Goal: Communication & Community: Answer question/provide support

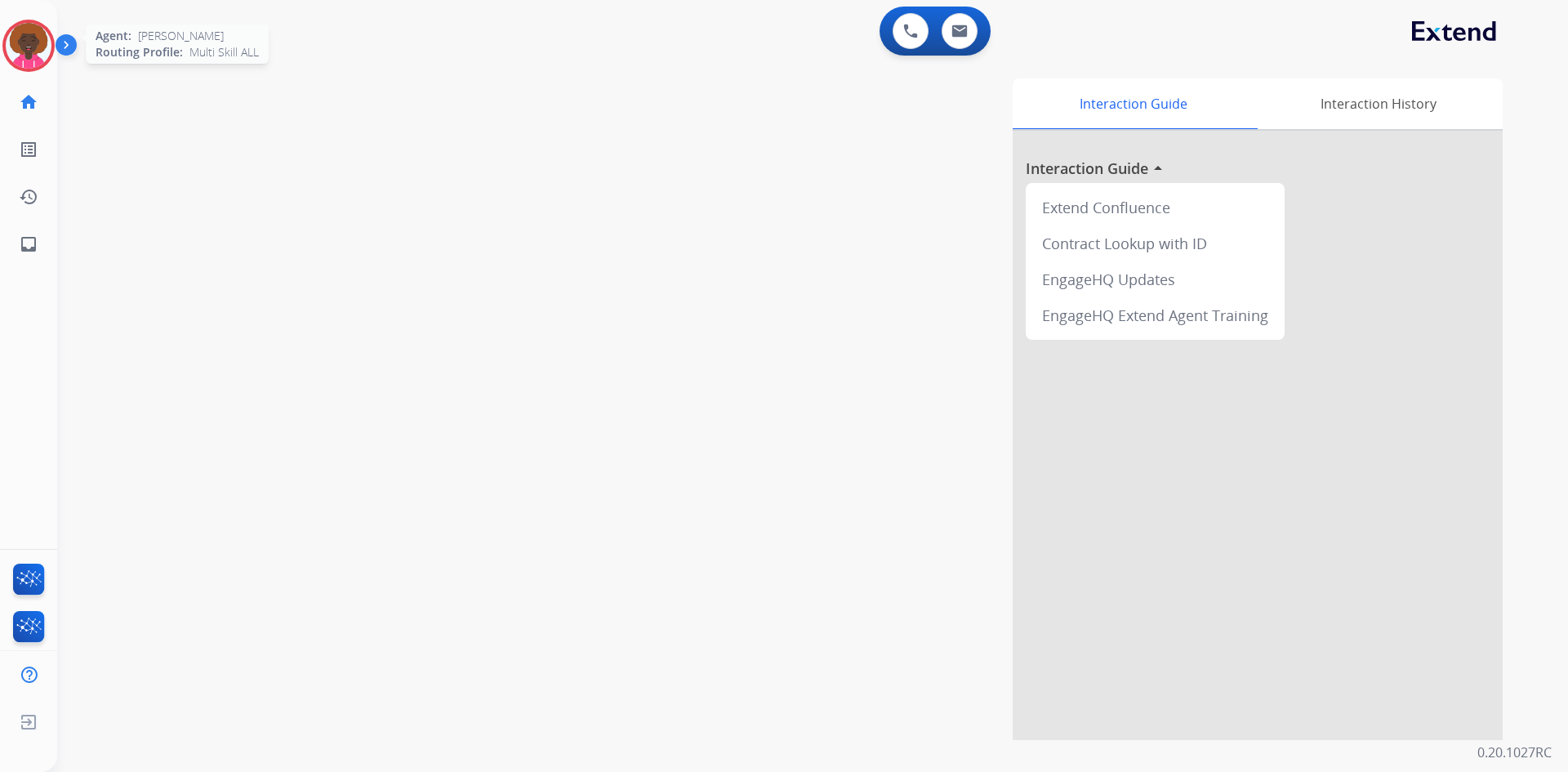
click at [43, 57] on img at bounding box center [28, 45] width 46 height 46
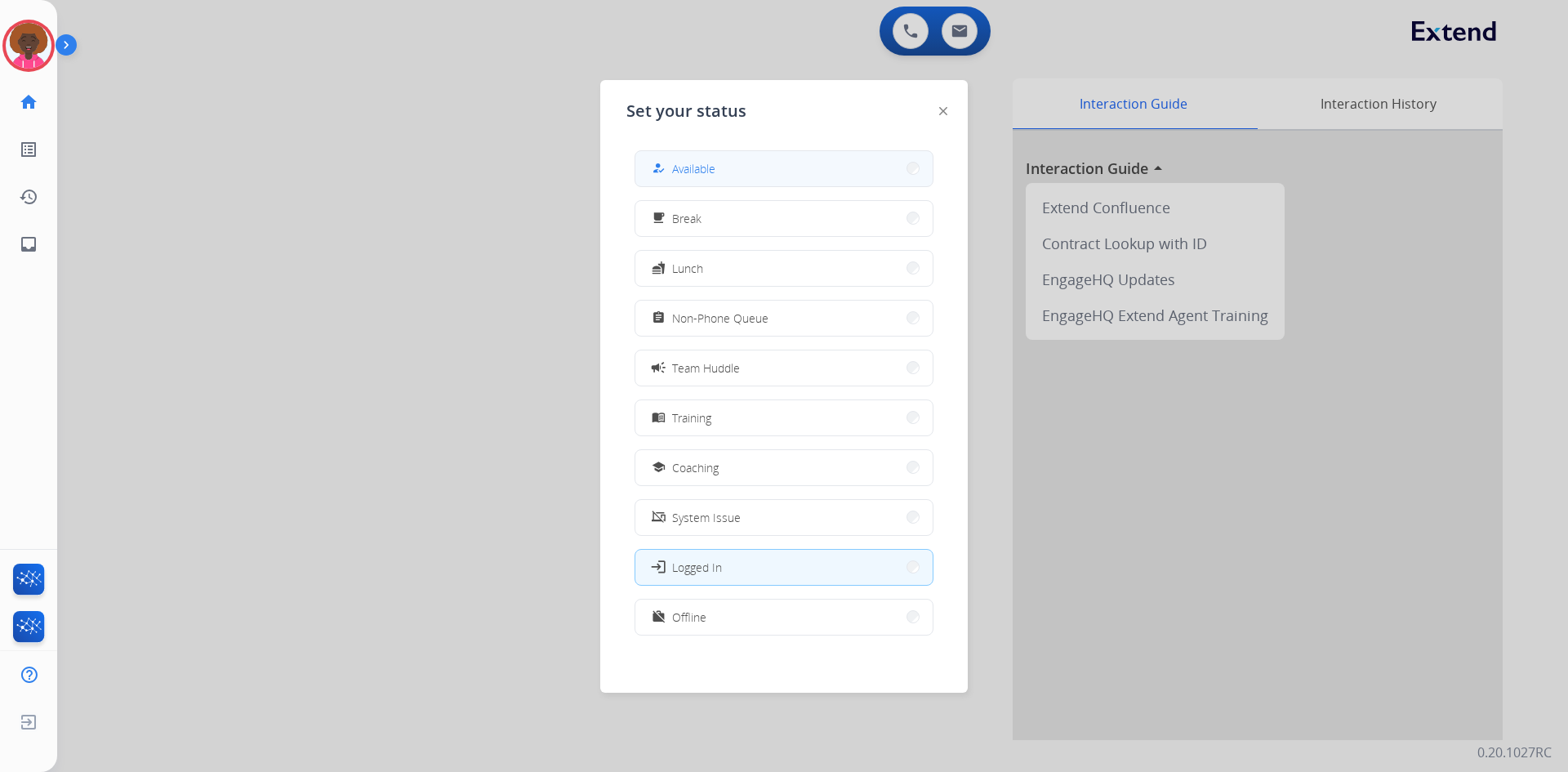
click at [685, 172] on span "Available" at bounding box center [694, 168] width 44 height 17
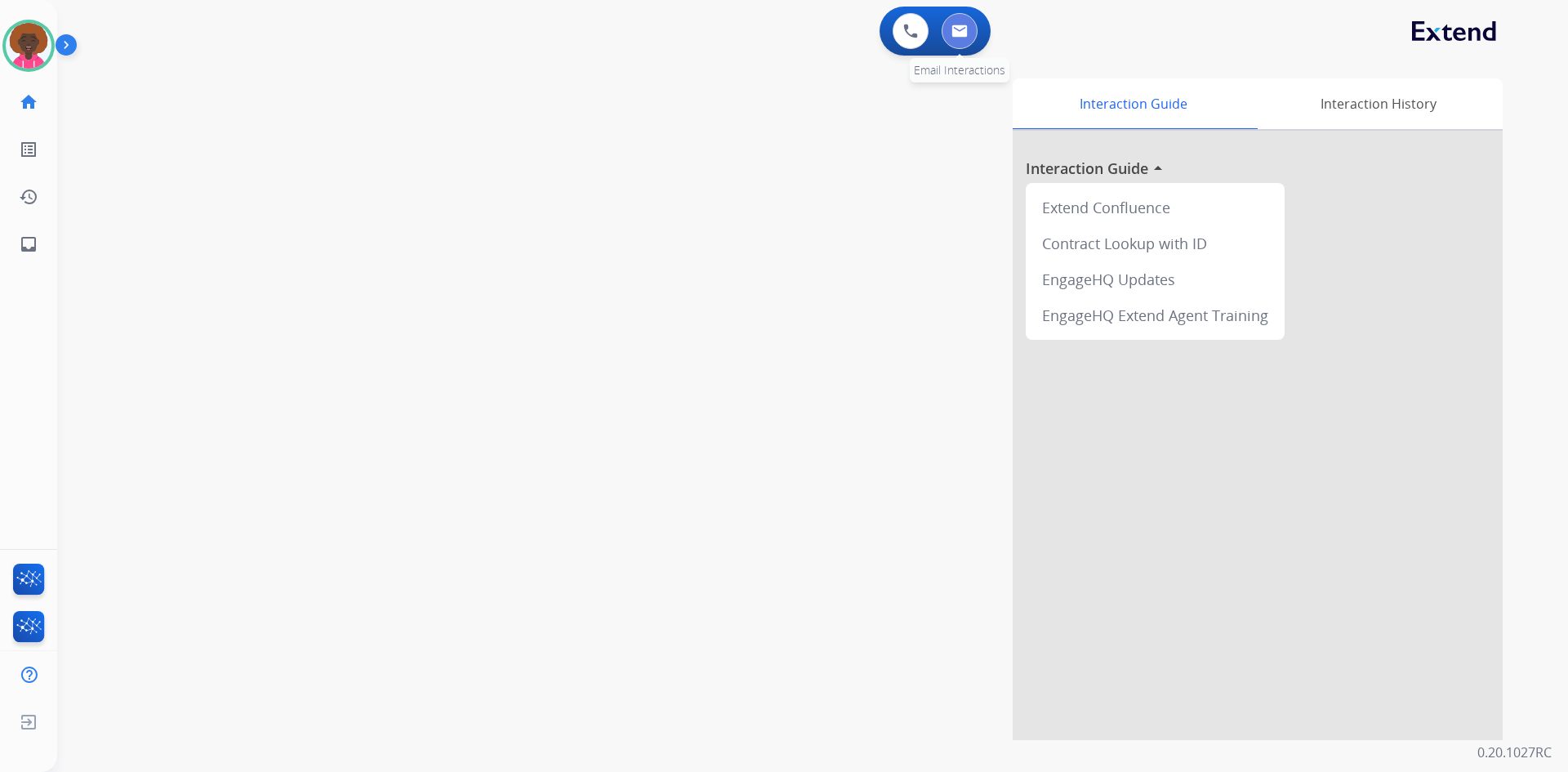
click at [967, 26] on img at bounding box center [960, 31] width 17 height 13
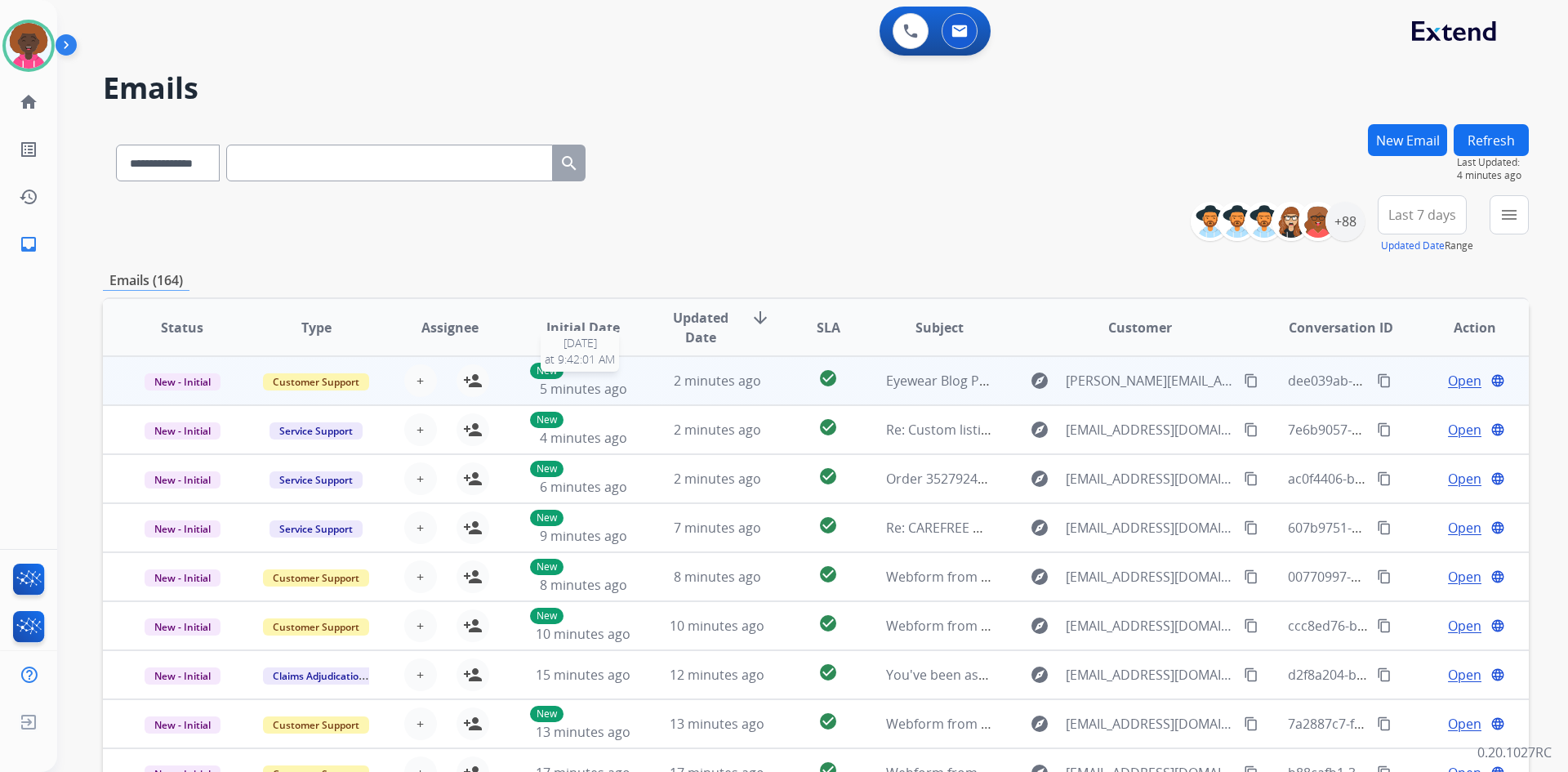
click at [595, 381] on span "5 minutes ago" at bounding box center [584, 388] width 87 height 18
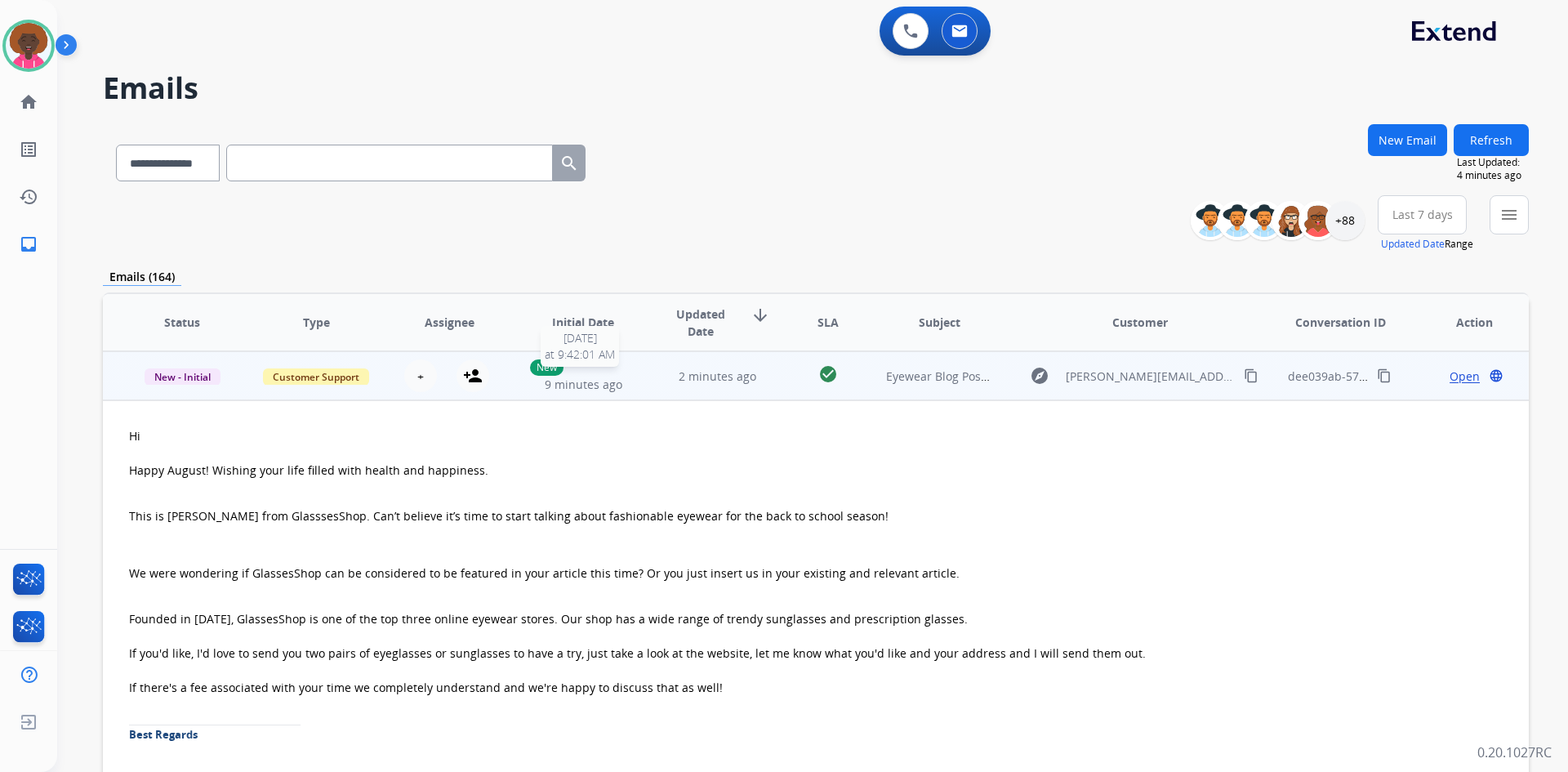
click at [595, 381] on span "9 minutes ago" at bounding box center [583, 384] width 78 height 16
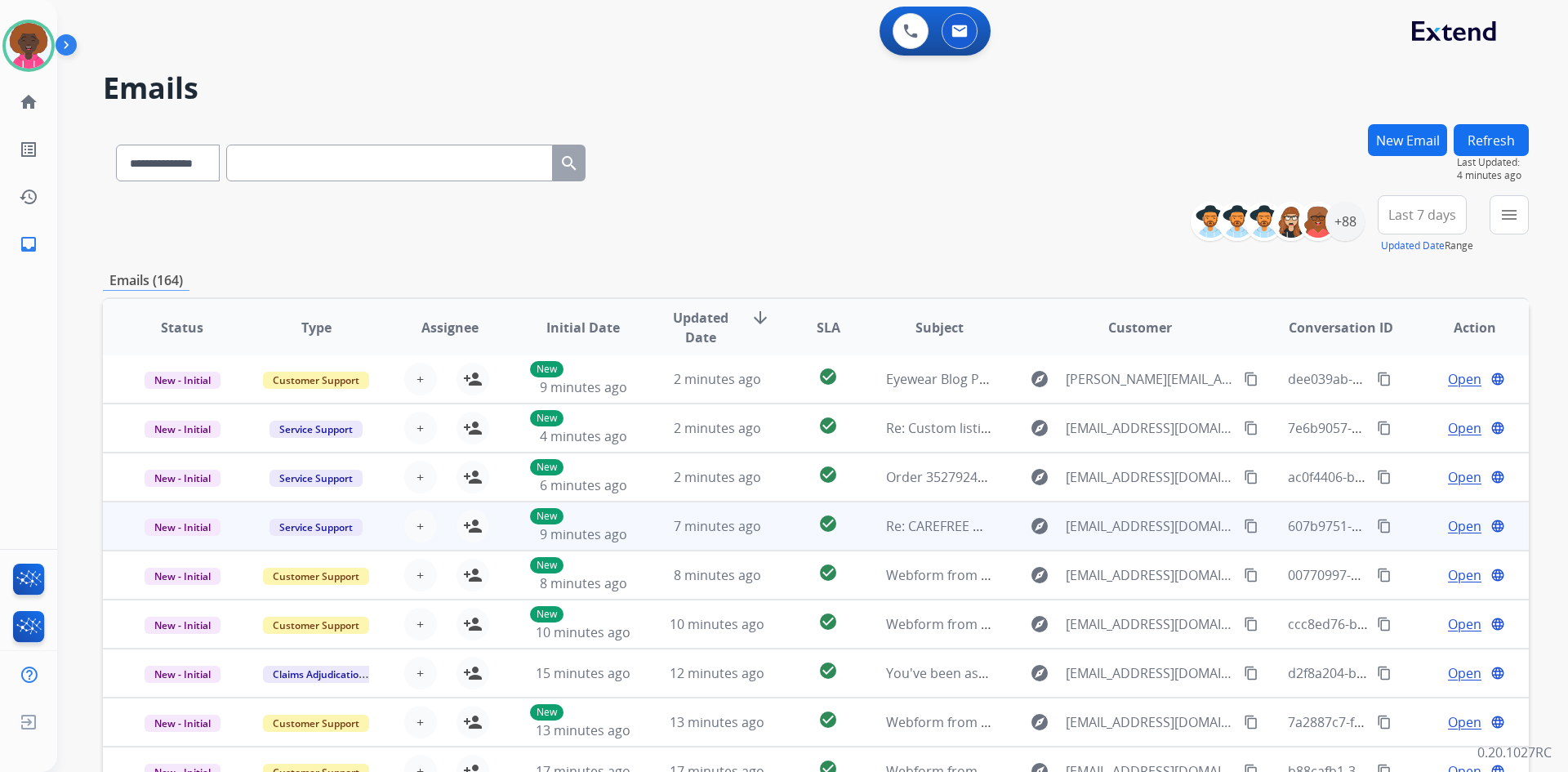
scroll to position [157, 0]
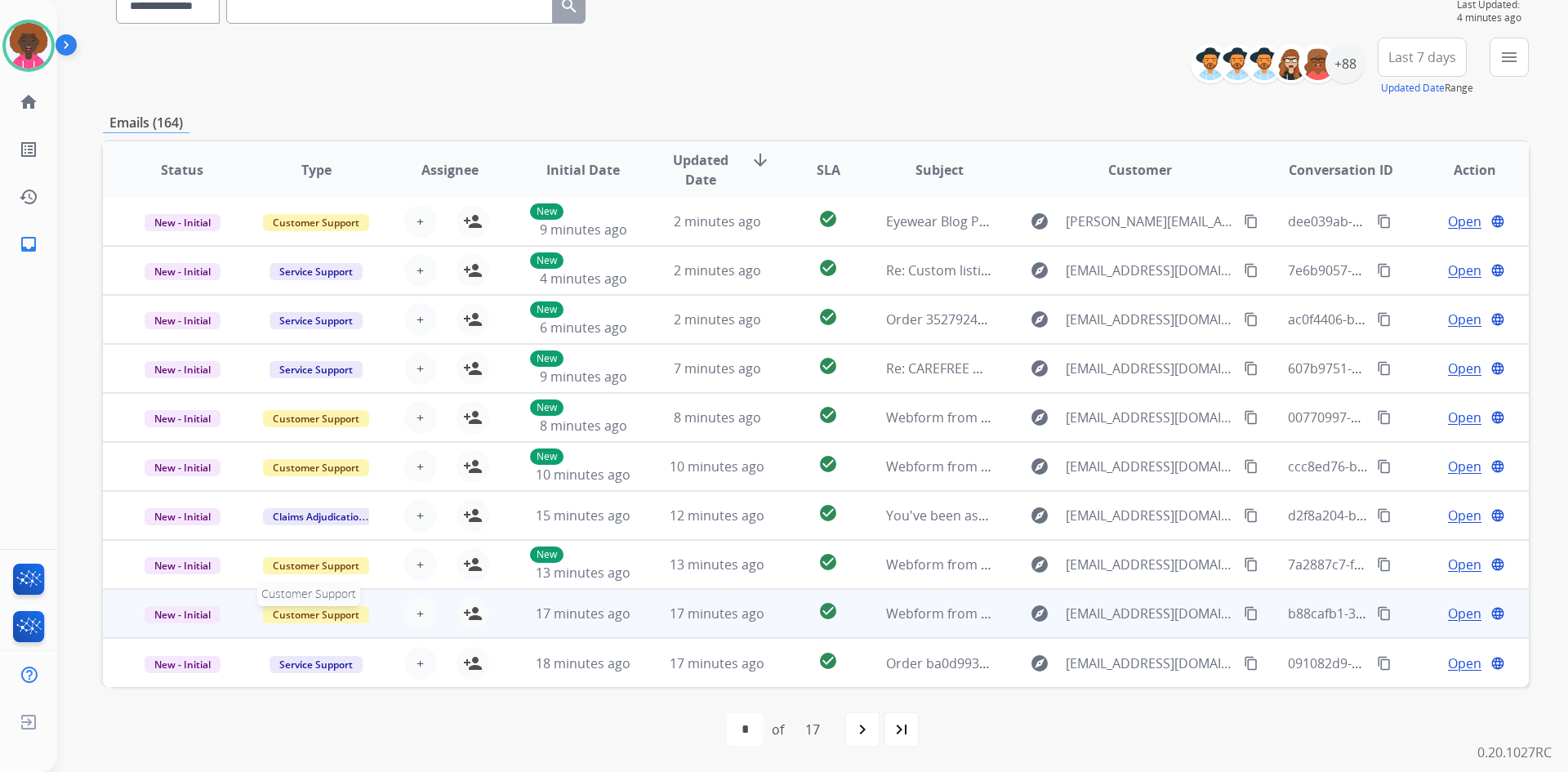
click at [350, 620] on span "Customer Support" at bounding box center [316, 615] width 106 height 17
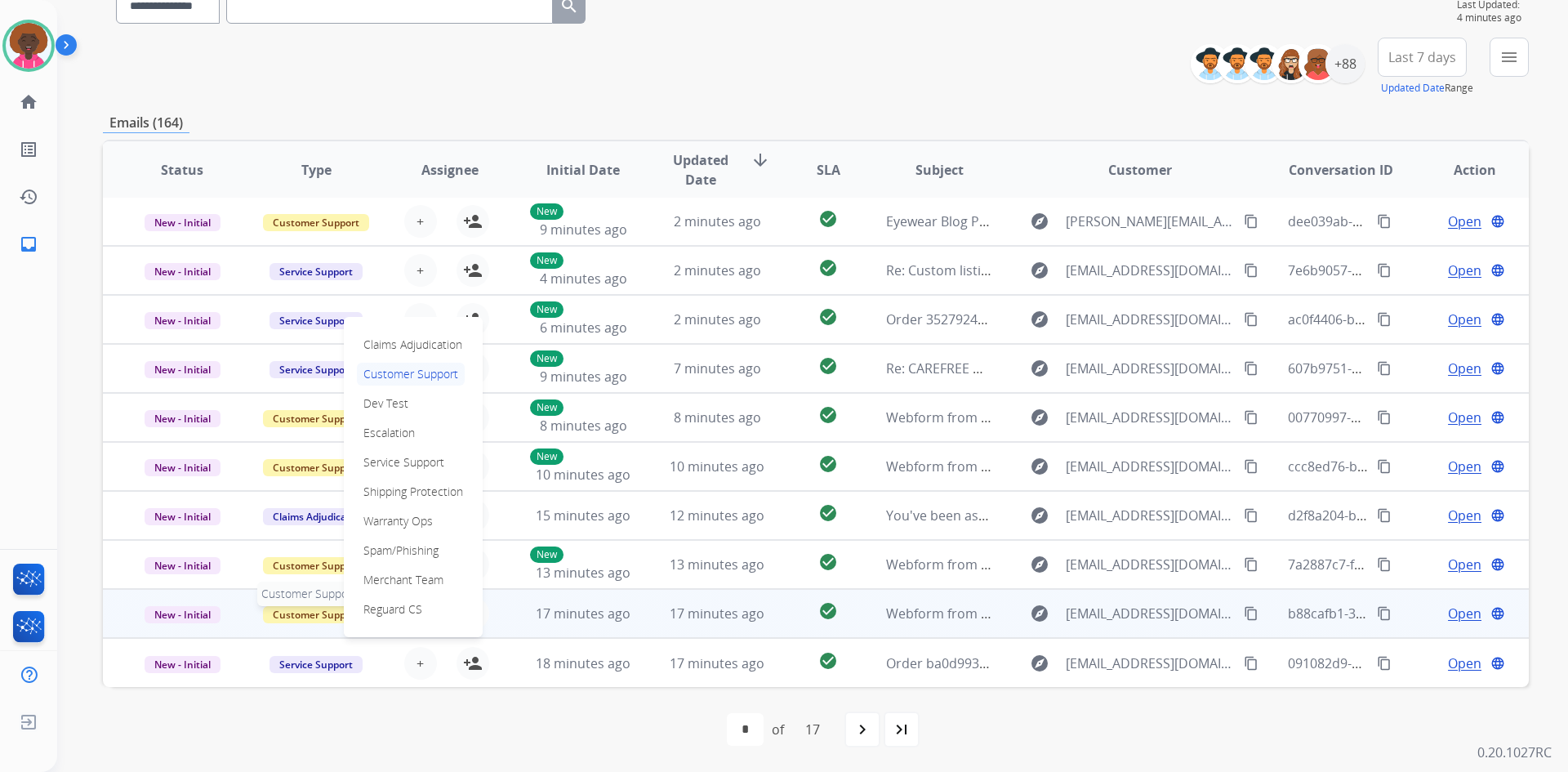
click at [277, 608] on span "Customer Support" at bounding box center [316, 615] width 106 height 17
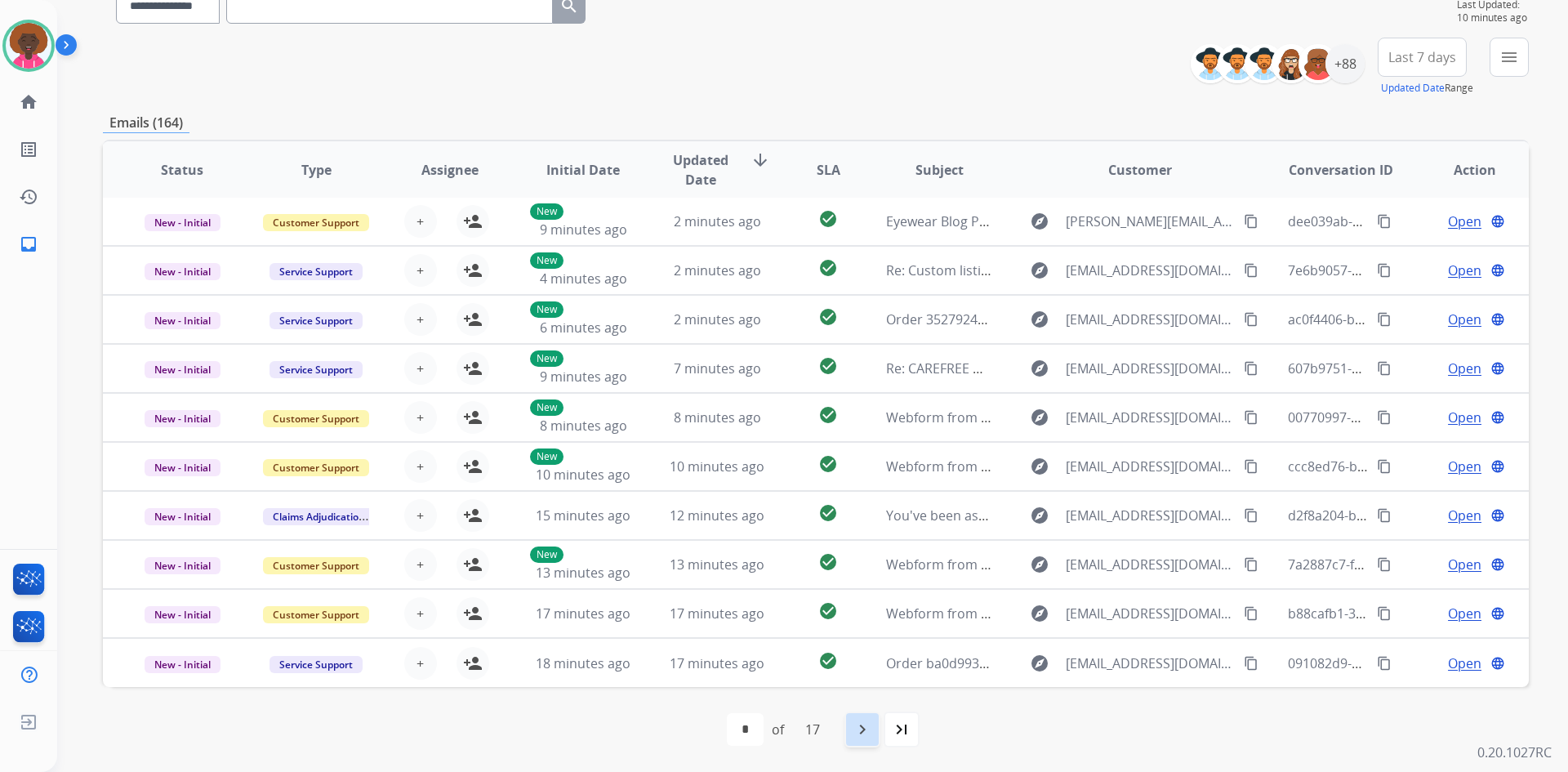
click at [853, 731] on div "navigate_next" at bounding box center [862, 728] width 36 height 36
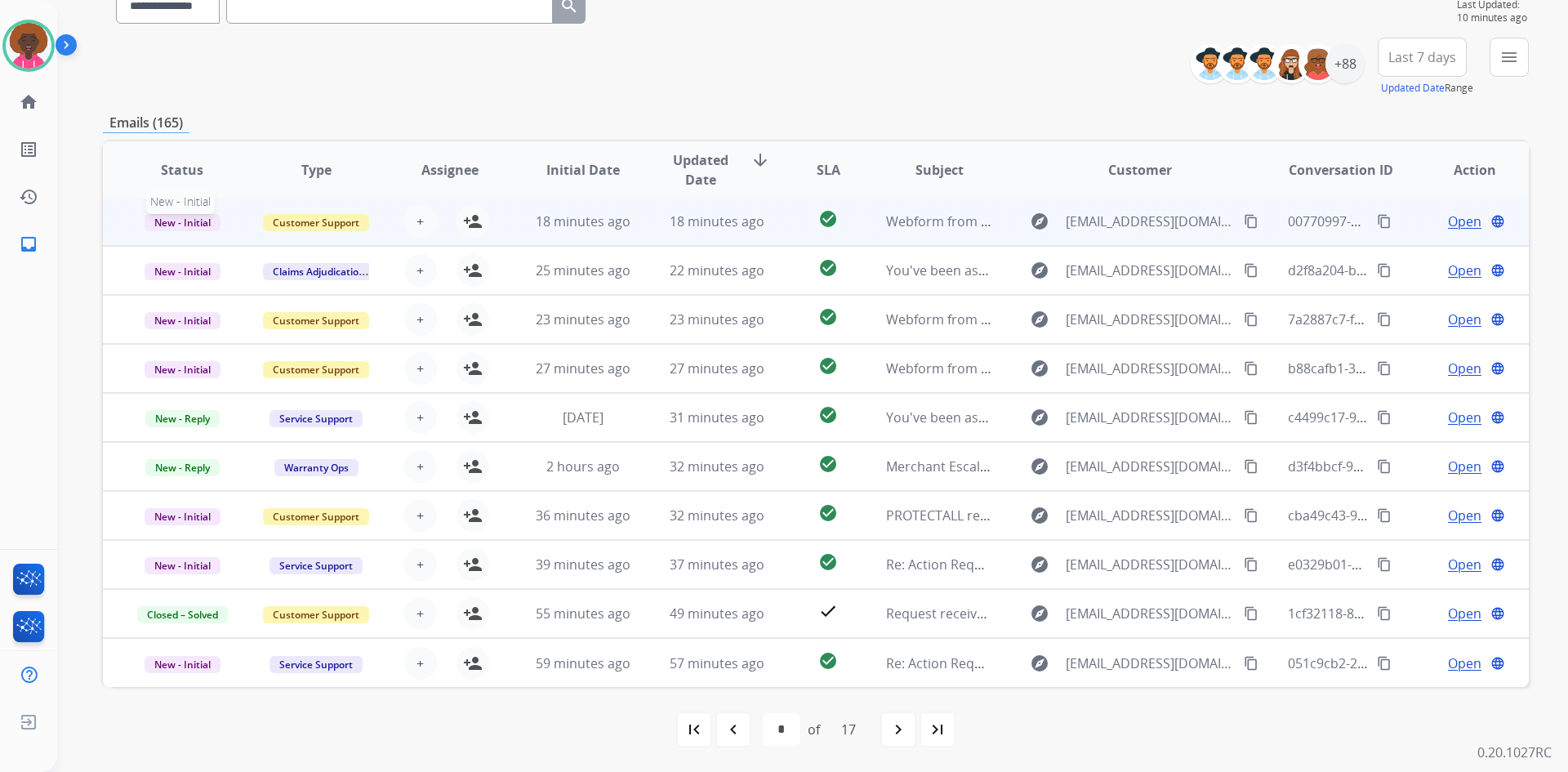
click at [188, 215] on span "New - Initial" at bounding box center [183, 223] width 76 height 17
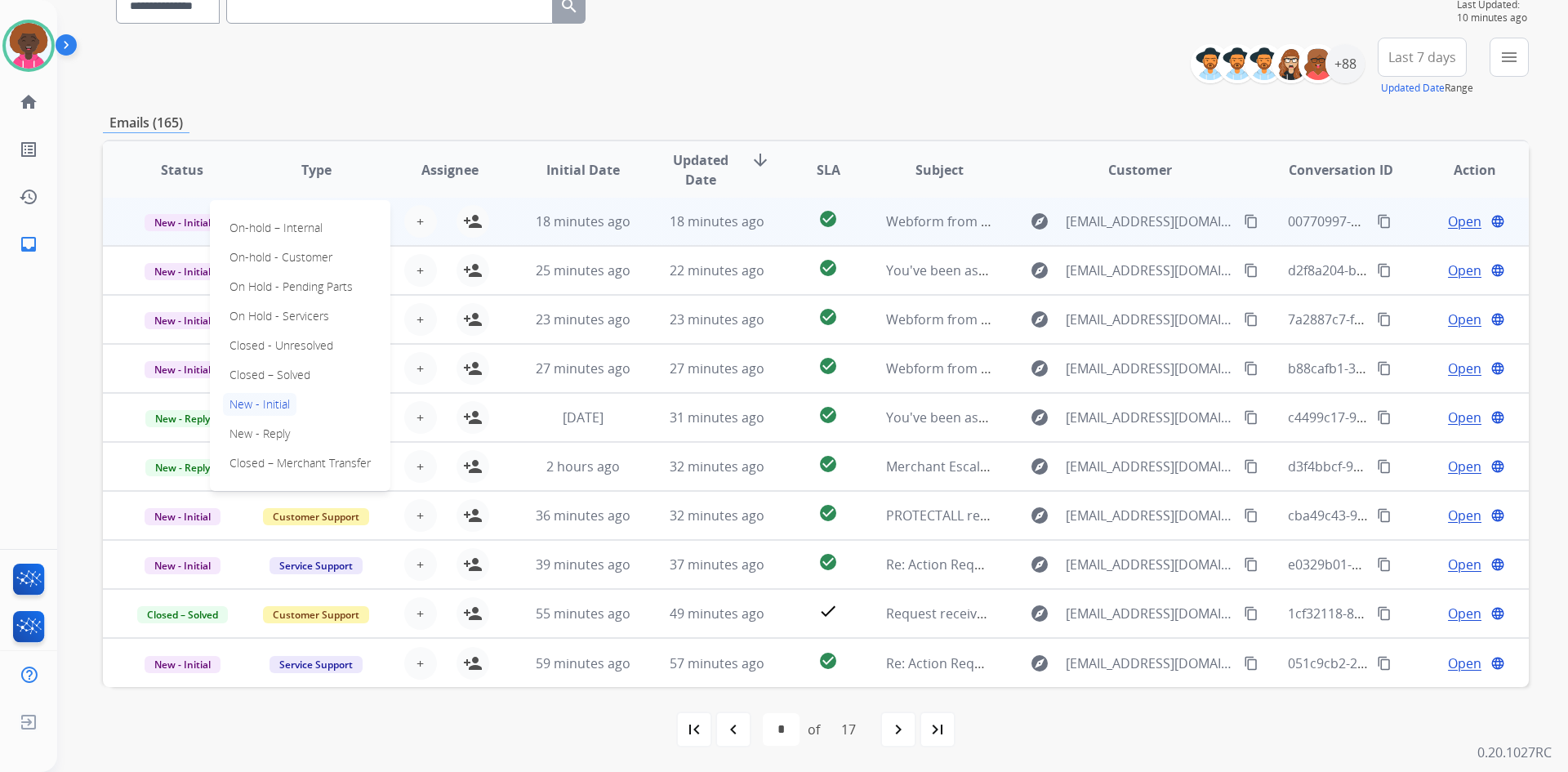
click at [121, 219] on td "New - Initial On-hold – Internal On-hold - Customer On Hold - Pending Parts On …" at bounding box center [170, 221] width 134 height 49
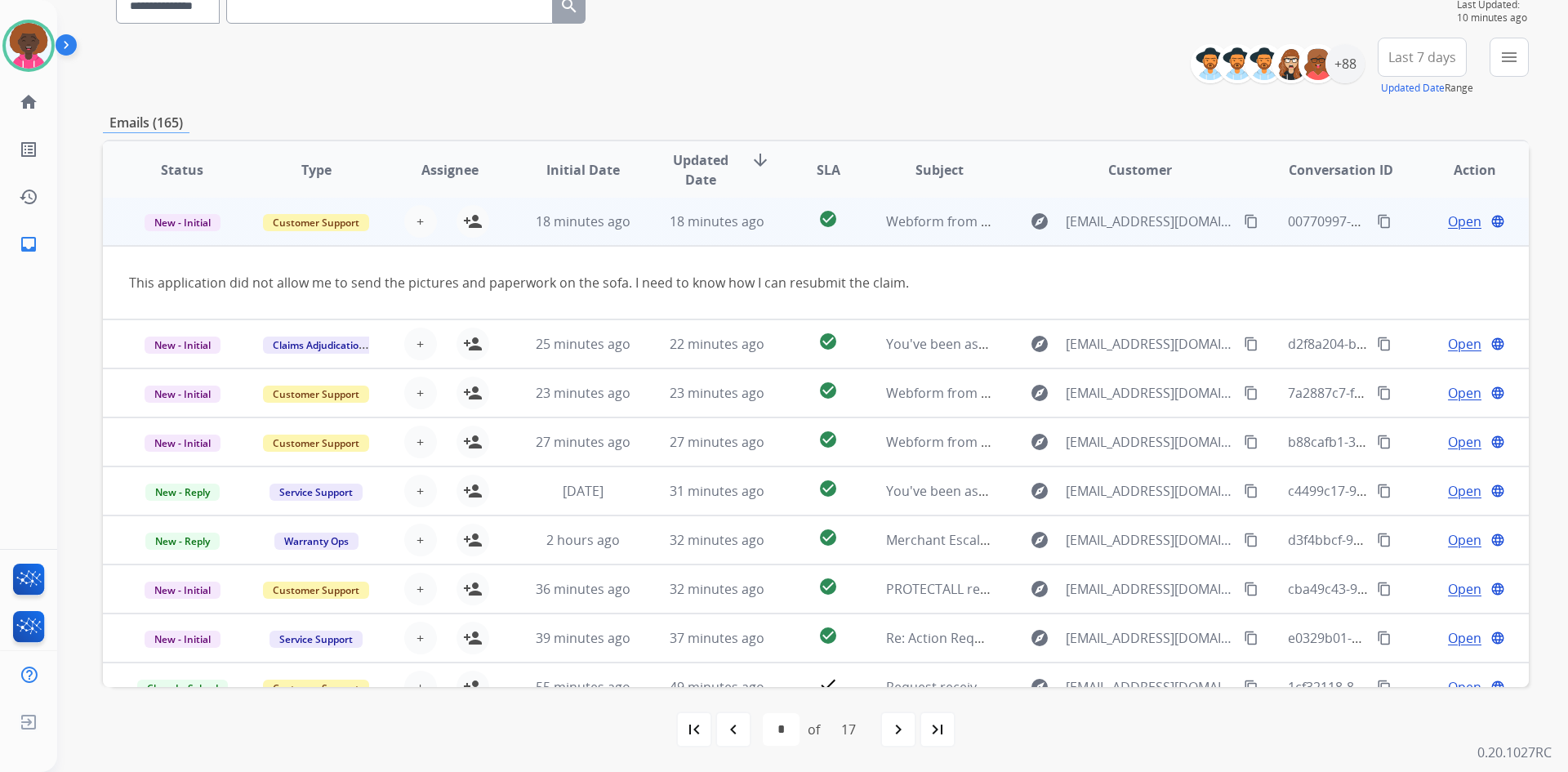
scroll to position [0, 0]
click at [452, 220] on div "+ Select agent person_add Assign to Me" at bounding box center [436, 223] width 105 height 33
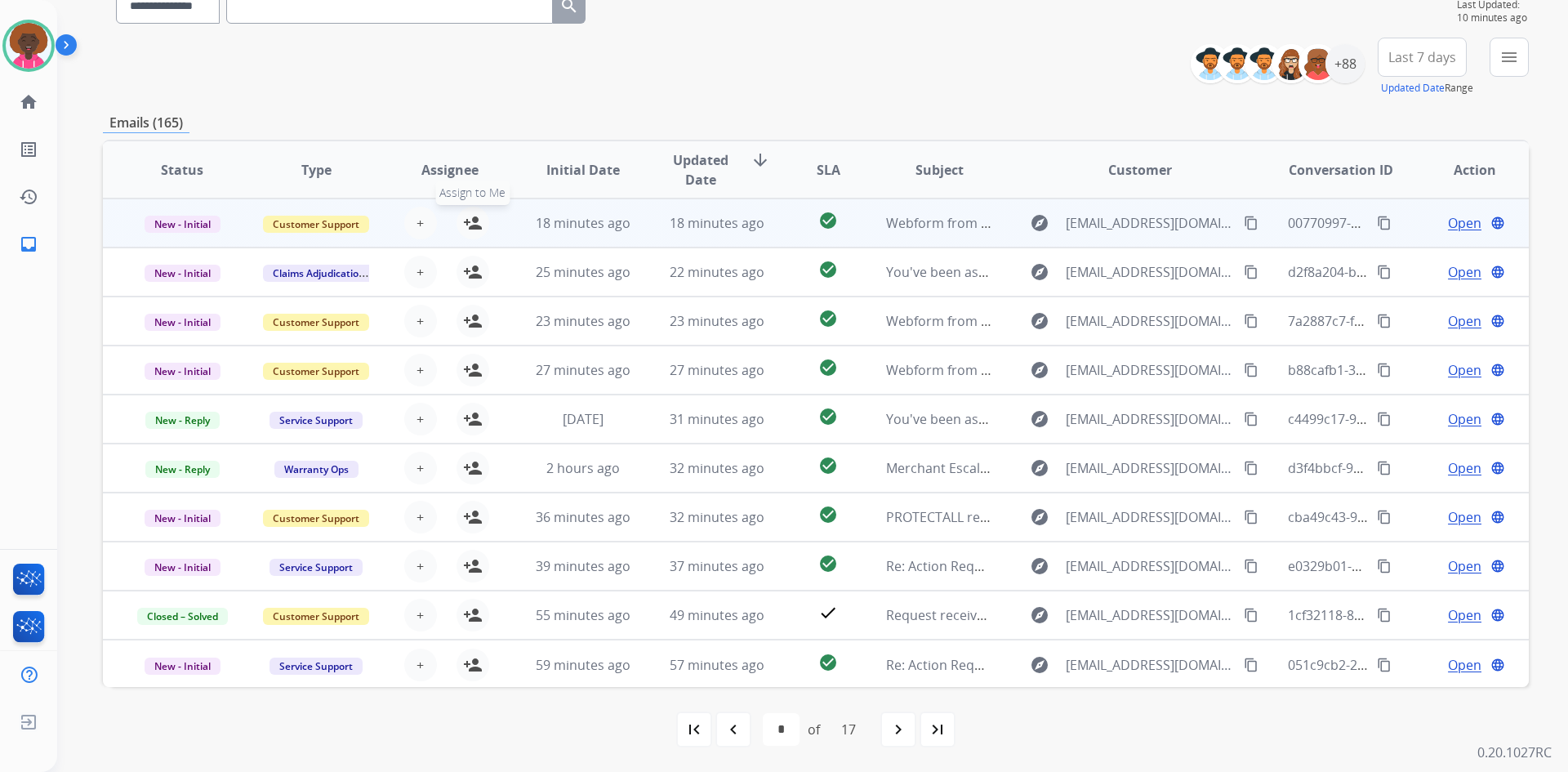
click at [470, 229] on mat-icon "person_add" at bounding box center [472, 223] width 19 height 19
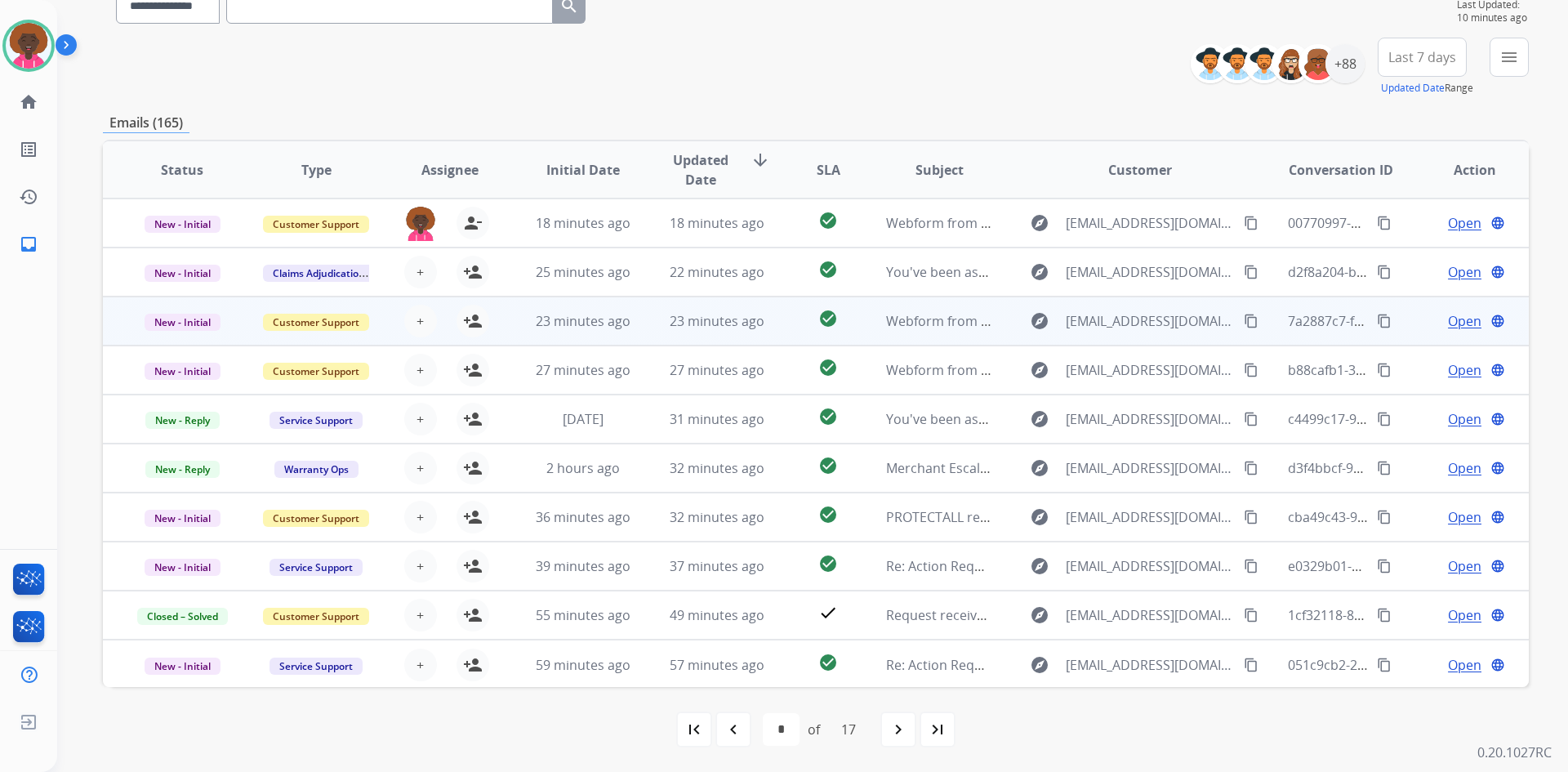
click at [352, 330] on span "Customer Support" at bounding box center [316, 322] width 106 height 17
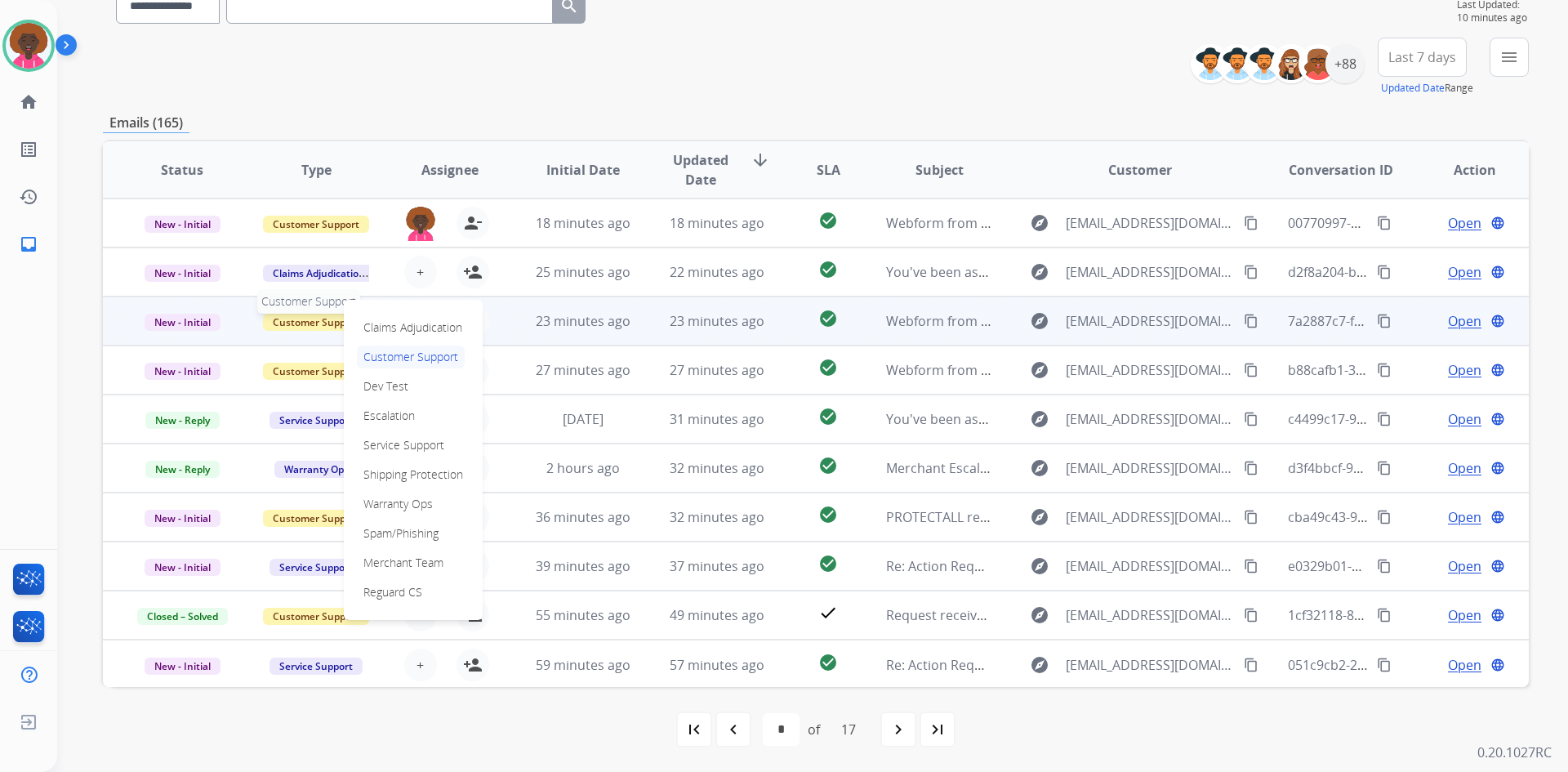
click at [291, 320] on span "Customer Support" at bounding box center [316, 322] width 106 height 17
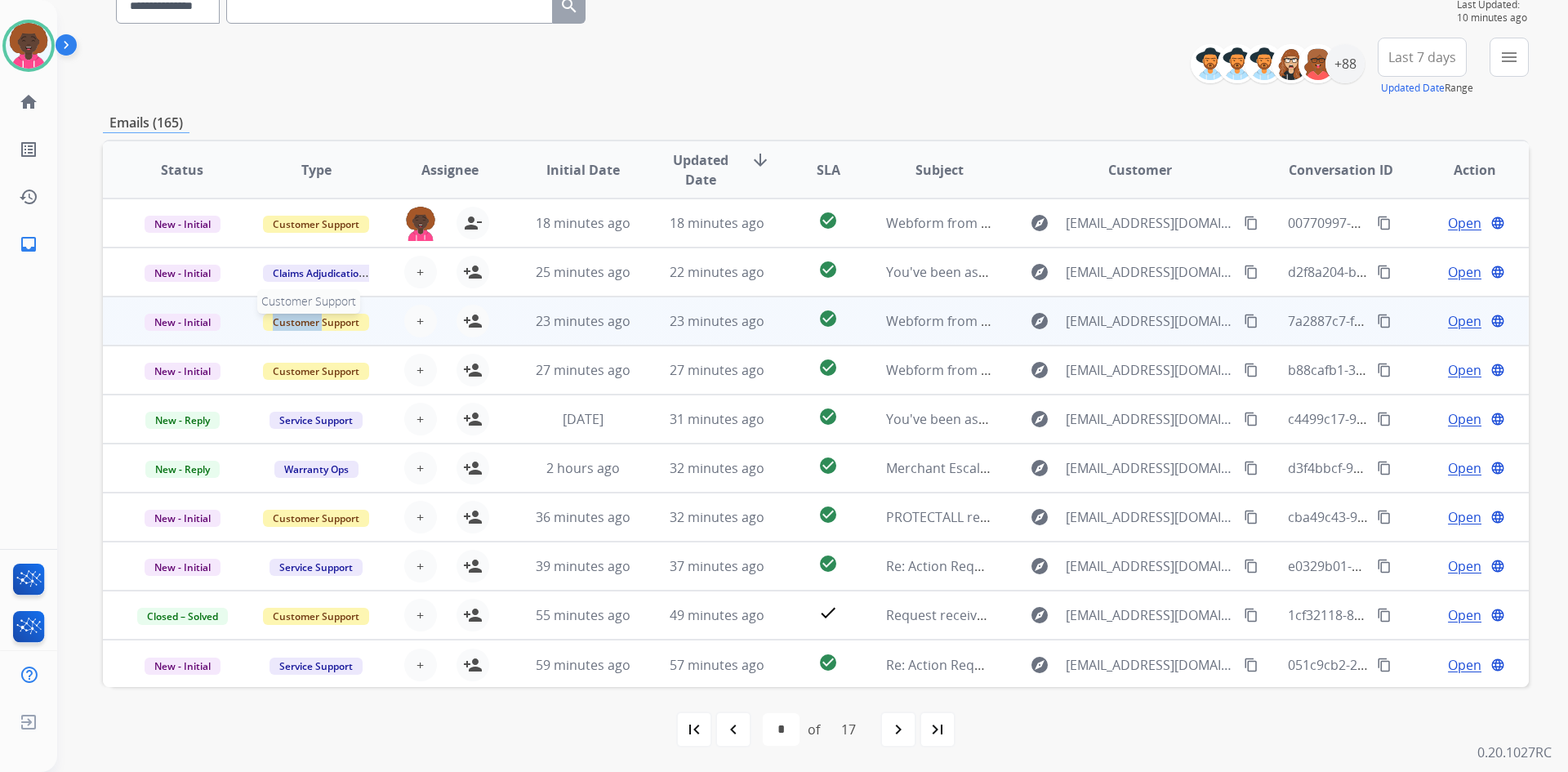
click at [291, 320] on span "Customer Support" at bounding box center [316, 322] width 106 height 17
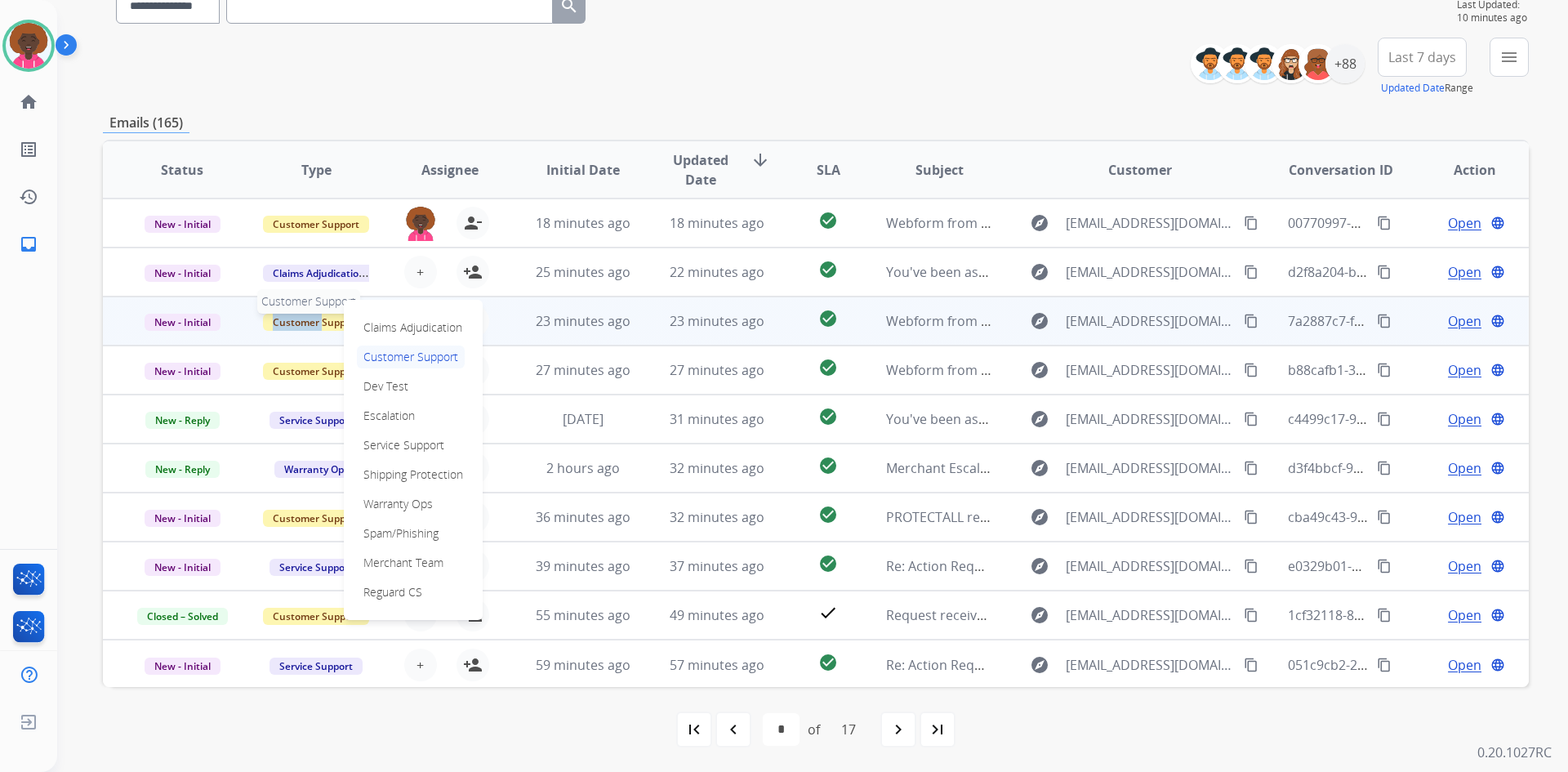
click at [280, 319] on span "Customer Support" at bounding box center [316, 322] width 106 height 17
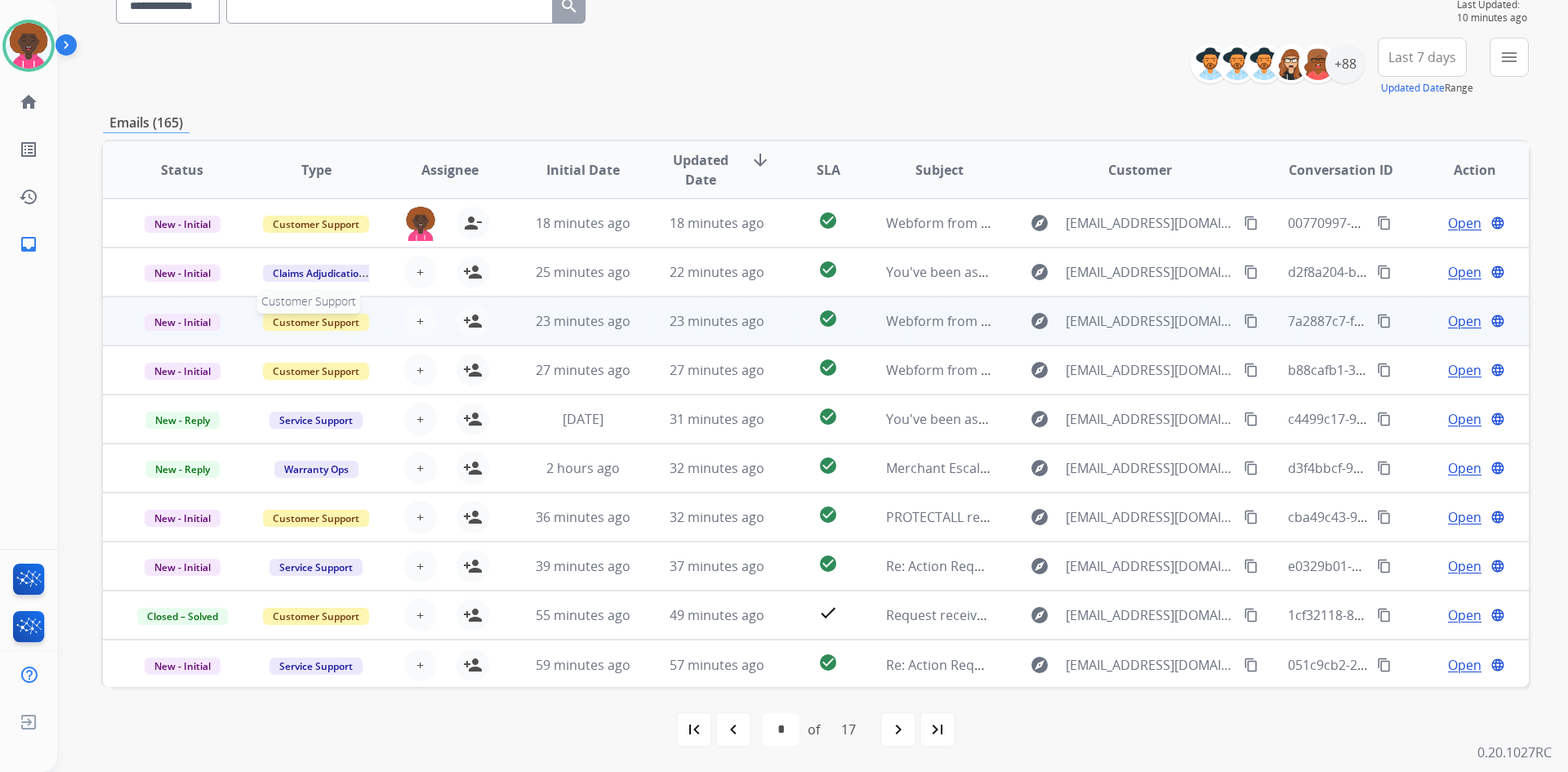
click at [281, 315] on span "Customer Support" at bounding box center [316, 322] width 106 height 17
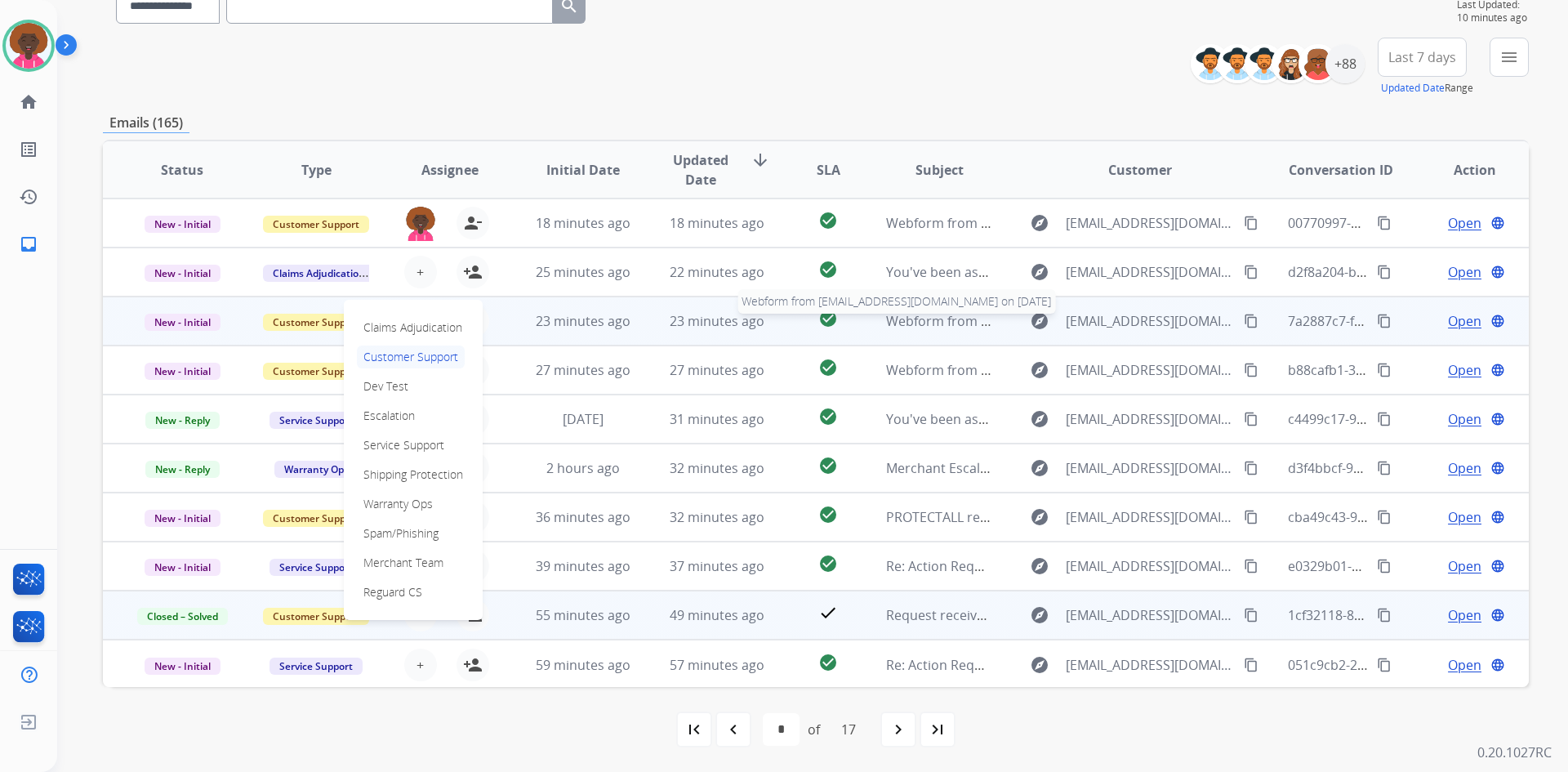
scroll to position [2, 0]
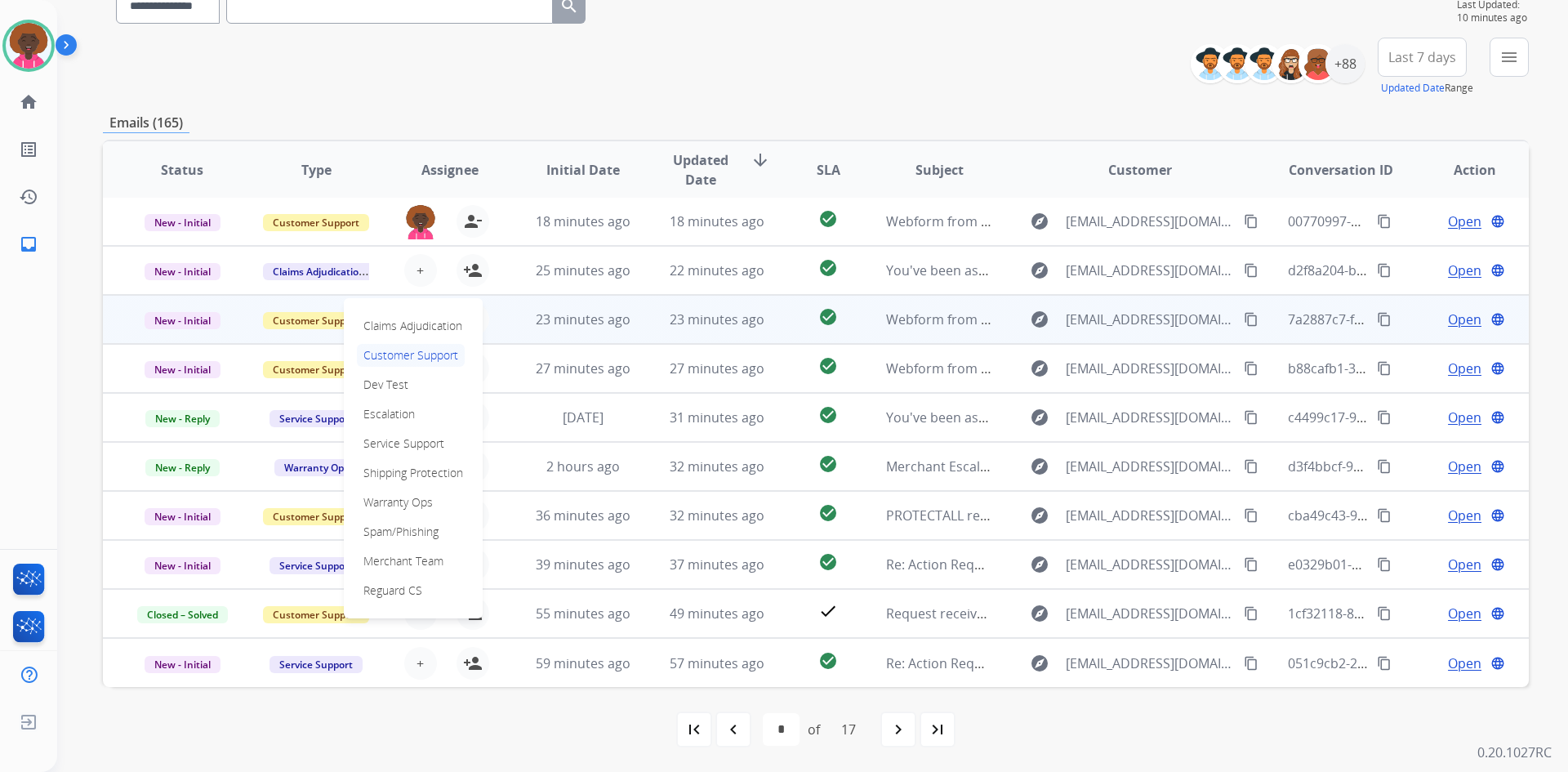
click at [613, 699] on div "first_page navigate_before * * * * * * * * * ** ** ** ** ** ** ** ** of 17 navi…" at bounding box center [816, 728] width 1426 height 85
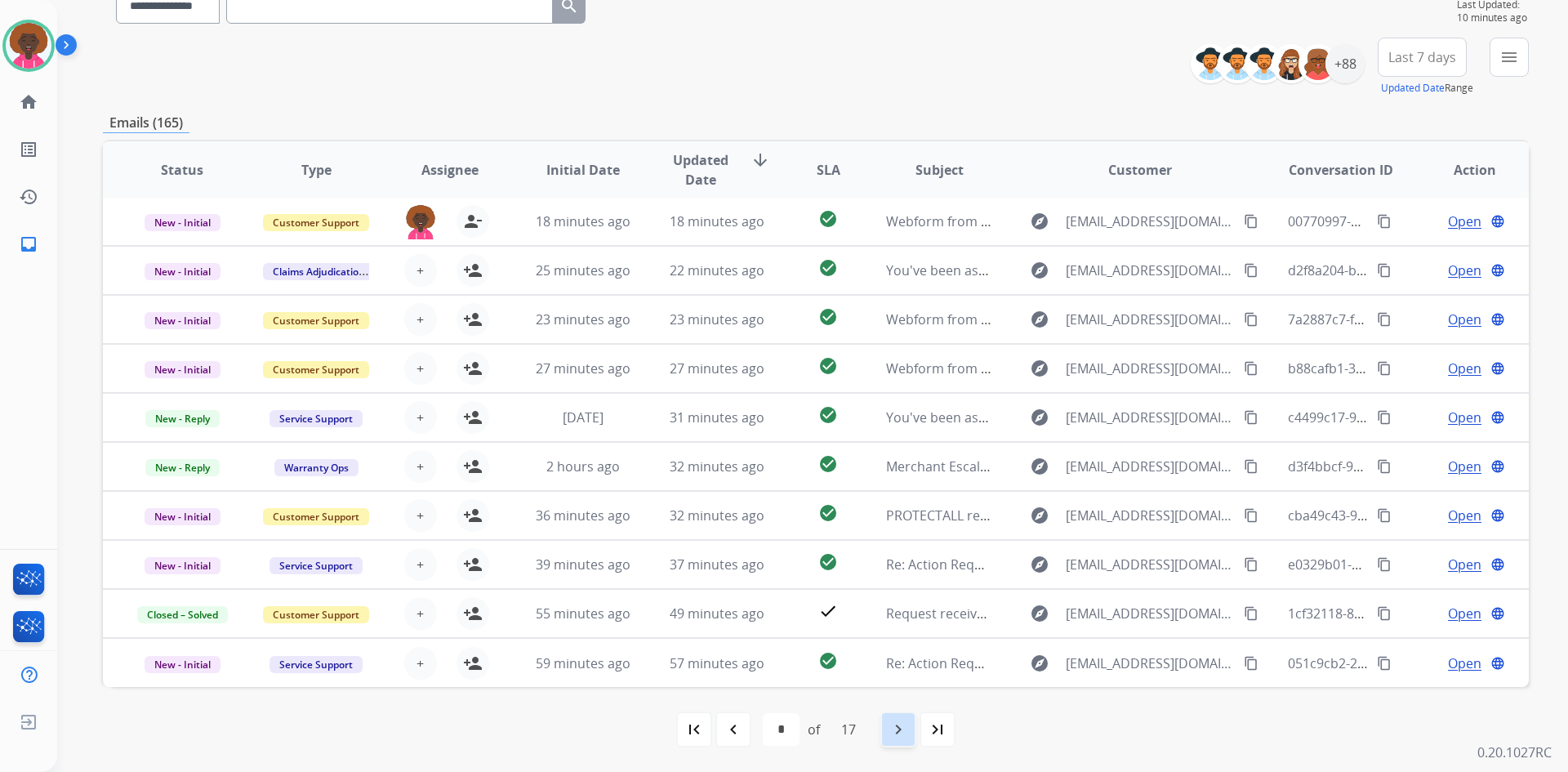
click at [908, 722] on mat-icon "navigate_next" at bounding box center [898, 728] width 19 height 19
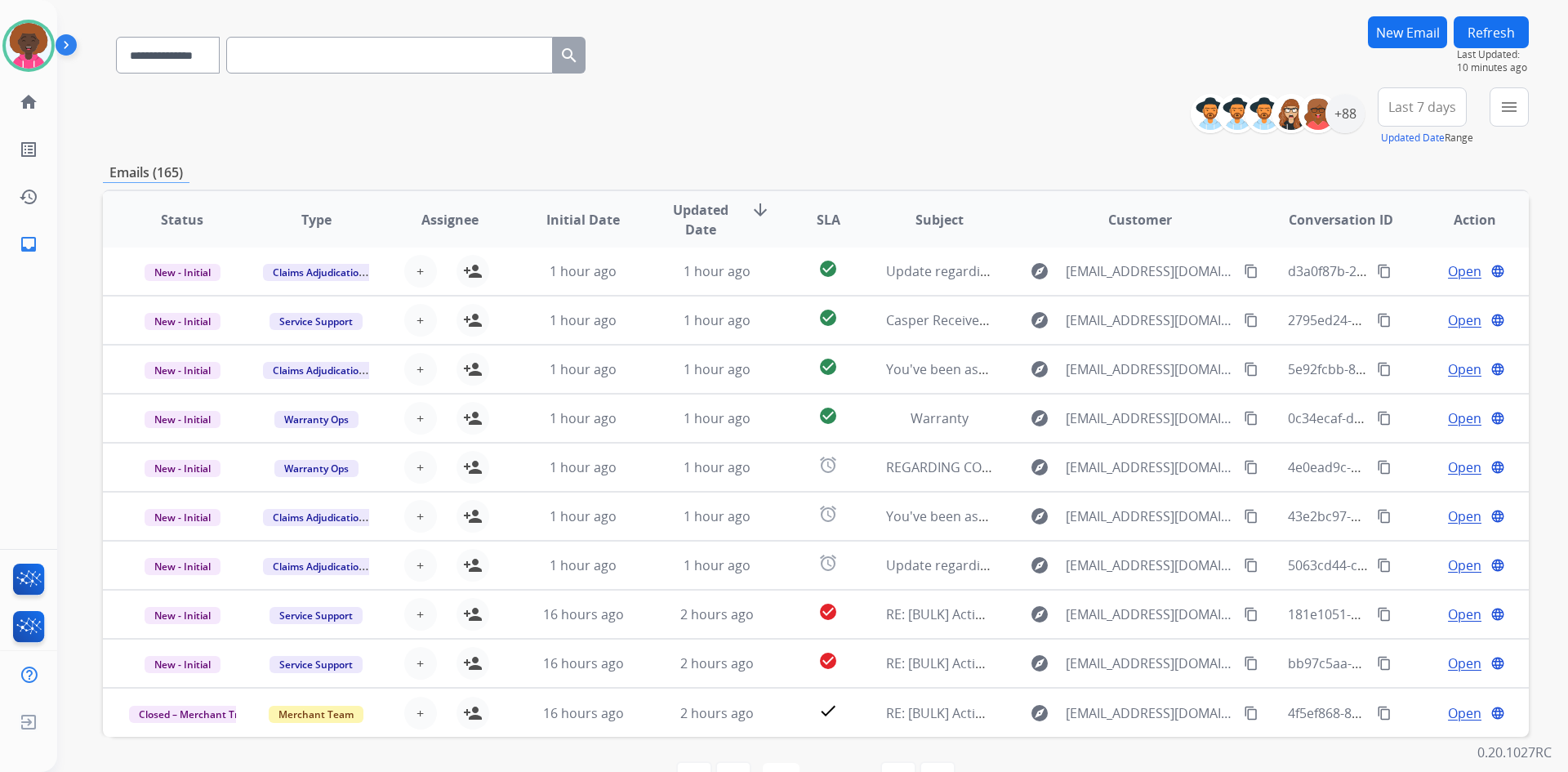
scroll to position [157, 0]
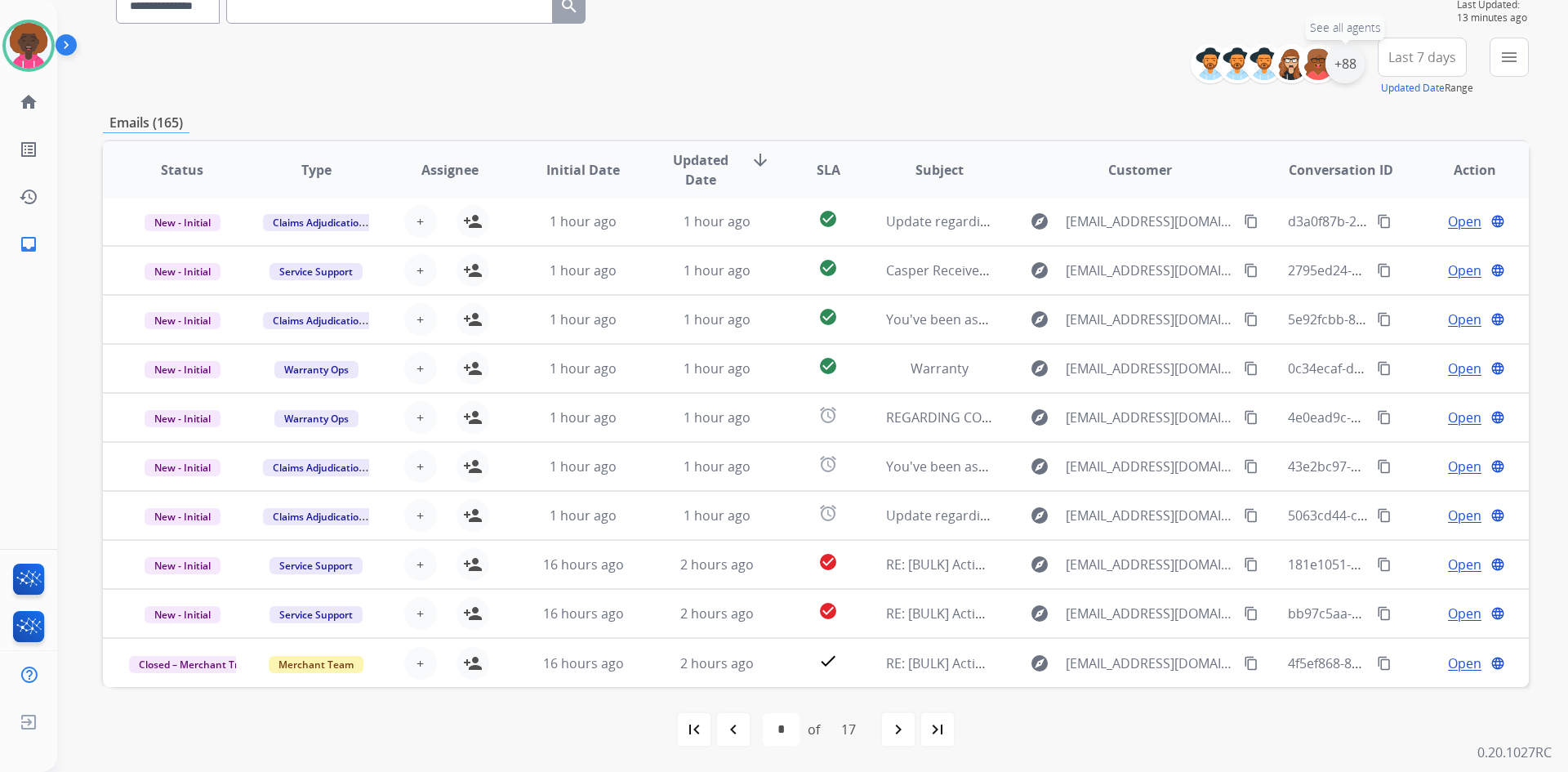
click at [1342, 64] on div "+88" at bounding box center [1345, 64] width 39 height 39
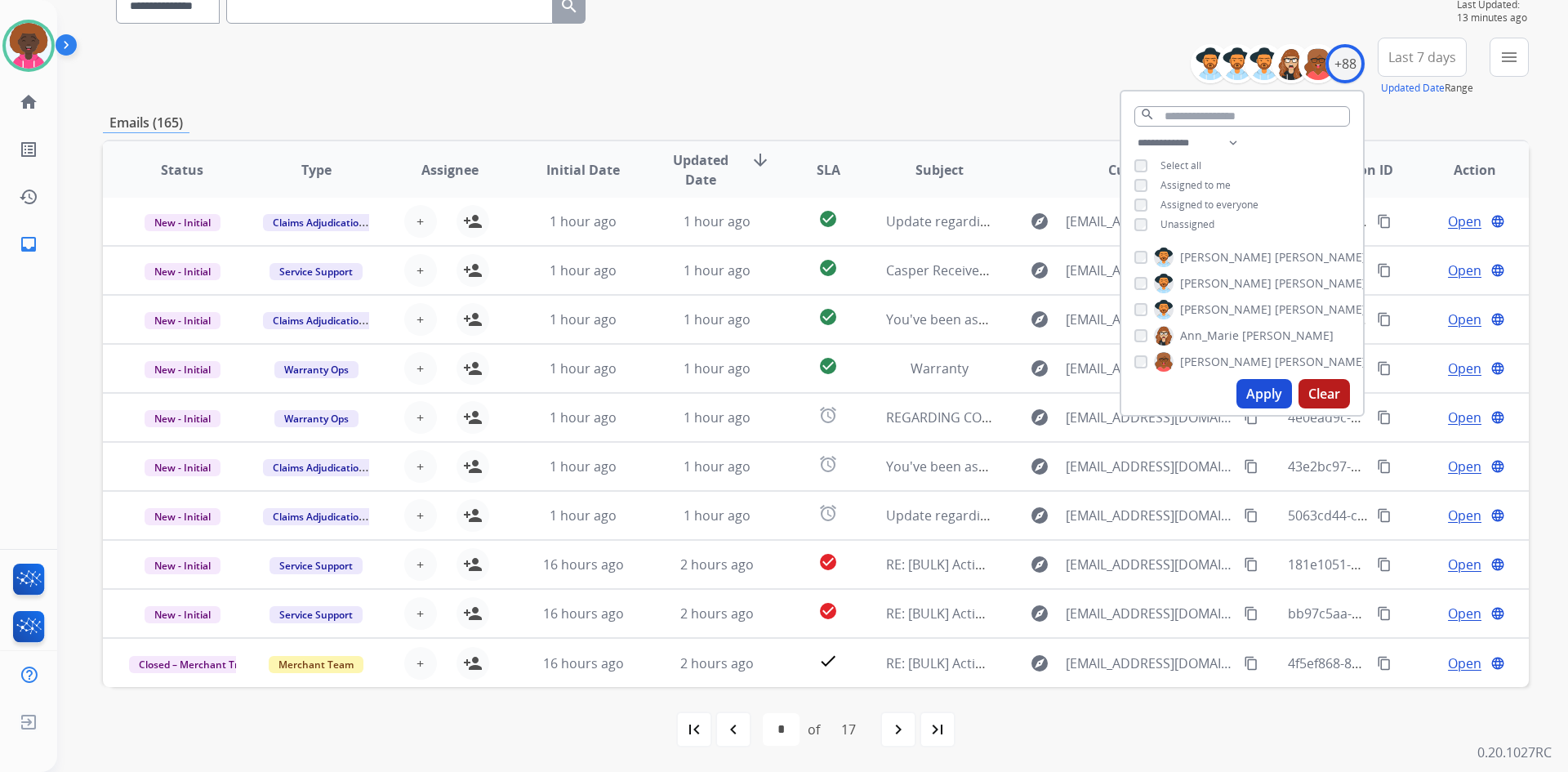
click at [1266, 396] on button "Apply" at bounding box center [1265, 394] width 55 height 29
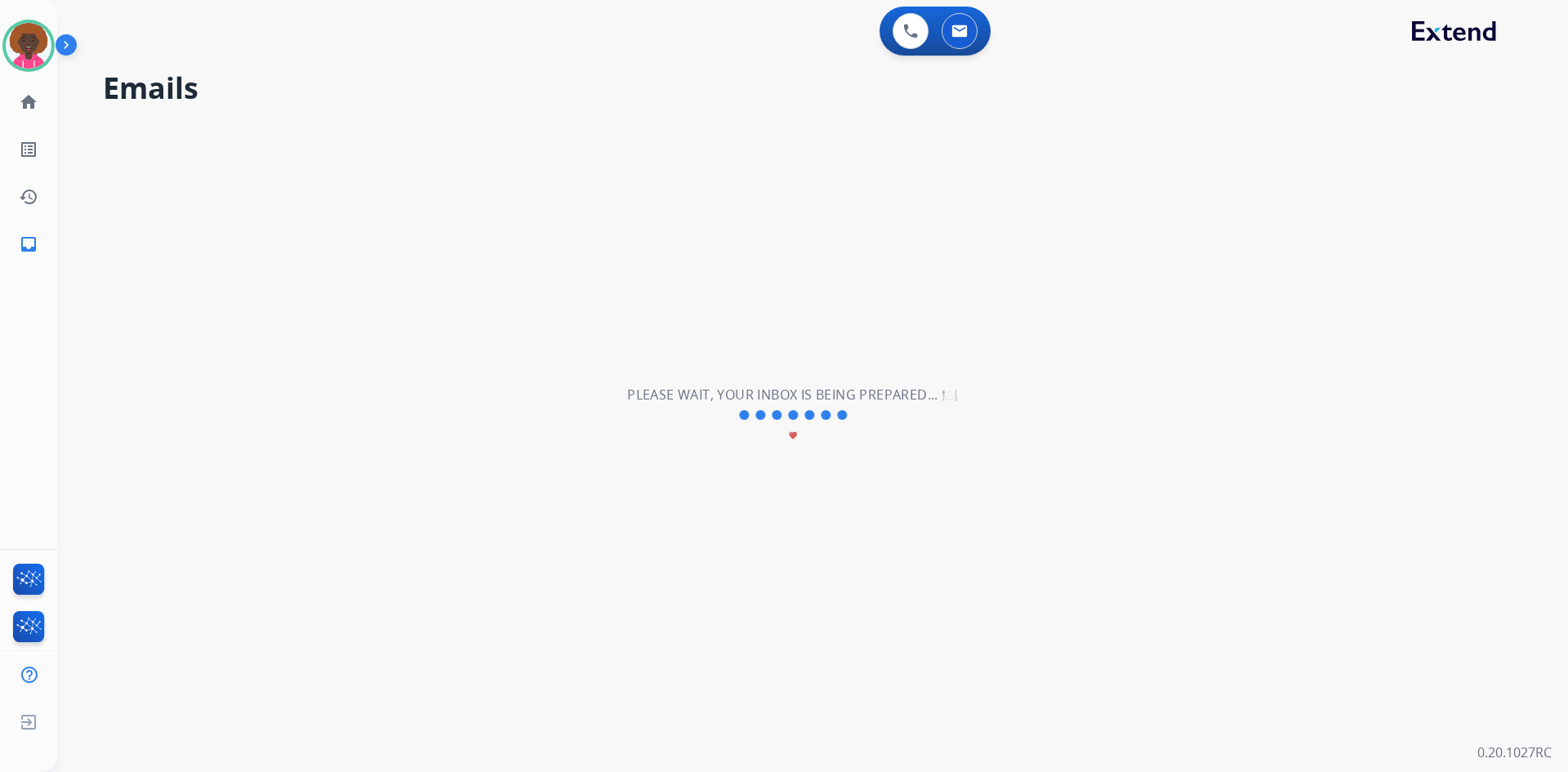
scroll to position [0, 0]
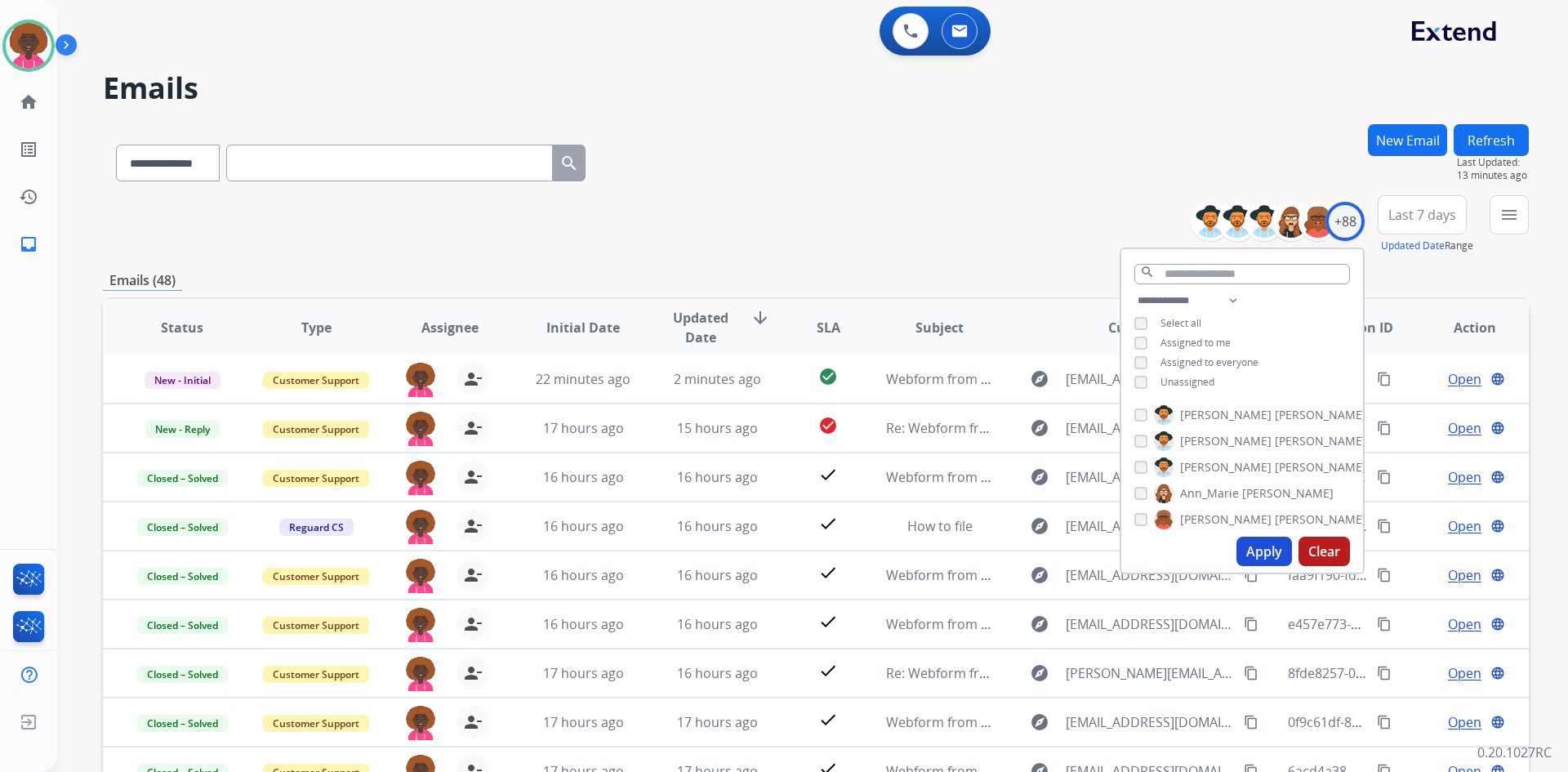
click at [799, 266] on div "**********" at bounding box center [816, 527] width 1426 height 805
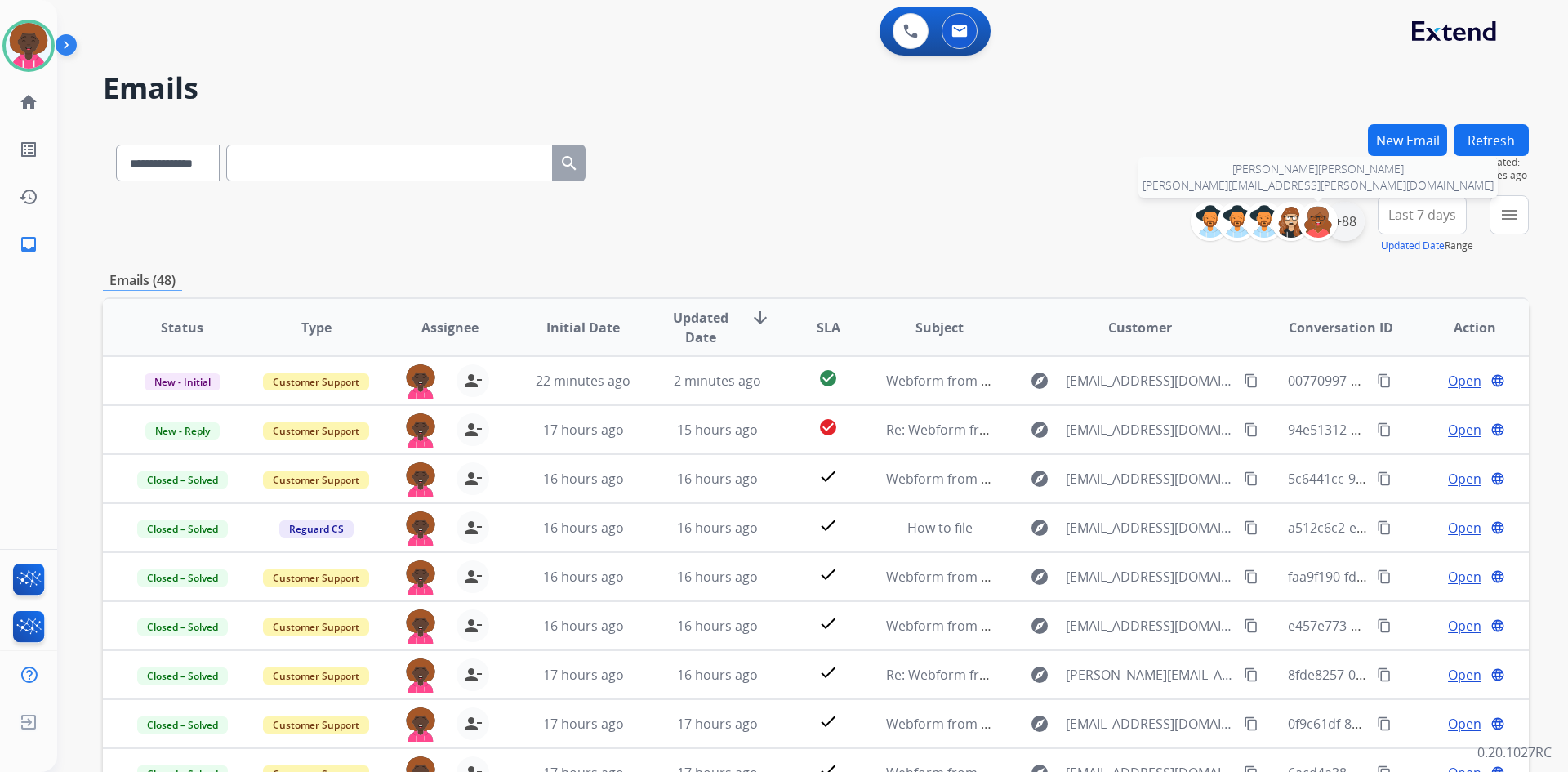
click at [1337, 216] on div "+88" at bounding box center [1345, 221] width 39 height 39
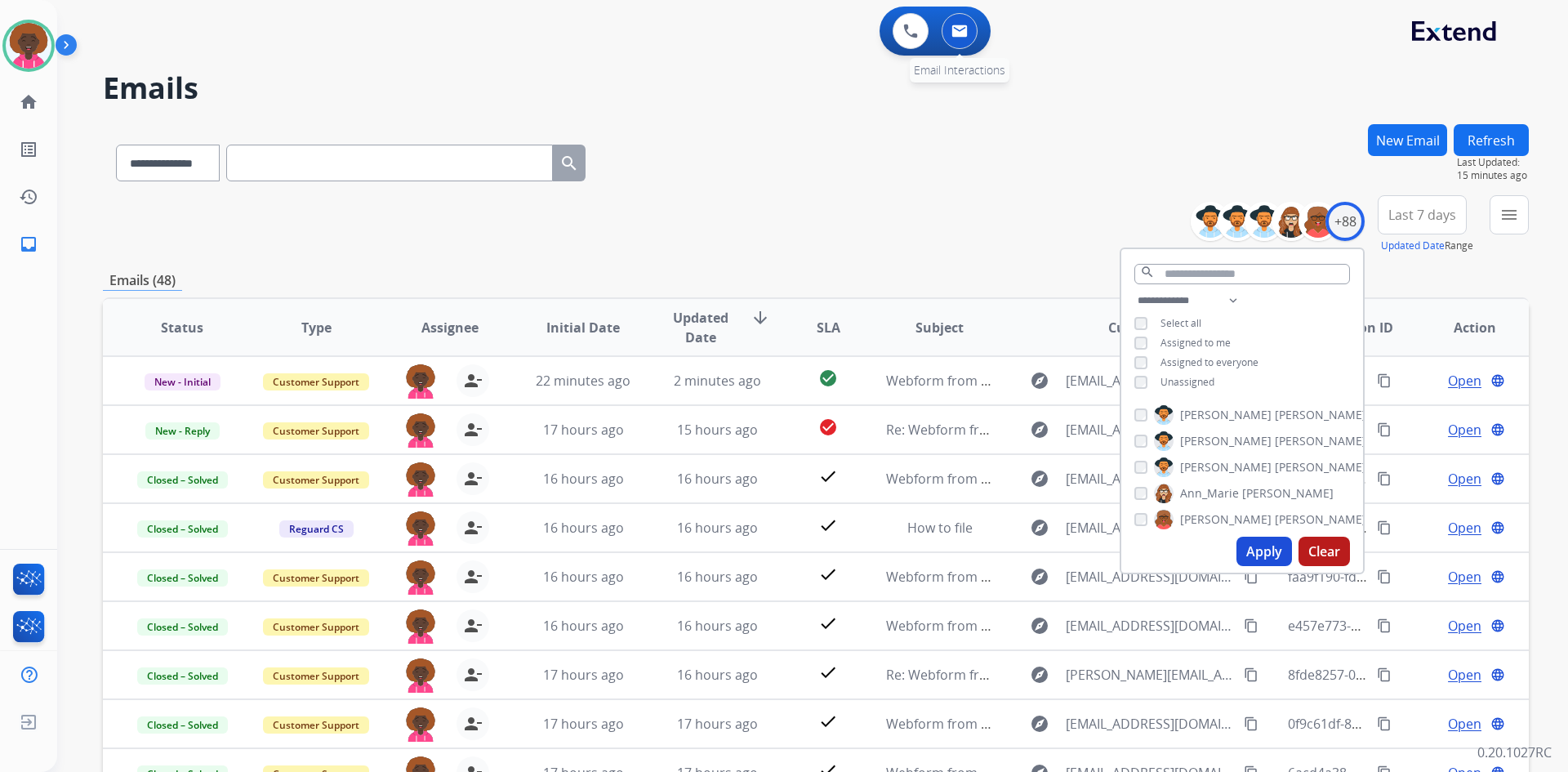
click at [968, 25] on button at bounding box center [959, 31] width 36 height 36
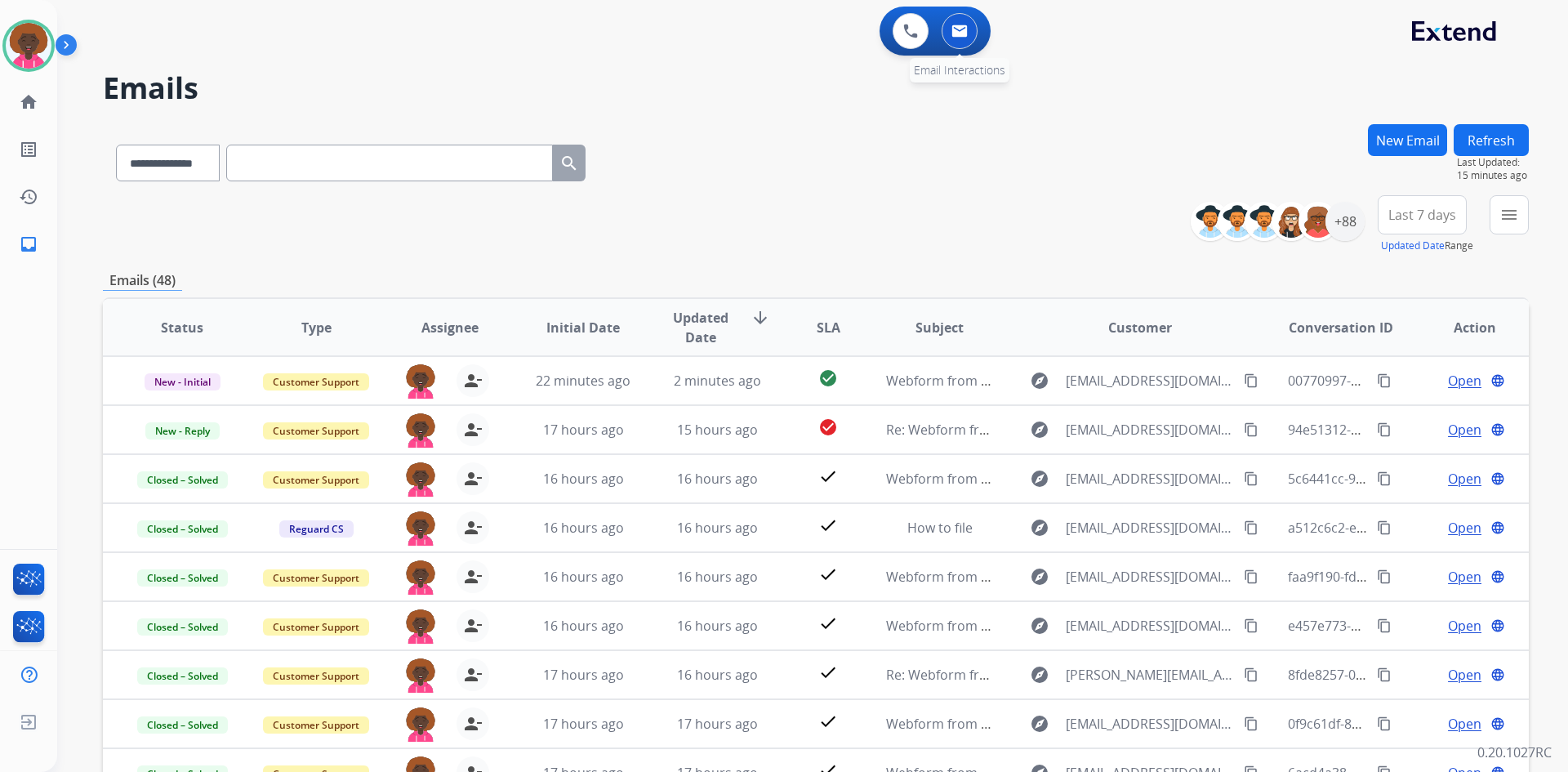
click at [958, 33] on img at bounding box center [960, 31] width 17 height 13
drag, startPoint x: 983, startPoint y: 26, endPoint x: 961, endPoint y: 28, distance: 22.1
click at [977, 27] on div "0 Email Interactions" at bounding box center [960, 31] width 49 height 36
click at [961, 28] on img at bounding box center [960, 31] width 17 height 13
click at [1355, 215] on div "+88" at bounding box center [1345, 221] width 39 height 39
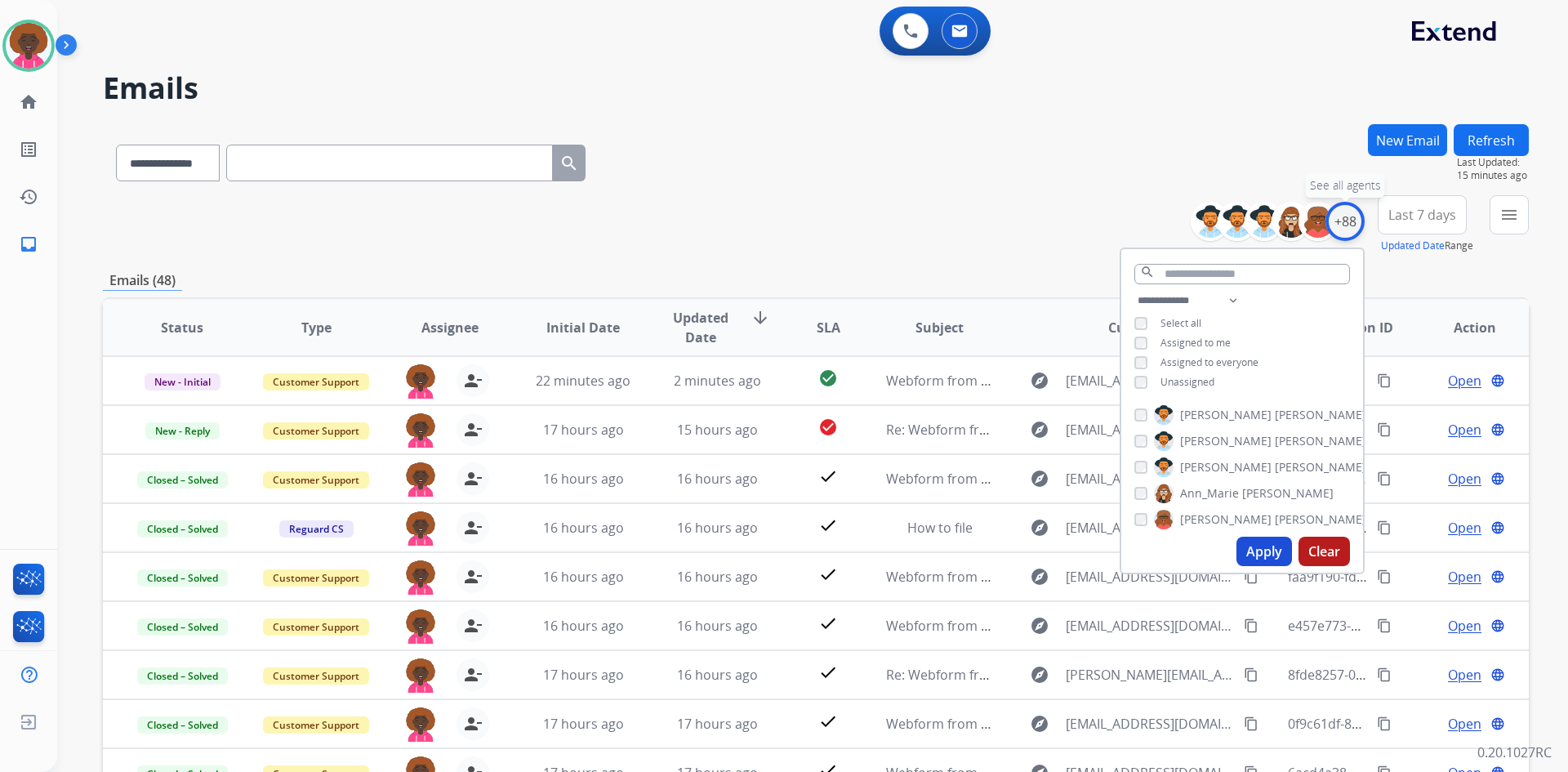
click at [1360, 219] on div "+88" at bounding box center [1345, 221] width 39 height 39
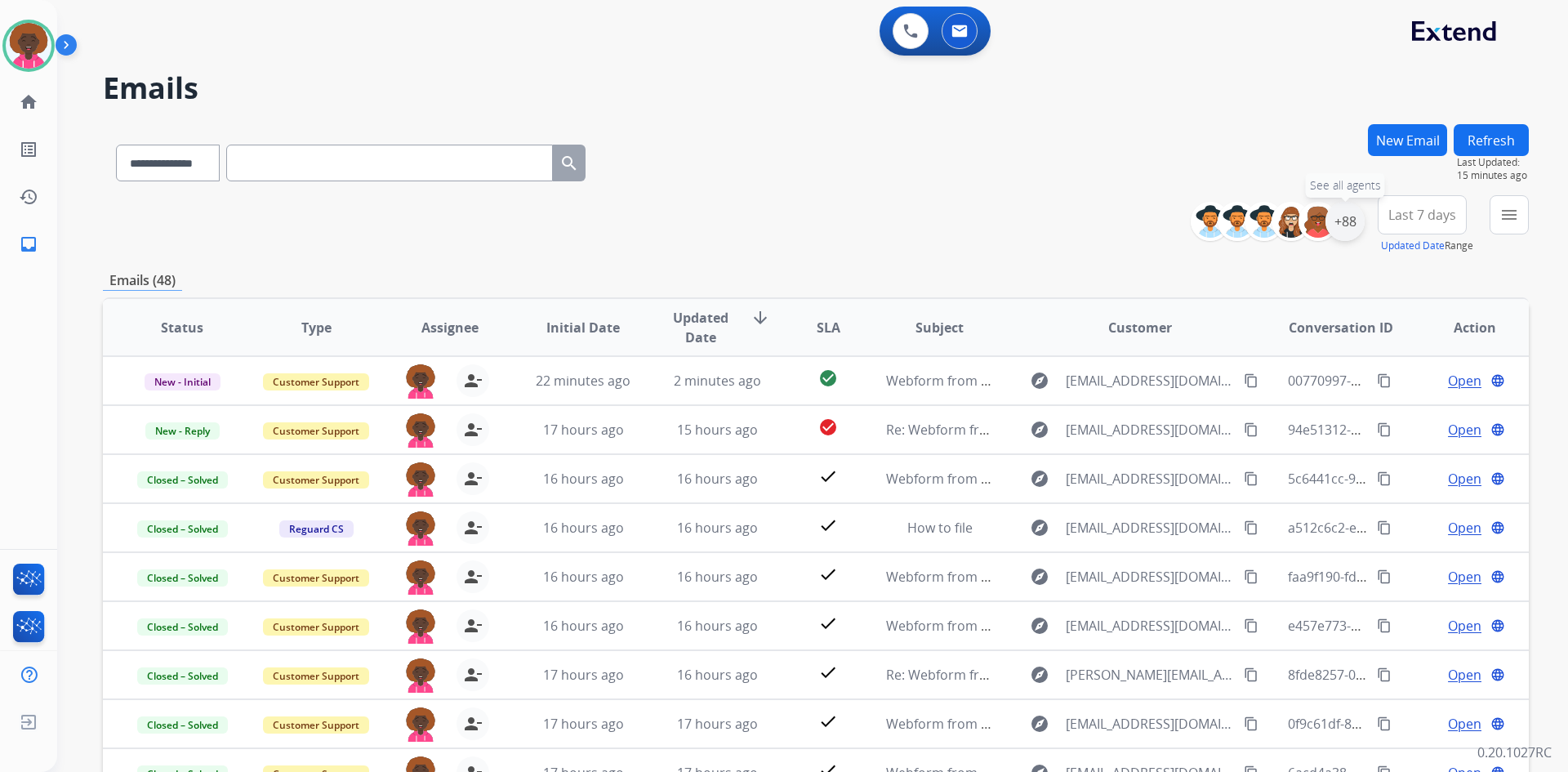
click at [1336, 224] on div "+88" at bounding box center [1345, 221] width 39 height 39
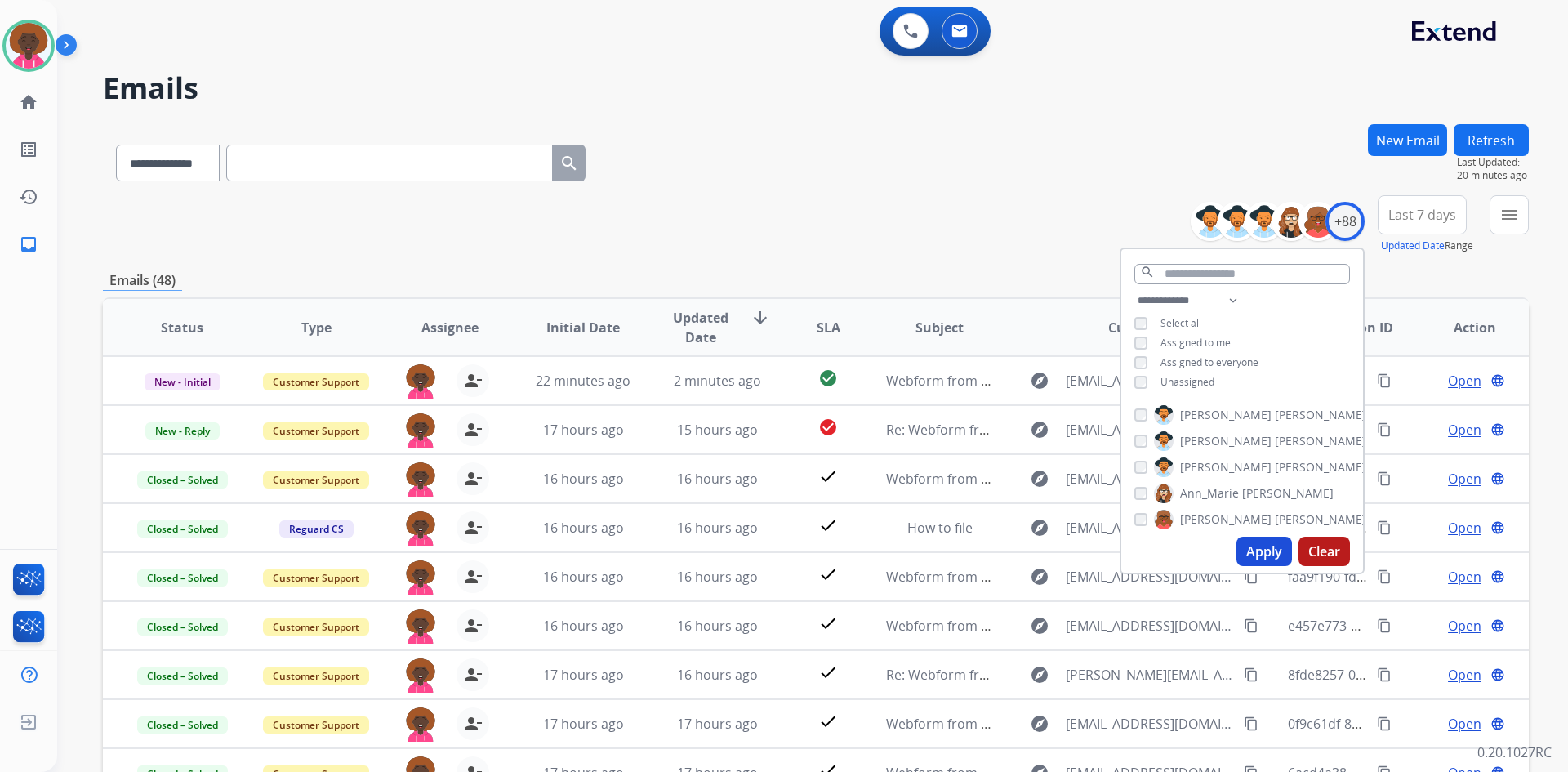
click at [769, 100] on h2 "Emails" at bounding box center [816, 88] width 1426 height 33
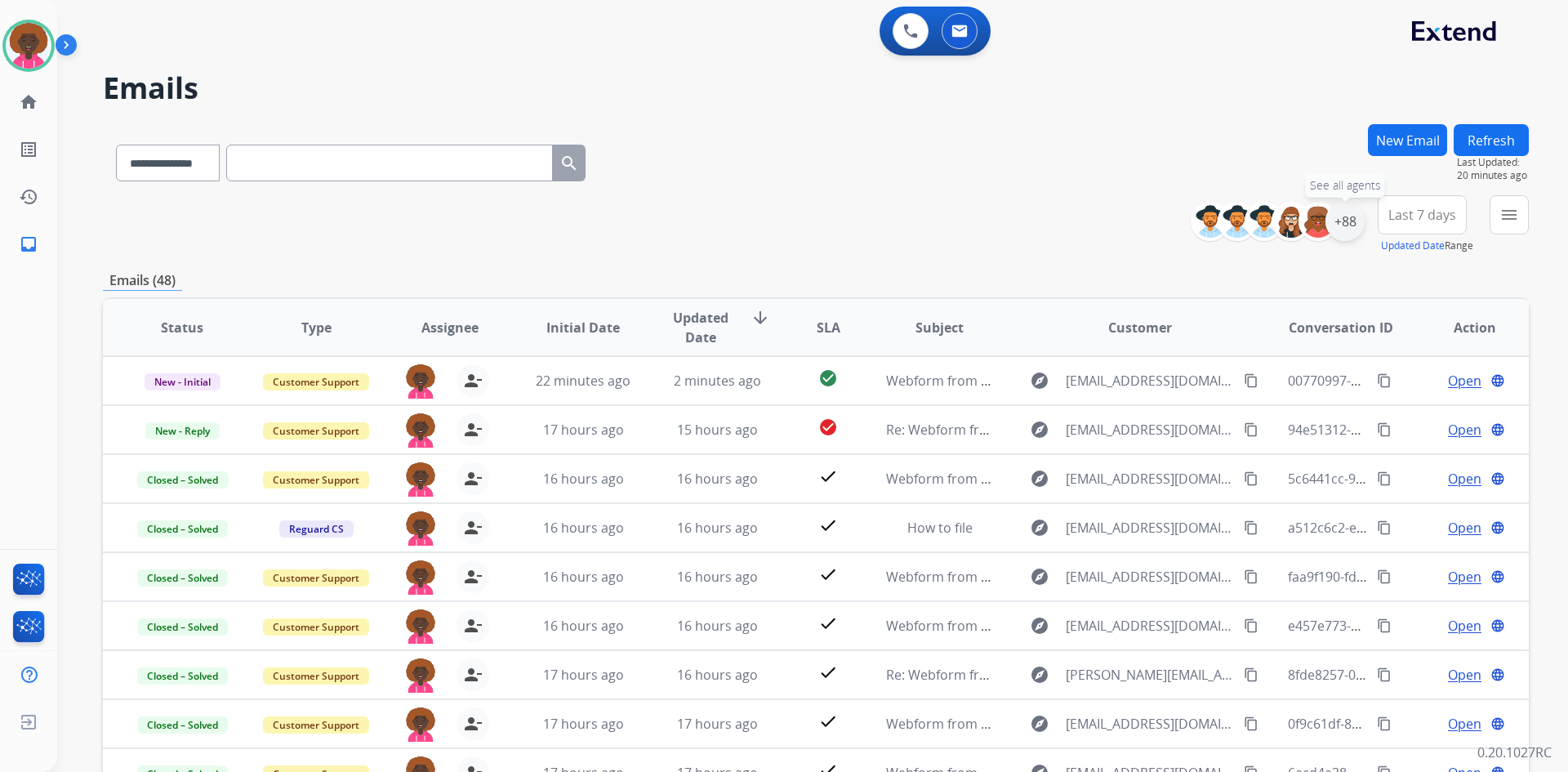
click at [1343, 220] on div "+88" at bounding box center [1345, 221] width 39 height 39
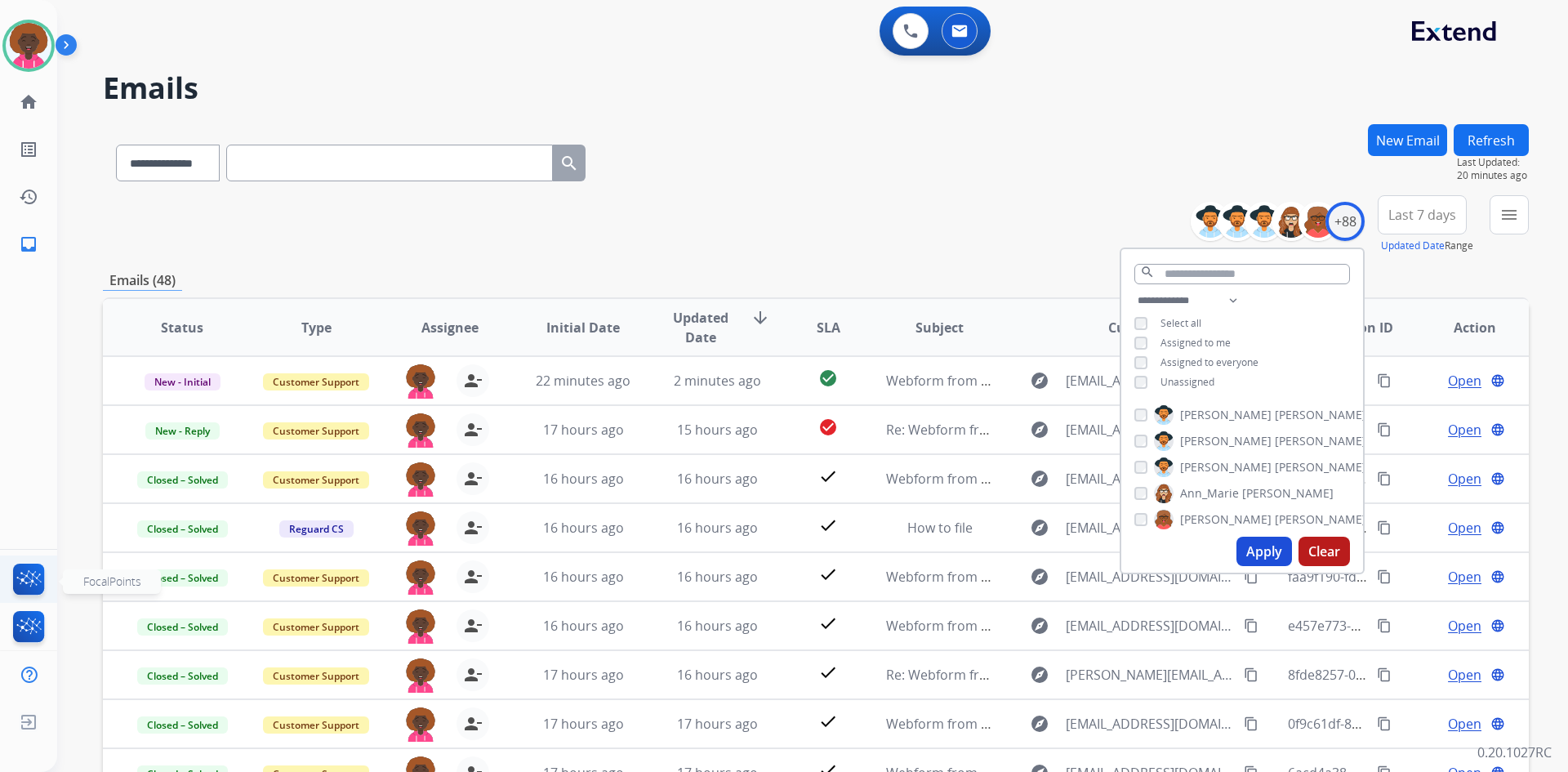
click at [28, 589] on img at bounding box center [29, 582] width 39 height 38
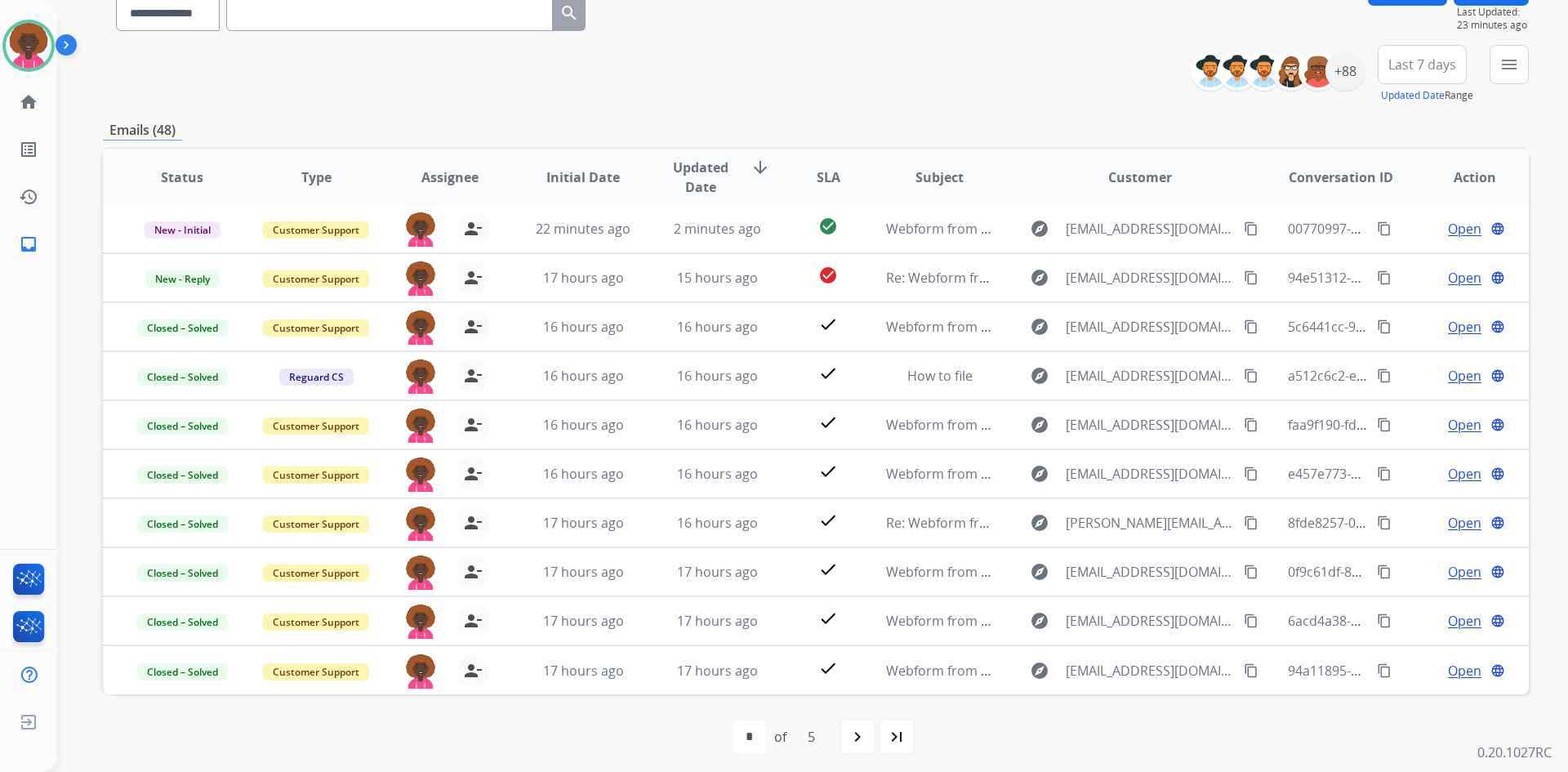
scroll to position [157, 0]
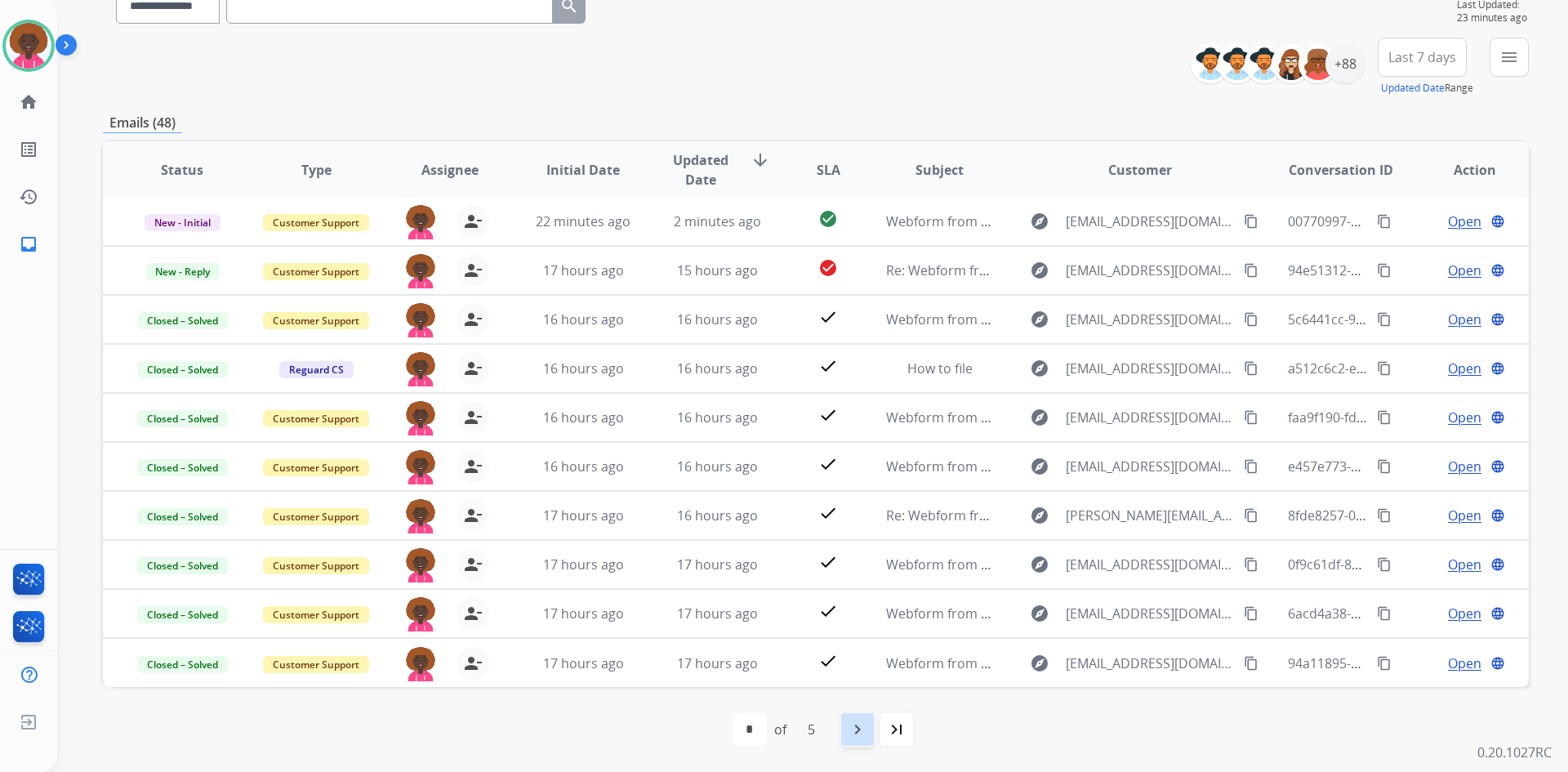
click at [861, 730] on mat-icon "navigate_next" at bounding box center [857, 728] width 19 height 19
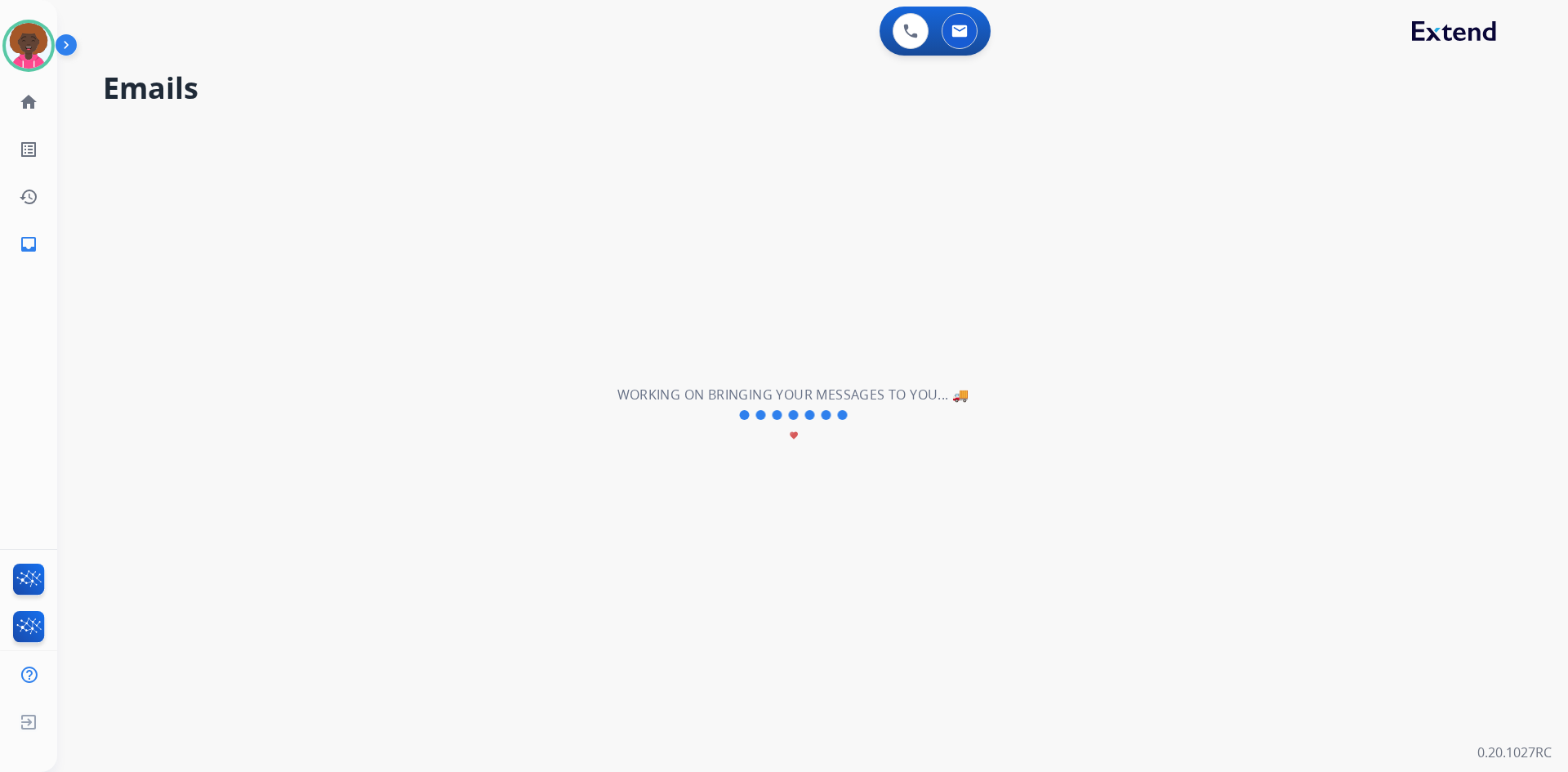
scroll to position [0, 0]
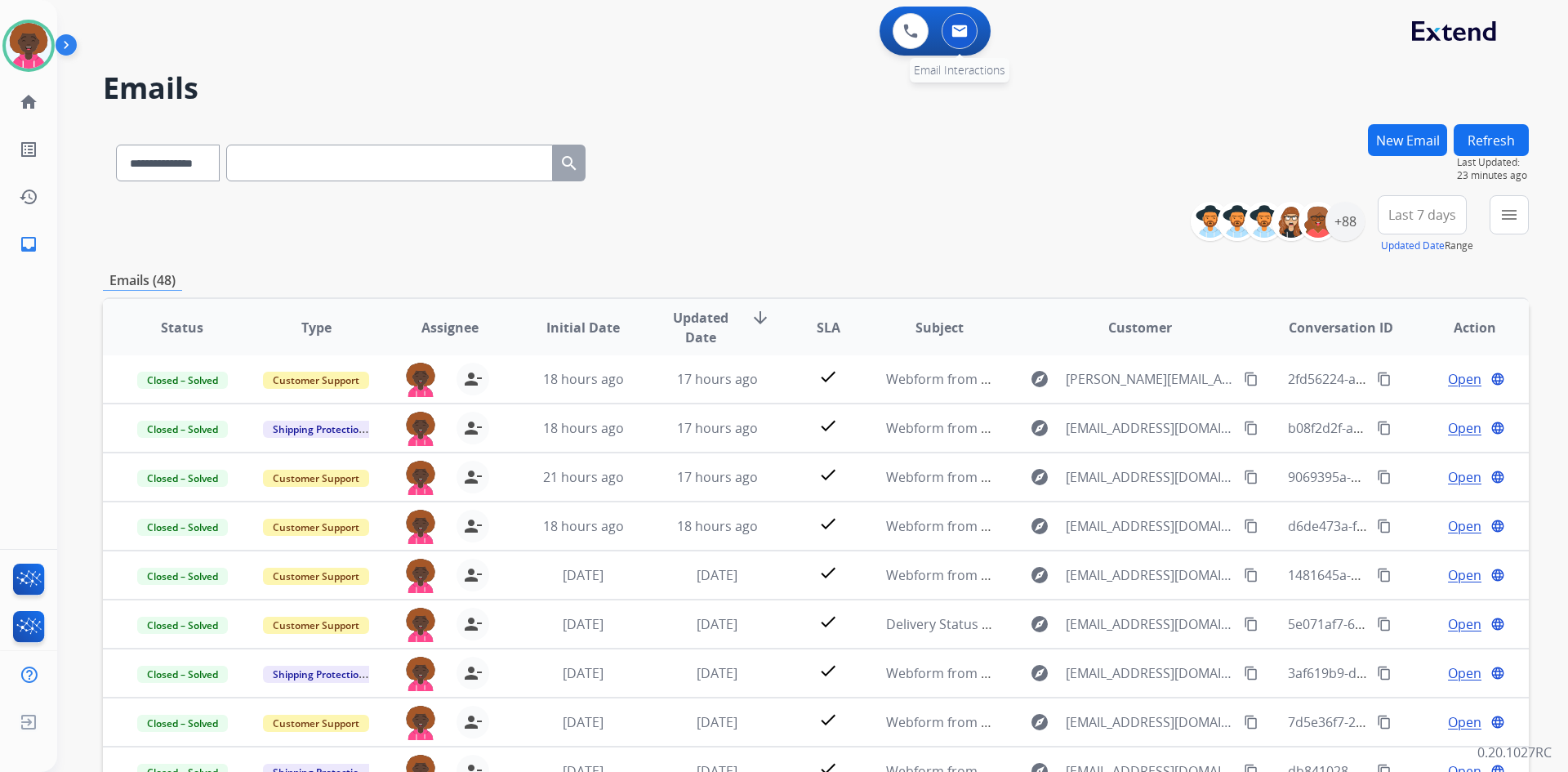
click at [958, 30] on img at bounding box center [960, 31] width 17 height 13
click at [952, 49] on div "0 Email Interactions" at bounding box center [960, 31] width 49 height 36
click at [962, 46] on button at bounding box center [959, 31] width 36 height 36
click at [1336, 217] on div "+88" at bounding box center [1345, 221] width 39 height 39
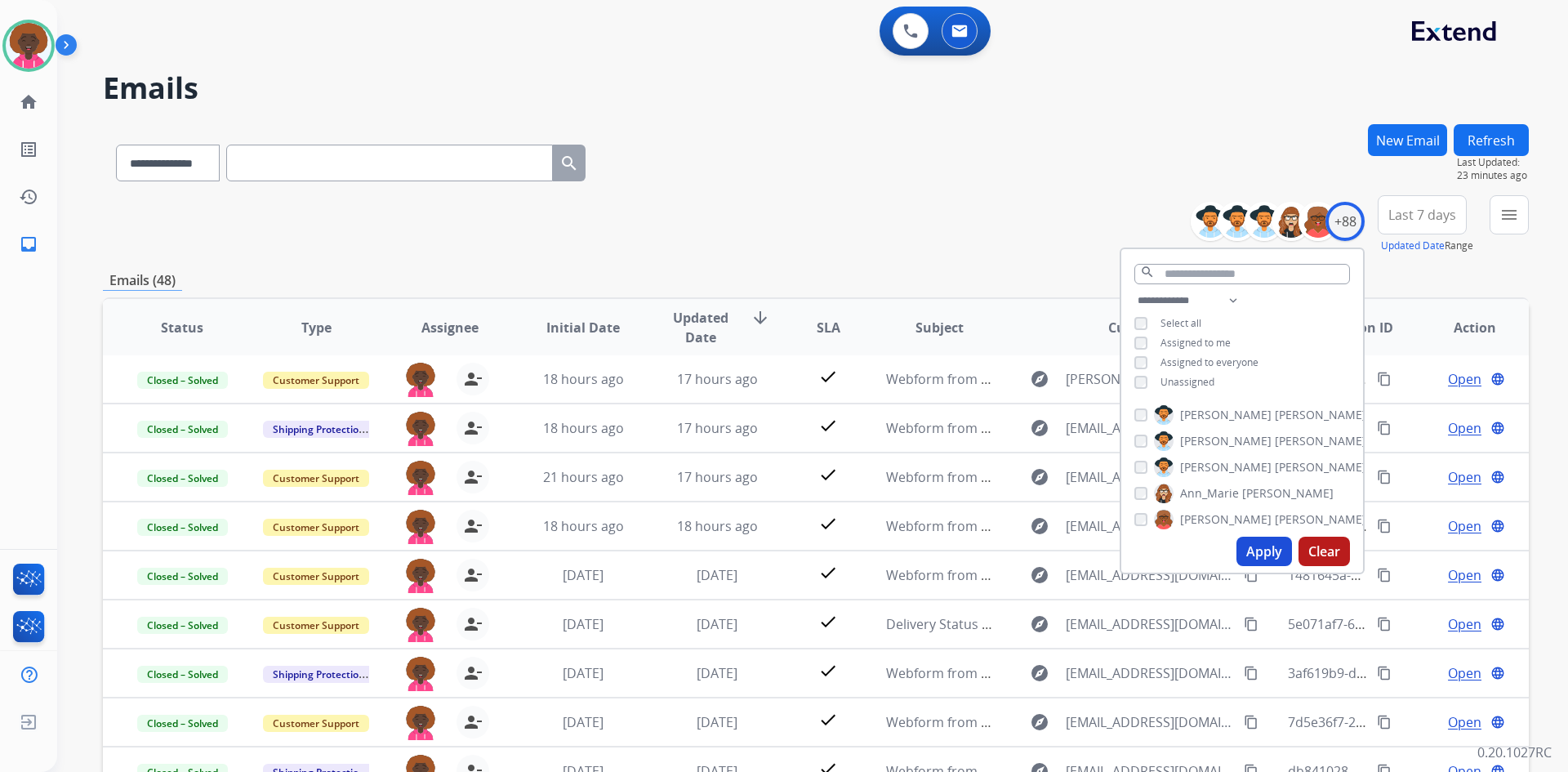
click at [1148, 381] on div "Unassigned" at bounding box center [1175, 383] width 80 height 13
click at [1256, 533] on div "Apply Clear" at bounding box center [1242, 551] width 242 height 43
click at [1261, 546] on button "Apply" at bounding box center [1265, 551] width 55 height 29
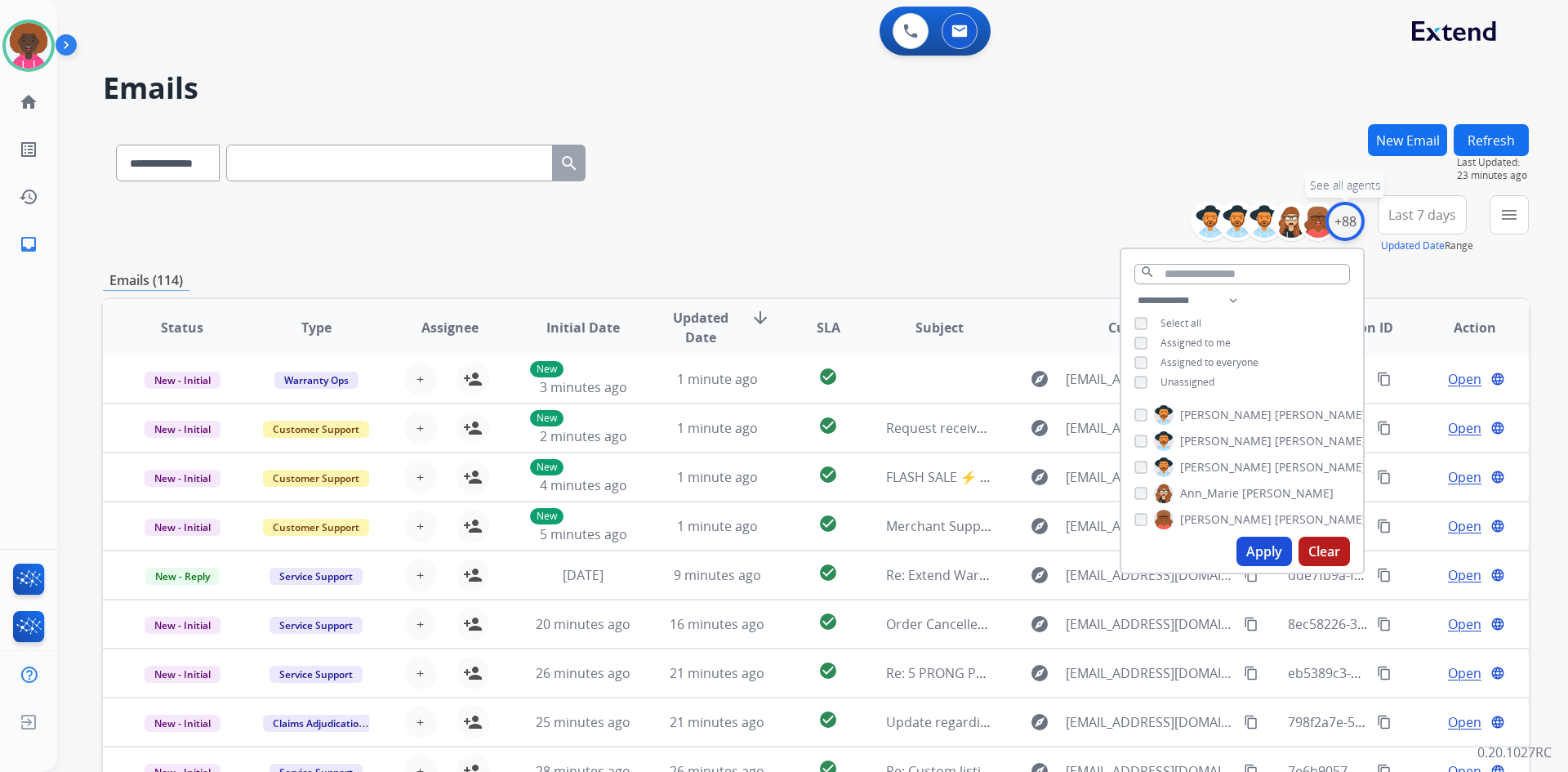
click at [1341, 232] on div "+88" at bounding box center [1345, 221] width 39 height 39
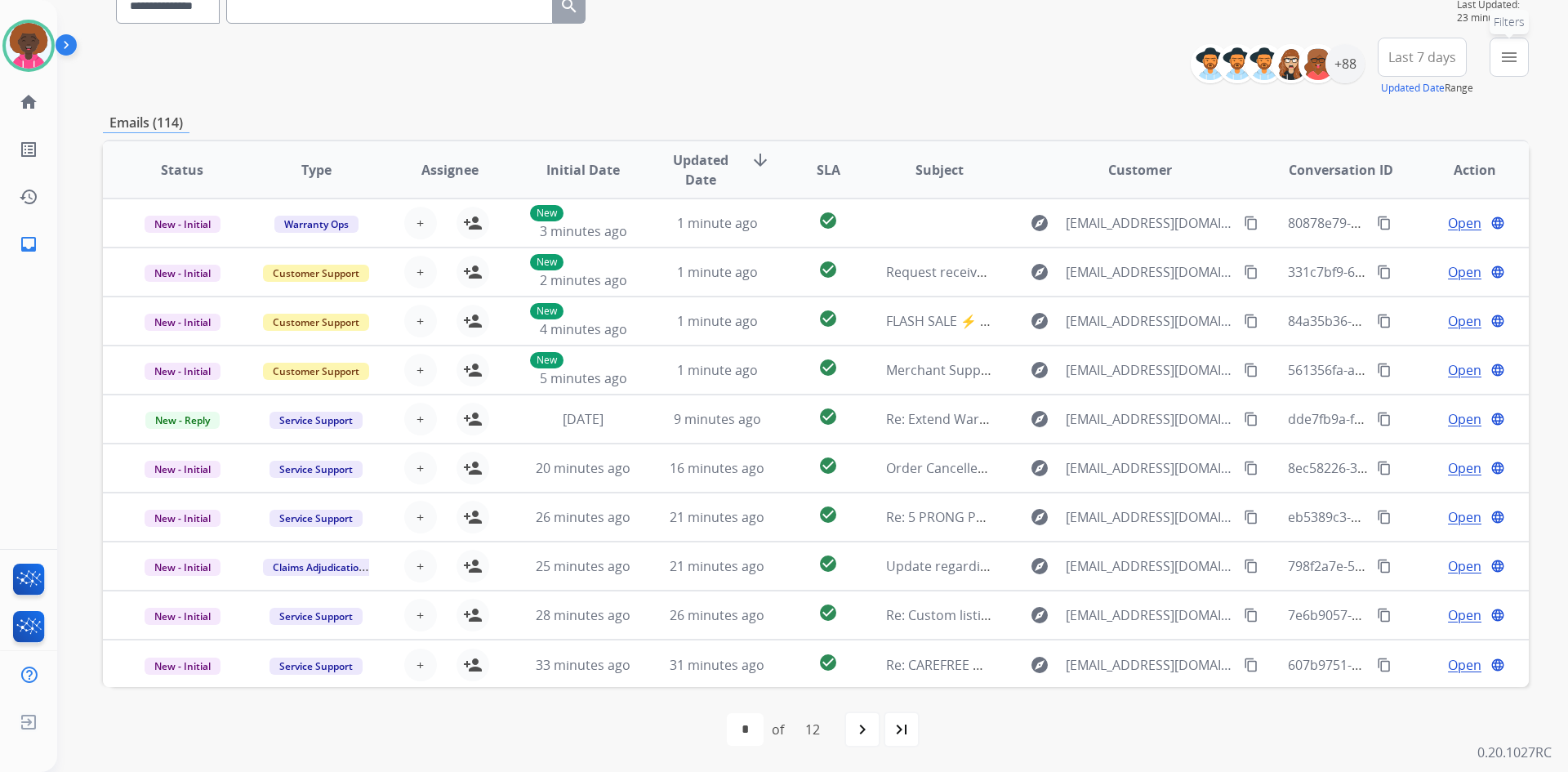
click at [1518, 61] on mat-icon "menu" at bounding box center [1509, 57] width 19 height 19
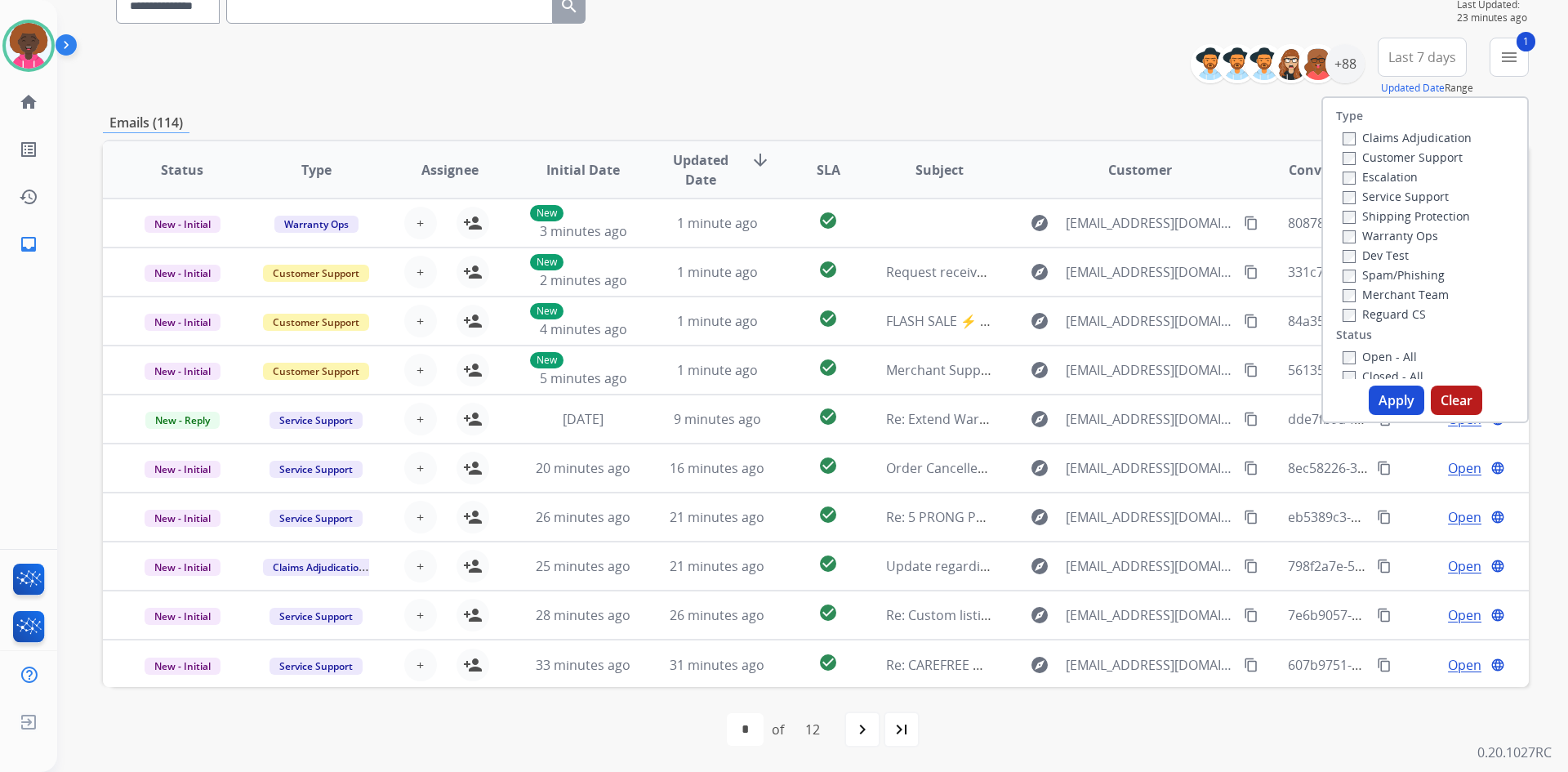
click at [1336, 195] on div "Claims Adjudication Customer Support Escalation Service Support Shipping Protec…" at bounding box center [1404, 225] width 136 height 196
click at [1389, 407] on button "Apply" at bounding box center [1397, 399] width 55 height 29
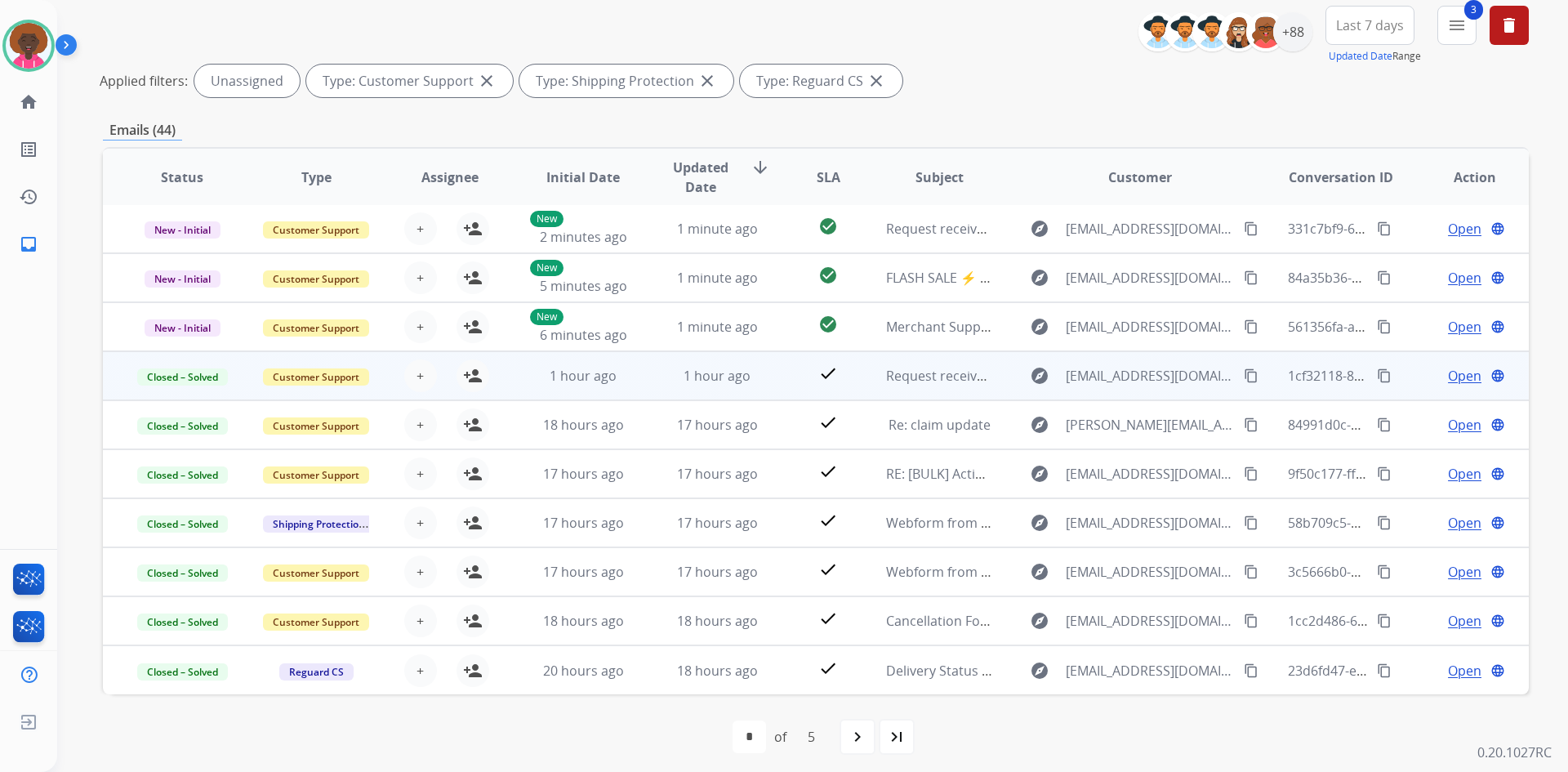
scroll to position [197, 0]
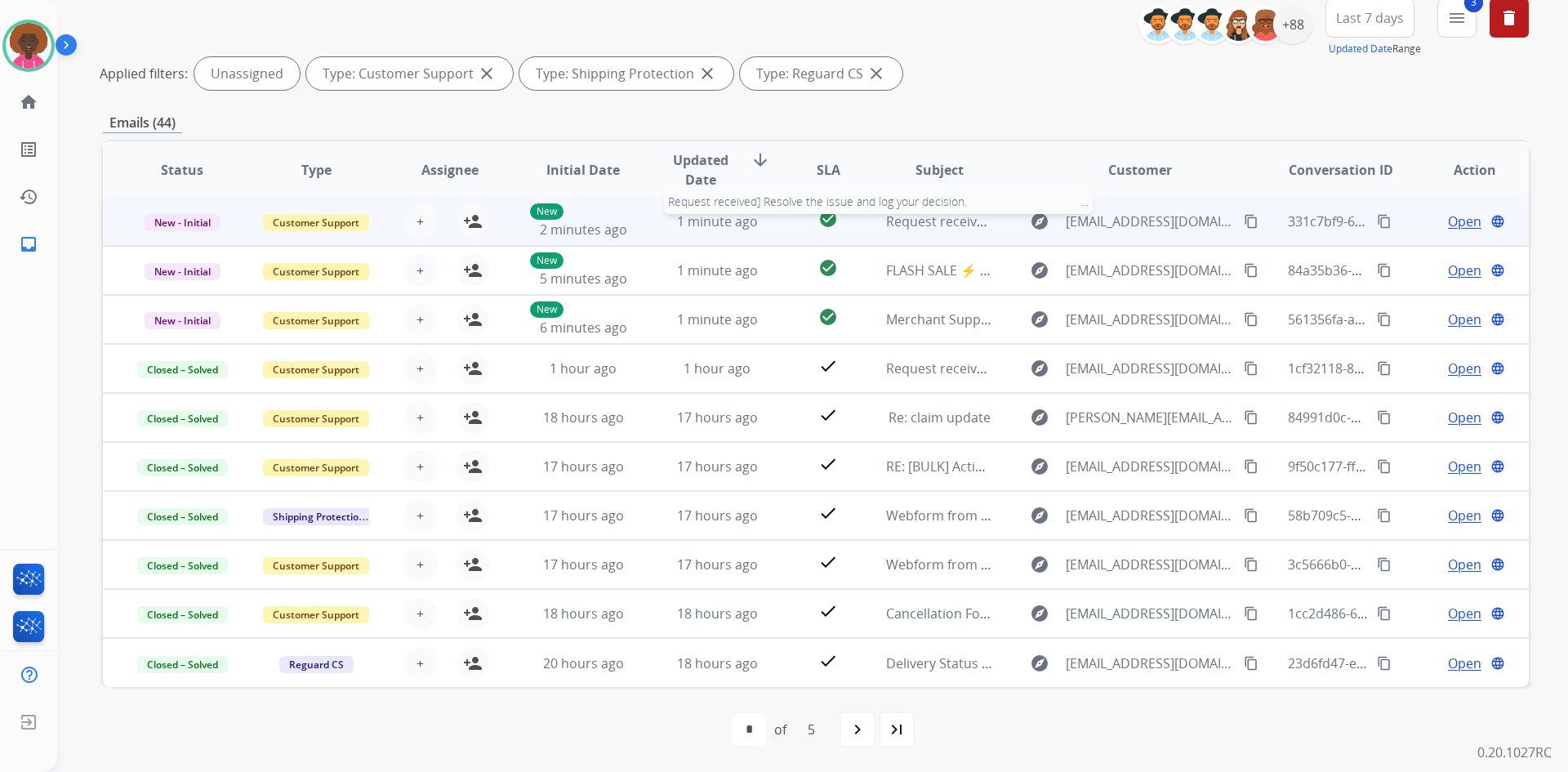
click at [915, 215] on span "Request received] Resolve the issue and log your decision. ͏‌ ͏‌ ͏‌ ͏‌ ͏‌ ͏‌ ͏‌…" at bounding box center [1127, 221] width 482 height 18
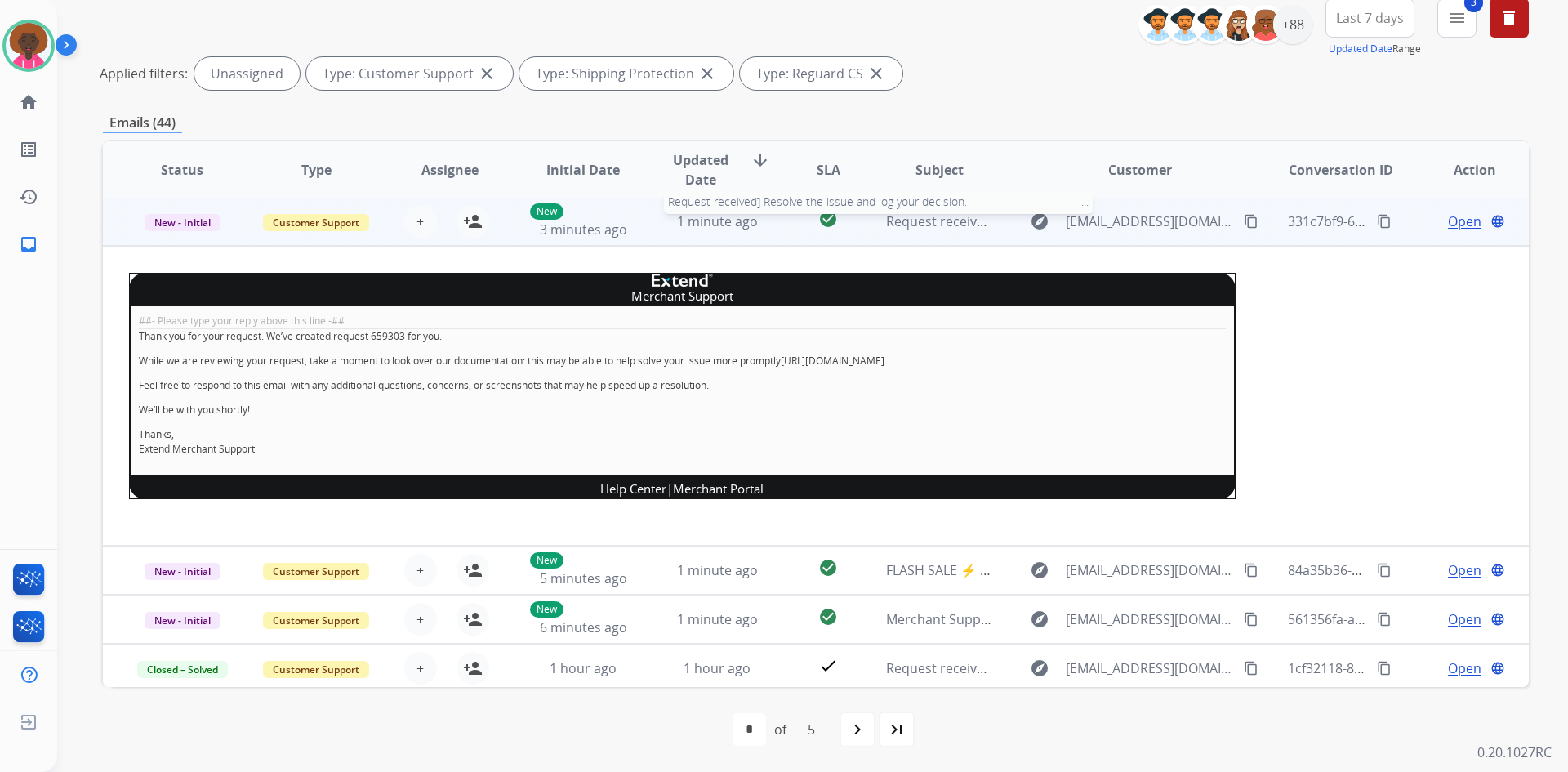
scroll to position [0, 0]
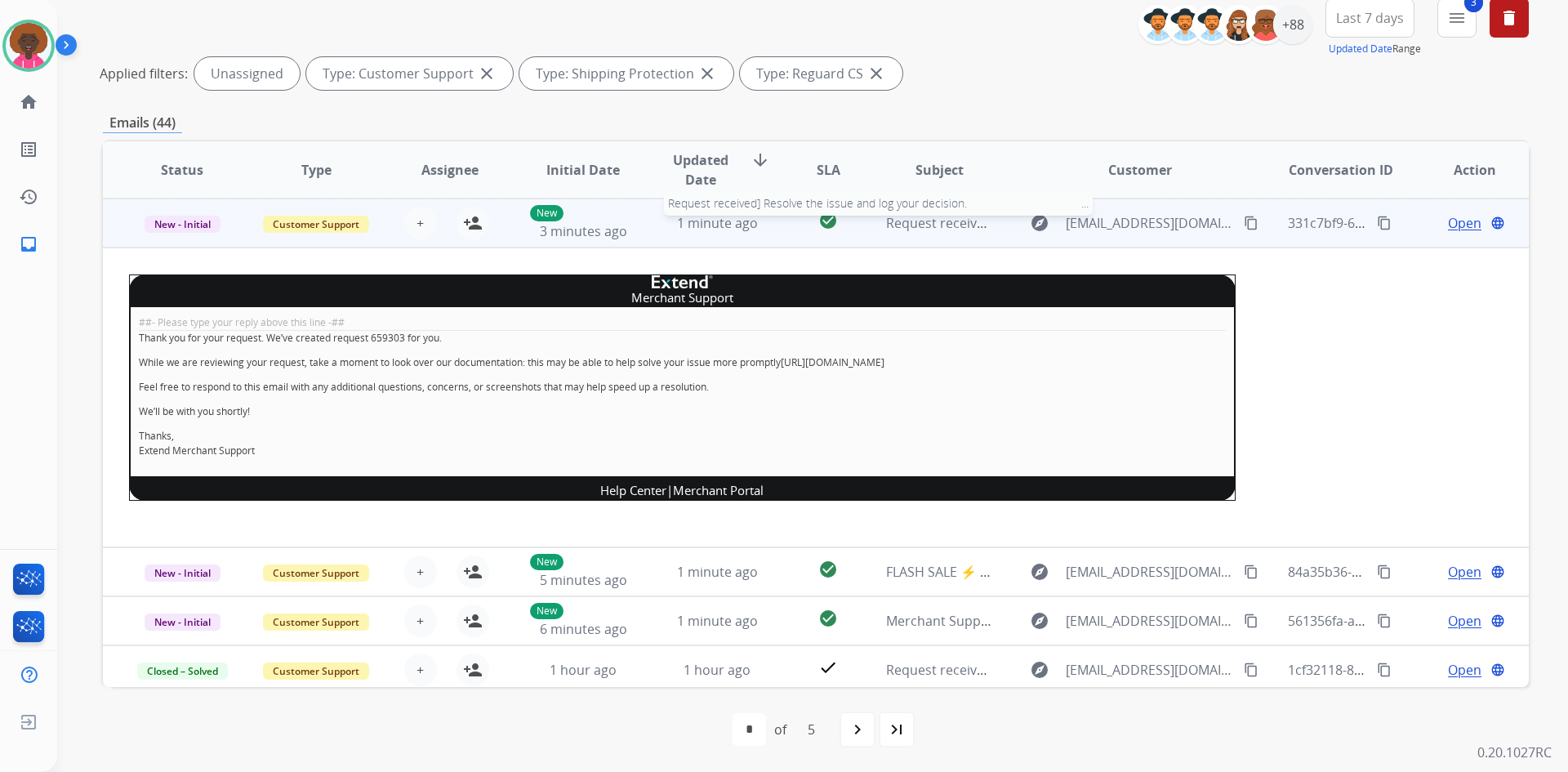
click at [915, 215] on span "Request received] Resolve the issue and log your decision. ͏‌ ͏‌ ͏‌ ͏‌ ͏‌ ͏‌ ͏‌…" at bounding box center [1127, 223] width 482 height 18
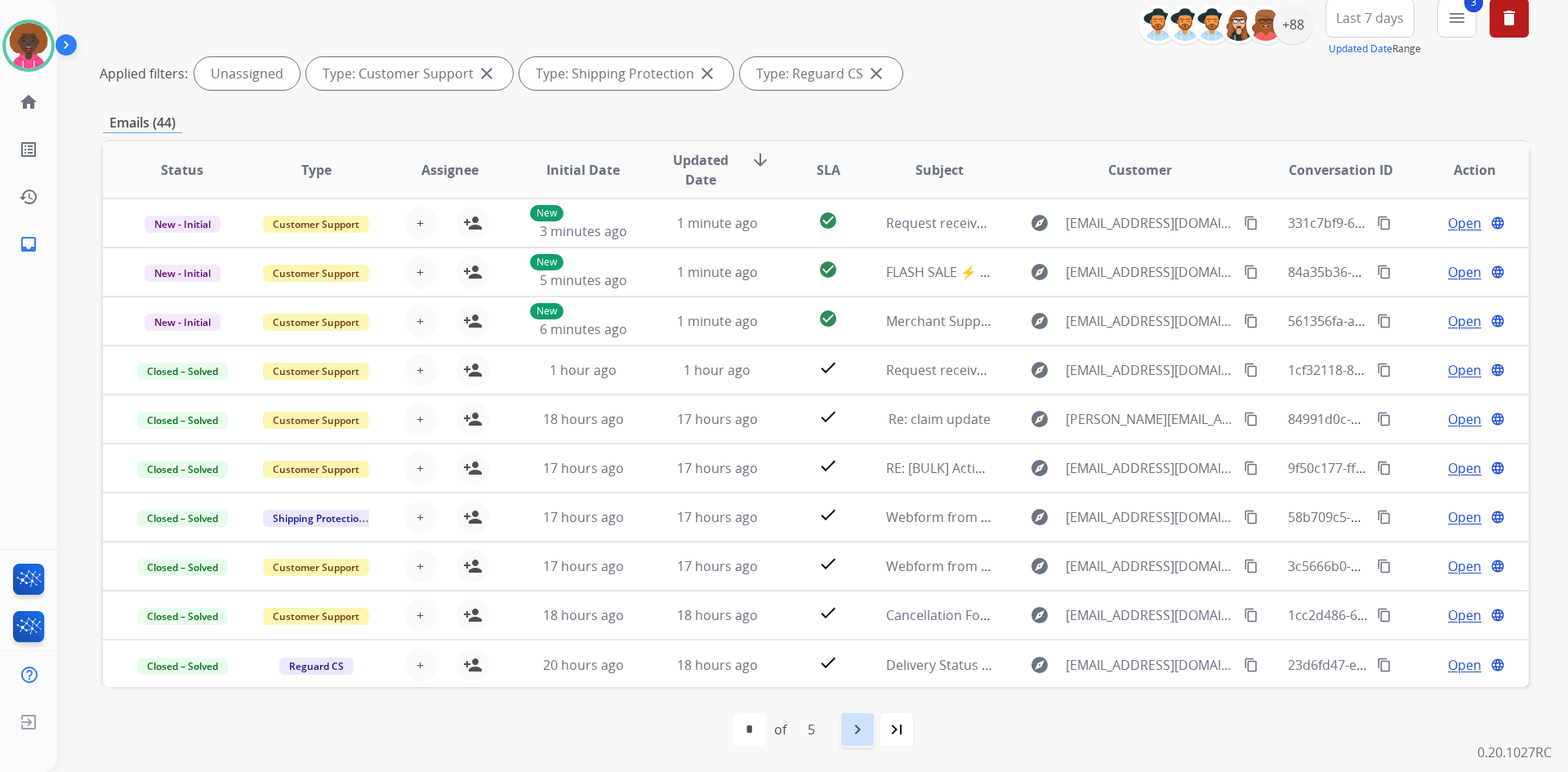
click at [863, 735] on mat-icon "navigate_next" at bounding box center [857, 728] width 19 height 19
select select "*"
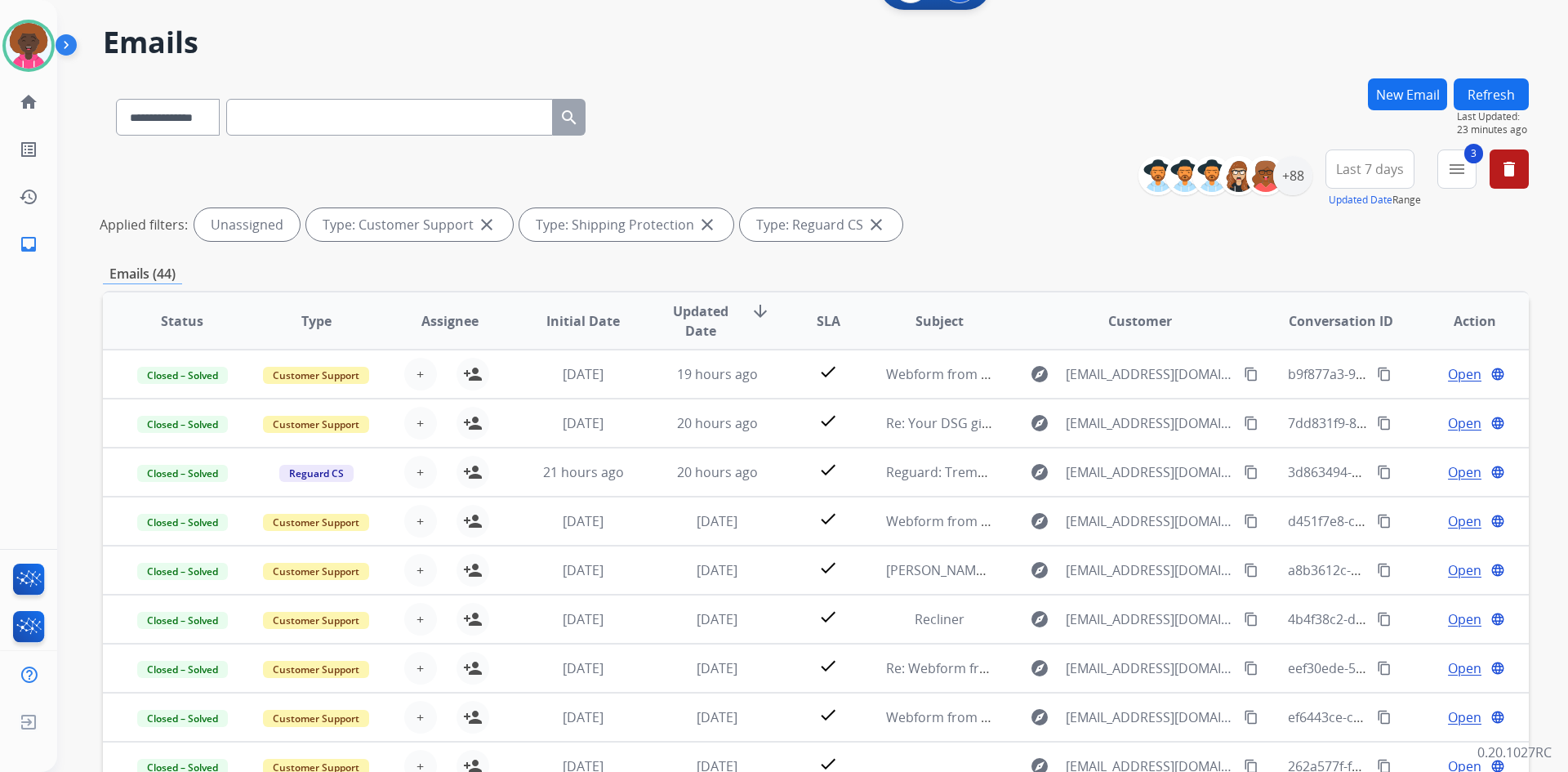
scroll to position [197, 0]
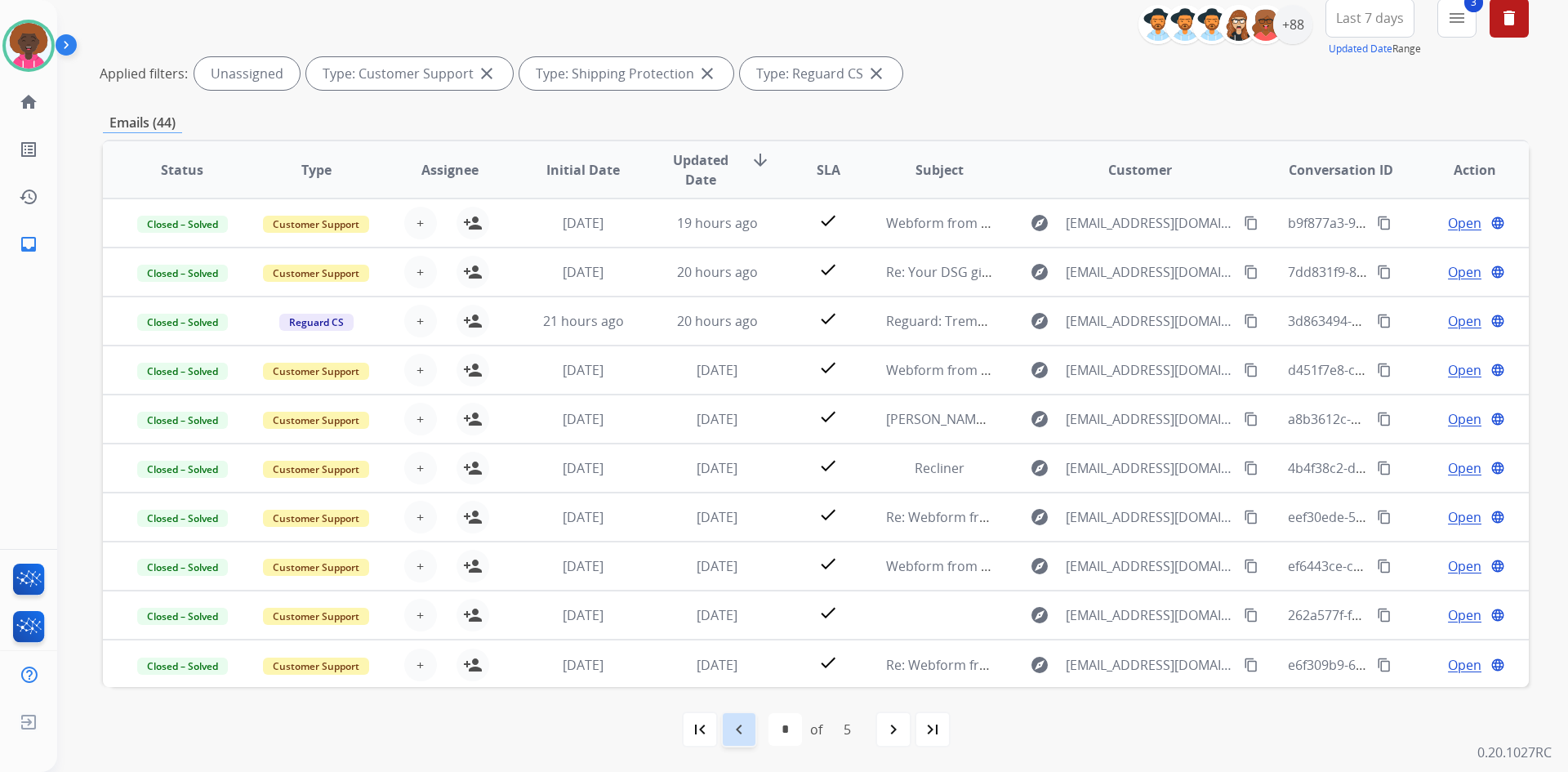
click at [746, 739] on div "navigate_before" at bounding box center [739, 728] width 36 height 36
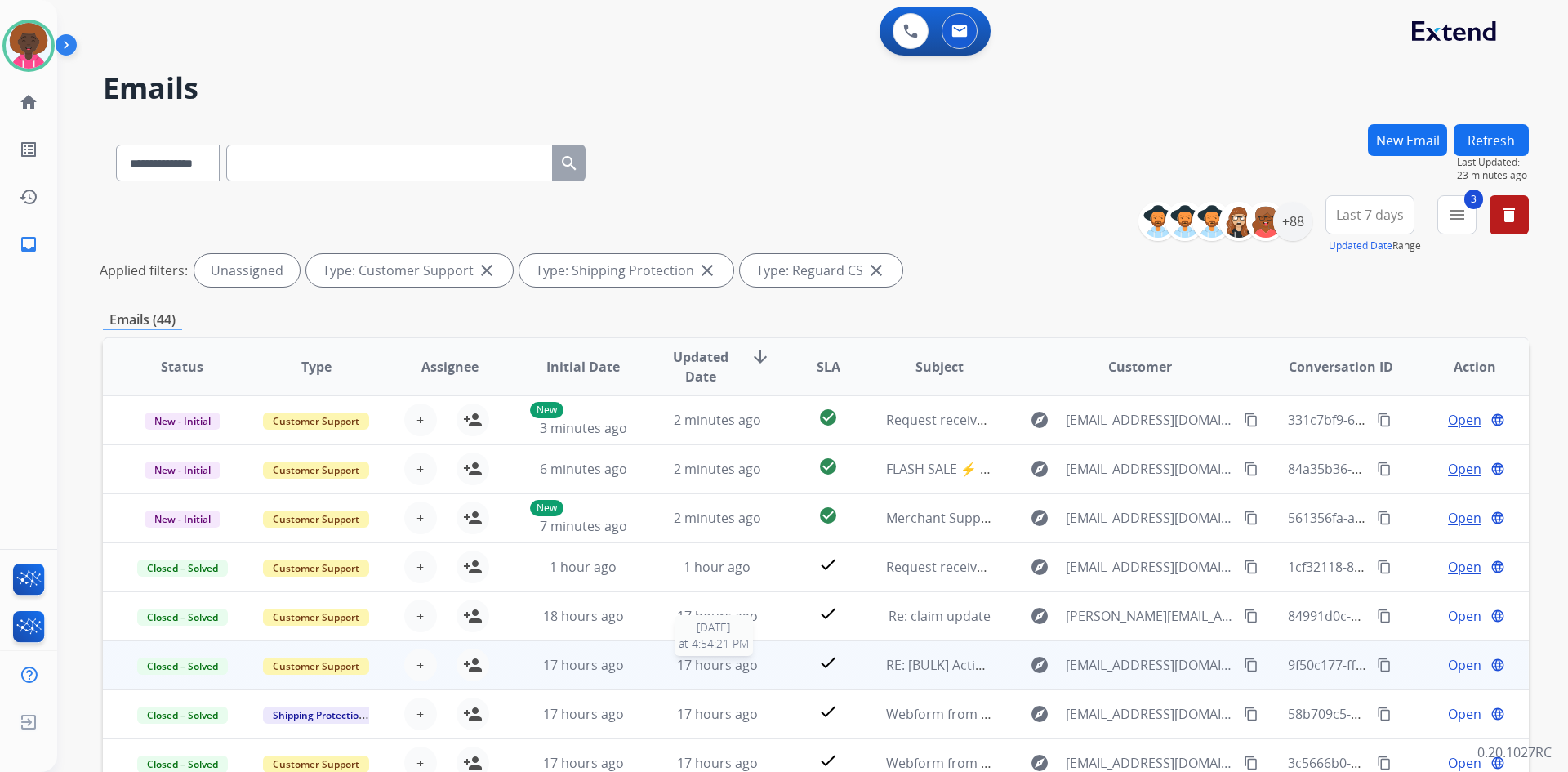
scroll to position [2, 0]
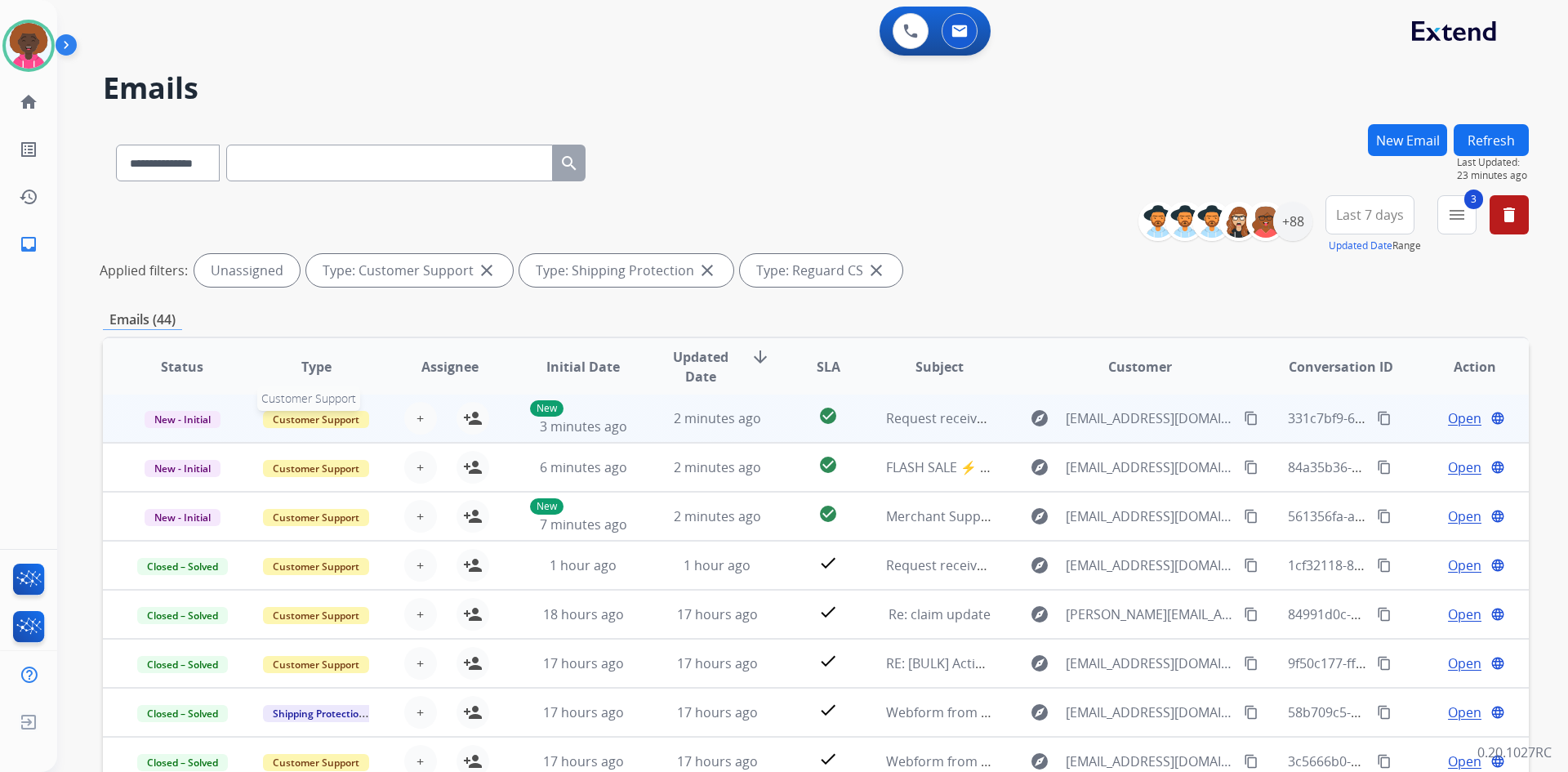
click at [290, 415] on span "Customer Support" at bounding box center [316, 419] width 106 height 17
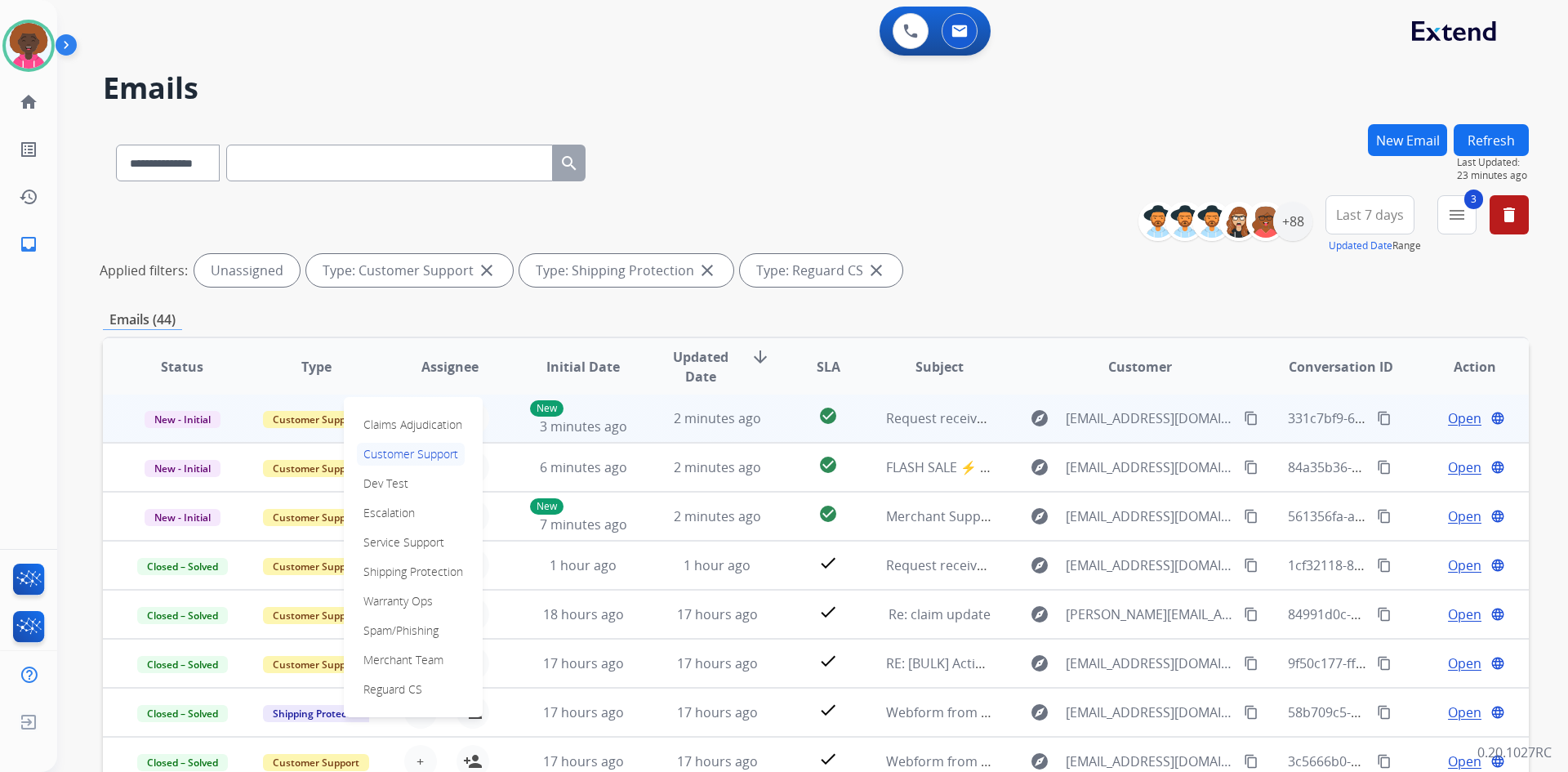
click at [178, 403] on td "New - Initial" at bounding box center [170, 418] width 134 height 49
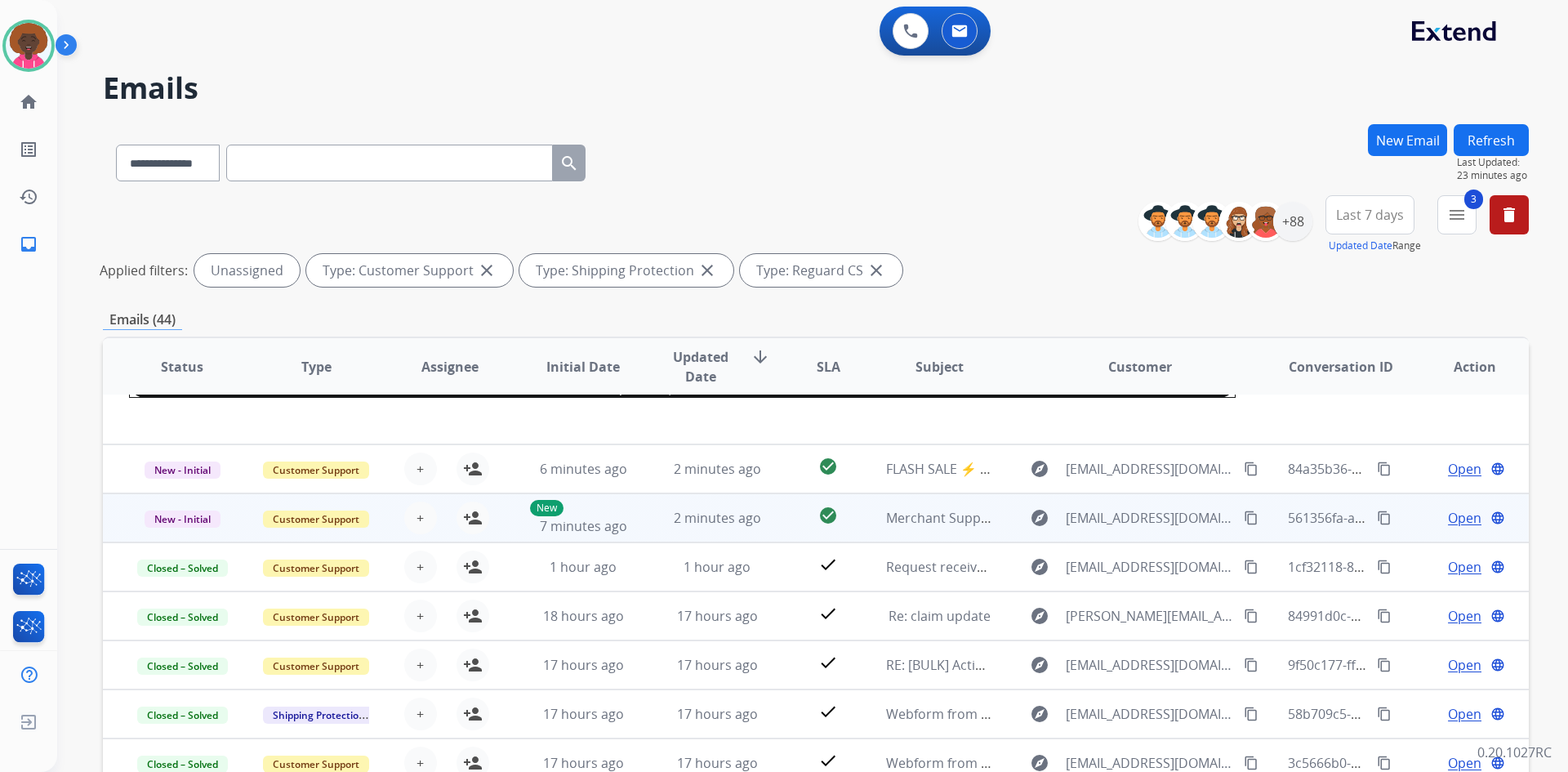
scroll to position [301, 0]
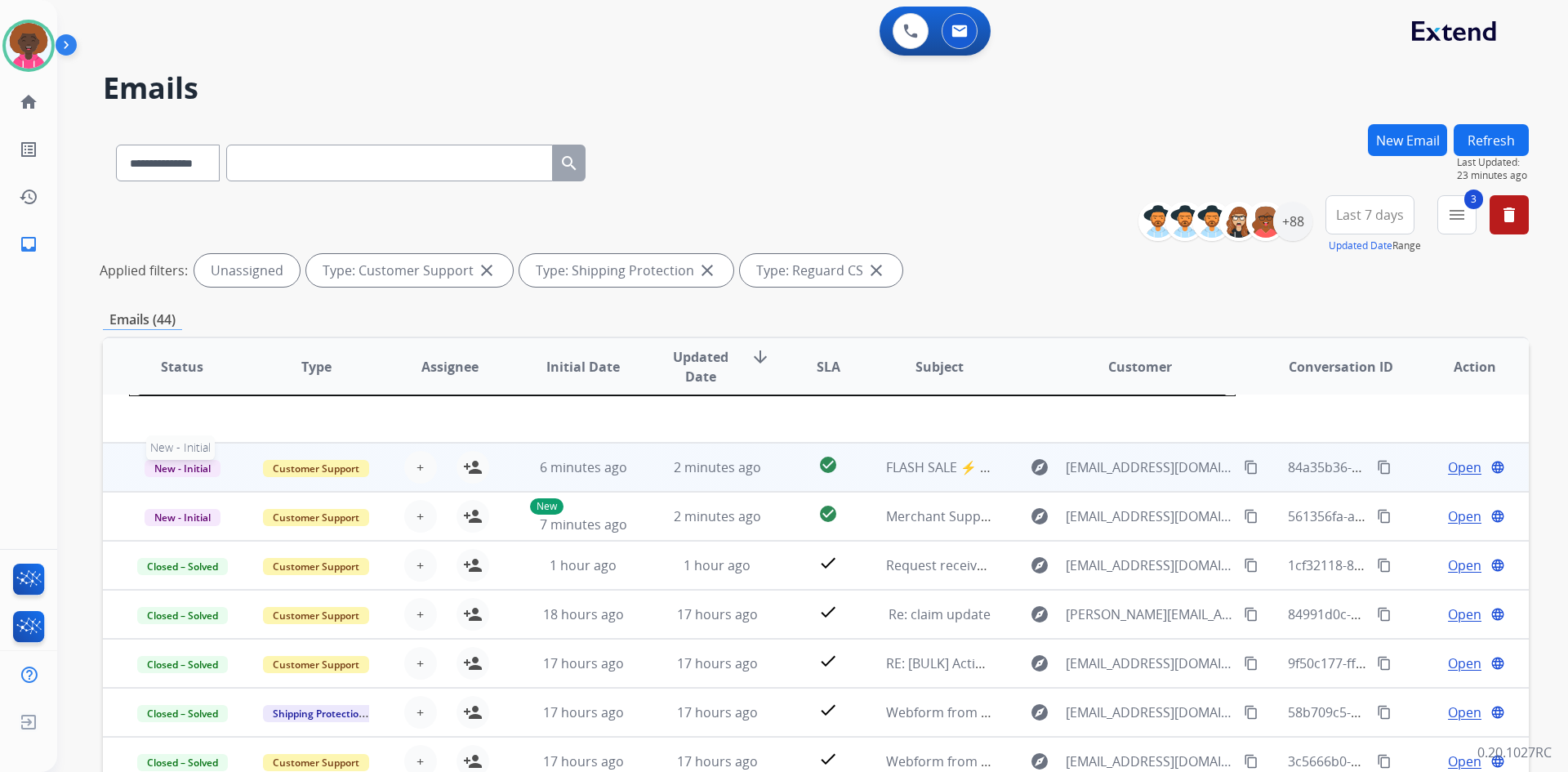
click at [203, 465] on span "New - Initial" at bounding box center [183, 468] width 76 height 17
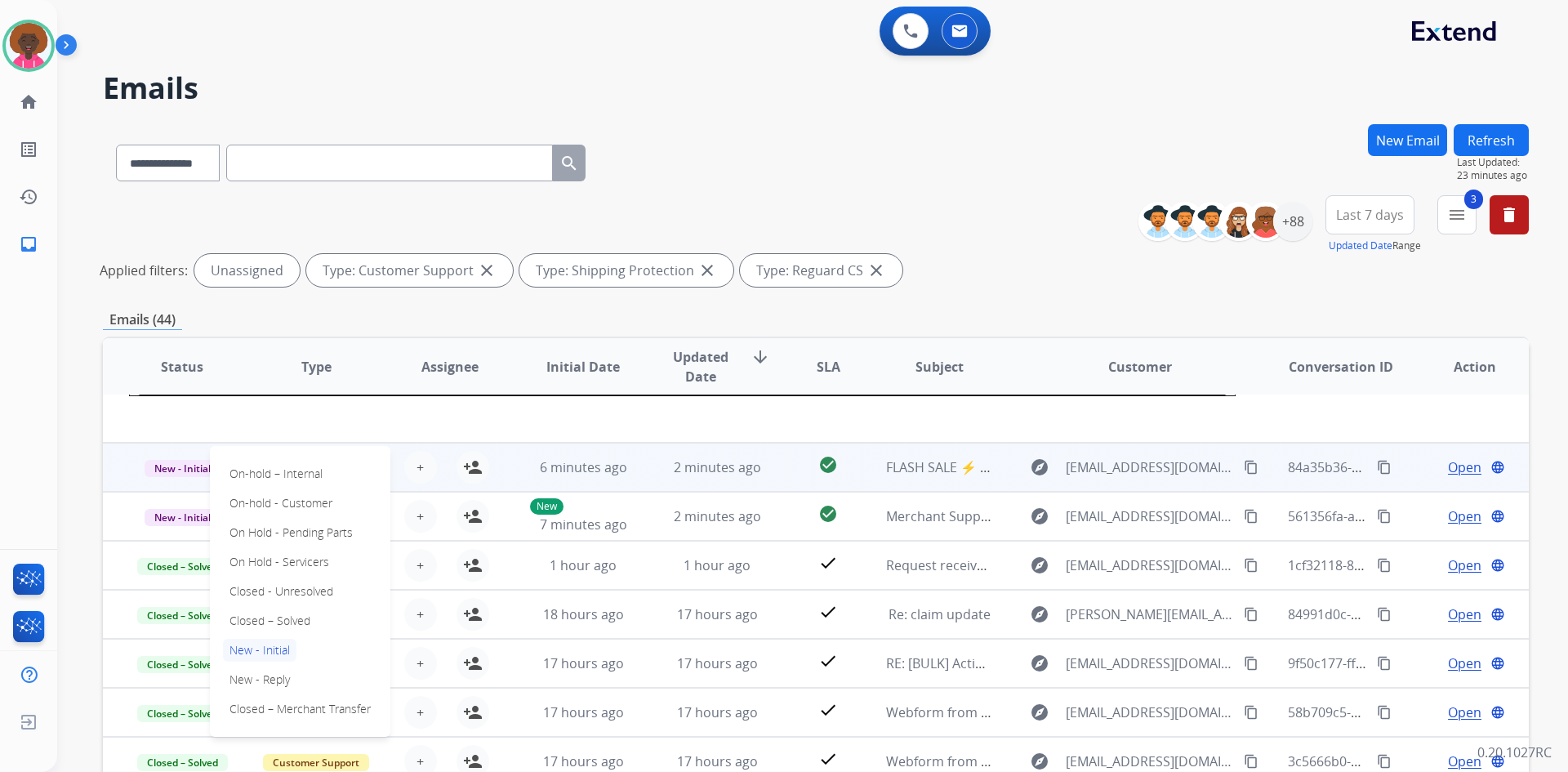
click at [179, 478] on td "New - Initial On-hold – Internal On-hold - Customer On Hold - Pending Parts On …" at bounding box center [170, 467] width 134 height 49
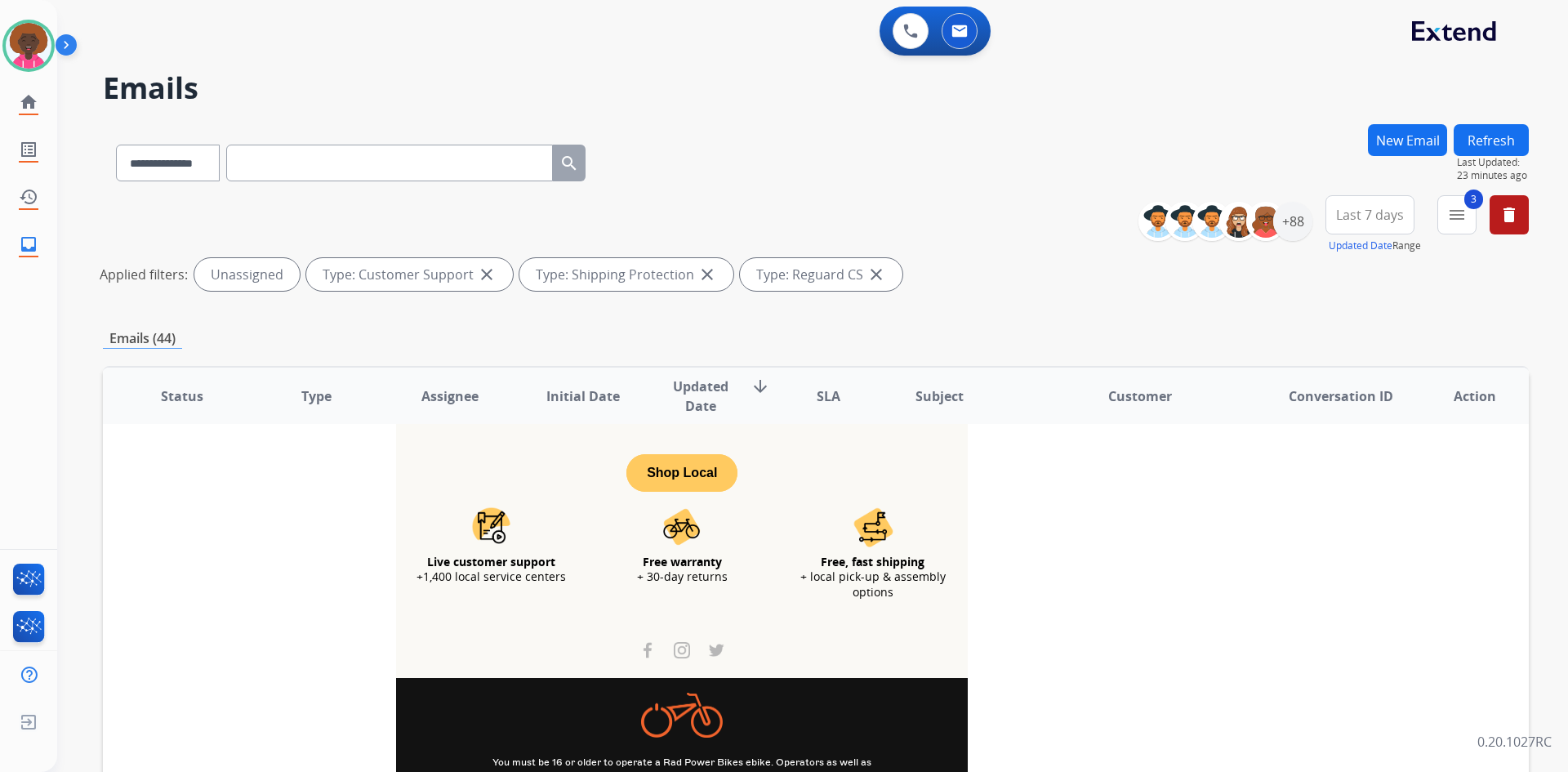
scroll to position [2091, 0]
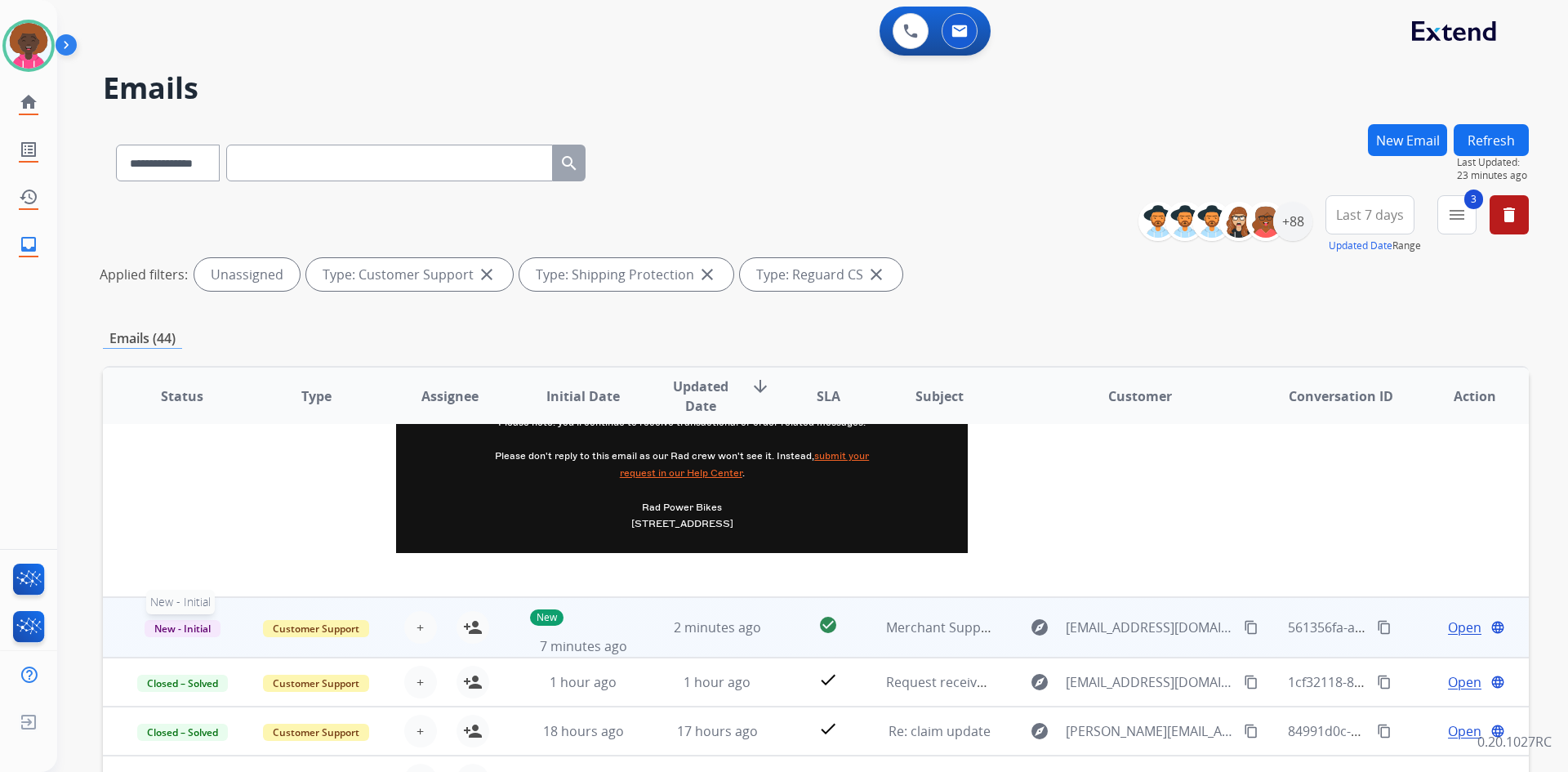
click at [188, 636] on span "New - Initial" at bounding box center [183, 628] width 76 height 17
click at [163, 627] on span "New - Initial" at bounding box center [183, 628] width 76 height 17
click at [211, 625] on span "New - Initial" at bounding box center [183, 628] width 76 height 17
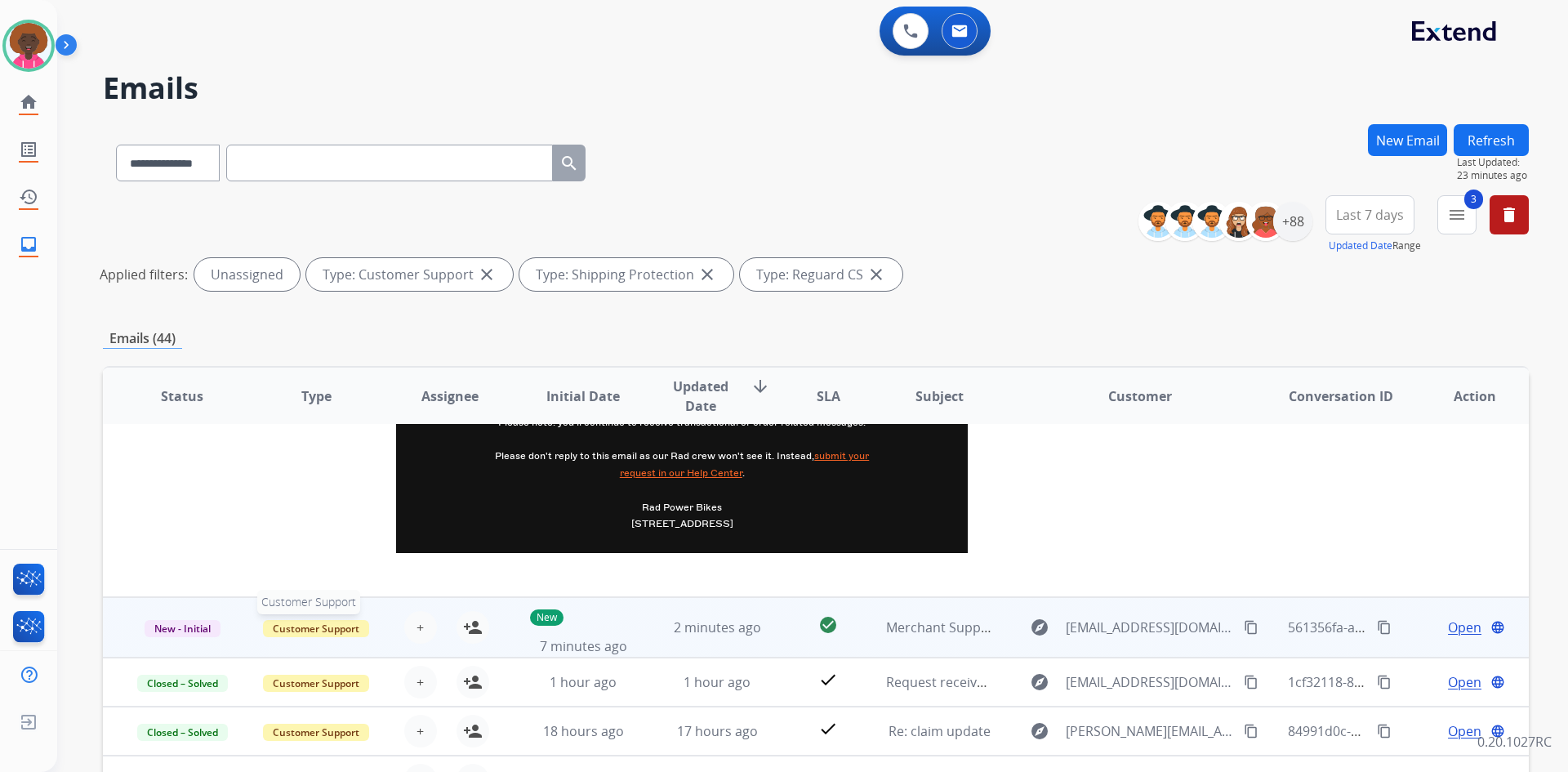
click at [358, 623] on span "Customer Support" at bounding box center [316, 628] width 106 height 17
click at [224, 625] on p "New - Initial" at bounding box center [183, 626] width 107 height 19
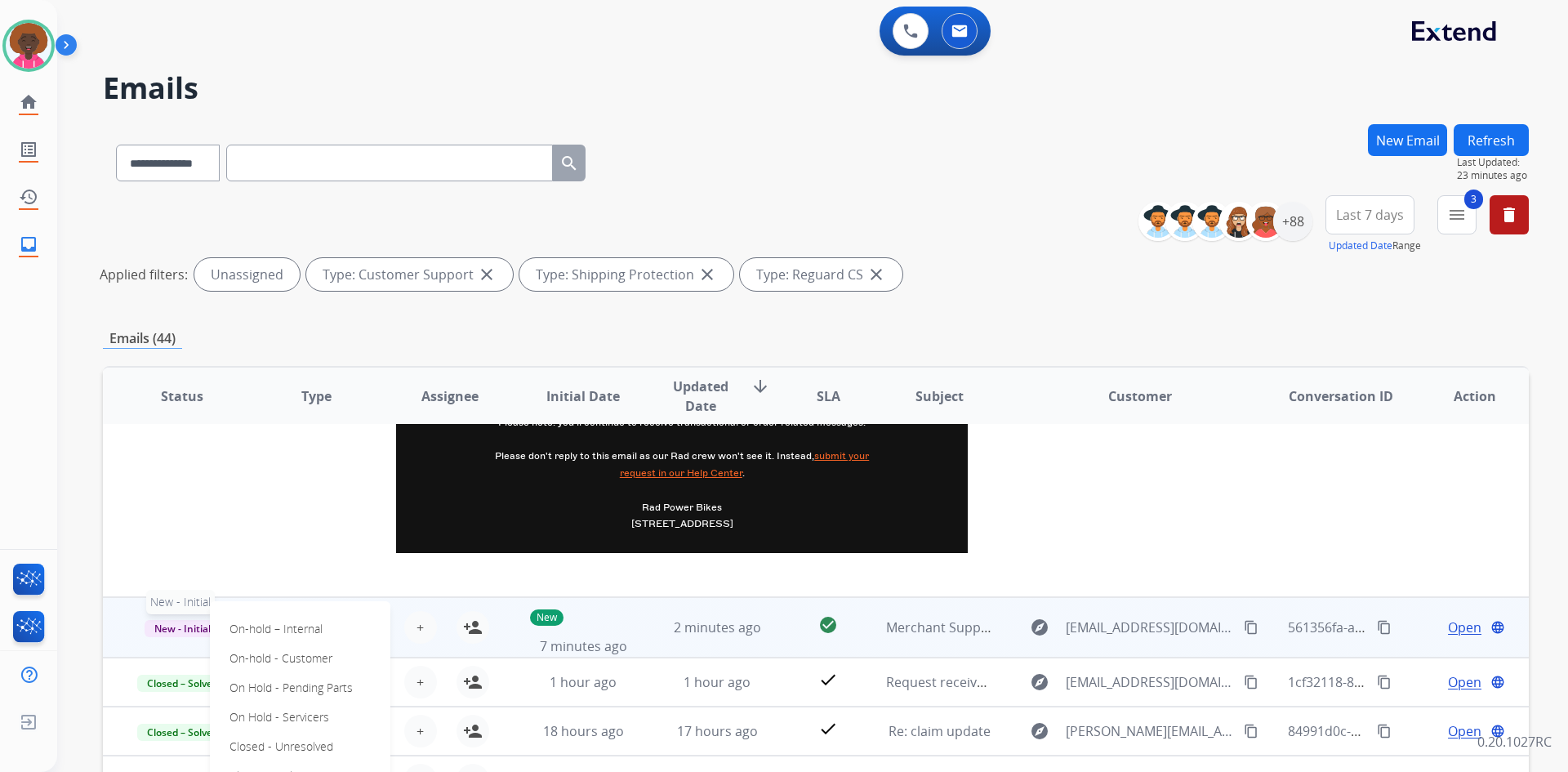
click at [159, 619] on p "New - Initial" at bounding box center [183, 626] width 107 height 19
click at [167, 636] on span "New - Initial" at bounding box center [183, 628] width 76 height 17
click at [184, 625] on span "New - Initial" at bounding box center [183, 628] width 76 height 17
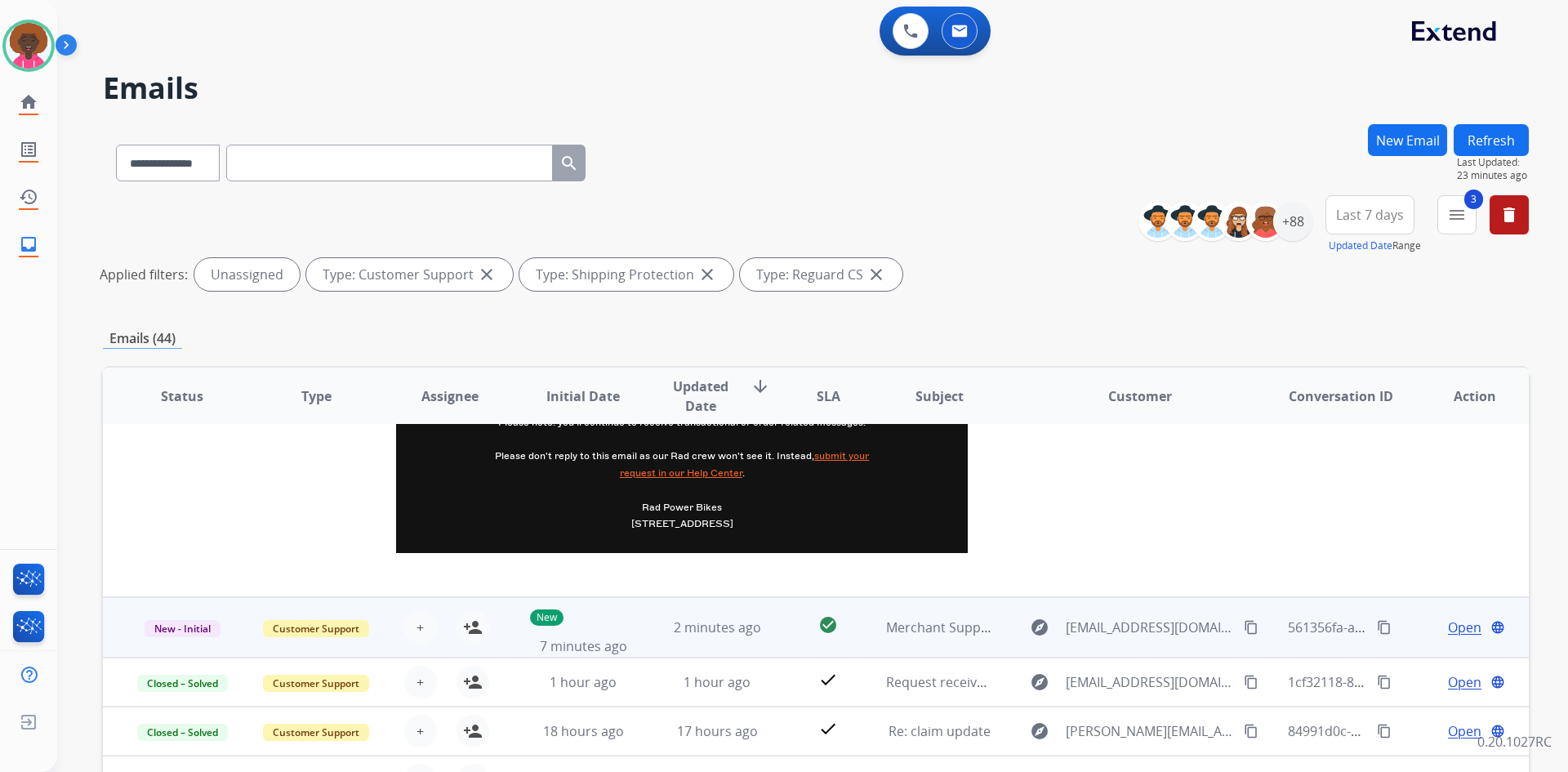
click at [316, 647] on td "Customer Support" at bounding box center [304, 627] width 134 height 60
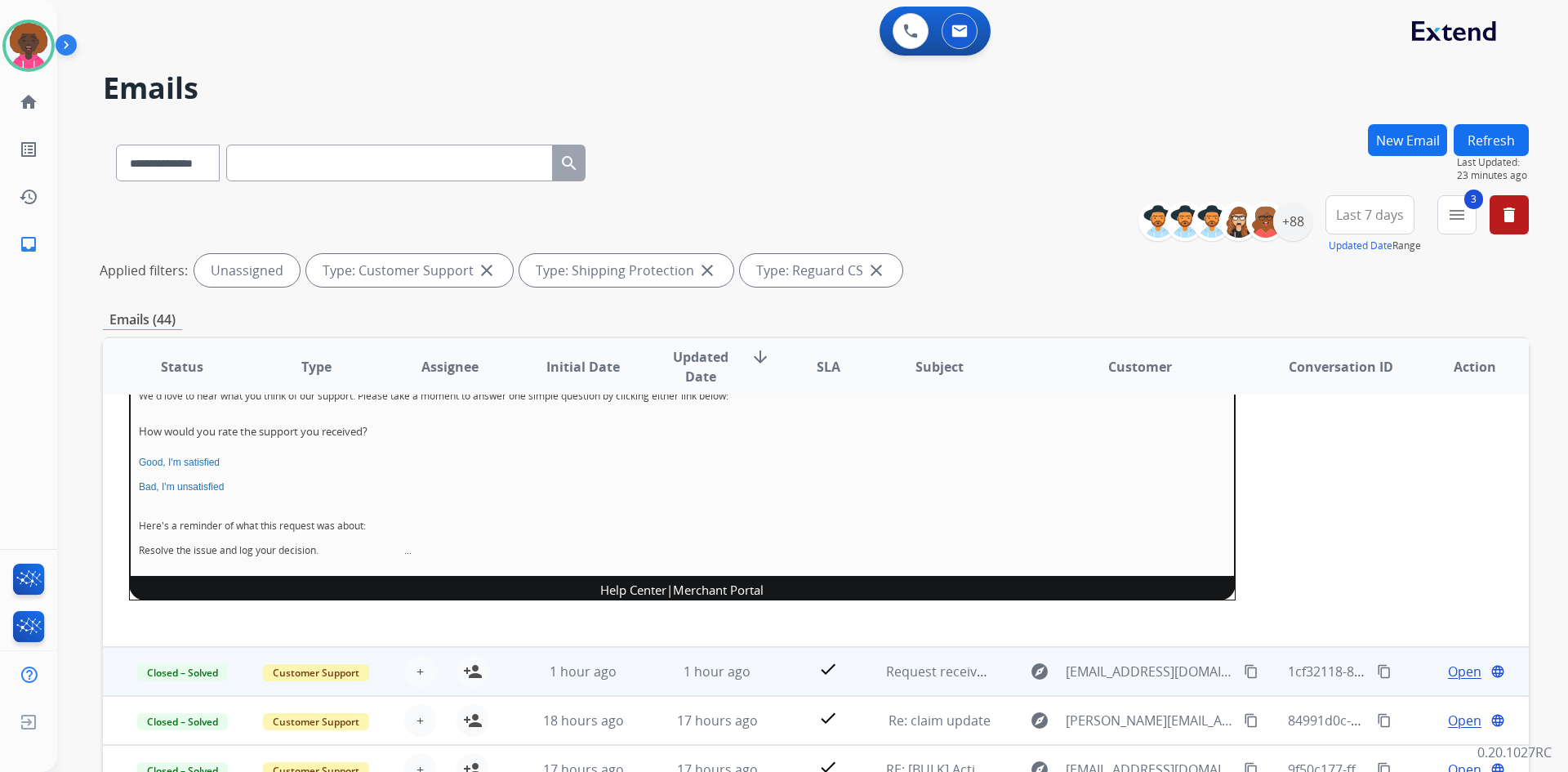
scroll to position [368, 0]
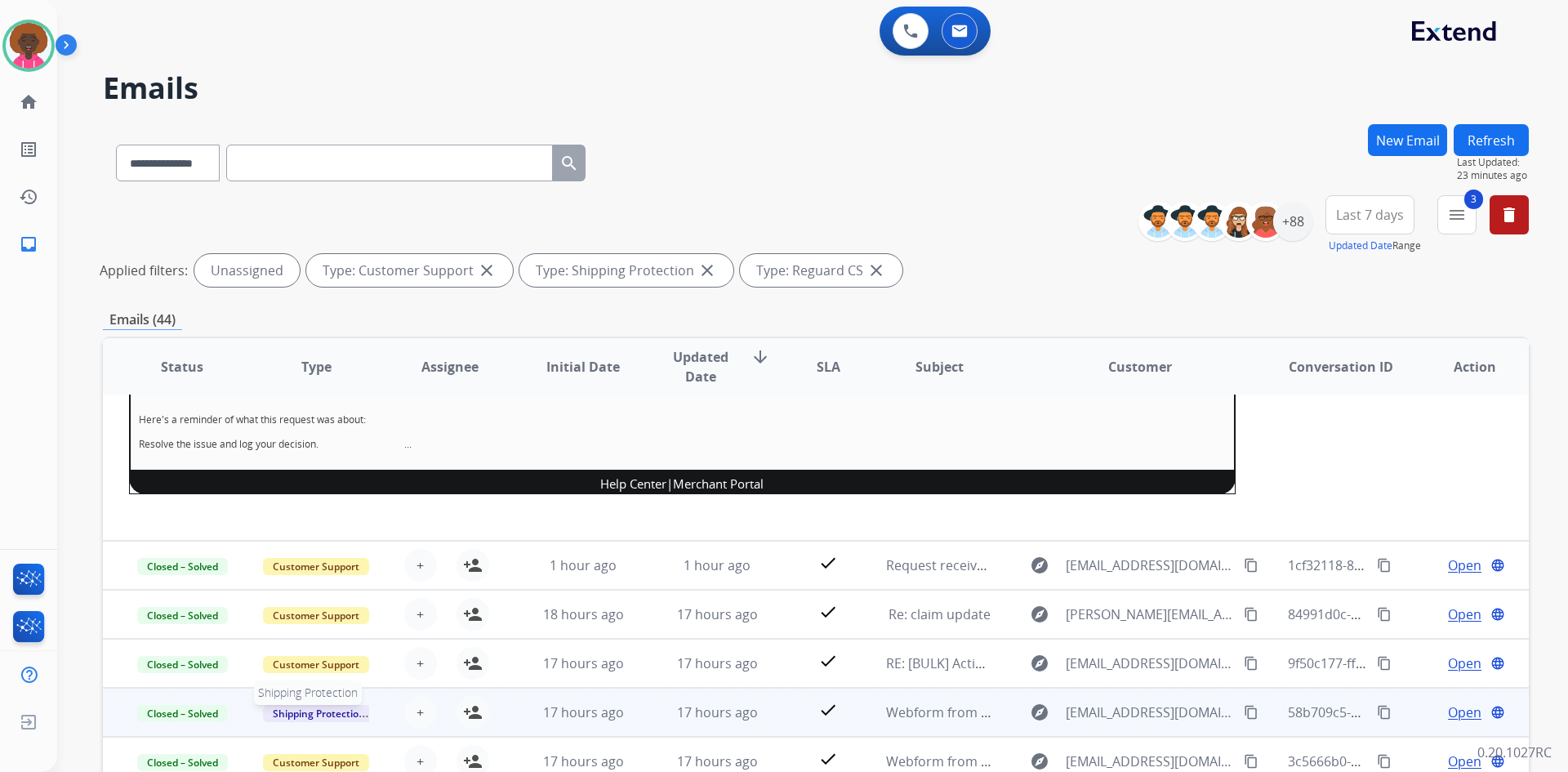
click at [302, 708] on span "Shipping Protection" at bounding box center [319, 713] width 112 height 17
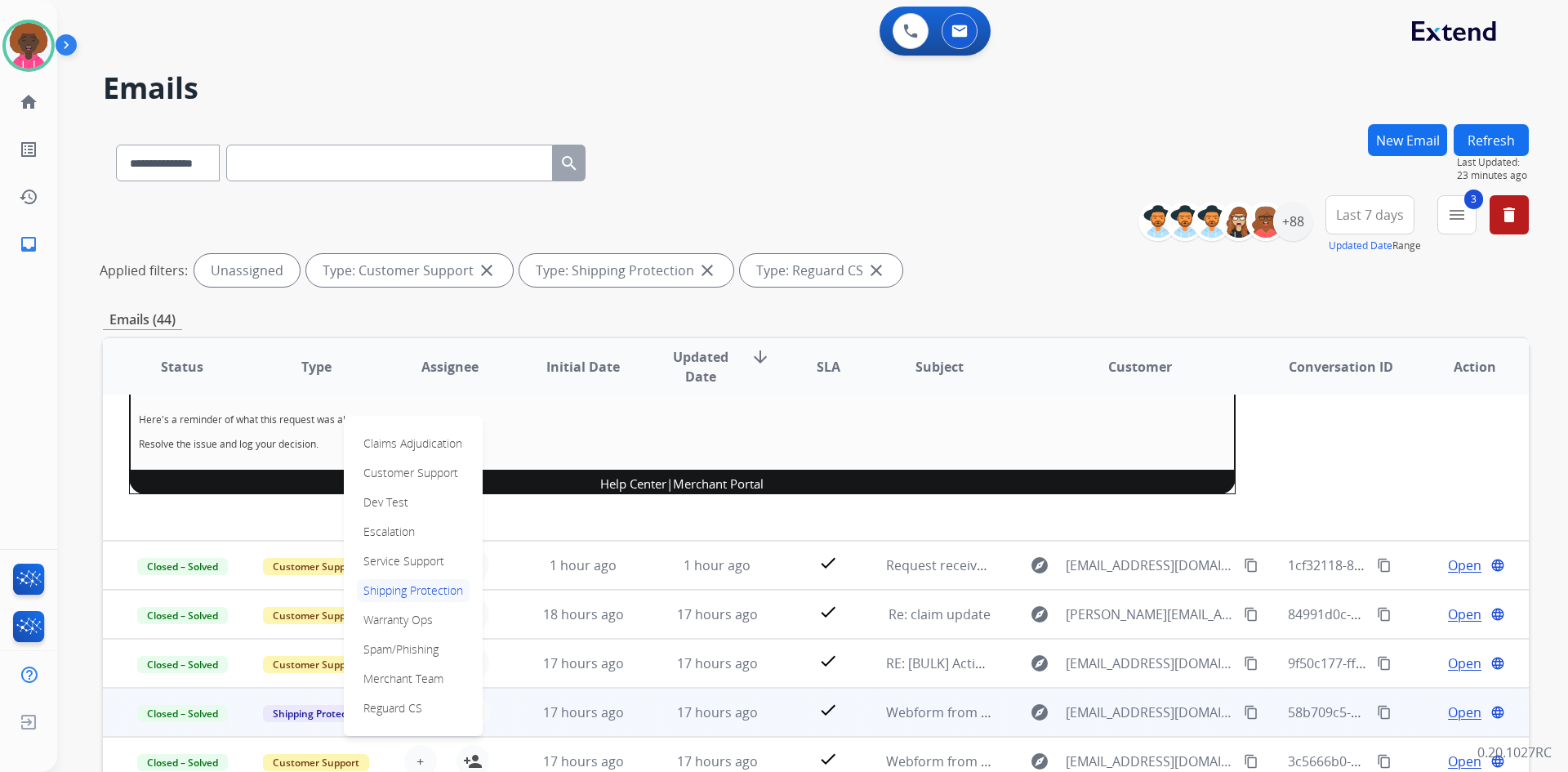
click at [1395, 374] on th "Action" at bounding box center [1462, 367] width 134 height 57
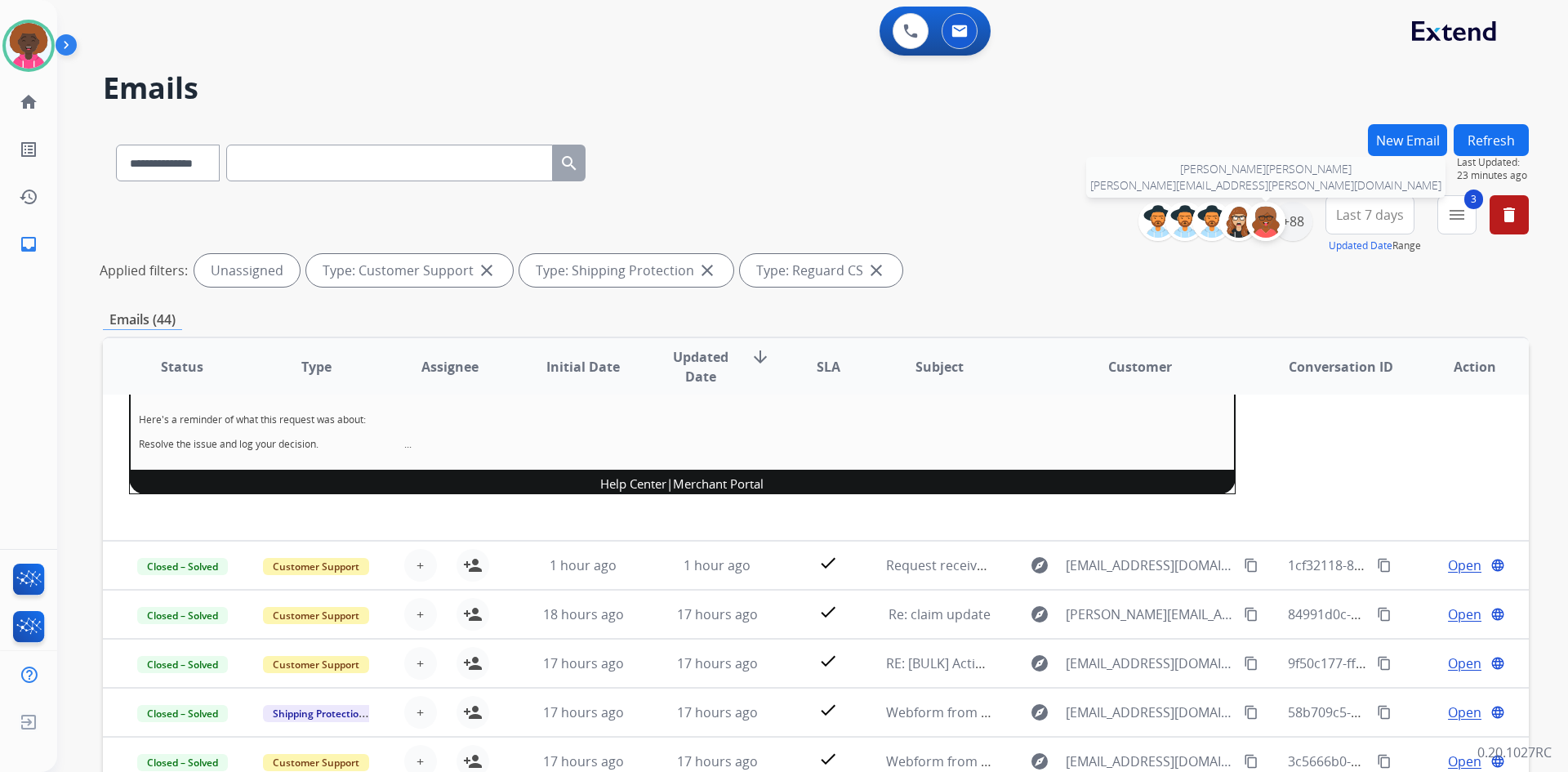
click at [1278, 217] on img at bounding box center [1266, 221] width 33 height 33
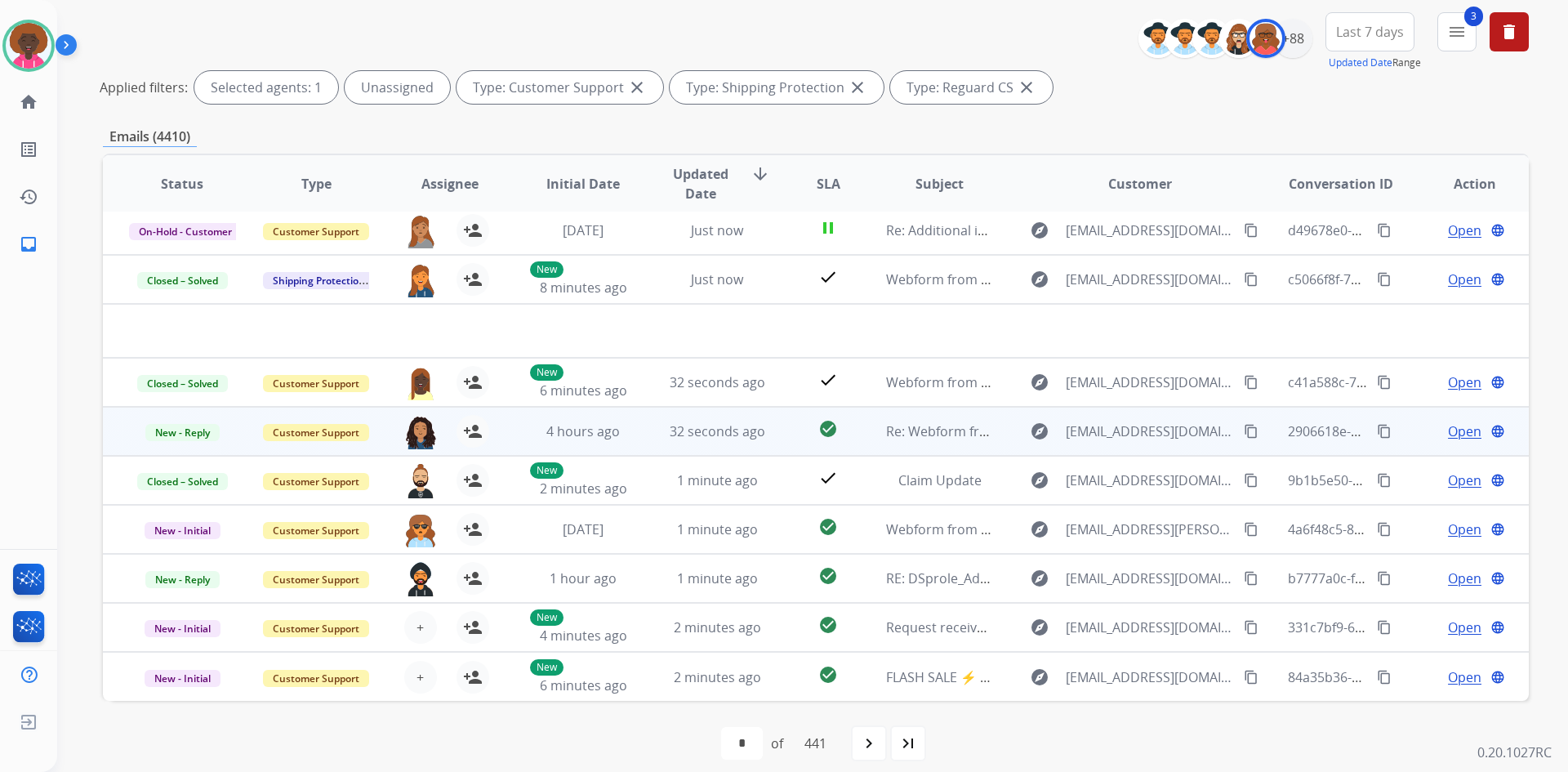
scroll to position [197, 0]
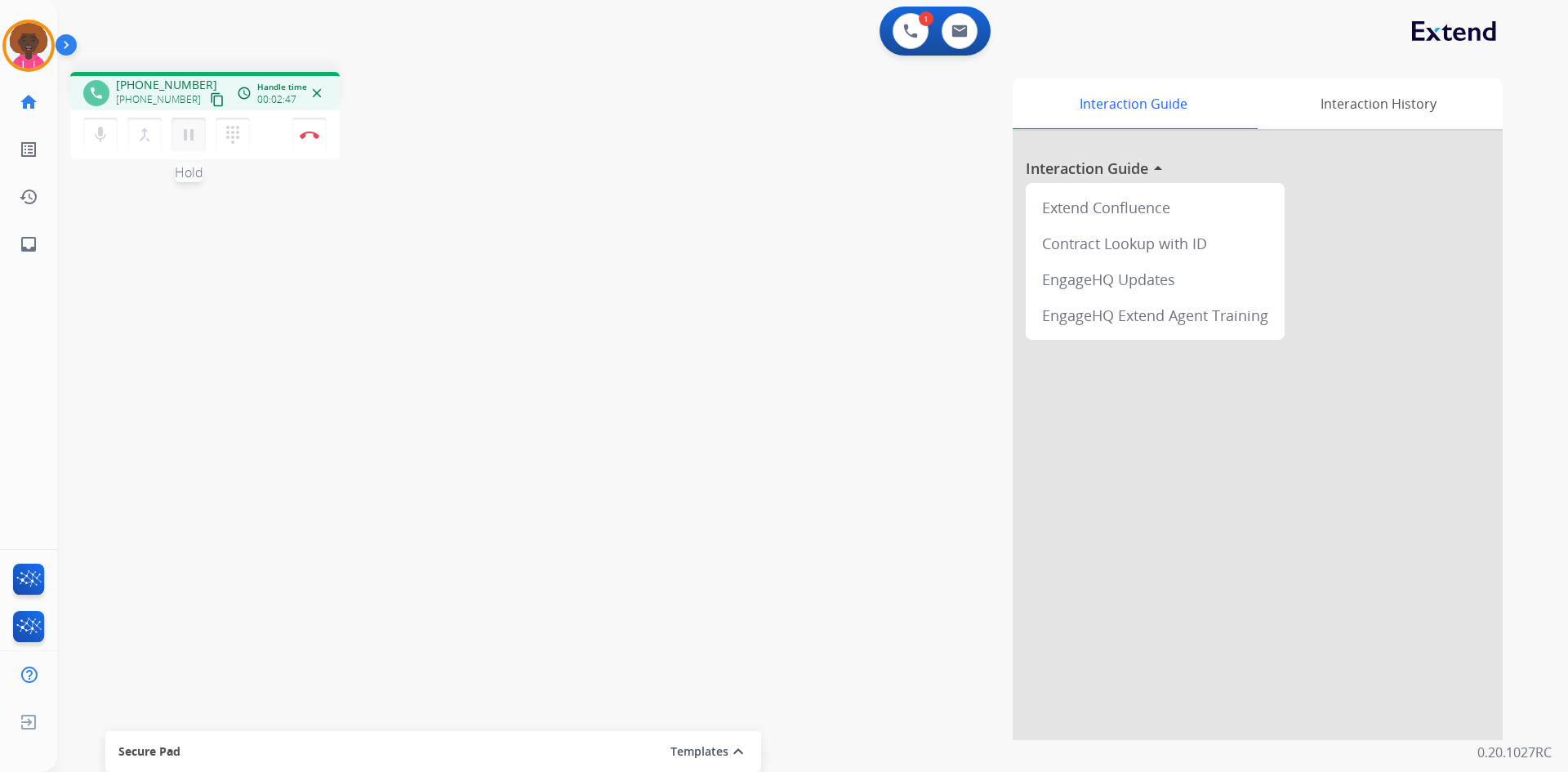
click at [187, 142] on mat-icon "pause" at bounding box center [188, 134] width 19 height 19
click at [194, 143] on mat-icon "play_arrow" at bounding box center [188, 134] width 19 height 19
click at [307, 133] on img at bounding box center [309, 135] width 19 height 8
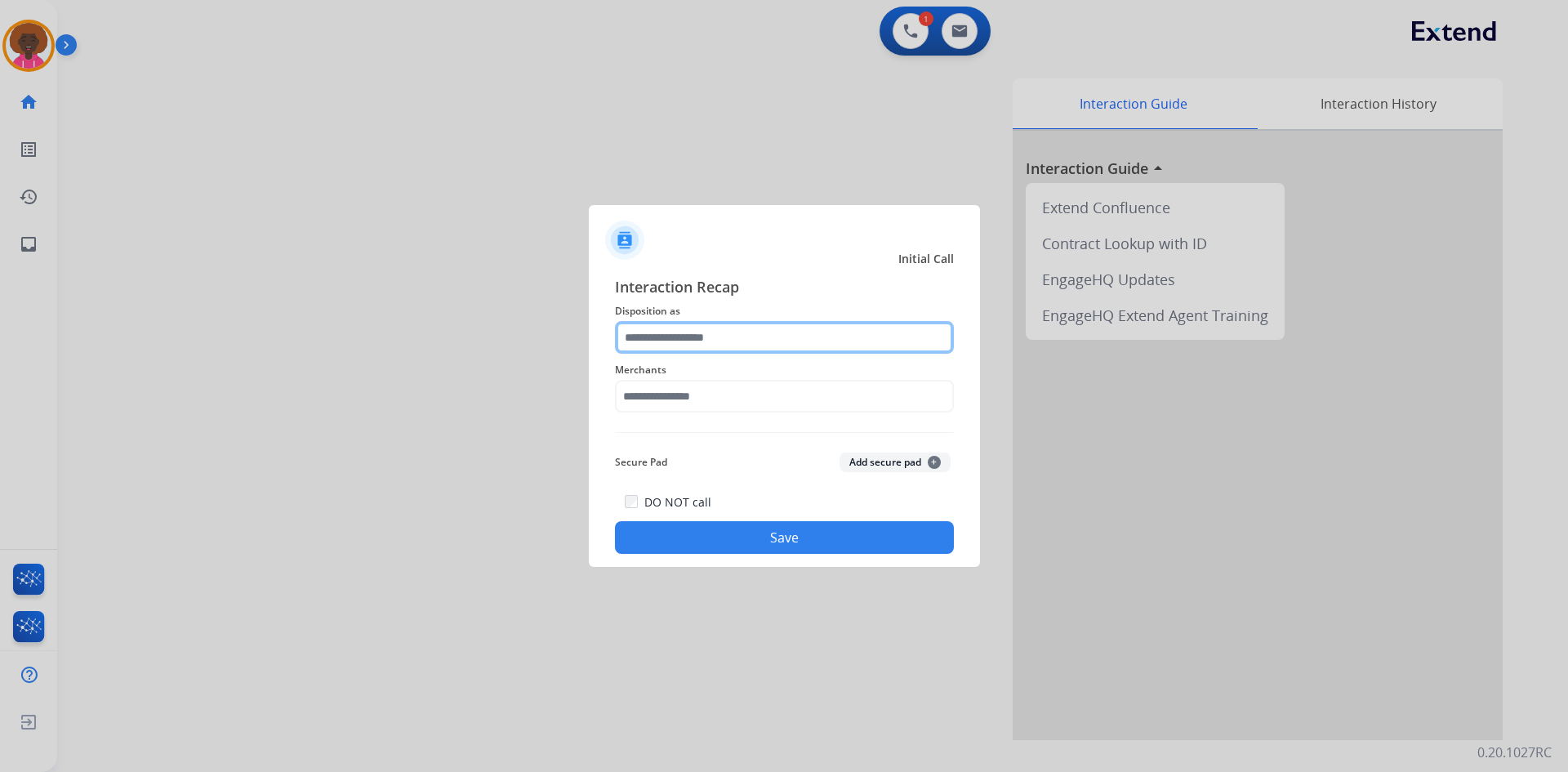
click at [685, 347] on input "text" at bounding box center [784, 337] width 339 height 33
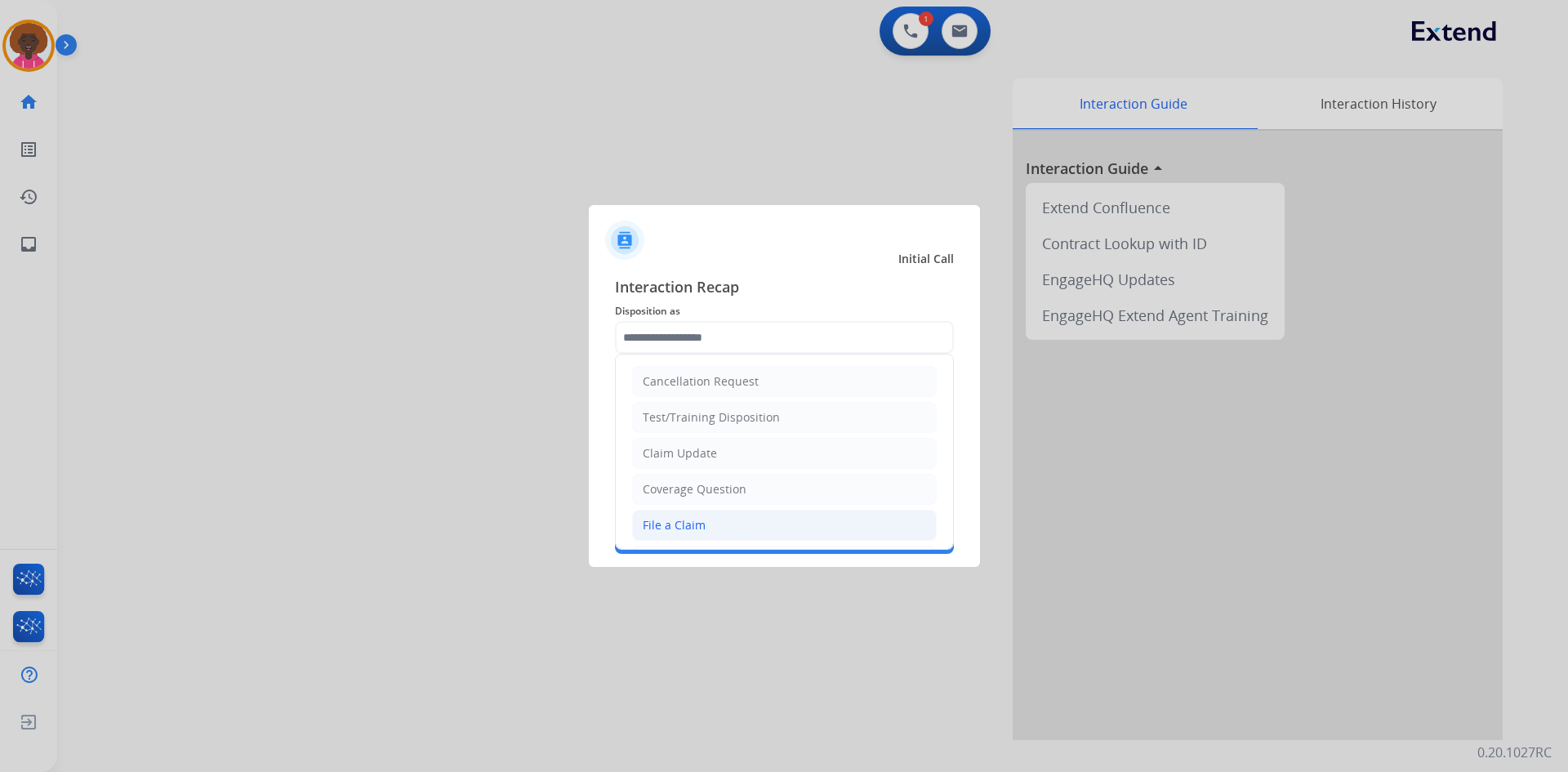
click at [781, 535] on li "File a Claim" at bounding box center [785, 525] width 305 height 31
type input "**********"
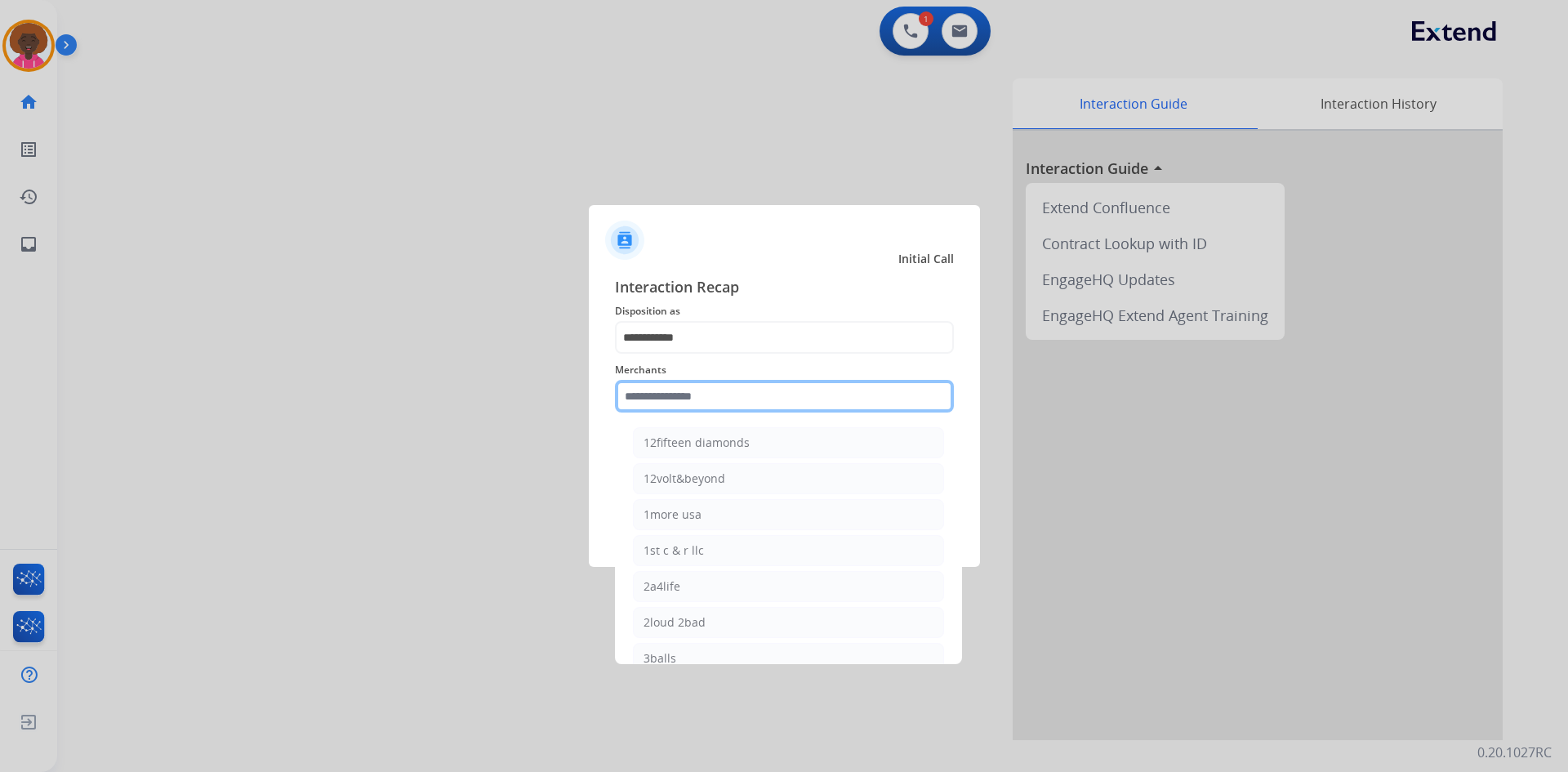
click at [776, 406] on input "text" at bounding box center [784, 395] width 339 height 33
type input "*"
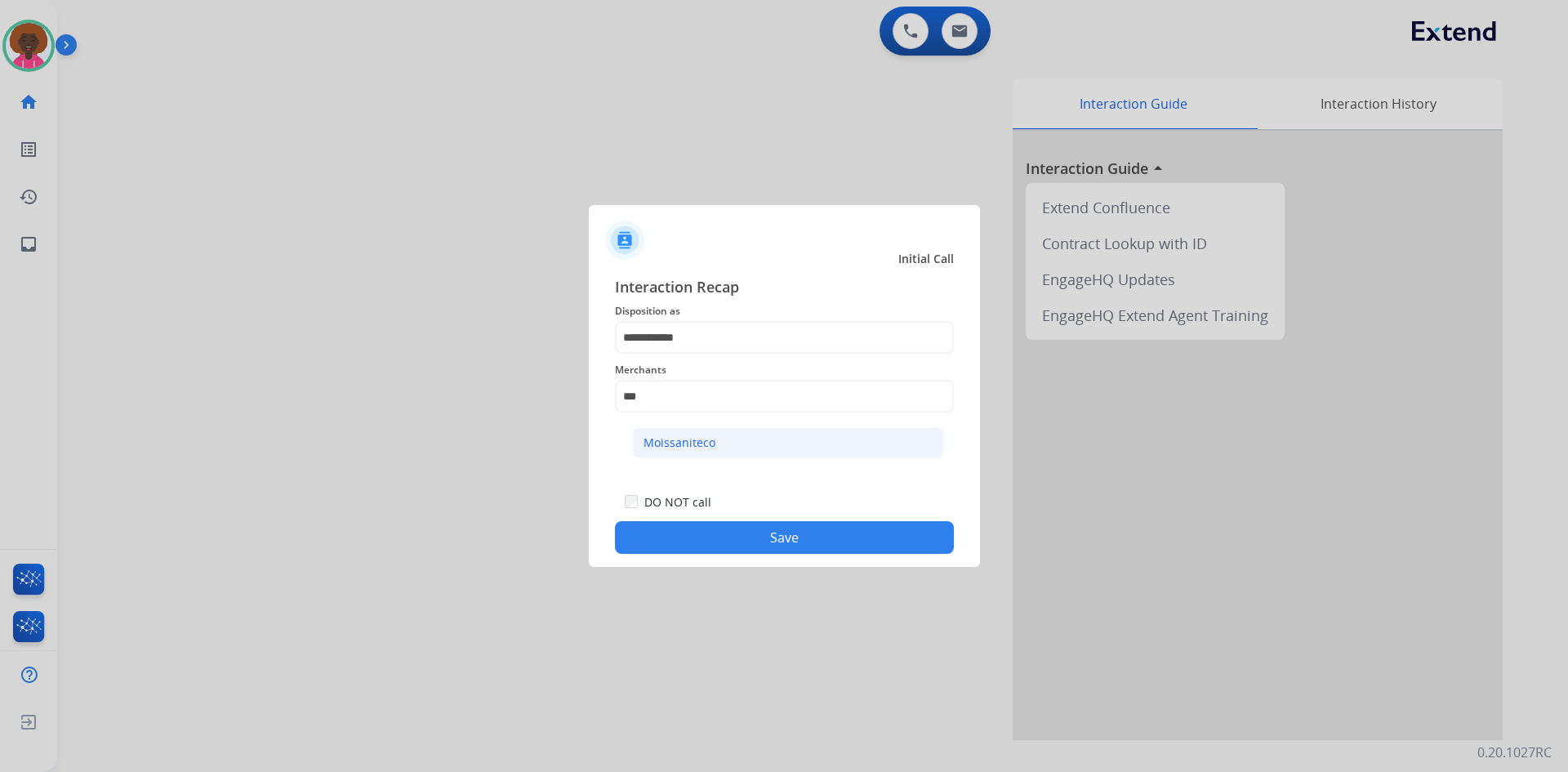
click at [710, 440] on div "Moissaniteco" at bounding box center [679, 443] width 72 height 17
type input "**********"
click at [763, 553] on div "DO NOT call Save" at bounding box center [784, 522] width 339 height 62
click at [767, 538] on button "Save" at bounding box center [784, 537] width 339 height 33
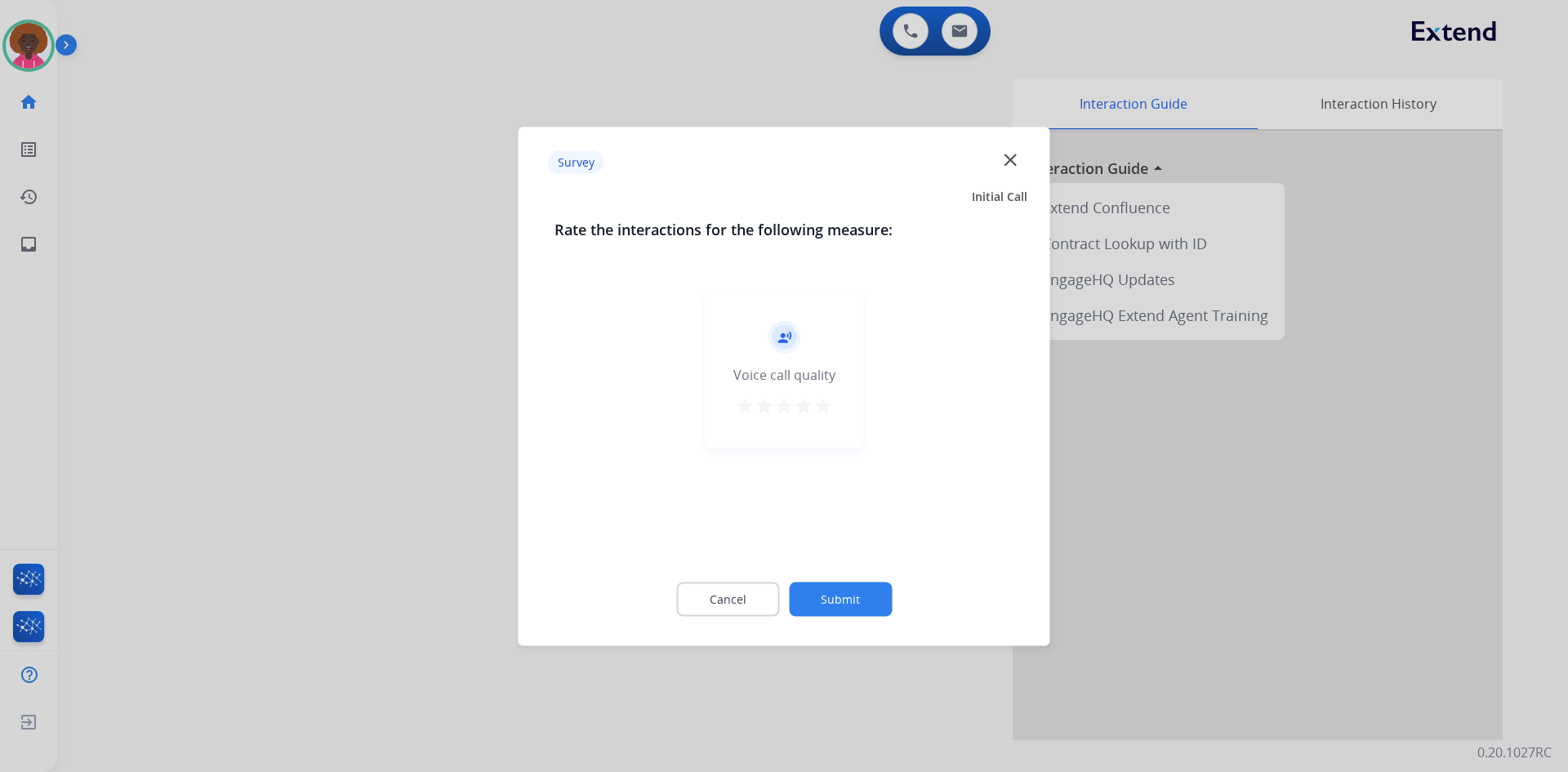
click at [816, 419] on button "star" at bounding box center [823, 407] width 19 height 24
click at [839, 636] on div "Survey close Initial Call Rate the interactions for the following measure: reco…" at bounding box center [784, 385] width 532 height 518
click at [839, 592] on button "Submit" at bounding box center [840, 598] width 103 height 34
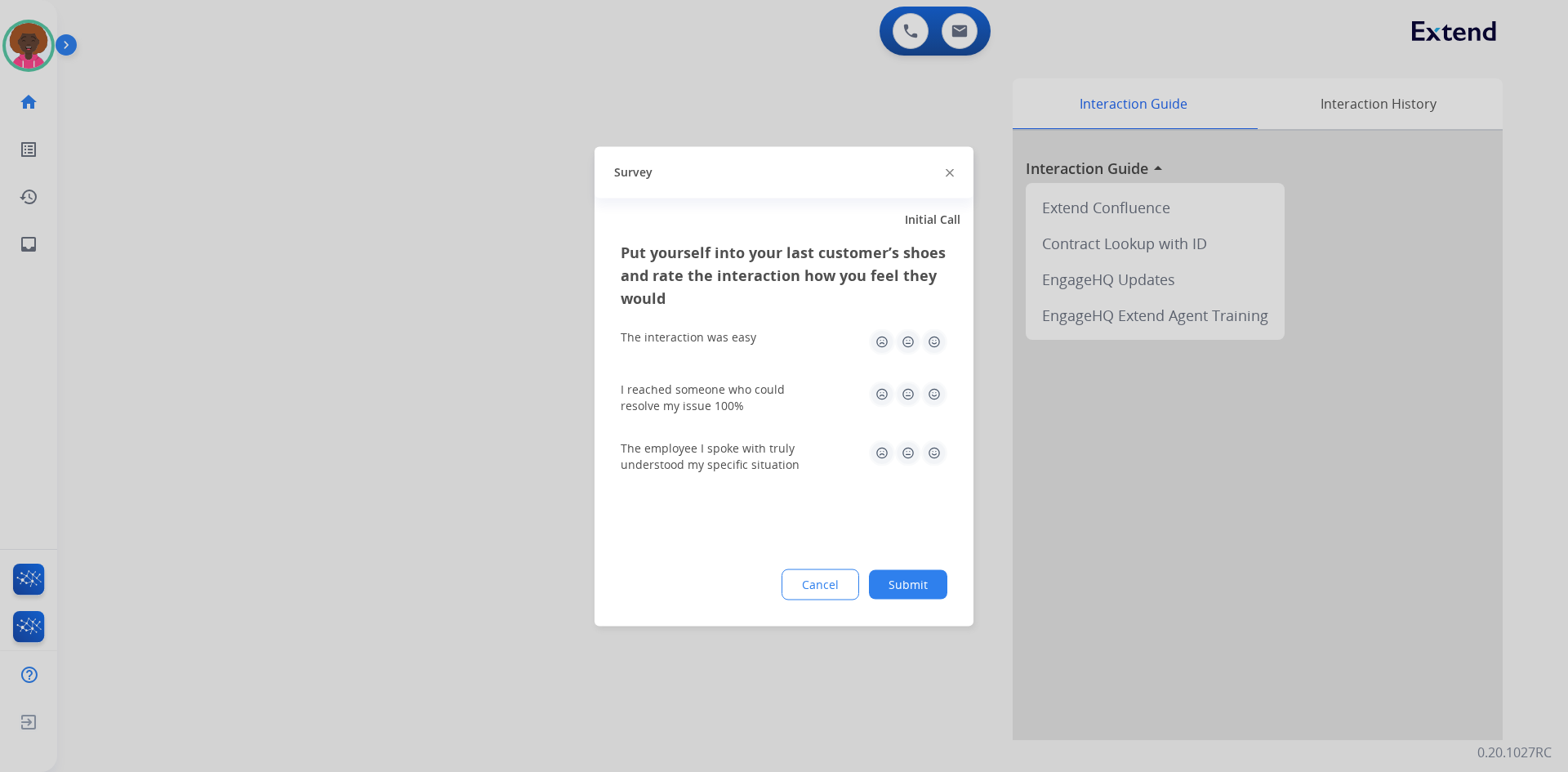
click at [942, 339] on img at bounding box center [934, 341] width 26 height 26
drag, startPoint x: 936, startPoint y: 378, endPoint x: 931, endPoint y: 393, distance: 15.8
click at [932, 386] on div "I reached someone who could resolve my issue 100%" at bounding box center [784, 397] width 327 height 59
click at [931, 394] on img at bounding box center [934, 393] width 26 height 26
click at [924, 471] on div "The employee I spoke with truly understood my specific situation" at bounding box center [784, 455] width 327 height 33
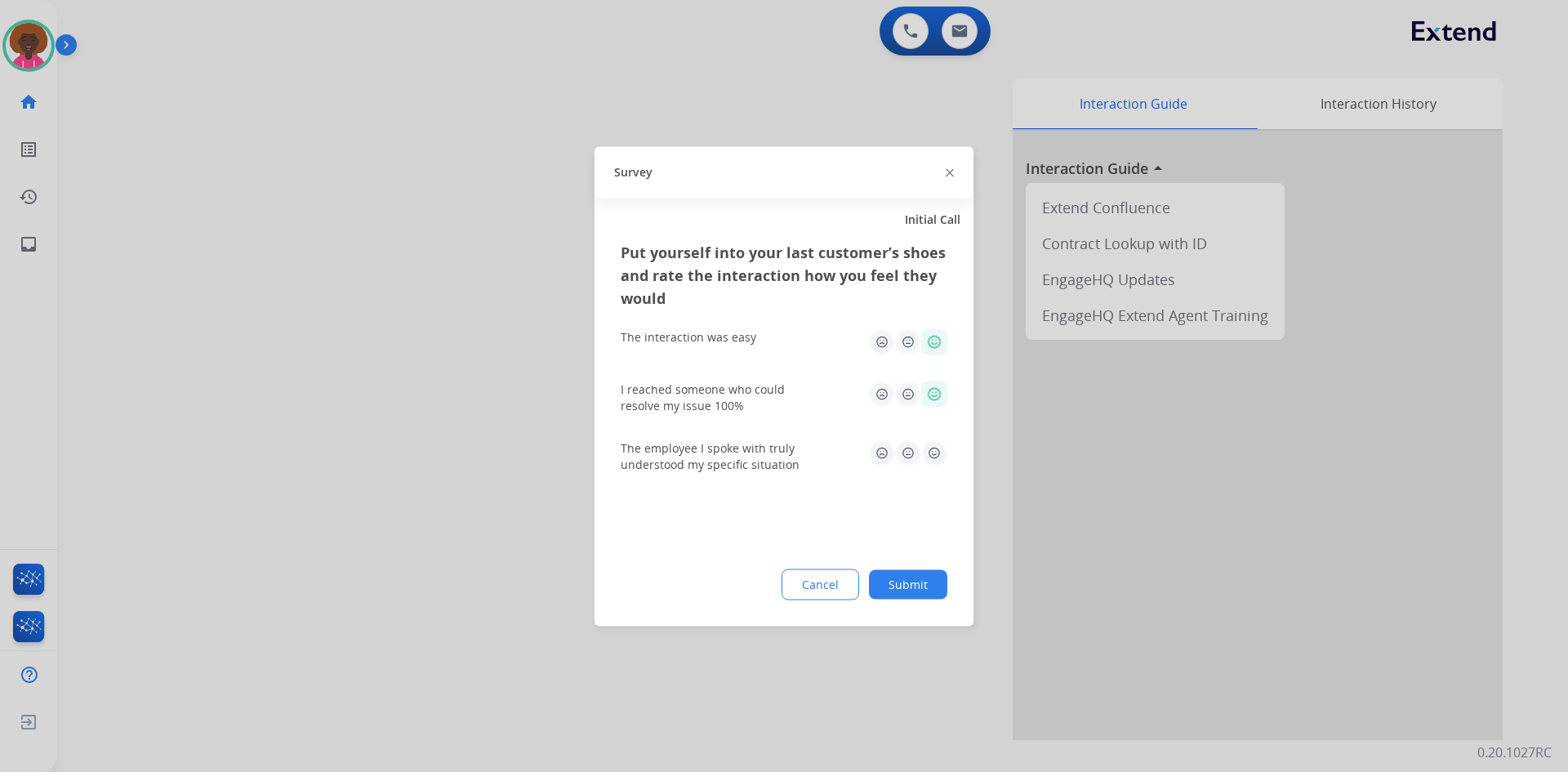
click at [944, 451] on img at bounding box center [934, 452] width 26 height 26
click at [926, 608] on div "Put yourself into your last customer’s shoes and rate the interaction how you f…" at bounding box center [784, 433] width 379 height 385
click at [931, 594] on button "Submit" at bounding box center [909, 584] width 79 height 29
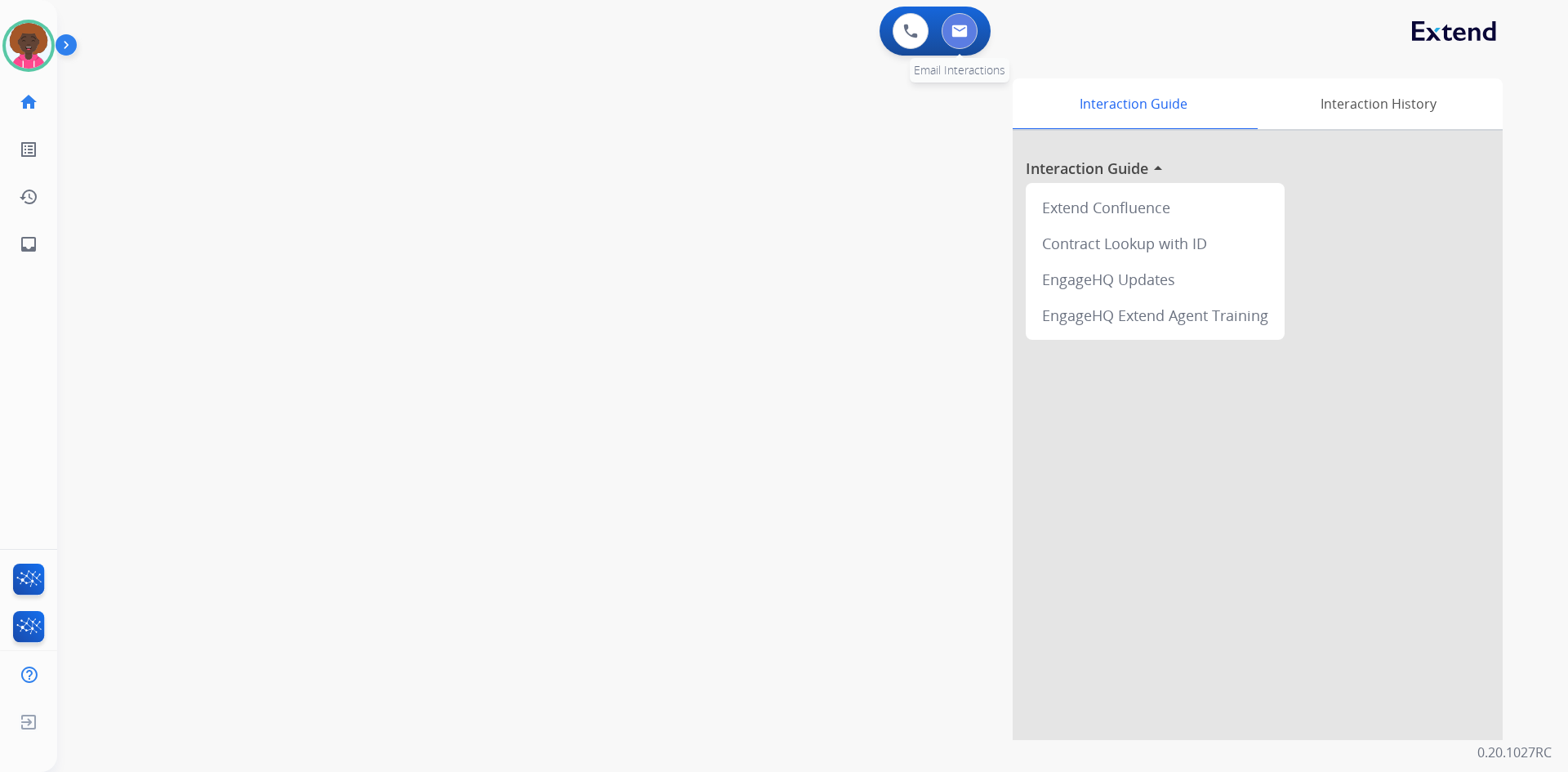
click at [972, 31] on button at bounding box center [959, 31] width 36 height 36
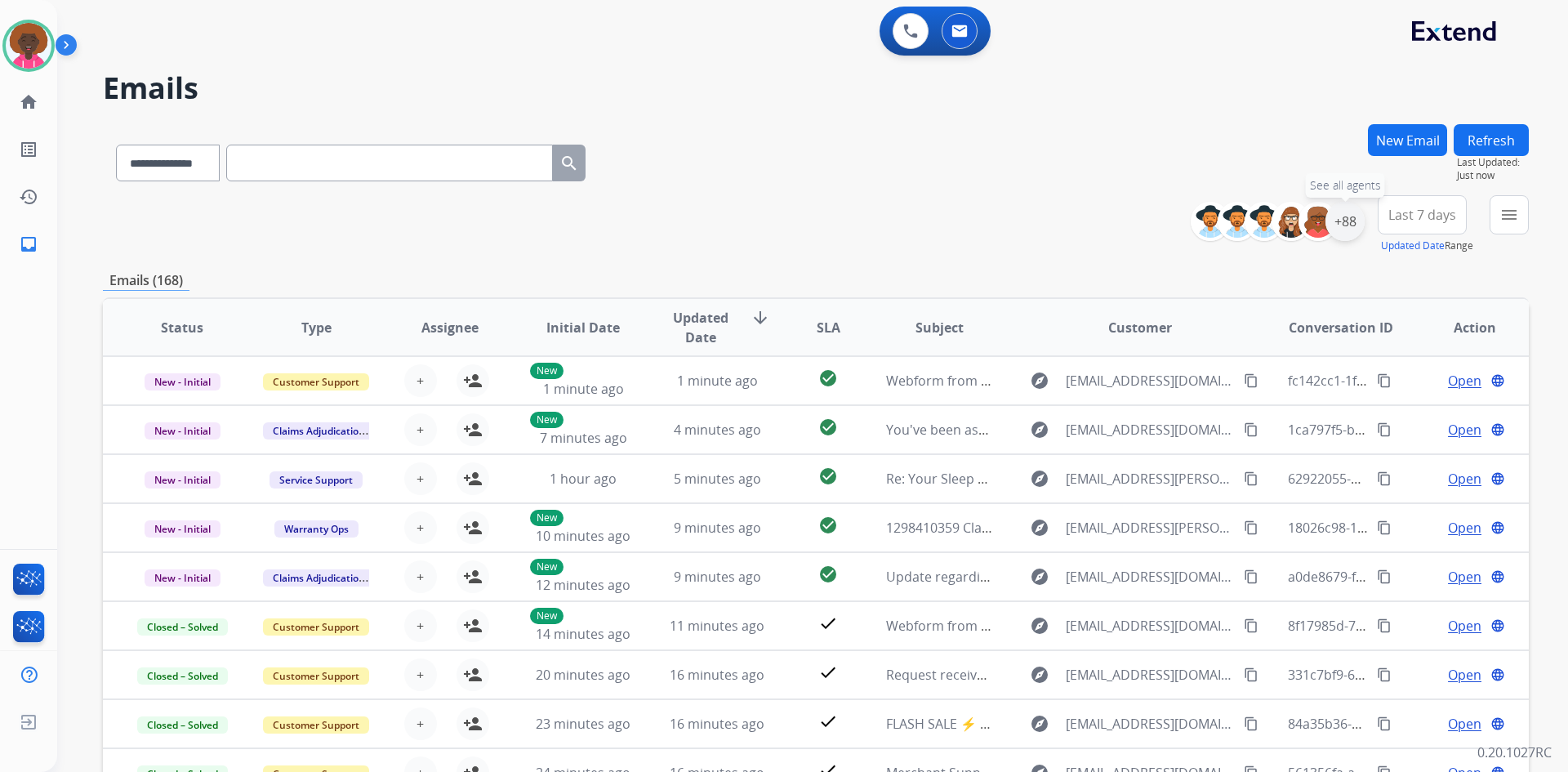
click at [1333, 223] on div "+88" at bounding box center [1345, 221] width 39 height 39
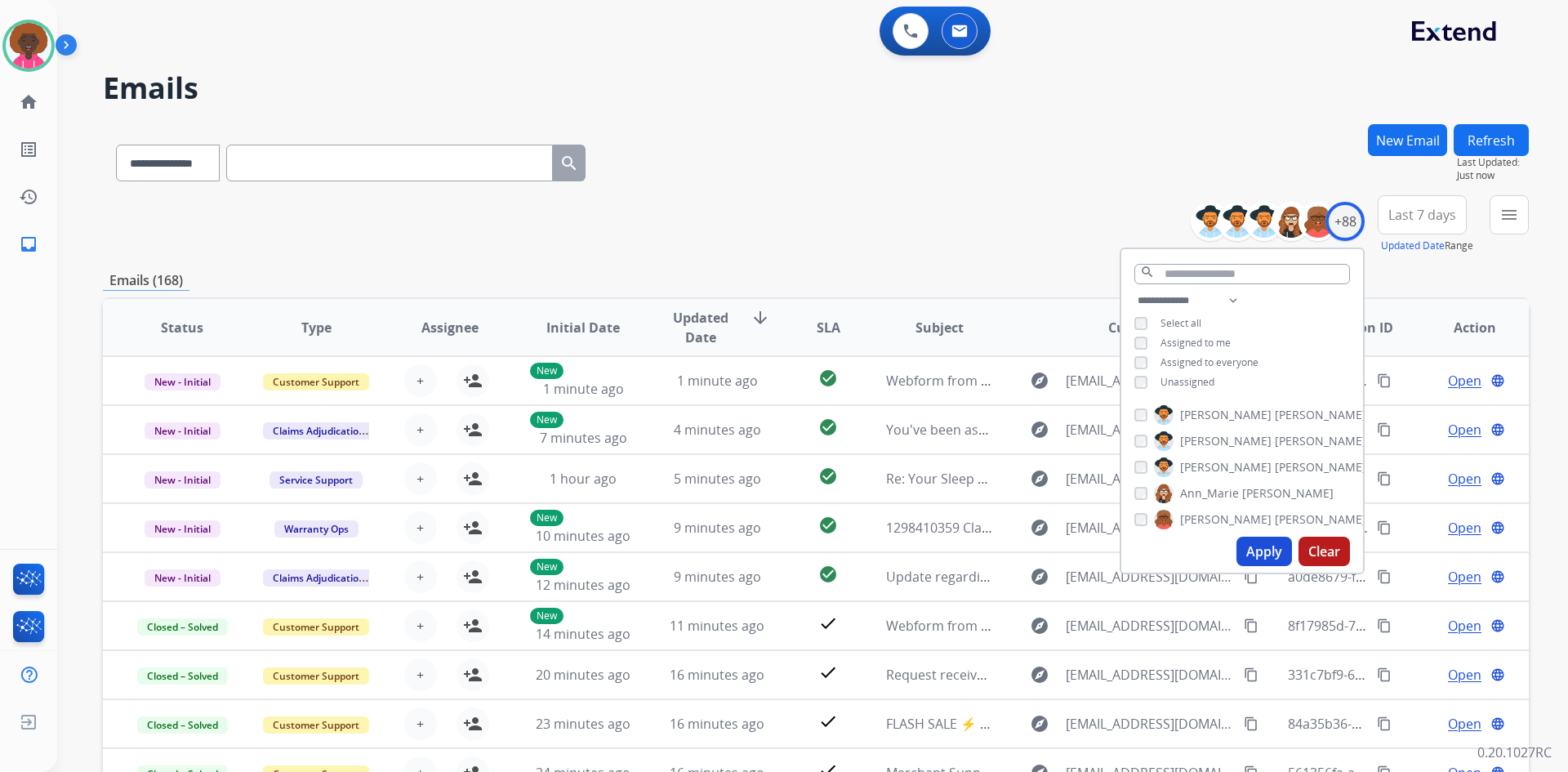
click at [1135, 330] on div "**********" at bounding box center [1242, 342] width 242 height 105
click at [1256, 554] on button "Apply" at bounding box center [1265, 551] width 55 height 29
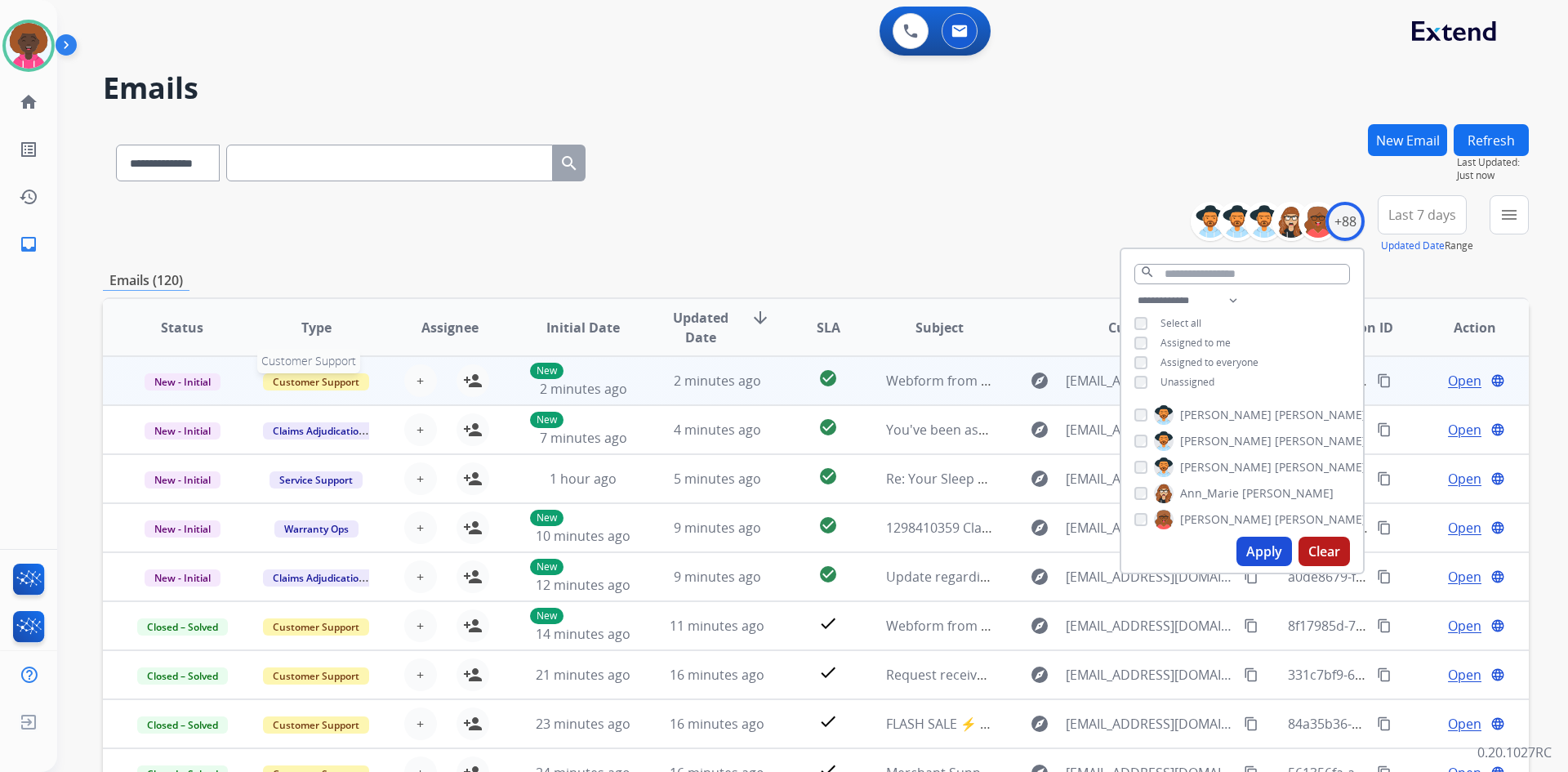
scroll to position [2, 0]
click at [296, 378] on span "Customer Support" at bounding box center [316, 380] width 106 height 17
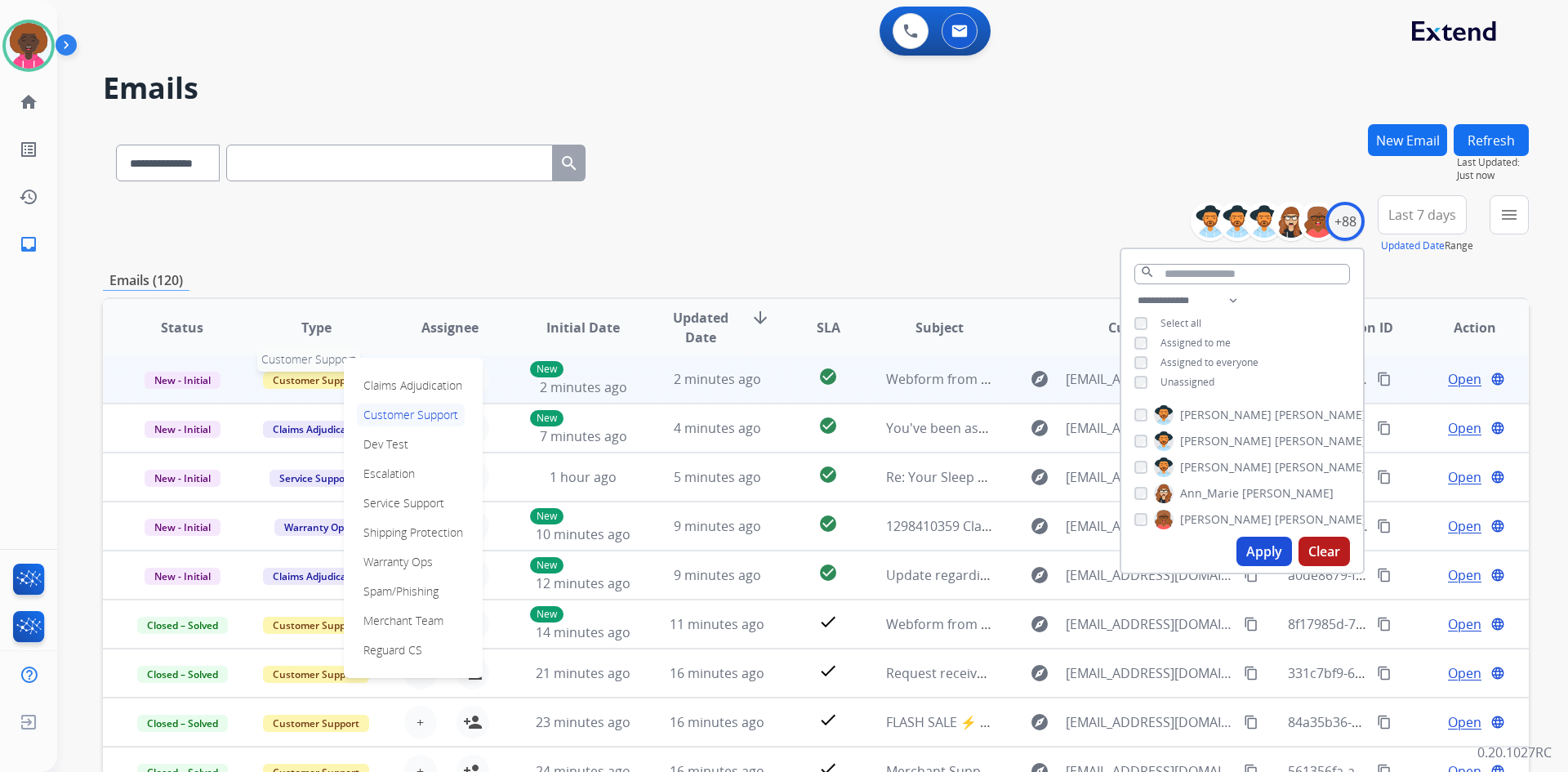
click at [281, 384] on span "Customer Support" at bounding box center [316, 380] width 106 height 17
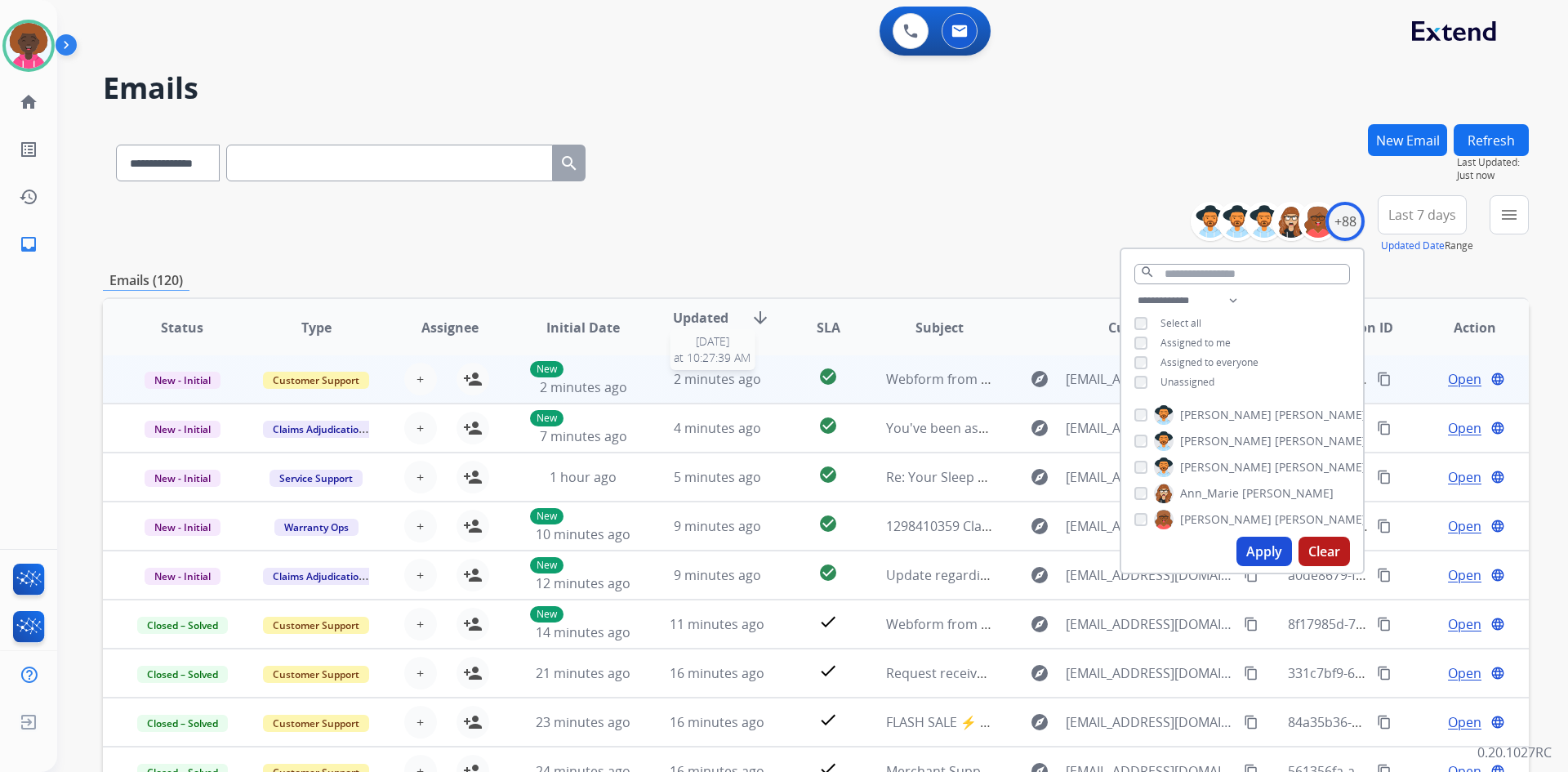
click at [694, 382] on span "2 minutes ago" at bounding box center [718, 378] width 87 height 18
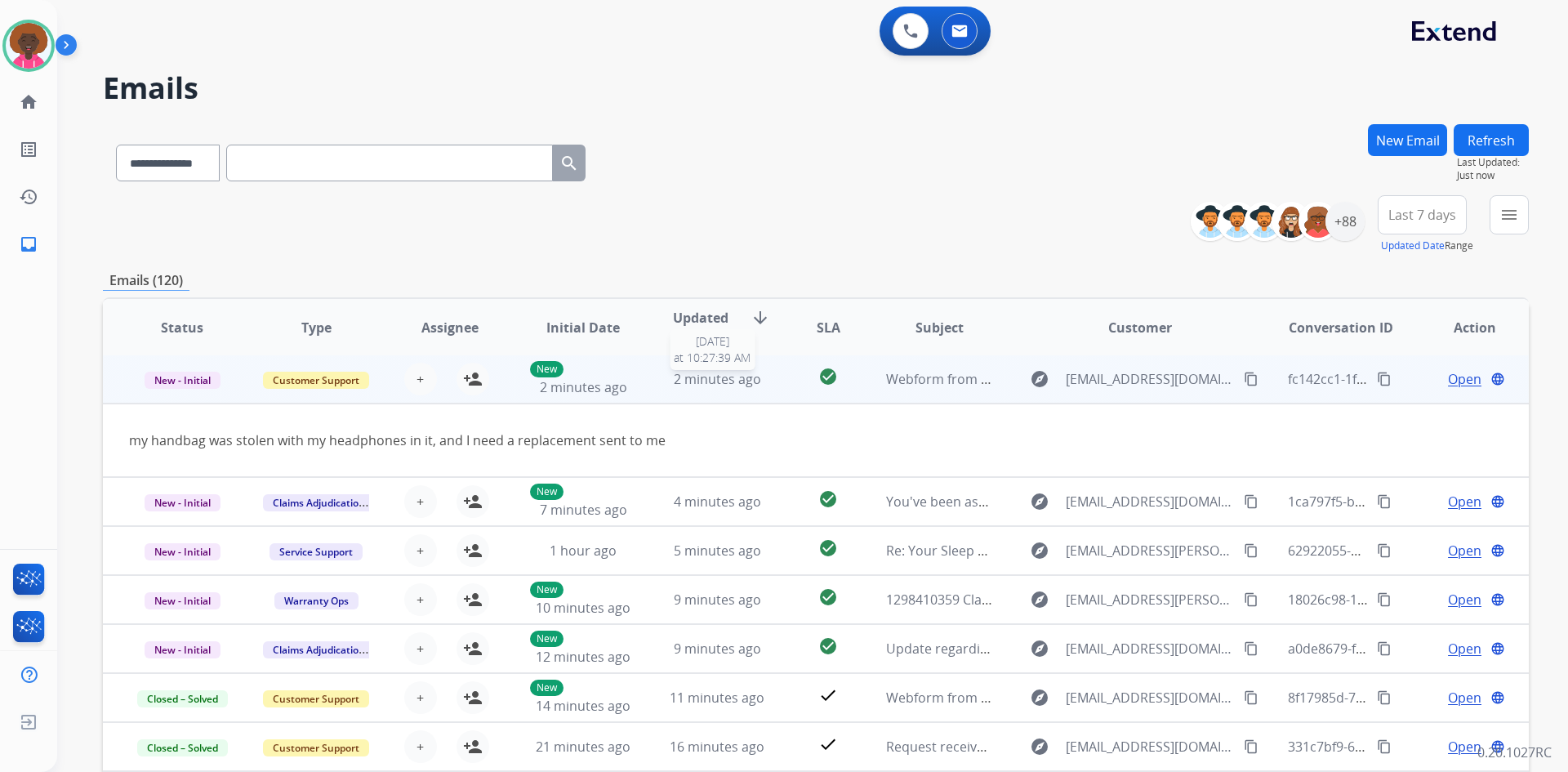
scroll to position [0, 0]
click at [463, 377] on mat-icon "person_add" at bounding box center [472, 380] width 19 height 19
click at [1466, 378] on span "Open" at bounding box center [1465, 380] width 34 height 19
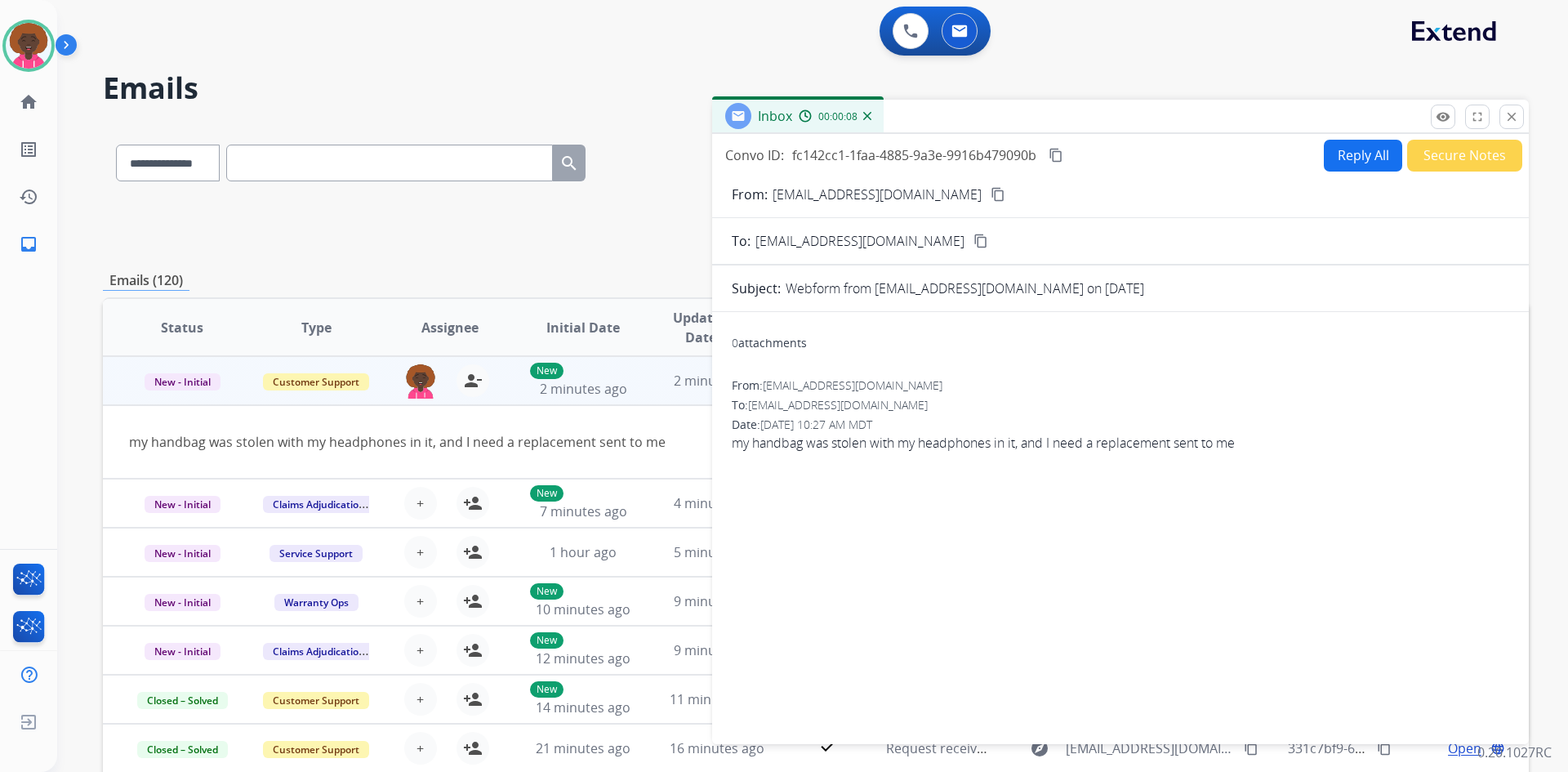
click at [991, 193] on mat-icon "content_copy" at bounding box center [998, 194] width 15 height 15
click at [44, 49] on img at bounding box center [28, 45] width 46 height 46
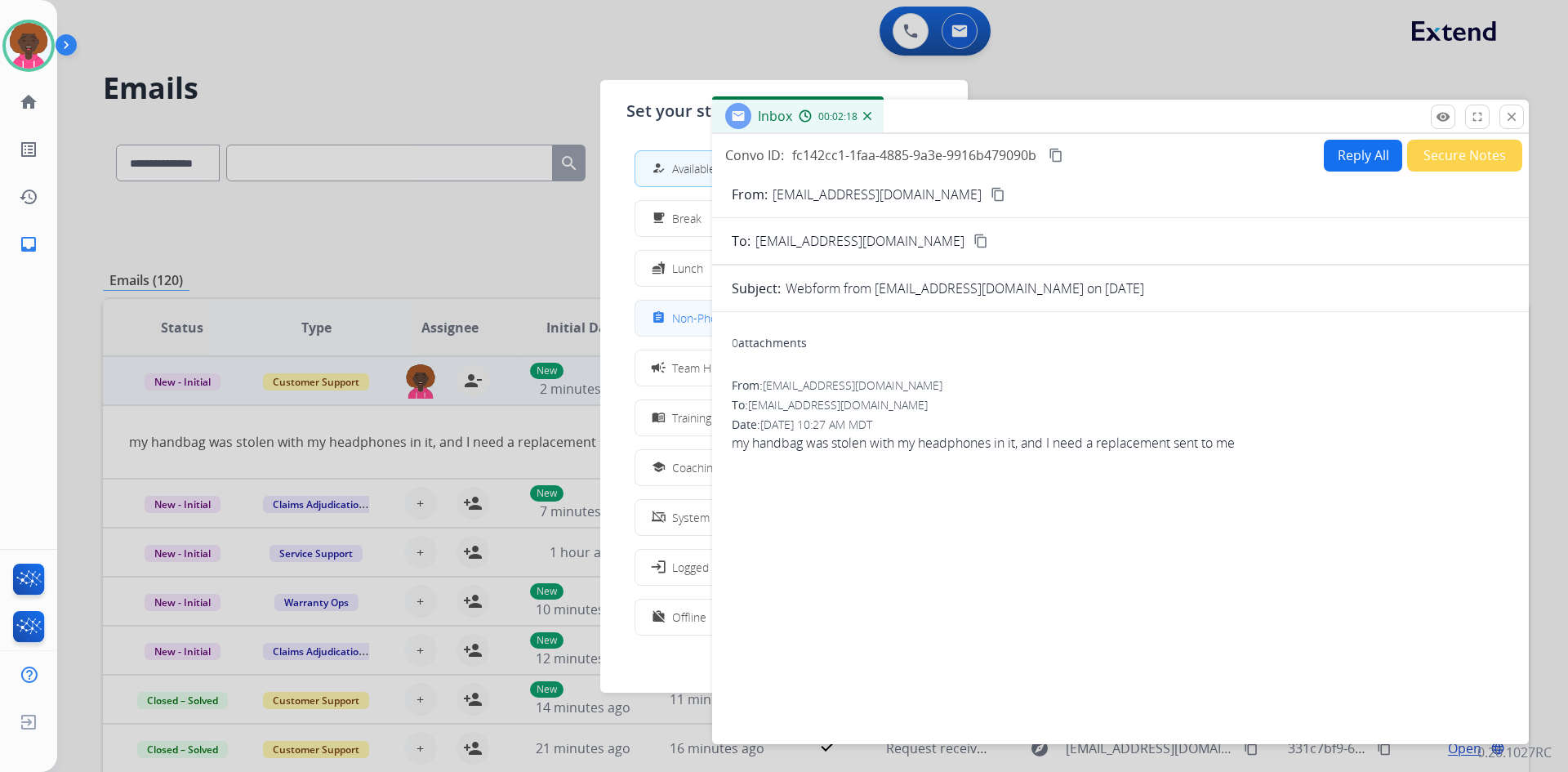
click at [675, 317] on div "assignment Non-Phone Queue" at bounding box center [708, 317] width 120 height 19
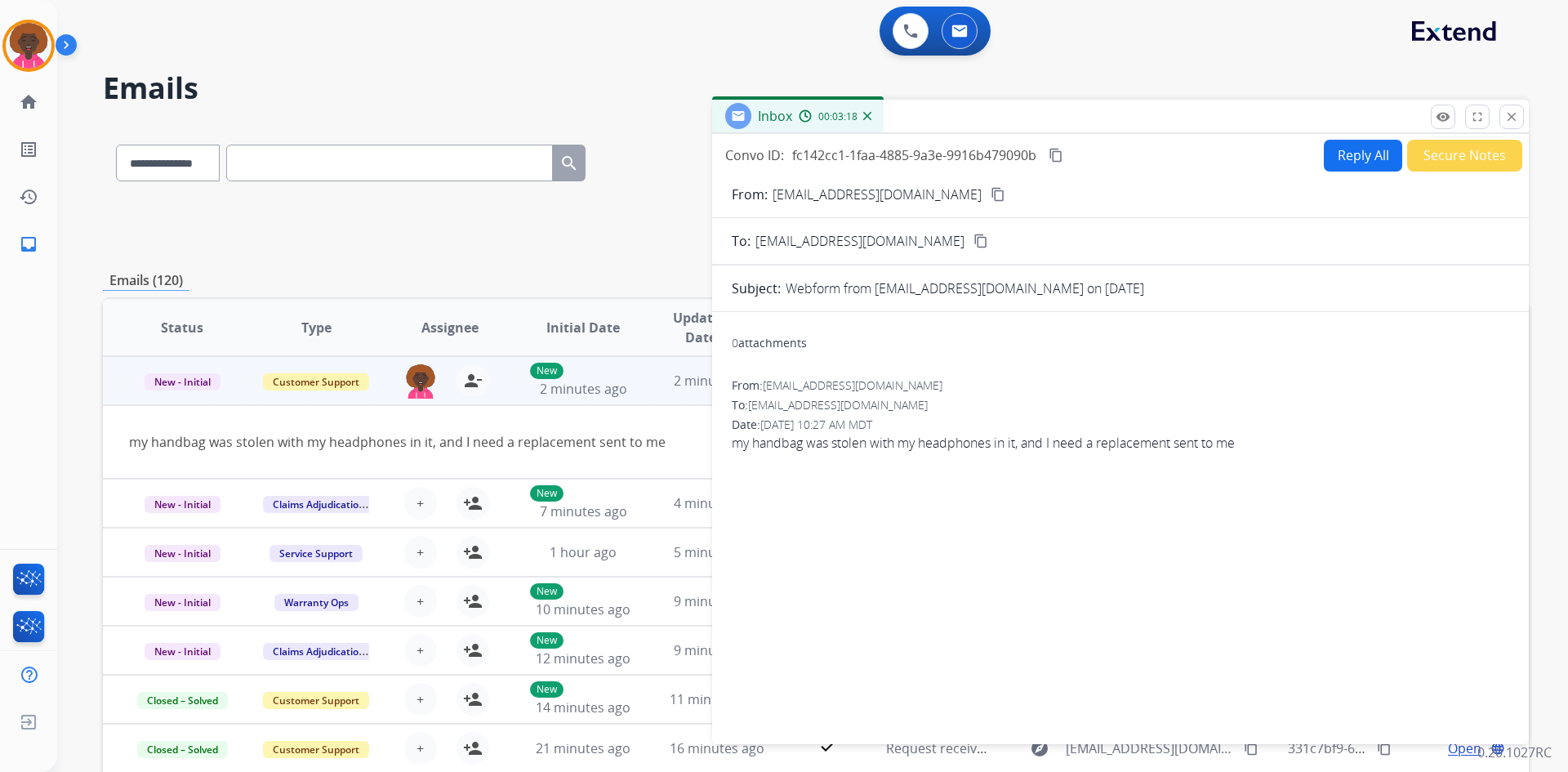
click at [1360, 155] on button "Reply All" at bounding box center [1364, 156] width 79 height 32
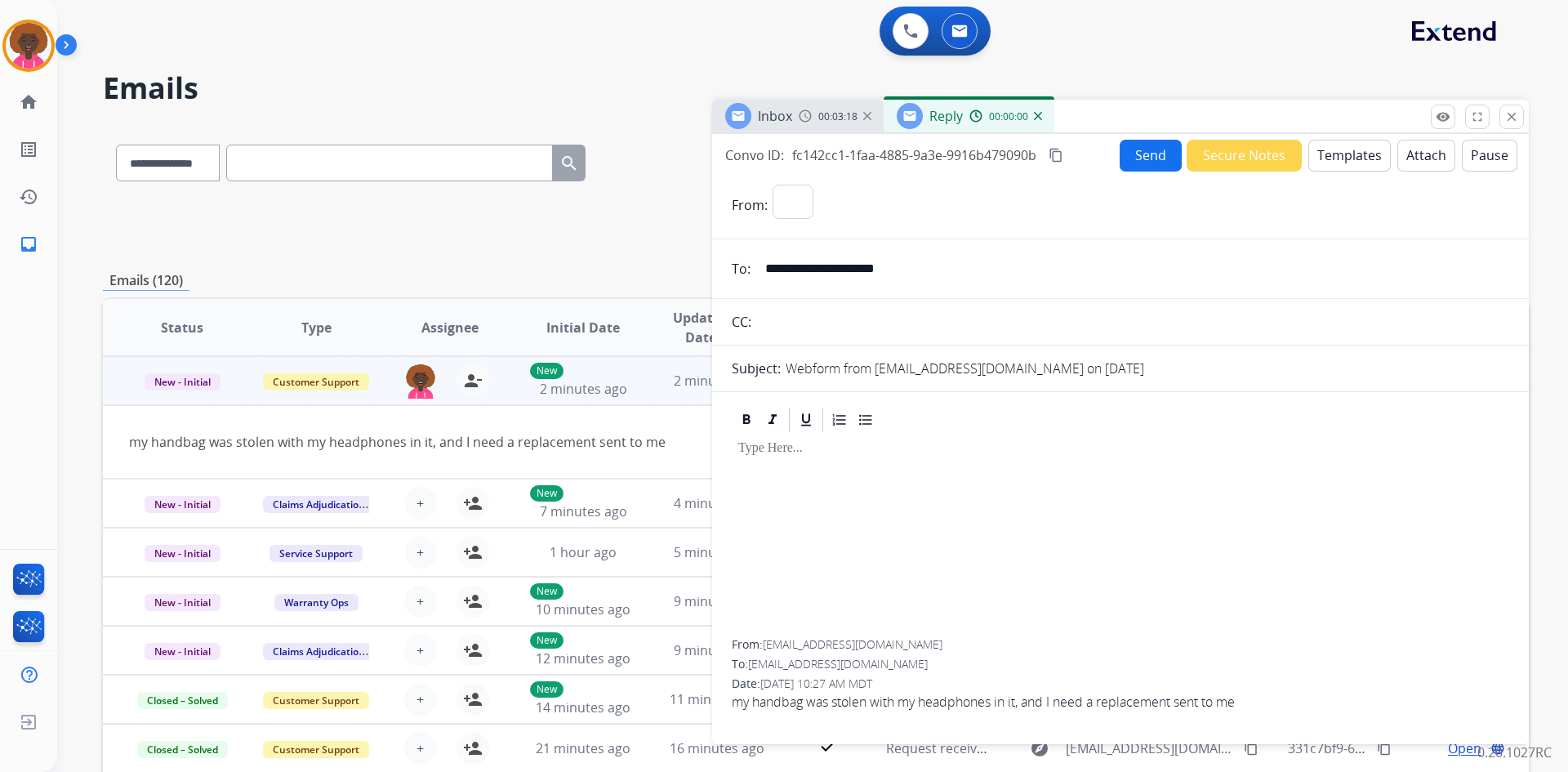
select select "**********"
drag, startPoint x: 39, startPoint y: 45, endPoint x: 90, endPoint y: 59, distance: 52.9
click at [40, 45] on img at bounding box center [28, 45] width 46 height 46
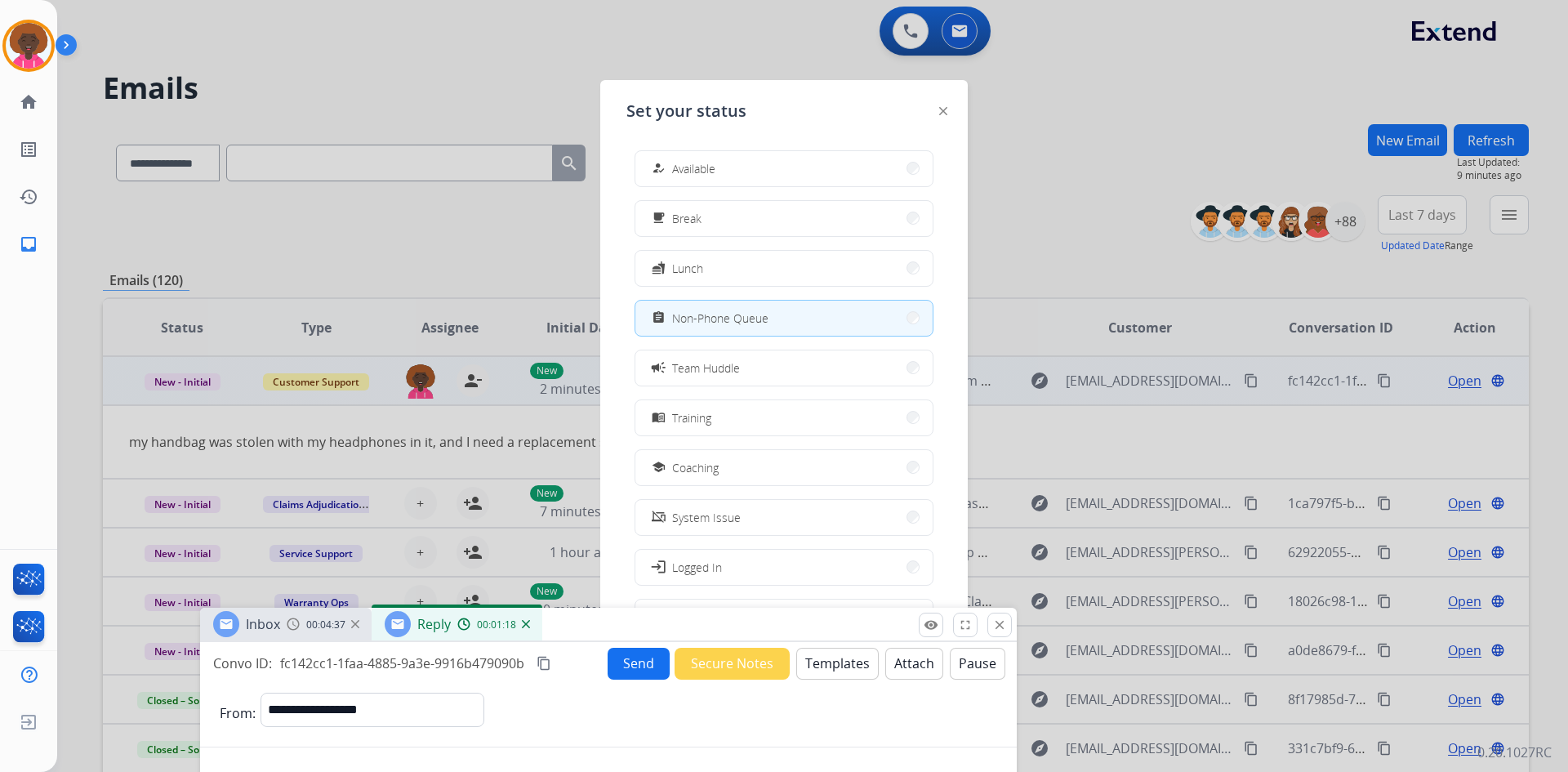
drag, startPoint x: 1355, startPoint y: 117, endPoint x: 843, endPoint y: 625, distance: 721.3
click at [843, 625] on div "Inbox 00:04:37 Reply 00:01:18" at bounding box center [608, 625] width 817 height 34
click at [774, 172] on button "how_to_reg Available" at bounding box center [784, 168] width 297 height 35
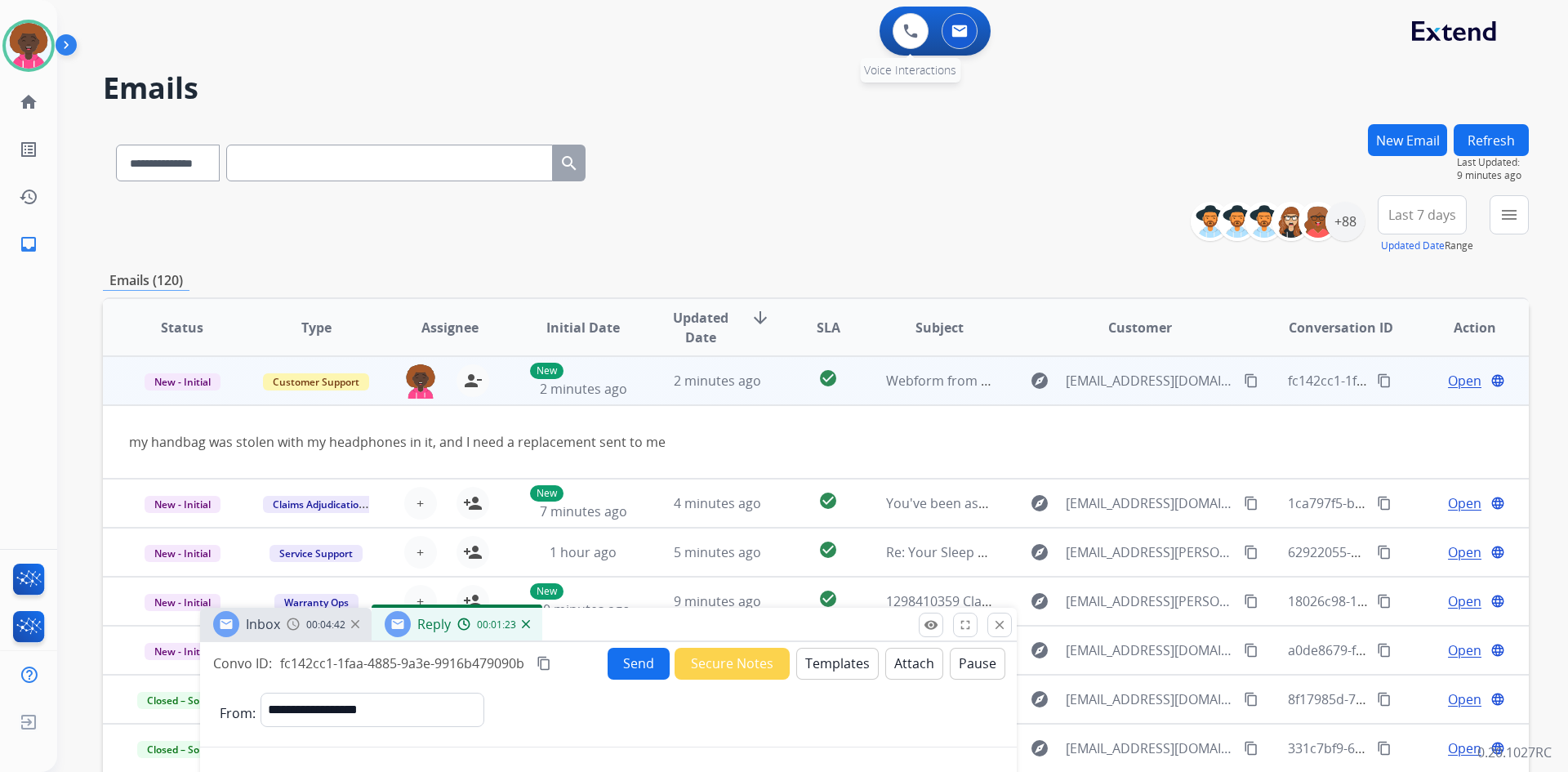
click at [889, 17] on div "0 Voice Interactions" at bounding box center [910, 31] width 49 height 36
click at [910, 18] on button at bounding box center [910, 31] width 36 height 36
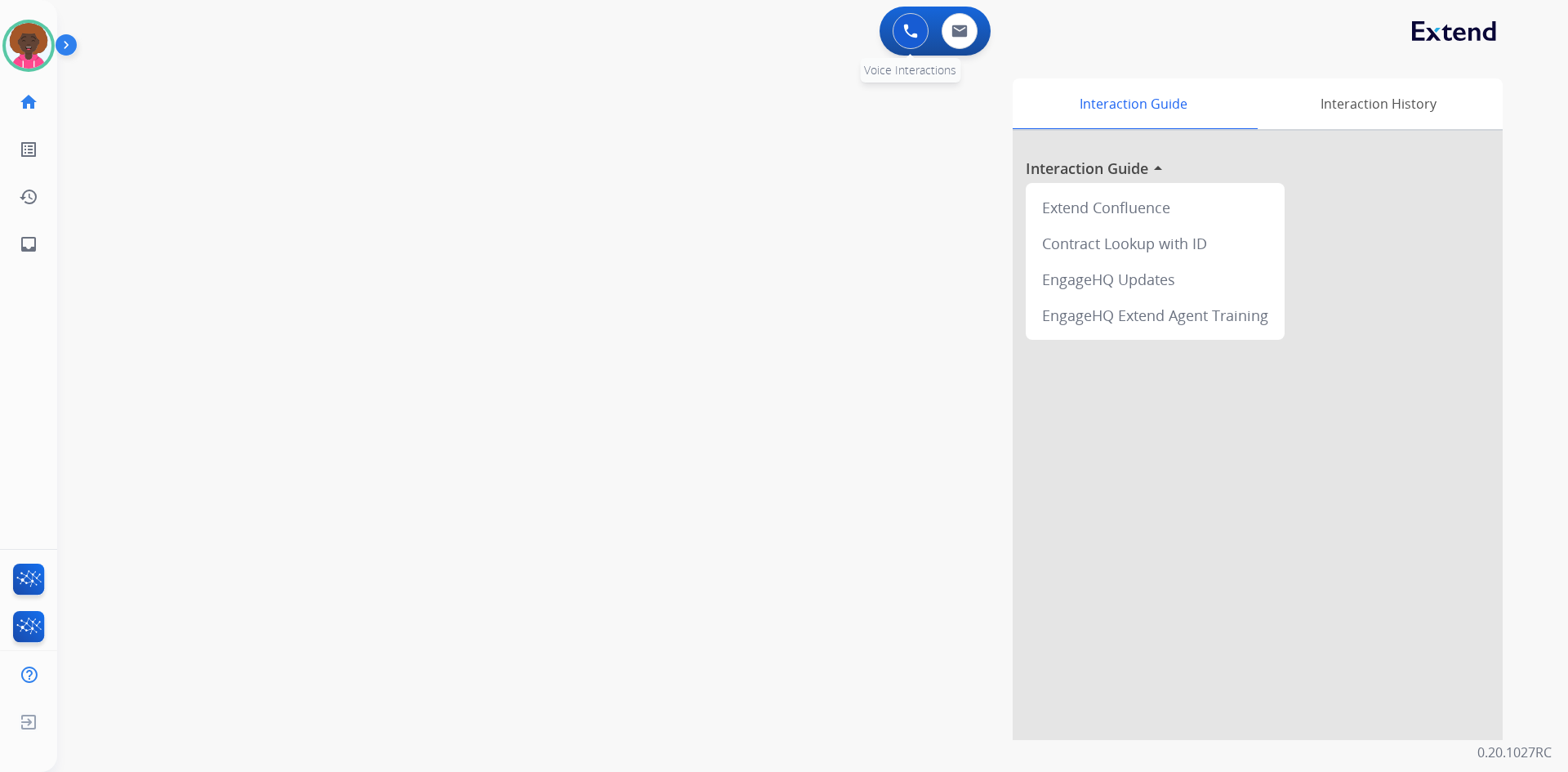
click at [899, 27] on button at bounding box center [910, 31] width 36 height 36
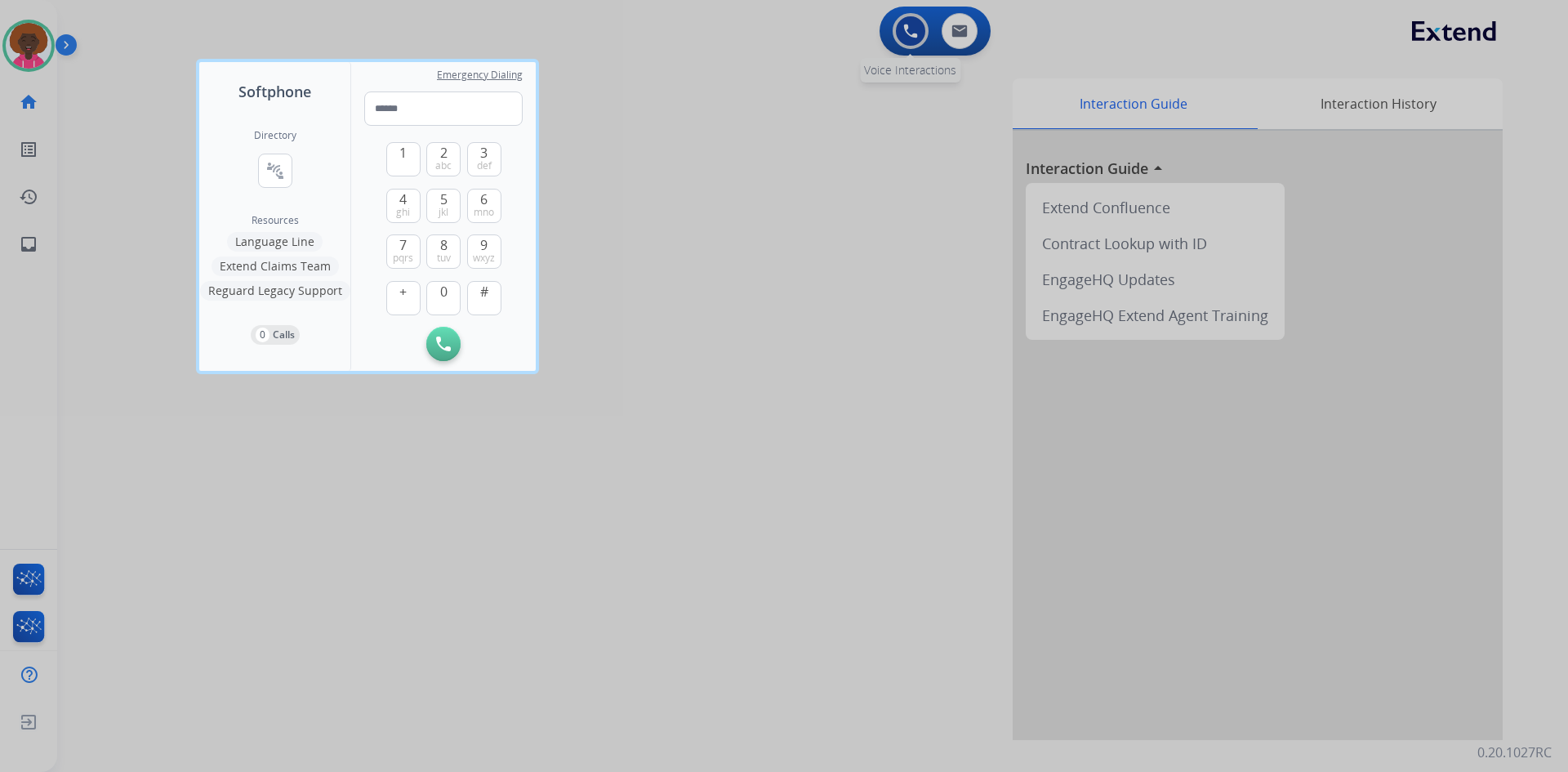
click at [899, 27] on div at bounding box center [784, 386] width 1568 height 772
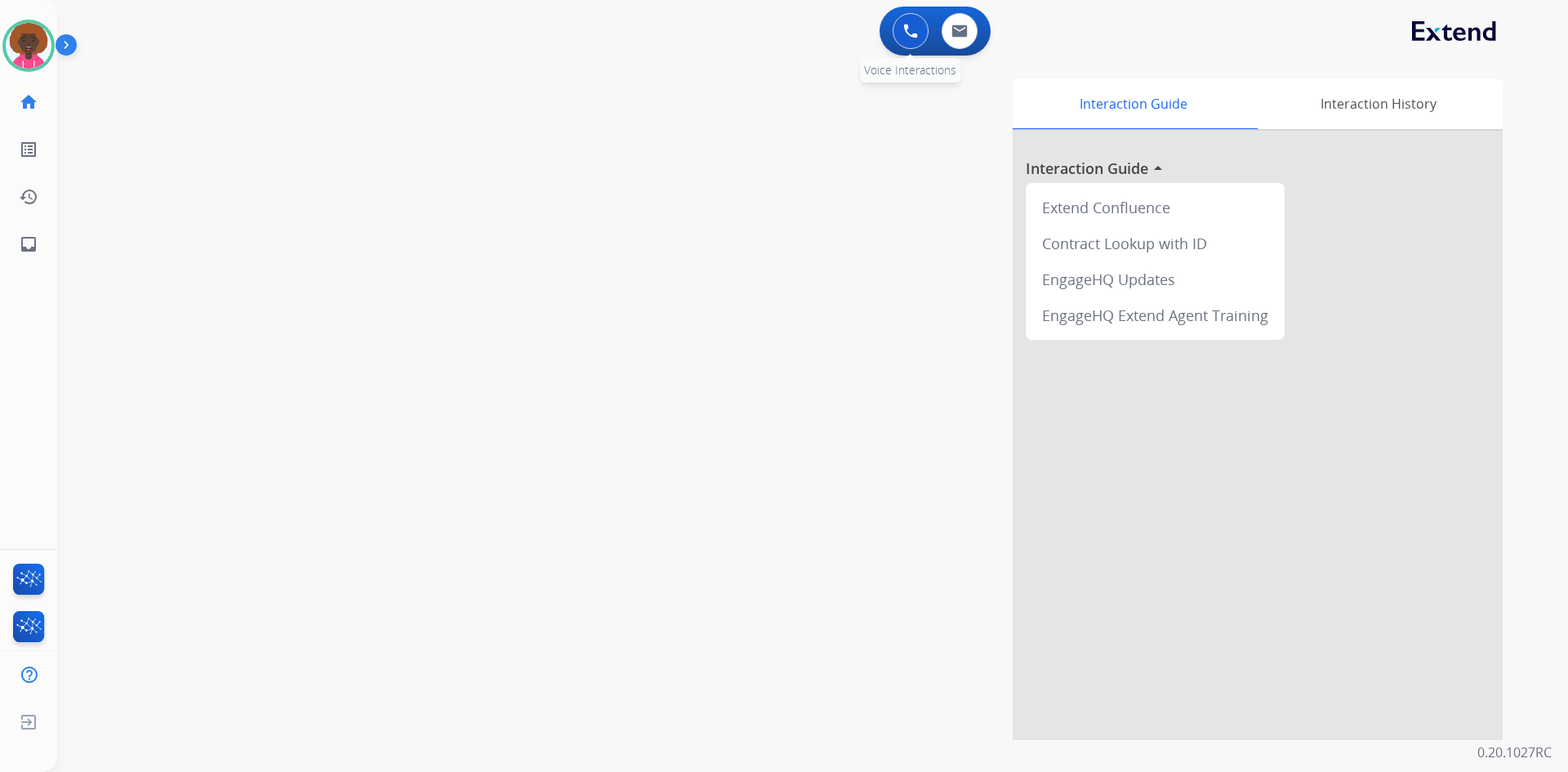
click at [898, 18] on button at bounding box center [910, 31] width 36 height 36
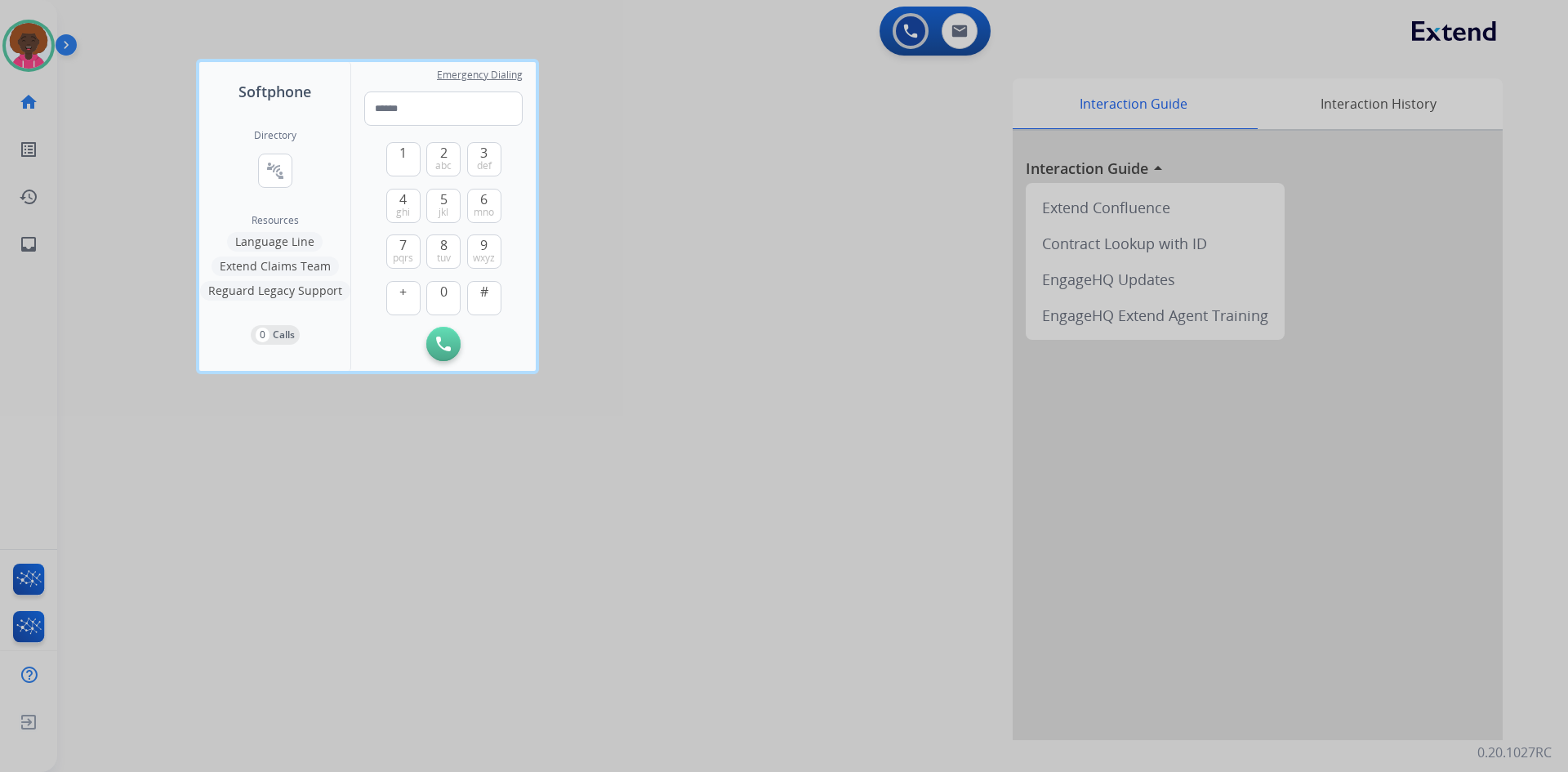
type input "**********"
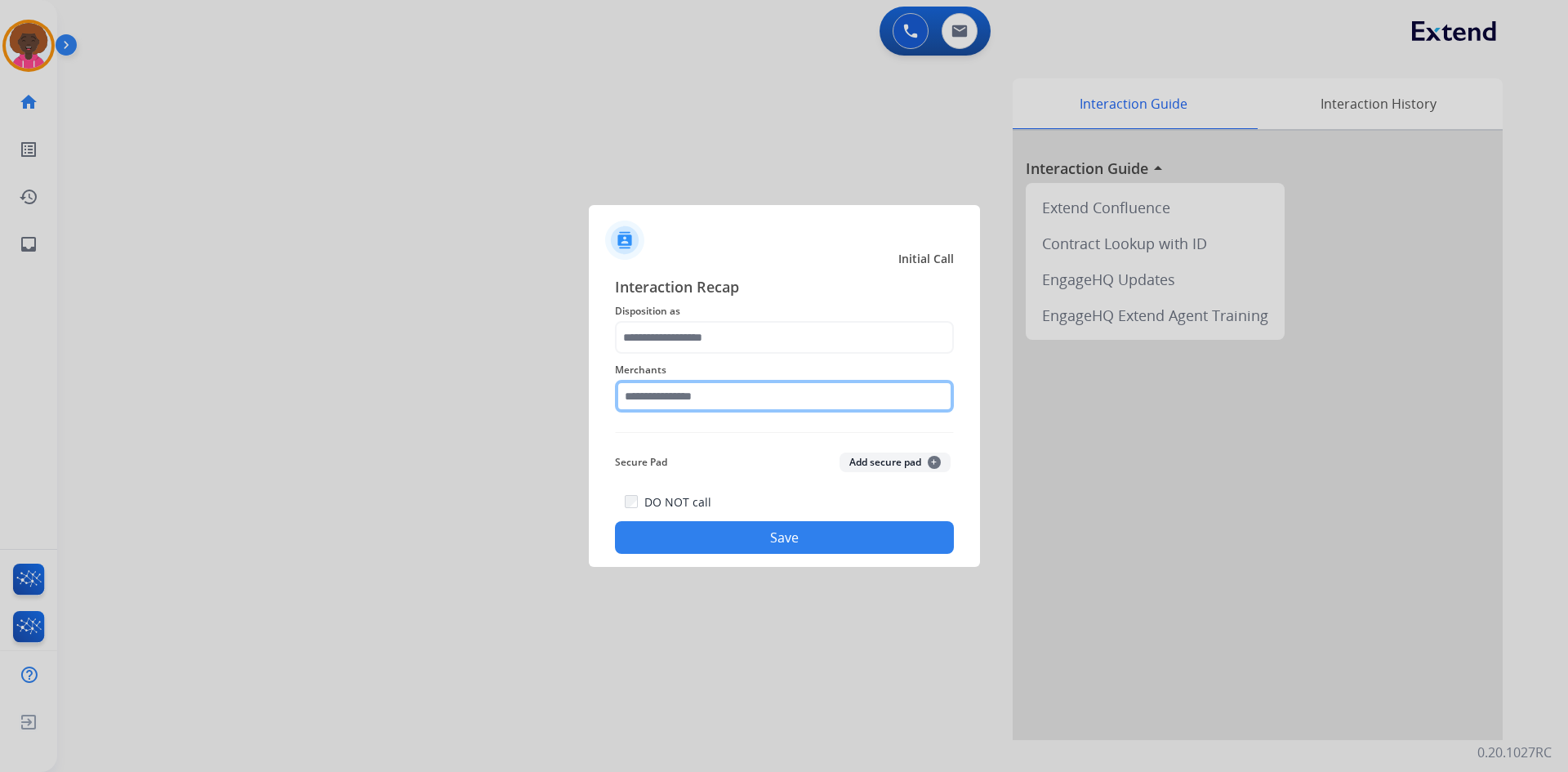
click at [690, 404] on input "text" at bounding box center [784, 395] width 339 height 33
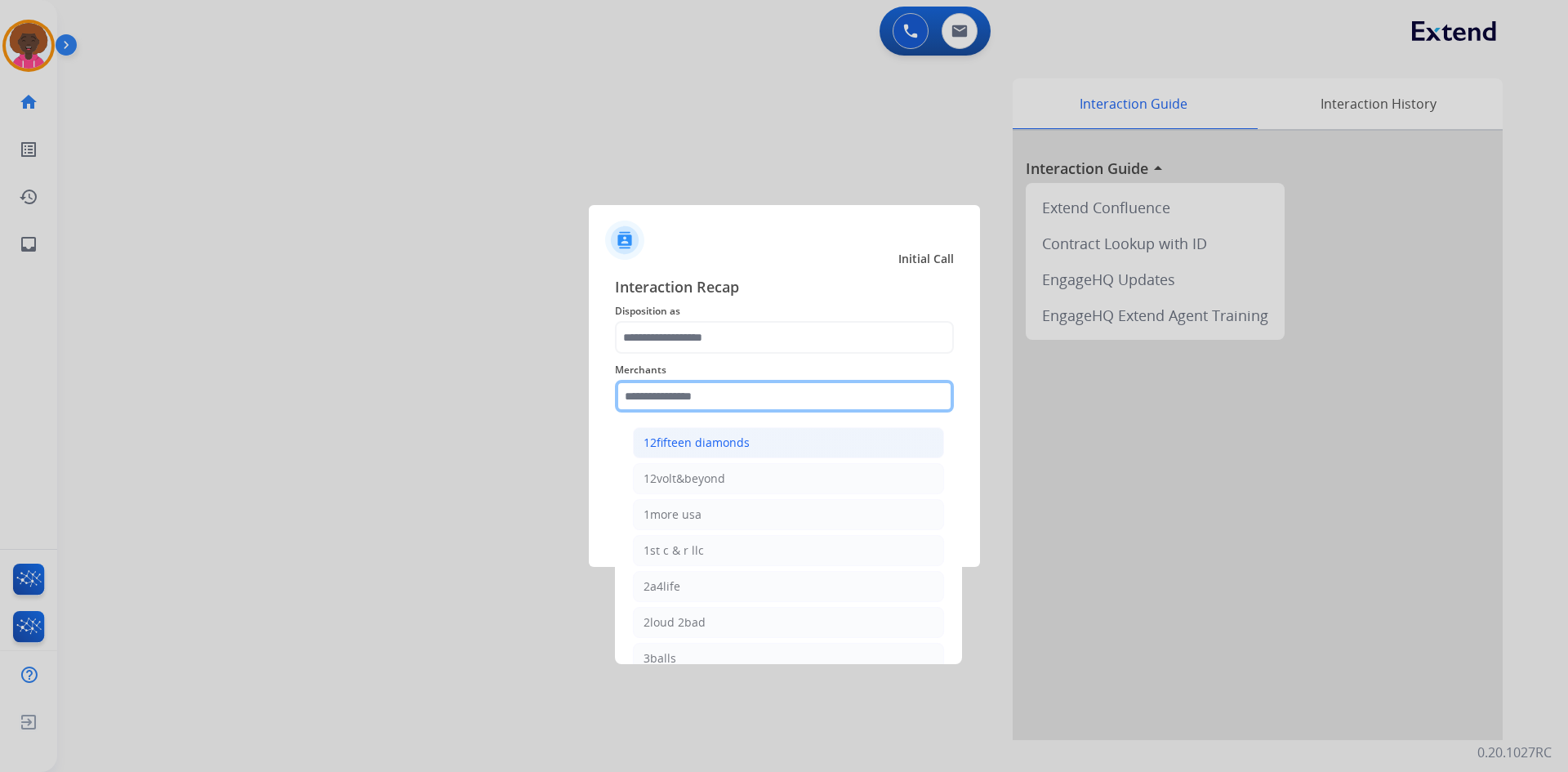
type input "*"
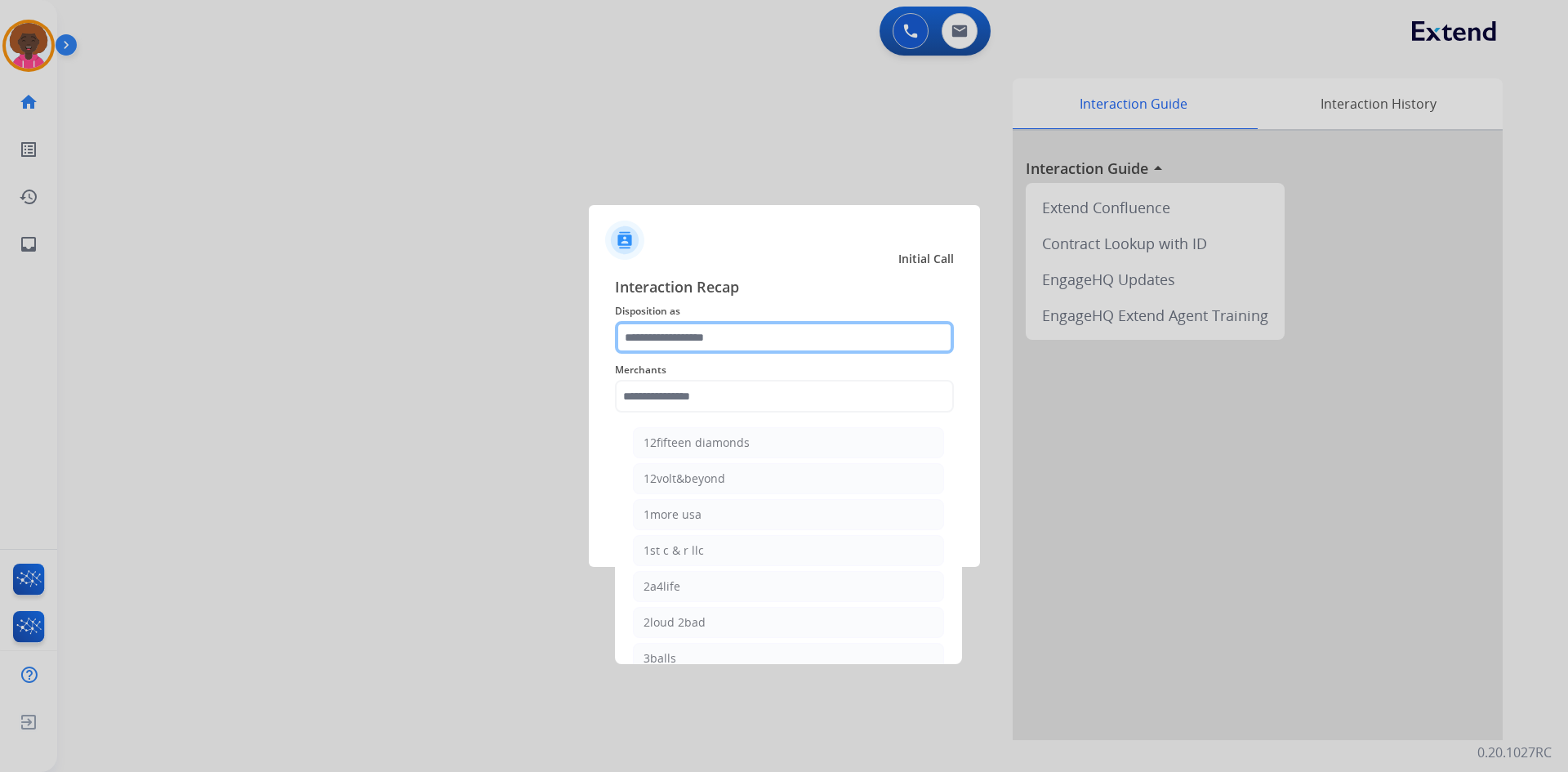
click at [776, 337] on input "text" at bounding box center [784, 337] width 339 height 33
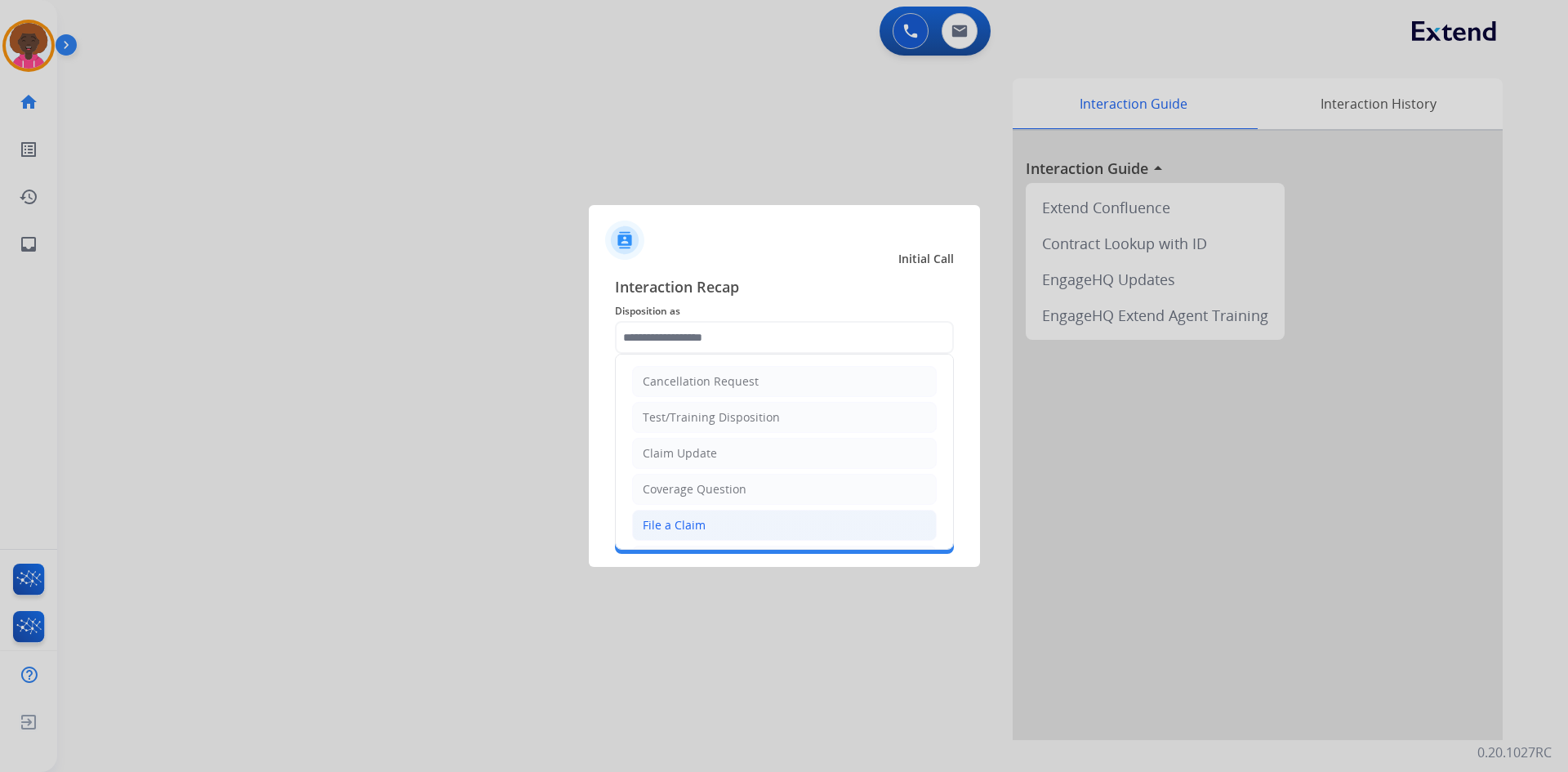
click at [677, 525] on div "File a Claim" at bounding box center [674, 525] width 63 height 17
type input "**********"
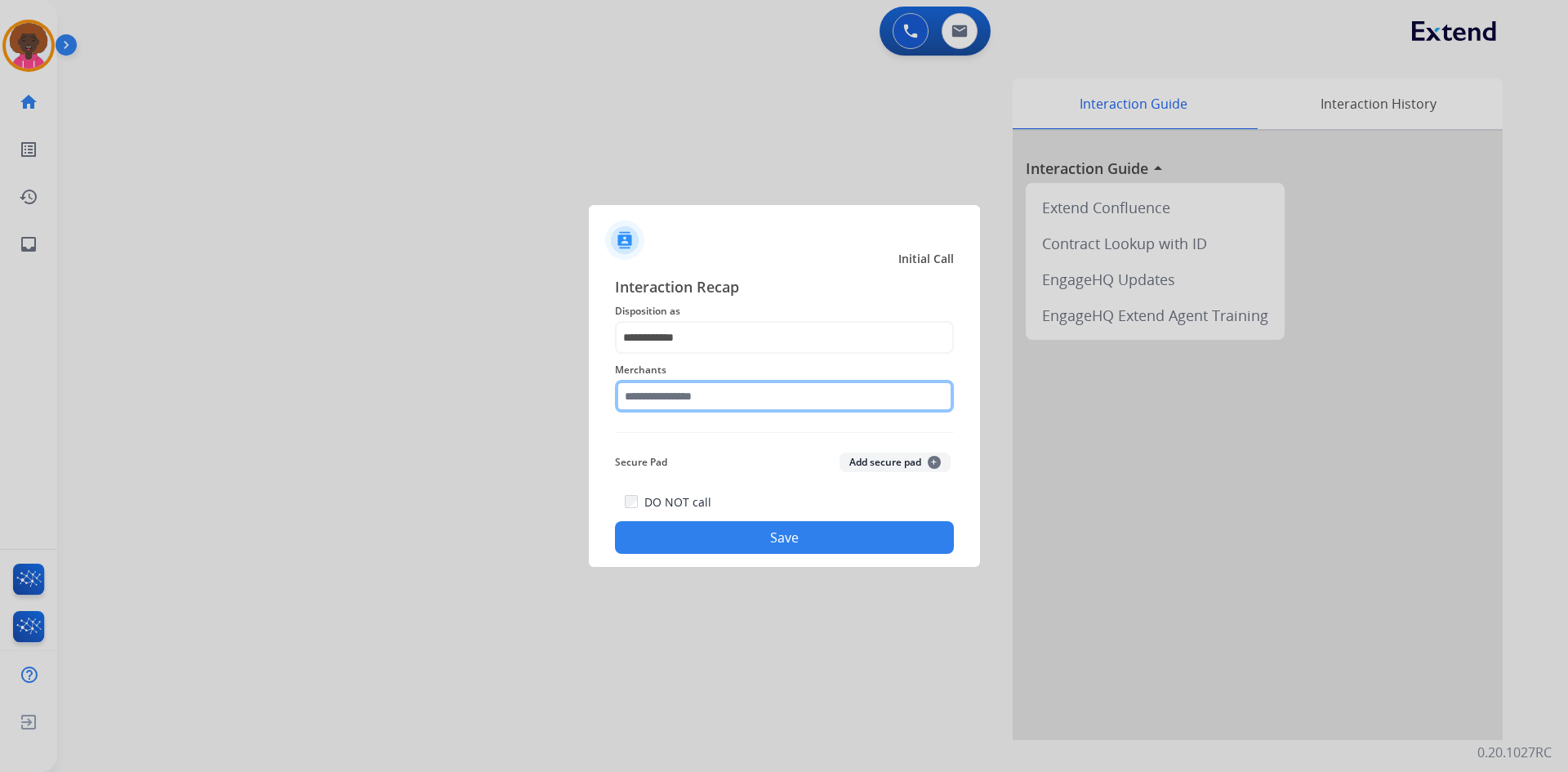
click at [731, 404] on input "text" at bounding box center [784, 395] width 339 height 33
click at [713, 400] on input "***" at bounding box center [784, 395] width 339 height 33
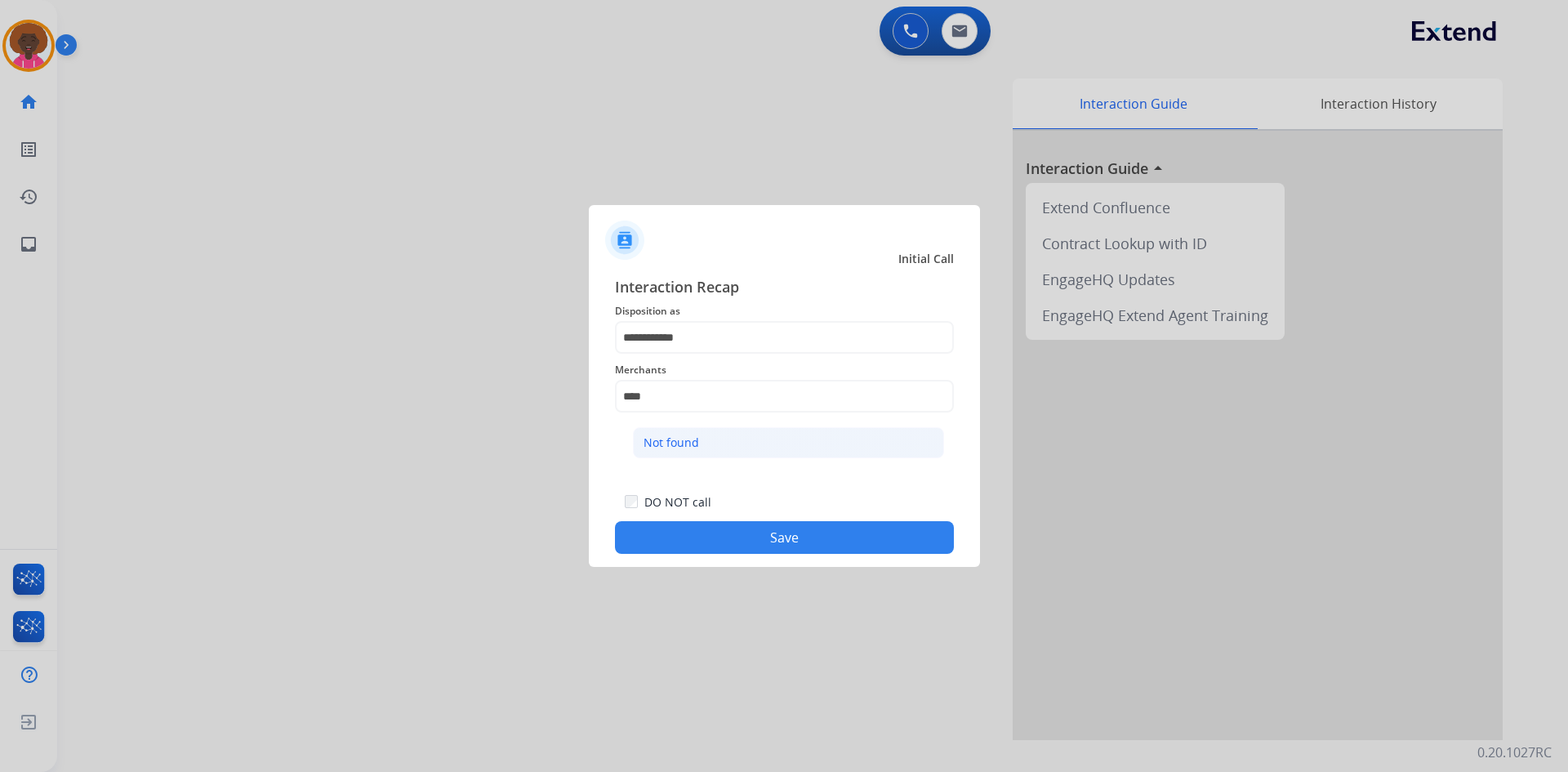
click at [740, 450] on li "Not found" at bounding box center [789, 442] width 312 height 31
type input "*********"
click at [770, 533] on button "Save" at bounding box center [784, 537] width 339 height 33
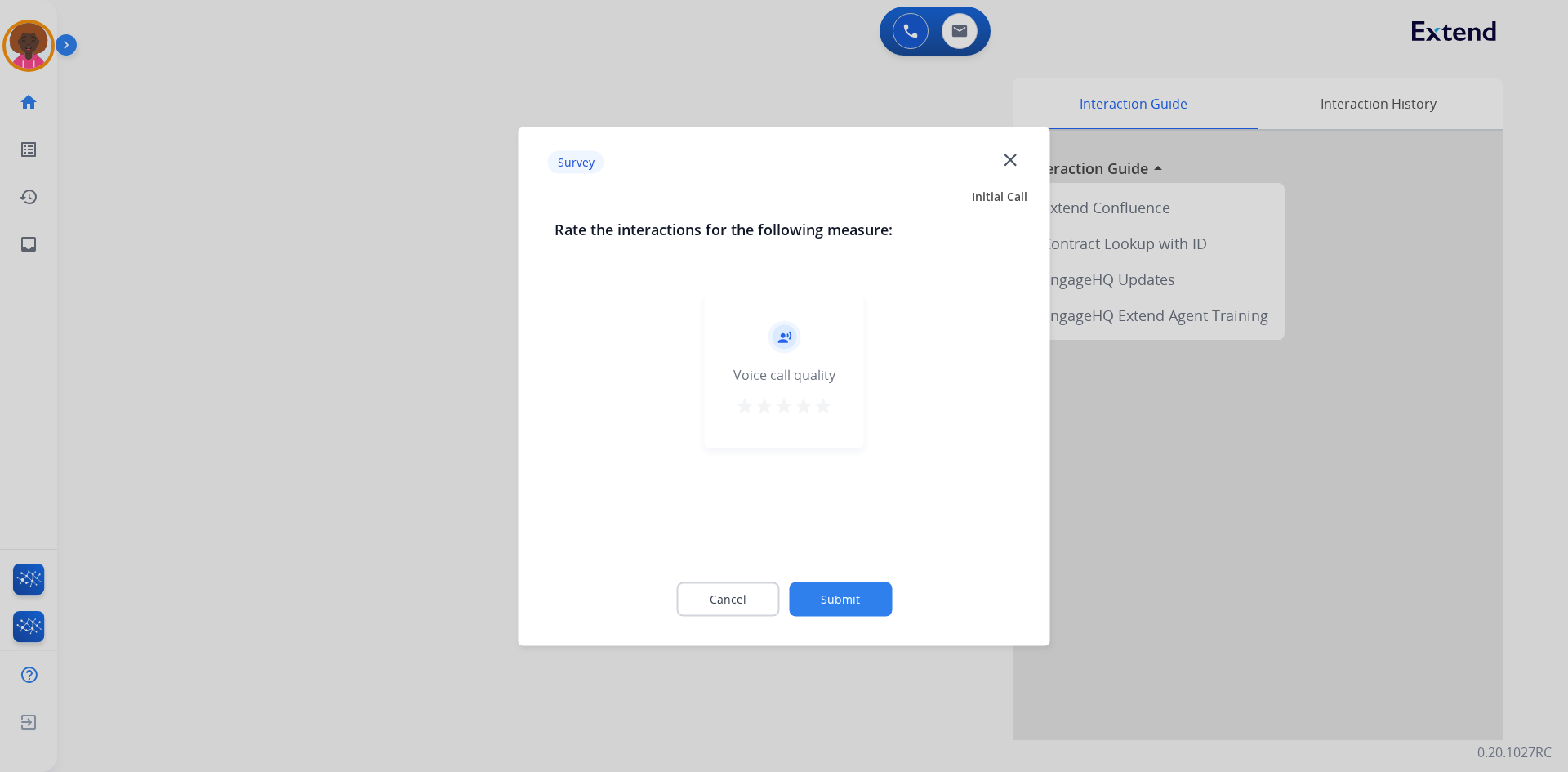
drag, startPoint x: 840, startPoint y: 427, endPoint x: 838, endPoint y: 417, distance: 10.2
click at [840, 425] on div "record_voice_over Voice call quality star star star star star" at bounding box center [785, 369] width 159 height 155
drag, startPoint x: 838, startPoint y: 417, endPoint x: 829, endPoint y: 418, distance: 9.1
click at [830, 418] on div "record_voice_over Voice call quality star star star star star" at bounding box center [785, 369] width 159 height 155
click at [827, 414] on button "star" at bounding box center [823, 407] width 19 height 24
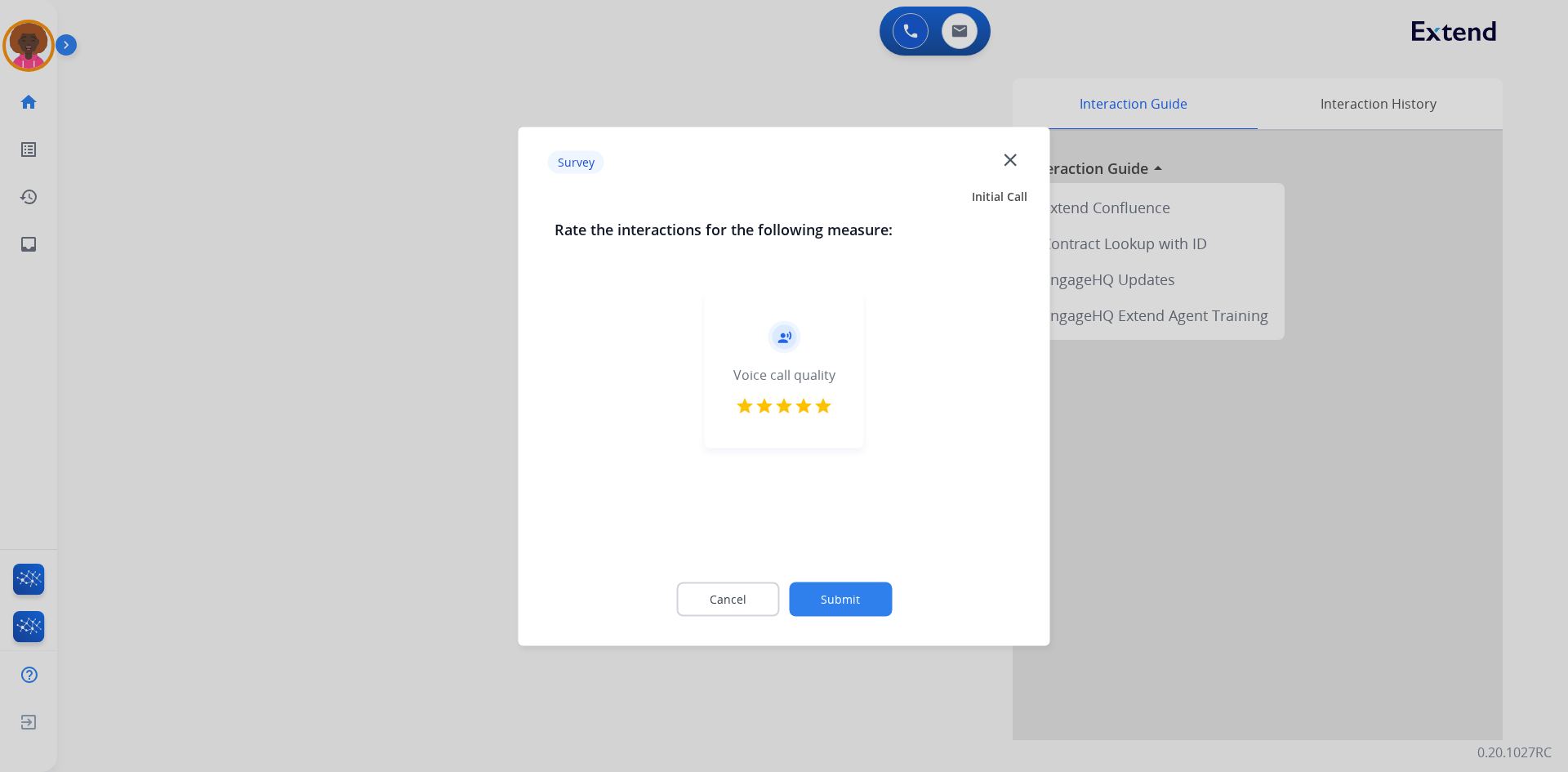
click at [851, 624] on div "Cancel Submit" at bounding box center [784, 599] width 460 height 74
click at [856, 606] on button "Submit" at bounding box center [840, 598] width 103 height 34
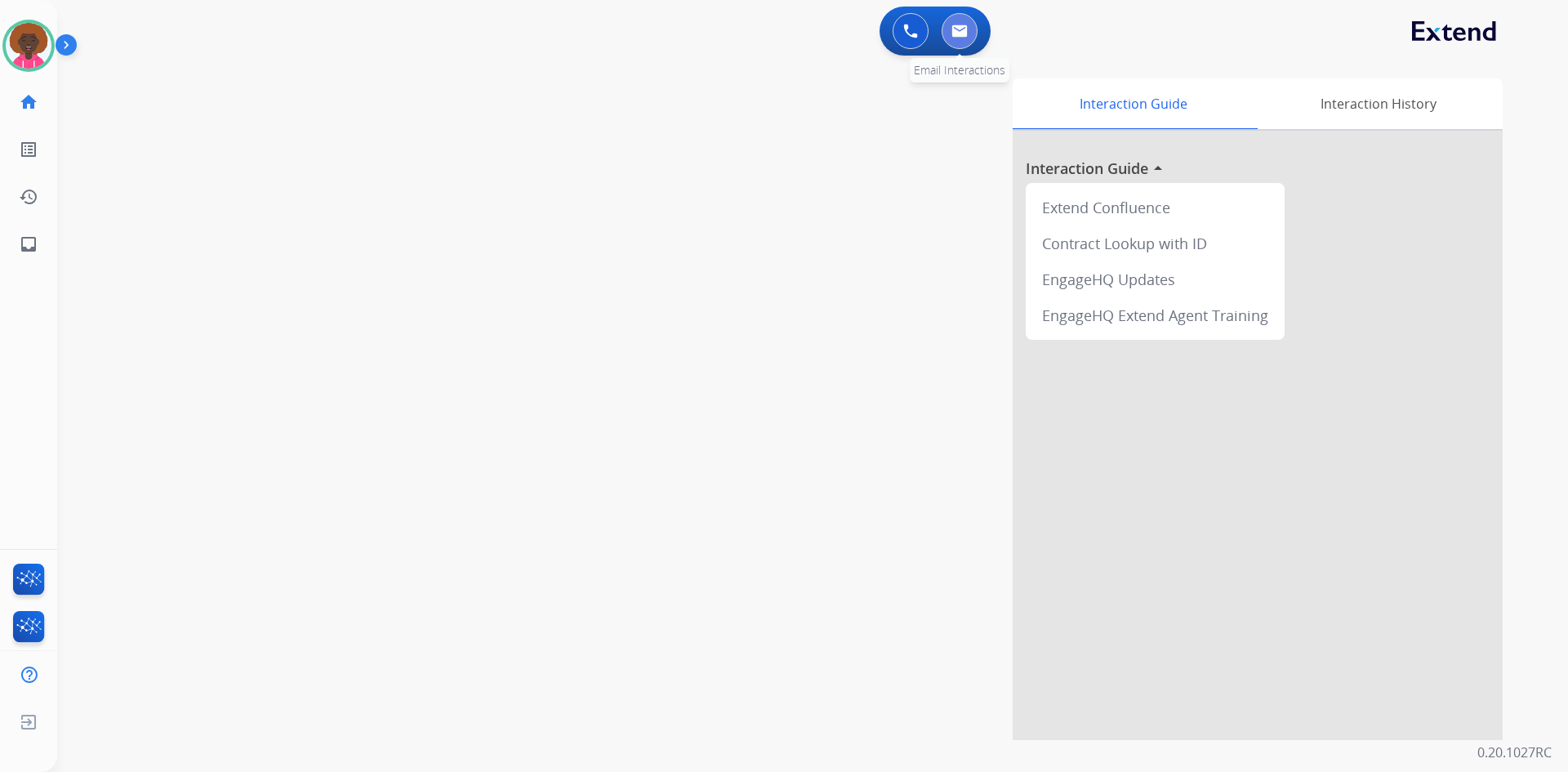
click at [958, 25] on img at bounding box center [960, 31] width 17 height 13
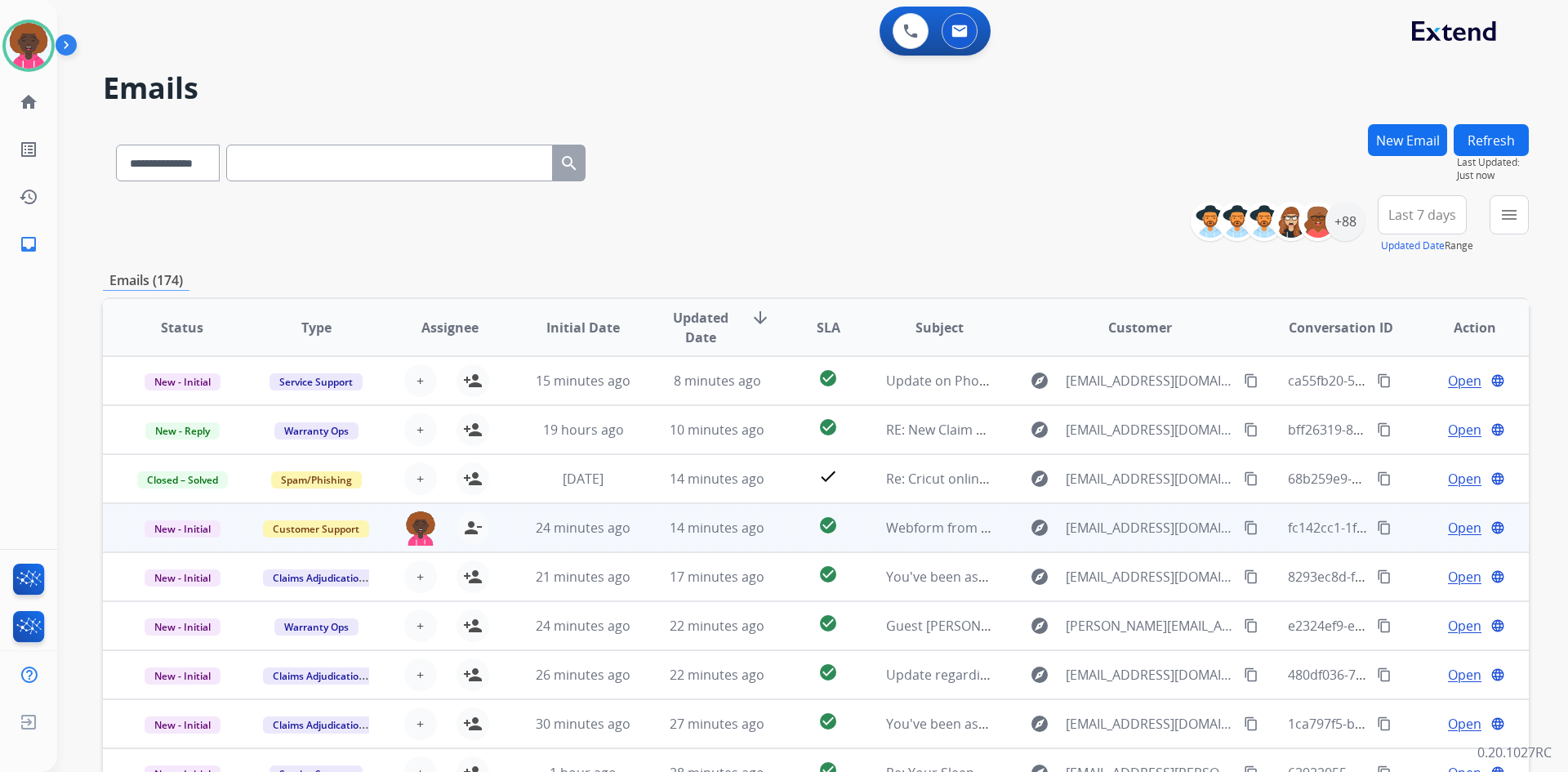
click at [1448, 534] on span "Open" at bounding box center [1465, 527] width 34 height 19
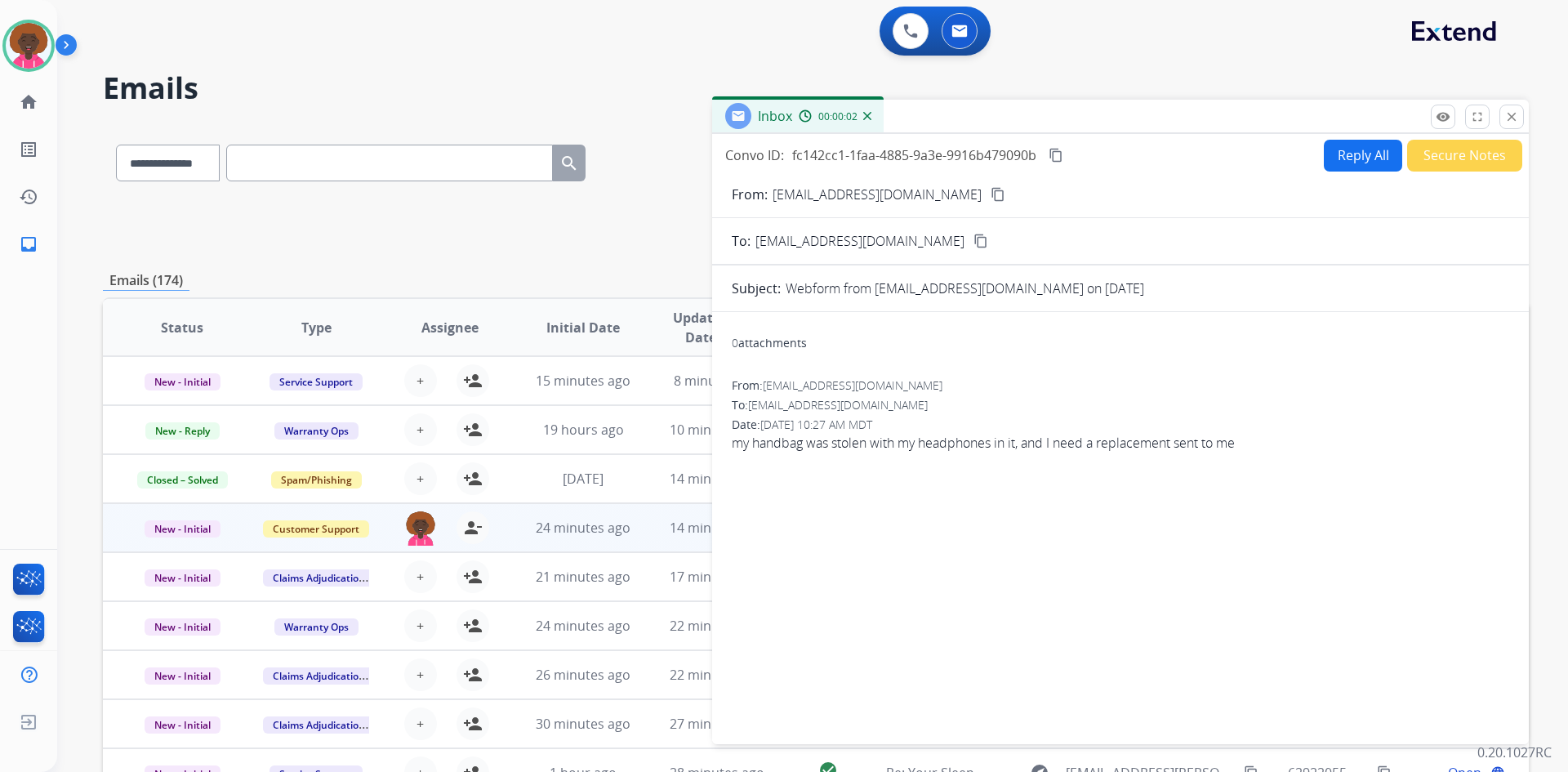
click at [1353, 147] on button "Reply All" at bounding box center [1364, 156] width 79 height 32
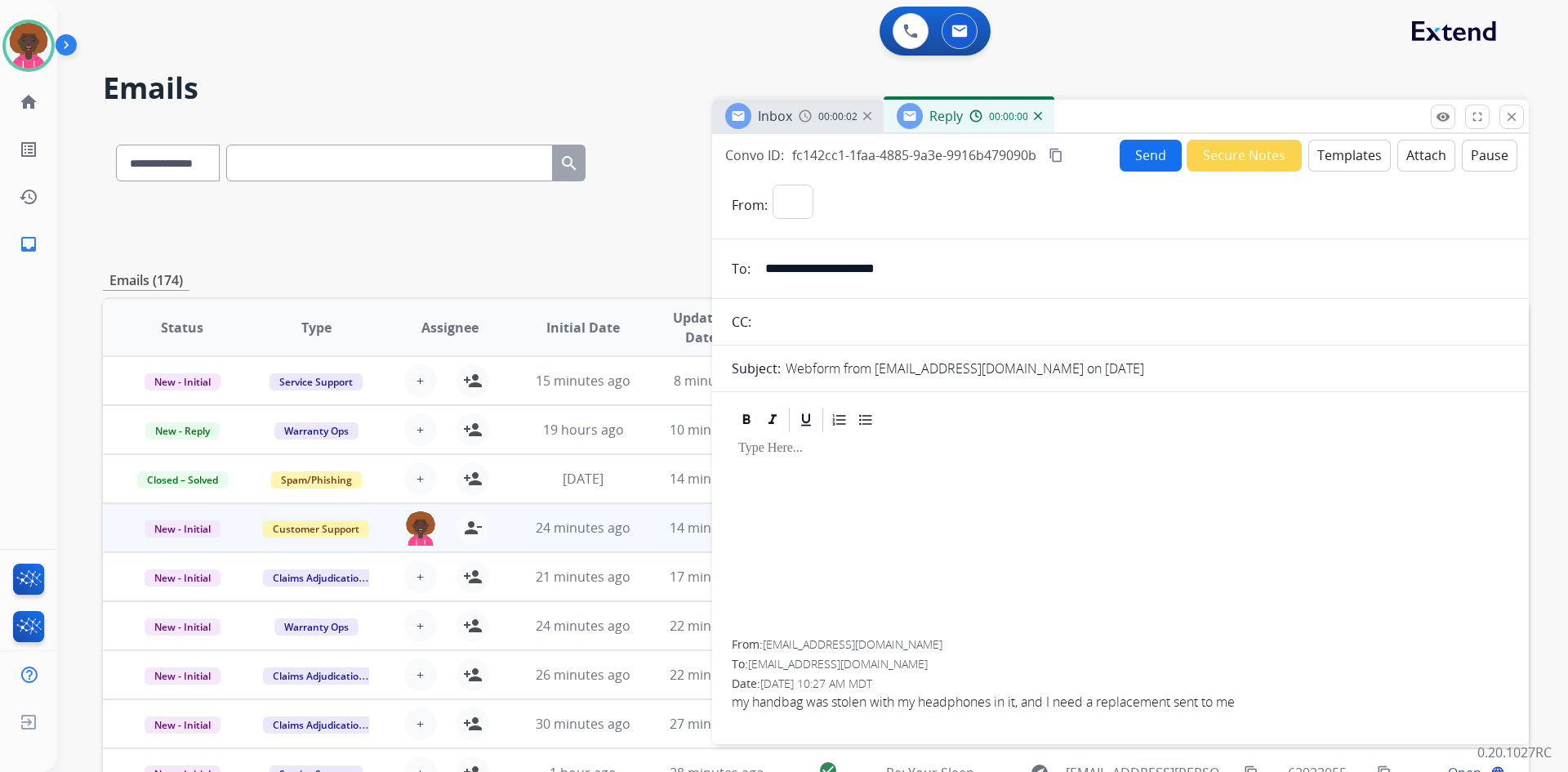
select select "**********"
click at [1336, 159] on button "Templates" at bounding box center [1349, 156] width 82 height 32
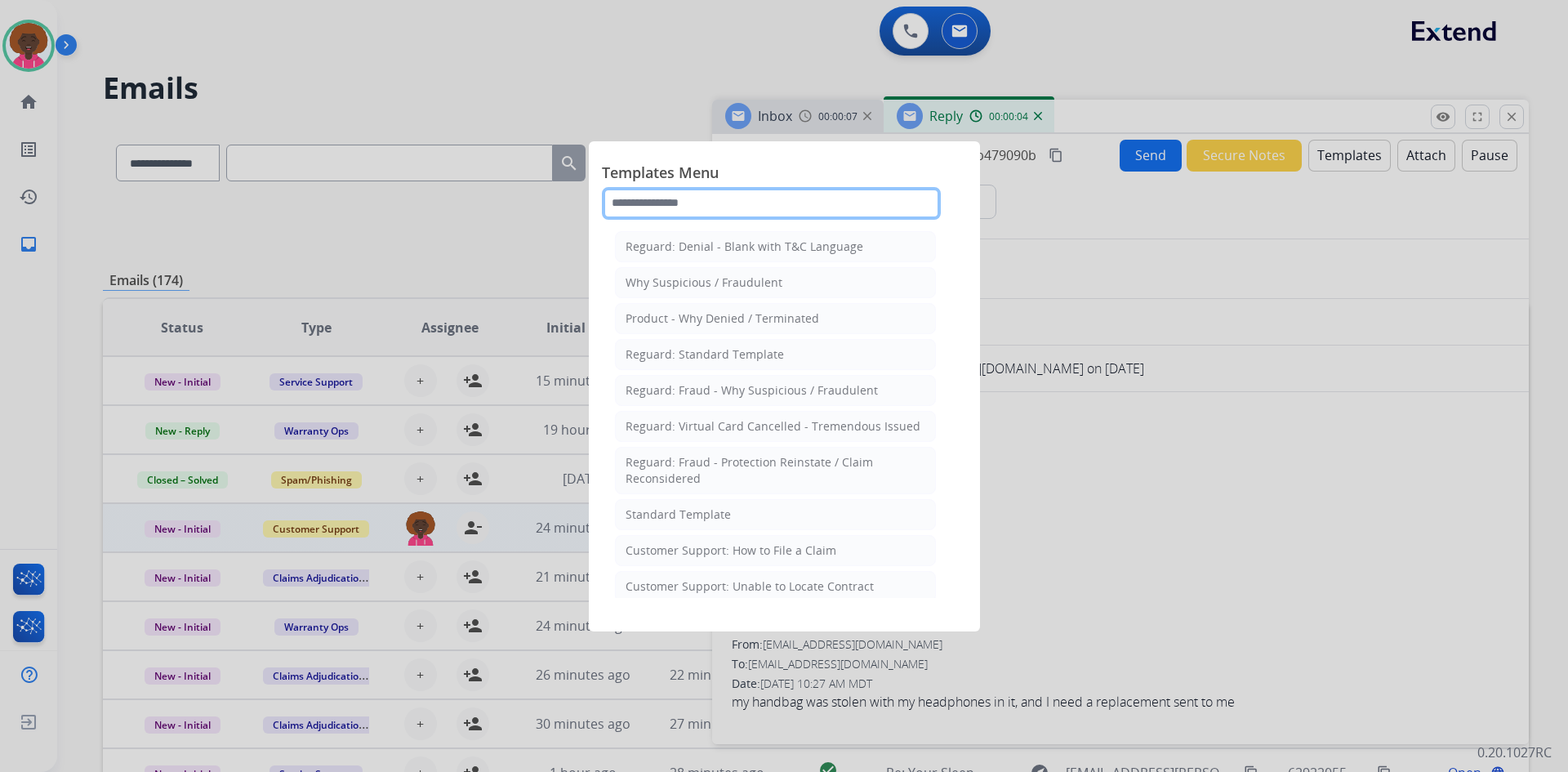
click at [724, 204] on input "text" at bounding box center [771, 203] width 339 height 33
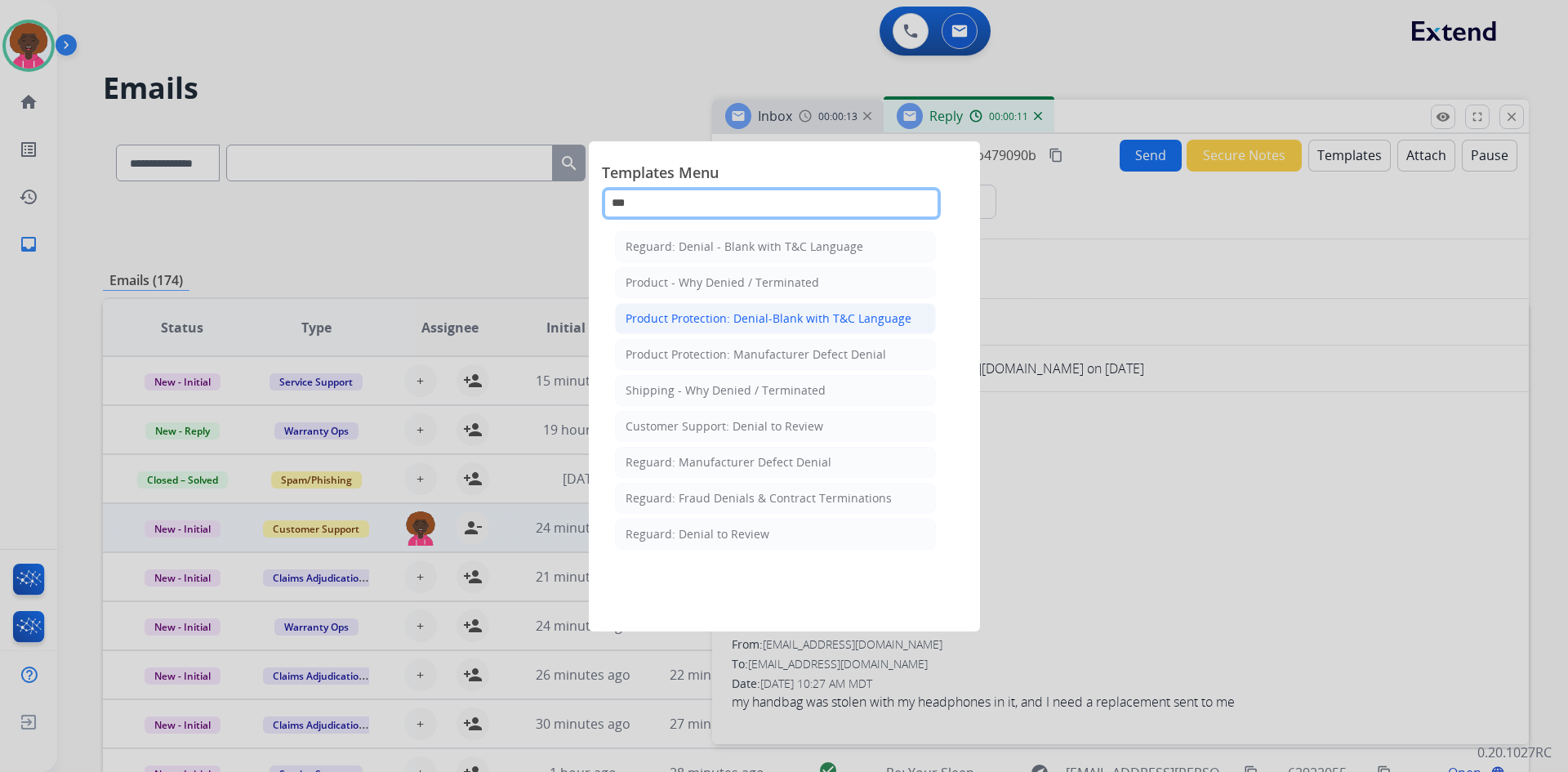
type input "***"
click at [820, 316] on div "Product Protection: Denial-Blank with T&C Language" at bounding box center [768, 319] width 286 height 17
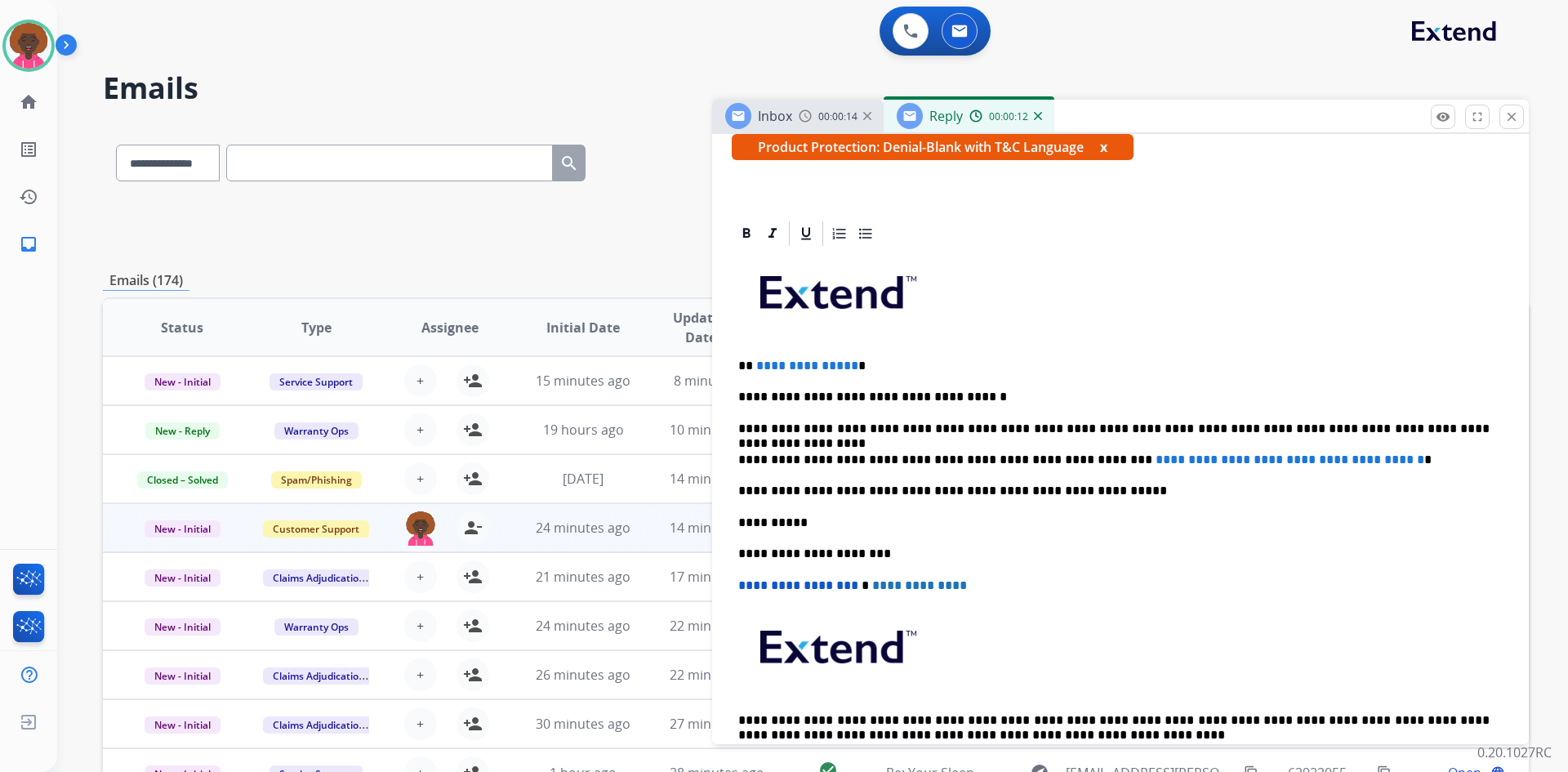
scroll to position [327, 0]
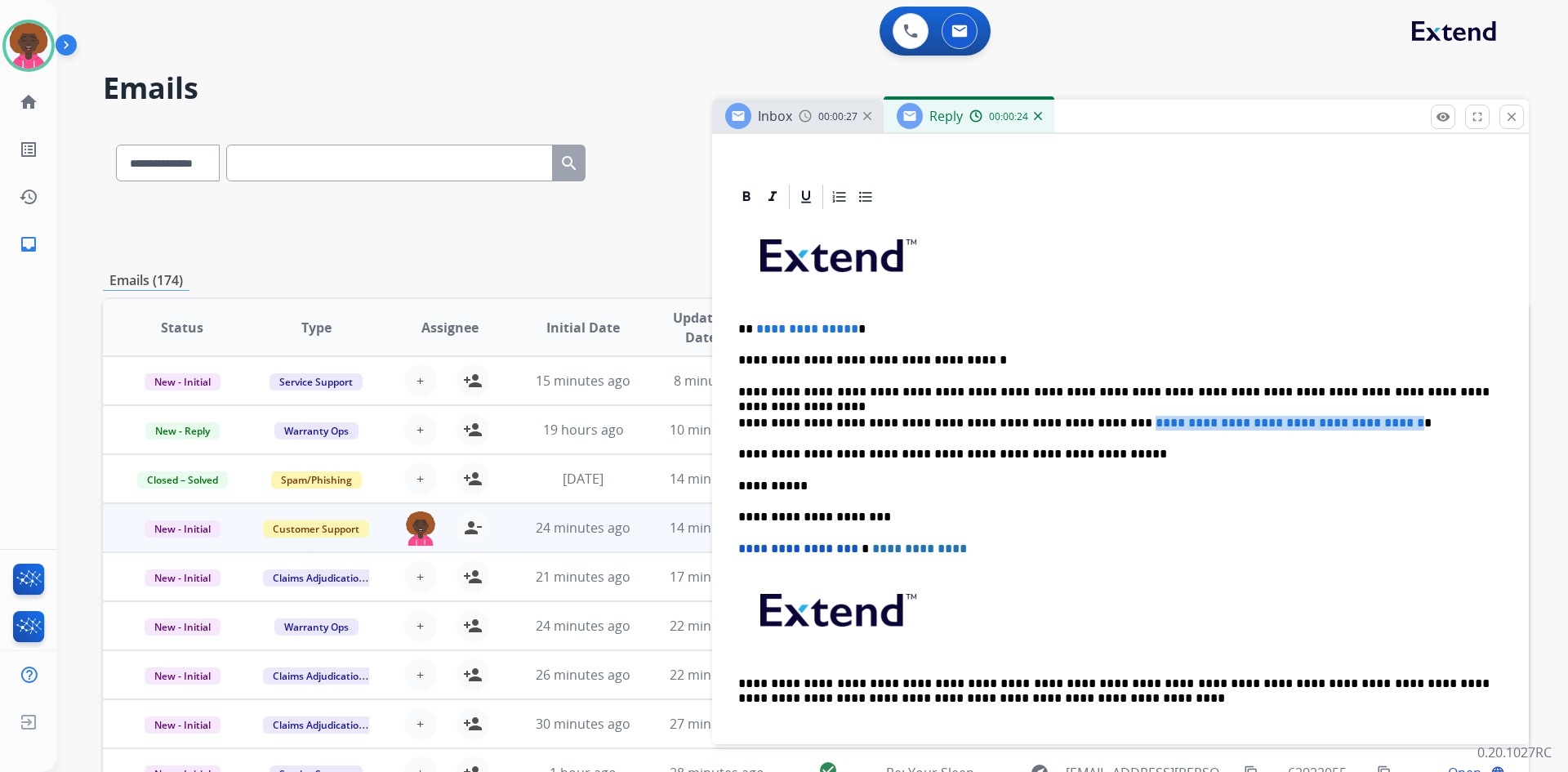
drag, startPoint x: 1395, startPoint y: 422, endPoint x: 1071, endPoint y: 417, distance: 324.0
click at [1071, 417] on p "**********" at bounding box center [1114, 423] width 751 height 15
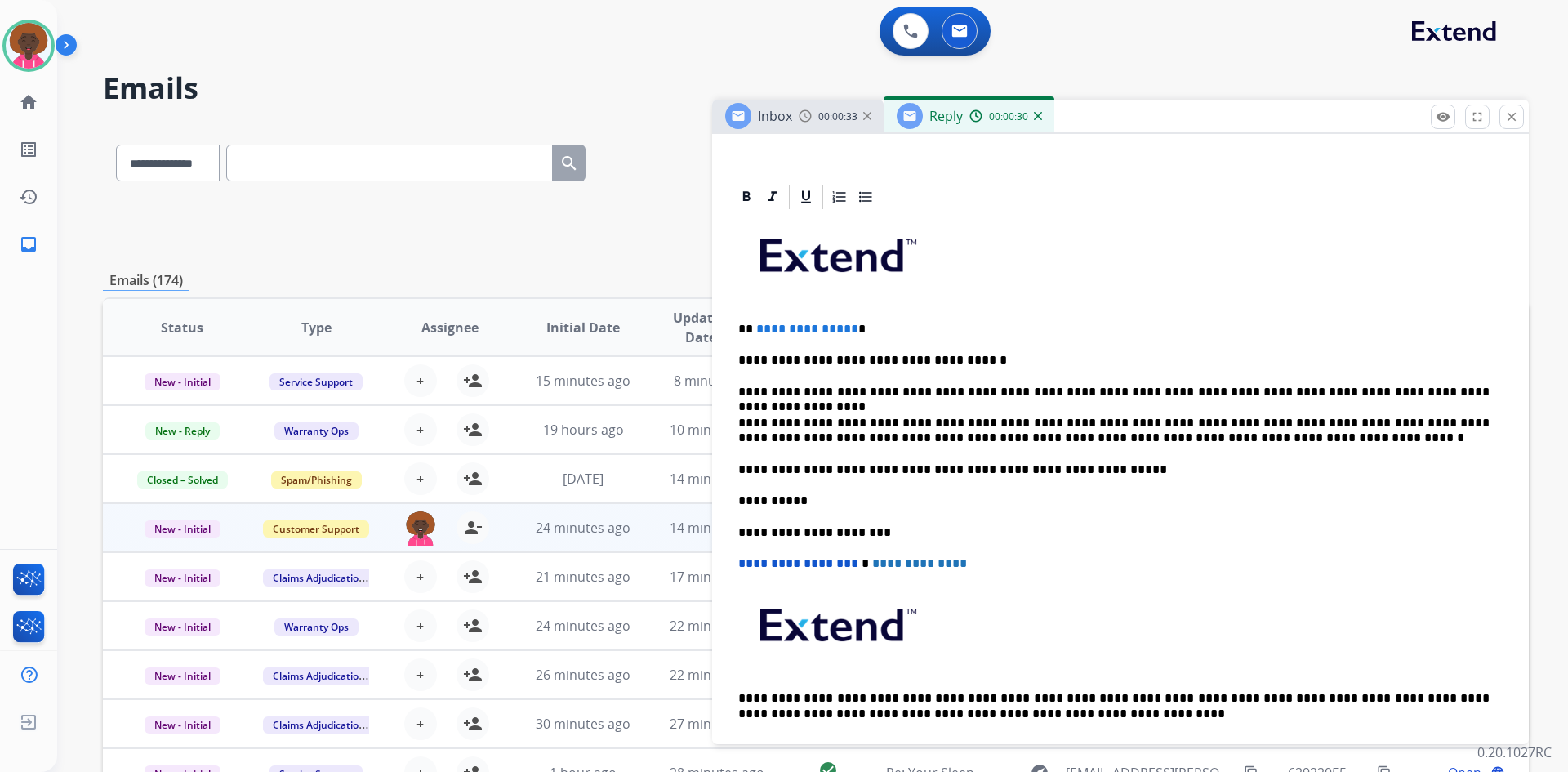
click at [849, 332] on p "**********" at bounding box center [1114, 329] width 751 height 15
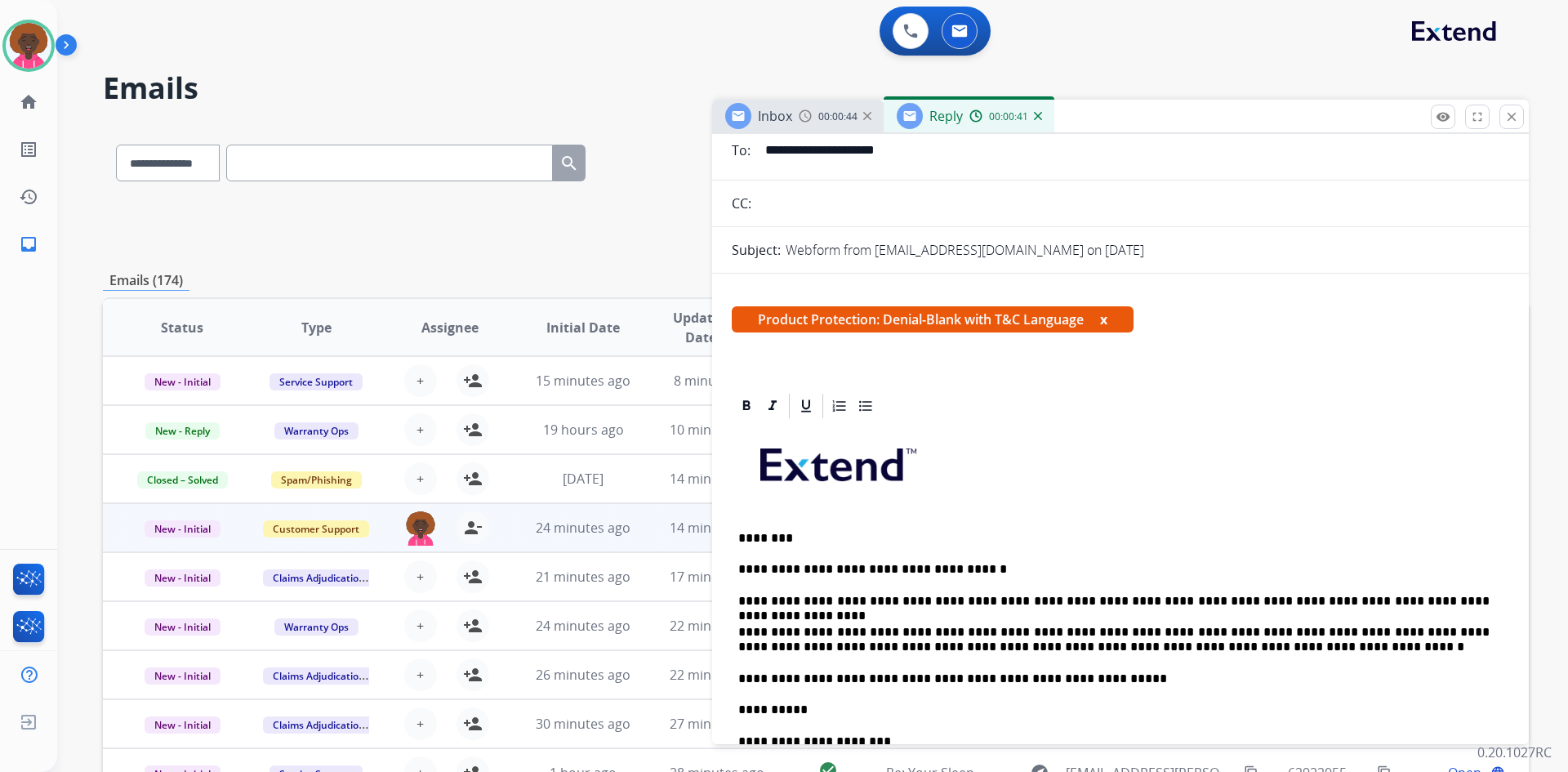
scroll to position [0, 0]
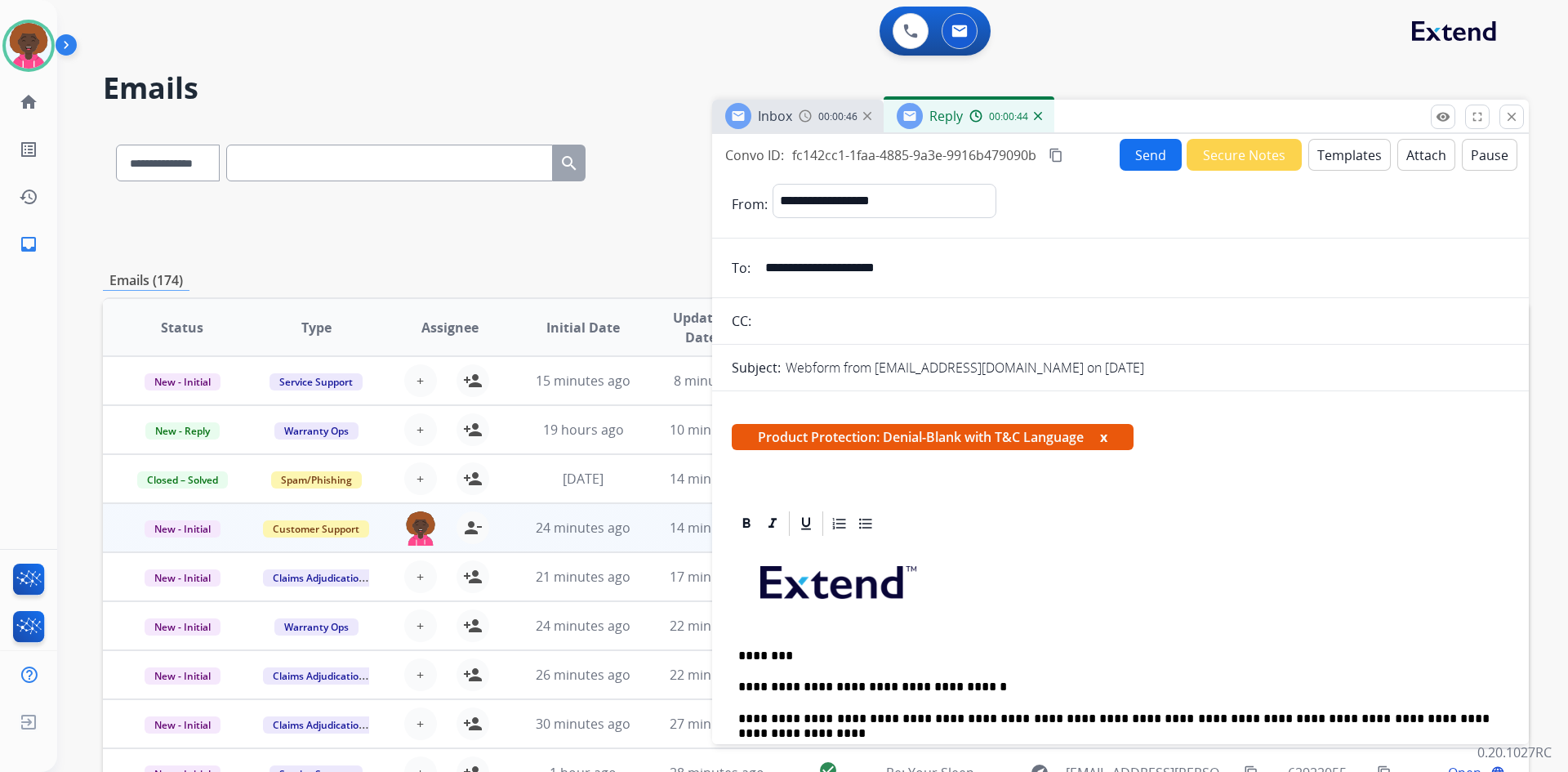
click at [1063, 151] on mat-icon "content_copy" at bounding box center [1056, 156] width 15 height 15
click at [1051, 152] on mat-icon "content_copy" at bounding box center [1056, 156] width 15 height 15
click at [1138, 154] on button "Send" at bounding box center [1151, 155] width 62 height 32
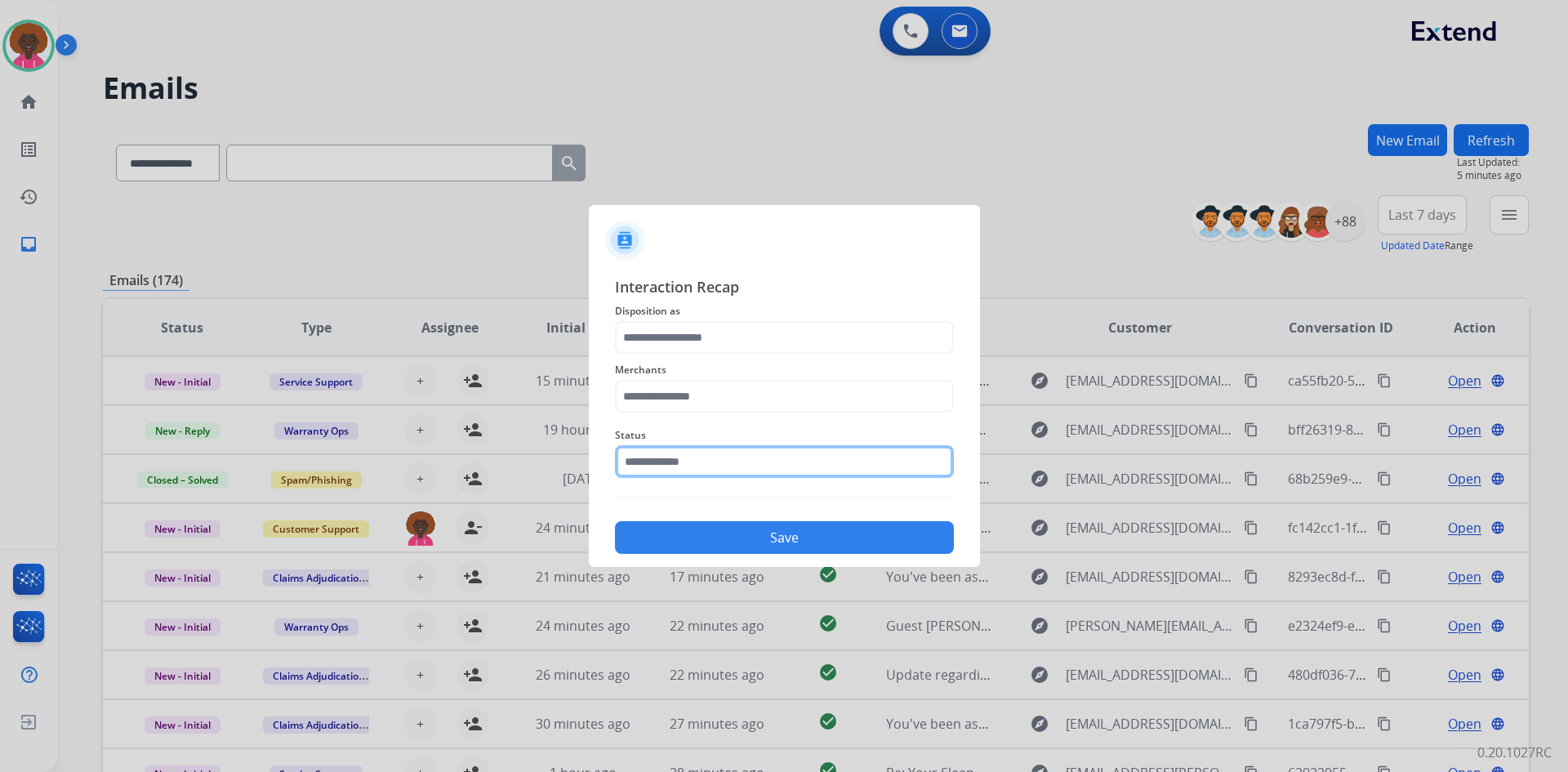
click at [673, 475] on input "text" at bounding box center [784, 461] width 339 height 33
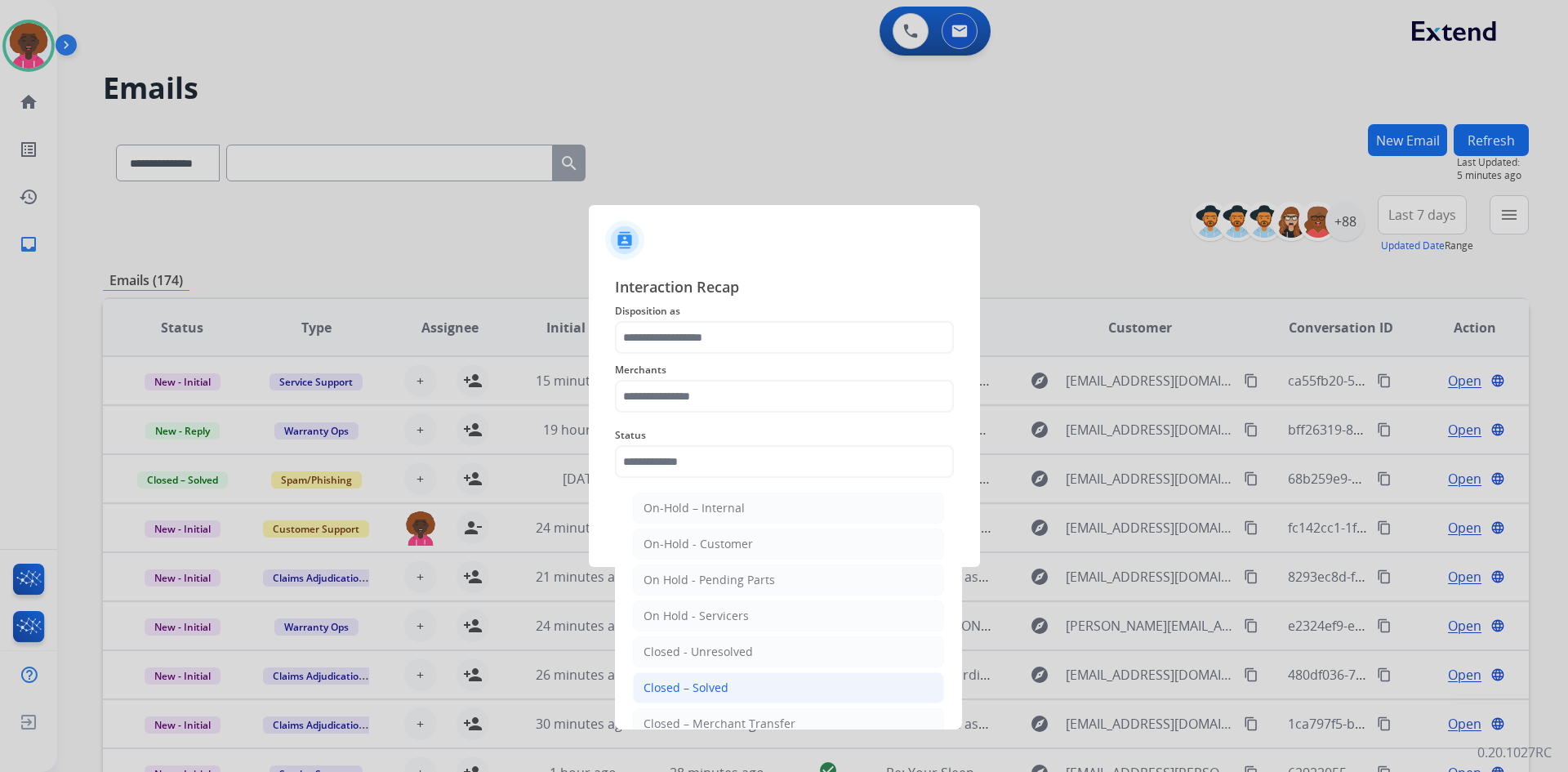
click at [724, 687] on div "Closed – Solved" at bounding box center [685, 687] width 85 height 17
type input "**********"
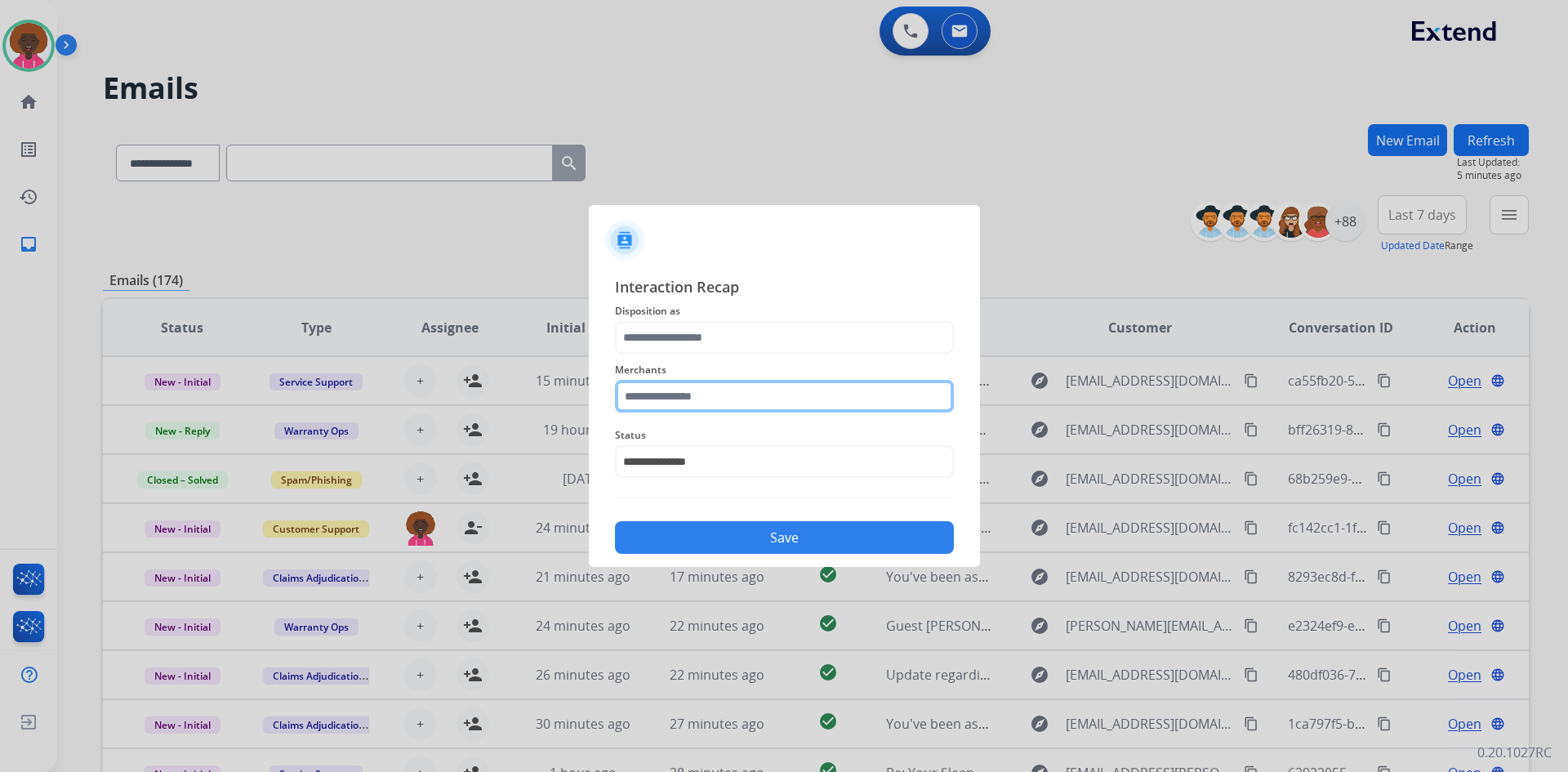
click at [658, 393] on input "text" at bounding box center [784, 395] width 339 height 33
click at [793, 427] on li "Not found" at bounding box center [789, 442] width 312 height 31
type input "*********"
drag, startPoint x: 759, startPoint y: 317, endPoint x: 737, endPoint y: 367, distance: 54.6
click at [742, 351] on div "**********" at bounding box center [784, 414] width 339 height 279
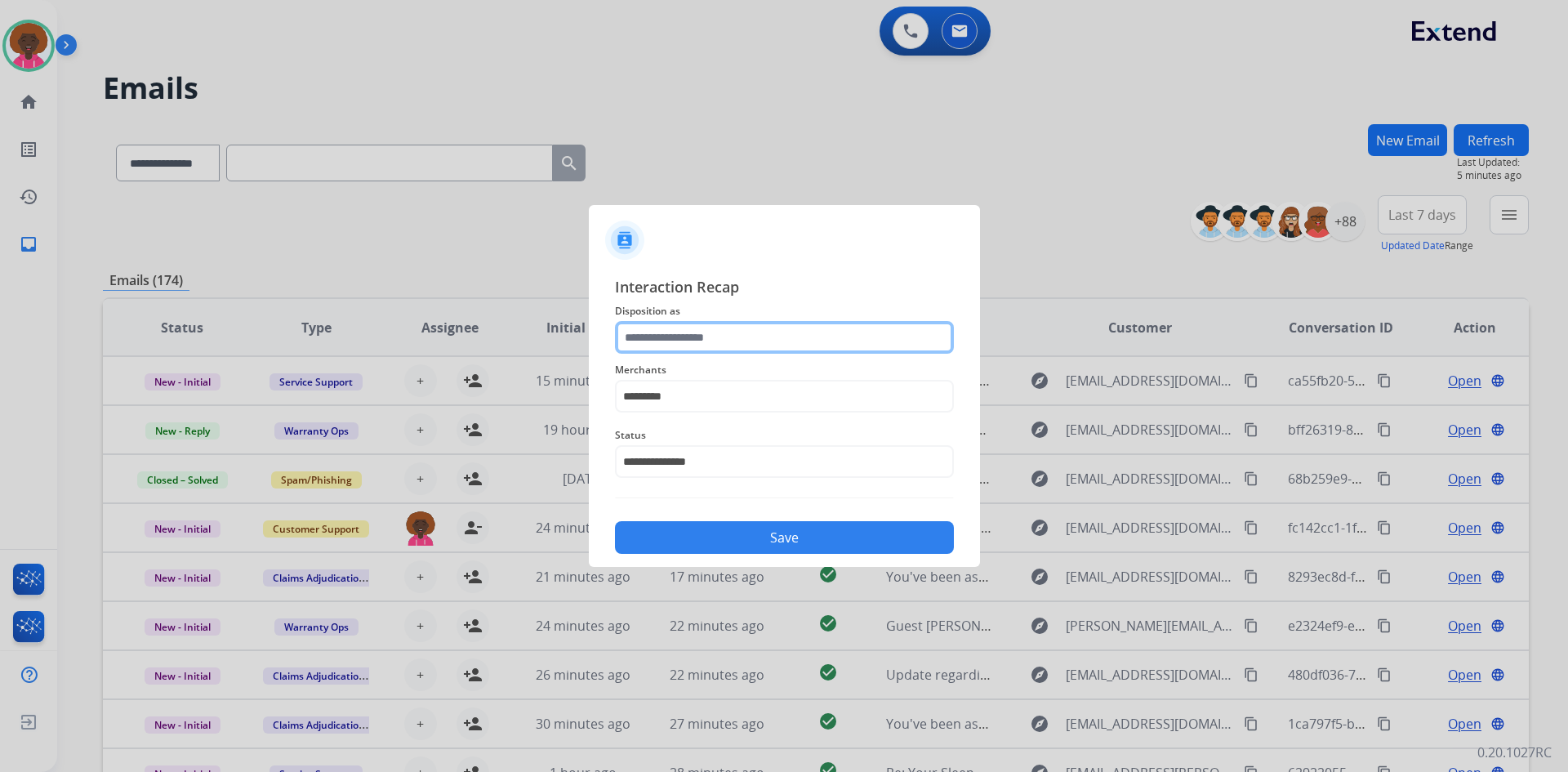
click at [740, 333] on input "text" at bounding box center [784, 337] width 339 height 33
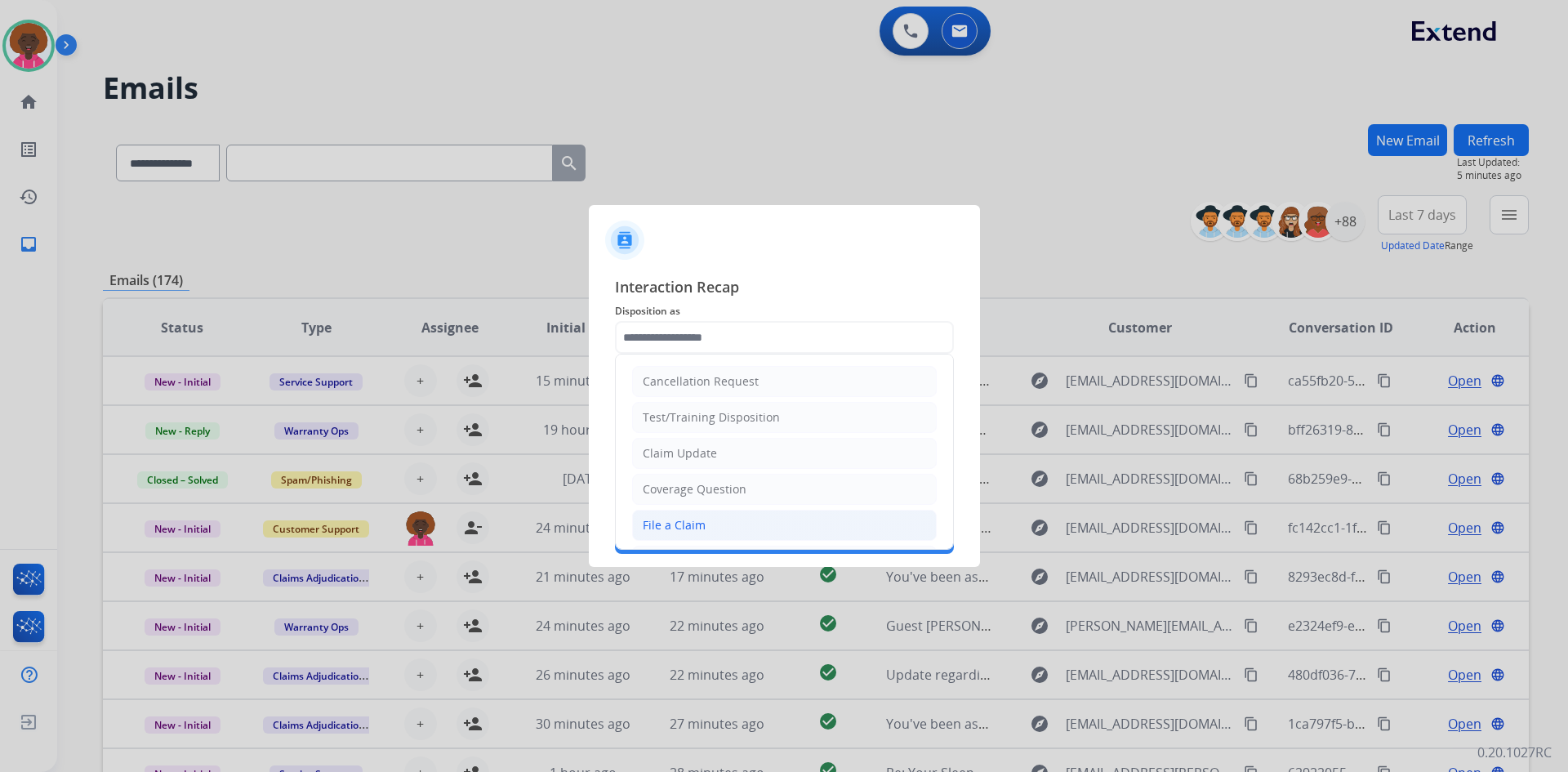
click at [651, 513] on li "File a Claim" at bounding box center [785, 525] width 305 height 31
type input "**********"
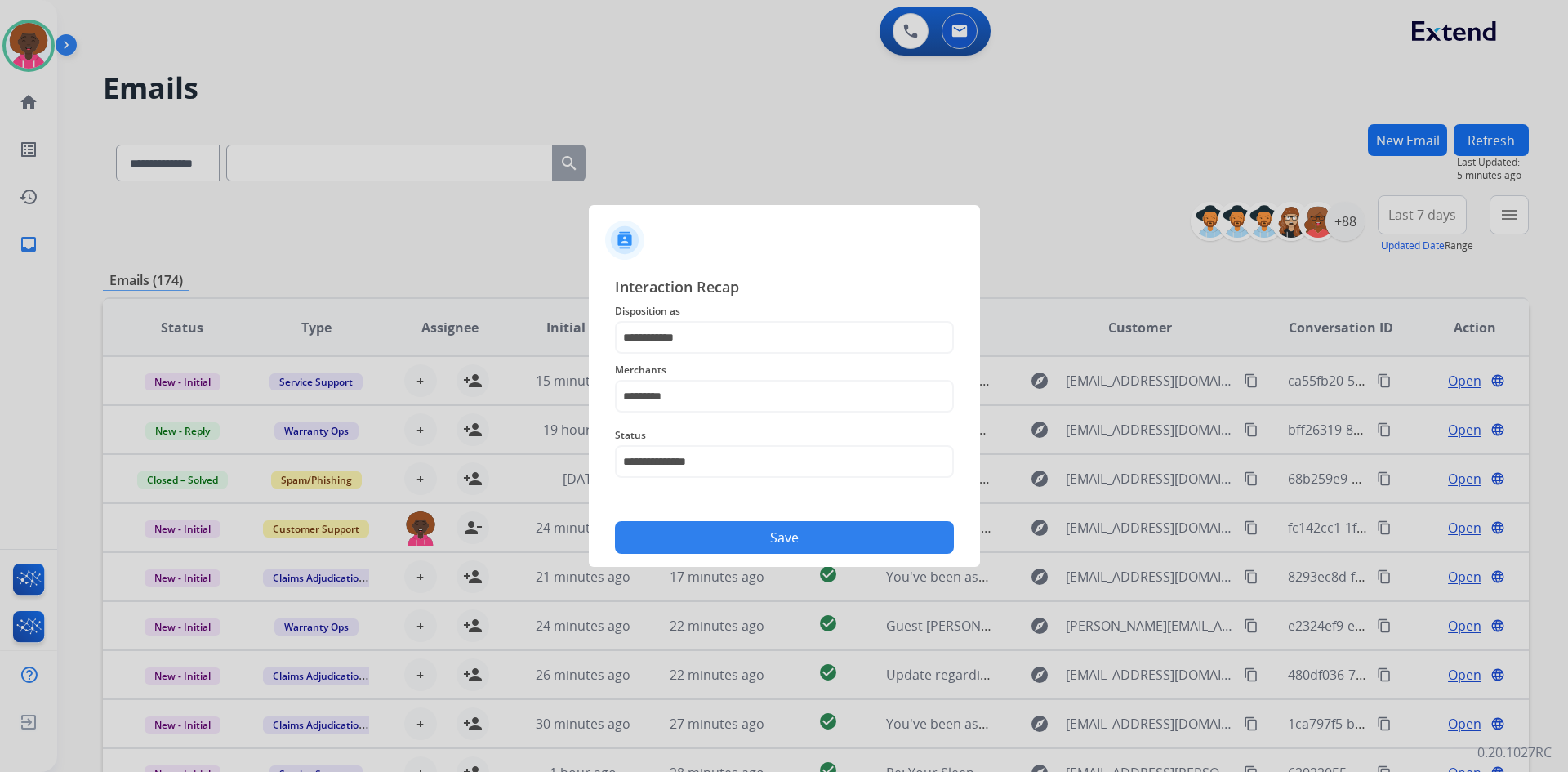
click at [835, 559] on div "**********" at bounding box center [784, 414] width 391 height 305
click at [777, 532] on button "Save" at bounding box center [784, 537] width 339 height 33
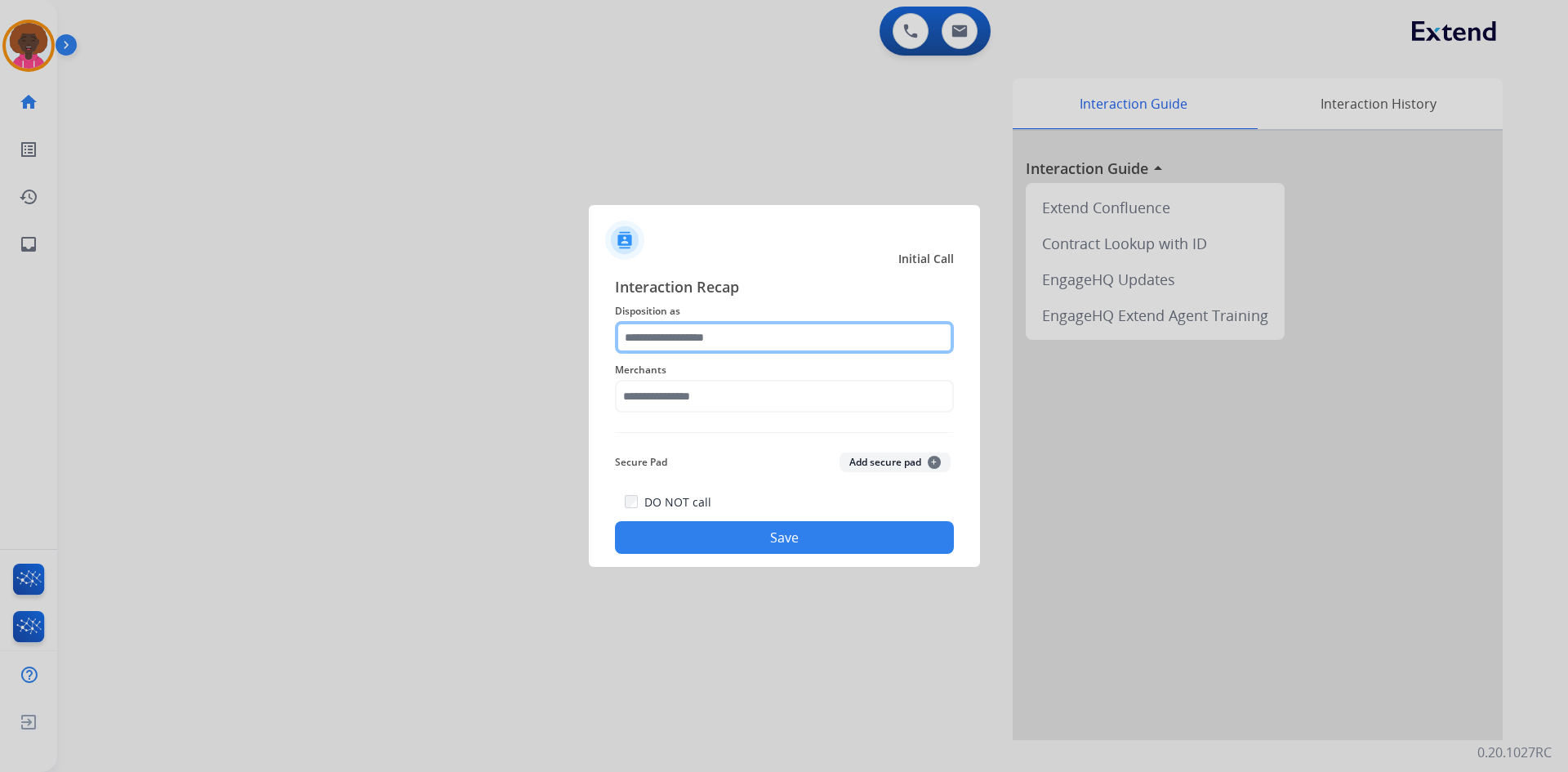
click at [792, 342] on input "text" at bounding box center [784, 337] width 339 height 33
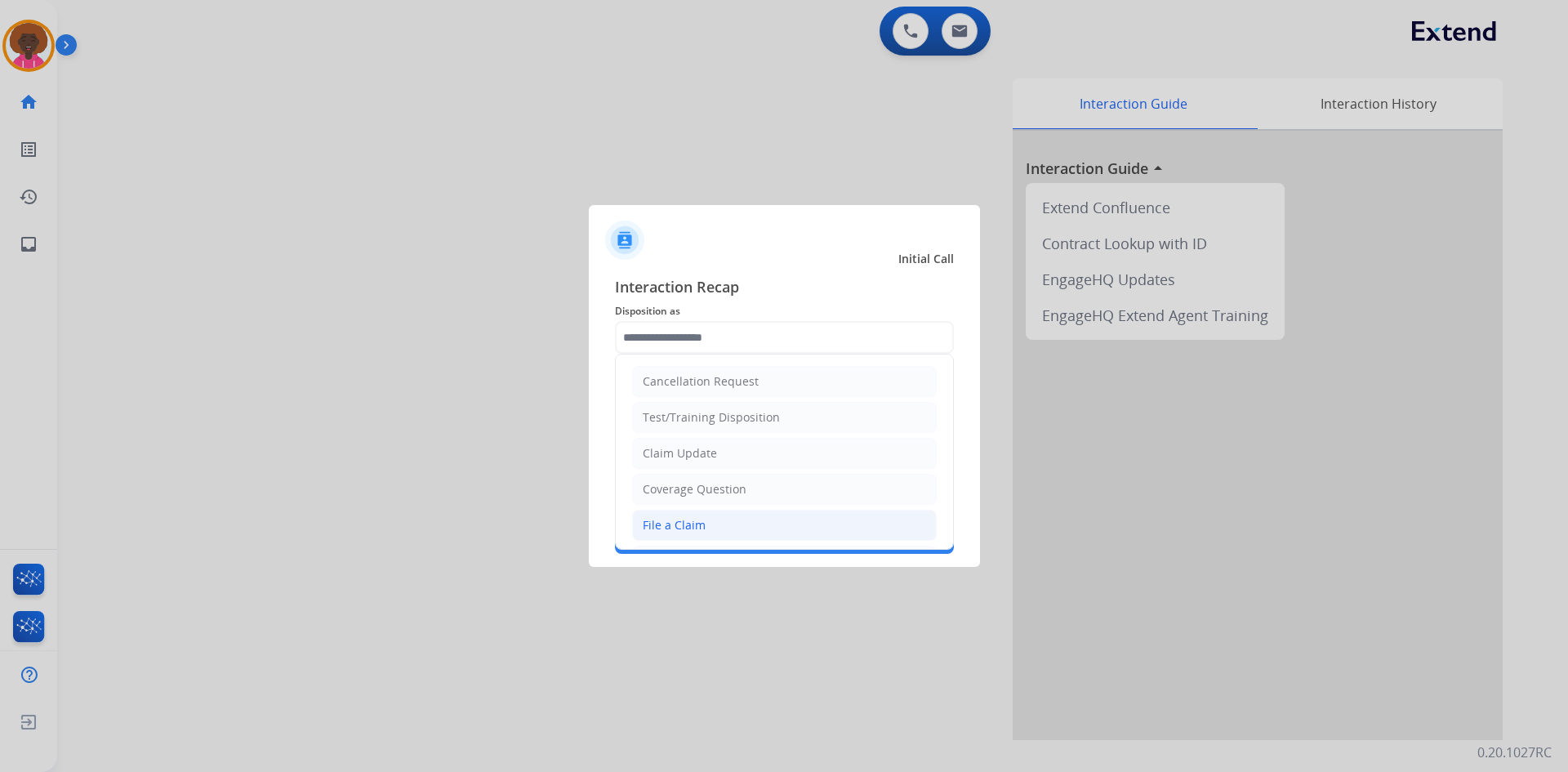
click at [656, 525] on div "File a Claim" at bounding box center [674, 525] width 63 height 17
type input "**********"
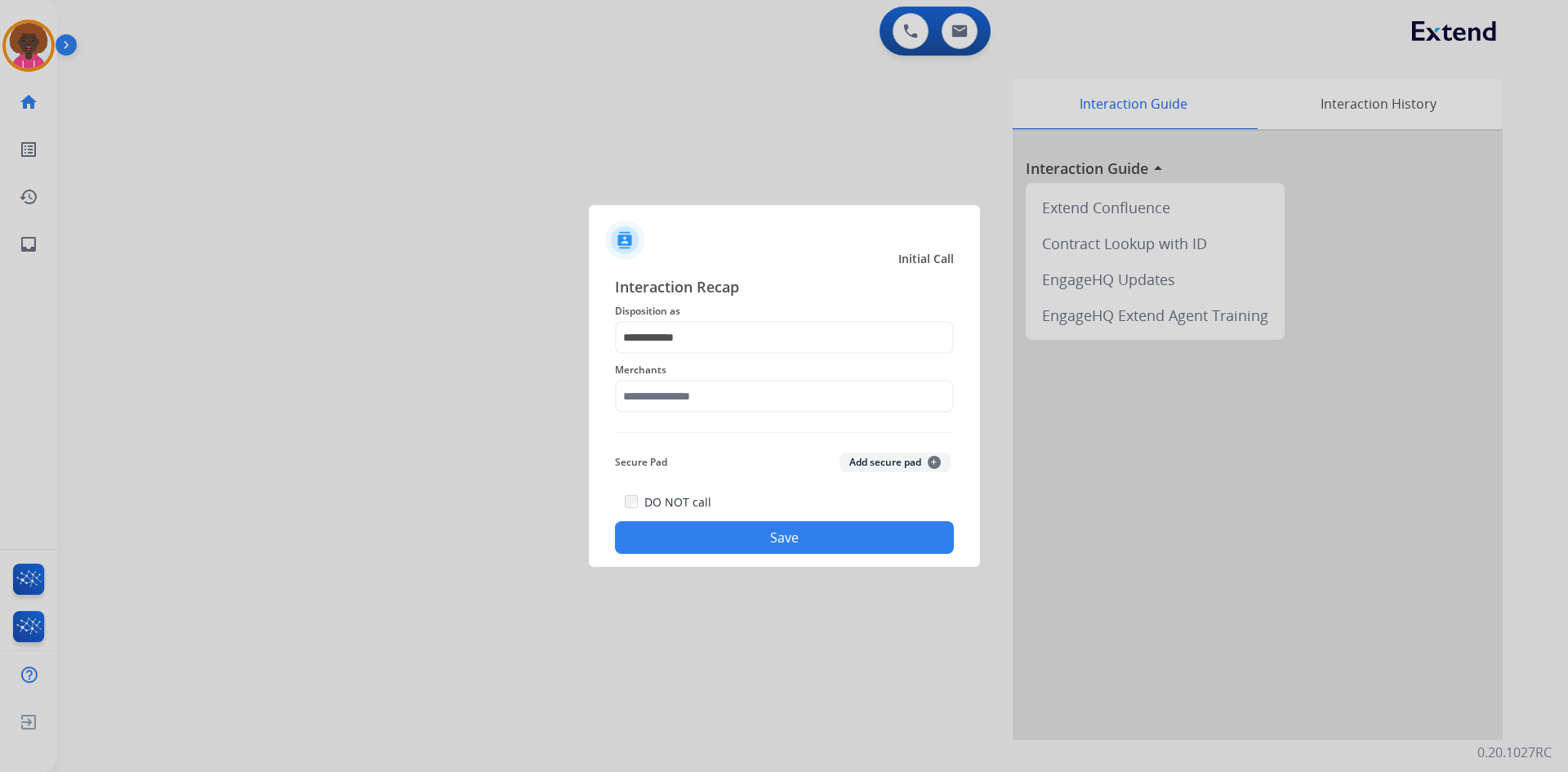
click at [692, 376] on span "Merchants" at bounding box center [784, 369] width 339 height 19
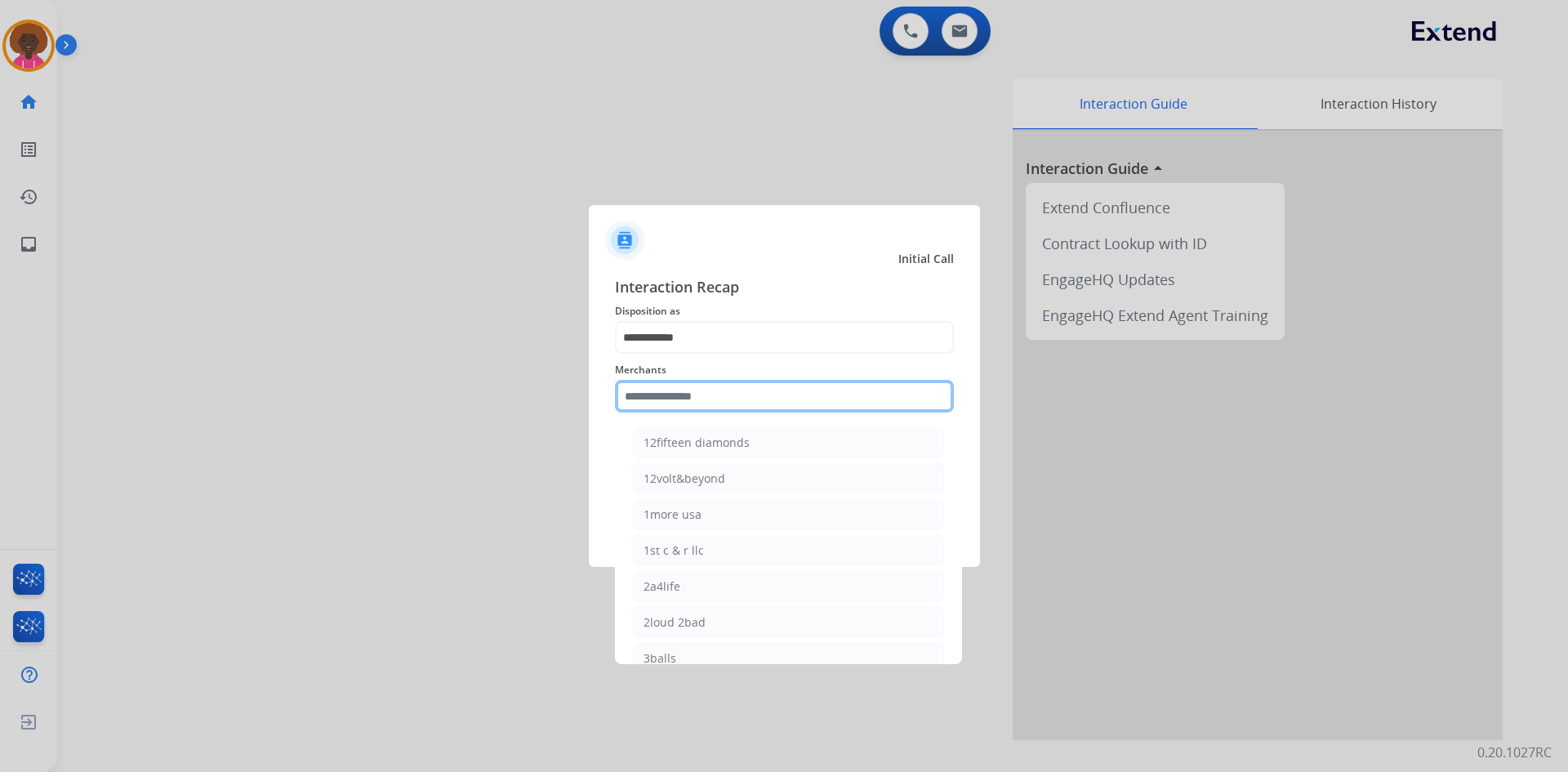
drag, startPoint x: 682, startPoint y: 404, endPoint x: 315, endPoint y: 231, distance: 405.7
click at [679, 406] on input "text" at bounding box center [784, 395] width 339 height 33
click at [37, 41] on div at bounding box center [784, 386] width 1568 height 772
click at [681, 403] on input "text" at bounding box center [784, 395] width 339 height 33
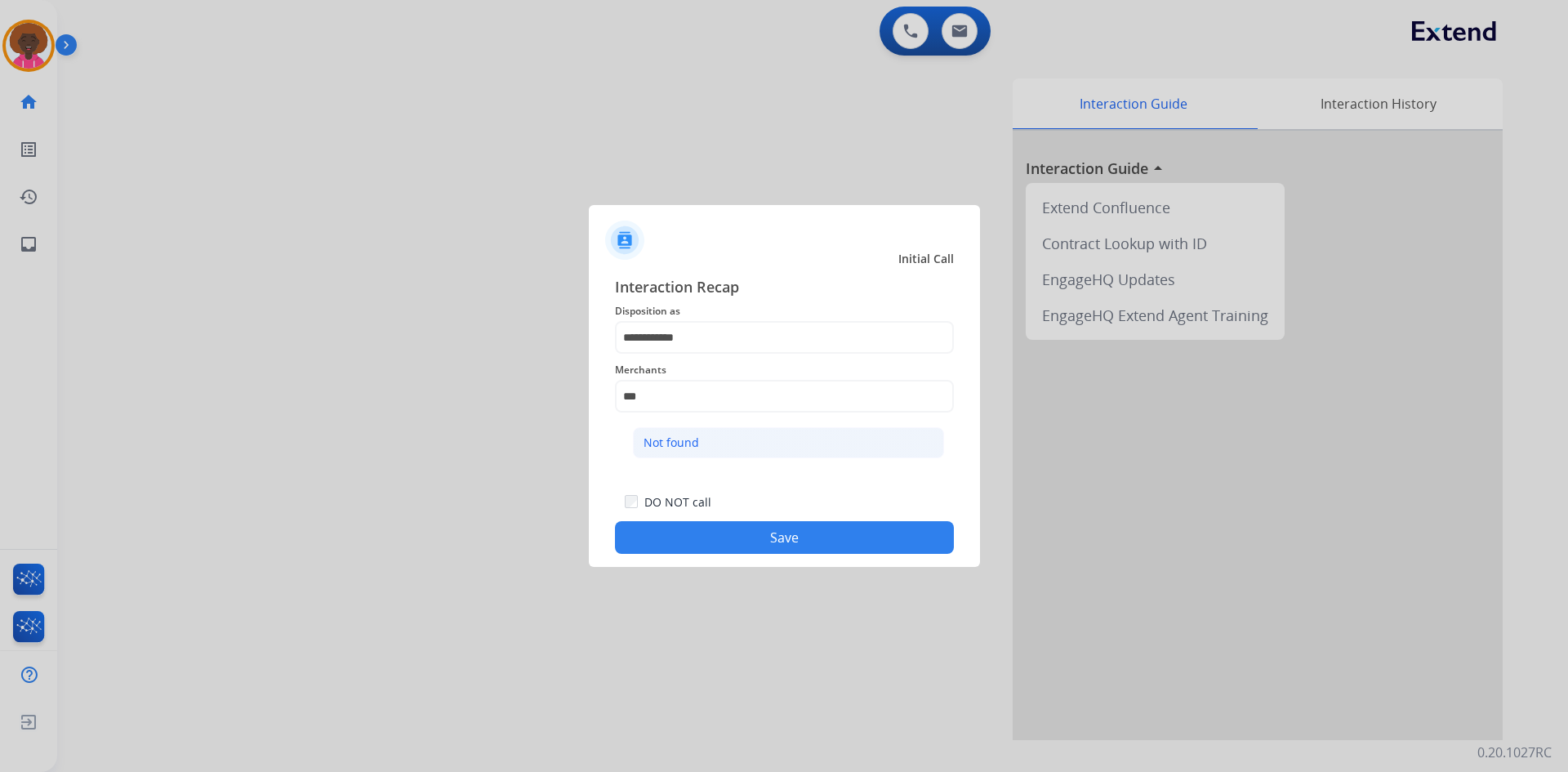
click at [726, 450] on li "Not found" at bounding box center [789, 442] width 312 height 31
type input "*********"
click at [720, 530] on button "Save" at bounding box center [784, 537] width 339 height 33
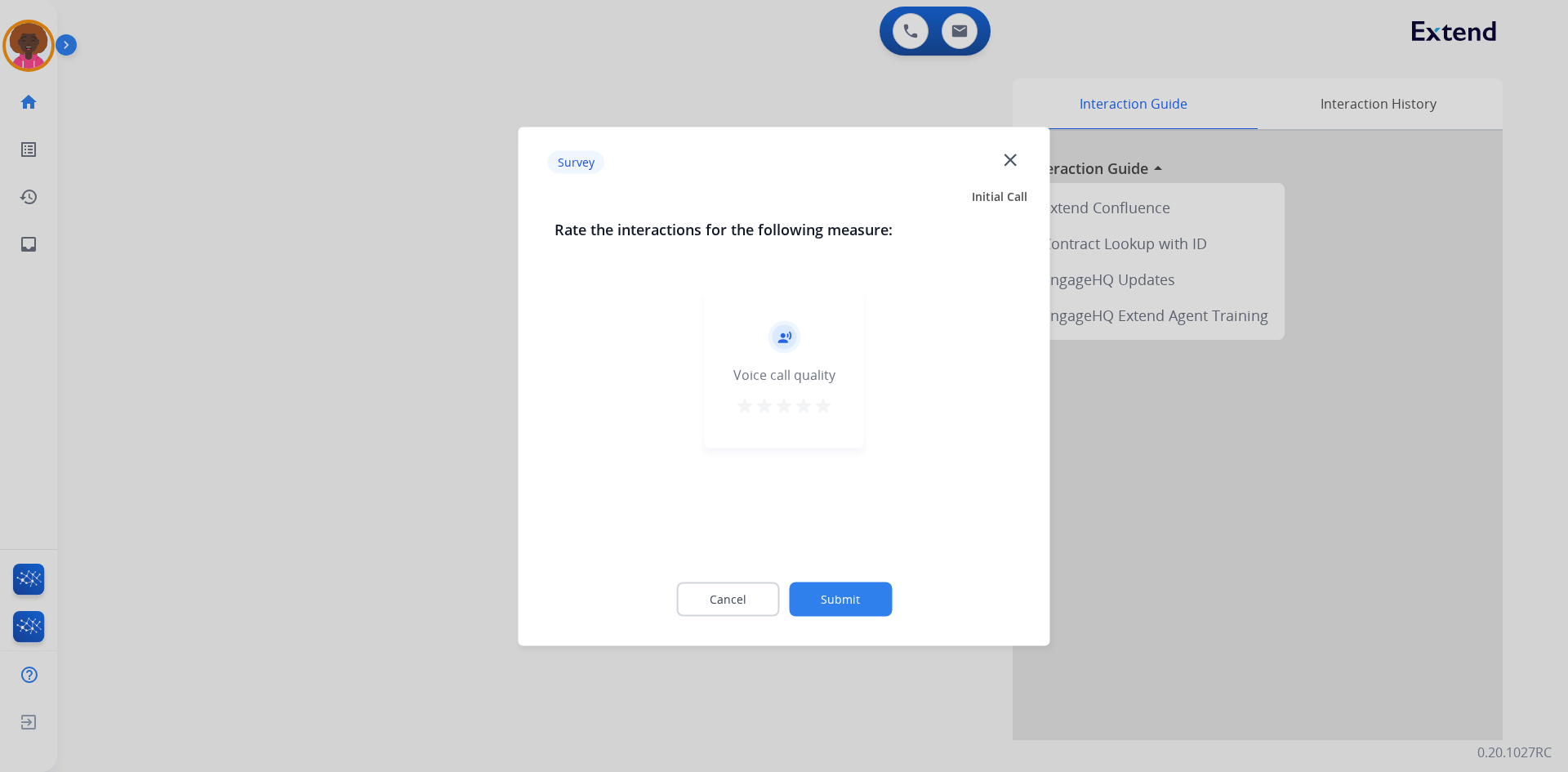
click at [823, 399] on mat-icon "star" at bounding box center [823, 404] width 19 height 19
drag, startPoint x: 815, startPoint y: 564, endPoint x: 817, endPoint y: 579, distance: 15.1
click at [815, 568] on div "Cancel Submit" at bounding box center [784, 599] width 460 height 74
drag, startPoint x: 817, startPoint y: 579, endPoint x: 809, endPoint y: 632, distance: 53.6
click at [810, 630] on div "Cancel Submit" at bounding box center [784, 599] width 460 height 74
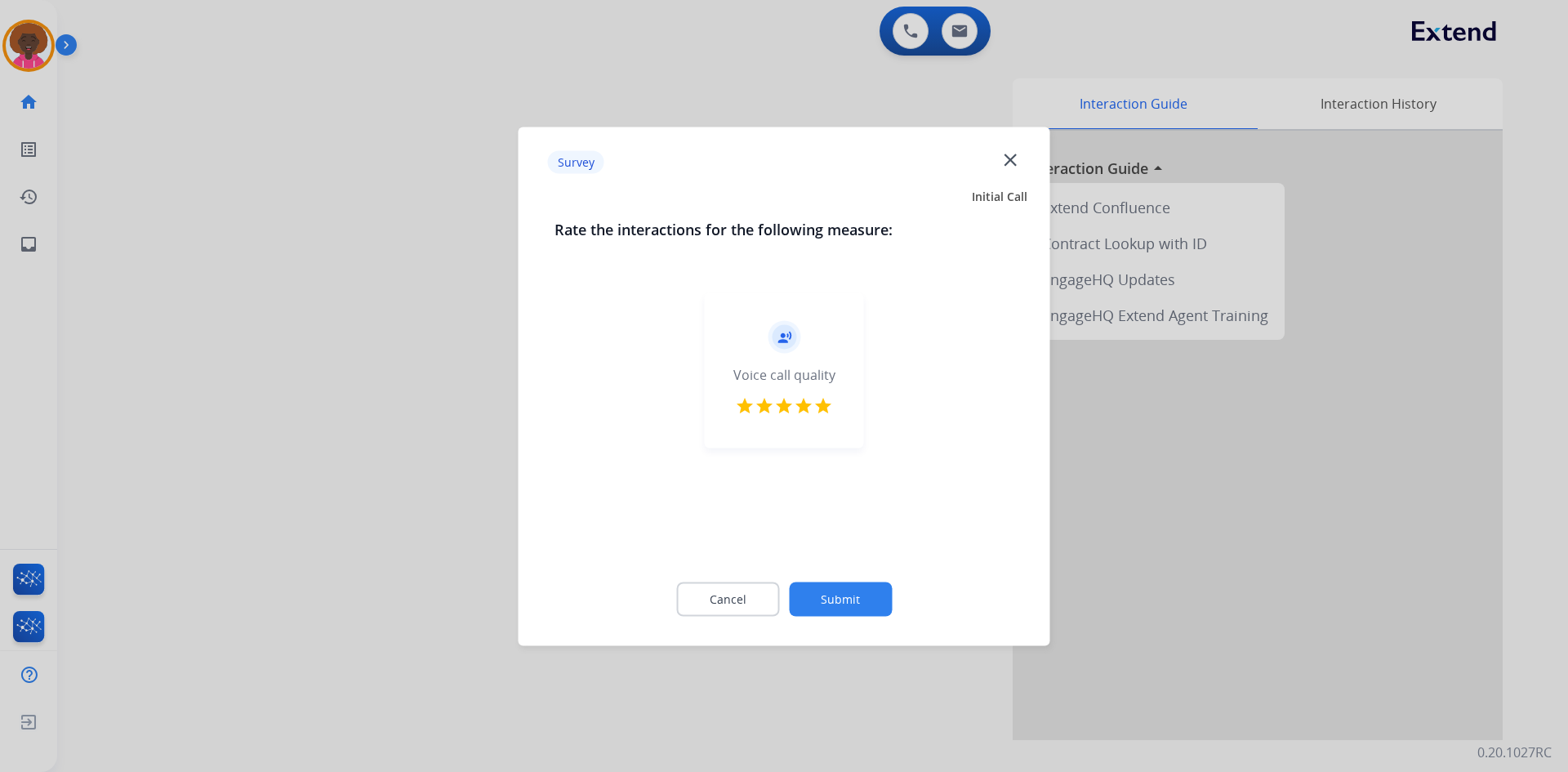
click at [822, 613] on button "Submit" at bounding box center [840, 598] width 103 height 34
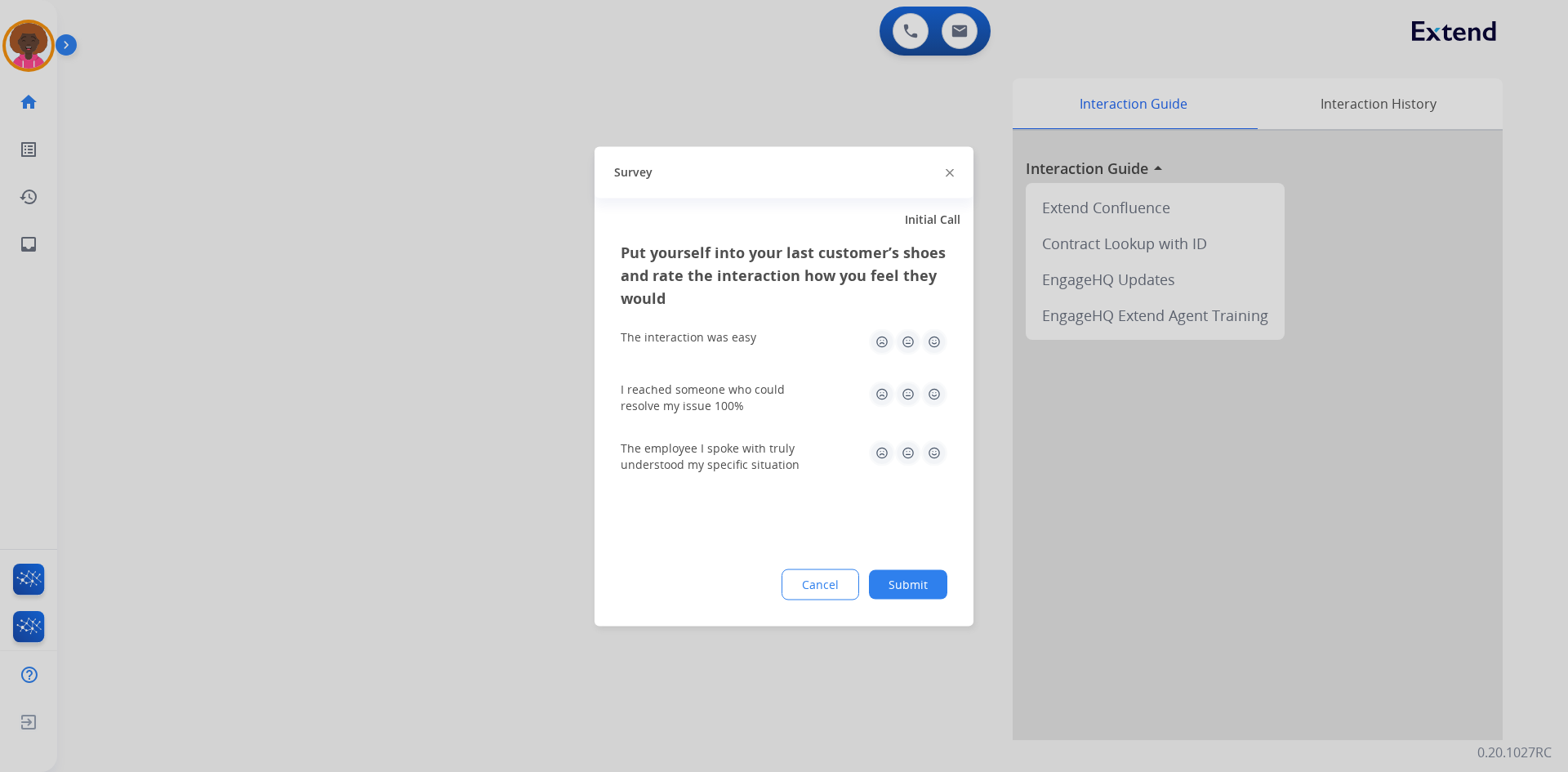
click at [942, 394] on img at bounding box center [934, 393] width 26 height 26
click at [936, 345] on img at bounding box center [934, 341] width 26 height 26
click at [931, 449] on img at bounding box center [934, 452] width 26 height 26
click at [923, 589] on button "Submit" at bounding box center [909, 584] width 79 height 29
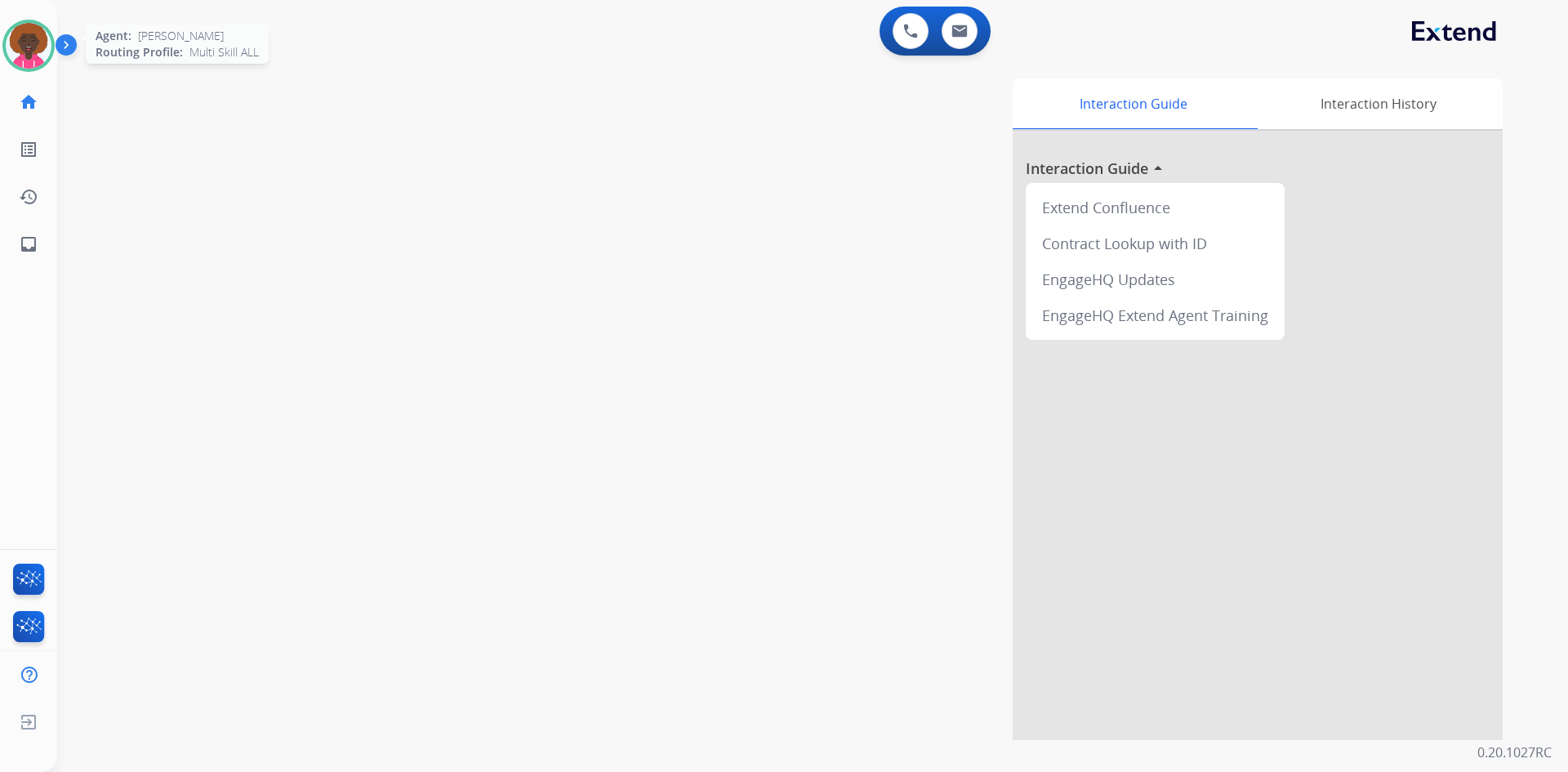
click at [23, 41] on img at bounding box center [28, 45] width 46 height 46
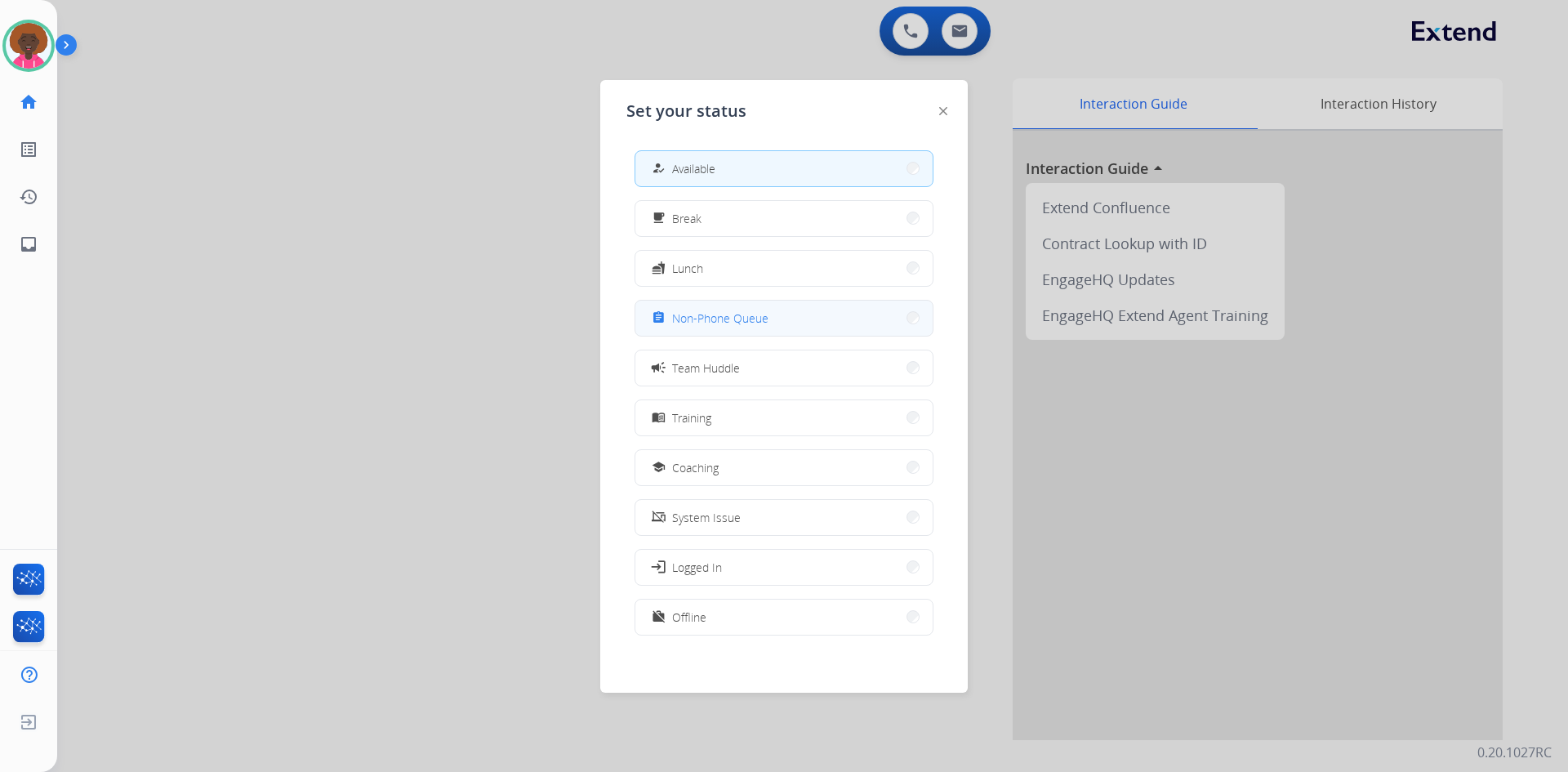
click at [739, 330] on button "assignment Non-Phone Queue" at bounding box center [784, 318] width 297 height 35
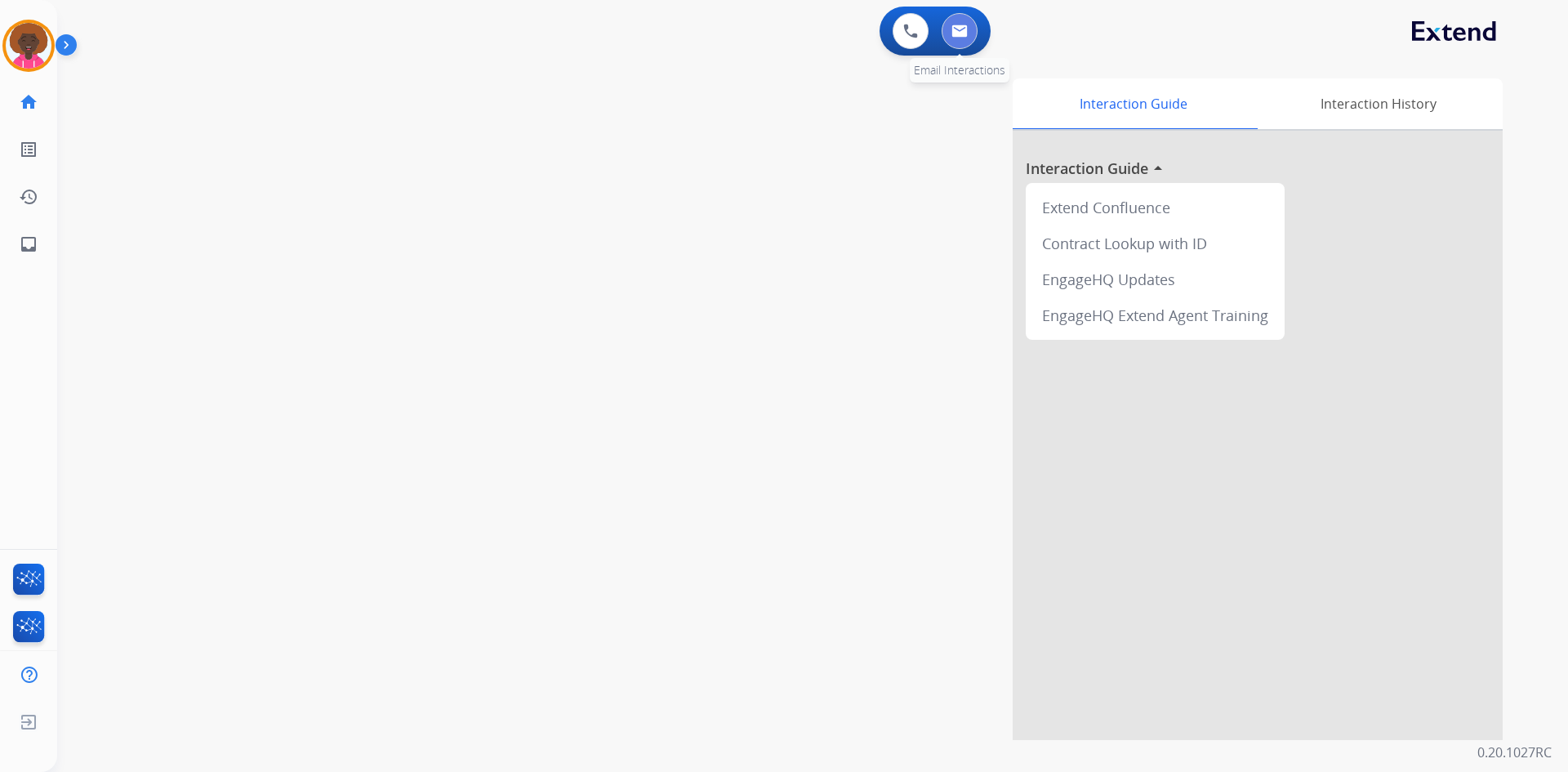
click at [962, 35] on img at bounding box center [960, 31] width 17 height 13
select select "**********"
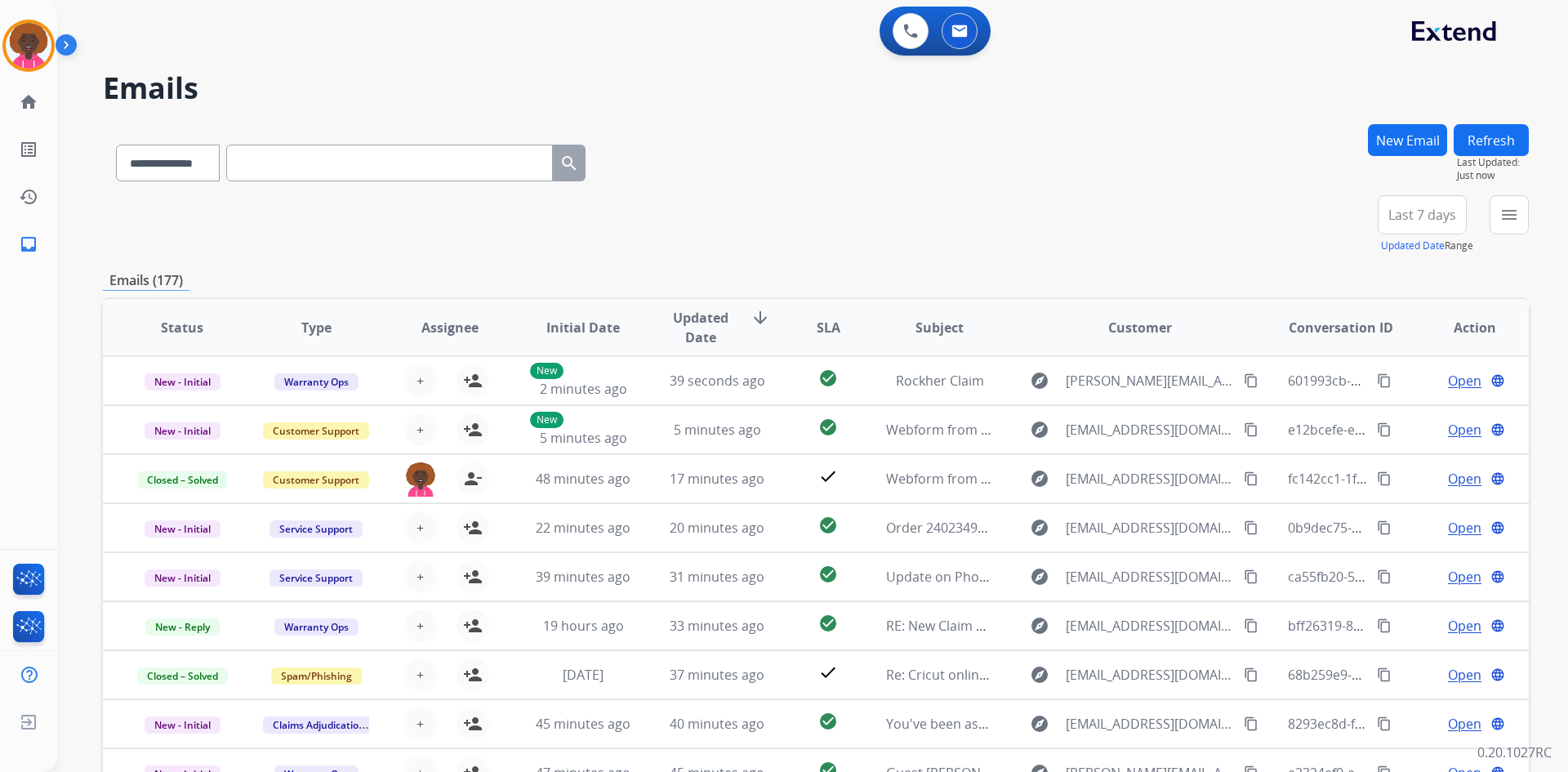
click at [1406, 125] on button "New Email" at bounding box center [1408, 140] width 80 height 32
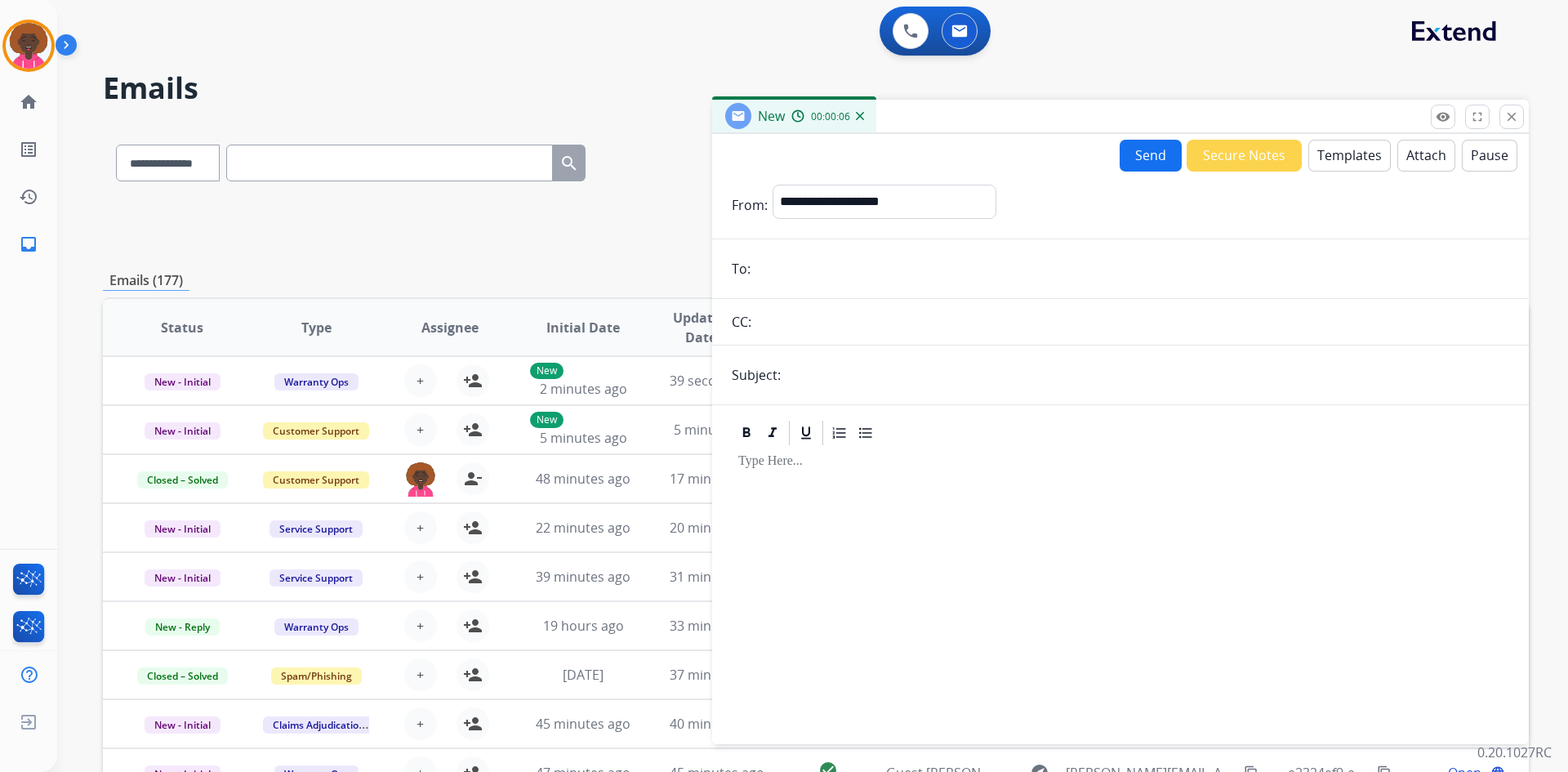
paste input "**********"
type input "**********"
click at [961, 203] on select "**********" at bounding box center [884, 200] width 222 height 33
select select "**********"
click at [773, 184] on select "**********" at bounding box center [884, 200] width 222 height 33
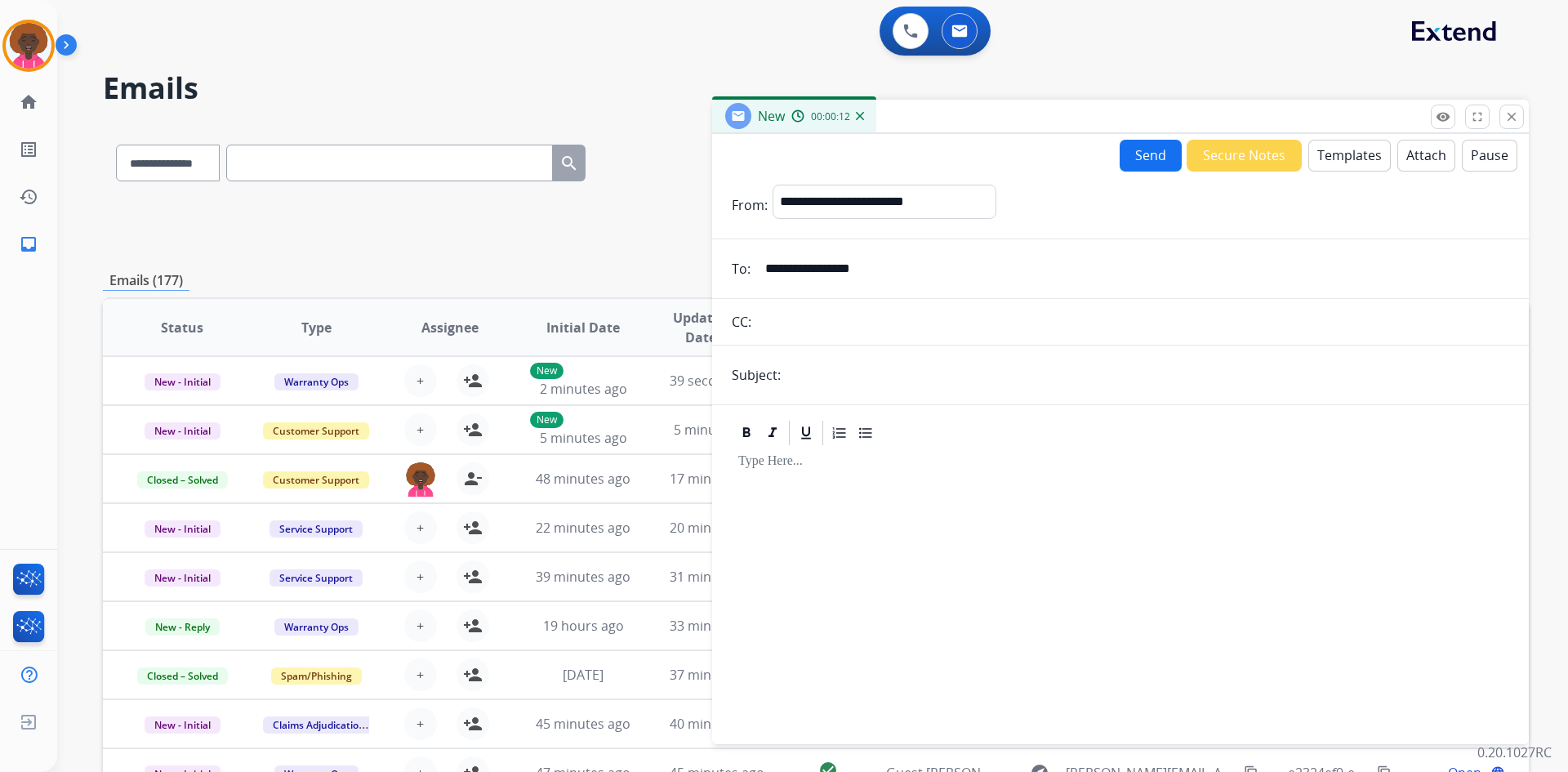
click at [1336, 147] on button "Templates" at bounding box center [1349, 156] width 82 height 32
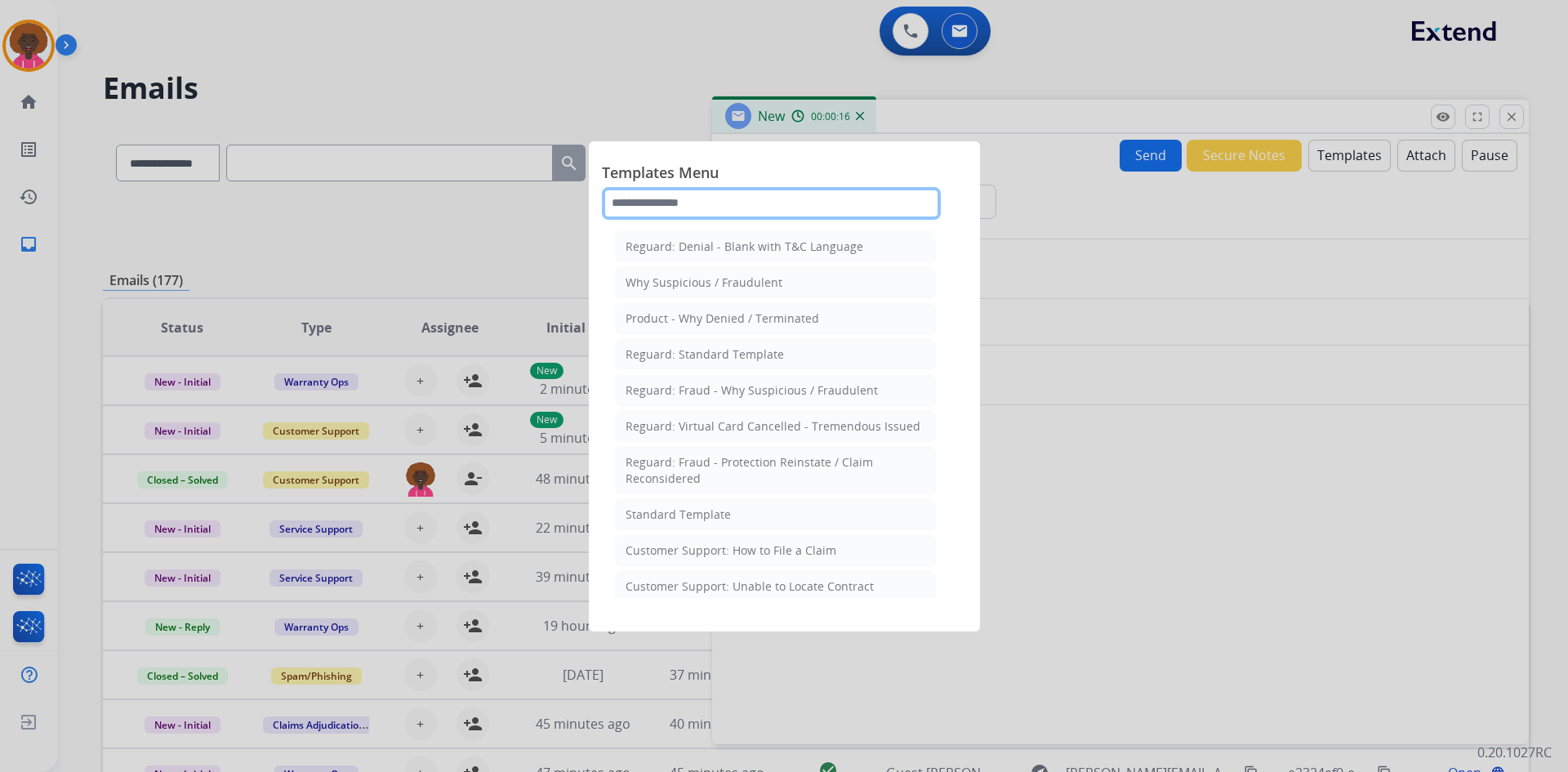
click at [761, 203] on input "text" at bounding box center [771, 203] width 339 height 33
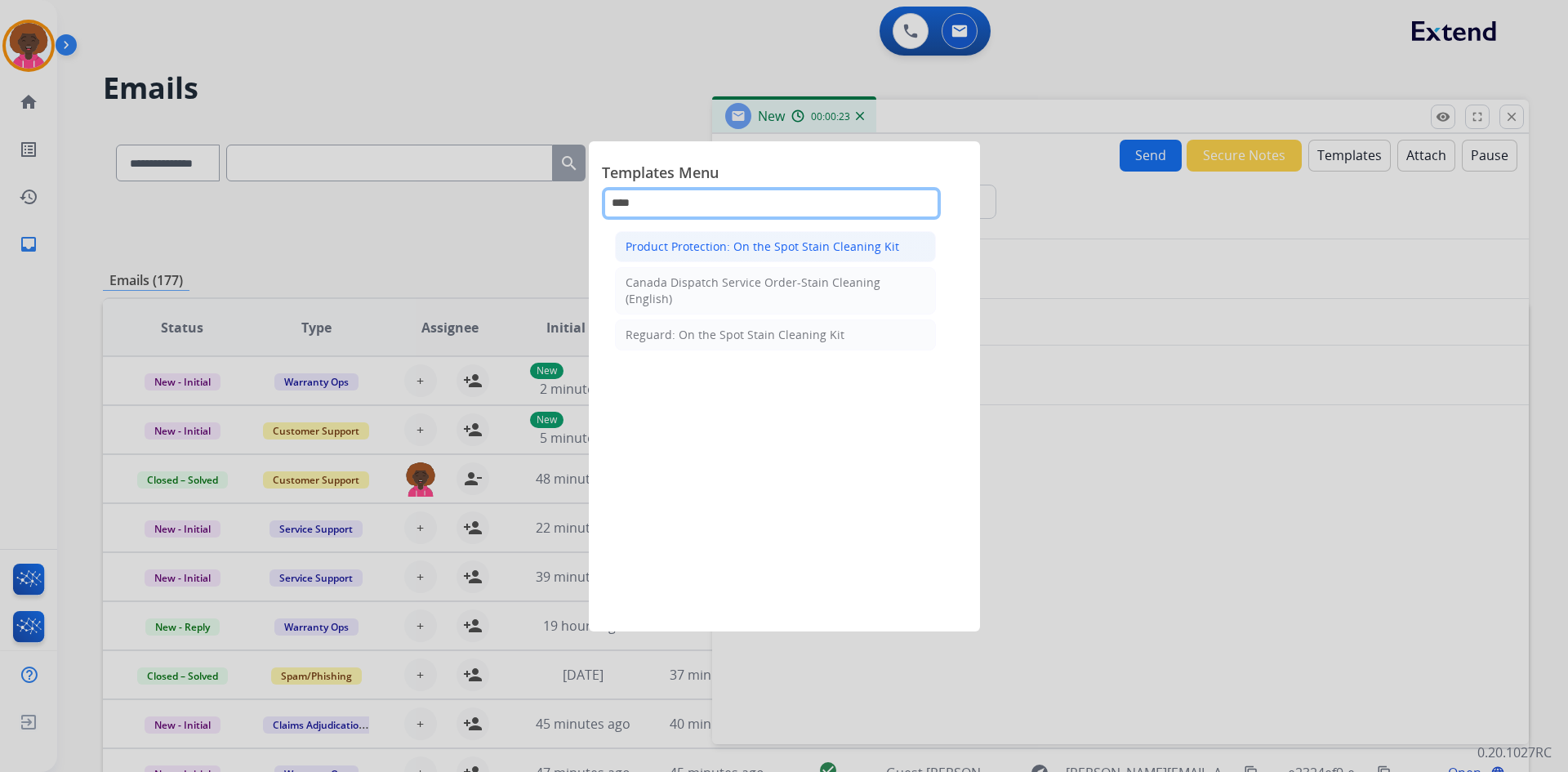
type input "****"
click at [881, 251] on div "Product Protection: On the Spot Stain Cleaning Kit" at bounding box center [762, 247] width 274 height 17
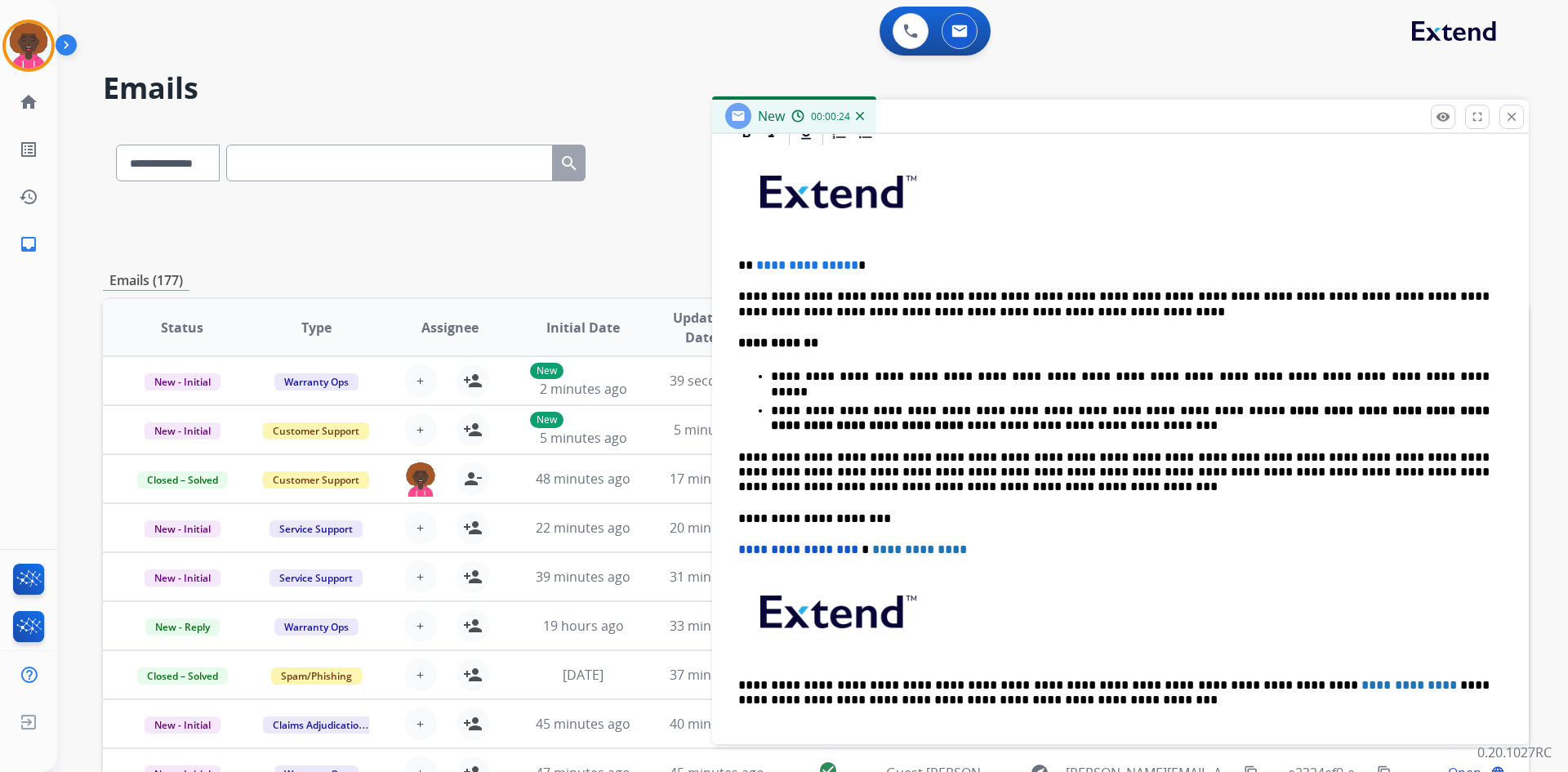
scroll to position [409, 0]
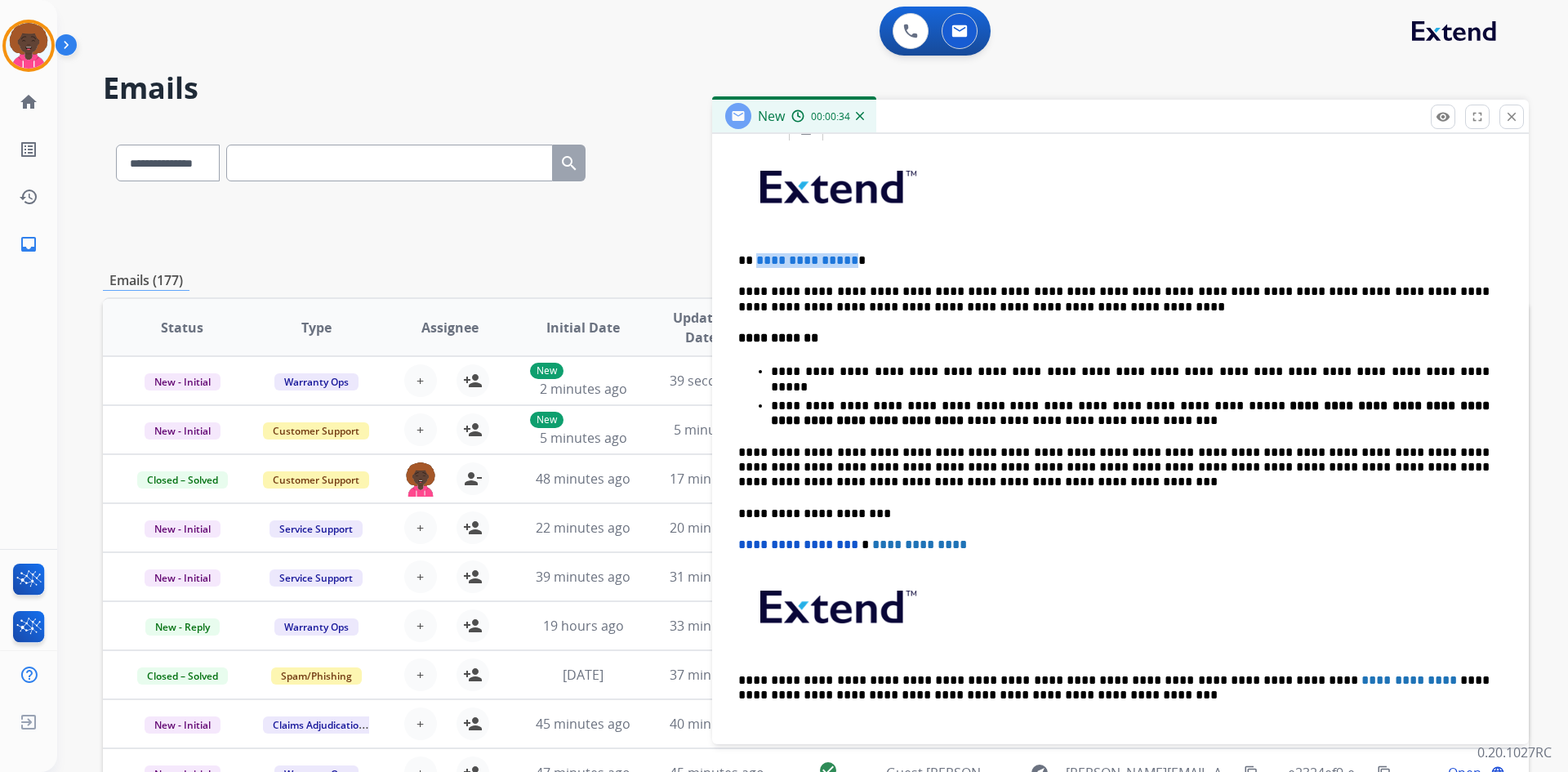
drag, startPoint x: 850, startPoint y: 257, endPoint x: 754, endPoint y: 247, distance: 96.5
click at [754, 247] on div "**********" at bounding box center [1121, 449] width 777 height 611
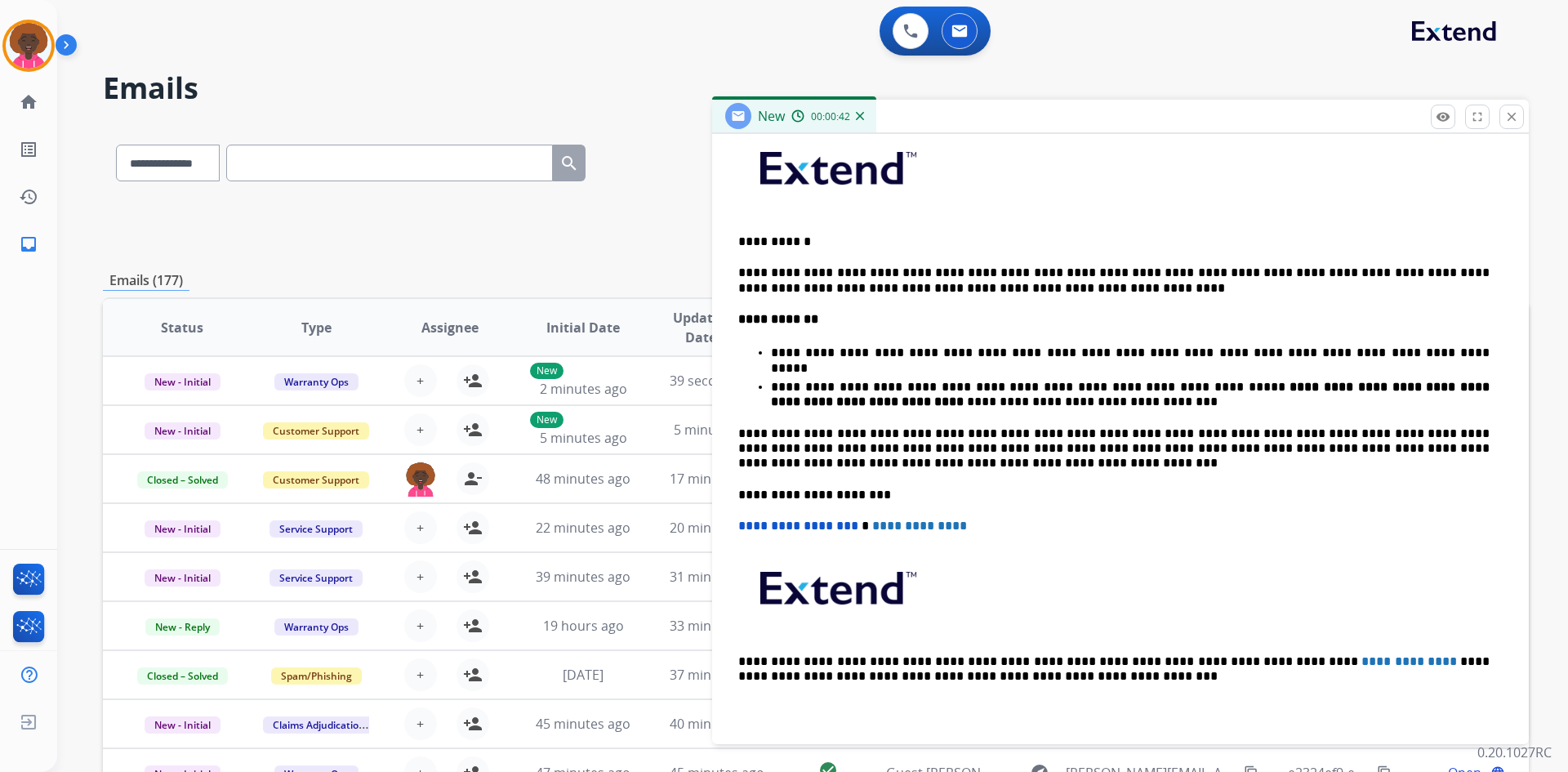
scroll to position [0, 0]
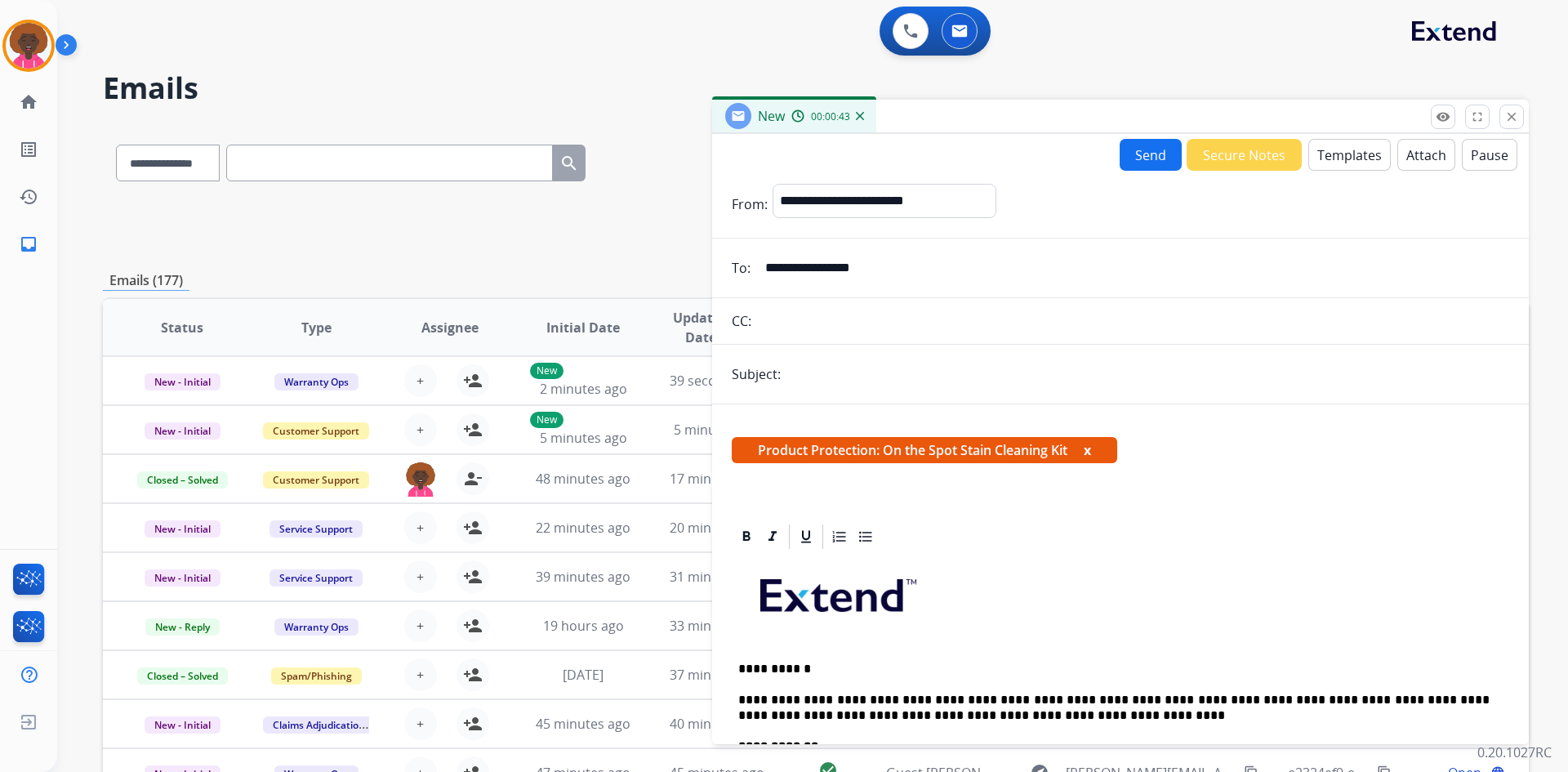
click at [829, 374] on input "text" at bounding box center [1148, 373] width 724 height 33
type input "*********"
click at [1150, 149] on button "Send" at bounding box center [1151, 155] width 62 height 32
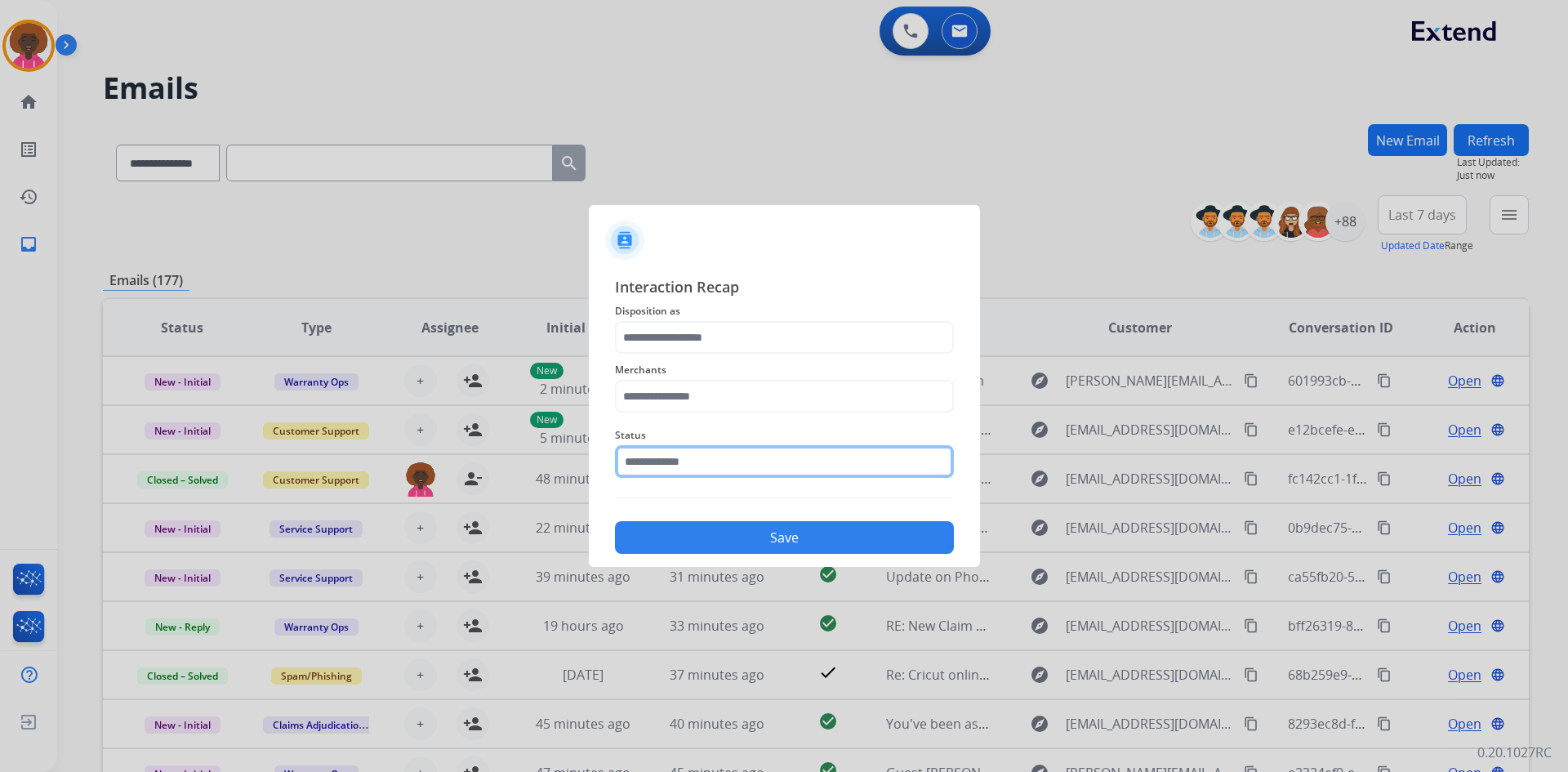
click at [648, 454] on input "text" at bounding box center [784, 461] width 339 height 33
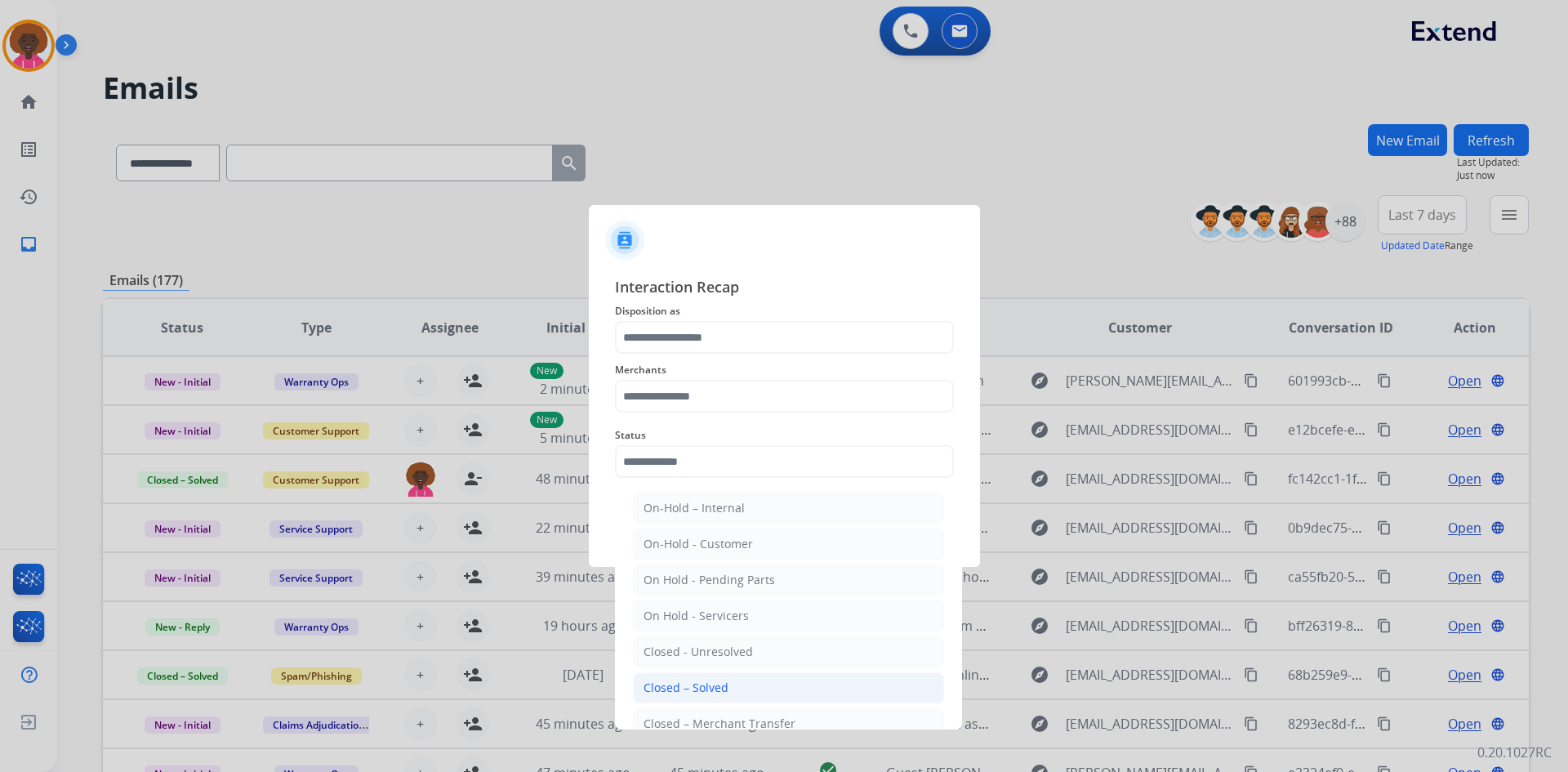
click at [685, 688] on div "Closed – Solved" at bounding box center [685, 687] width 85 height 17
type input "**********"
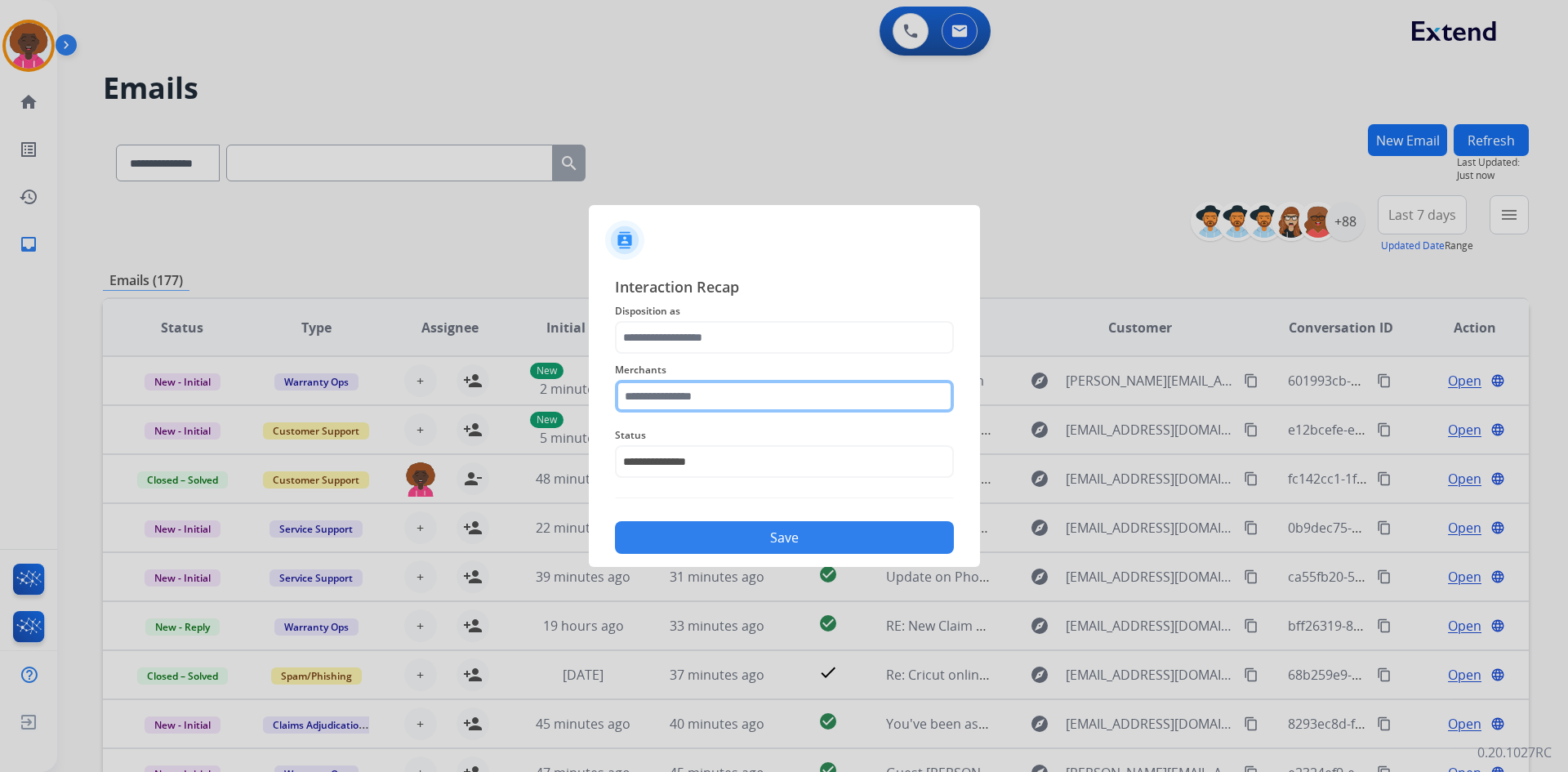
click at [714, 379] on input "text" at bounding box center [784, 395] width 339 height 33
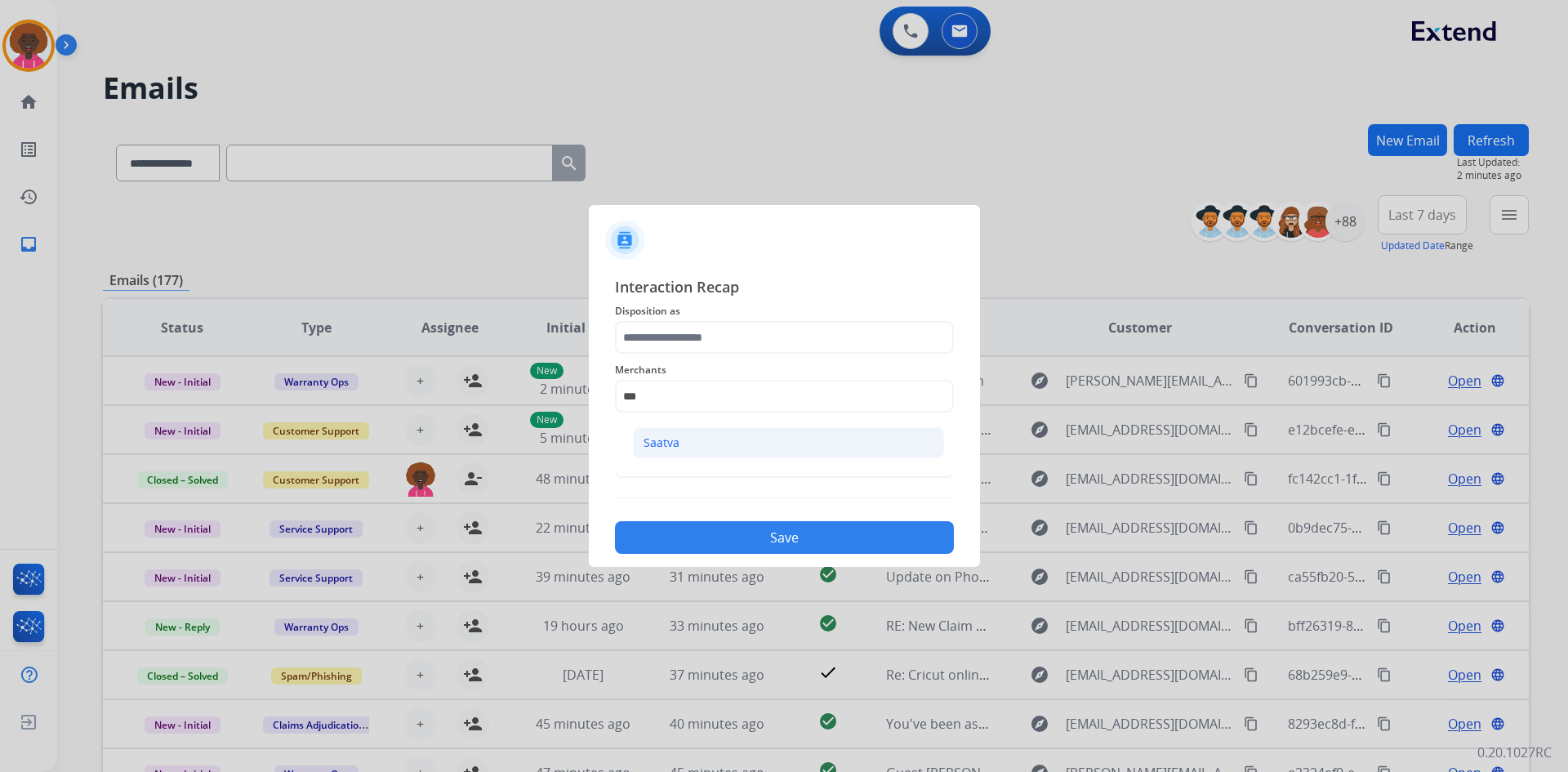
click at [695, 442] on li "Saatva" at bounding box center [789, 442] width 312 height 31
type input "******"
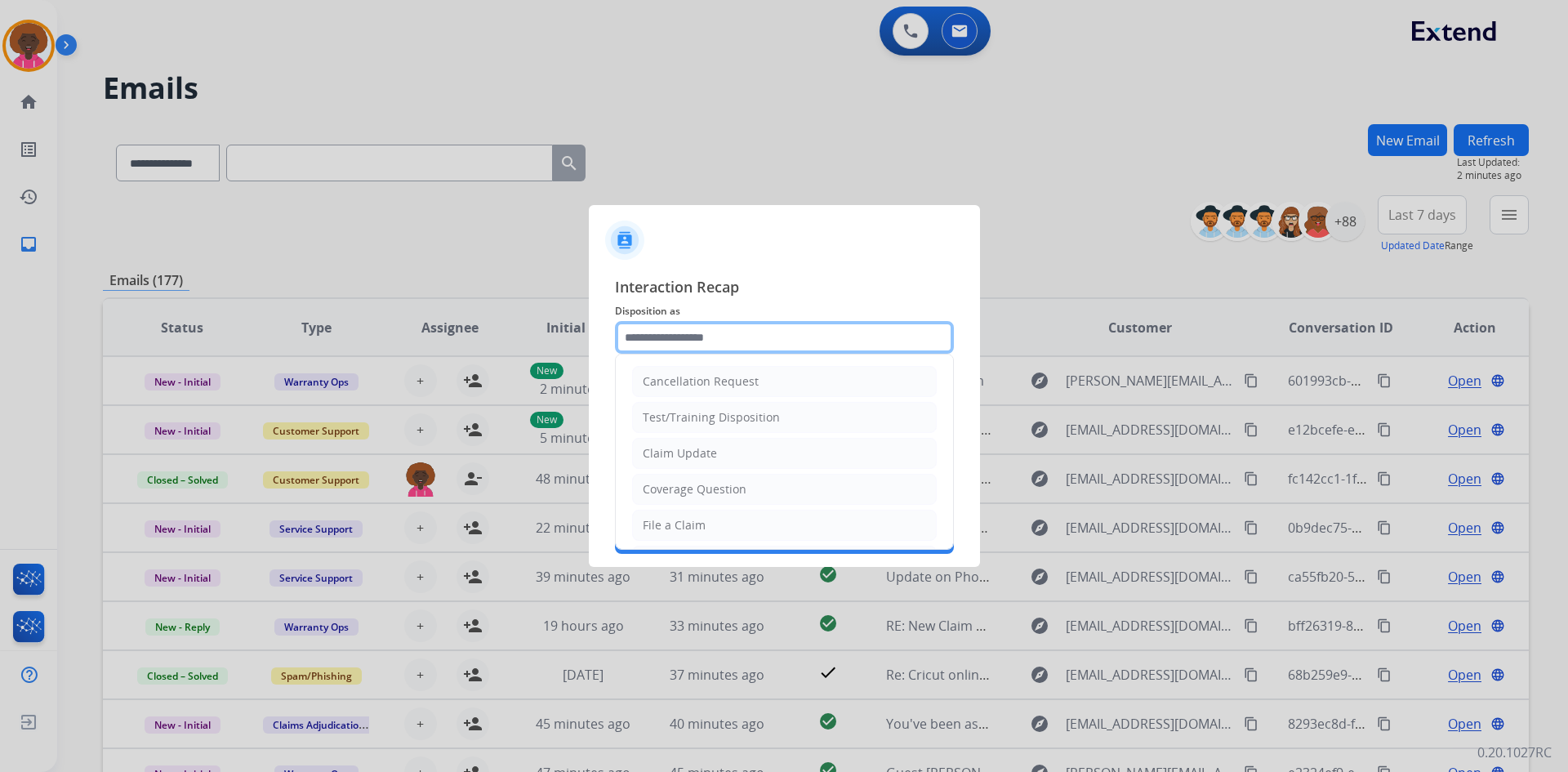
click at [721, 331] on input "text" at bounding box center [784, 337] width 339 height 33
click at [745, 453] on li "Claim Update" at bounding box center [785, 453] width 305 height 31
type input "**********"
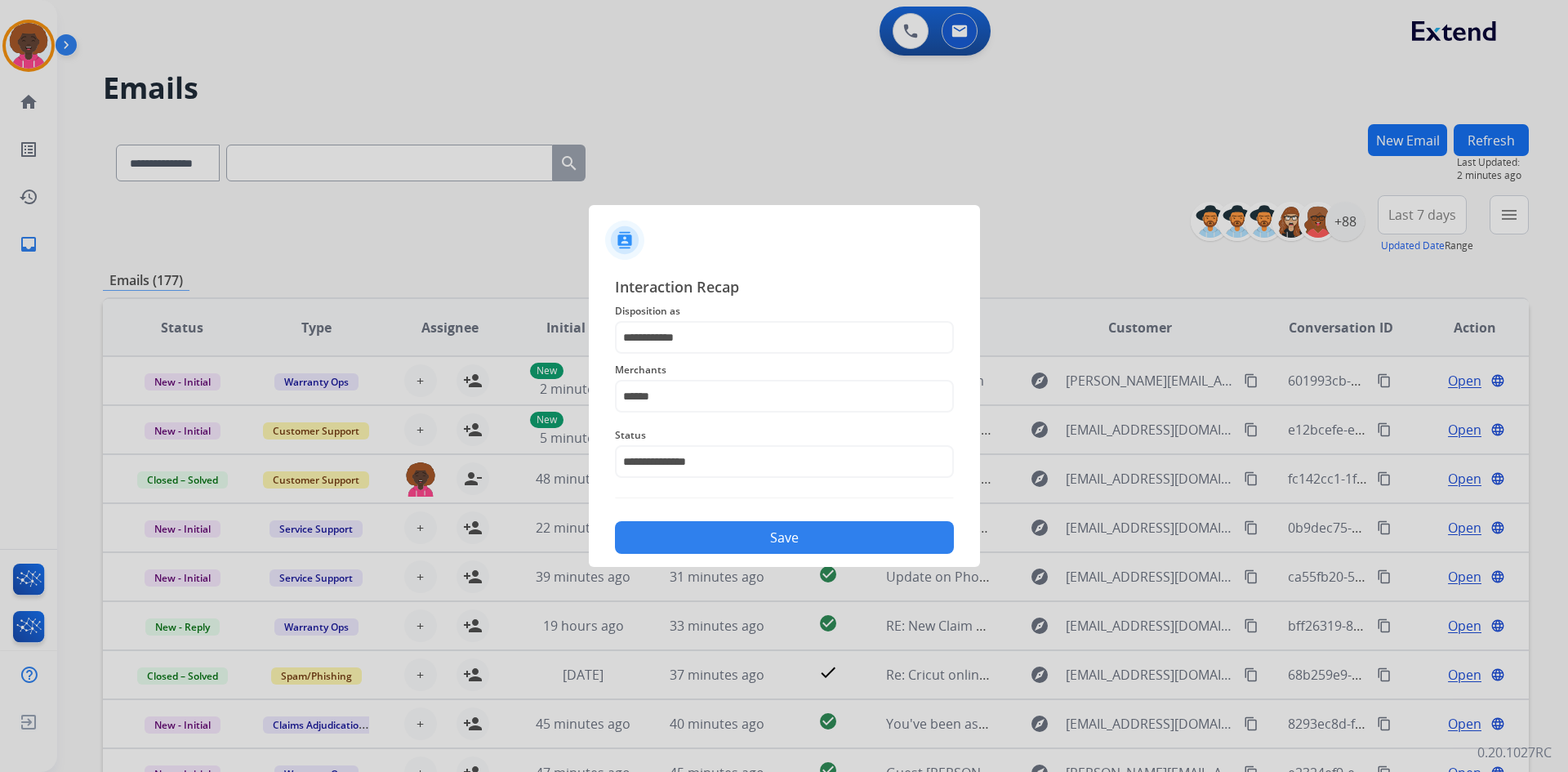
click at [780, 537] on button "Save" at bounding box center [784, 537] width 339 height 33
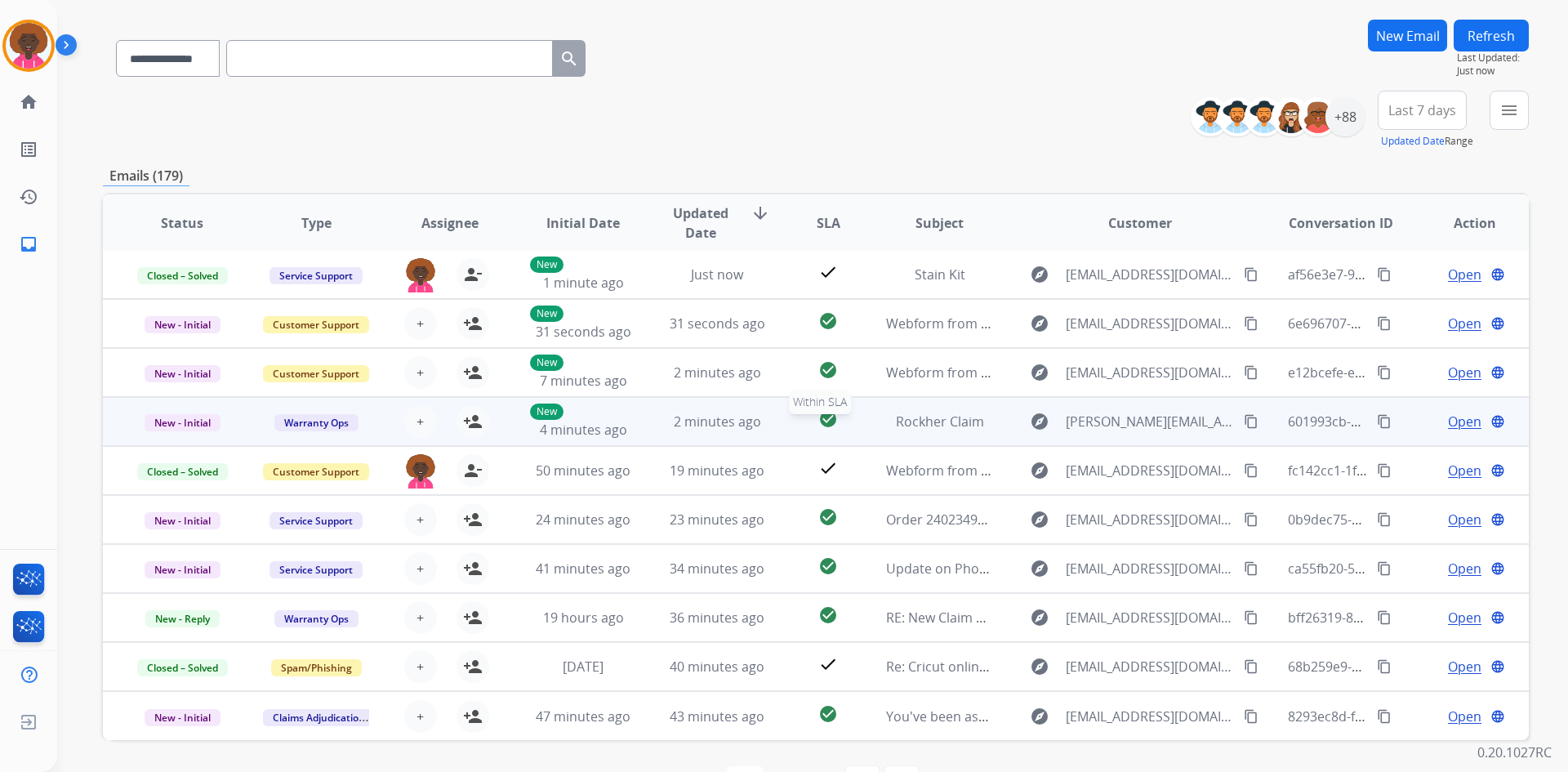
scroll to position [157, 0]
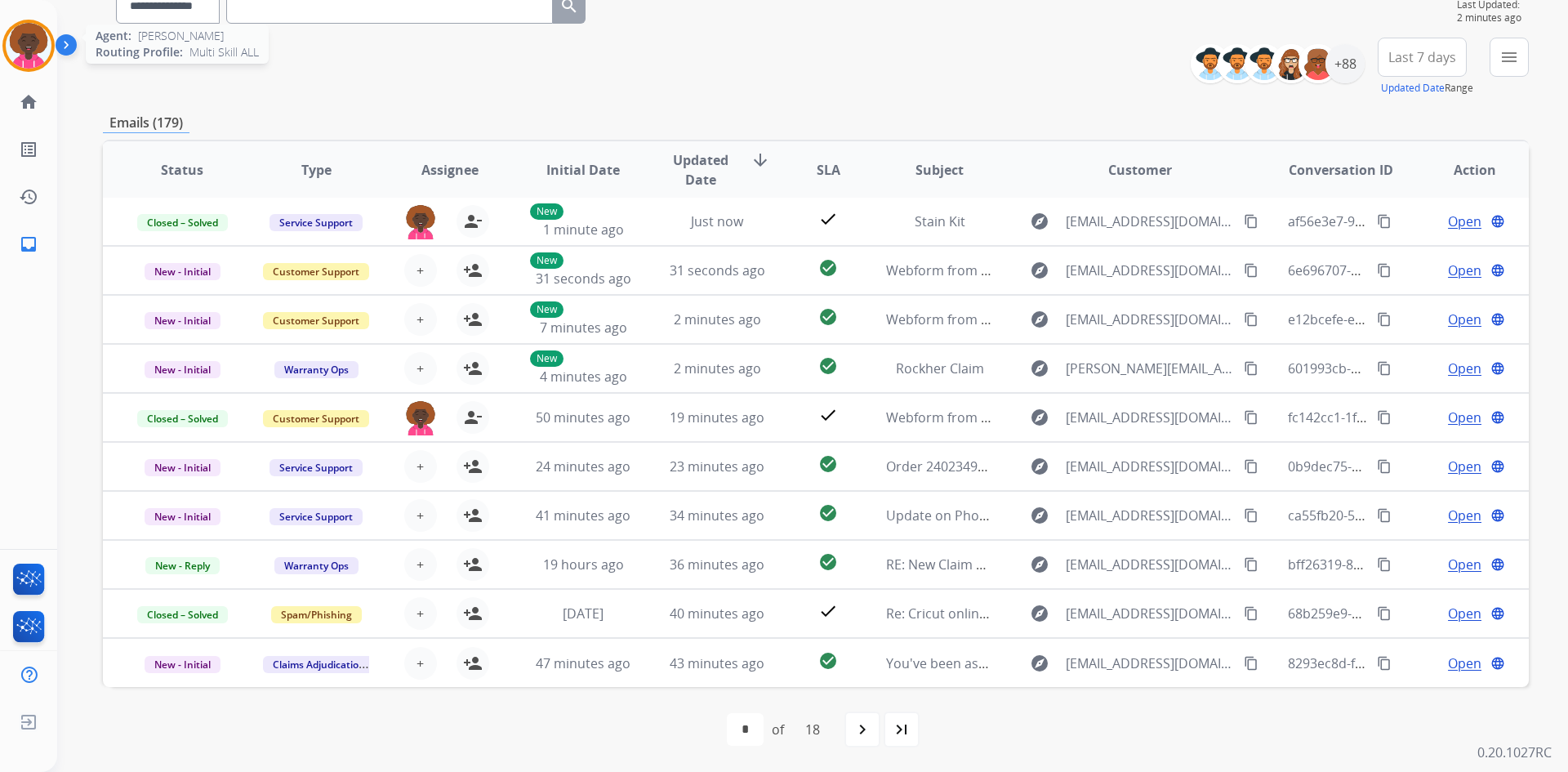
click at [26, 38] on img at bounding box center [28, 45] width 46 height 46
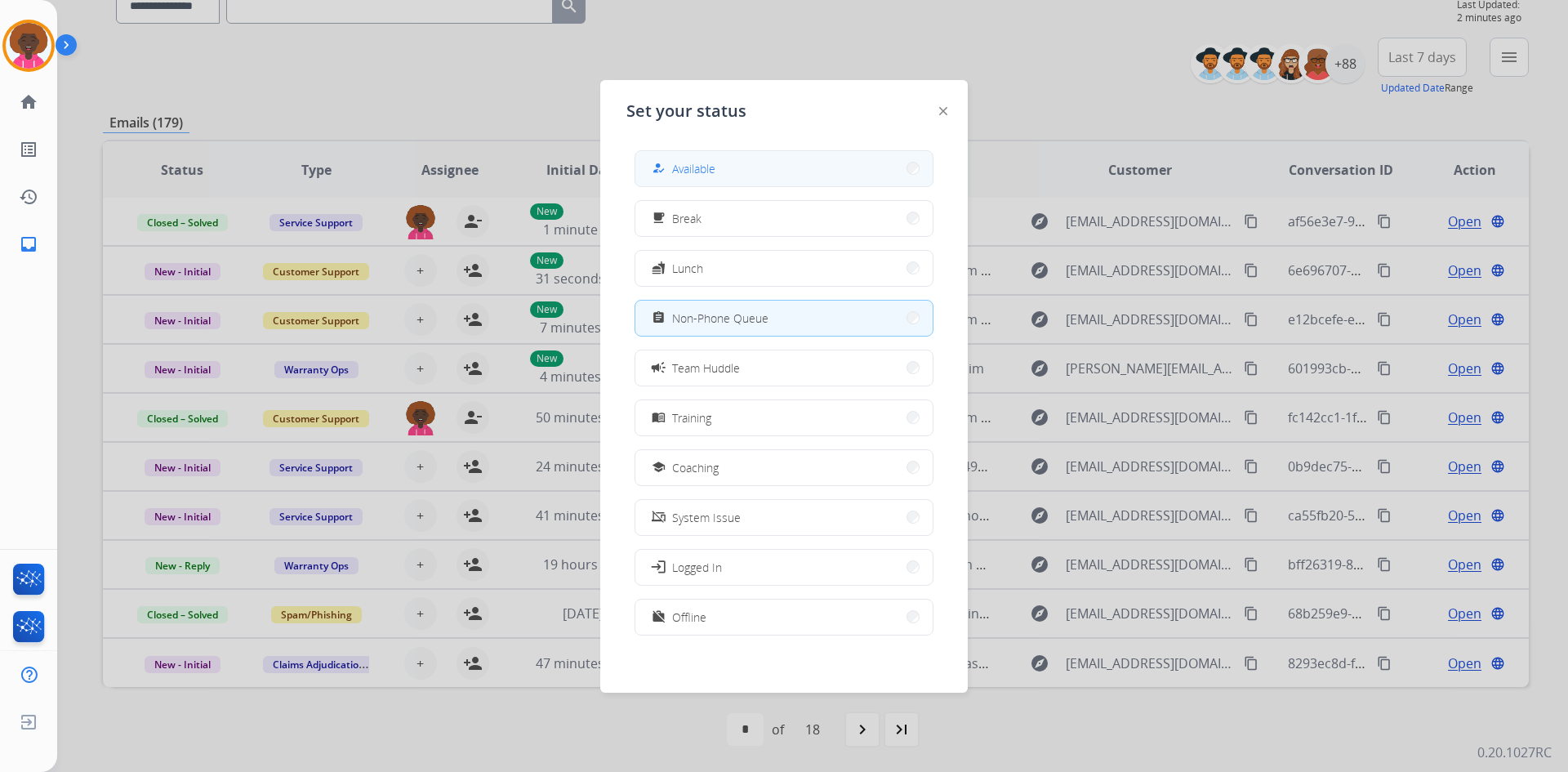
click at [887, 172] on button "how_to_reg Available" at bounding box center [784, 168] width 297 height 35
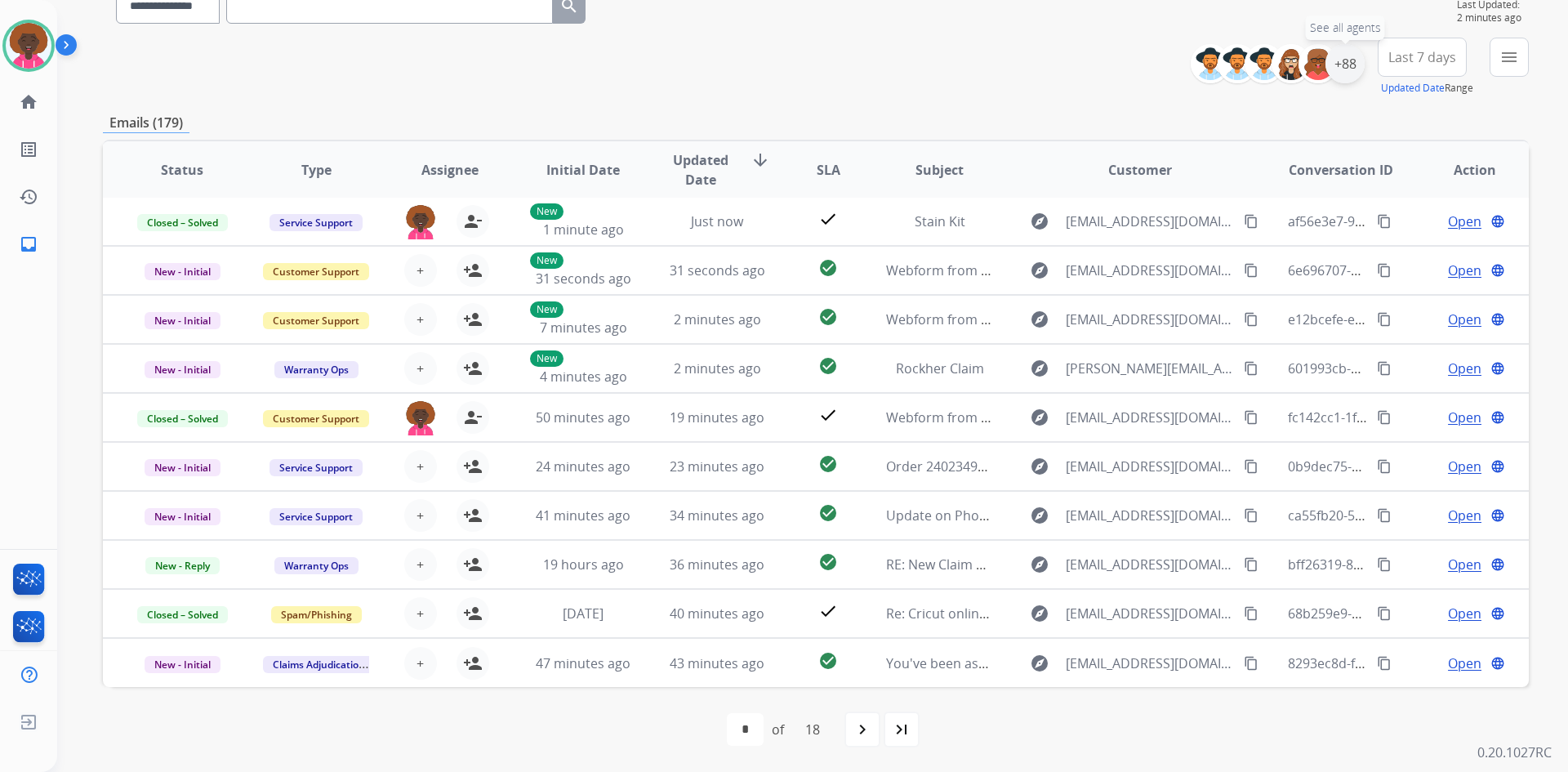
click at [1336, 67] on div "+88" at bounding box center [1345, 64] width 39 height 39
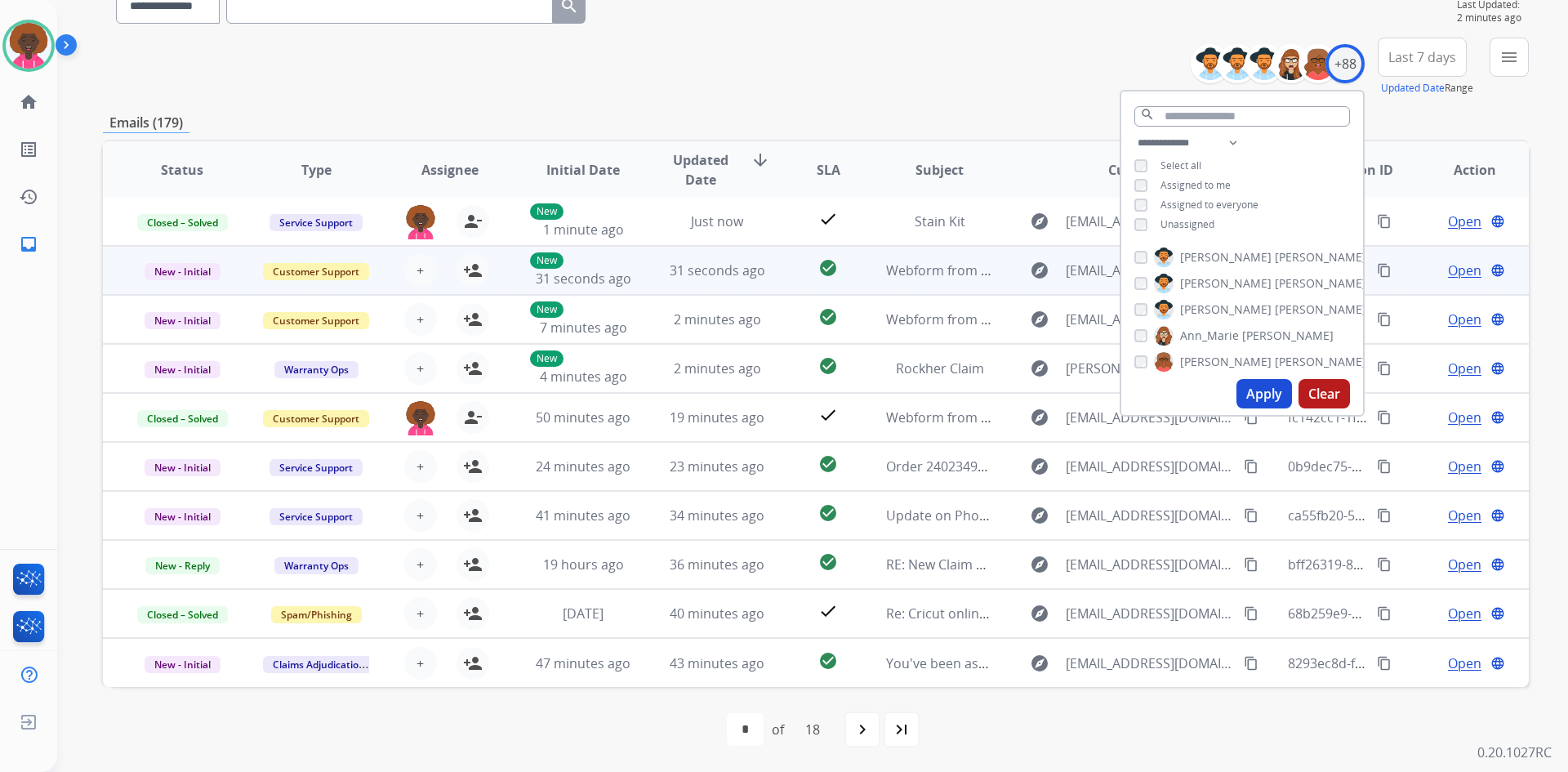
click at [642, 280] on td "31 seconds ago" at bounding box center [705, 270] width 134 height 49
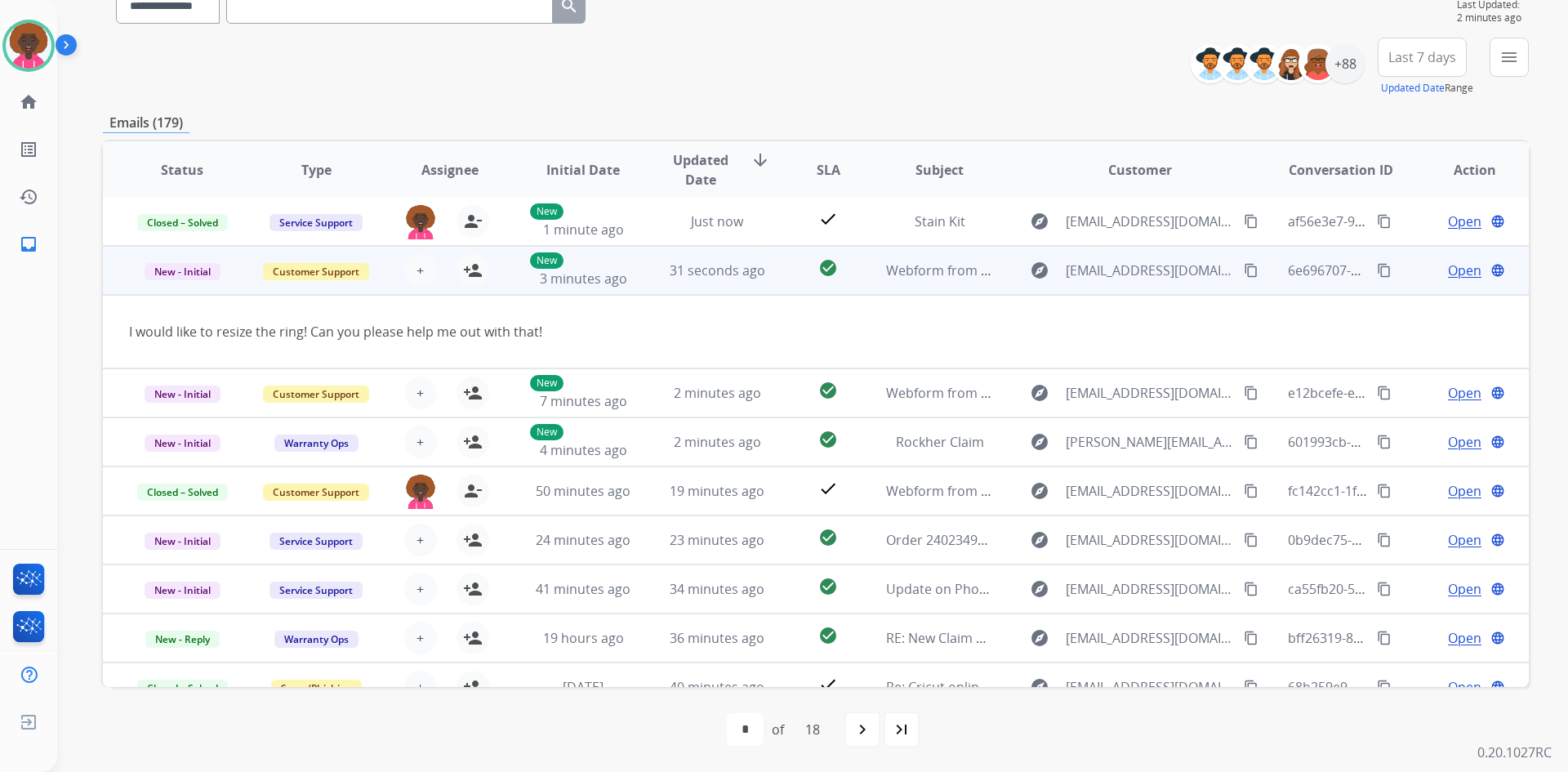
scroll to position [49, 0]
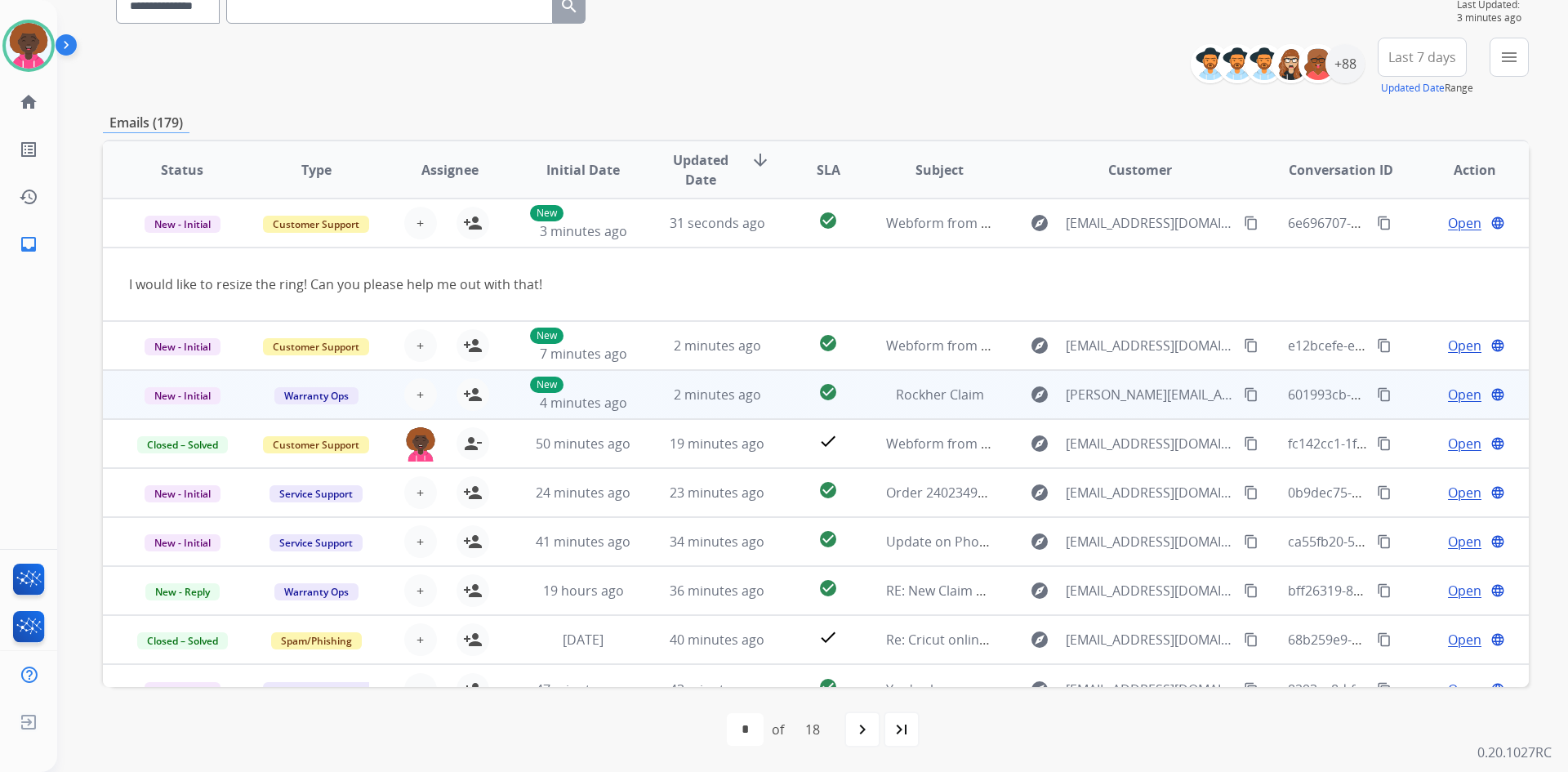
click at [660, 373] on td "2 minutes ago" at bounding box center [705, 394] width 134 height 49
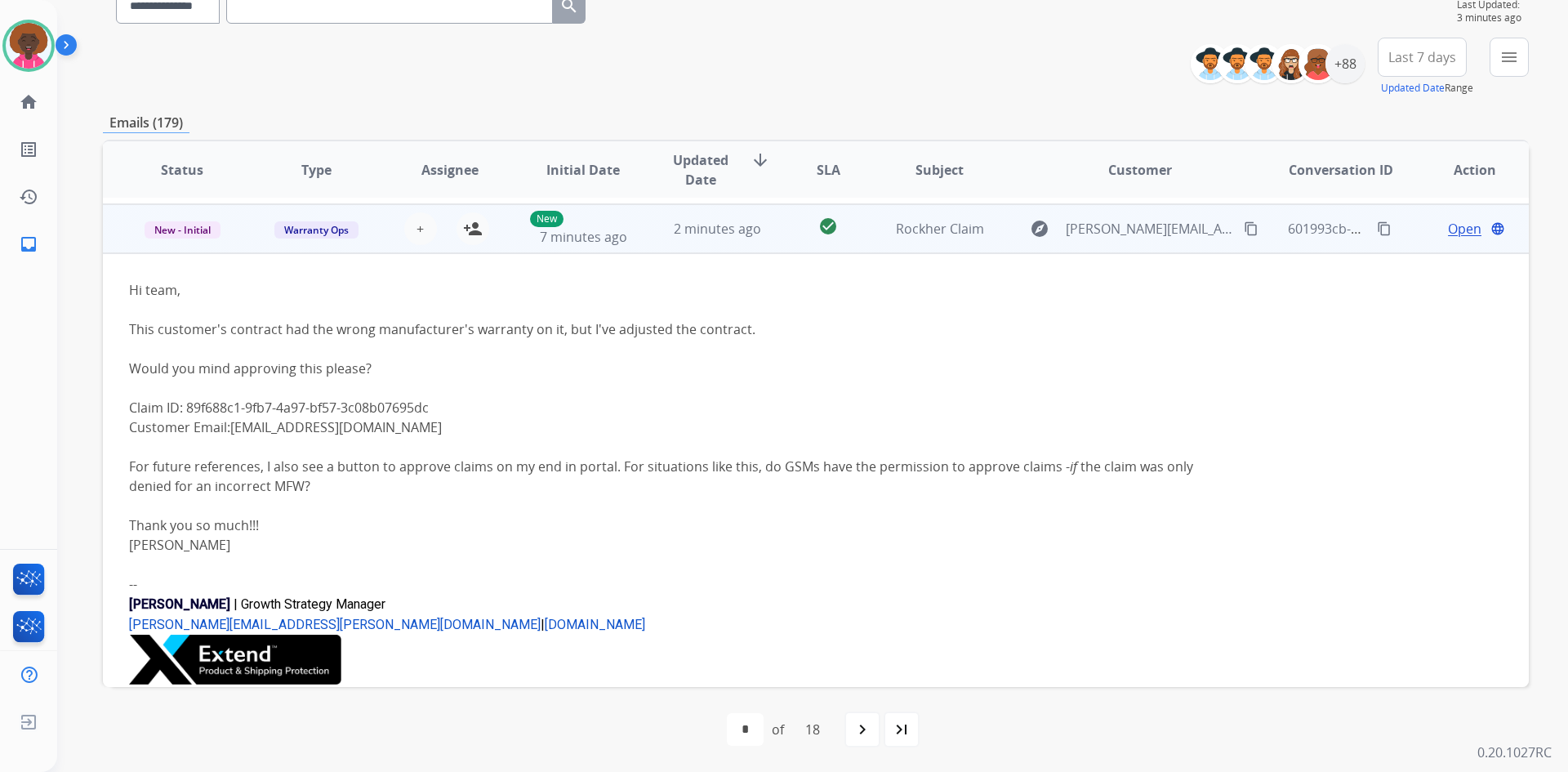
scroll to position [147, 0]
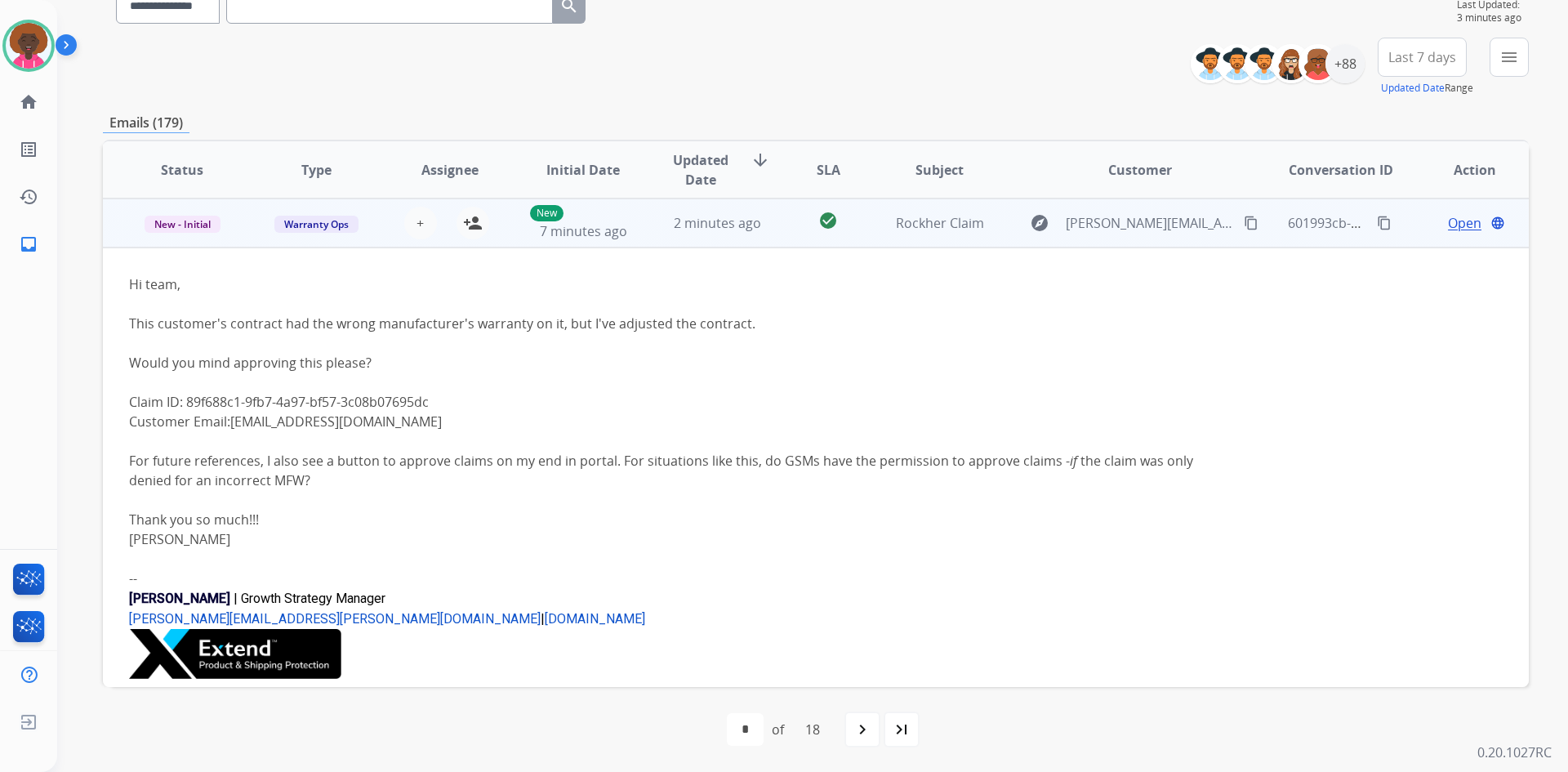
click at [647, 223] on td "2 minutes ago" at bounding box center [705, 223] width 134 height 49
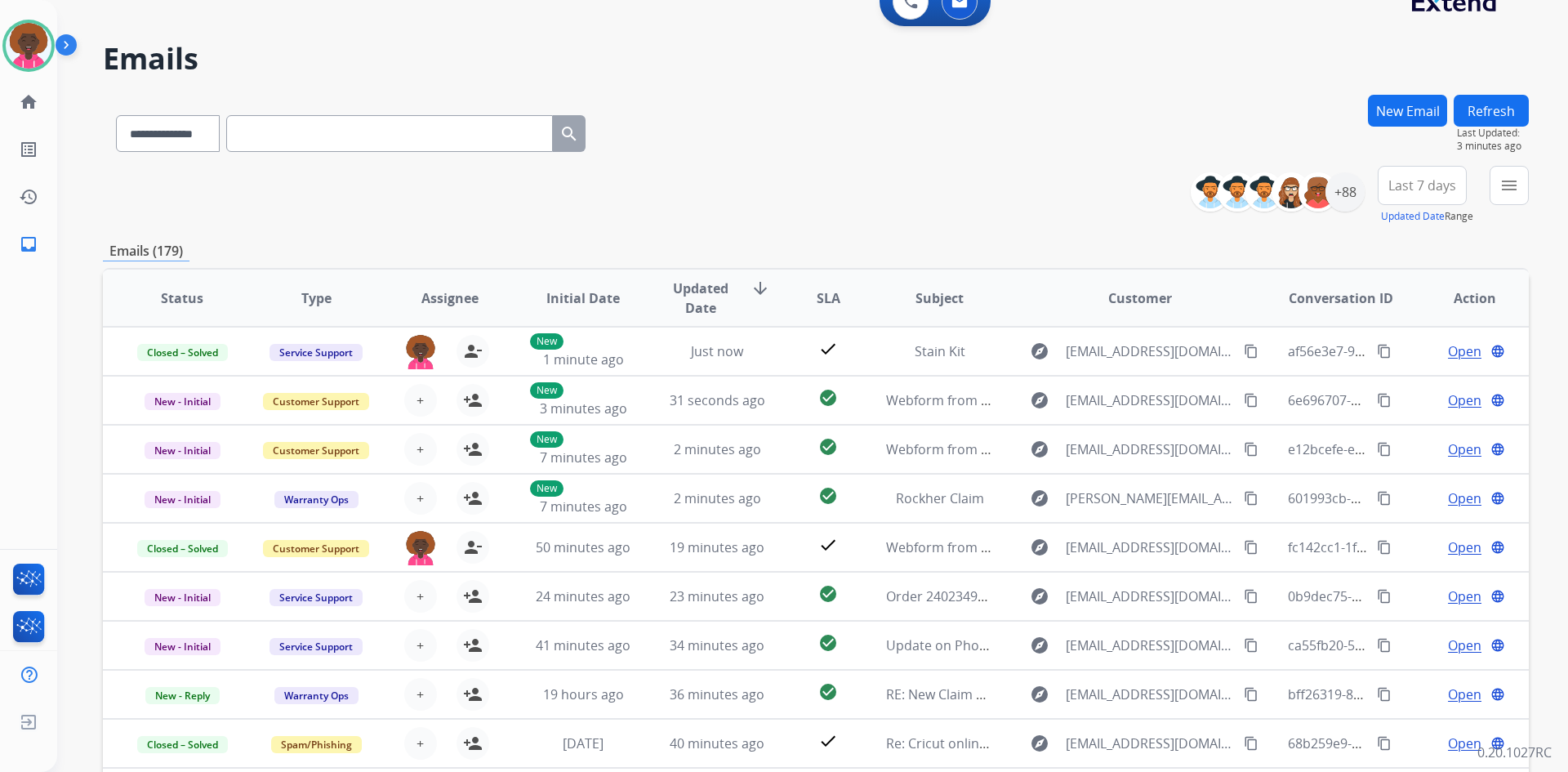
scroll to position [0, 0]
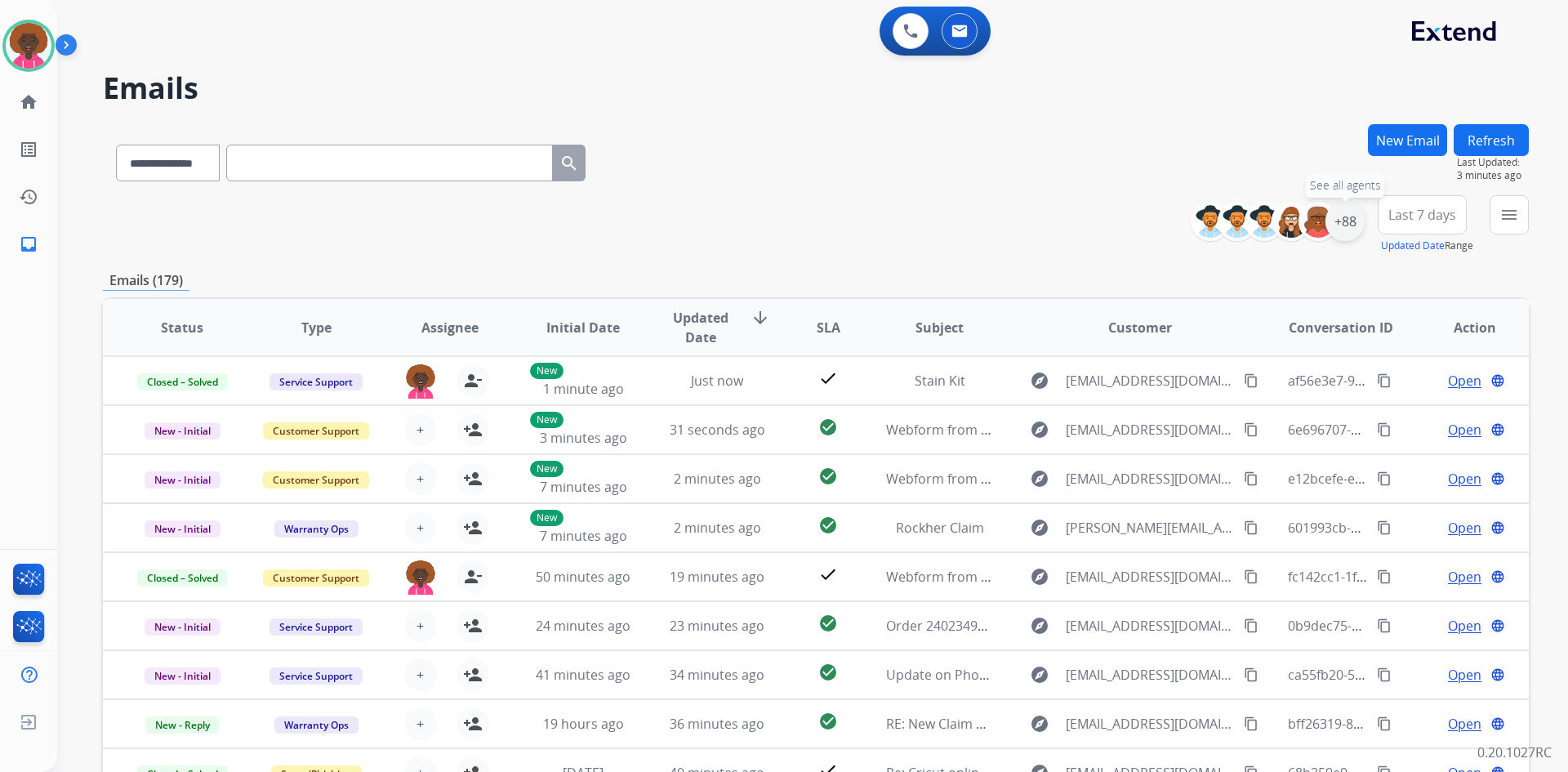
click at [1358, 225] on div "+88" at bounding box center [1345, 221] width 39 height 39
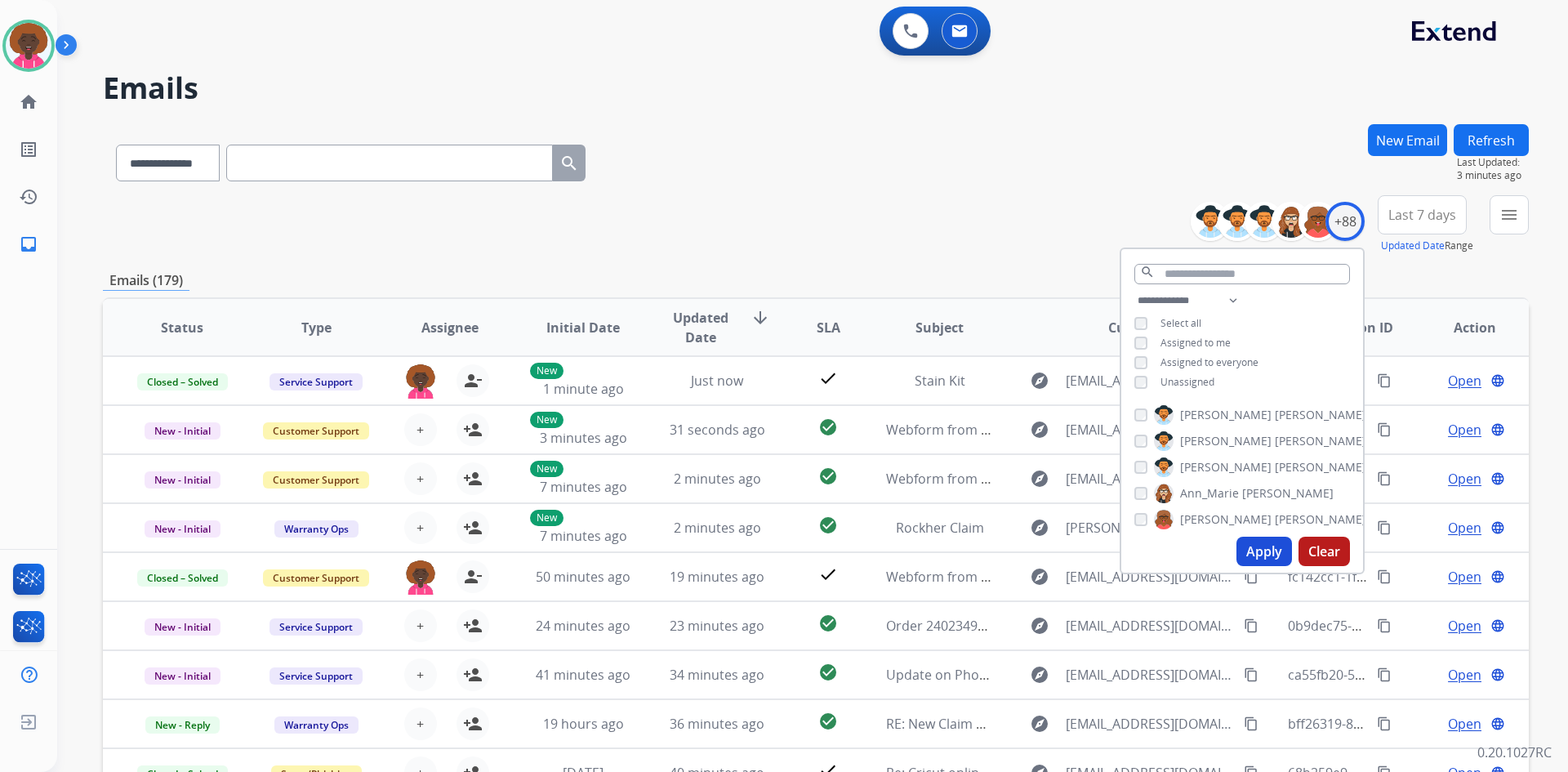
click at [1272, 538] on button "Apply" at bounding box center [1265, 551] width 55 height 29
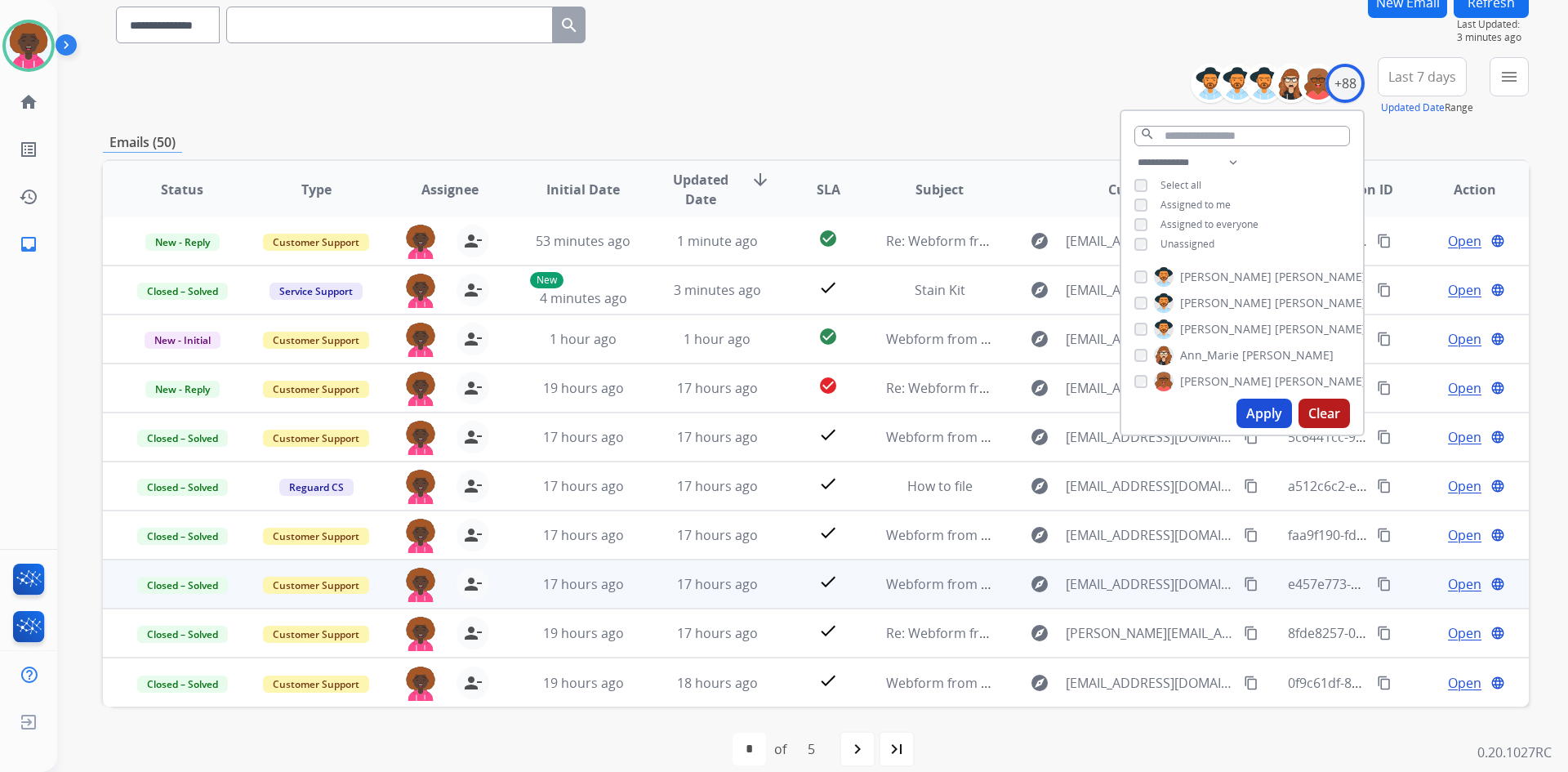
scroll to position [157, 0]
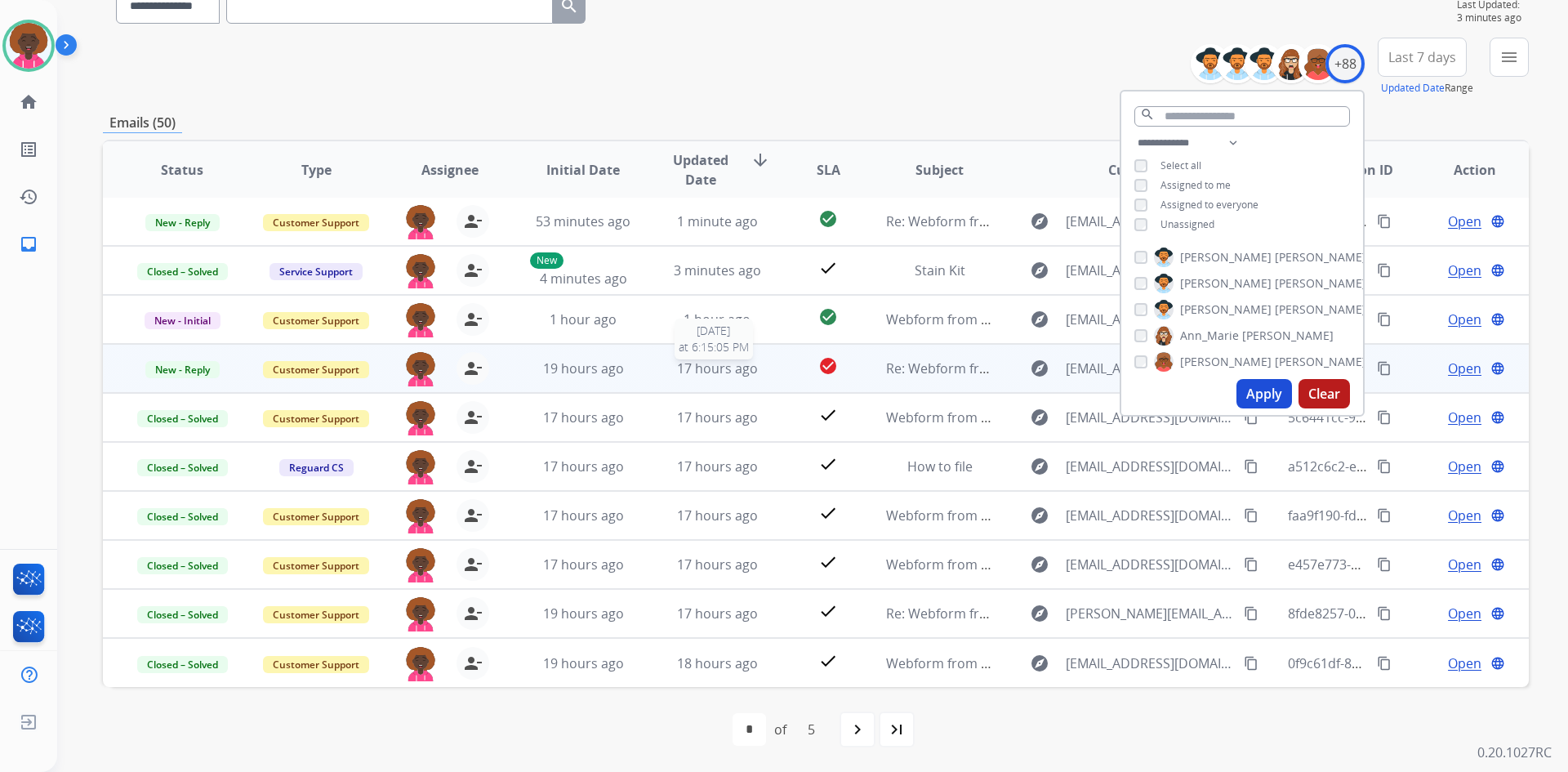
click at [705, 376] on span "17 hours ago" at bounding box center [717, 368] width 81 height 18
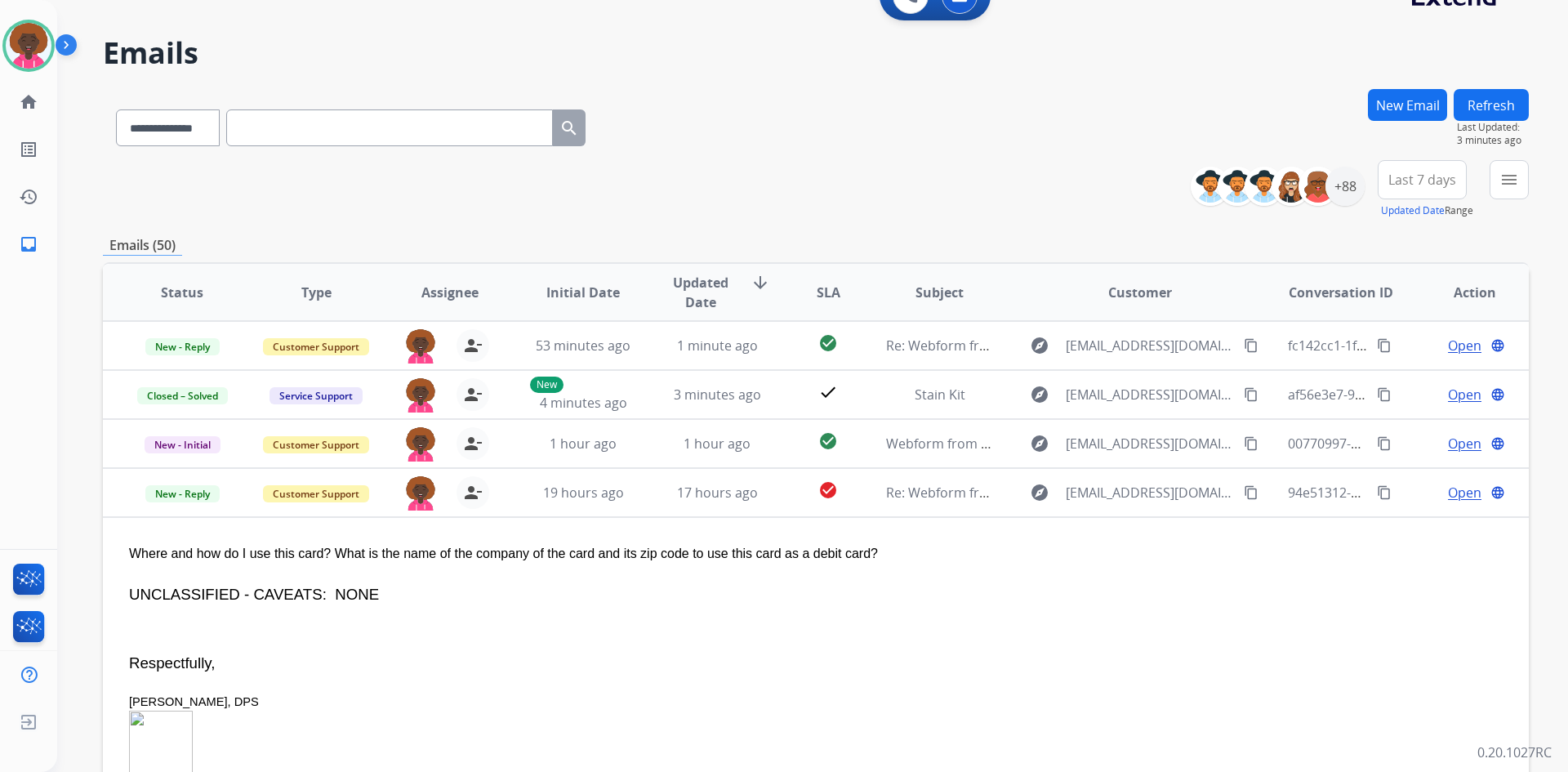
scroll to position [0, 0]
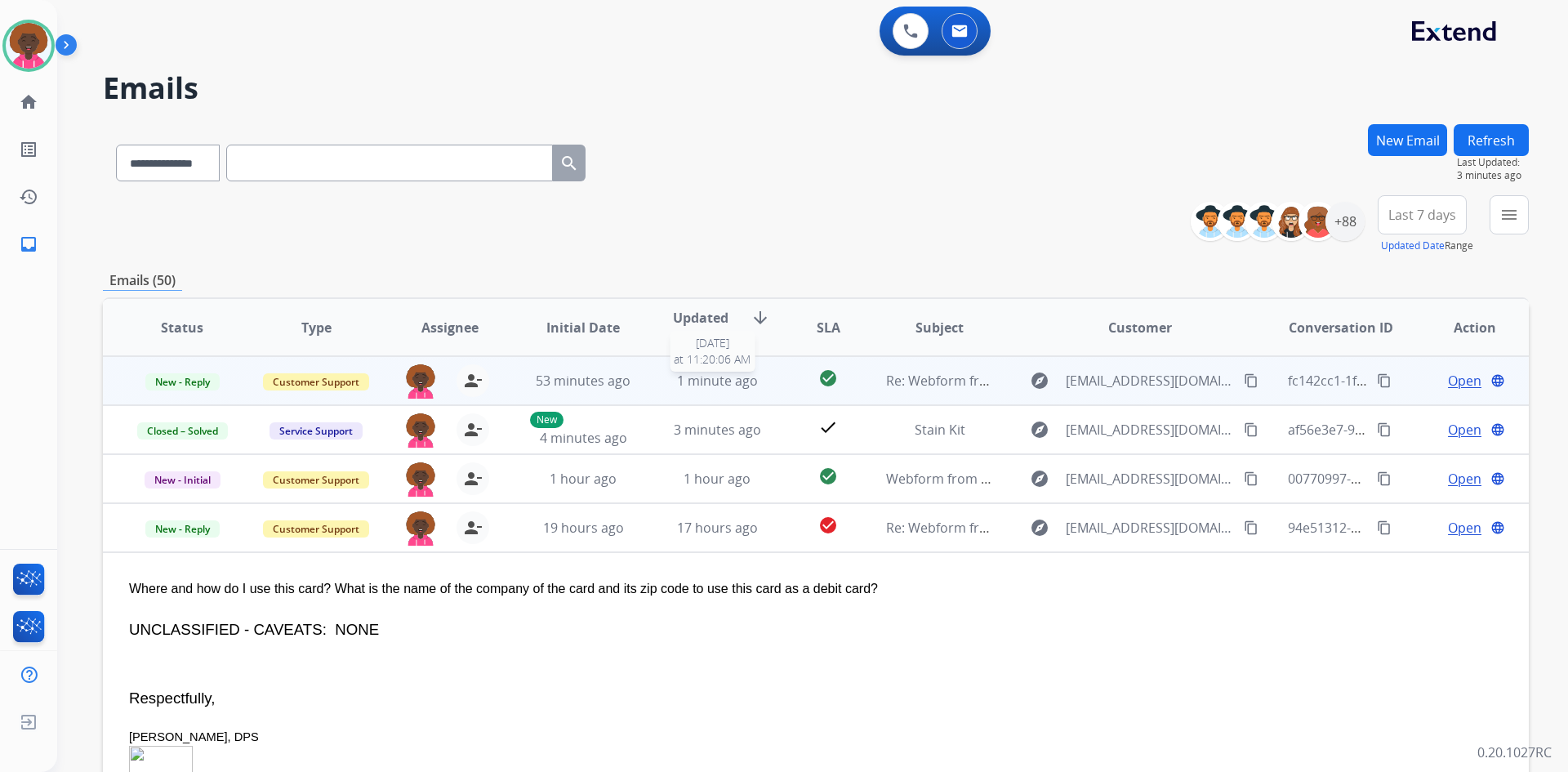
click at [743, 381] on span "1 minute ago" at bounding box center [717, 380] width 81 height 18
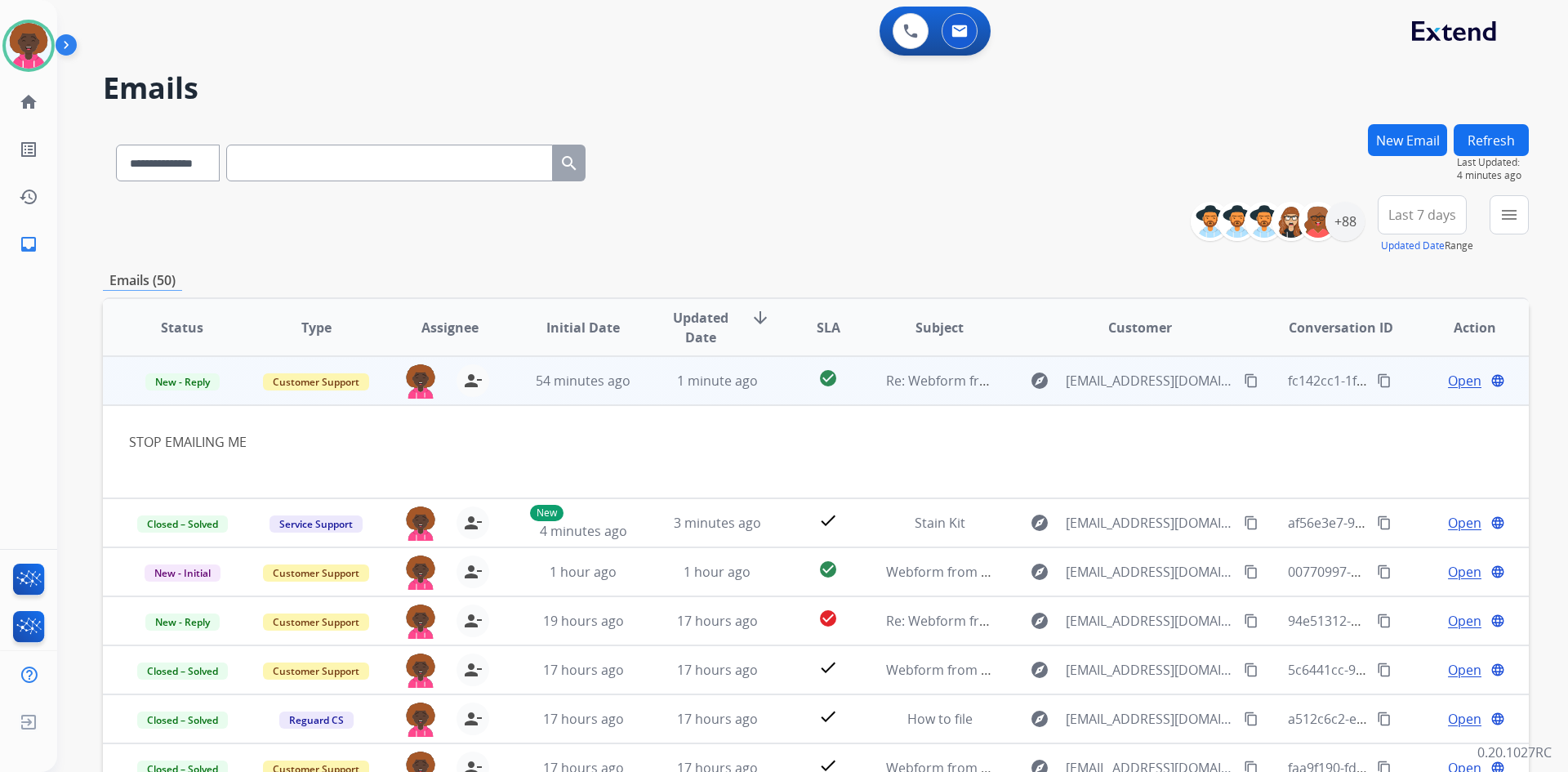
click at [1448, 381] on span "Open" at bounding box center [1465, 380] width 34 height 19
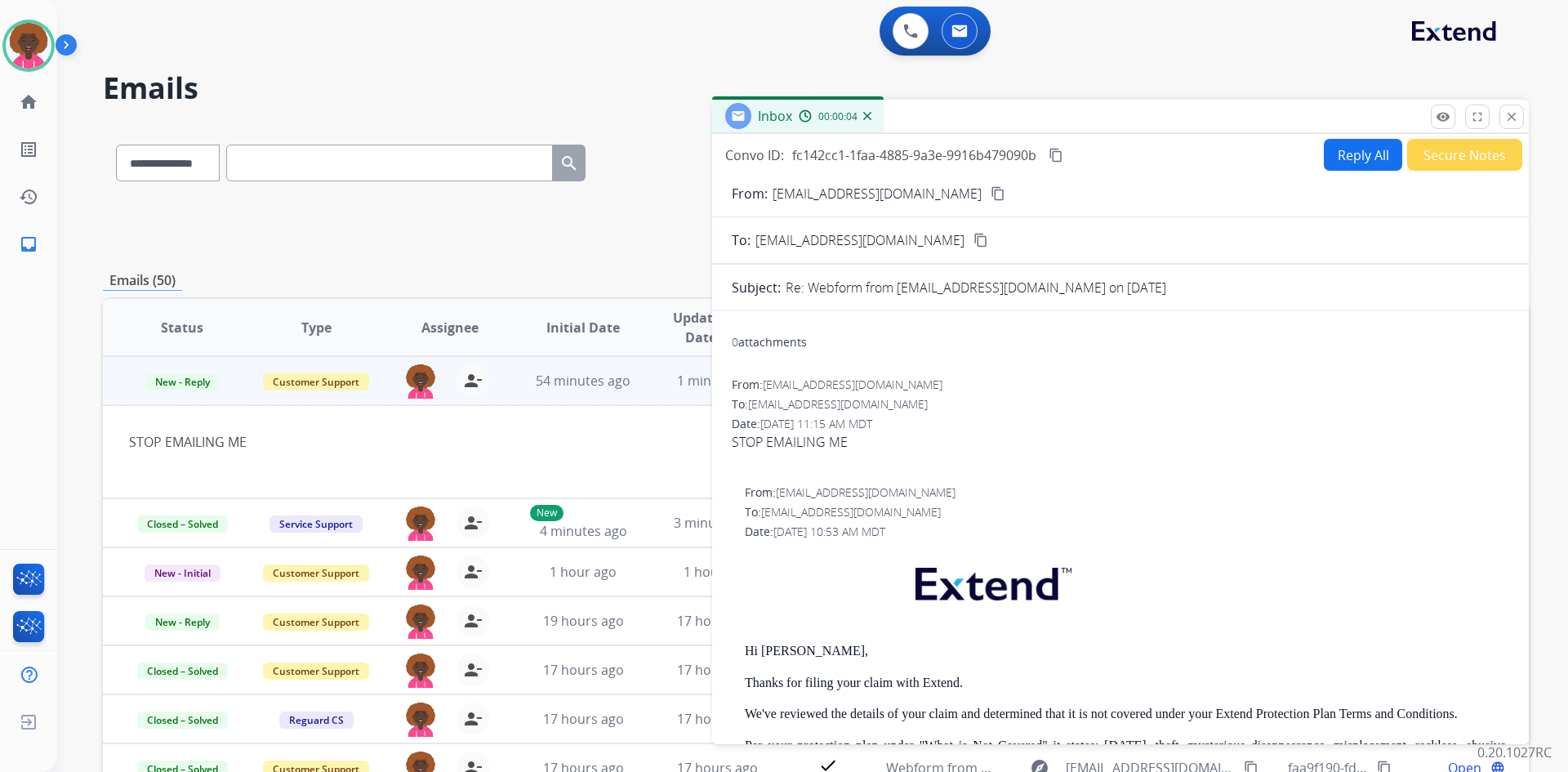
click at [1443, 170] on button "Secure Notes" at bounding box center [1465, 155] width 116 height 32
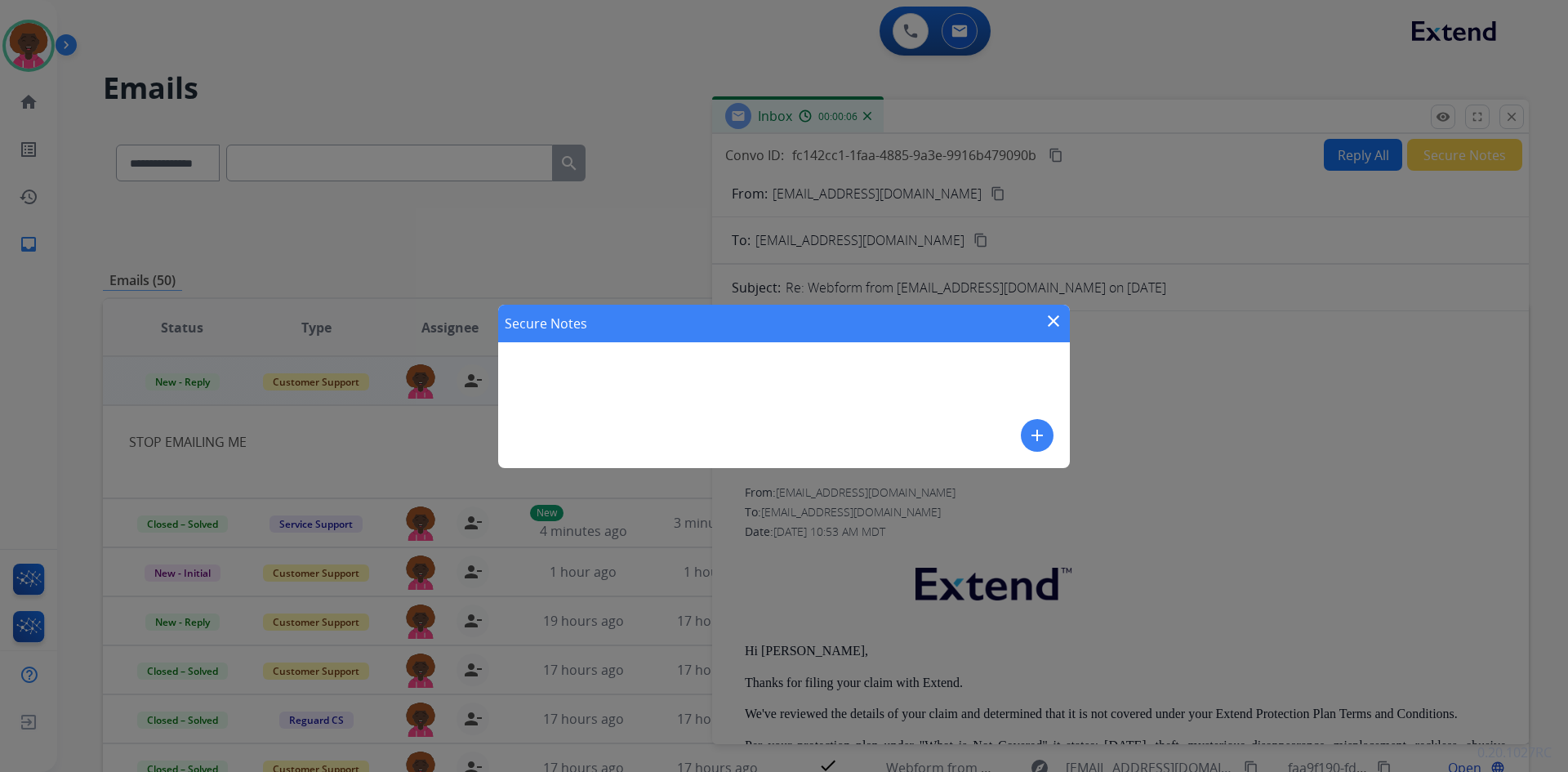
click at [627, 417] on div "Secure Notes close add" at bounding box center [784, 386] width 572 height 163
click at [1022, 461] on div "Secure Notes close add" at bounding box center [784, 386] width 572 height 163
click at [1029, 442] on mat-icon "add" at bounding box center [1037, 435] width 19 height 19
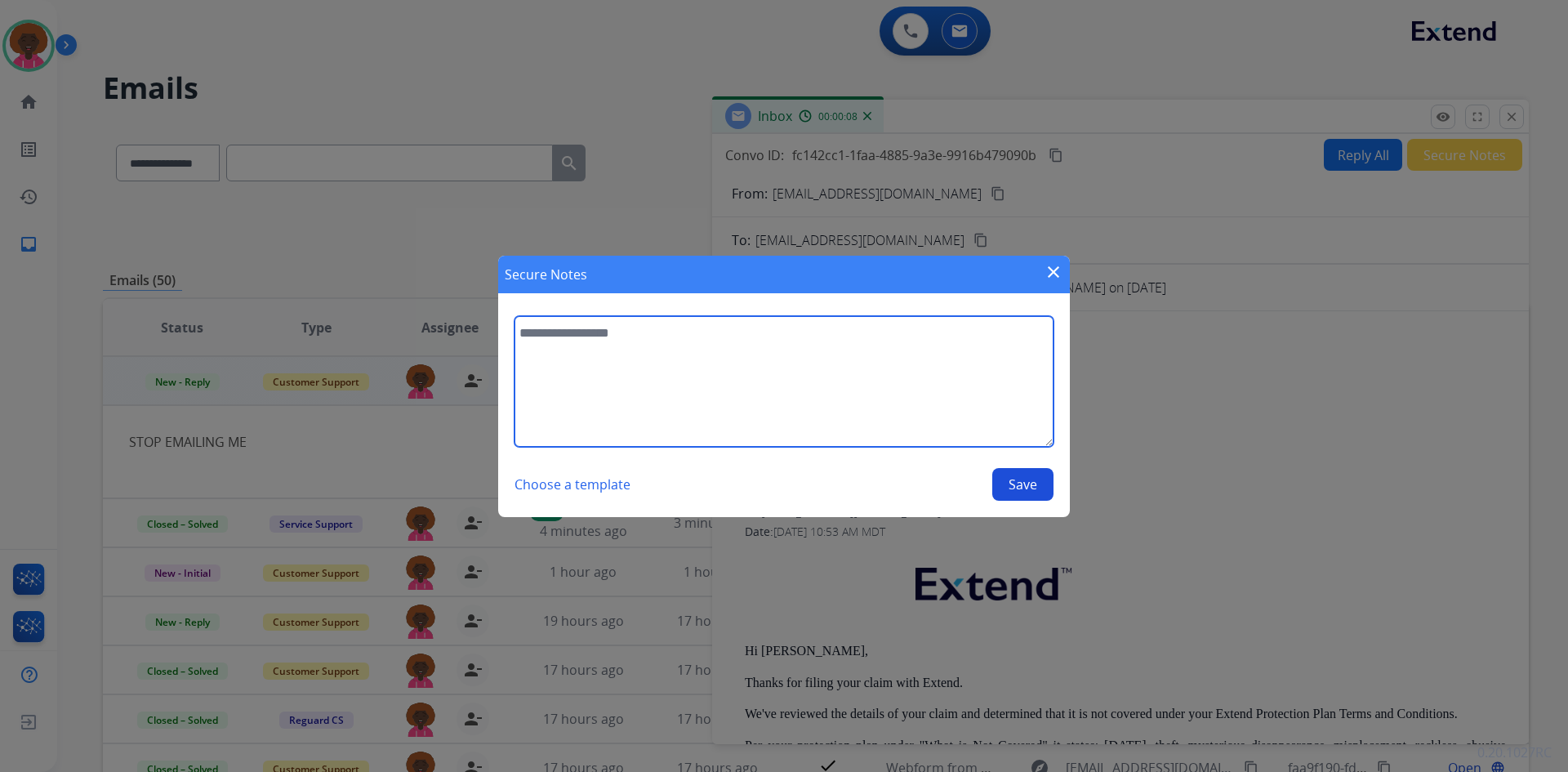
click at [543, 342] on textarea at bounding box center [784, 381] width 539 height 131
type textarea "**********"
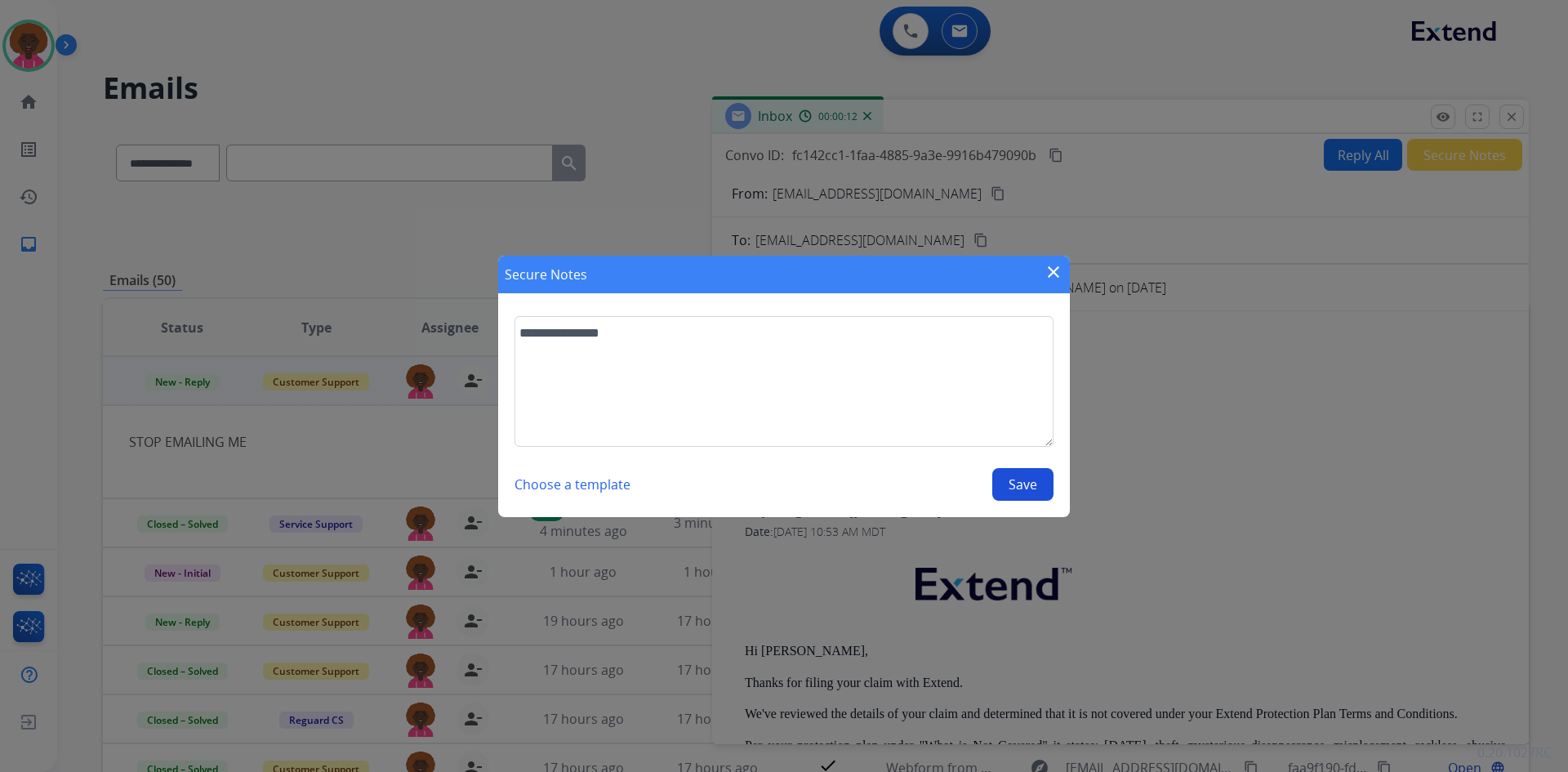
click at [1026, 494] on button "Save" at bounding box center [1023, 484] width 61 height 33
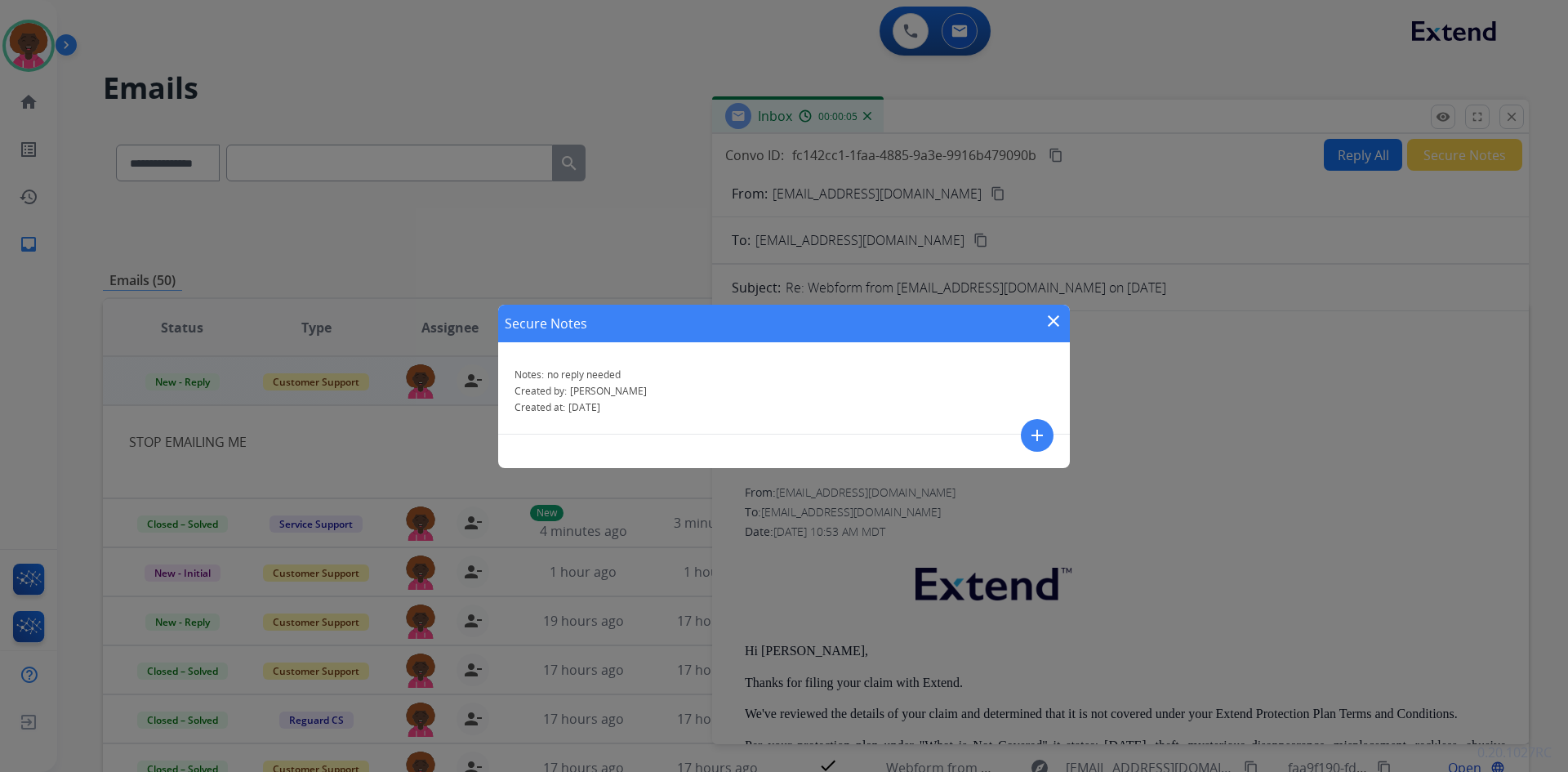
click at [1246, 322] on div "Secure Notes close Notes: no reply needed Created by: Stephanie Created at: 08/…" at bounding box center [784, 386] width 1568 height 772
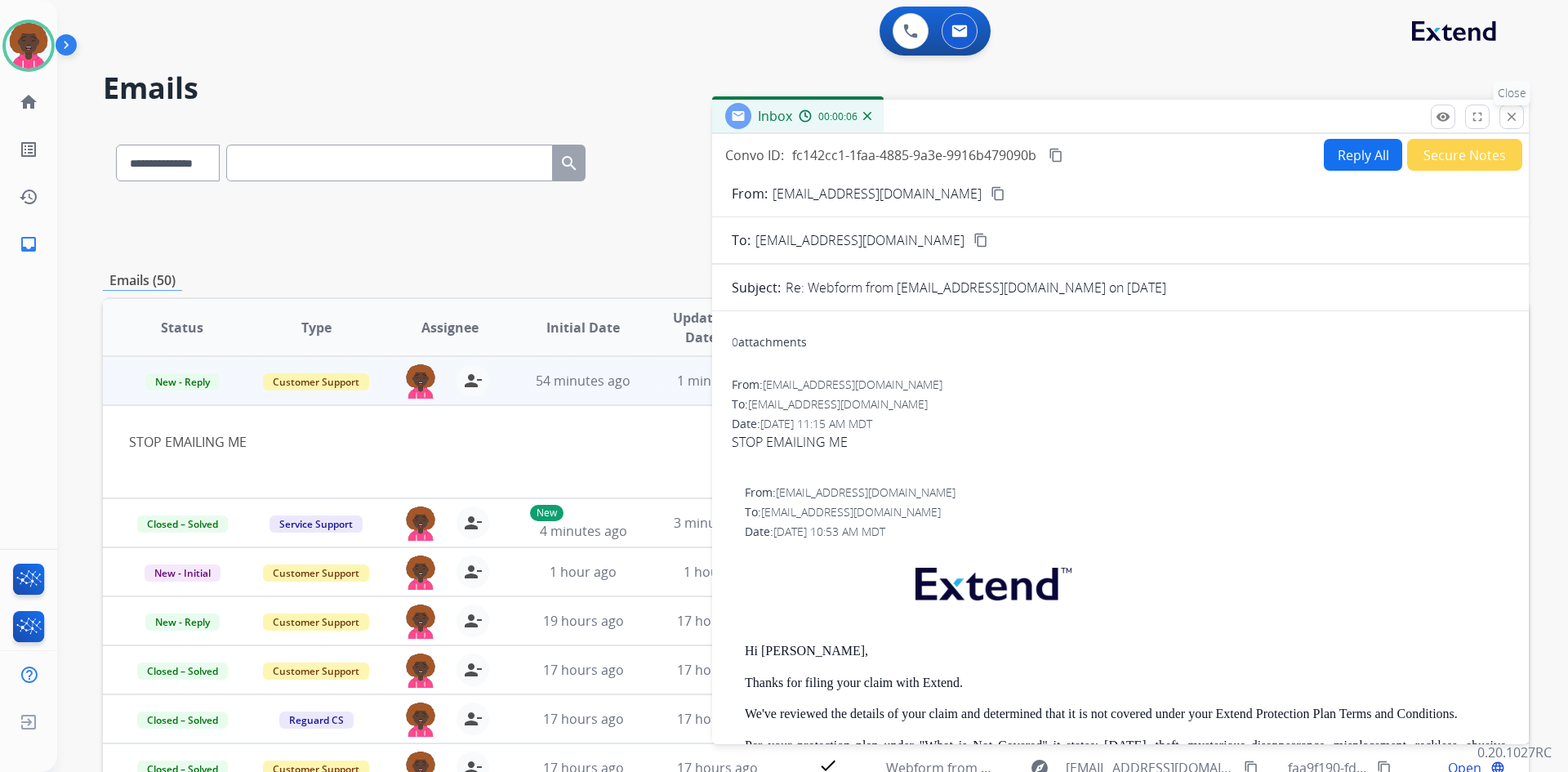
click at [1518, 121] on mat-icon "close" at bounding box center [1512, 117] width 15 height 15
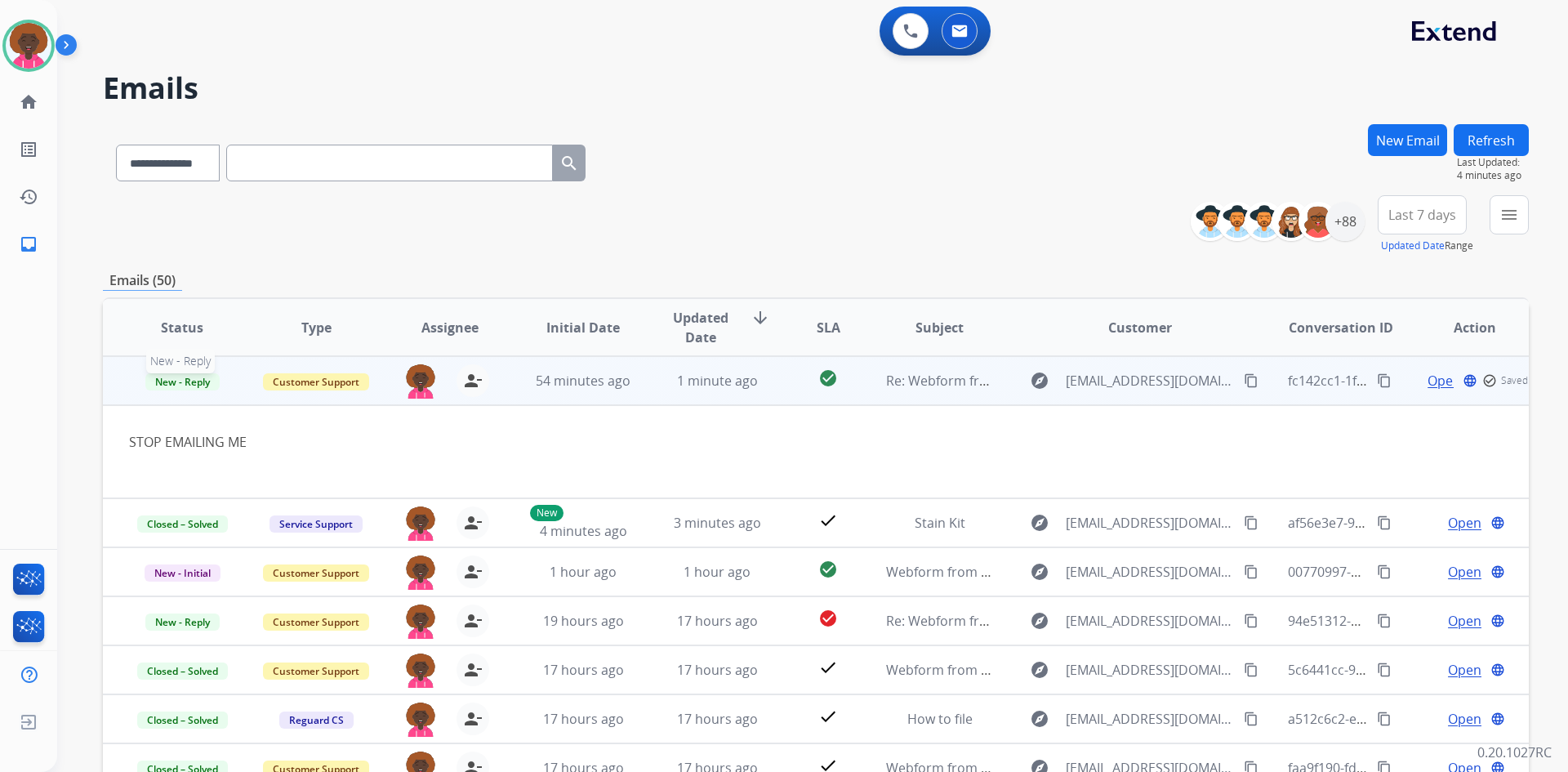
click at [201, 378] on span "New - Reply" at bounding box center [183, 382] width 75 height 17
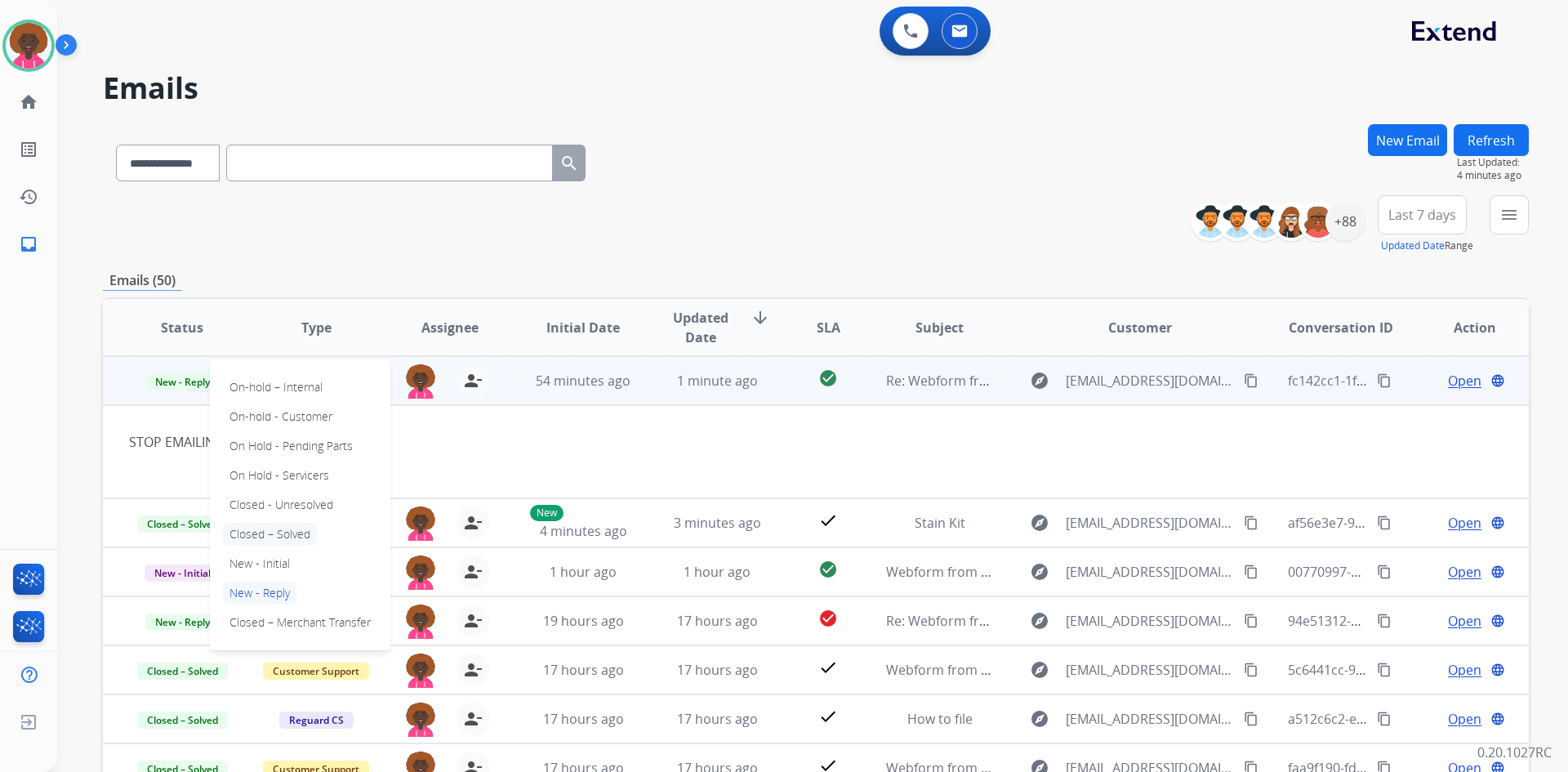
click at [277, 532] on p "Closed – Solved" at bounding box center [270, 533] width 94 height 23
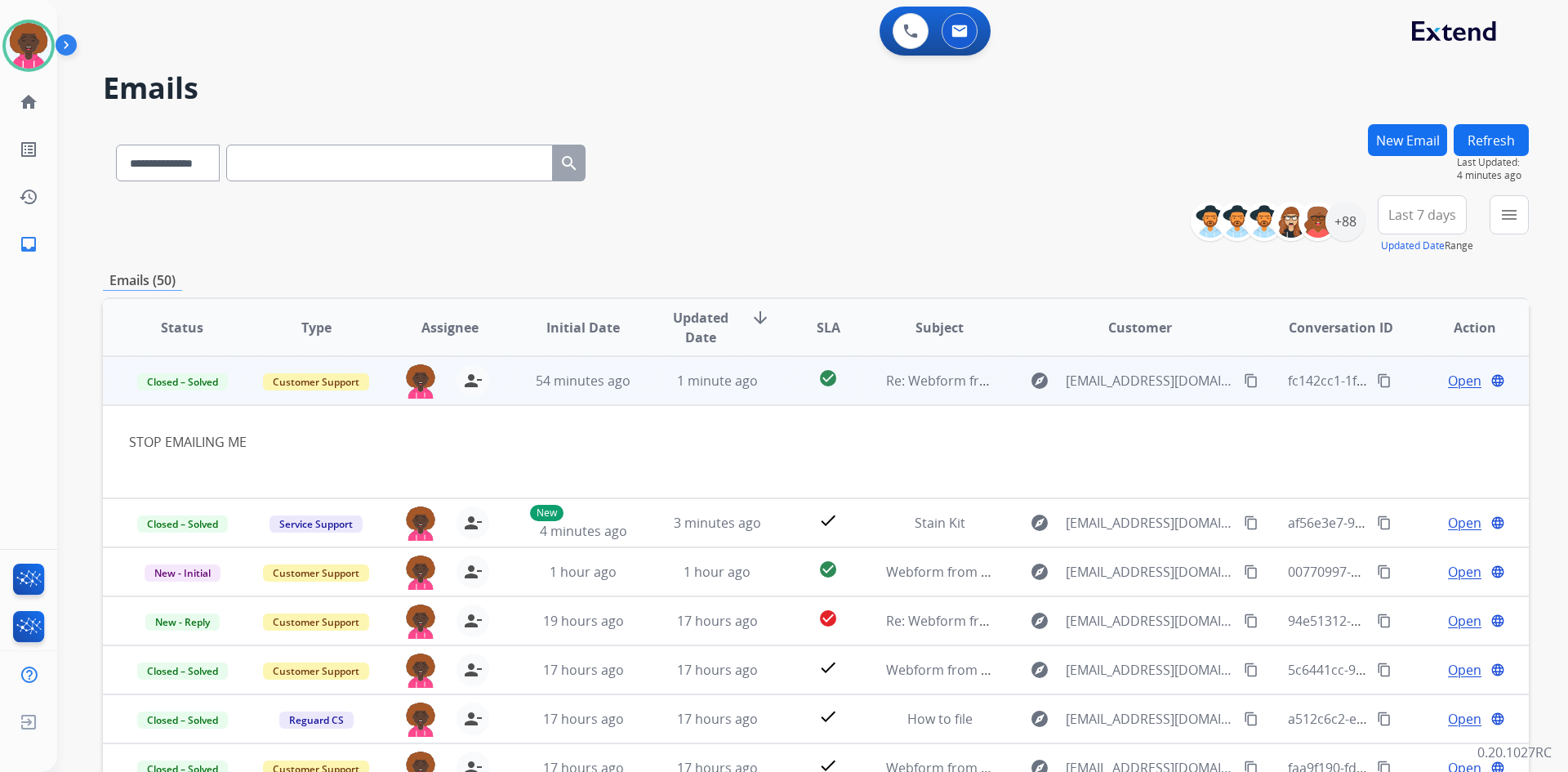
click at [1458, 379] on span "Open" at bounding box center [1465, 380] width 34 height 19
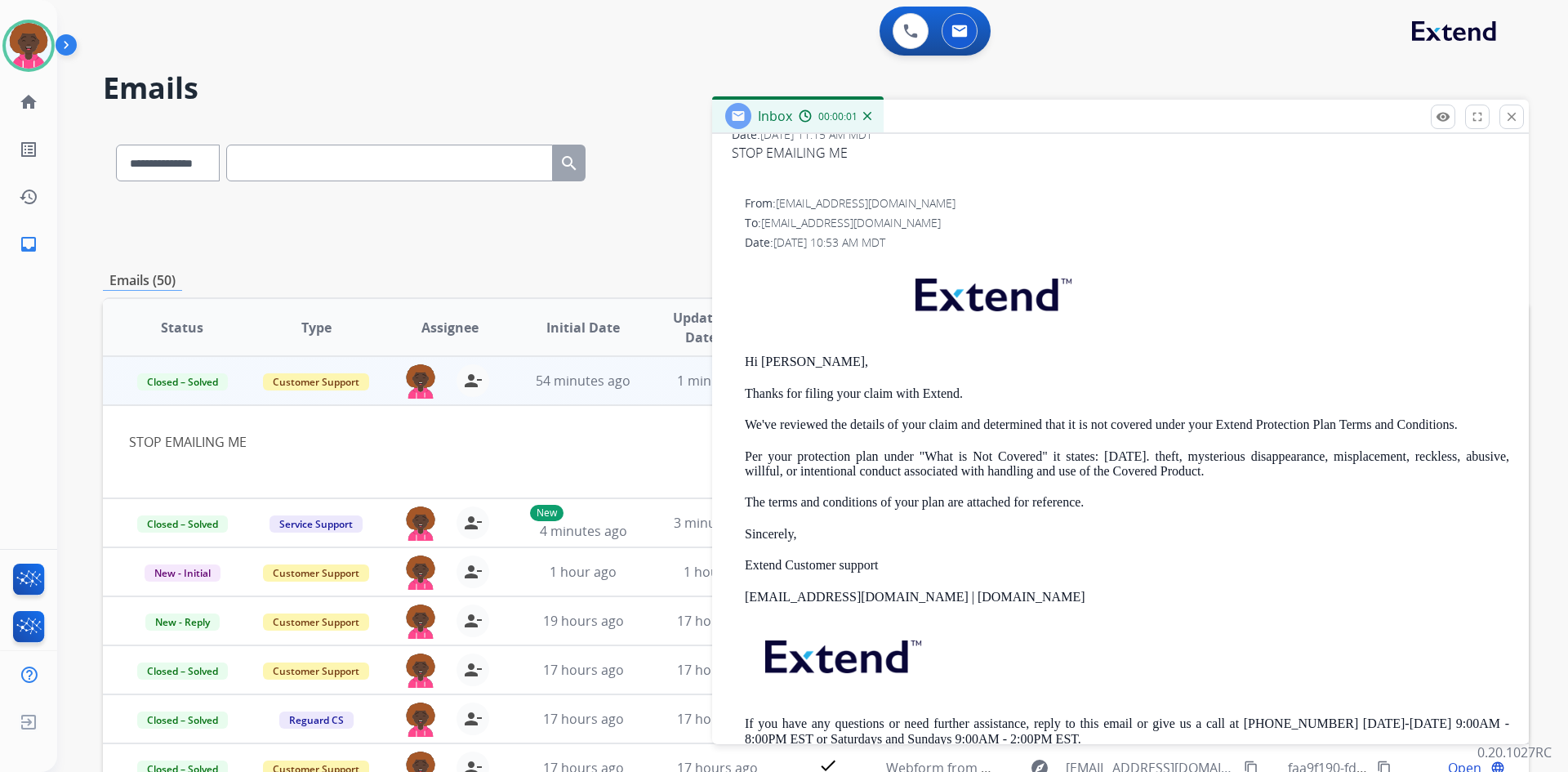
scroll to position [432, 0]
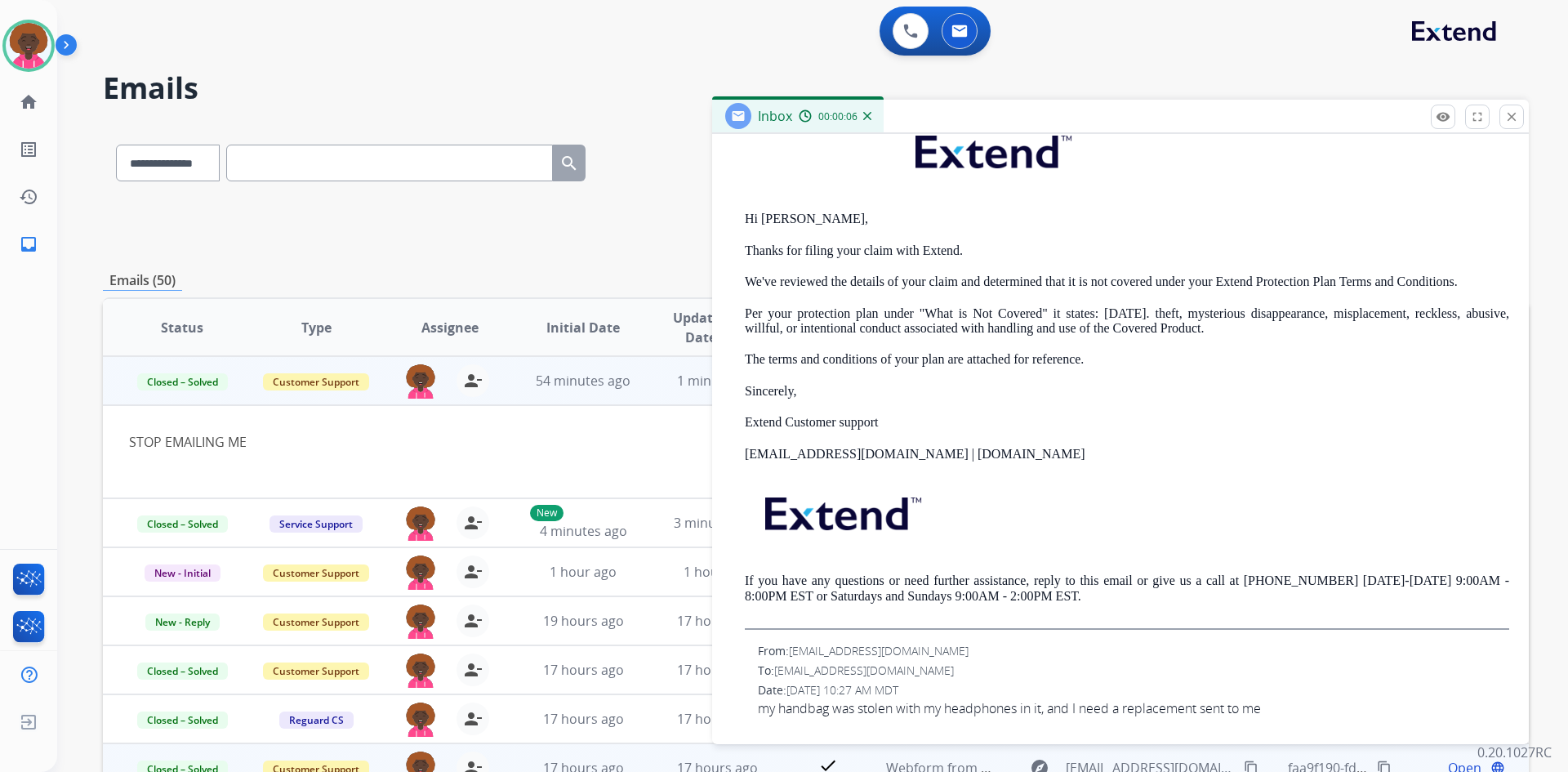
drag, startPoint x: 1513, startPoint y: 121, endPoint x: 1418, endPoint y: 763, distance: 649.0
click at [1510, 122] on mat-icon "close" at bounding box center [1512, 117] width 15 height 15
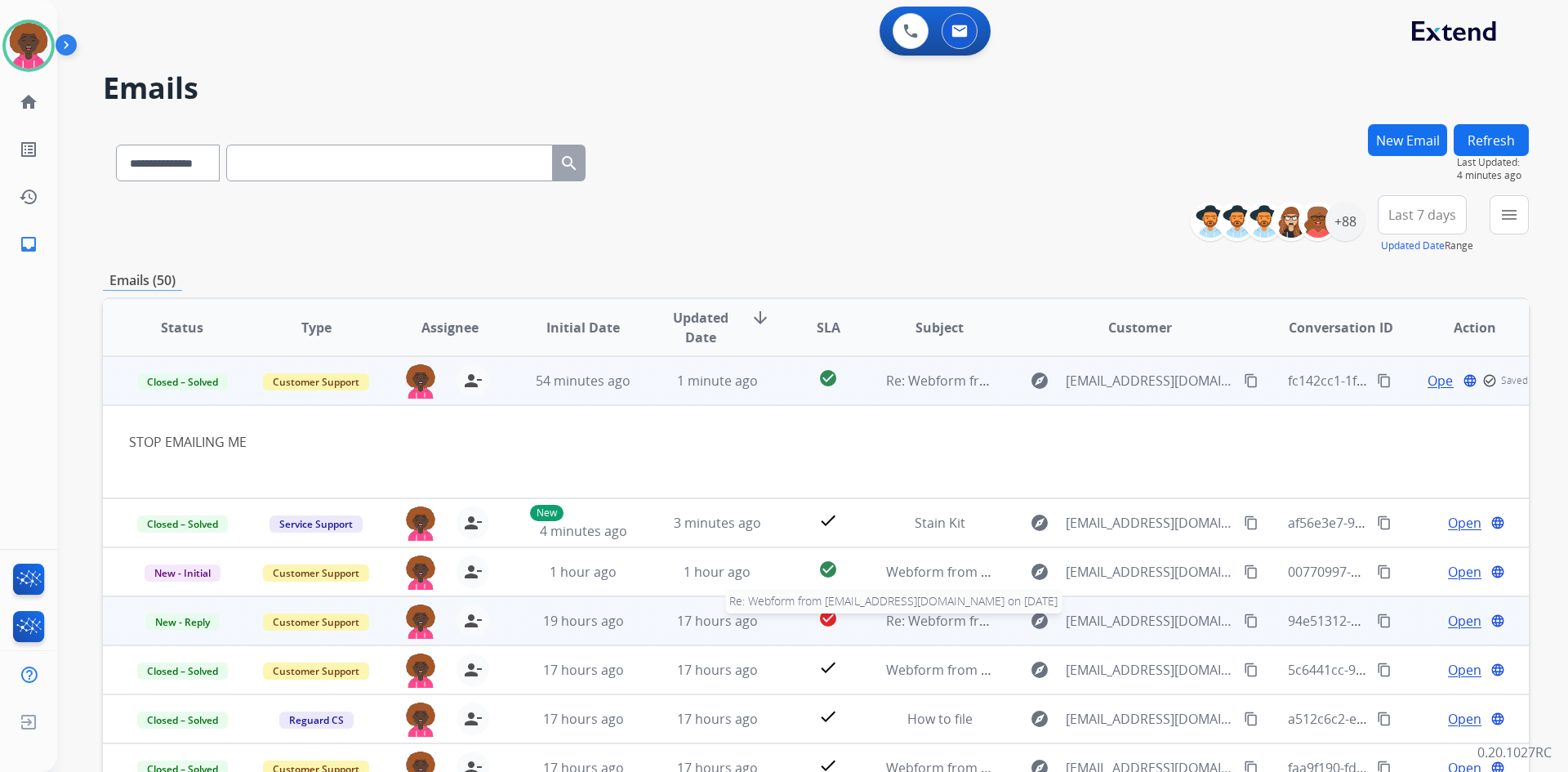
click at [908, 625] on span "Re: Webform from [EMAIL_ADDRESS][DOMAIN_NAME] on [DATE]" at bounding box center [1082, 620] width 392 height 18
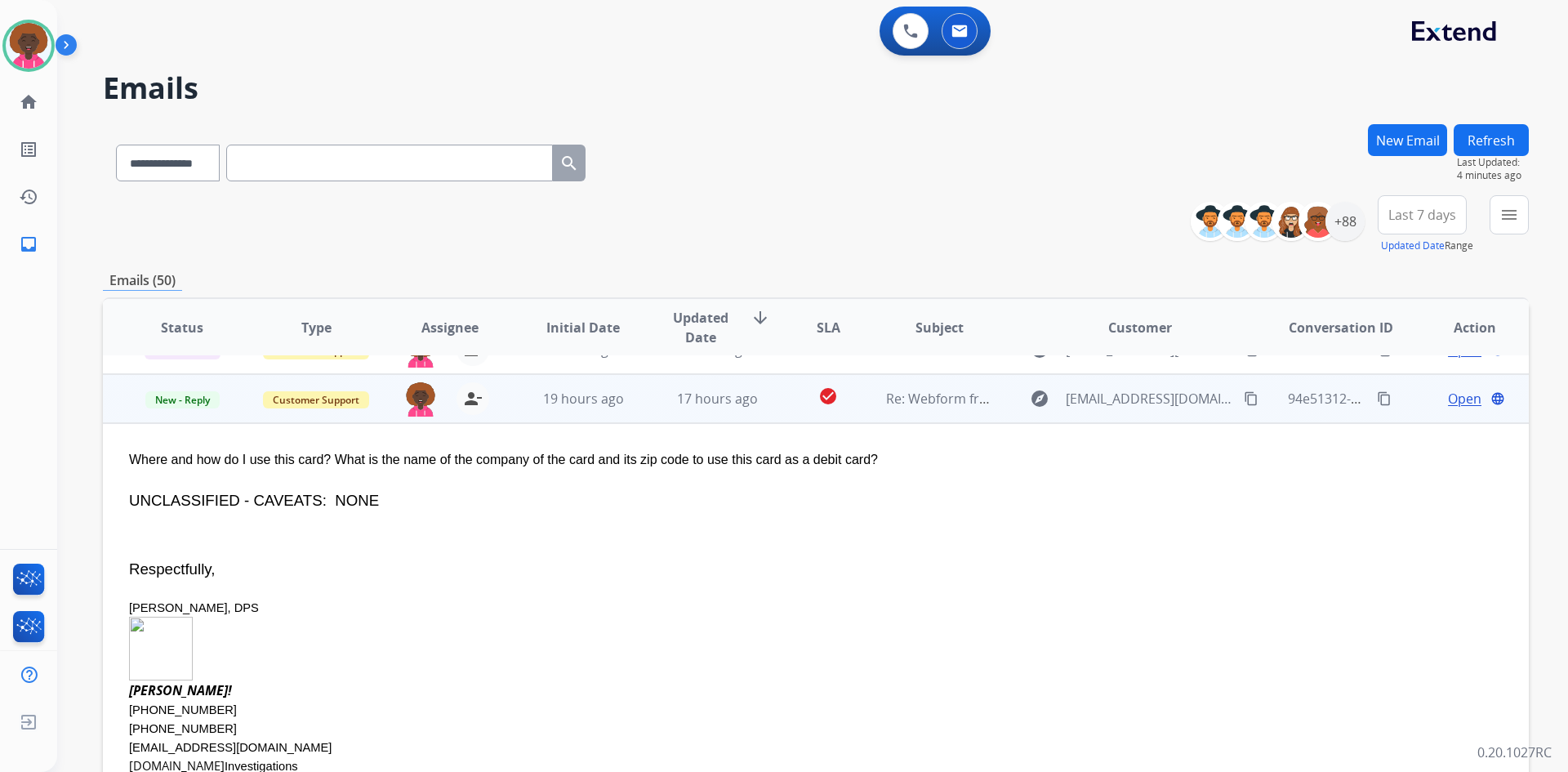
scroll to position [147, 0]
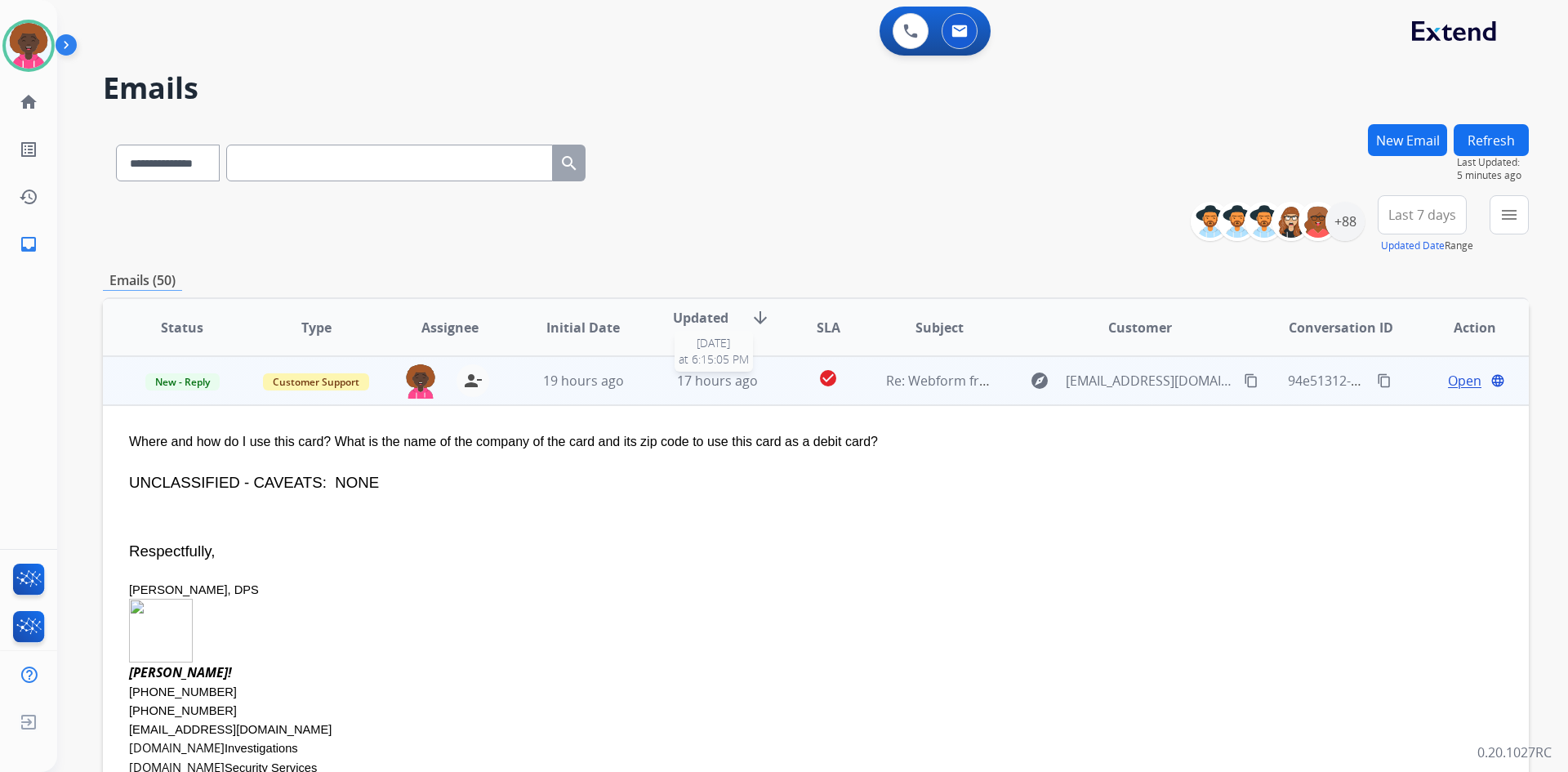
click at [705, 383] on span "17 hours ago" at bounding box center [717, 380] width 81 height 18
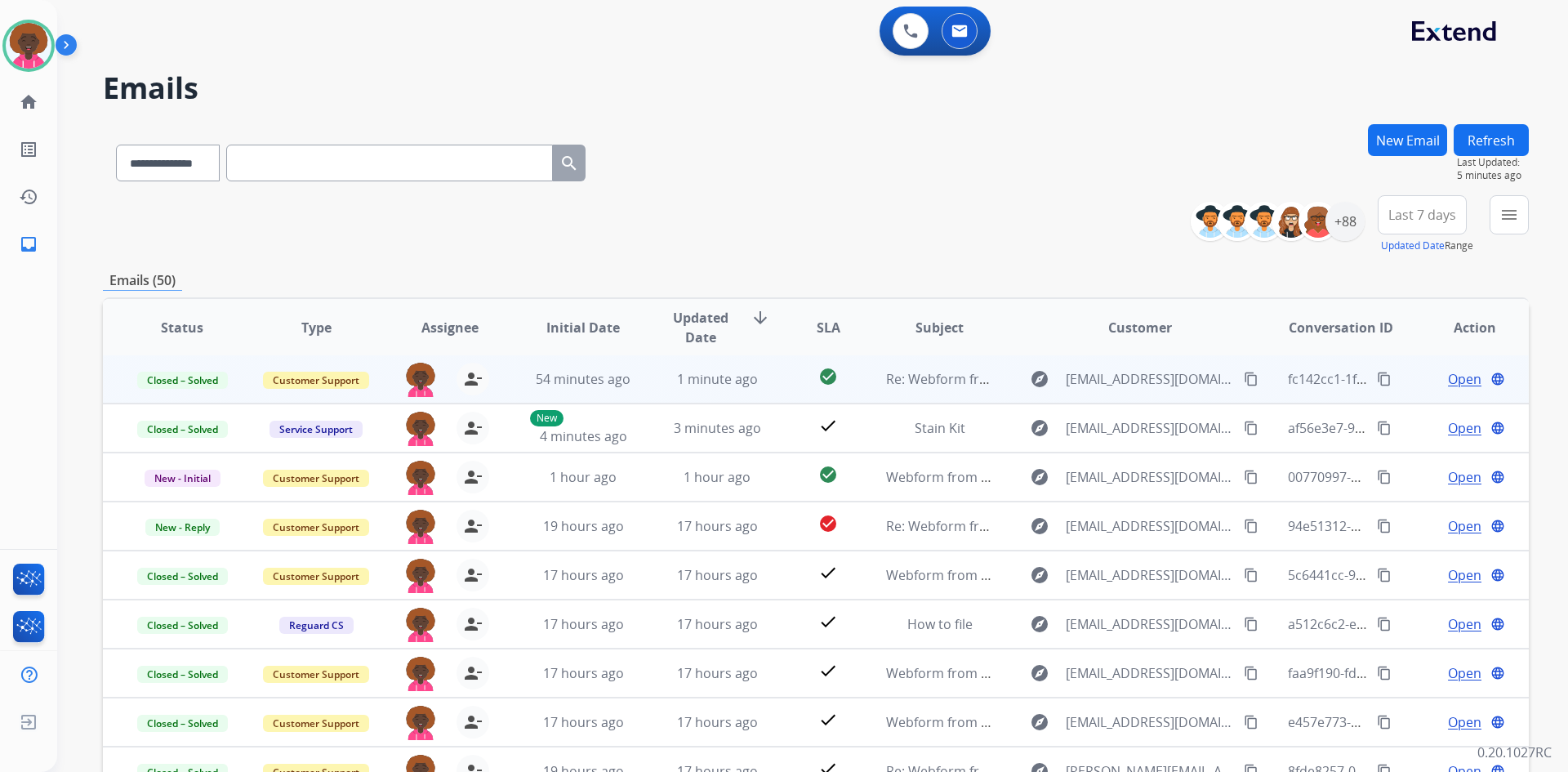
click at [718, 389] on td "1 minute ago" at bounding box center [705, 378] width 134 height 49
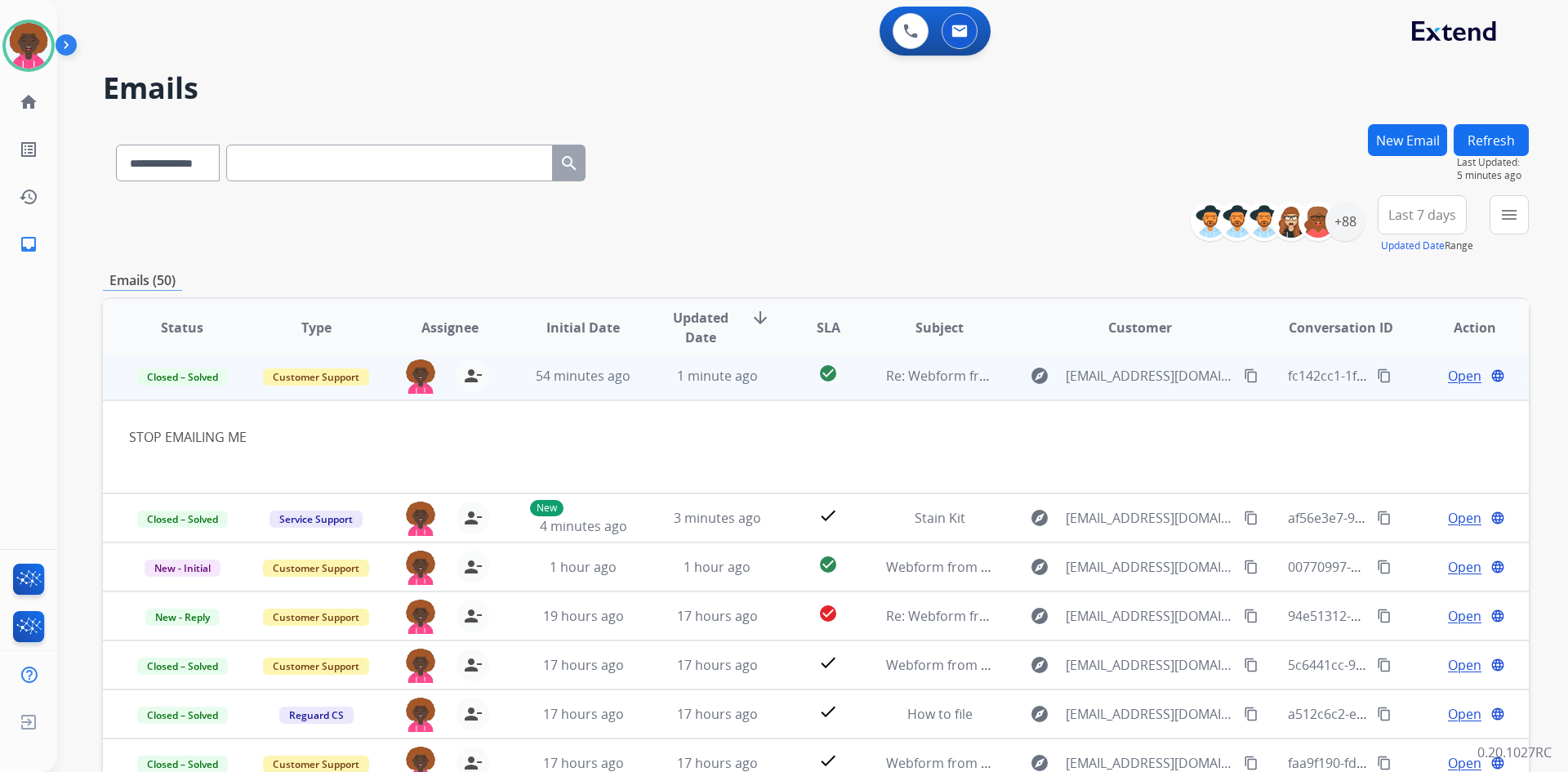
scroll to position [0, 0]
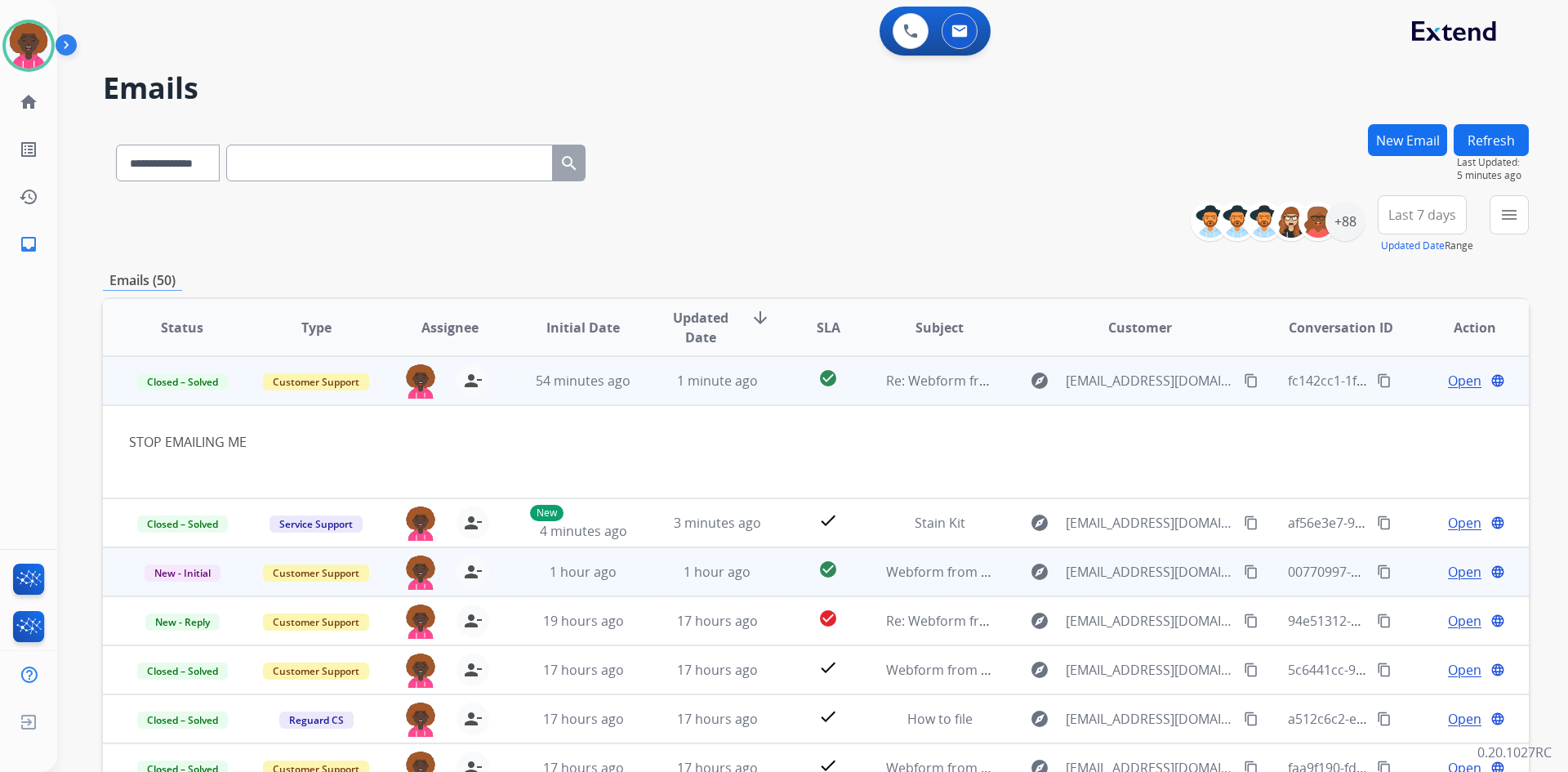
click at [750, 560] on td "1 hour ago" at bounding box center [705, 571] width 134 height 49
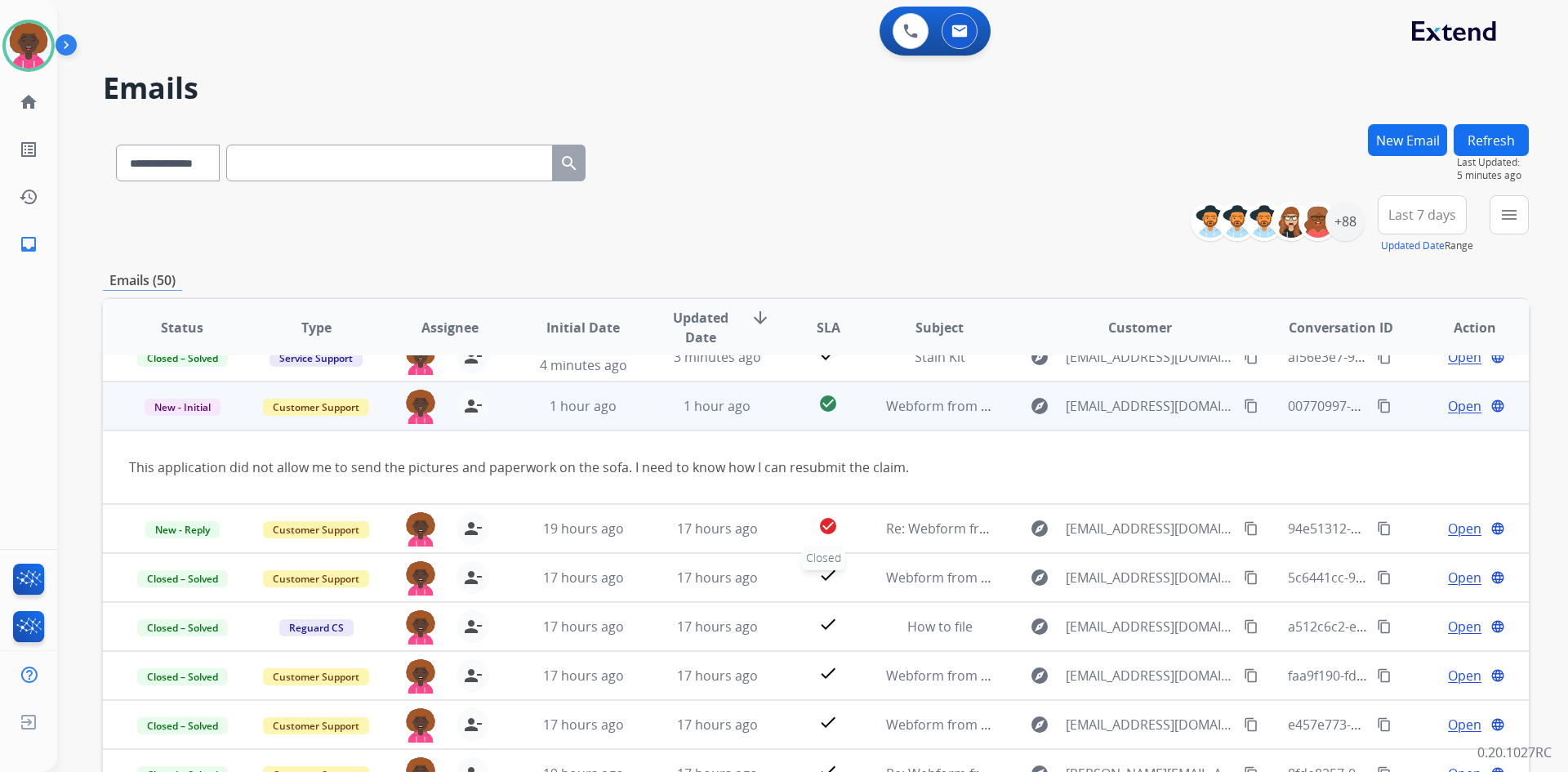
scroll to position [75, 0]
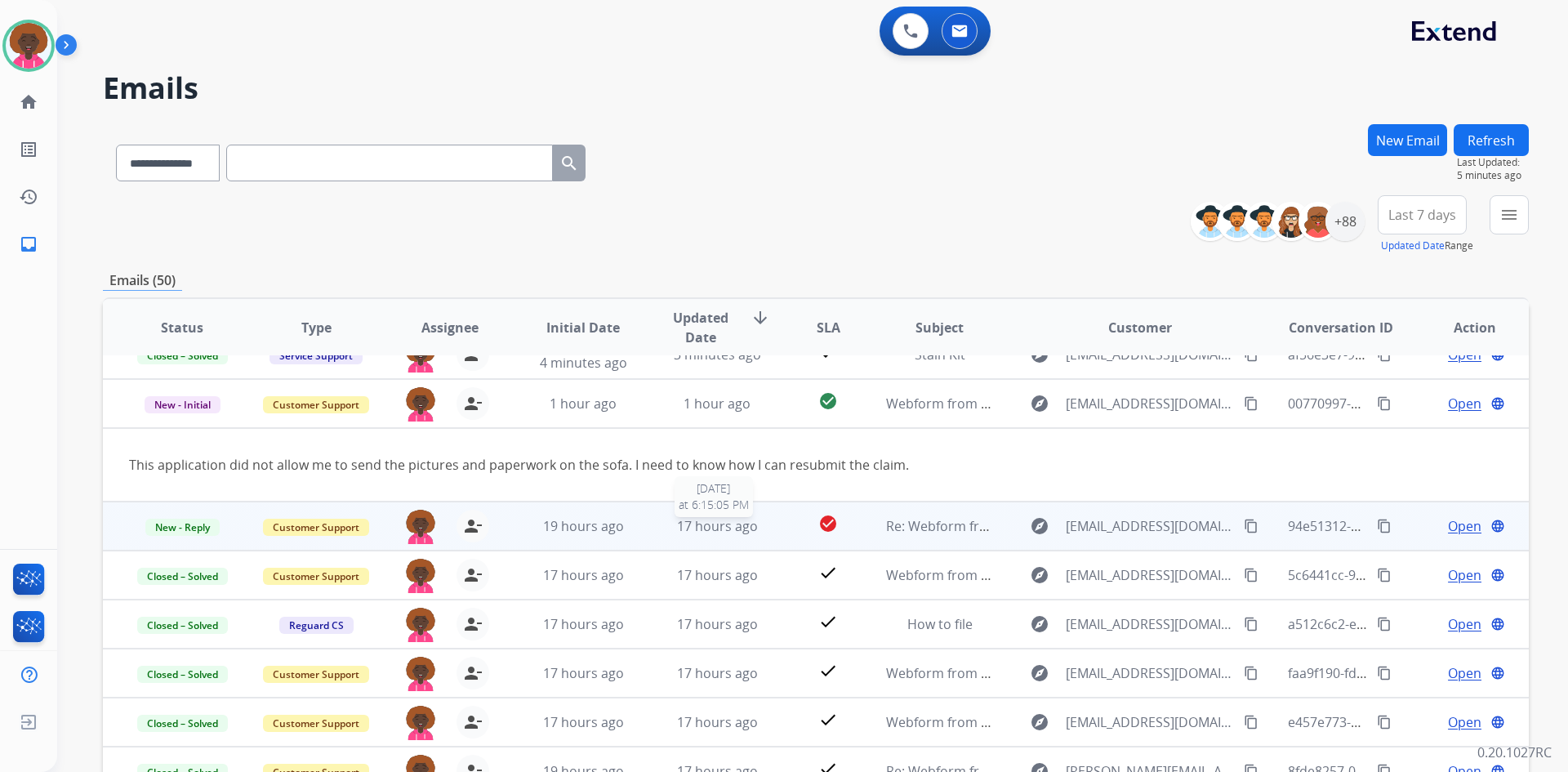
click at [694, 529] on span "17 hours ago" at bounding box center [717, 525] width 81 height 18
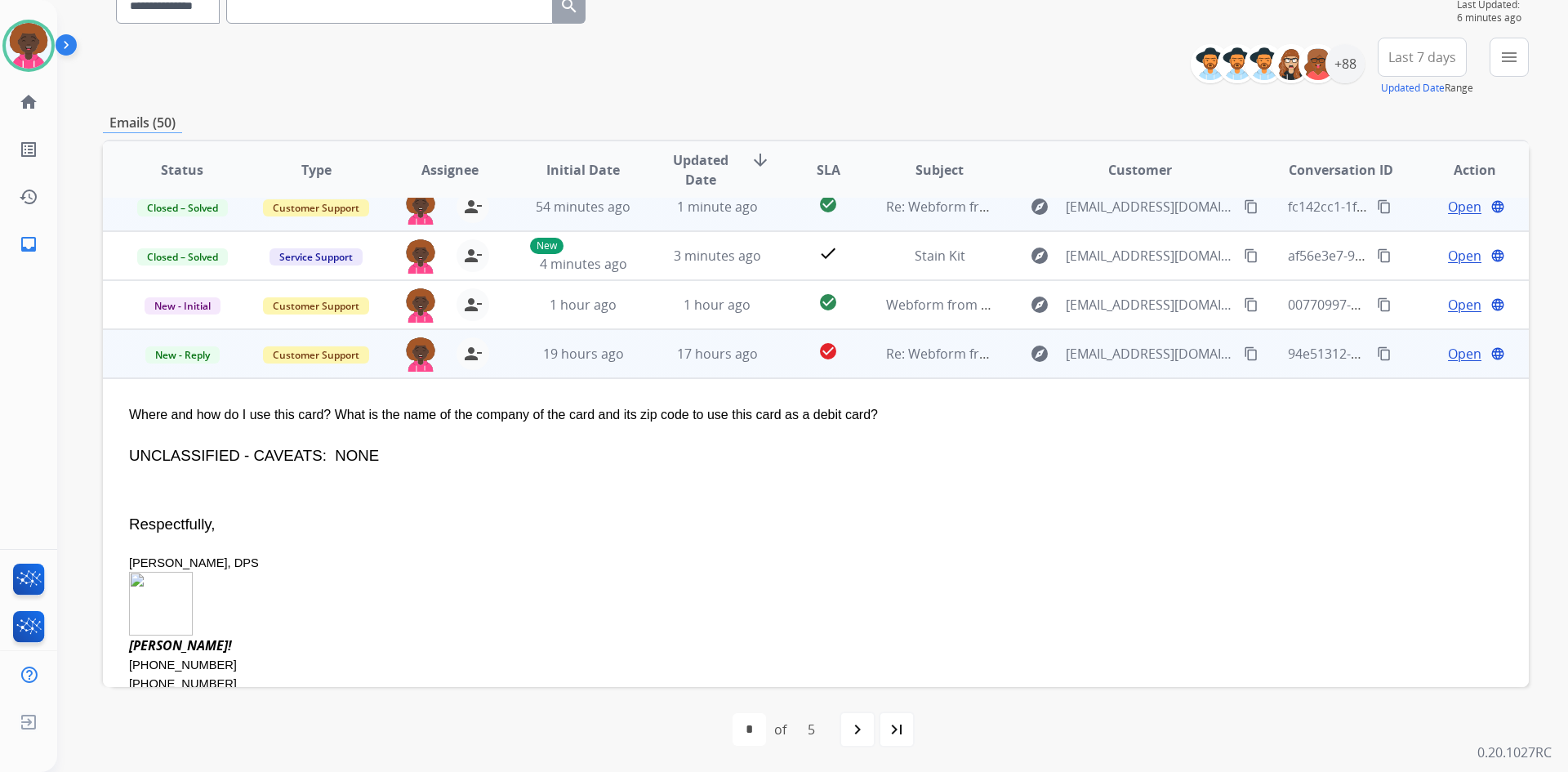
scroll to position [0, 0]
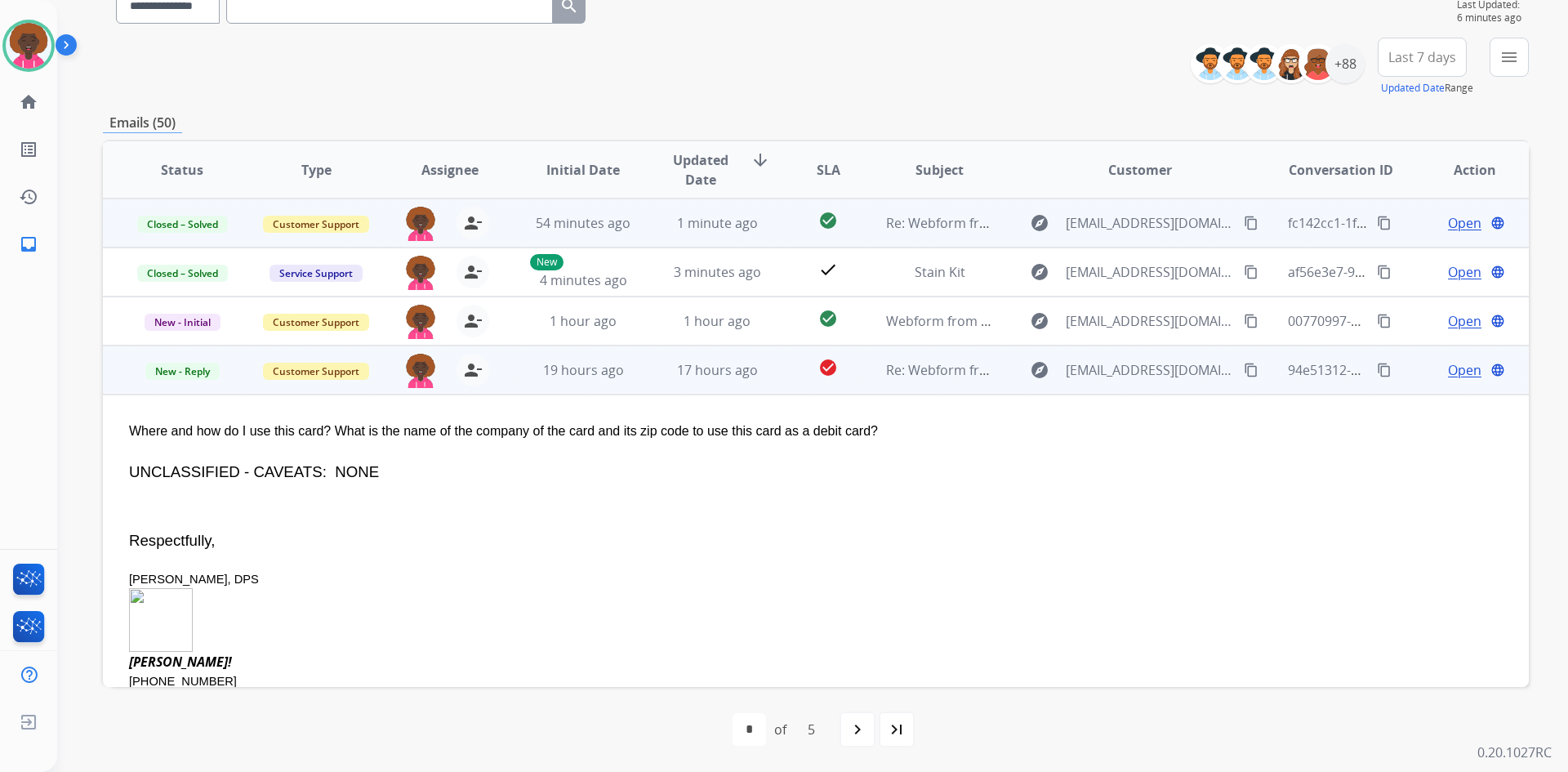
click at [1463, 374] on span "Open" at bounding box center [1465, 369] width 34 height 19
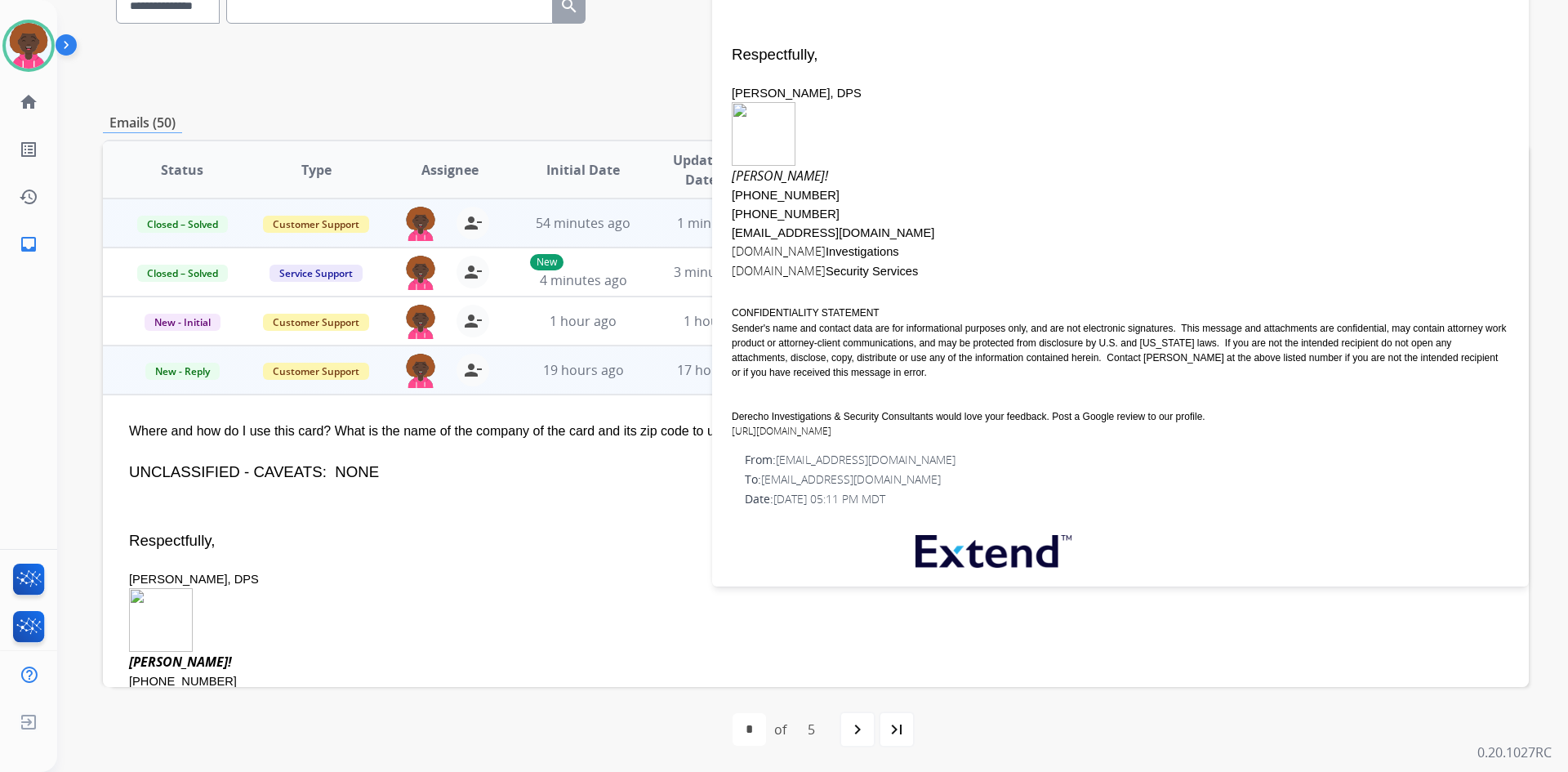
scroll to position [327, 0]
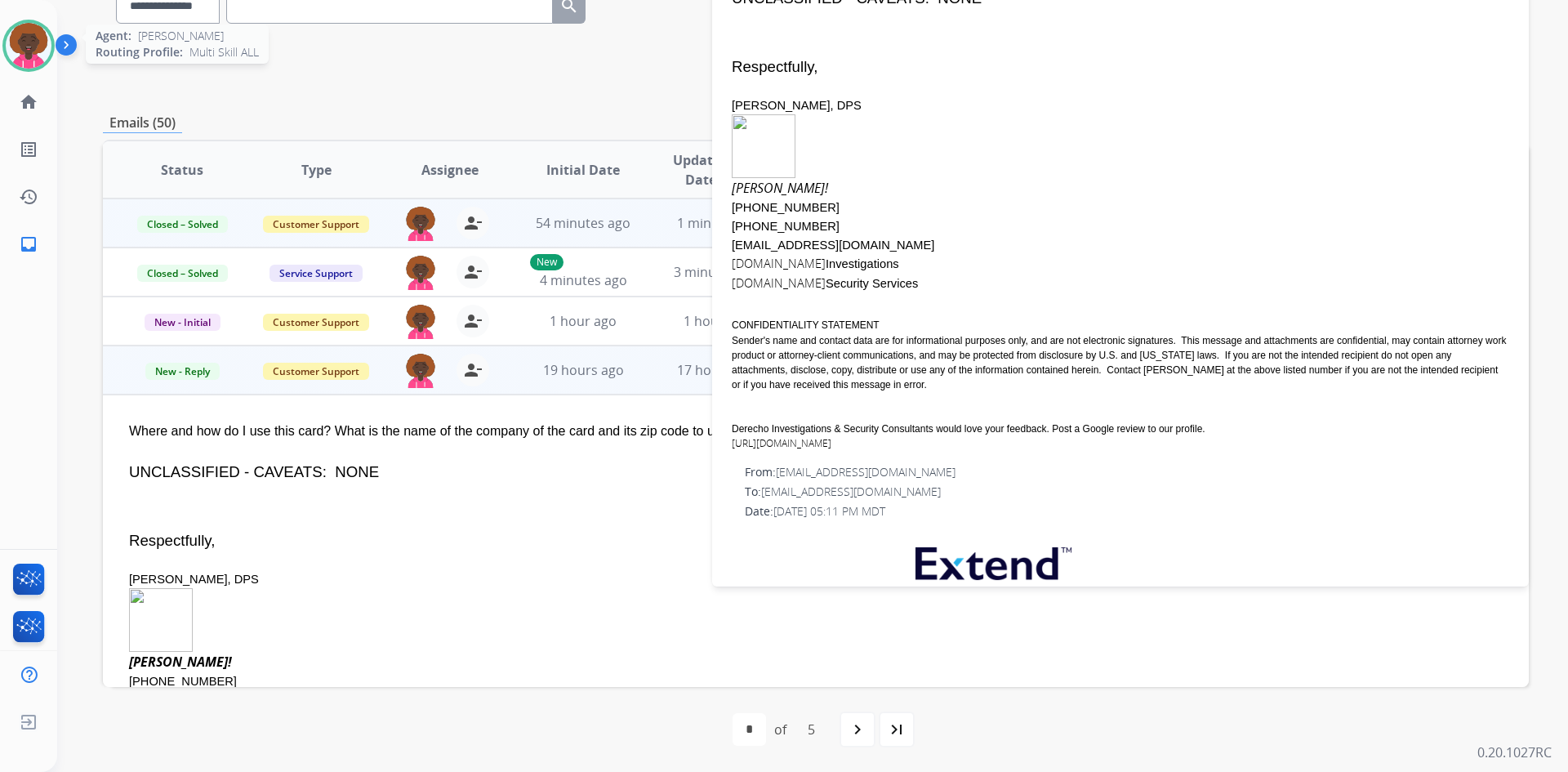
click at [28, 36] on img at bounding box center [28, 45] width 46 height 46
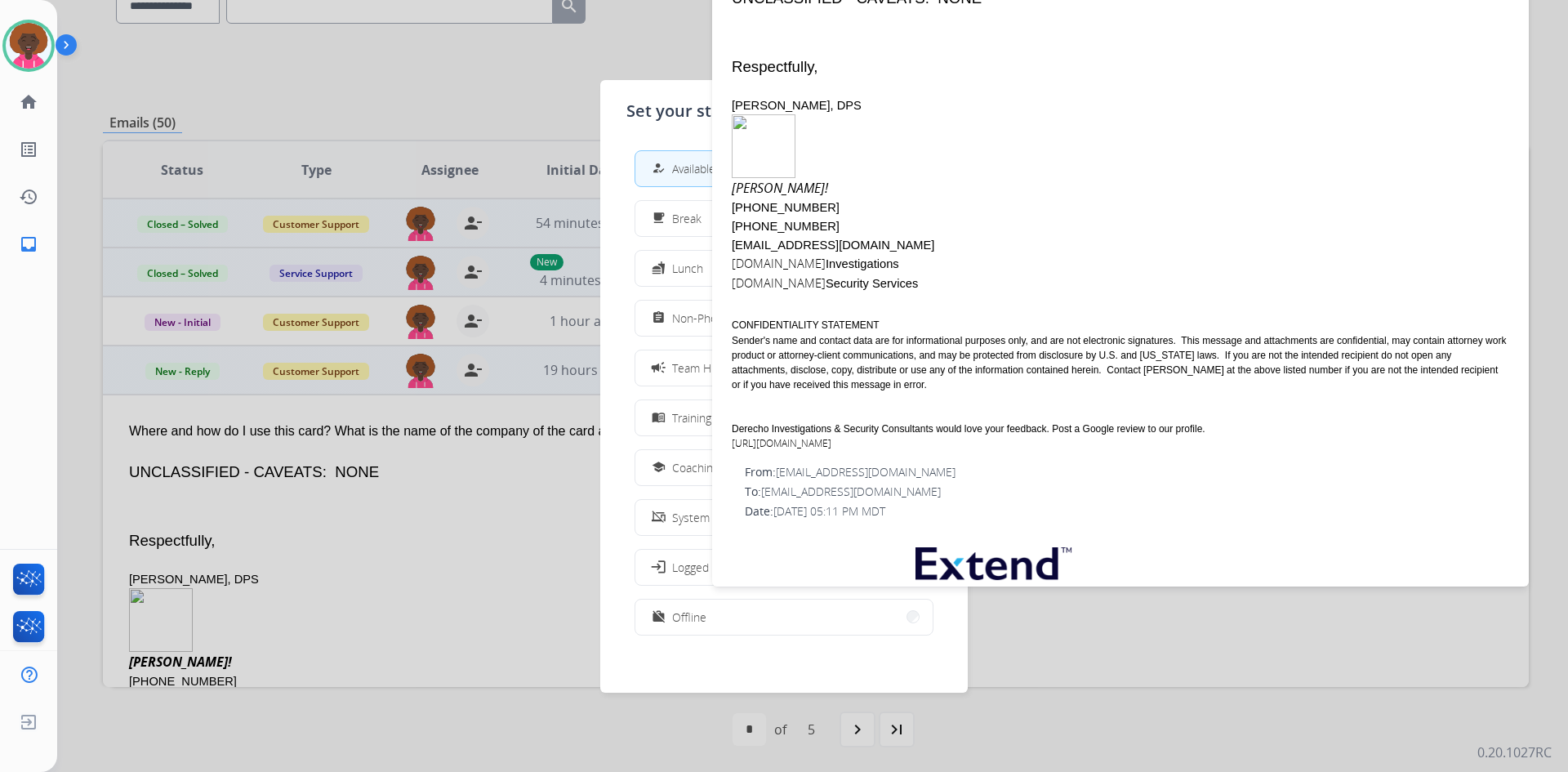
click at [361, 258] on div at bounding box center [784, 386] width 1568 height 772
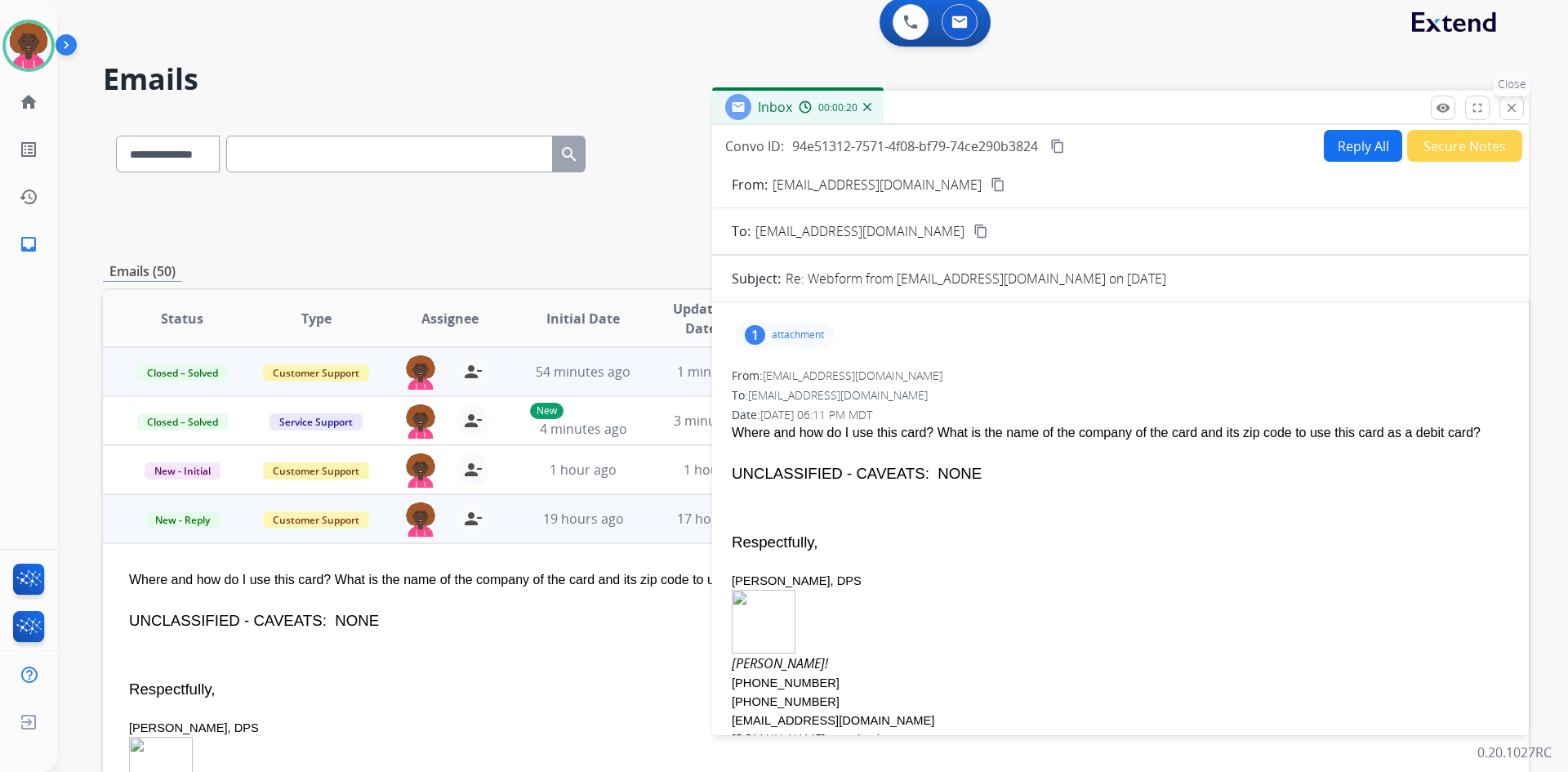
scroll to position [0, 0]
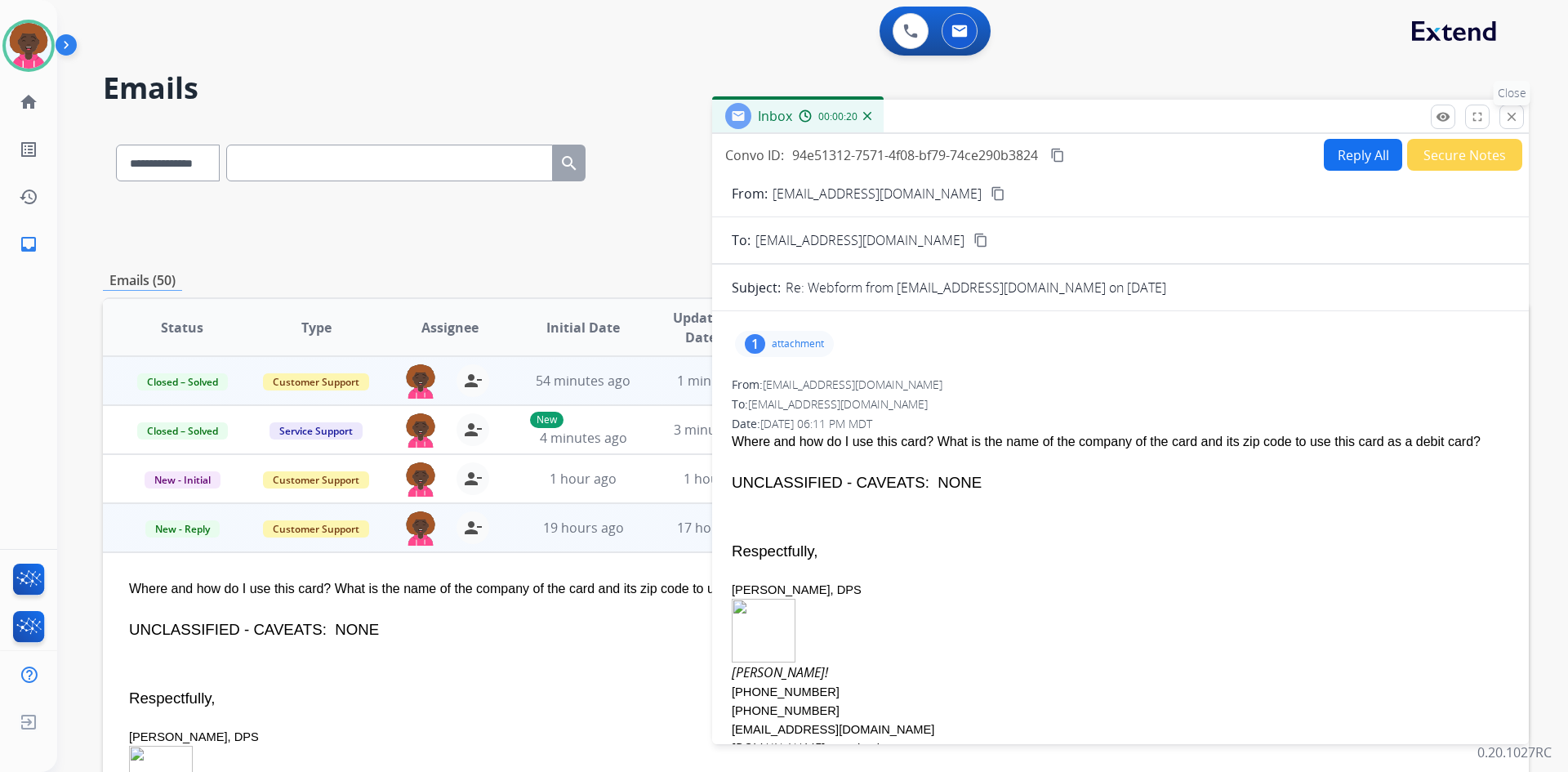
click at [1508, 113] on mat-icon "close" at bounding box center [1512, 117] width 15 height 15
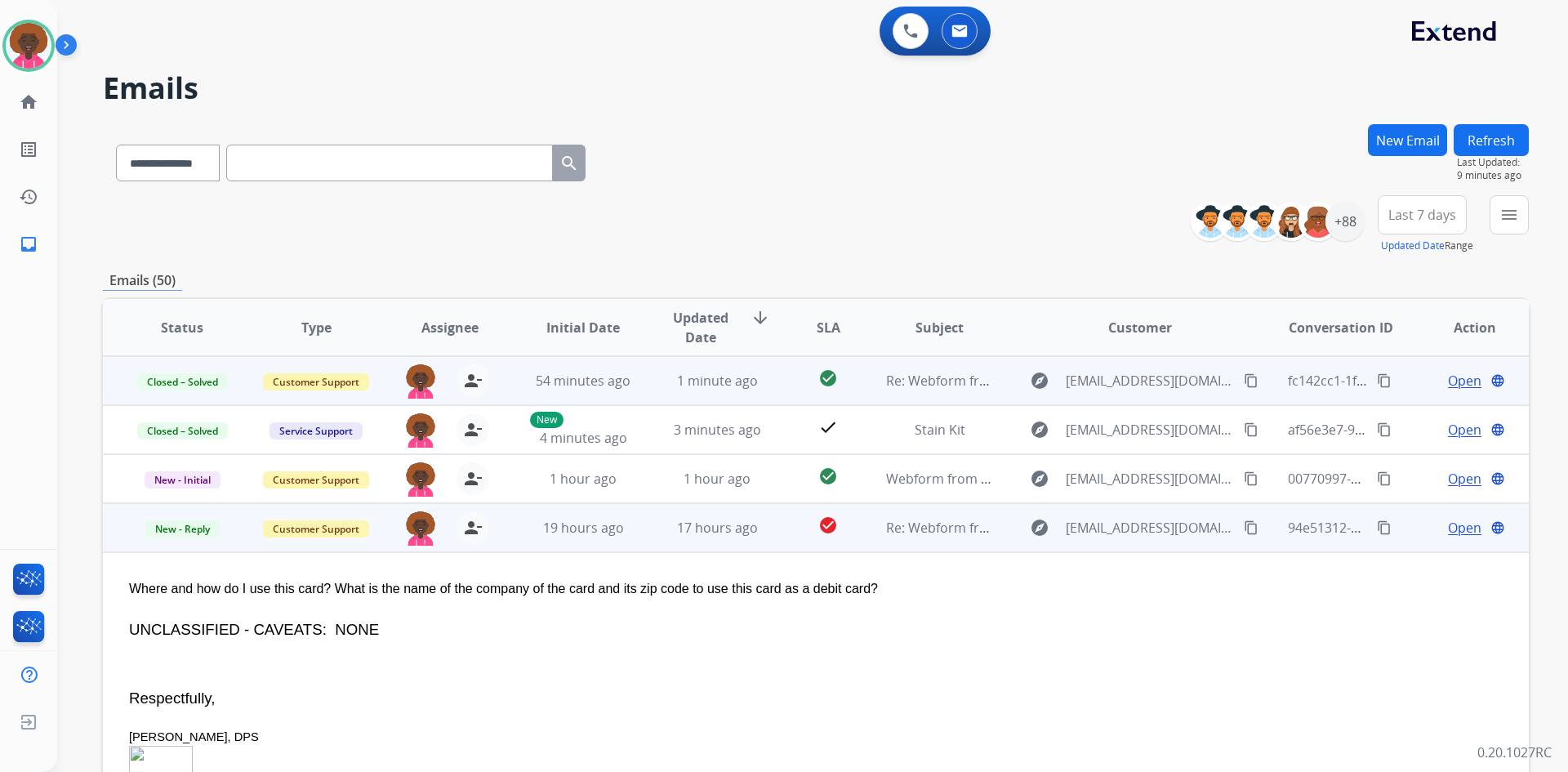
click at [1448, 530] on span "Open" at bounding box center [1465, 527] width 34 height 19
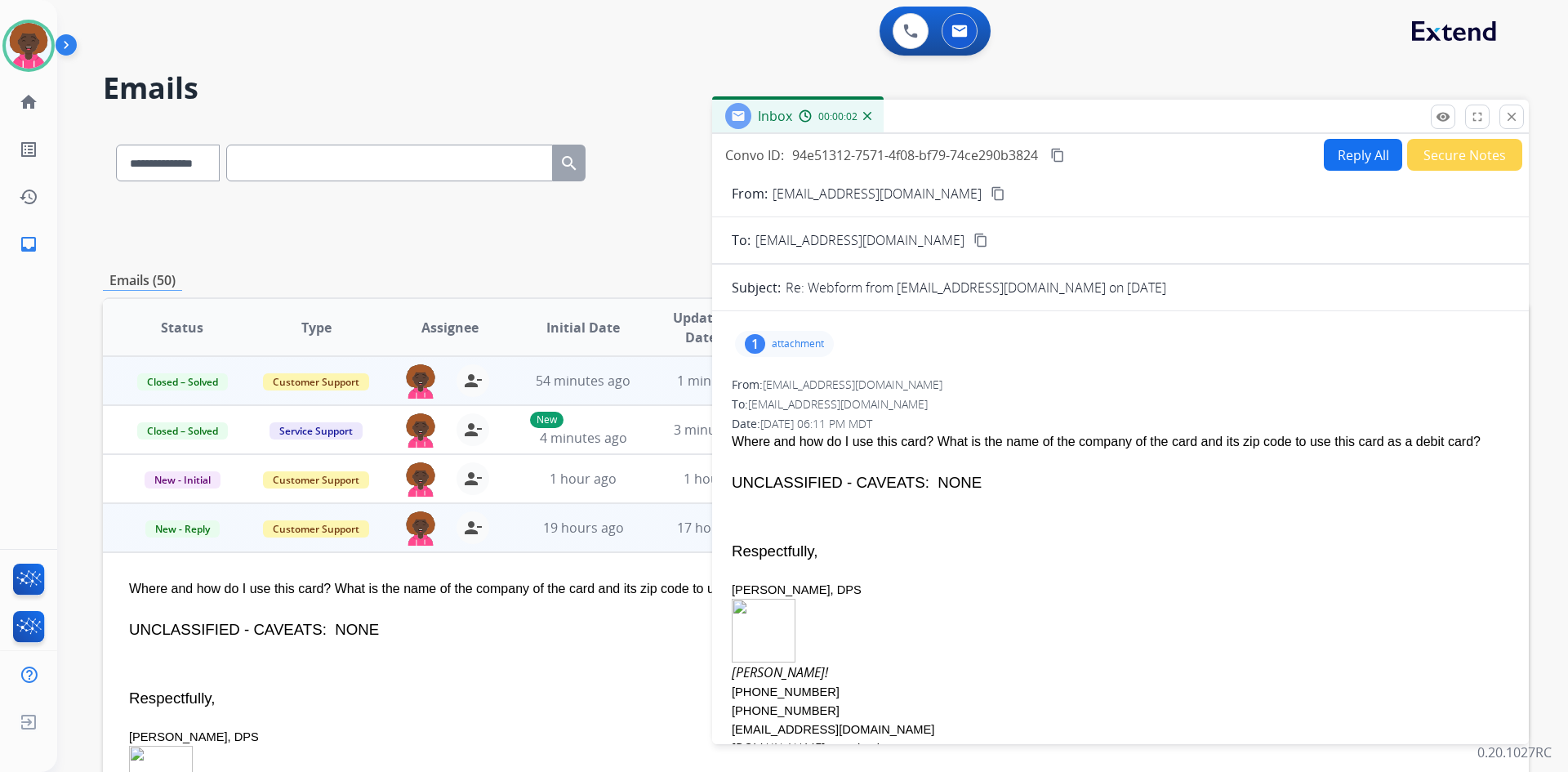
click at [795, 348] on p "attachment" at bounding box center [798, 344] width 52 height 13
click at [897, 391] on p "Outlook-fck45shz.jpg" at bounding box center [894, 385] width 127 height 19
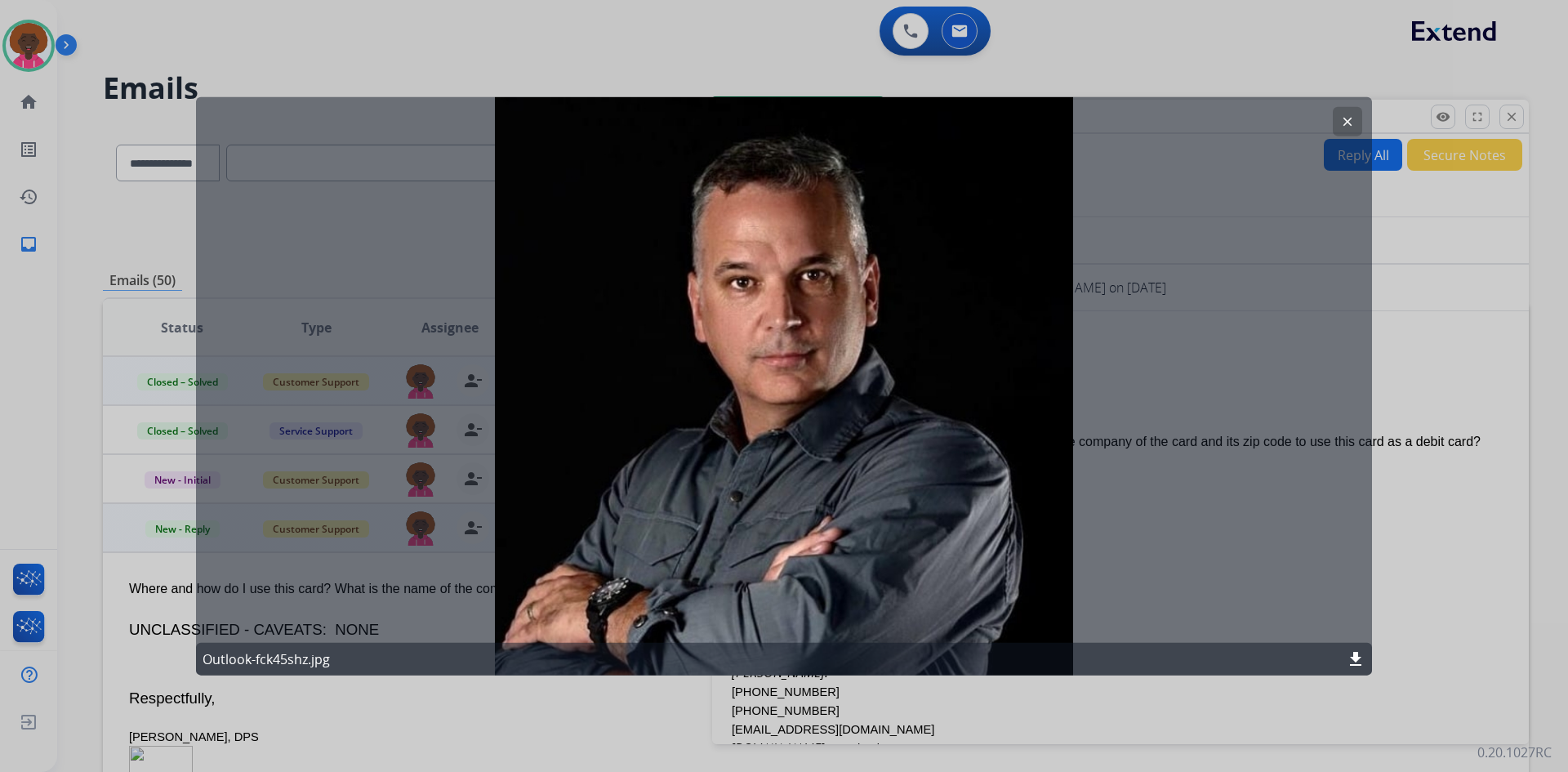
click at [1344, 116] on mat-icon "clear" at bounding box center [1348, 121] width 15 height 15
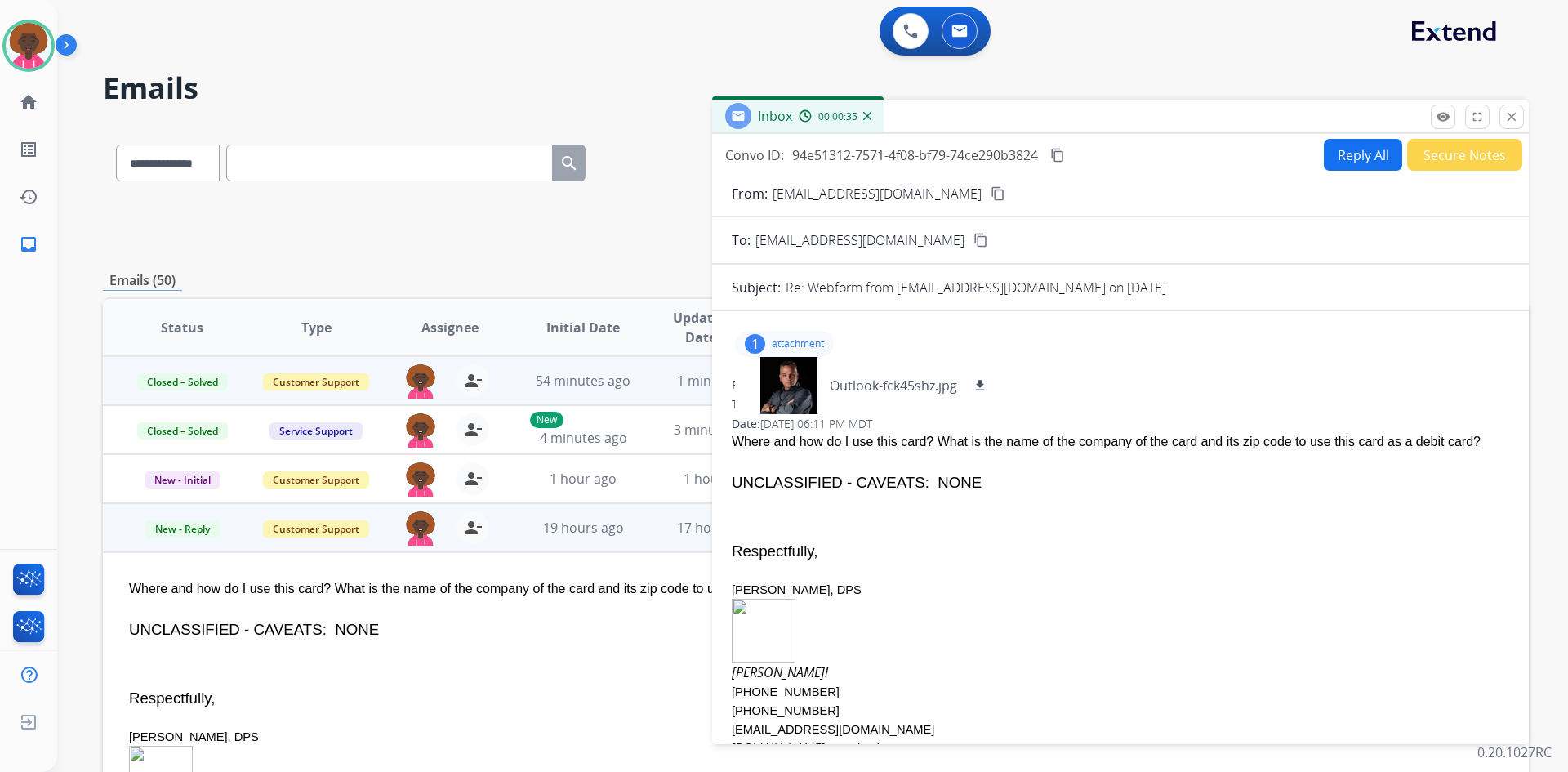
click at [1152, 337] on div "1 attachment Outlook-fck45shz.jpg download" at bounding box center [1121, 343] width 777 height 39
click at [1335, 149] on button "Reply All" at bounding box center [1364, 155] width 79 height 32
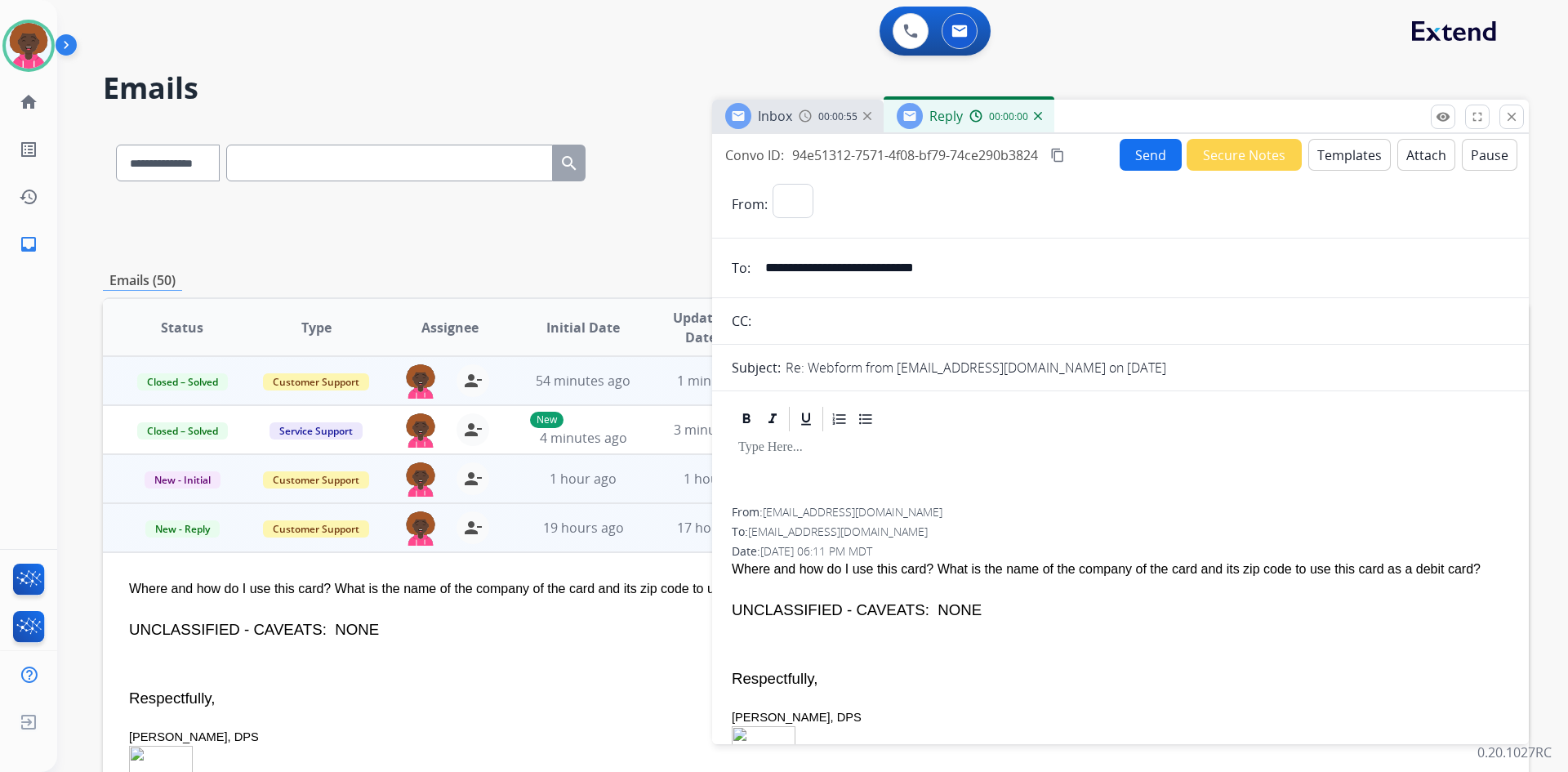
select select "**********"
click at [811, 456] on div at bounding box center [1121, 471] width 777 height 74
click at [1346, 151] on button "Templates" at bounding box center [1349, 155] width 82 height 32
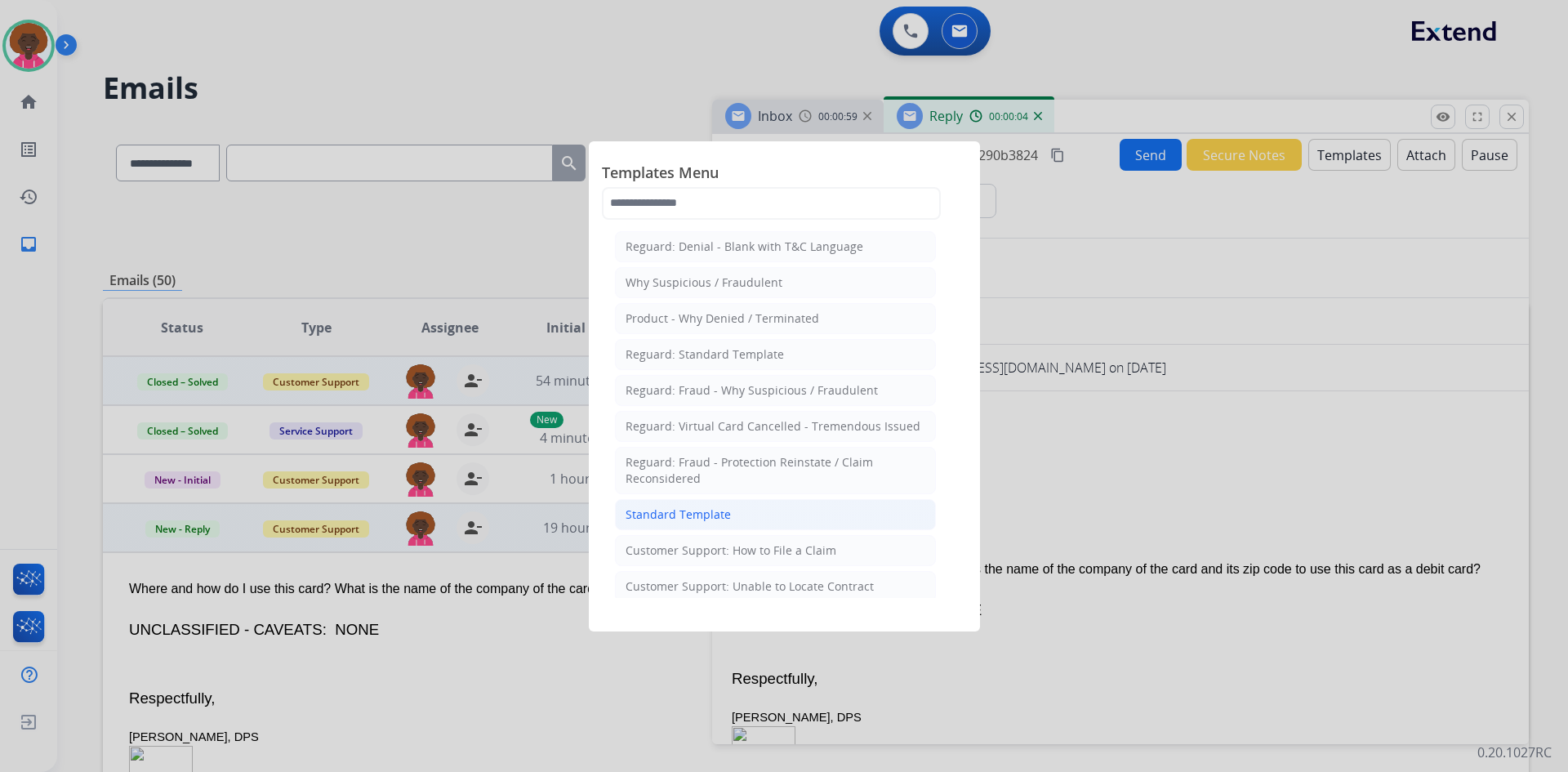
click at [761, 516] on li "Standard Template" at bounding box center [775, 514] width 321 height 31
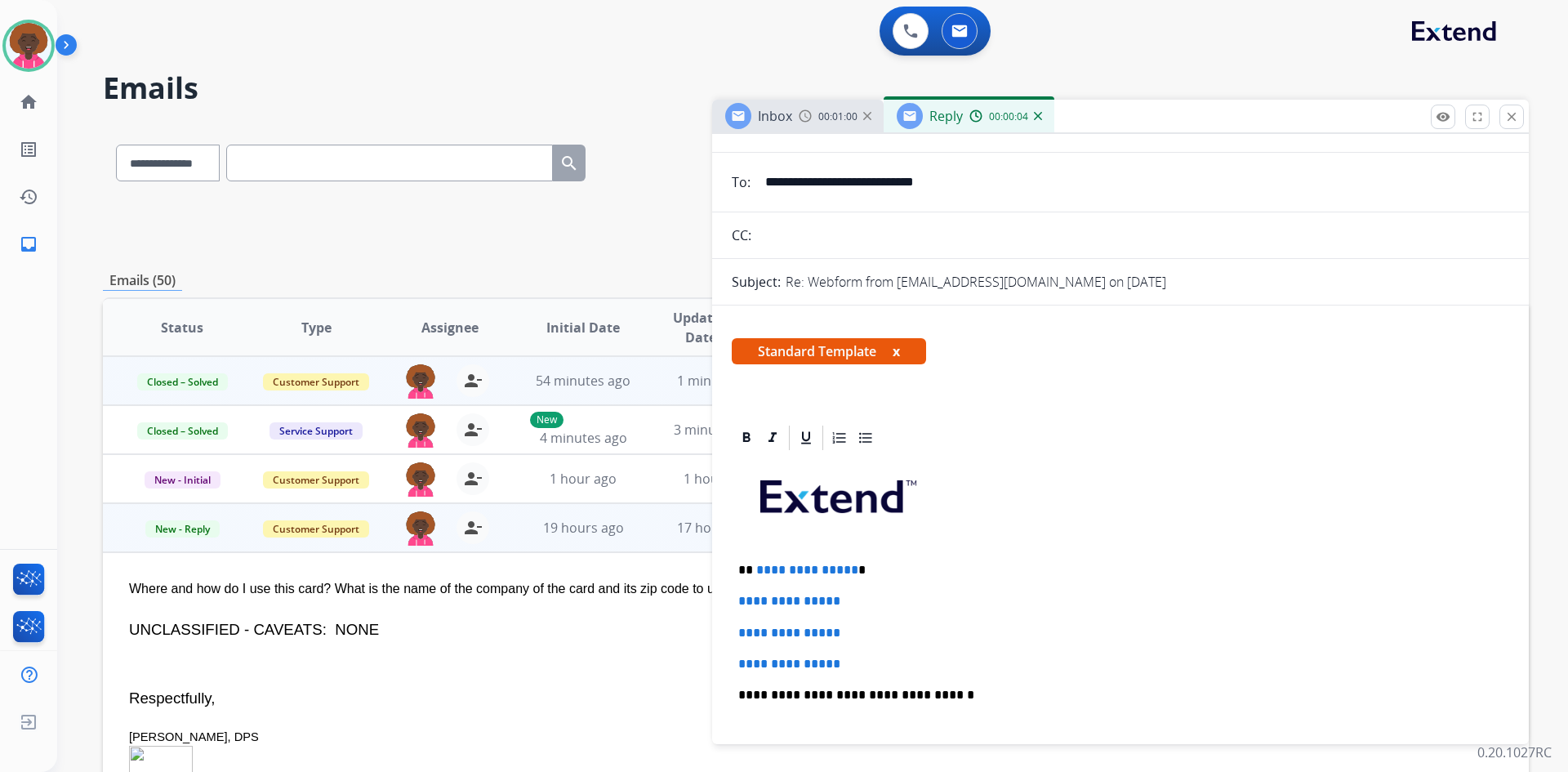
scroll to position [163, 0]
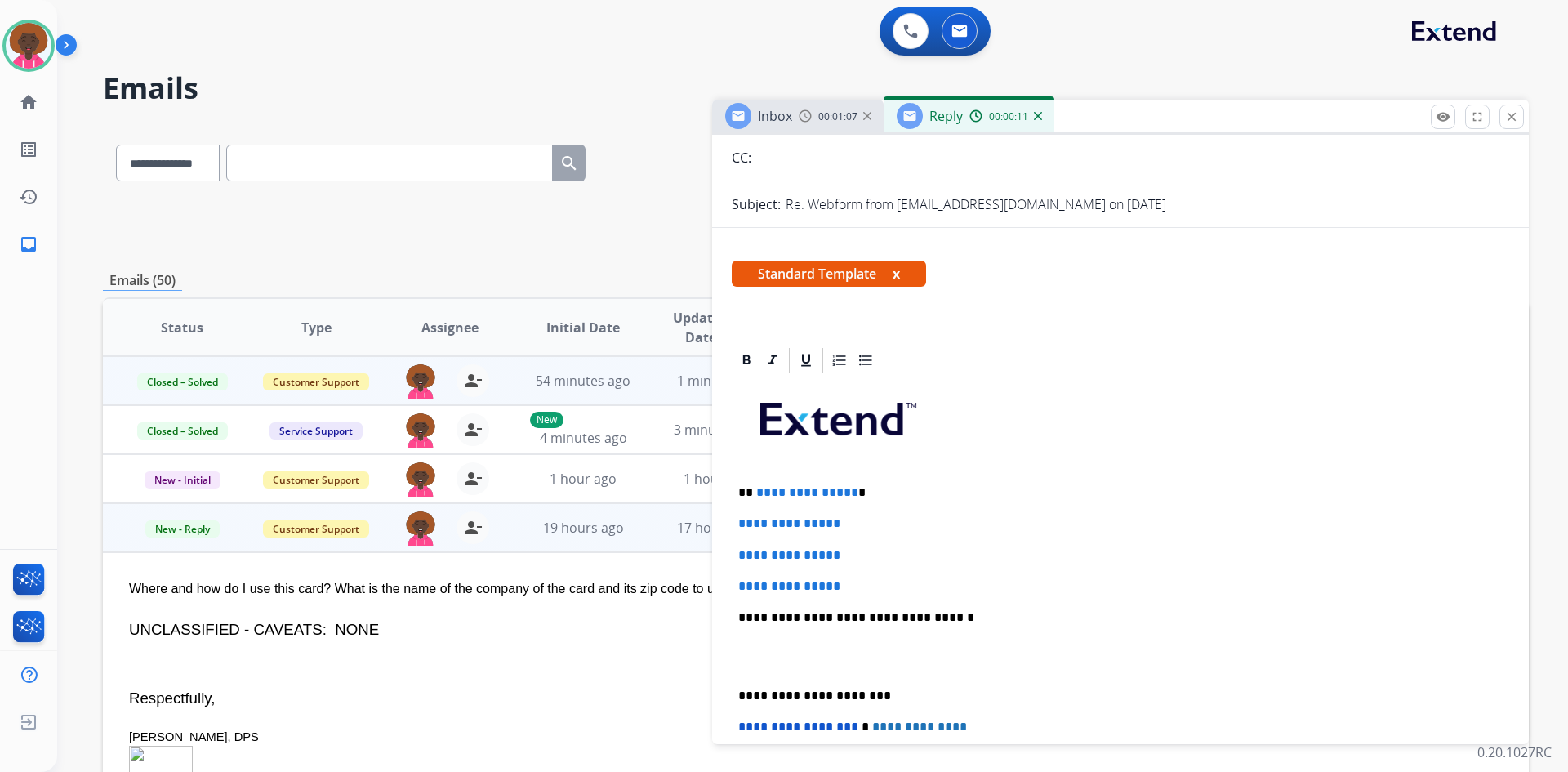
drag, startPoint x: 876, startPoint y: 583, endPoint x: 846, endPoint y: 581, distance: 30.1
click at [850, 583] on p "**********" at bounding box center [1121, 586] width 765 height 15
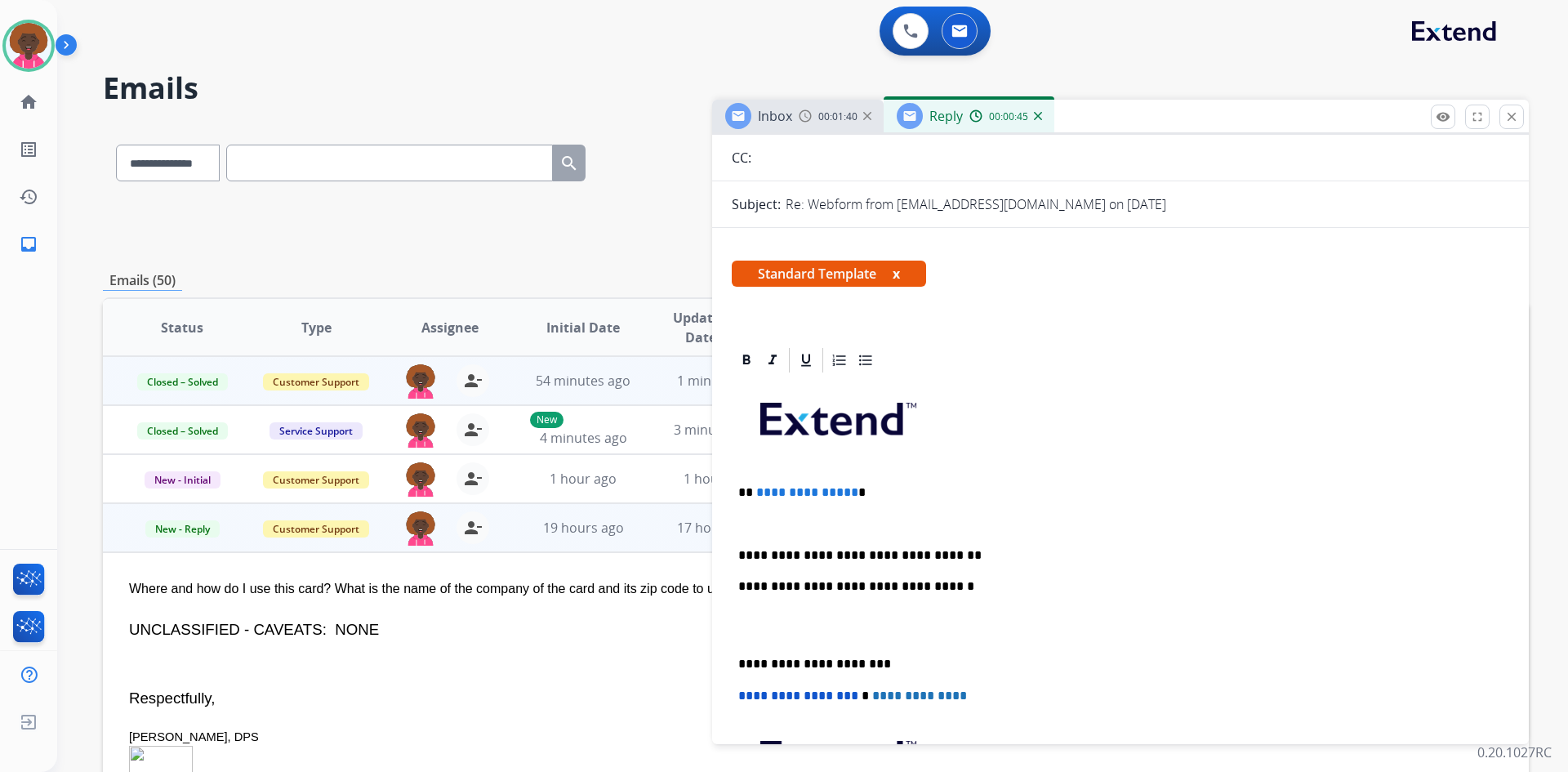
click at [778, 521] on p at bounding box center [1121, 523] width 765 height 15
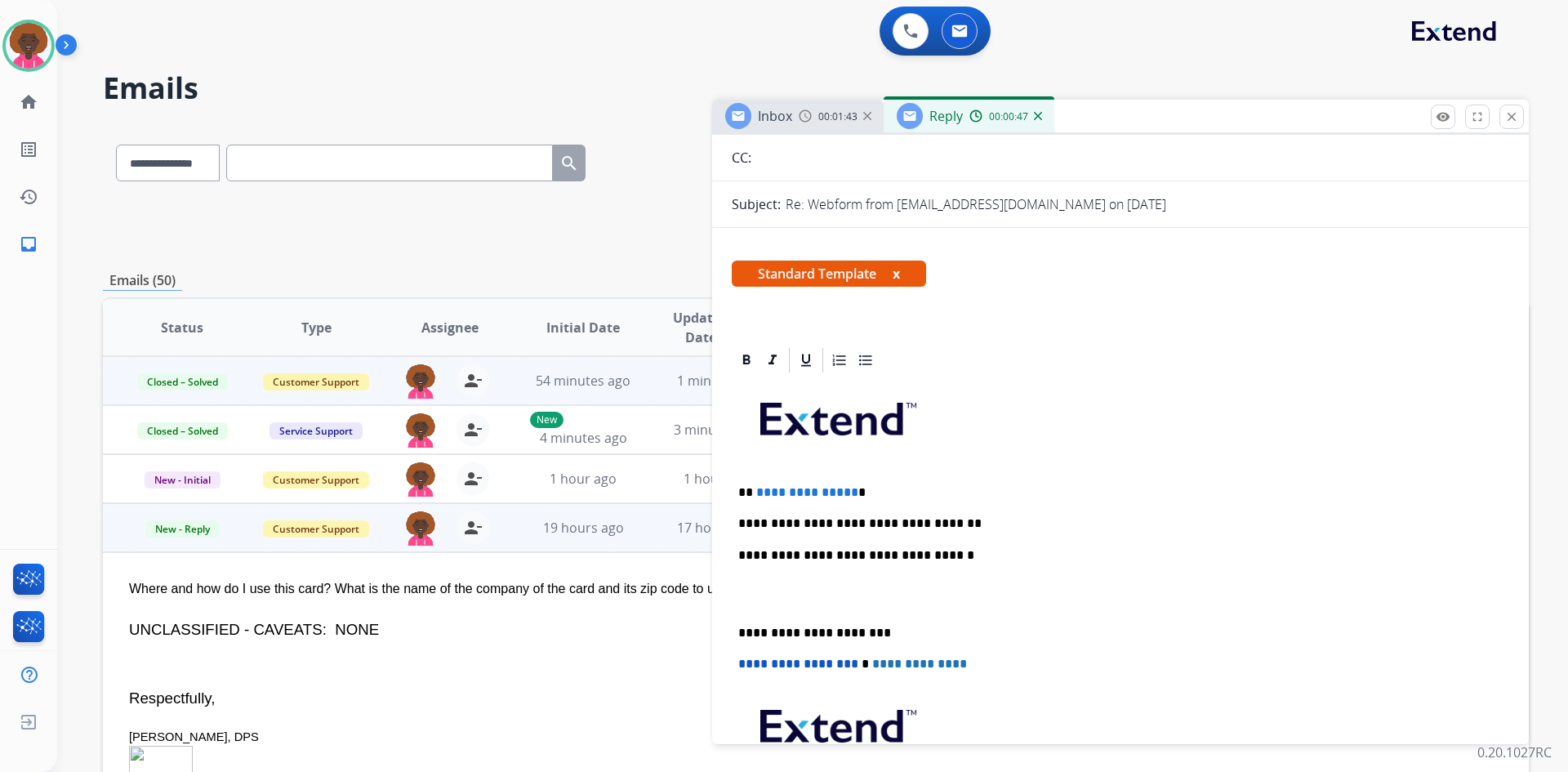
click at [963, 521] on p "**********" at bounding box center [1114, 523] width 751 height 15
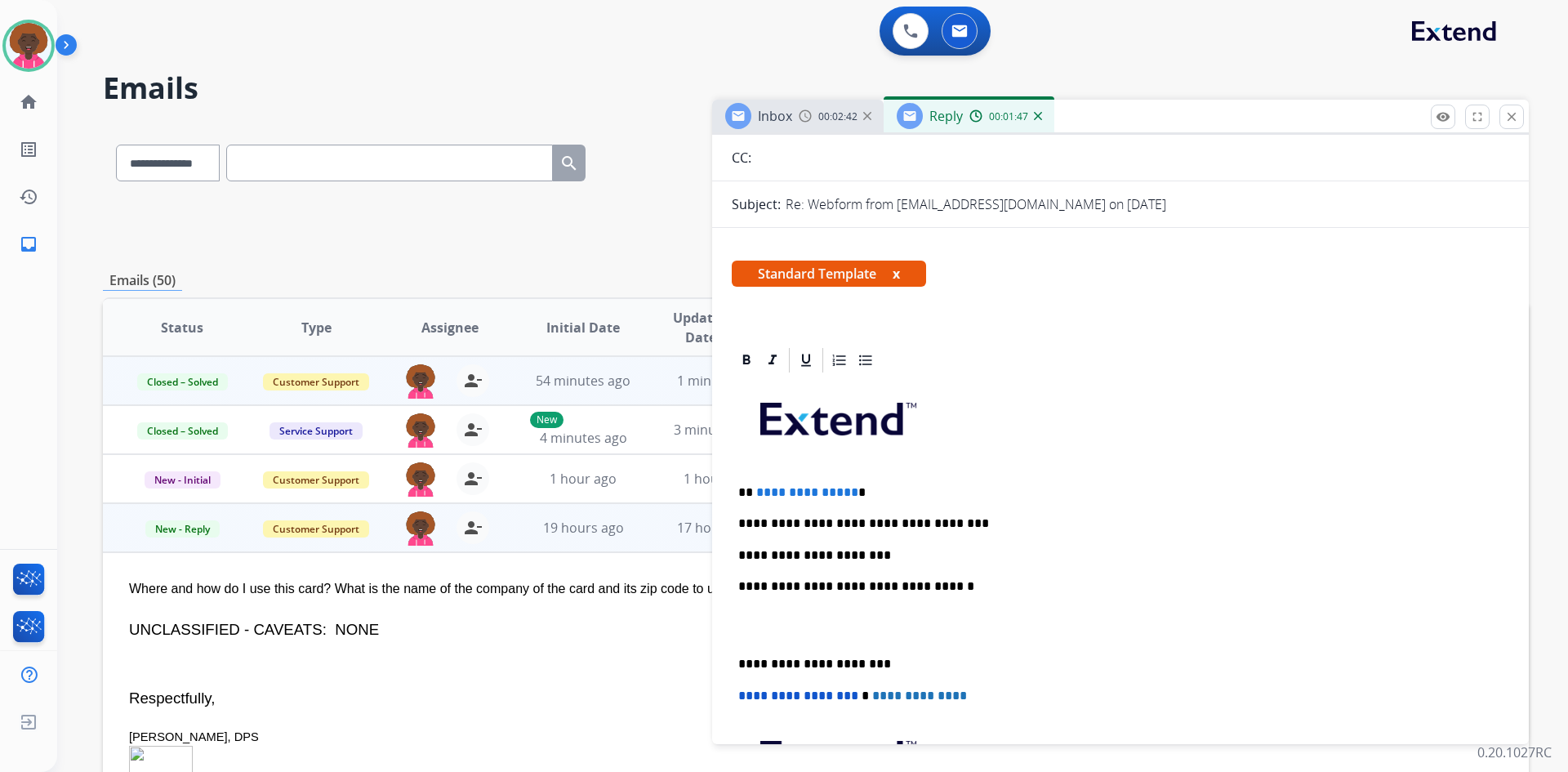
click at [904, 560] on p "**********" at bounding box center [1114, 555] width 751 height 15
click at [896, 558] on p "**********" at bounding box center [1114, 555] width 751 height 15
click at [885, 556] on p "**********" at bounding box center [1114, 555] width 751 height 15
click at [888, 541] on div "**********" at bounding box center [1121, 641] width 777 height 531
click at [755, 636] on p at bounding box center [1121, 625] width 765 height 30
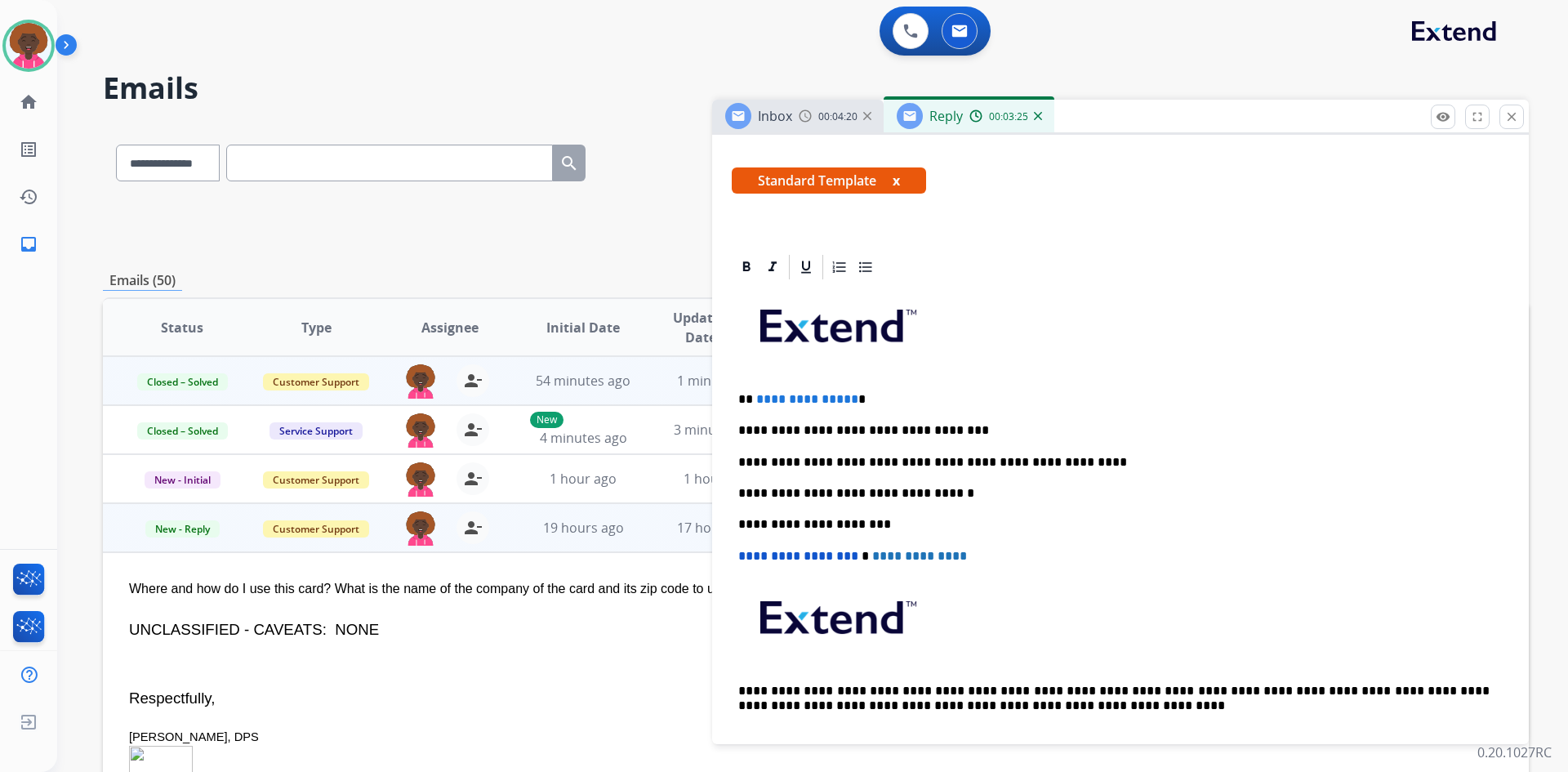
scroll to position [245, 0]
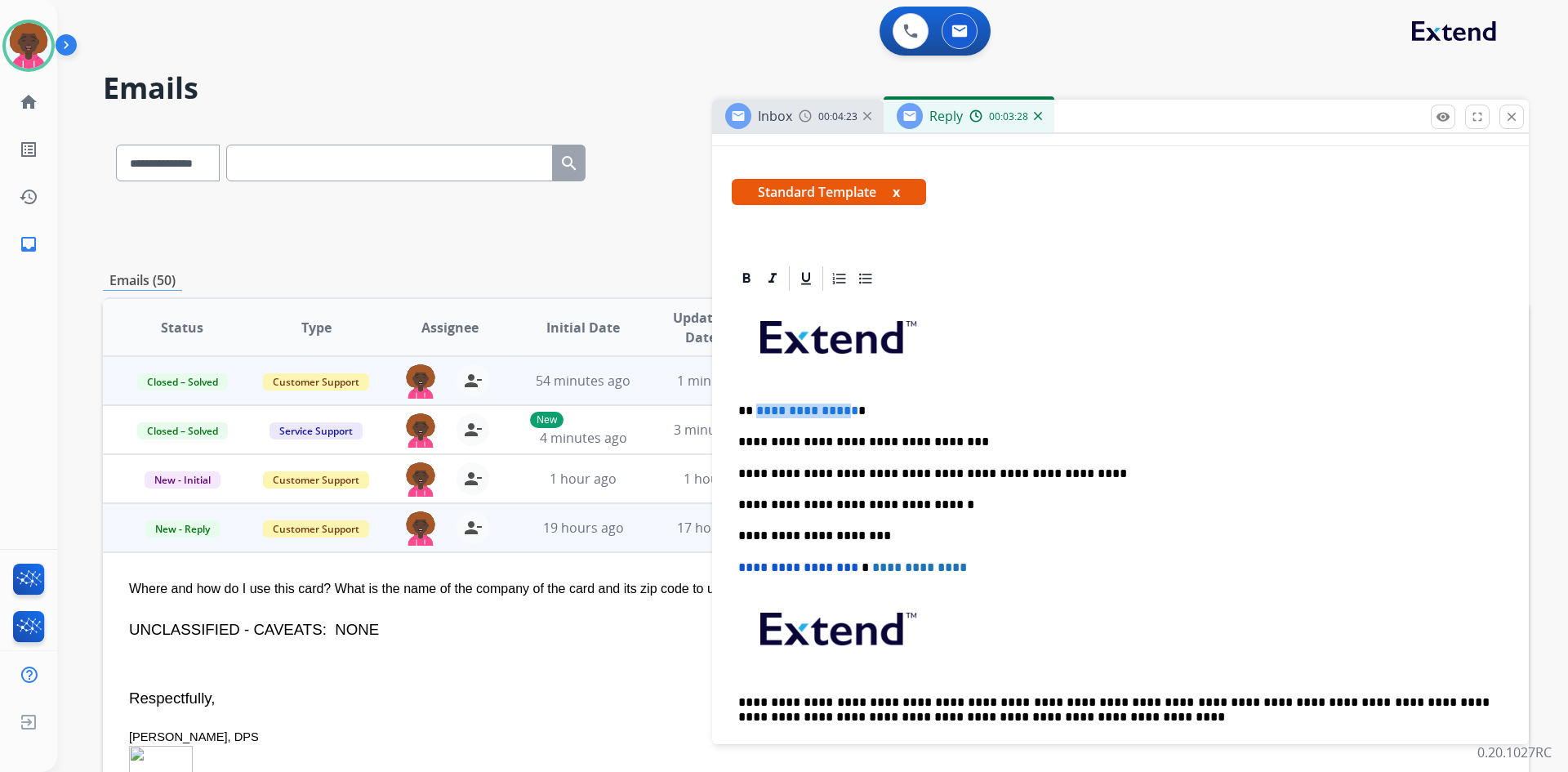
drag, startPoint x: 845, startPoint y: 409, endPoint x: 756, endPoint y: 402, distance: 89.3
click at [756, 404] on span "**********" at bounding box center [807, 410] width 102 height 13
click at [756, 409] on span "*" at bounding box center [760, 410] width 8 height 13
click at [757, 409] on span "*" at bounding box center [760, 410] width 8 height 13
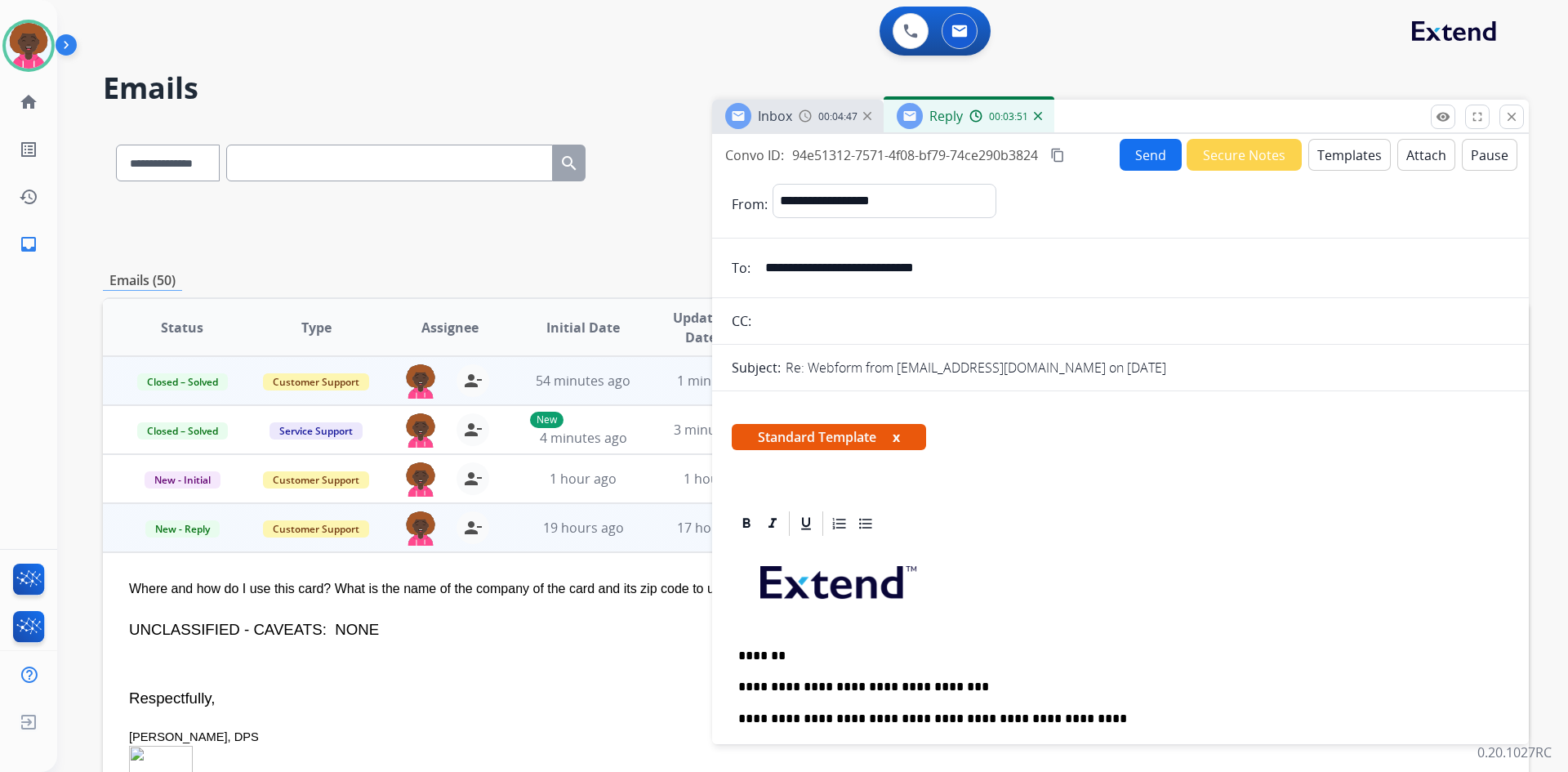
click at [1134, 165] on button "Send" at bounding box center [1151, 155] width 62 height 32
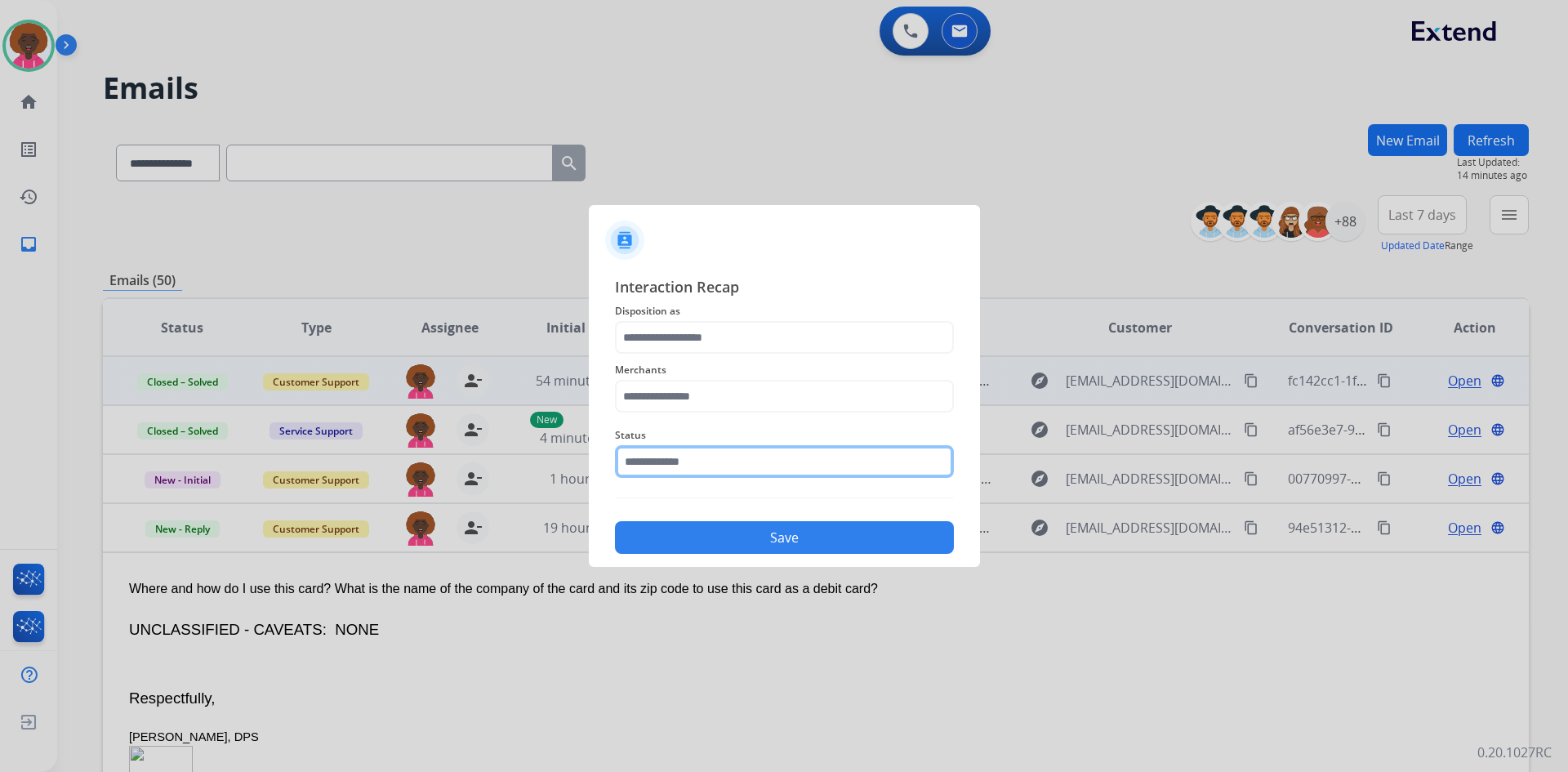
click at [782, 477] on input "text" at bounding box center [784, 461] width 339 height 33
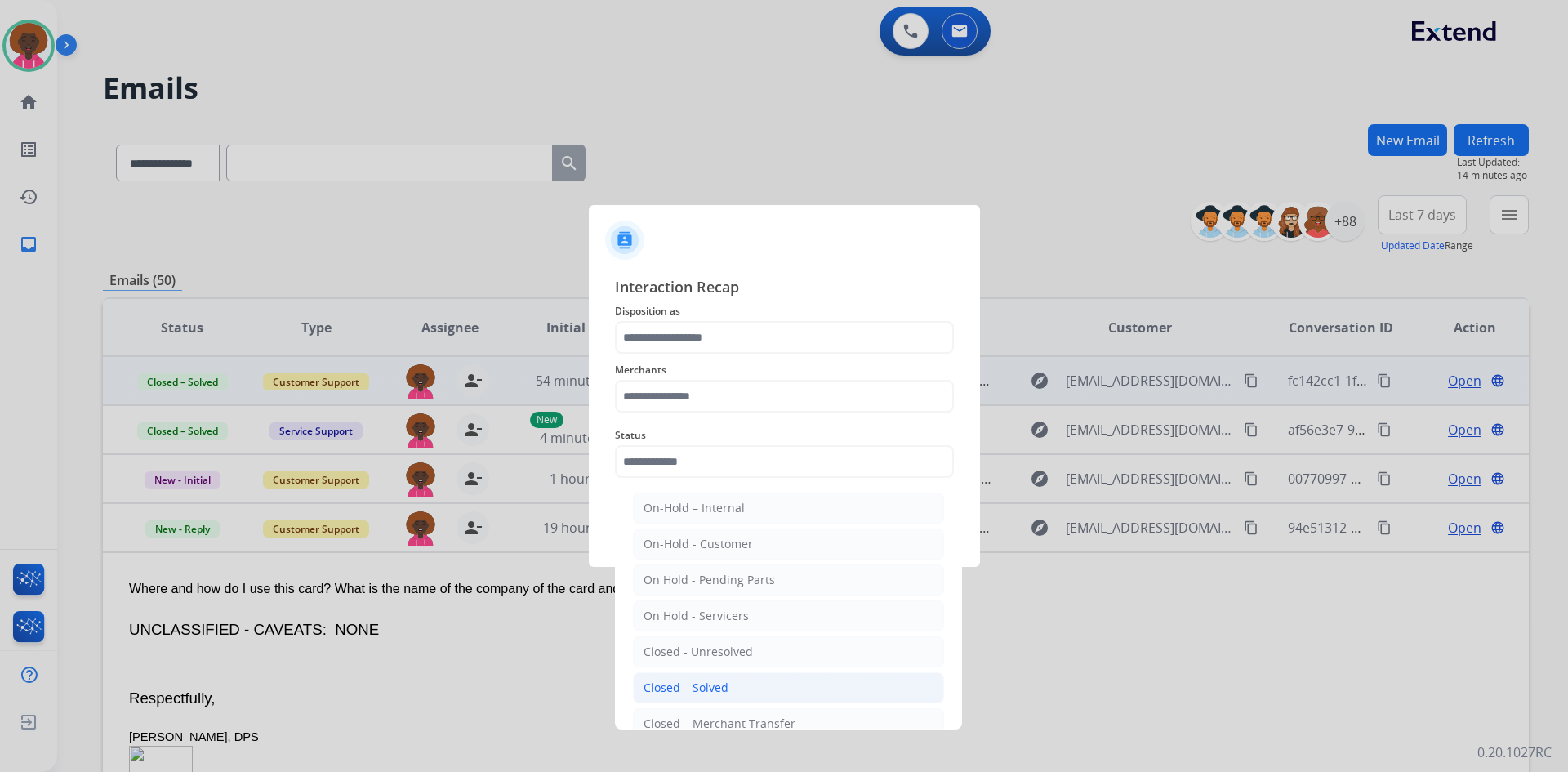
click at [652, 678] on li "Closed – Solved" at bounding box center [789, 687] width 312 height 31
type input "**********"
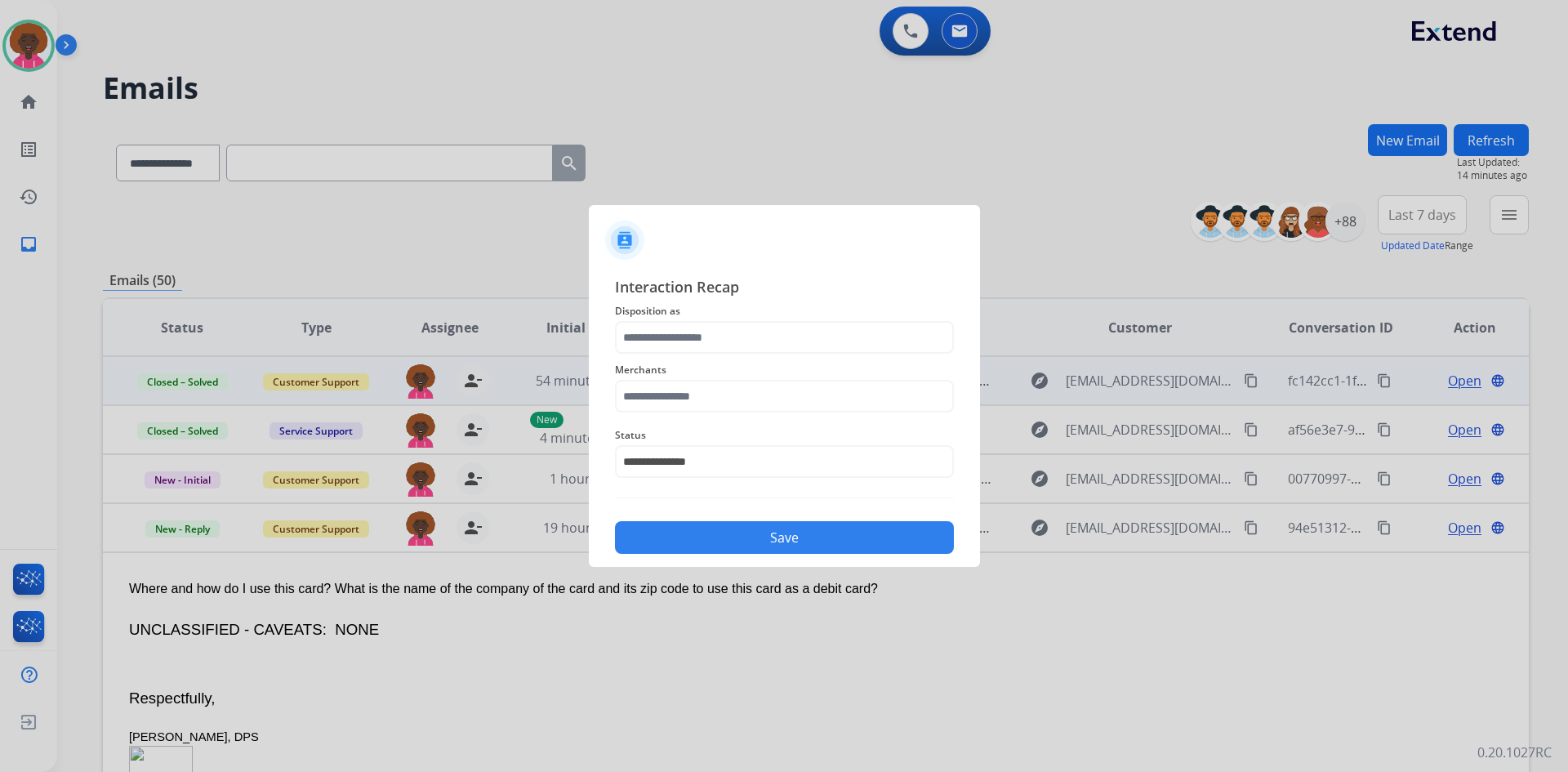
click at [708, 414] on div "Merchants" at bounding box center [784, 386] width 339 height 65
click at [708, 399] on input "text" at bounding box center [784, 395] width 339 height 33
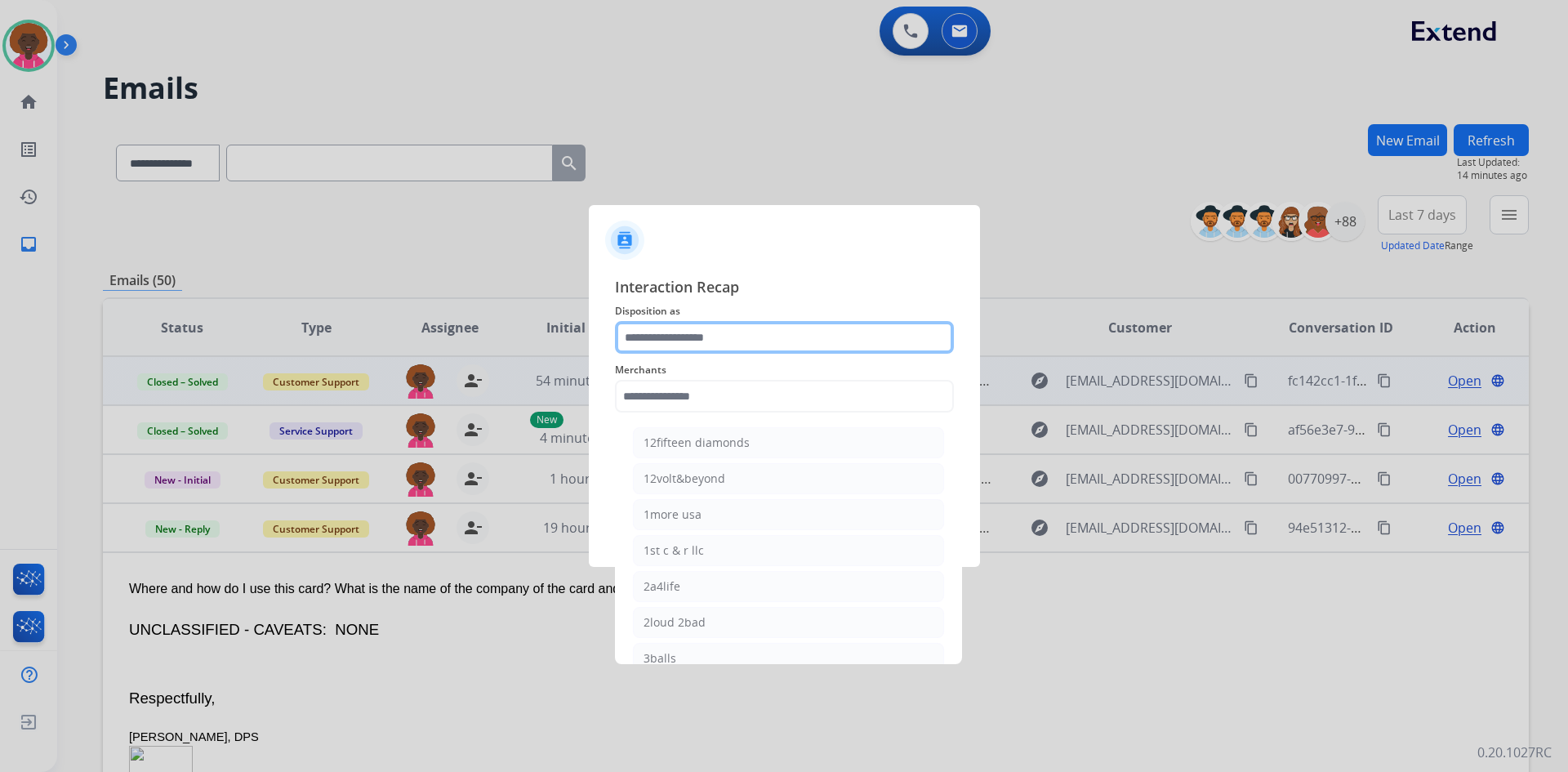
click at [731, 348] on input "text" at bounding box center [784, 337] width 339 height 33
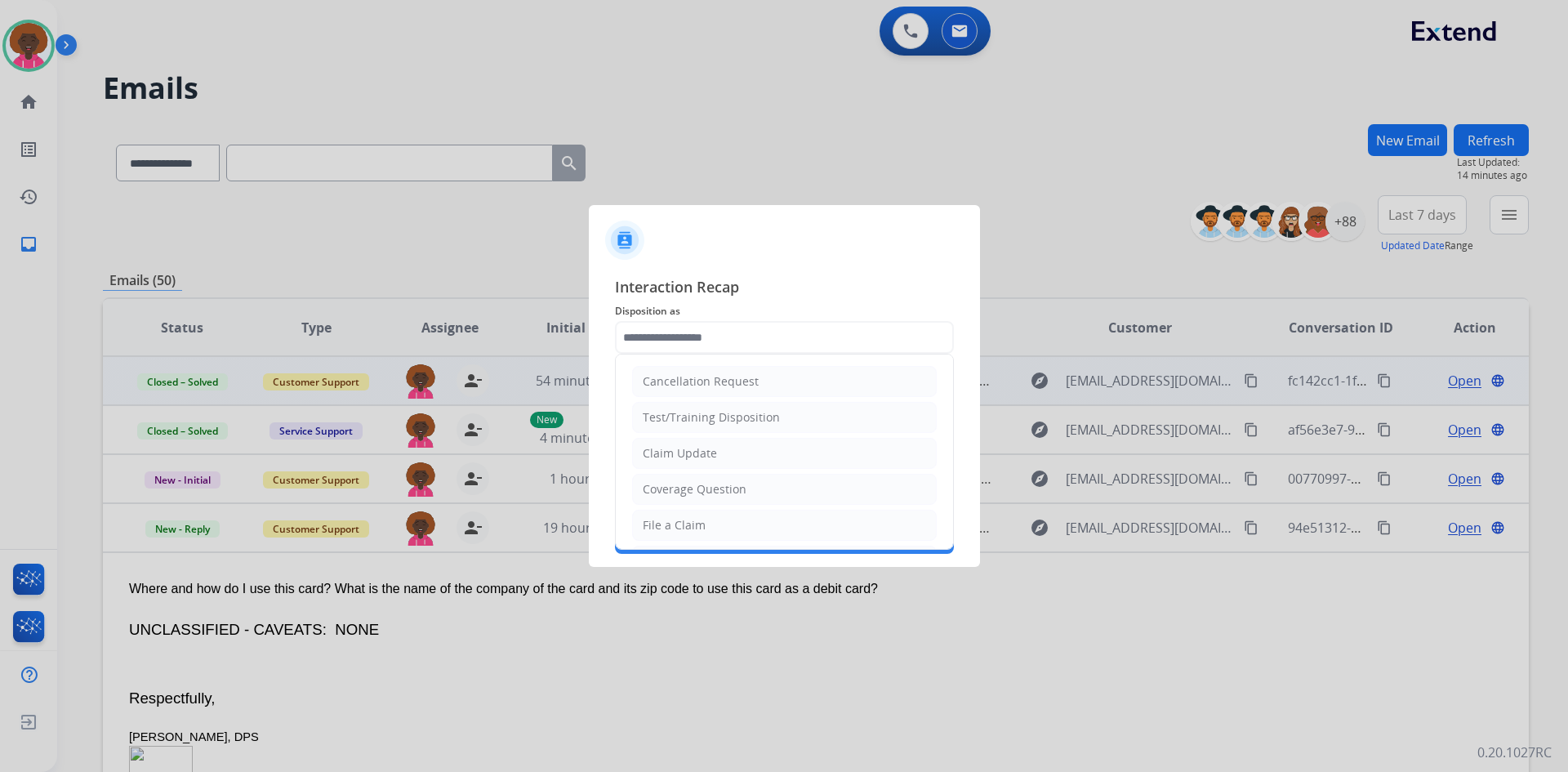
click at [885, 242] on div at bounding box center [784, 234] width 391 height 57
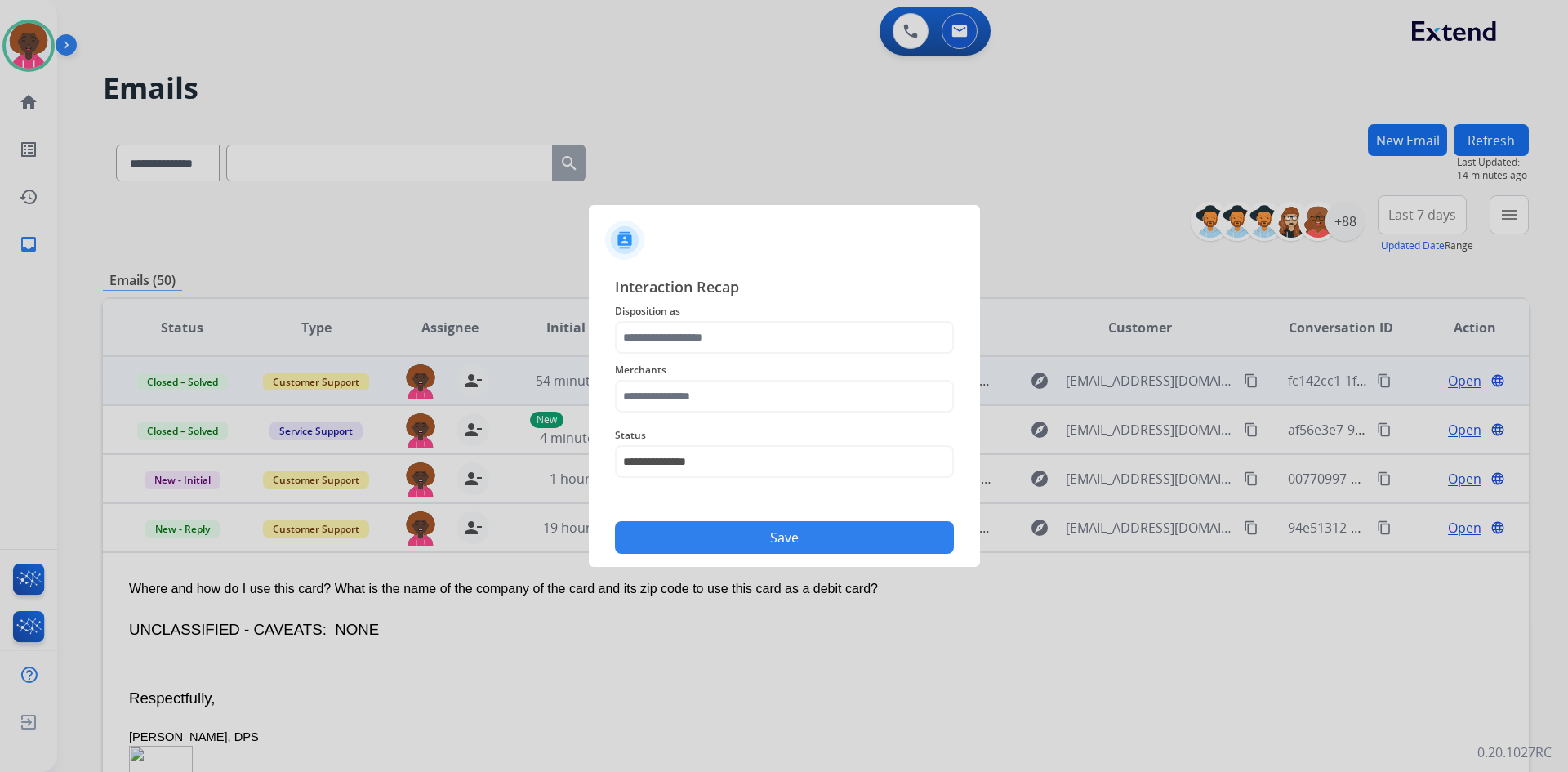
click at [656, 517] on div "Save" at bounding box center [784, 533] width 339 height 43
click at [704, 399] on input "text" at bounding box center [784, 395] width 339 height 33
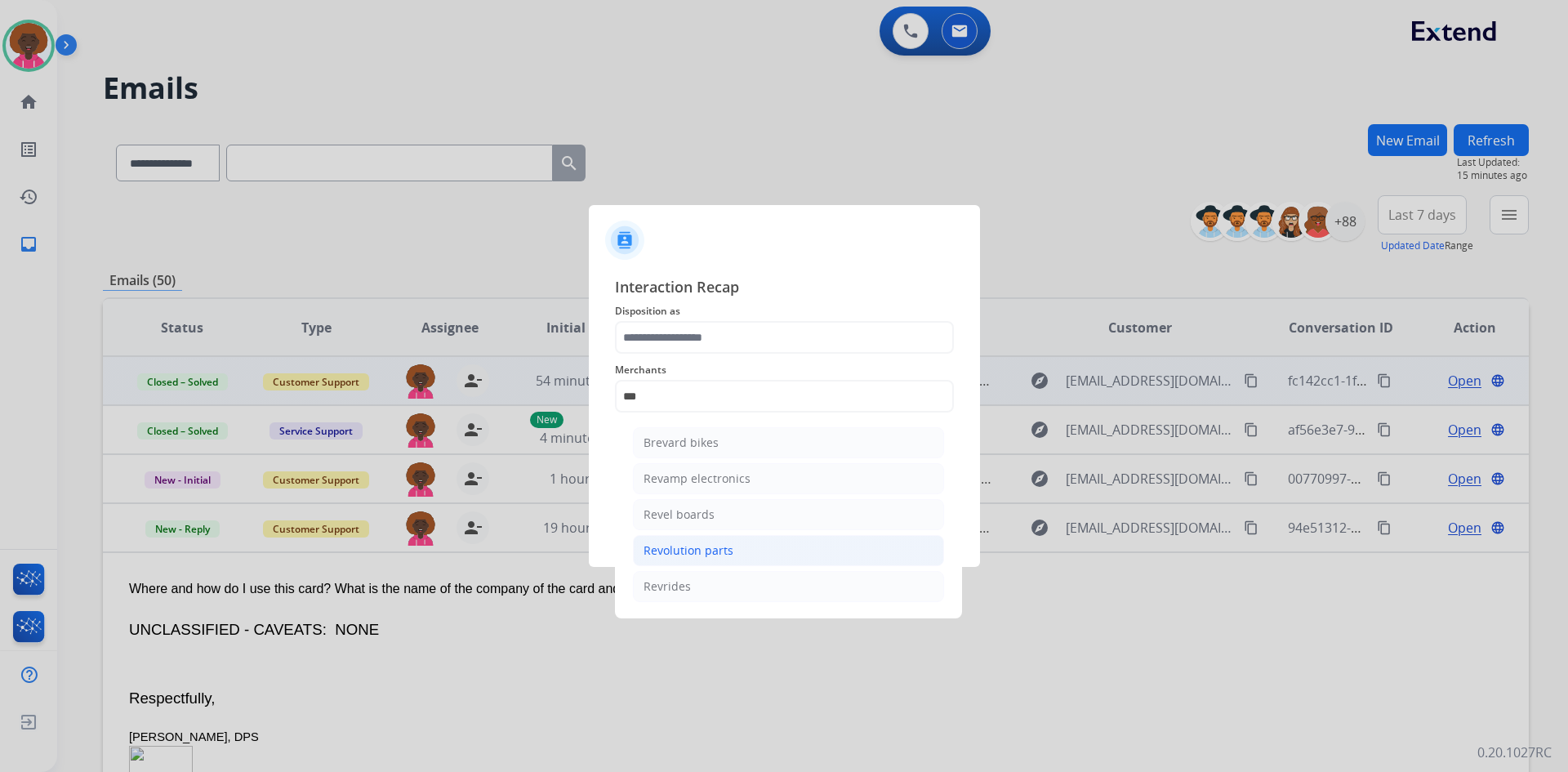
click at [671, 559] on li "Revolution parts" at bounding box center [789, 550] width 312 height 31
type input "**********"
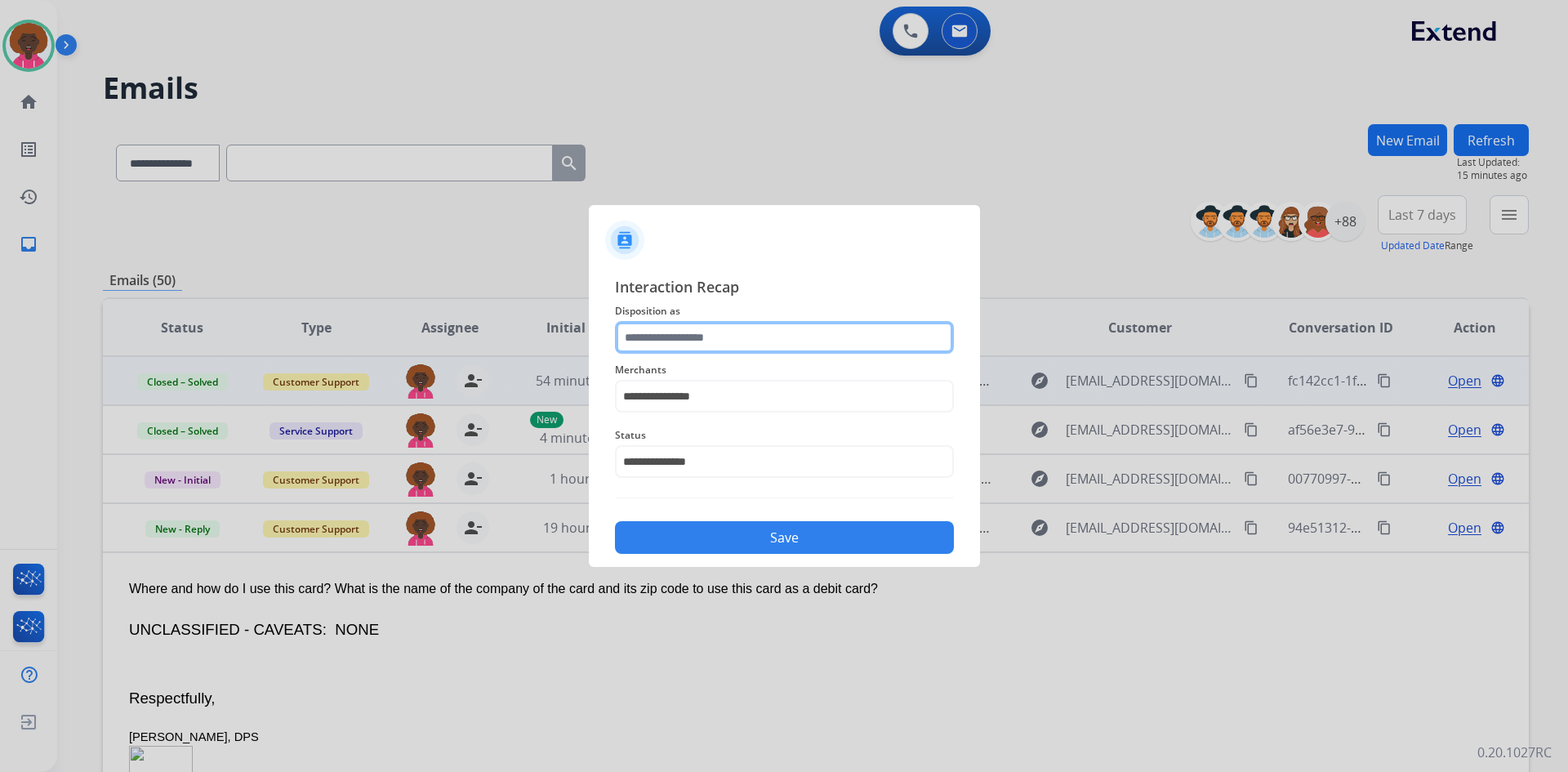
click at [696, 341] on input "text" at bounding box center [784, 337] width 339 height 33
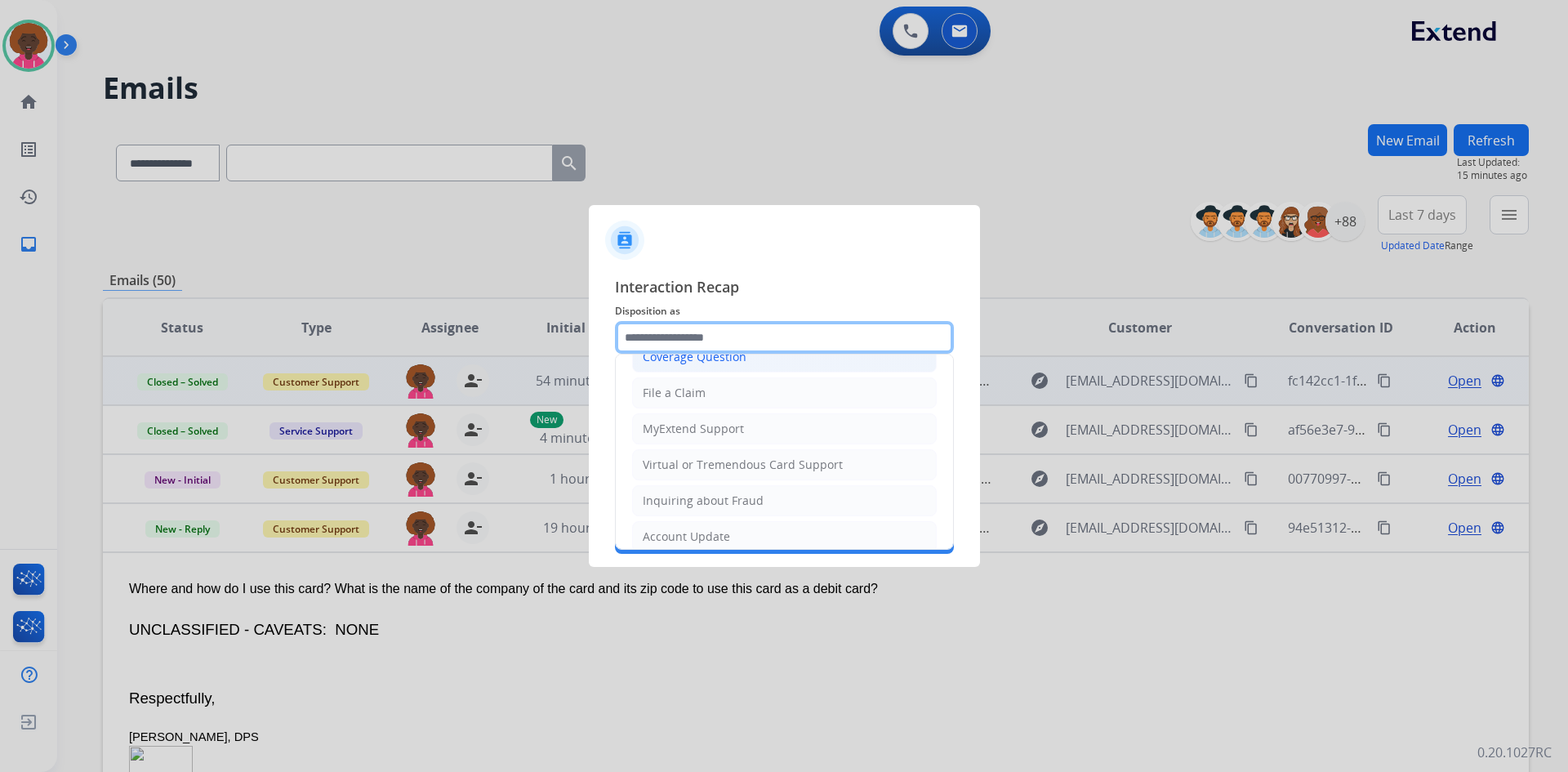
scroll to position [163, 0]
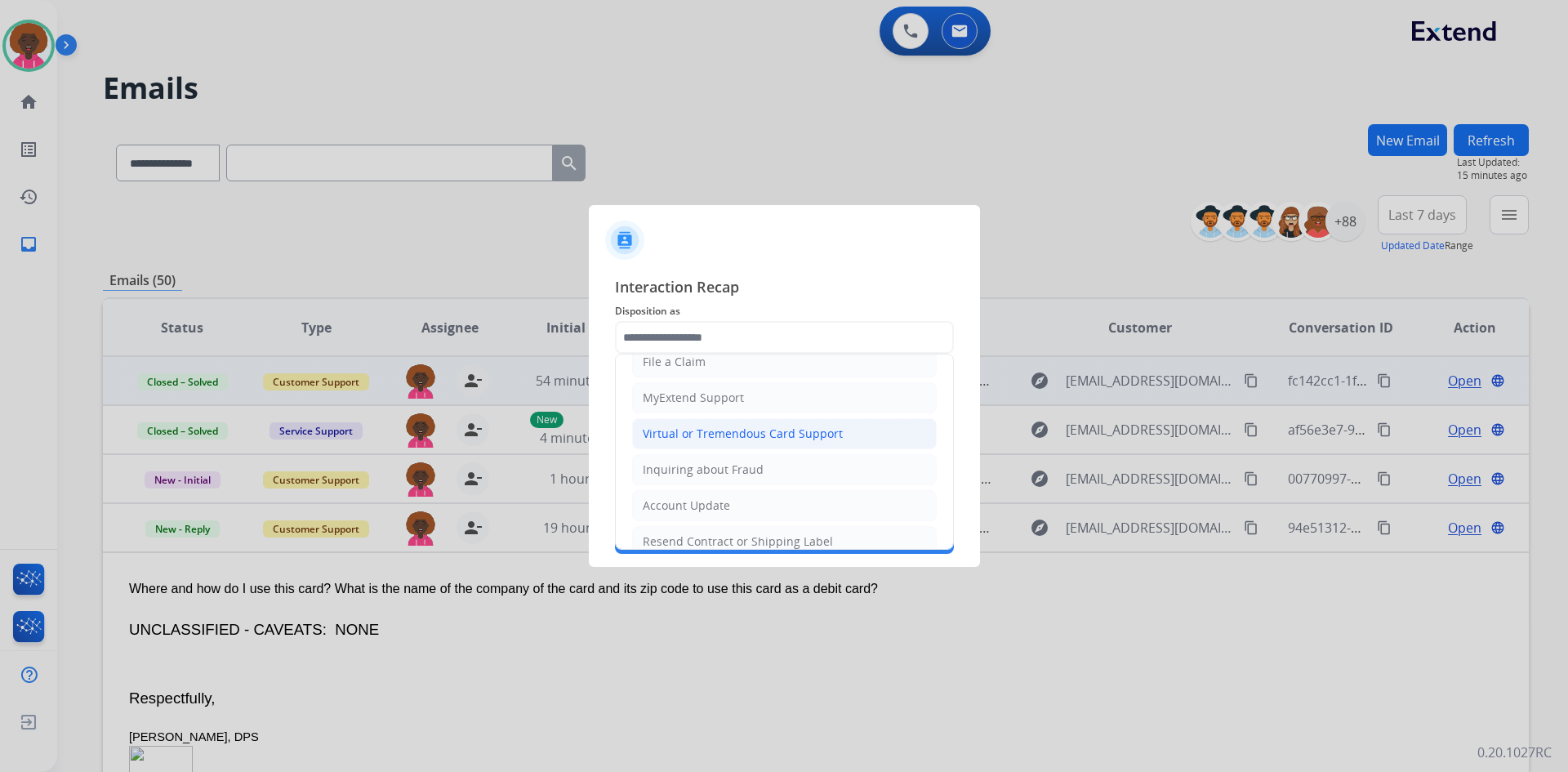
click at [808, 422] on li "Virtual or Tremendous Card Support" at bounding box center [785, 433] width 305 height 31
type input "**********"
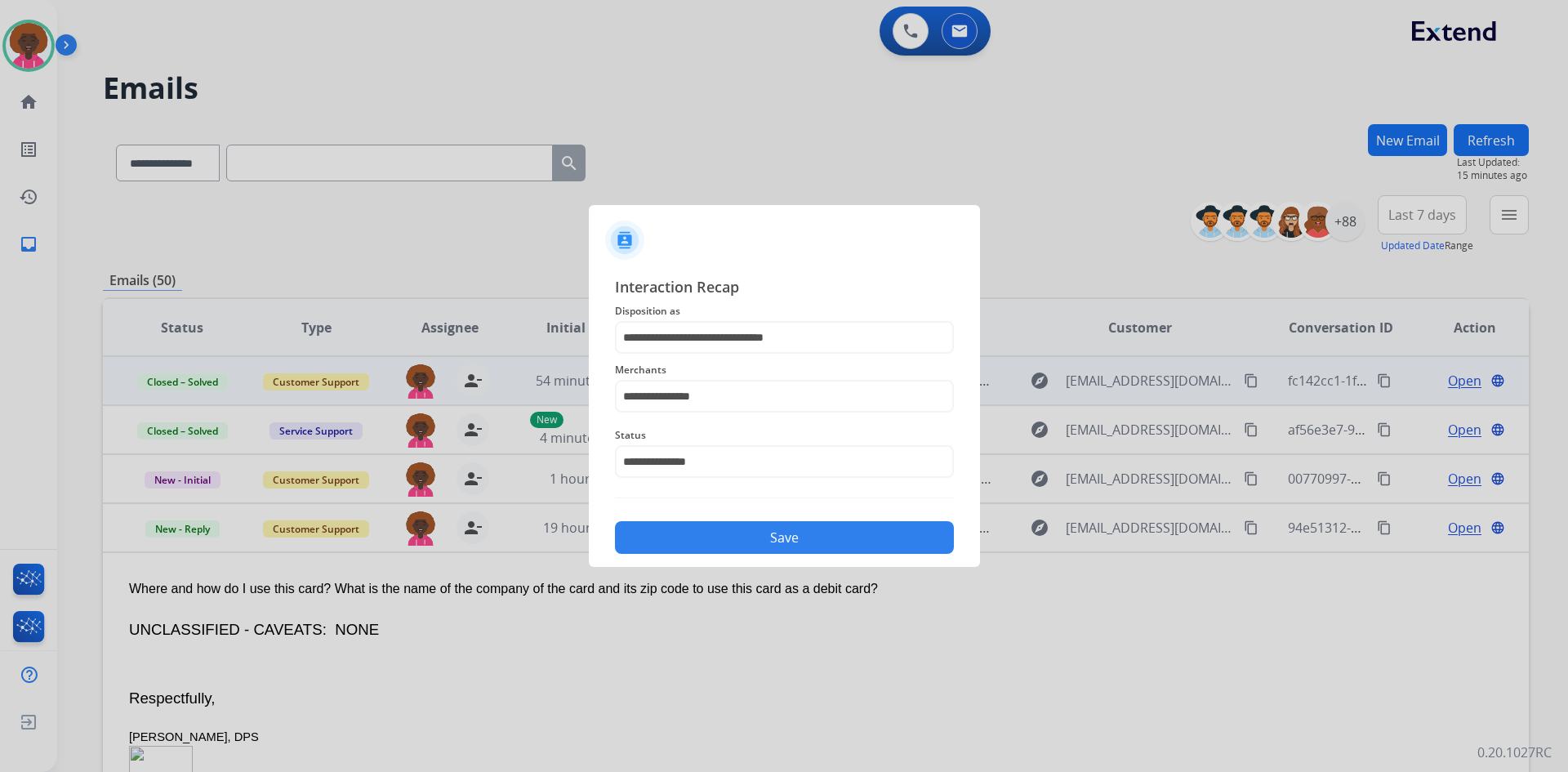
click at [823, 537] on button "Save" at bounding box center [784, 537] width 339 height 33
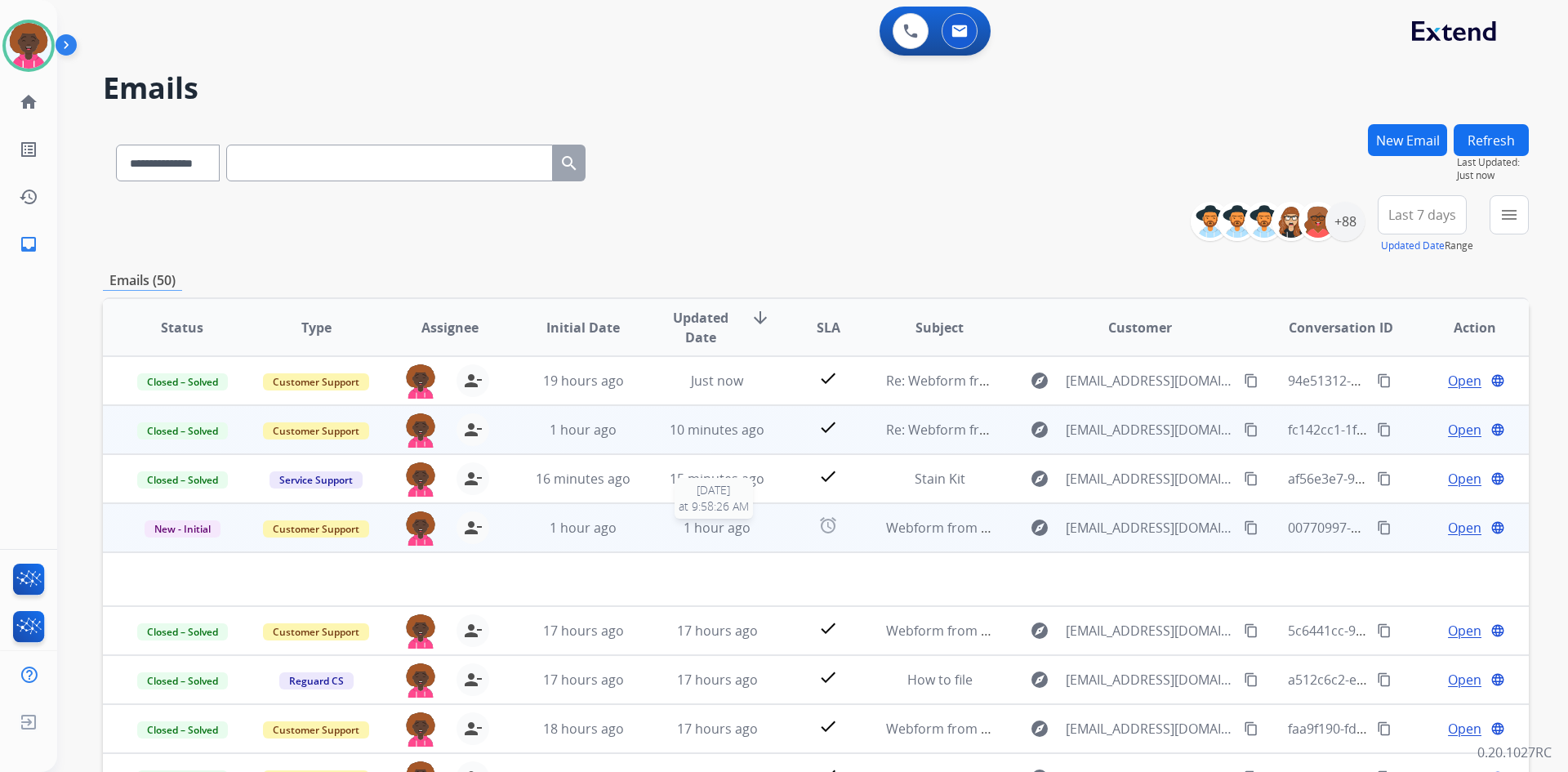
click at [720, 536] on span "1 hour ago" at bounding box center [717, 527] width 67 height 18
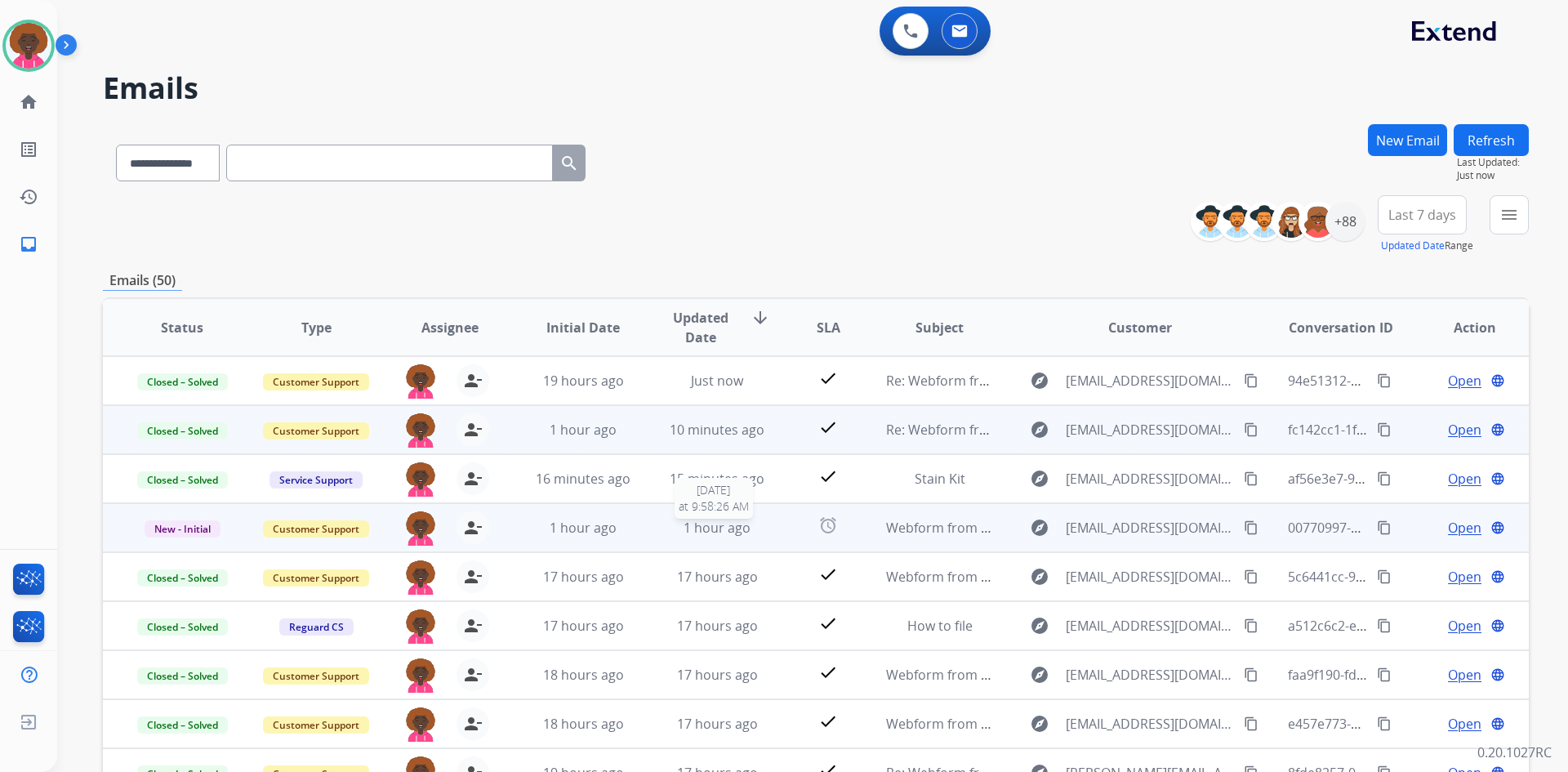
click at [723, 536] on span "1 hour ago" at bounding box center [717, 527] width 67 height 18
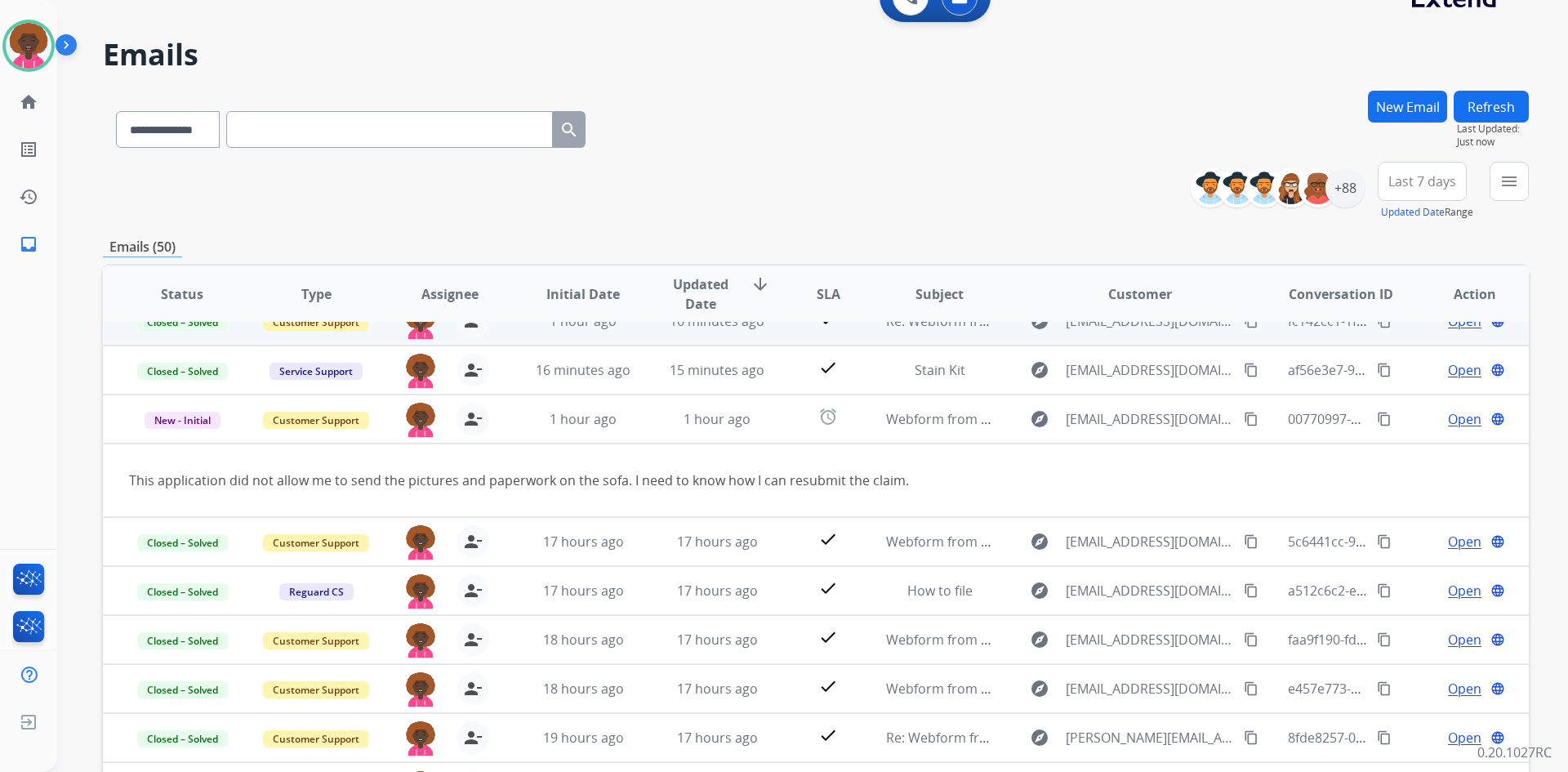
scroll to position [82, 0]
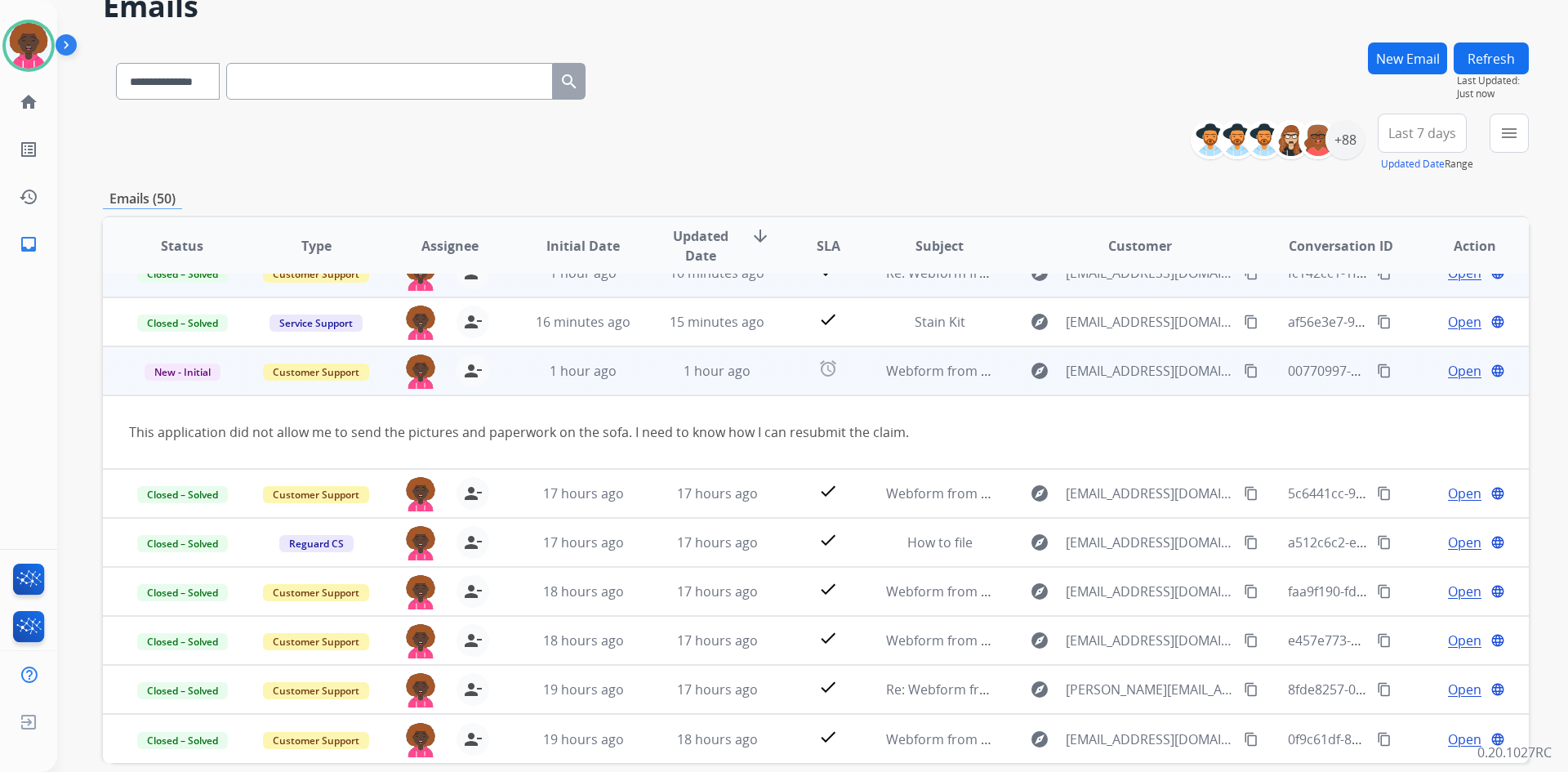
click at [1244, 373] on mat-icon "content_copy" at bounding box center [1251, 371] width 15 height 15
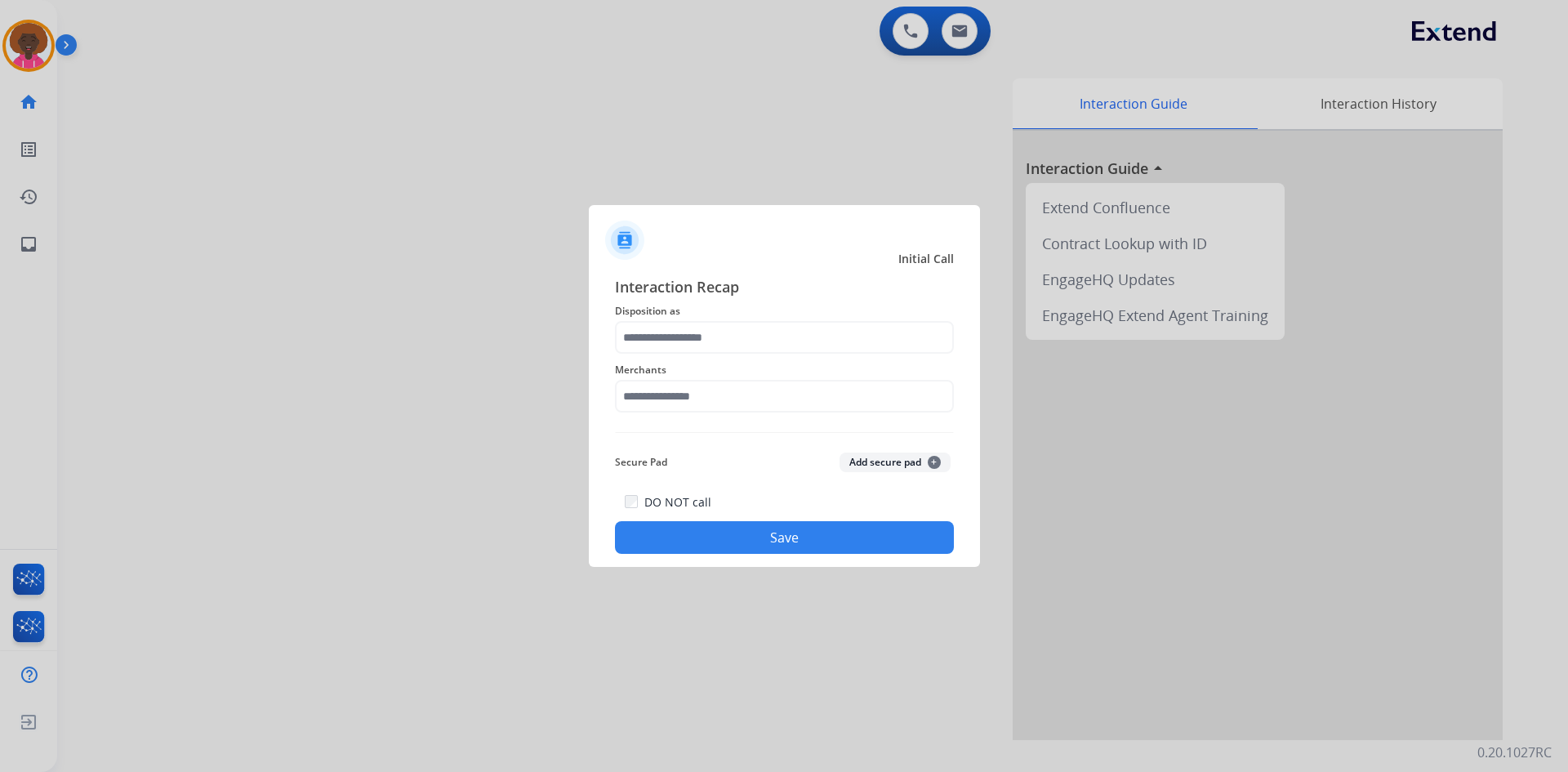
drag, startPoint x: 668, startPoint y: 373, endPoint x: 663, endPoint y: 399, distance: 26.5
click at [668, 374] on span "Merchants" at bounding box center [784, 369] width 339 height 19
drag, startPoint x: 663, startPoint y: 399, endPoint x: 656, endPoint y: 414, distance: 16.6
click at [663, 399] on input "text" at bounding box center [784, 395] width 339 height 33
click at [746, 451] on li "Not found" at bounding box center [789, 442] width 312 height 31
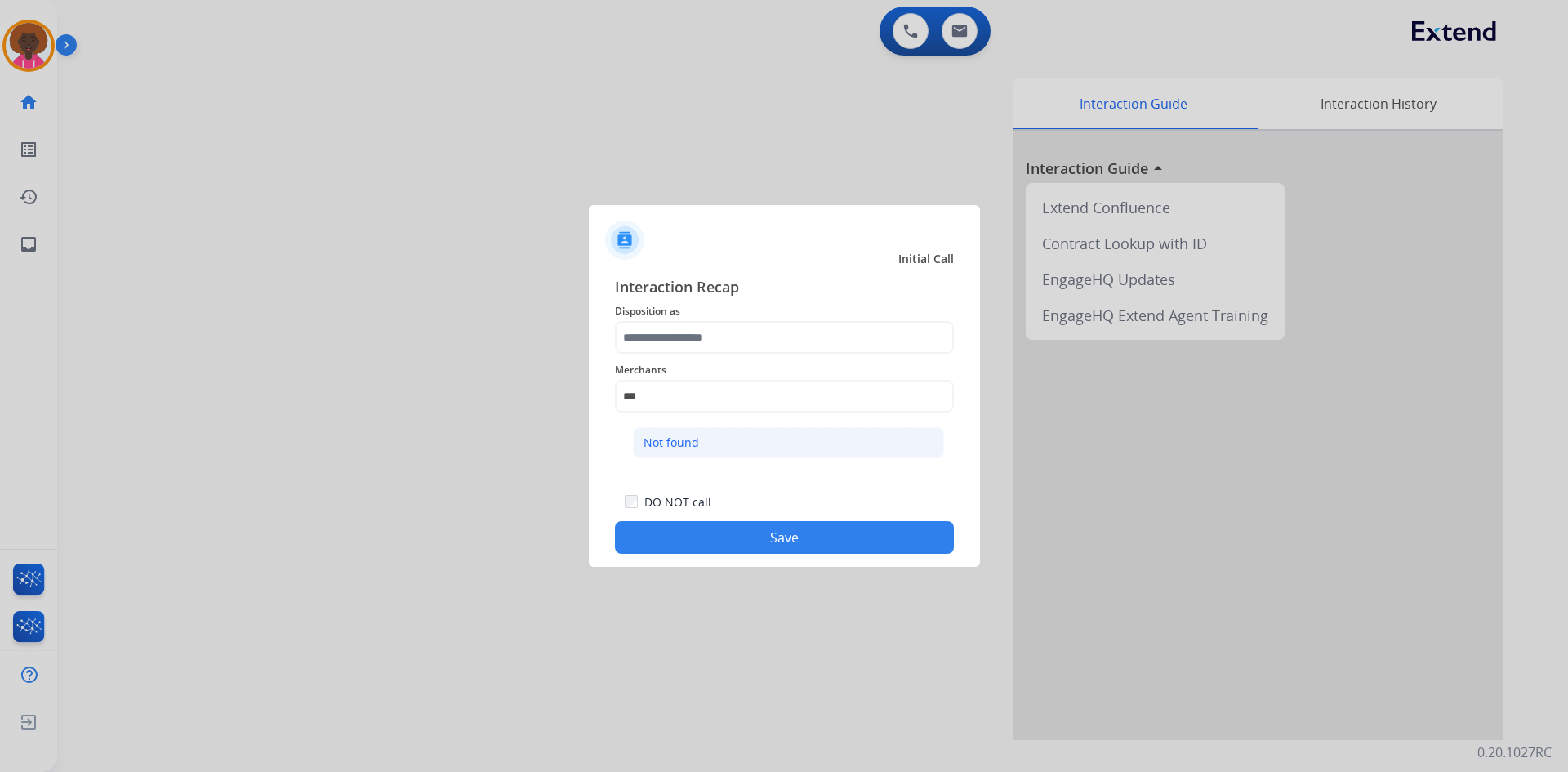
type input "*********"
click at [720, 355] on div "Merchants *********" at bounding box center [784, 386] width 339 height 65
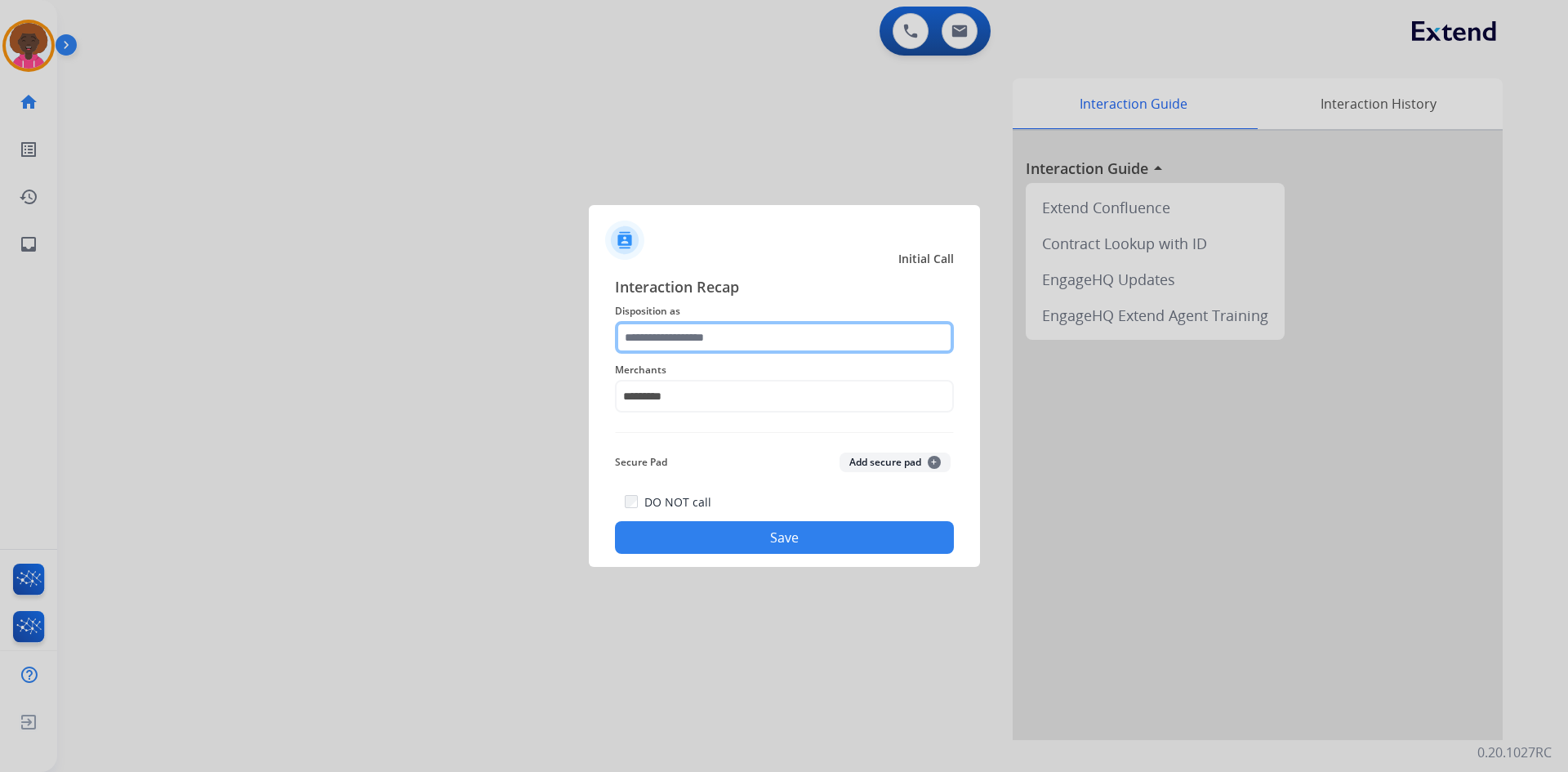
click at [716, 340] on input "text" at bounding box center [784, 337] width 339 height 33
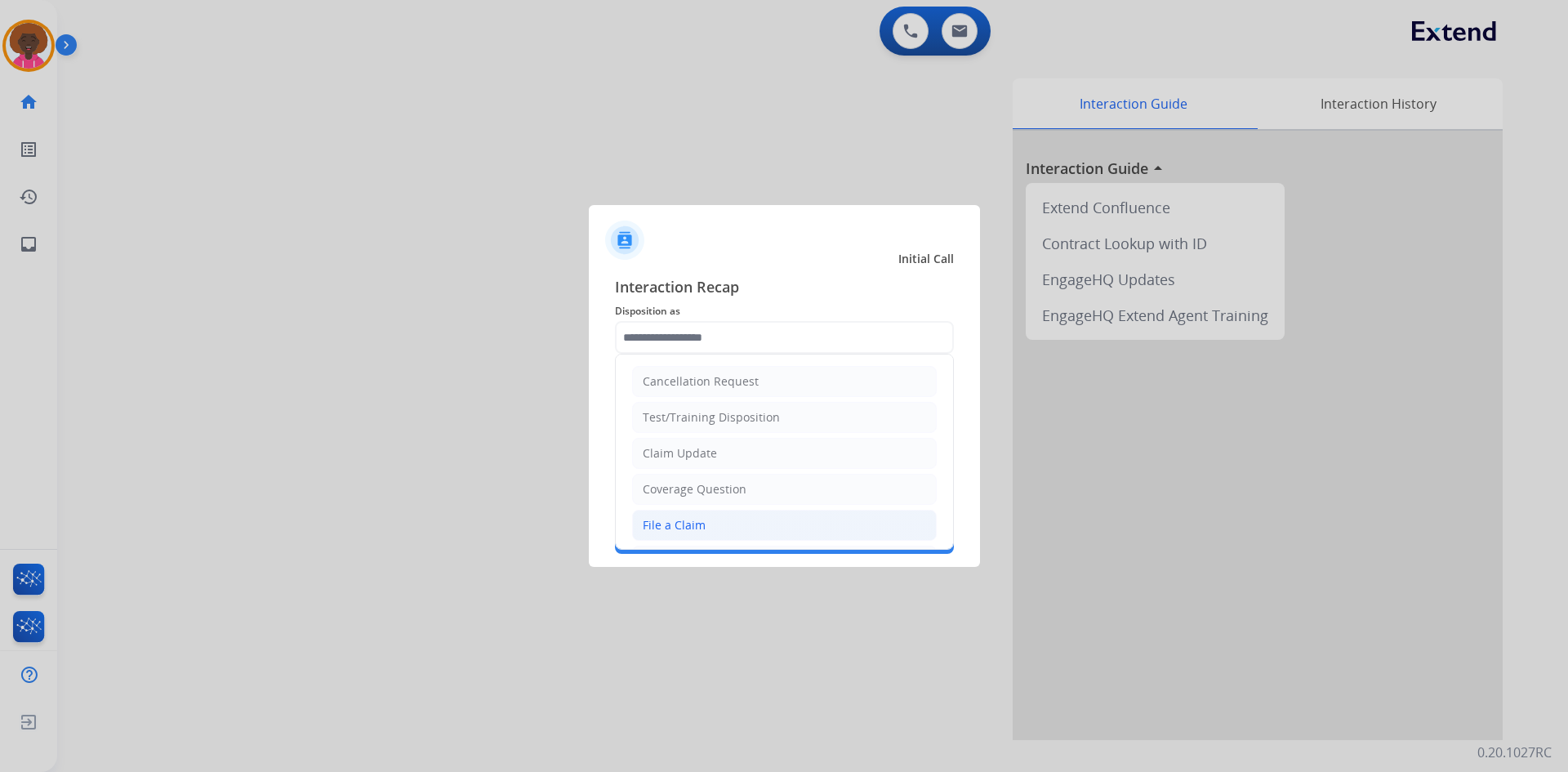
click at [644, 529] on div "File a Claim" at bounding box center [674, 525] width 63 height 17
type input "**********"
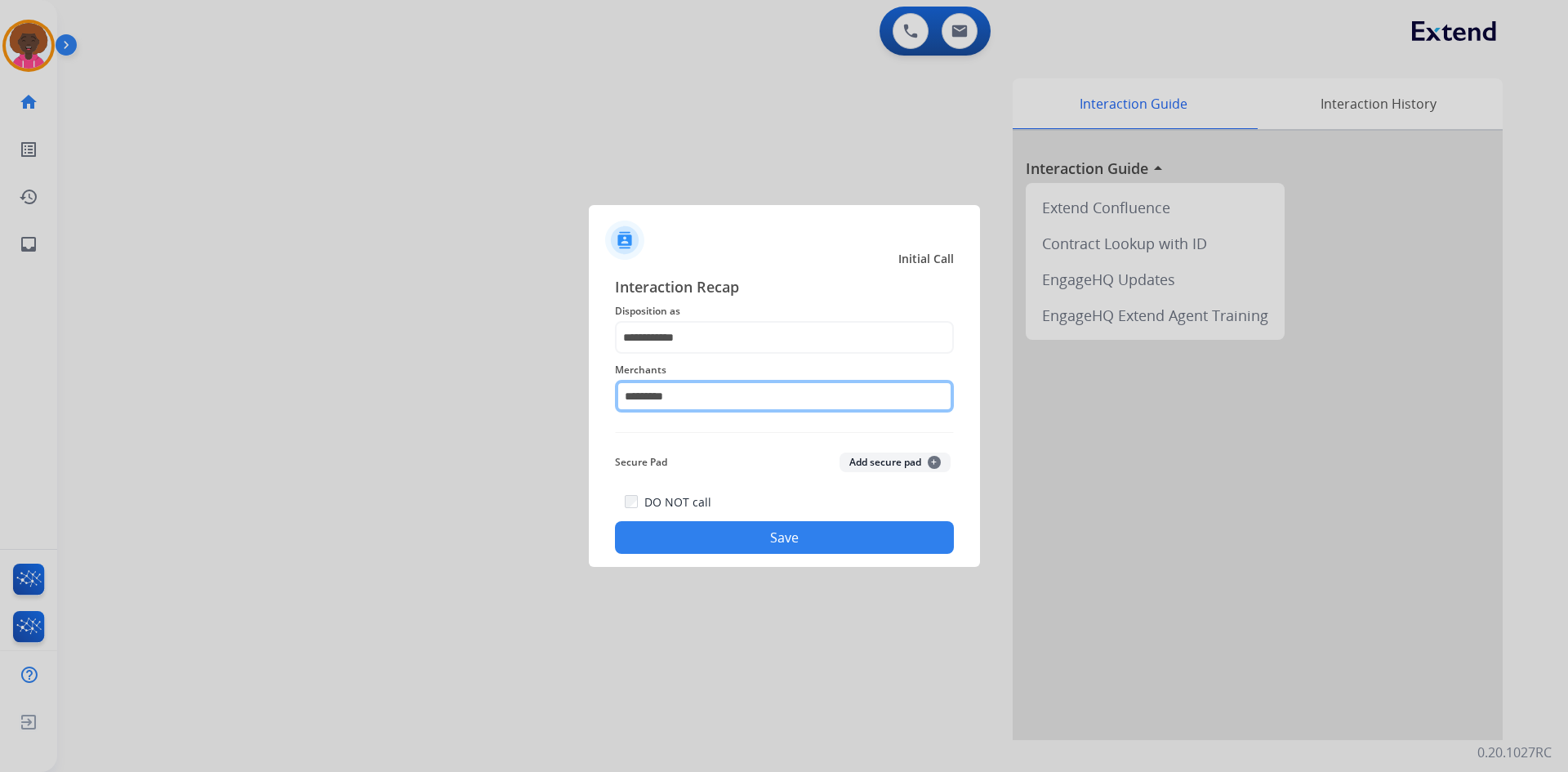
click at [714, 409] on input "*********" at bounding box center [784, 395] width 339 height 33
type input "*"
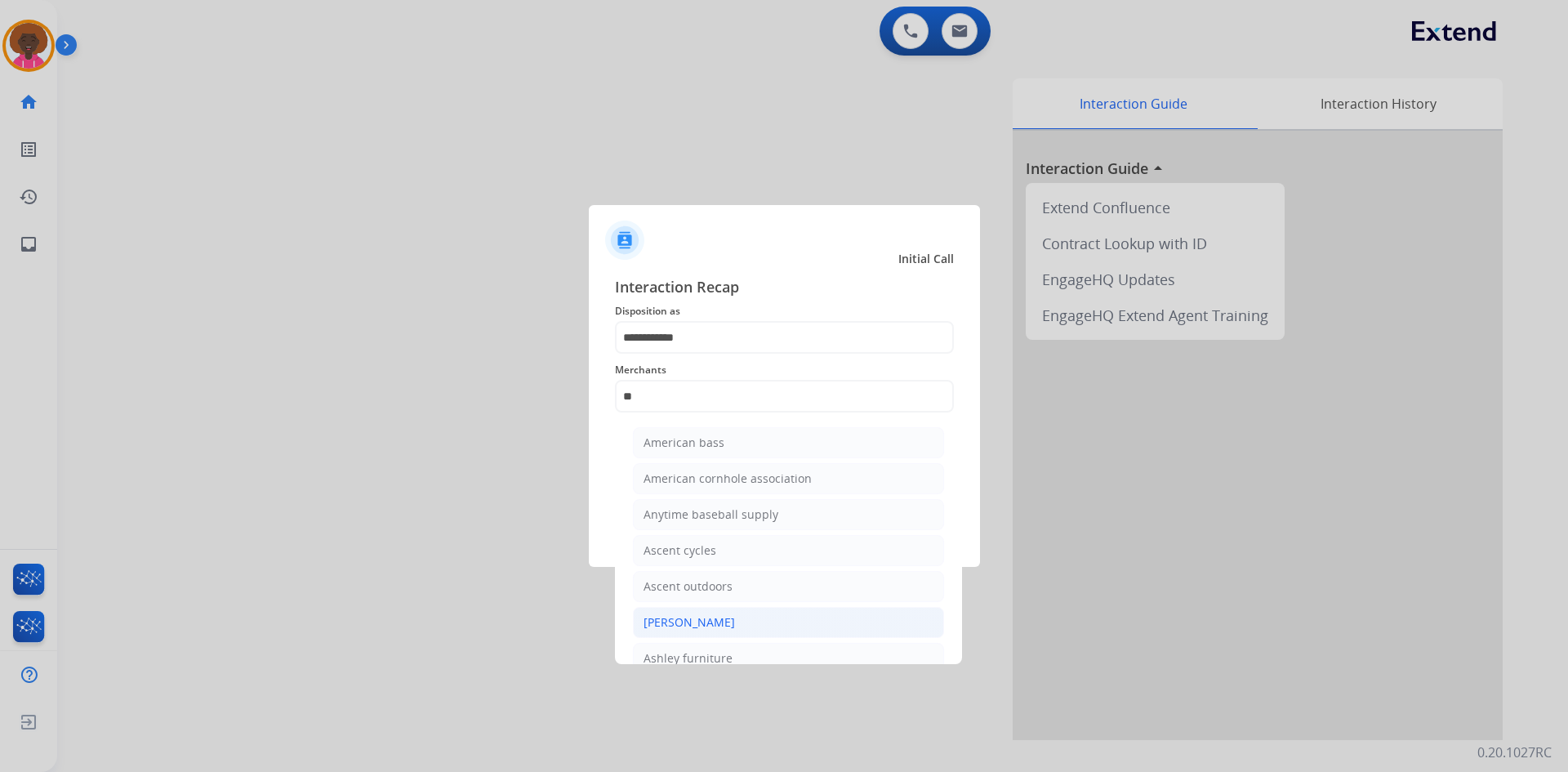
click at [710, 630] on div "[PERSON_NAME]" at bounding box center [689, 622] width 91 height 17
type input "**********"
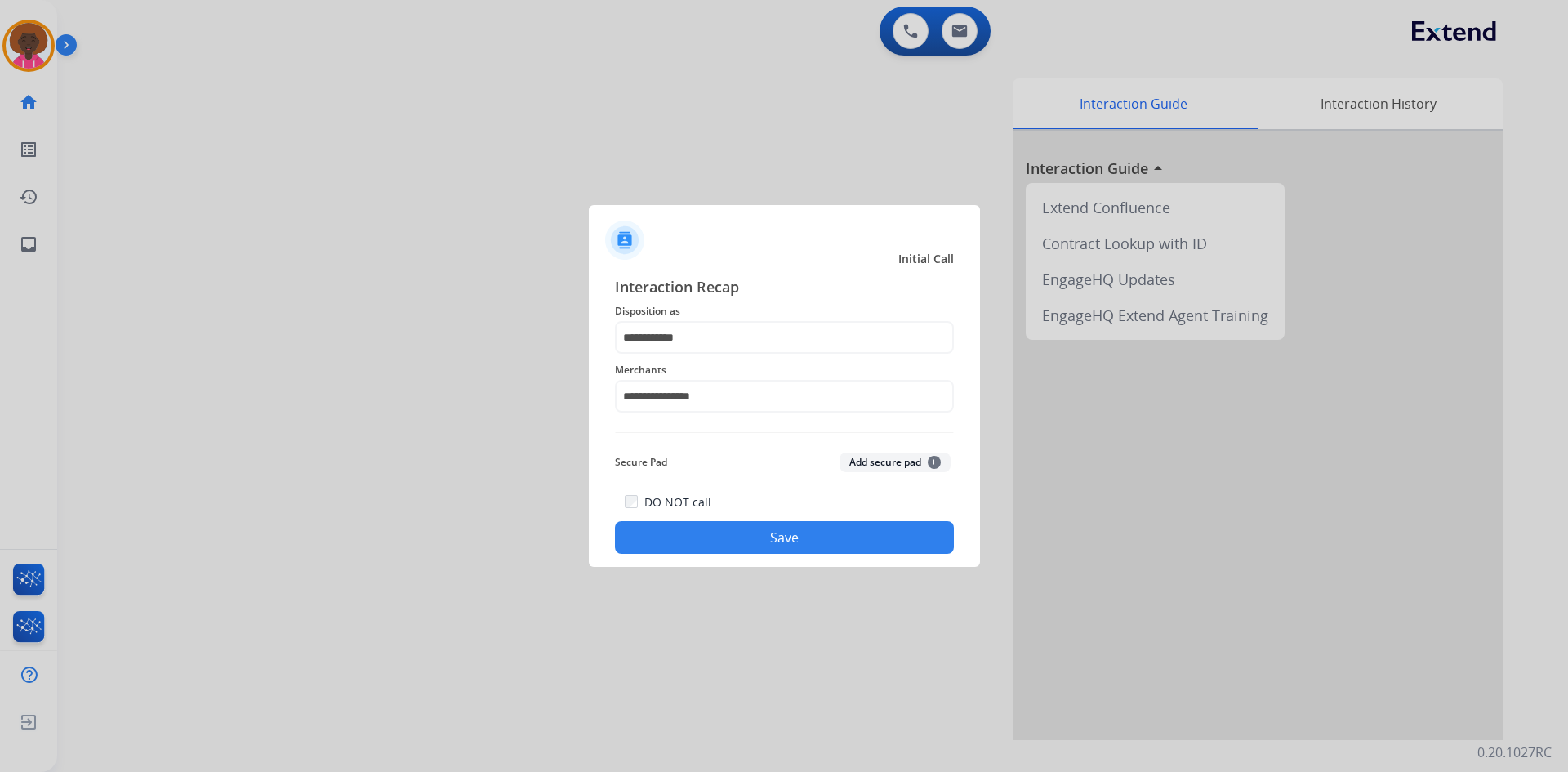
click at [776, 547] on button "Save" at bounding box center [784, 537] width 339 height 33
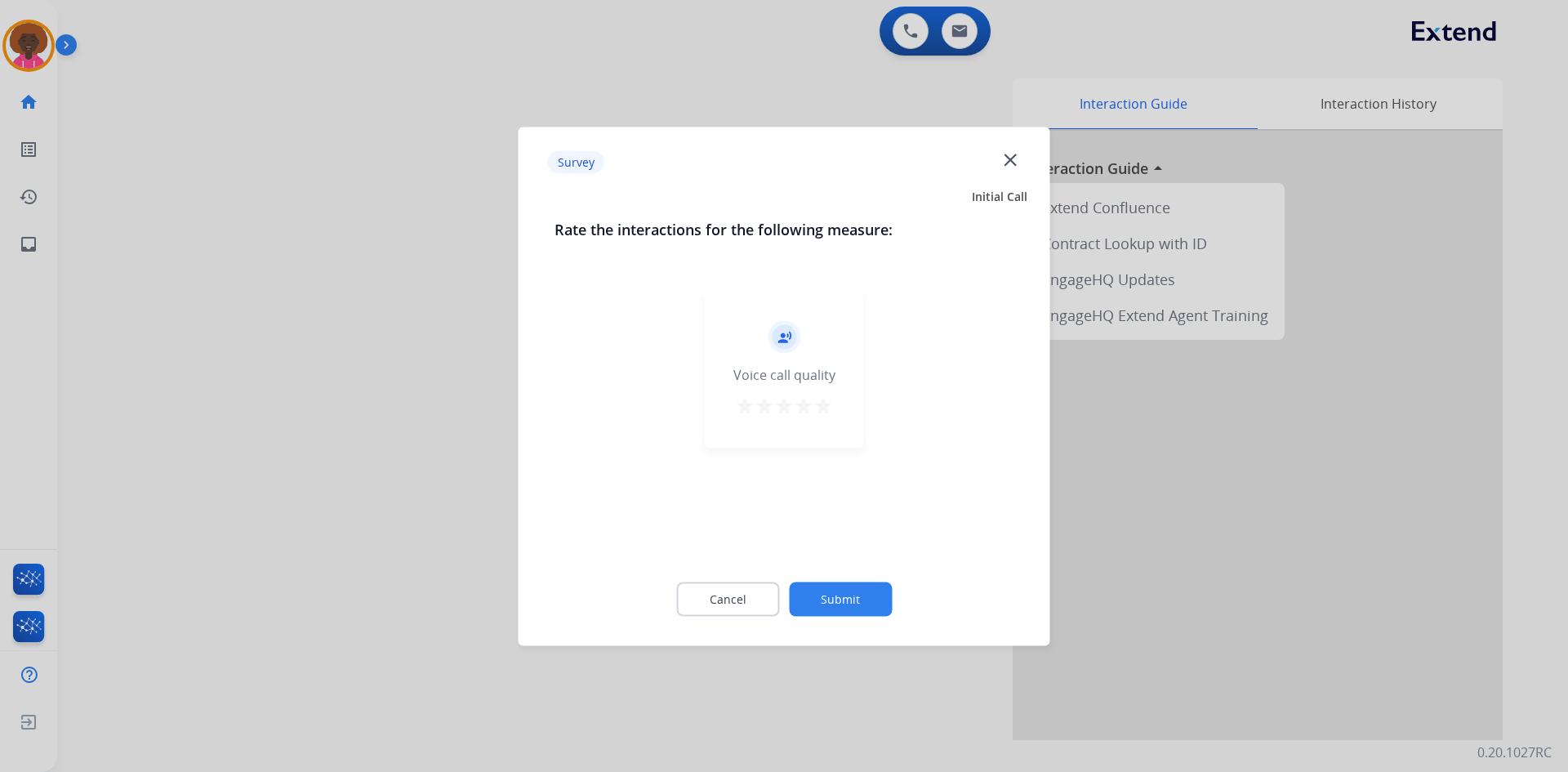
click at [863, 407] on div "record_voice_over Voice call quality star star star star star" at bounding box center [785, 369] width 159 height 155
drag, startPoint x: 847, startPoint y: 404, endPoint x: 833, endPoint y: 404, distance: 14.0
click at [842, 404] on div "record_voice_over Voice call quality star star star star star" at bounding box center [785, 369] width 159 height 155
click at [825, 404] on mat-icon "star" at bounding box center [823, 404] width 19 height 19
drag, startPoint x: 837, startPoint y: 569, endPoint x: 831, endPoint y: 586, distance: 18.0
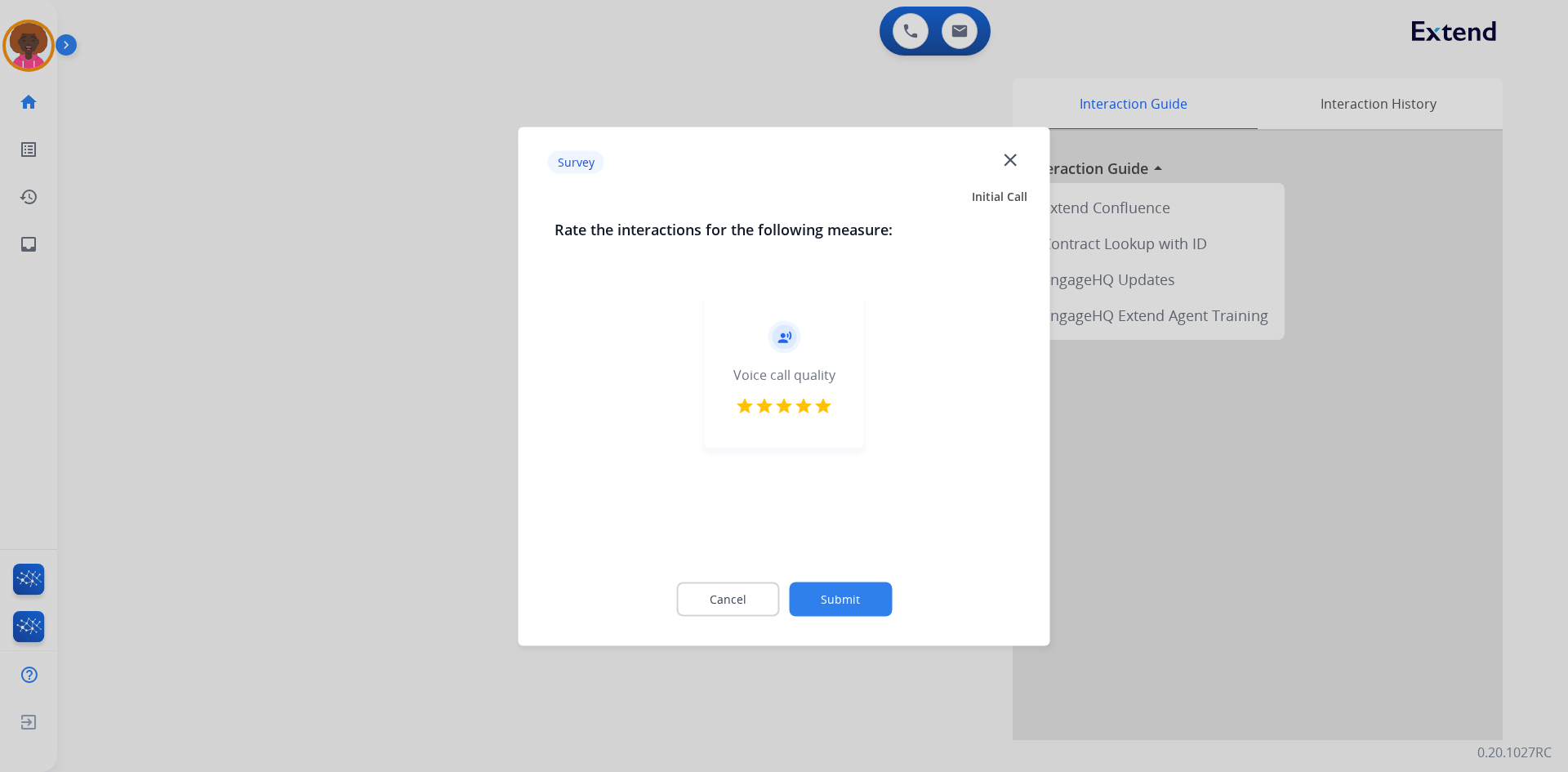
click at [834, 574] on div "Cancel Submit" at bounding box center [784, 599] width 460 height 74
click at [828, 613] on button "Submit" at bounding box center [840, 598] width 103 height 34
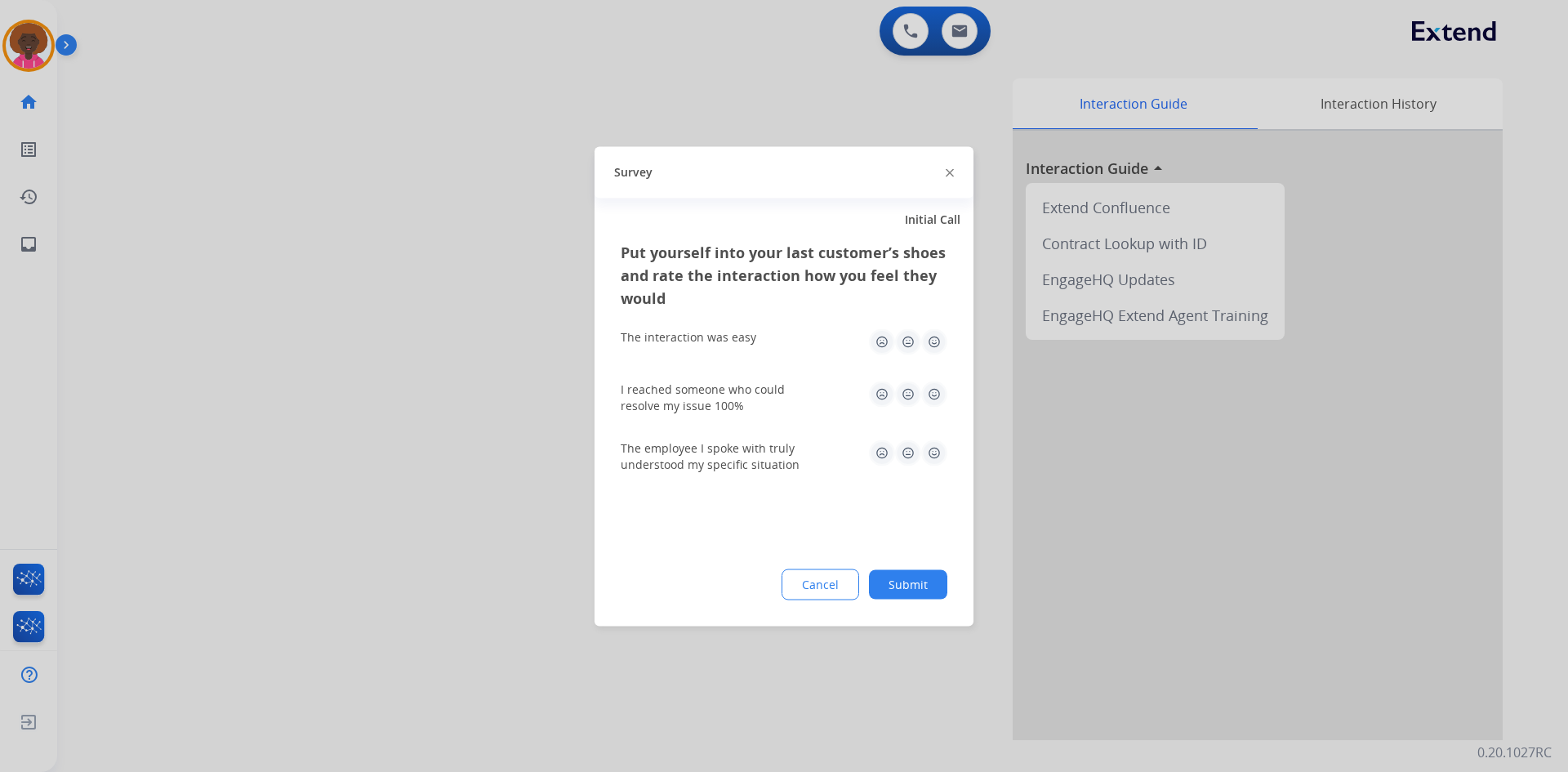
click at [916, 343] on img at bounding box center [908, 341] width 26 height 26
click at [930, 342] on img at bounding box center [934, 341] width 26 height 26
click at [935, 392] on img at bounding box center [934, 393] width 26 height 26
click at [939, 448] on img at bounding box center [934, 452] width 26 height 26
drag, startPoint x: 938, startPoint y: 579, endPoint x: 928, endPoint y: 571, distance: 12.8
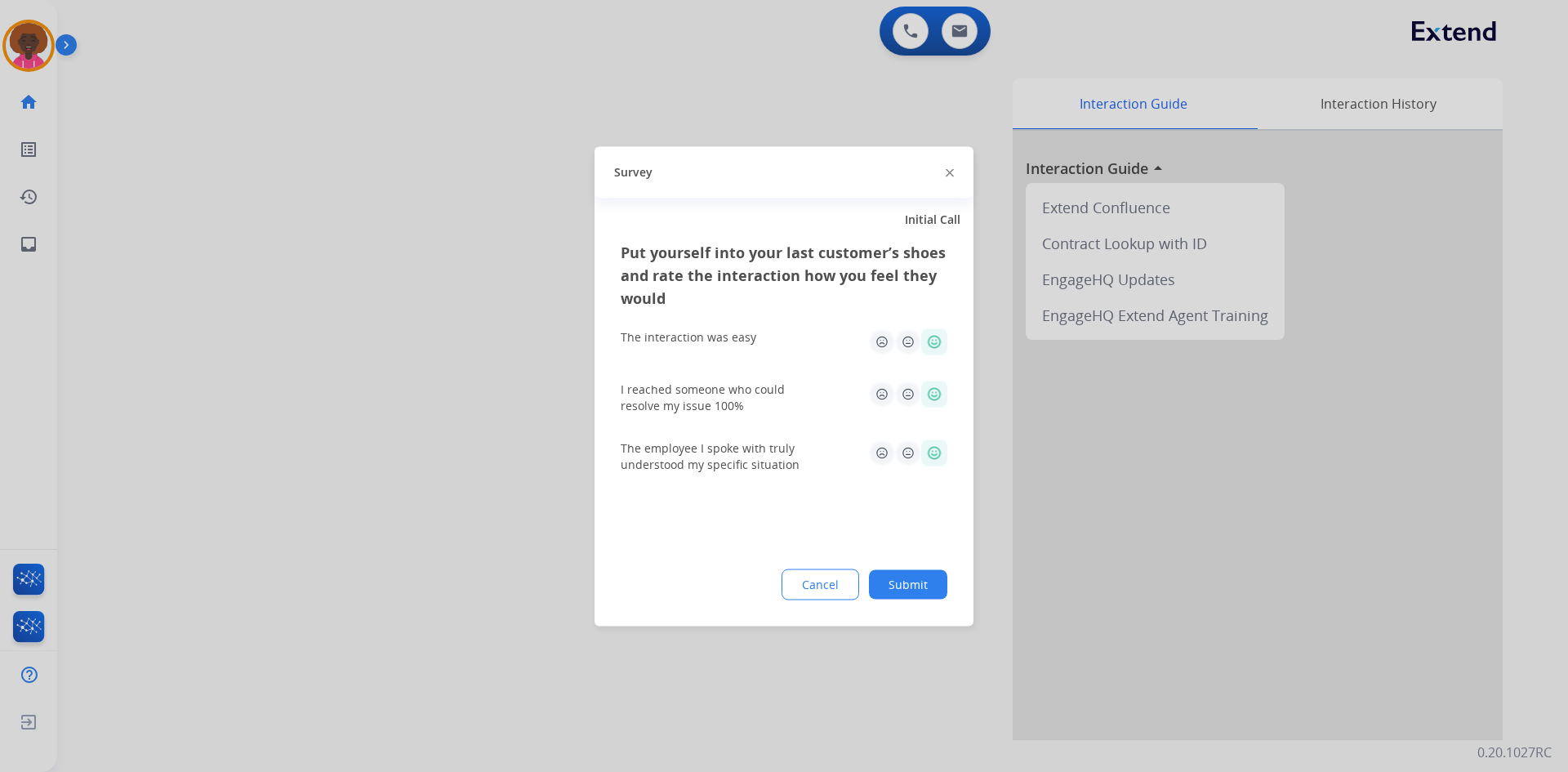
click at [929, 571] on button "Submit" at bounding box center [909, 584] width 79 height 29
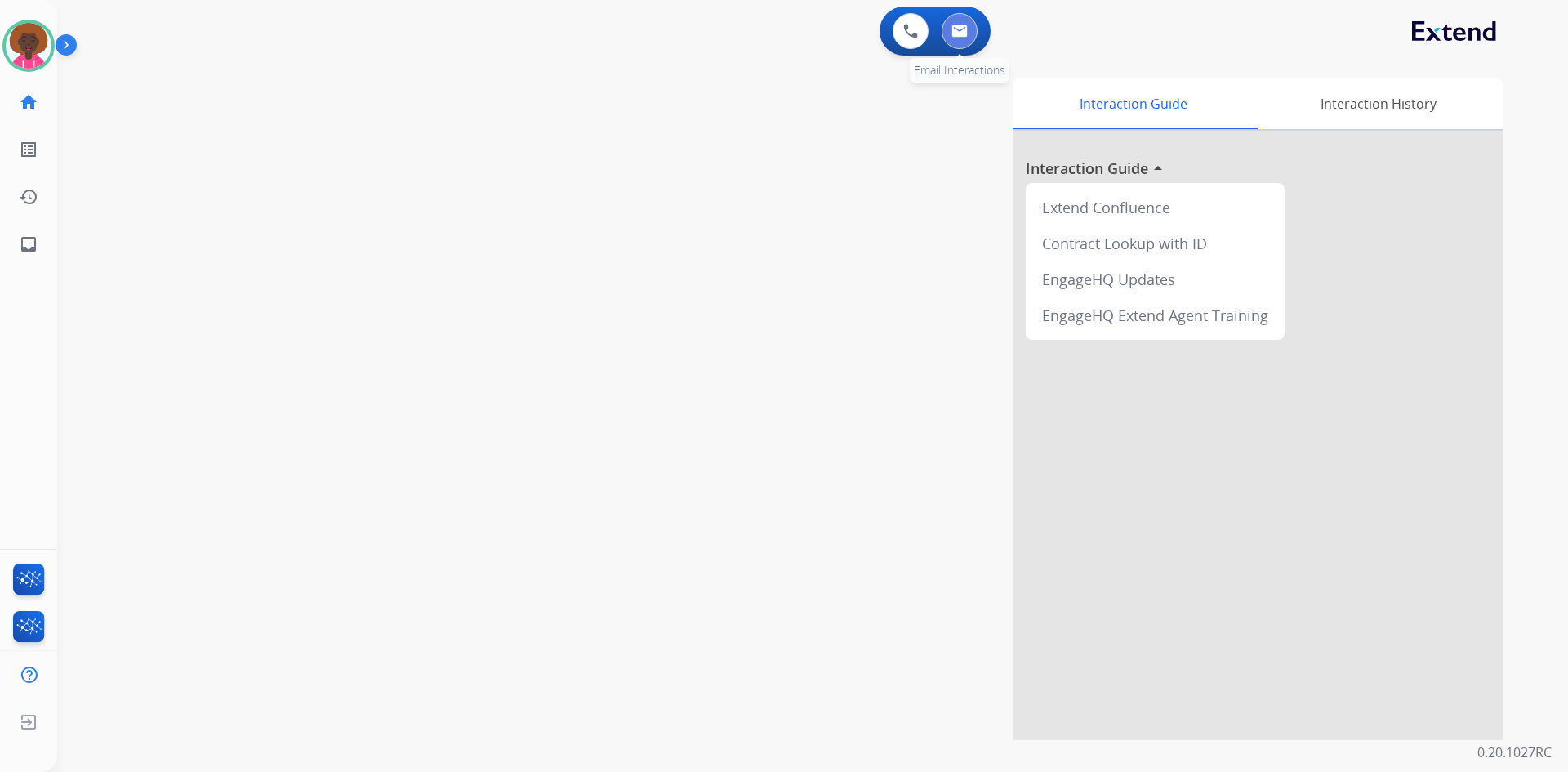
click at [972, 32] on button at bounding box center [959, 31] width 36 height 36
select select "**********"
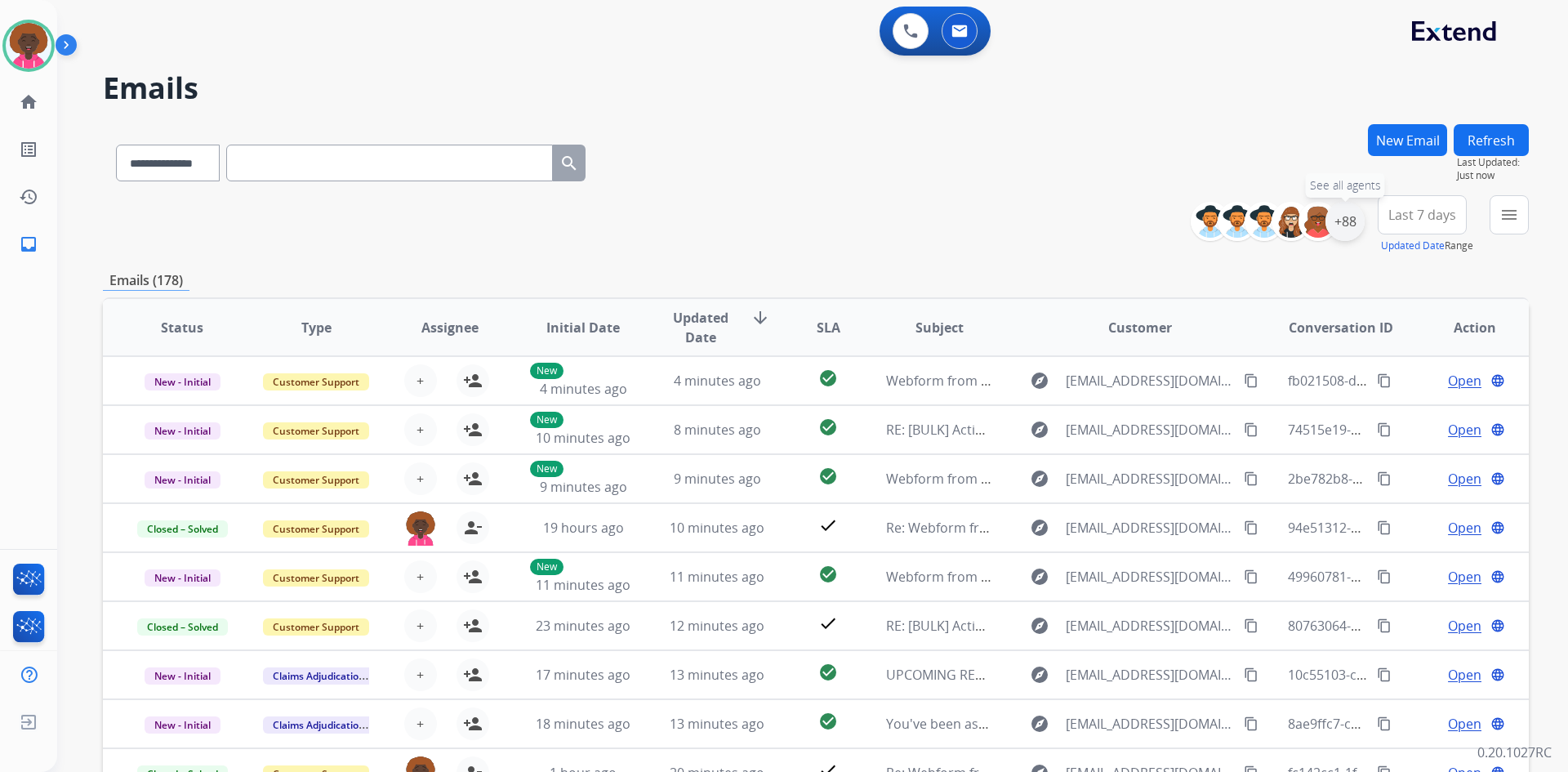
click at [1344, 226] on div "+88" at bounding box center [1345, 221] width 39 height 39
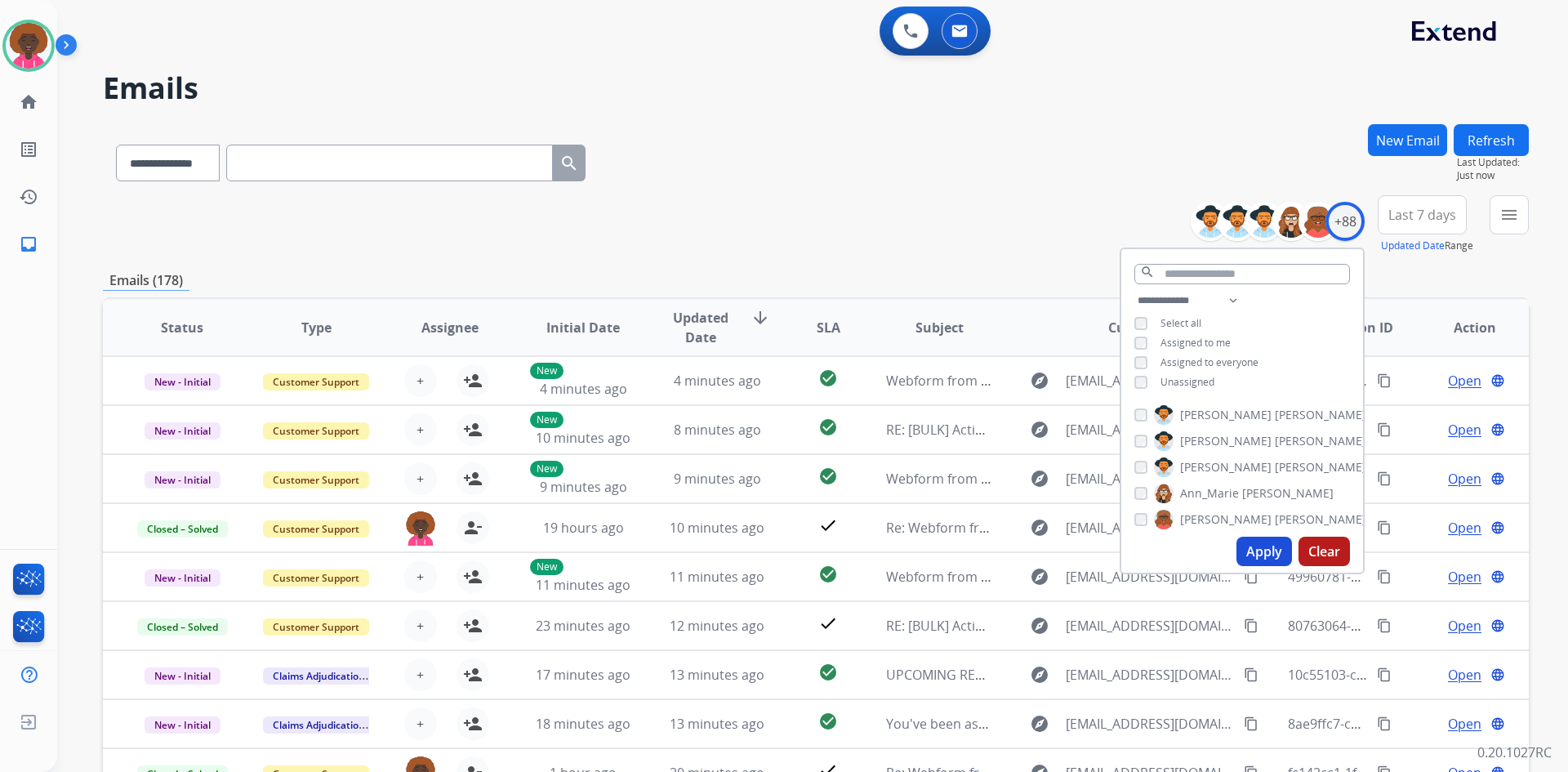
click at [1246, 548] on button "Apply" at bounding box center [1265, 551] width 55 height 29
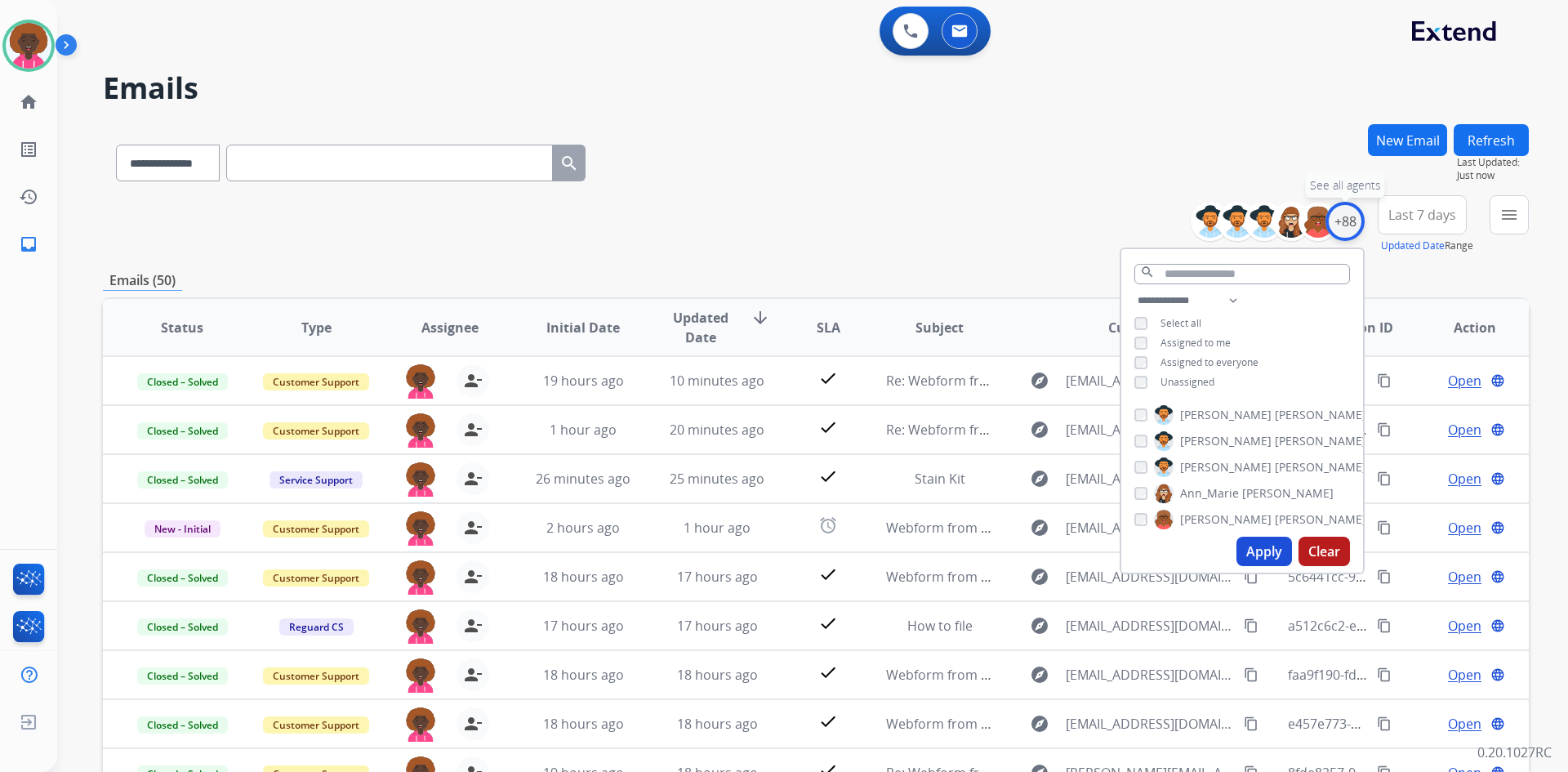
click at [1345, 228] on div "+88" at bounding box center [1345, 221] width 39 height 39
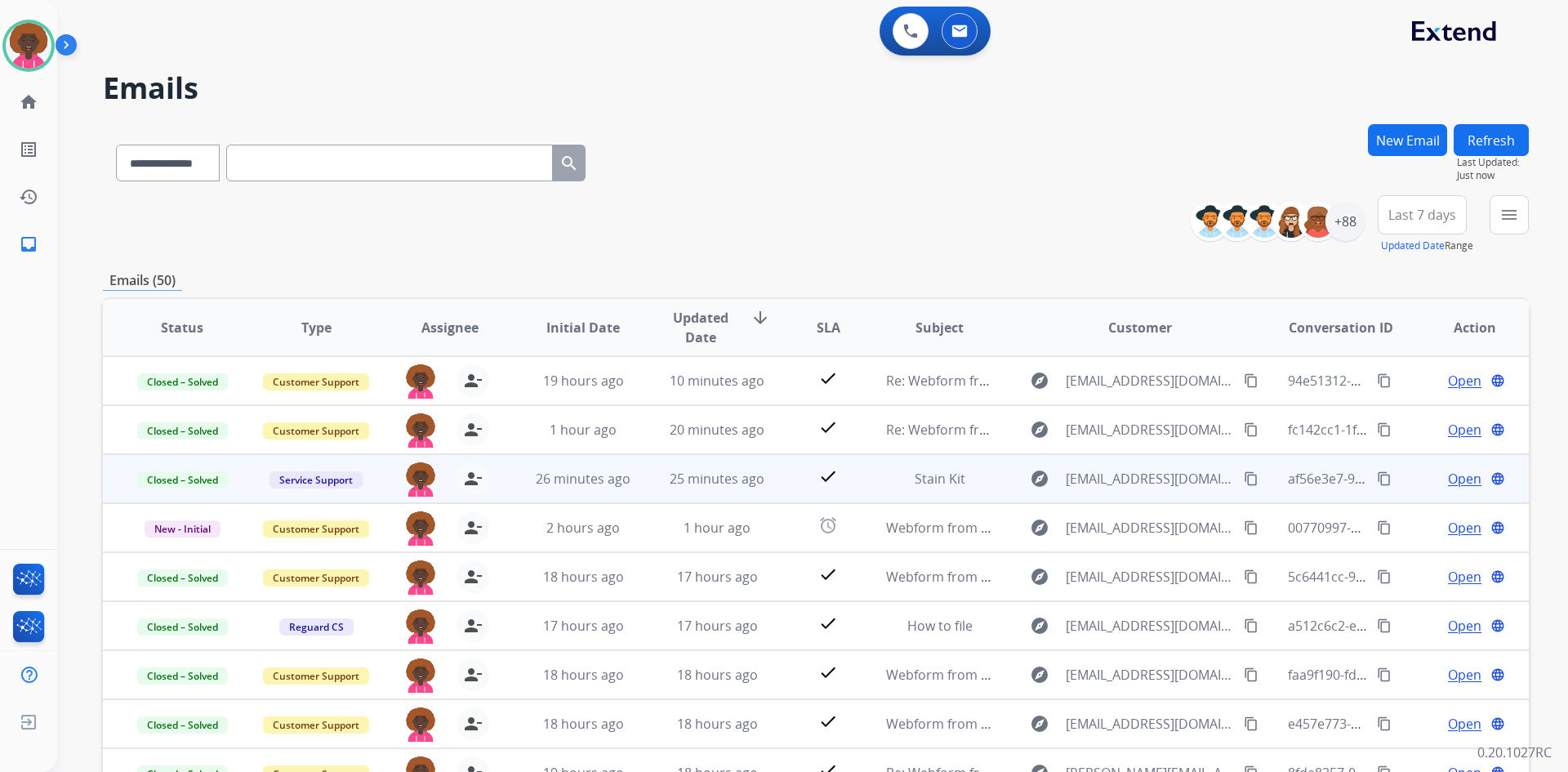
click at [1375, 478] on button "content_copy" at bounding box center [1384, 478] width 19 height 19
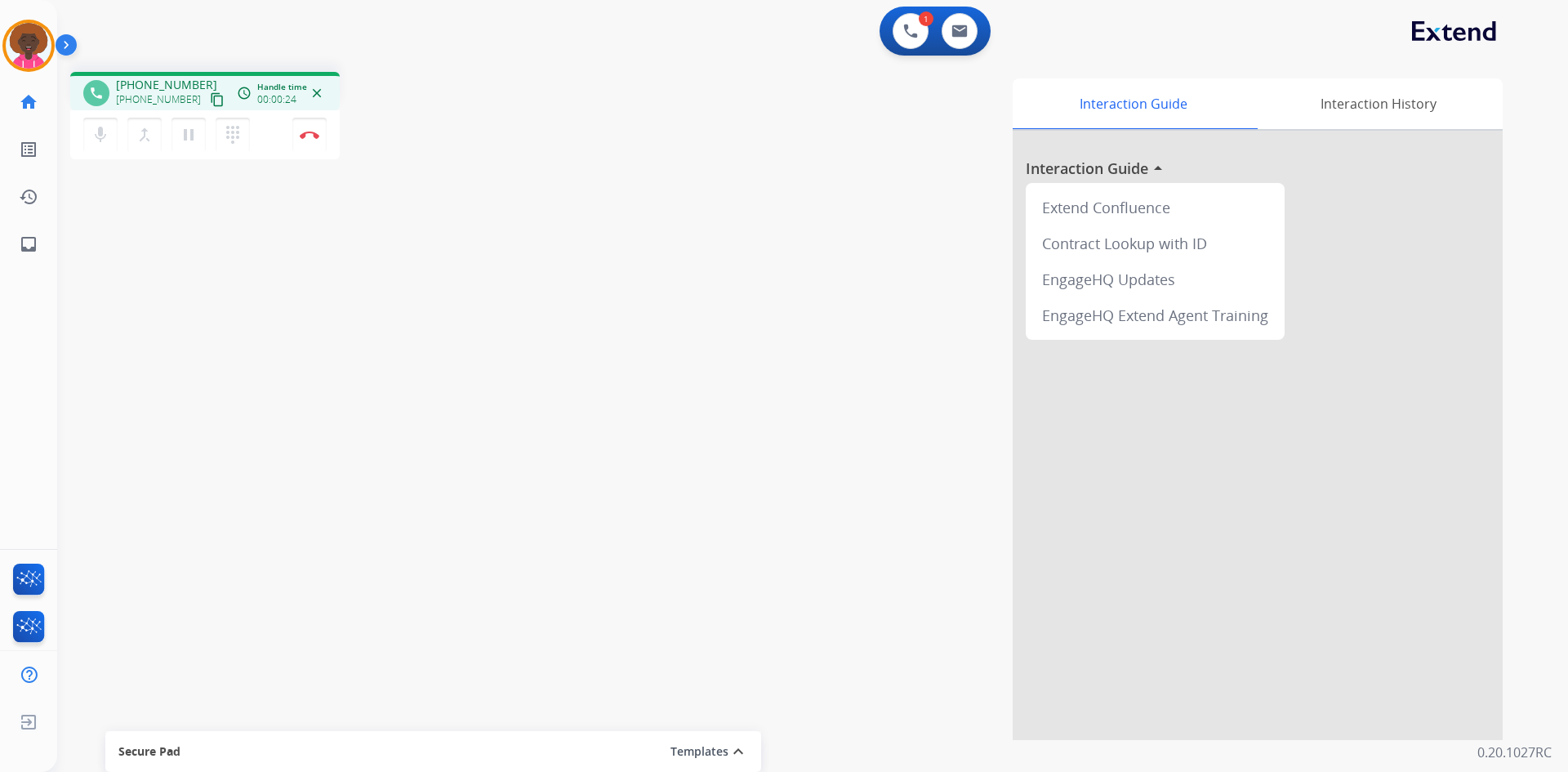
click at [597, 139] on div "Interaction Guide Interaction History Interaction Guide arrow_drop_up Extend Co…" at bounding box center [1022, 409] width 962 height 661
click at [307, 139] on button "Disconnect" at bounding box center [309, 134] width 34 height 34
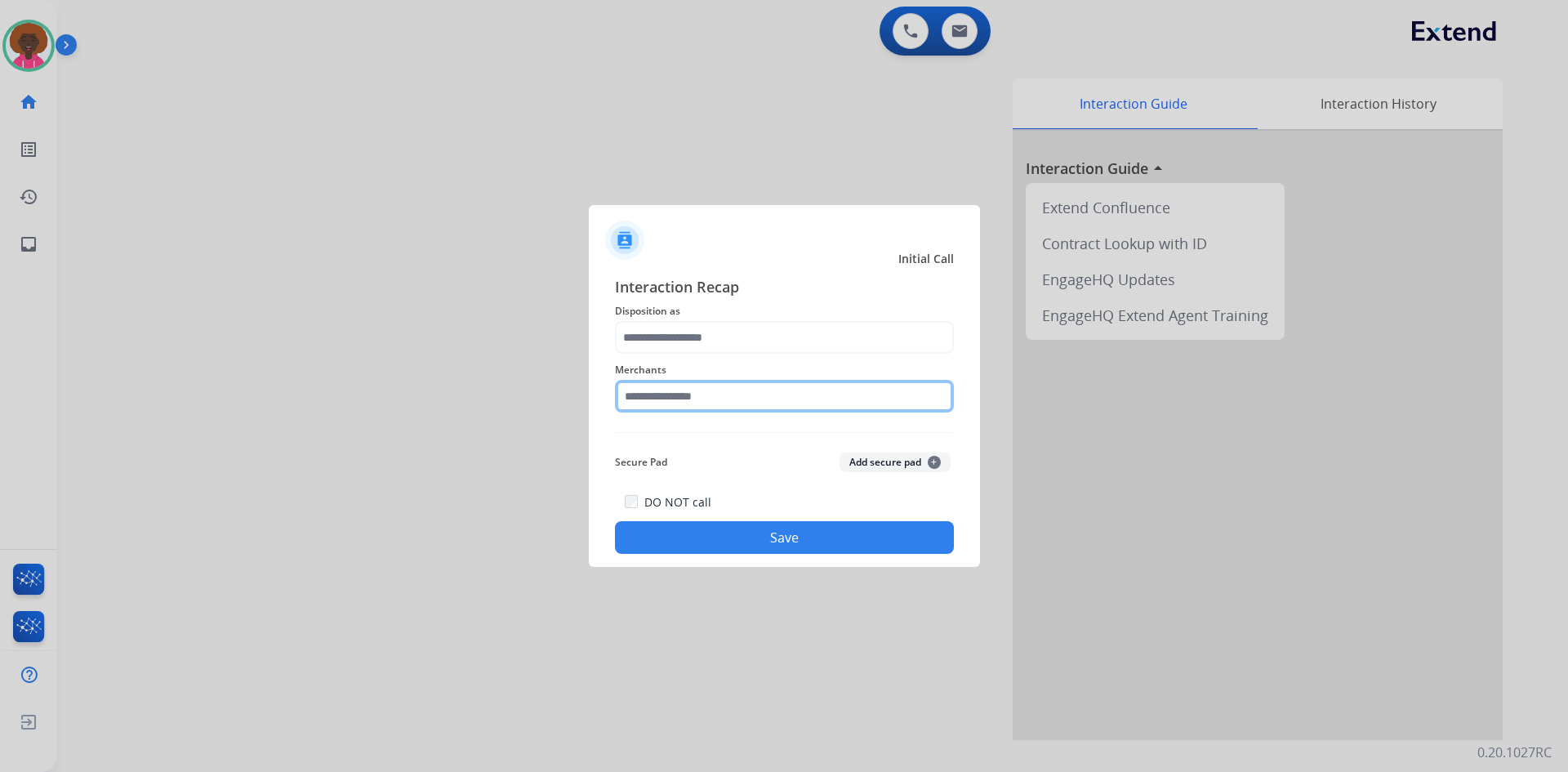
click at [804, 383] on input "text" at bounding box center [784, 395] width 339 height 33
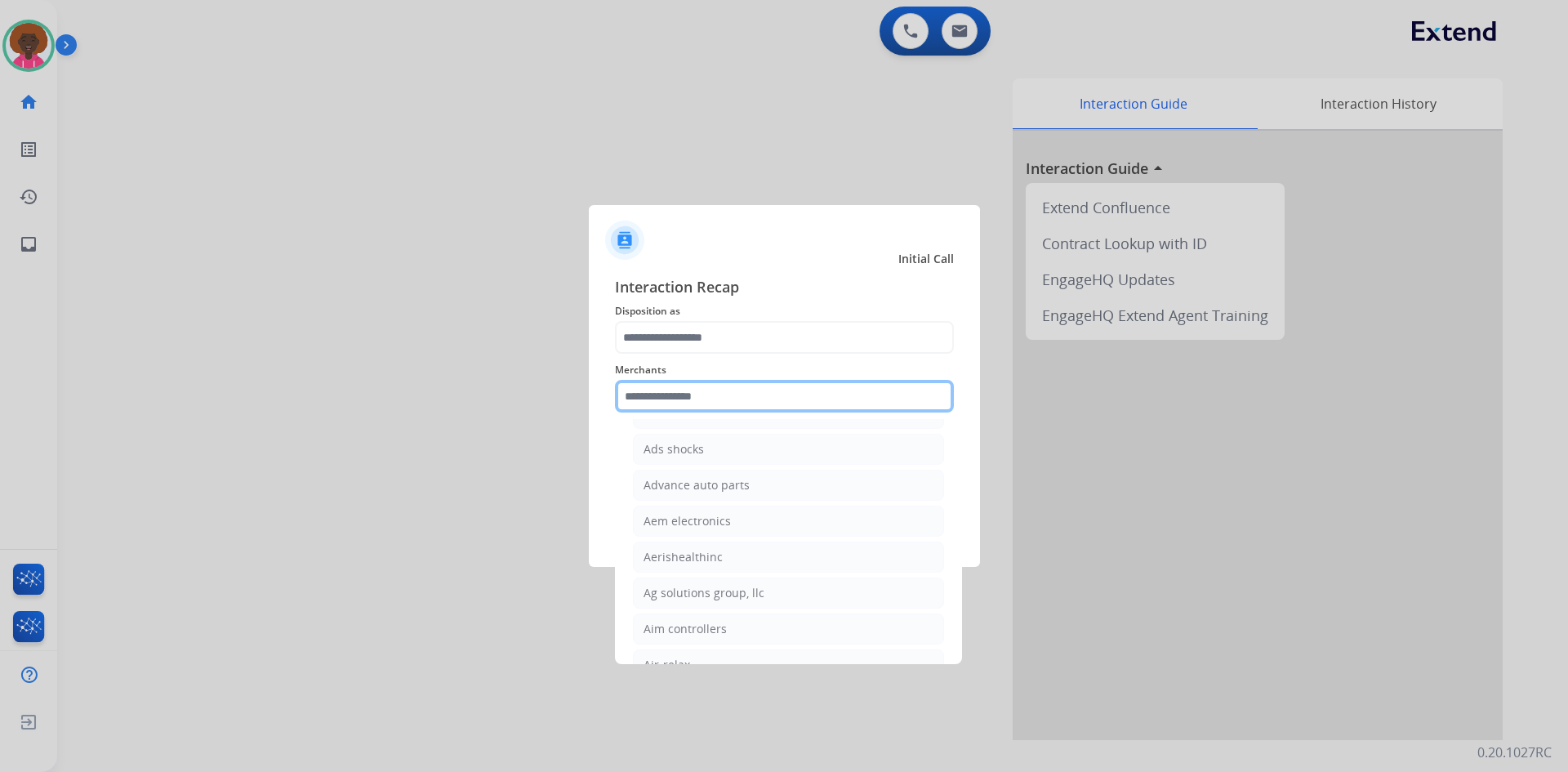
scroll to position [653, 0]
click at [18, 39] on div at bounding box center [784, 386] width 1568 height 772
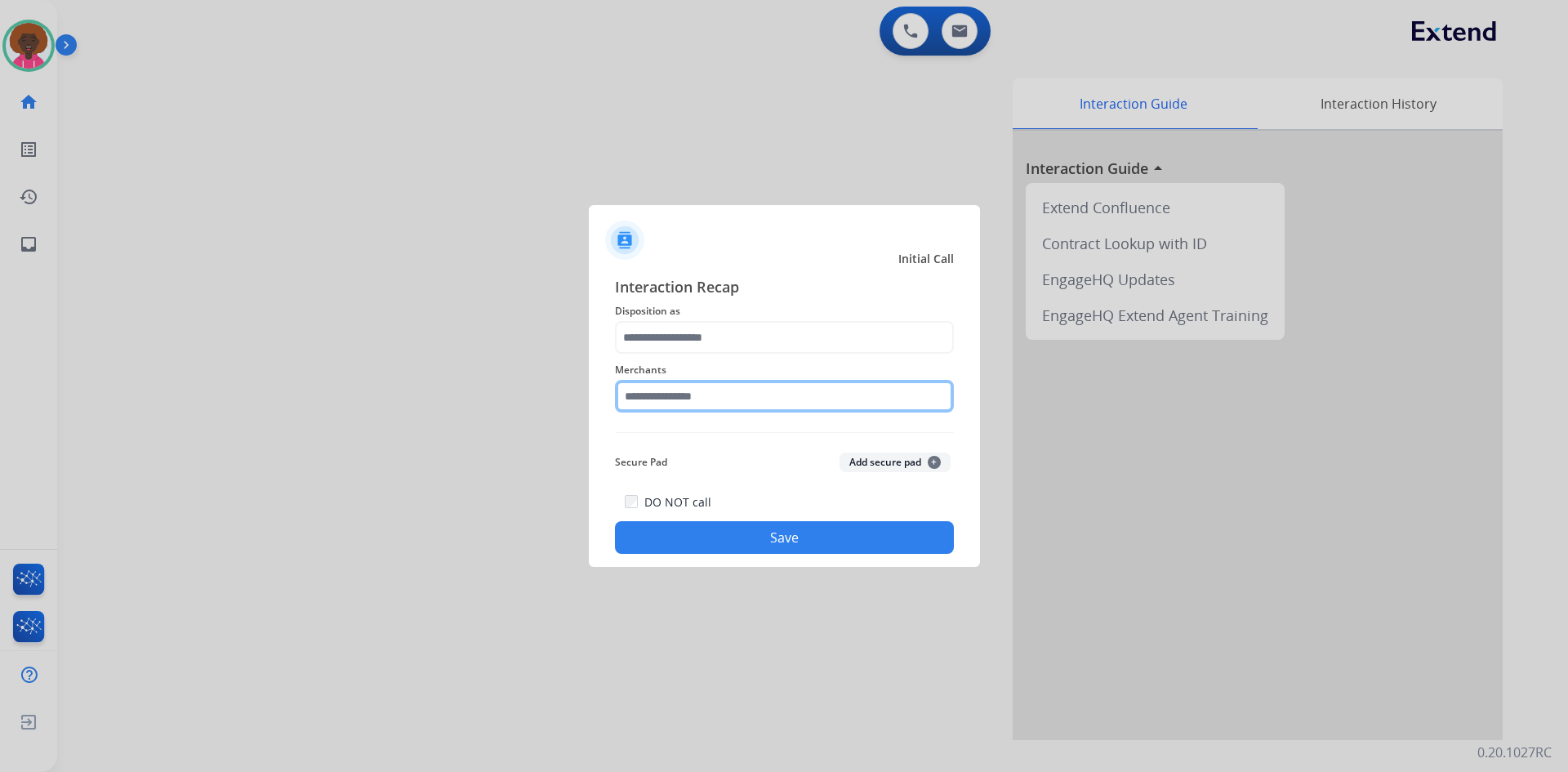
click at [734, 393] on input "text" at bounding box center [784, 395] width 339 height 33
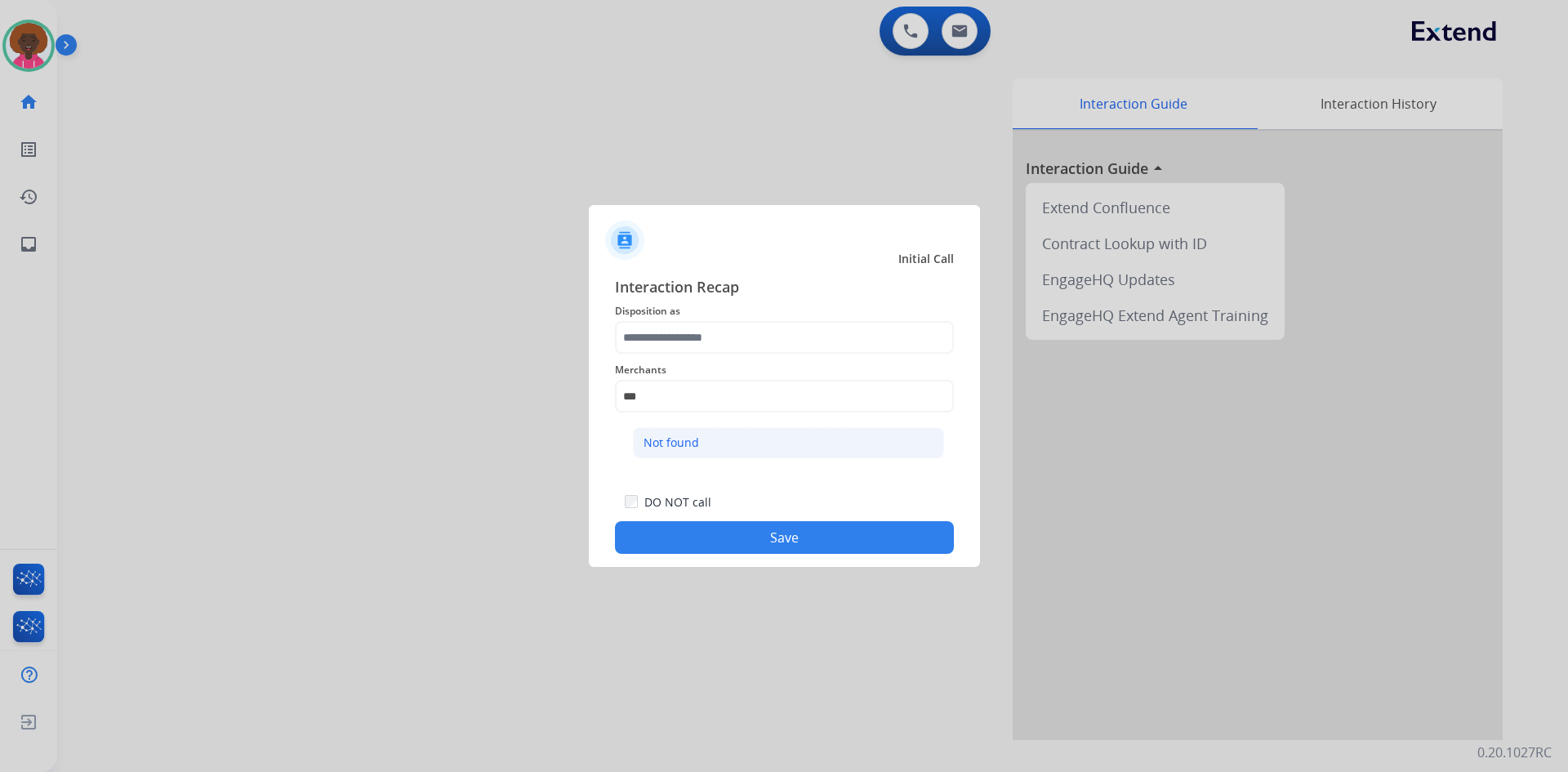
click at [674, 452] on li "Not found" at bounding box center [789, 442] width 312 height 31
type input "*********"
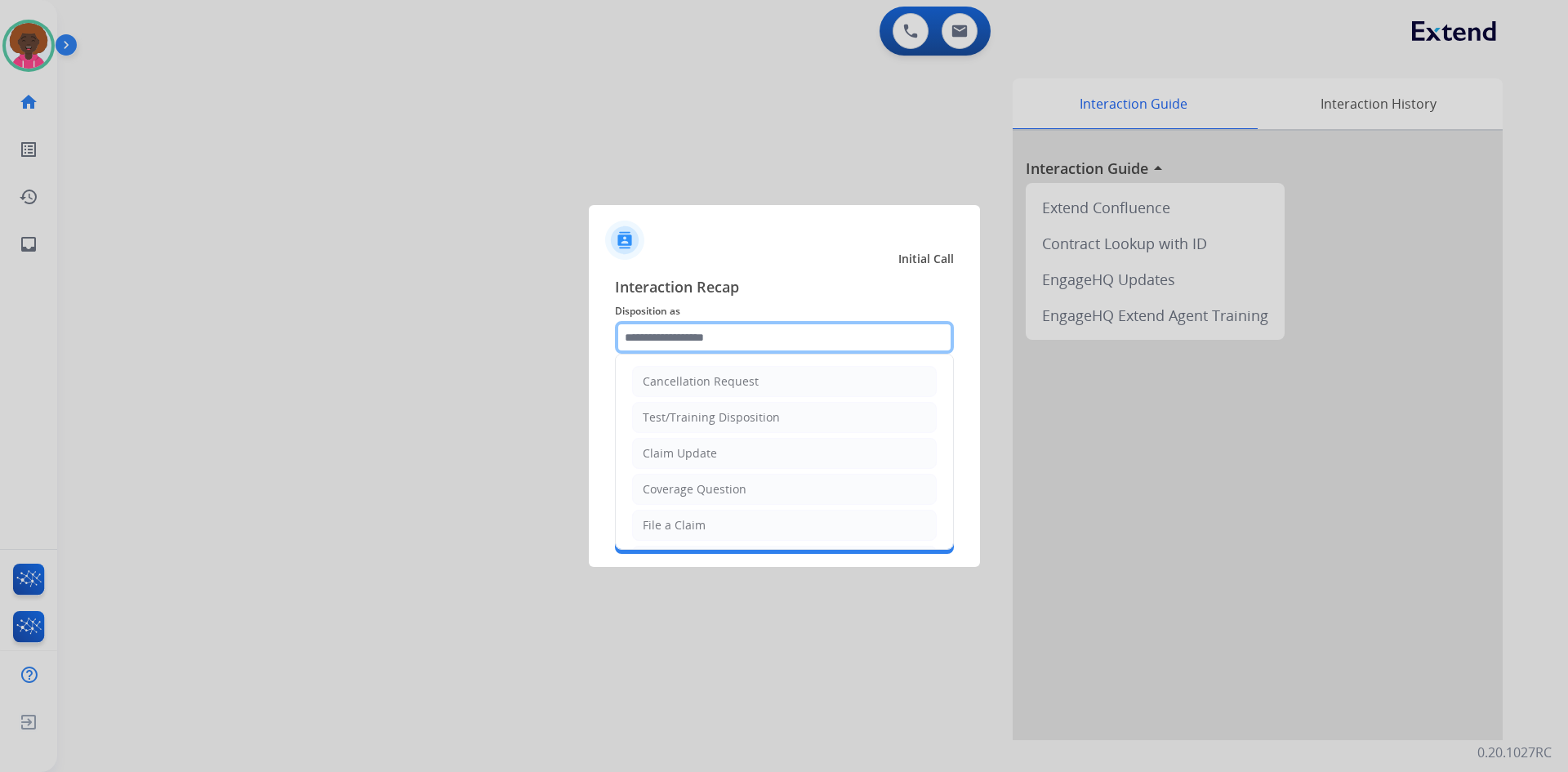
click at [697, 348] on input "text" at bounding box center [784, 337] width 339 height 33
click at [688, 523] on div "File a Claim" at bounding box center [674, 525] width 63 height 17
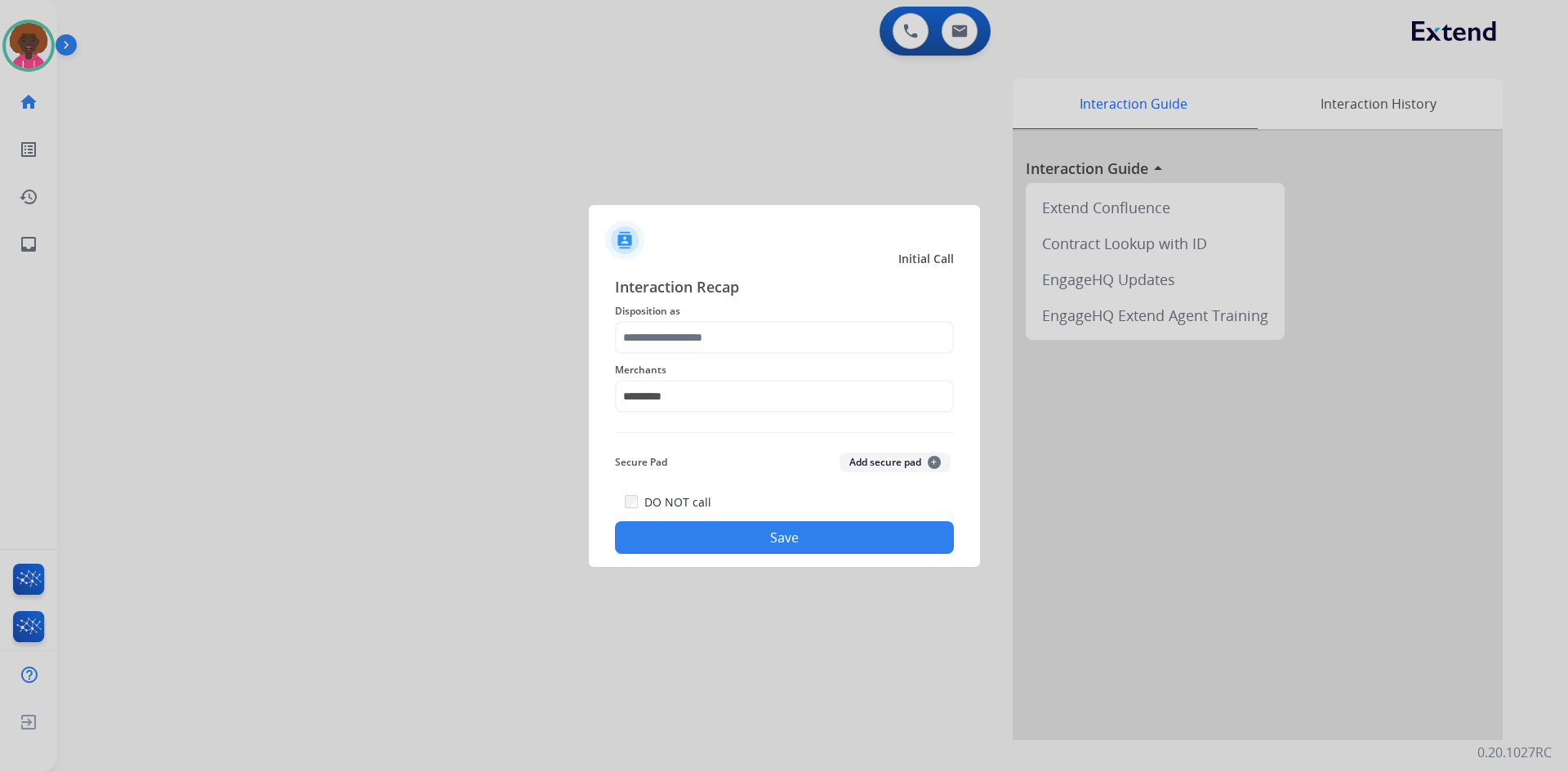
type input "**********"
click at [761, 548] on button "Save" at bounding box center [784, 537] width 339 height 33
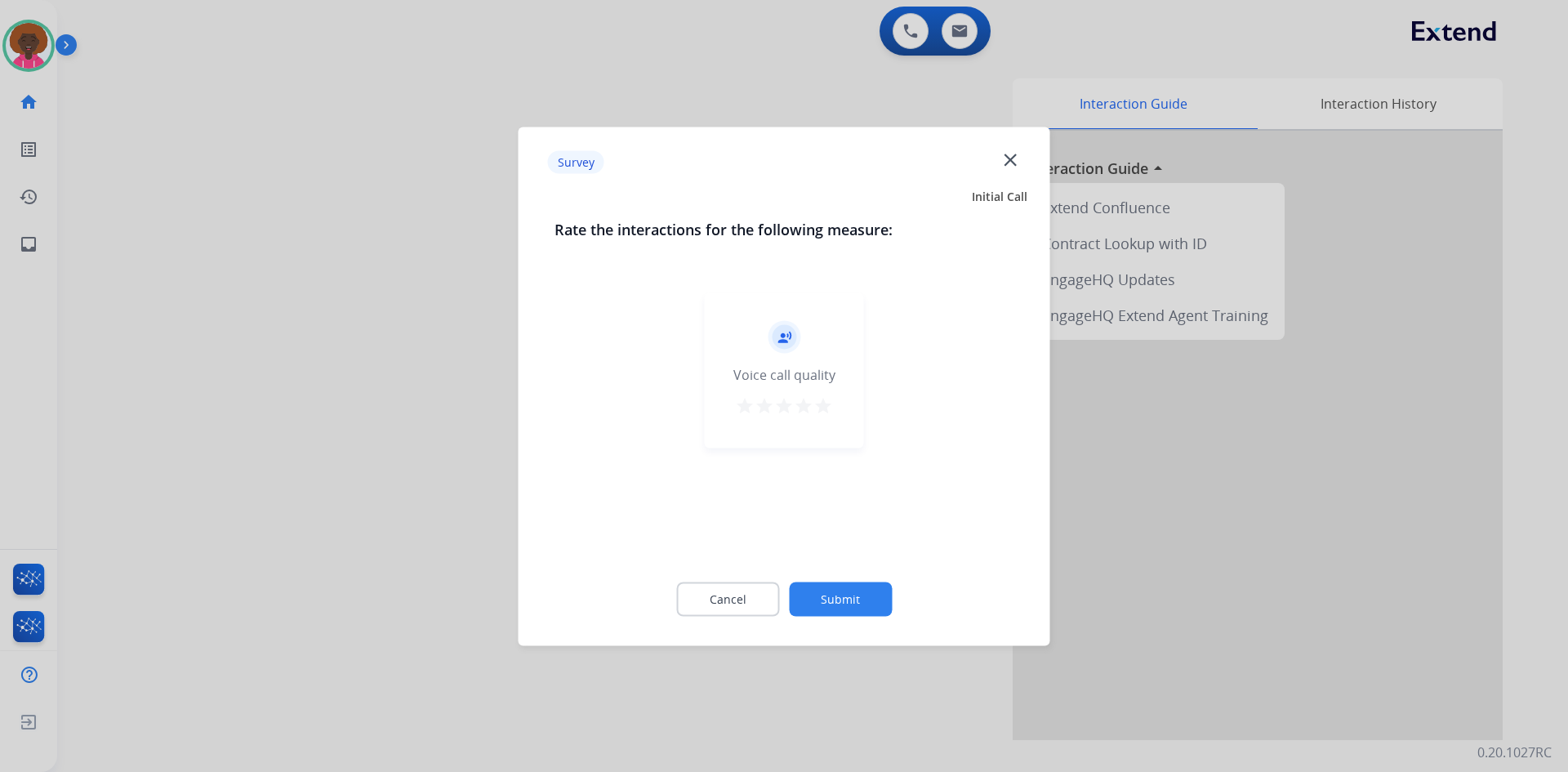
click at [820, 408] on mat-icon "star" at bounding box center [823, 404] width 19 height 19
drag, startPoint x: 839, startPoint y: 573, endPoint x: 839, endPoint y: 584, distance: 11.0
click at [839, 579] on div "Cancel Submit" at bounding box center [784, 599] width 460 height 74
click at [842, 605] on button "Submit" at bounding box center [840, 598] width 103 height 34
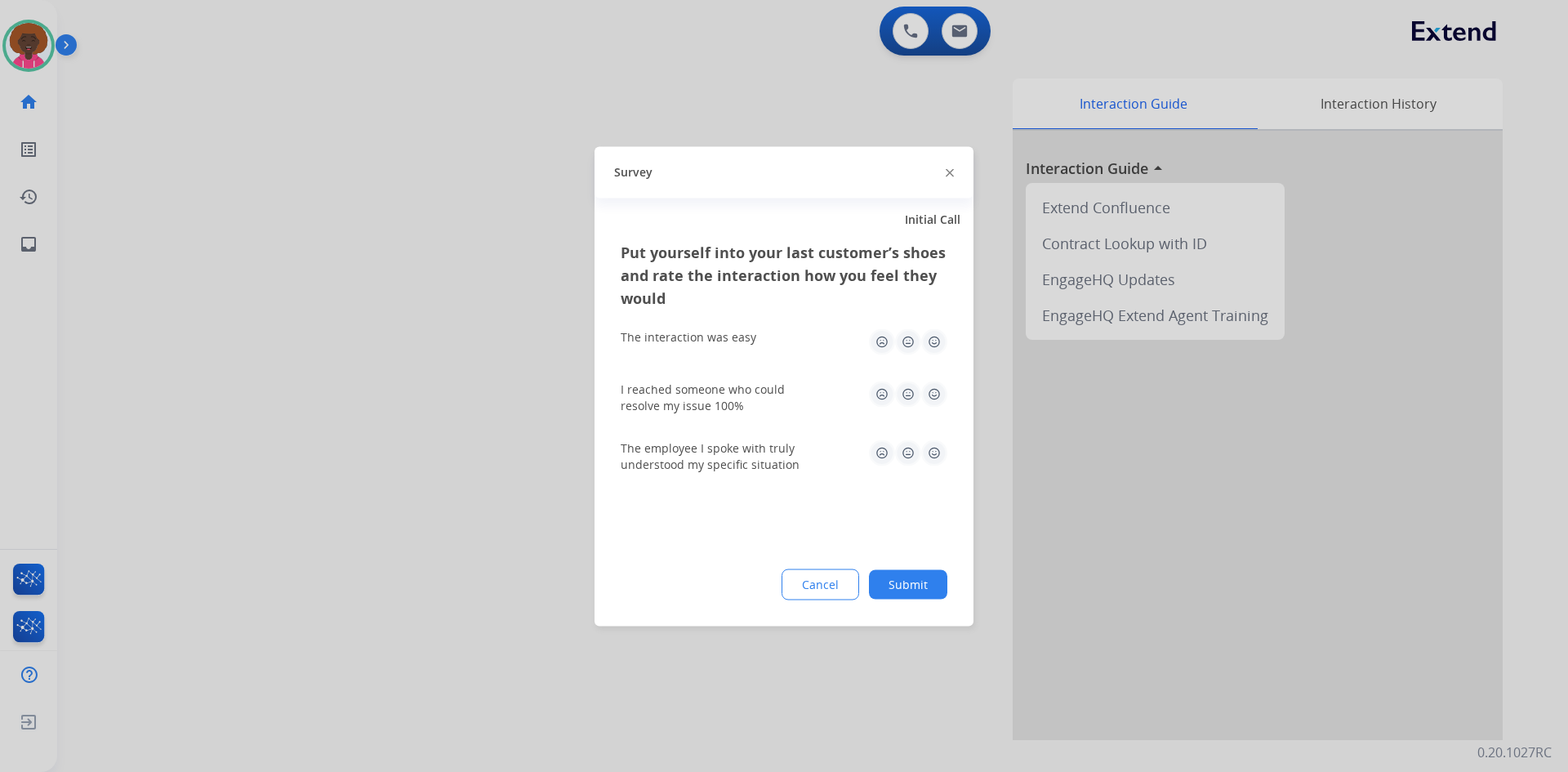
click at [939, 455] on img at bounding box center [934, 452] width 26 height 26
click at [938, 379] on div "I reached someone who could resolve my issue 100%" at bounding box center [784, 397] width 327 height 59
click at [936, 313] on div "Put yourself into your last customer’s shoes and rate the interaction how you f…" at bounding box center [784, 278] width 327 height 75
drag, startPoint x: 922, startPoint y: 334, endPoint x: 927, endPoint y: 346, distance: 13.0
click at [922, 336] on img at bounding box center [934, 341] width 26 height 26
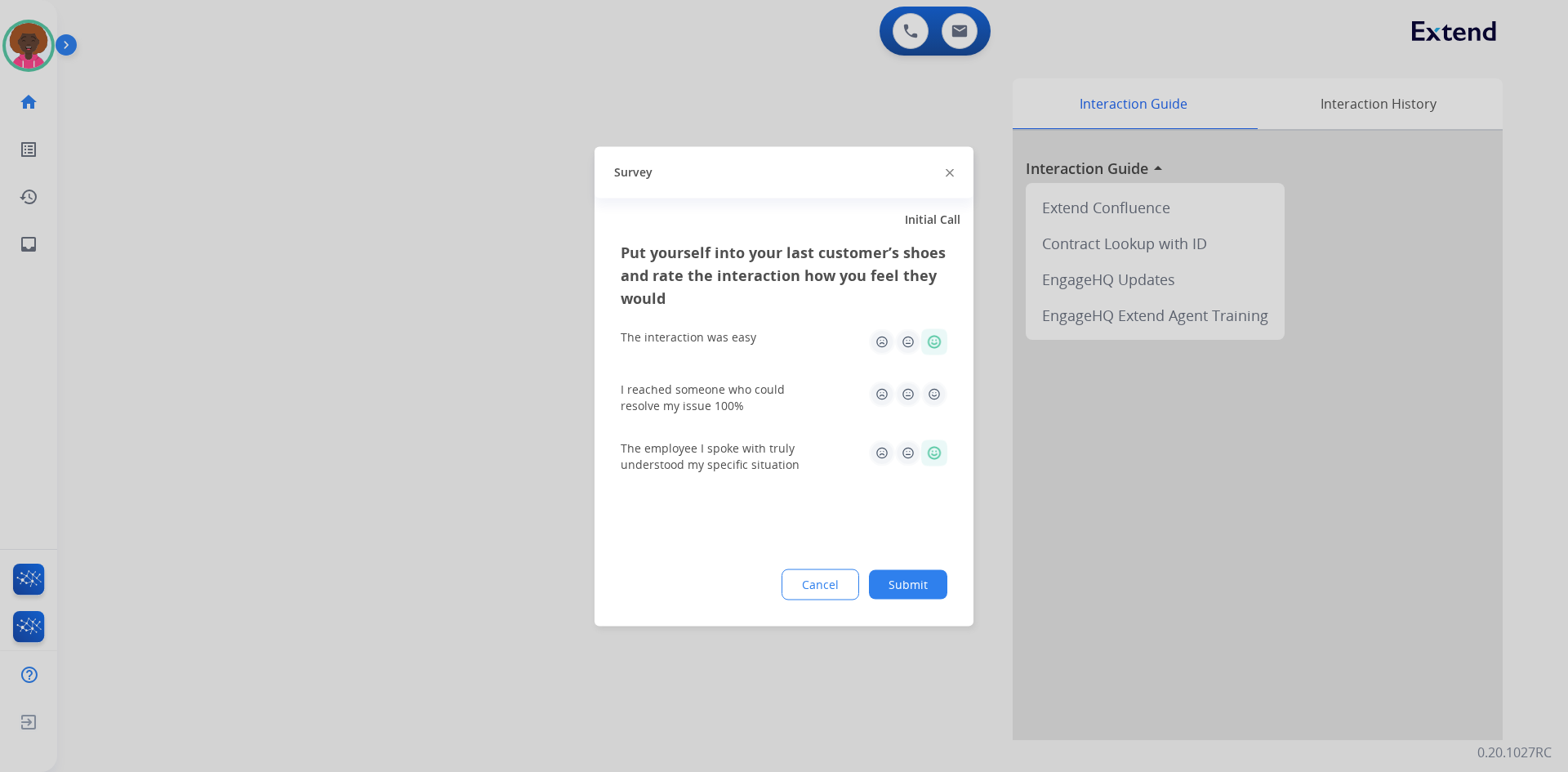
click at [923, 398] on img at bounding box center [934, 393] width 26 height 26
click at [919, 558] on div "Put yourself into your last customer’s shoes and rate the interaction how you f…" at bounding box center [784, 433] width 379 height 385
click at [912, 596] on button "Submit" at bounding box center [909, 584] width 79 height 29
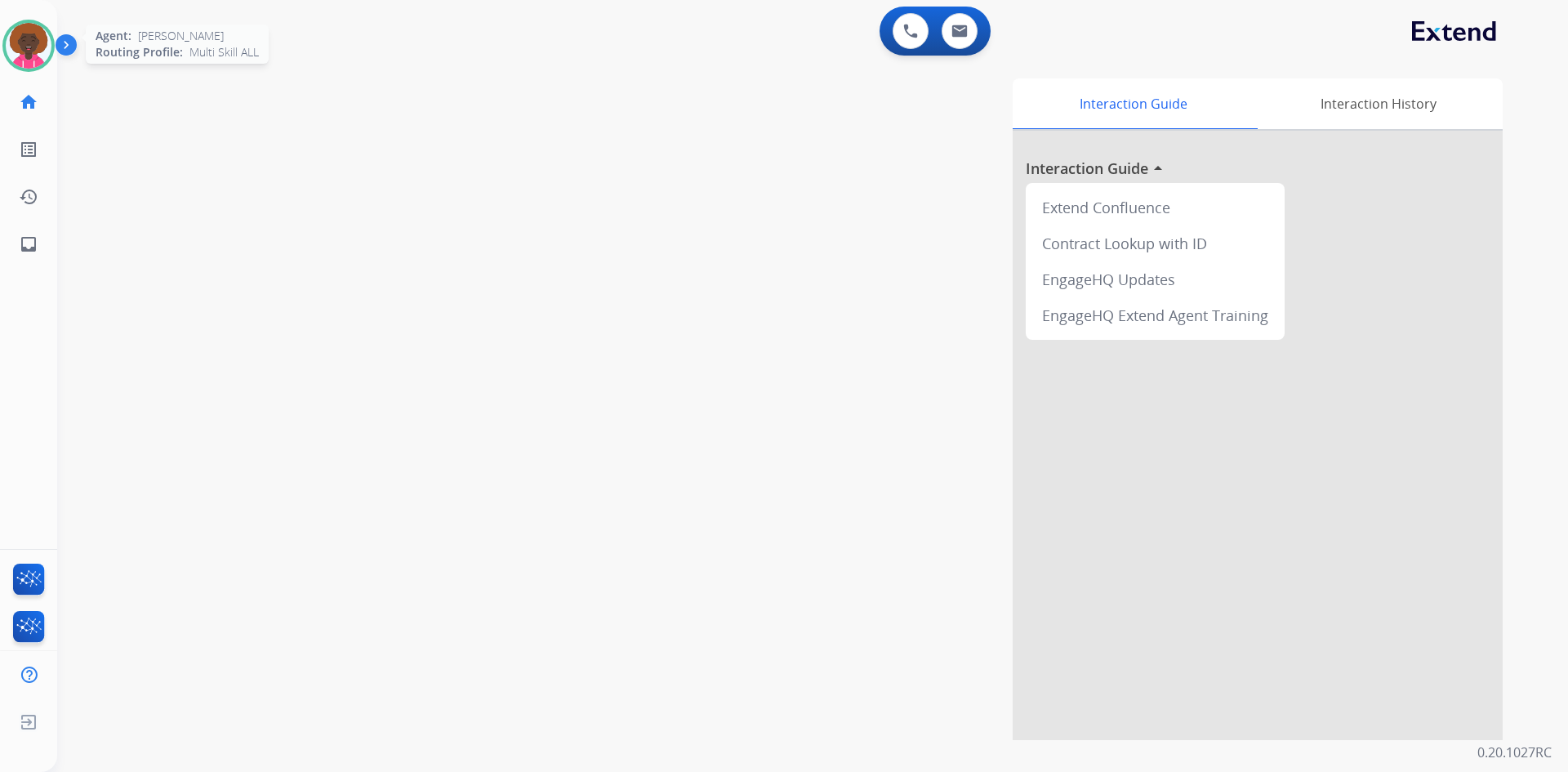
click at [44, 40] on img at bounding box center [28, 45] width 46 height 46
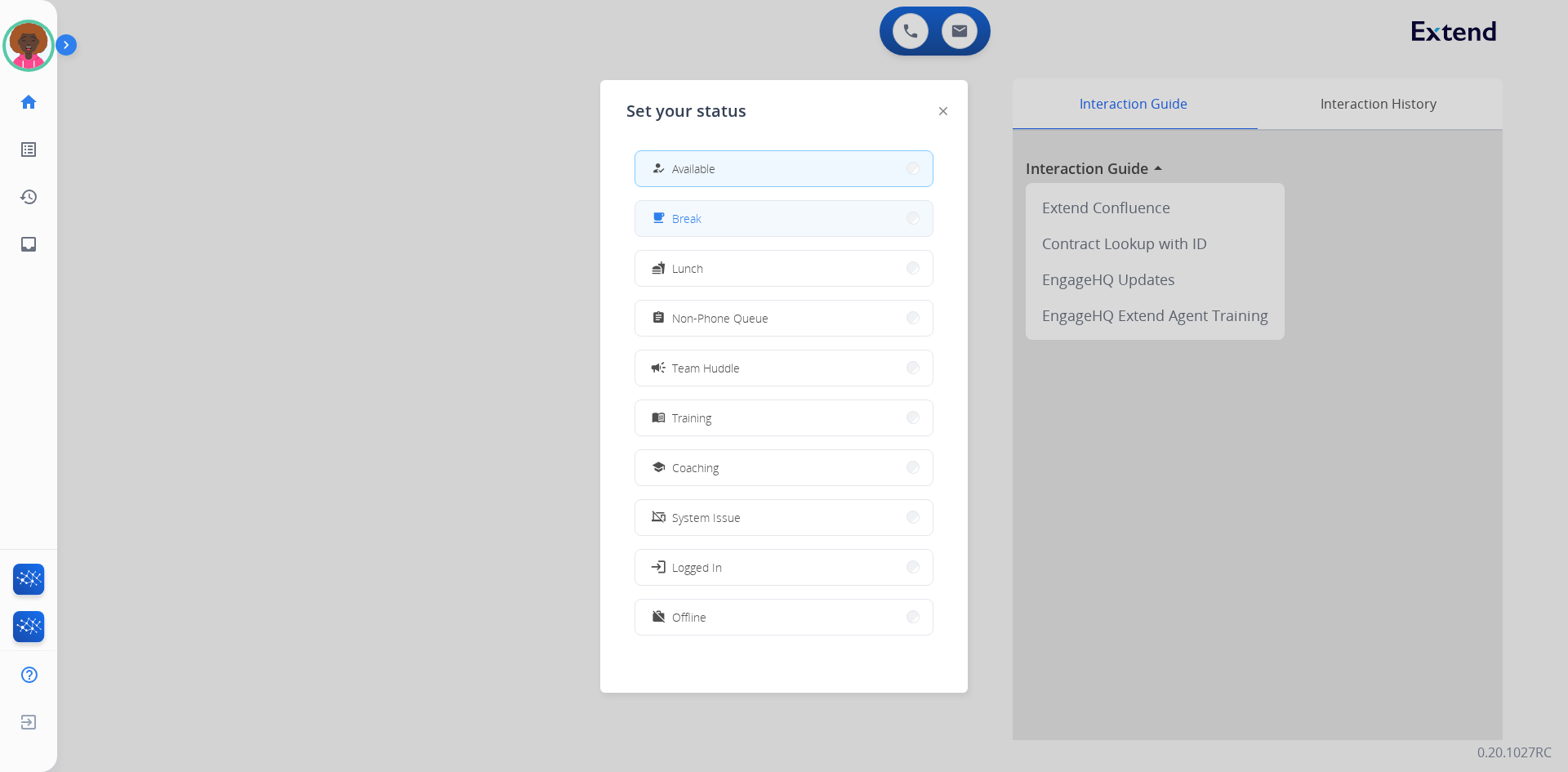
click at [802, 221] on button "free_breakfast Break" at bounding box center [784, 219] width 297 height 35
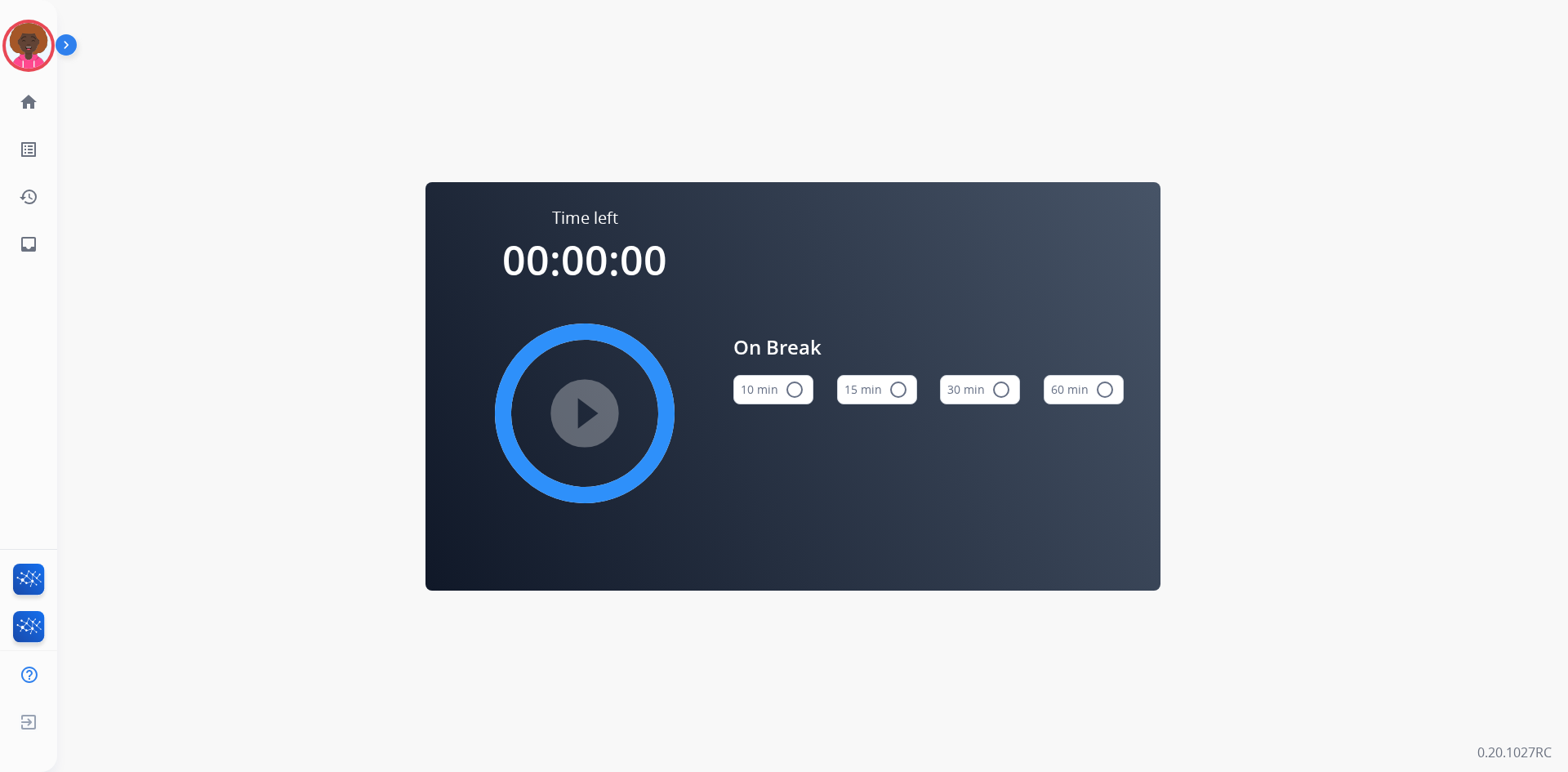
click at [885, 379] on button "15 min radio_button_unchecked" at bounding box center [878, 389] width 80 height 29
click at [595, 416] on mat-icon "play_circle_filled" at bounding box center [585, 413] width 19 height 19
drag, startPoint x: 39, startPoint y: 61, endPoint x: 74, endPoint y: 56, distance: 35.4
click at [38, 61] on img at bounding box center [28, 45] width 46 height 46
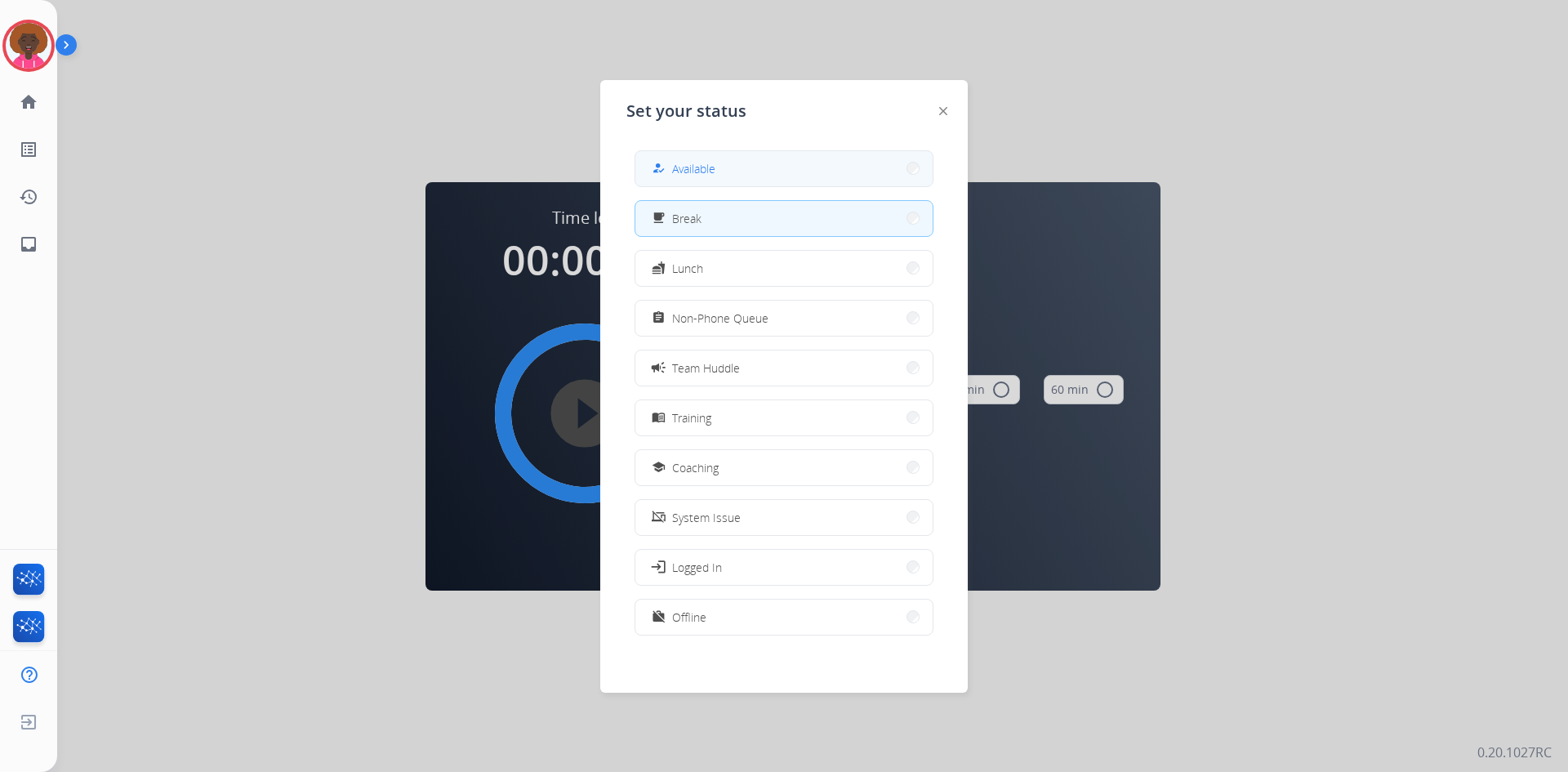
click at [762, 186] on div "how_to_reg Available" at bounding box center [784, 168] width 299 height 37
click at [766, 178] on button "how_to_reg Available" at bounding box center [784, 168] width 297 height 35
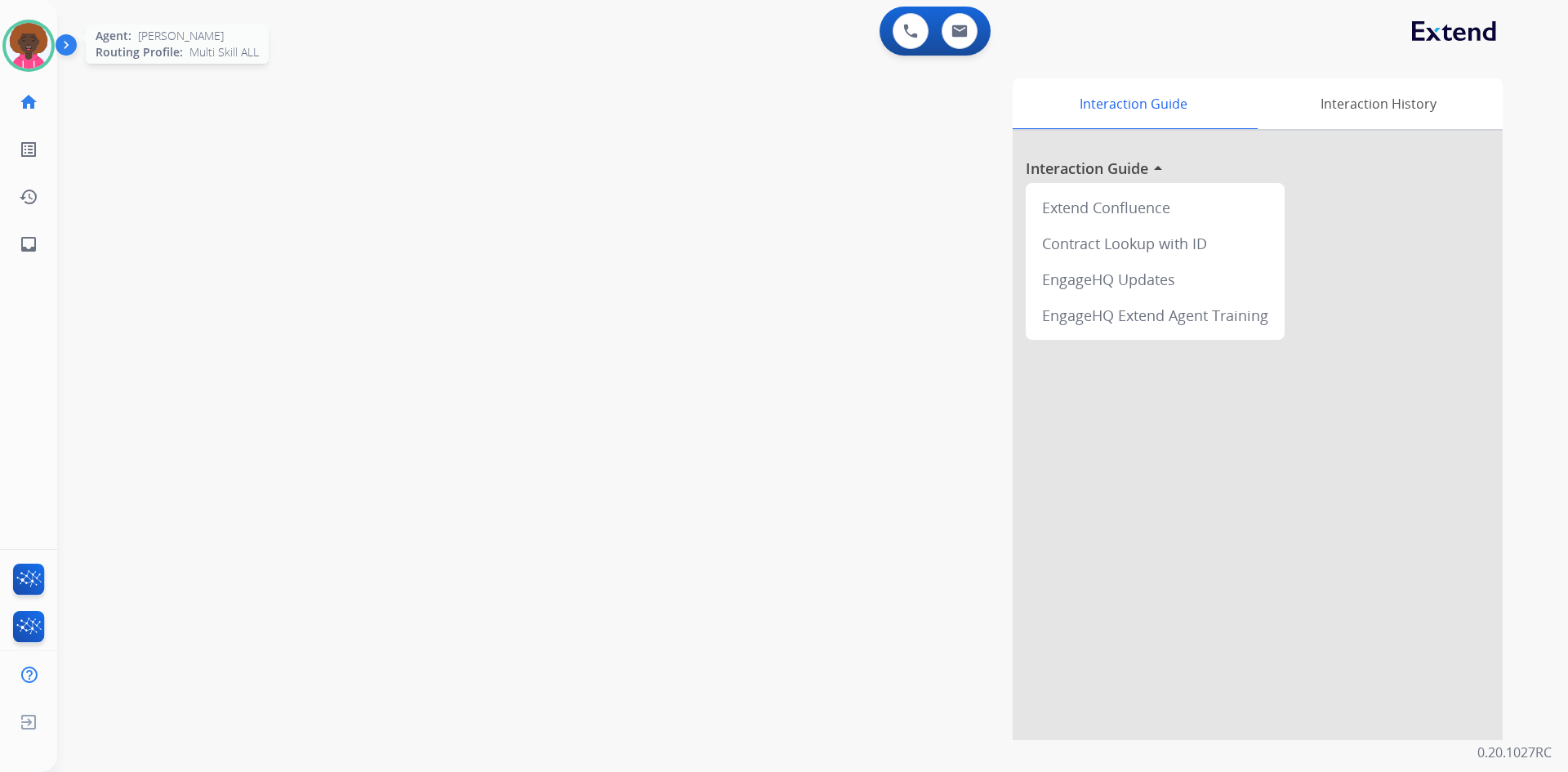
click at [44, 49] on img at bounding box center [28, 45] width 46 height 46
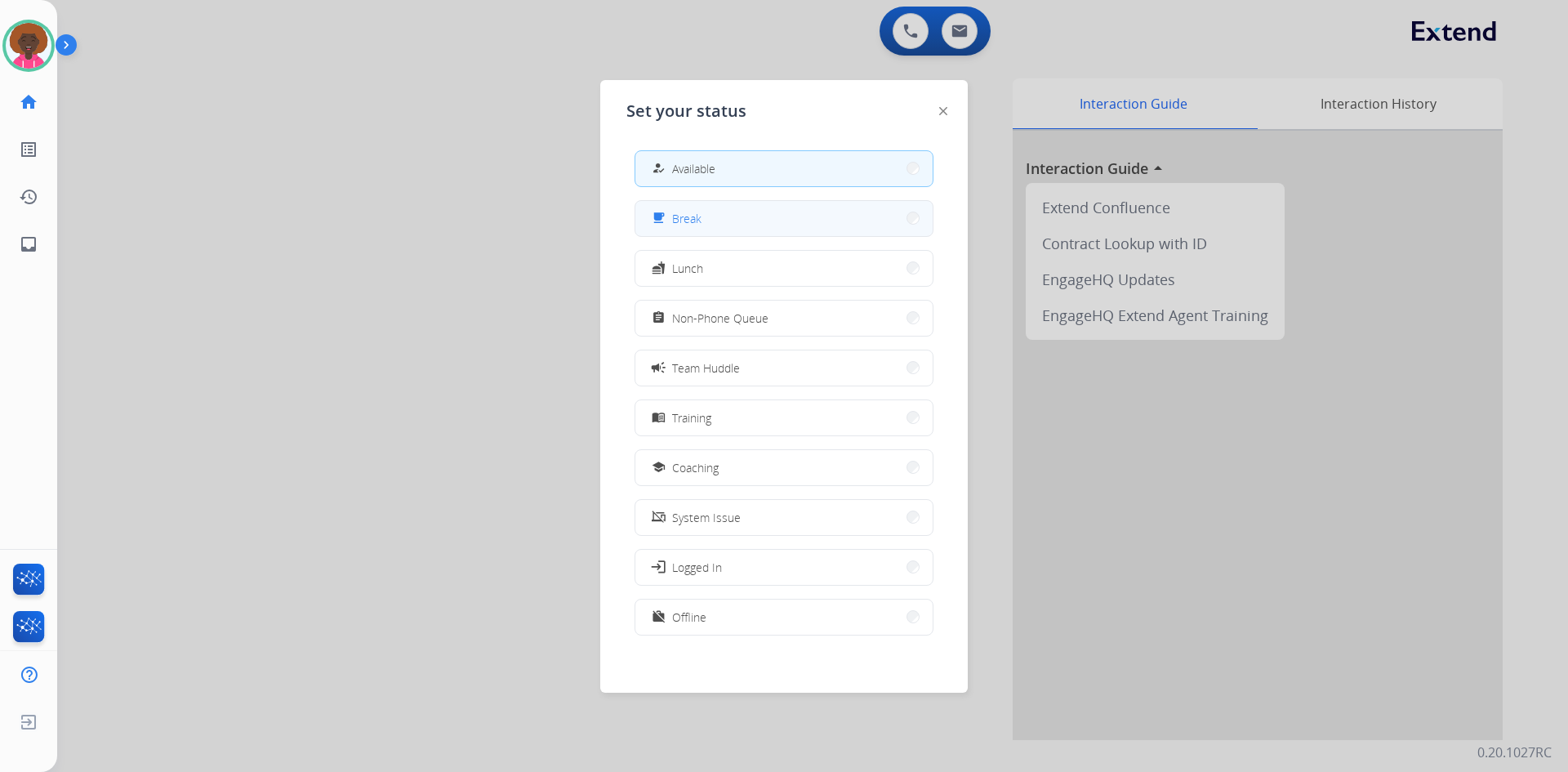
click at [847, 236] on div "free_breakfast Break" at bounding box center [784, 219] width 299 height 37
click at [905, 230] on button "free_breakfast Break" at bounding box center [784, 219] width 297 height 35
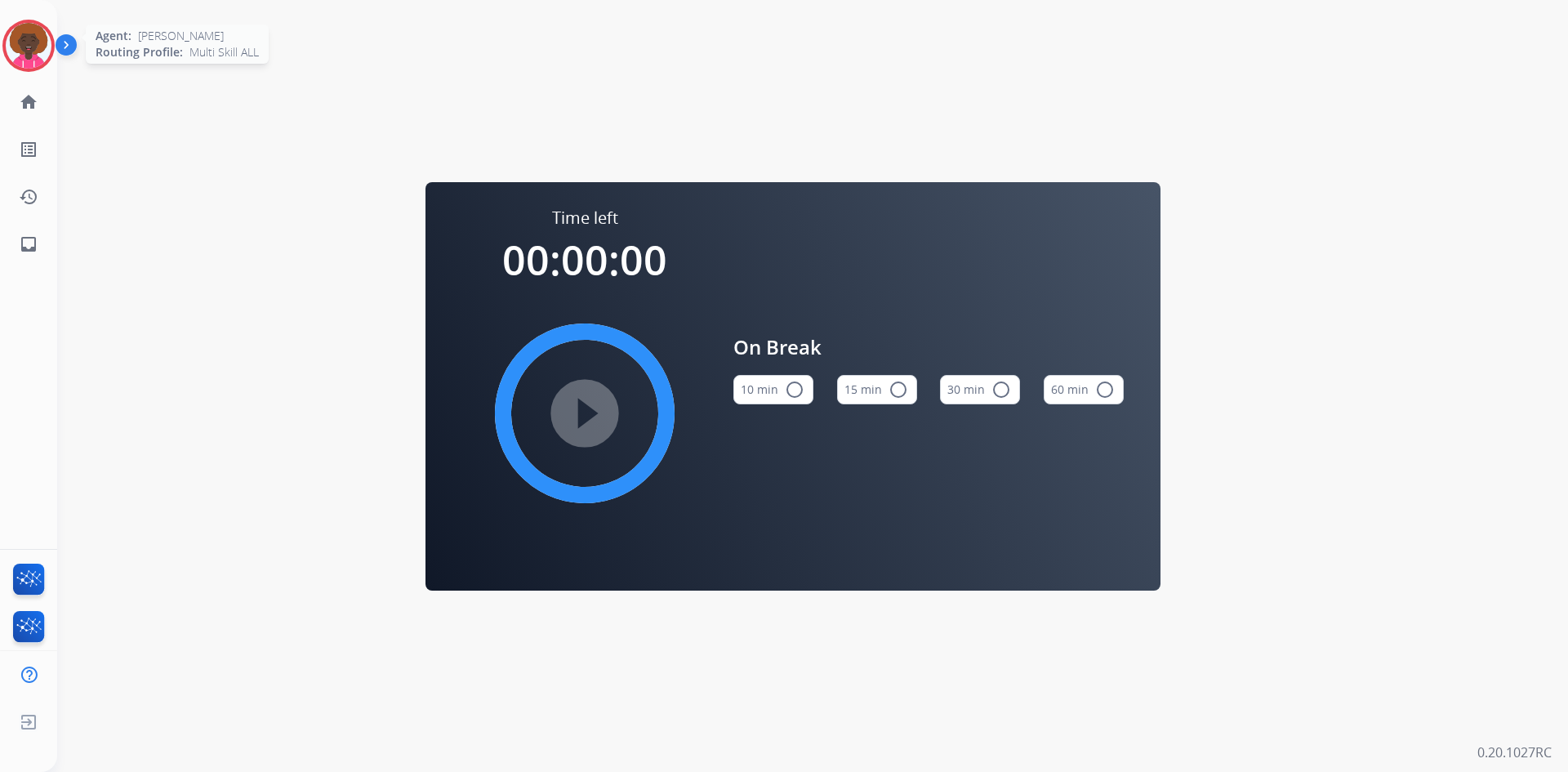
click at [39, 45] on img at bounding box center [28, 45] width 46 height 46
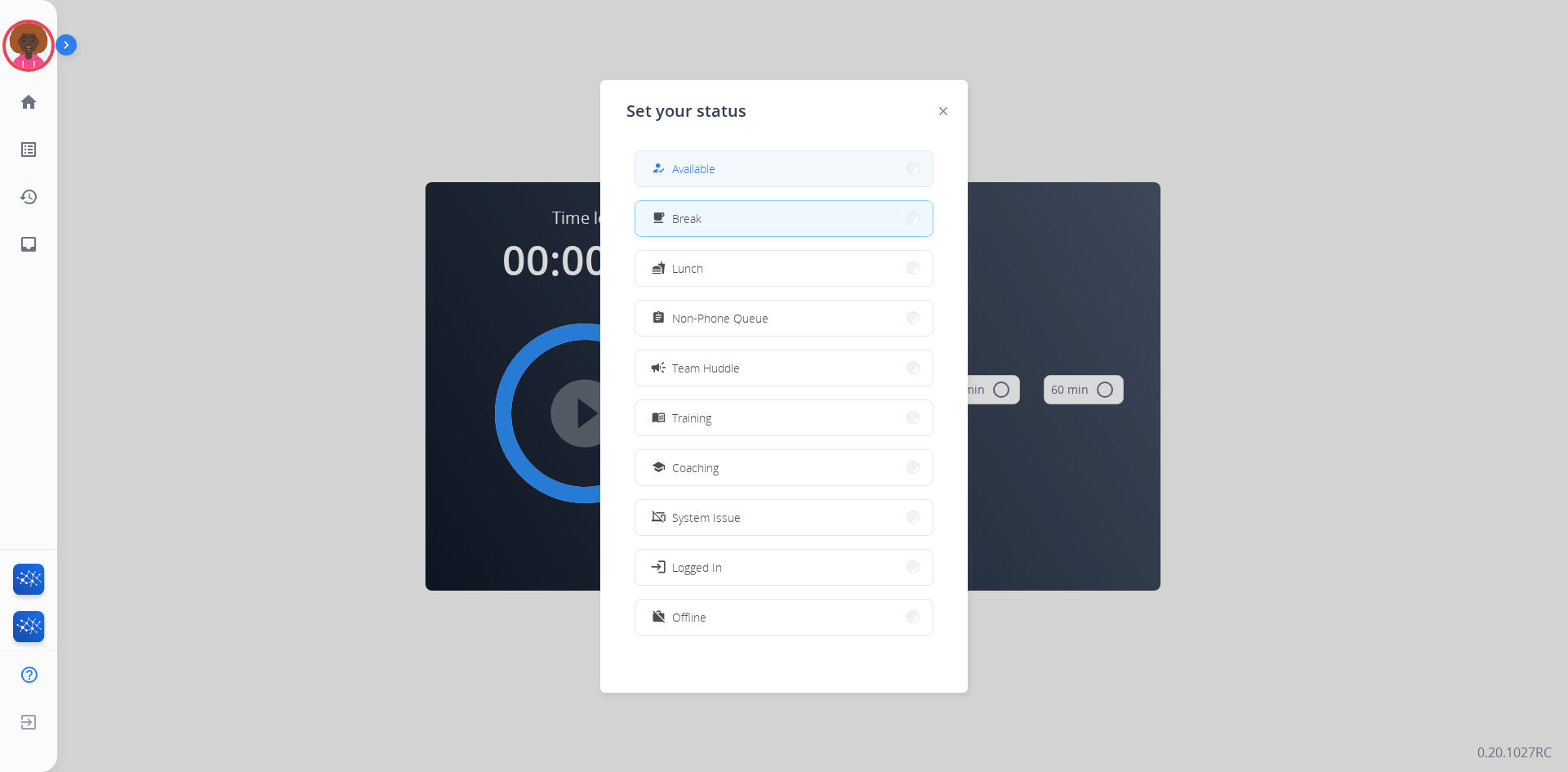
click at [881, 183] on button "how_to_reg Available" at bounding box center [784, 168] width 297 height 35
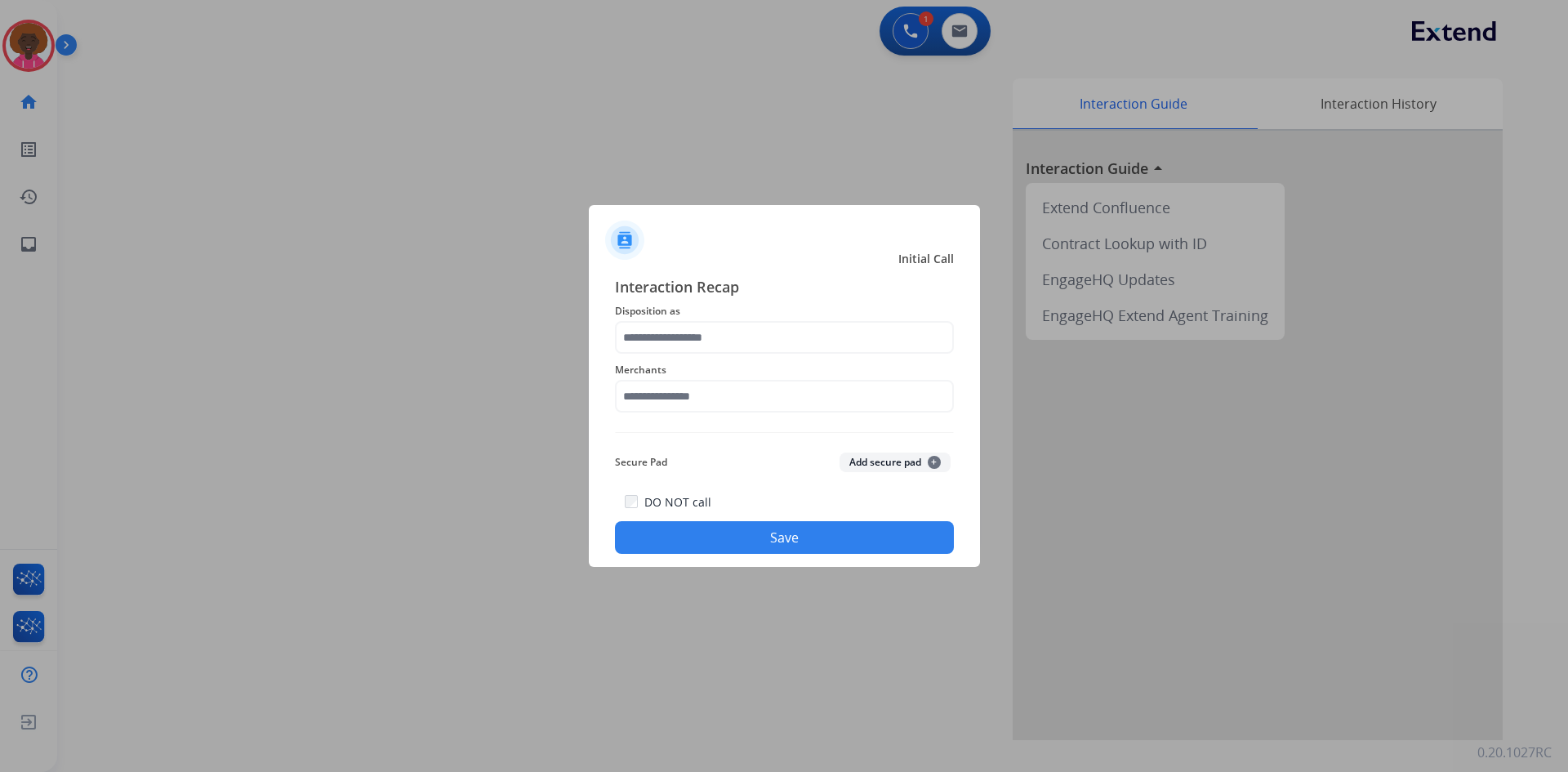
click at [706, 370] on span "Merchants" at bounding box center [784, 369] width 339 height 19
click at [696, 390] on input "text" at bounding box center [784, 395] width 339 height 33
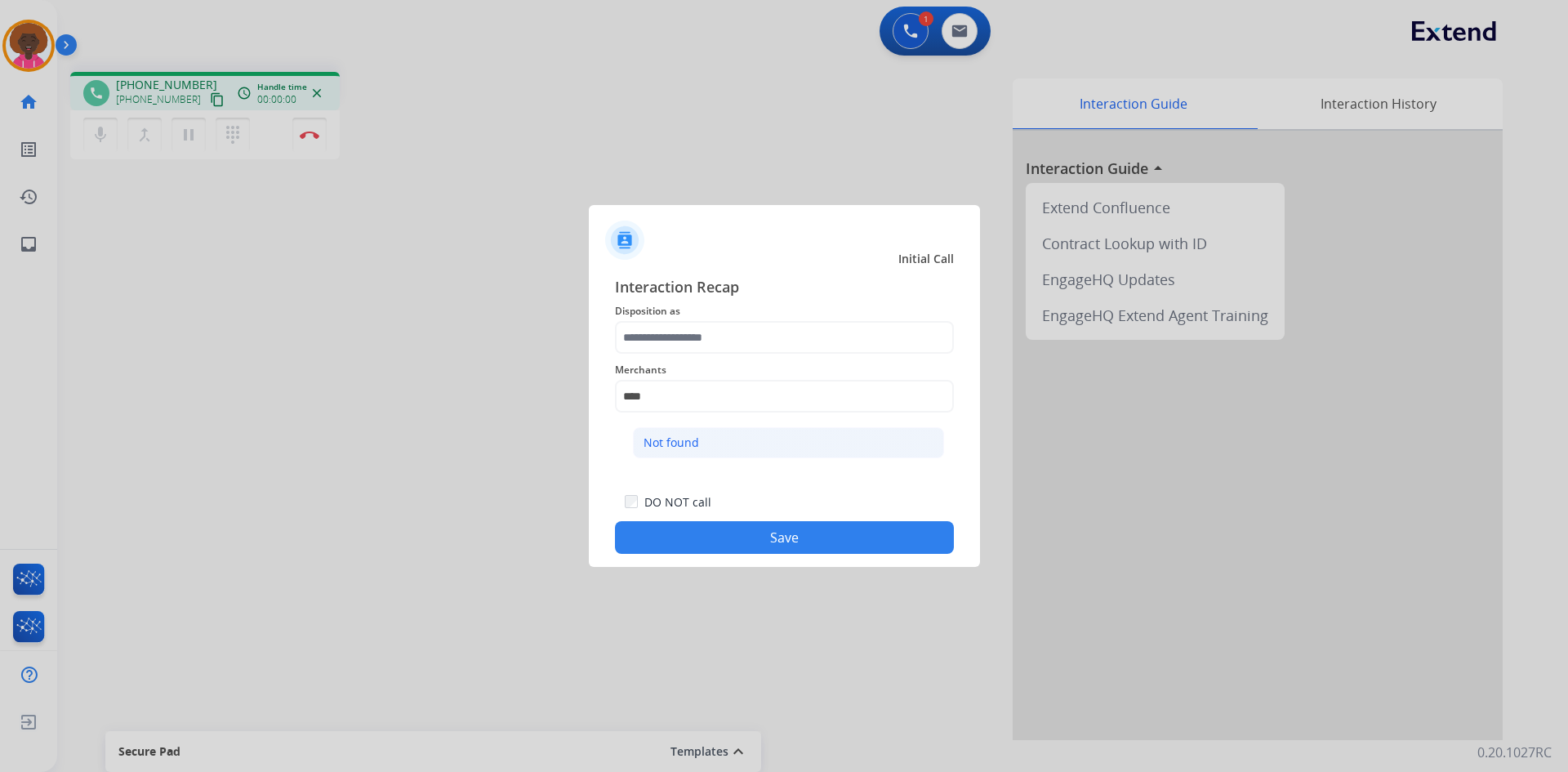
click at [652, 428] on li "Not found" at bounding box center [789, 442] width 312 height 31
type input "*********"
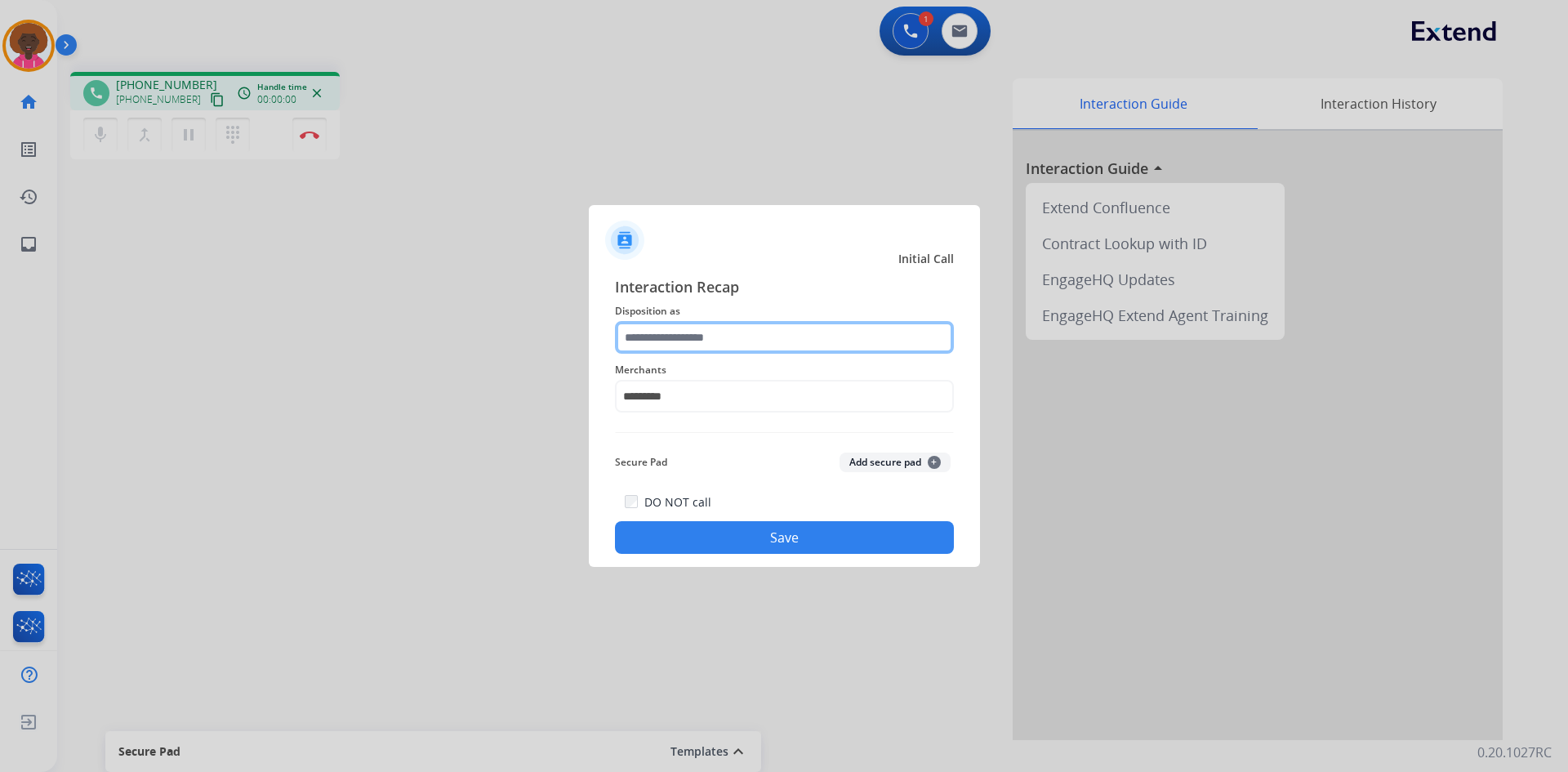
click at [701, 335] on input "text" at bounding box center [784, 337] width 339 height 33
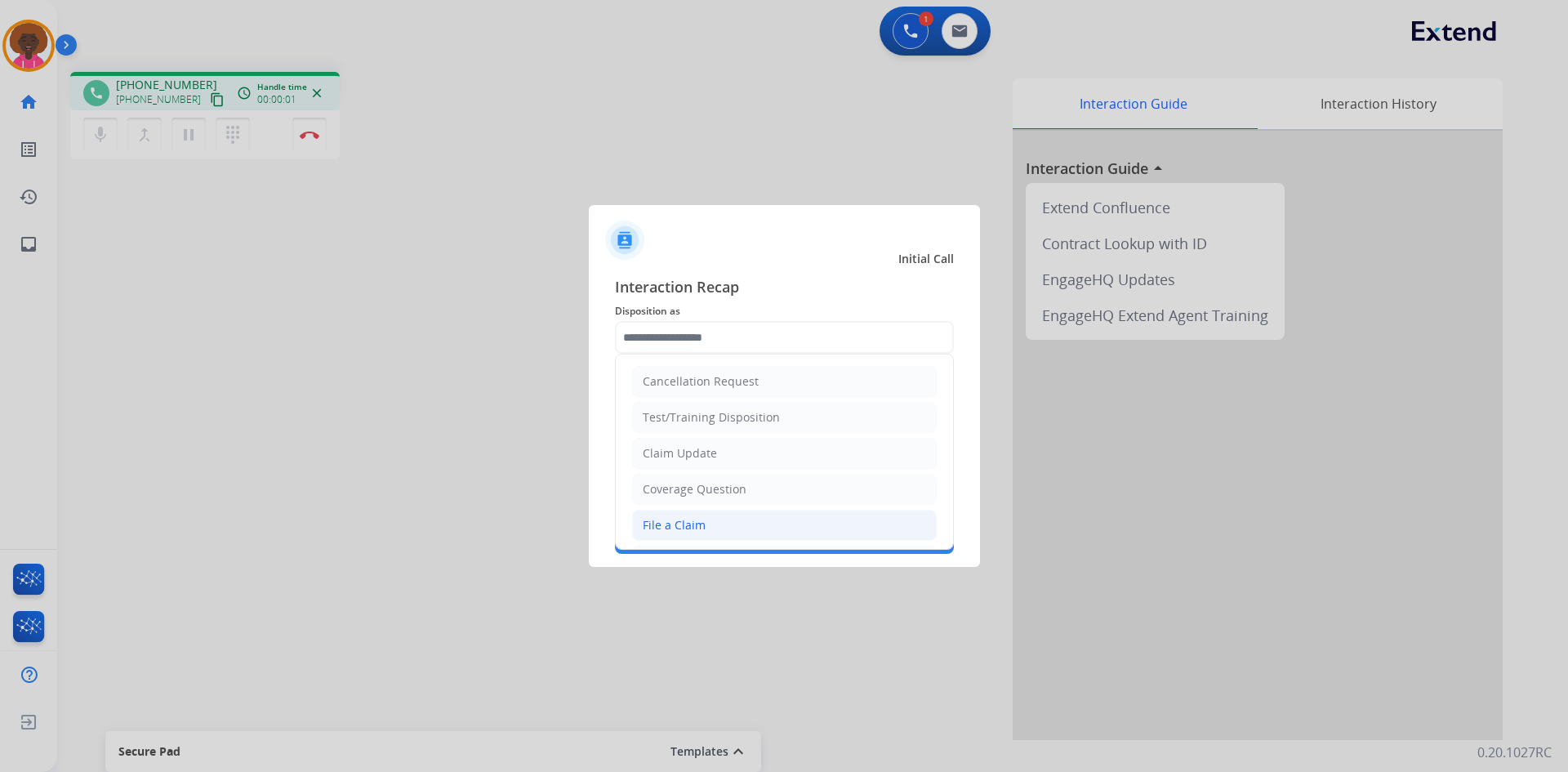
click at [698, 530] on div "File a Claim" at bounding box center [674, 525] width 63 height 17
type input "**********"
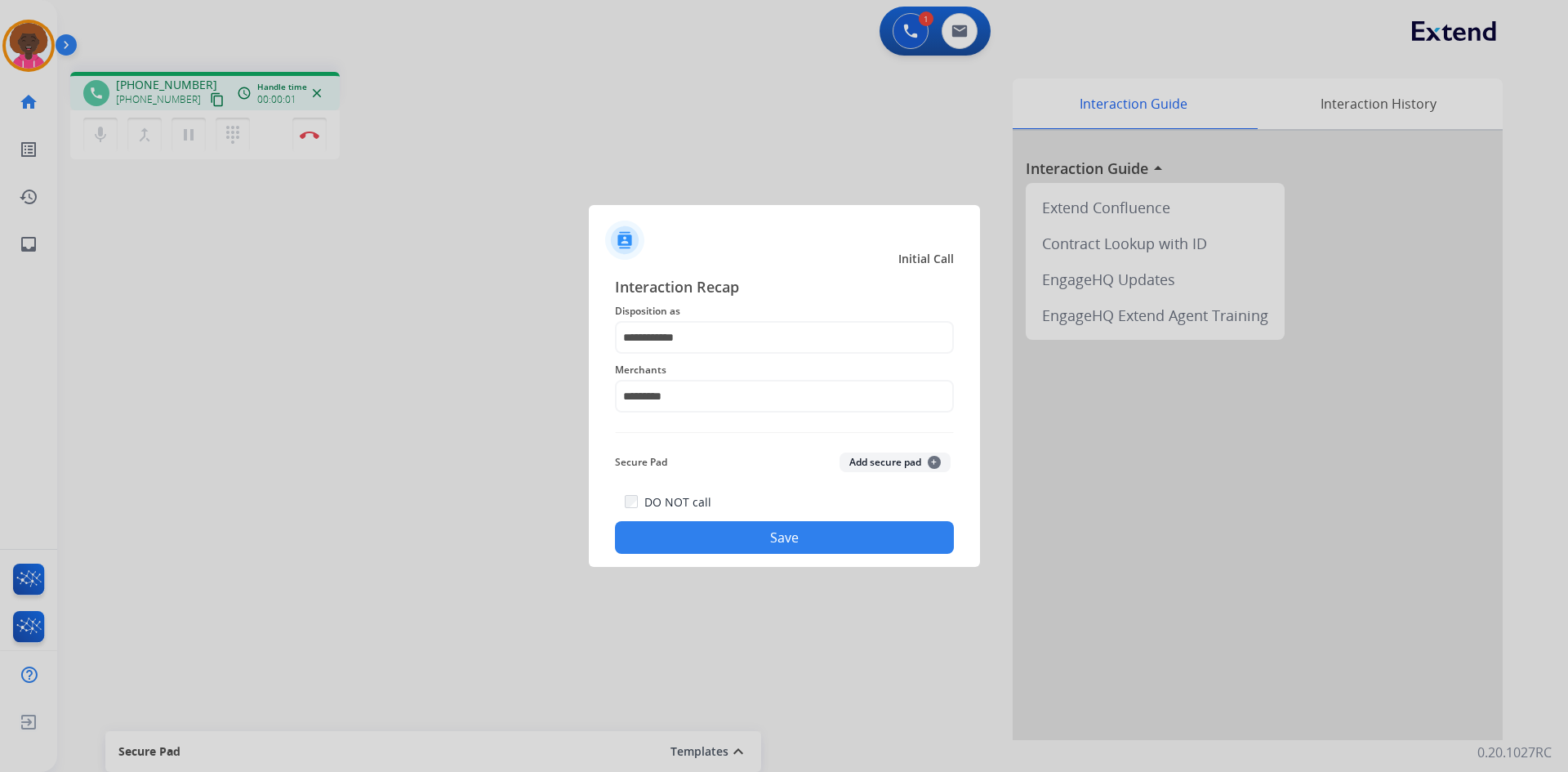
click at [767, 534] on button "Save" at bounding box center [784, 537] width 339 height 33
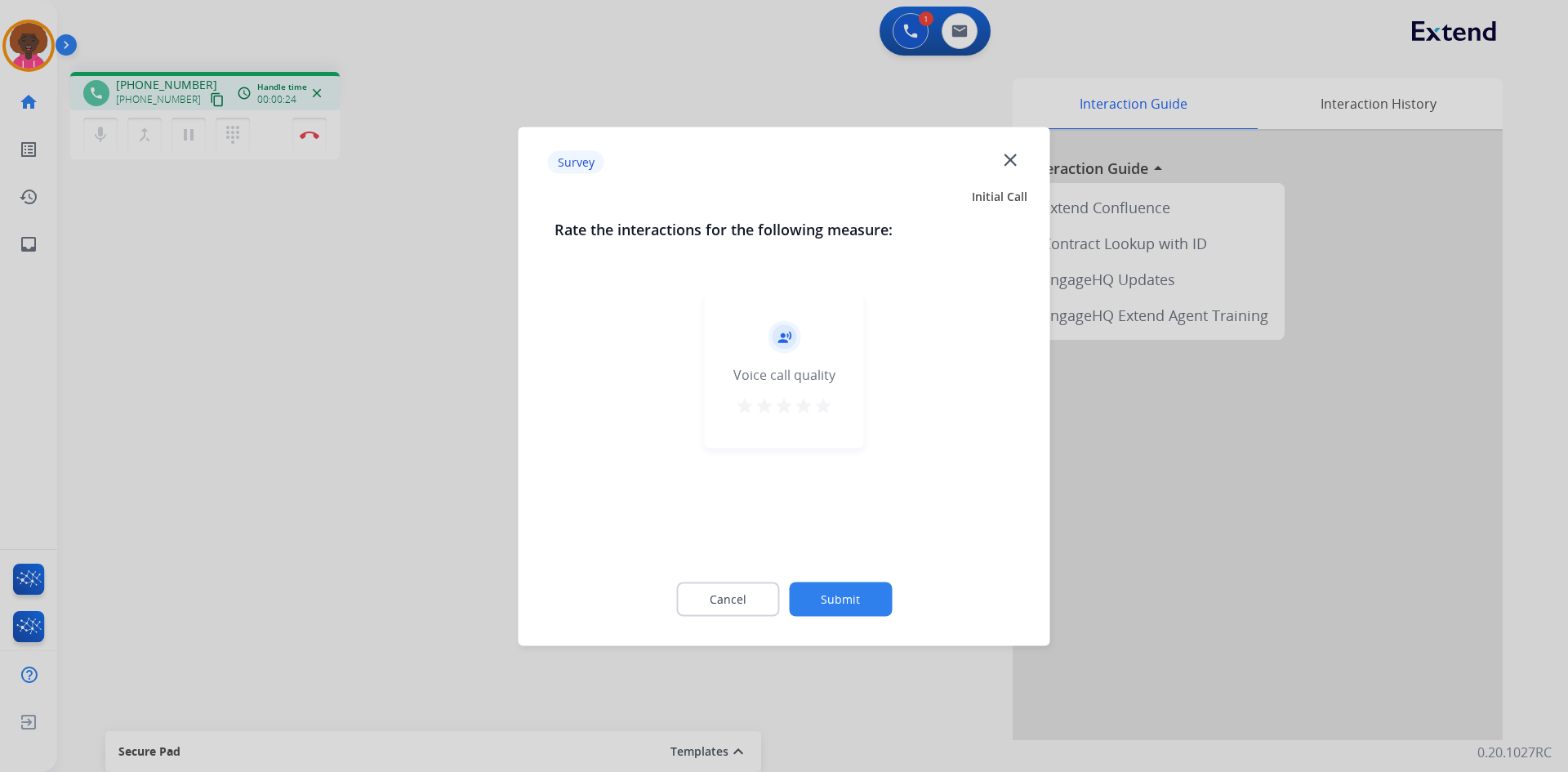
click at [1006, 160] on mat-icon "close" at bounding box center [1010, 158] width 21 height 21
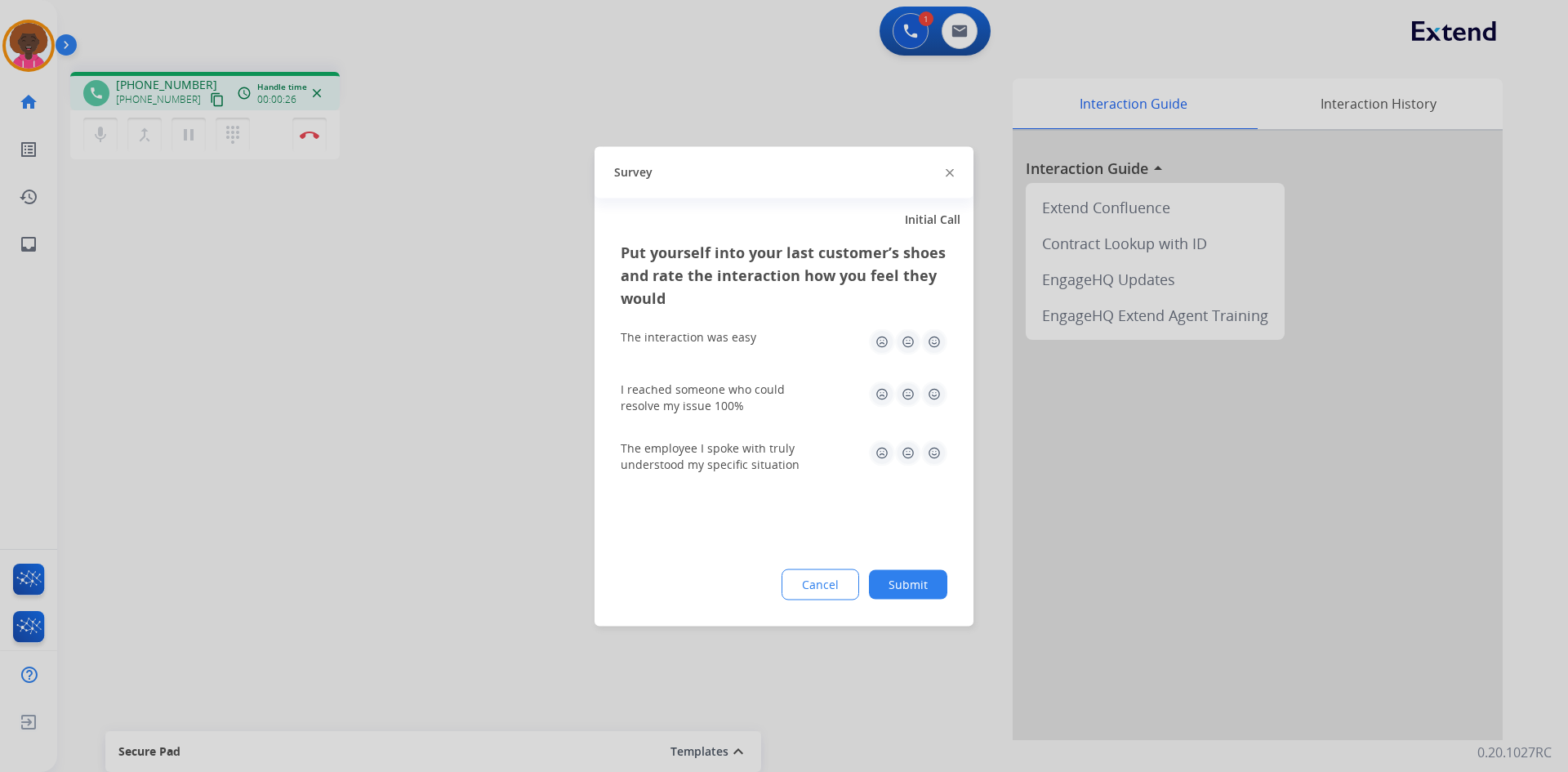
click at [938, 340] on img at bounding box center [934, 341] width 26 height 26
click at [937, 394] on img at bounding box center [934, 393] width 26 height 26
click at [940, 454] on img at bounding box center [934, 452] width 26 height 26
click at [921, 574] on div "Put yourself into your last customer’s shoes and rate the interaction how you f…" at bounding box center [784, 433] width 379 height 385
drag, startPoint x: 915, startPoint y: 593, endPoint x: 577, endPoint y: 260, distance: 474.5
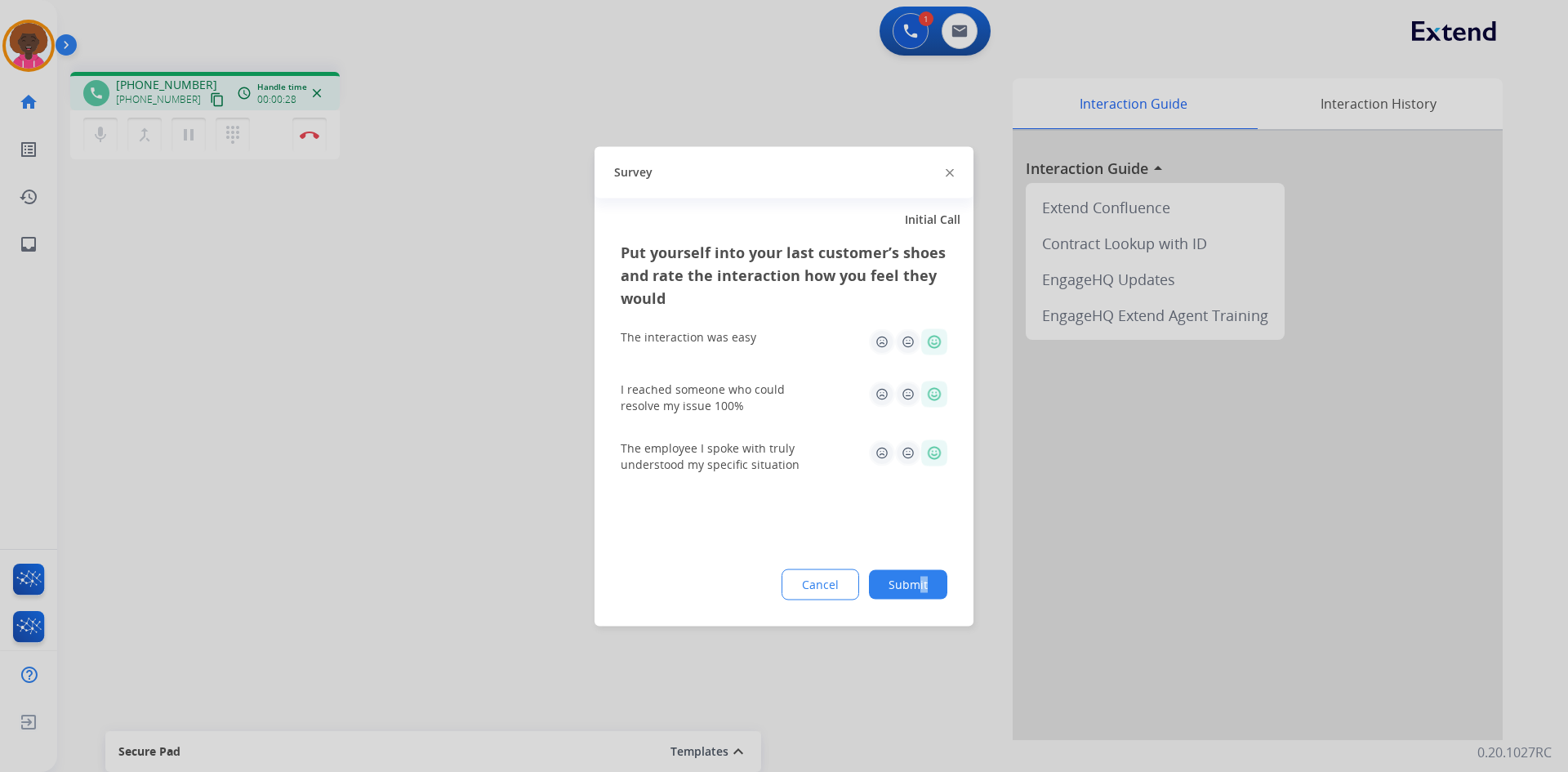
click at [907, 584] on button "Submit" at bounding box center [909, 584] width 79 height 29
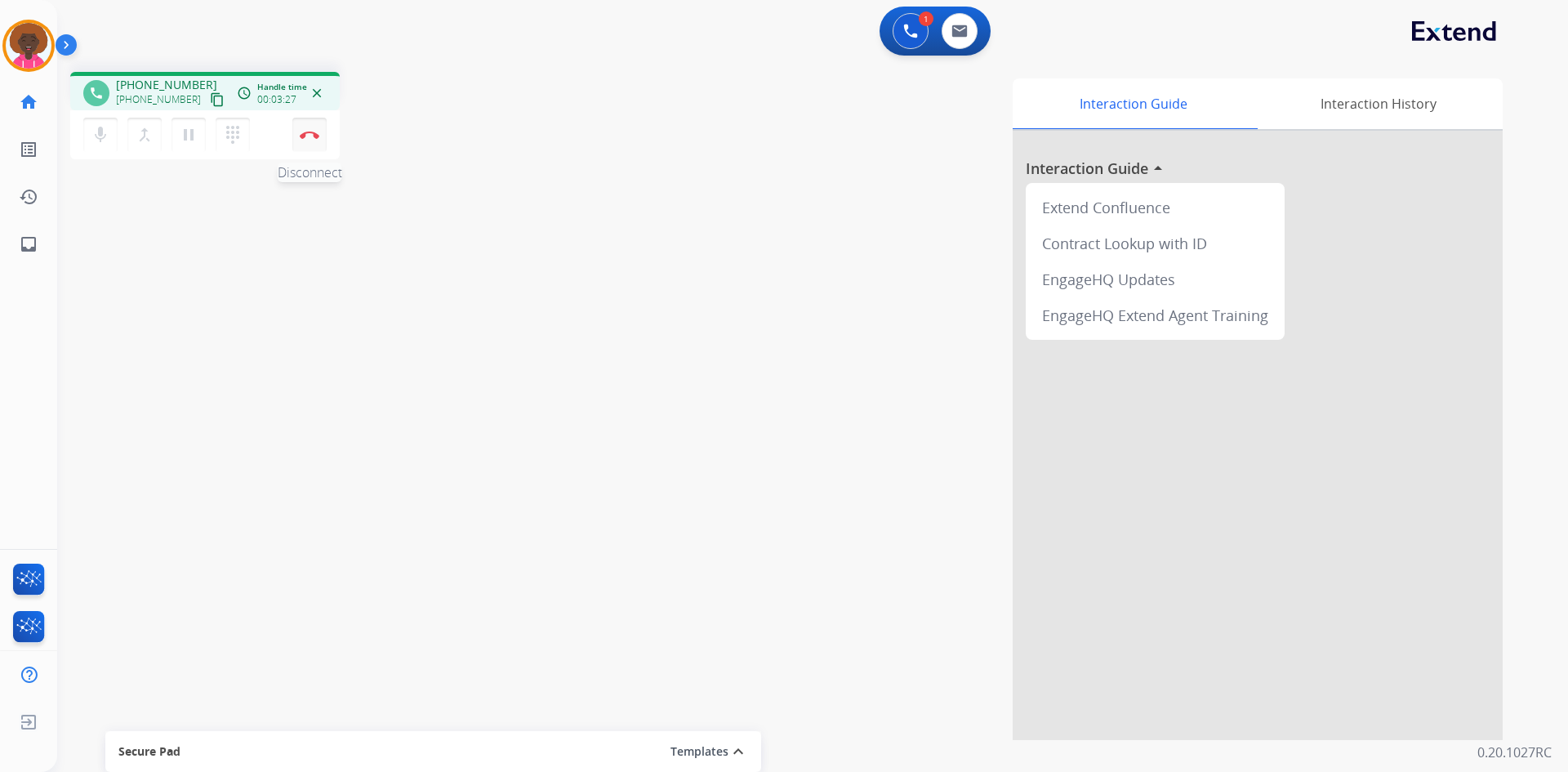
click at [313, 136] on img at bounding box center [309, 135] width 19 height 8
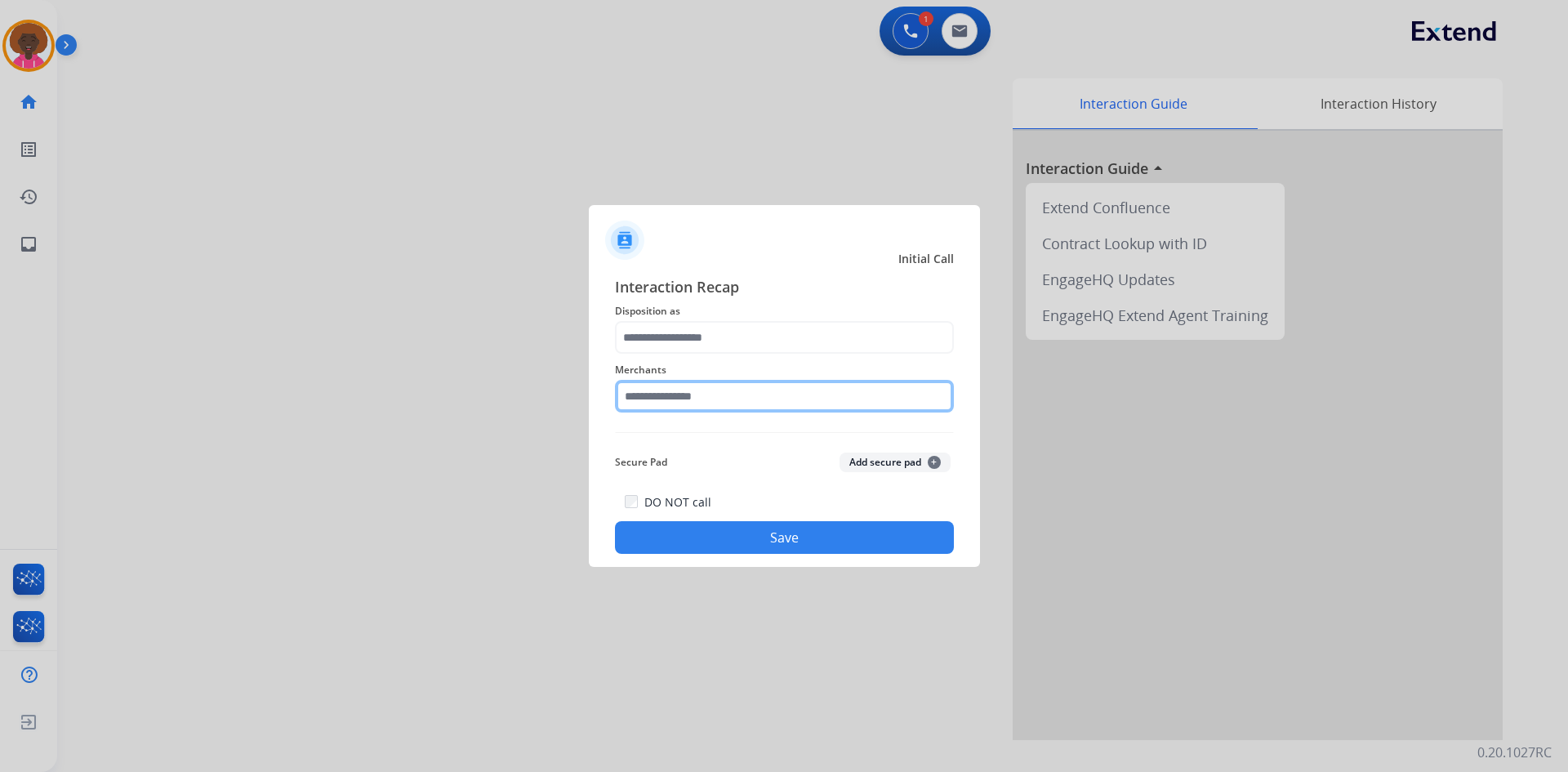
click at [726, 399] on input "text" at bounding box center [784, 395] width 339 height 33
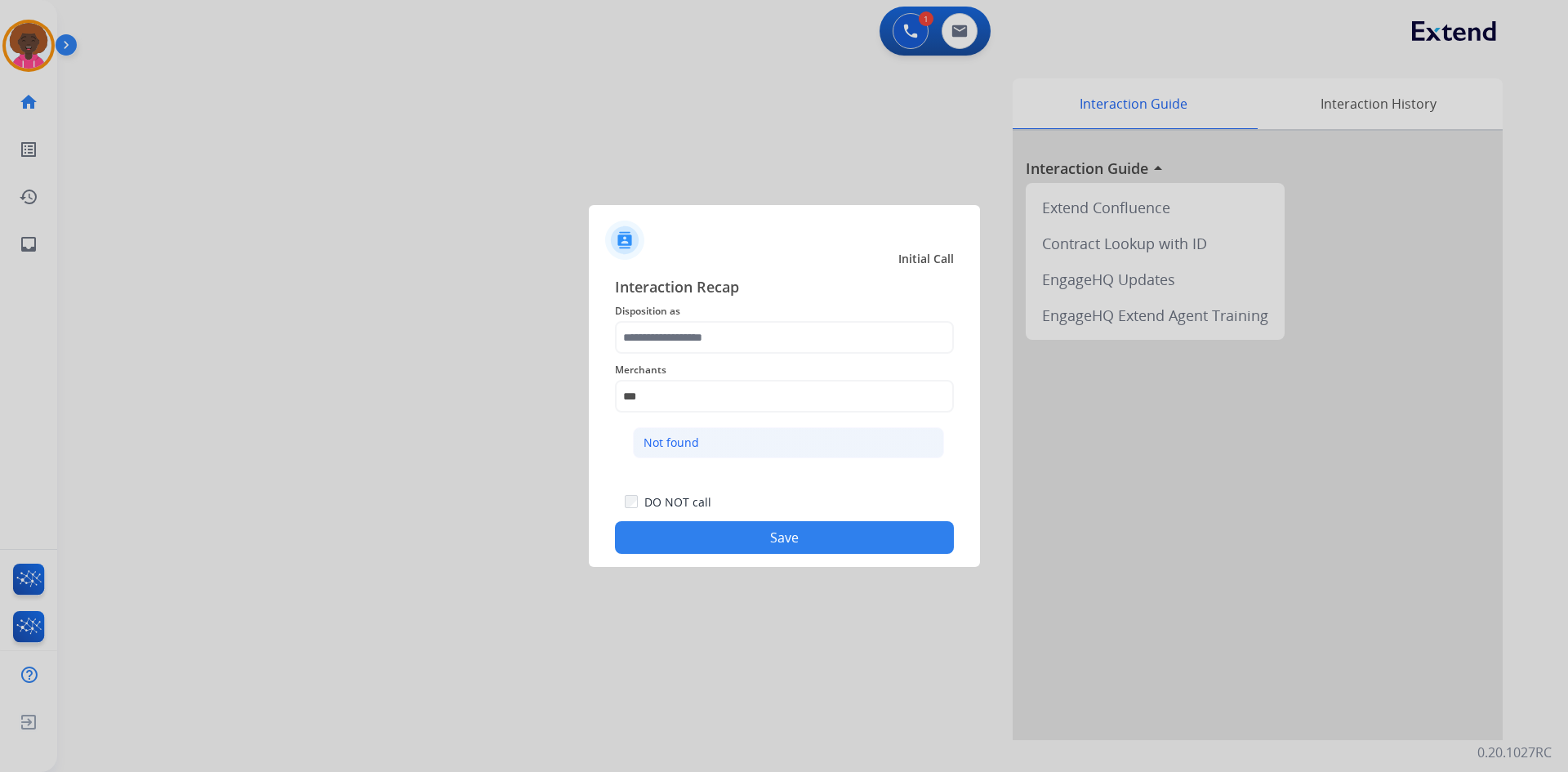
click at [790, 453] on li "Not found" at bounding box center [789, 442] width 312 height 31
type input "*********"
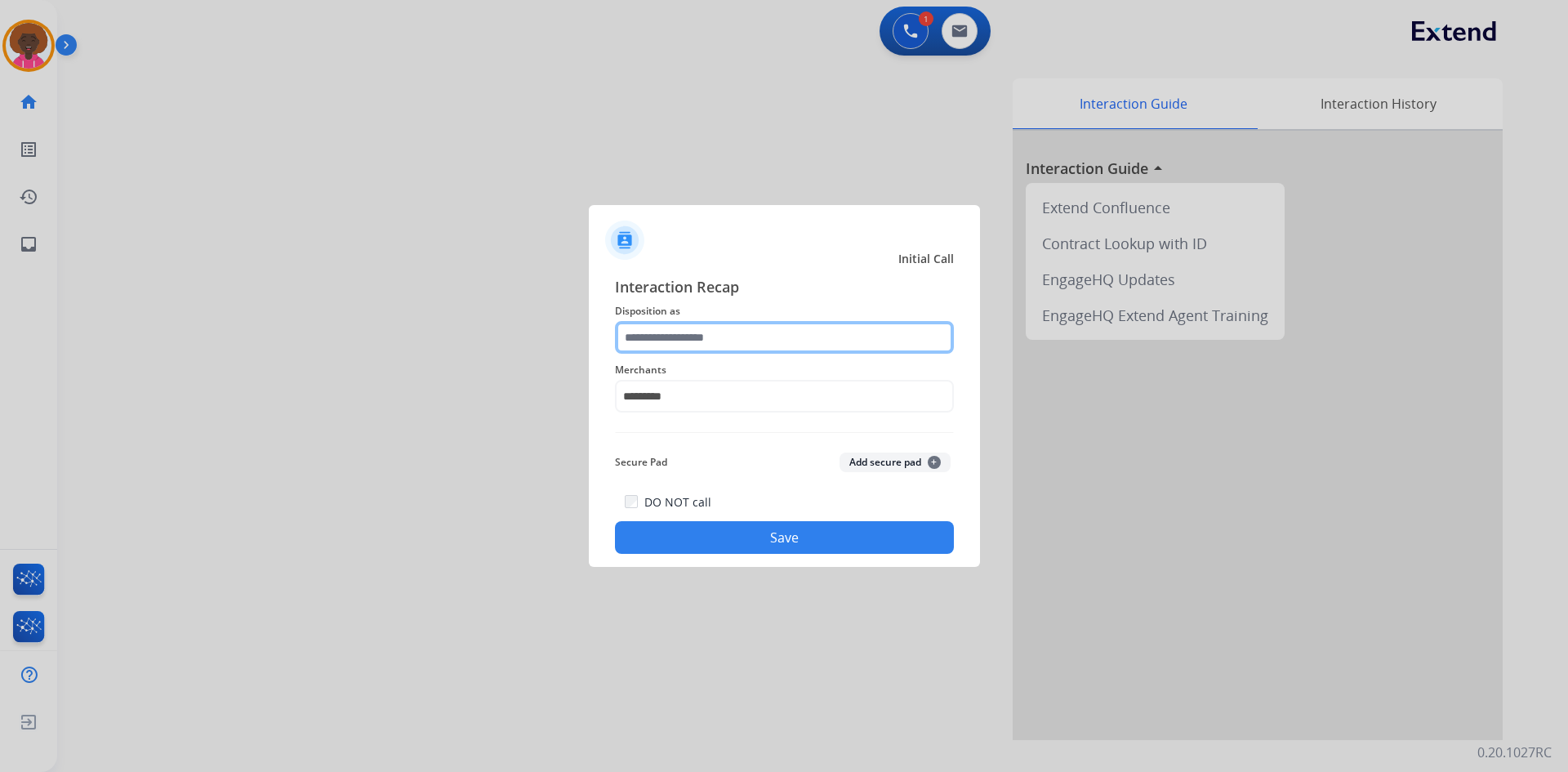
click at [720, 342] on input "text" at bounding box center [784, 337] width 339 height 33
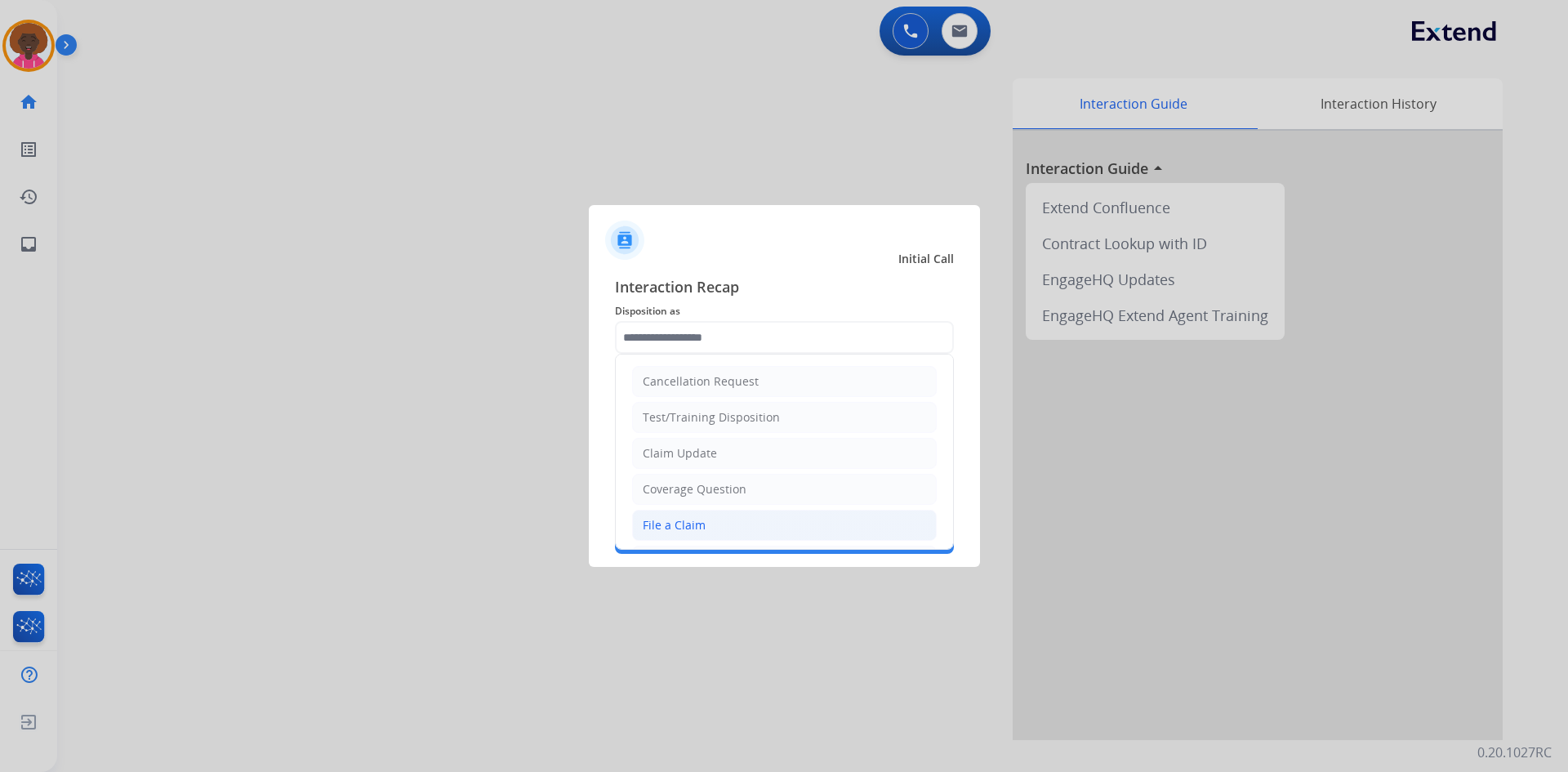
click at [719, 519] on li "File a Claim" at bounding box center [785, 525] width 305 height 31
type input "**********"
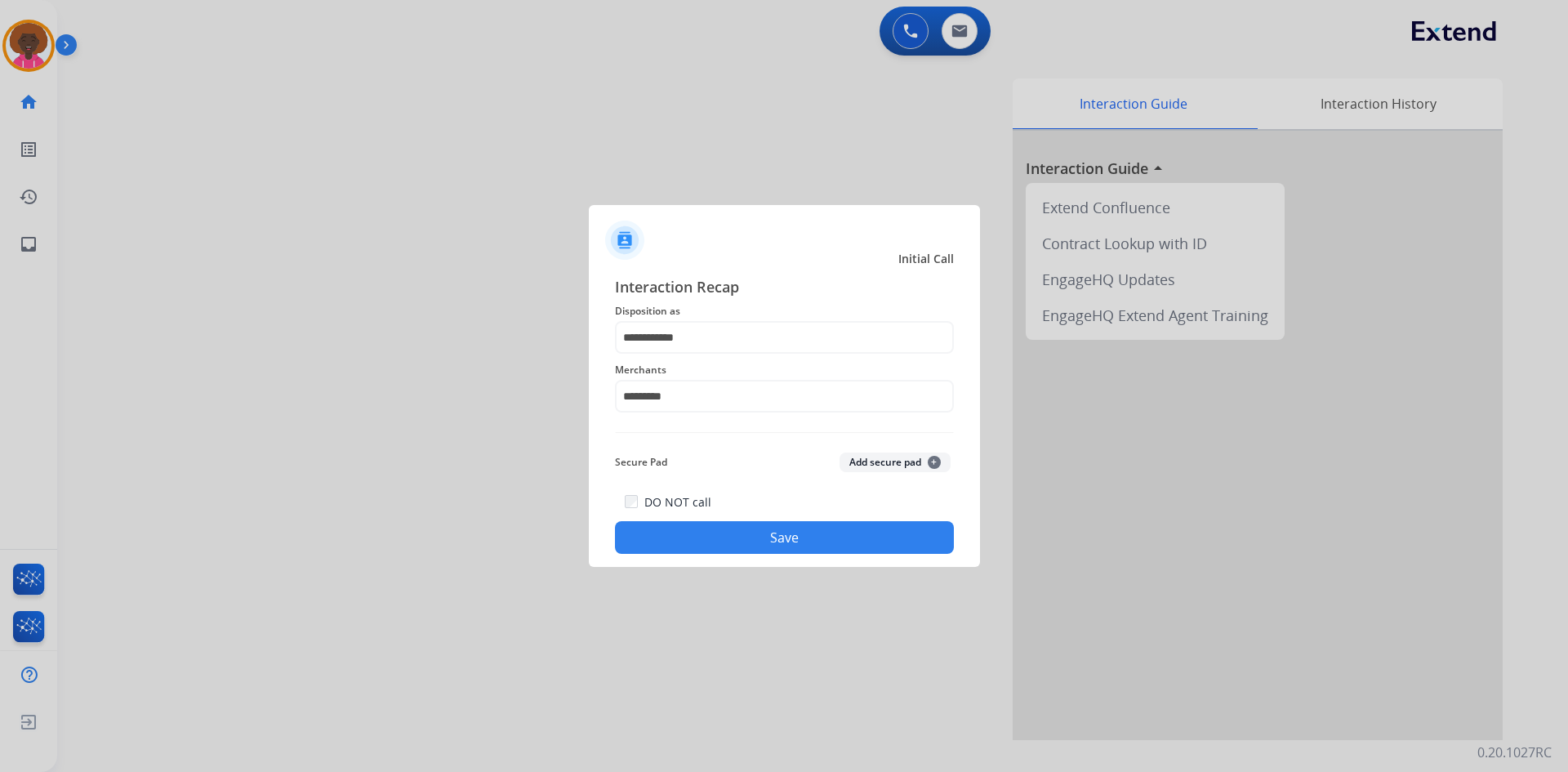
click at [743, 561] on div "**********" at bounding box center [784, 414] width 391 height 305
click at [781, 522] on button "Save" at bounding box center [784, 537] width 339 height 33
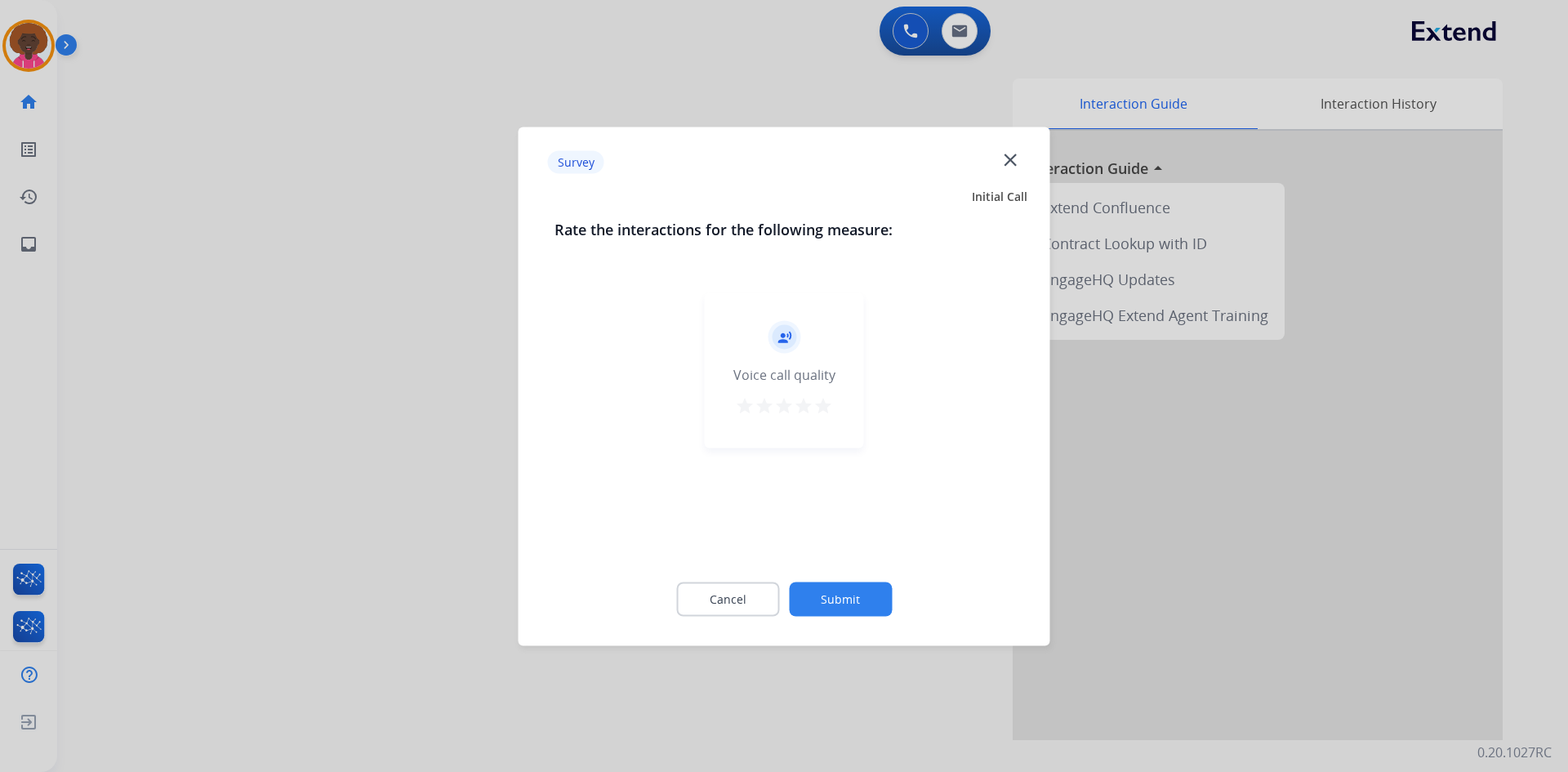
click at [843, 412] on div "record_voice_over Voice call quality star star star star star" at bounding box center [785, 369] width 159 height 155
click at [837, 405] on div "record_voice_over Voice call quality star star star star star" at bounding box center [785, 369] width 159 height 155
click at [821, 408] on mat-icon "star" at bounding box center [823, 404] width 19 height 19
click at [864, 588] on button "Submit" at bounding box center [840, 598] width 103 height 34
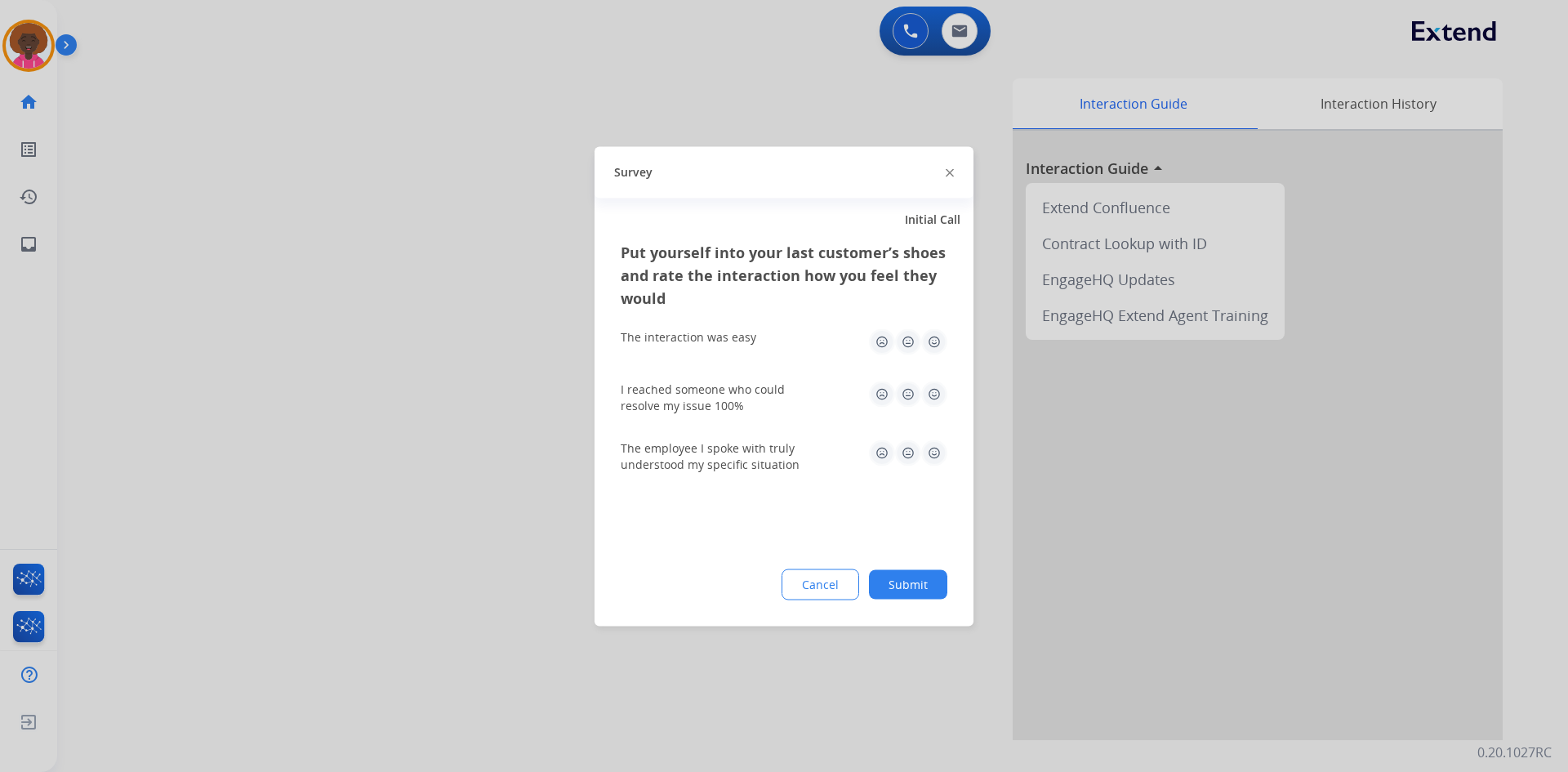
click at [943, 346] on img at bounding box center [934, 341] width 26 height 26
click at [936, 408] on div "I reached someone who could resolve my issue 100%" at bounding box center [784, 396] width 327 height 33
drag, startPoint x: 939, startPoint y: 394, endPoint x: 939, endPoint y: 414, distance: 20.0
click at [939, 394] on img at bounding box center [934, 393] width 26 height 26
click at [936, 459] on img at bounding box center [934, 452] width 26 height 26
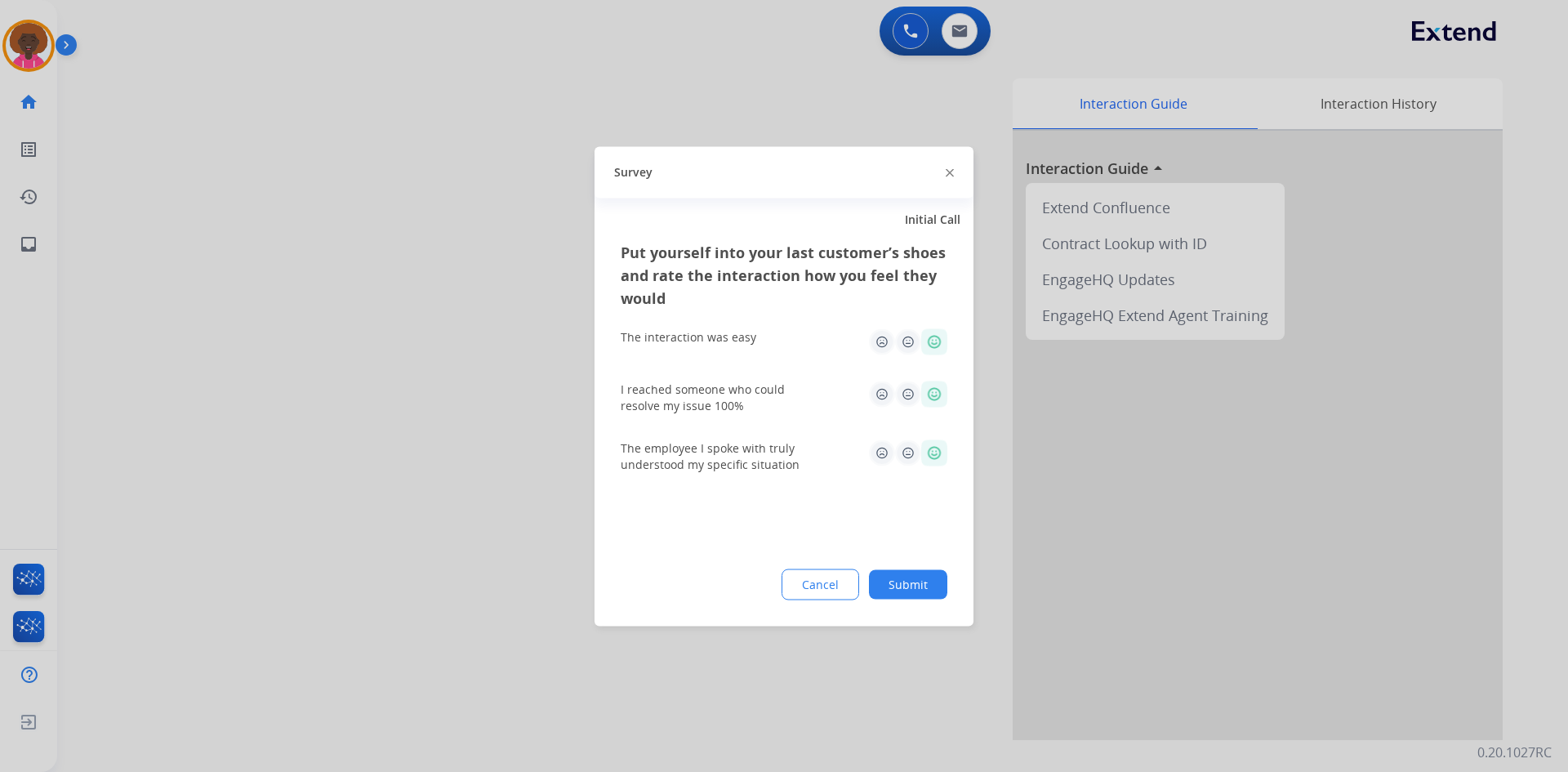
click at [923, 578] on button "Submit" at bounding box center [909, 584] width 79 height 29
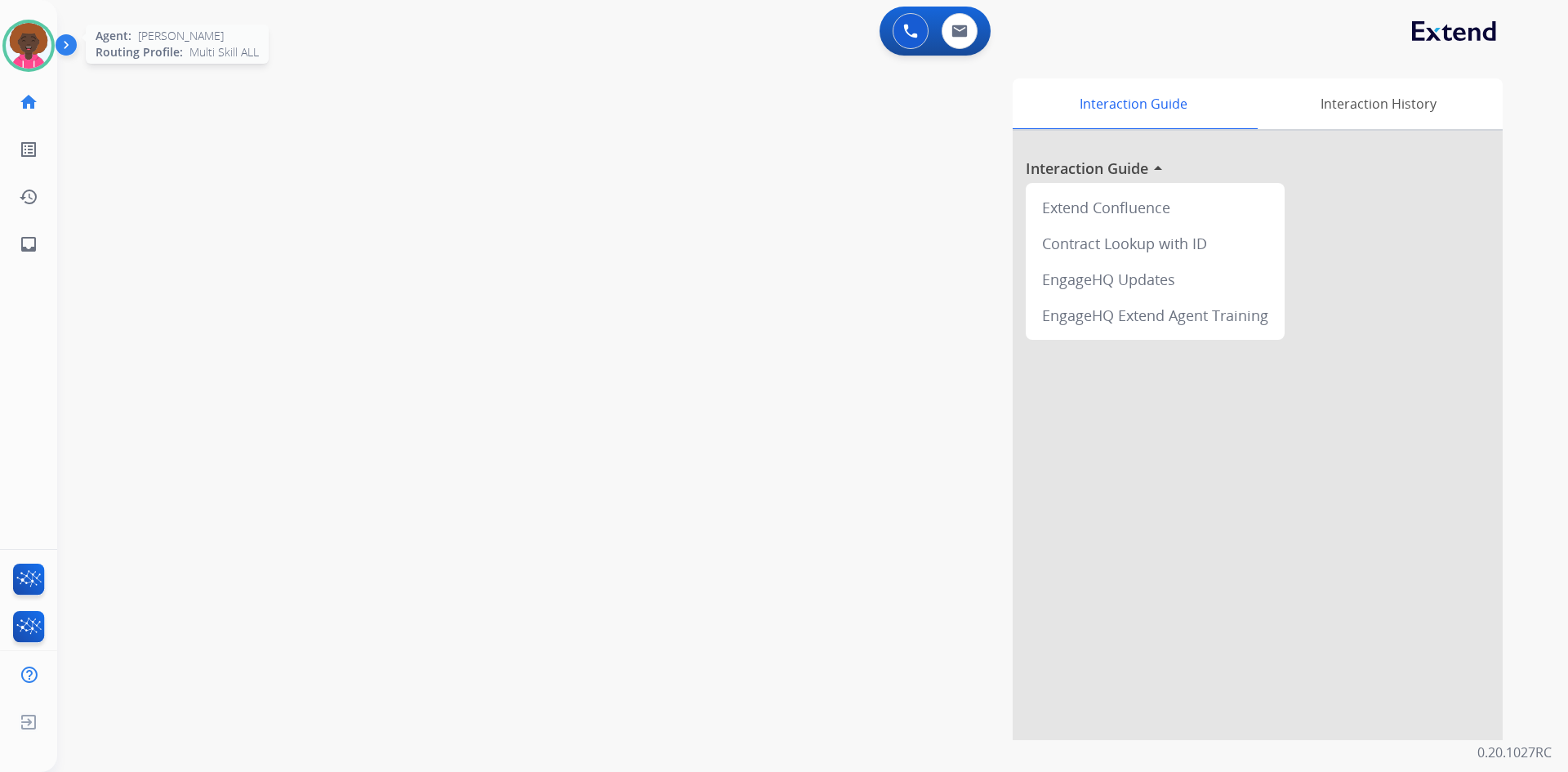
click at [41, 66] on div at bounding box center [28, 45] width 52 height 52
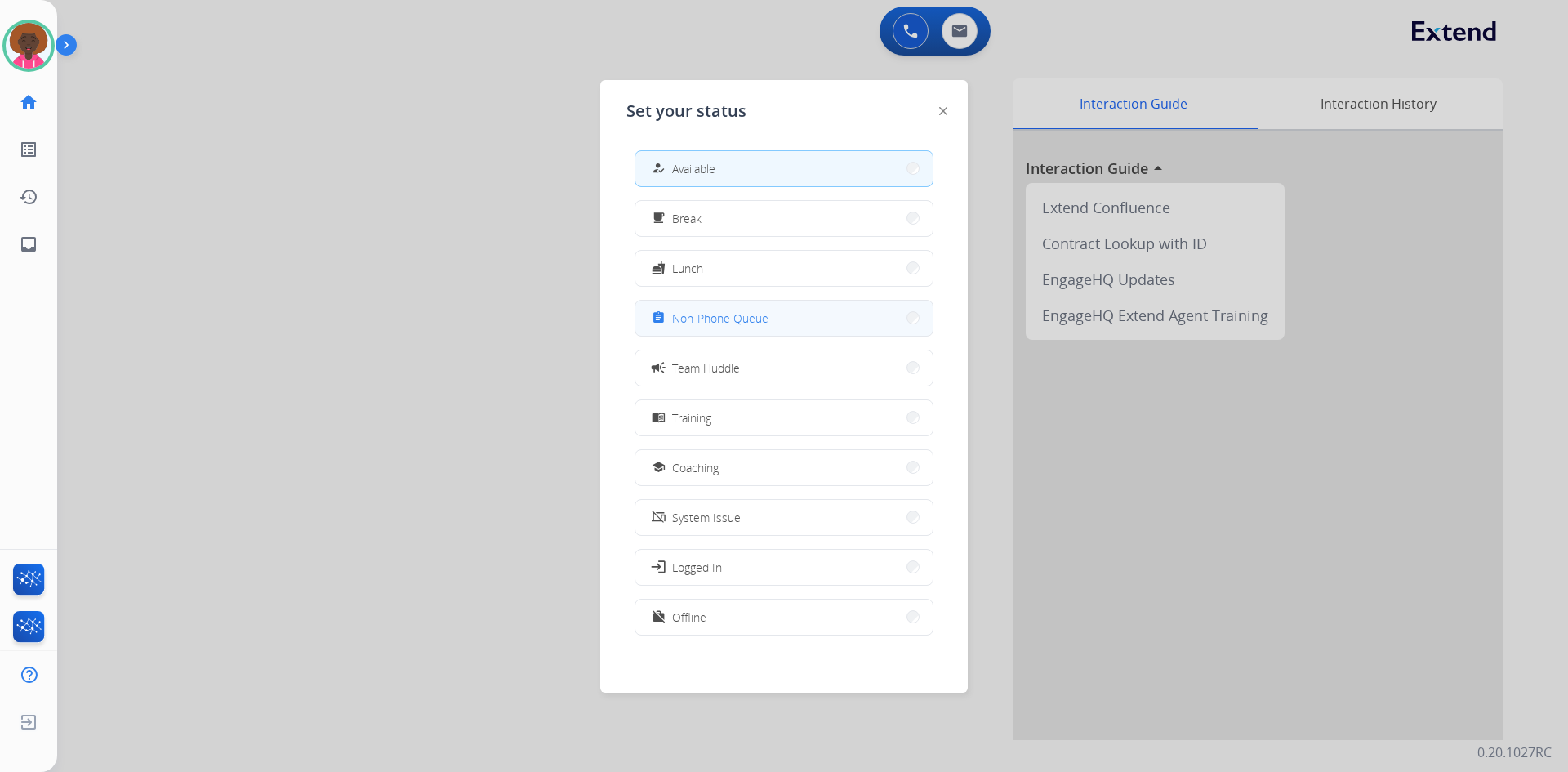
click at [837, 324] on button "assignment Non-Phone Queue" at bounding box center [784, 318] width 297 height 35
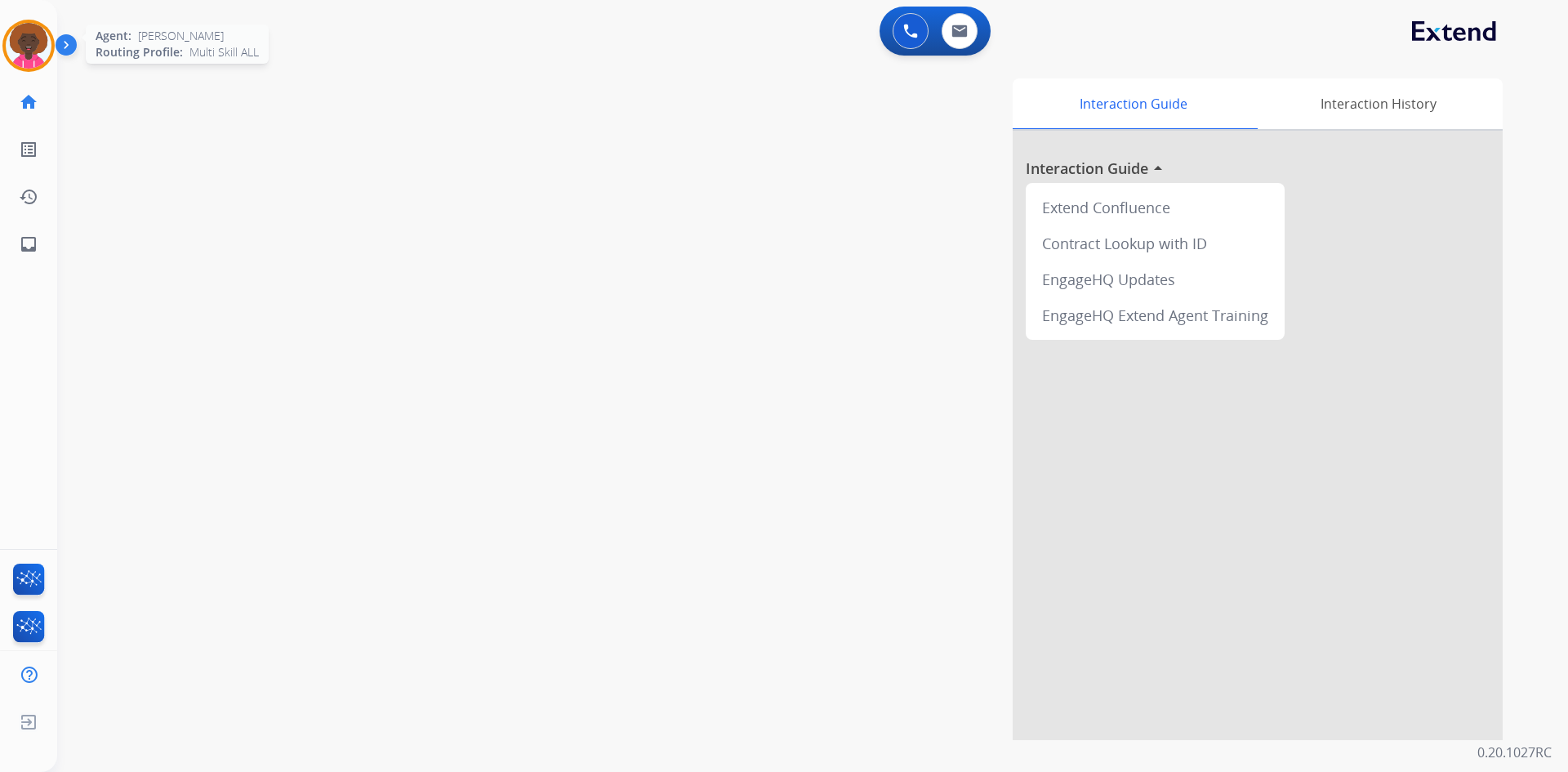
click at [49, 33] on img at bounding box center [28, 45] width 46 height 46
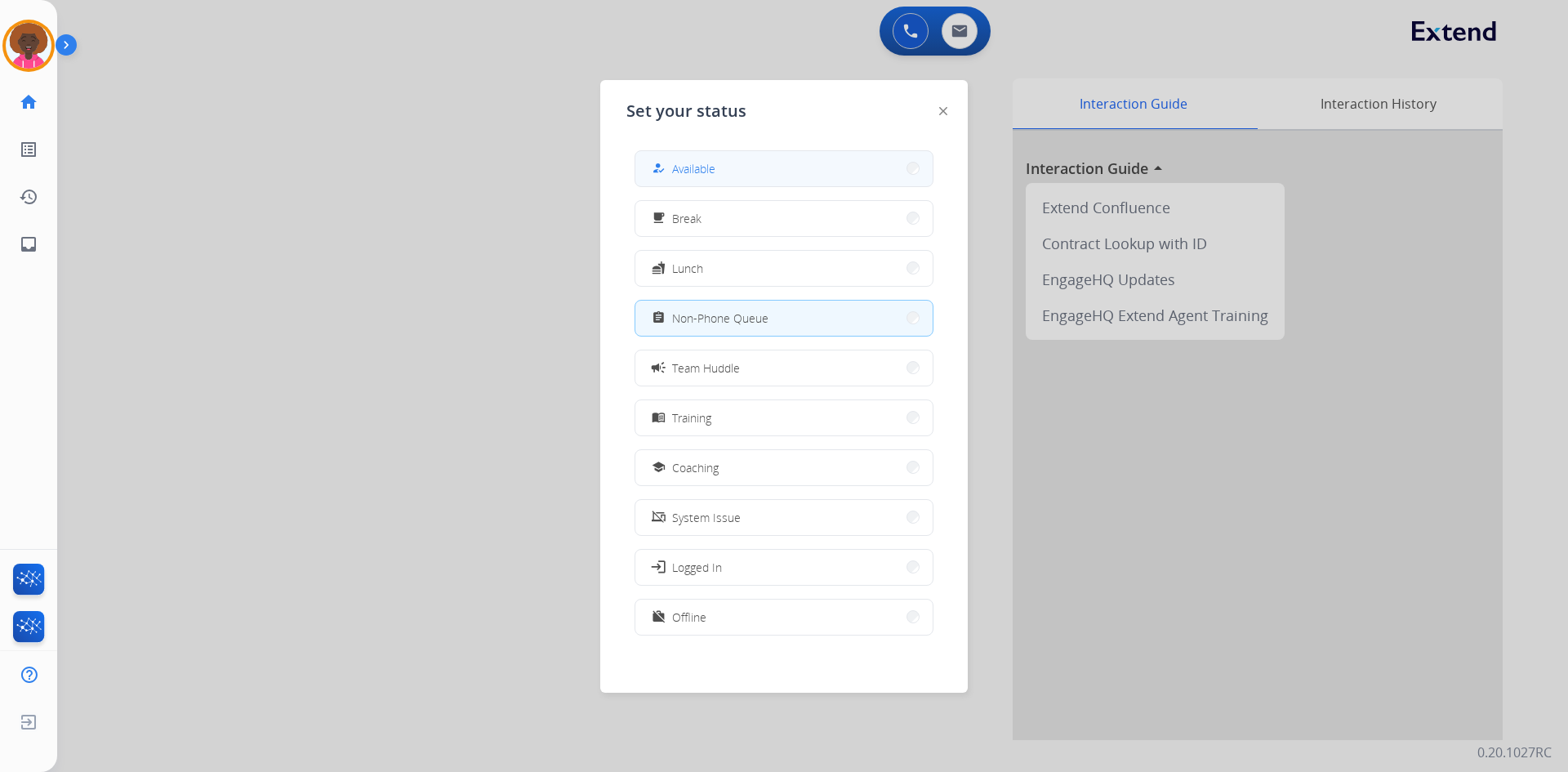
click at [785, 150] on div "how_to_reg Available" at bounding box center [784, 168] width 299 height 37
click at [867, 158] on button "how_to_reg Available" at bounding box center [784, 168] width 297 height 35
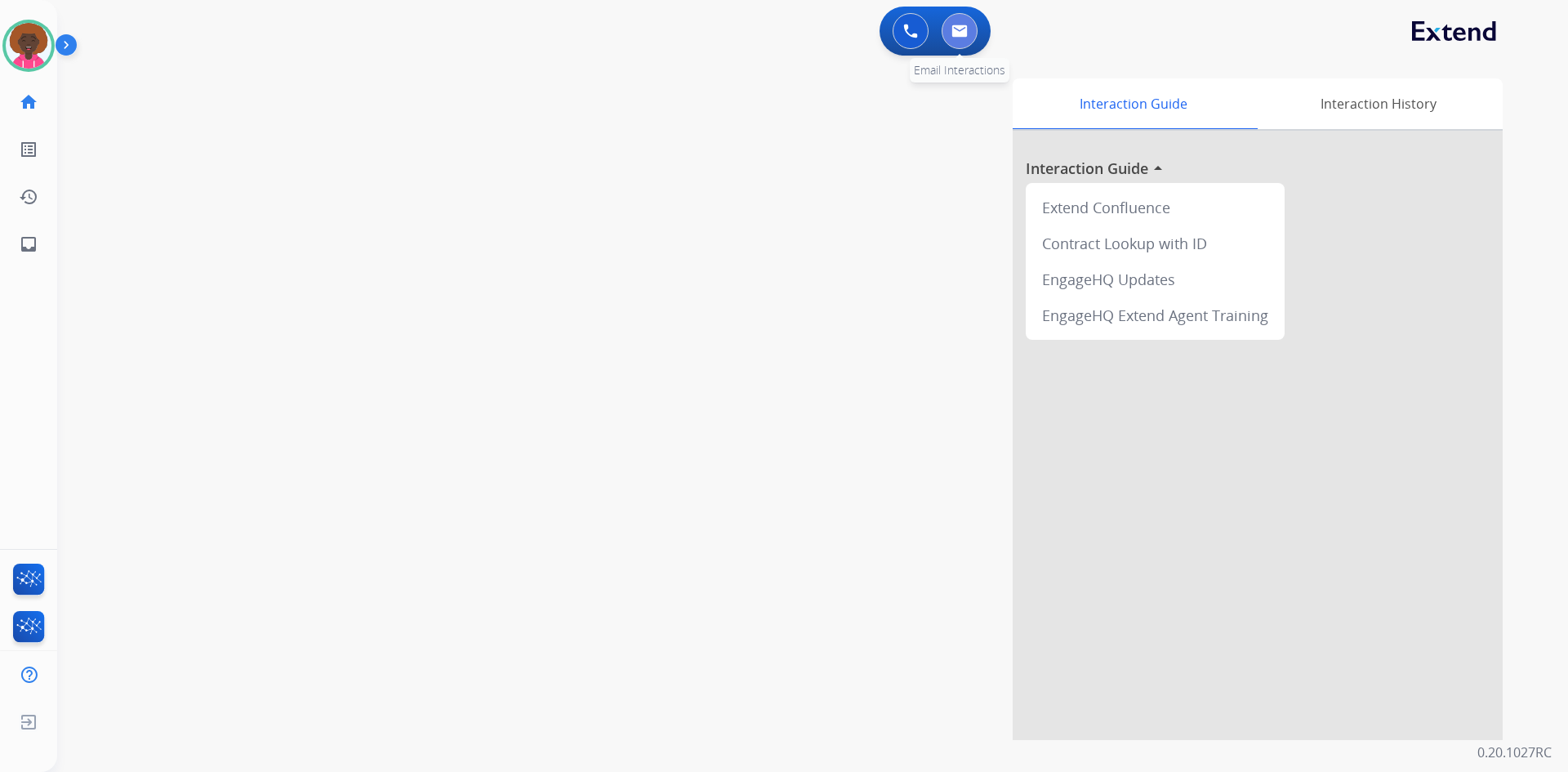
click at [966, 32] on img at bounding box center [960, 31] width 17 height 13
select select "**********"
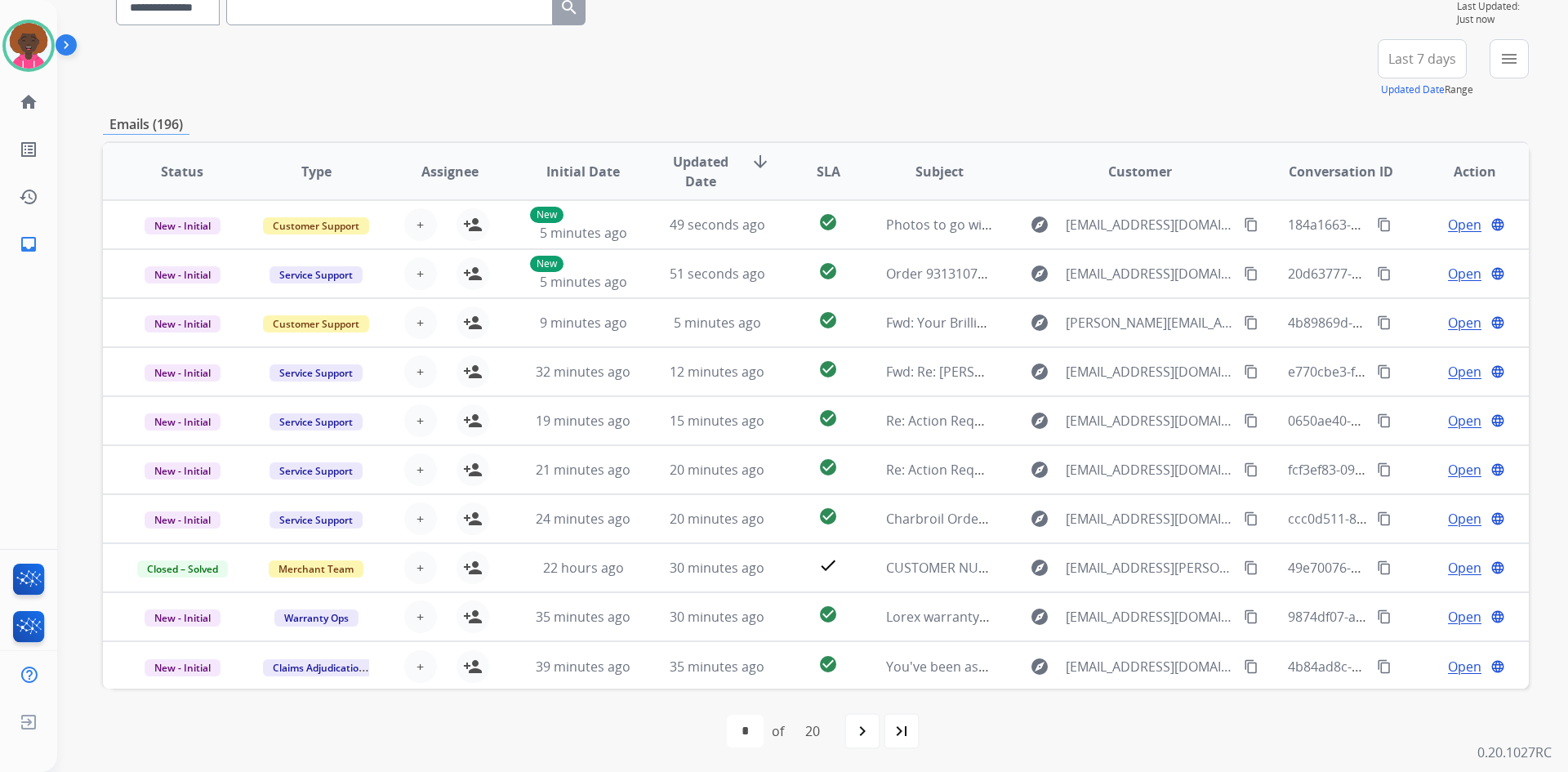
scroll to position [157, 0]
click at [1347, 69] on div "+88" at bounding box center [1345, 64] width 39 height 39
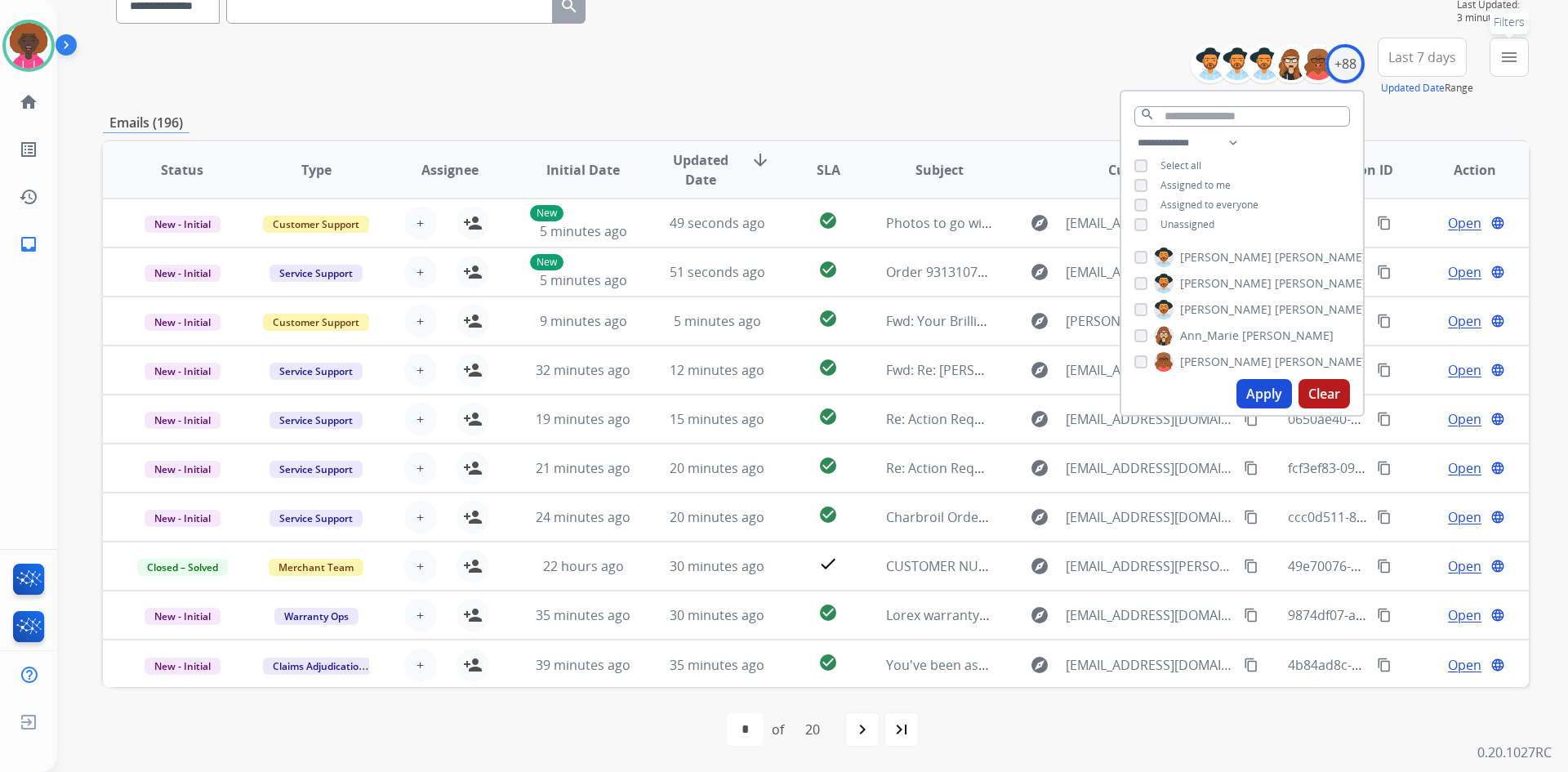
click at [1520, 48] on button "menu Filters" at bounding box center [1509, 57] width 39 height 39
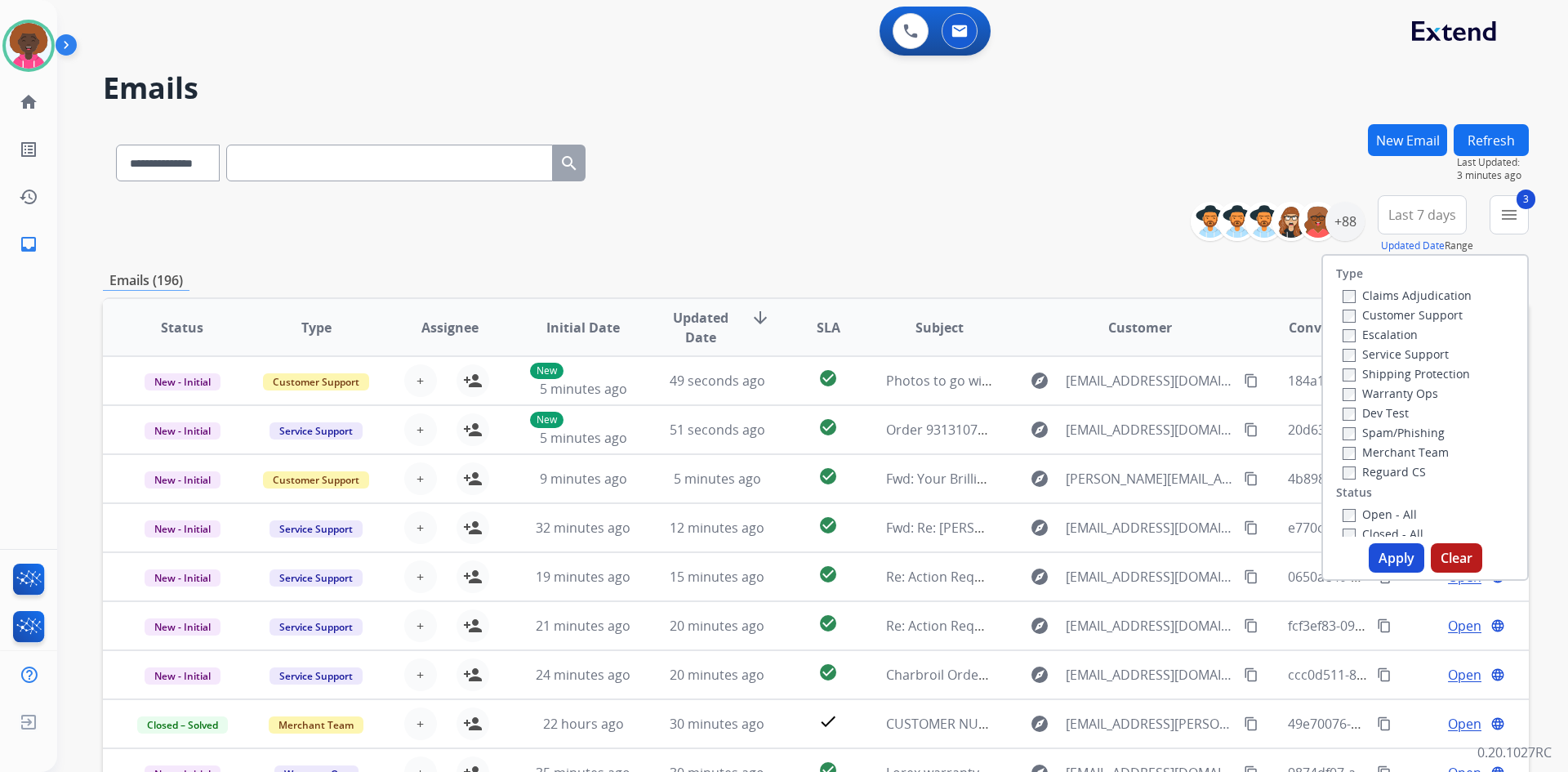
select select "**********"
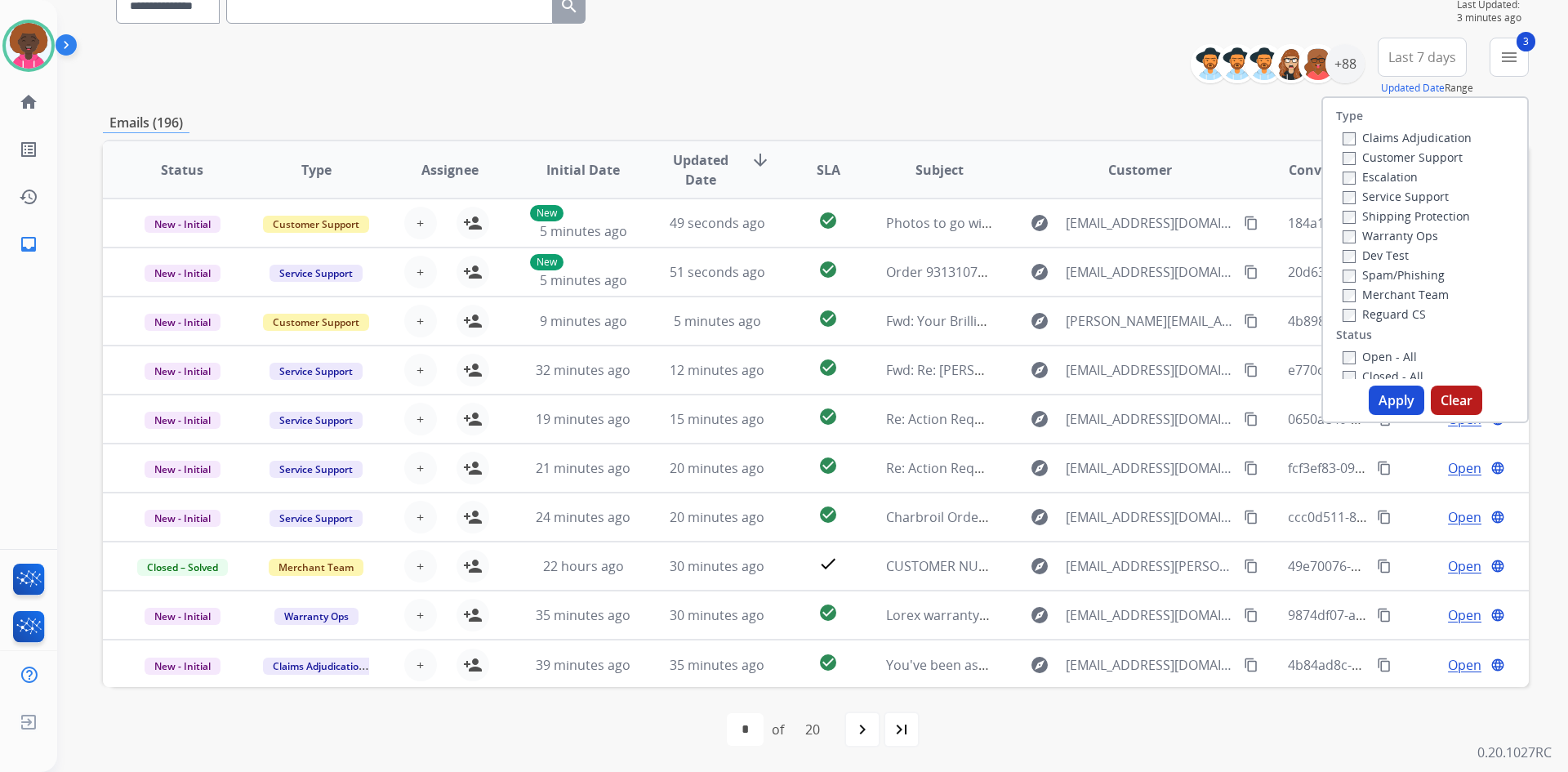
click at [1359, 399] on div "Apply Clear" at bounding box center [1426, 399] width 204 height 29
click at [1380, 404] on button "Apply" at bounding box center [1397, 399] width 55 height 29
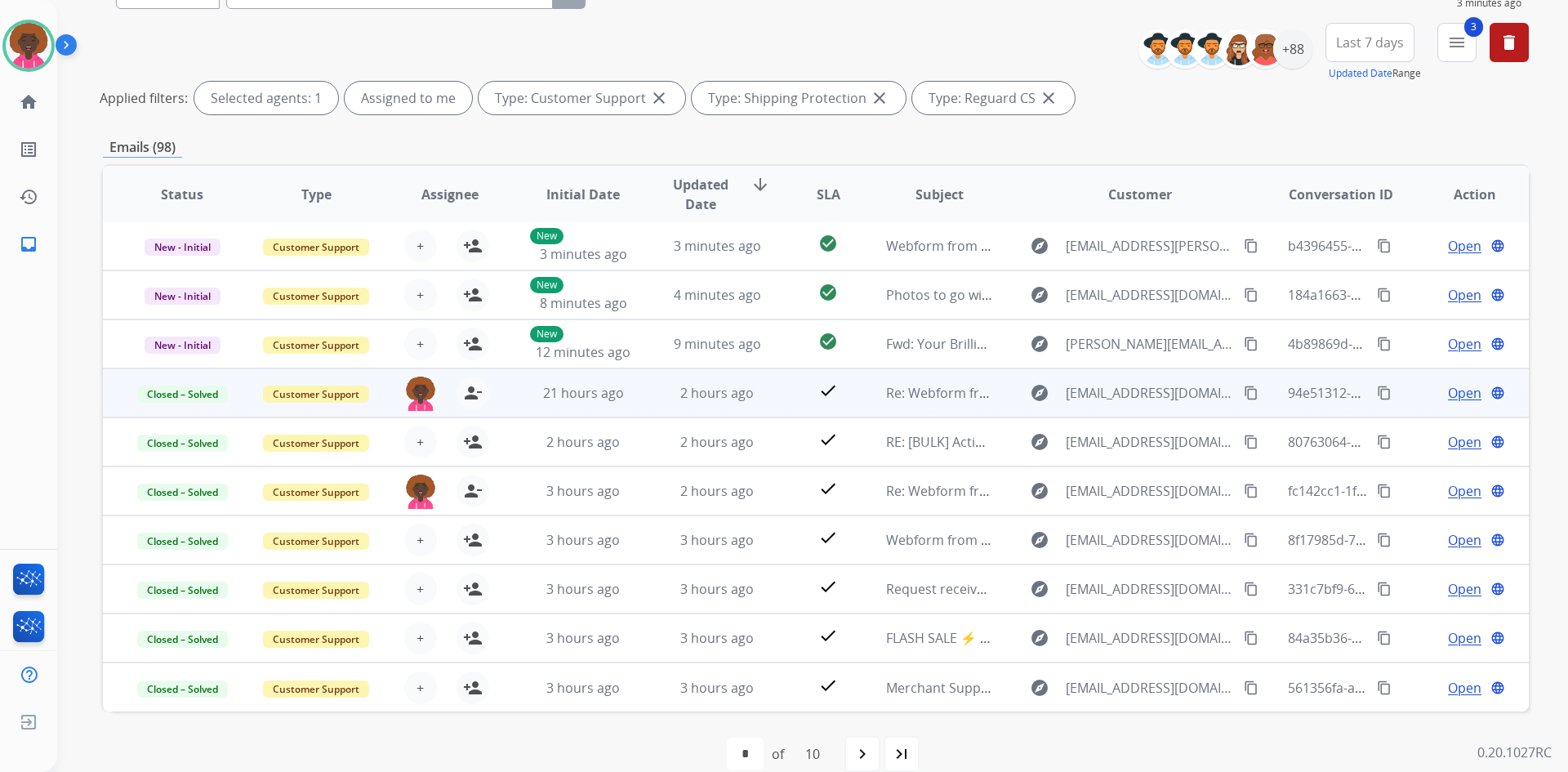
scroll to position [197, 0]
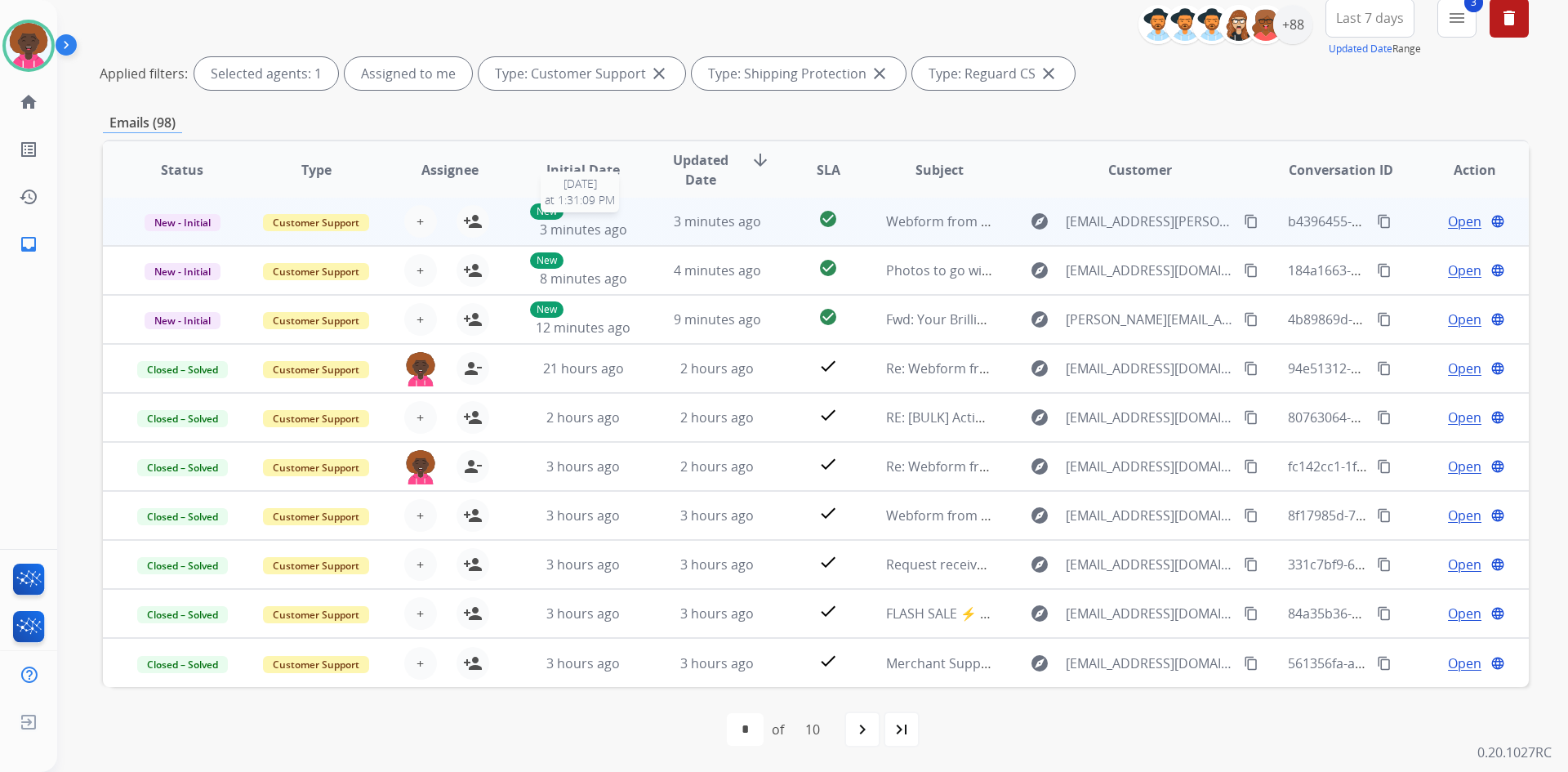
click at [630, 218] on div "New 3 minutes ago" at bounding box center [584, 221] width 107 height 36
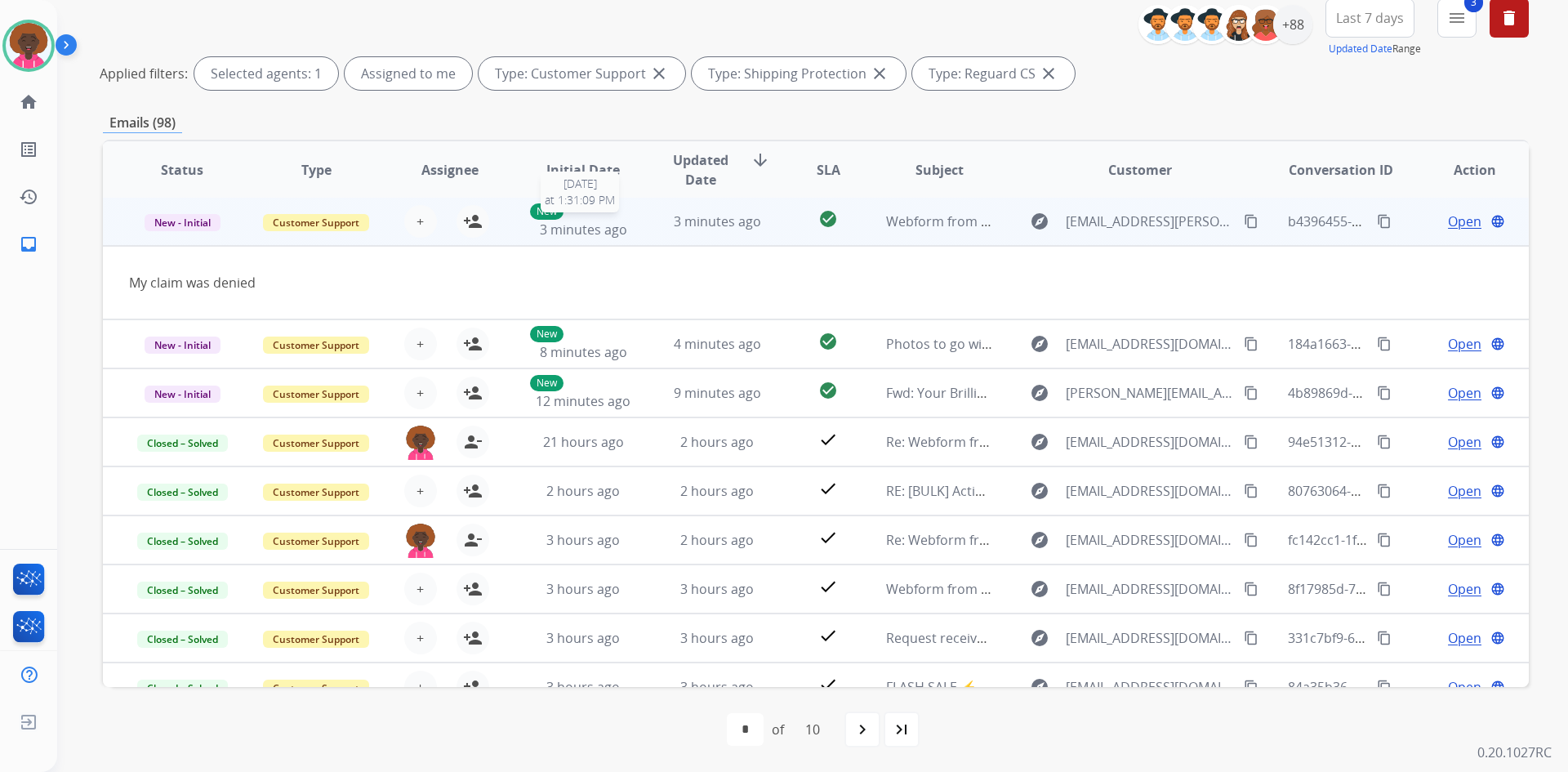
scroll to position [0, 0]
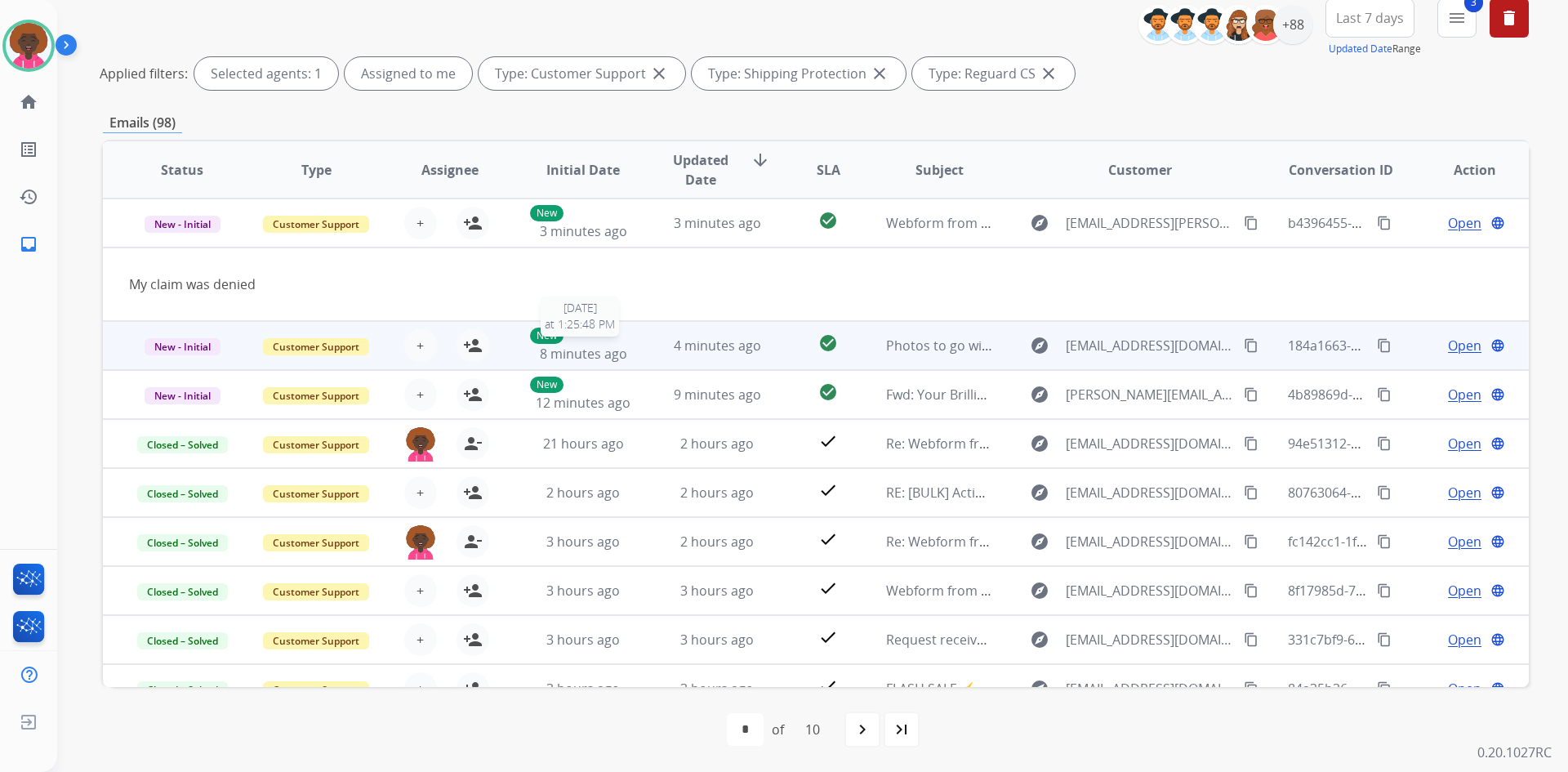
click at [618, 347] on span "8 minutes ago" at bounding box center [584, 353] width 87 height 18
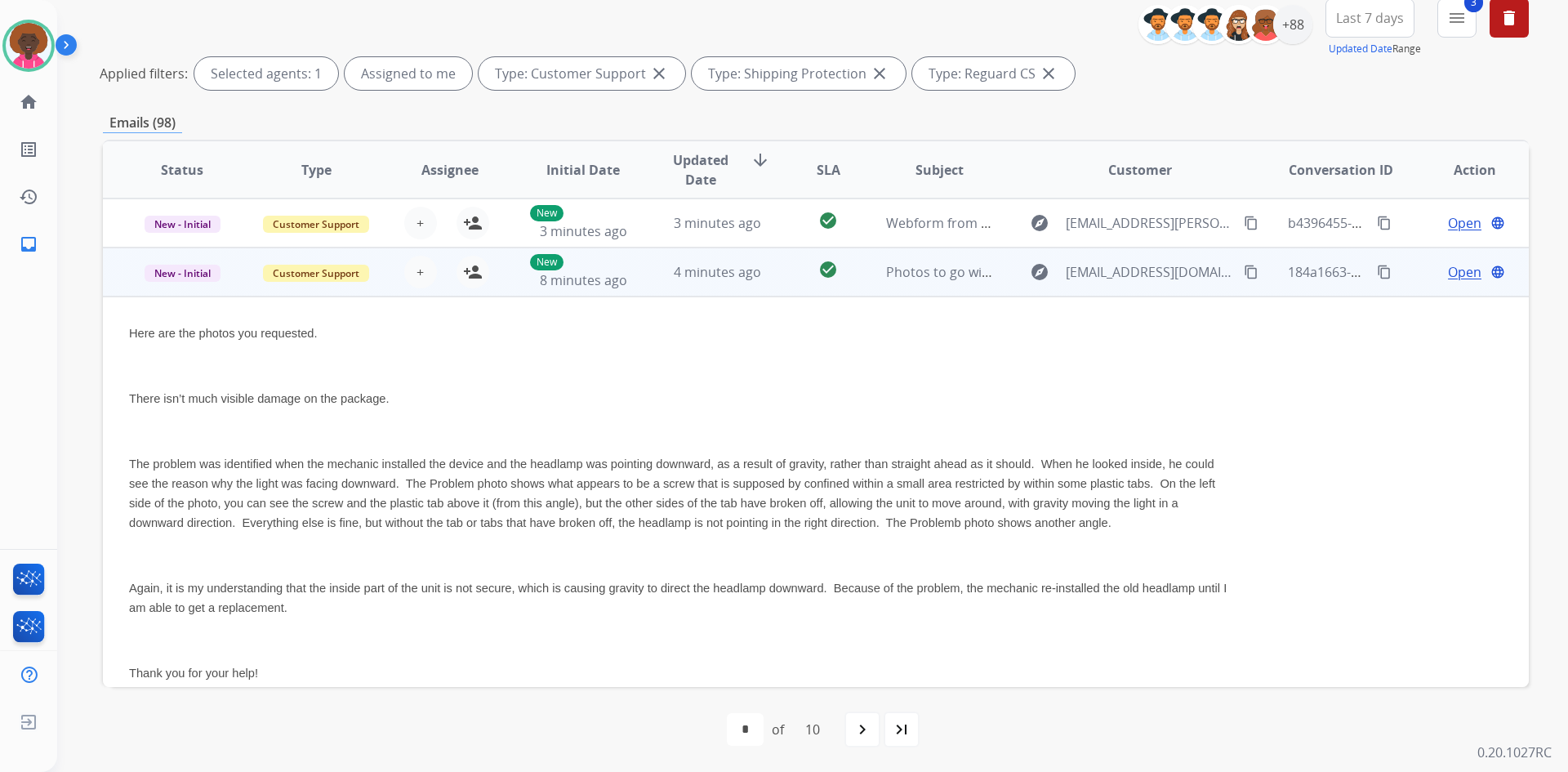
scroll to position [49, 0]
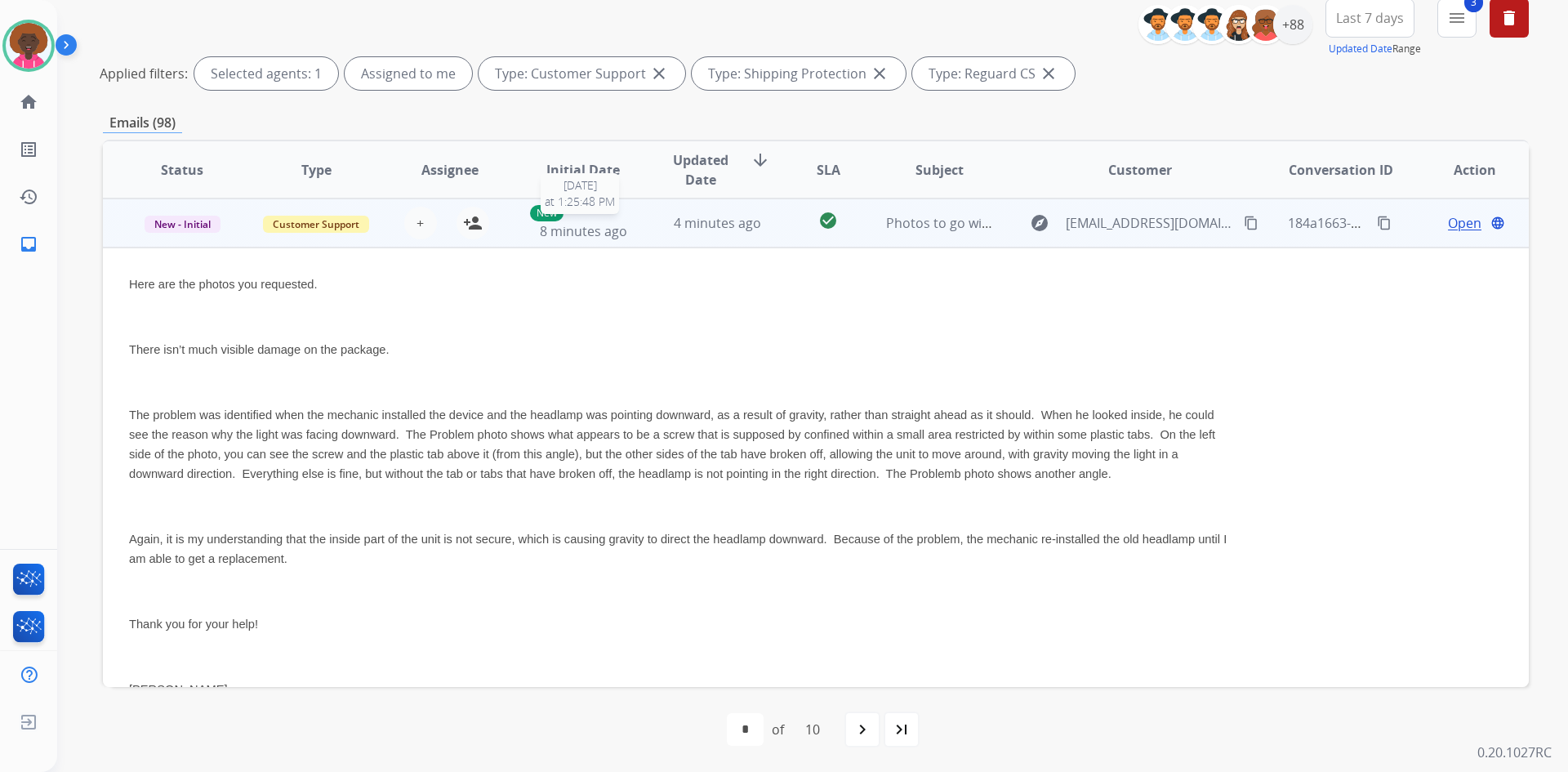
click at [622, 234] on span "8 minutes ago" at bounding box center [584, 230] width 87 height 18
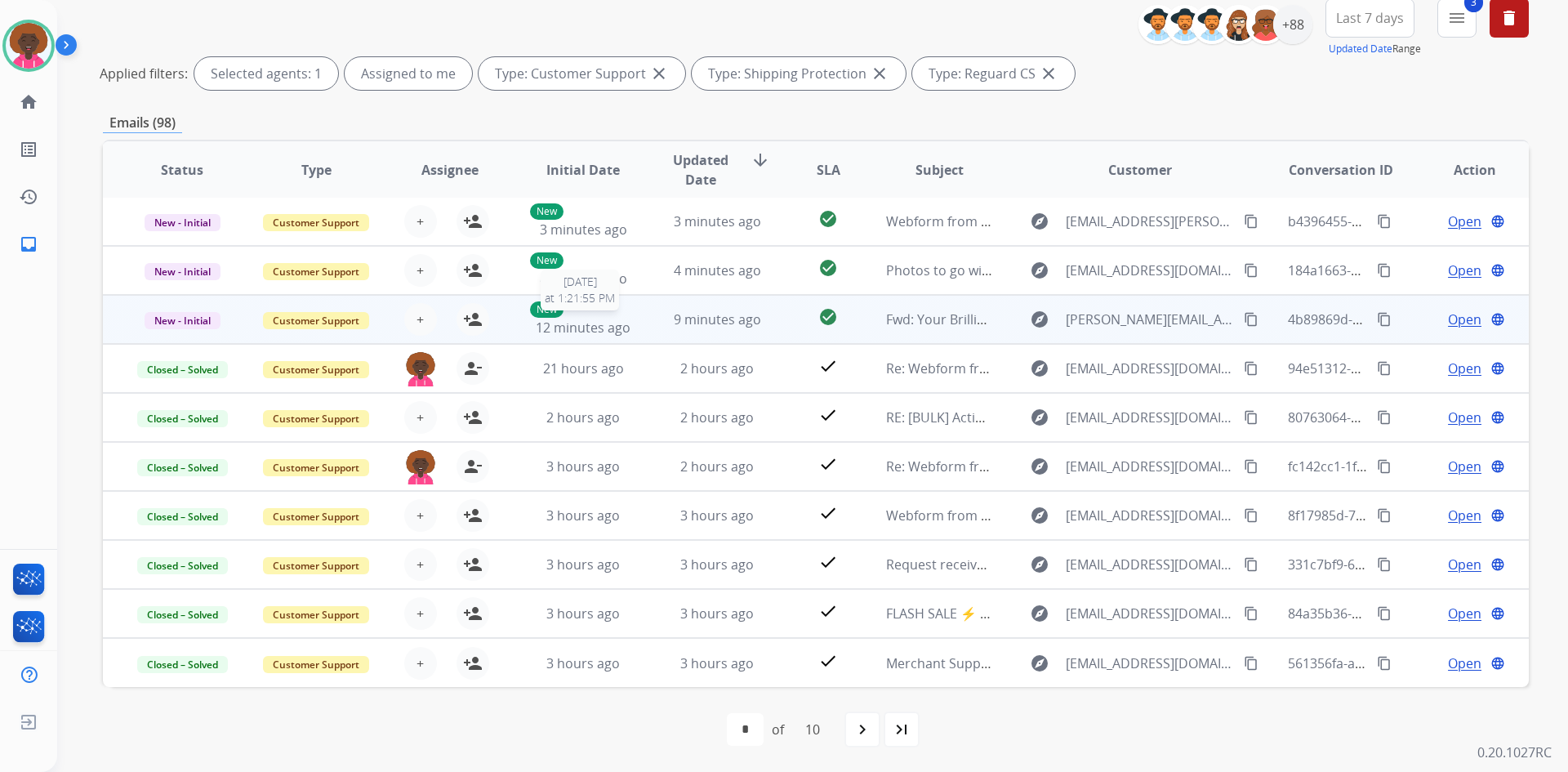
click at [597, 318] on span "12 minutes ago" at bounding box center [583, 327] width 95 height 18
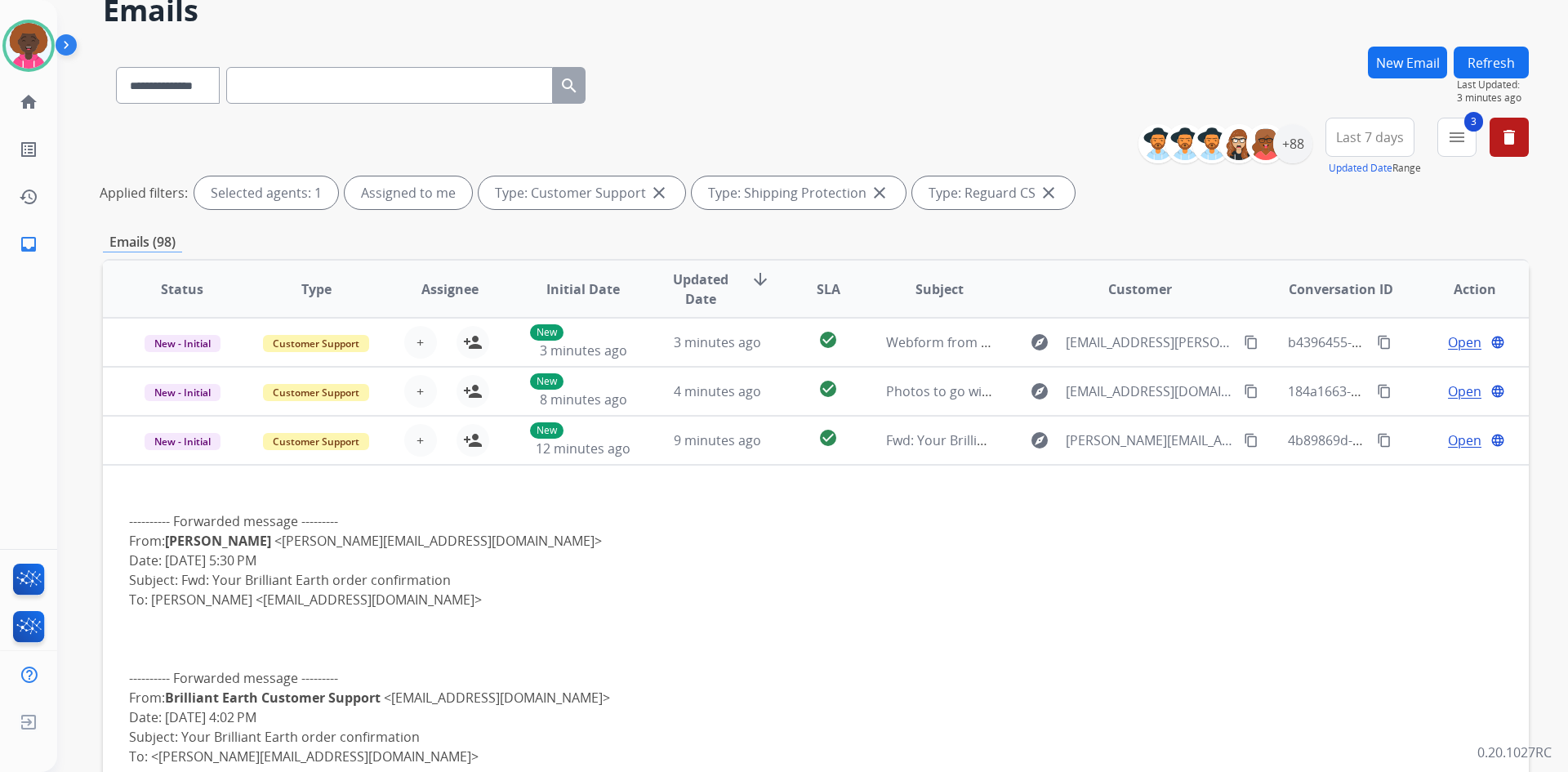
scroll to position [0, 0]
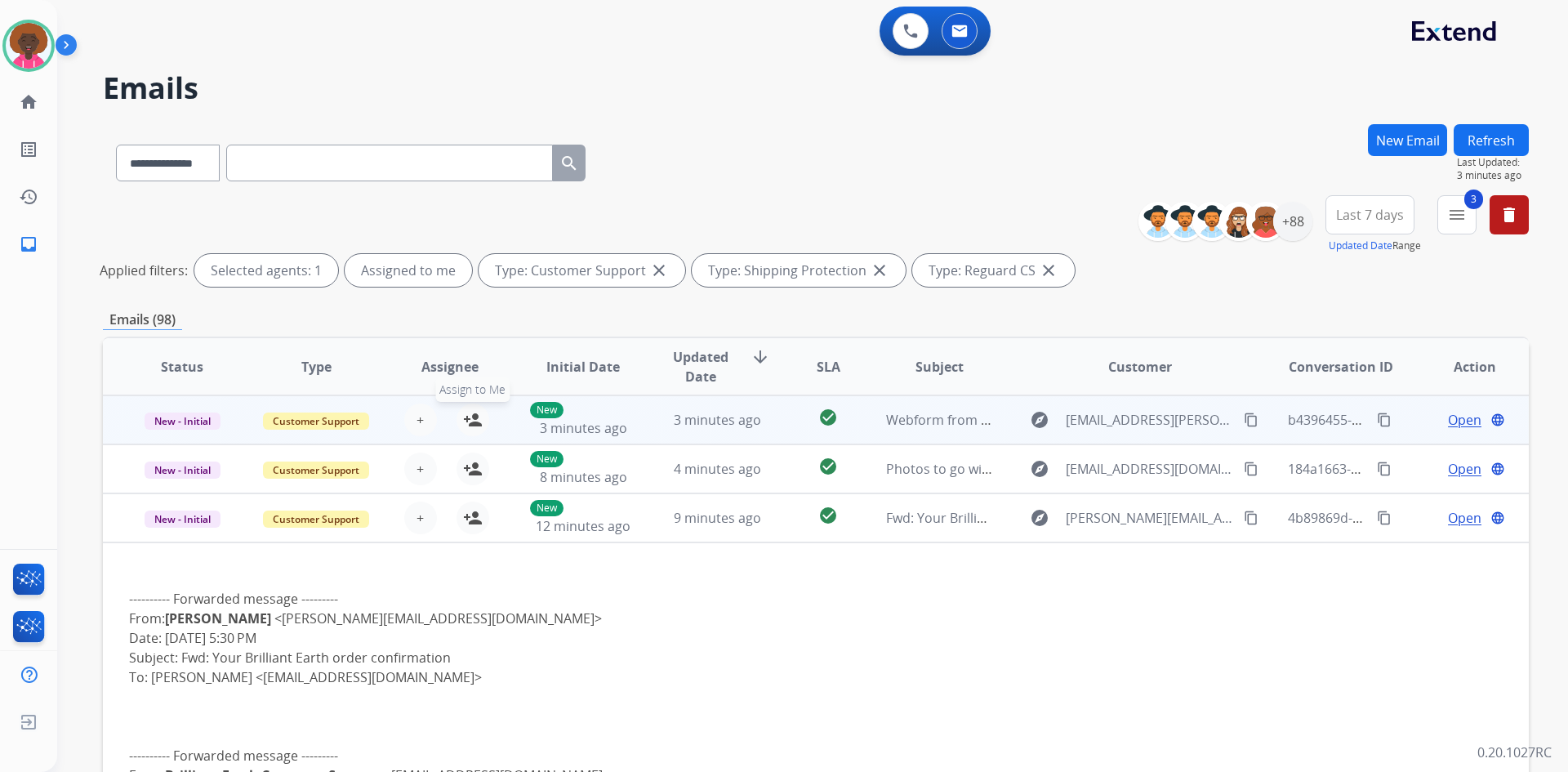
click at [477, 425] on mat-icon "person_add" at bounding box center [472, 419] width 19 height 19
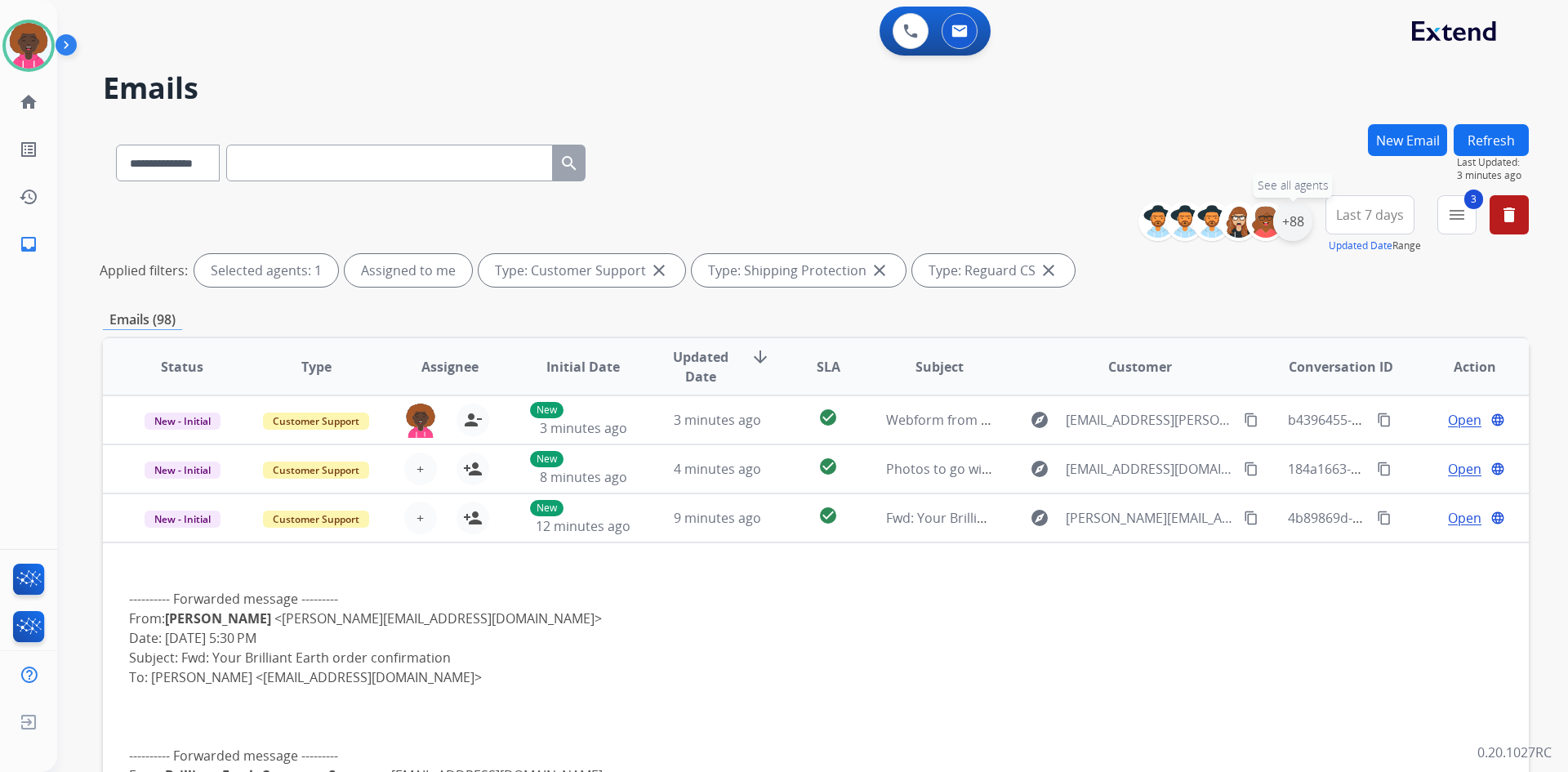
click at [1287, 232] on div "+88" at bounding box center [1292, 221] width 39 height 39
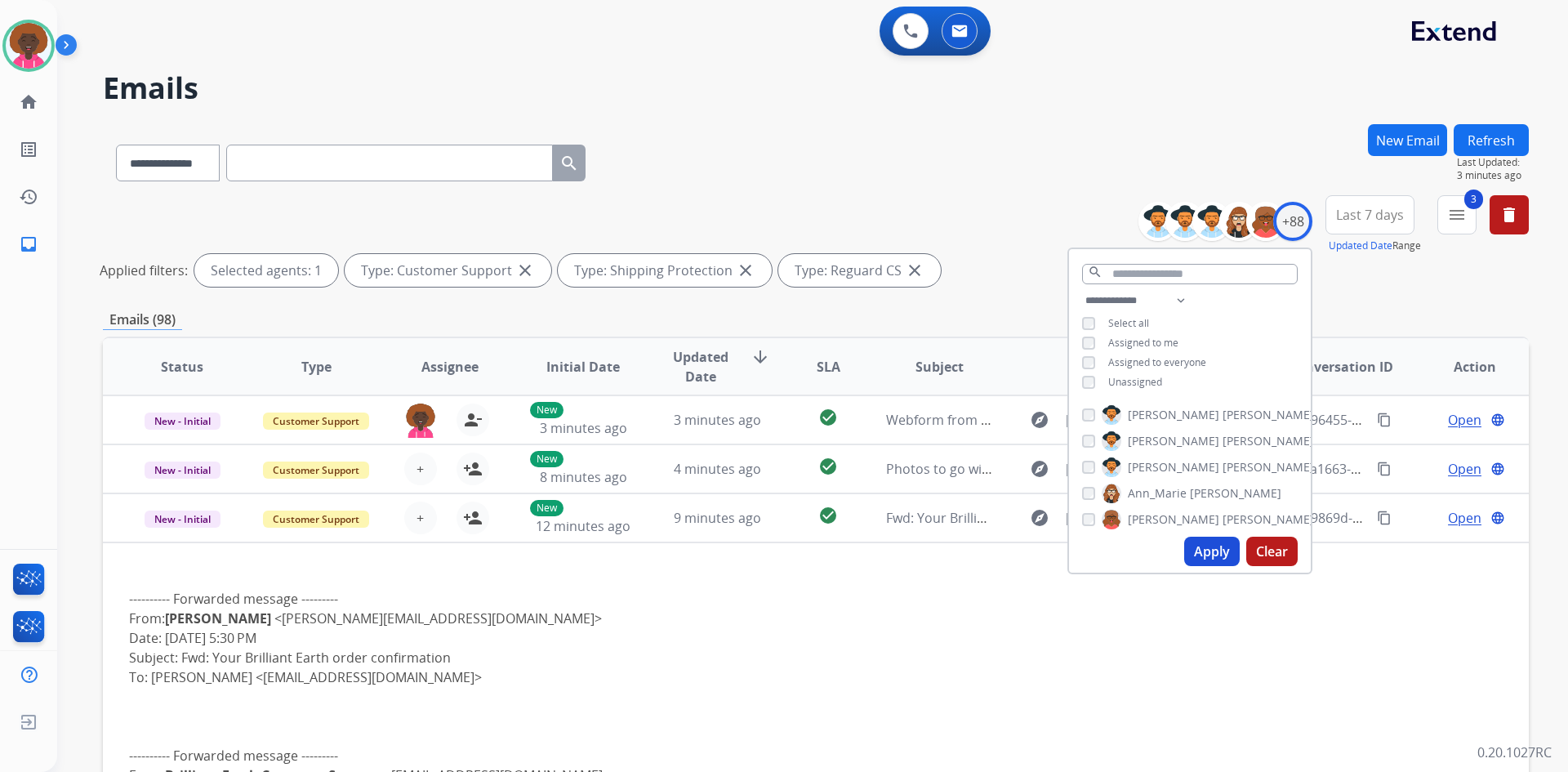
click at [1093, 389] on div "**********" at bounding box center [1190, 342] width 242 height 105
click at [1201, 553] on button "Apply" at bounding box center [1212, 551] width 55 height 29
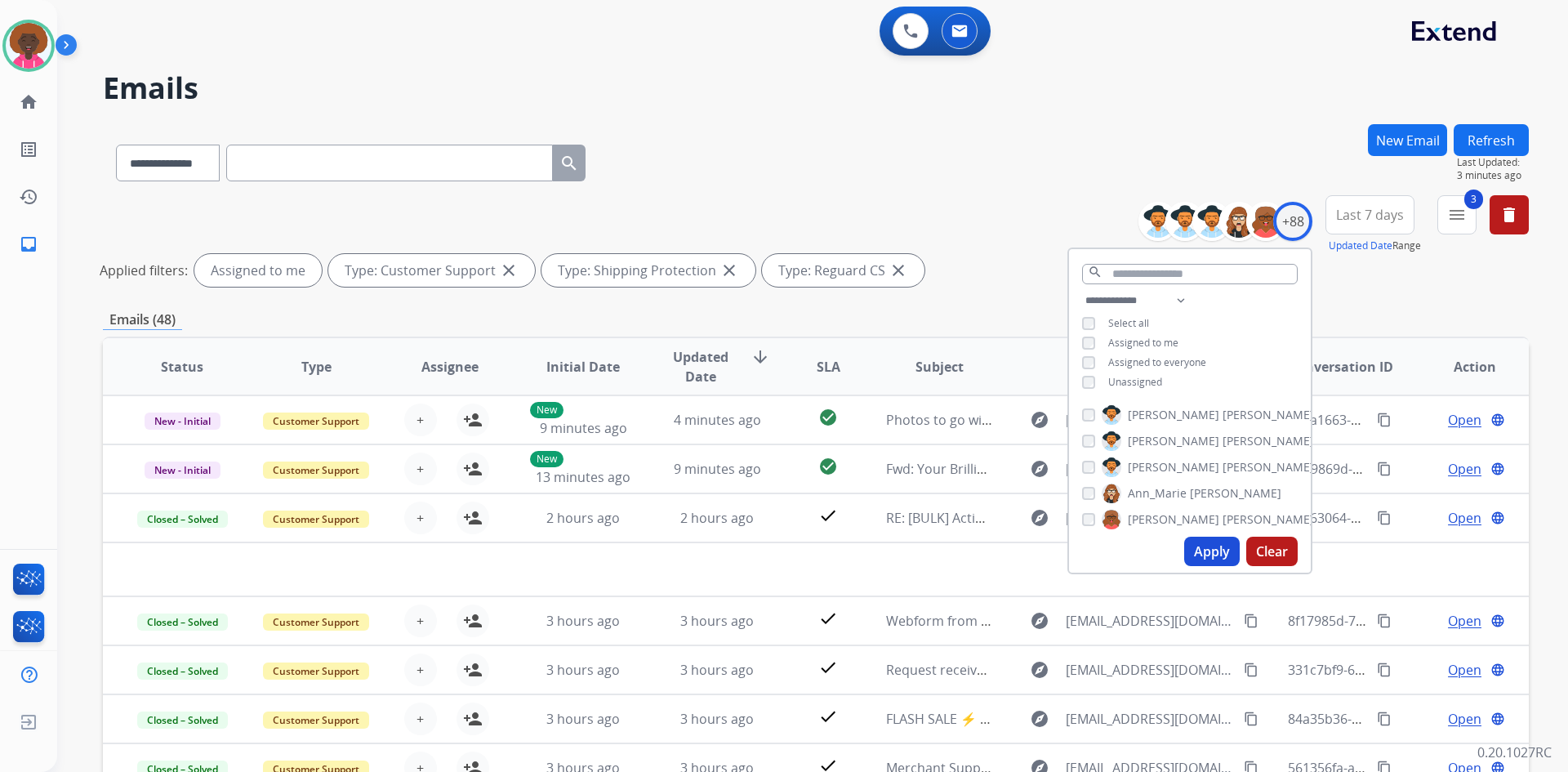
click at [1173, 550] on div "Apply Clear" at bounding box center [1190, 551] width 242 height 43
drag, startPoint x: 1186, startPoint y: 560, endPoint x: 1194, endPoint y: 565, distance: 9.4
click at [1187, 562] on button "Apply" at bounding box center [1212, 551] width 55 height 29
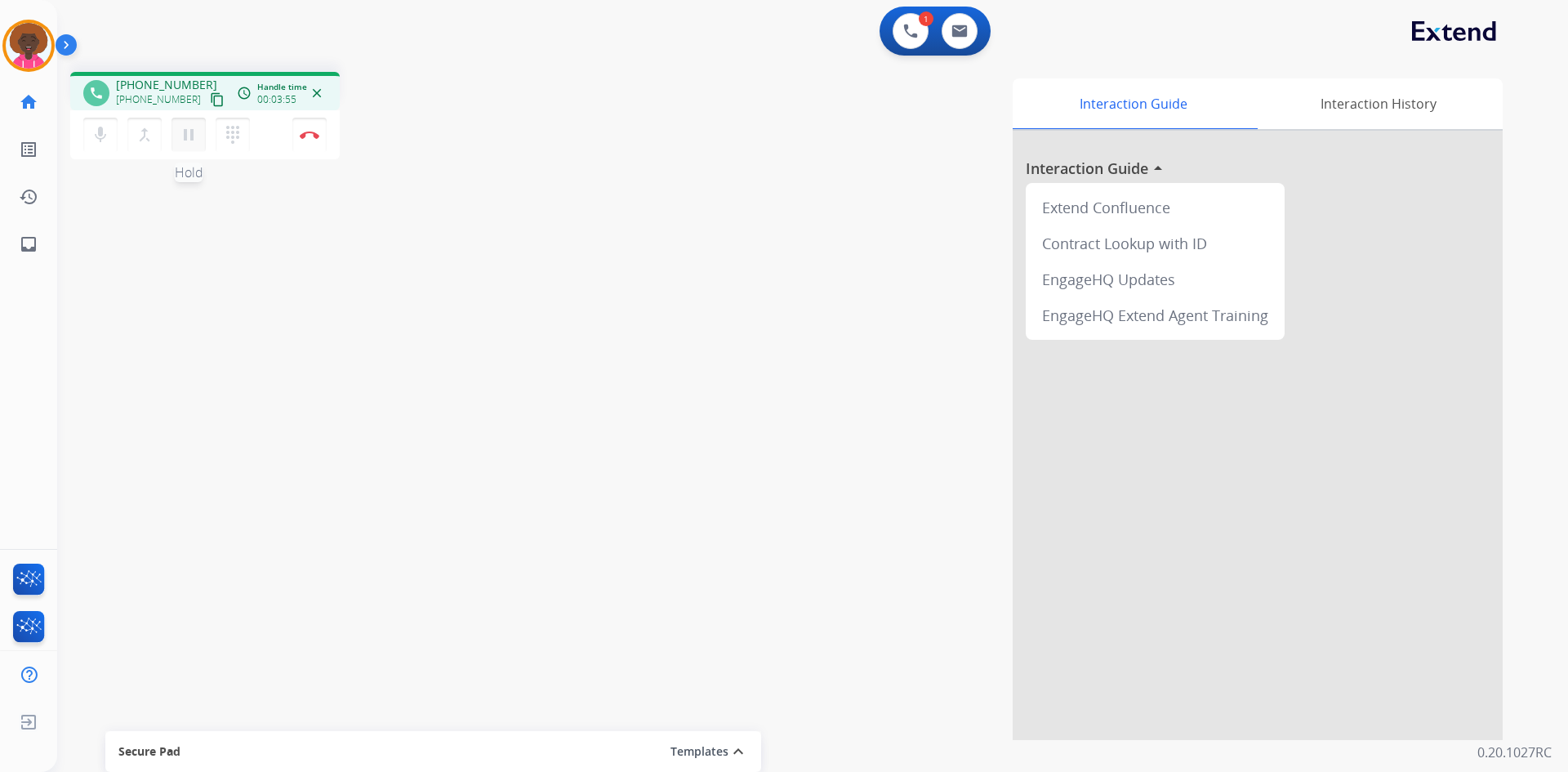
click at [183, 148] on button "pause Hold" at bounding box center [188, 134] width 34 height 34
click at [190, 136] on mat-icon "play_arrow" at bounding box center [188, 134] width 19 height 19
click at [190, 136] on mat-icon "pause" at bounding box center [188, 134] width 19 height 19
click at [217, 131] on button "dialpad Dialpad" at bounding box center [232, 134] width 34 height 34
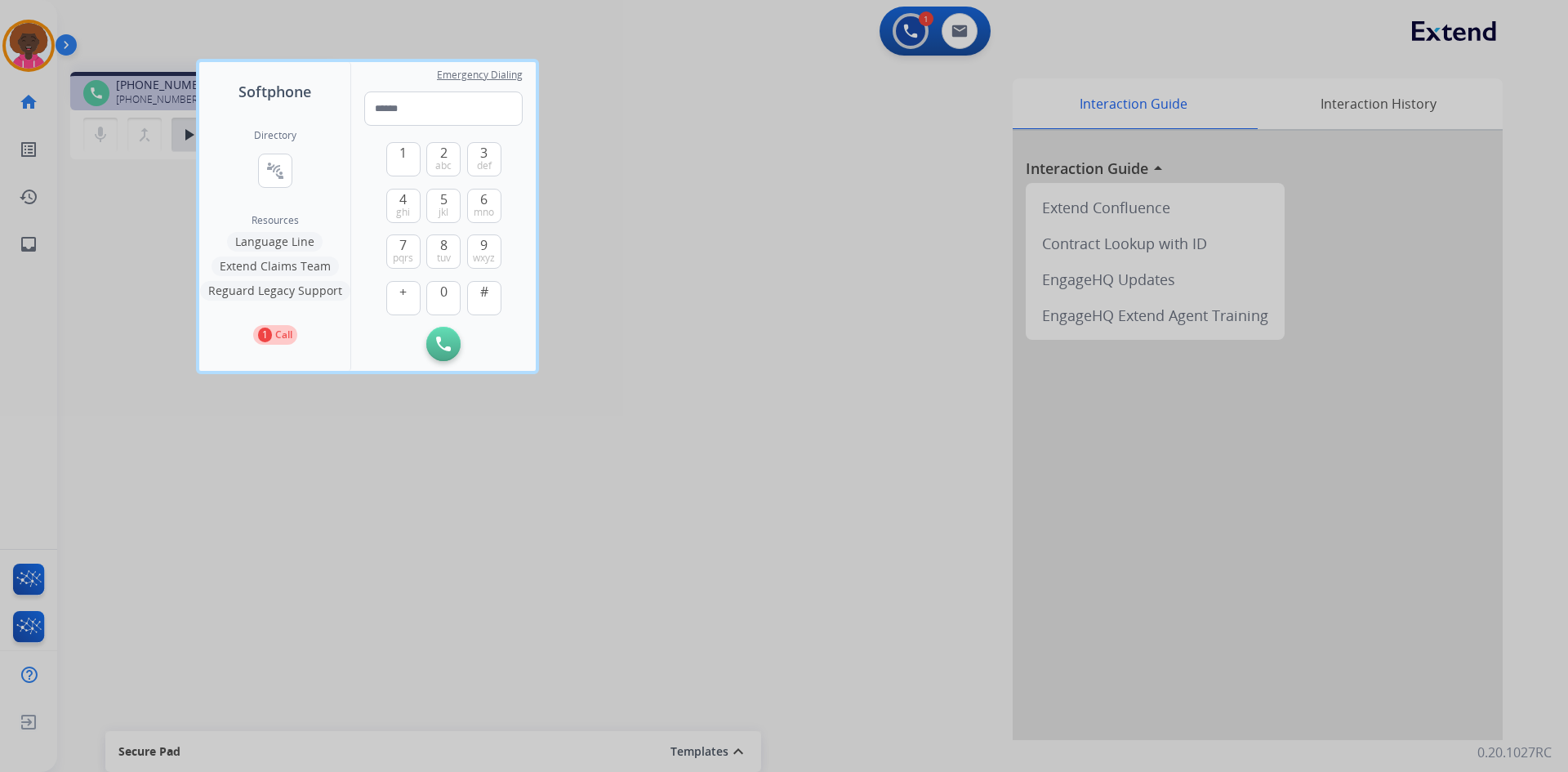
click at [294, 283] on button "Reguard Legacy Support" at bounding box center [275, 290] width 150 height 19
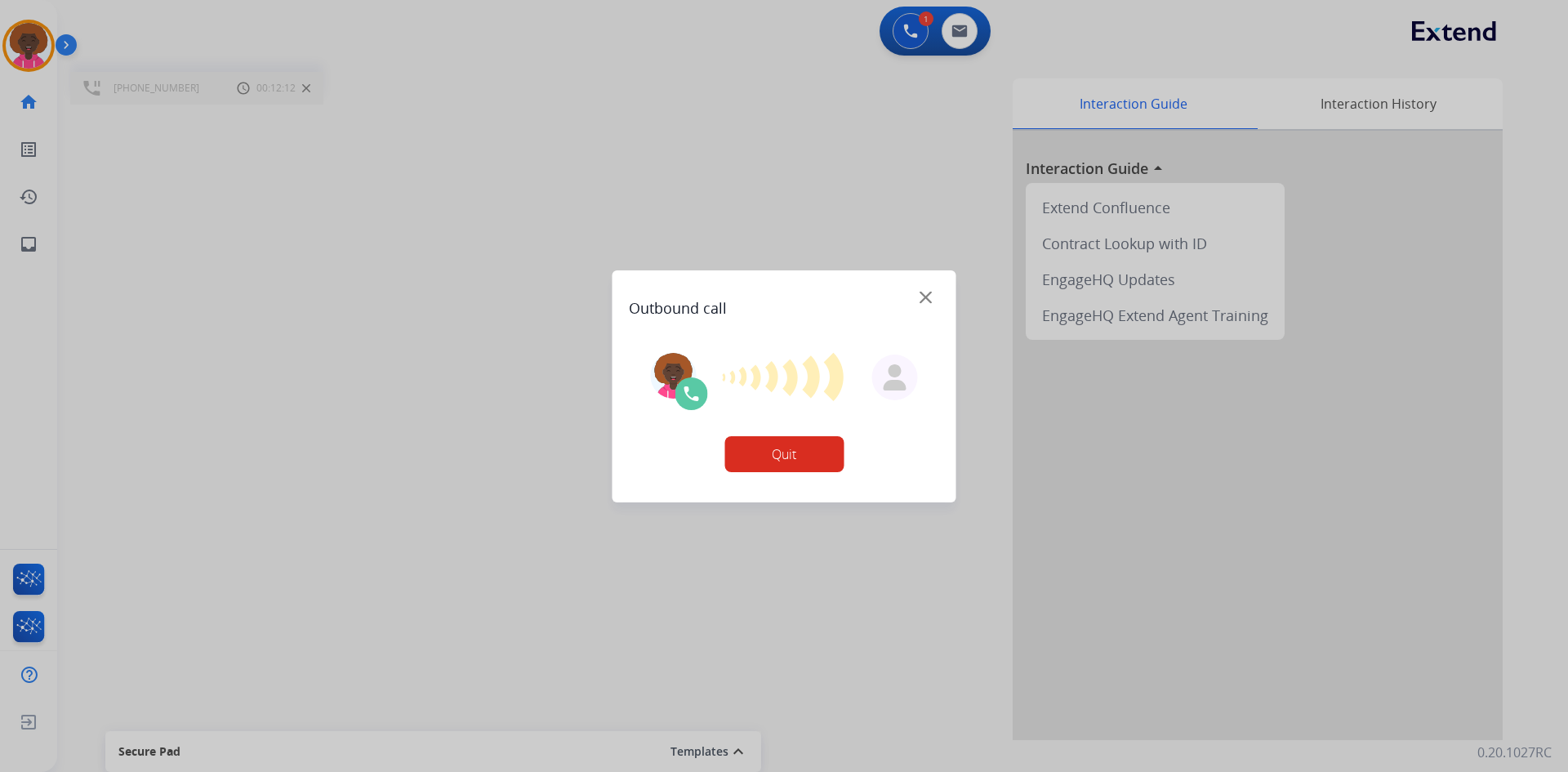
click at [804, 455] on button "Quit" at bounding box center [784, 454] width 119 height 36
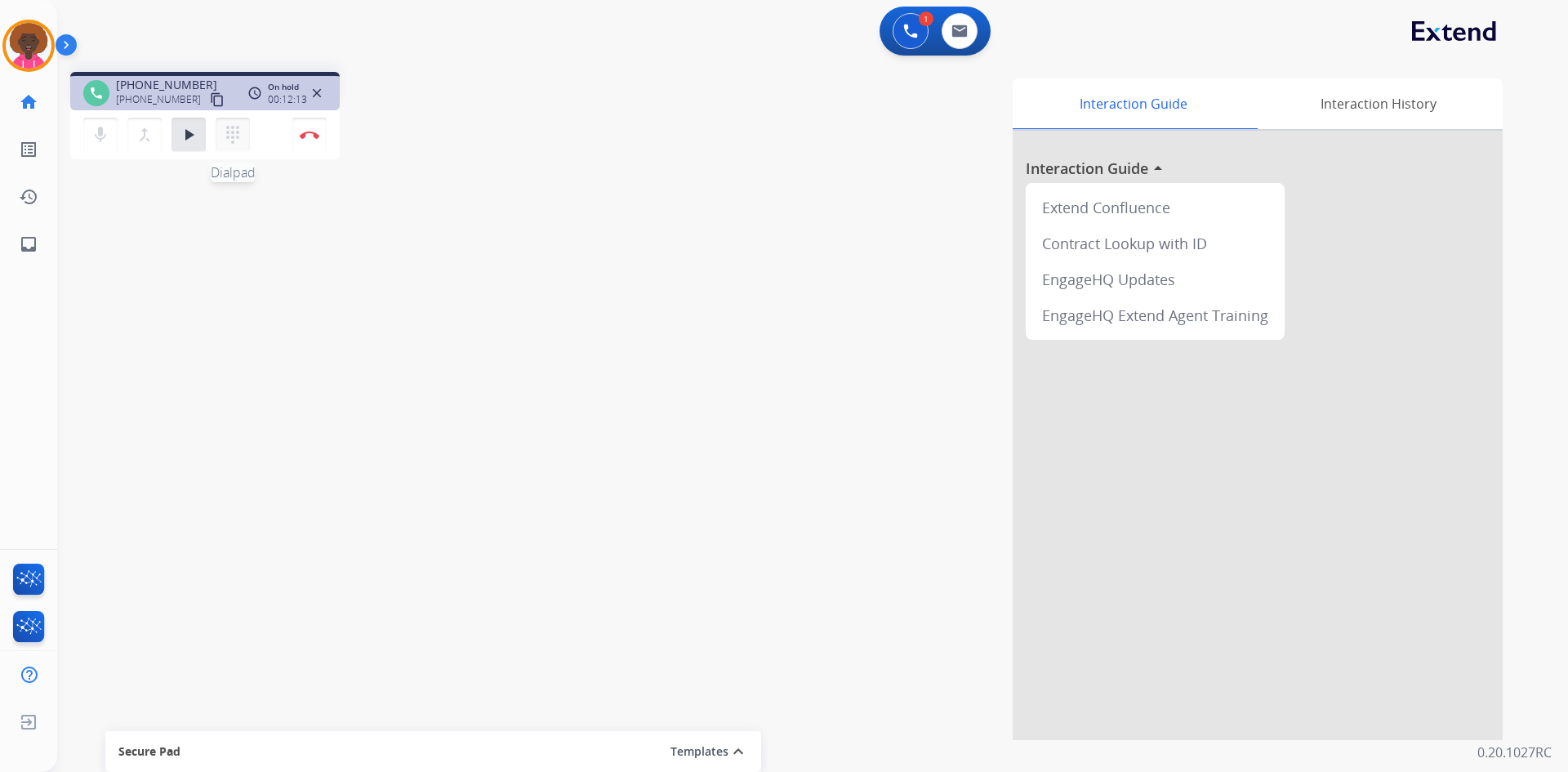
click at [234, 140] on mat-icon "dialpad" at bounding box center [232, 134] width 19 height 19
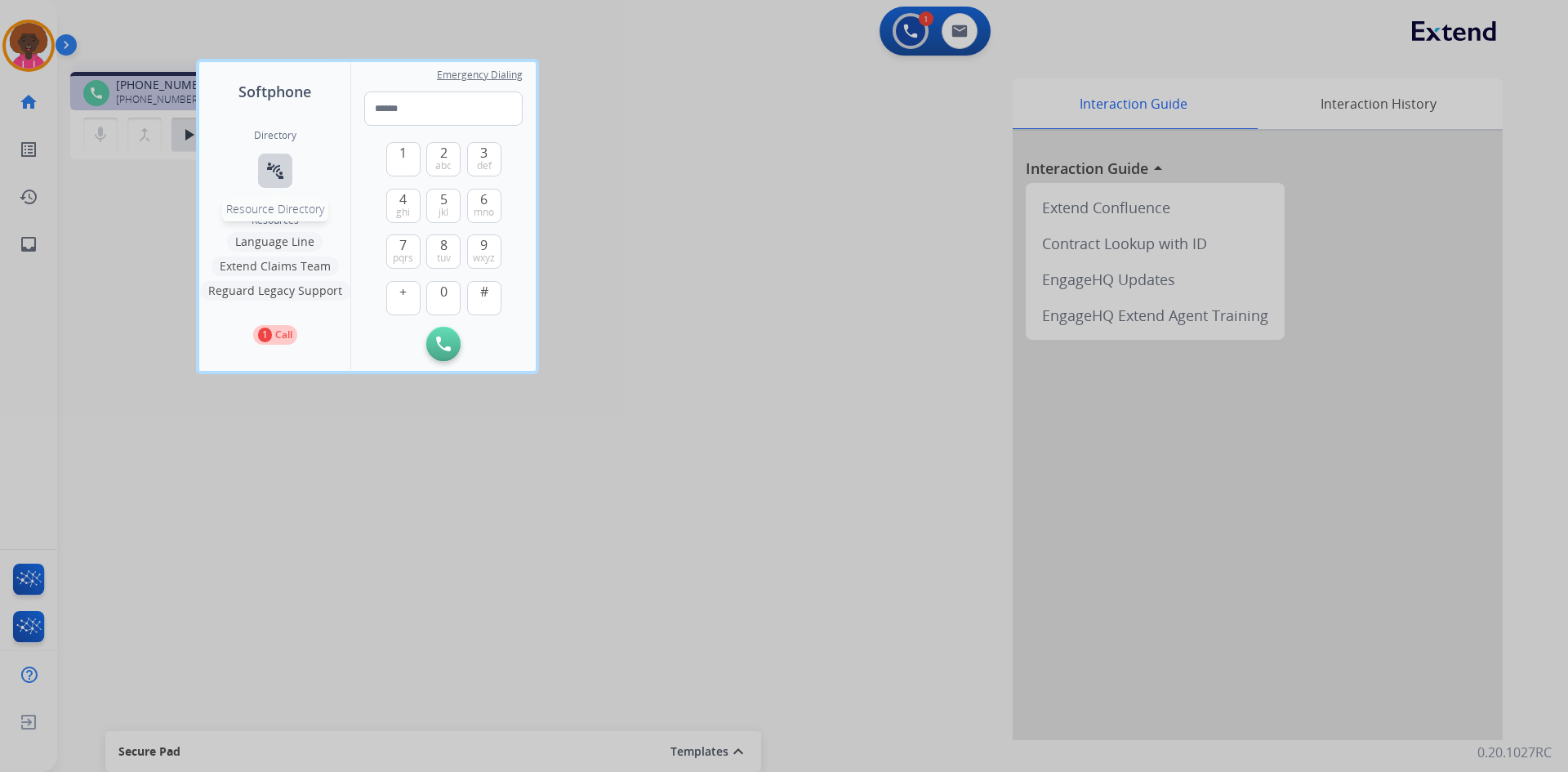
click at [276, 174] on mat-icon "connect_without_contact" at bounding box center [275, 170] width 19 height 19
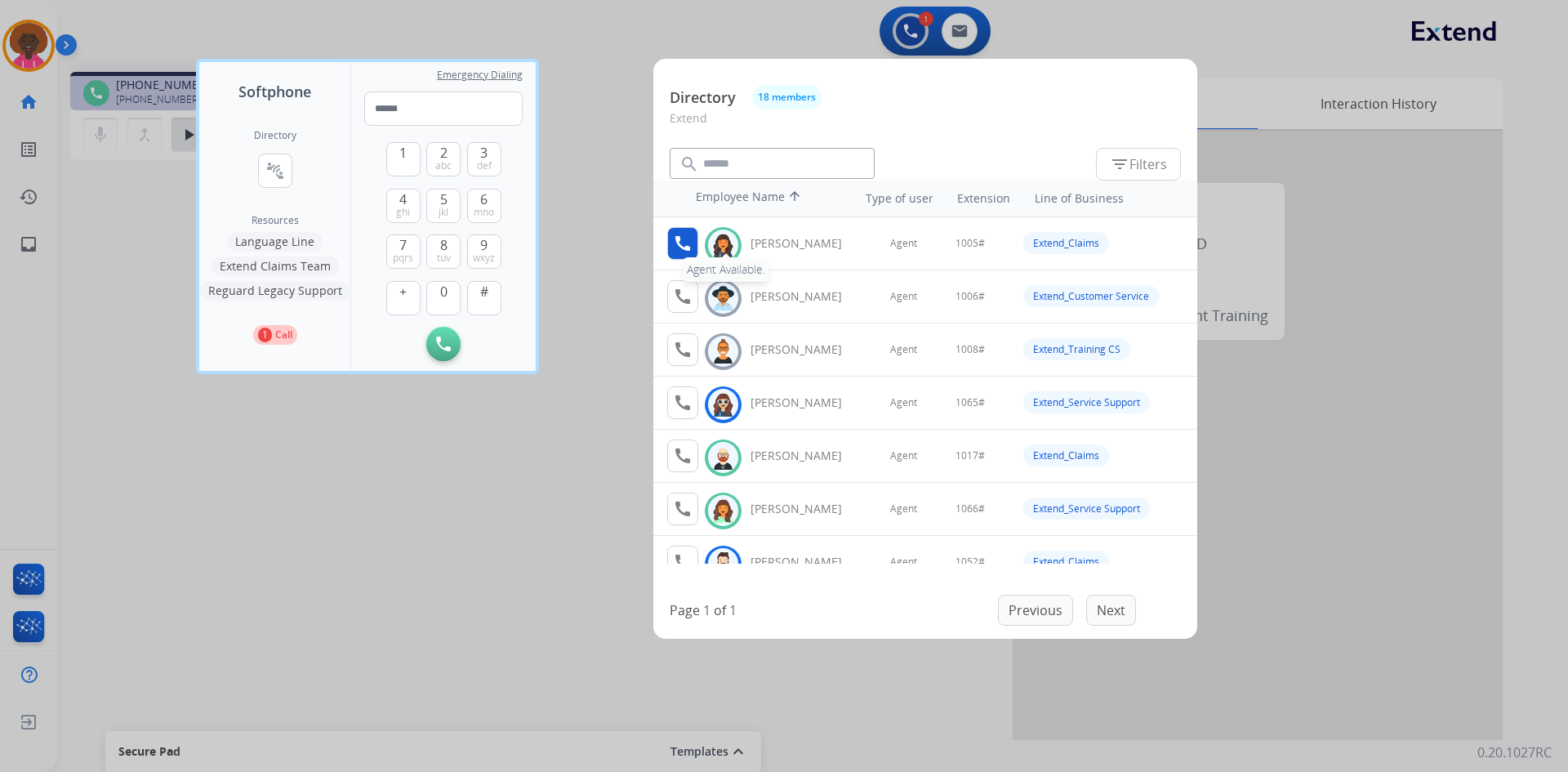
click at [673, 244] on mat-icon "call" at bounding box center [683, 243] width 19 height 19
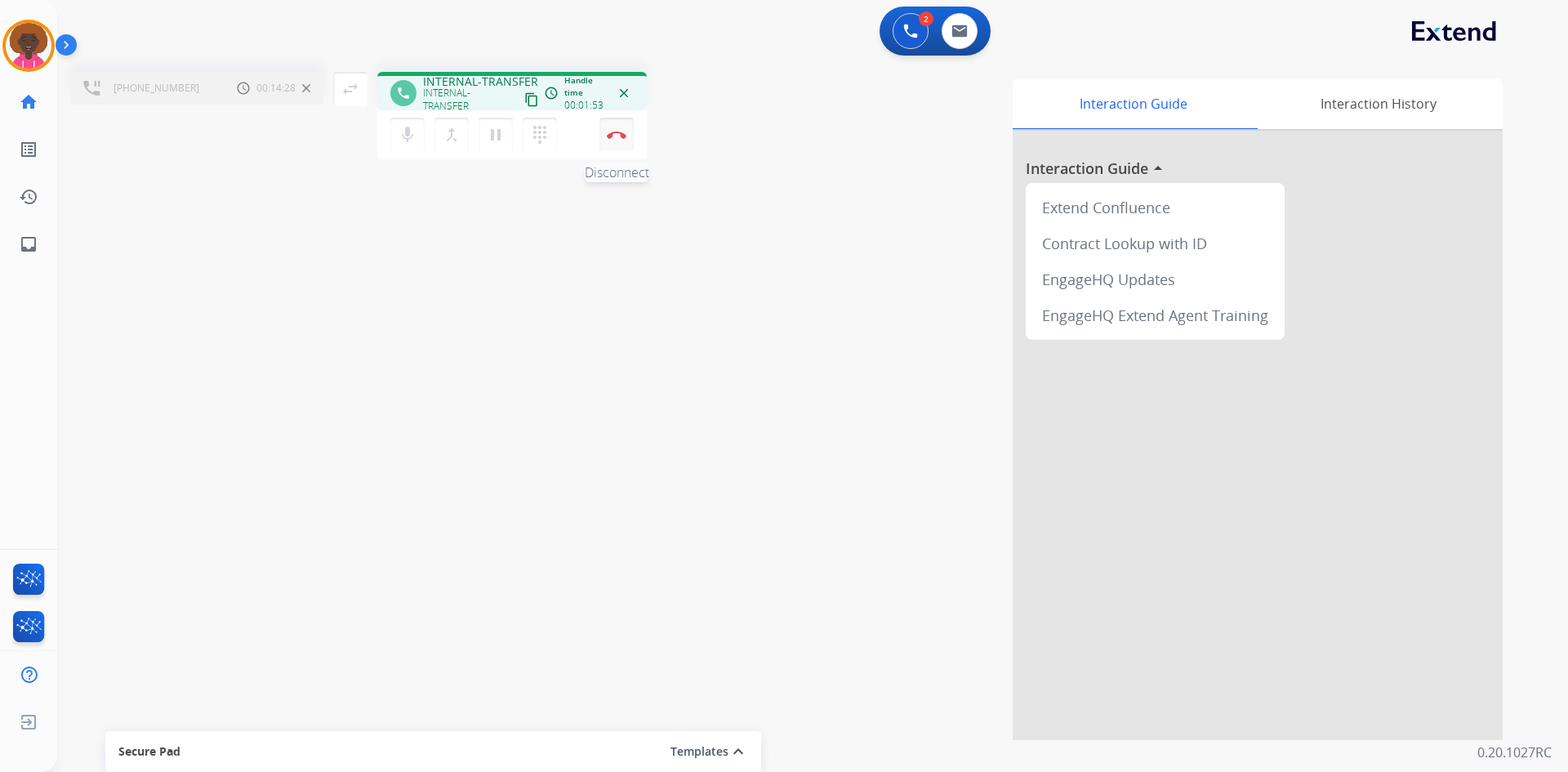
click at [611, 125] on button "Disconnect" at bounding box center [616, 134] width 34 height 34
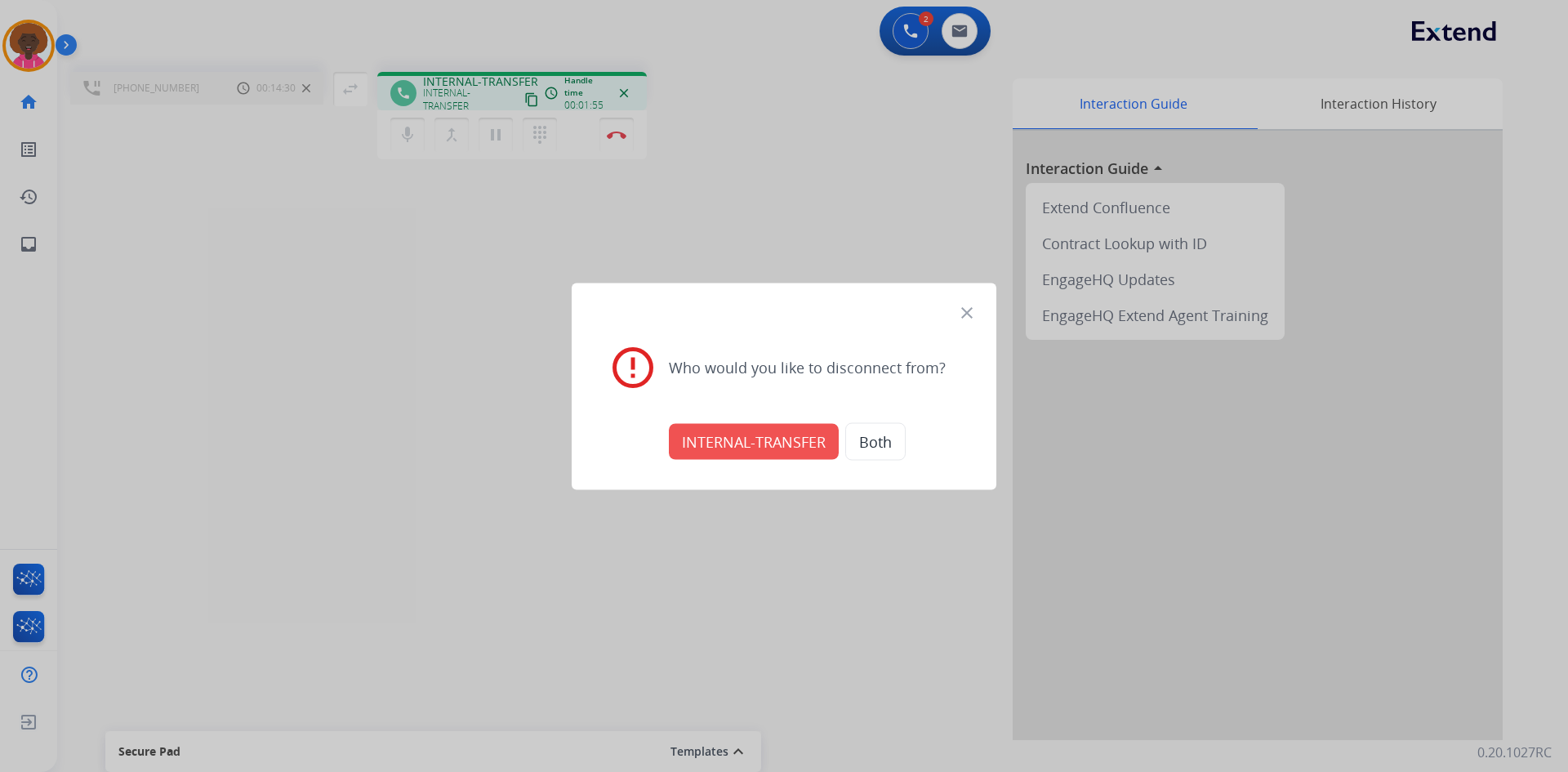
click at [720, 428] on button "INTERNAL-TRANSFER" at bounding box center [754, 440] width 170 height 36
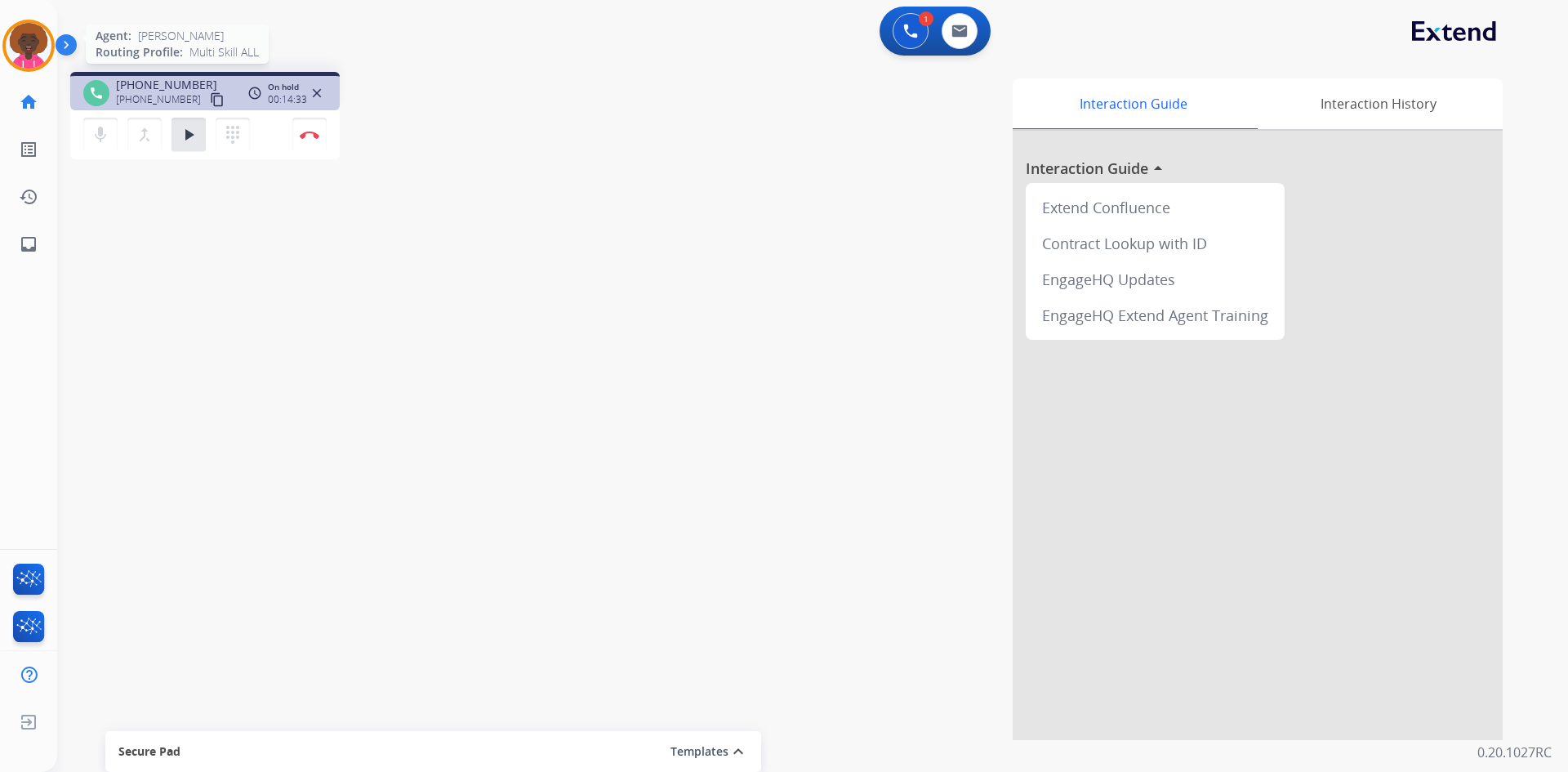
click at [39, 52] on img at bounding box center [28, 45] width 46 height 46
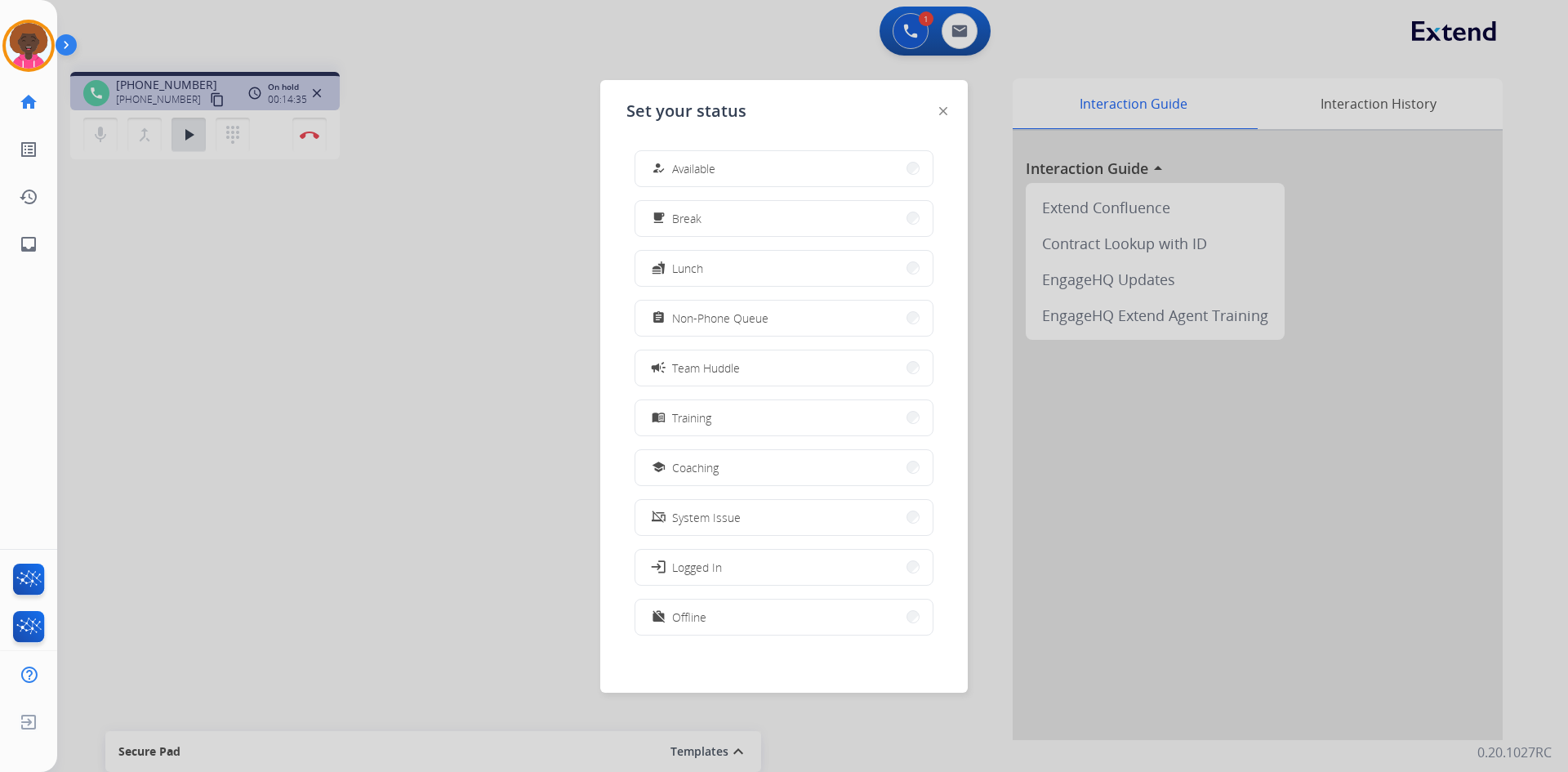
click at [944, 116] on div at bounding box center [944, 110] width 8 height 19
click at [946, 113] on img at bounding box center [944, 111] width 8 height 8
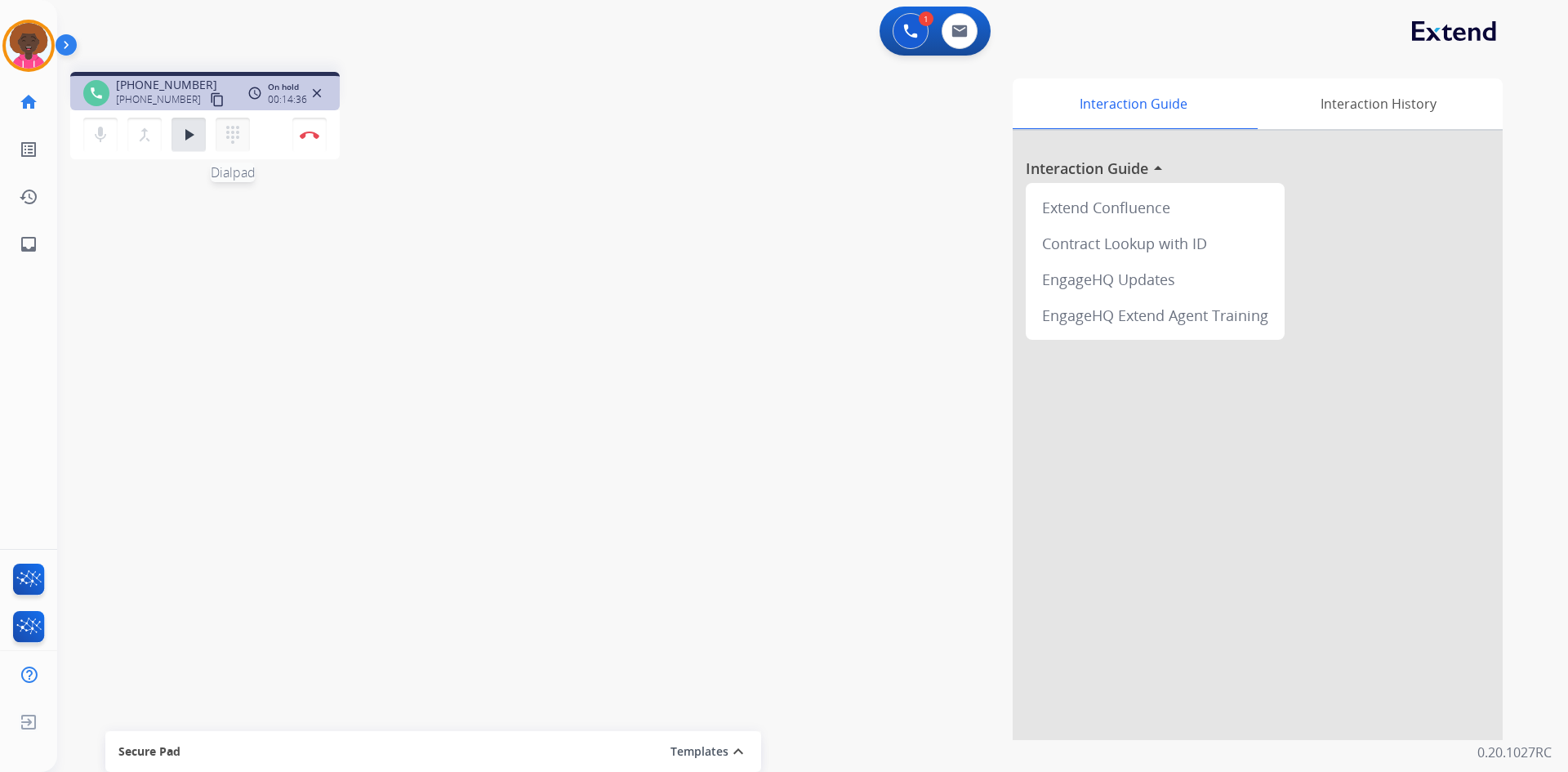
click at [236, 135] on mat-icon "dialpad" at bounding box center [232, 134] width 19 height 19
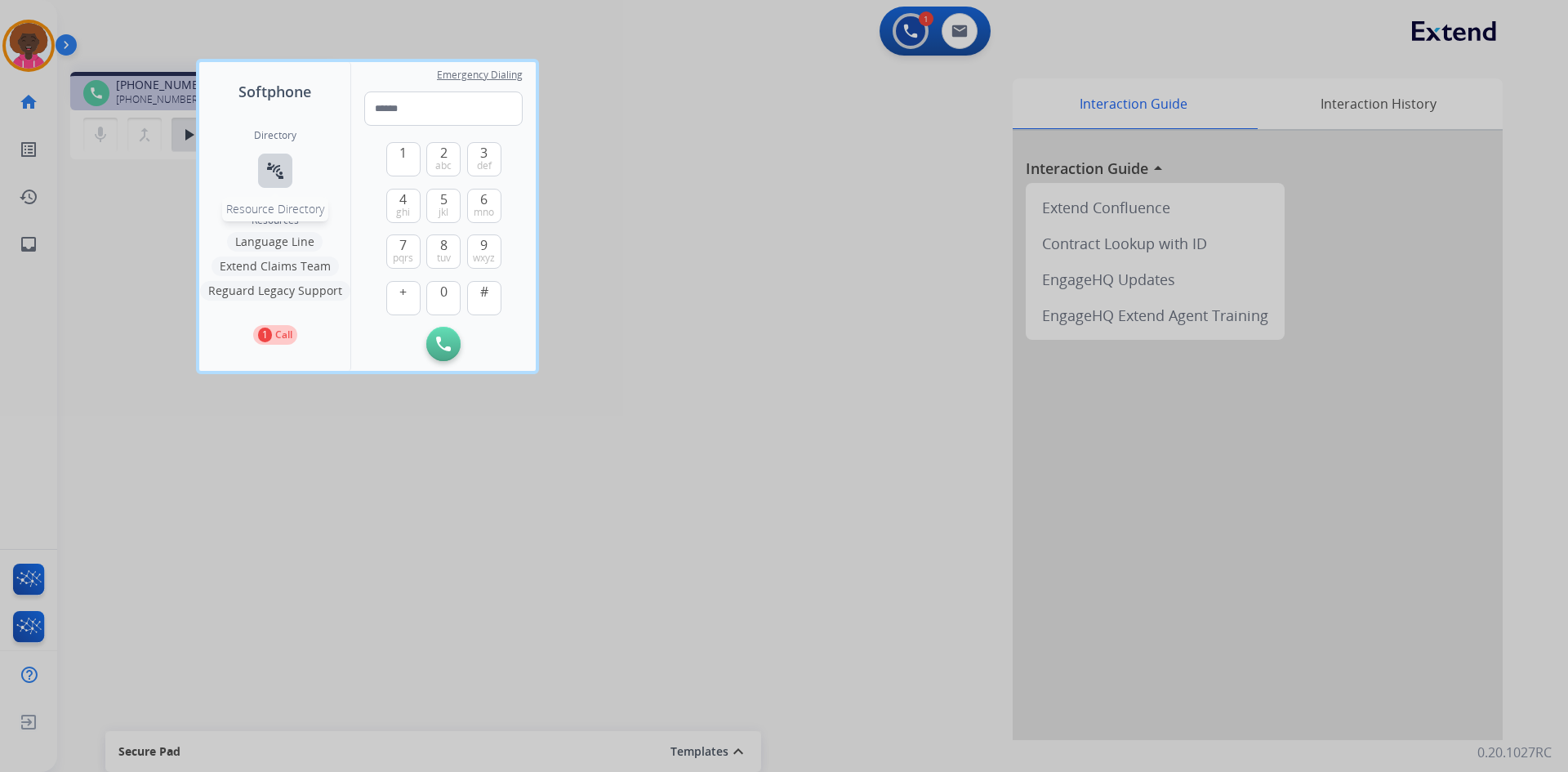
click at [275, 173] on mat-icon "connect_without_contact" at bounding box center [275, 170] width 19 height 19
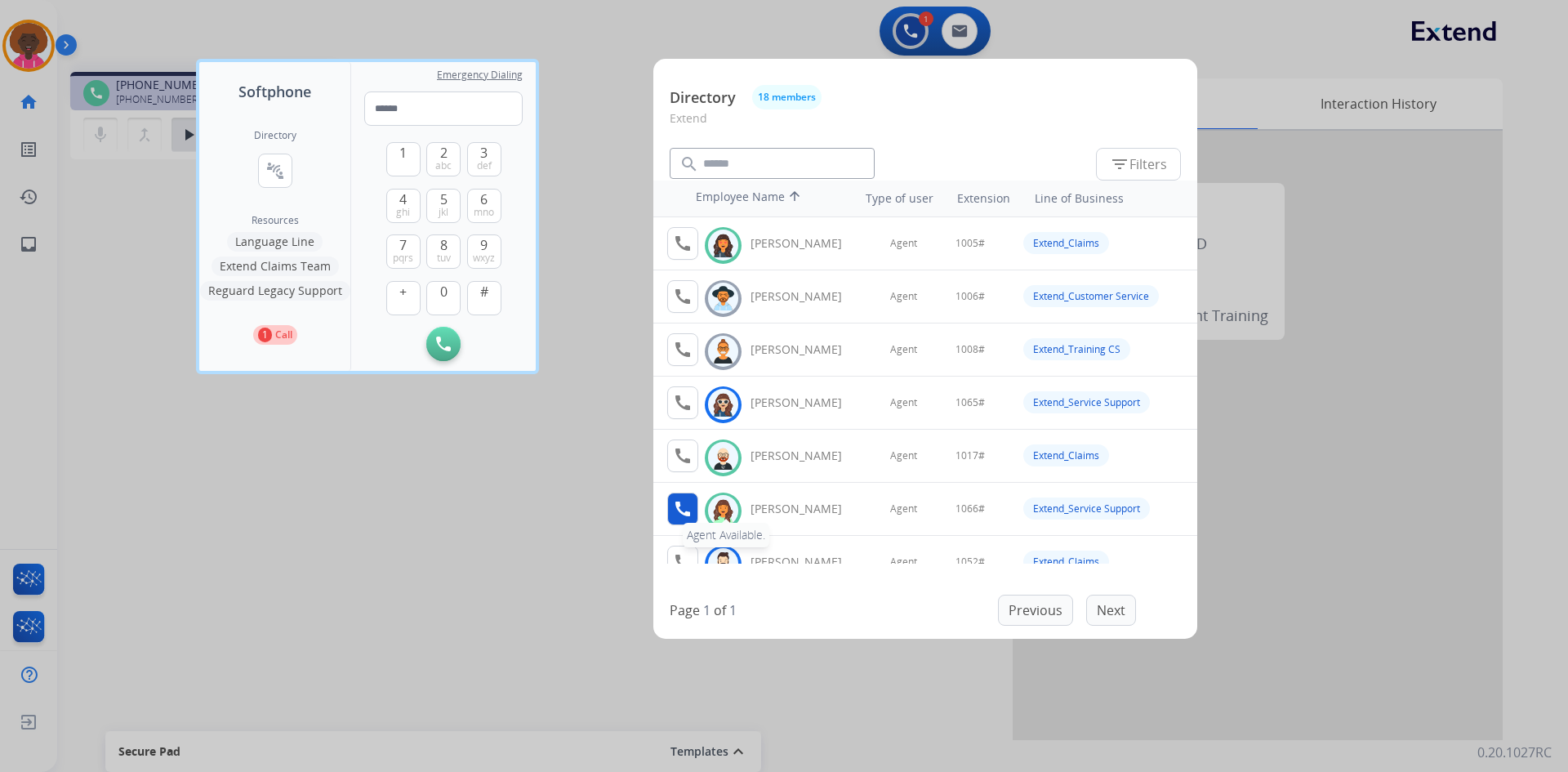
click at [670, 495] on button "call Agent Available." at bounding box center [683, 508] width 31 height 33
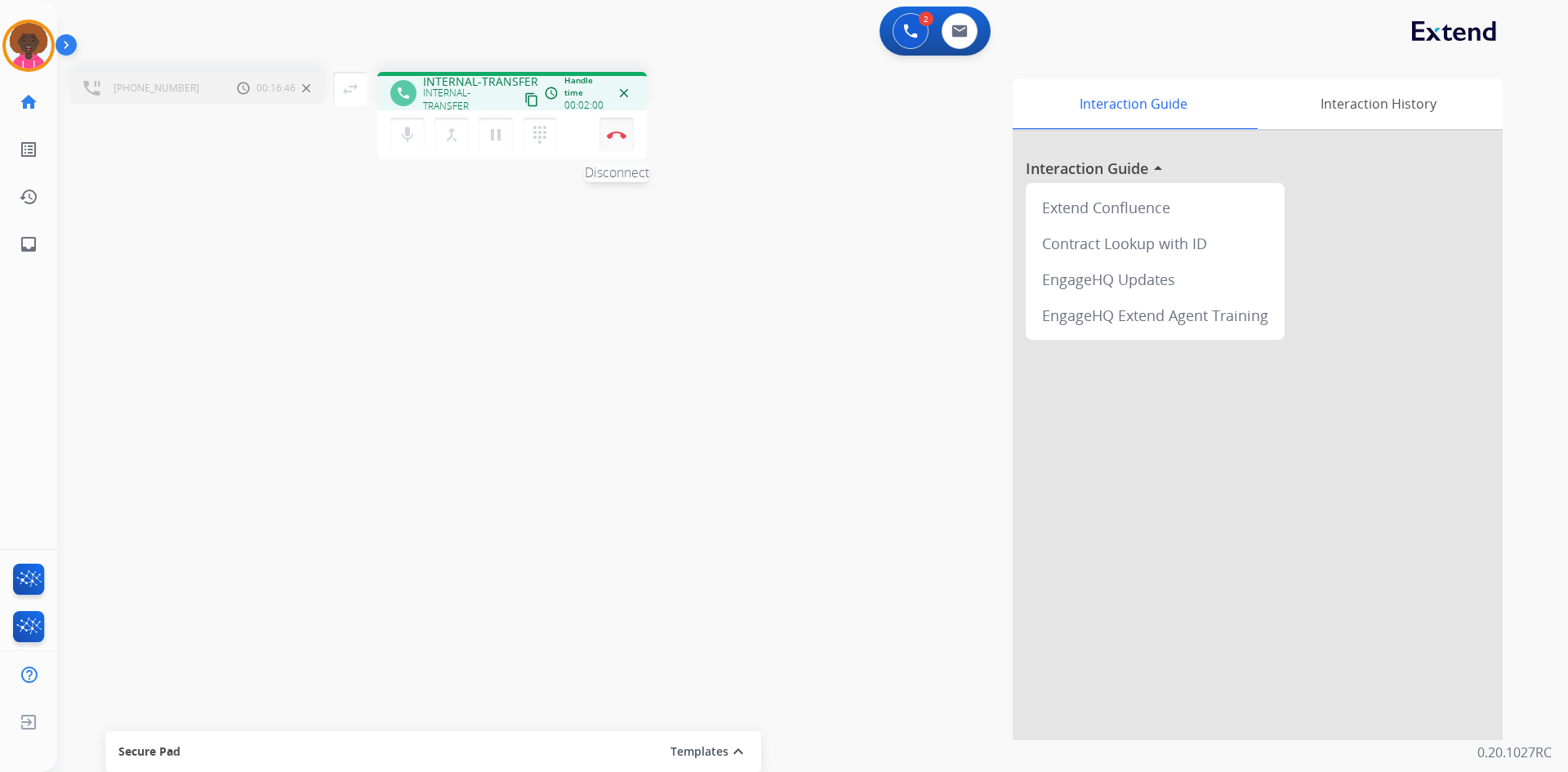
click at [624, 143] on button "Disconnect" at bounding box center [616, 134] width 34 height 34
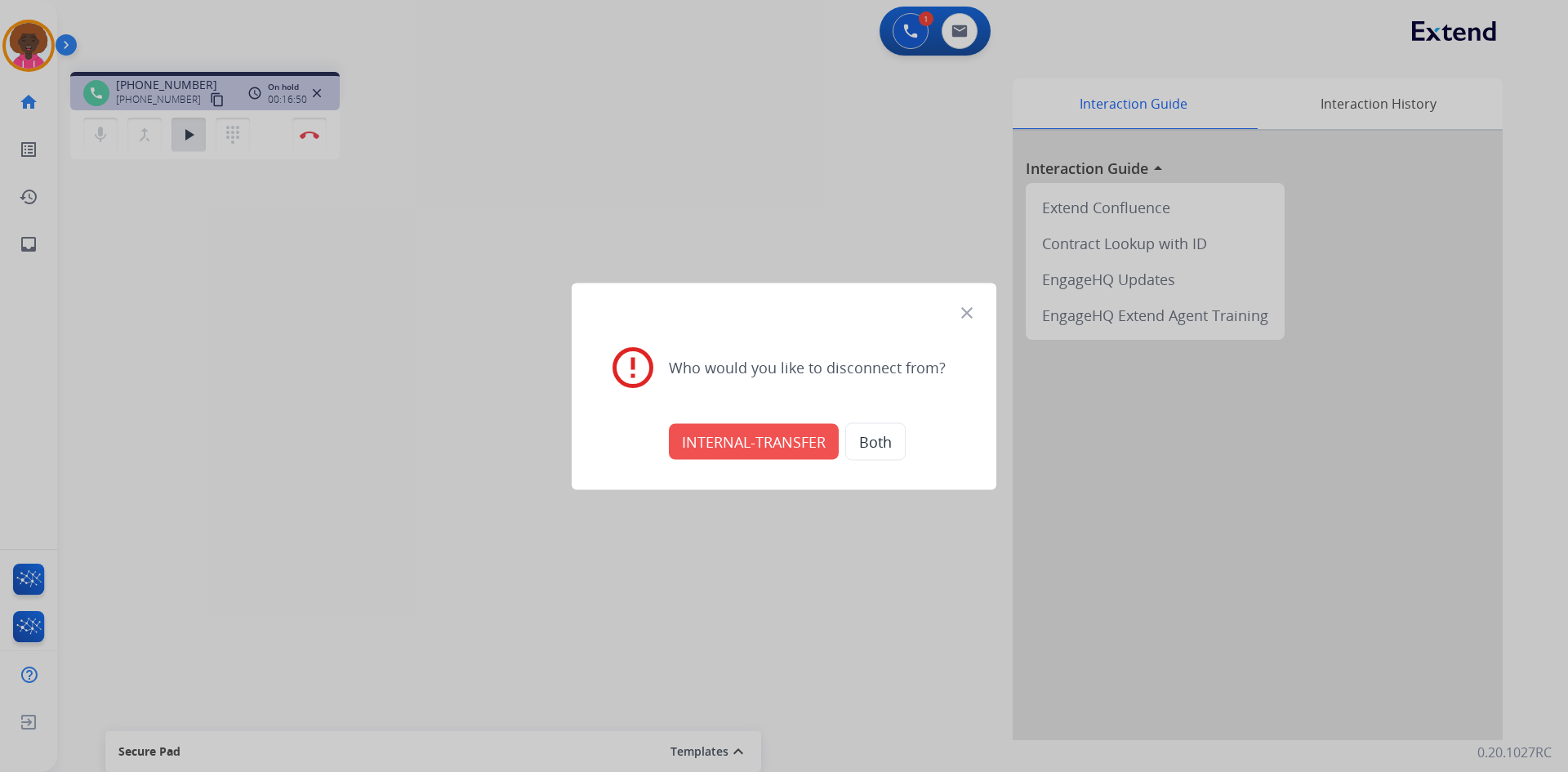
click at [770, 444] on button "INTERNAL-TRANSFER" at bounding box center [754, 440] width 170 height 36
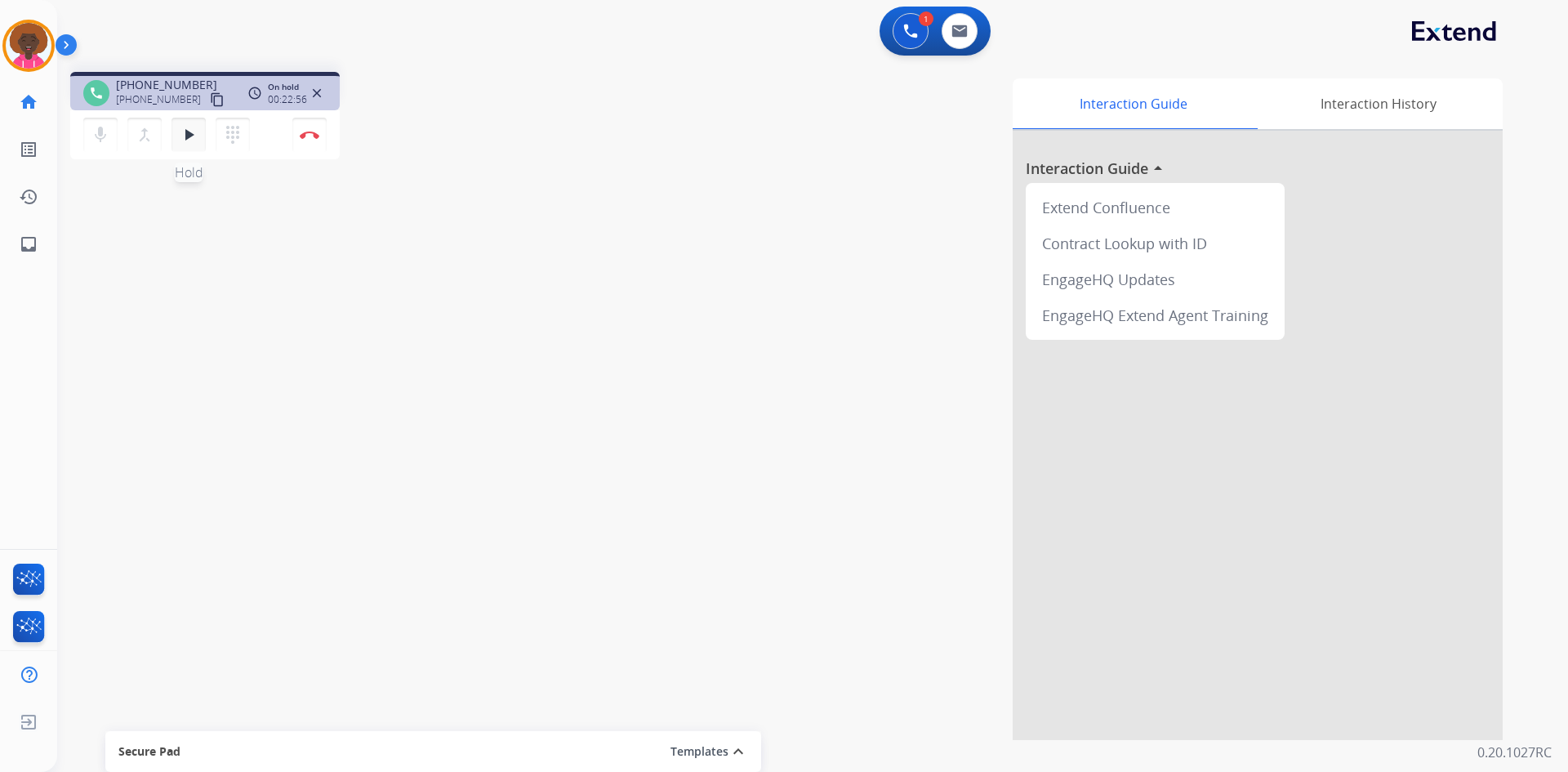
click at [184, 137] on mat-icon "play_arrow" at bounding box center [188, 134] width 19 height 19
click at [320, 136] on button "Disconnect" at bounding box center [309, 134] width 34 height 34
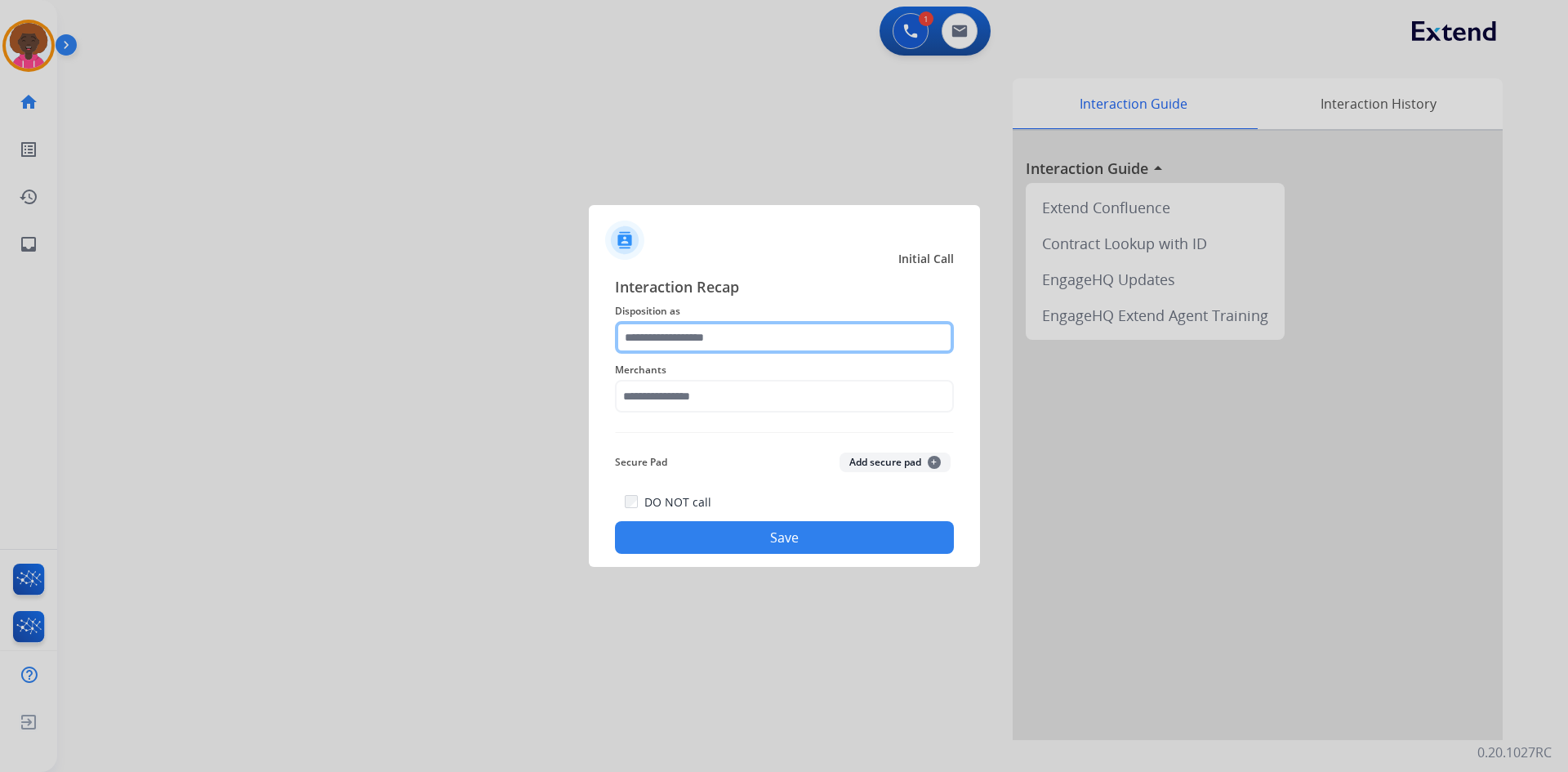
click at [704, 337] on input "text" at bounding box center [784, 337] width 339 height 33
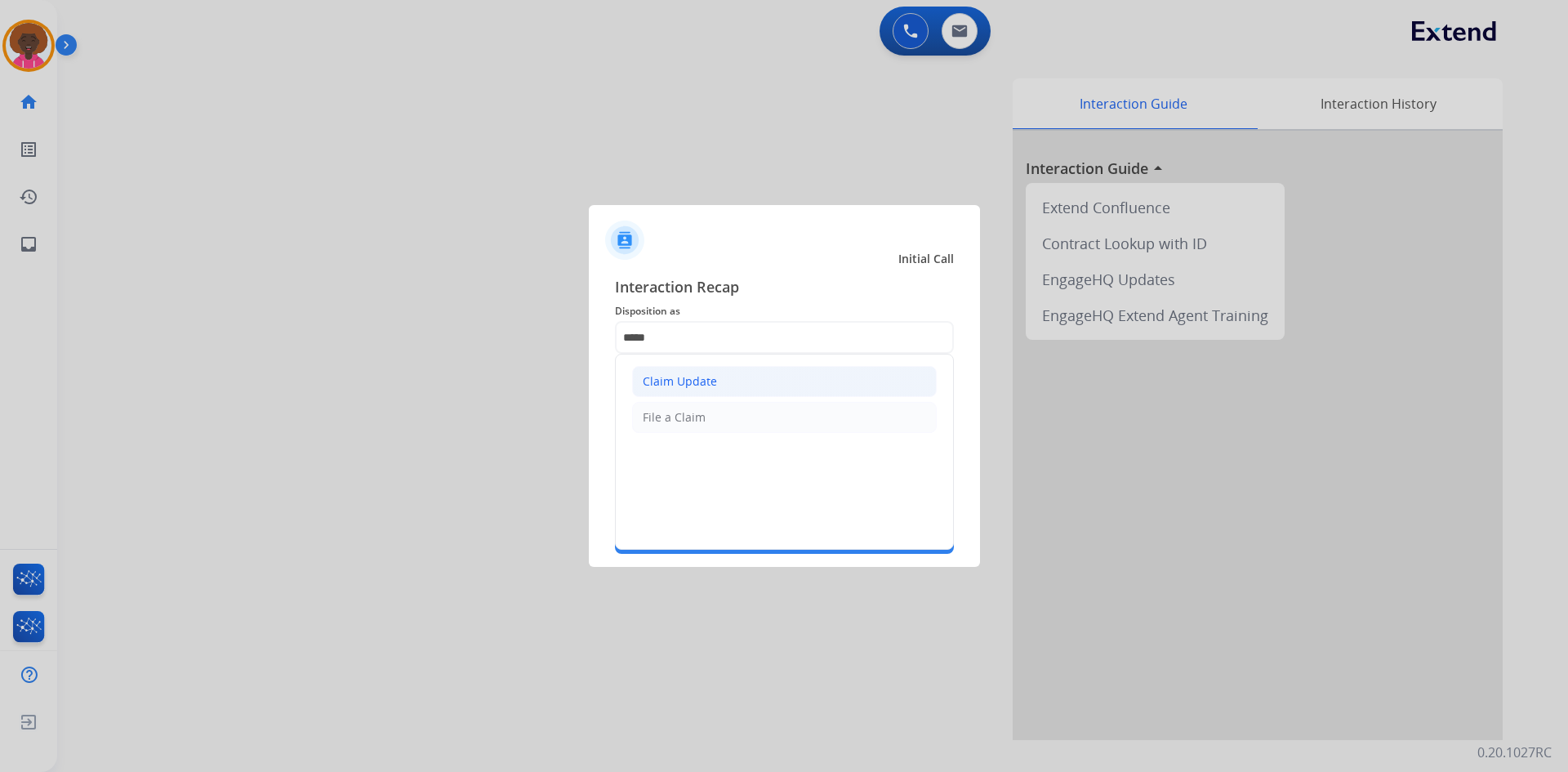
click at [788, 380] on li "Claim Update" at bounding box center [785, 381] width 305 height 31
type input "**********"
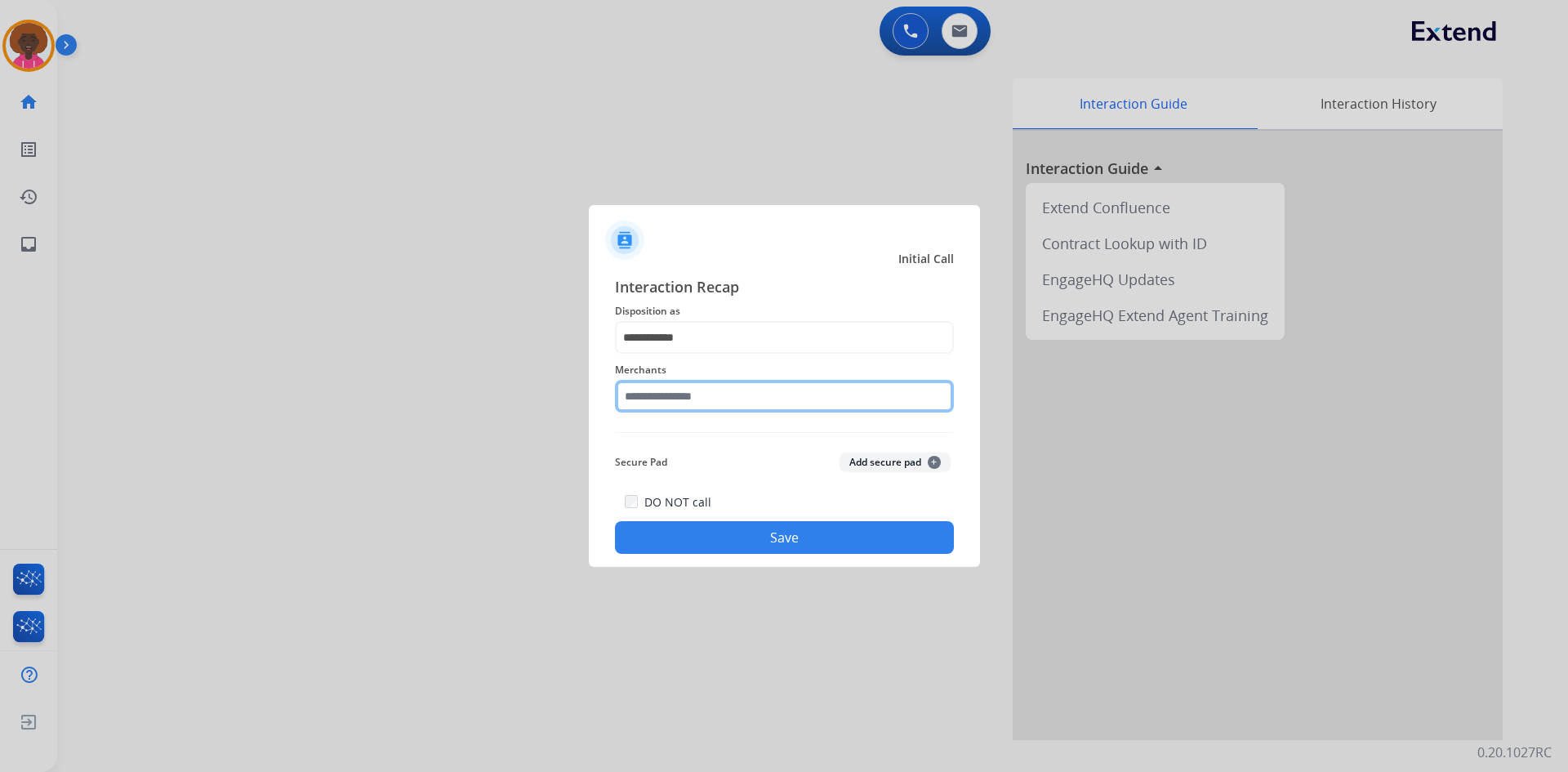
click at [755, 402] on input "text" at bounding box center [784, 395] width 339 height 33
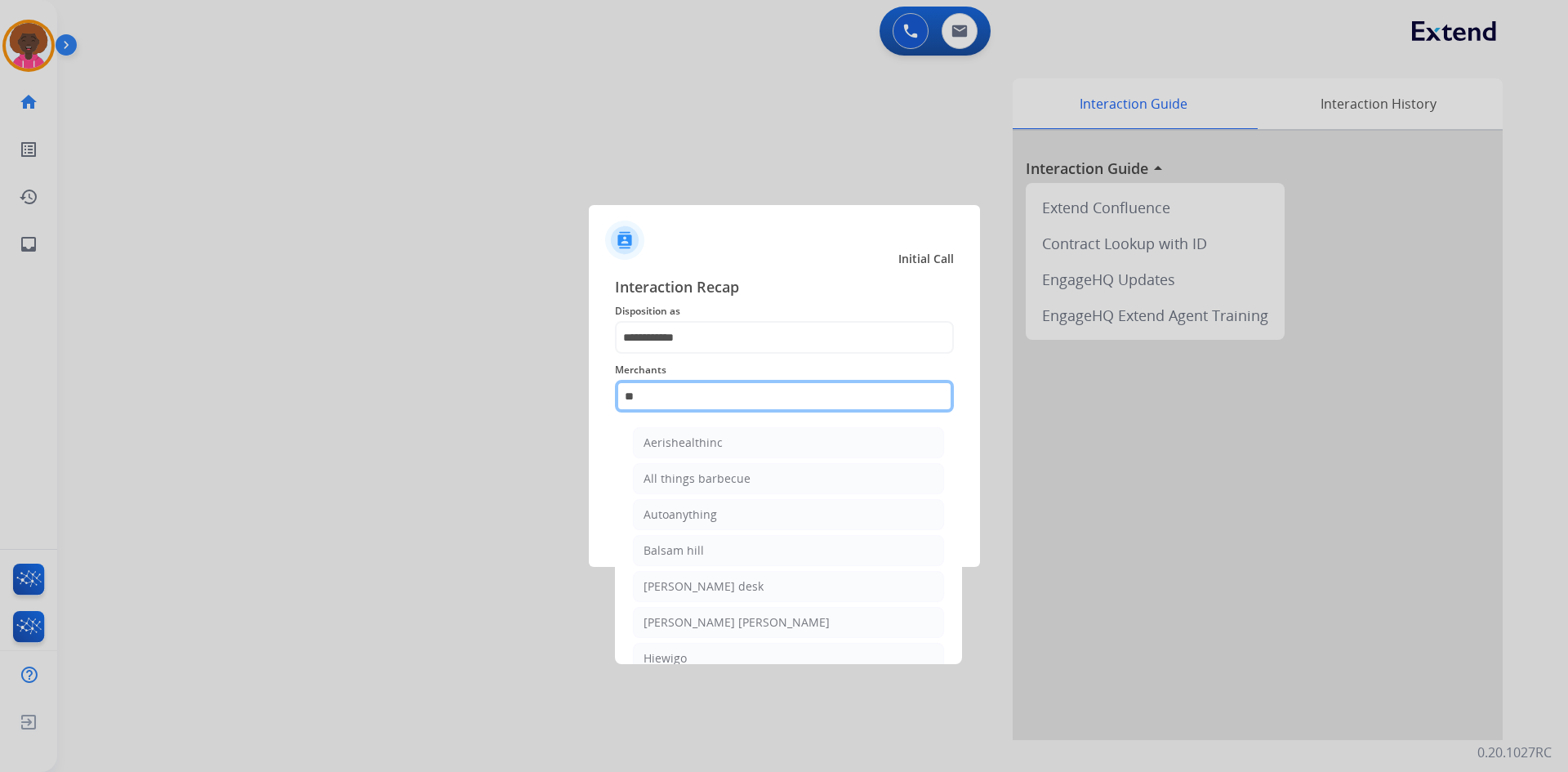
type input "*"
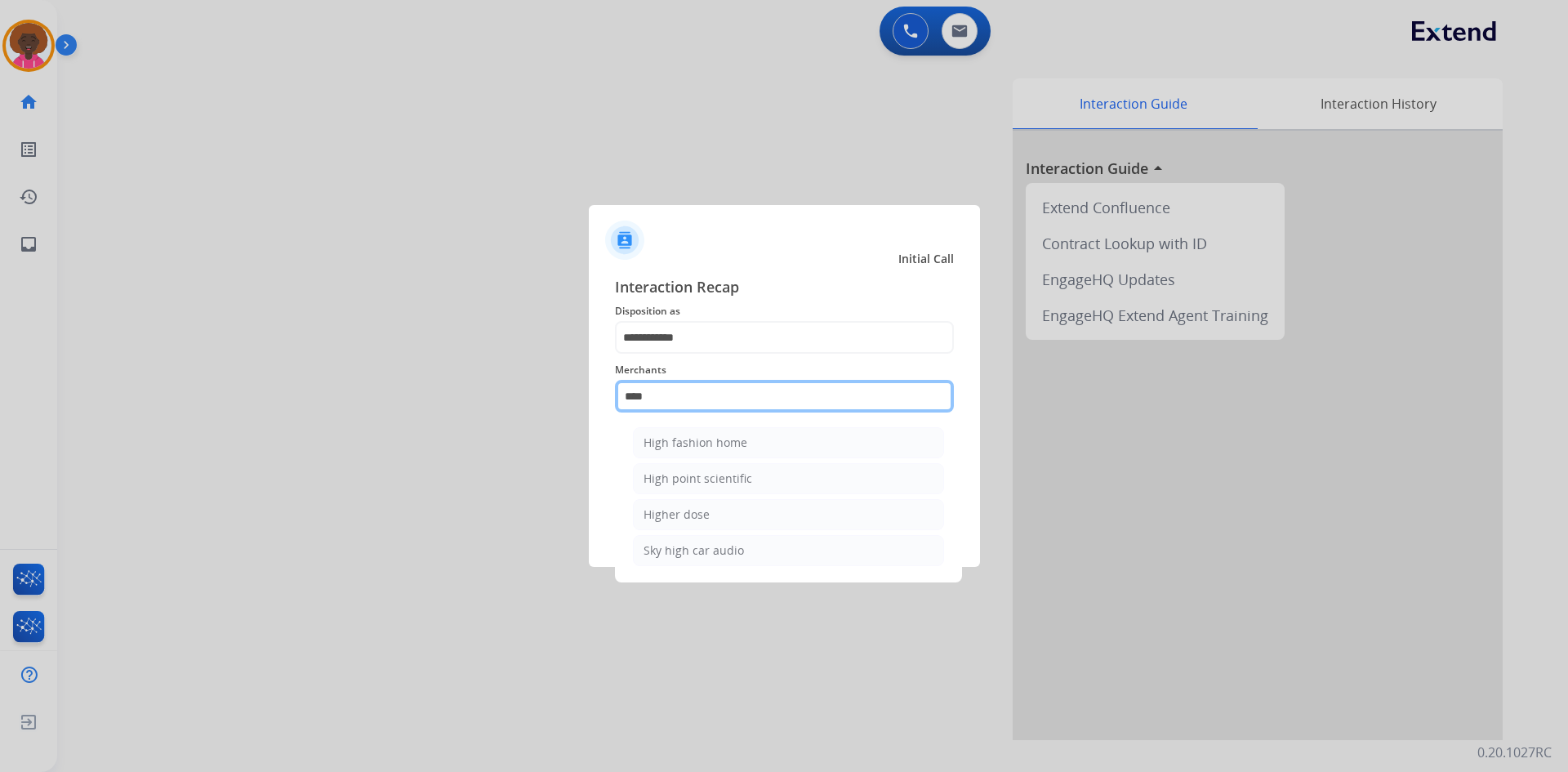
click at [721, 390] on input "****" at bounding box center [784, 395] width 339 height 33
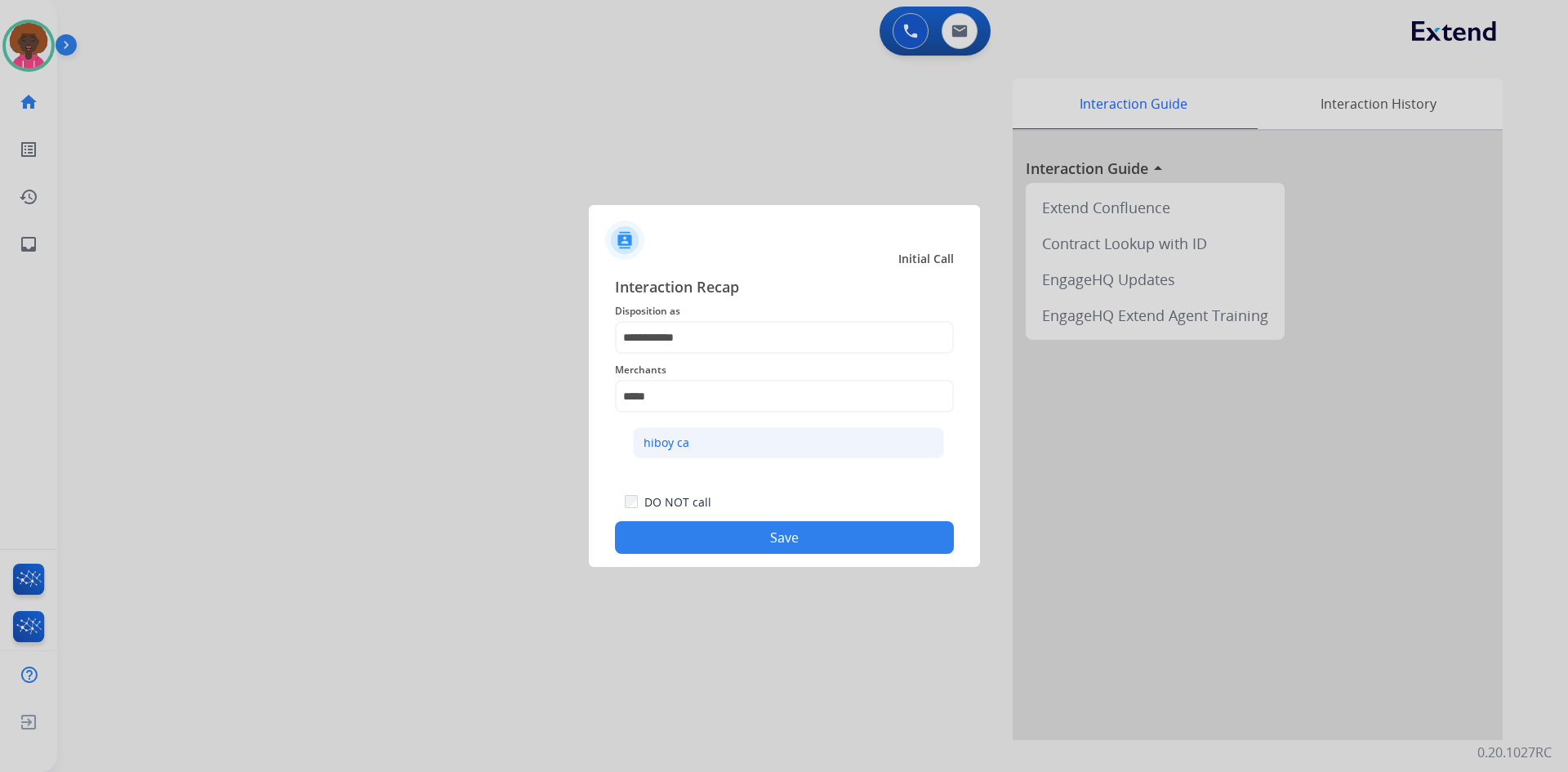
click at [730, 448] on li "hiboy ca" at bounding box center [789, 442] width 312 height 31
type input "********"
click at [778, 533] on button "Save" at bounding box center [784, 537] width 339 height 33
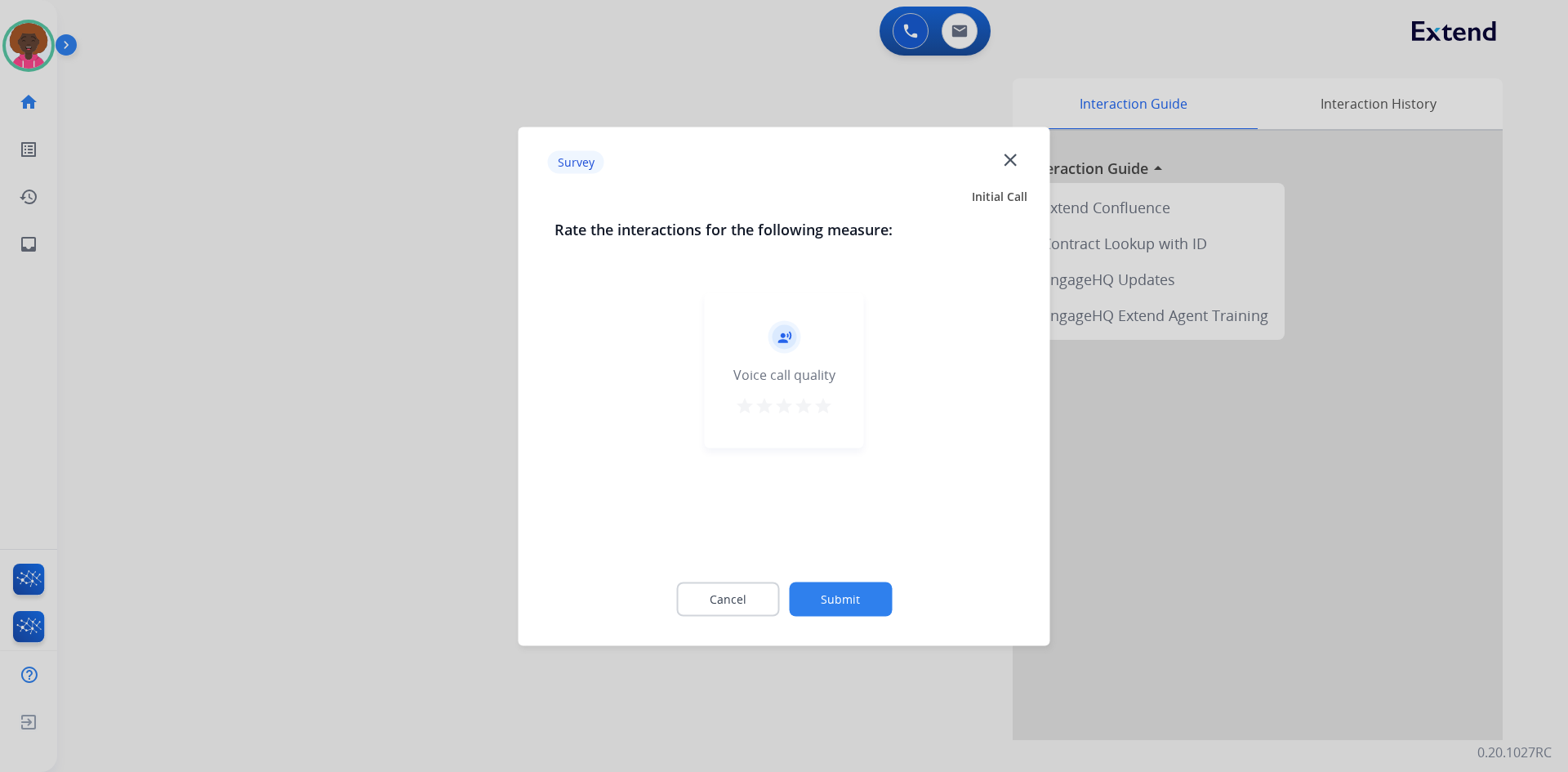
click at [828, 403] on mat-icon "star" at bounding box center [823, 404] width 19 height 19
click at [863, 581] on div "Cancel Submit" at bounding box center [784, 599] width 460 height 74
click at [836, 589] on button "Submit" at bounding box center [840, 598] width 103 height 34
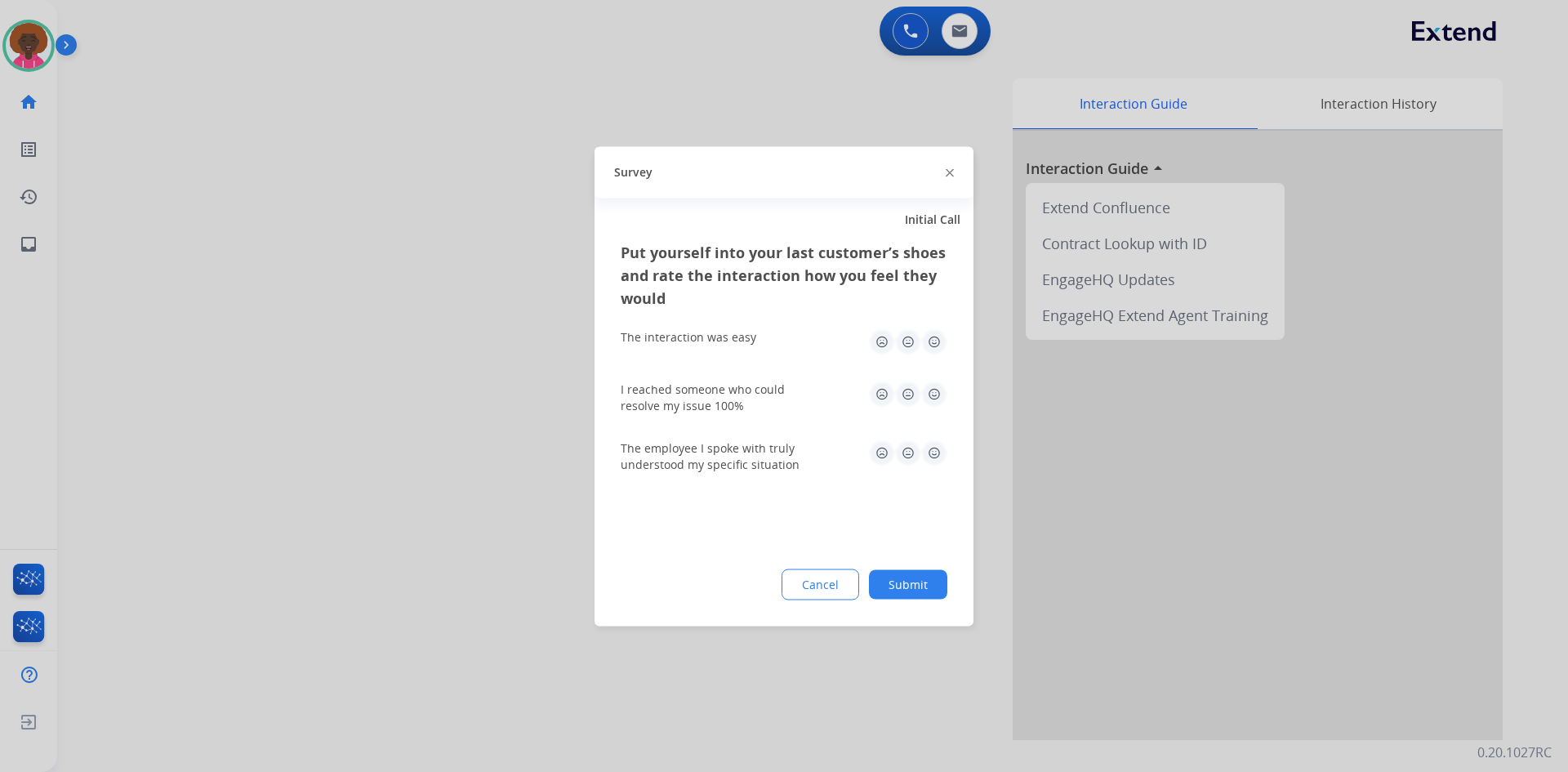
click at [935, 341] on img at bounding box center [934, 341] width 26 height 26
click at [930, 398] on img at bounding box center [934, 393] width 26 height 26
click at [940, 454] on img at bounding box center [934, 452] width 26 height 26
click at [934, 583] on button "Submit" at bounding box center [909, 584] width 79 height 29
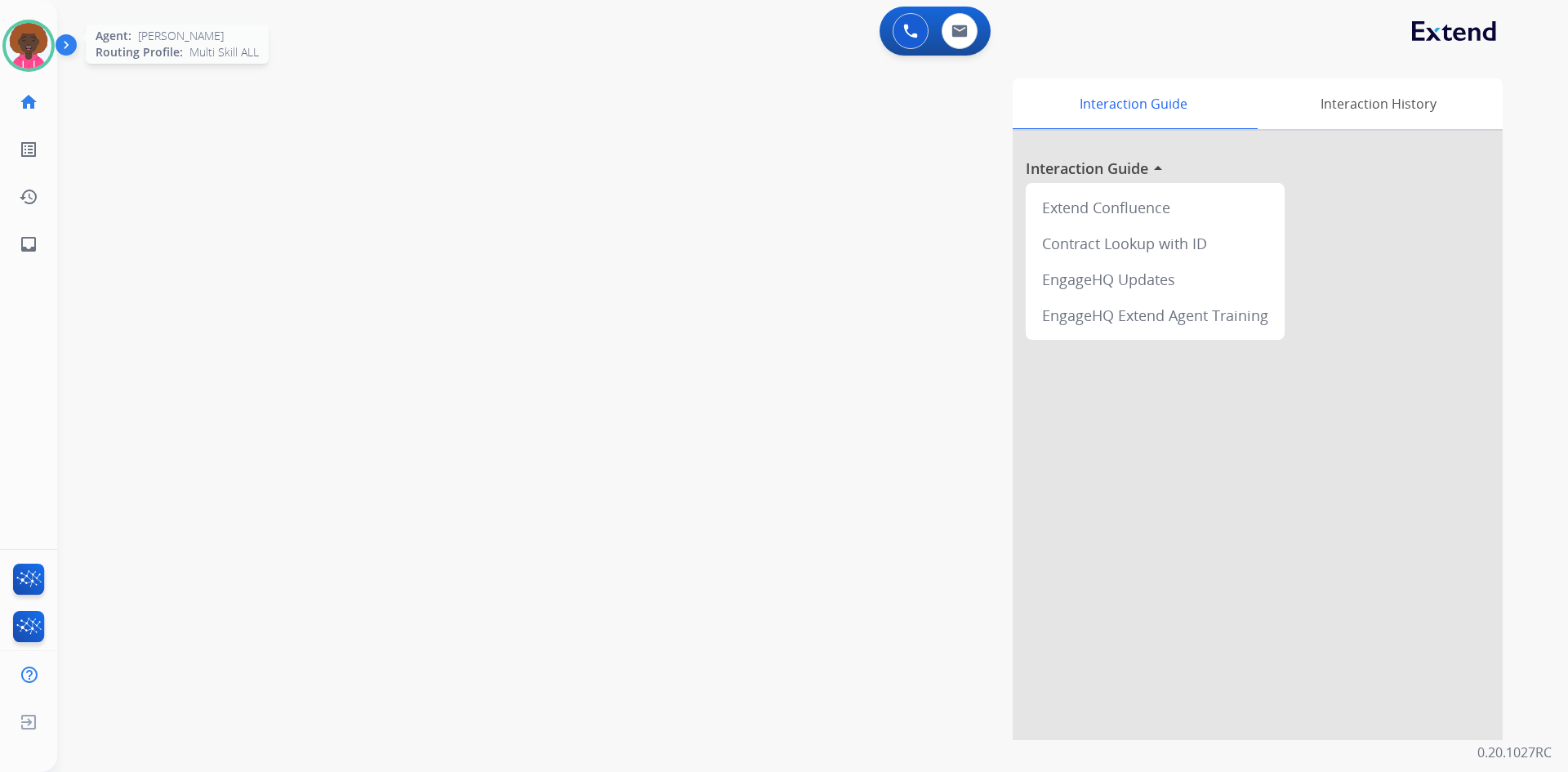
click at [32, 55] on img at bounding box center [28, 45] width 46 height 46
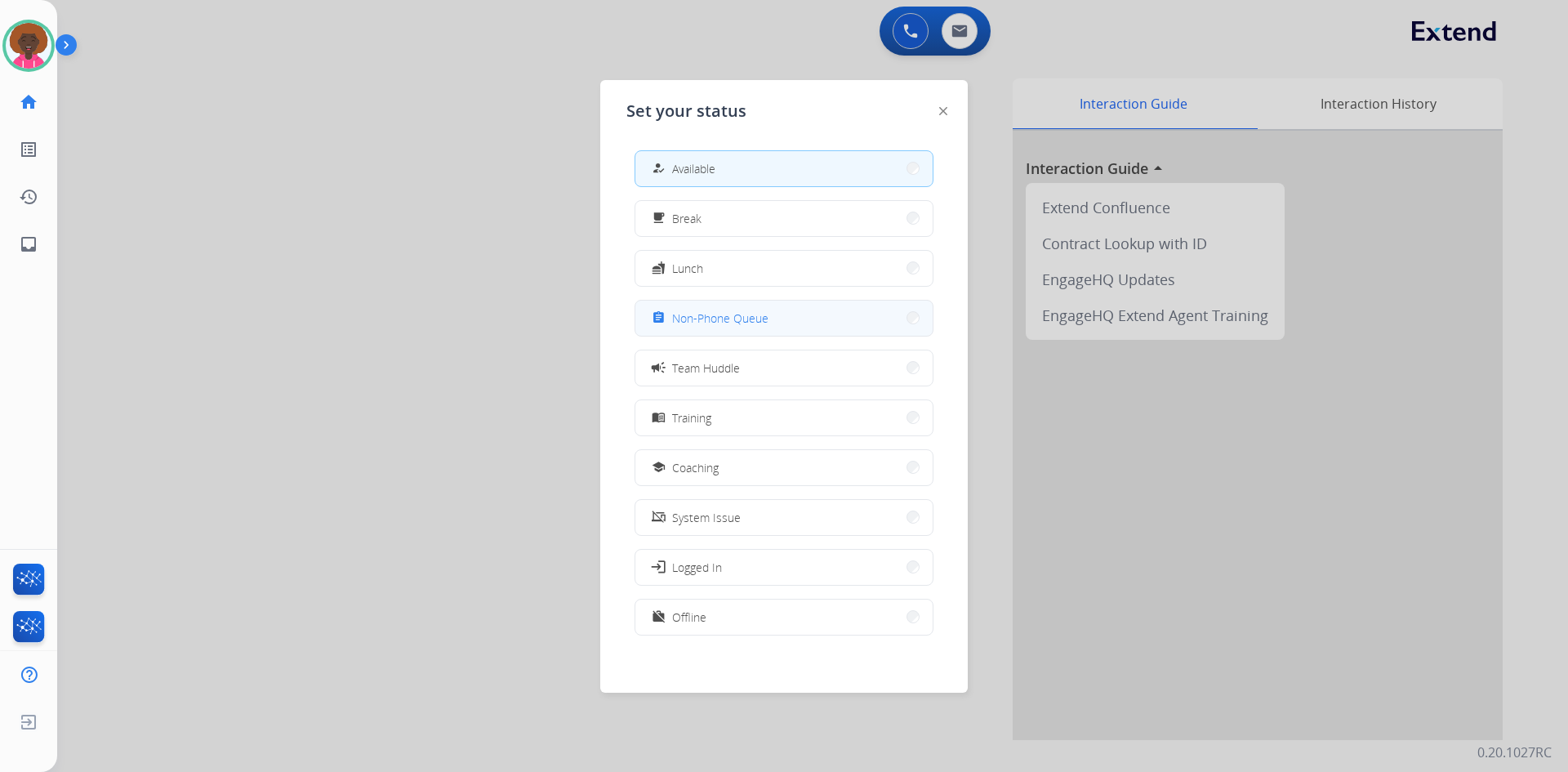
click at [694, 316] on span "Non-Phone Queue" at bounding box center [720, 318] width 96 height 17
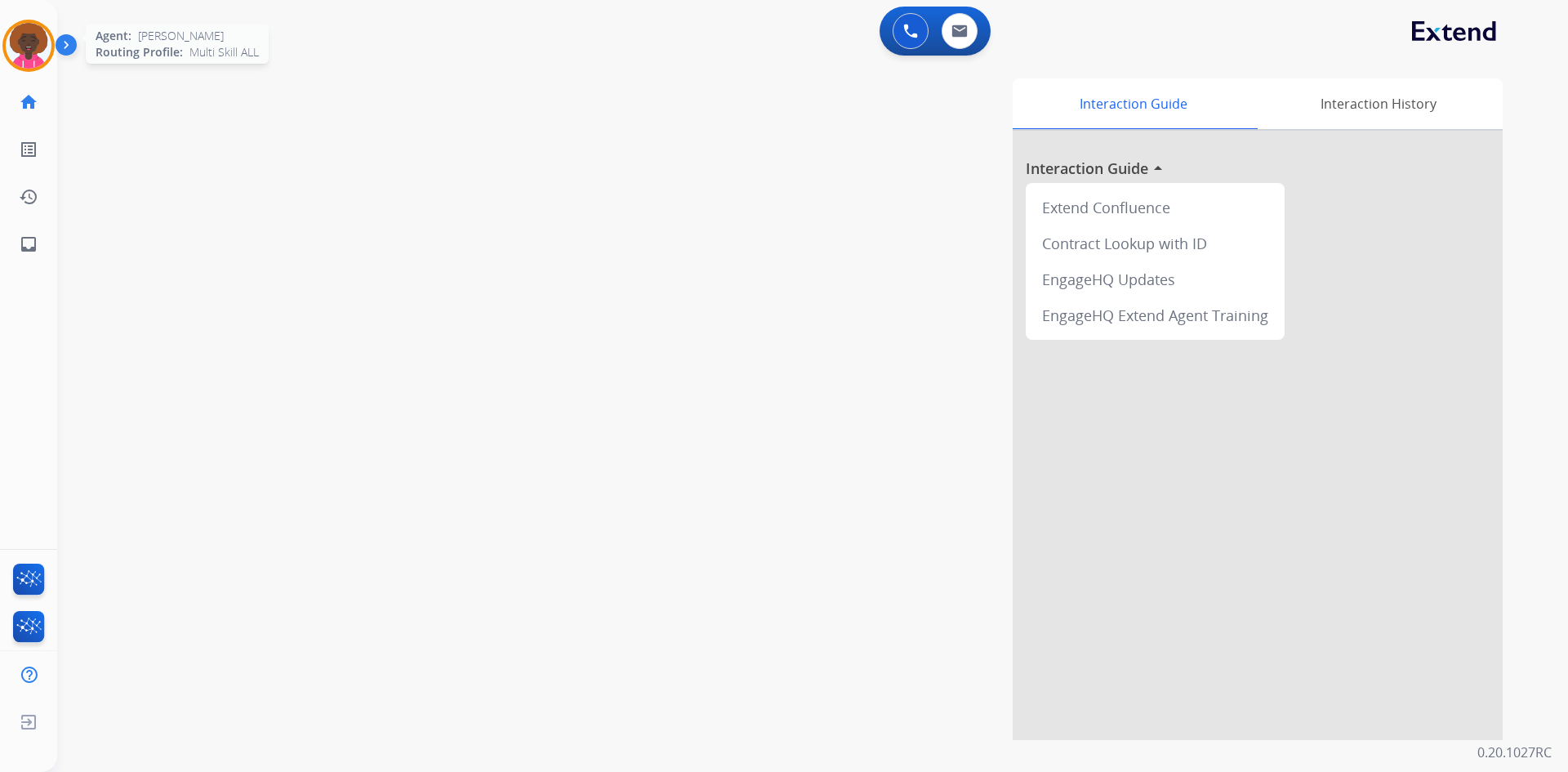
click at [28, 45] on img at bounding box center [28, 45] width 46 height 46
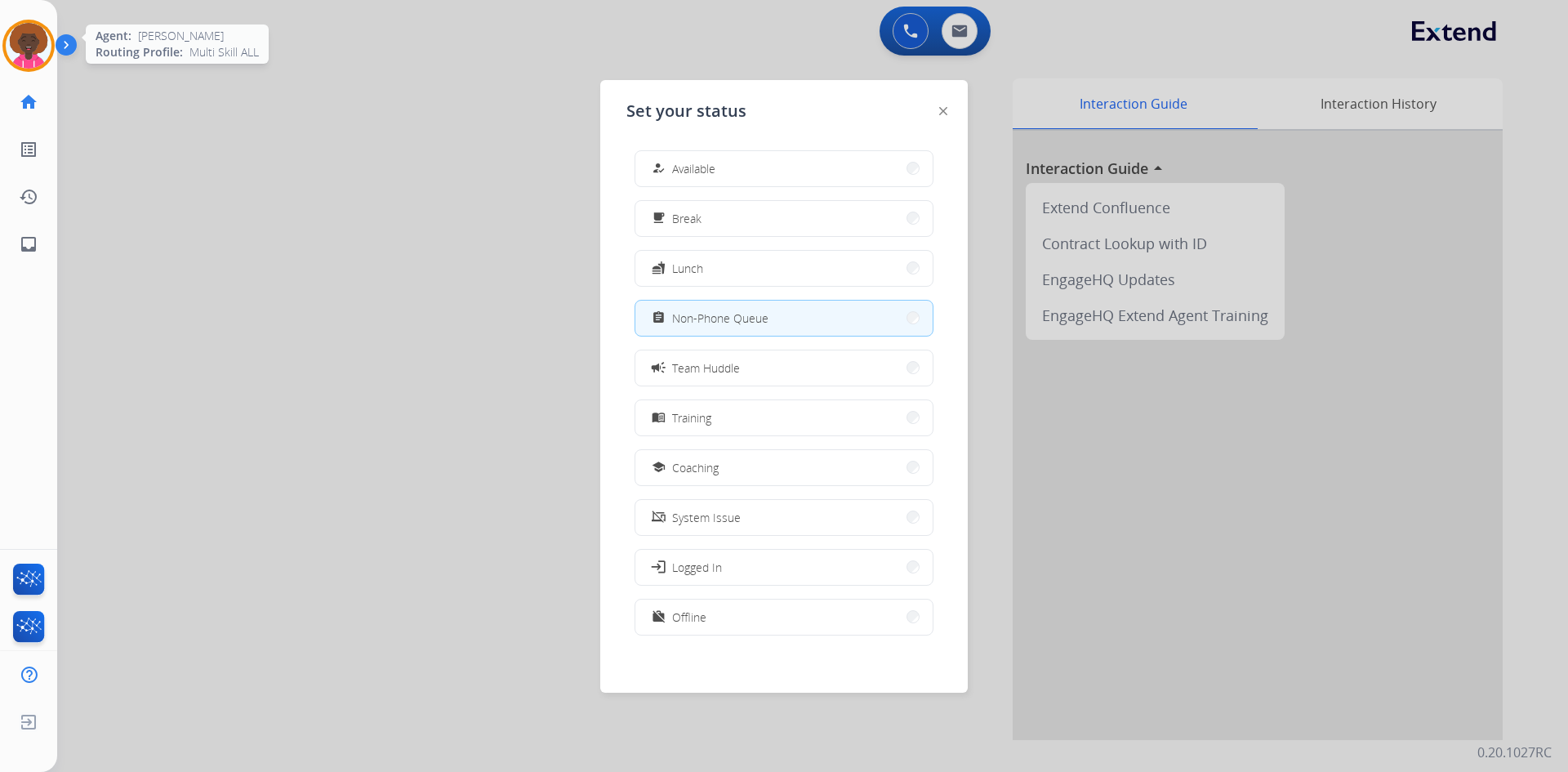
click at [10, 25] on div "Agent: [PERSON_NAME] Profile: Multi Skill ALL" at bounding box center [28, 45] width 52 height 52
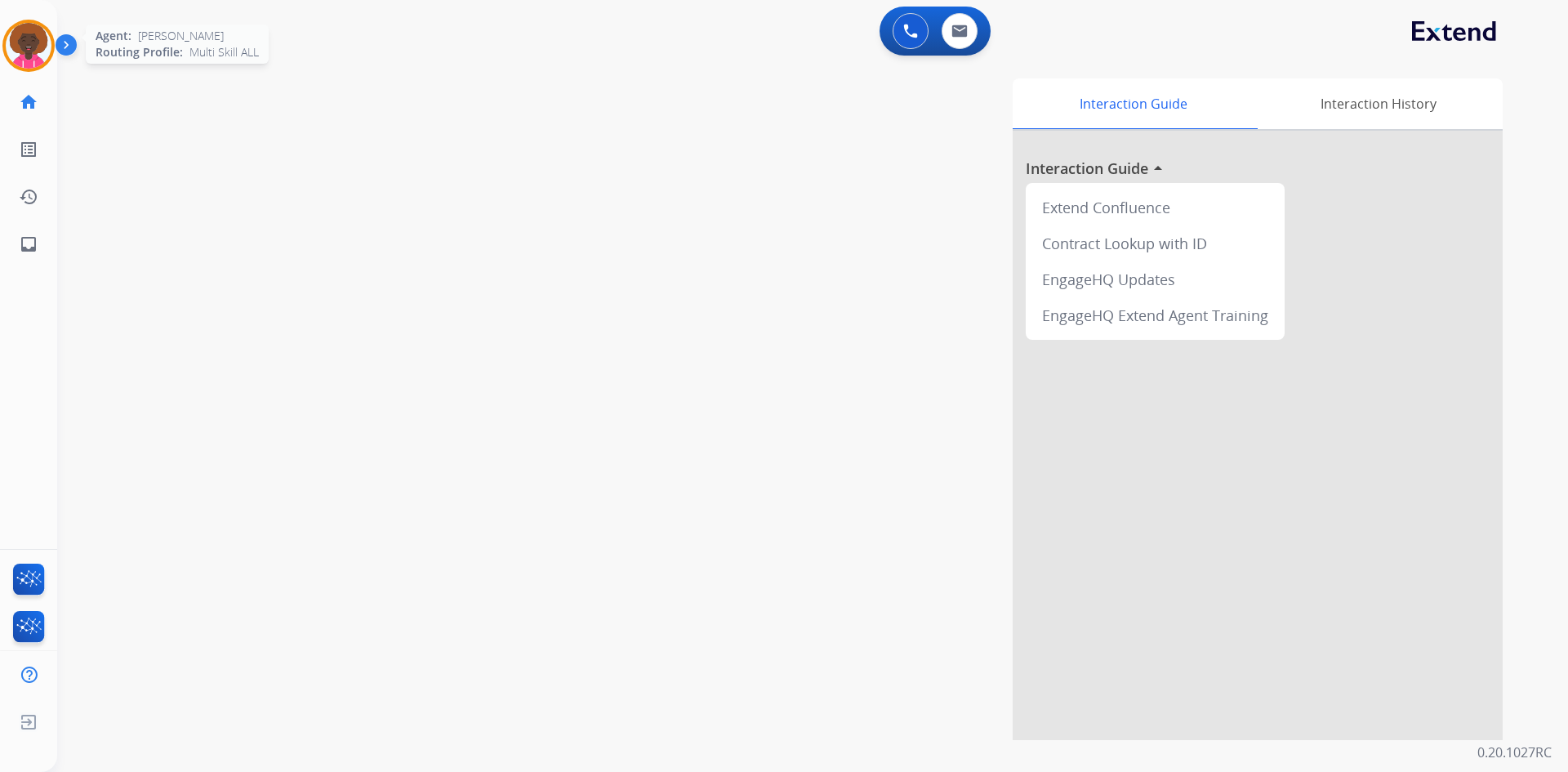
click at [29, 38] on img at bounding box center [28, 45] width 46 height 46
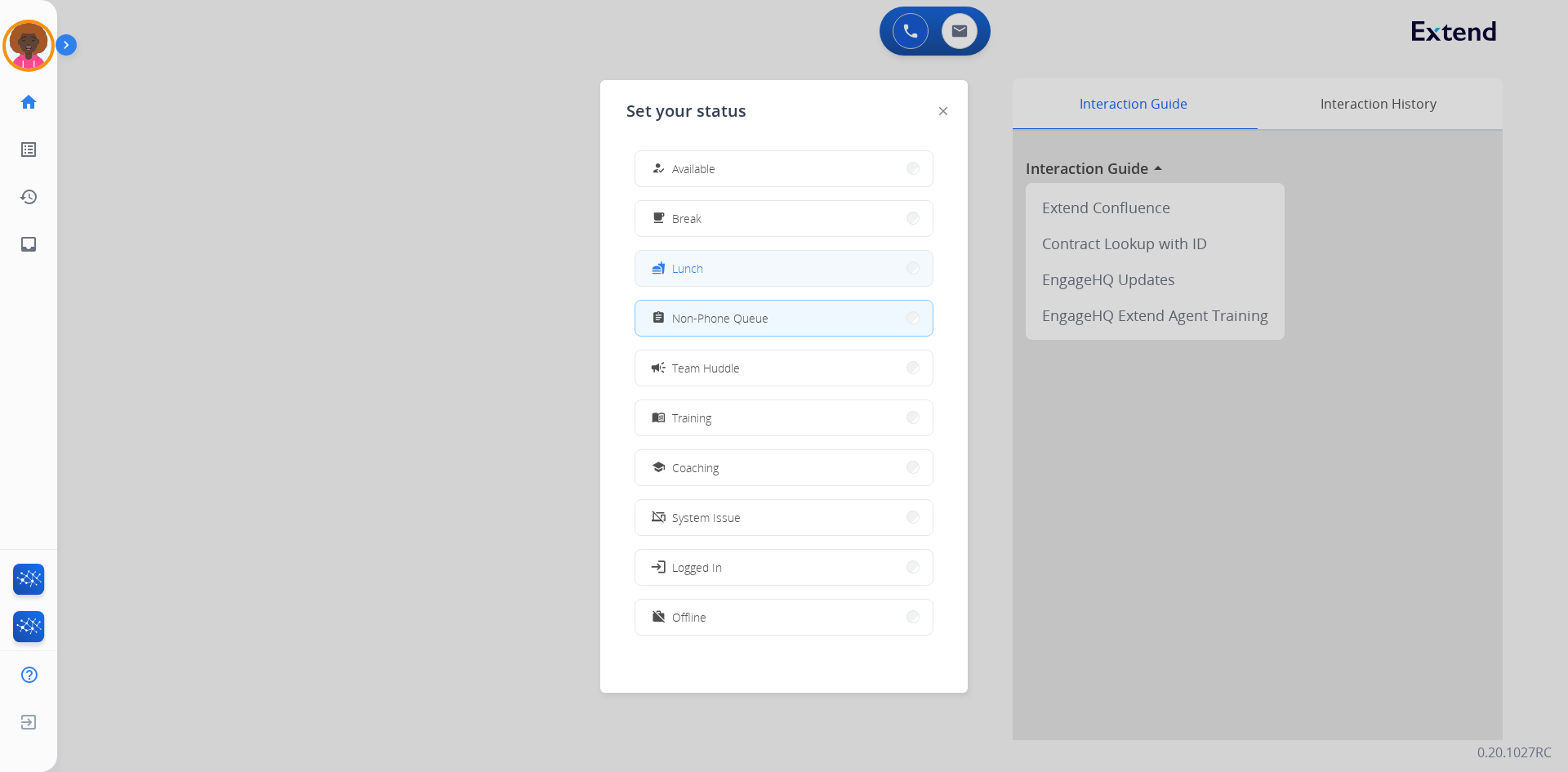
click at [751, 265] on button "fastfood Lunch" at bounding box center [784, 268] width 297 height 35
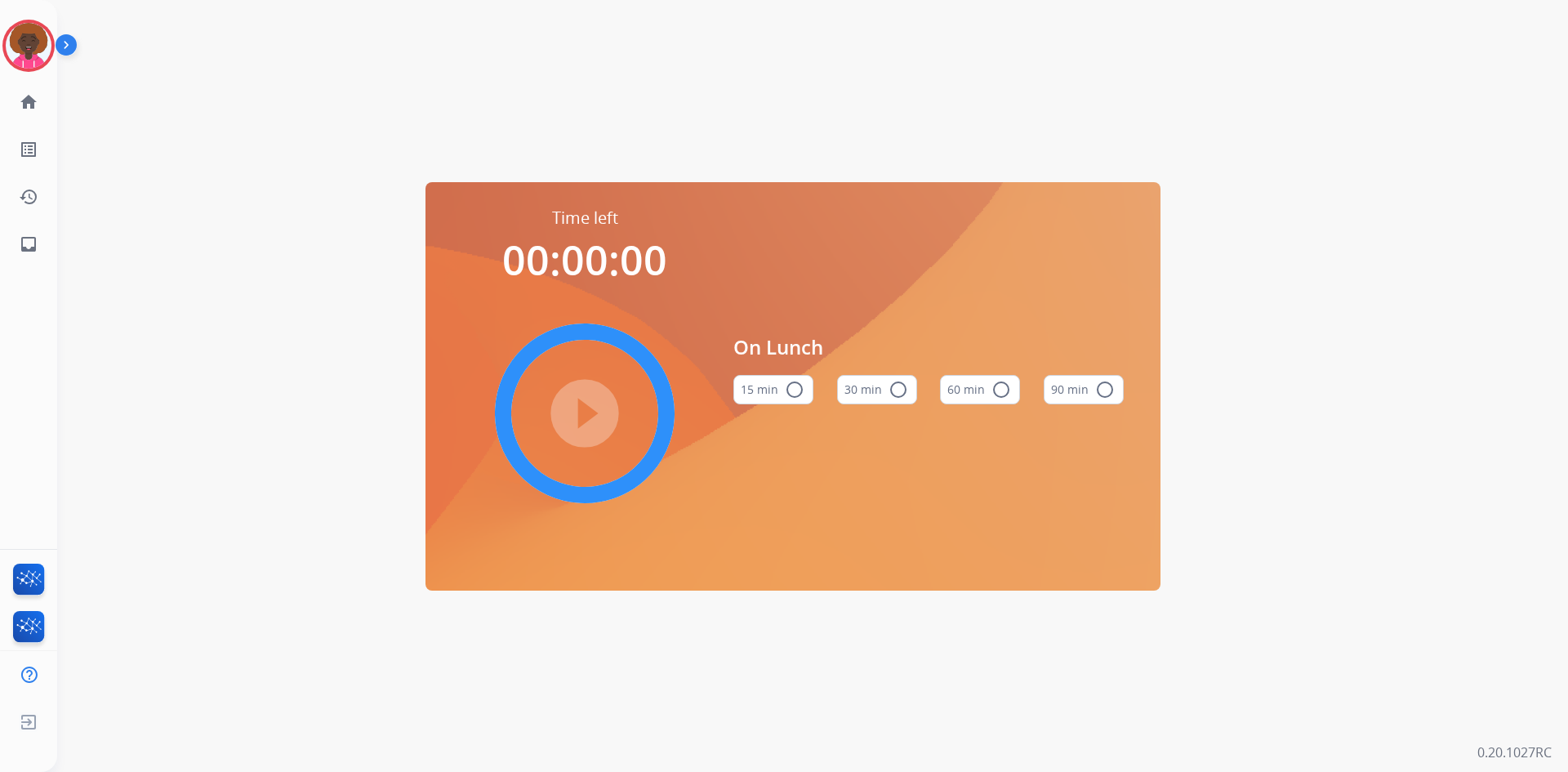
click at [997, 382] on mat-icon "radio_button_unchecked" at bounding box center [1001, 389] width 19 height 19
click at [592, 413] on mat-icon "play_circle_filled" at bounding box center [585, 413] width 19 height 19
click at [28, 34] on img at bounding box center [28, 45] width 46 height 46
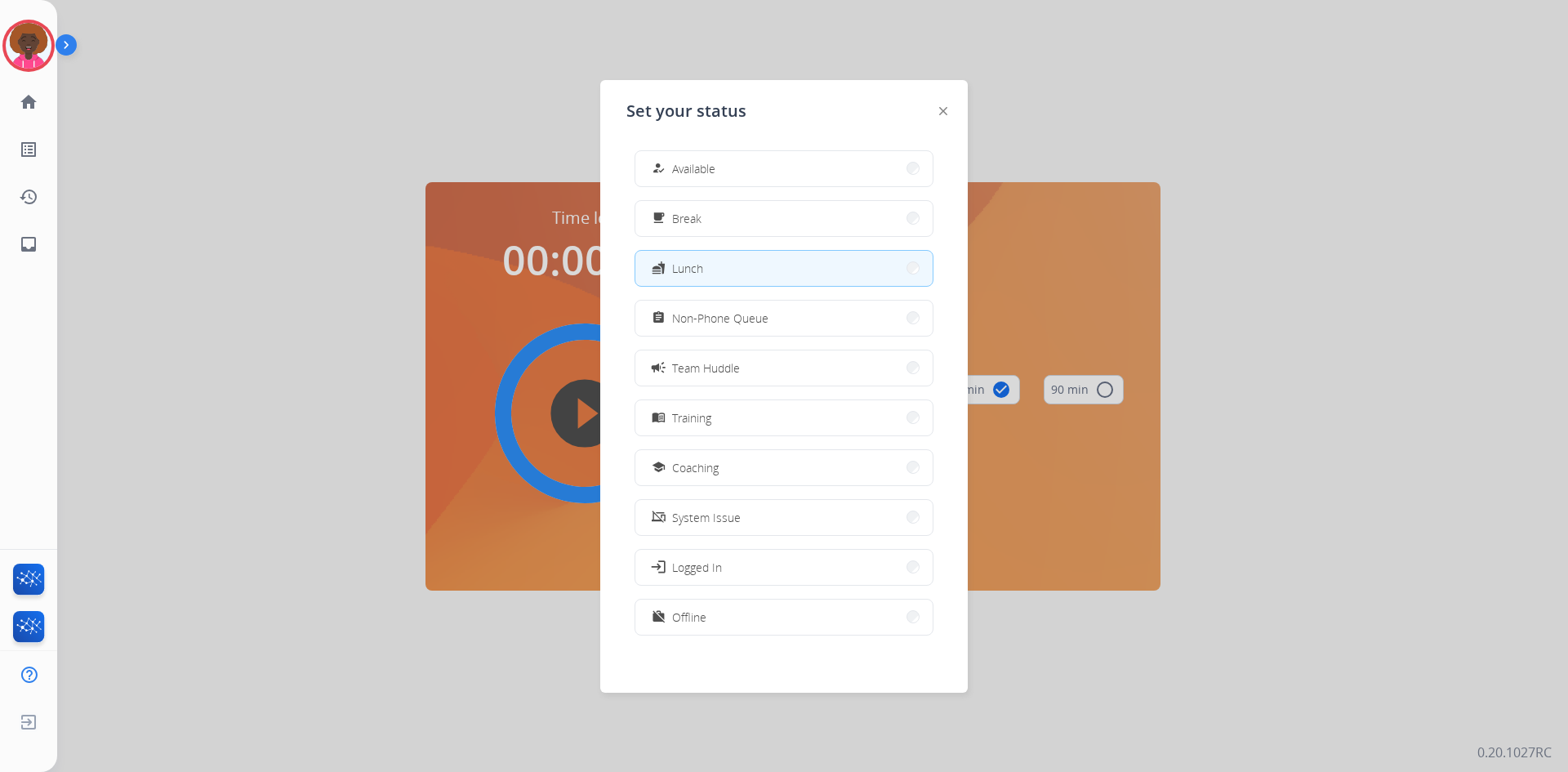
drag, startPoint x: 700, startPoint y: 127, endPoint x: 694, endPoint y: 117, distance: 11.7
click at [694, 117] on div "Set your status how_to_reg Available free_breakfast Break fastfood Lunch assign…" at bounding box center [784, 386] width 368 height 612
click at [696, 172] on span "Available" at bounding box center [694, 168] width 44 height 17
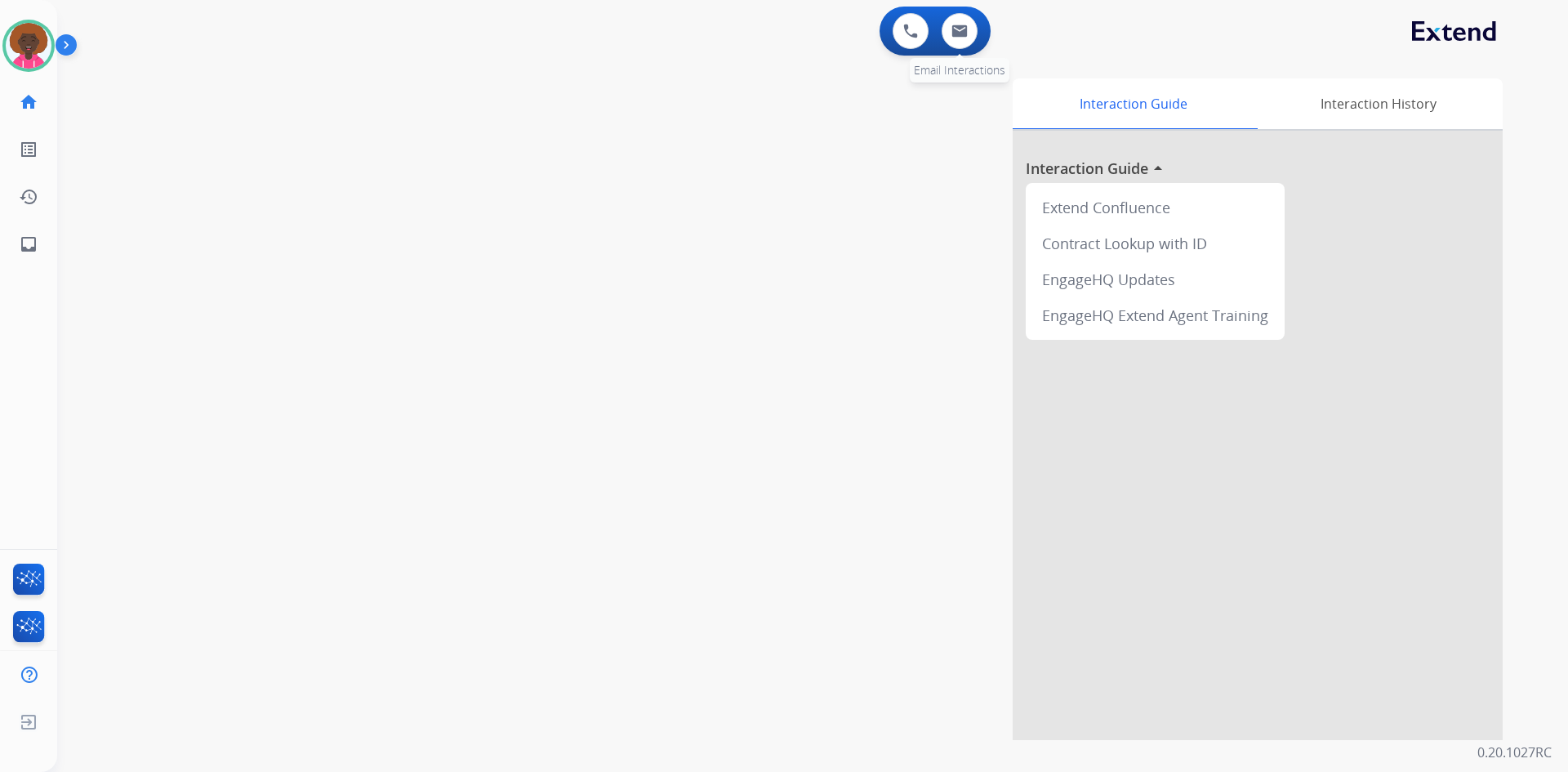
click at [973, 44] on div "0 Email Interactions" at bounding box center [960, 31] width 49 height 36
click at [977, 42] on div "0 Email Interactions" at bounding box center [960, 31] width 49 height 36
click at [972, 35] on button at bounding box center [959, 31] width 36 height 36
select select "**********"
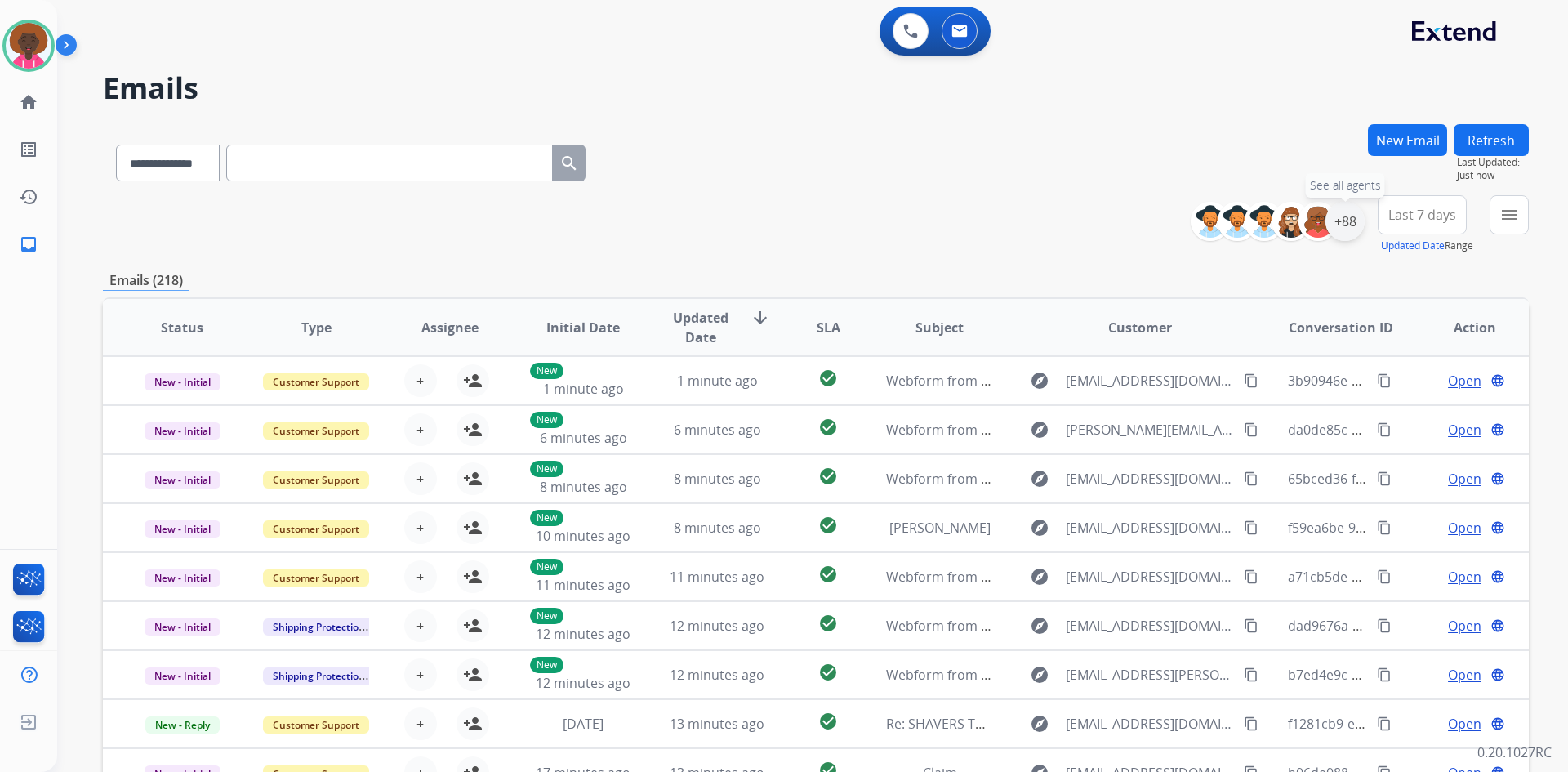
click at [1339, 224] on div "+88" at bounding box center [1345, 221] width 39 height 39
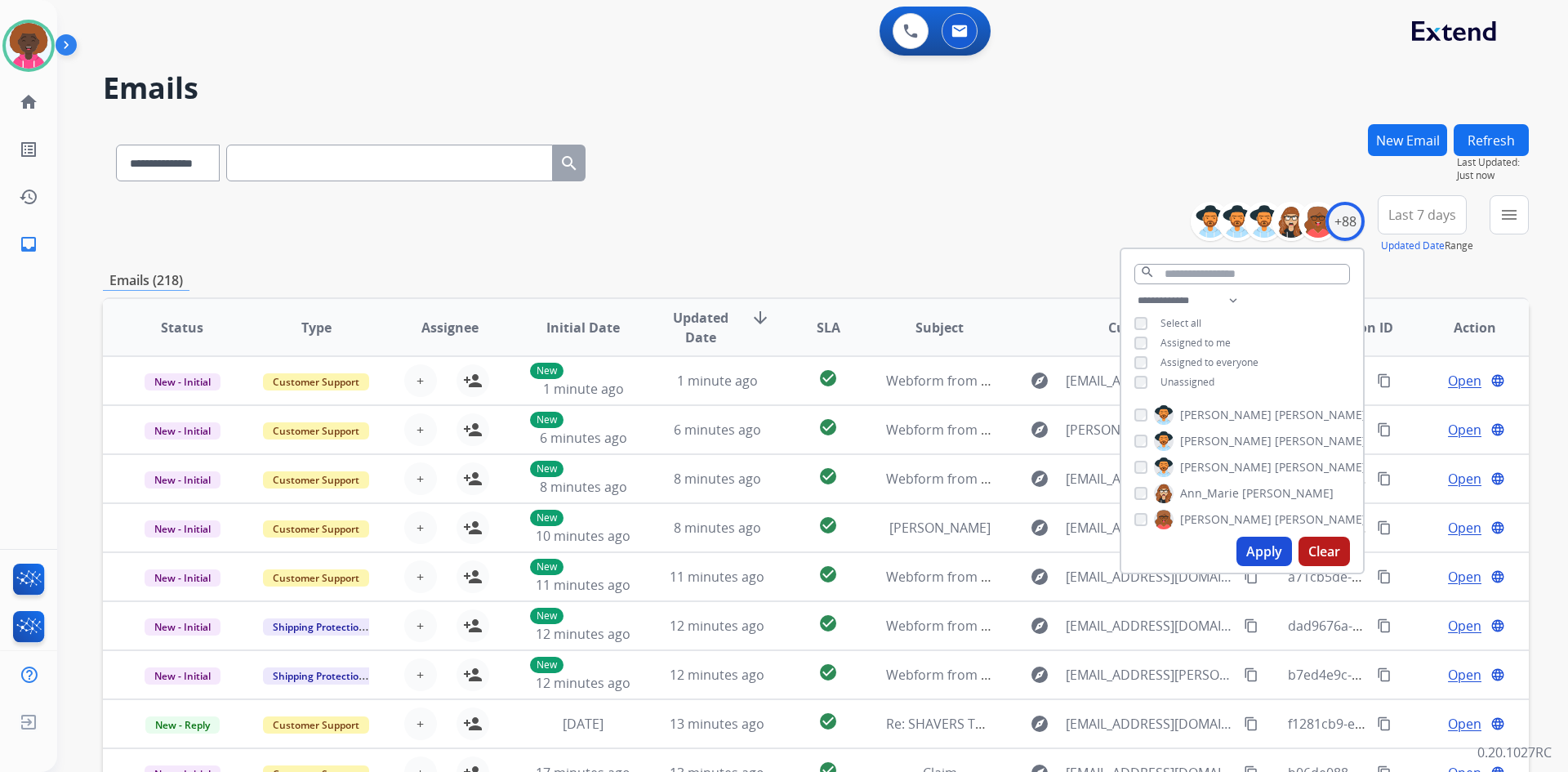
click at [1261, 547] on button "Apply" at bounding box center [1265, 551] width 55 height 29
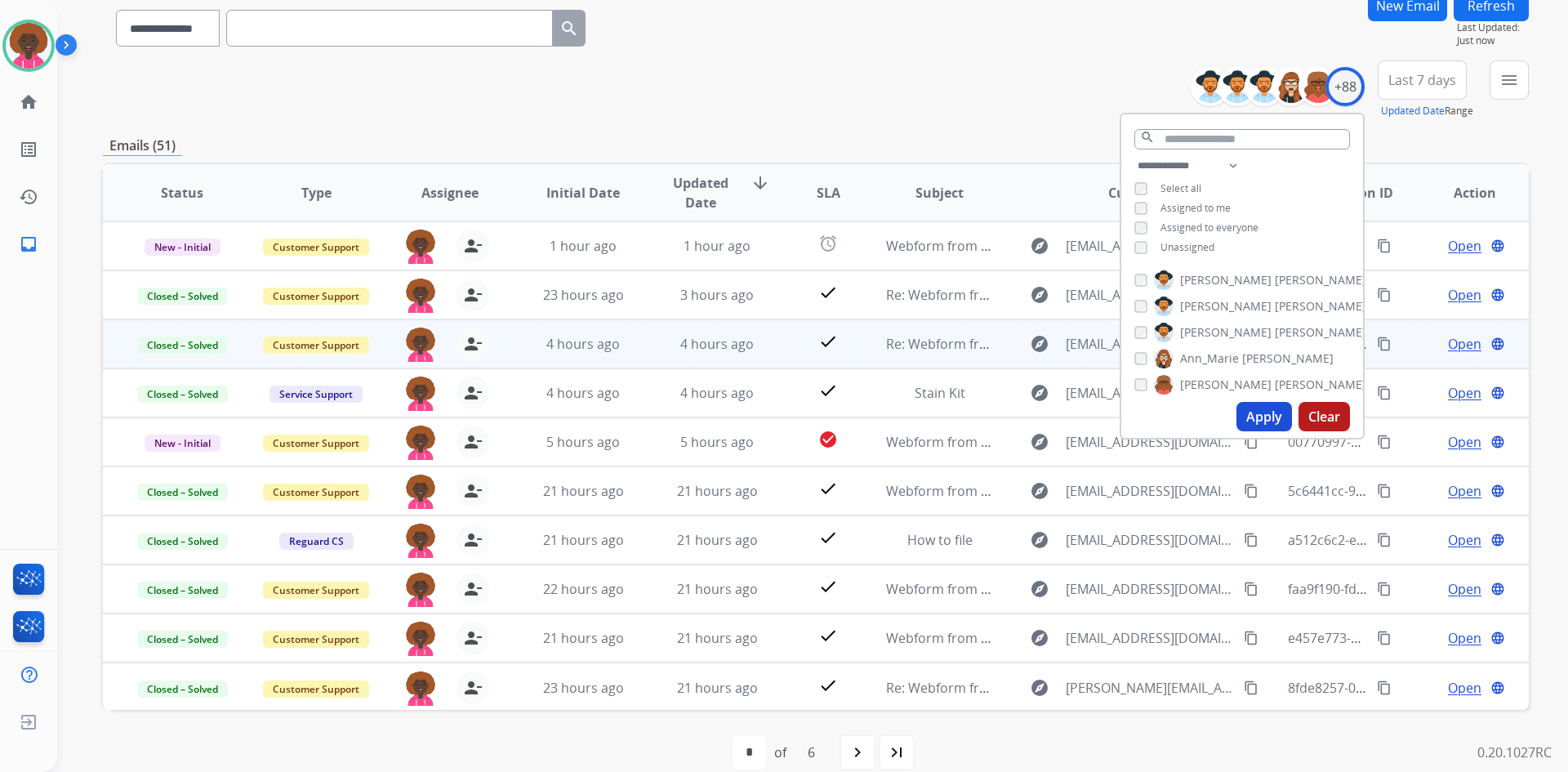
scroll to position [157, 0]
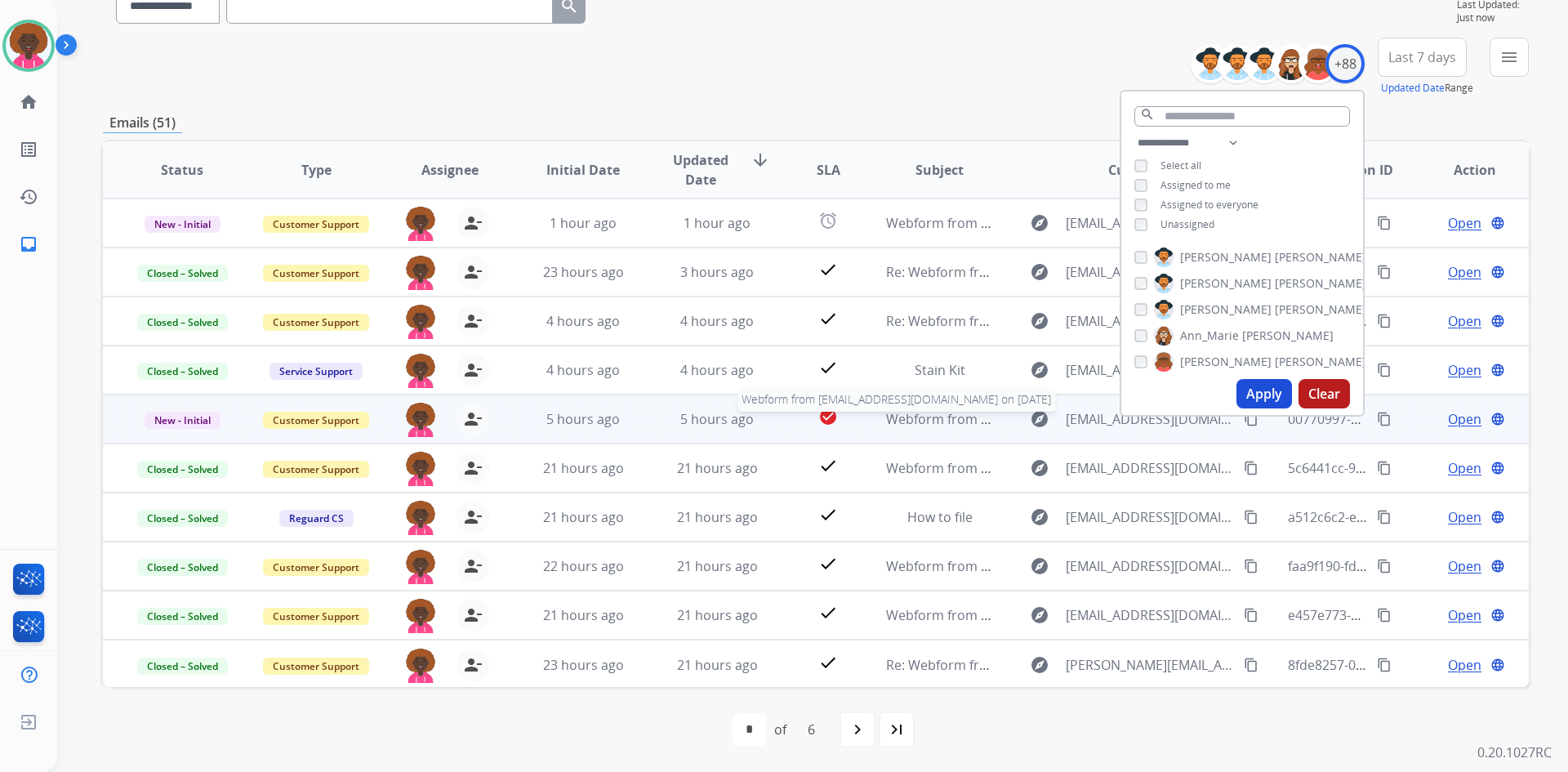
click at [907, 416] on span "Webform from [EMAIL_ADDRESS][DOMAIN_NAME] on [DATE]" at bounding box center [1071, 419] width 370 height 18
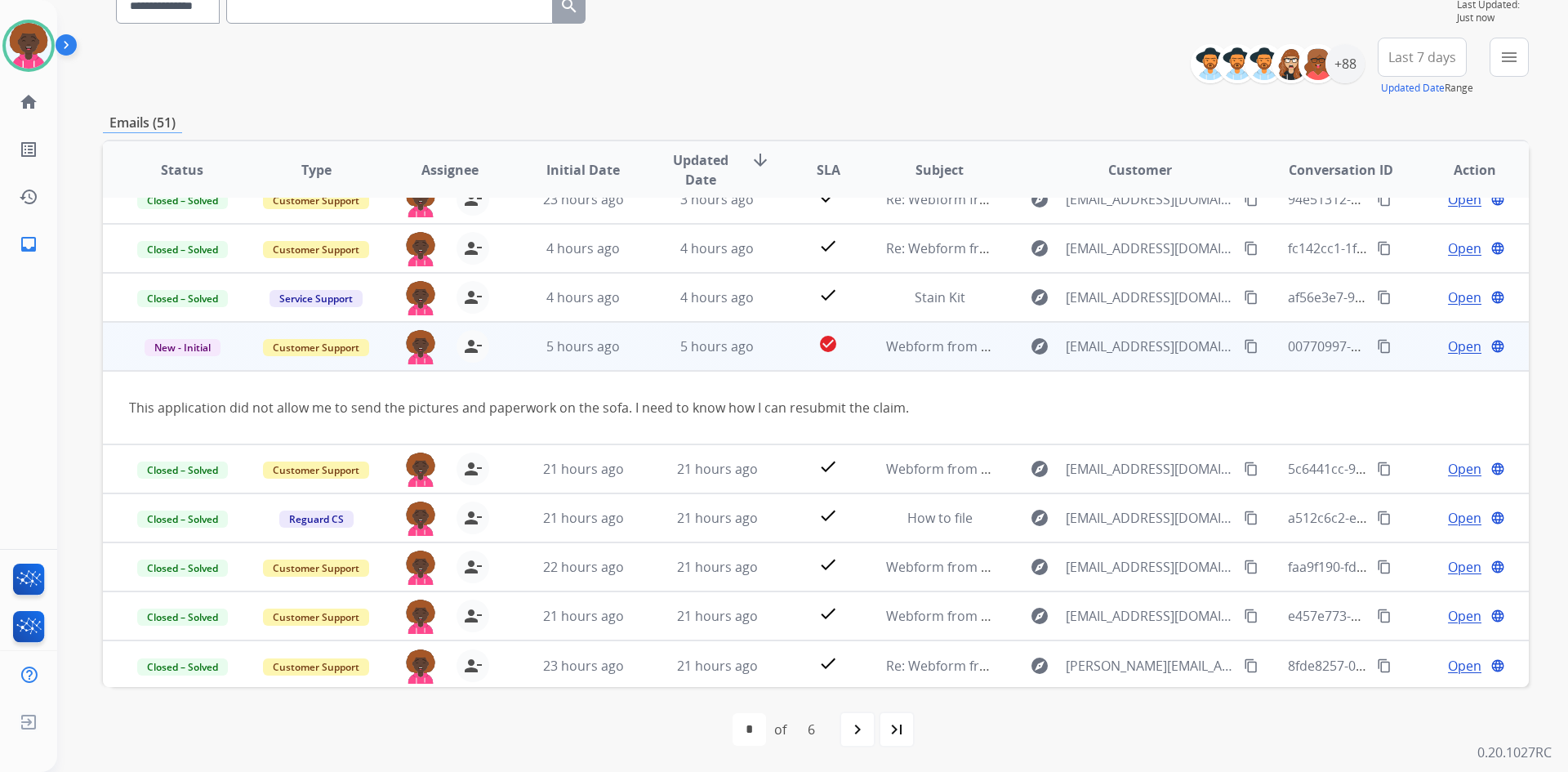
scroll to position [75, 0]
click at [1454, 342] on span "Open" at bounding box center [1465, 343] width 34 height 19
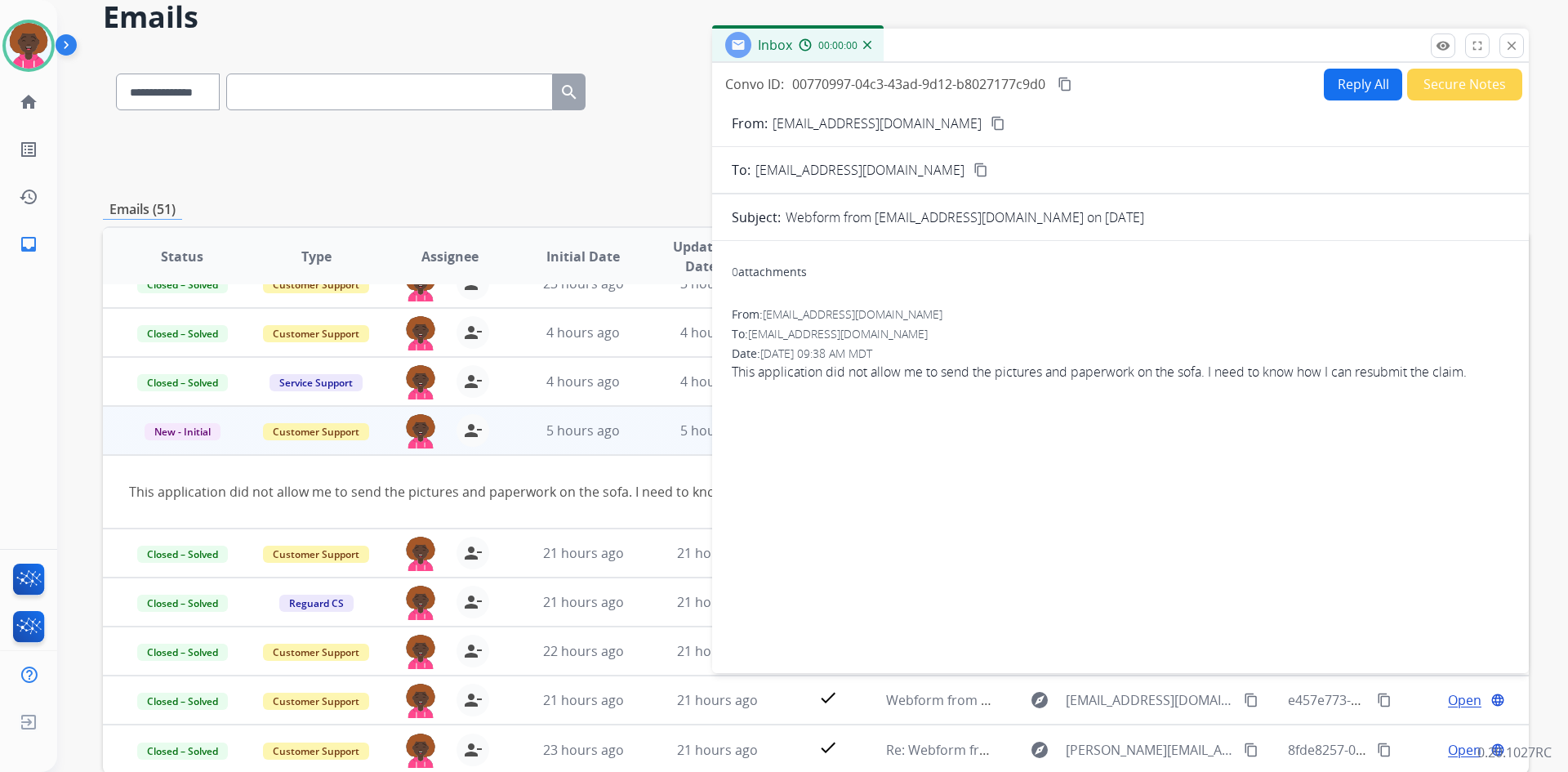
scroll to position [0, 0]
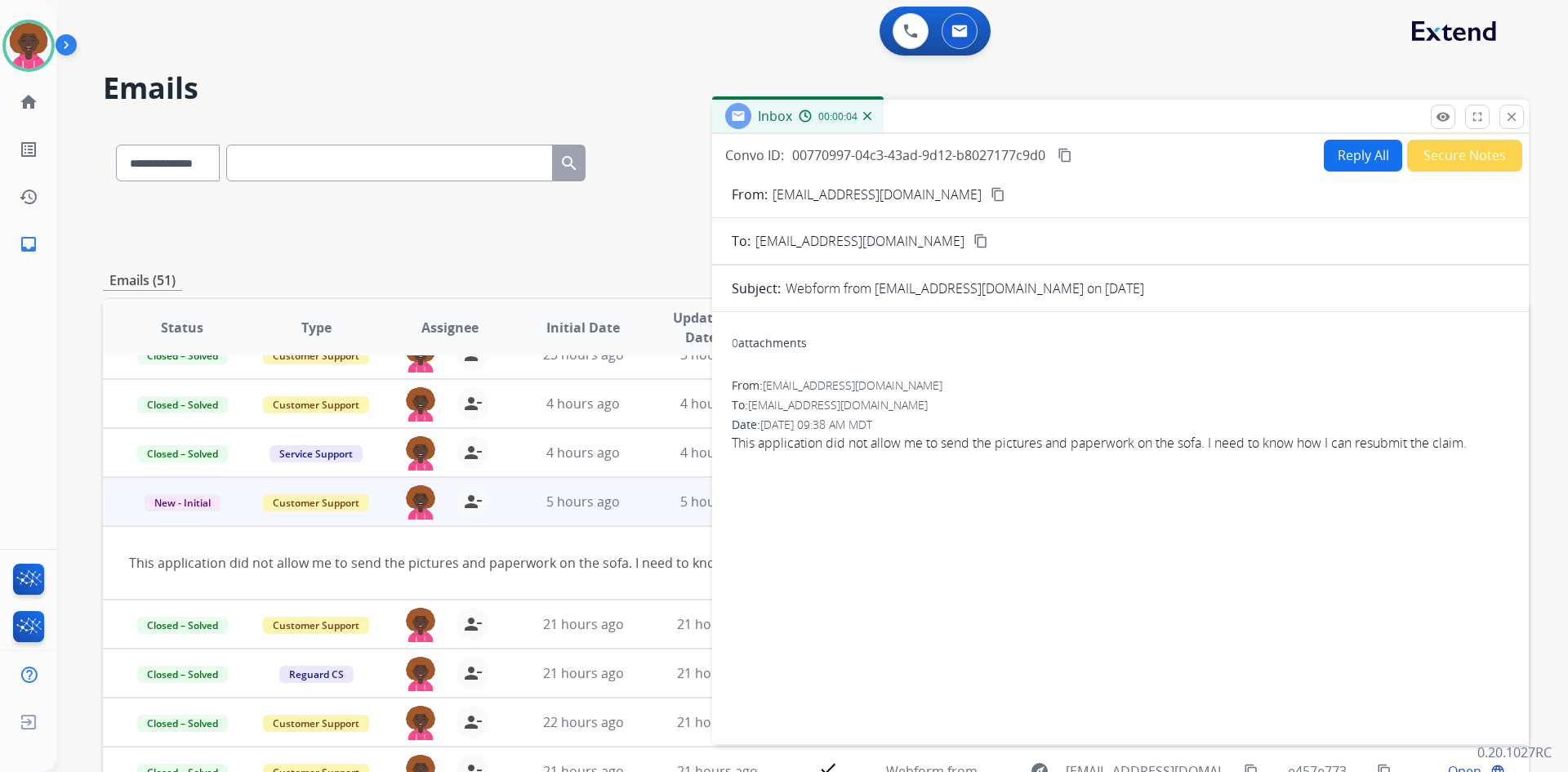
click at [1430, 152] on button "Secure Notes" at bounding box center [1465, 156] width 116 height 32
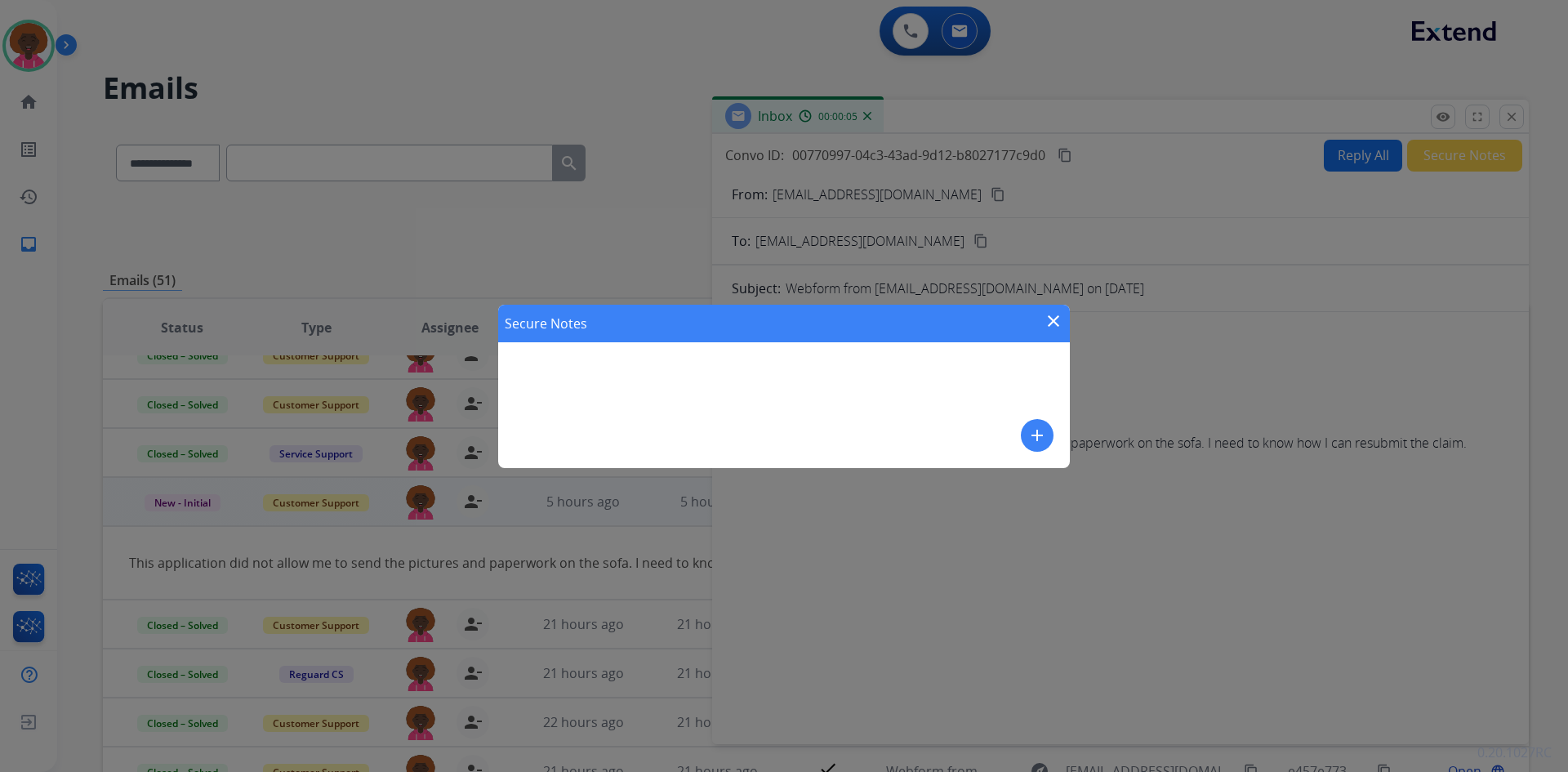
click at [1037, 394] on div "Secure Notes close add" at bounding box center [784, 386] width 572 height 163
click at [1401, 259] on div "Secure Notes close add" at bounding box center [784, 386] width 1568 height 772
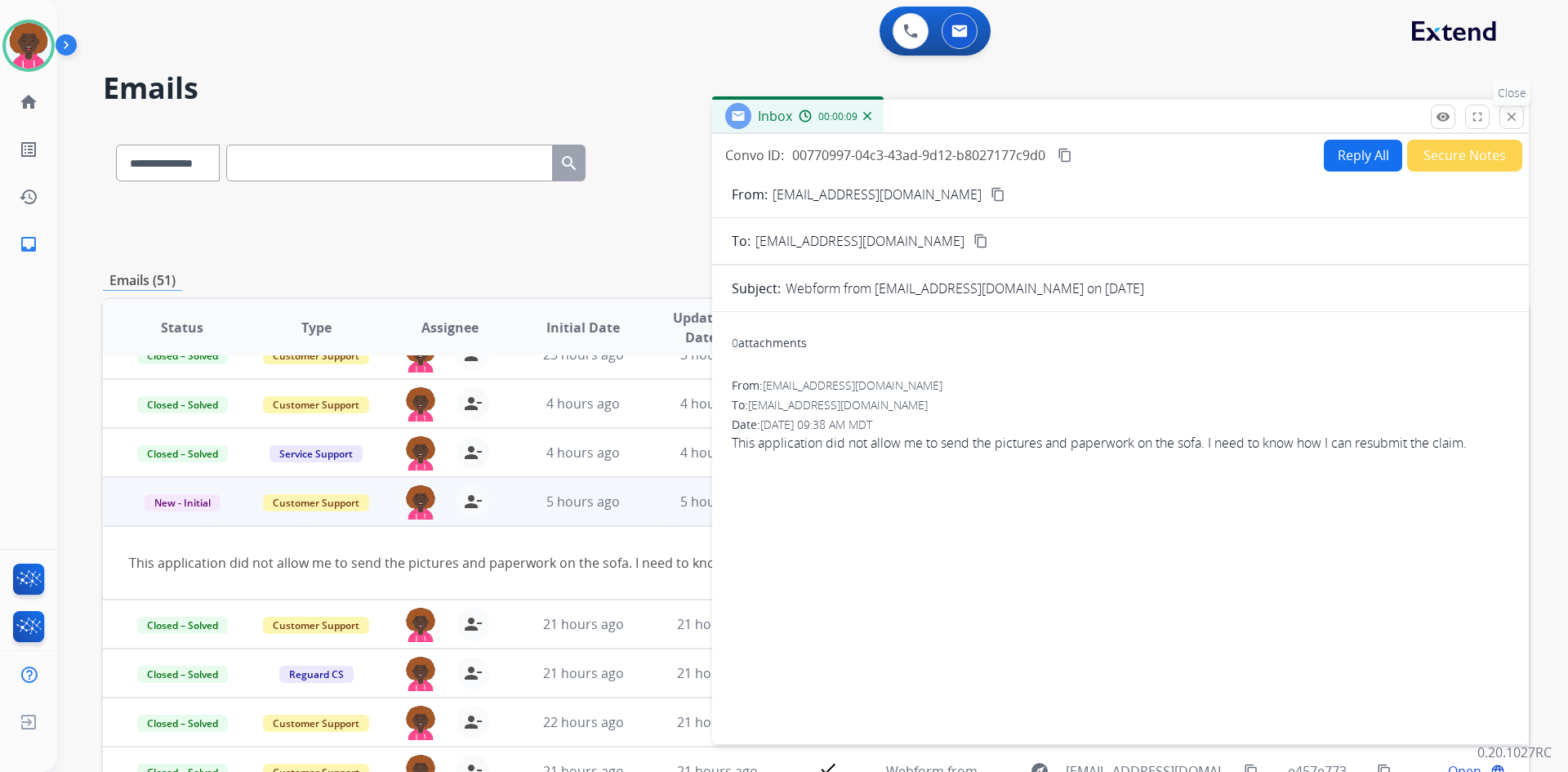
click at [1513, 119] on mat-icon "close" at bounding box center [1512, 117] width 15 height 15
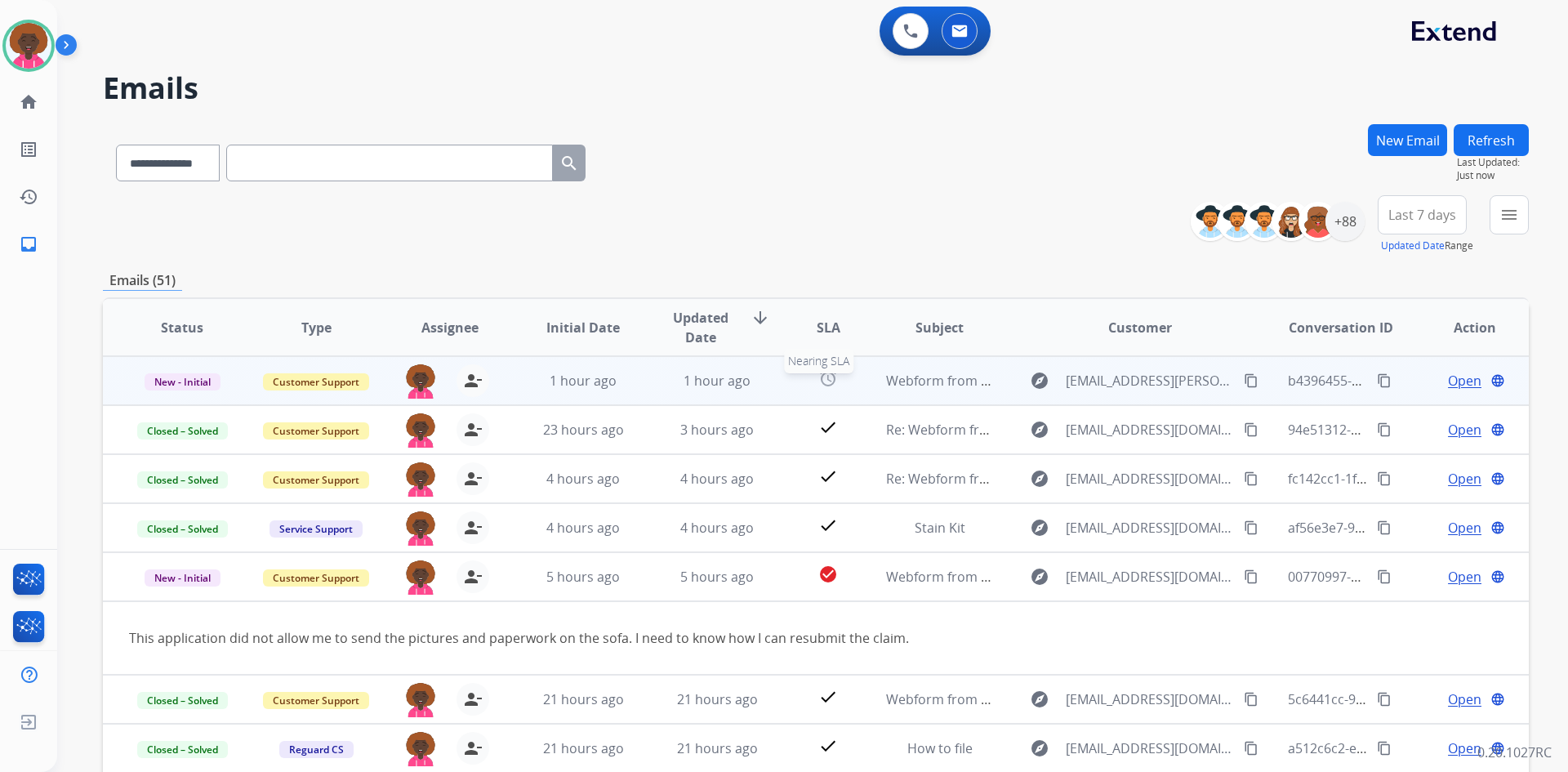
click at [838, 373] on div "alarm" at bounding box center [828, 380] width 62 height 24
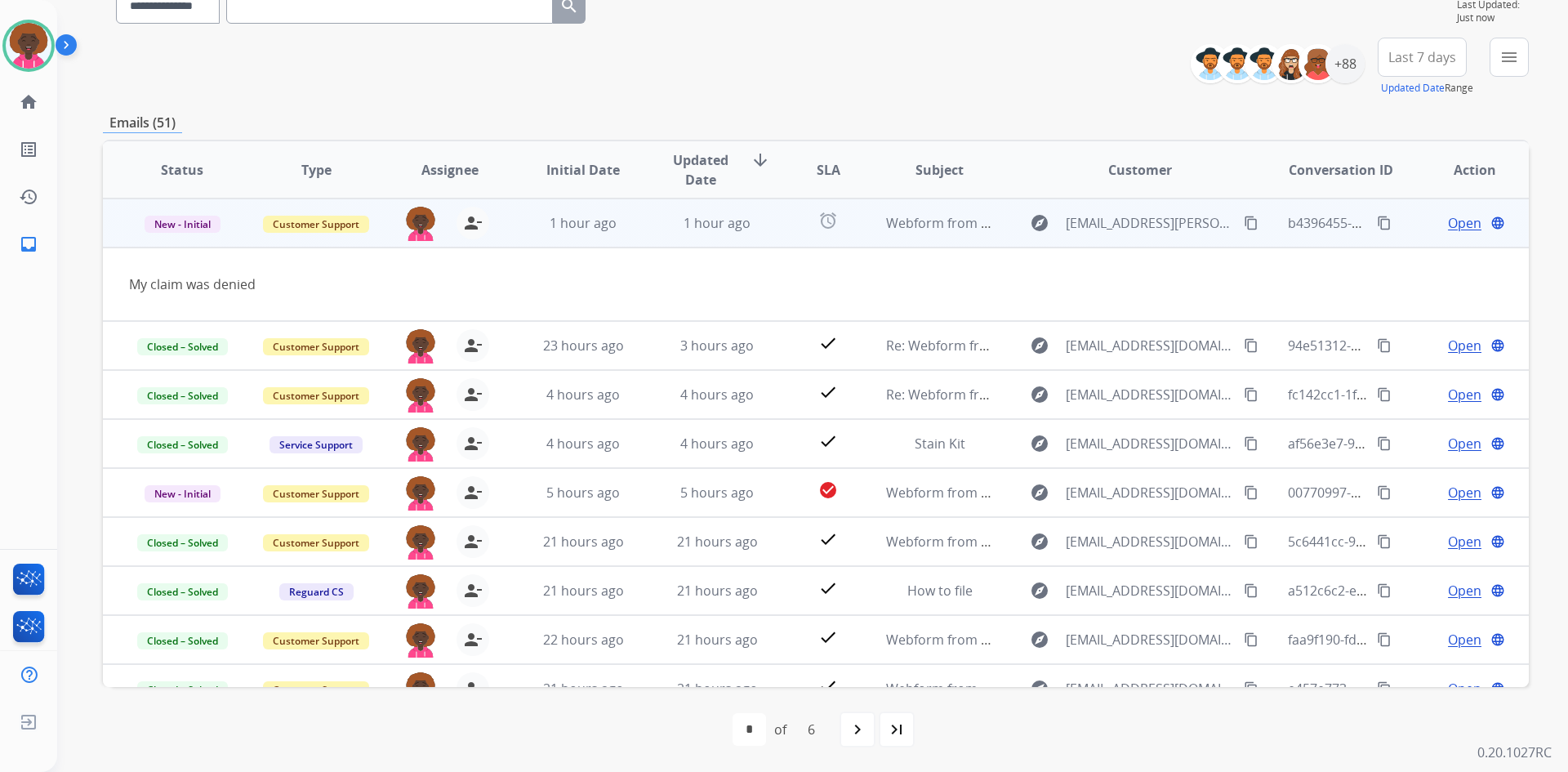
click at [1457, 223] on span "Open" at bounding box center [1465, 223] width 34 height 19
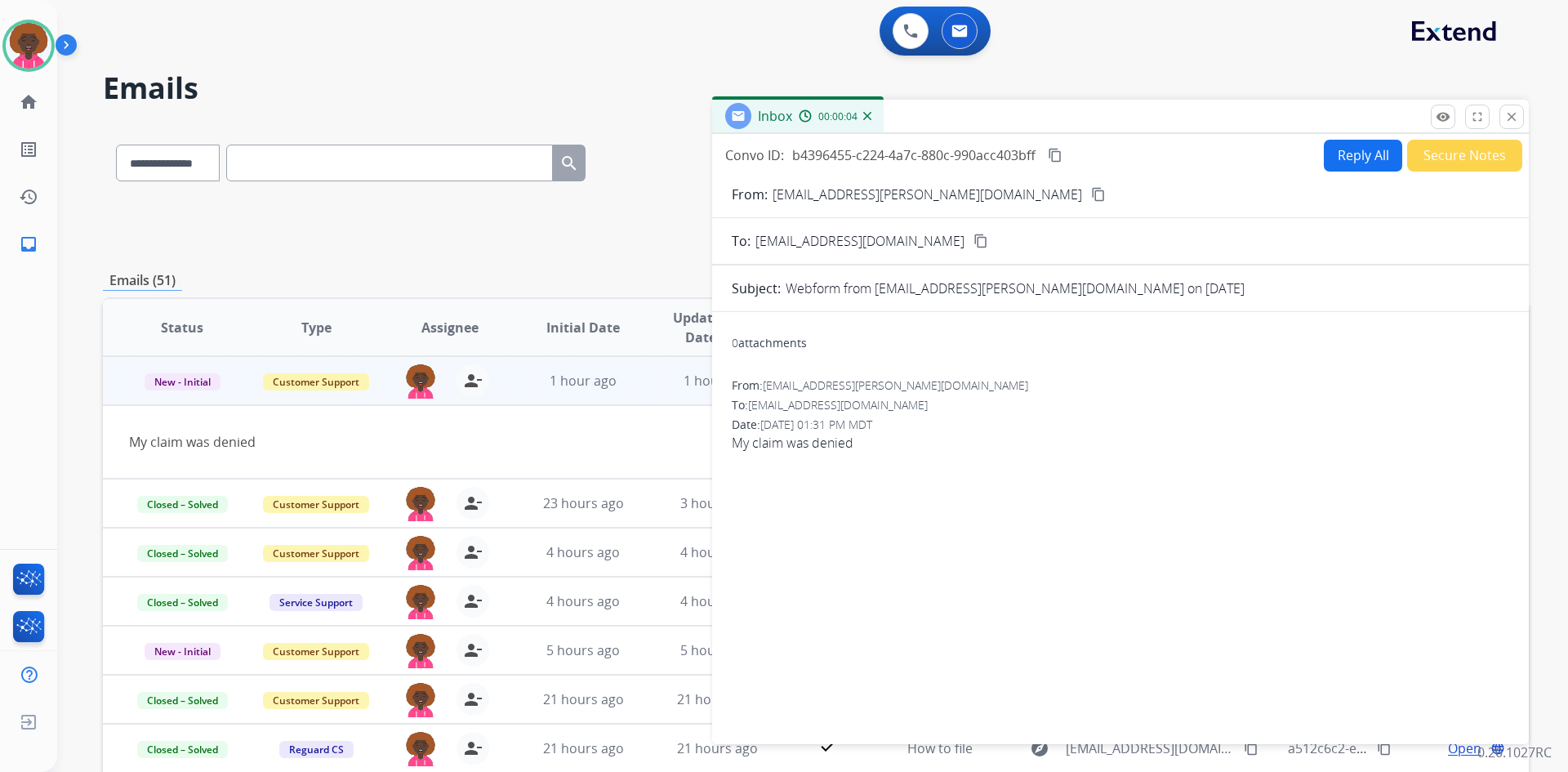
drag, startPoint x: 962, startPoint y: 187, endPoint x: 927, endPoint y: 197, distance: 36.4
click at [962, 188] on div "From: [EMAIL_ADDRESS][PERSON_NAME][DOMAIN_NAME] content_copy" at bounding box center [1120, 193] width 817 height 19
drag, startPoint x: 939, startPoint y: 194, endPoint x: 717, endPoint y: 166, distance: 223.8
click at [1091, 194] on mat-icon "content_copy" at bounding box center [1099, 194] width 15 height 15
click at [1344, 167] on button "Reply All" at bounding box center [1364, 156] width 79 height 32
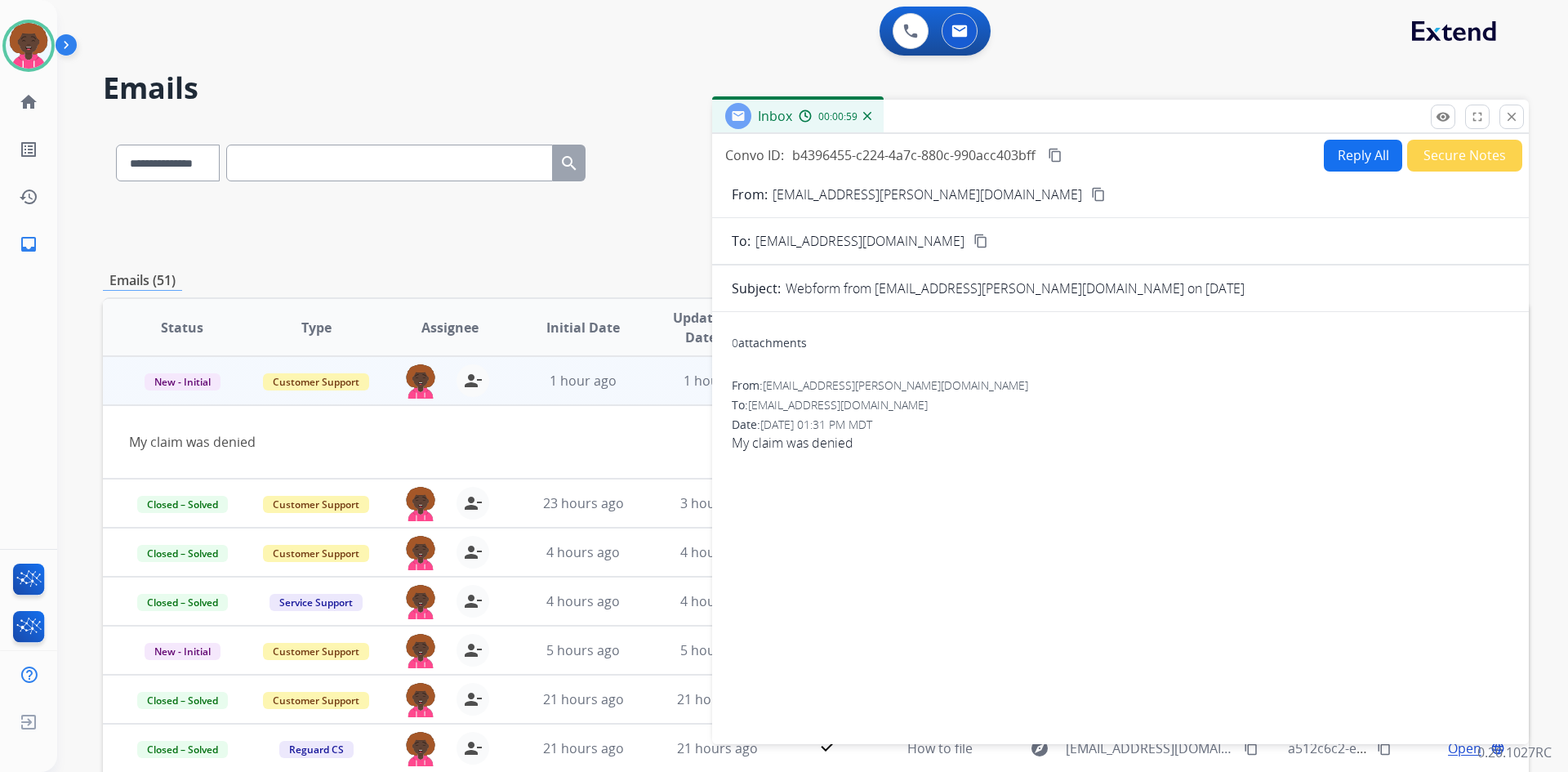
select select "**********"
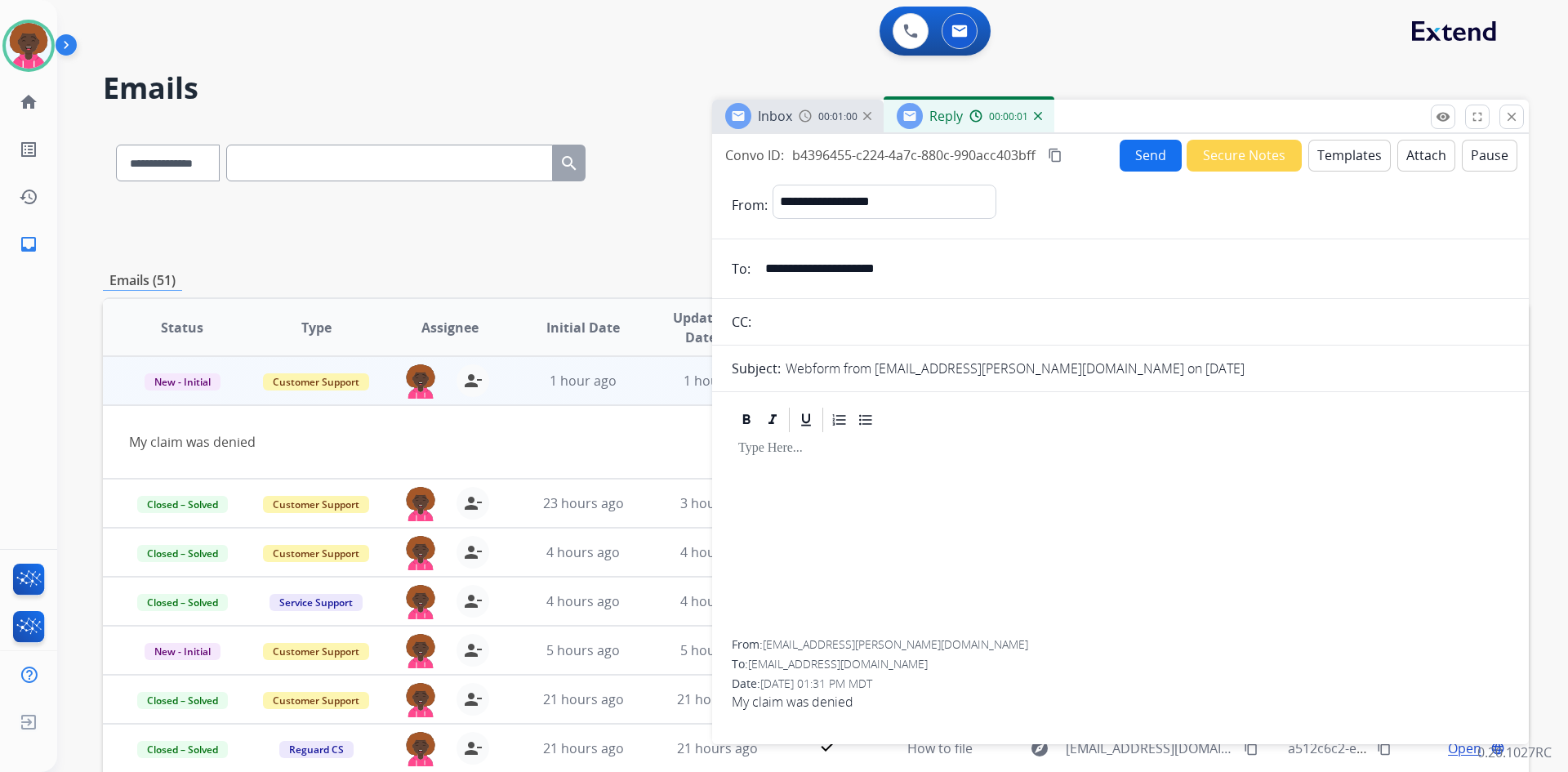
click at [1344, 167] on button "Templates" at bounding box center [1349, 156] width 82 height 32
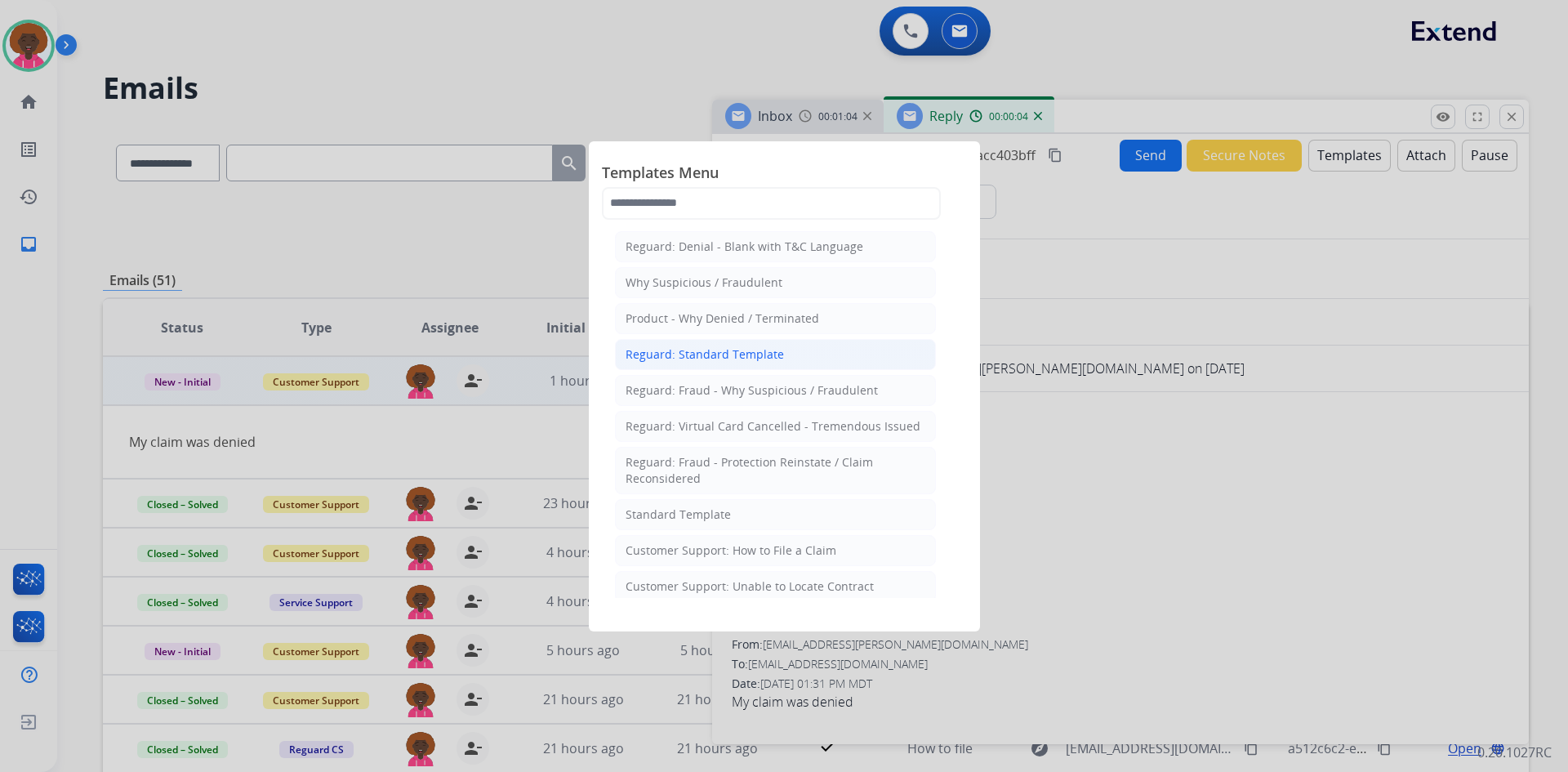
click at [792, 348] on li "Reguard: Standard Template" at bounding box center [775, 354] width 321 height 31
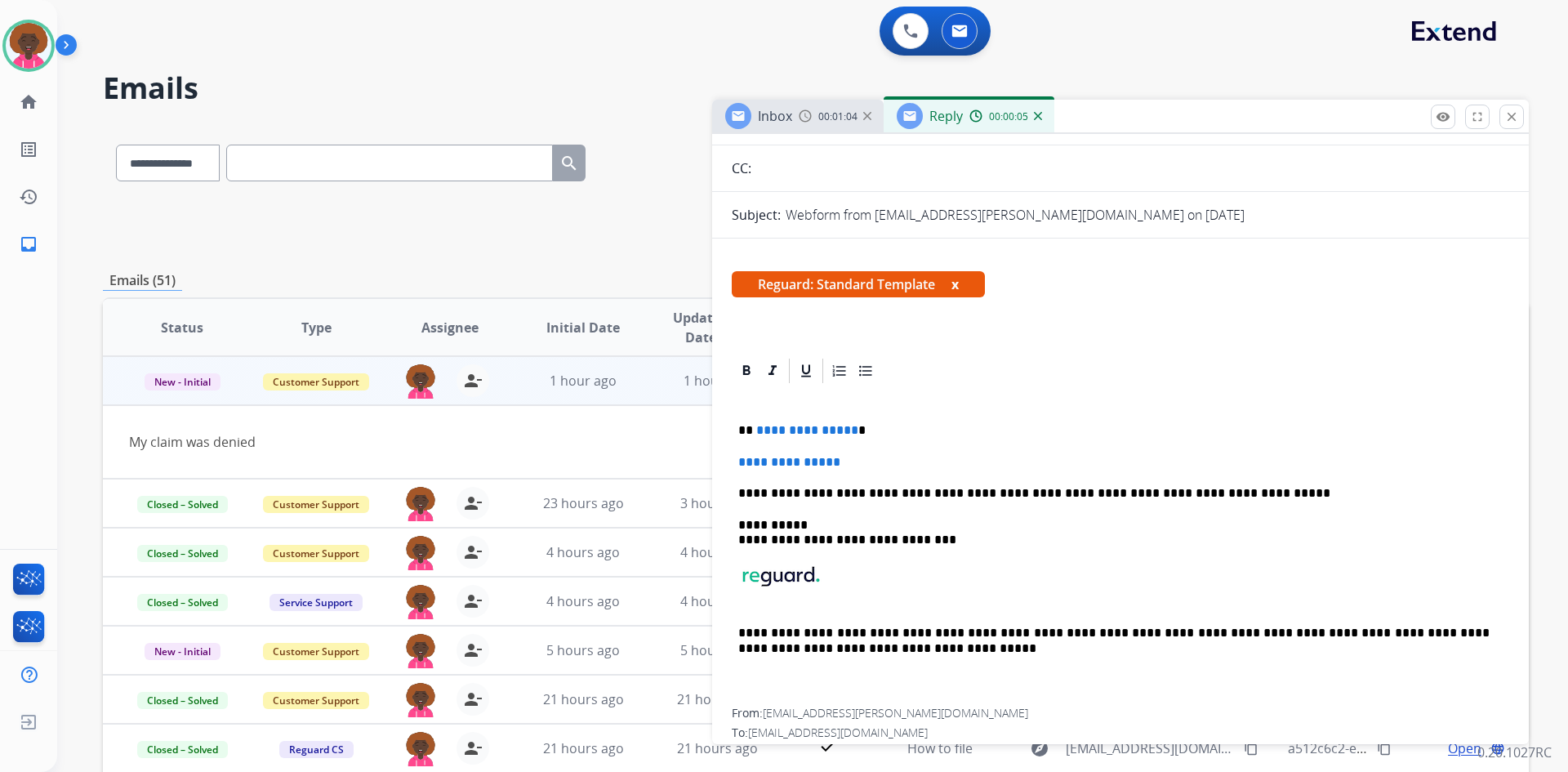
scroll to position [214, 0]
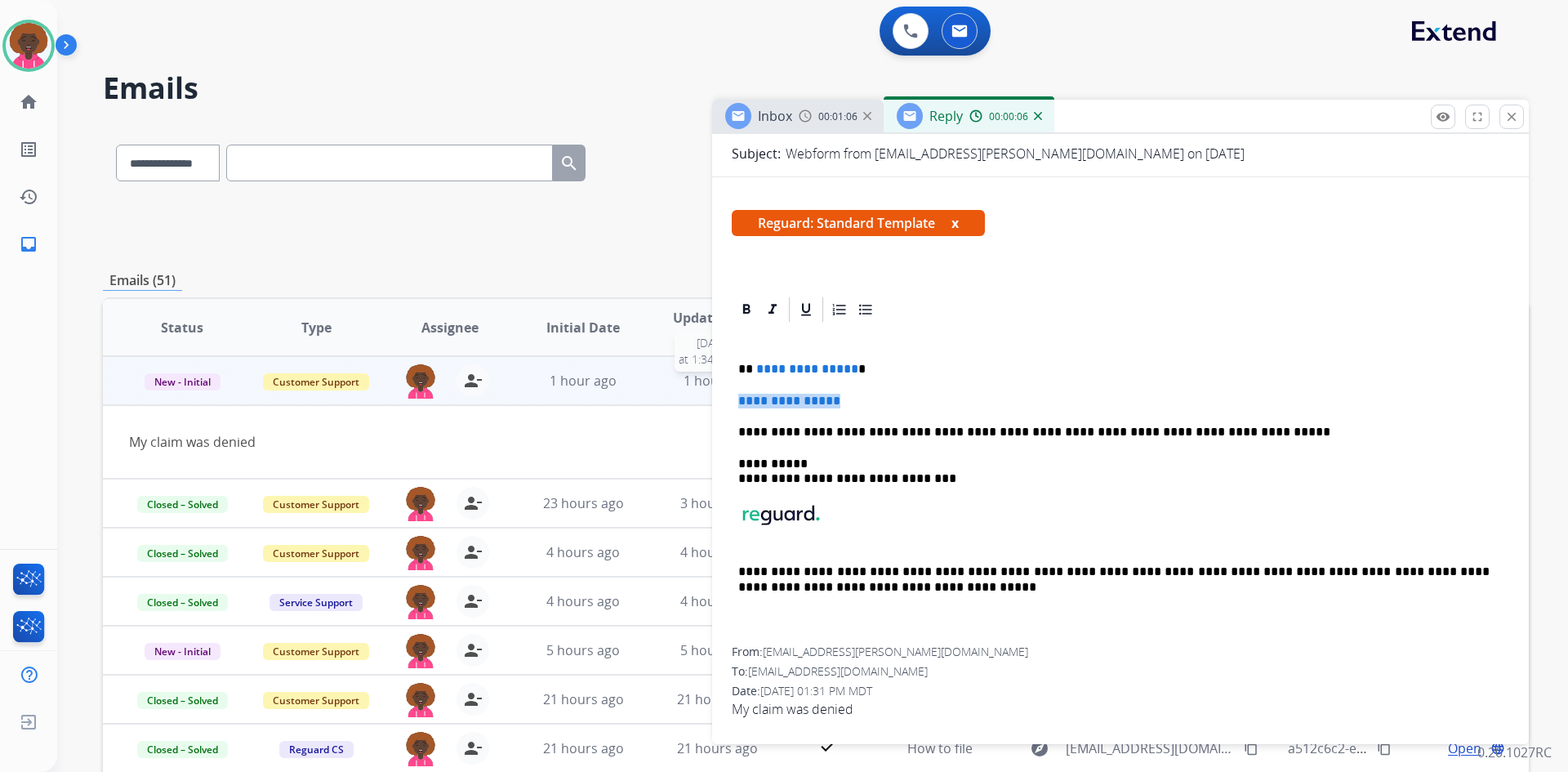
drag, startPoint x: 864, startPoint y: 404, endPoint x: 660, endPoint y: 385, distance: 204.9
click at [660, 385] on div "**********" at bounding box center [816, 527] width 1426 height 805
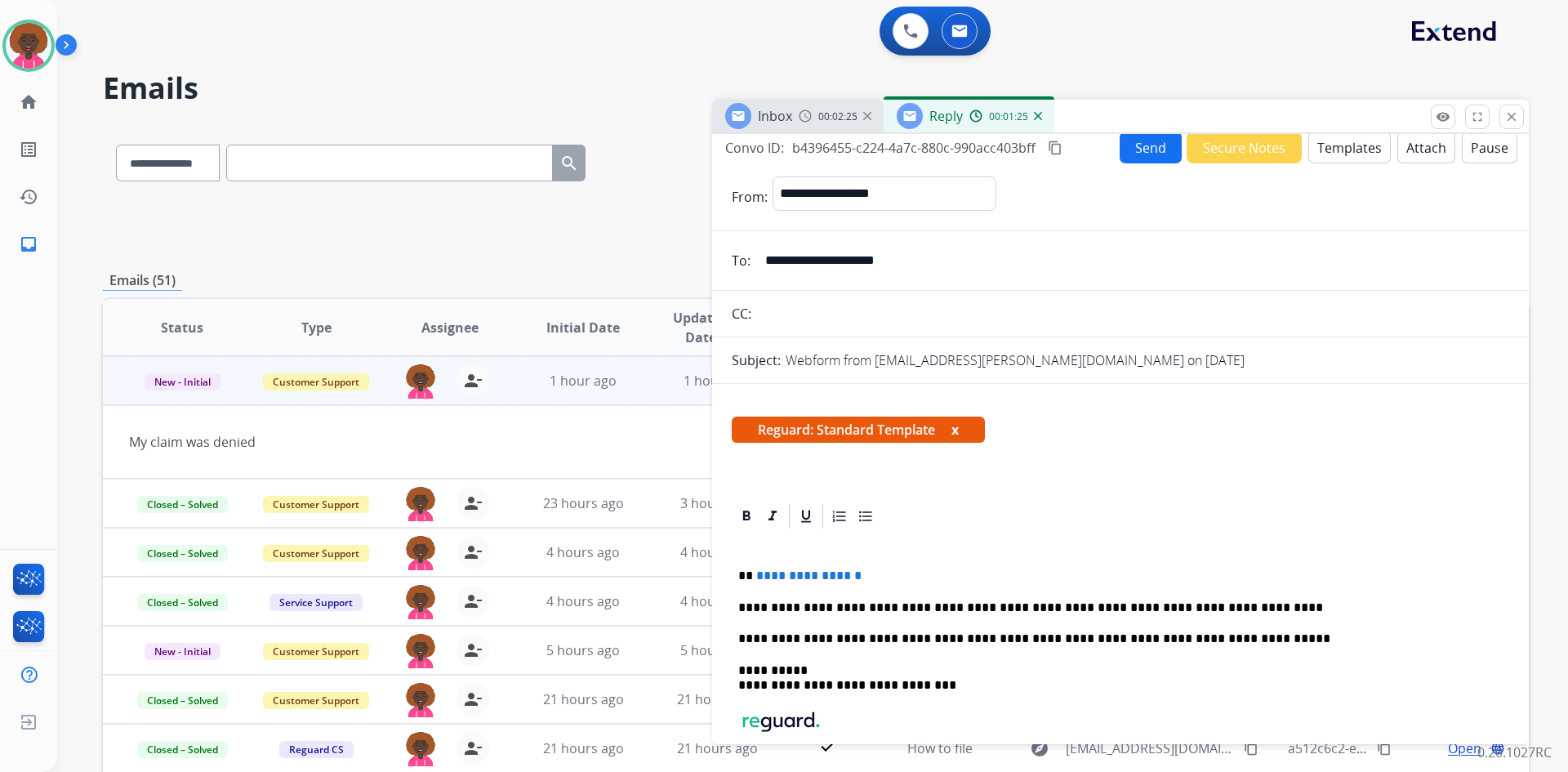
scroll to position [0, 0]
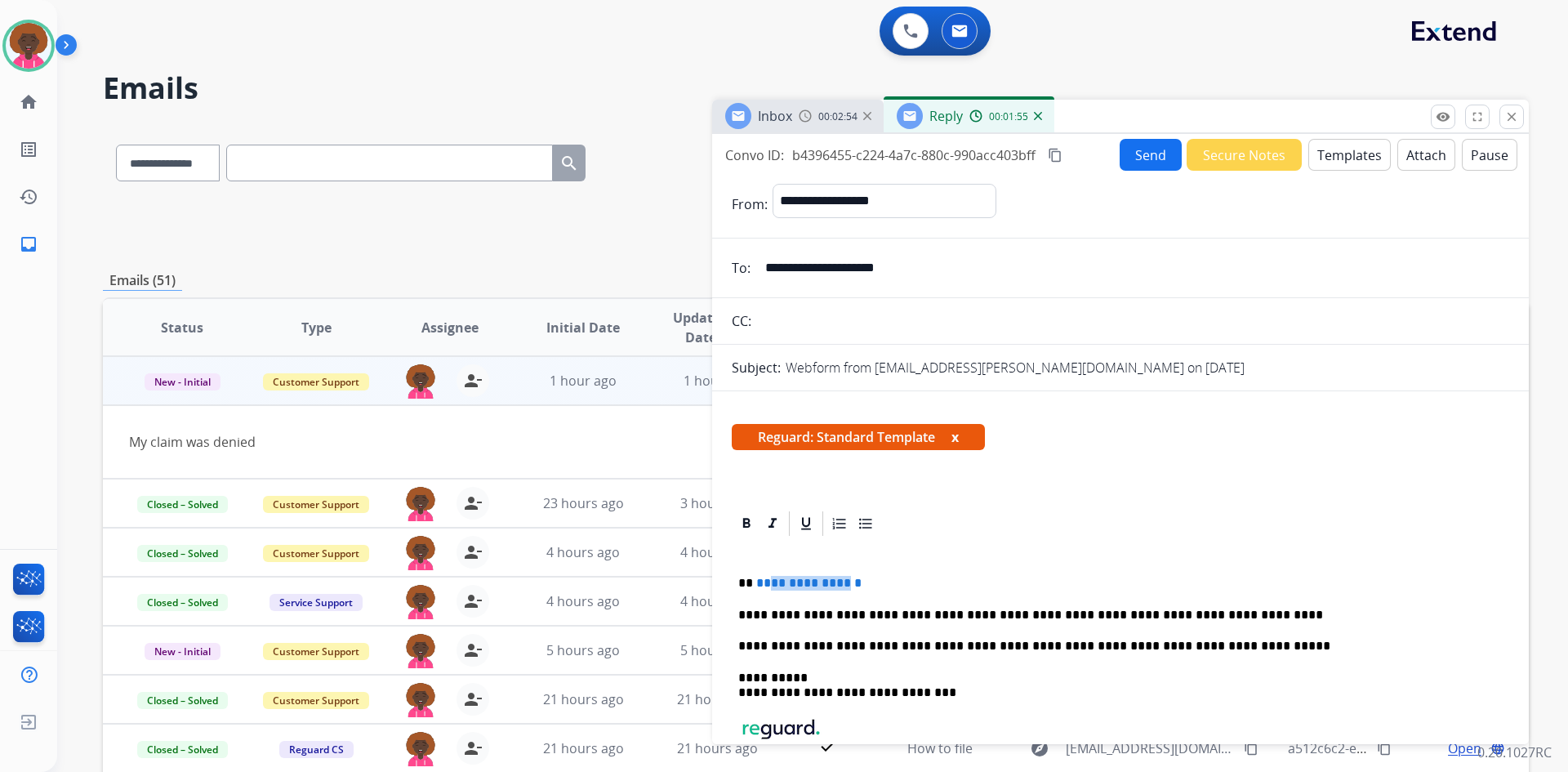
drag, startPoint x: 846, startPoint y: 579, endPoint x: 769, endPoint y: 586, distance: 77.3
click at [769, 586] on span "**********" at bounding box center [809, 583] width 106 height 13
click at [839, 584] on span "**********" at bounding box center [809, 583] width 106 height 13
drag, startPoint x: 848, startPoint y: 583, endPoint x: 756, endPoint y: 574, distance: 92.4
click at [756, 574] on div "**********" at bounding box center [1121, 699] width 777 height 322
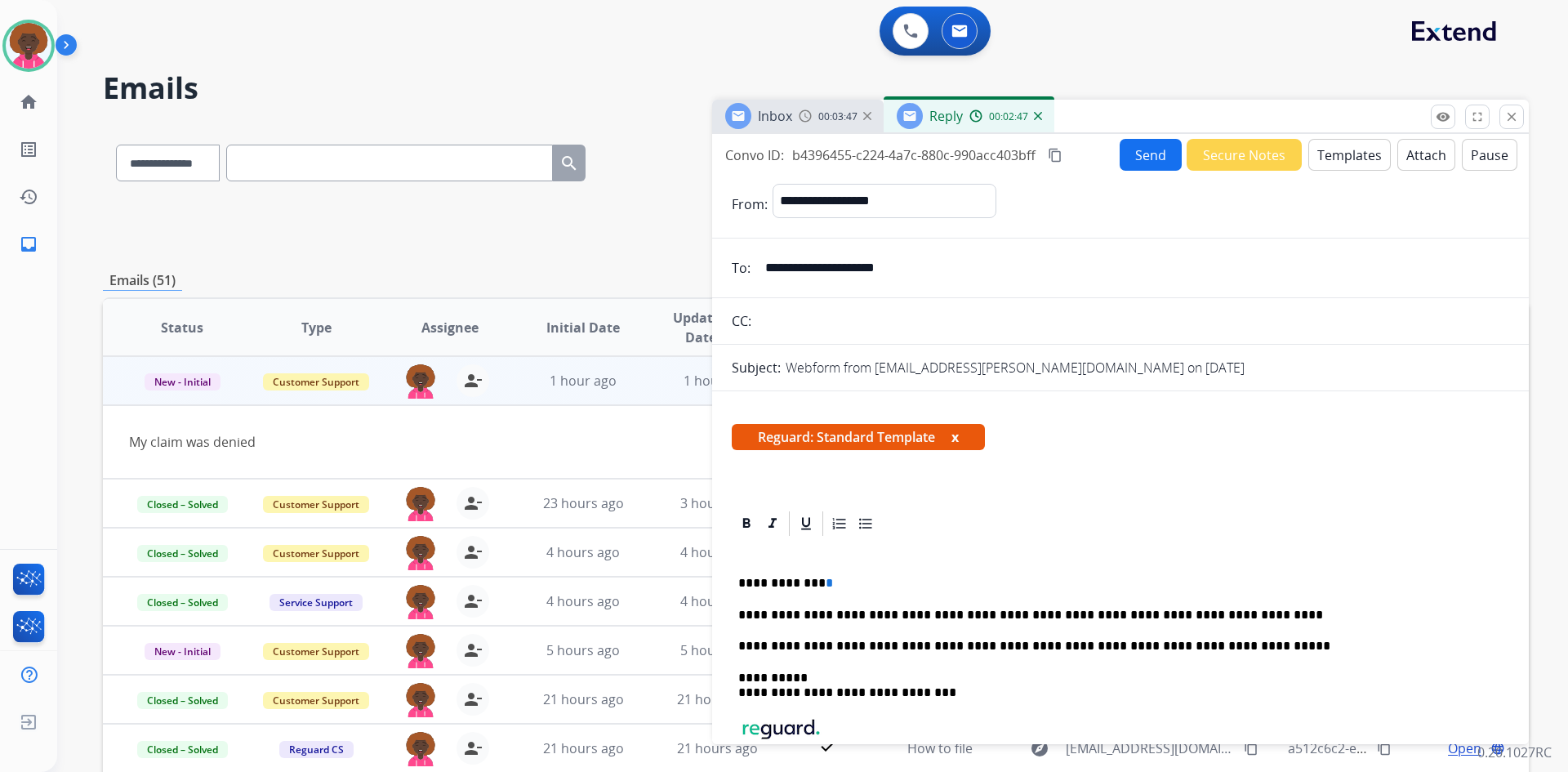
click at [1124, 147] on button "Send" at bounding box center [1151, 155] width 62 height 32
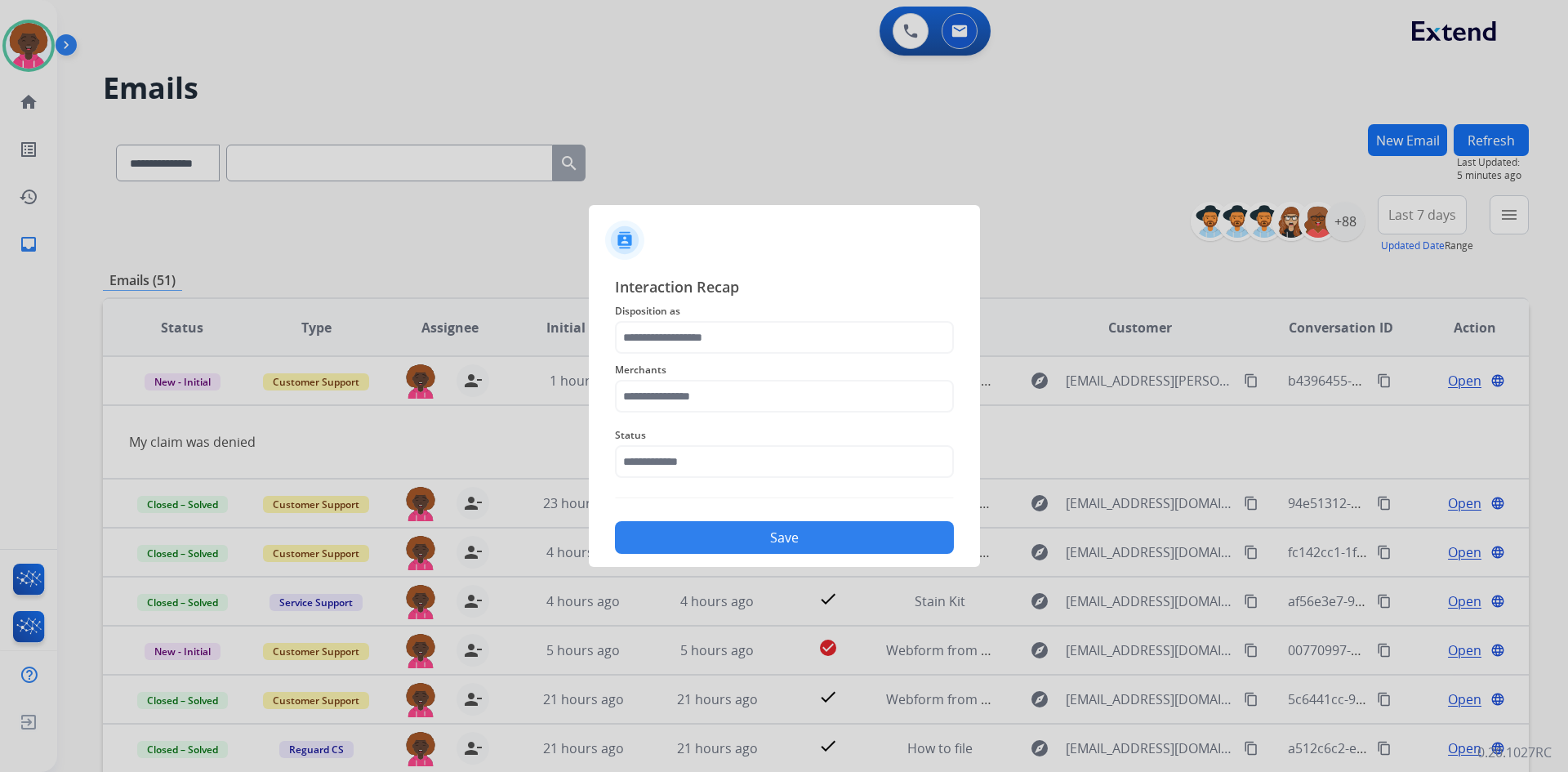
drag, startPoint x: 676, startPoint y: 440, endPoint x: 678, endPoint y: 458, distance: 18.1
click at [677, 440] on span "Status" at bounding box center [784, 435] width 339 height 19
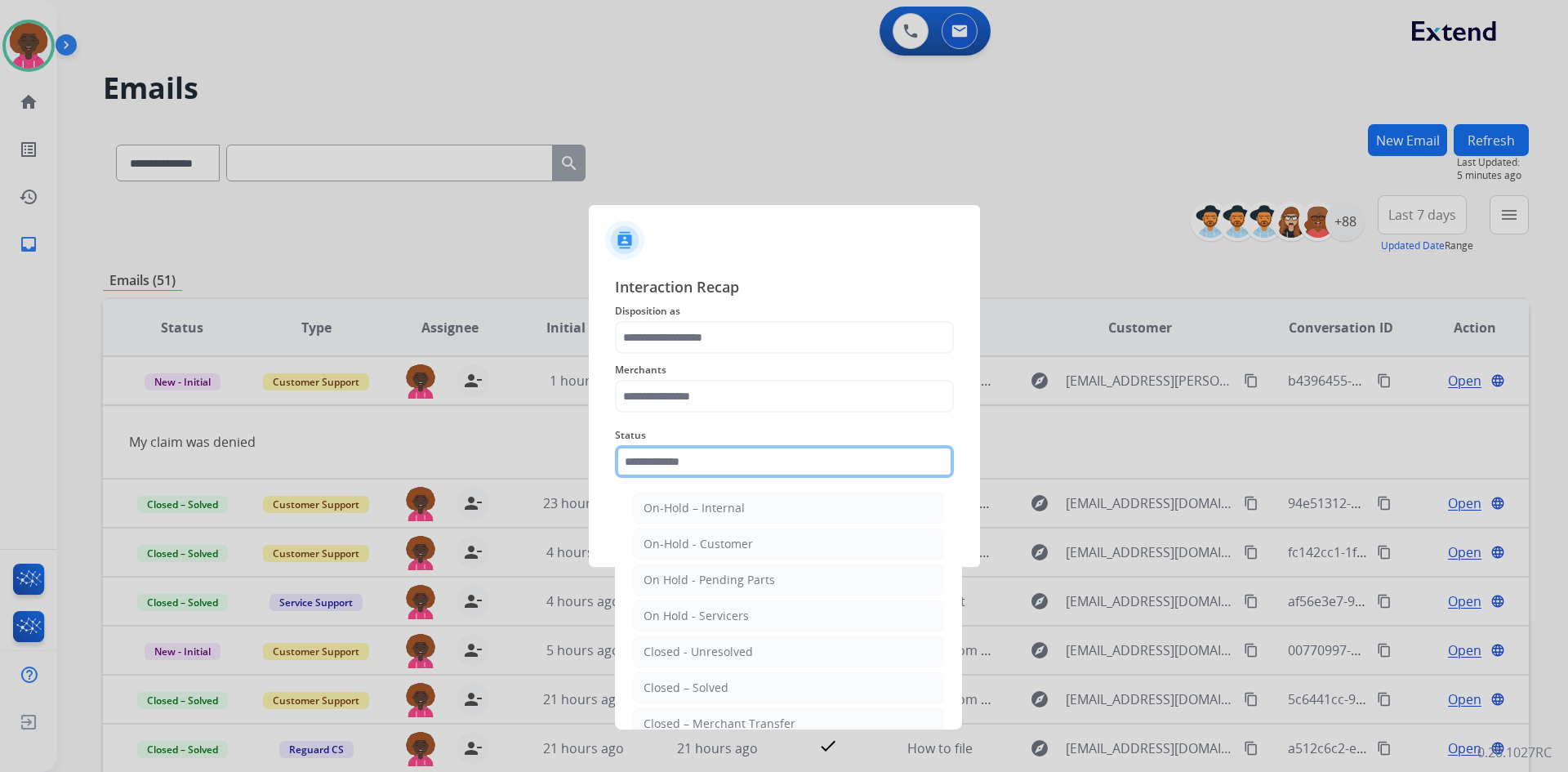
click at [686, 450] on input "text" at bounding box center [784, 461] width 339 height 33
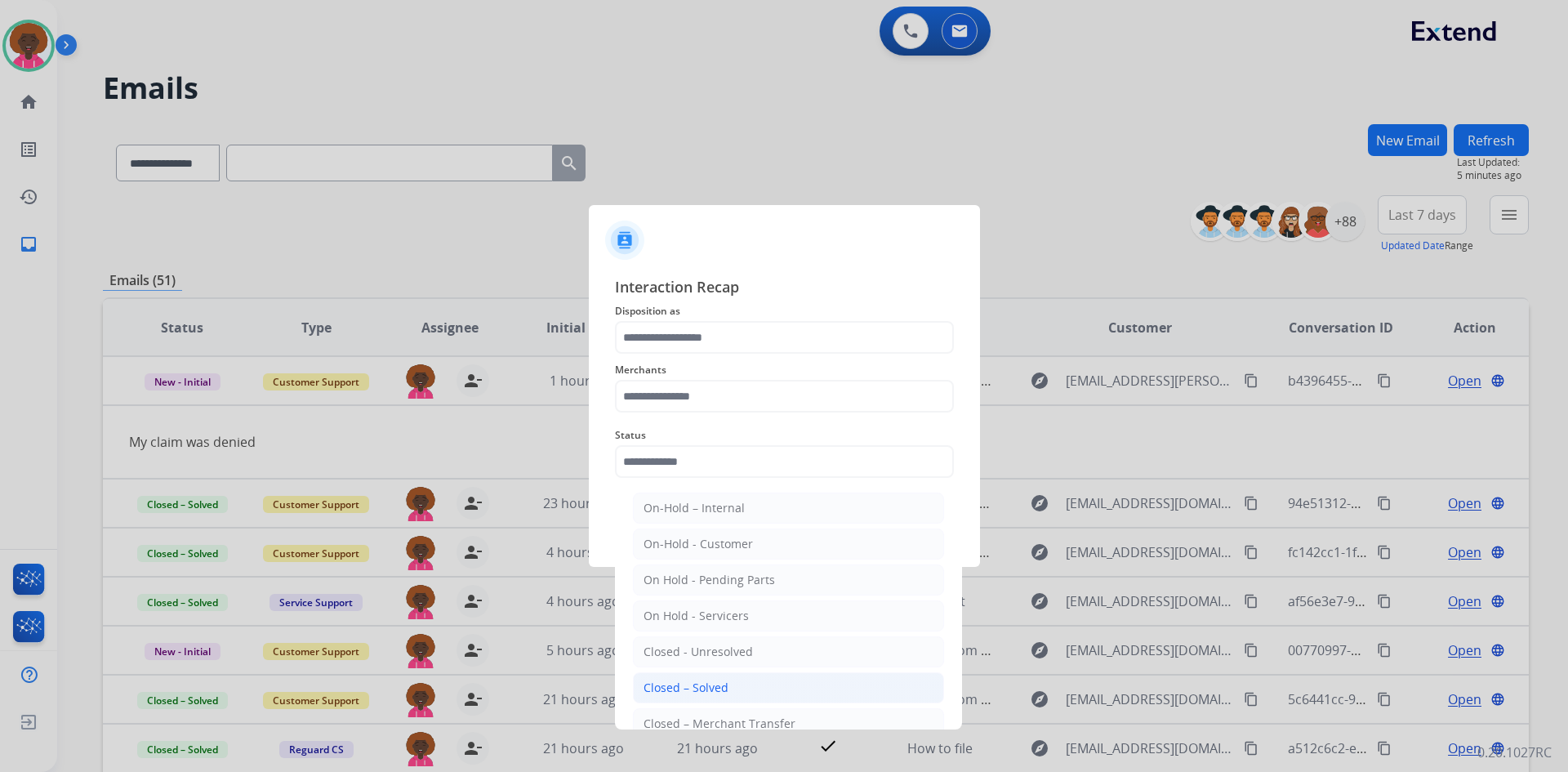
drag, startPoint x: 691, startPoint y: 682, endPoint x: 689, endPoint y: 674, distance: 8.2
click at [689, 674] on li "Closed – Solved" at bounding box center [789, 687] width 312 height 31
type input "**********"
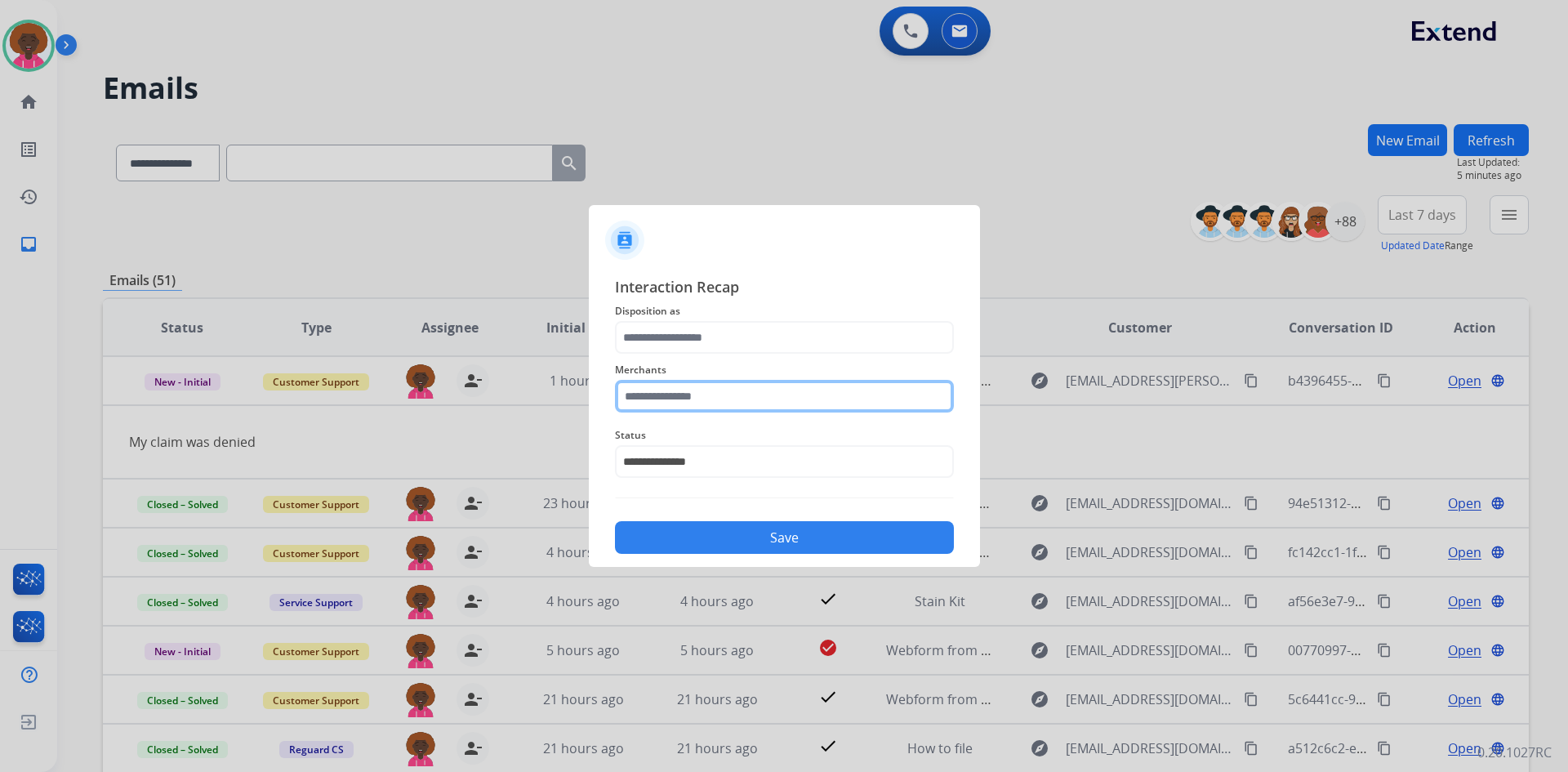
click at [694, 411] on input "text" at bounding box center [784, 395] width 339 height 33
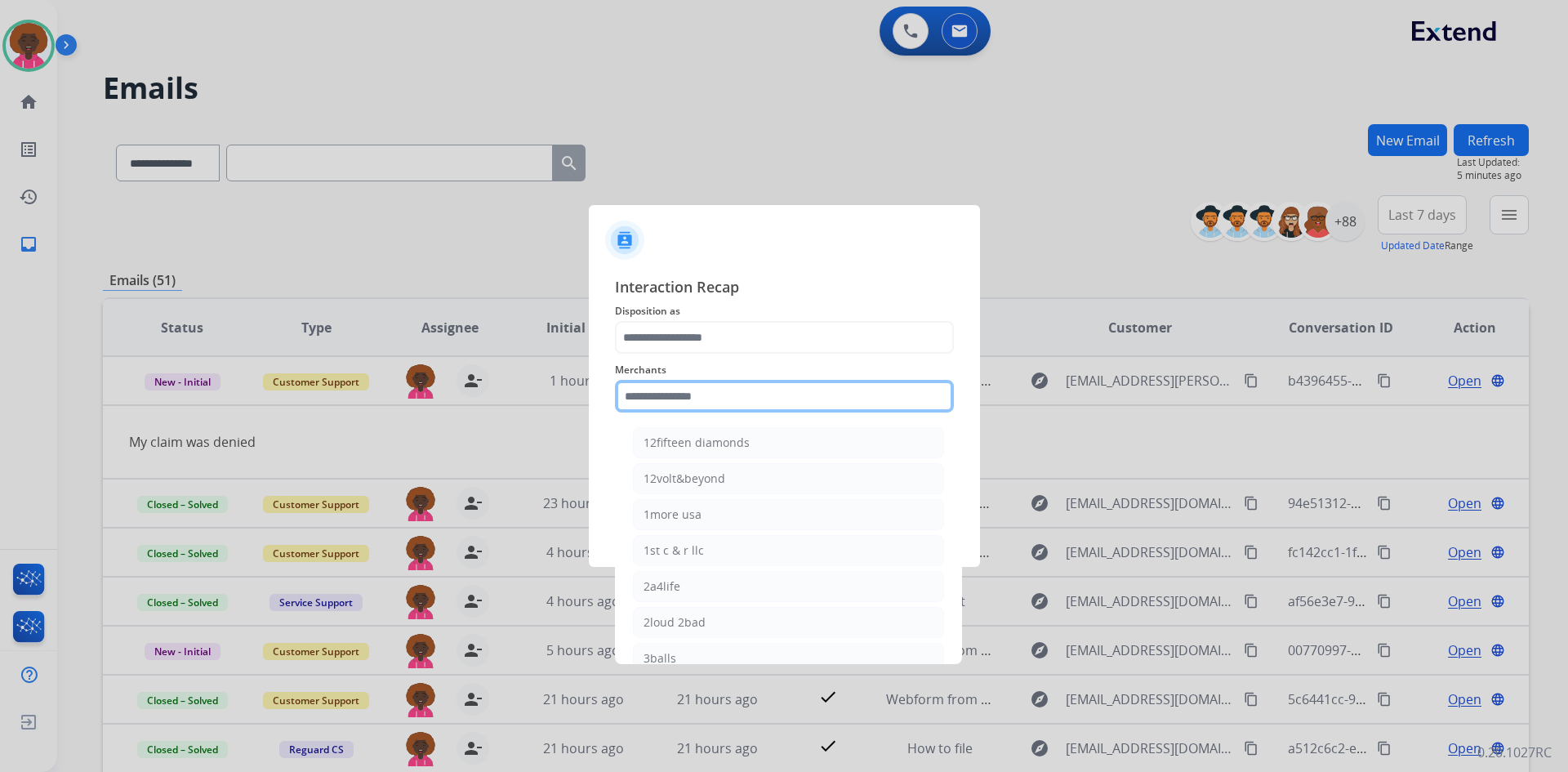
click at [694, 396] on input "text" at bounding box center [784, 395] width 339 height 33
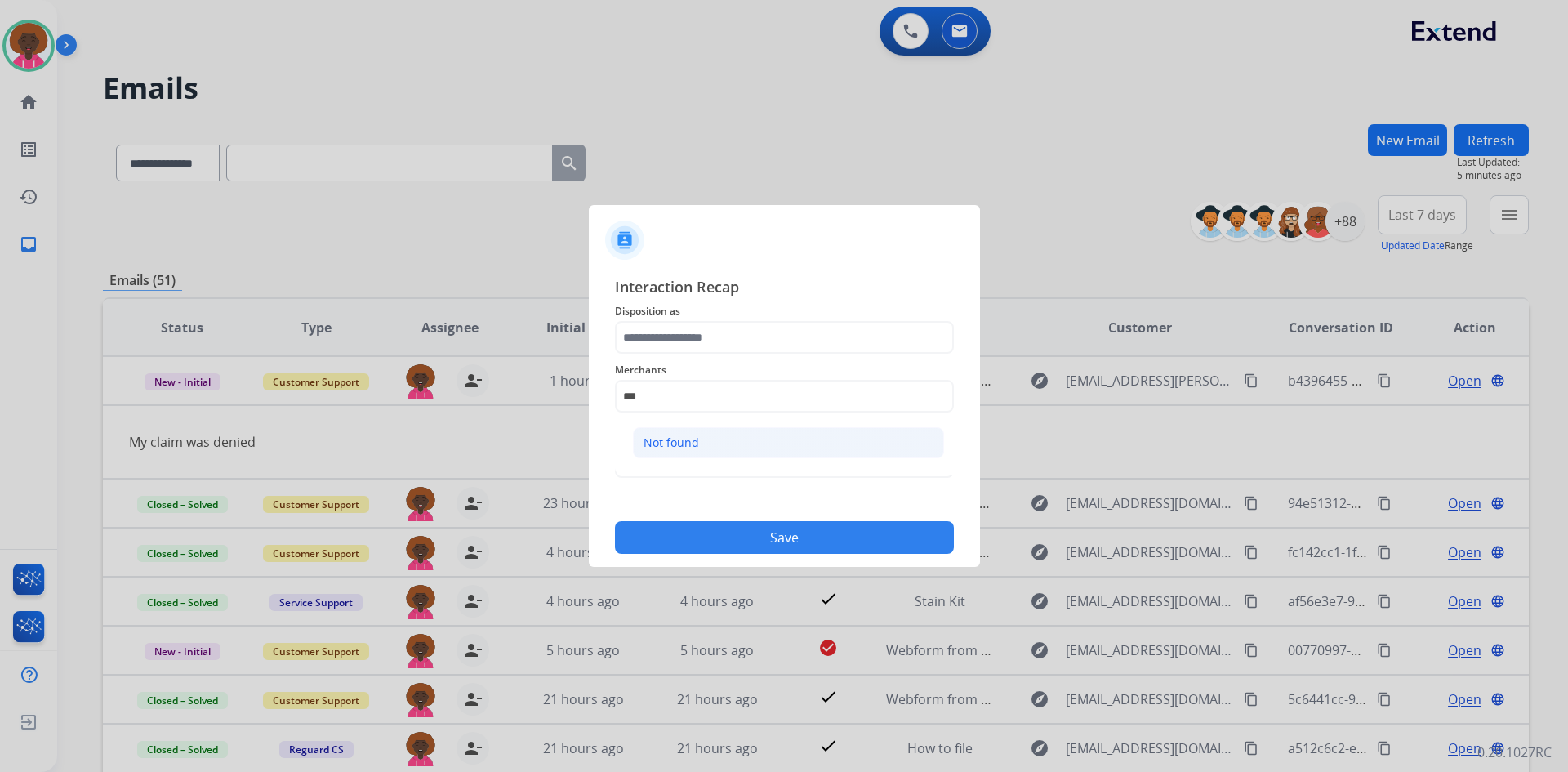
click at [859, 443] on li "Not found" at bounding box center [789, 442] width 312 height 31
type input "*********"
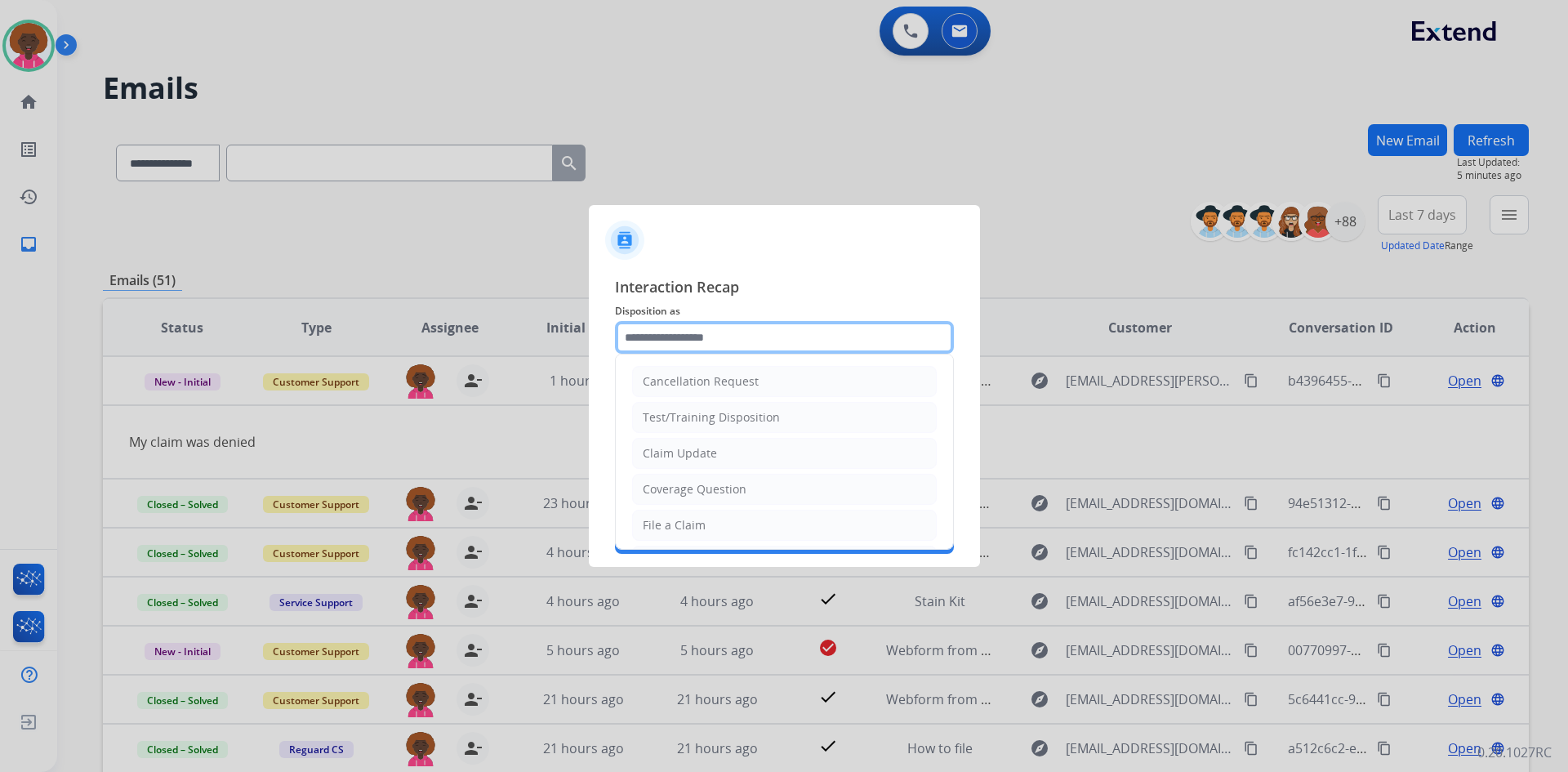
click at [797, 332] on input "text" at bounding box center [784, 337] width 339 height 33
click at [706, 523] on li "File a Claim" at bounding box center [785, 525] width 305 height 31
type input "**********"
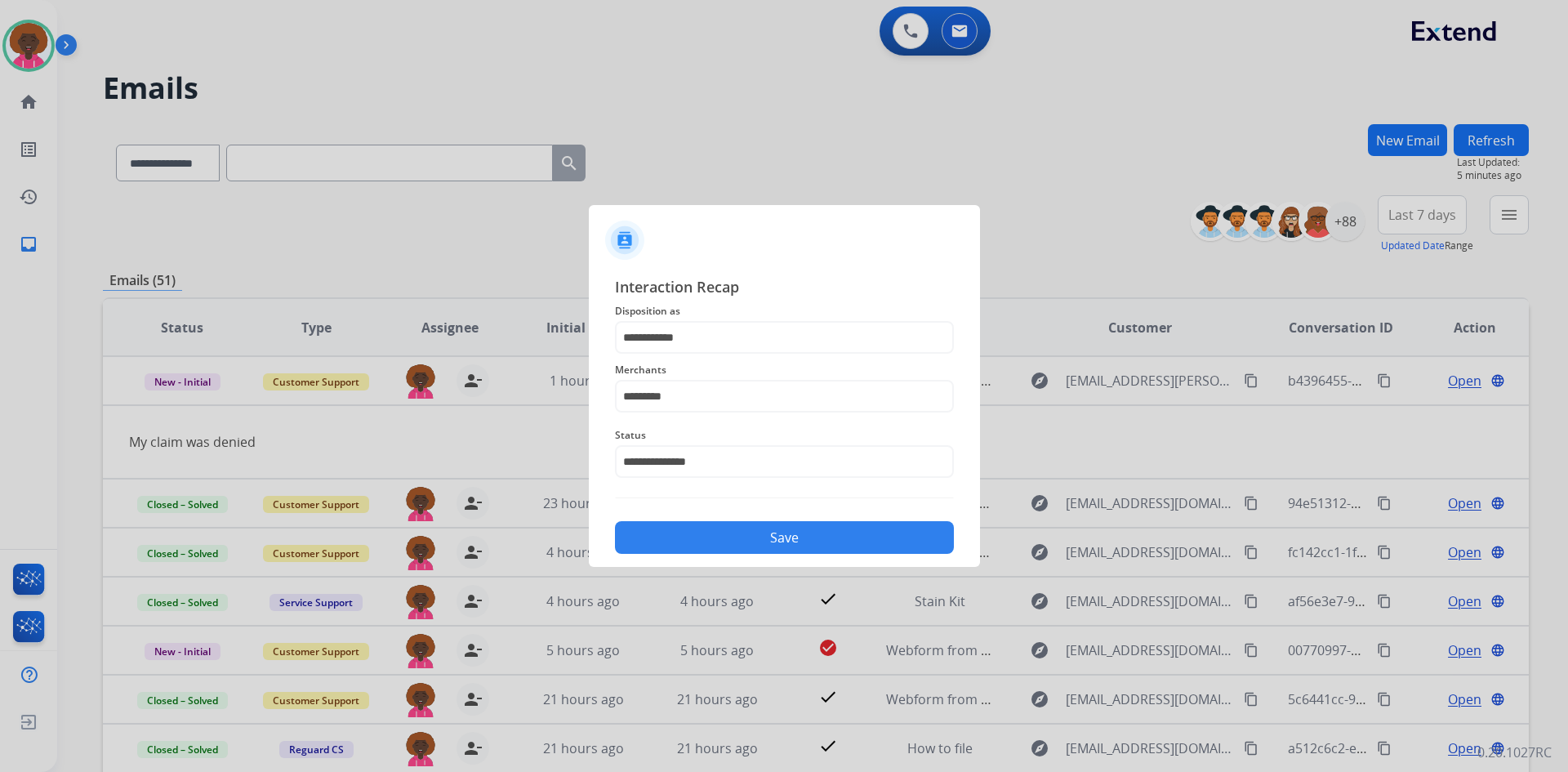
click at [816, 542] on button "Save" at bounding box center [784, 537] width 339 height 33
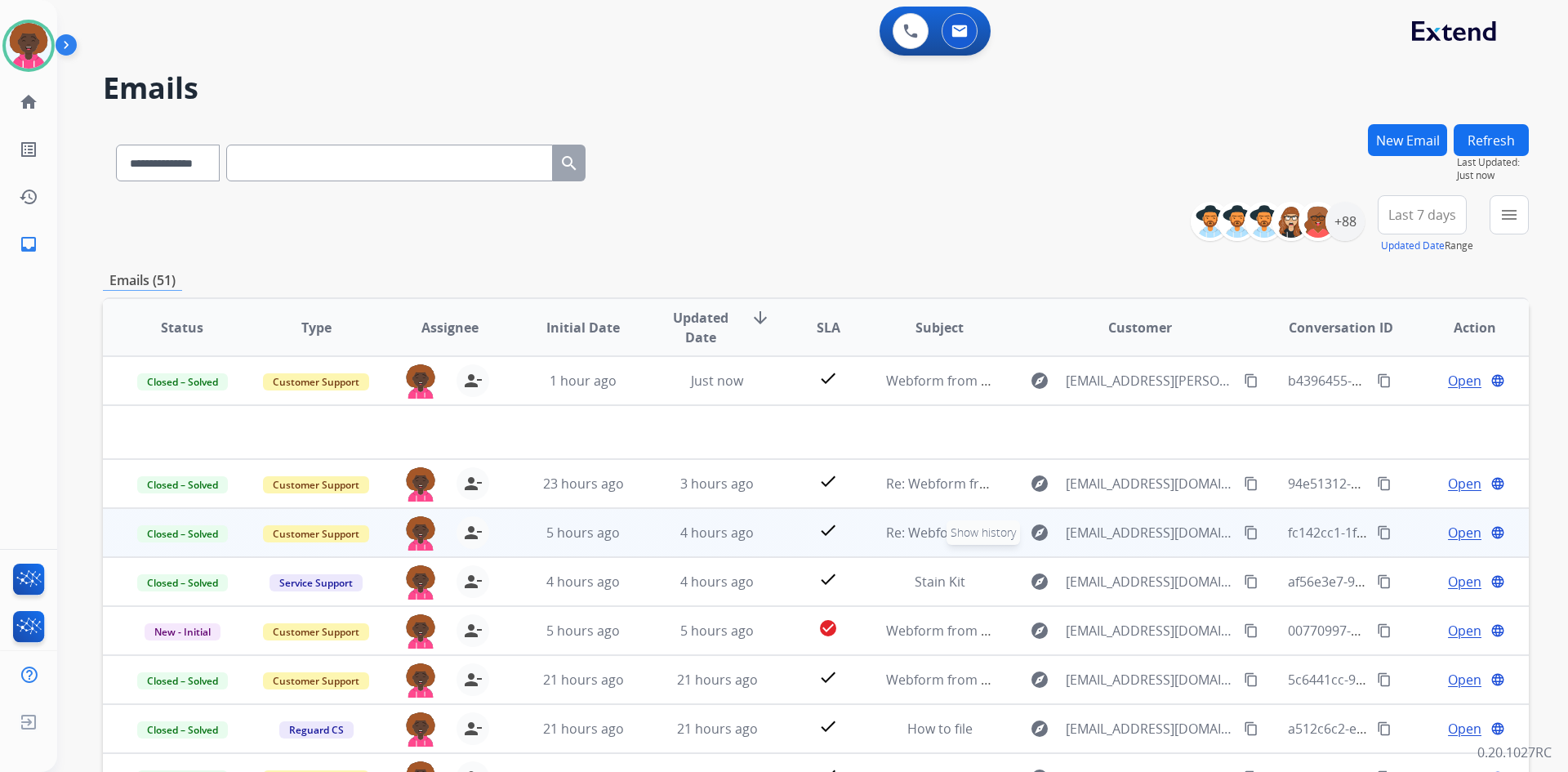
scroll to position [55, 0]
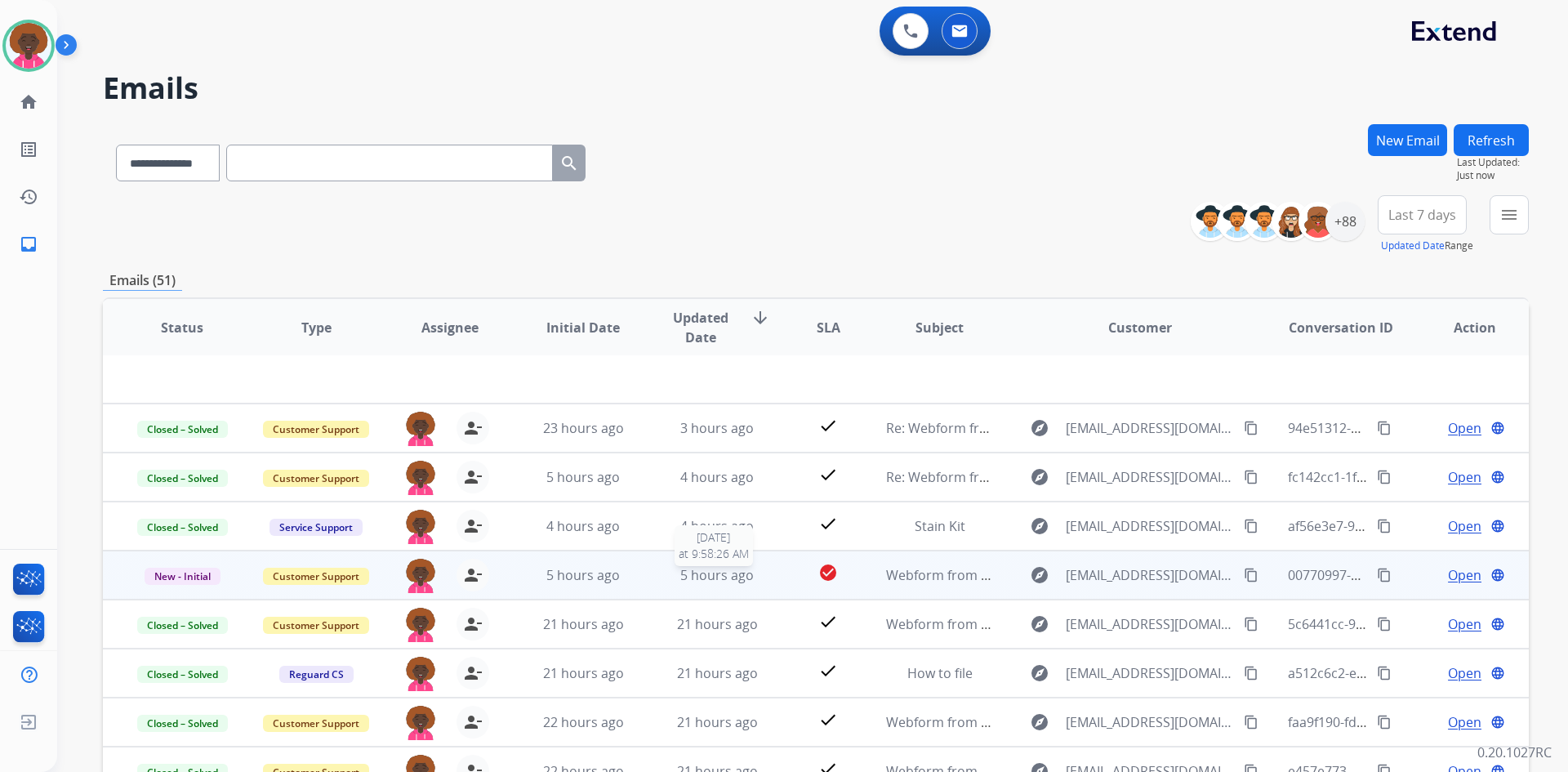
click at [730, 576] on span "5 hours ago" at bounding box center [717, 574] width 74 height 18
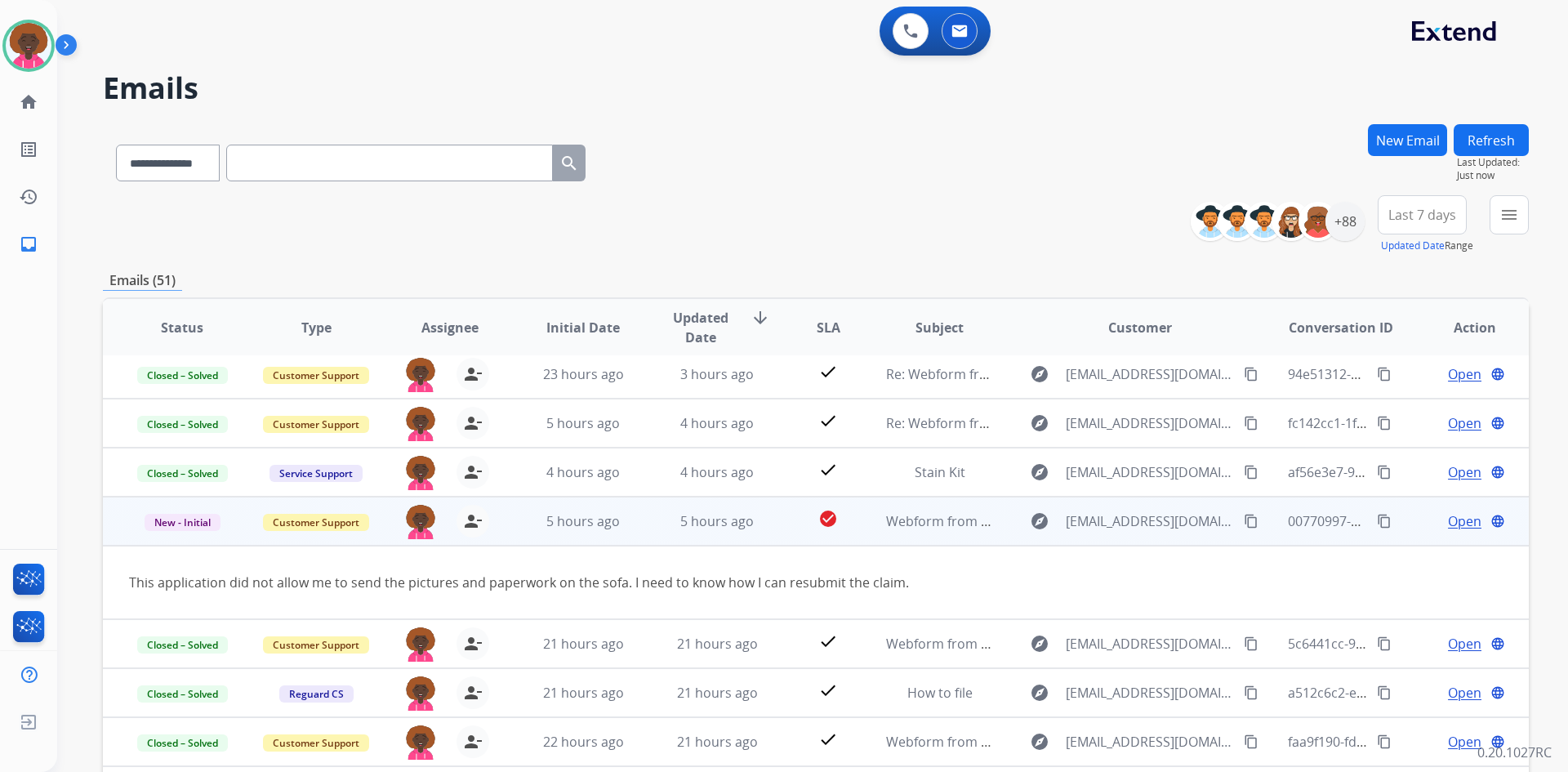
scroll to position [75, 0]
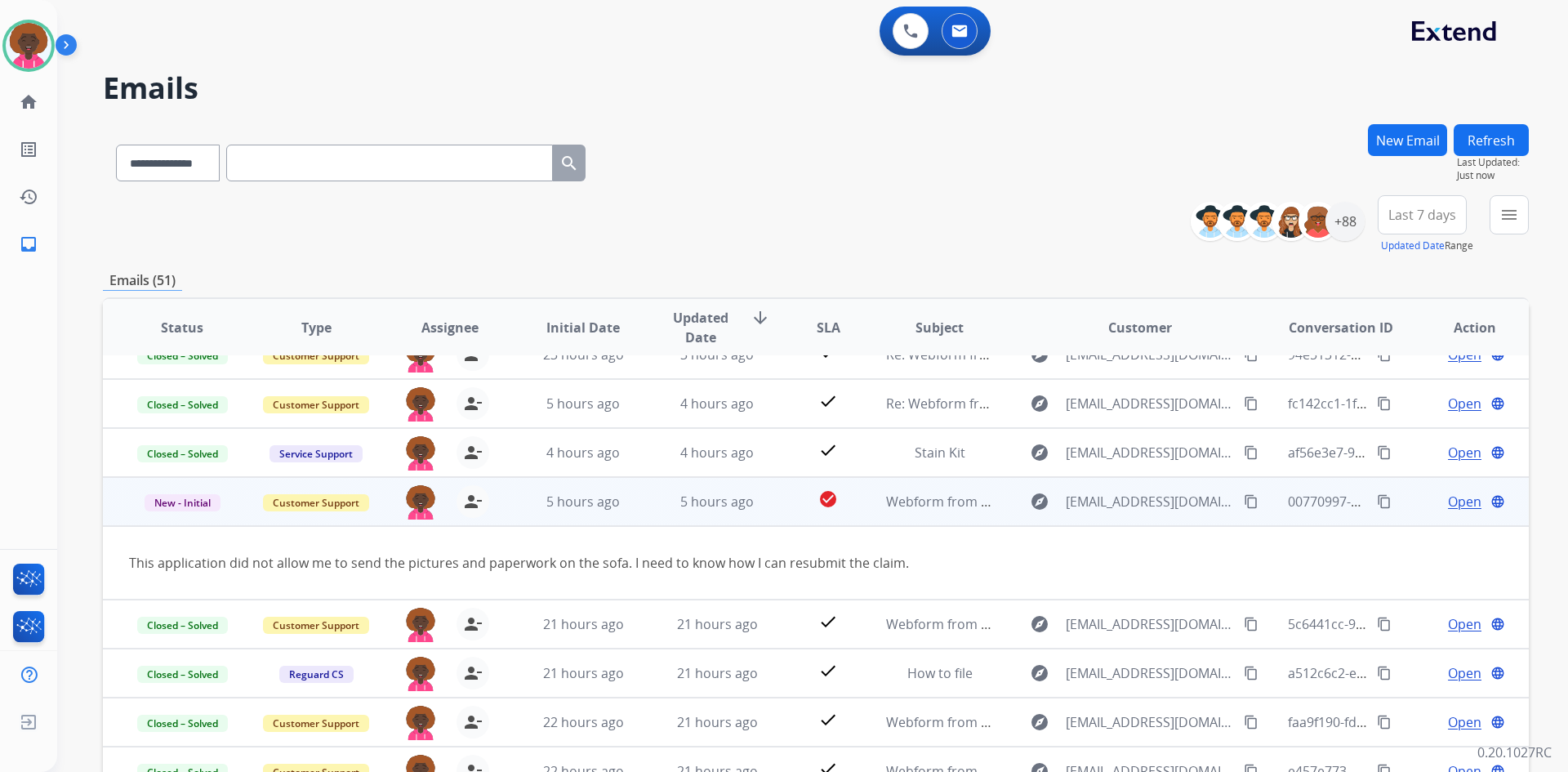
click at [1457, 510] on span "Open" at bounding box center [1465, 501] width 34 height 19
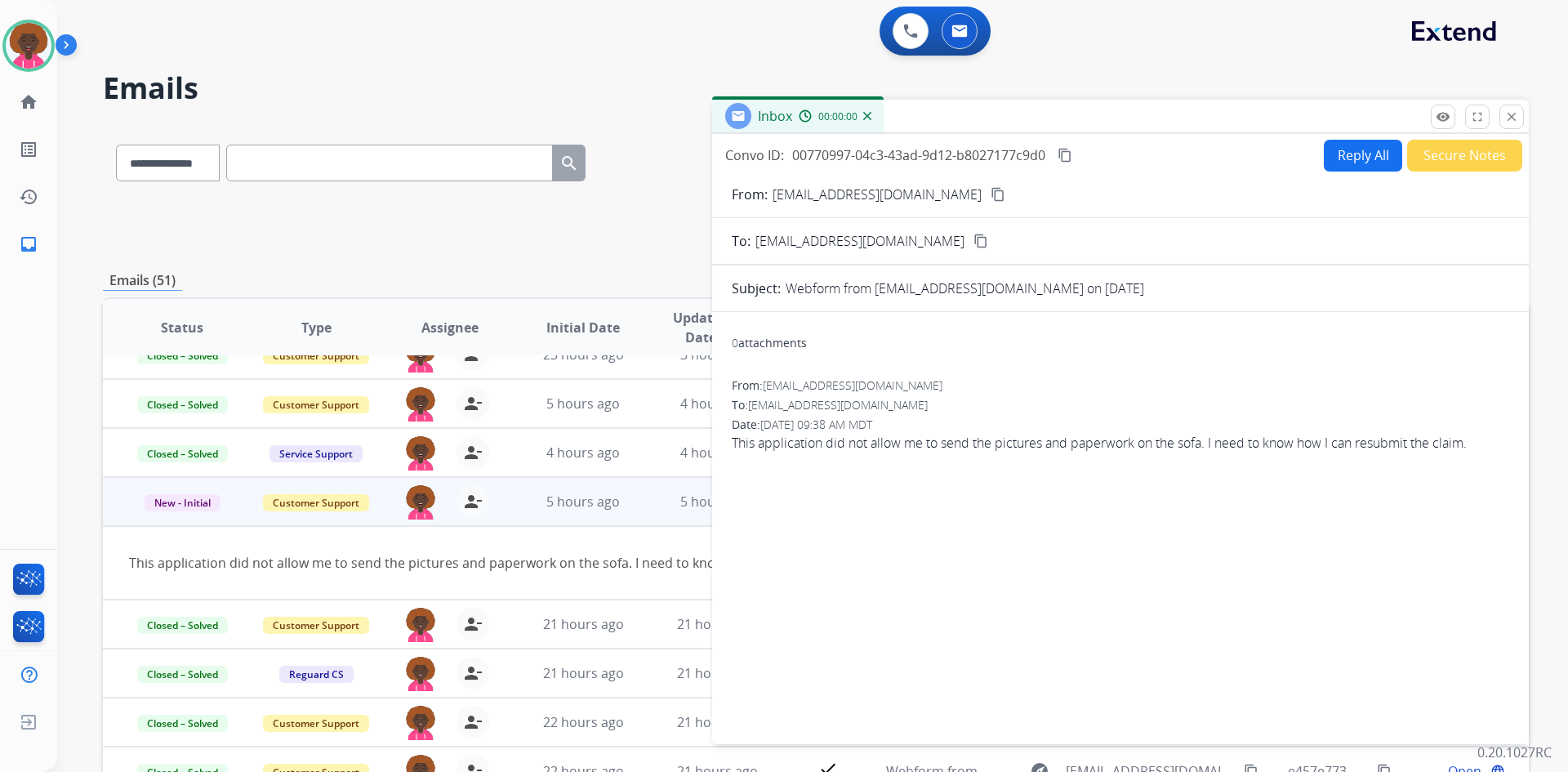
click at [1364, 163] on button "Reply All" at bounding box center [1364, 156] width 79 height 32
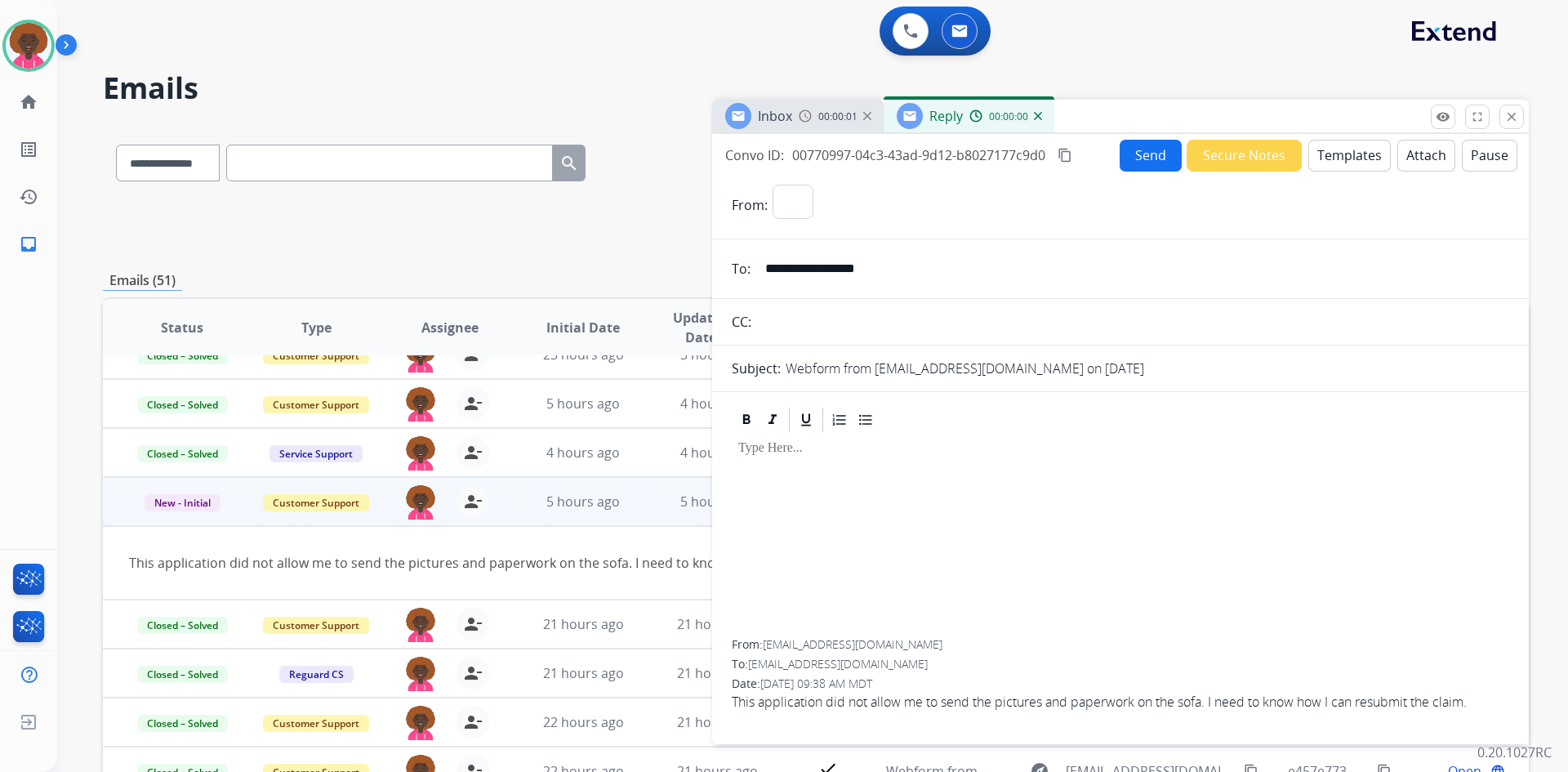
select select "**********"
click at [811, 266] on input "**********" at bounding box center [1132, 268] width 754 height 33
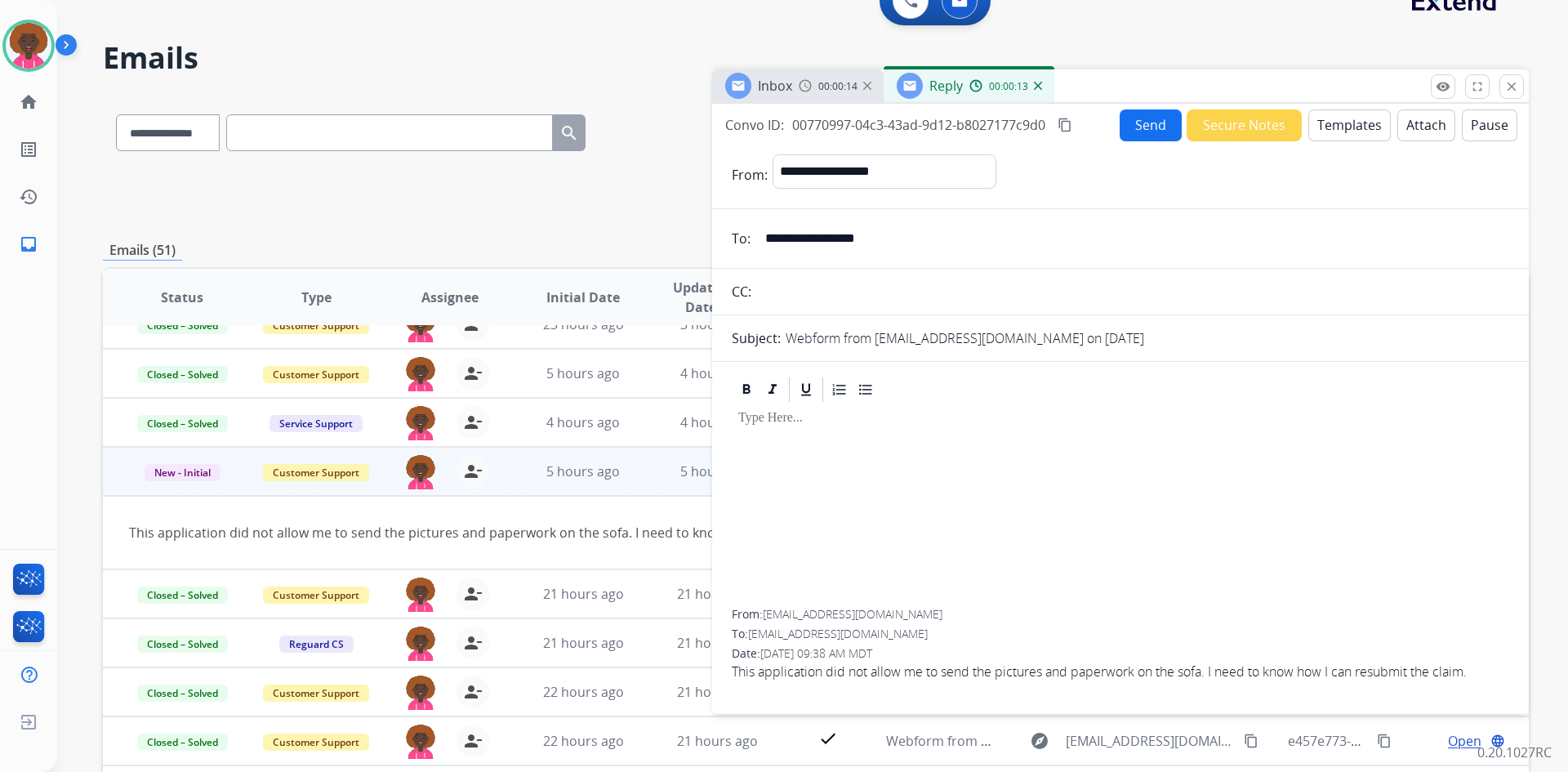
scroll to position [0, 0]
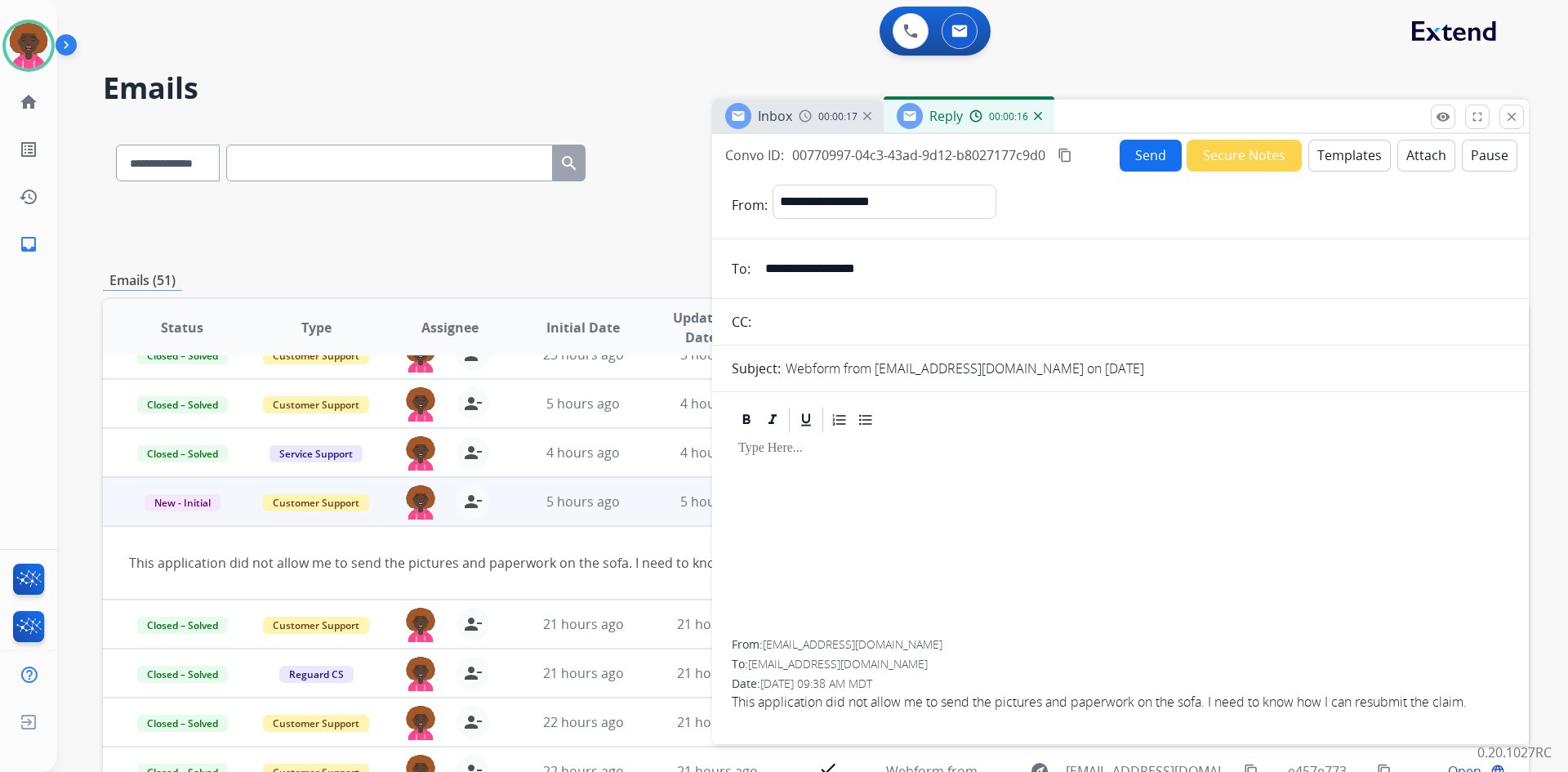
click at [1325, 156] on button "Templates" at bounding box center [1349, 156] width 82 height 32
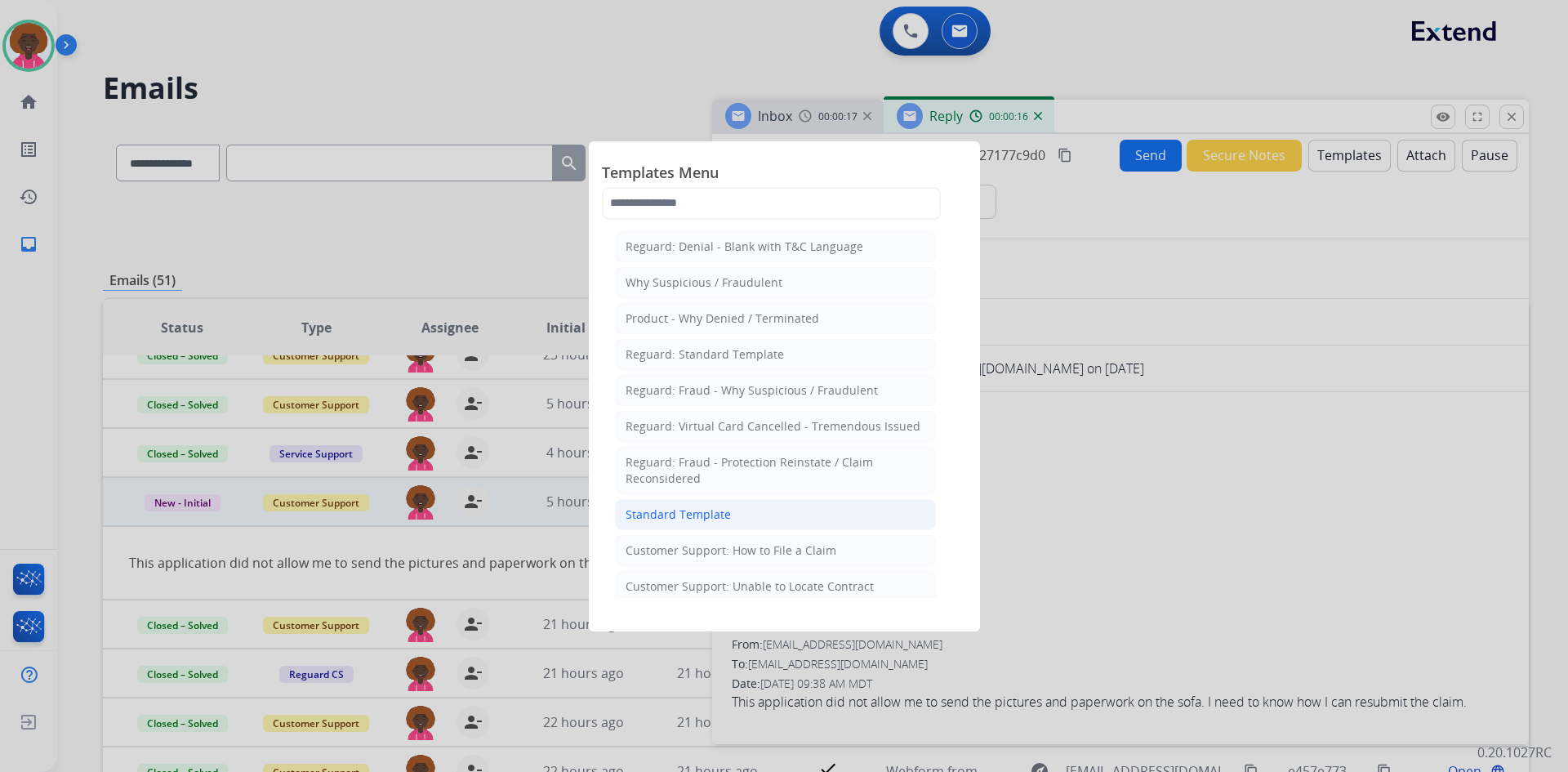
click at [734, 519] on li "Standard Template" at bounding box center [775, 514] width 321 height 31
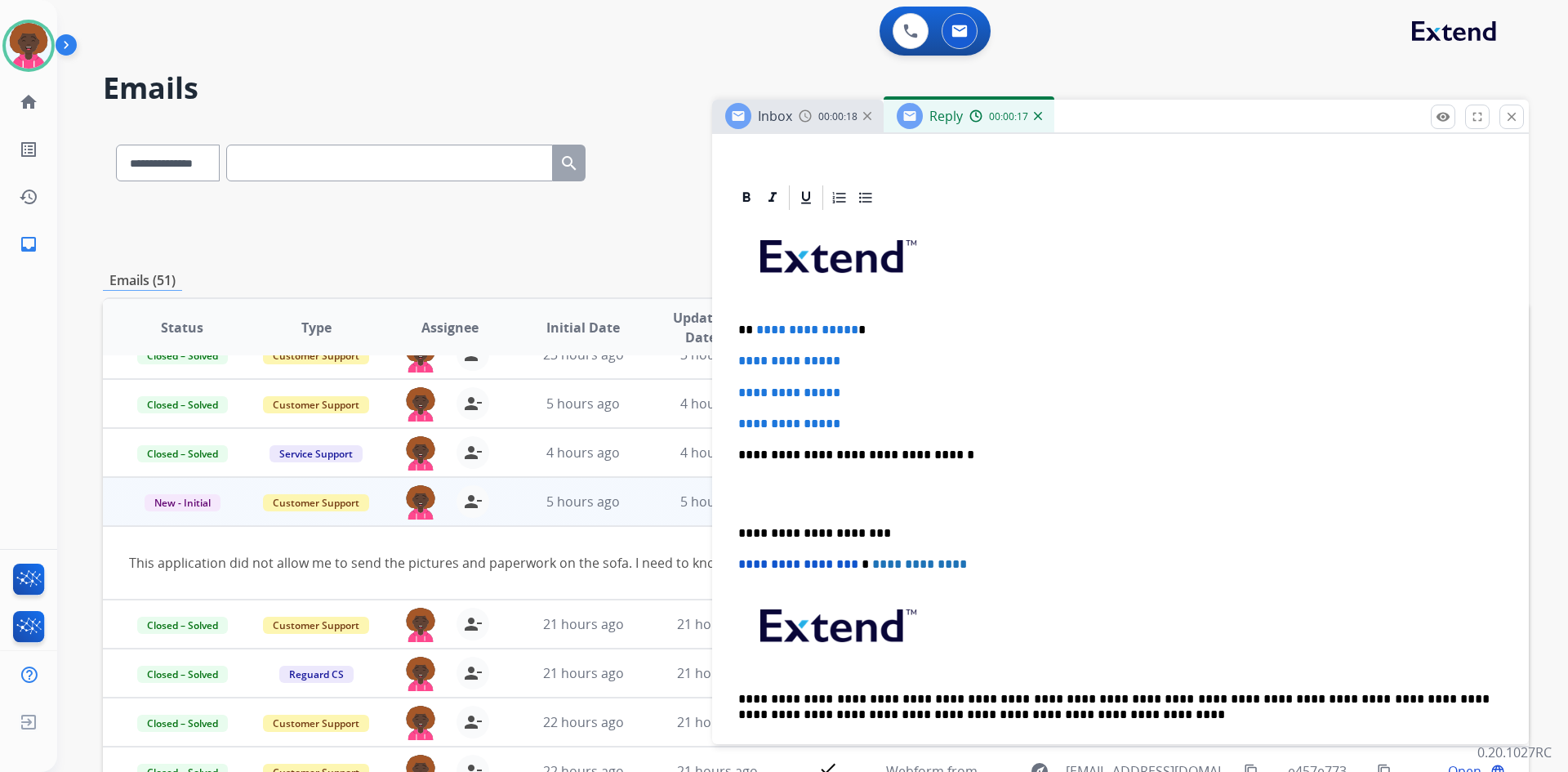
scroll to position [327, 0]
drag, startPoint x: 852, startPoint y: 419, endPoint x: 654, endPoint y: 340, distance: 213.2
click at [654, 340] on div "**********" at bounding box center [816, 527] width 1426 height 805
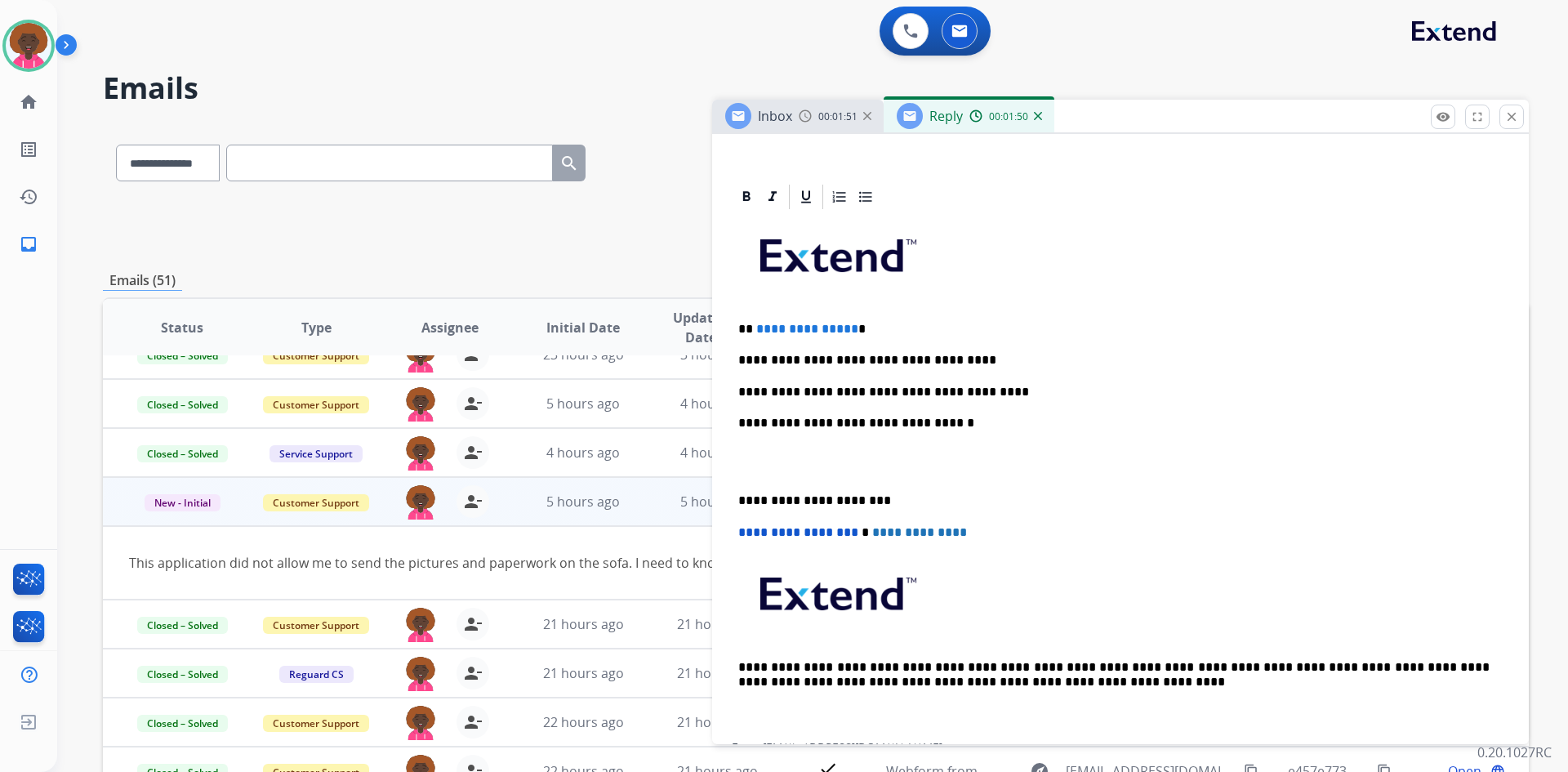
click at [799, 467] on p at bounding box center [1121, 461] width 765 height 30
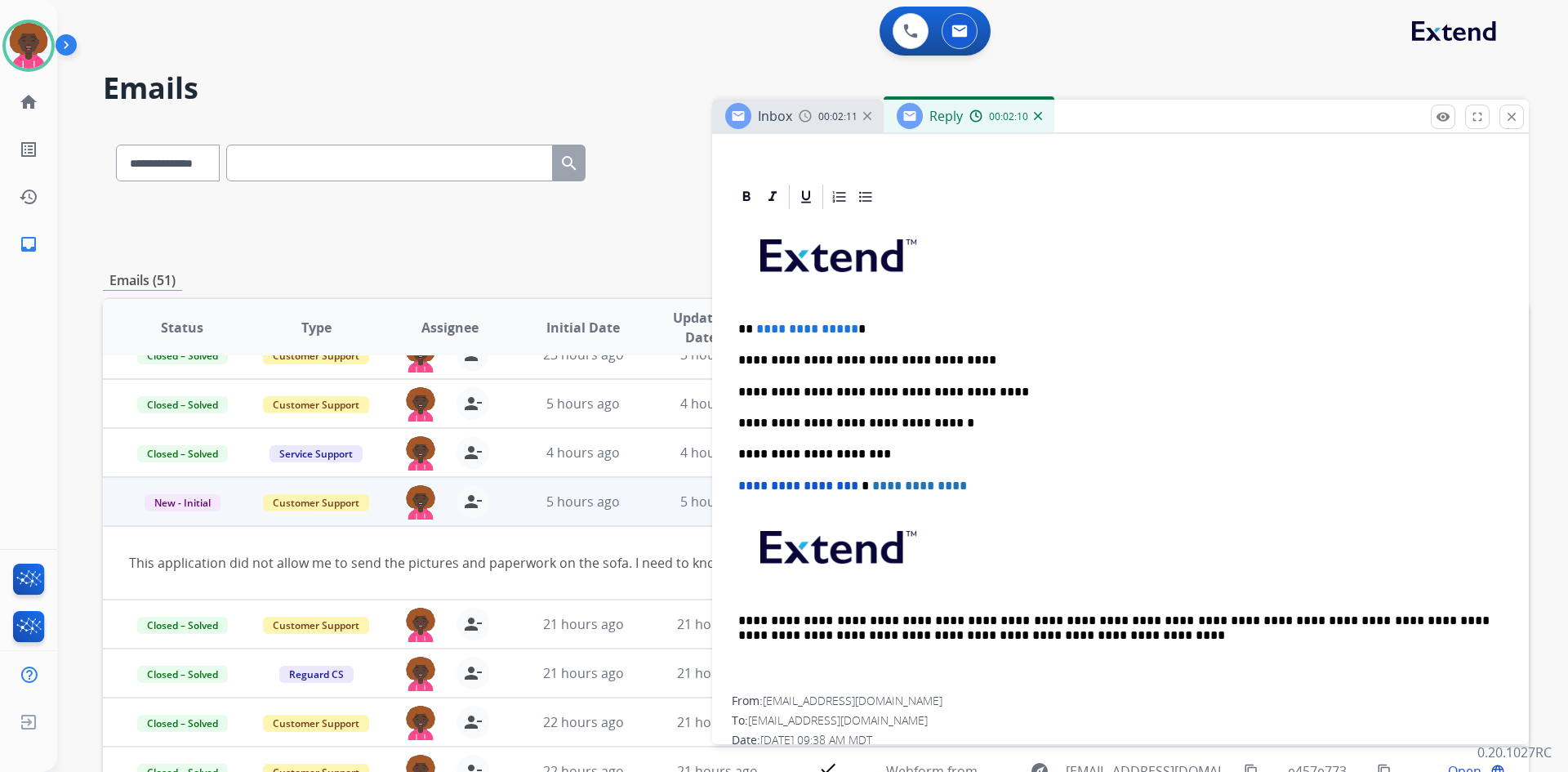
click at [58, 41] on img at bounding box center [69, 48] width 28 height 31
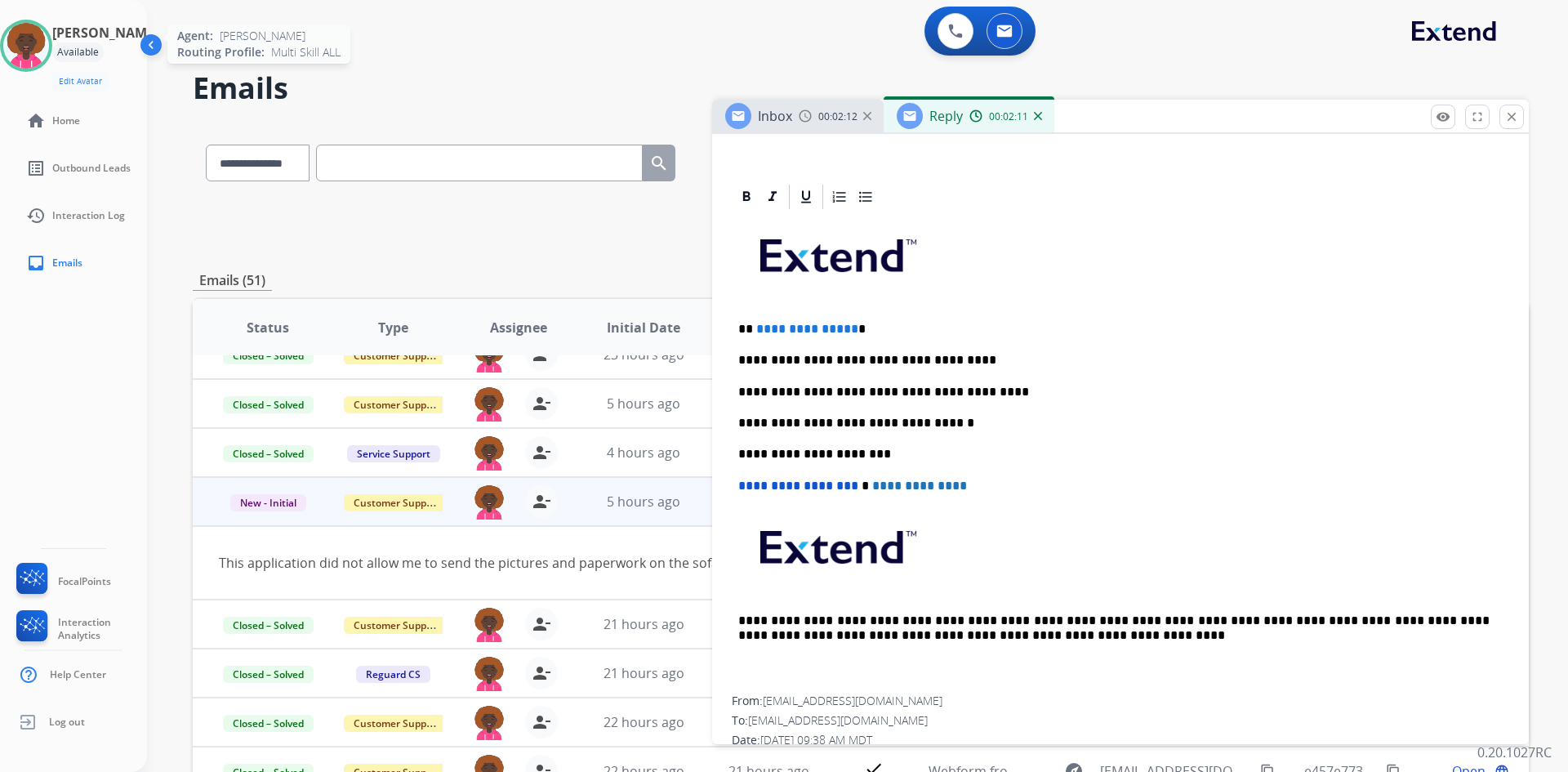
click at [19, 46] on img at bounding box center [26, 45] width 46 height 46
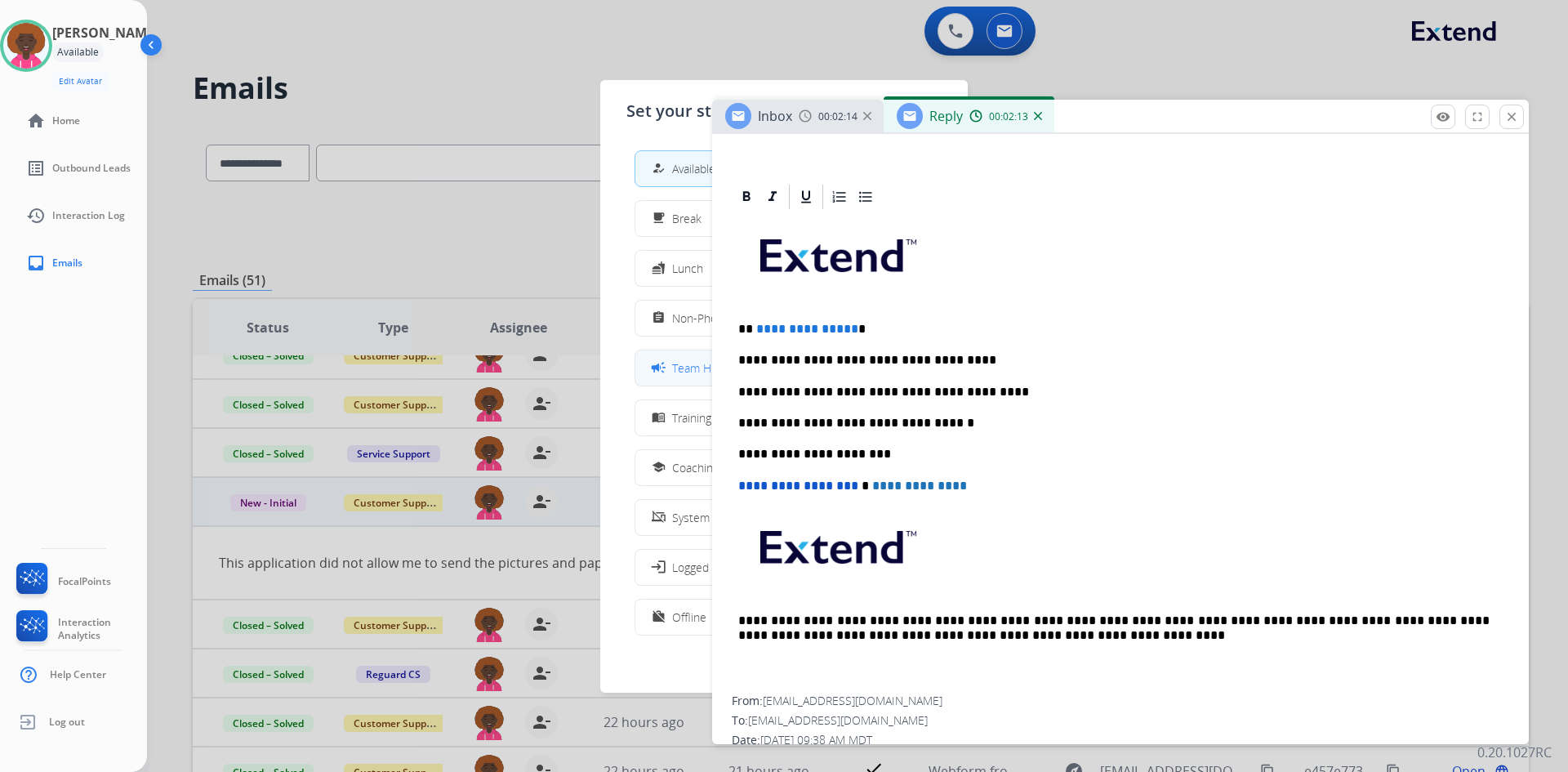
click at [668, 379] on button "campaign Team Huddle" at bounding box center [784, 368] width 297 height 35
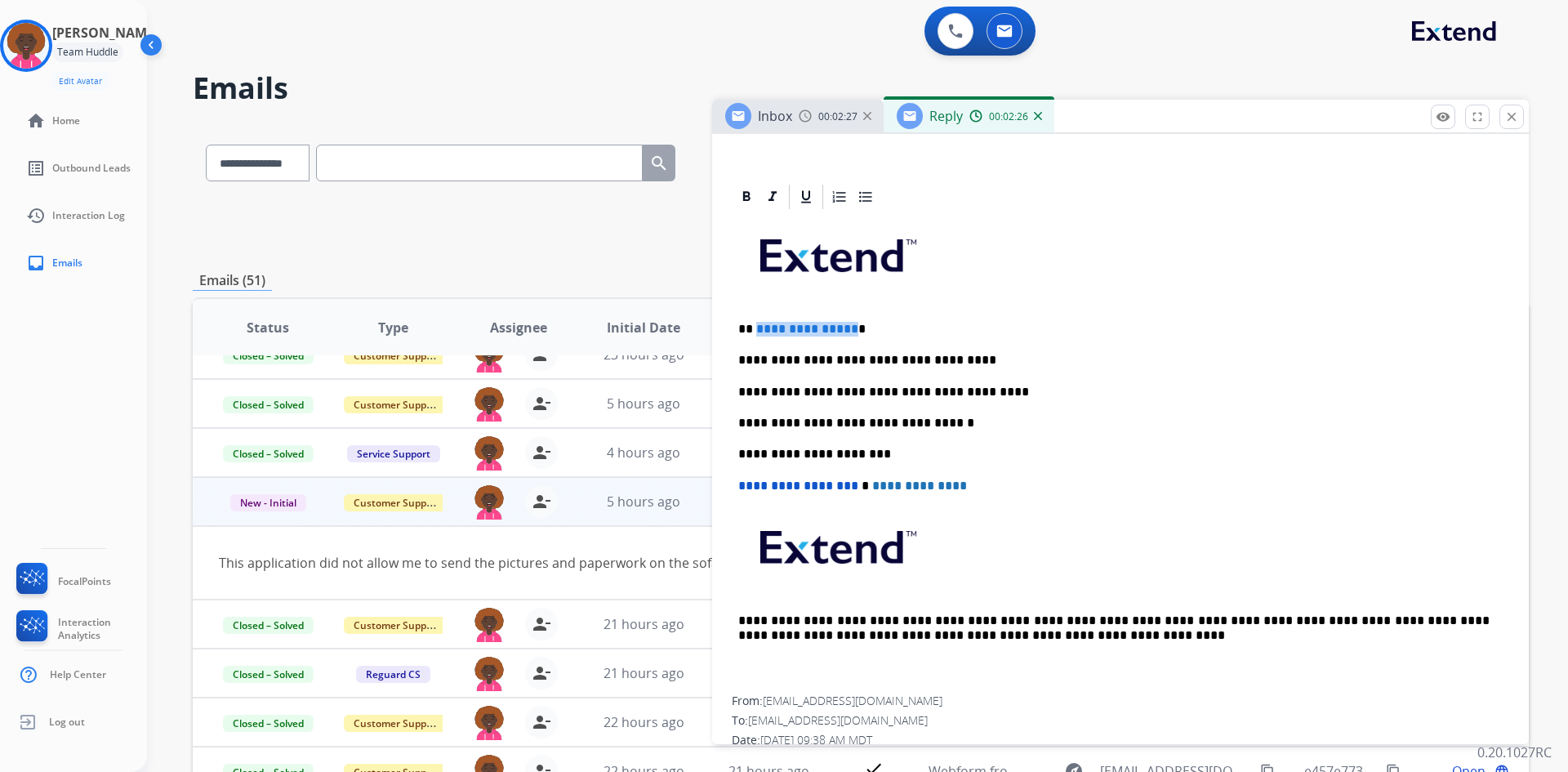
drag, startPoint x: 849, startPoint y: 329, endPoint x: 756, endPoint y: 317, distance: 93.8
click at [756, 317] on div "**********" at bounding box center [1121, 454] width 777 height 484
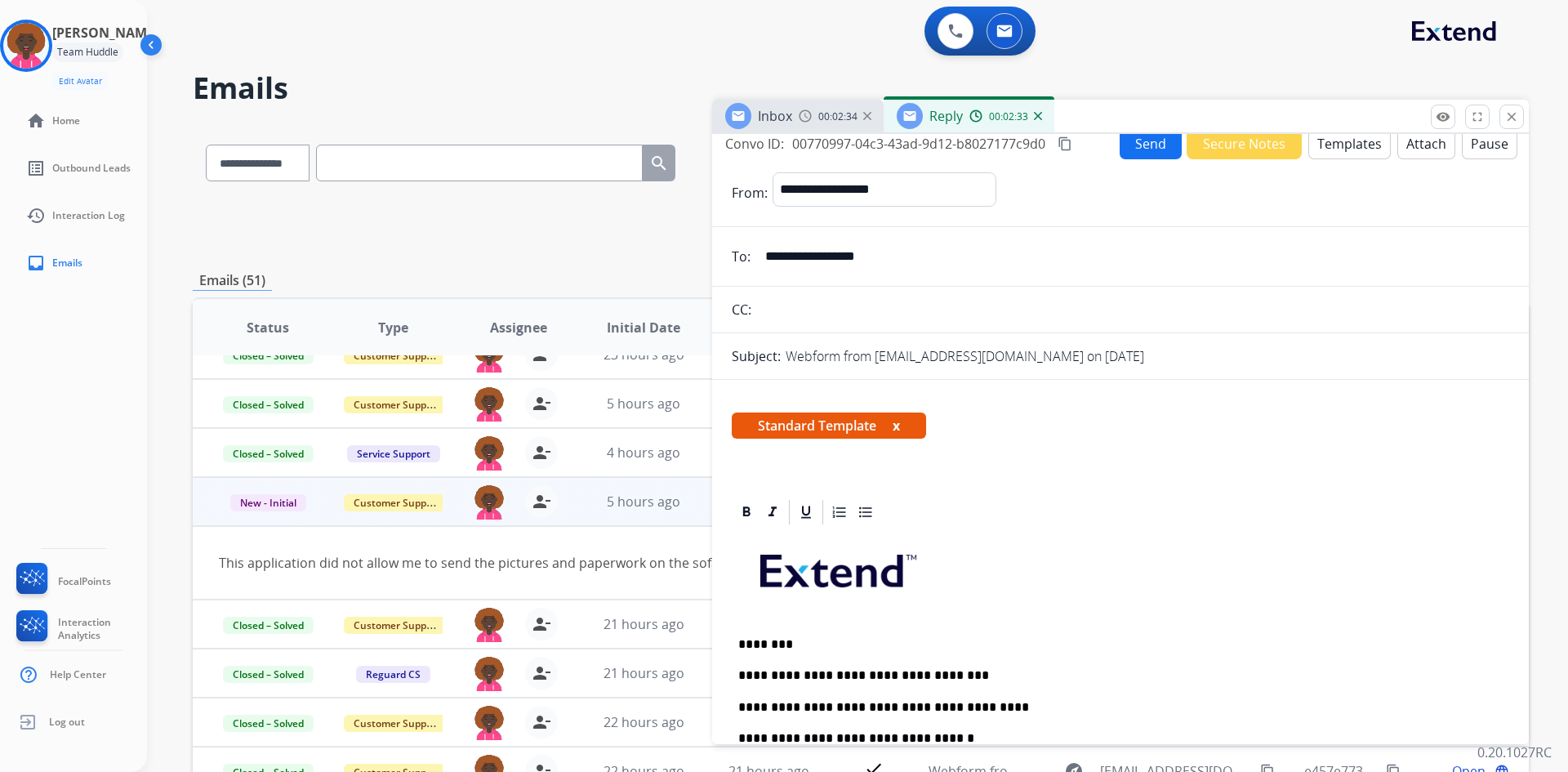
scroll to position [0, 0]
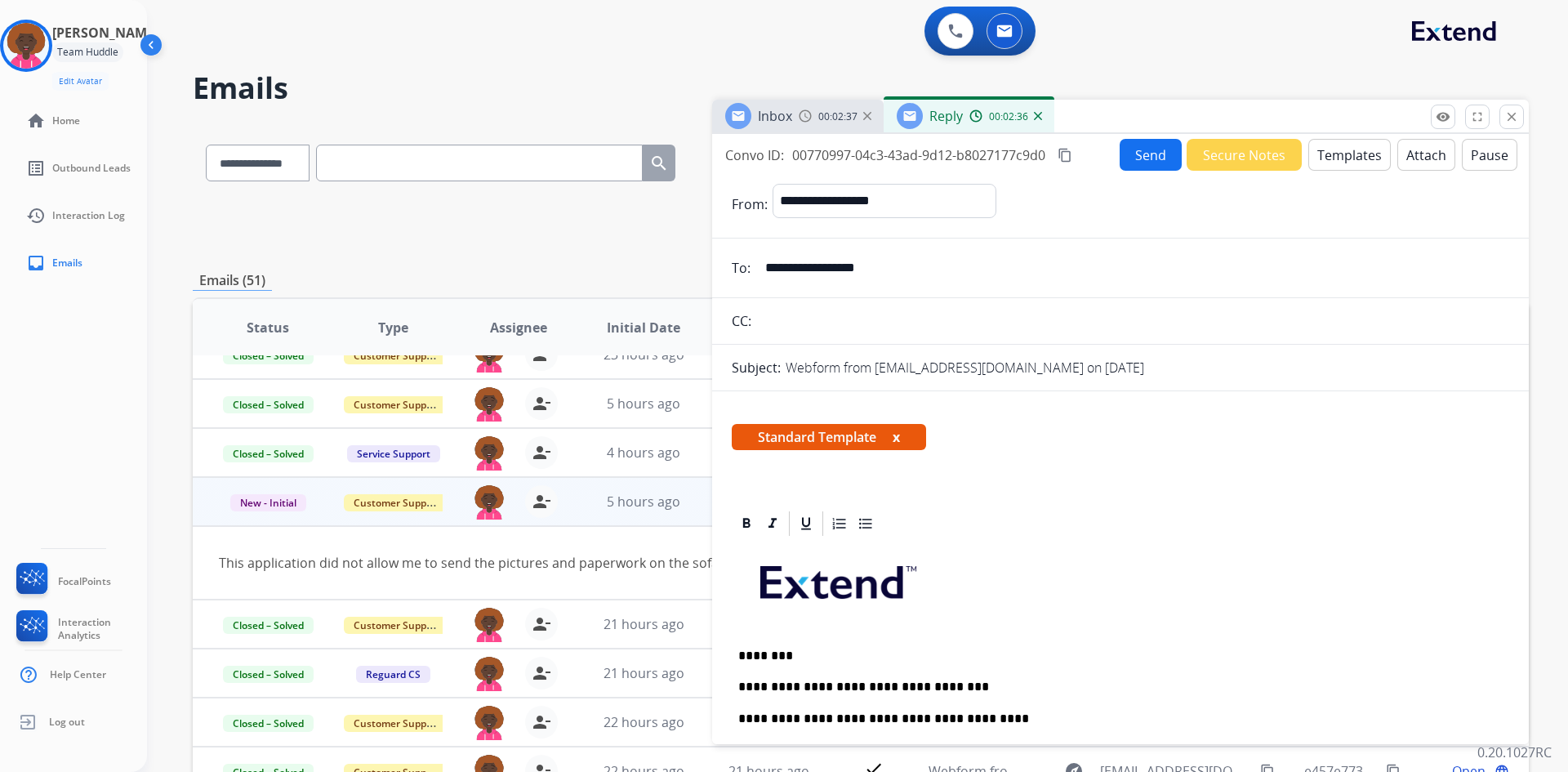
click at [1152, 155] on button "Send" at bounding box center [1151, 155] width 62 height 32
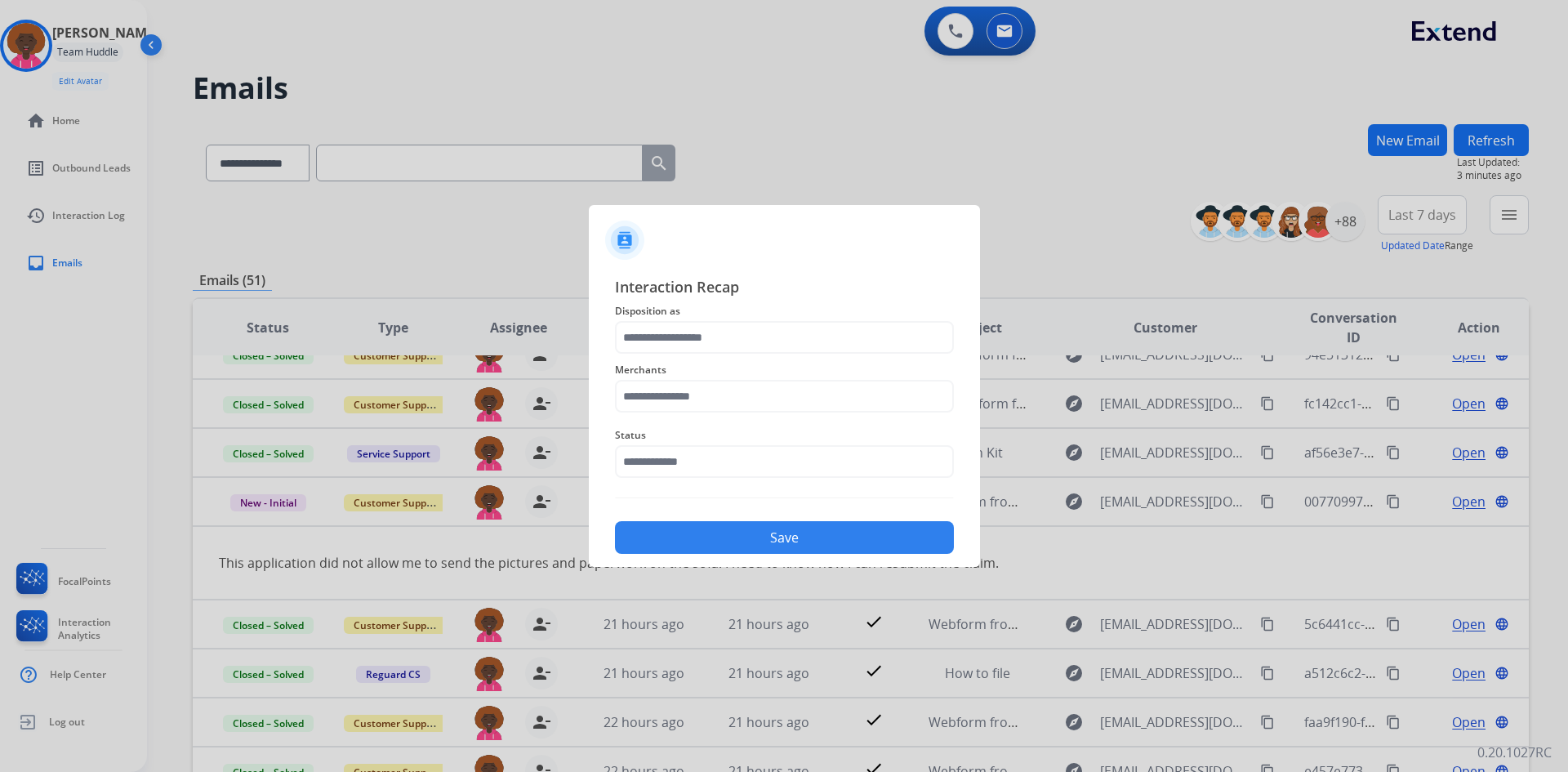
click at [740, 480] on div "Status" at bounding box center [784, 451] width 339 height 65
click at [740, 472] on input "text" at bounding box center [784, 461] width 339 height 33
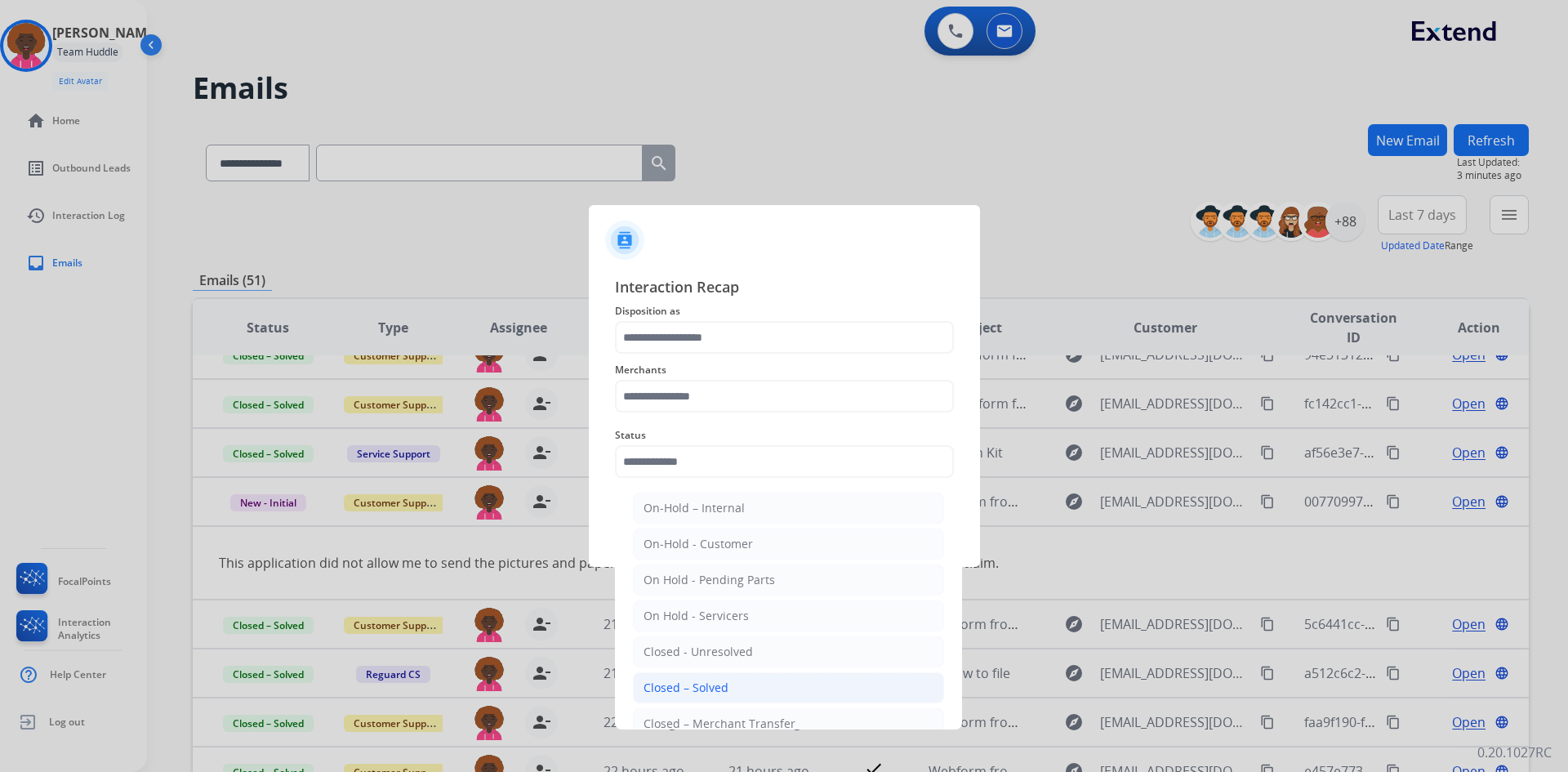
click at [706, 686] on div "Closed – Solved" at bounding box center [685, 687] width 85 height 17
type input "**********"
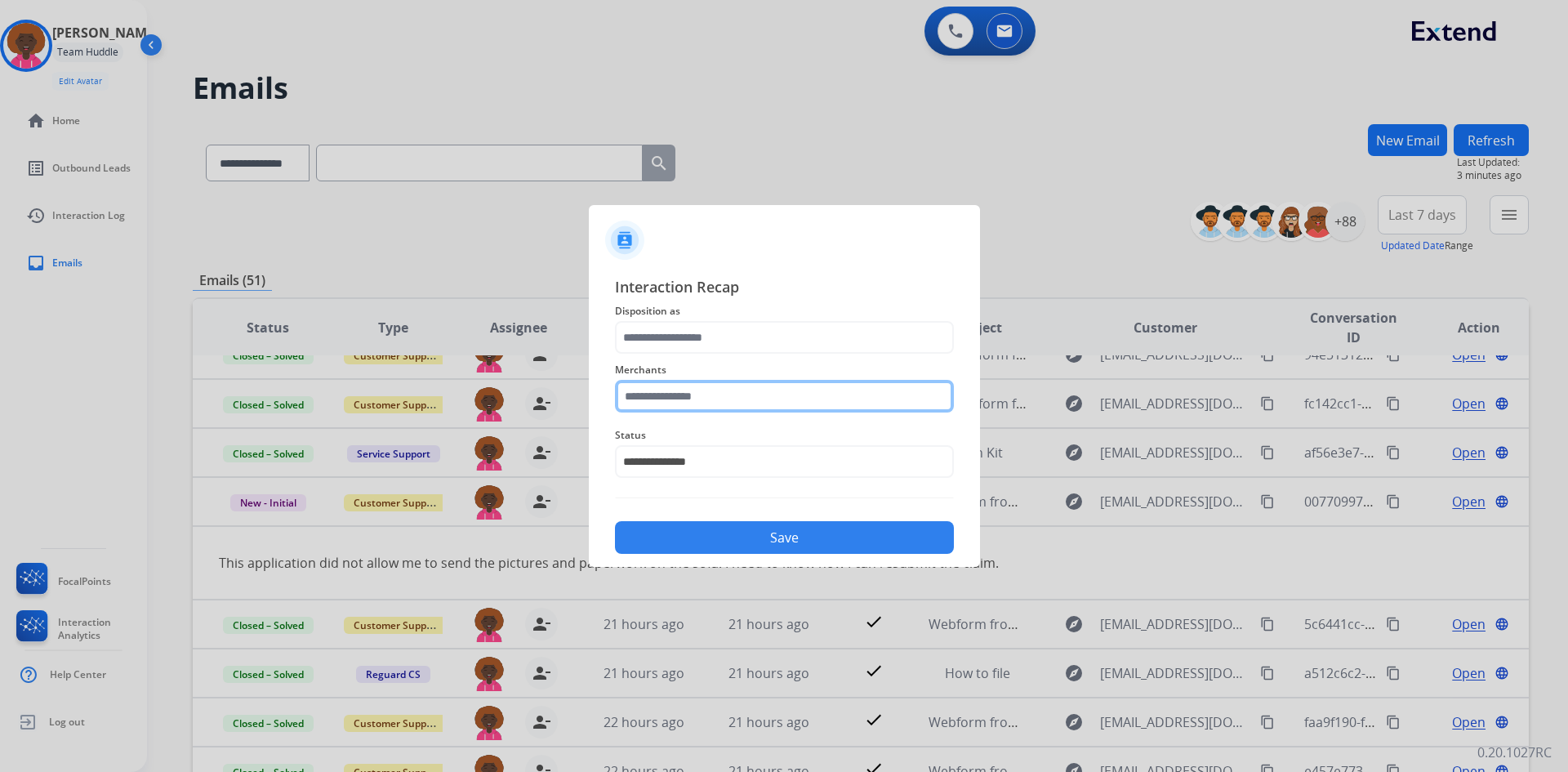
click at [709, 390] on input "text" at bounding box center [784, 395] width 339 height 33
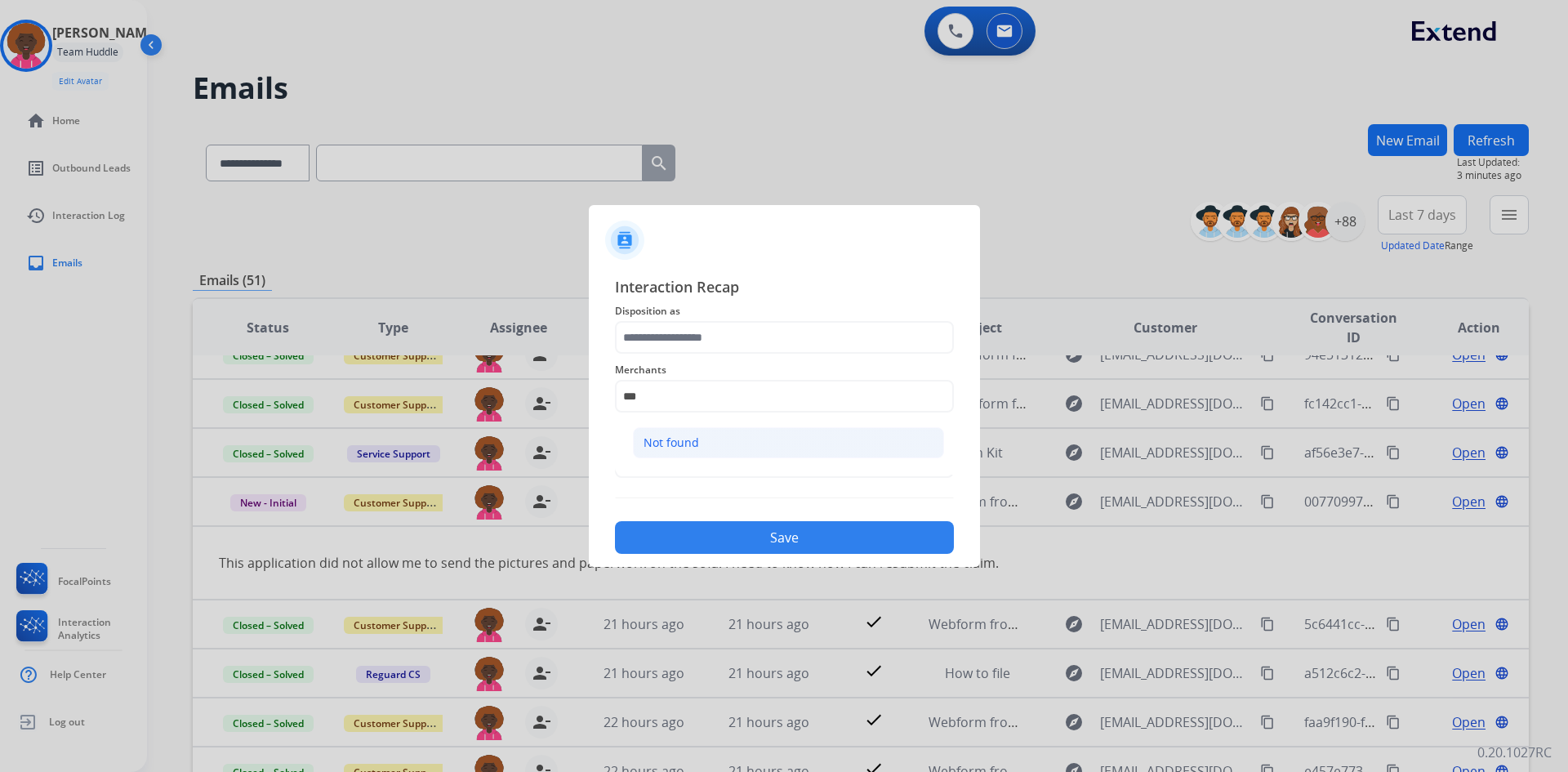
click at [816, 435] on li "Not found" at bounding box center [789, 442] width 312 height 31
type input "*********"
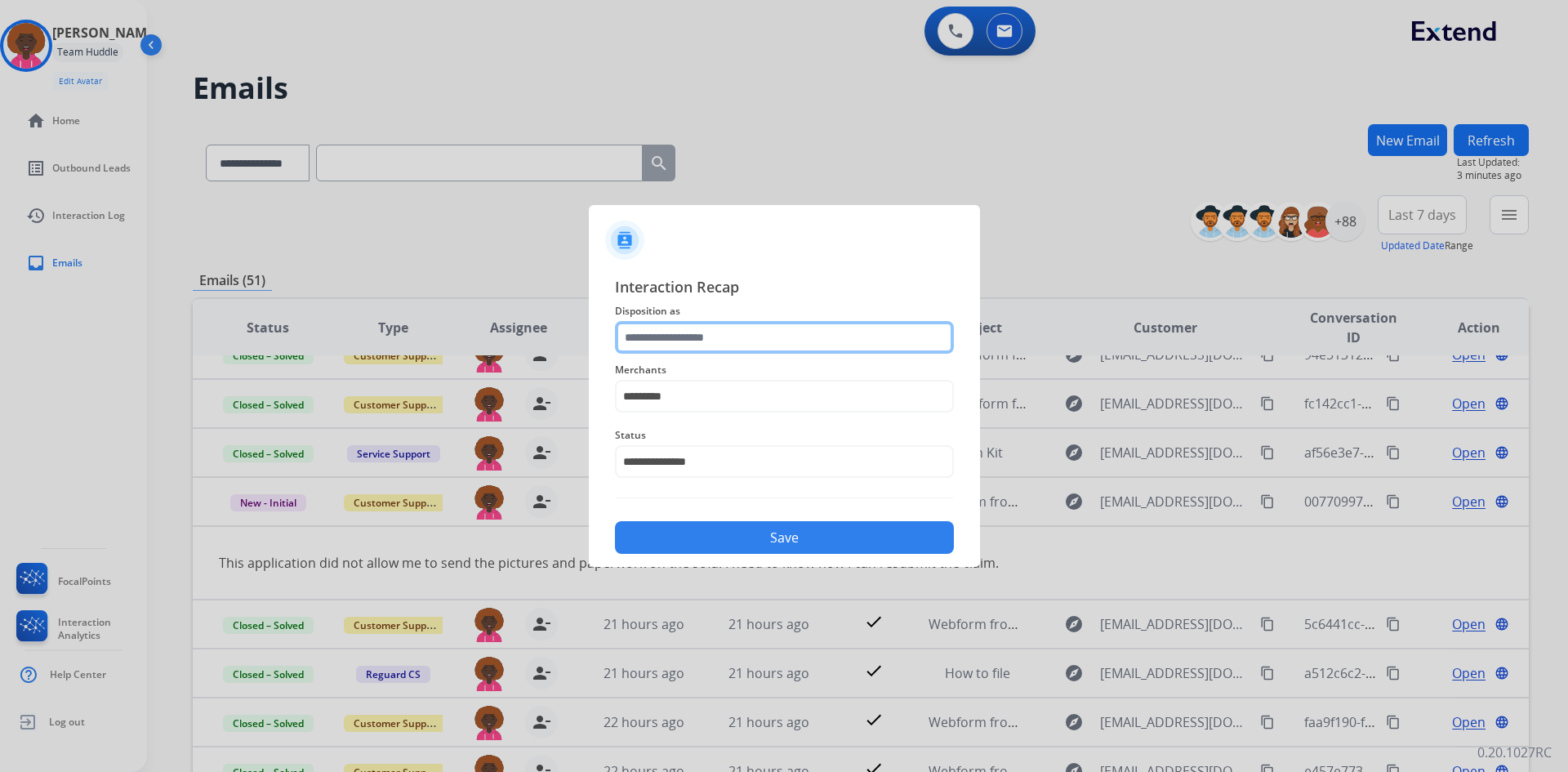
click at [691, 337] on input "text" at bounding box center [784, 337] width 339 height 33
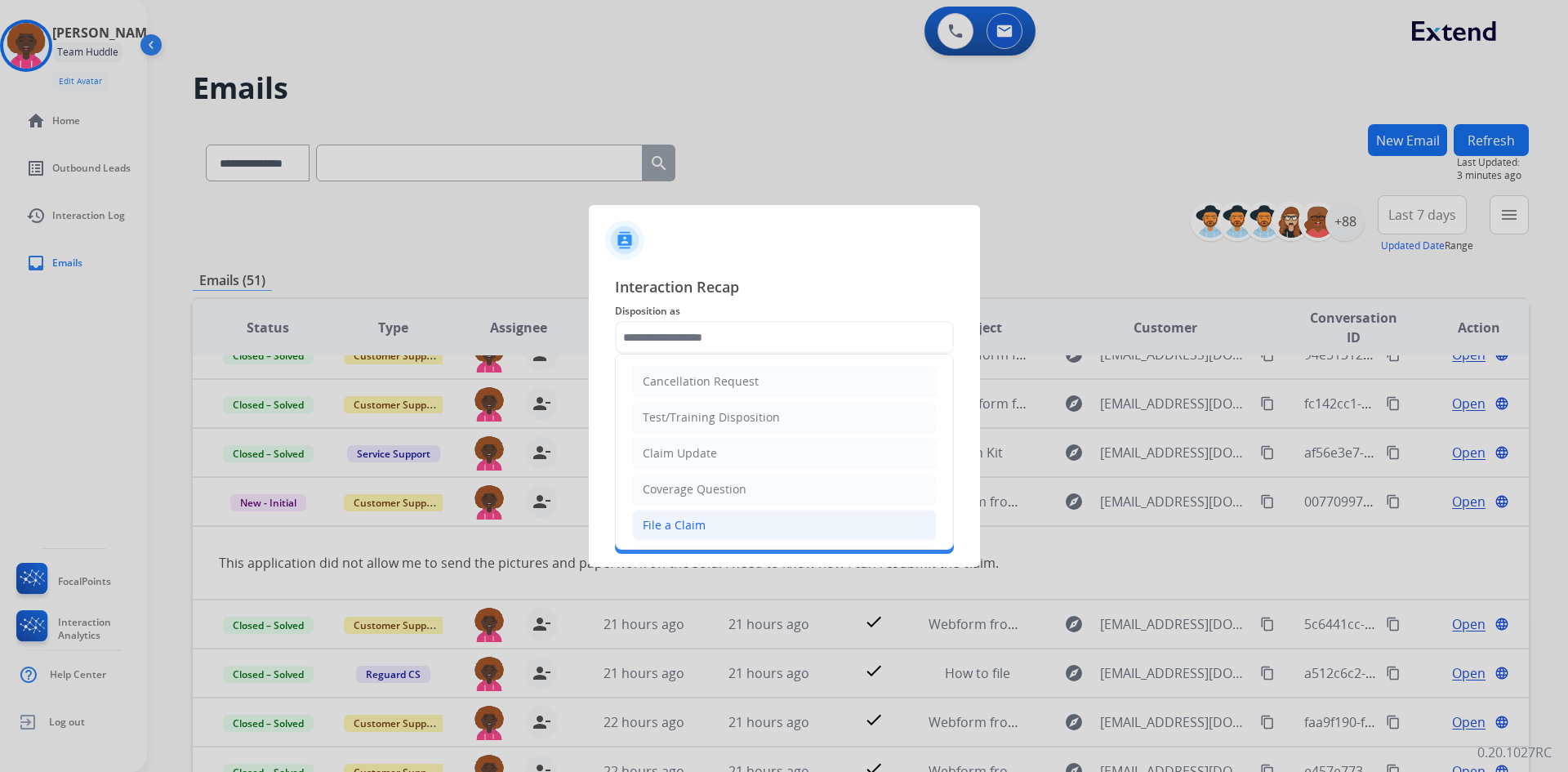
click at [686, 537] on li "File a Claim" at bounding box center [785, 525] width 305 height 31
type input "**********"
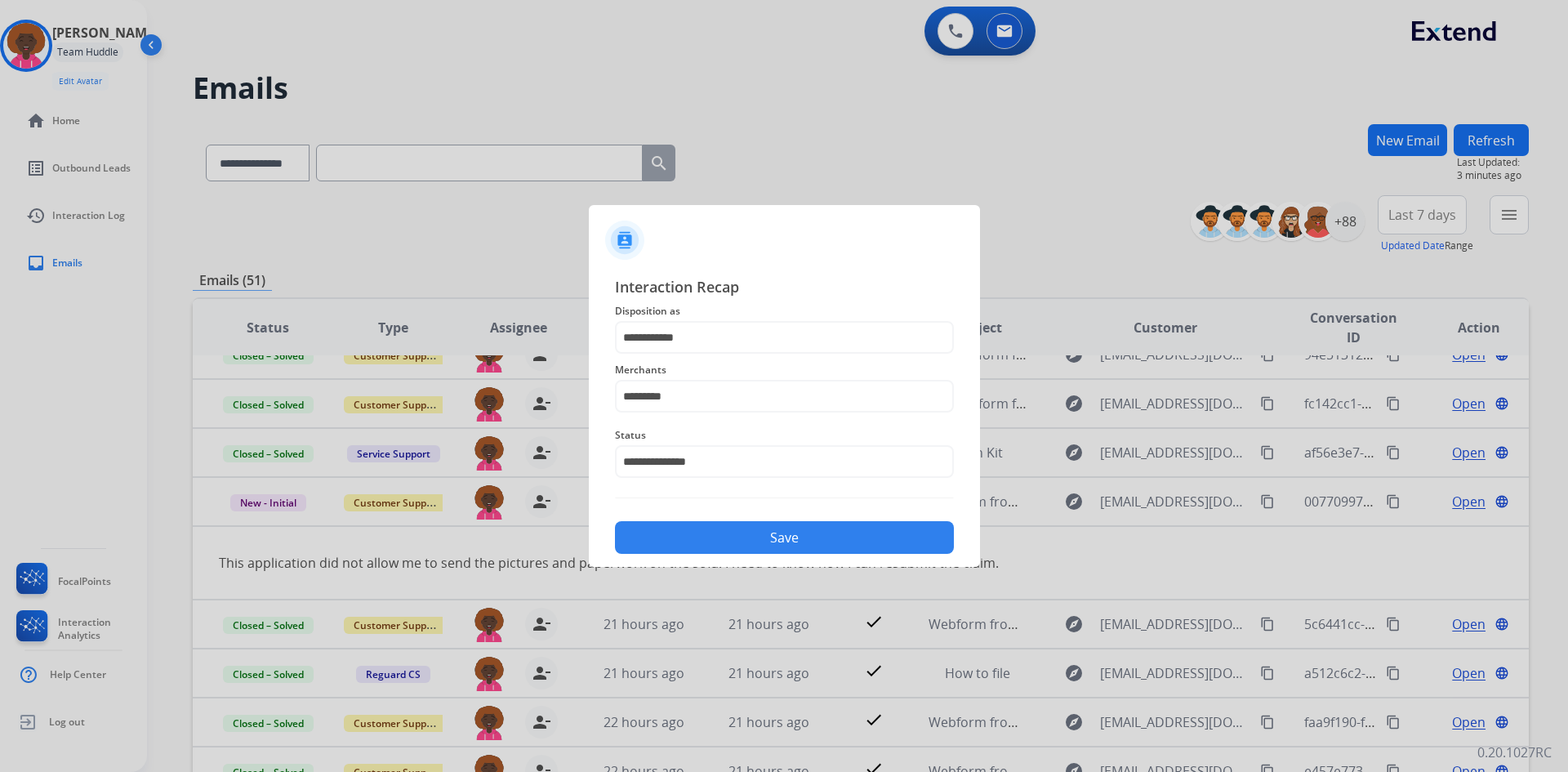
click at [758, 546] on button "Save" at bounding box center [784, 537] width 339 height 33
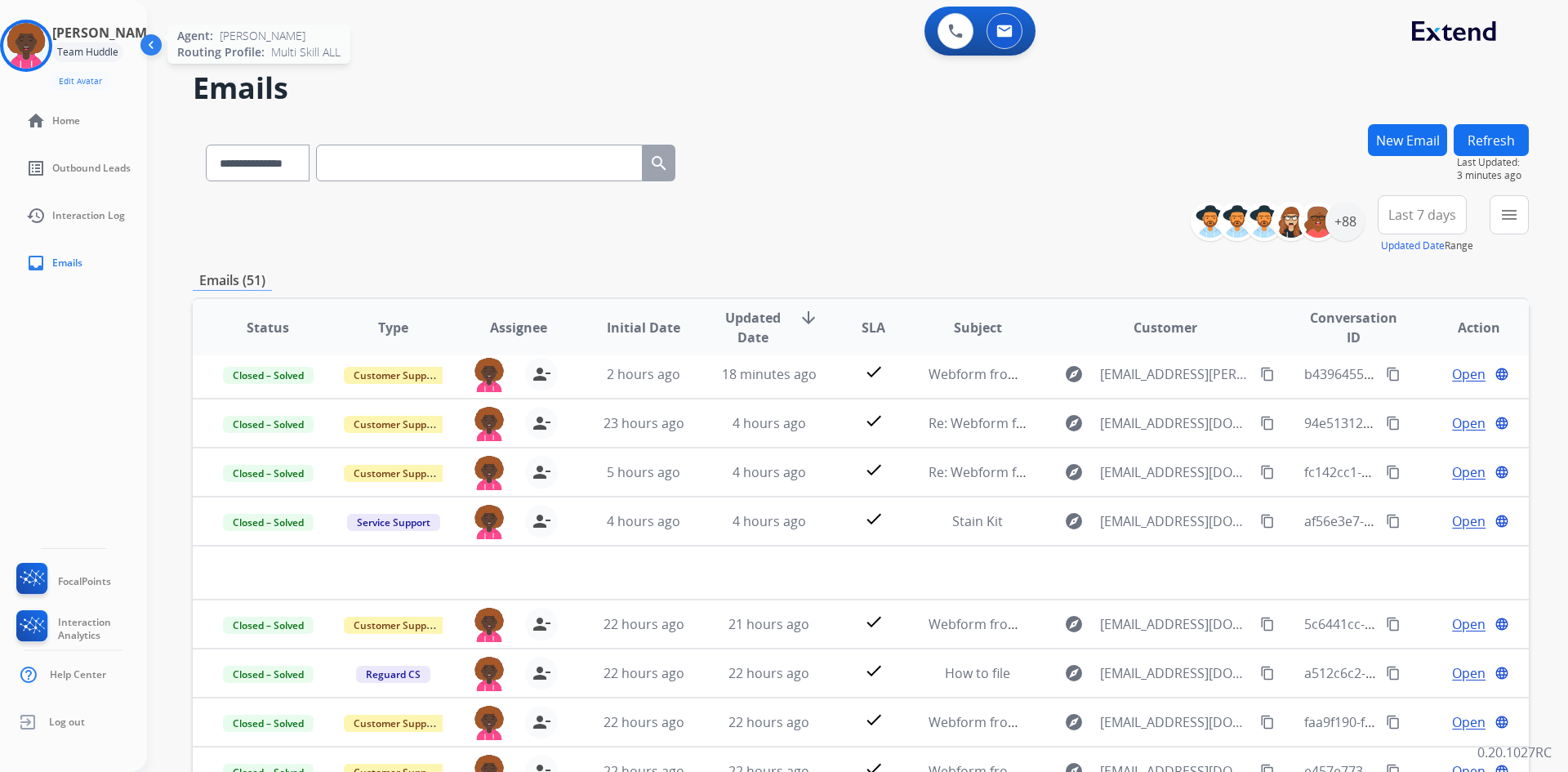
click at [29, 41] on img at bounding box center [26, 45] width 46 height 46
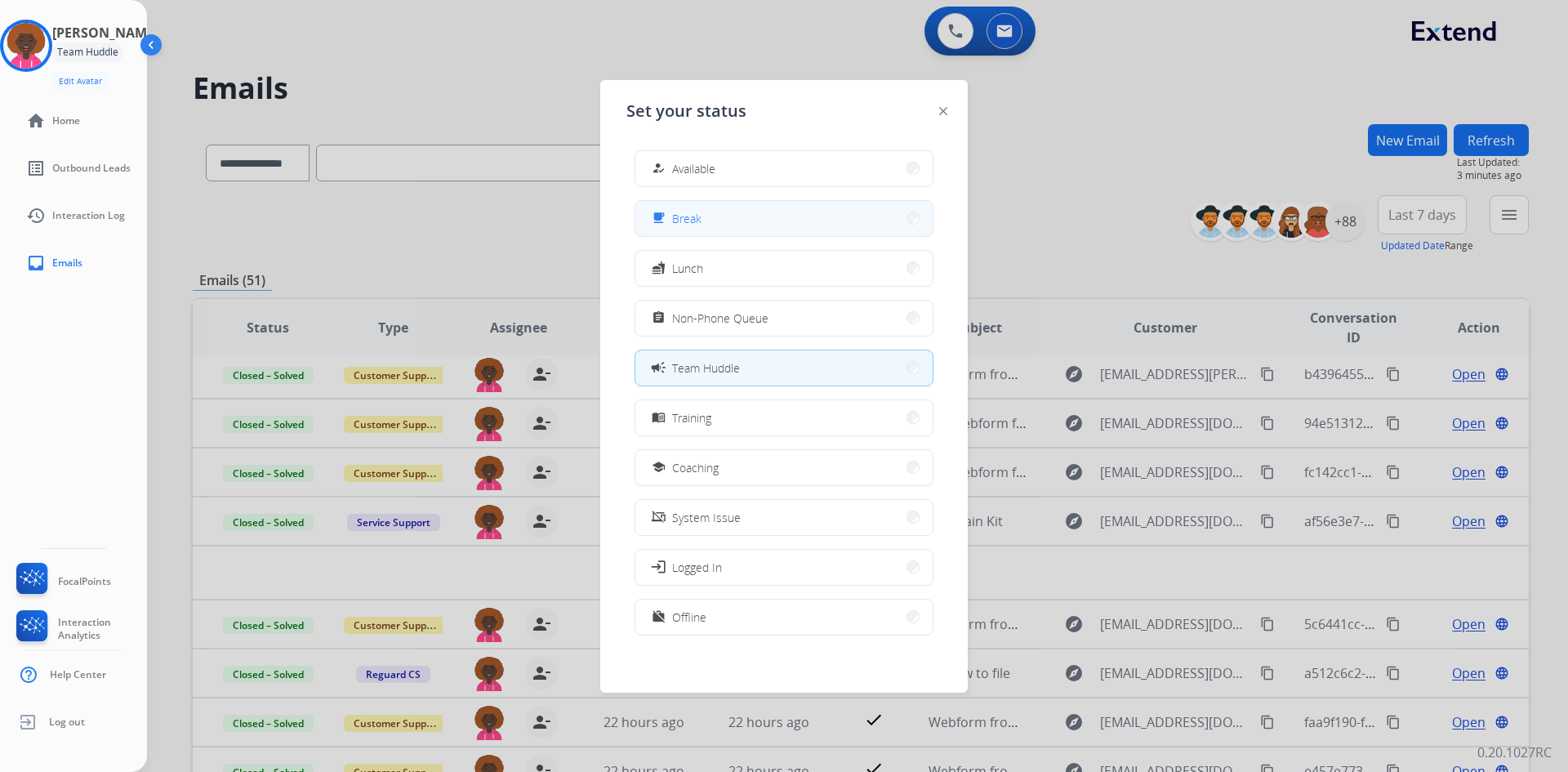
click at [816, 232] on button "free_breakfast Break" at bounding box center [784, 219] width 297 height 35
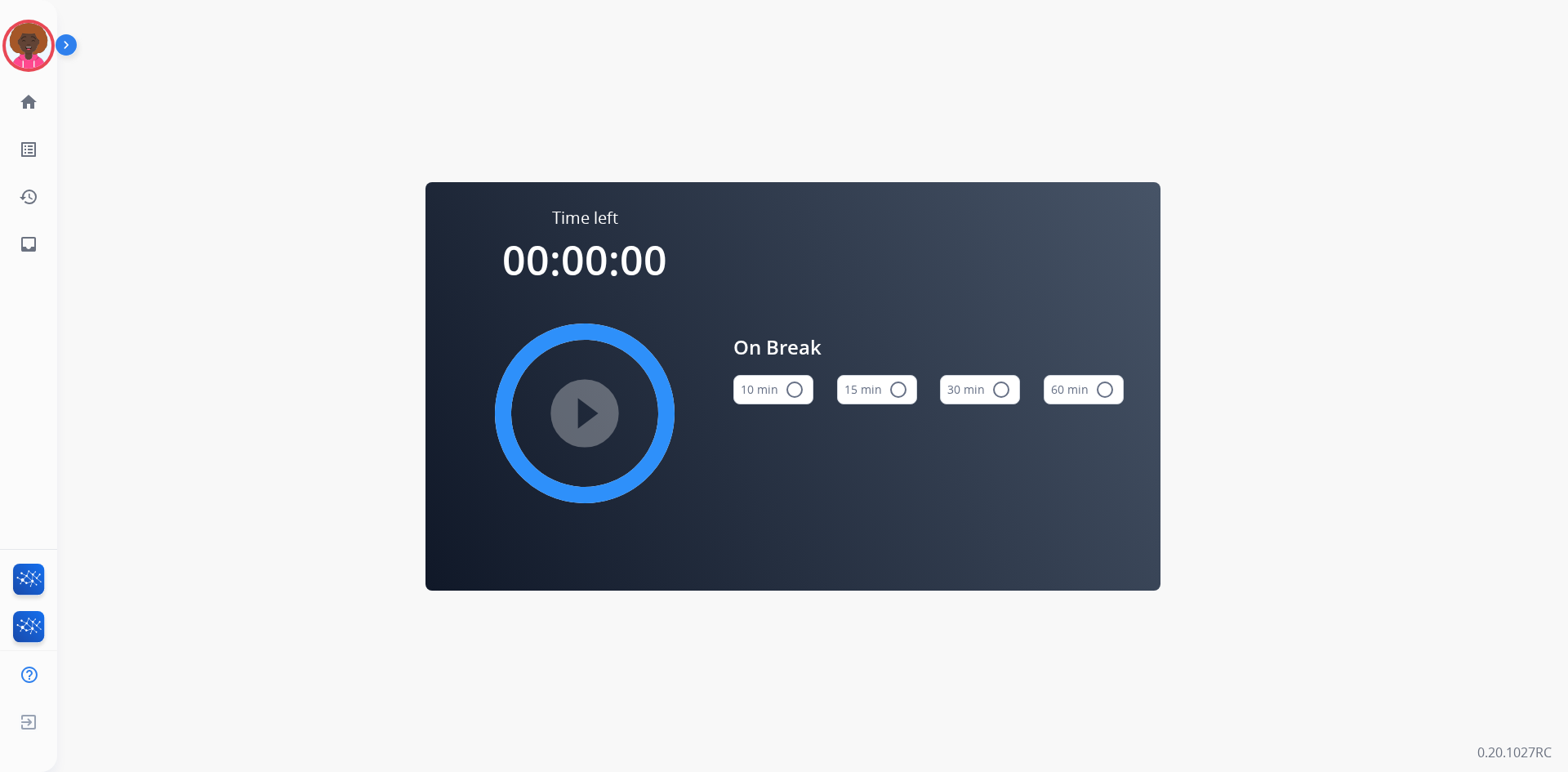
click at [890, 389] on mat-icon "radio_button_unchecked" at bounding box center [898, 389] width 19 height 19
click at [631, 419] on div "play_circle_filled" at bounding box center [585, 413] width 245 height 245
click at [591, 415] on mat-icon "play_circle_filled" at bounding box center [585, 413] width 19 height 19
click at [29, 50] on img at bounding box center [28, 45] width 46 height 46
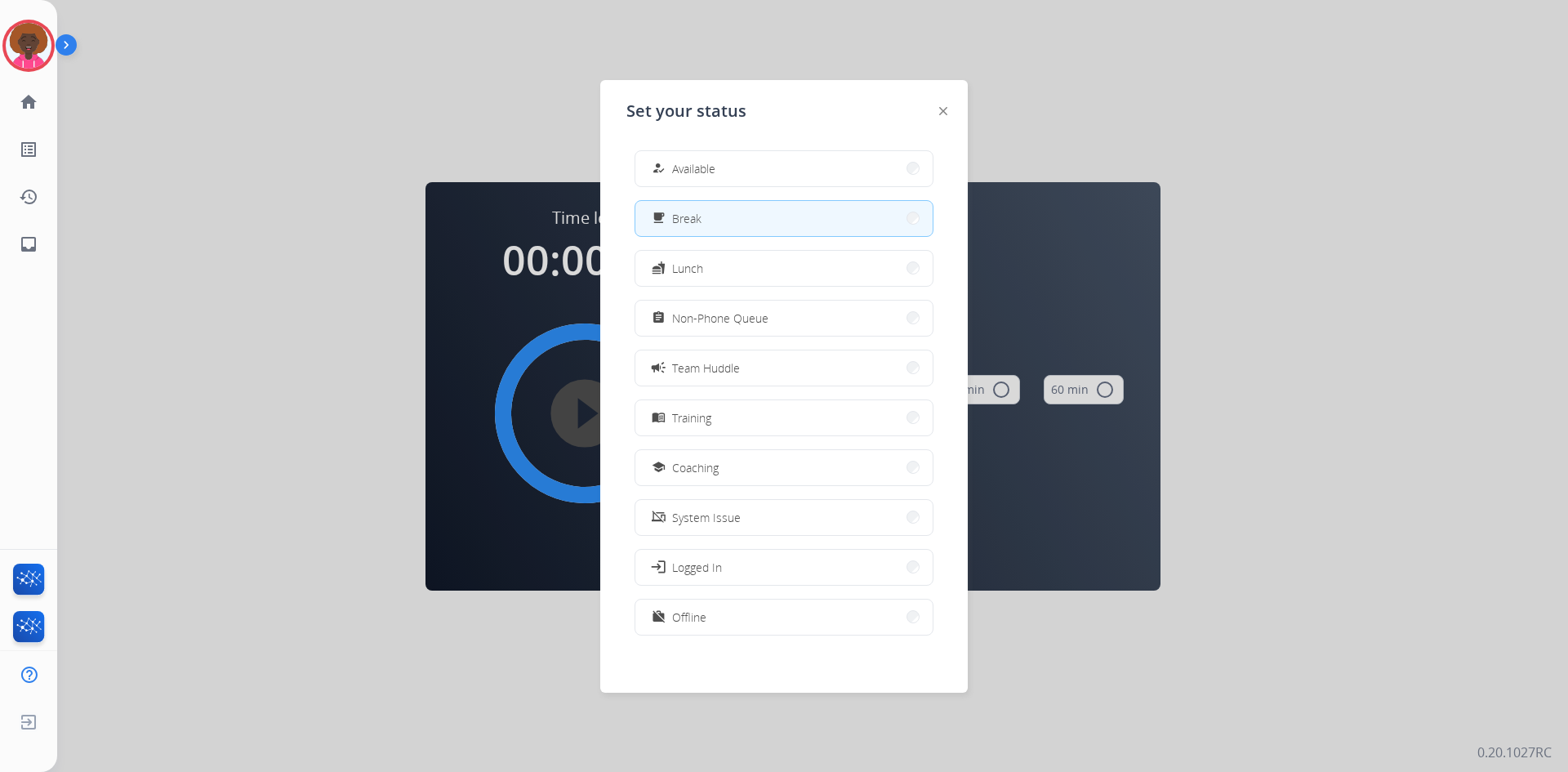
click at [687, 190] on div "how_to_reg Available free_breakfast Break fastfood Lunch assignment Non-Phone Q…" at bounding box center [784, 394] width 315 height 514
click at [703, 170] on span "Available" at bounding box center [694, 168] width 44 height 17
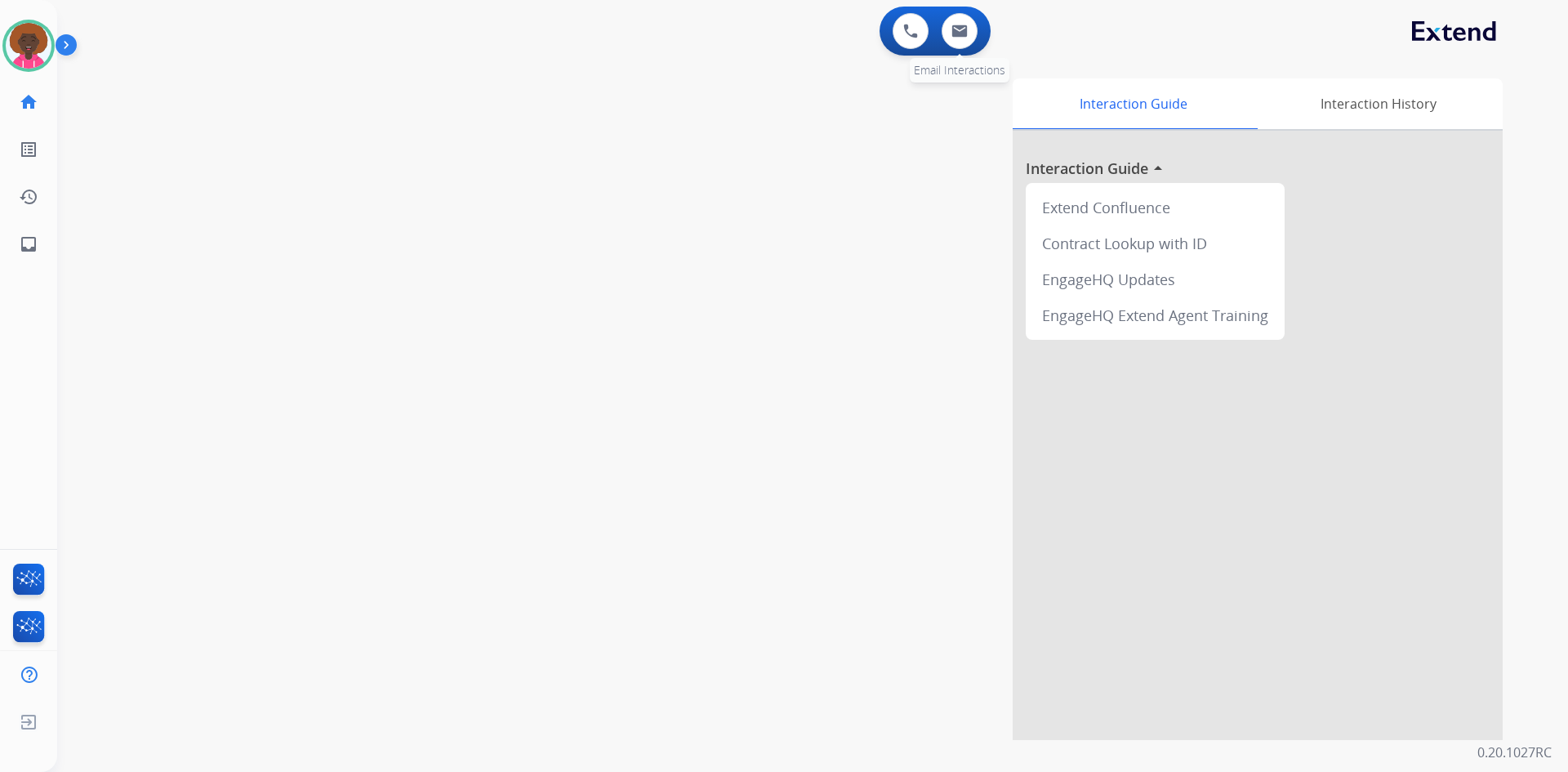
click at [982, 30] on div "0 Email Interactions" at bounding box center [960, 31] width 49 height 36
click at [958, 27] on img at bounding box center [960, 31] width 17 height 13
select select "**********"
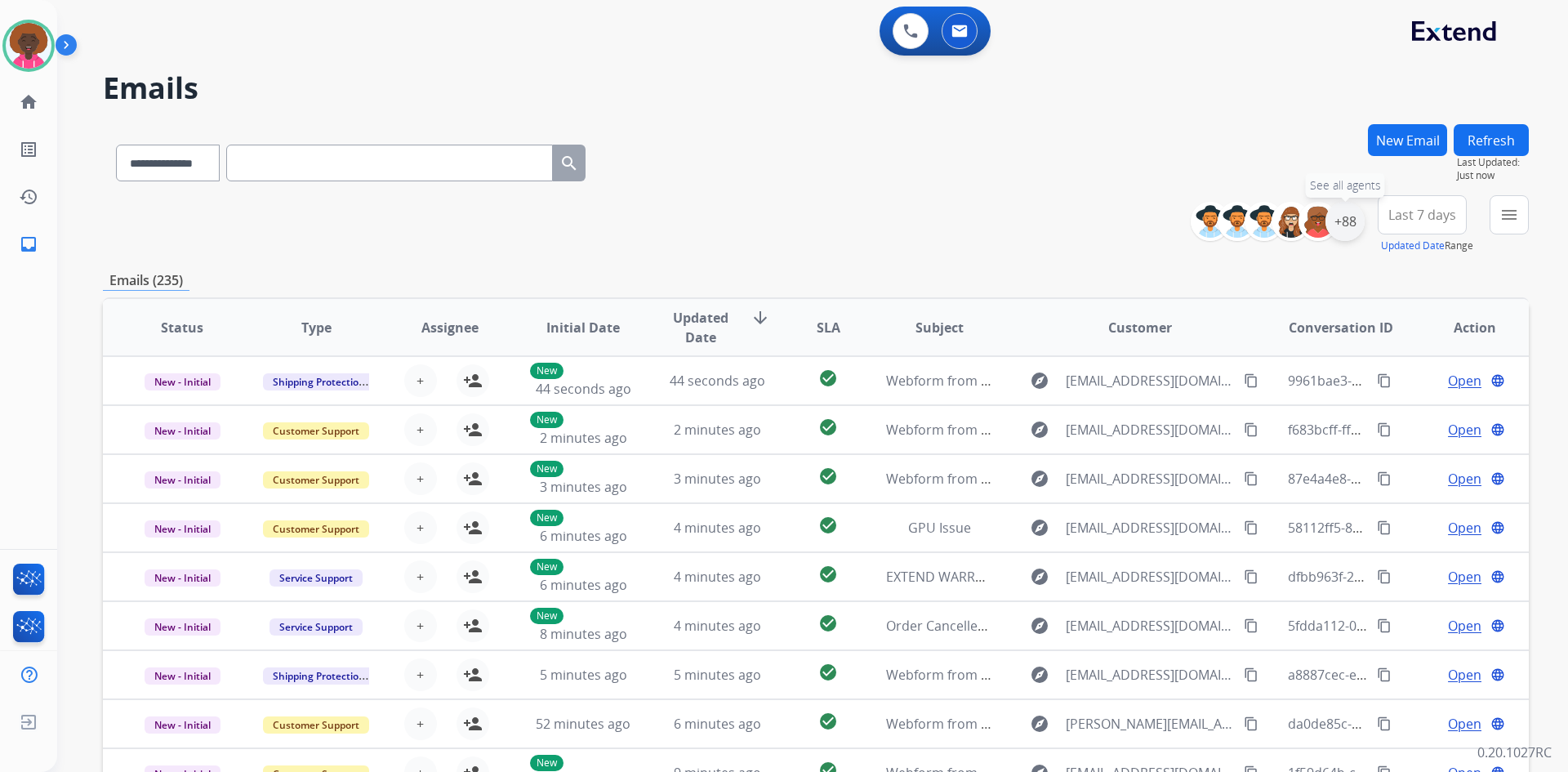
click at [1348, 234] on div "+88" at bounding box center [1345, 221] width 39 height 39
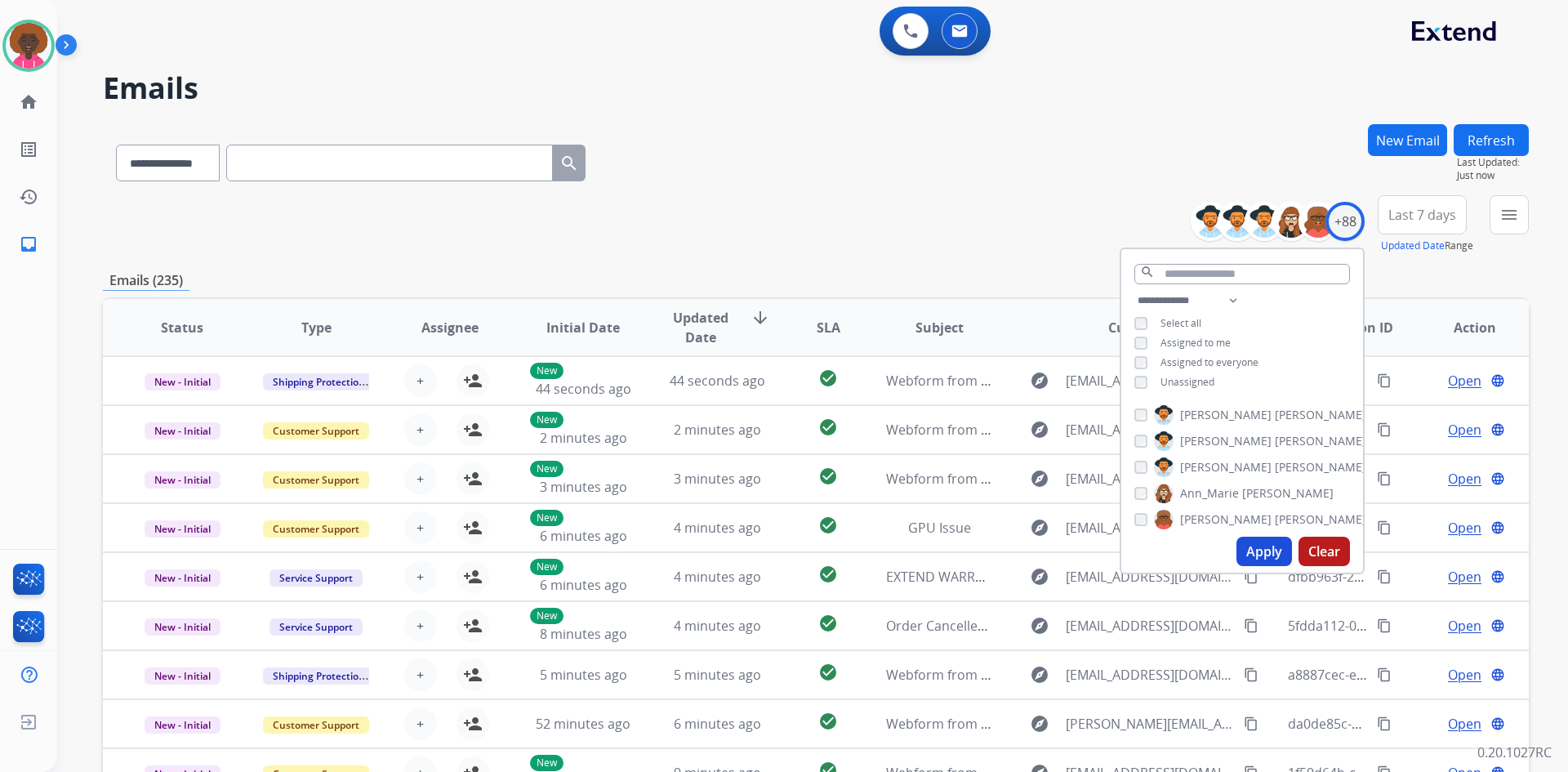
click at [1240, 543] on button "Apply" at bounding box center [1265, 551] width 55 height 29
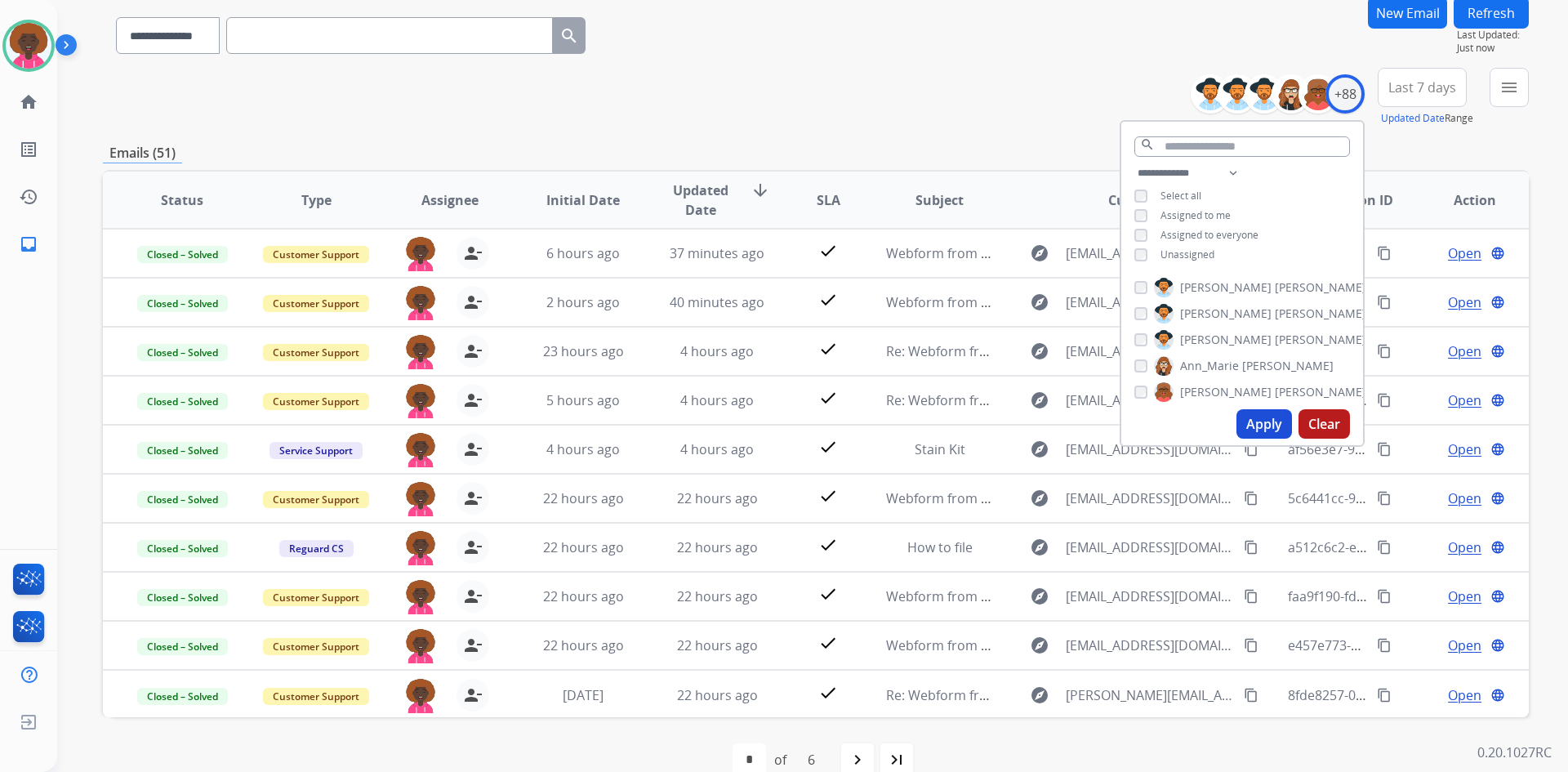
scroll to position [157, 0]
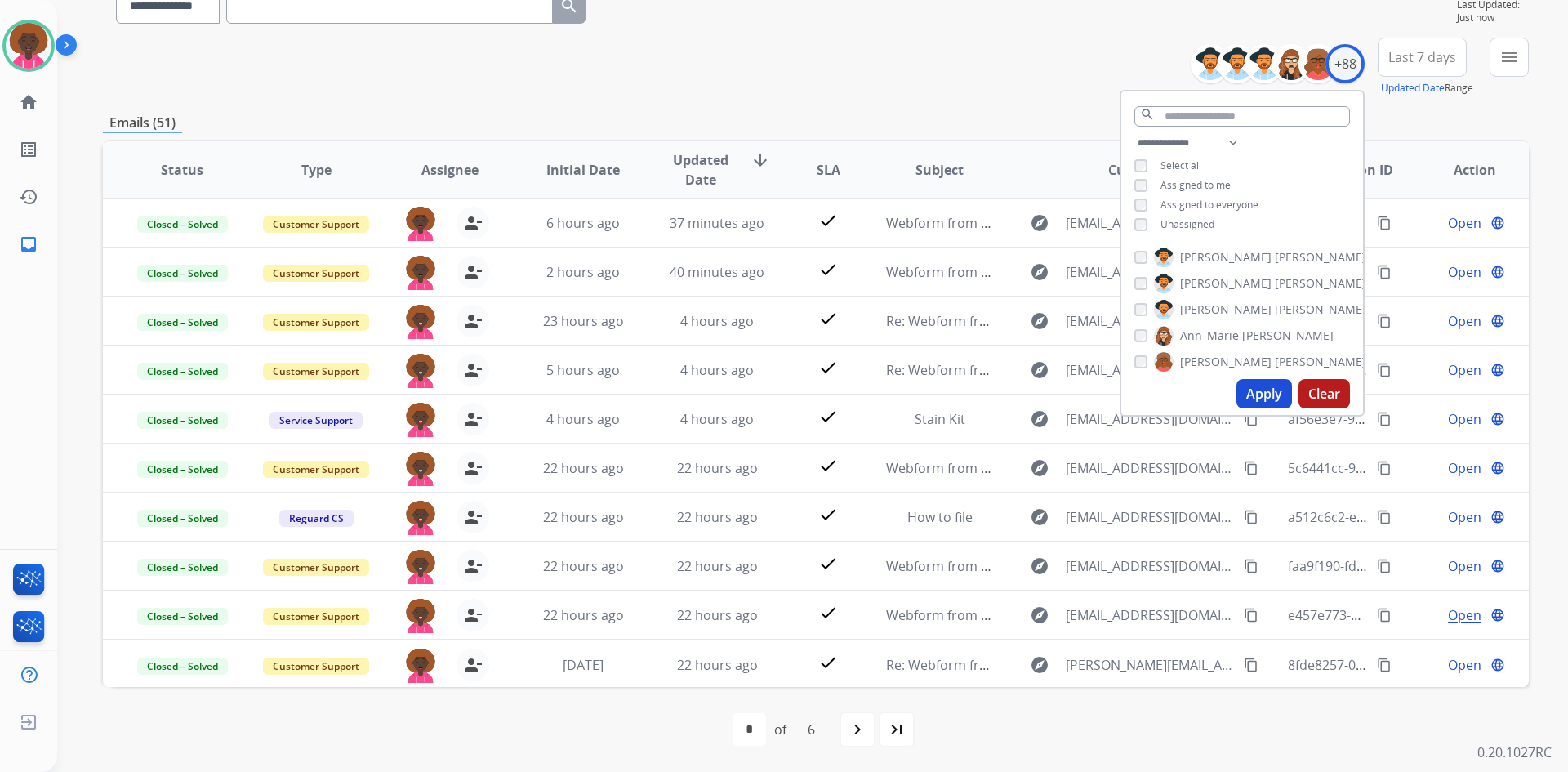
click at [1370, 57] on div "**********" at bounding box center [1366, 67] width 326 height 59
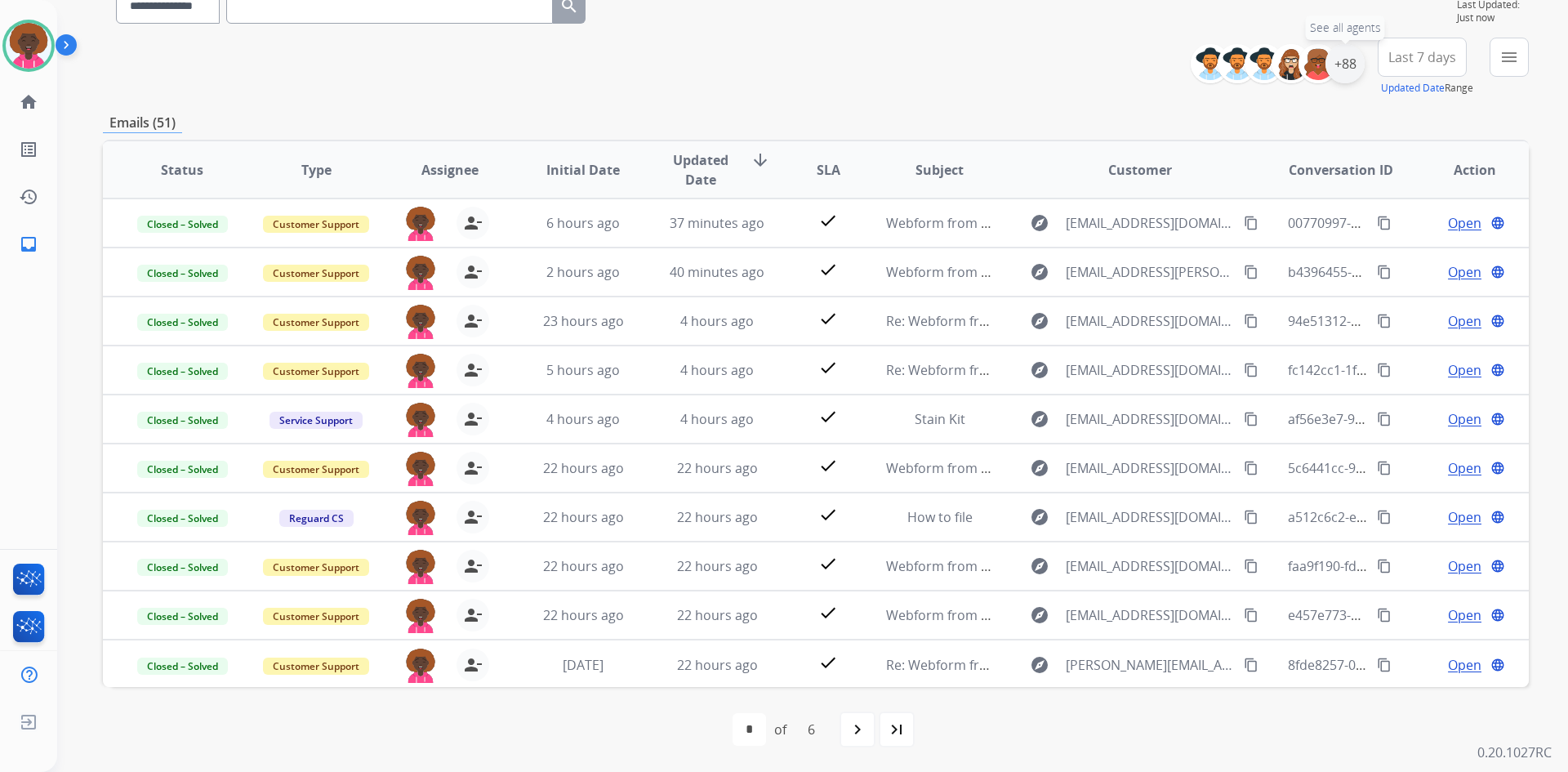
drag, startPoint x: 1350, startPoint y: 67, endPoint x: 1339, endPoint y: 76, distance: 14.2
click at [1350, 68] on div "+88" at bounding box center [1345, 64] width 39 height 39
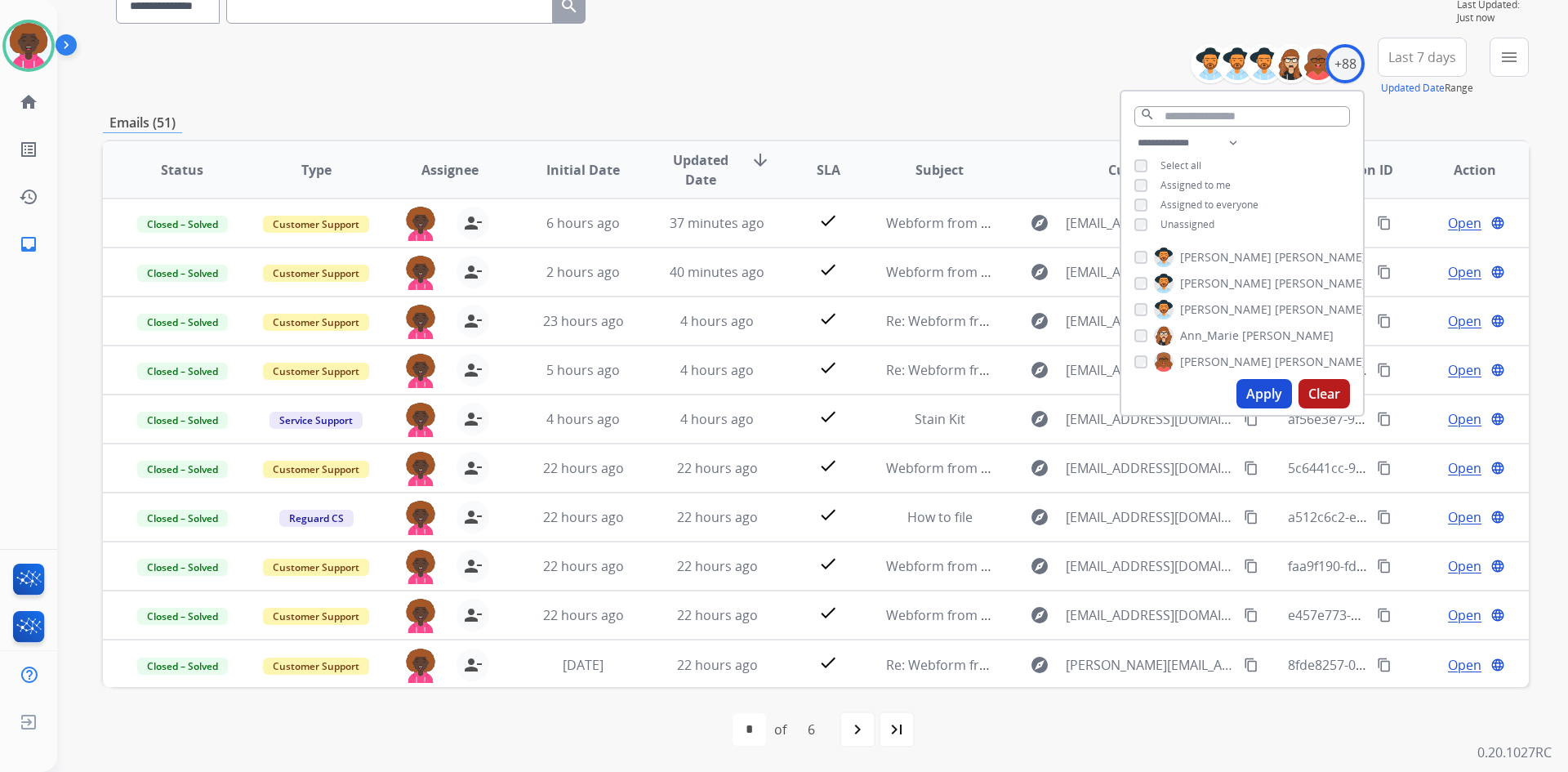
click at [1341, 79] on div "+88" at bounding box center [1345, 64] width 39 height 39
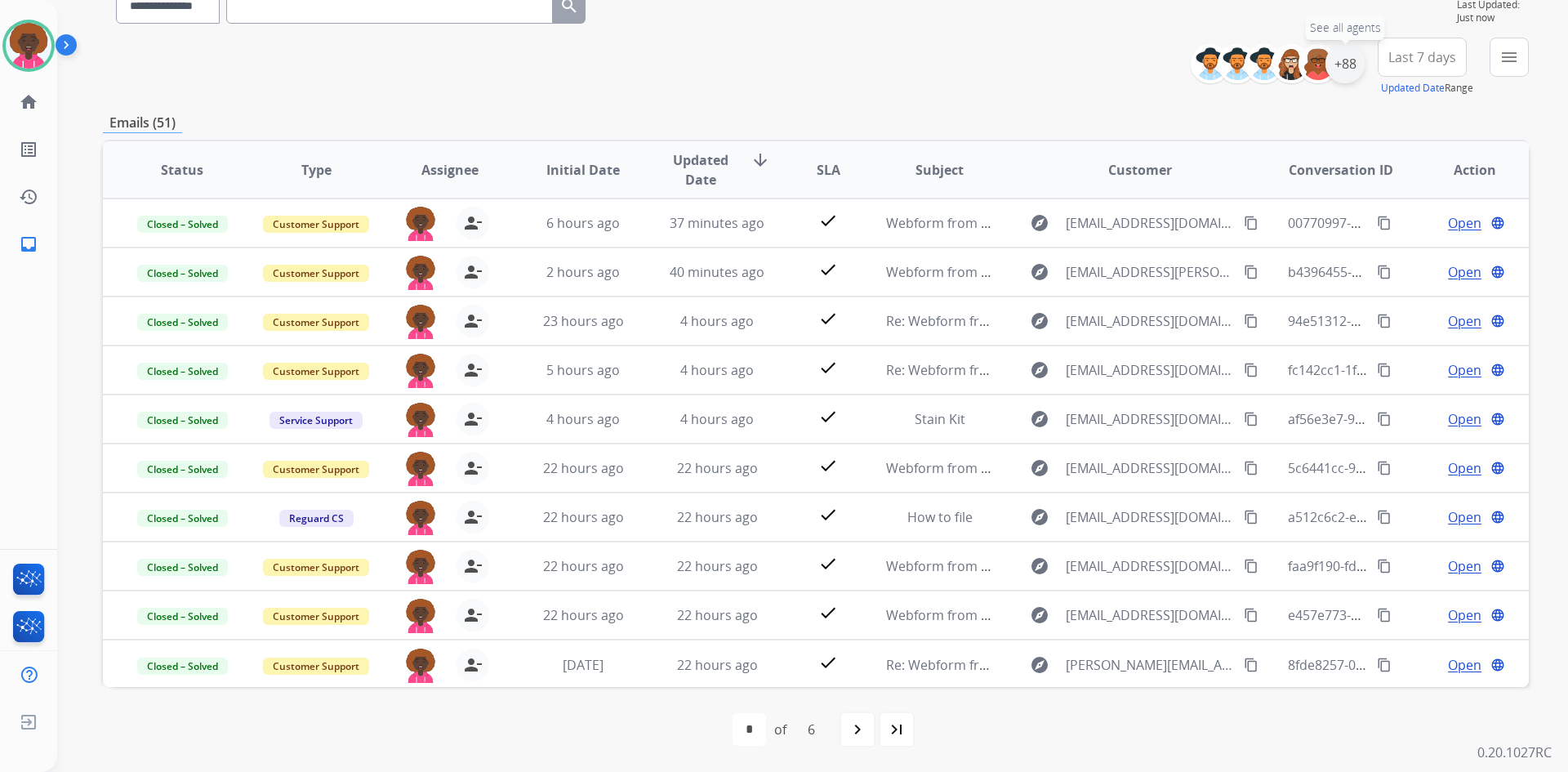
click at [1338, 69] on div "+88" at bounding box center [1345, 64] width 39 height 39
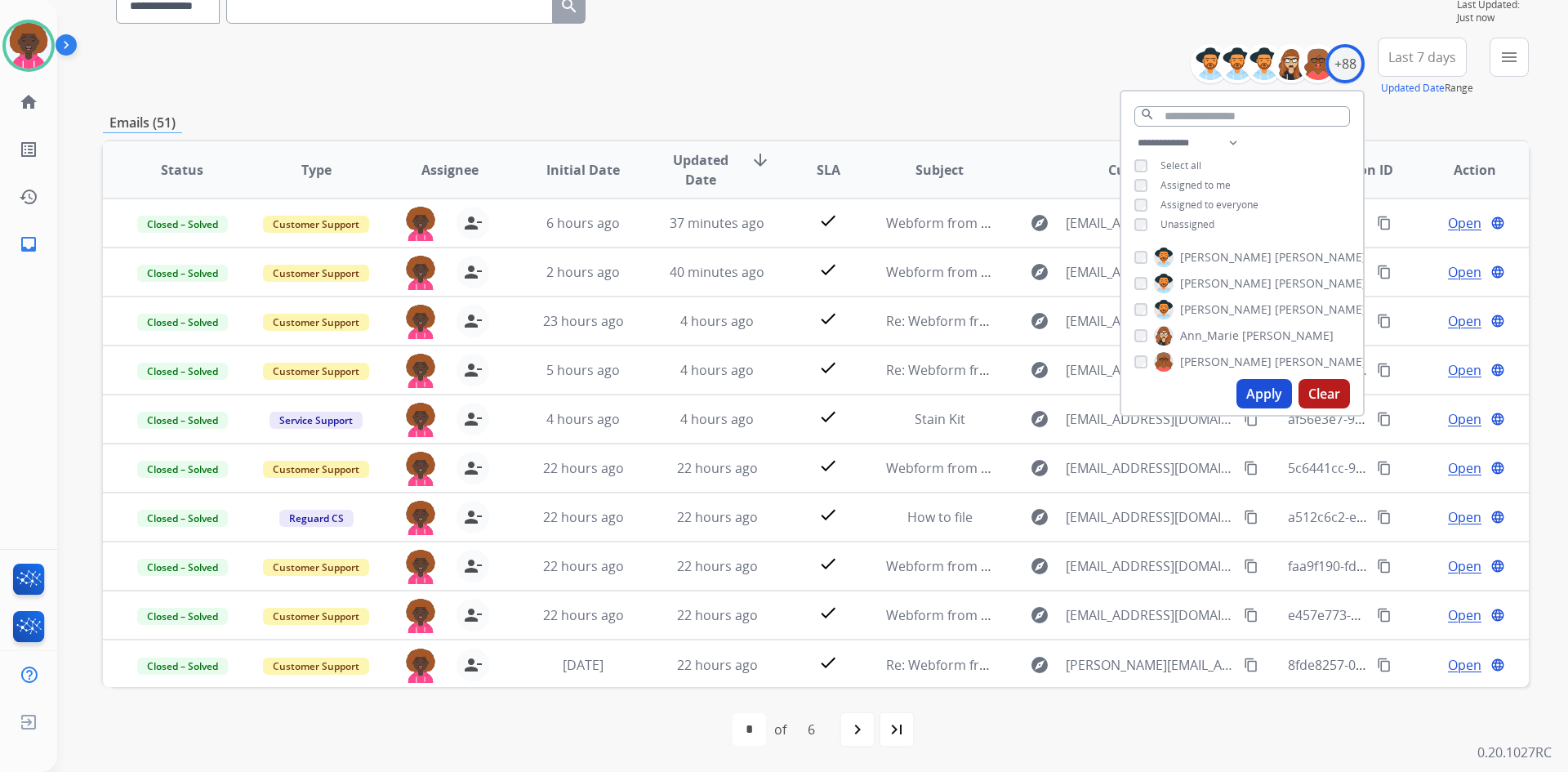
click at [1130, 229] on div "**********" at bounding box center [1242, 185] width 242 height 105
click at [1144, 192] on div "**********" at bounding box center [1242, 185] width 242 height 105
click at [1278, 399] on button "Apply" at bounding box center [1265, 394] width 55 height 29
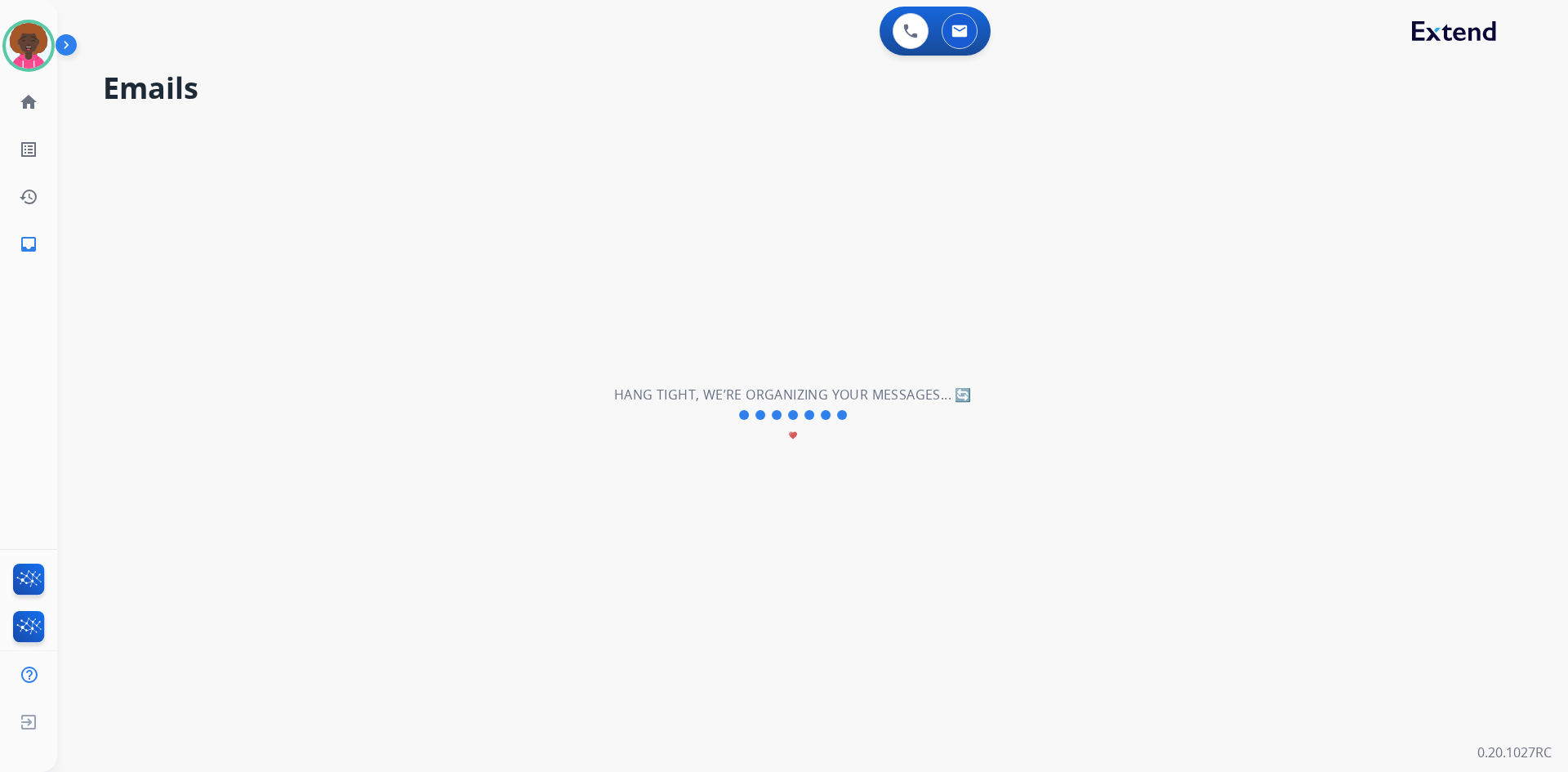
scroll to position [0, 0]
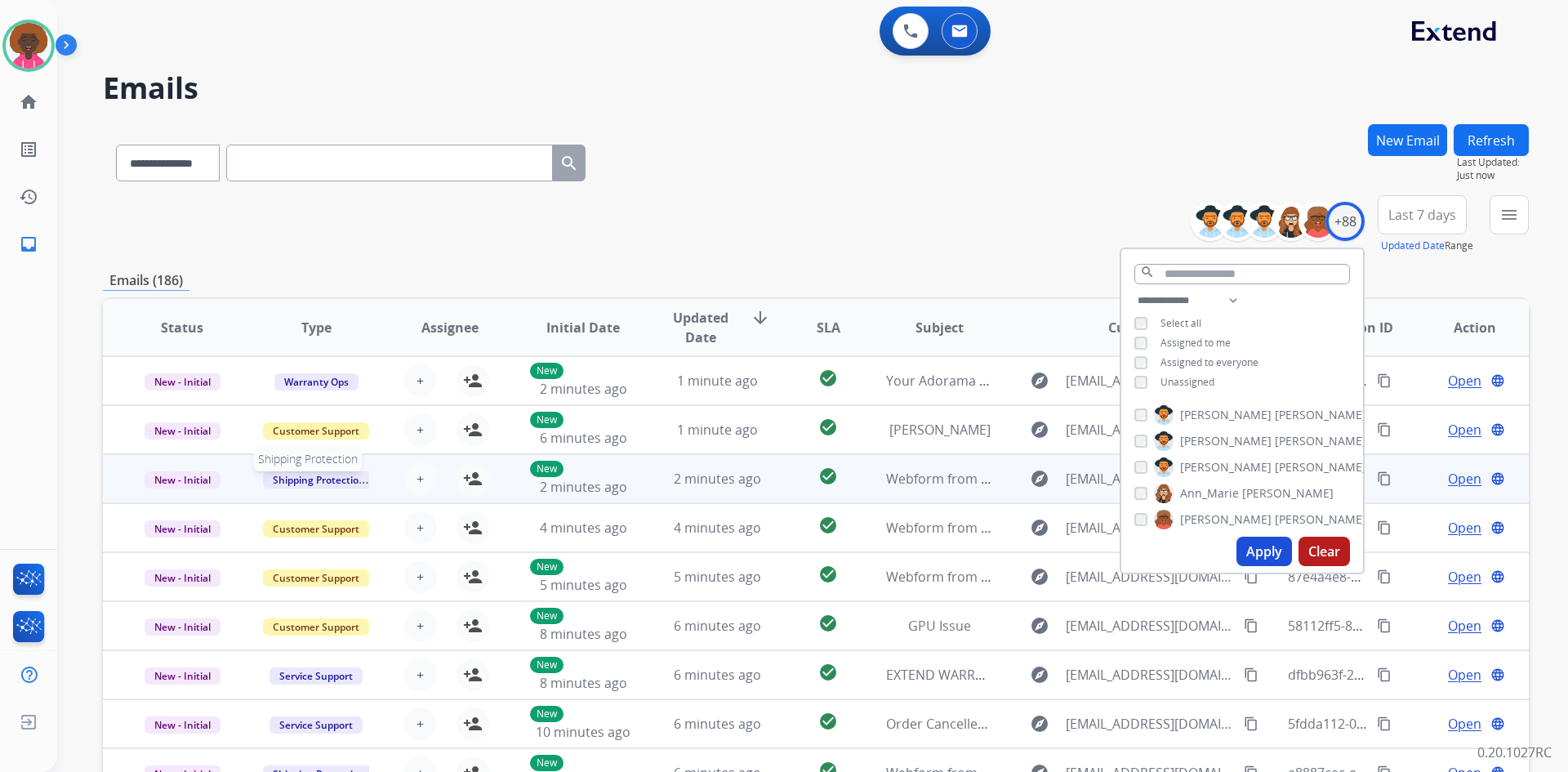
click at [340, 476] on span "Shipping Protection" at bounding box center [319, 480] width 112 height 17
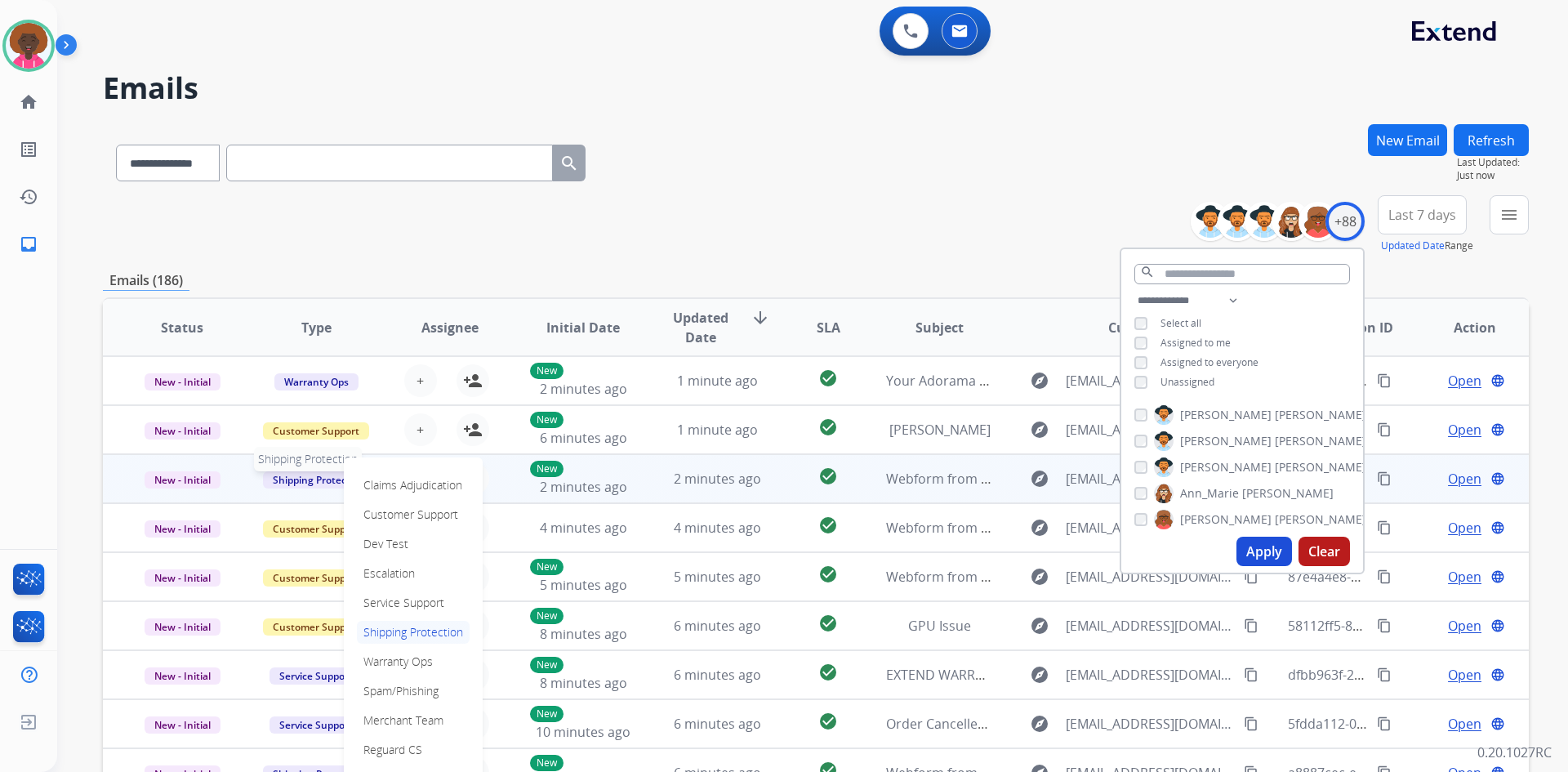
click at [282, 476] on span "Shipping Protection" at bounding box center [319, 480] width 112 height 17
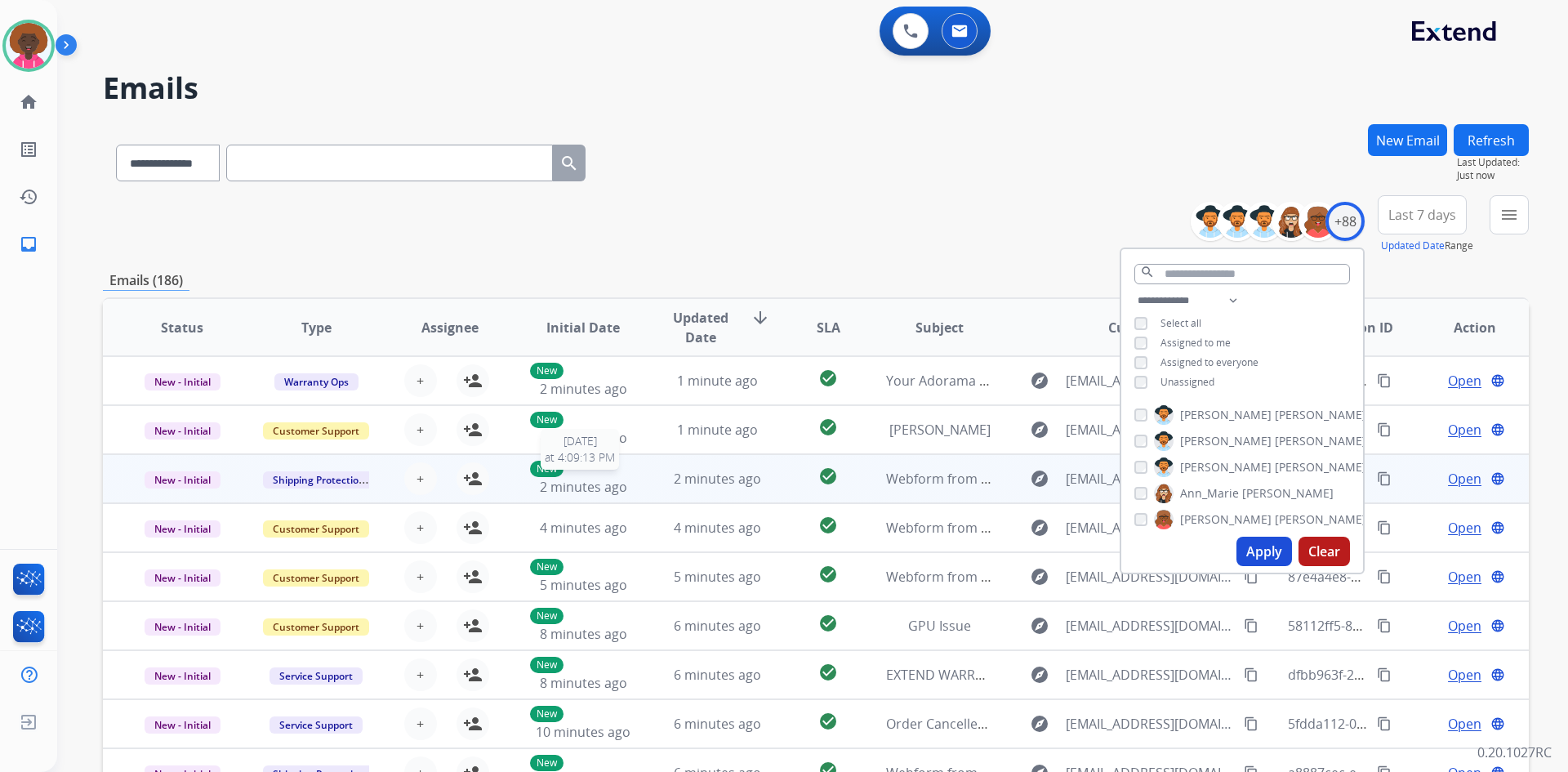
click at [544, 474] on p "New" at bounding box center [547, 469] width 34 height 17
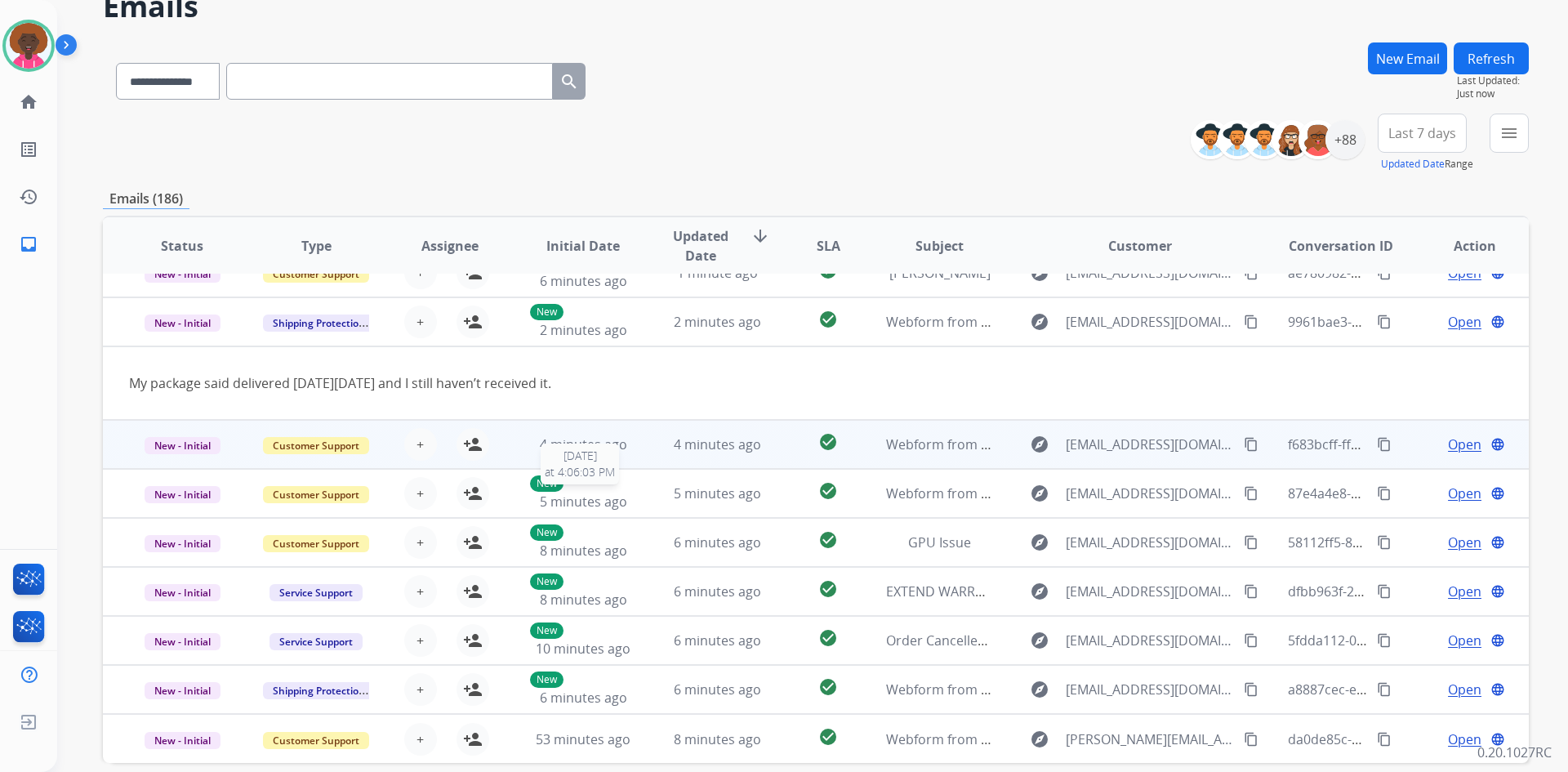
scroll to position [157, 0]
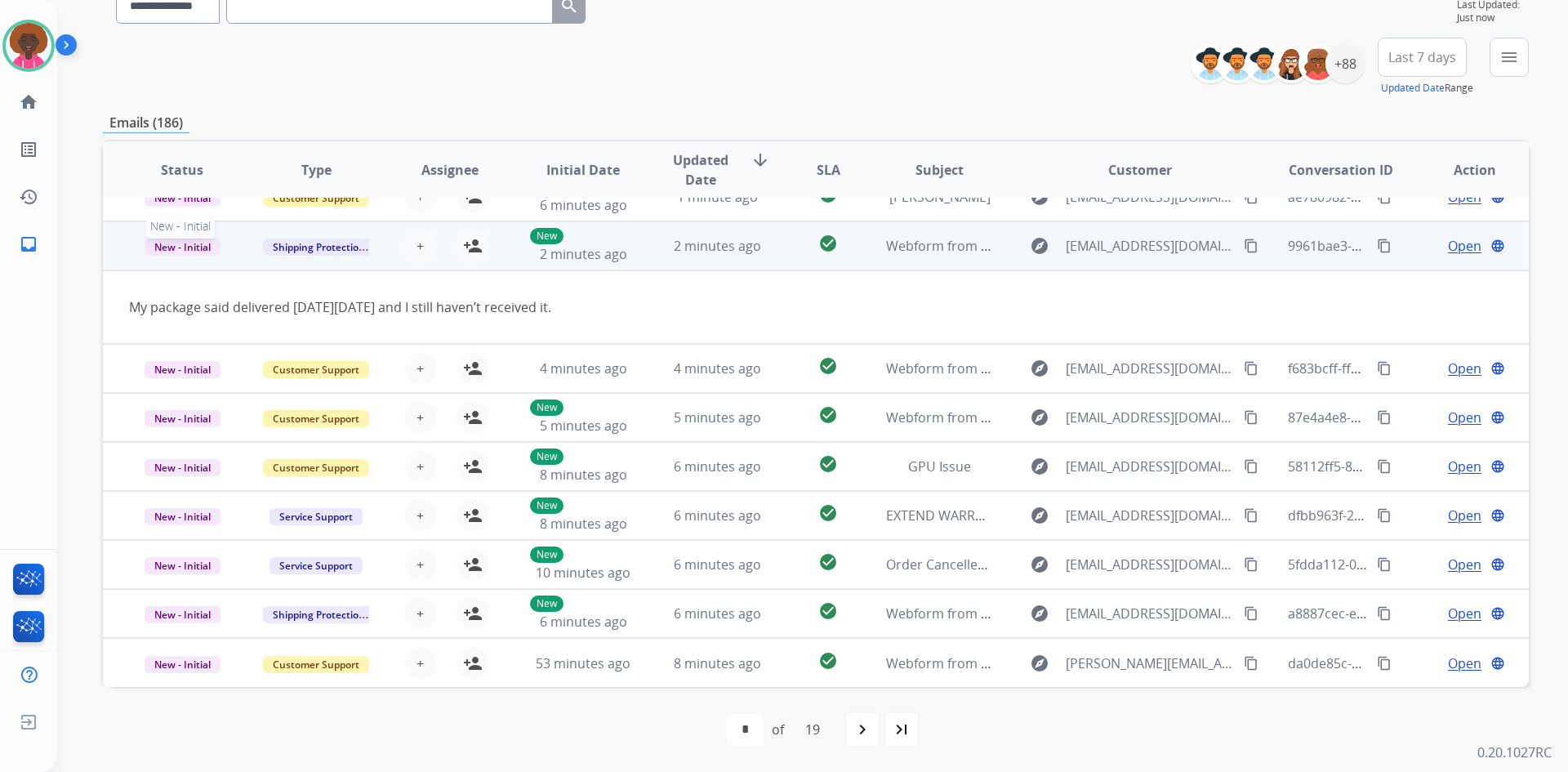
click at [180, 253] on span "New - Initial" at bounding box center [183, 247] width 76 height 17
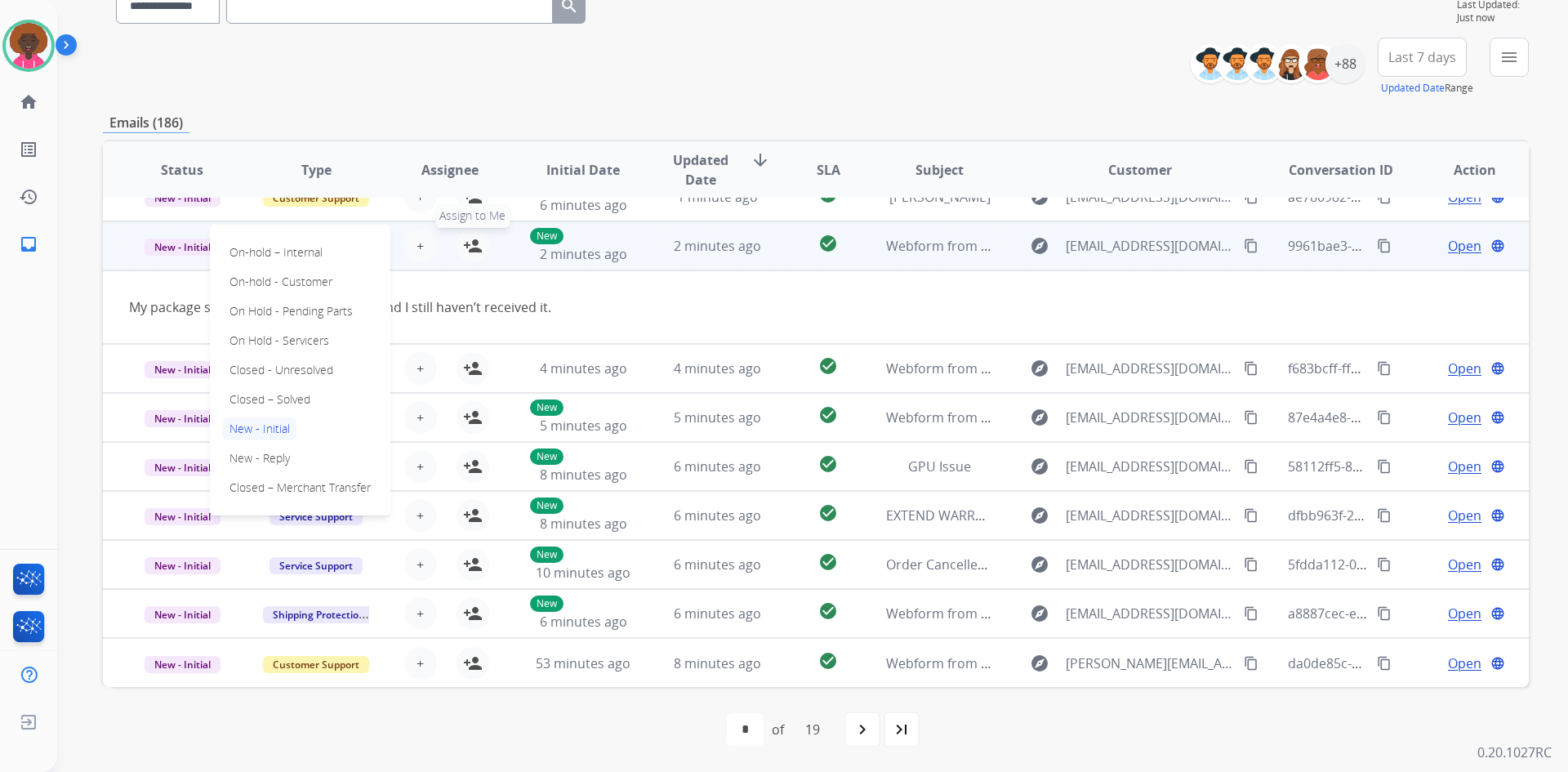
click at [482, 253] on button "person_add Assign to Me" at bounding box center [472, 245] width 33 height 33
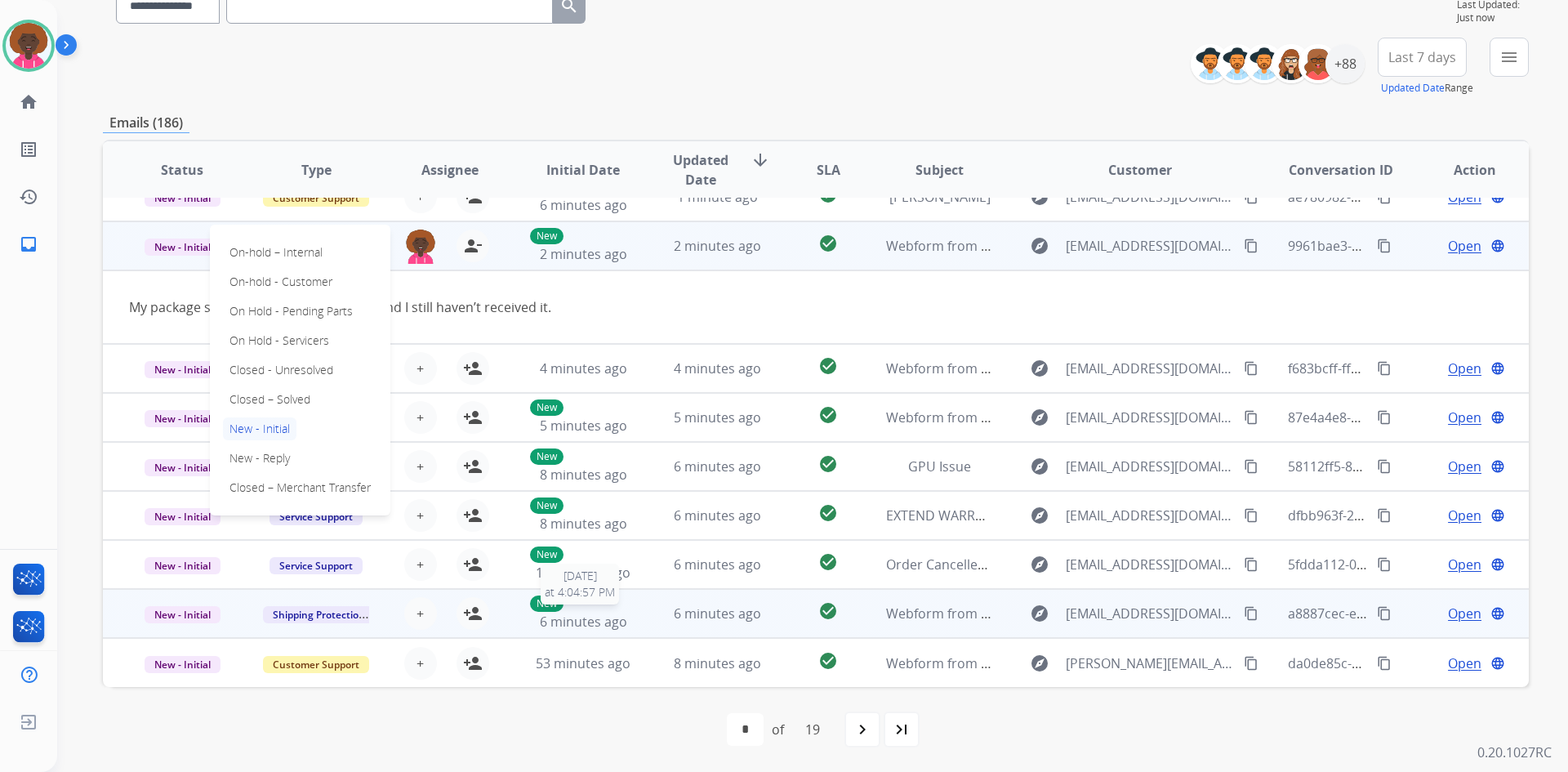
click at [574, 613] on span "6 minutes ago" at bounding box center [584, 620] width 87 height 18
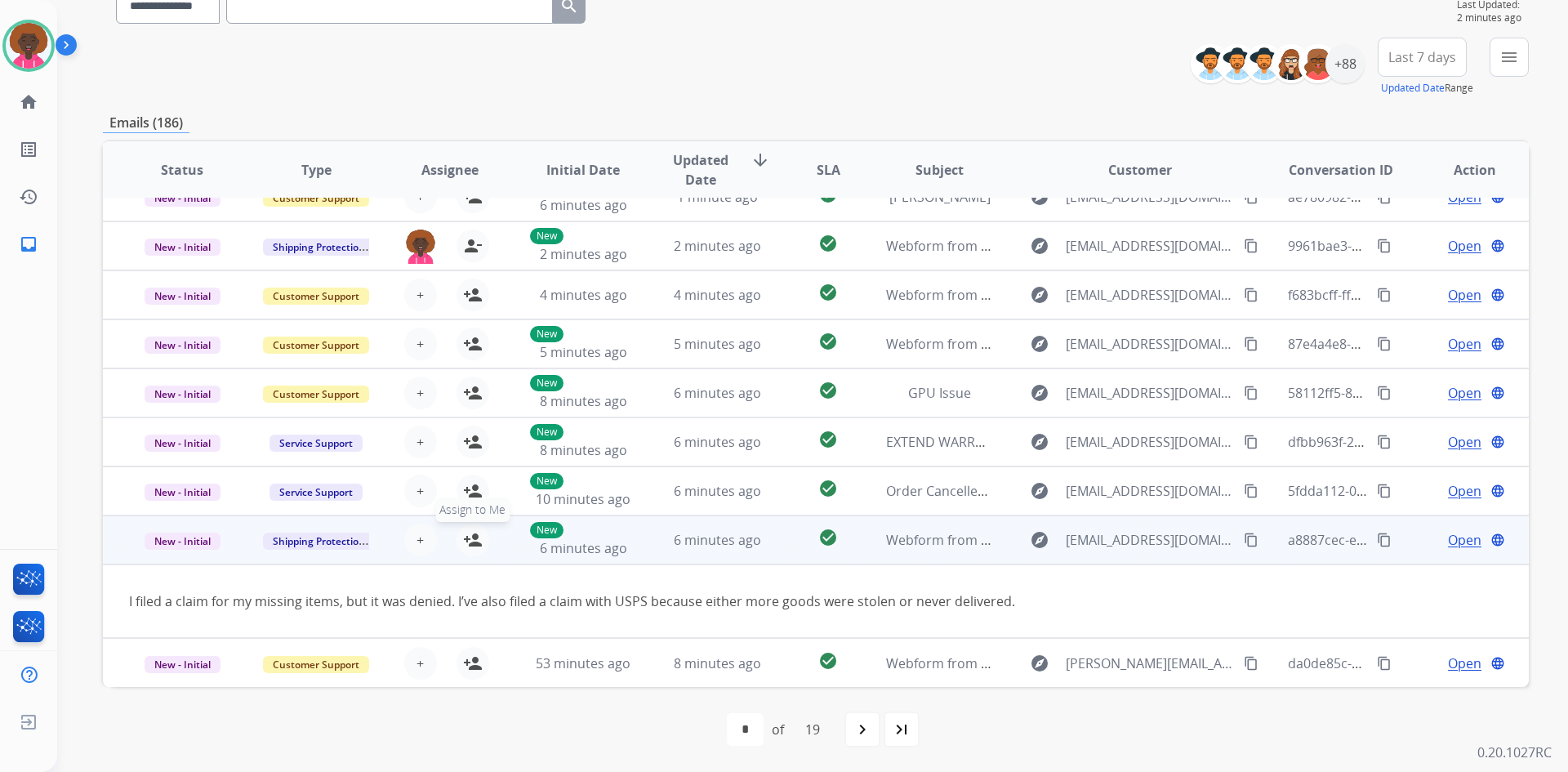
click at [477, 530] on mat-icon "person_add" at bounding box center [472, 539] width 19 height 19
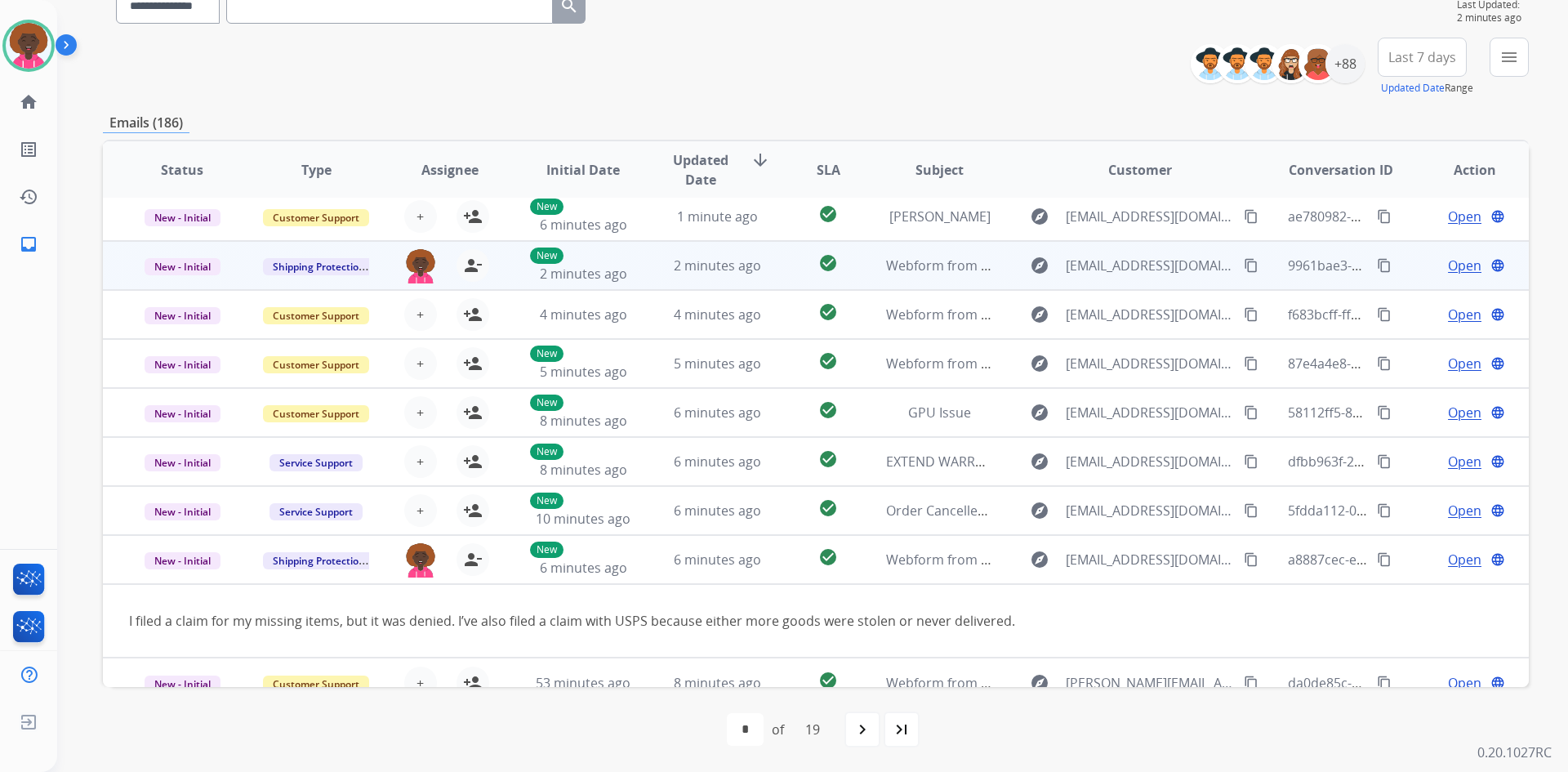
scroll to position [0, 0]
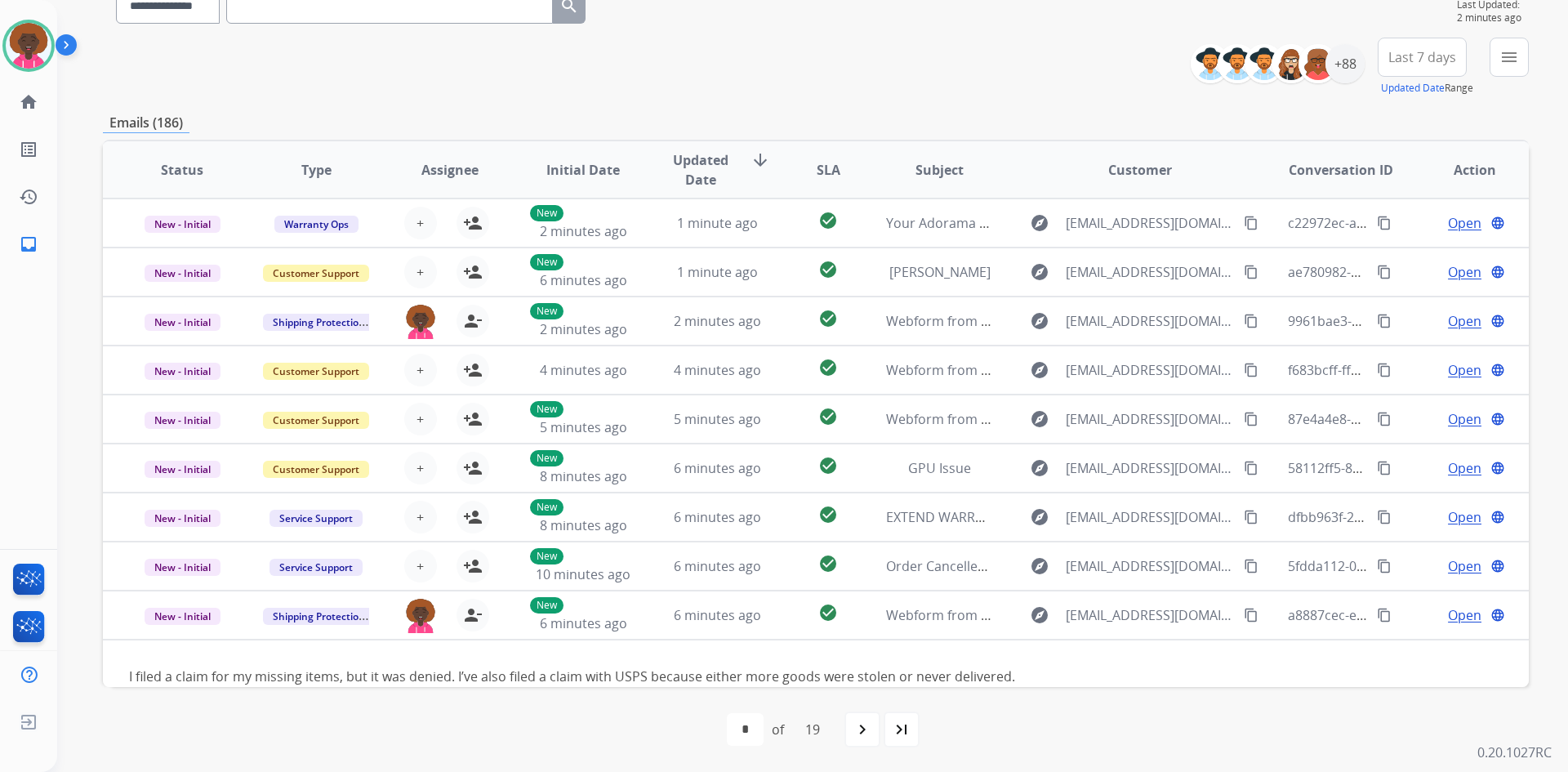
drag, startPoint x: 853, startPoint y: 718, endPoint x: 862, endPoint y: 708, distance: 13.5
click at [854, 718] on div "navigate_next" at bounding box center [862, 728] width 36 height 36
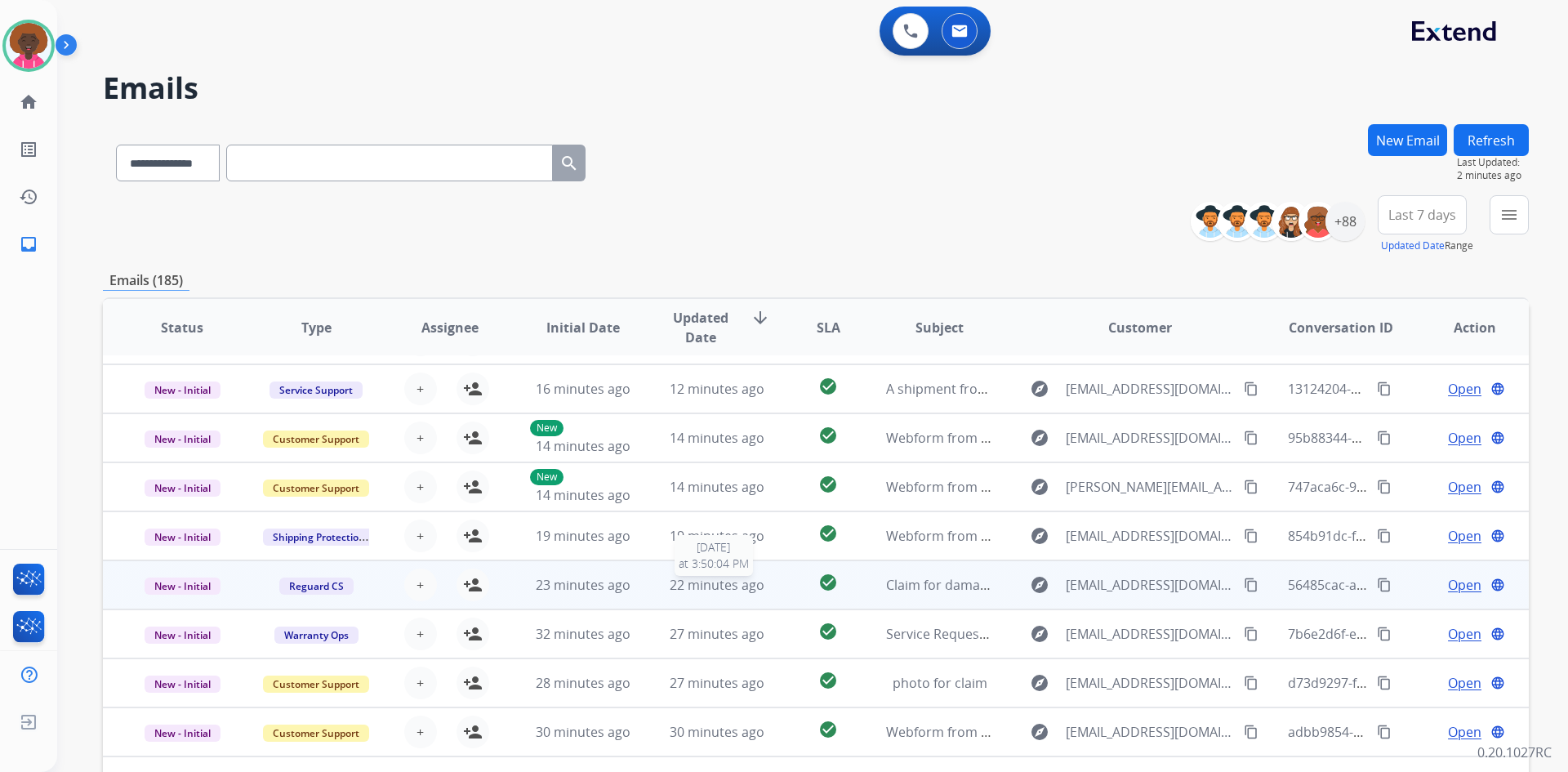
scroll to position [55, 0]
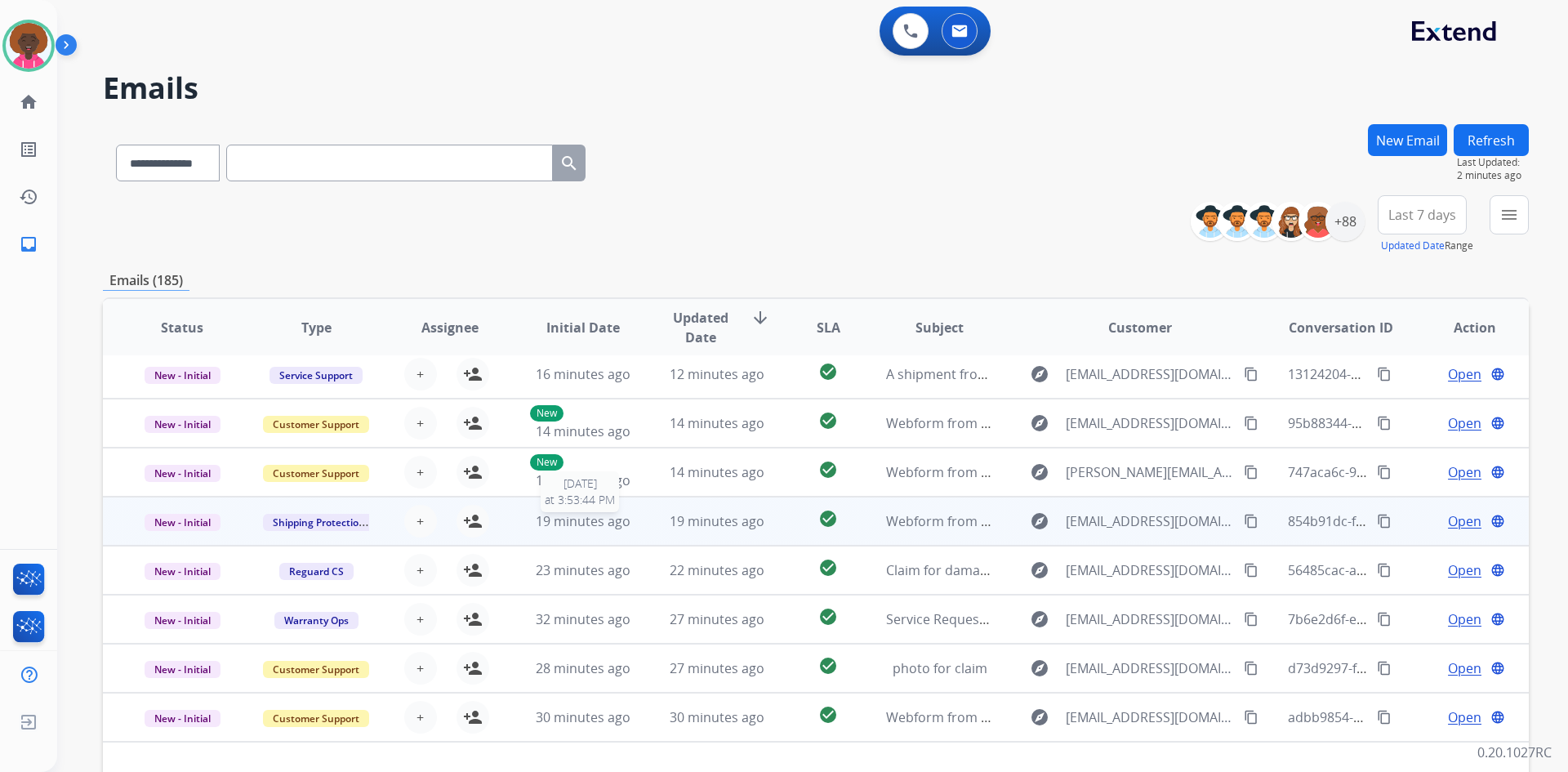
click at [571, 524] on span "19 minutes ago" at bounding box center [583, 520] width 95 height 18
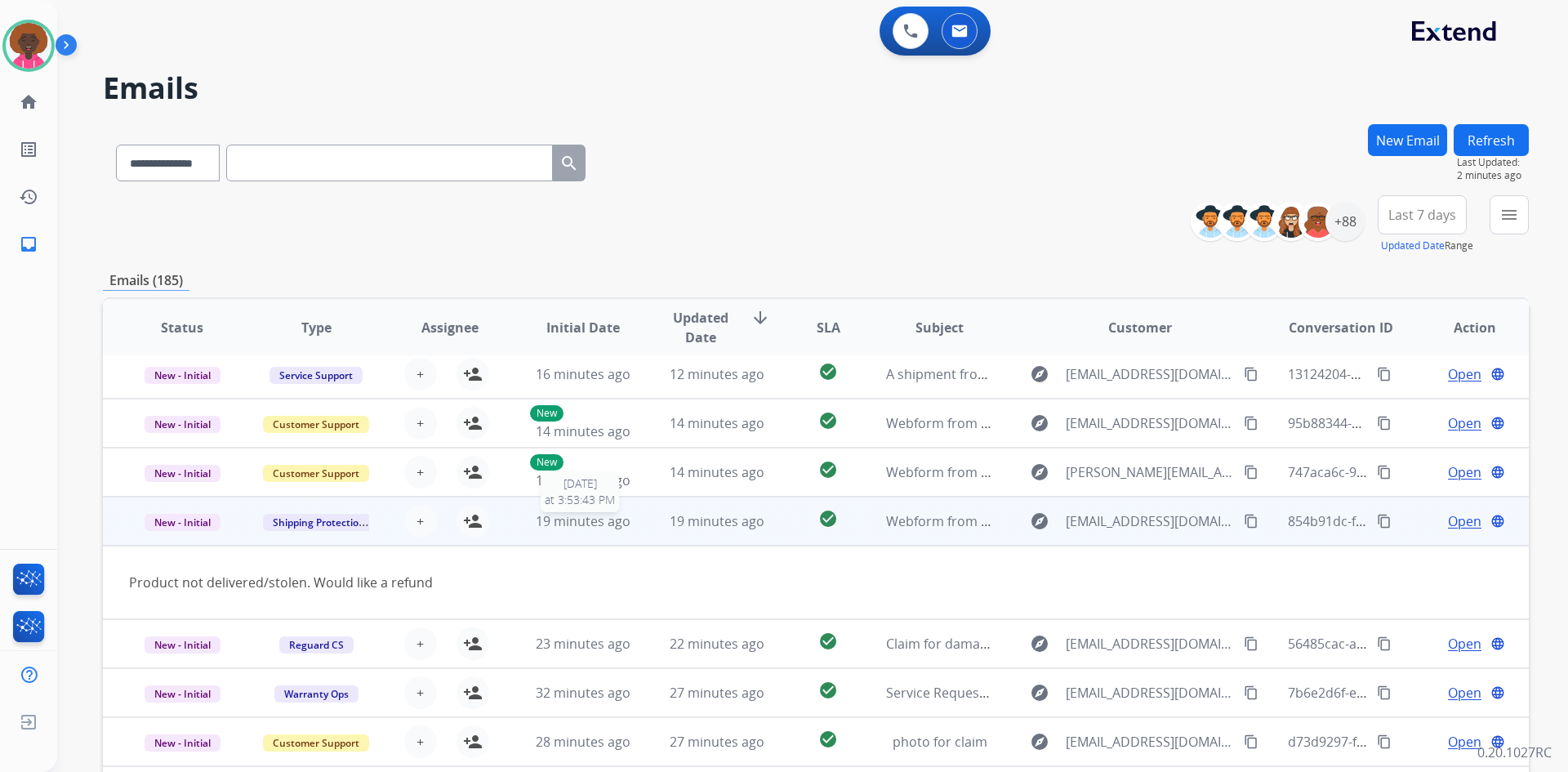
scroll to position [75, 0]
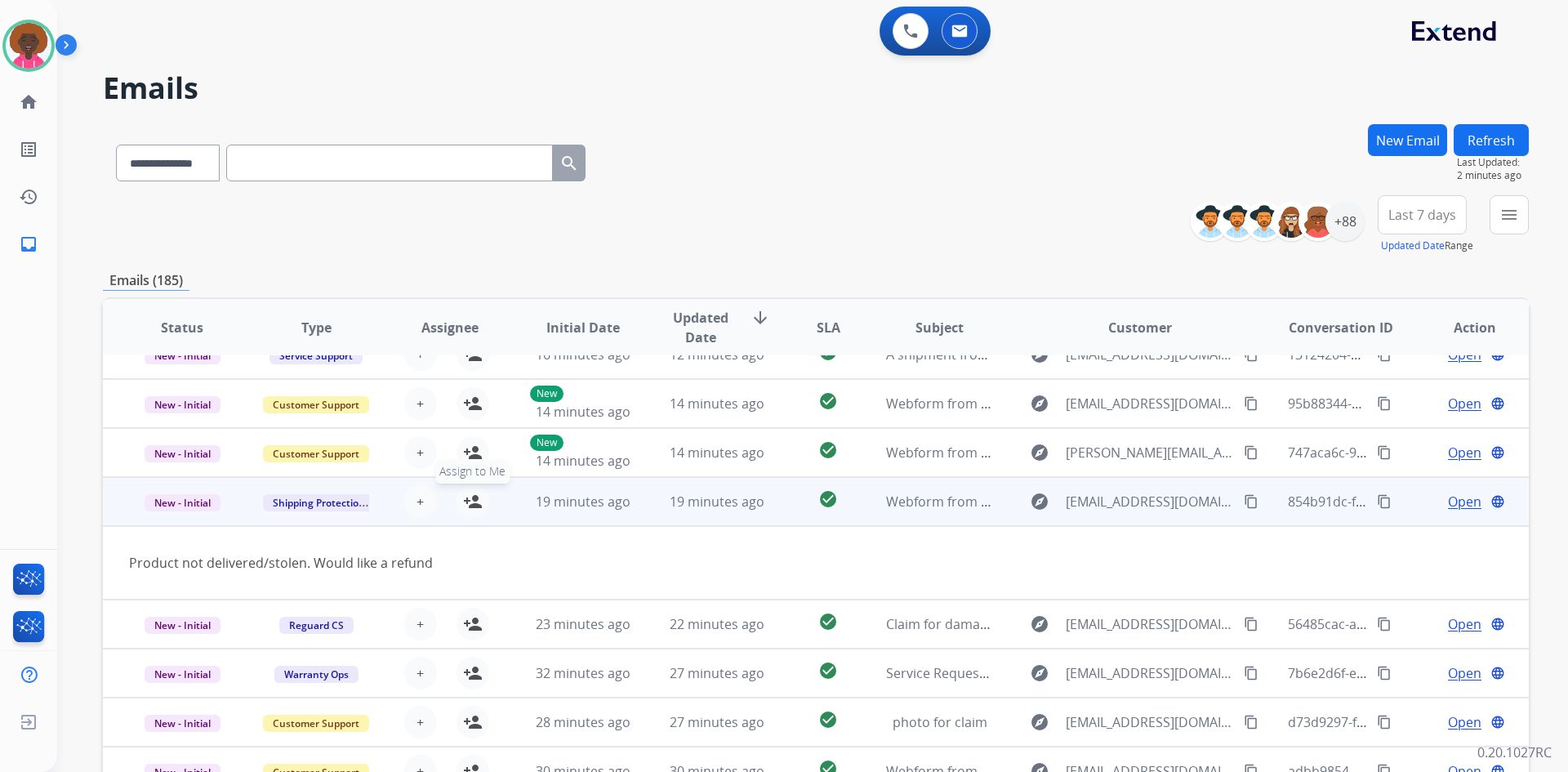
click at [474, 504] on mat-icon "person_add" at bounding box center [472, 501] width 19 height 19
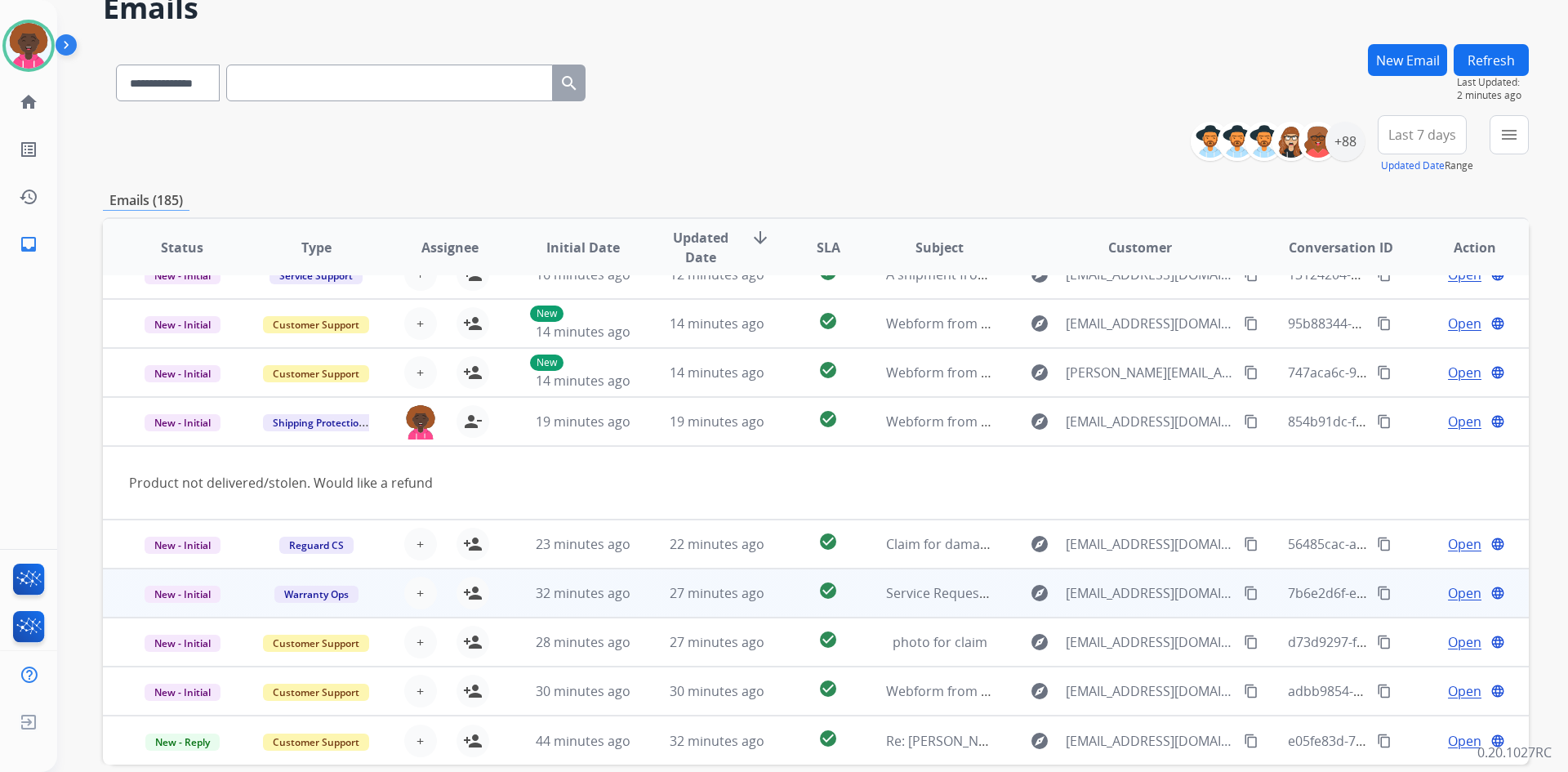
scroll to position [157, 0]
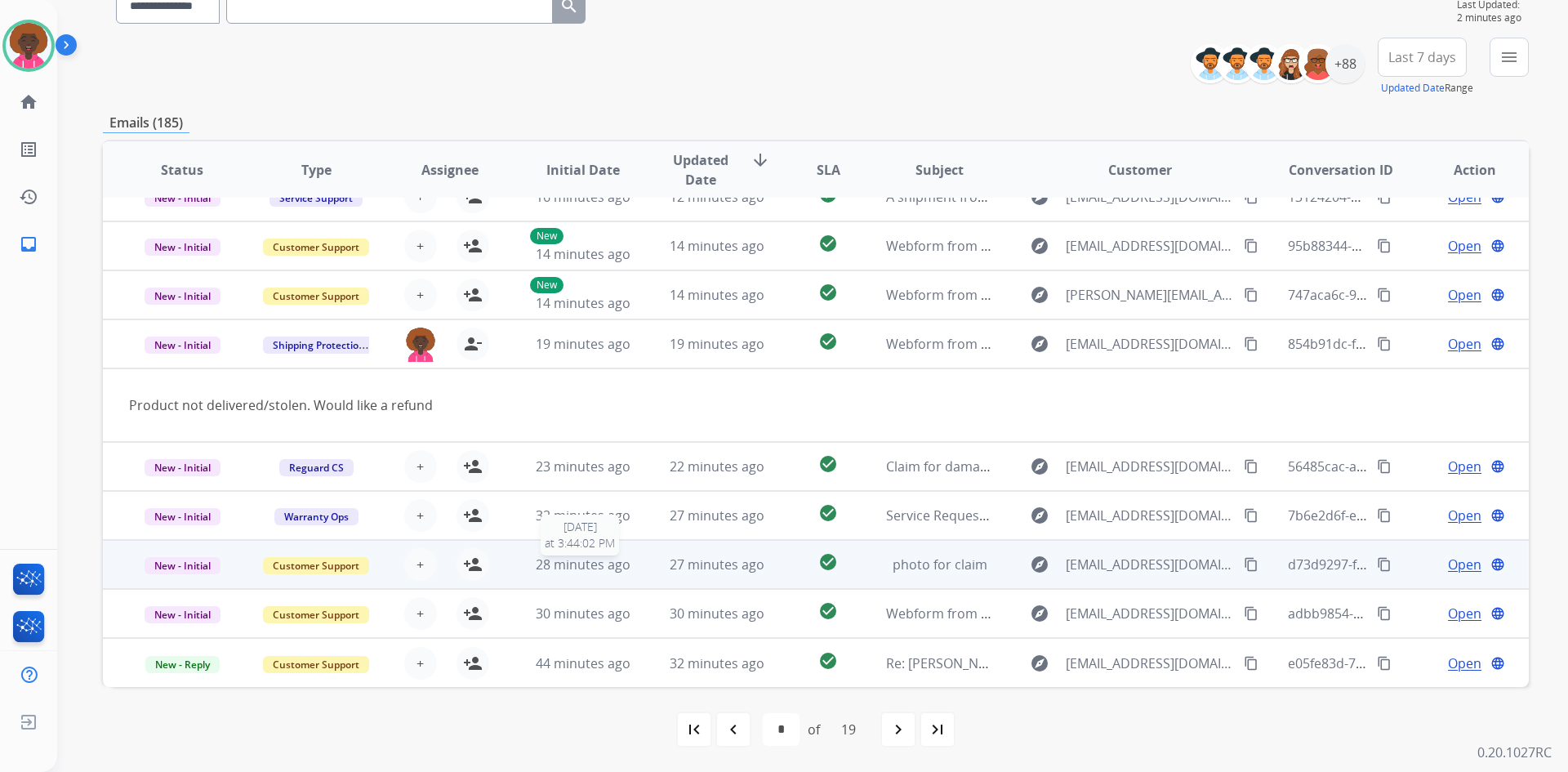
click at [601, 558] on span "28 minutes ago" at bounding box center [583, 564] width 95 height 18
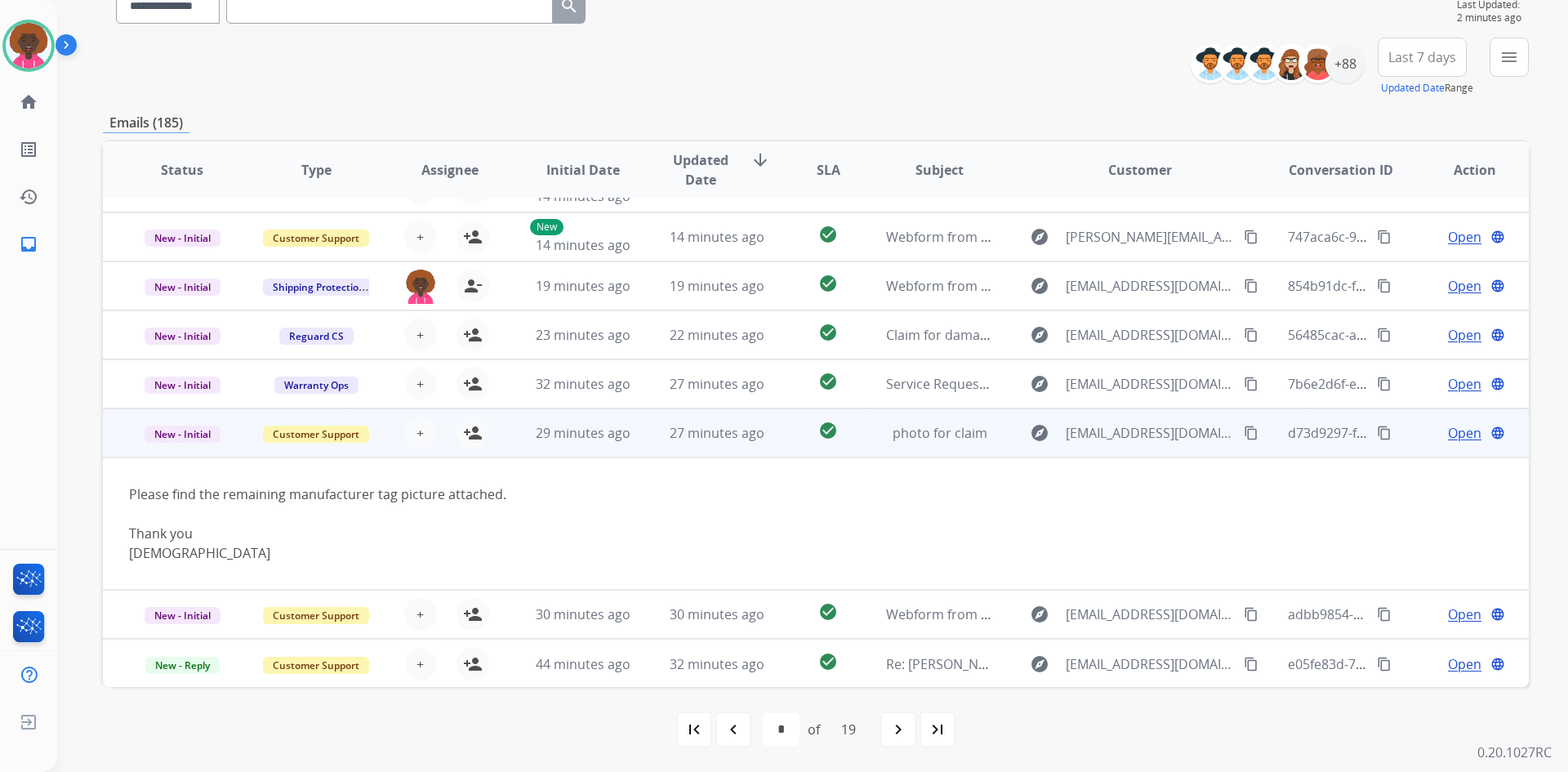
scroll to position [134, 0]
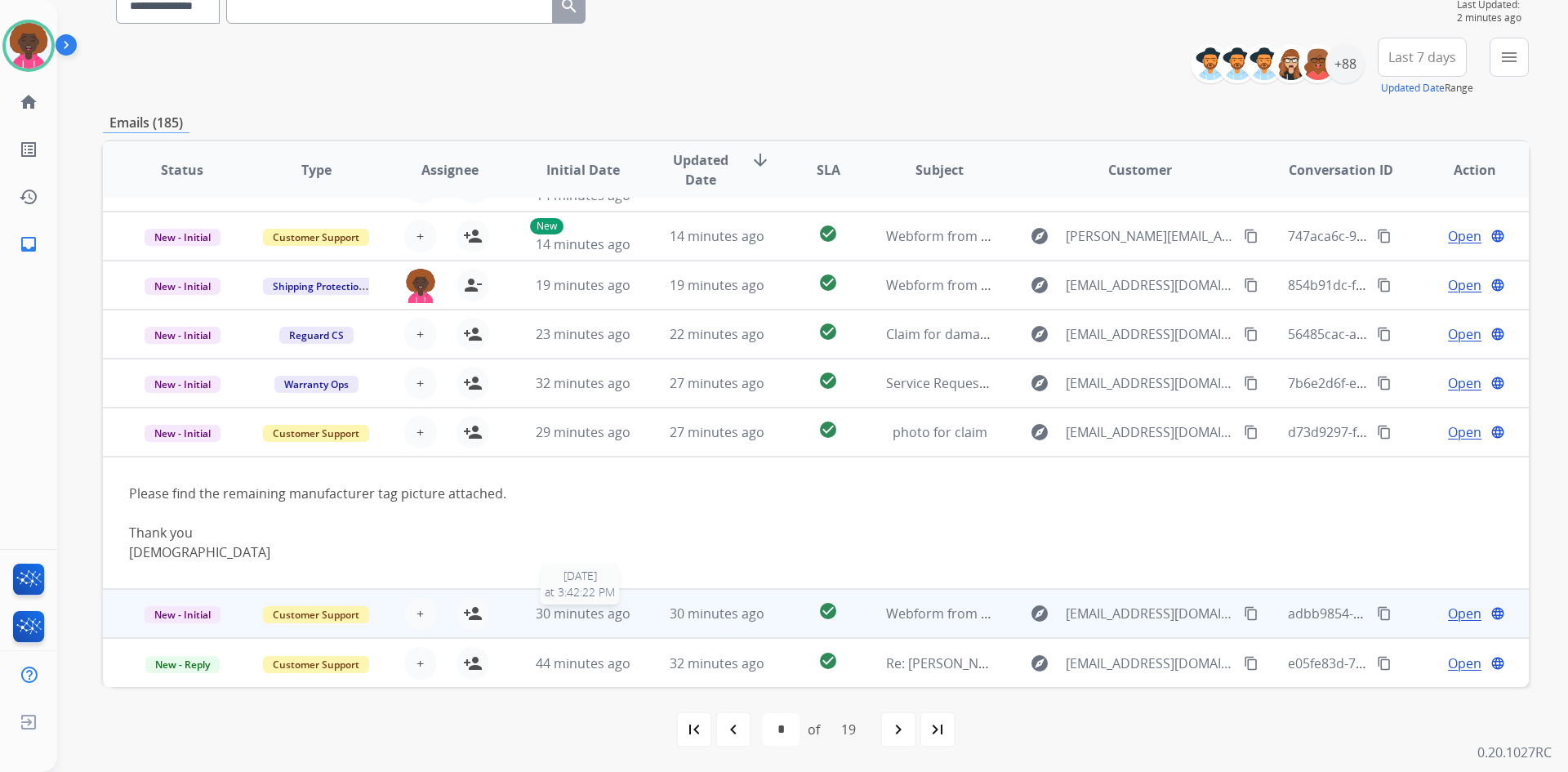
click at [610, 613] on span "30 minutes ago" at bounding box center [583, 613] width 95 height 18
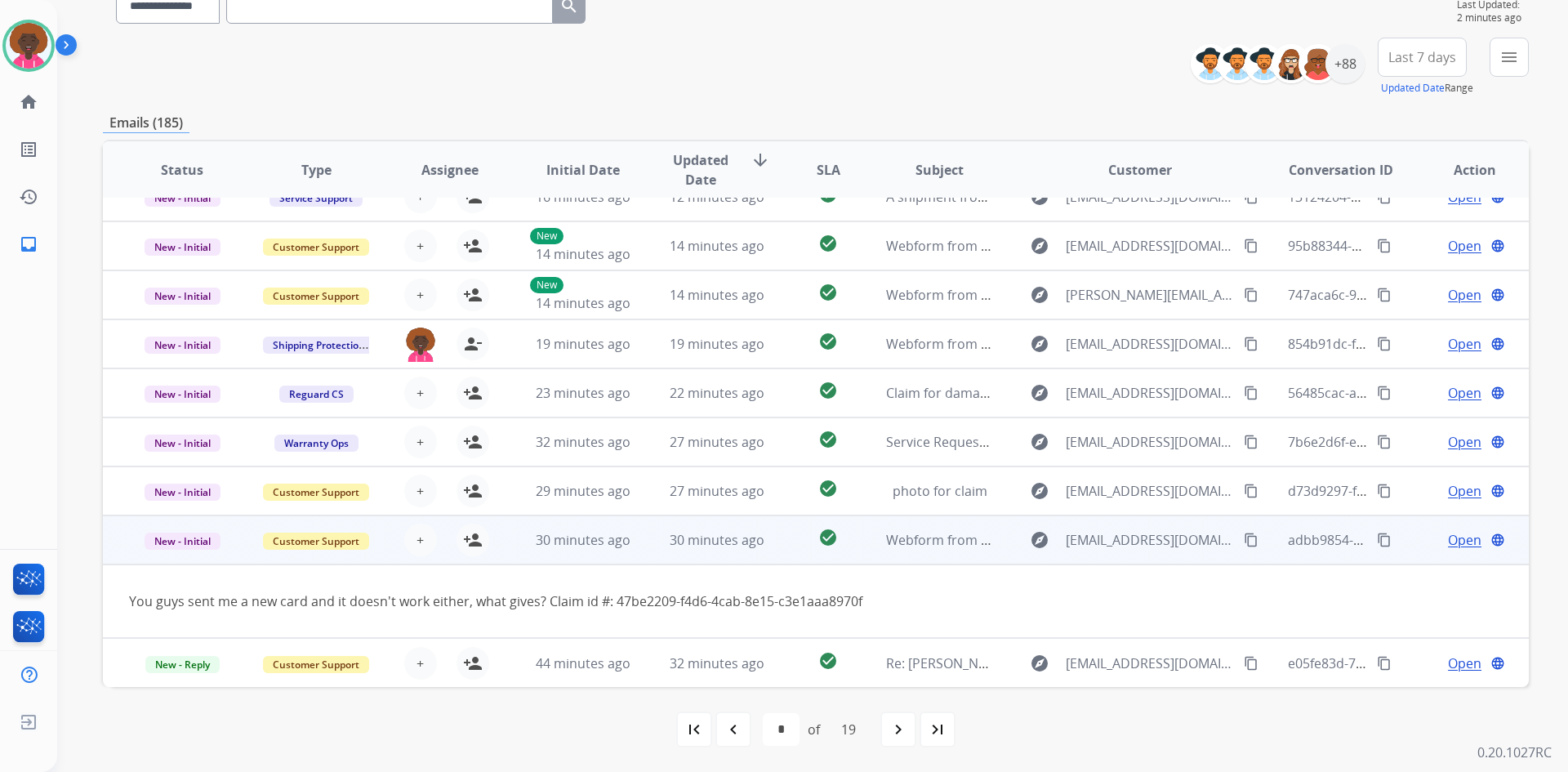
scroll to position [75, 0]
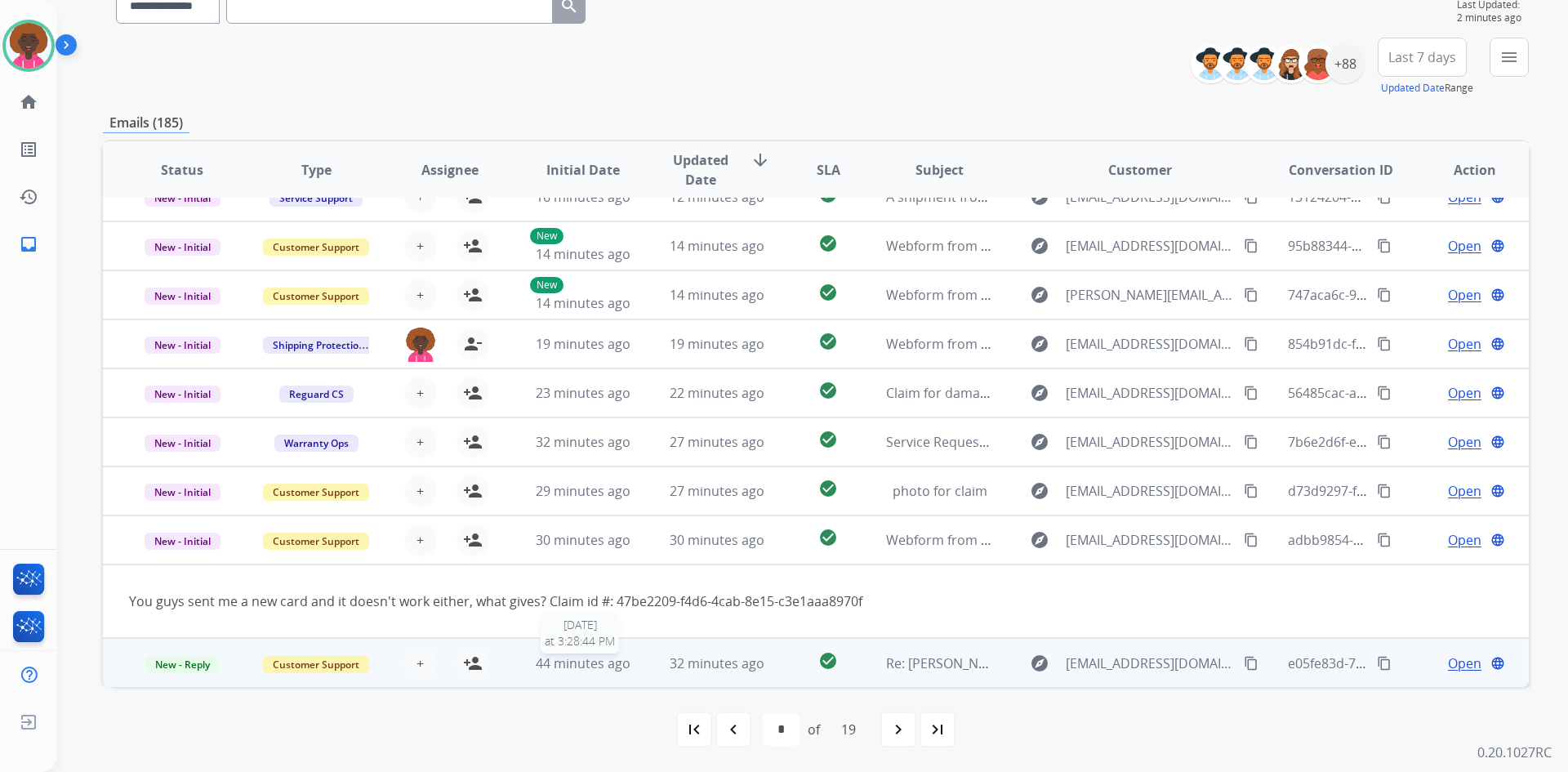
click at [617, 656] on span "44 minutes ago" at bounding box center [583, 662] width 95 height 18
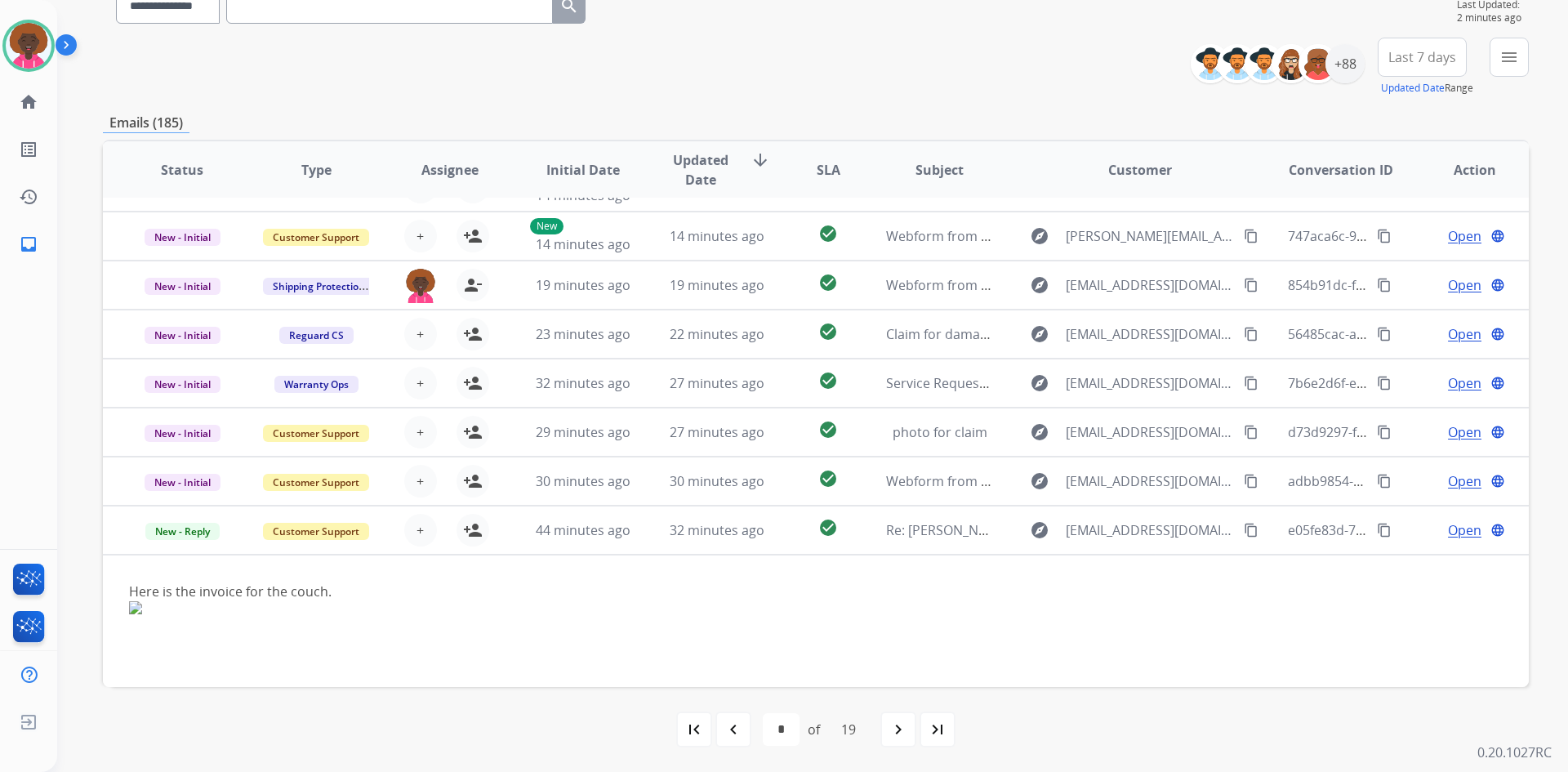
scroll to position [147, 0]
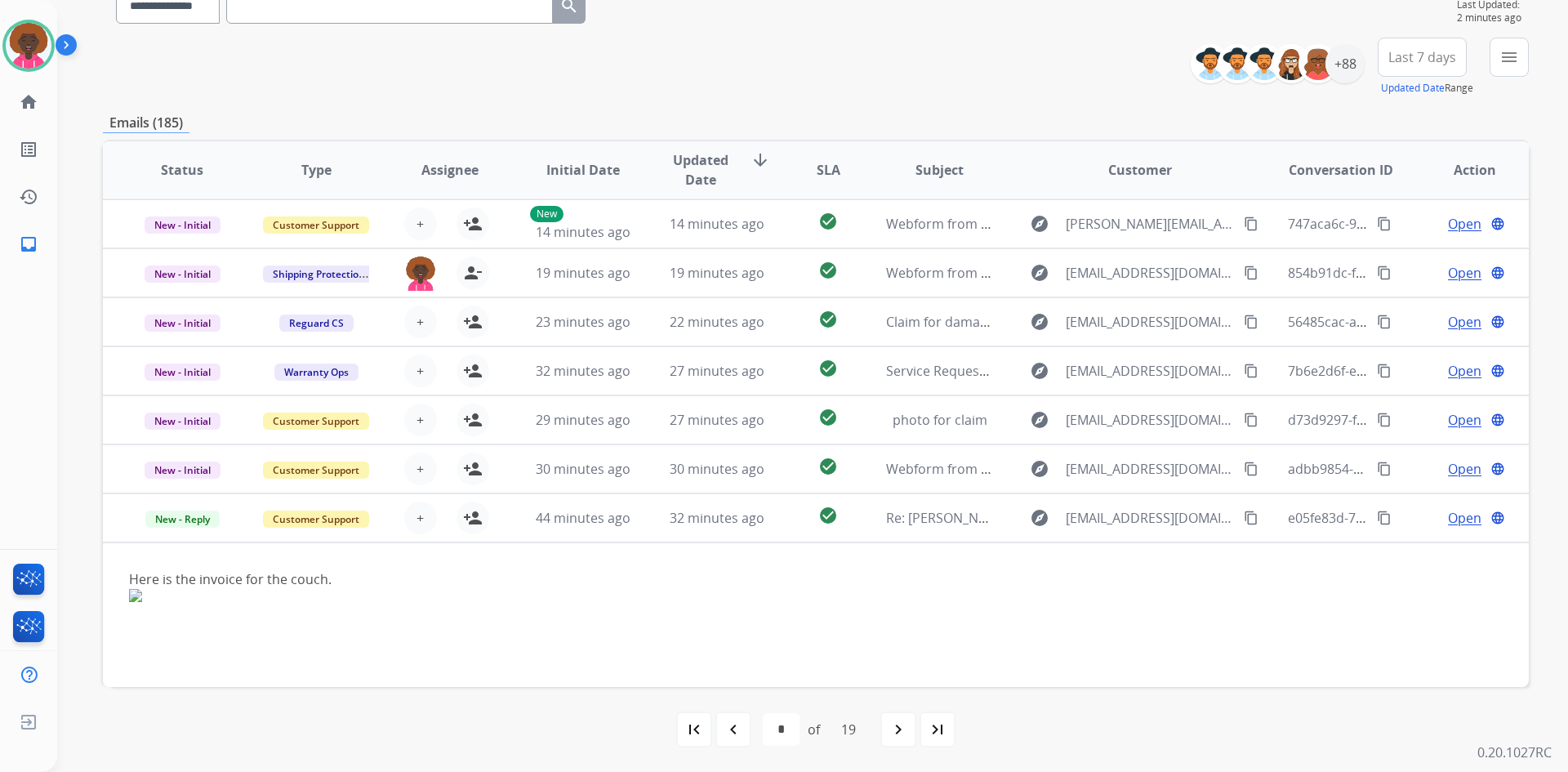
click at [890, 723] on div "navigate_next" at bounding box center [898, 728] width 36 height 36
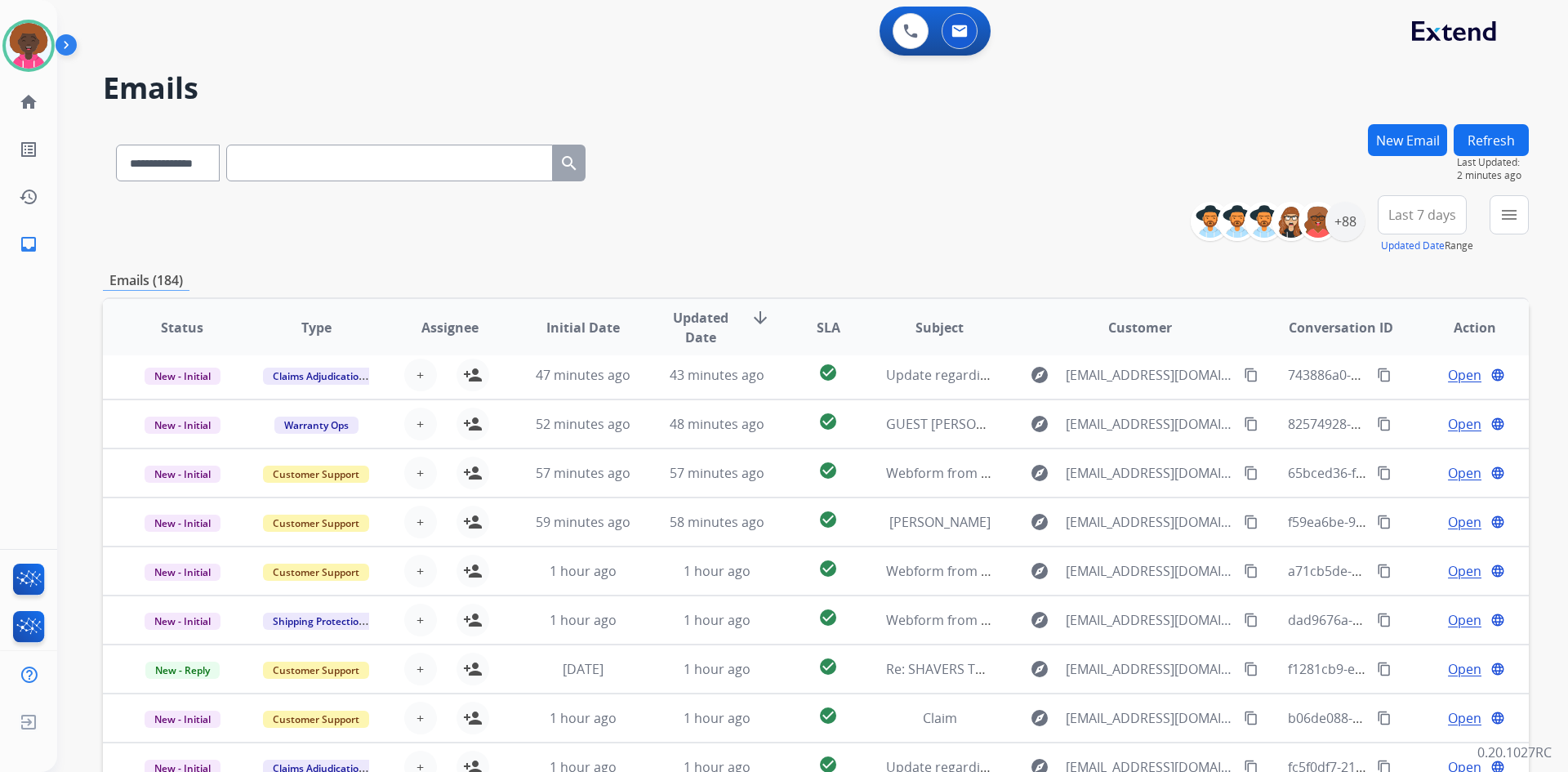
scroll to position [54, 0]
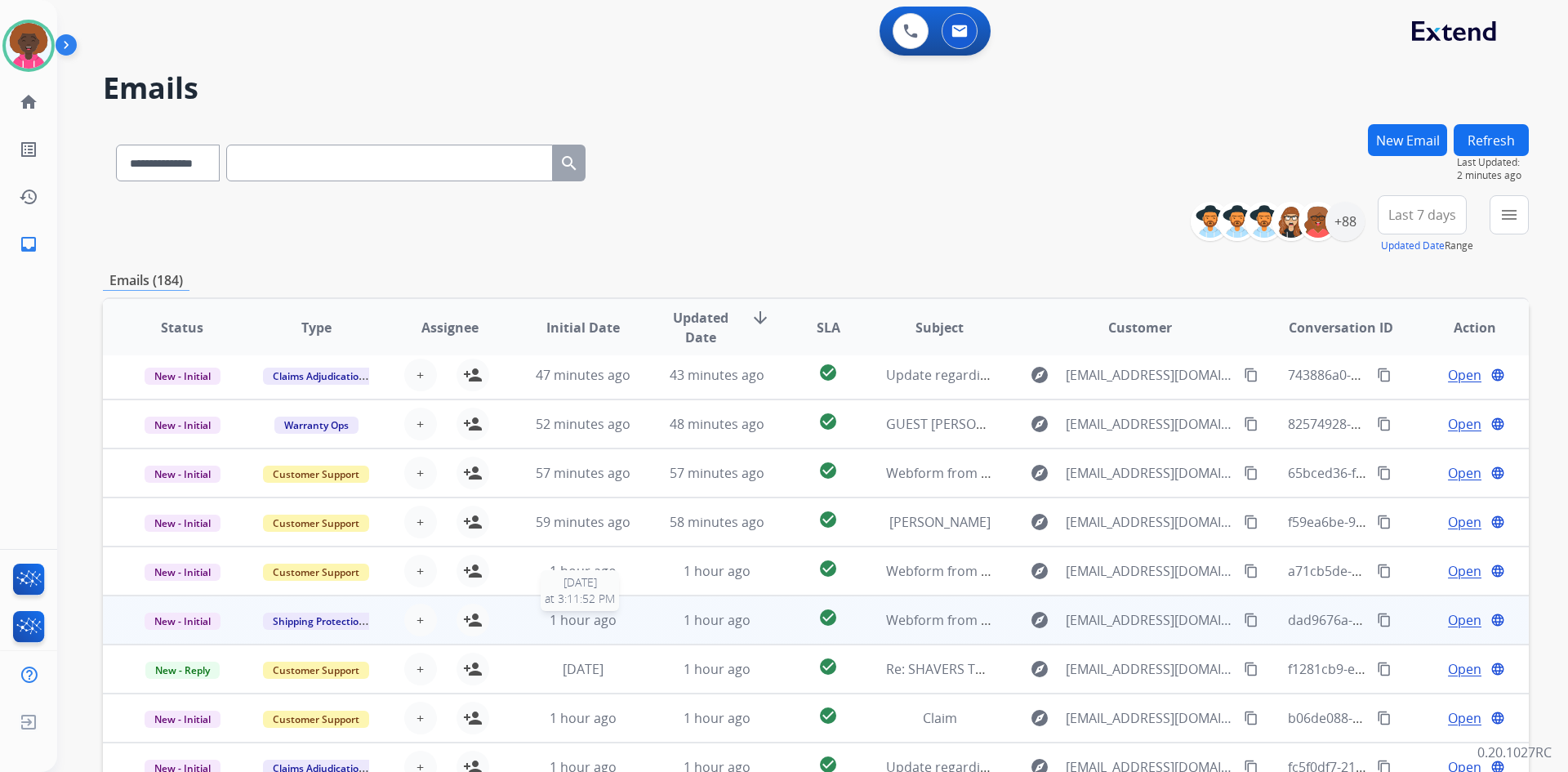
click at [584, 624] on span "1 hour ago" at bounding box center [583, 619] width 67 height 18
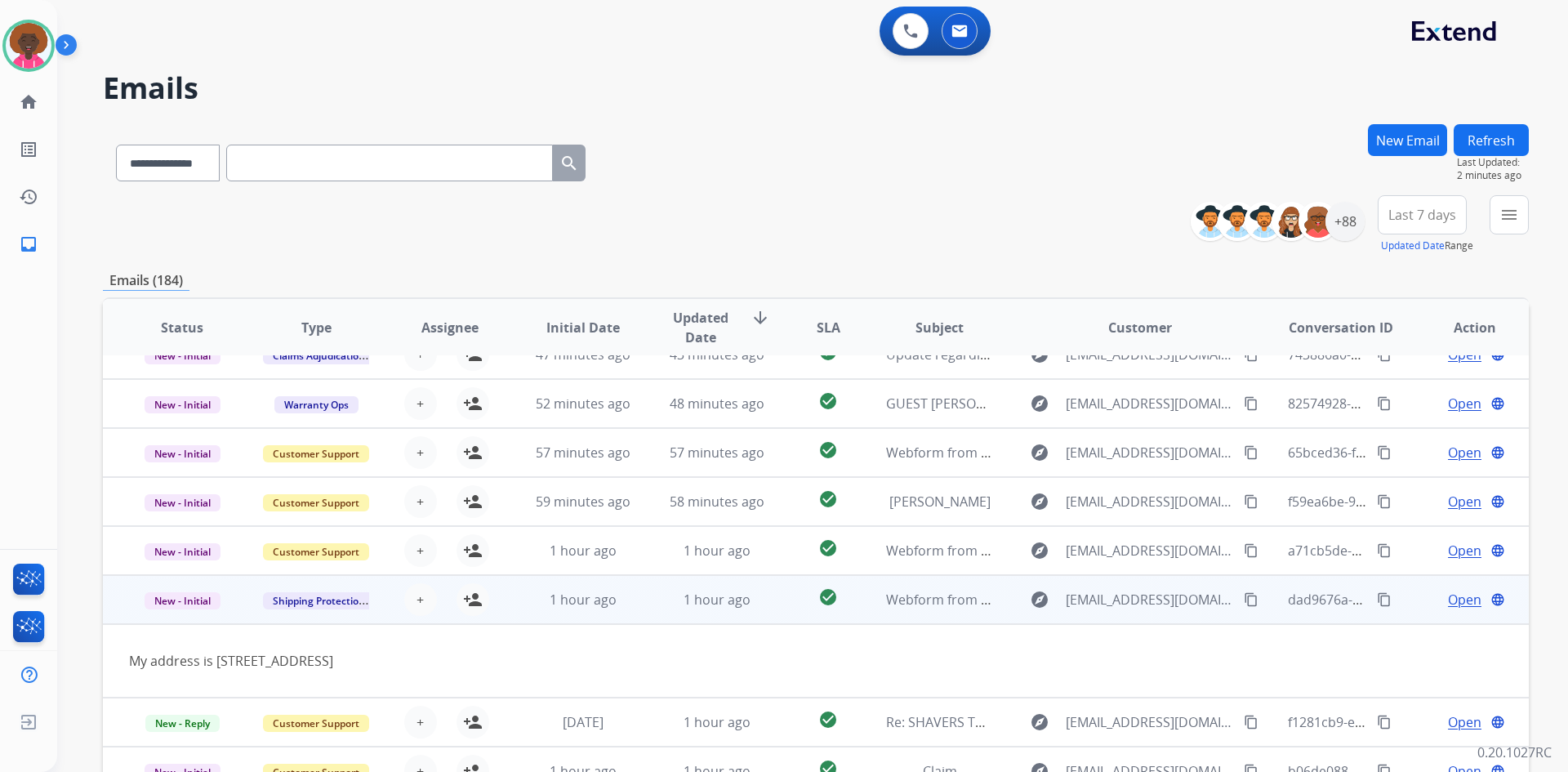
scroll to position [157, 0]
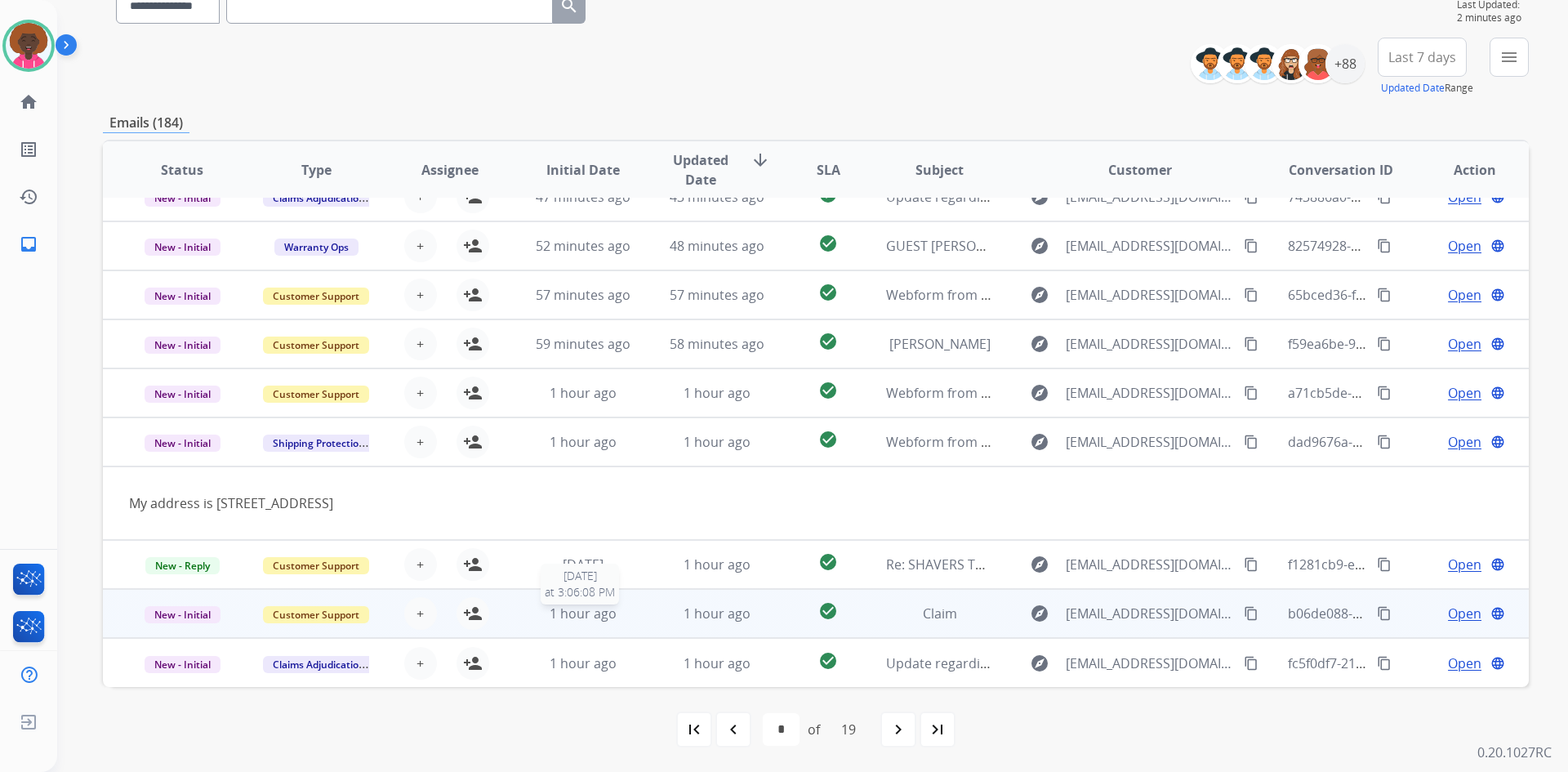
click at [612, 616] on div "1 hour ago" at bounding box center [584, 613] width 107 height 19
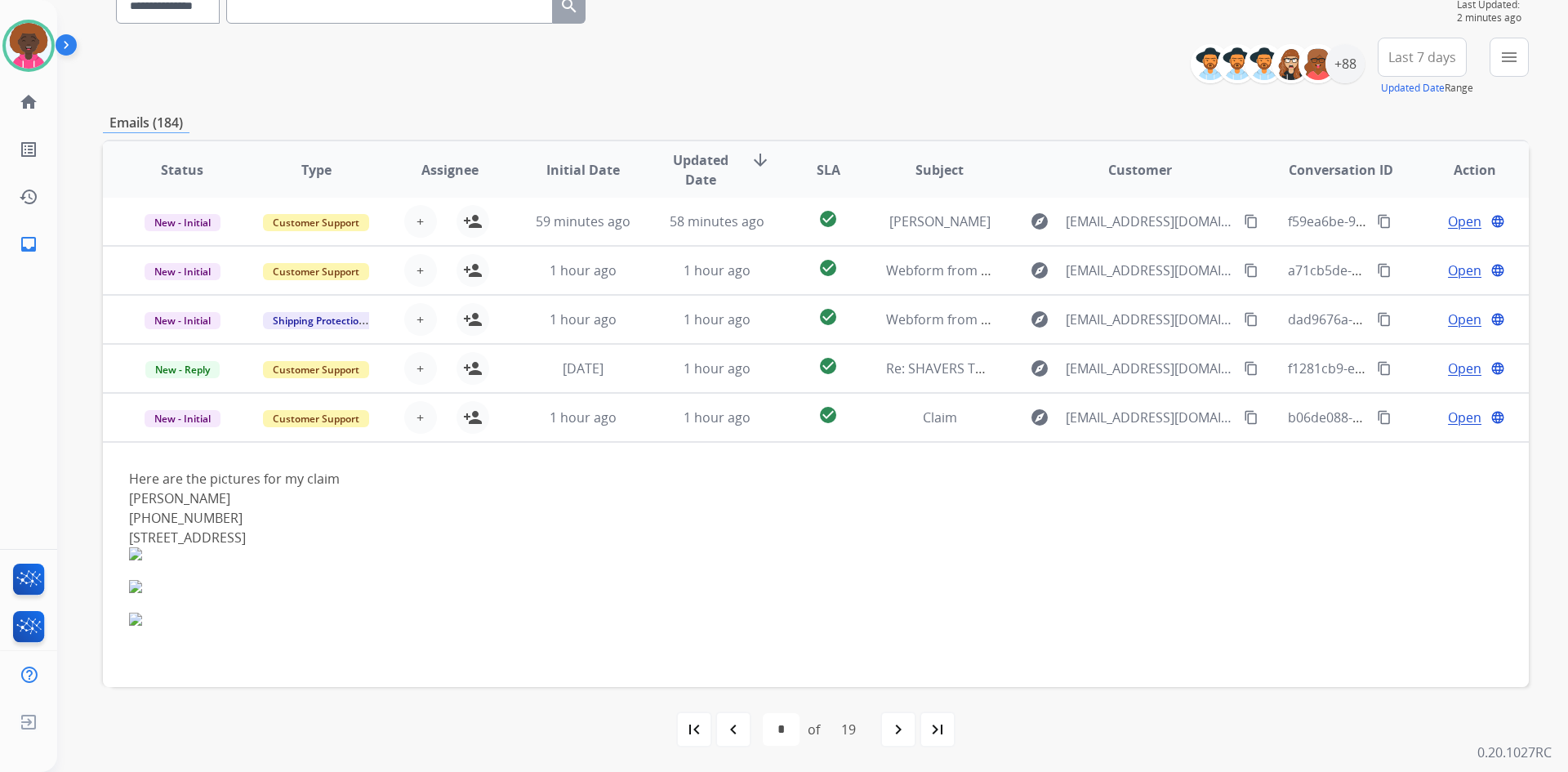
scroll to position [186, 0]
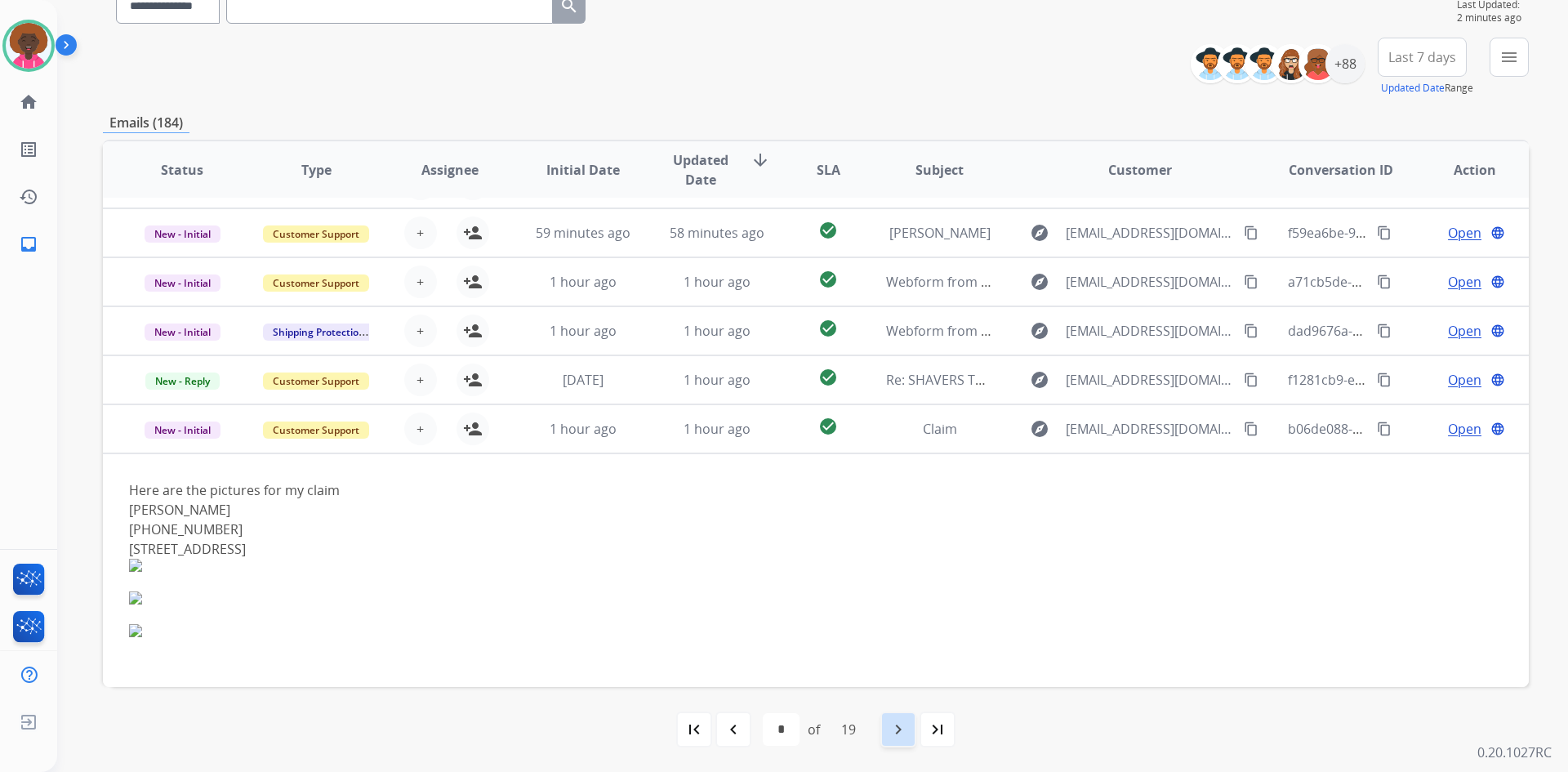
click at [898, 739] on div "navigate_next" at bounding box center [898, 728] width 36 height 36
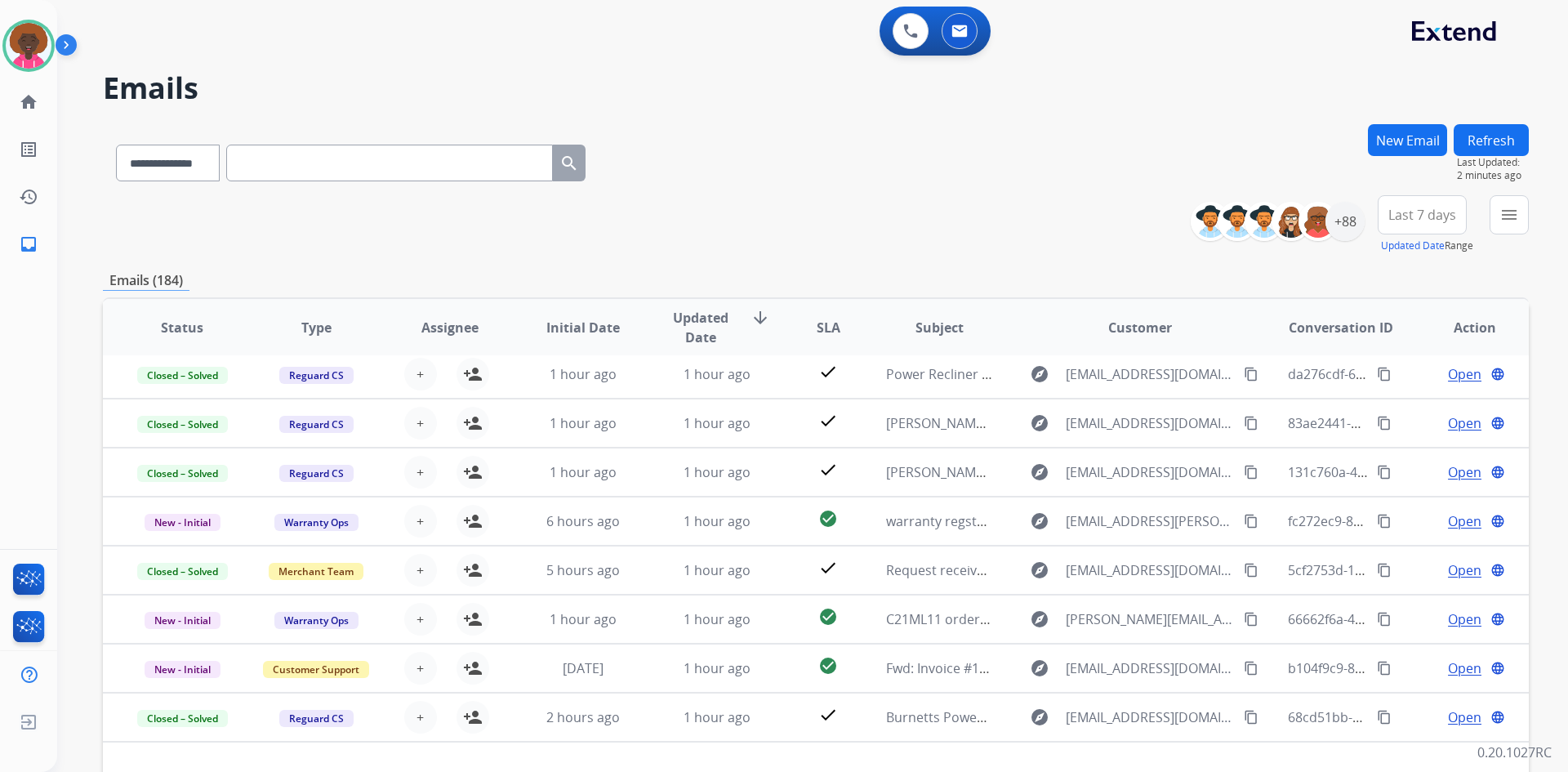
scroll to position [55, 0]
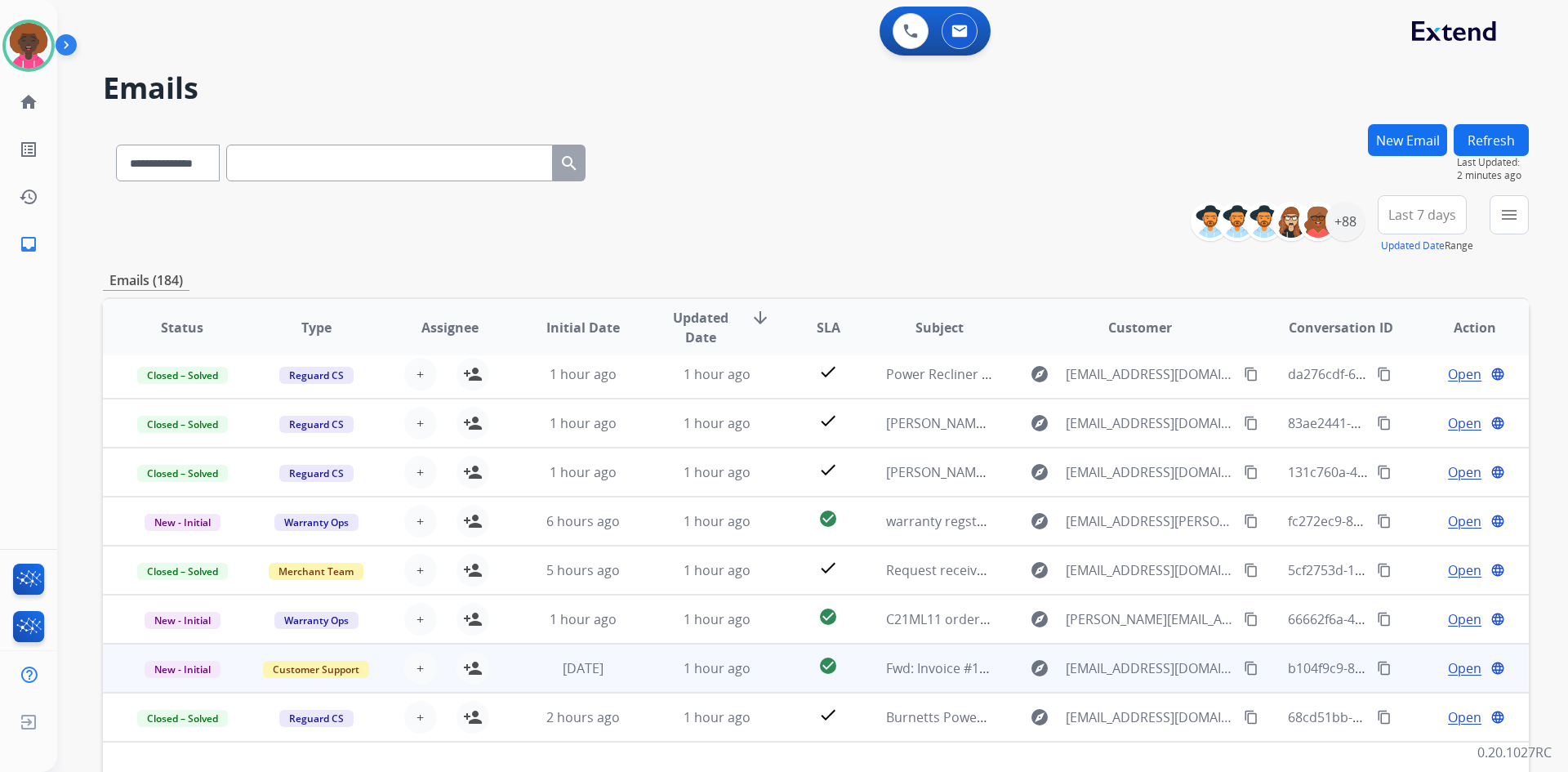
click at [372, 661] on div "+ Select agent person_add Assign to Me" at bounding box center [436, 667] width 133 height 46
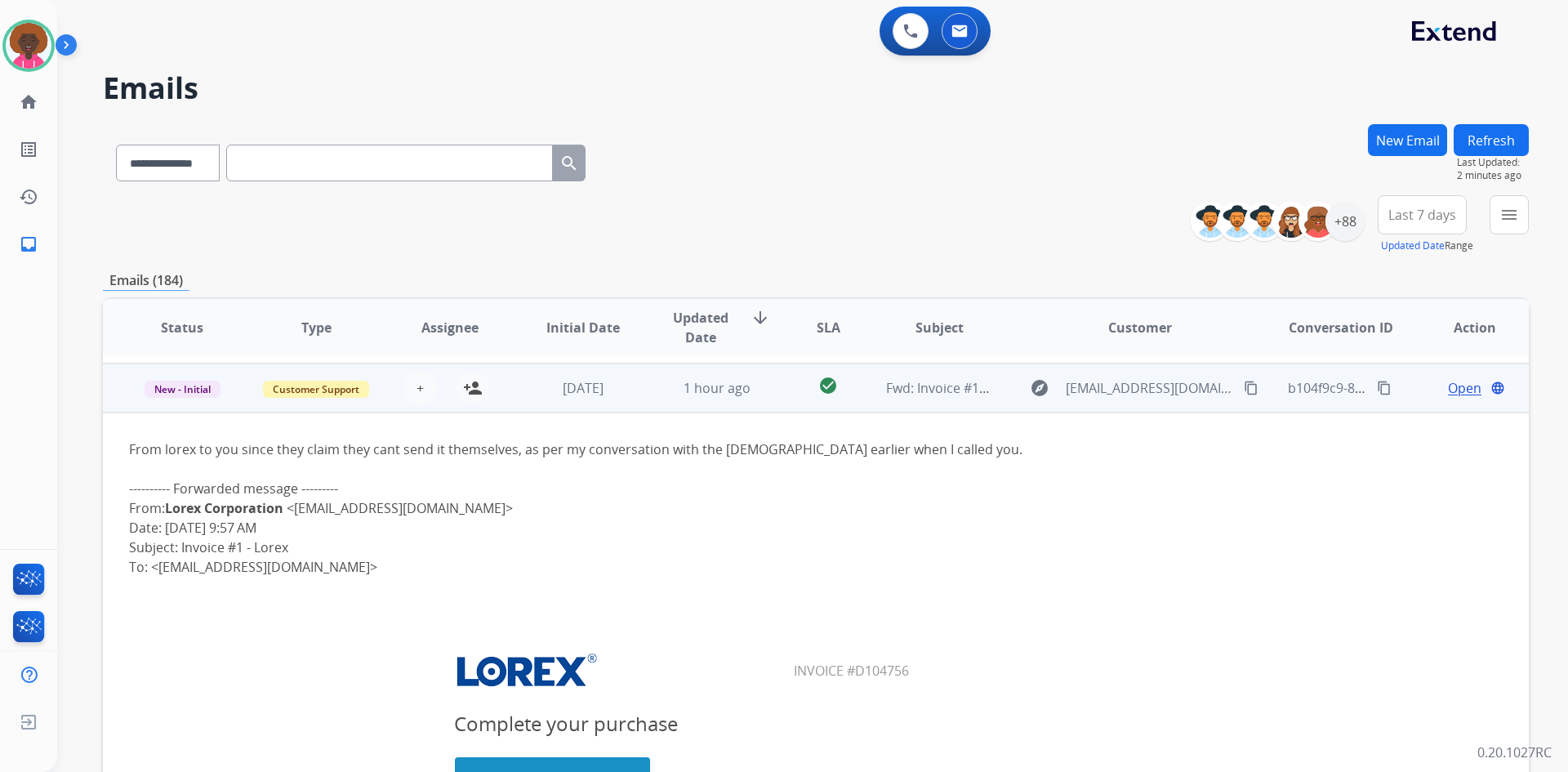
scroll to position [343, 0]
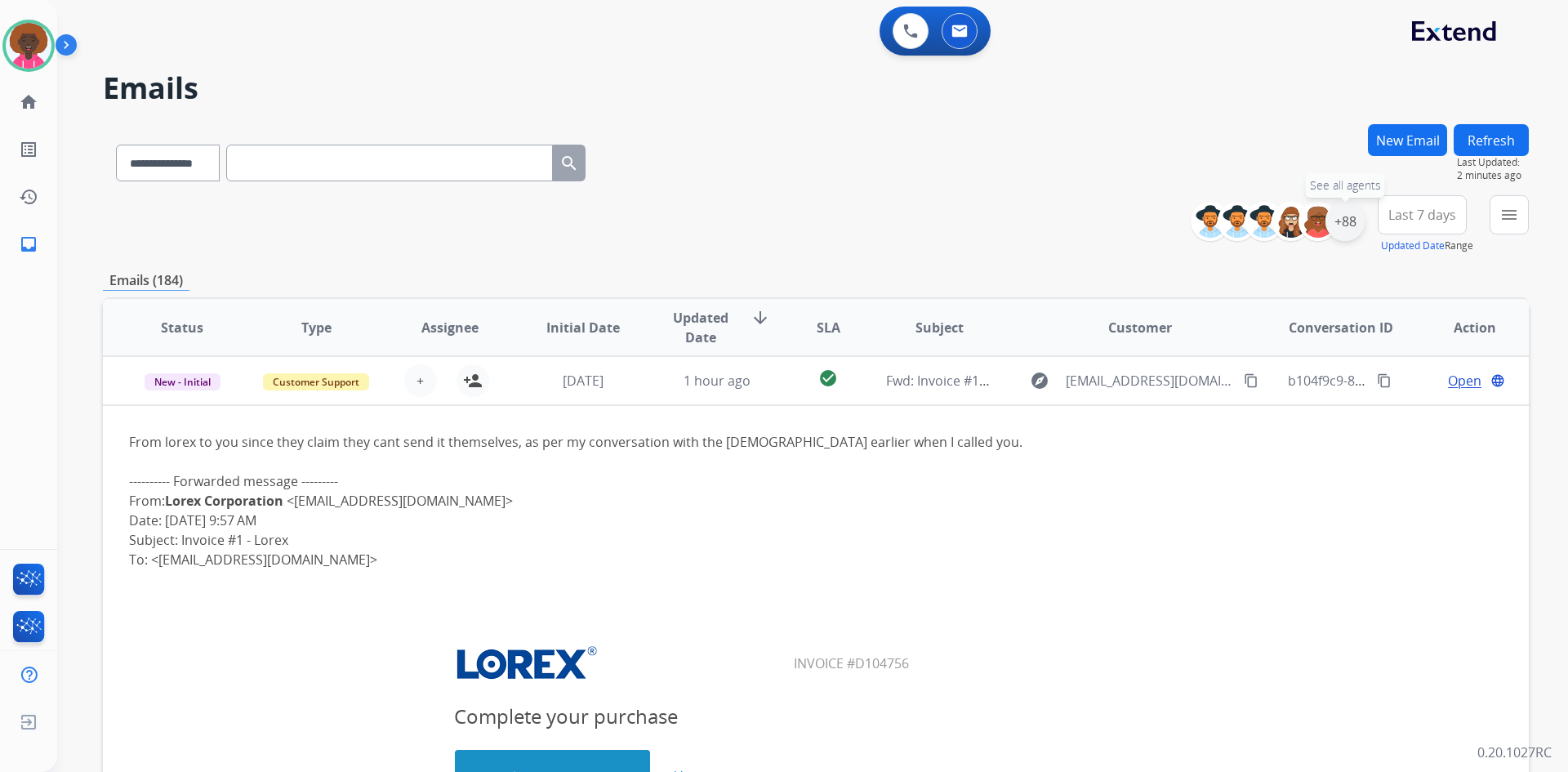
click at [1356, 224] on div "+88" at bounding box center [1345, 221] width 39 height 39
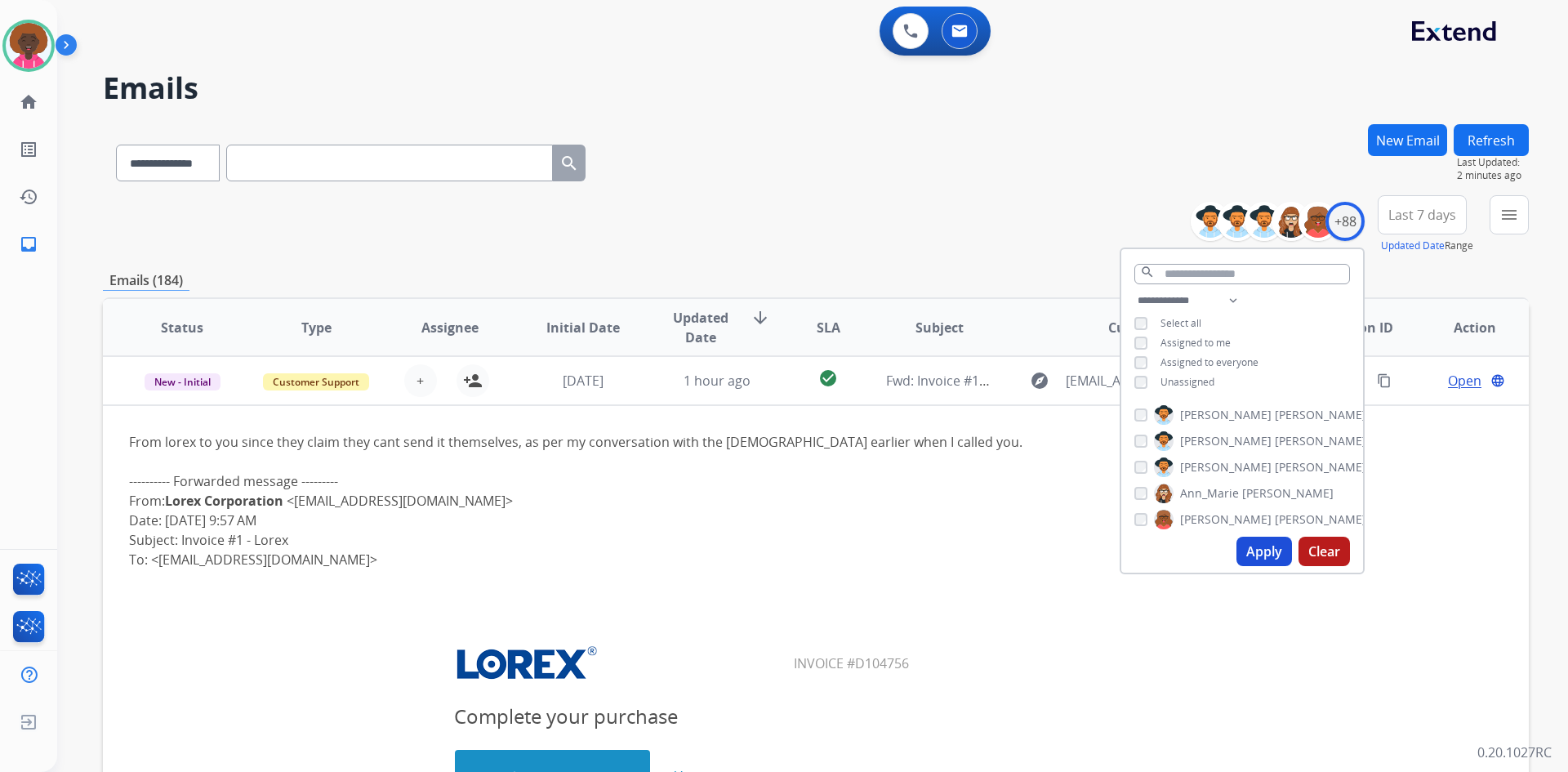
click at [1137, 373] on div "**********" at bounding box center [1242, 342] width 242 height 105
click at [1140, 373] on div "**********" at bounding box center [1242, 342] width 242 height 105
click at [1245, 549] on button "Apply" at bounding box center [1265, 551] width 55 height 29
select select "*"
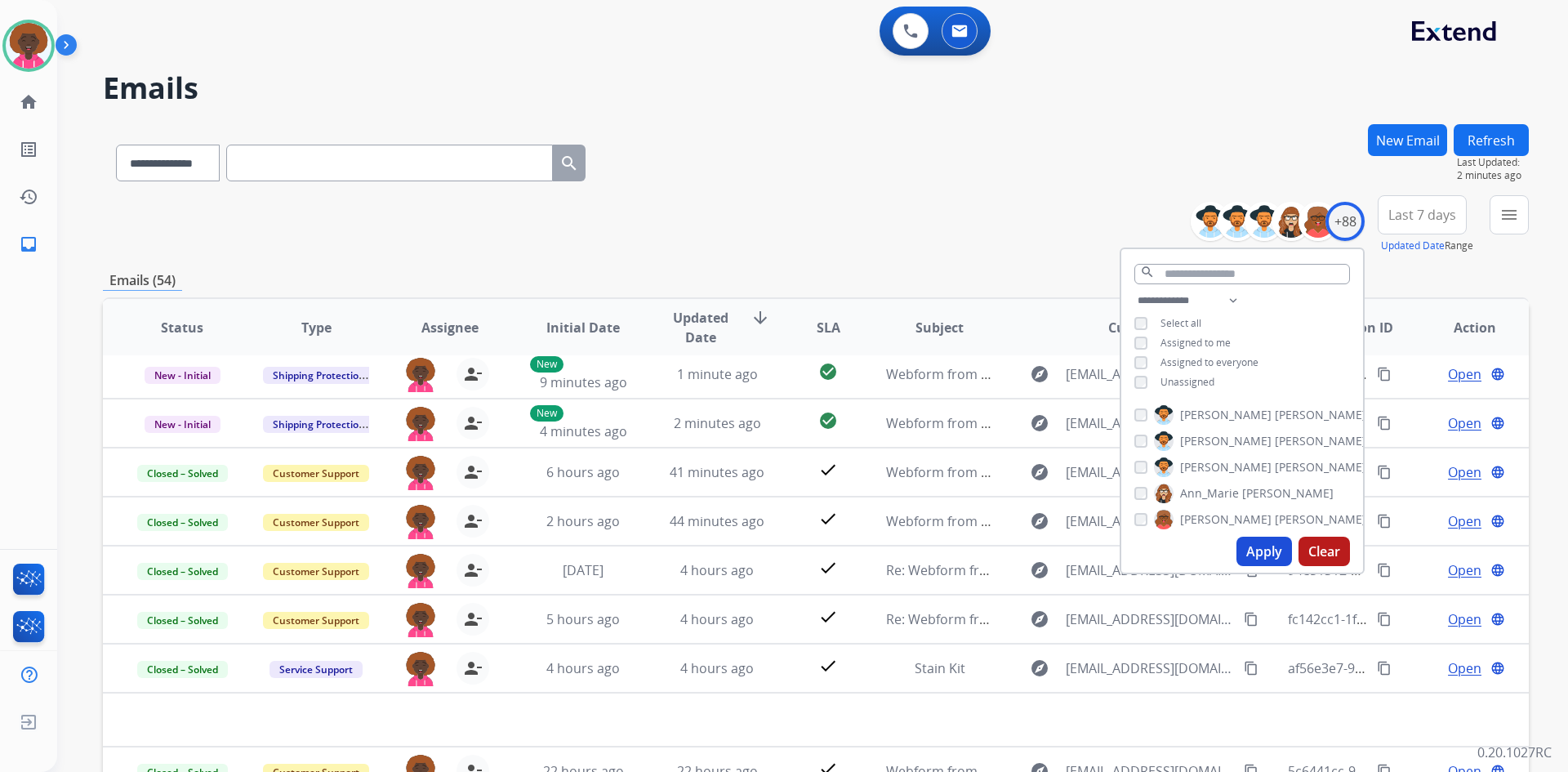
scroll to position [55, 0]
click at [1349, 219] on div "+88" at bounding box center [1345, 221] width 39 height 39
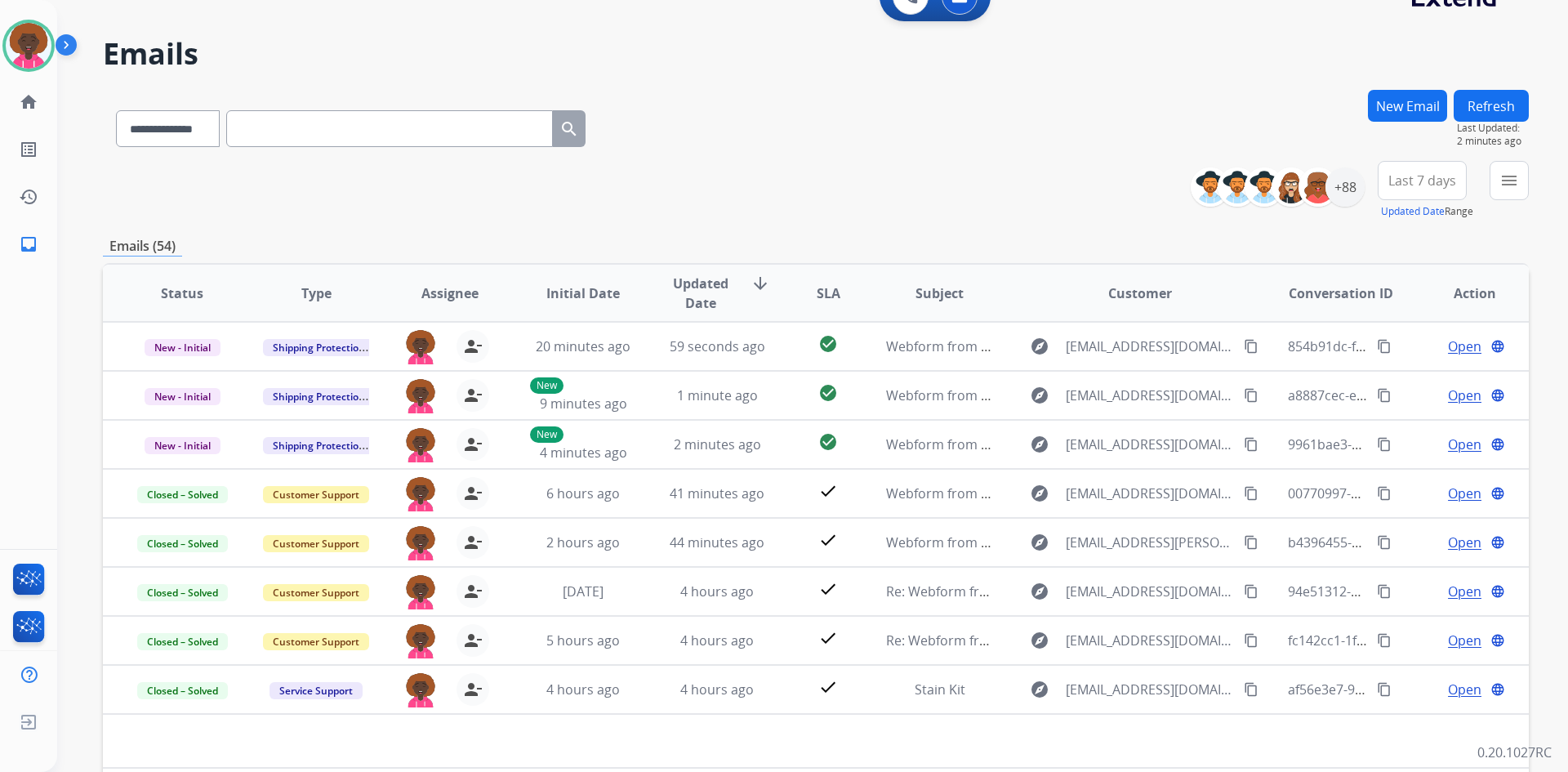
scroll to position [0, 0]
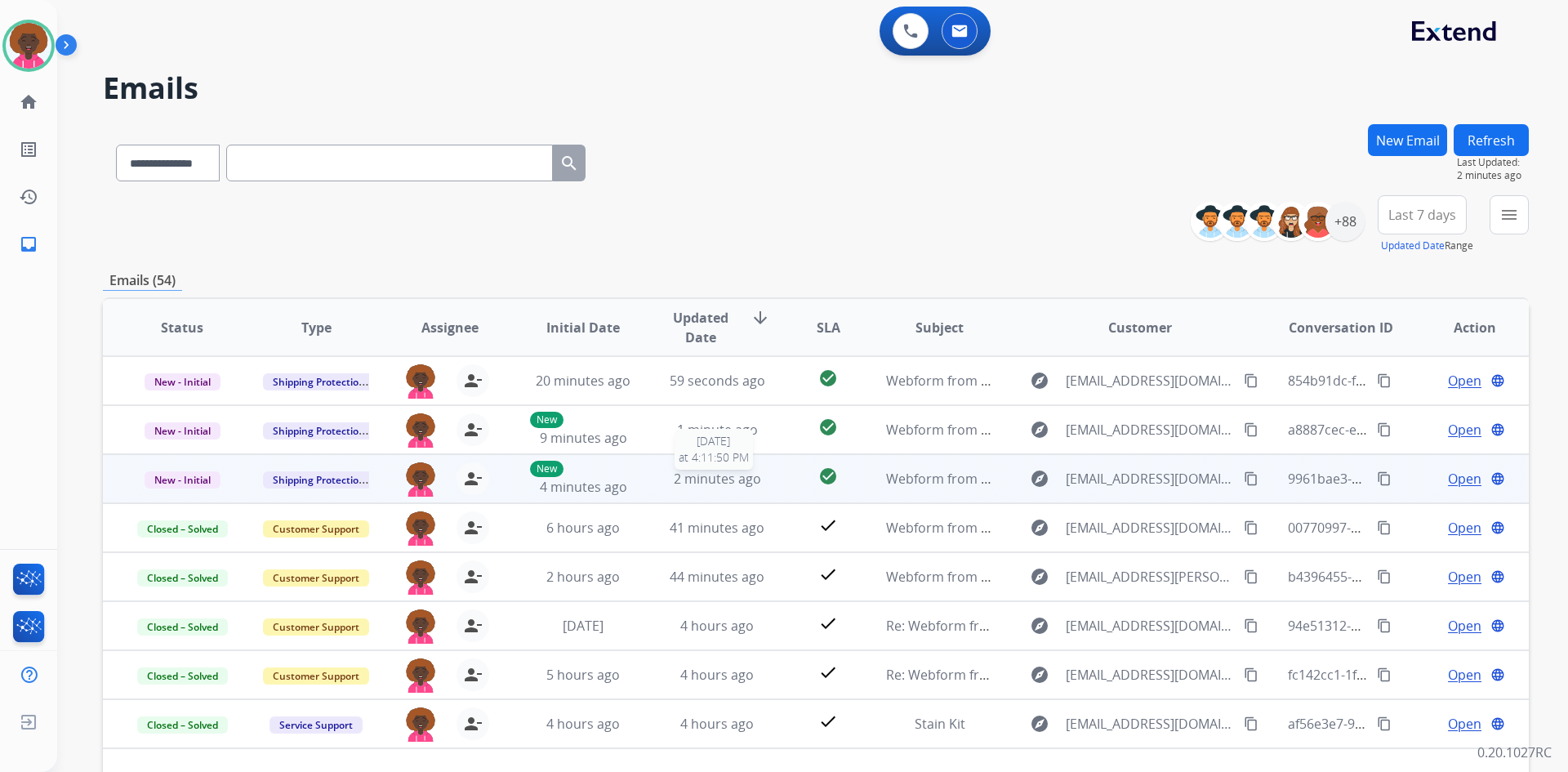
click at [735, 473] on span "2 minutes ago" at bounding box center [718, 478] width 87 height 18
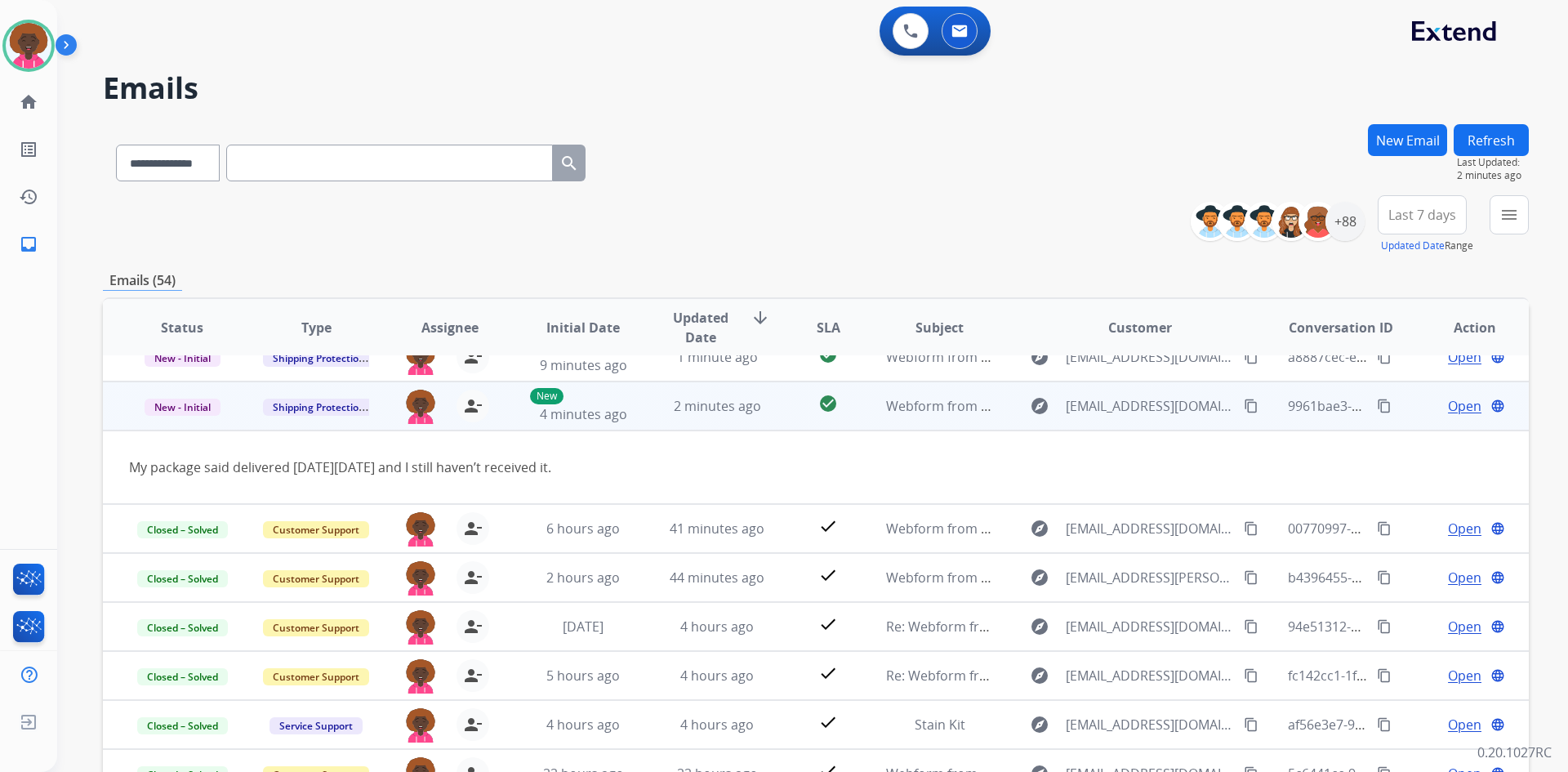
scroll to position [75, 0]
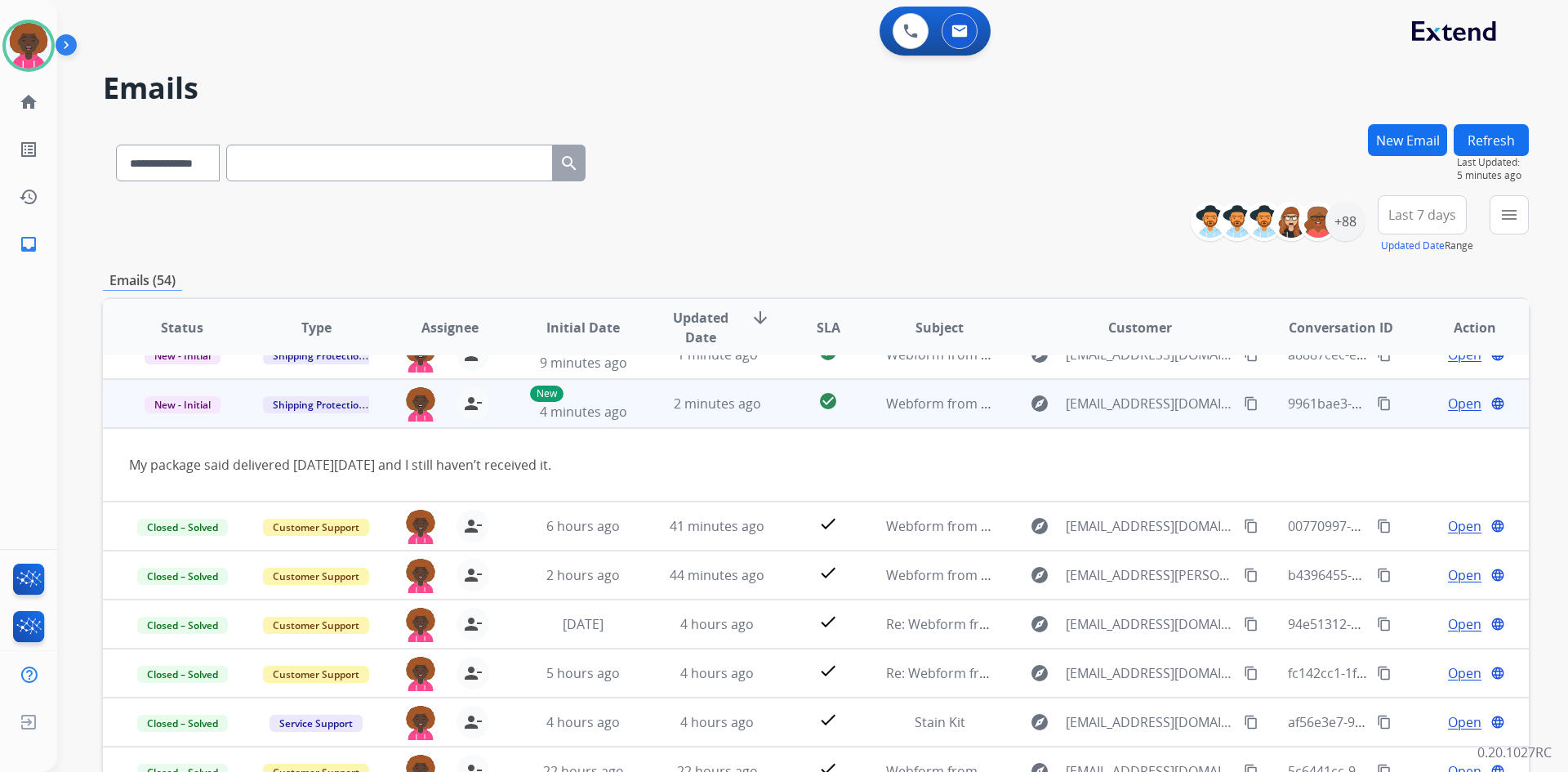
click at [1244, 402] on mat-icon "content_copy" at bounding box center [1251, 404] width 15 height 15
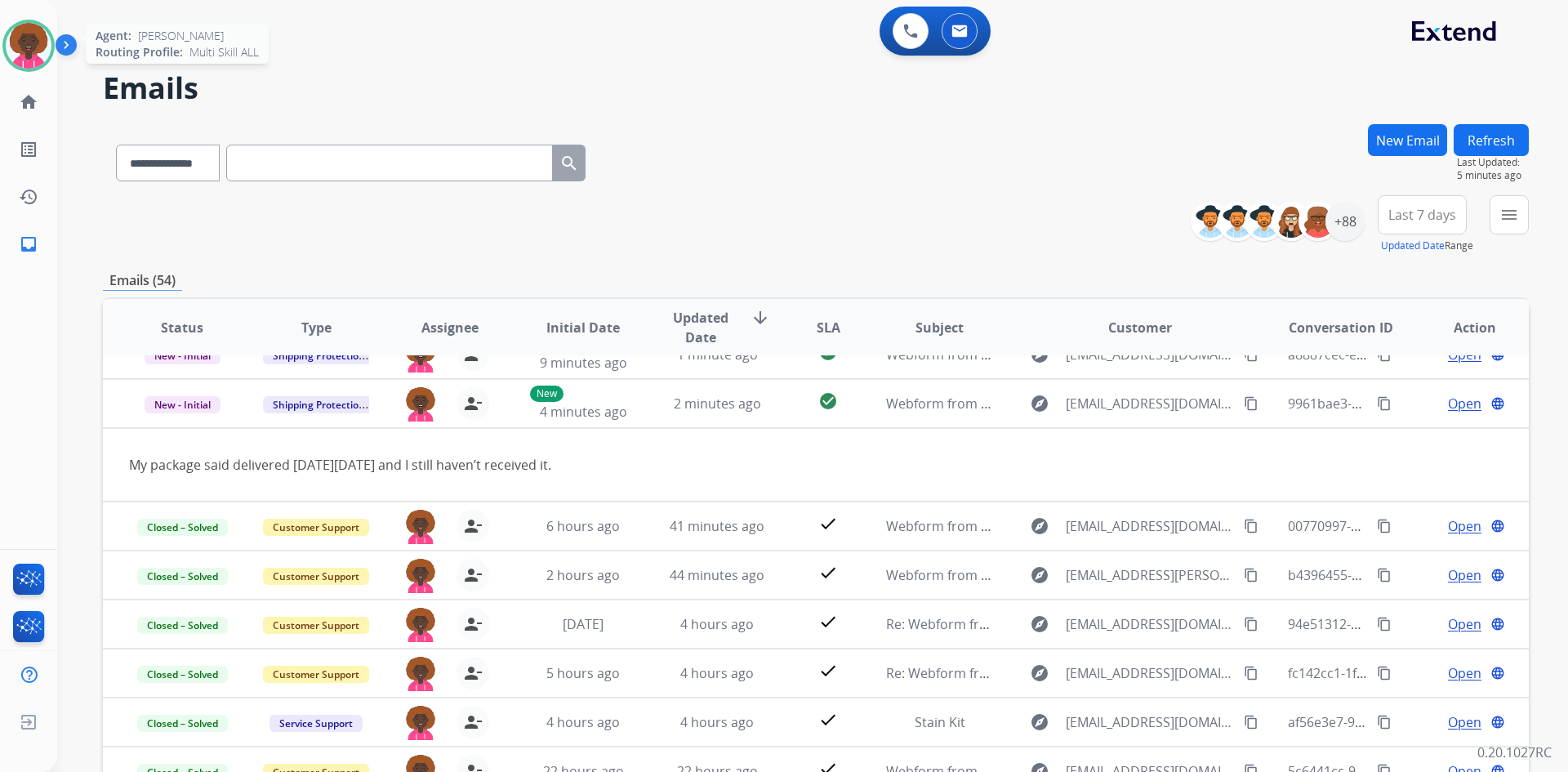
click at [21, 34] on img at bounding box center [28, 45] width 46 height 46
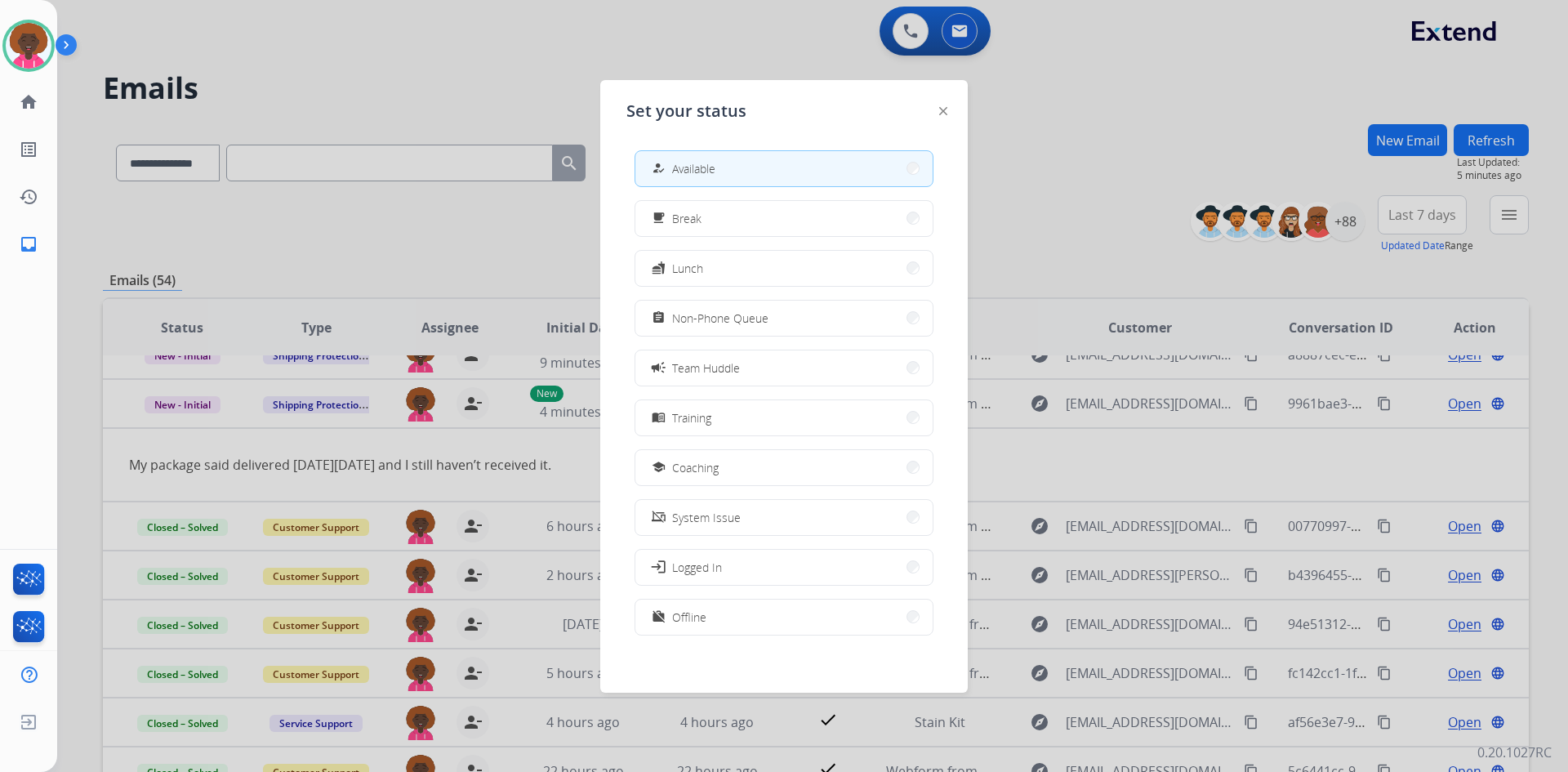
drag, startPoint x: 374, startPoint y: 64, endPoint x: 209, endPoint y: 10, distance: 173.6
click at [361, 67] on div at bounding box center [784, 386] width 1568 height 772
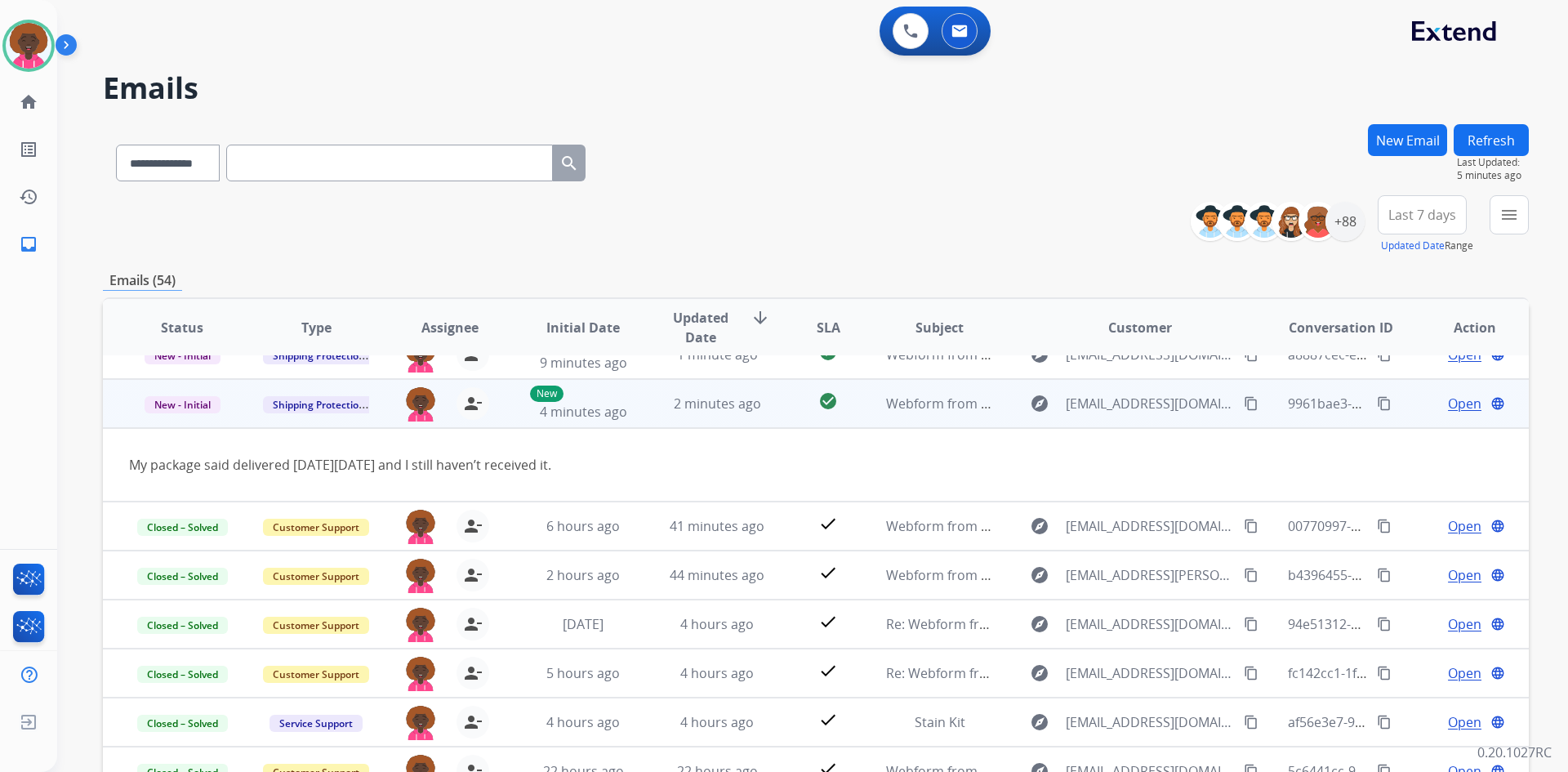
click at [1457, 412] on span "Open" at bounding box center [1465, 403] width 34 height 19
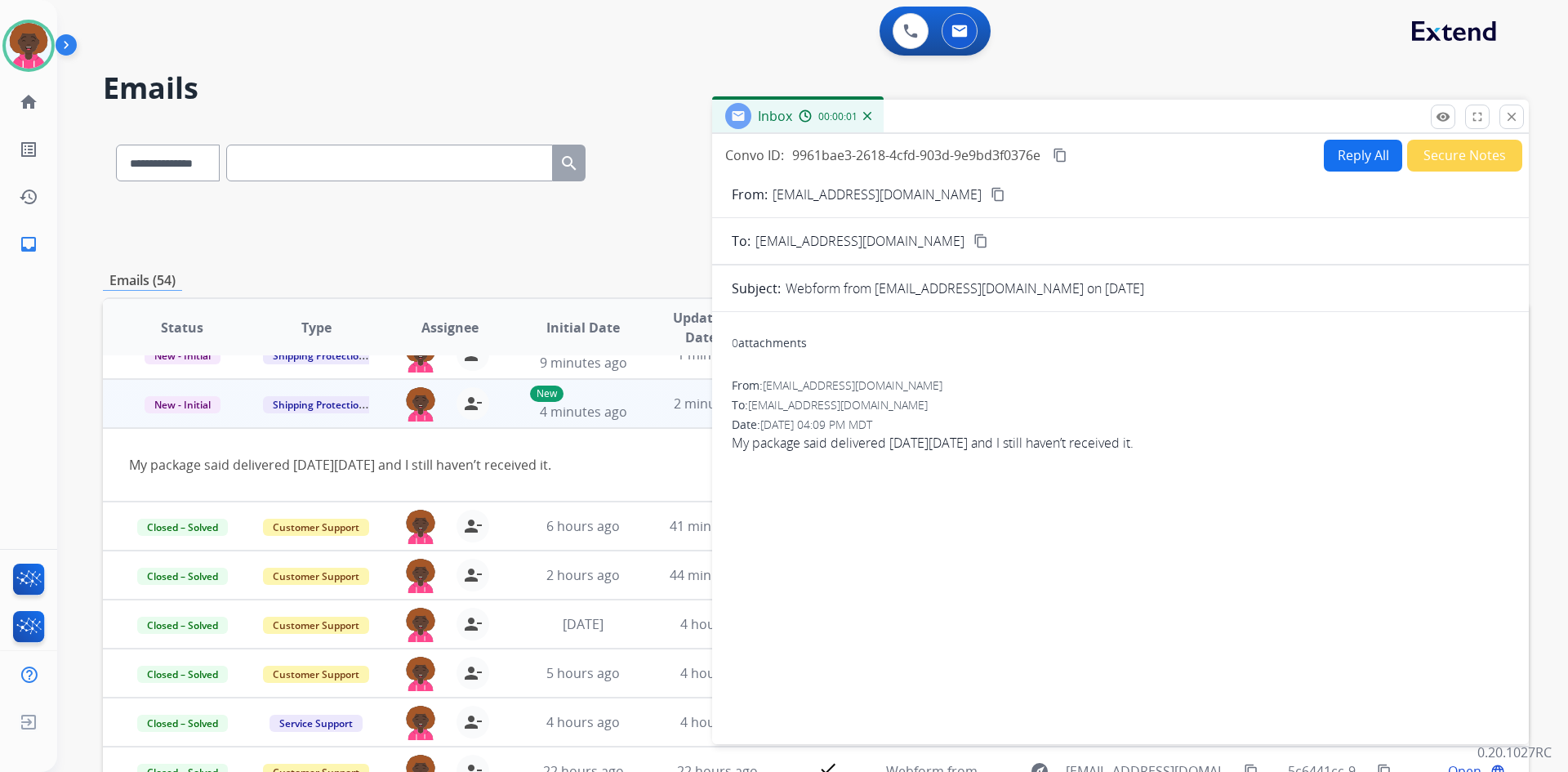
click at [1346, 170] on button "Reply All" at bounding box center [1364, 156] width 79 height 32
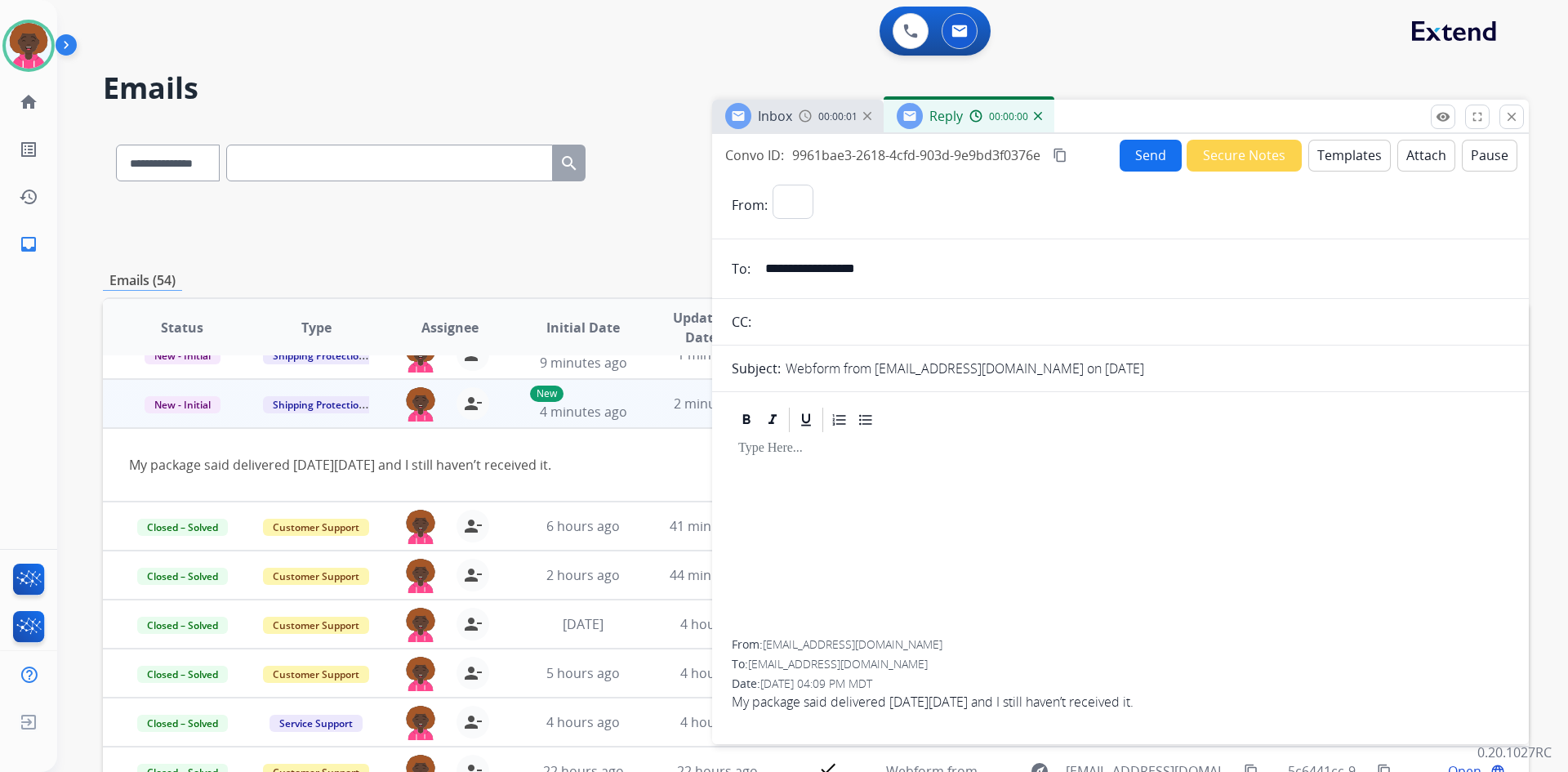
select select "**********"
click at [1357, 161] on button "Templates" at bounding box center [1349, 156] width 82 height 32
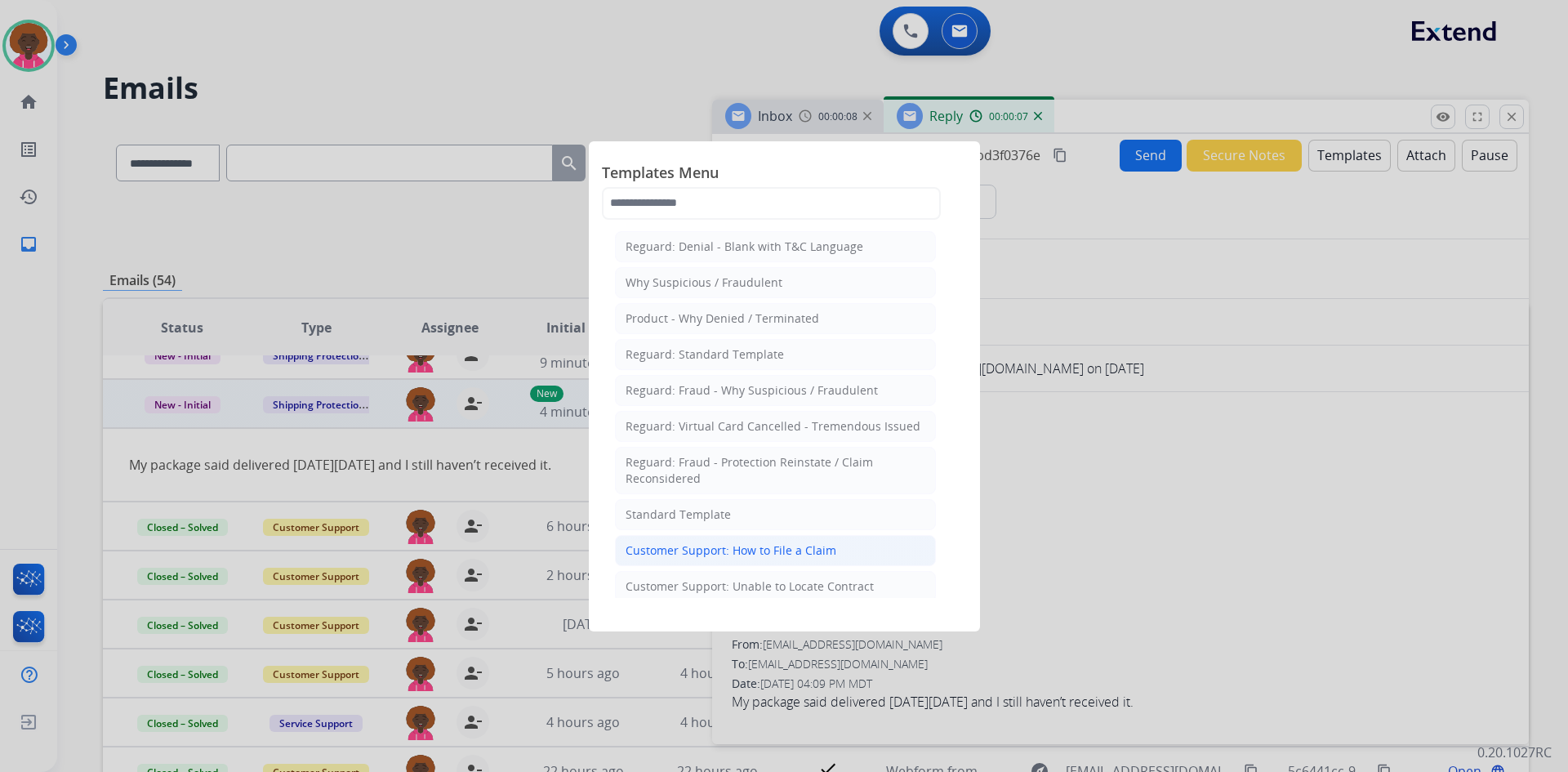
click at [829, 552] on div "Customer Support: How to File a Claim" at bounding box center [731, 551] width 211 height 17
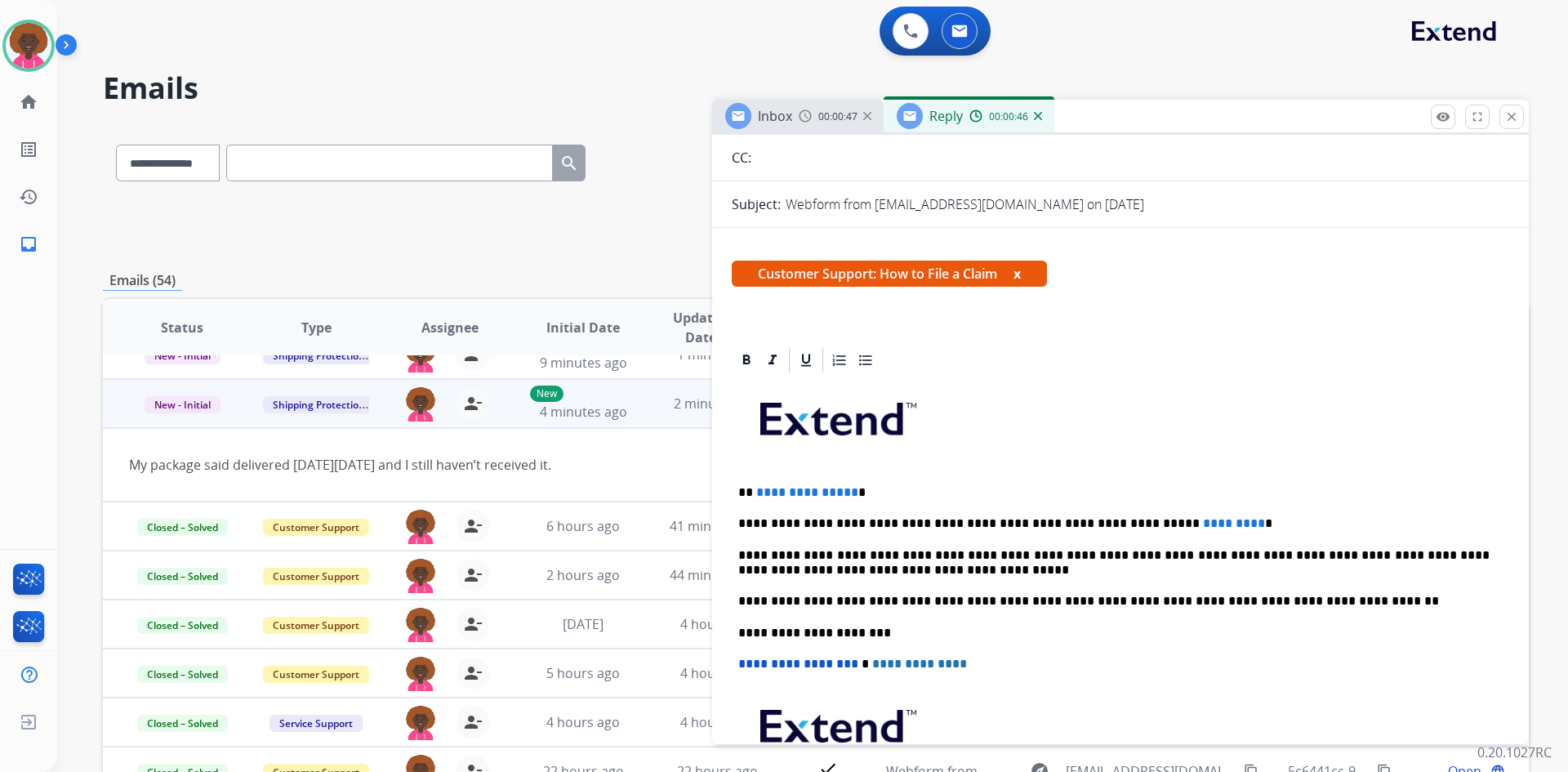
scroll to position [0, 0]
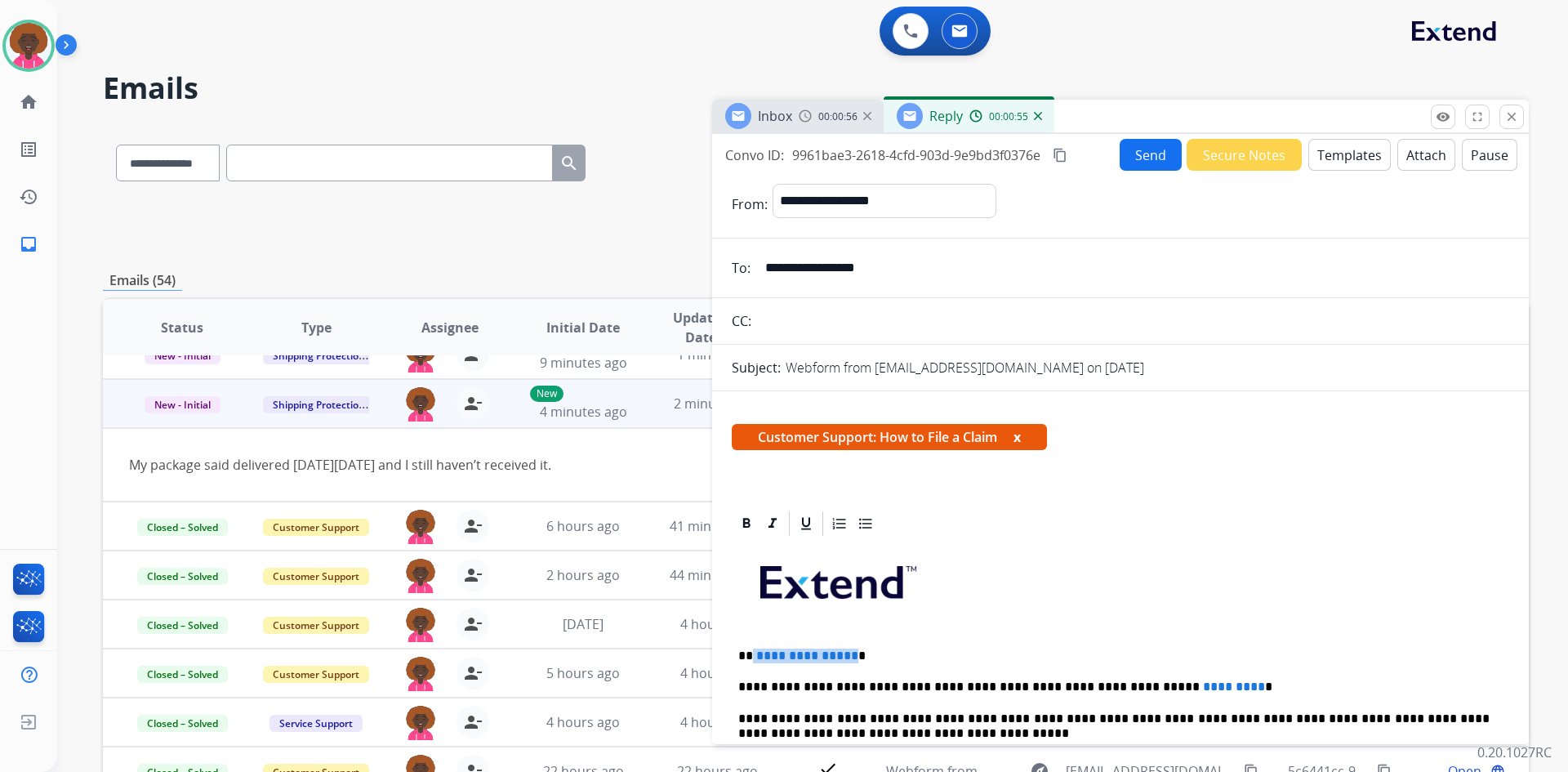
drag, startPoint x: 850, startPoint y: 652, endPoint x: 751, endPoint y: 641, distance: 99.6
paste div
click at [747, 653] on p "**********" at bounding box center [1114, 656] width 751 height 15
click at [750, 652] on p "**********" at bounding box center [1114, 656] width 751 height 15
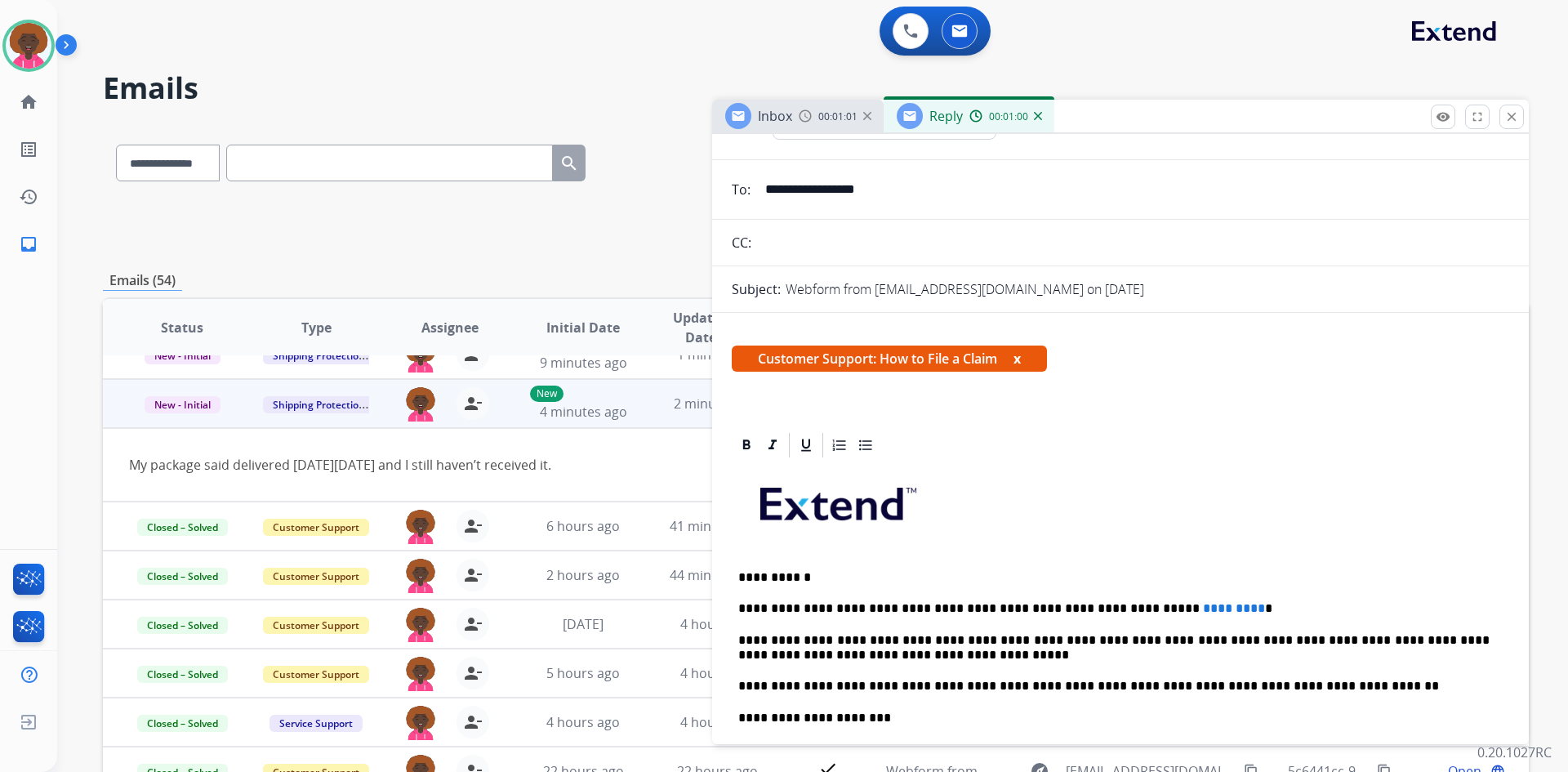
scroll to position [163, 0]
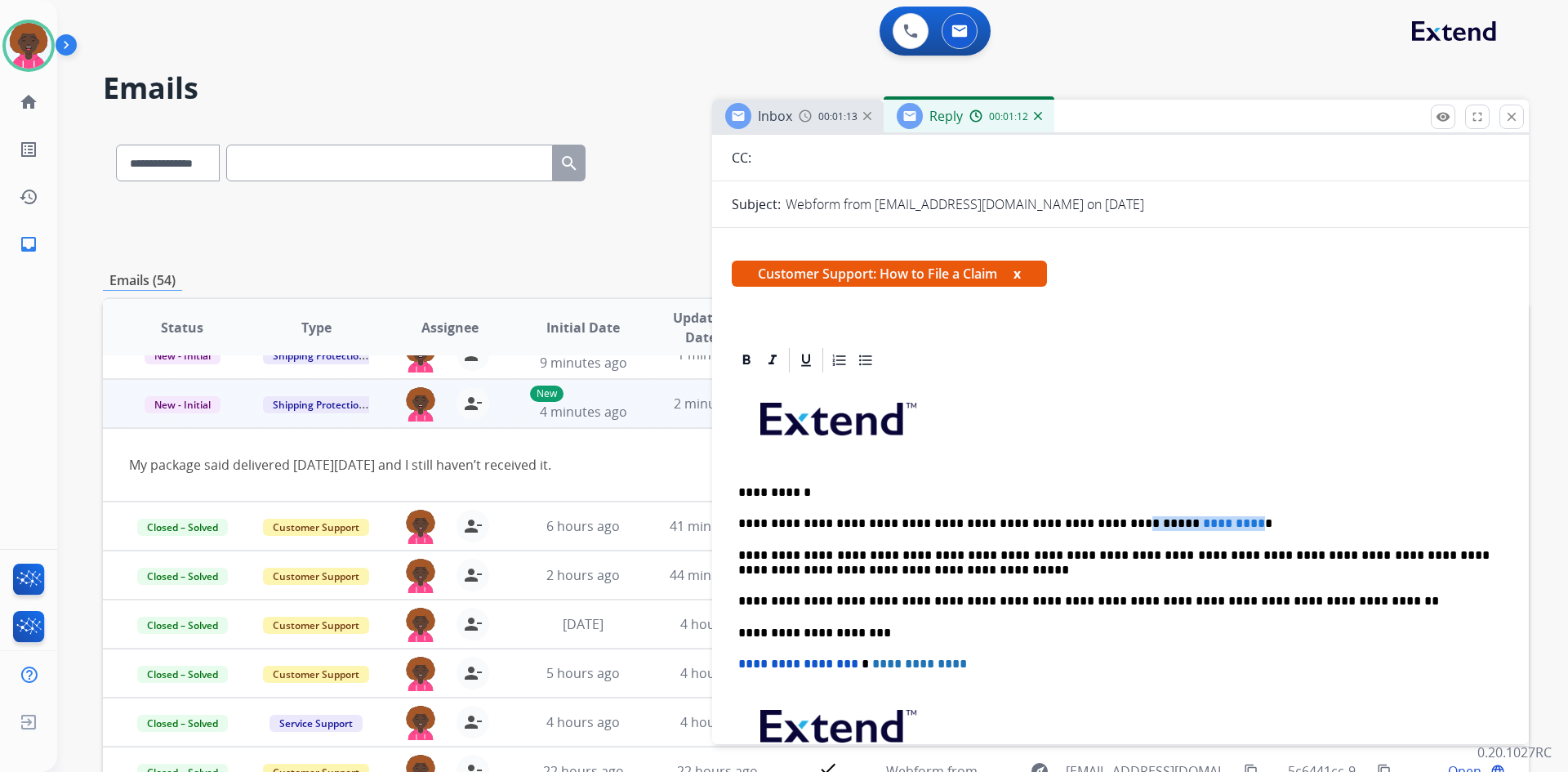
drag, startPoint x: 1185, startPoint y: 525, endPoint x: 1070, endPoint y: 520, distance: 115.1
click at [1070, 520] on p "**********" at bounding box center [1114, 523] width 751 height 15
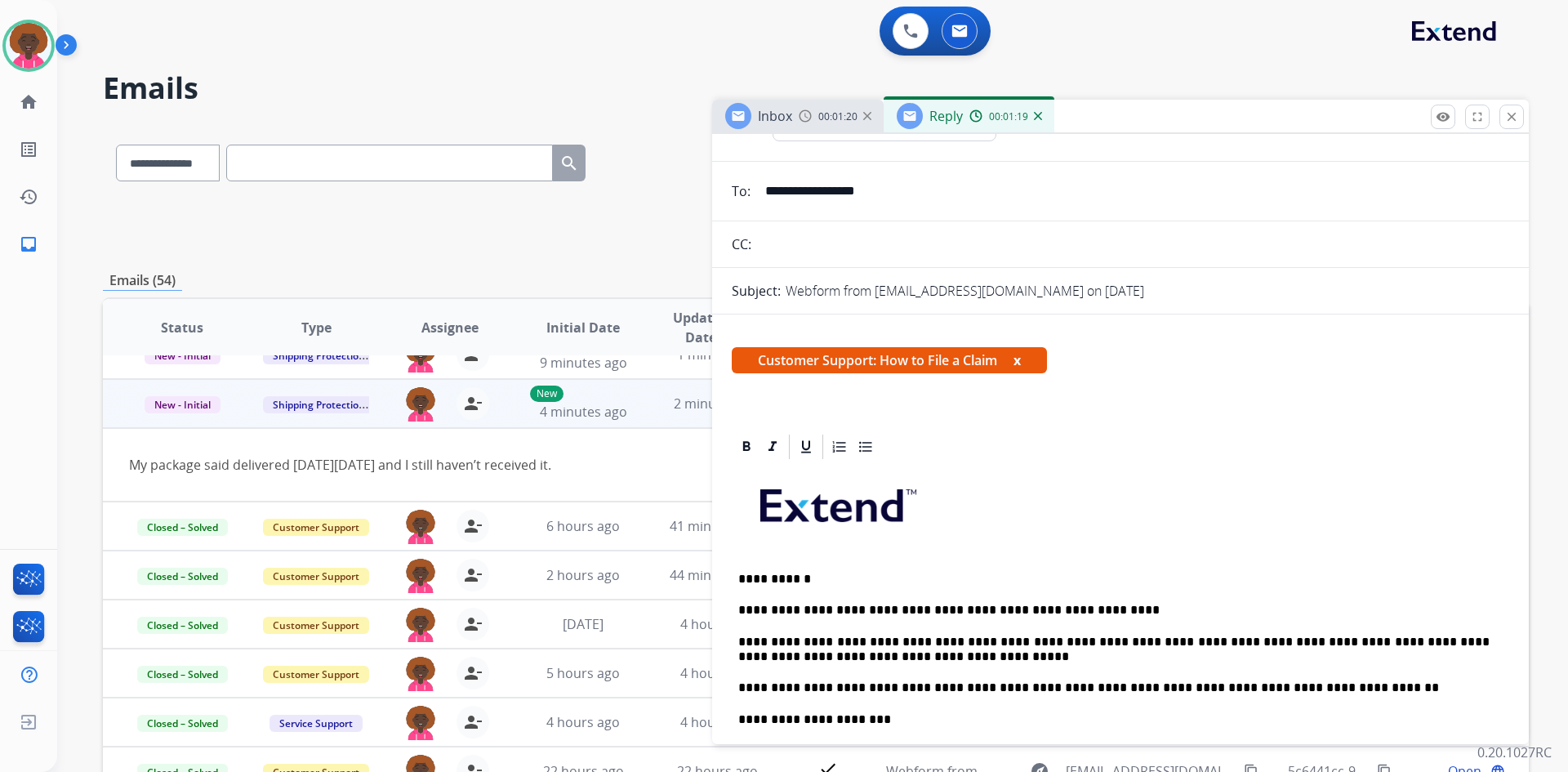
scroll to position [0, 0]
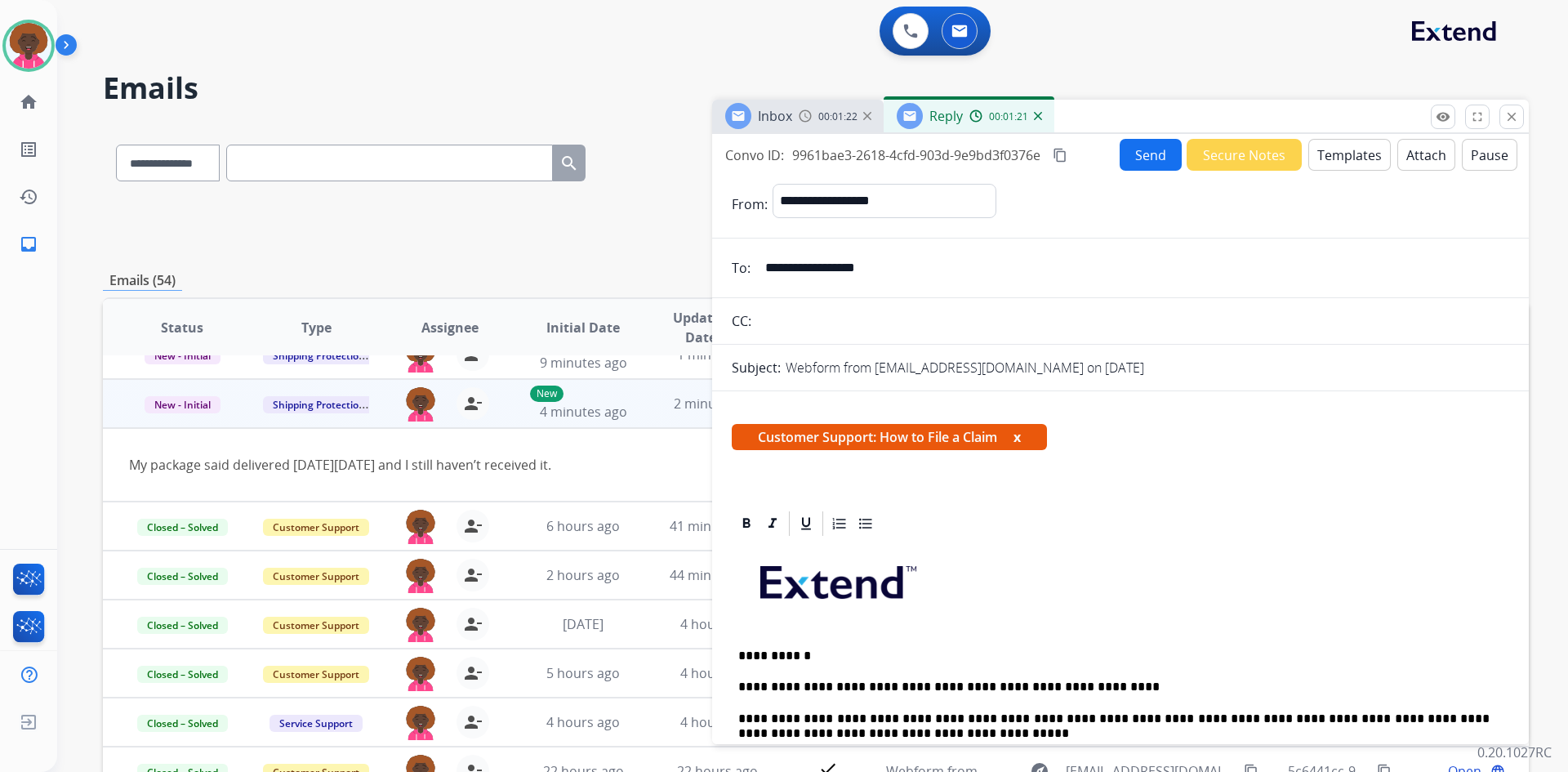
click at [1142, 157] on button "Send" at bounding box center [1151, 155] width 62 height 32
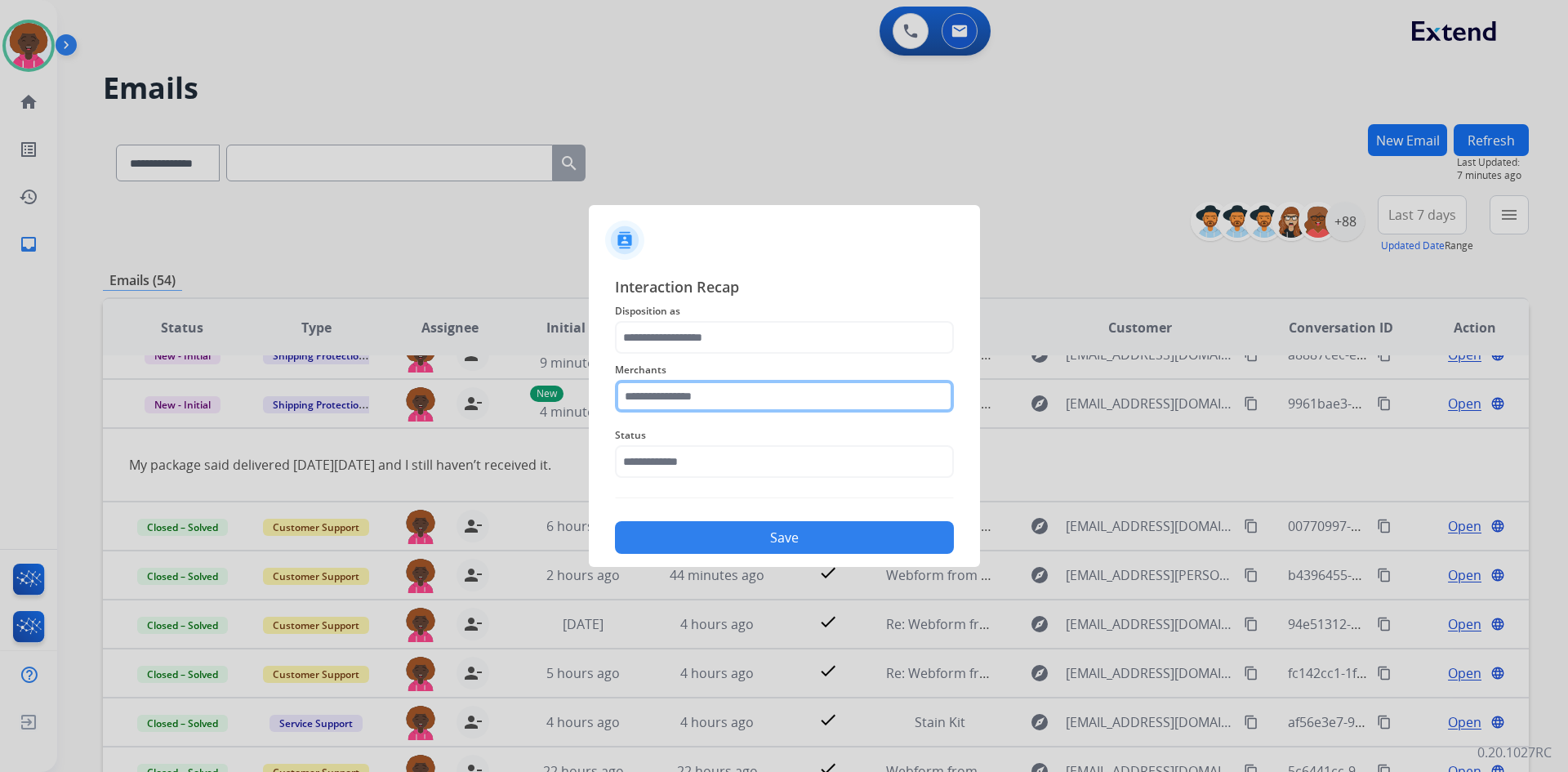
click at [653, 388] on input "text" at bounding box center [784, 395] width 339 height 33
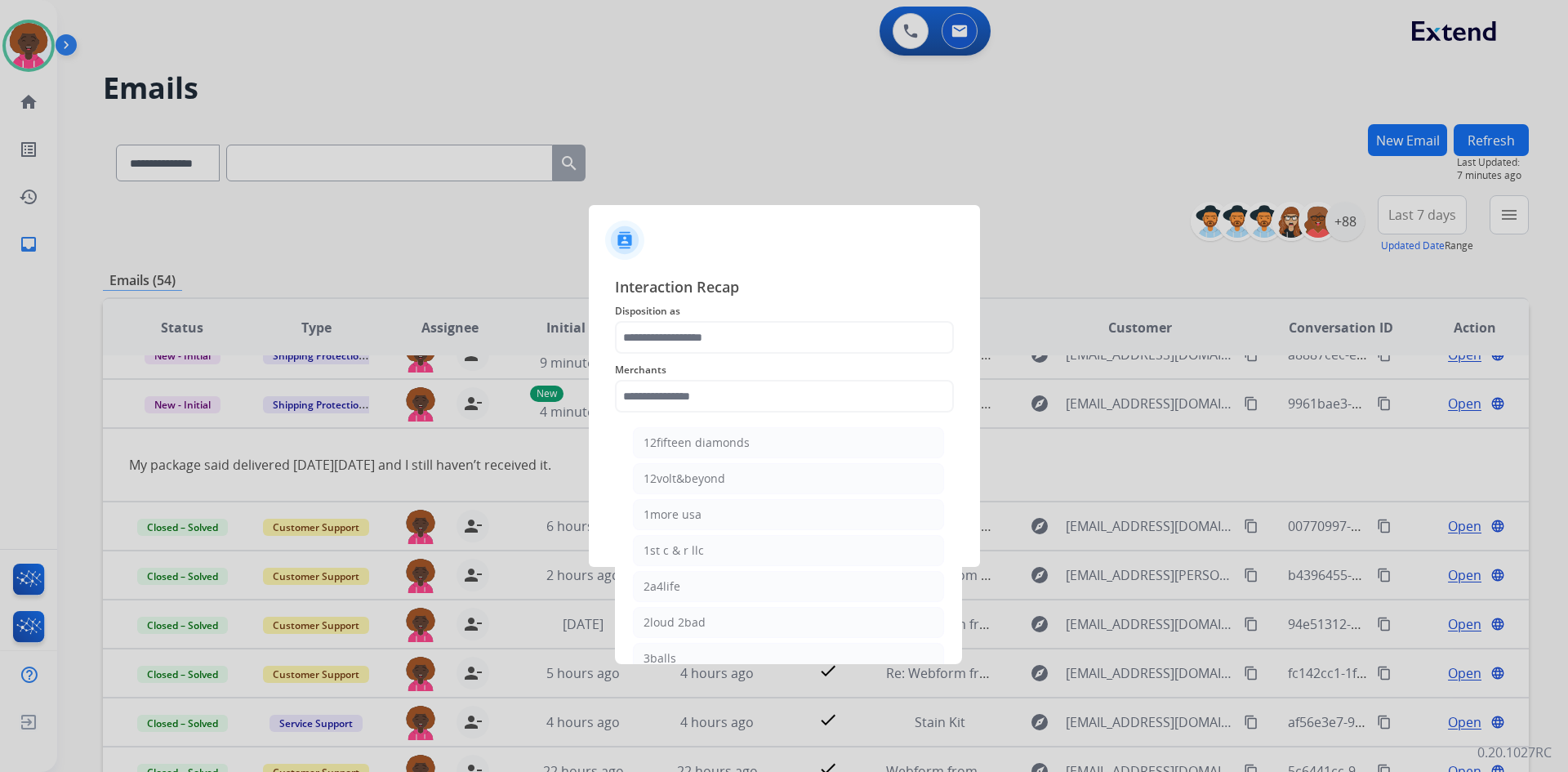
click at [880, 278] on span "Interaction Recap" at bounding box center [784, 288] width 339 height 26
click at [813, 293] on span "Interaction Recap" at bounding box center [784, 288] width 339 height 26
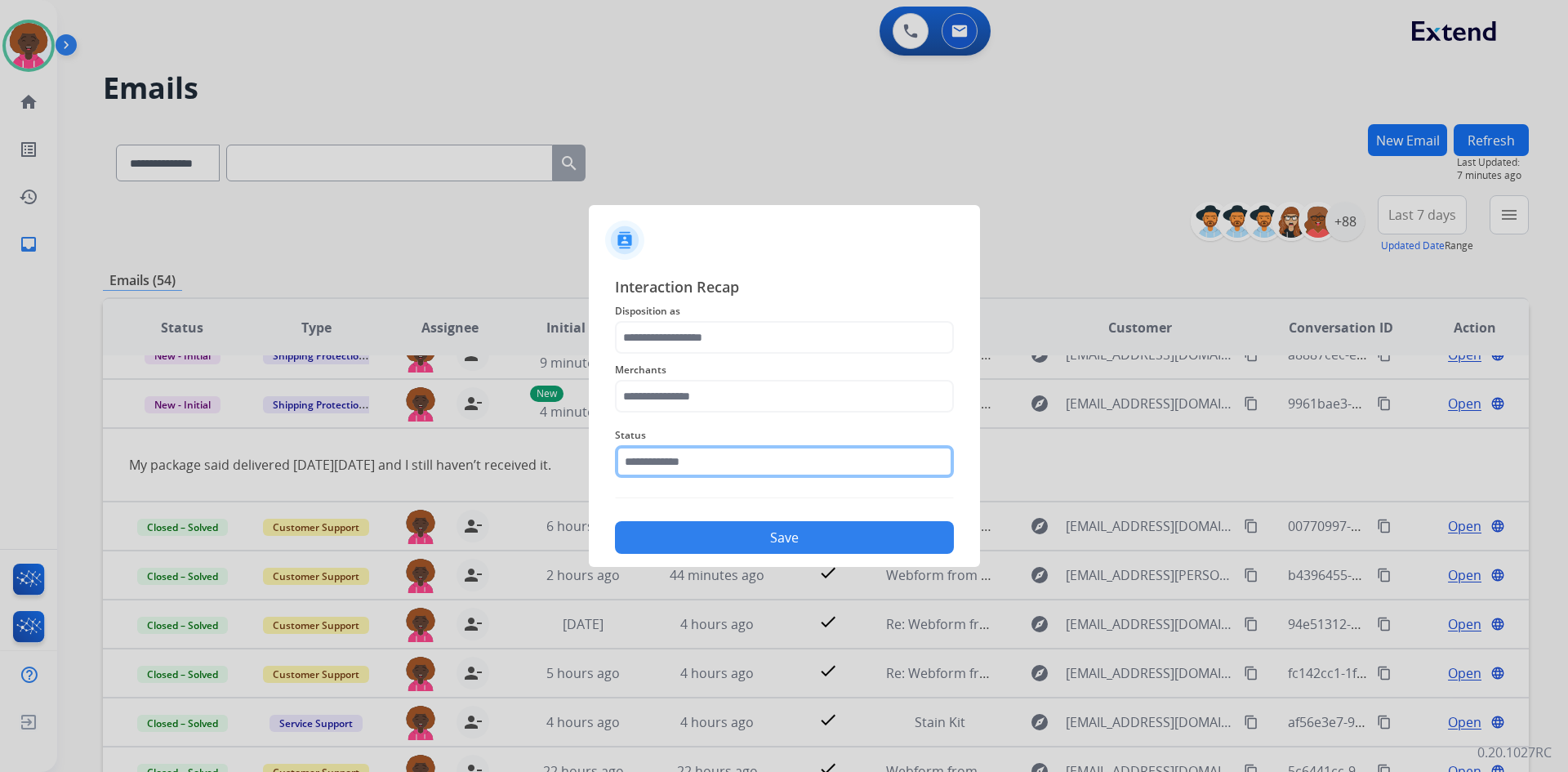
click at [803, 472] on input "text" at bounding box center [784, 461] width 339 height 33
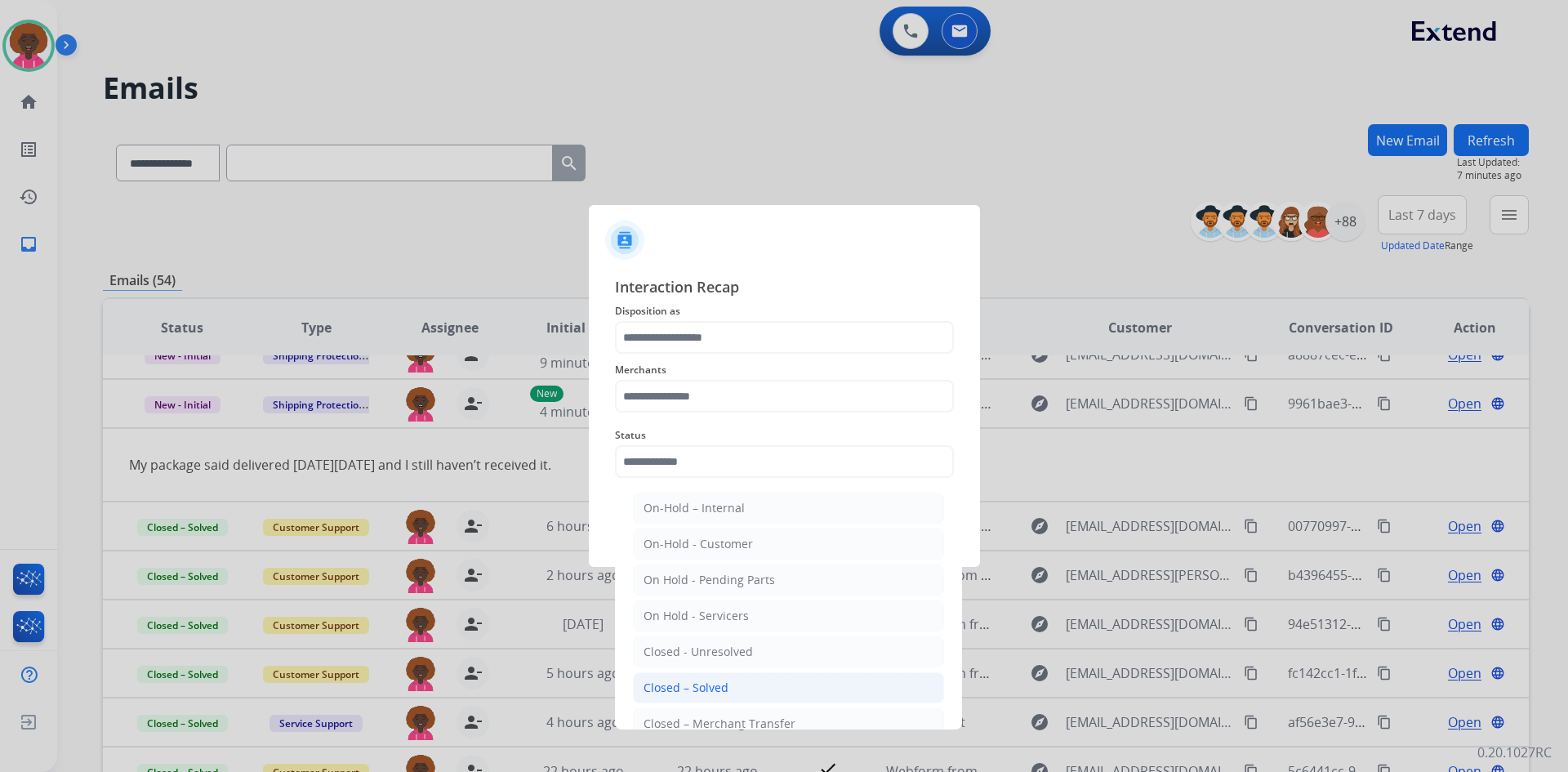
click at [743, 697] on li "Closed – Solved" at bounding box center [789, 687] width 312 height 31
type input "**********"
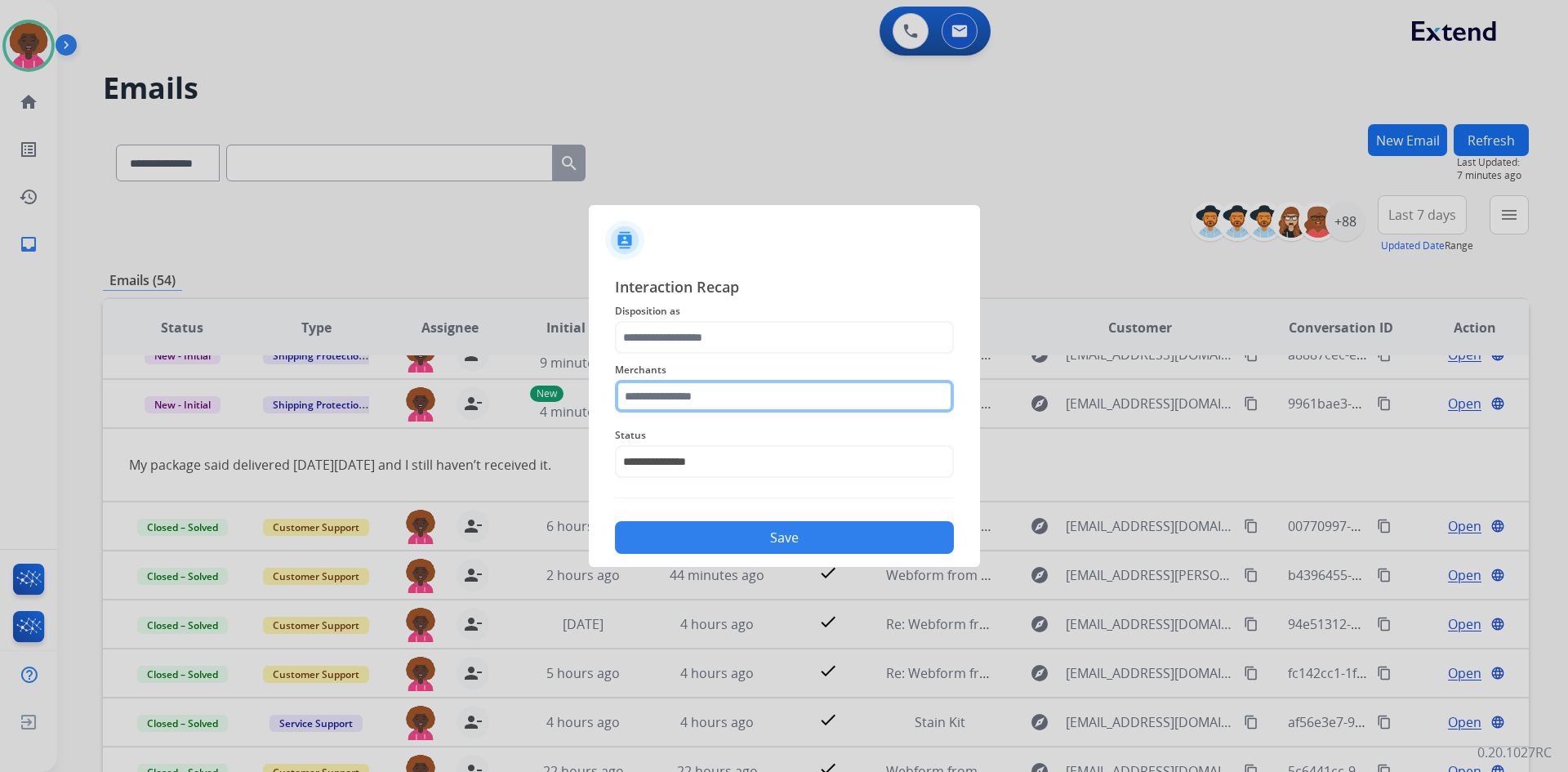
click at [739, 407] on input "text" at bounding box center [784, 395] width 339 height 33
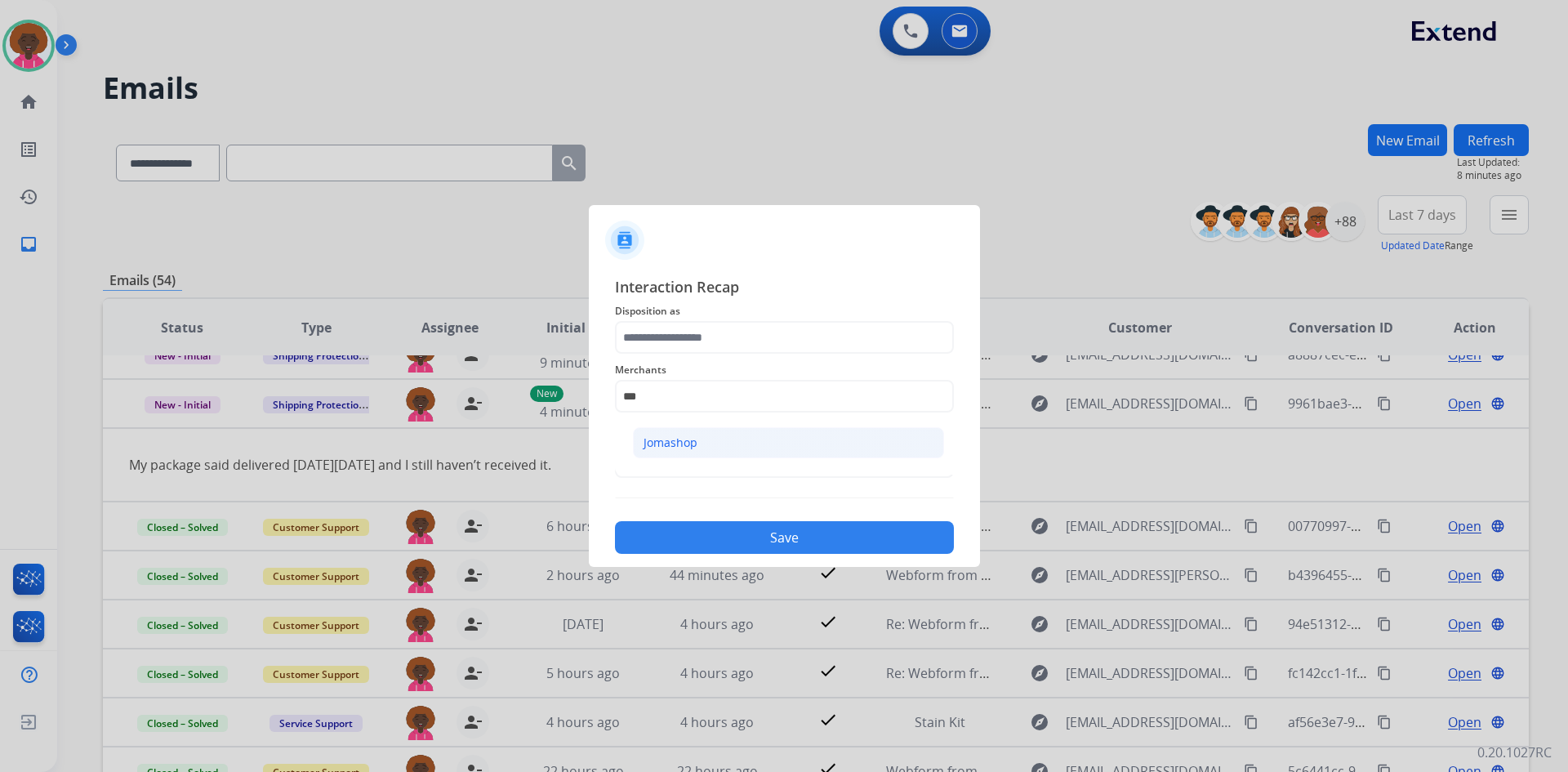
click at [832, 431] on li "Jomashop" at bounding box center [789, 442] width 312 height 31
type input "********"
click at [797, 357] on div "Merchants ********" at bounding box center [784, 386] width 339 height 65
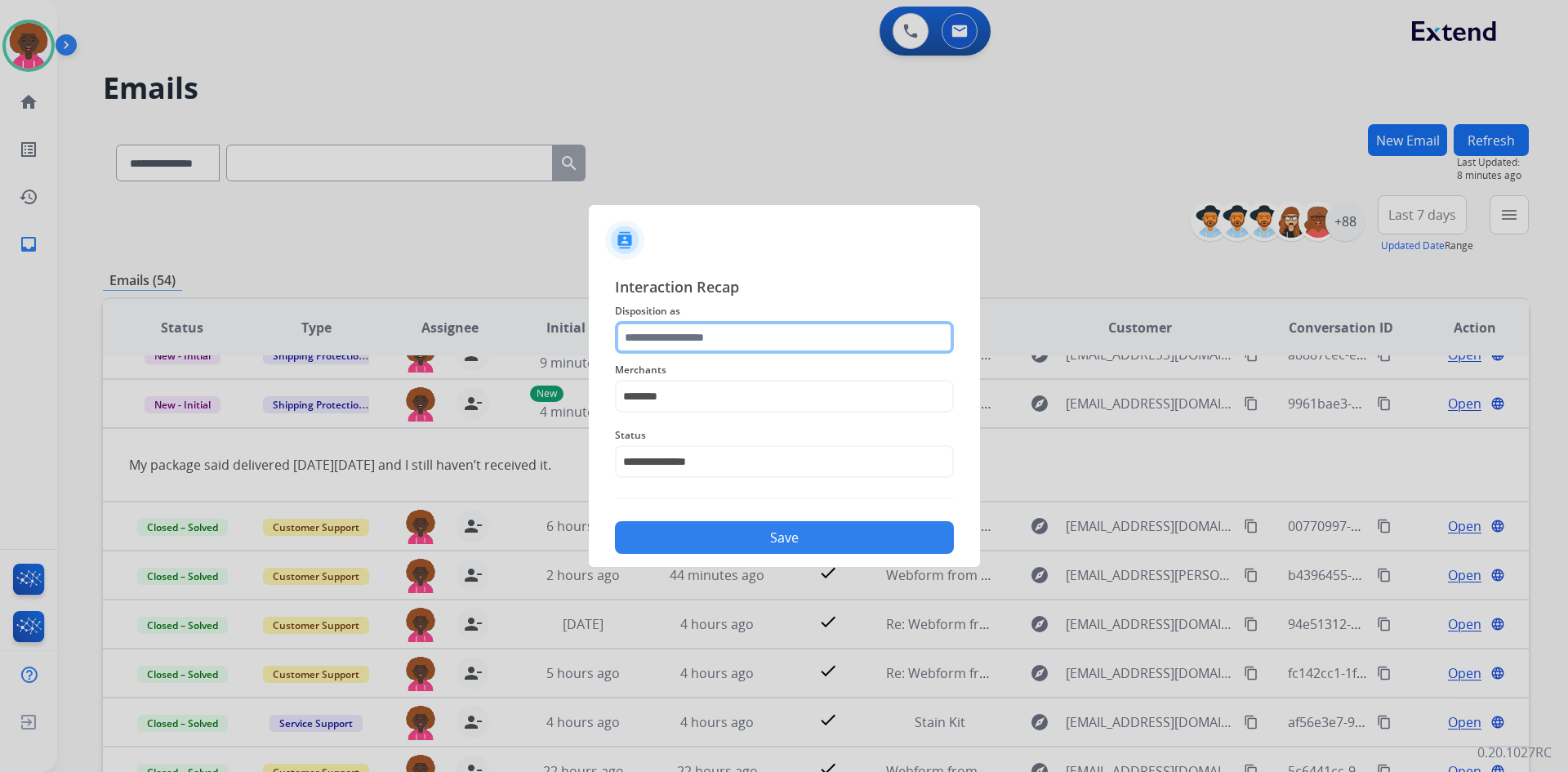
click at [812, 332] on input "text" at bounding box center [784, 337] width 339 height 33
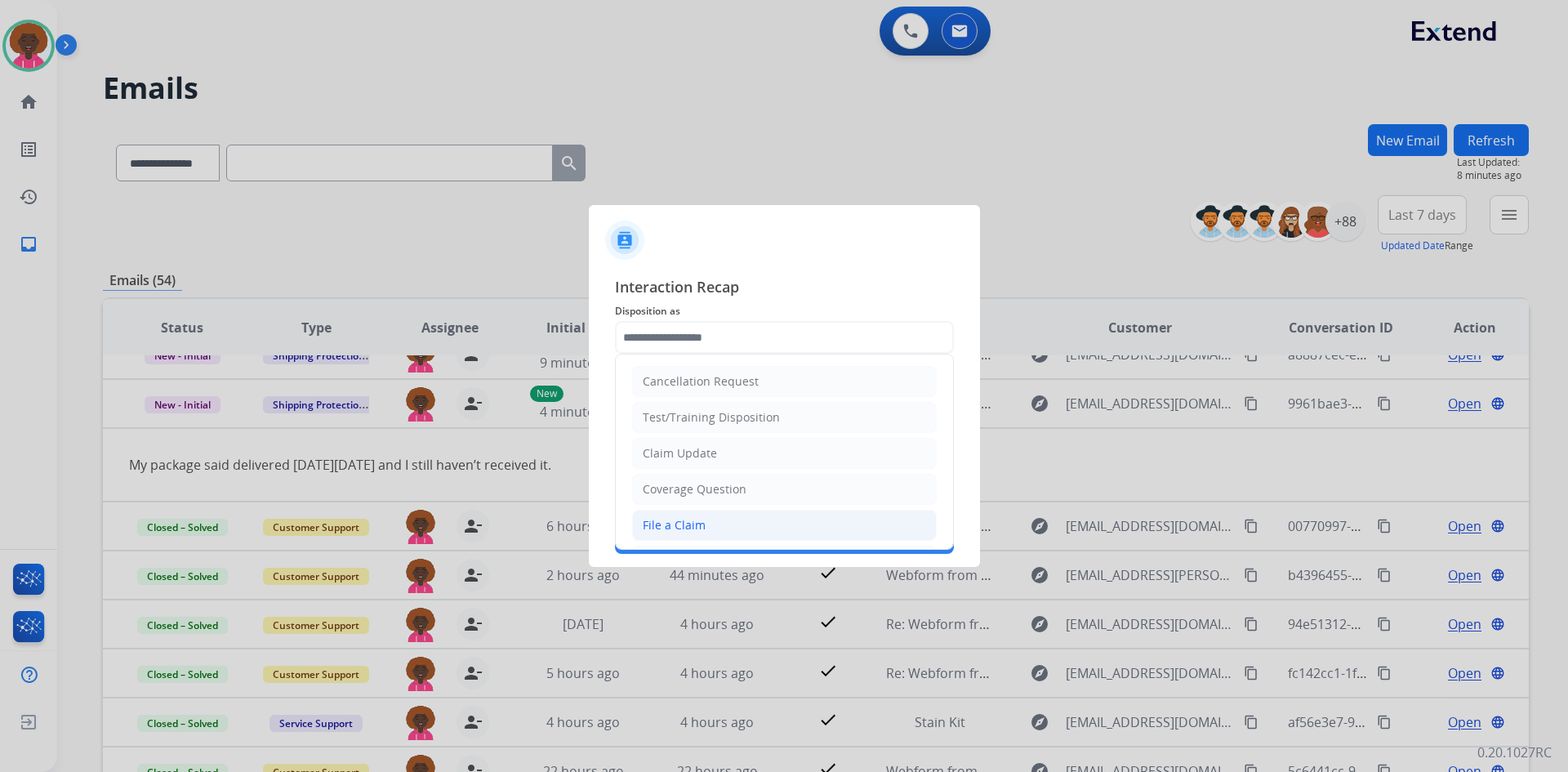
click at [817, 512] on li "File a Claim" at bounding box center [785, 525] width 305 height 31
type input "**********"
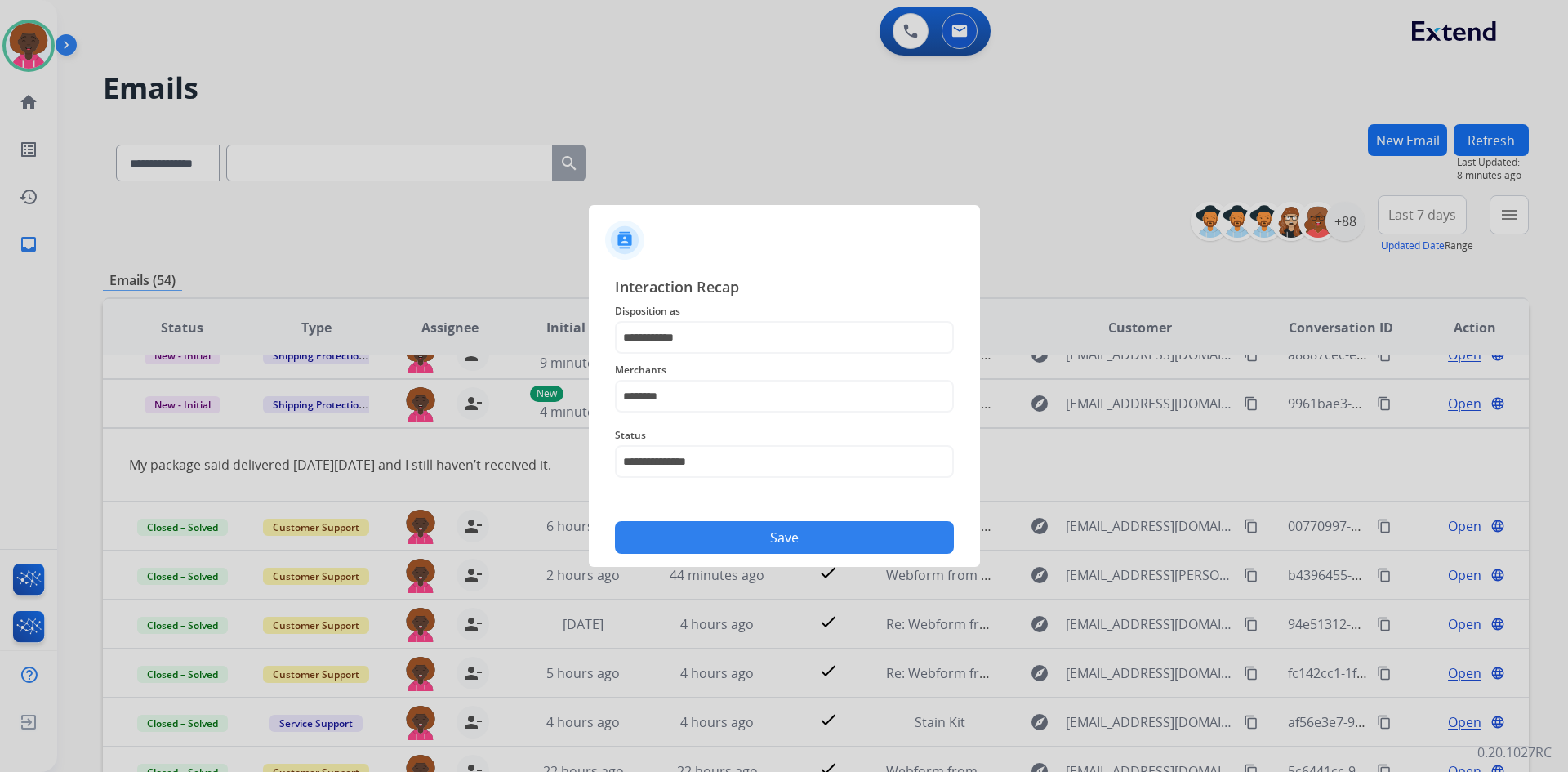
click at [816, 548] on button "Save" at bounding box center [784, 537] width 339 height 33
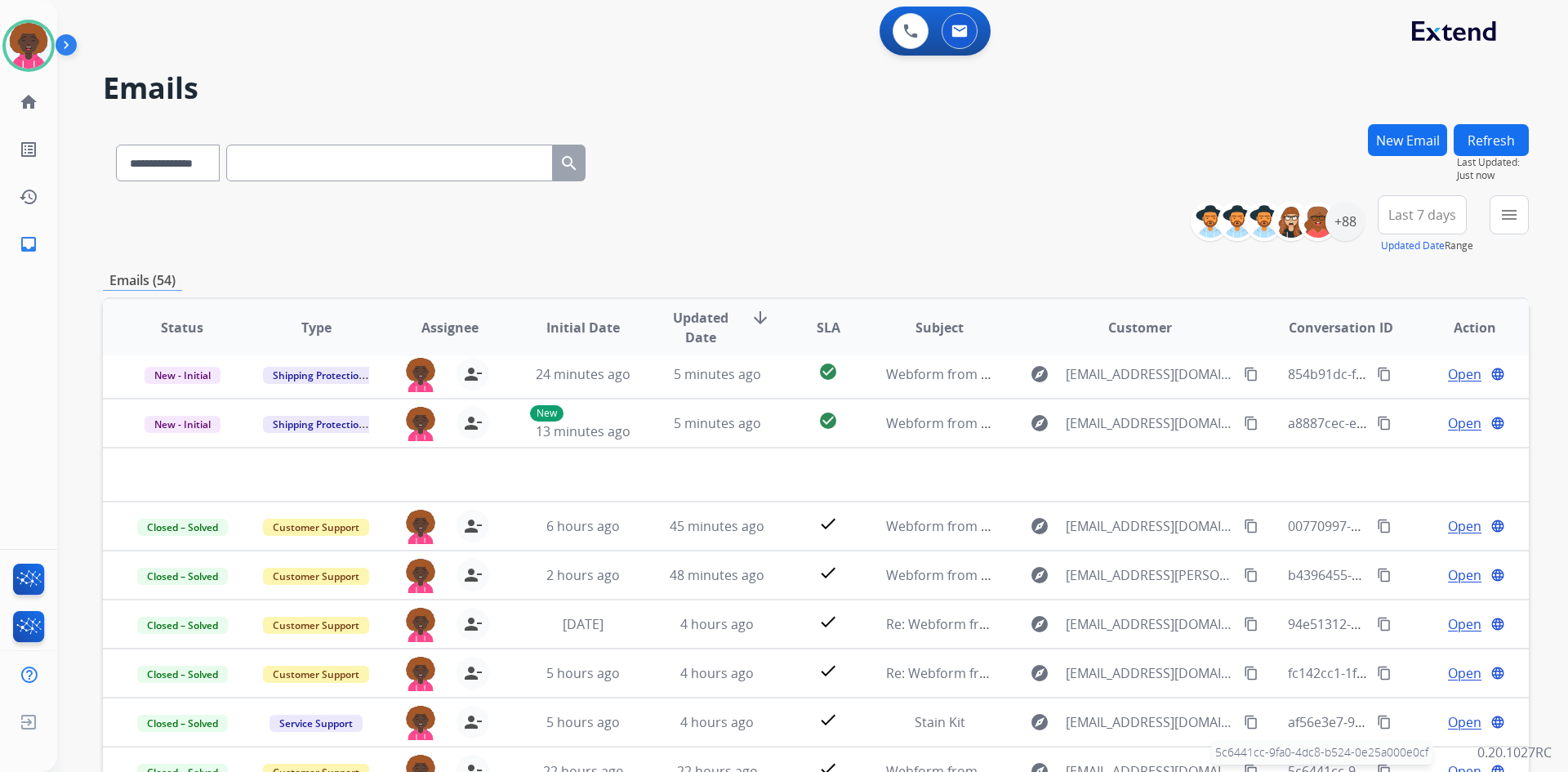
scroll to position [55, 0]
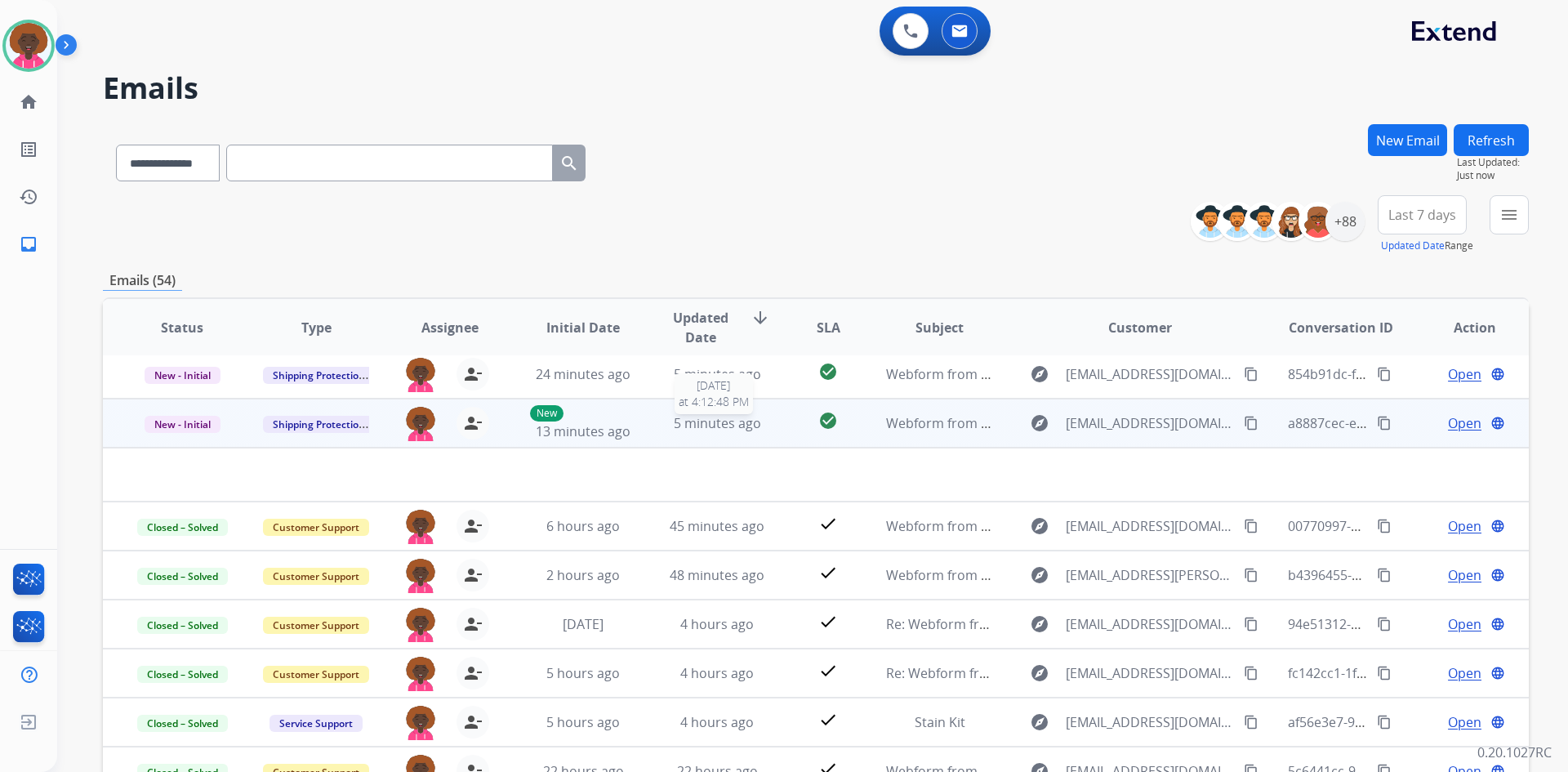
click at [754, 425] on span "5 minutes ago" at bounding box center [718, 422] width 87 height 18
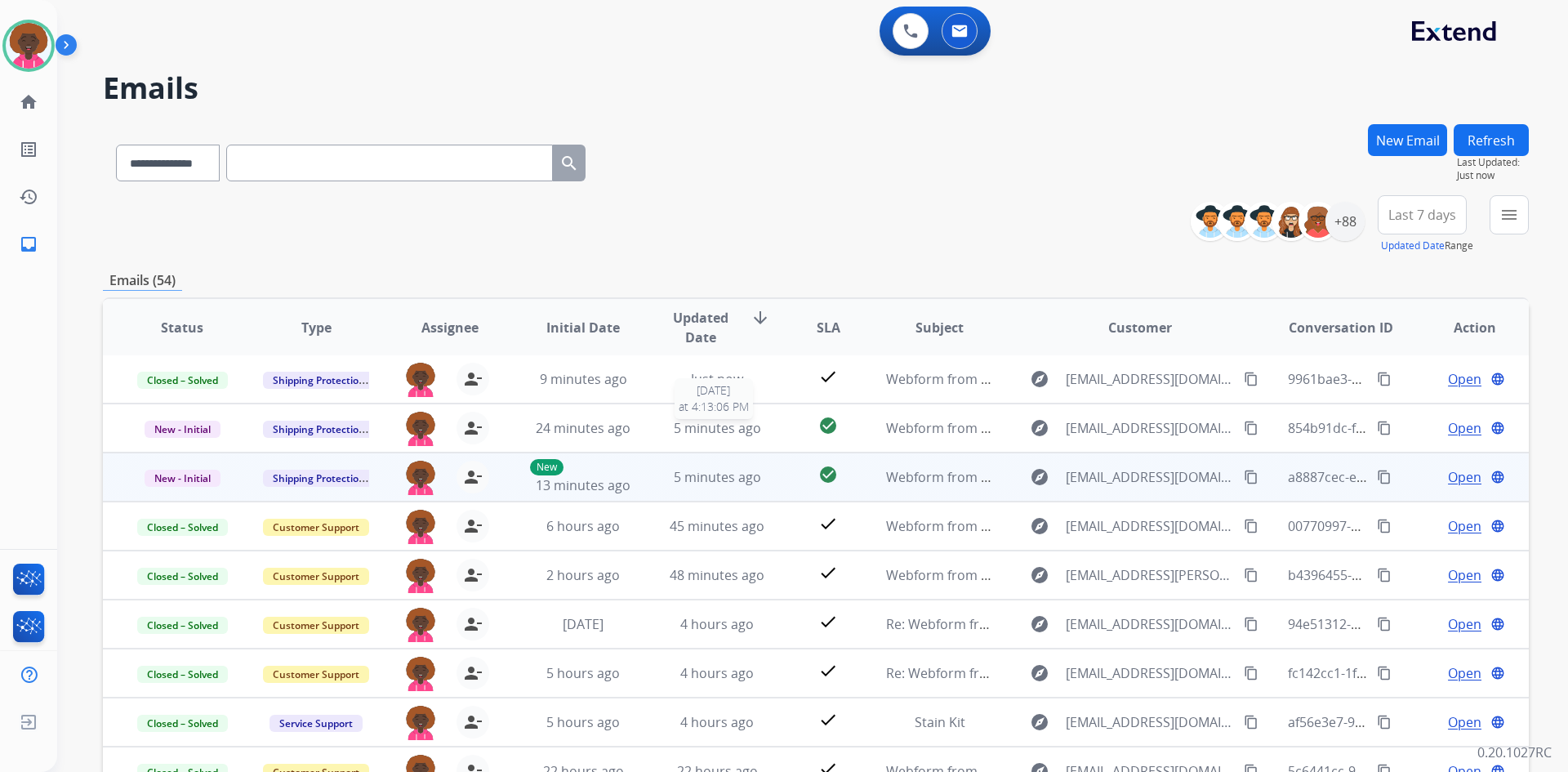
scroll to position [2, 0]
click at [740, 457] on td "5 minutes ago" at bounding box center [705, 476] width 134 height 49
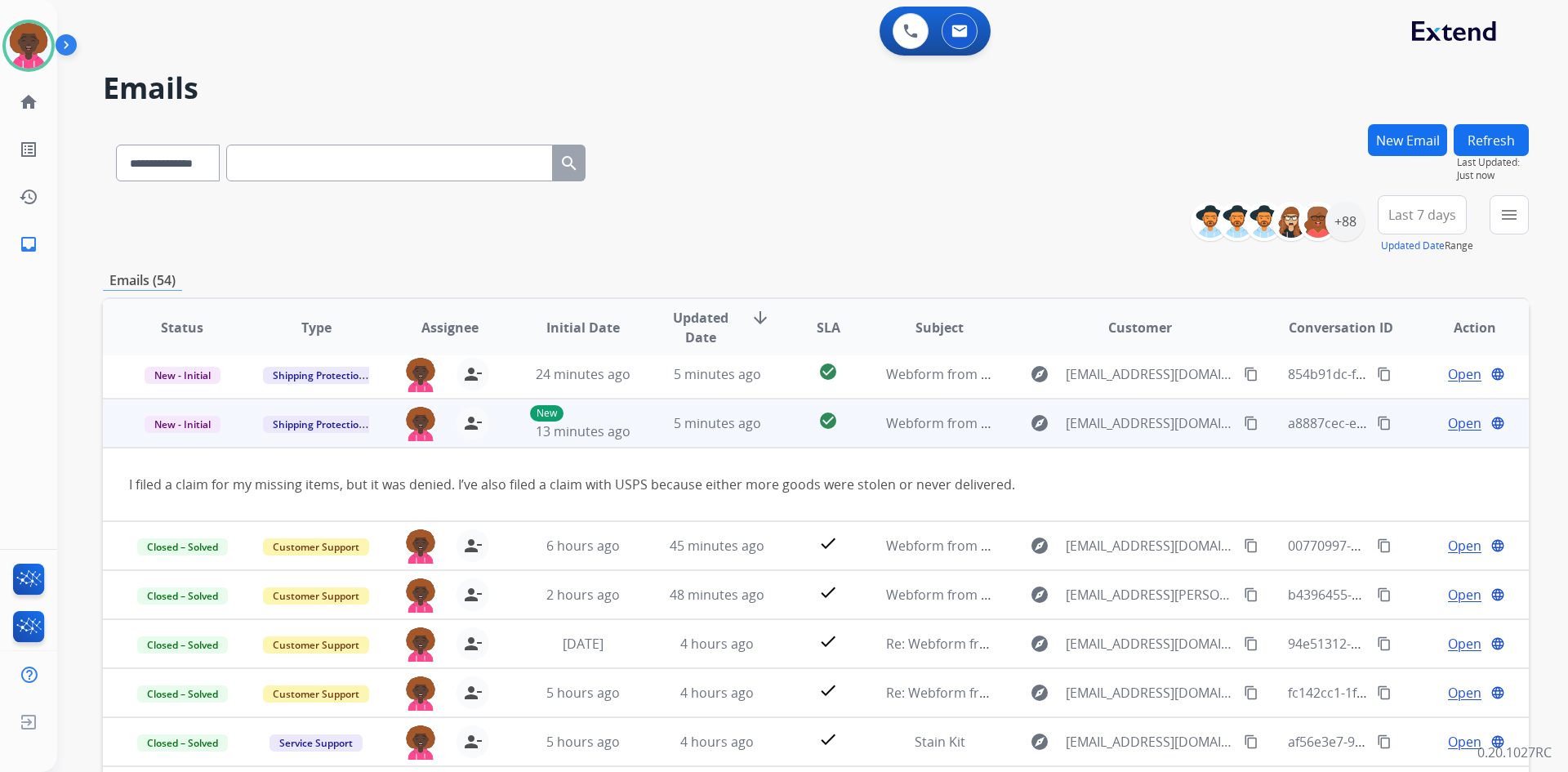
scroll to position [75, 0]
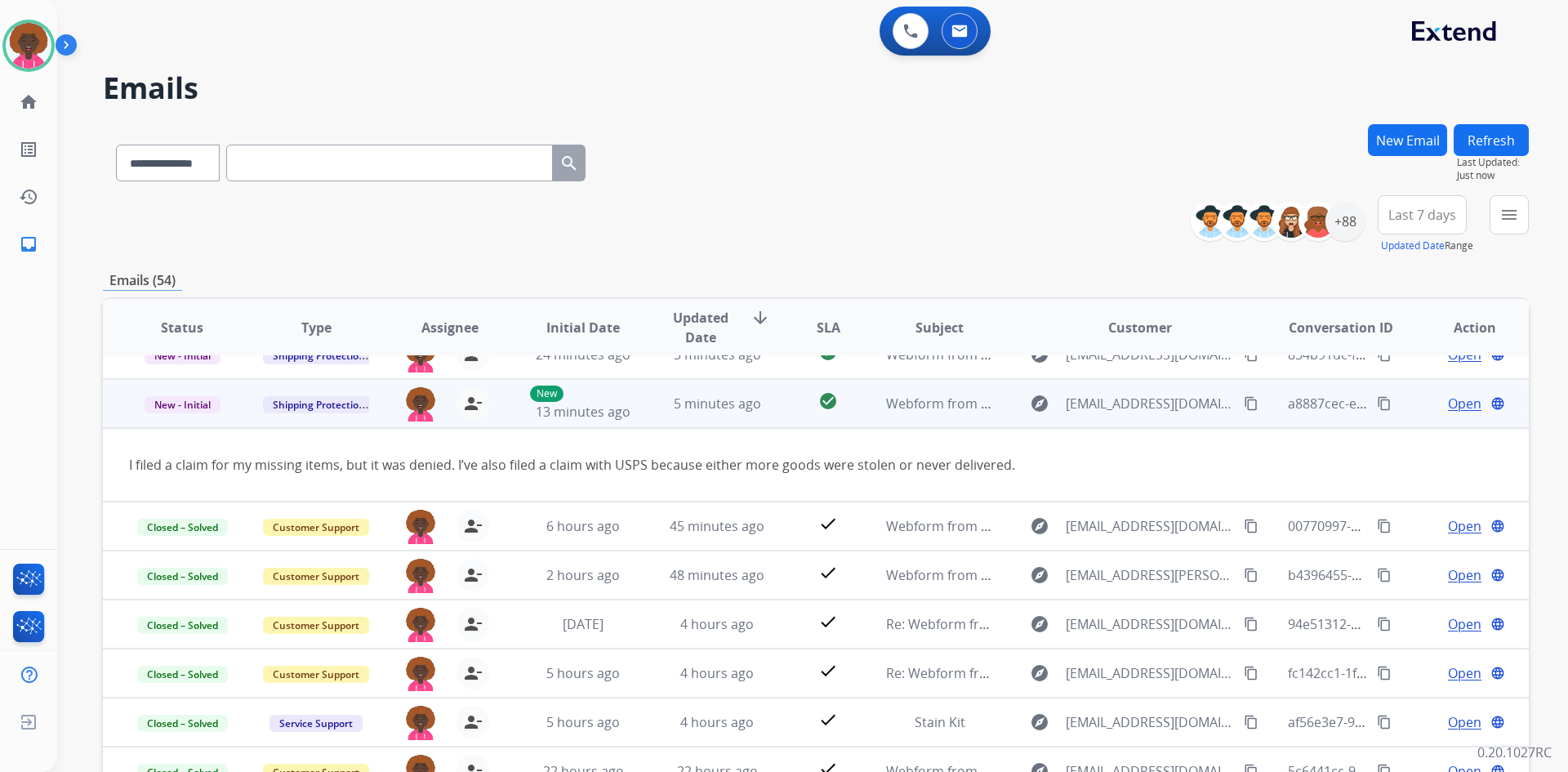
click at [1244, 401] on mat-icon "content_copy" at bounding box center [1251, 404] width 15 height 15
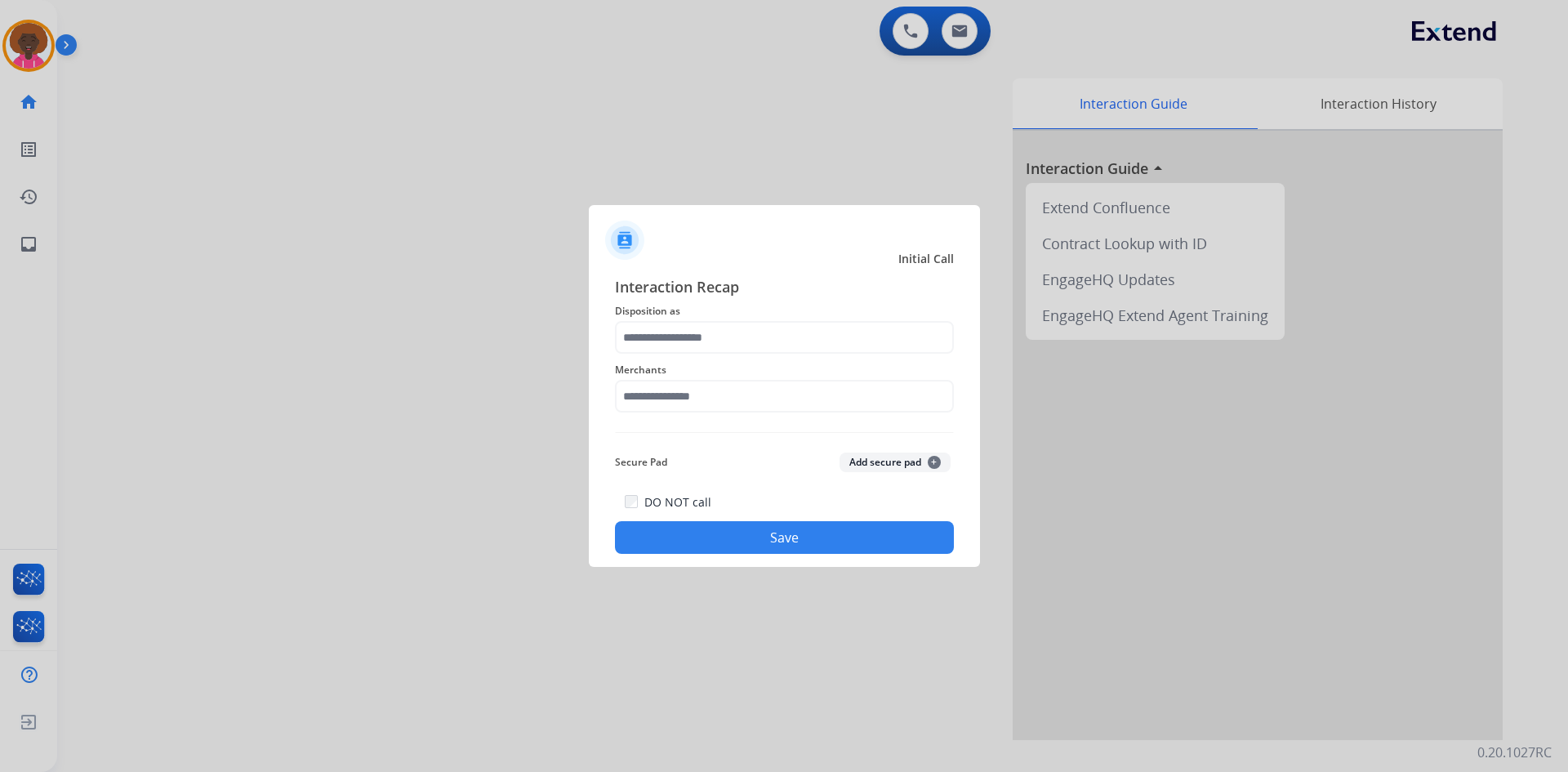
click at [730, 428] on div "Interaction Recap Disposition as Merchants Secure Pad Add secure pad + DO NOT c…" at bounding box center [784, 414] width 339 height 279
click at [731, 408] on input "text" at bounding box center [784, 395] width 339 height 33
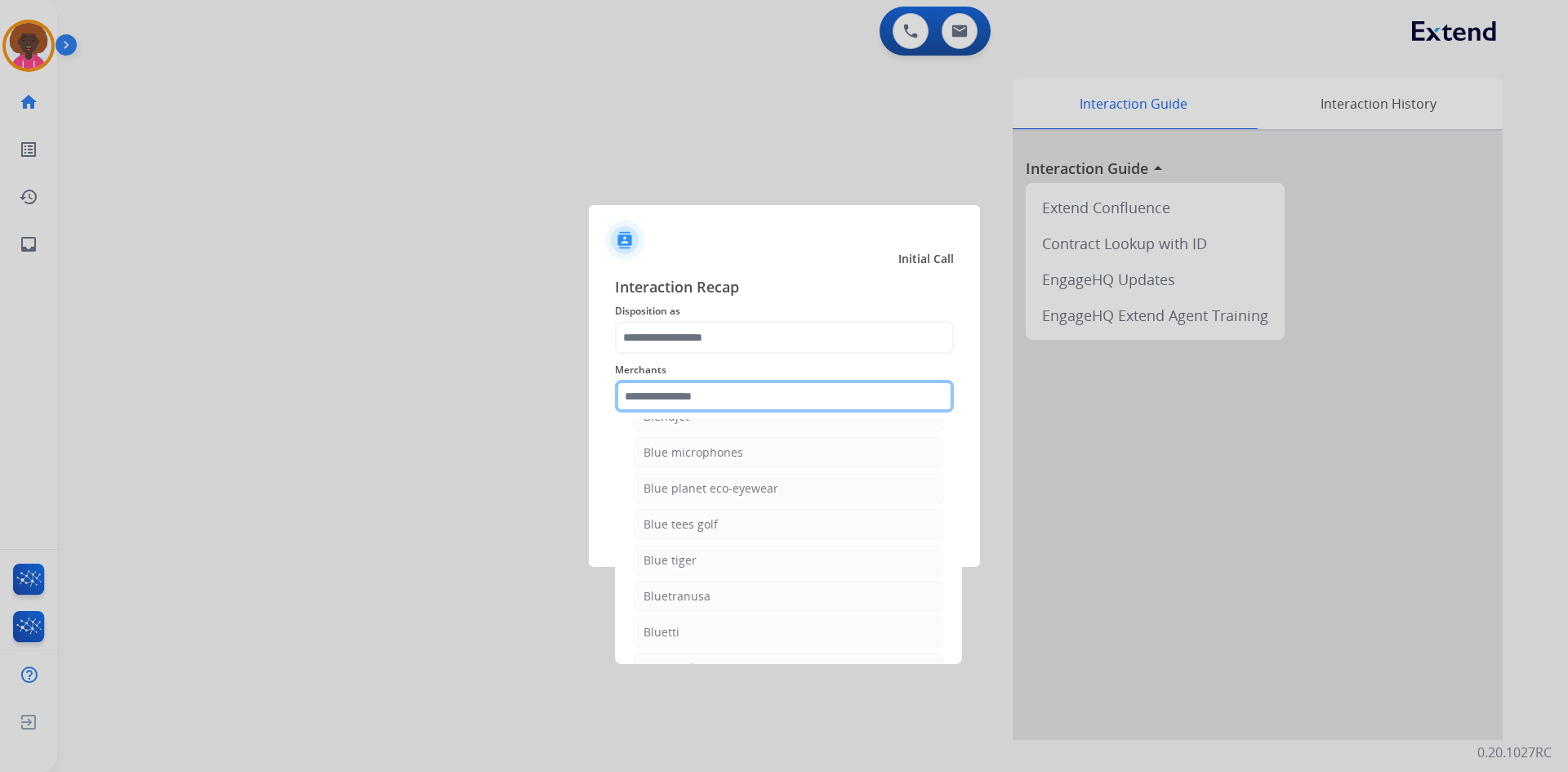
scroll to position [3919, 0]
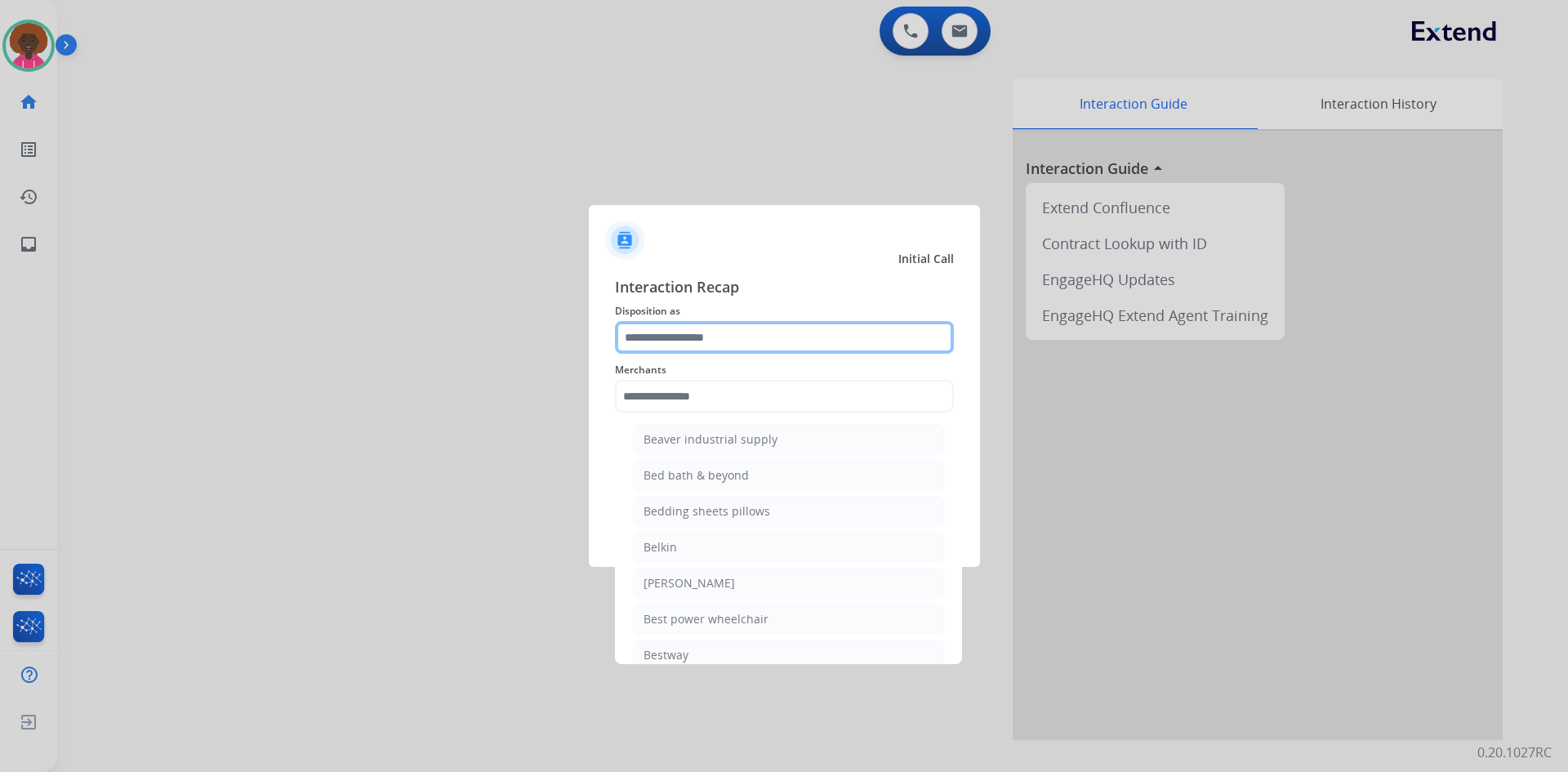
click at [823, 337] on input "text" at bounding box center [784, 337] width 339 height 33
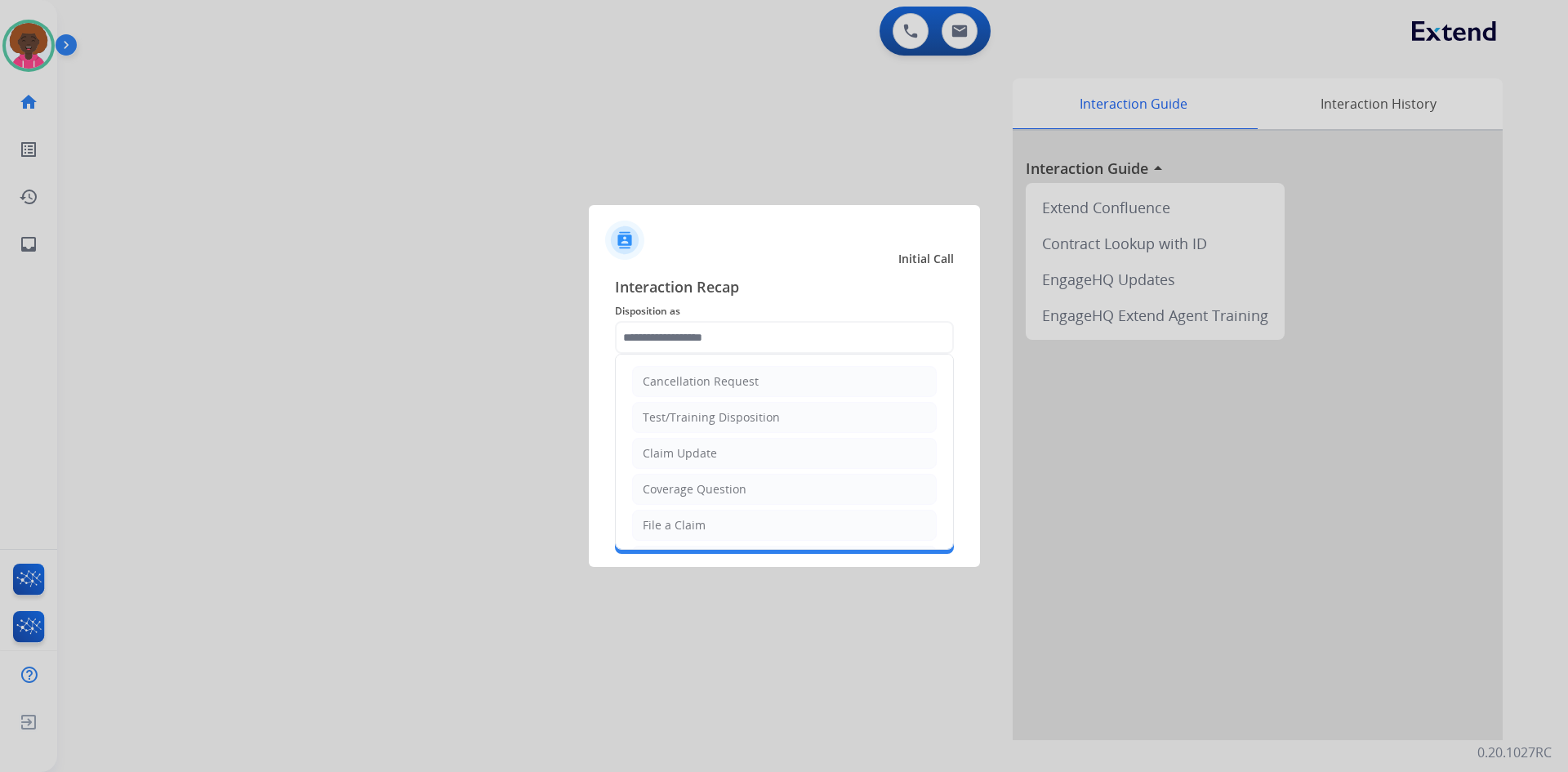
click at [717, 281] on span "Interaction Recap" at bounding box center [784, 288] width 339 height 26
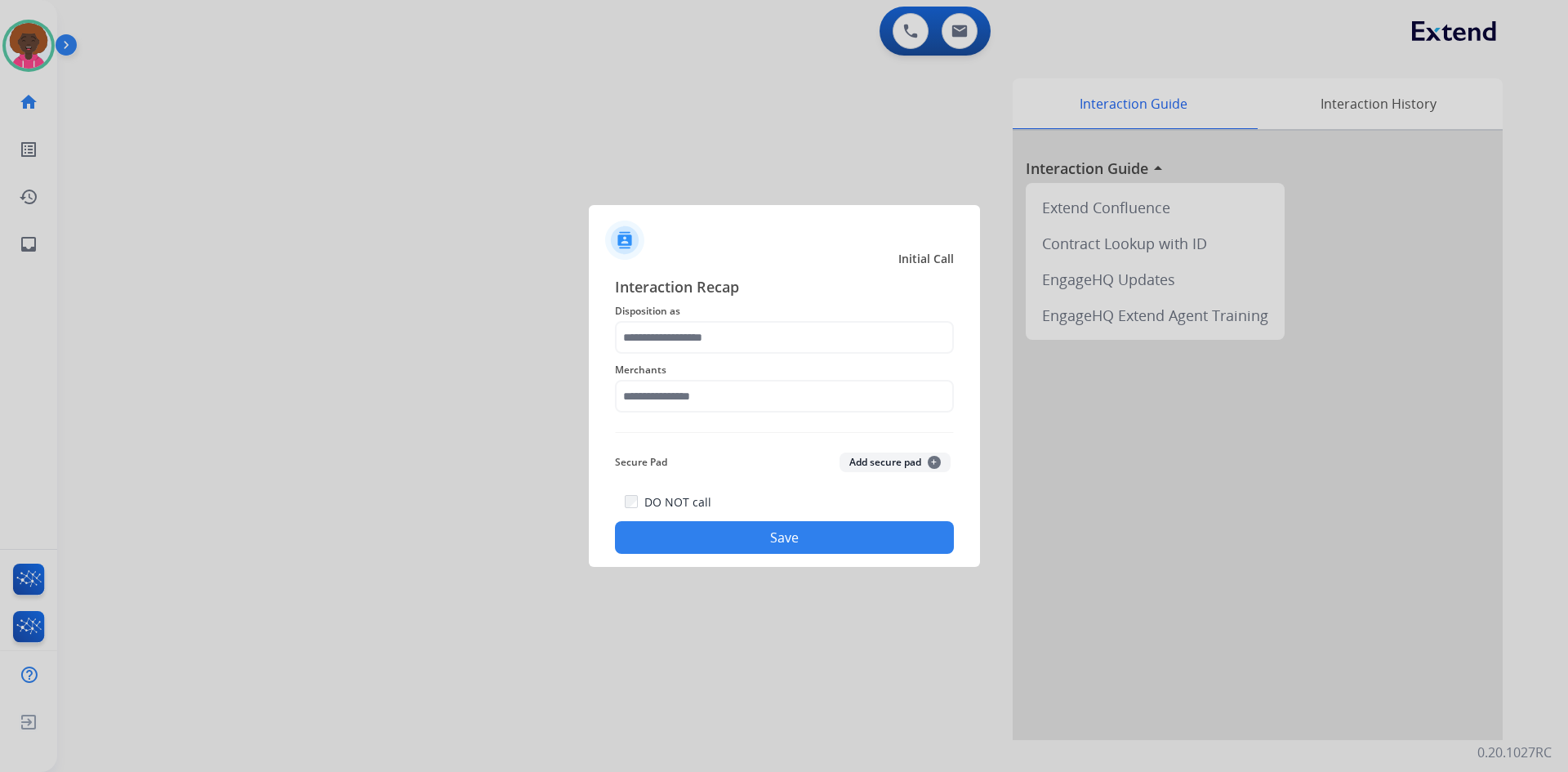
click at [685, 538] on button "Save" at bounding box center [784, 537] width 339 height 33
click at [711, 403] on input "text" at bounding box center [784, 395] width 339 height 33
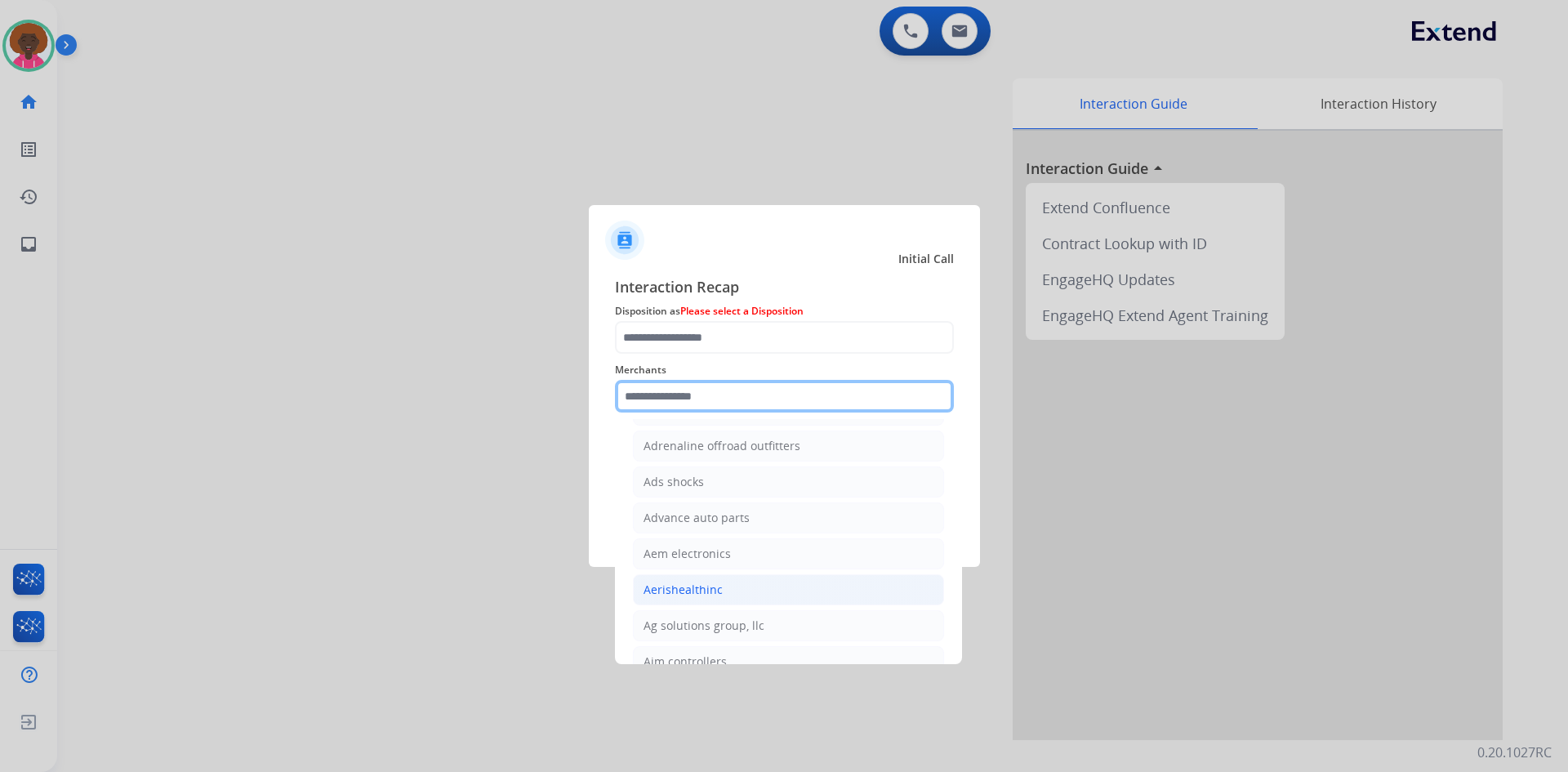
scroll to position [1062, 0]
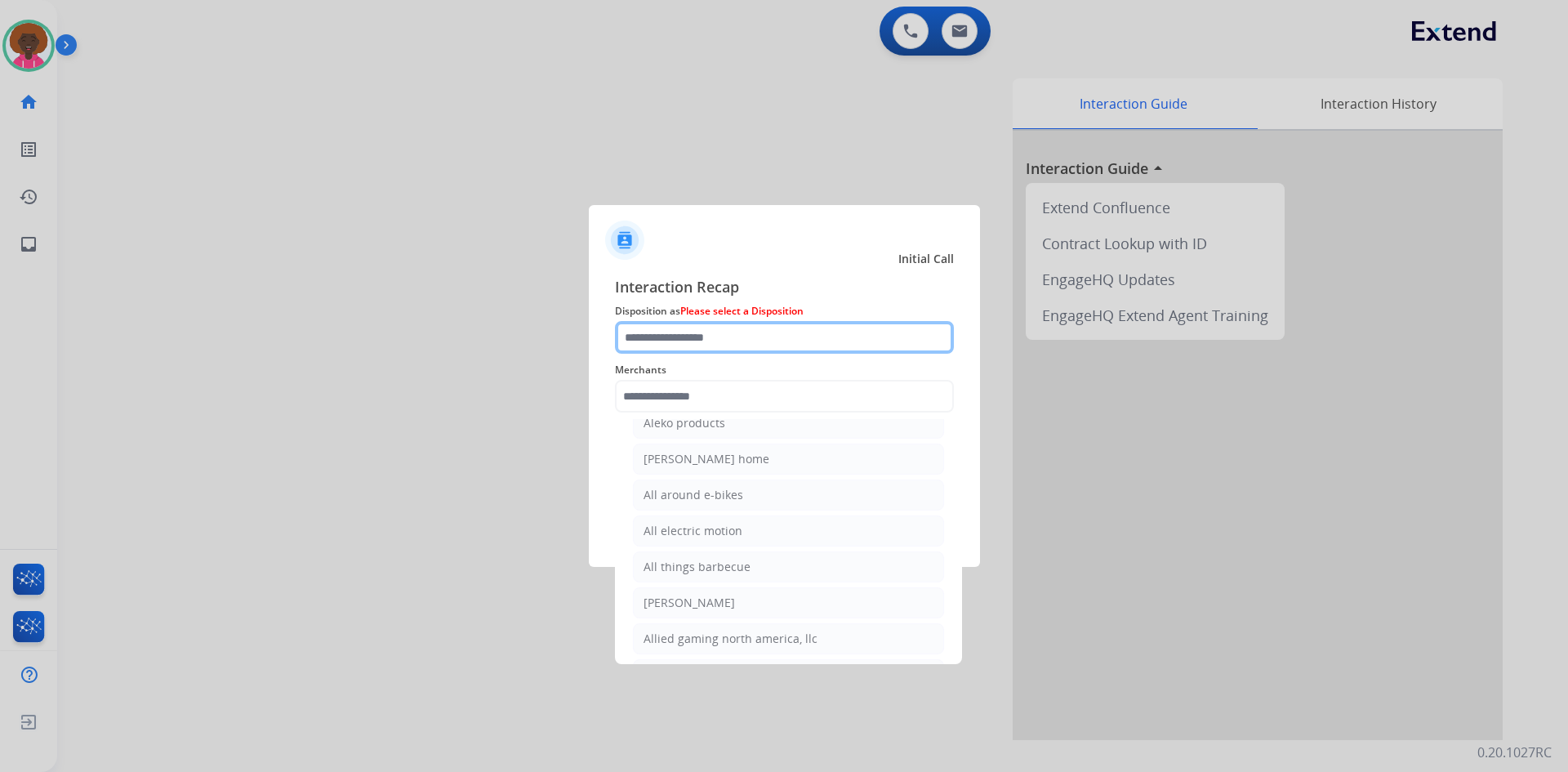
click at [760, 335] on input "text" at bounding box center [784, 337] width 339 height 33
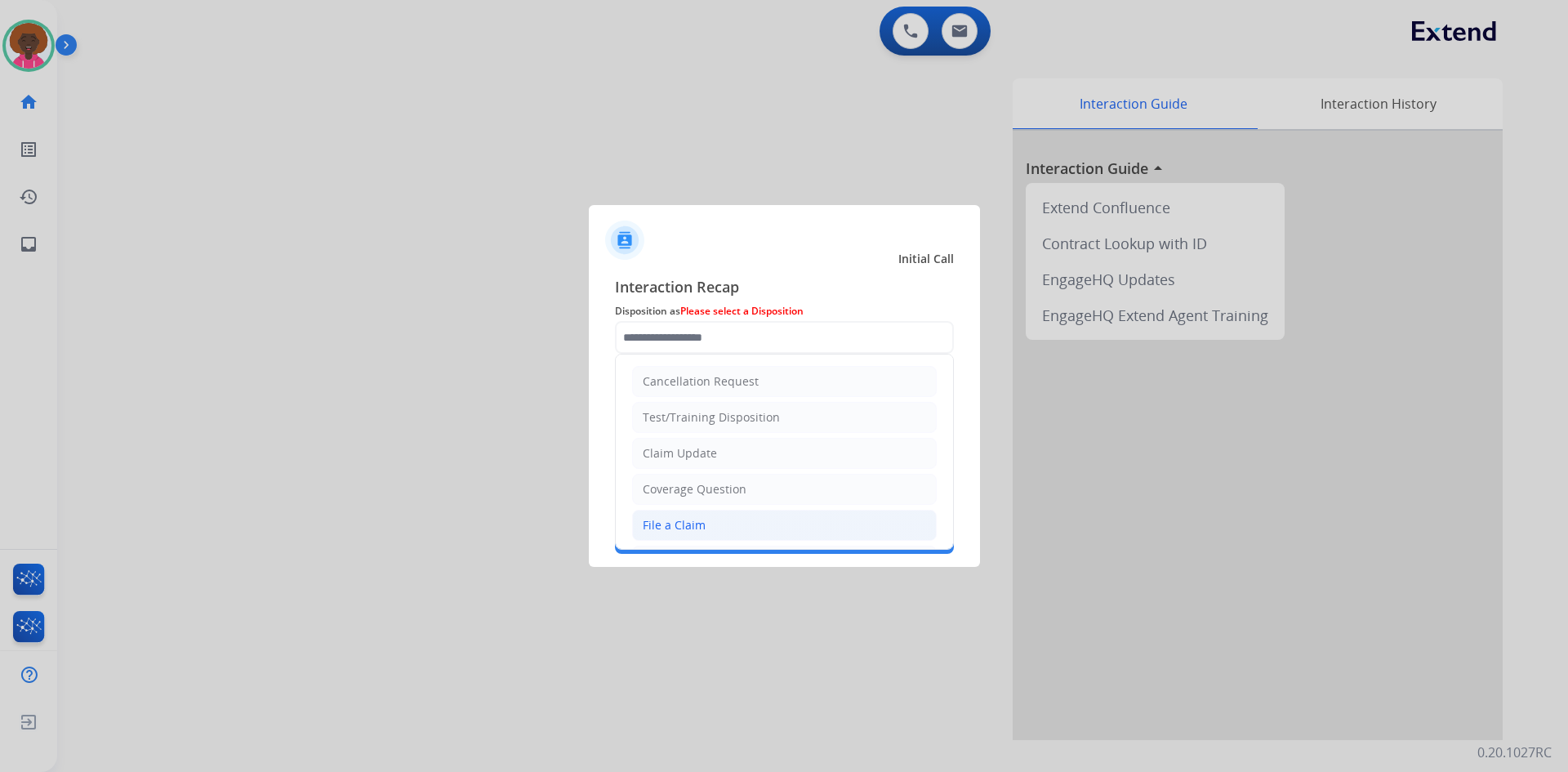
click at [696, 517] on div "File a Claim" at bounding box center [674, 525] width 63 height 17
type input "**********"
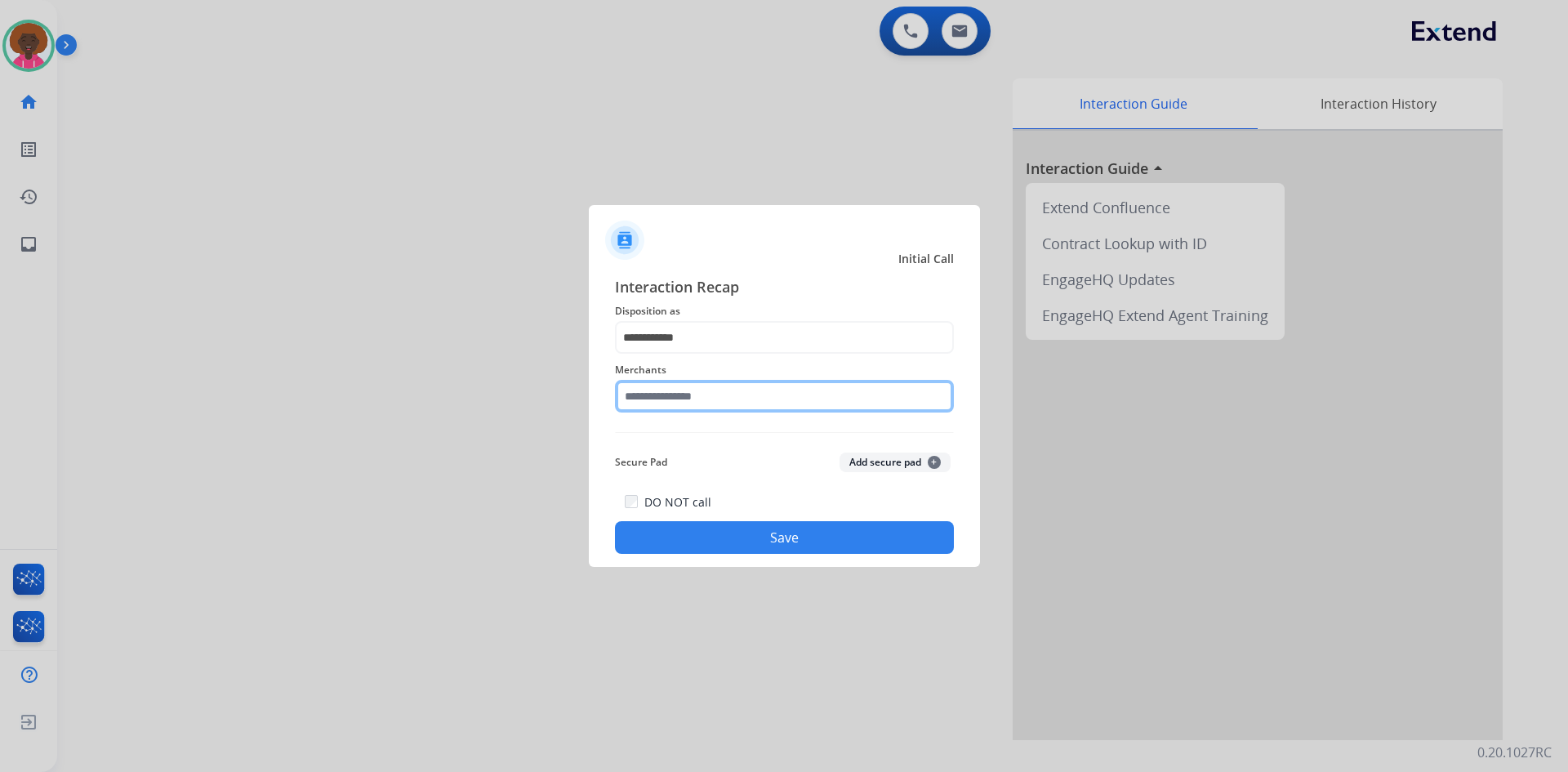
click at [686, 414] on div "Merchants" at bounding box center [784, 386] width 339 height 65
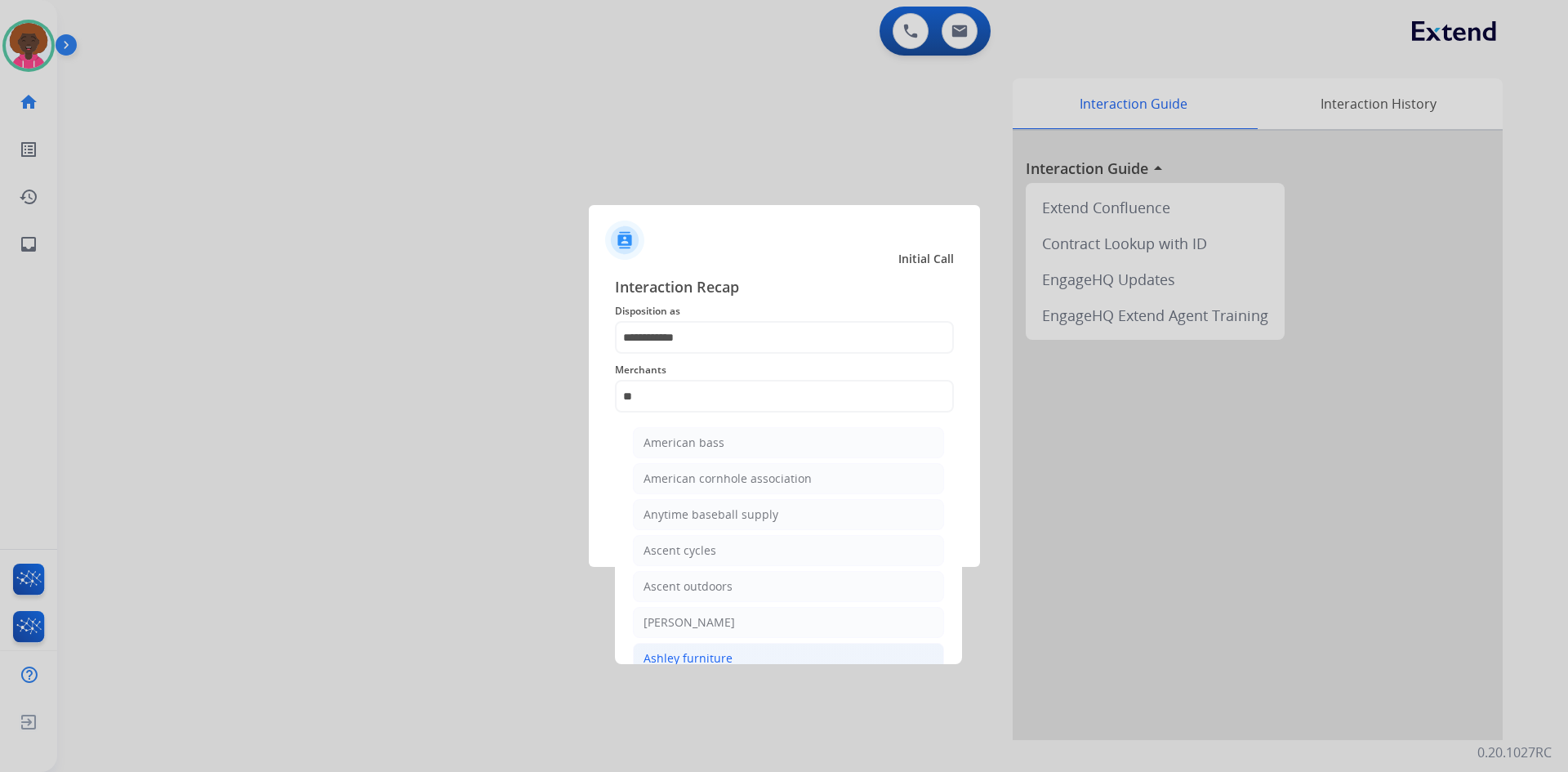
click at [731, 656] on li "Ashley furniture" at bounding box center [789, 658] width 312 height 31
type input "**********"
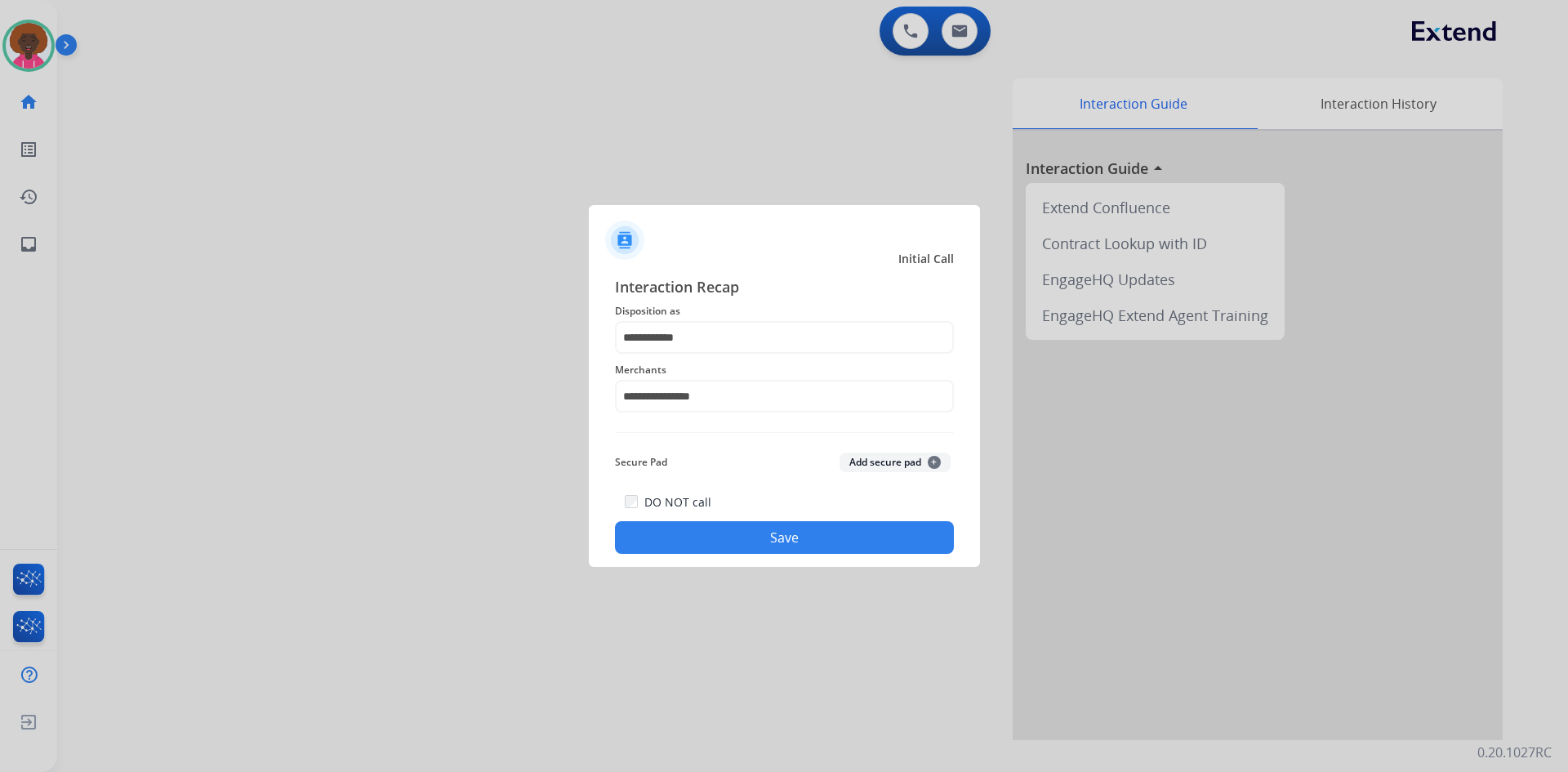
click at [779, 560] on div "**********" at bounding box center [784, 414] width 391 height 305
click at [790, 551] on button "Save" at bounding box center [784, 537] width 339 height 33
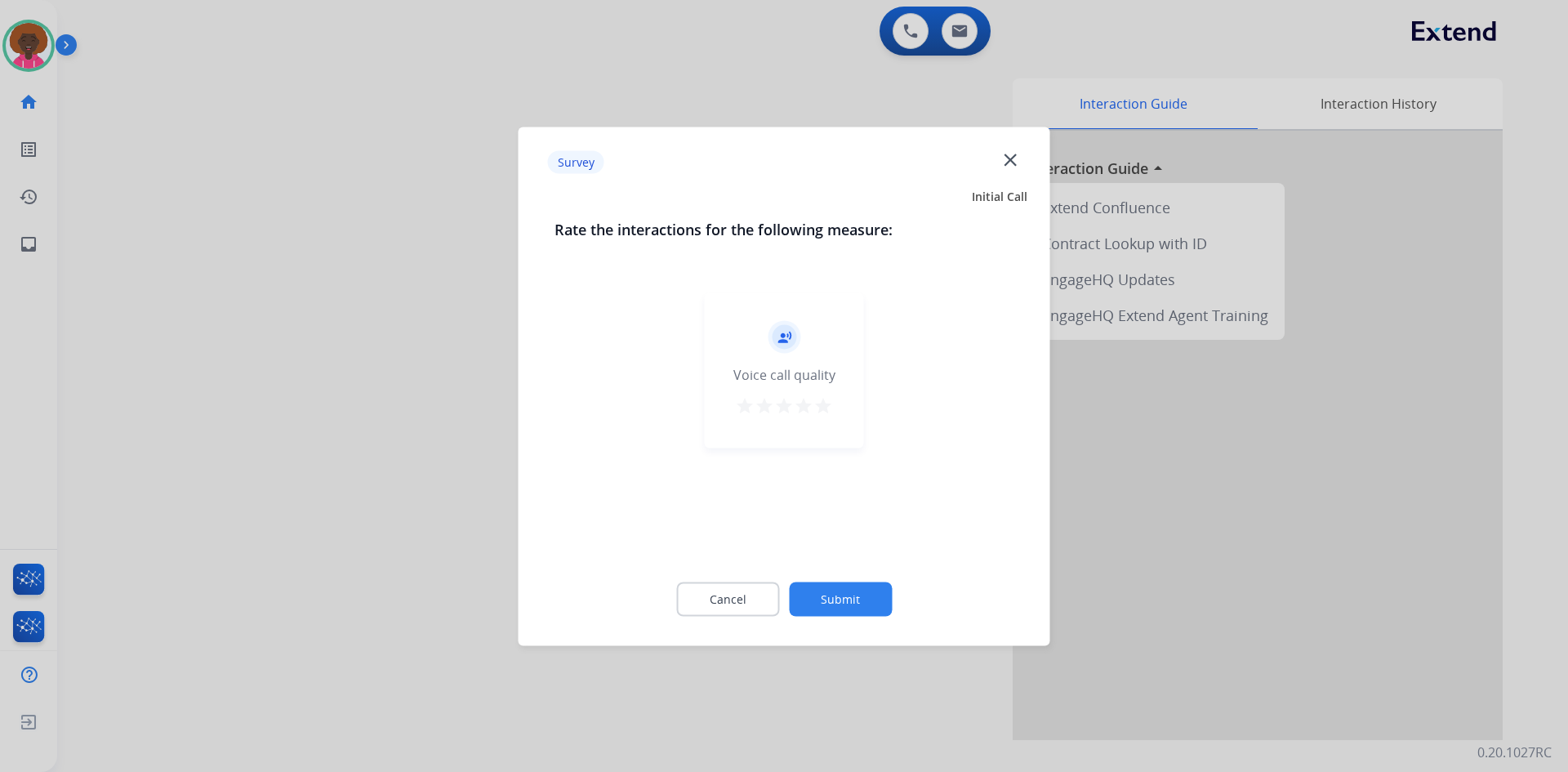
drag, startPoint x: 817, startPoint y: 373, endPoint x: 821, endPoint y: 400, distance: 27.3
click at [817, 373] on div "Voice call quality" at bounding box center [785, 373] width 102 height 19
click at [822, 404] on mat-icon "star" at bounding box center [823, 404] width 19 height 19
click at [833, 603] on button "Submit" at bounding box center [840, 598] width 103 height 34
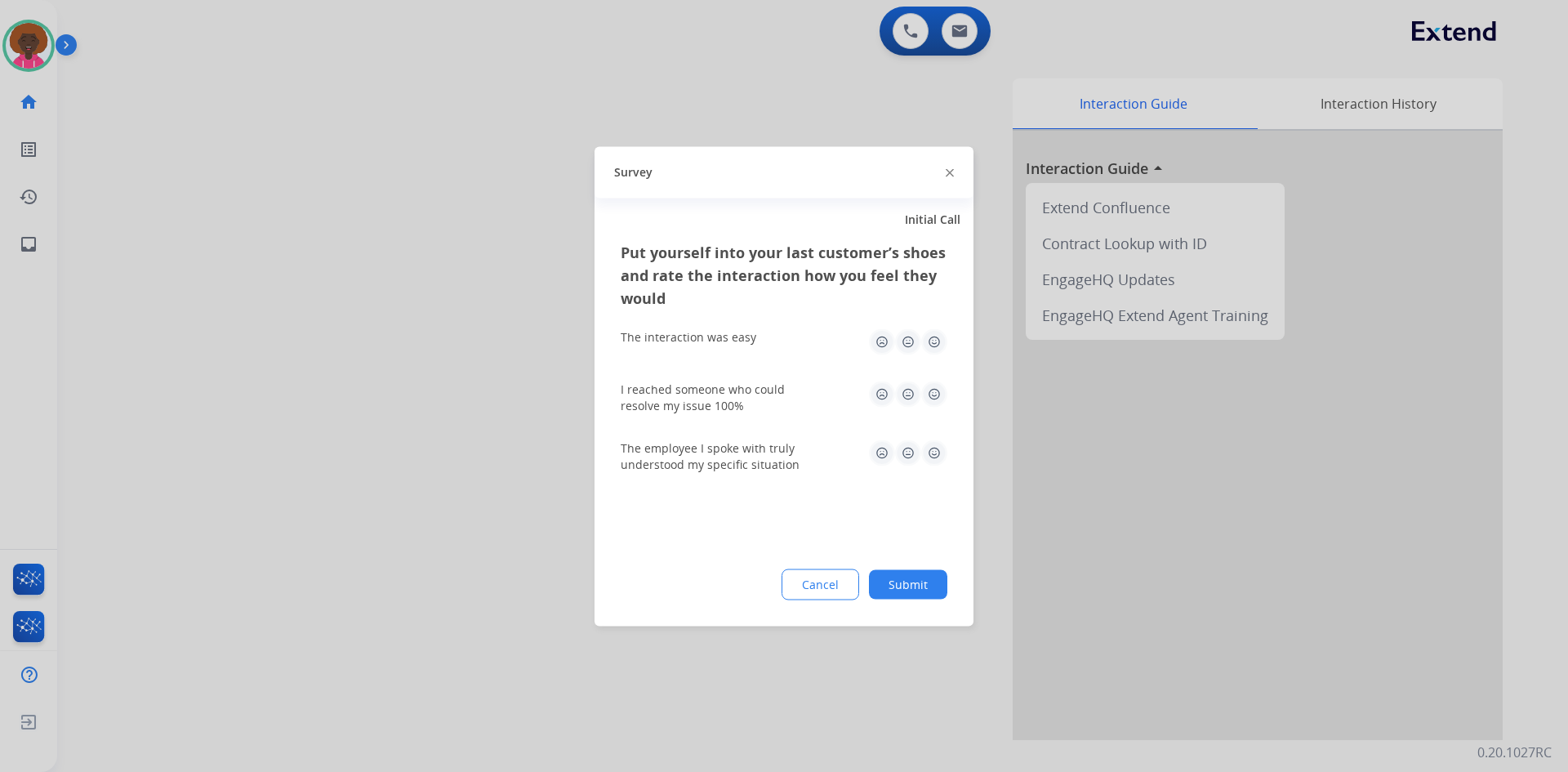
click at [934, 331] on img at bounding box center [934, 341] width 26 height 26
click at [934, 373] on div "I reached someone who could resolve my issue 100%" at bounding box center [784, 397] width 327 height 59
click at [933, 392] on img at bounding box center [934, 393] width 26 height 26
click at [931, 442] on div "The employee I spoke with truly understood my specific situation" at bounding box center [784, 455] width 327 height 59
click at [931, 445] on img at bounding box center [934, 452] width 26 height 26
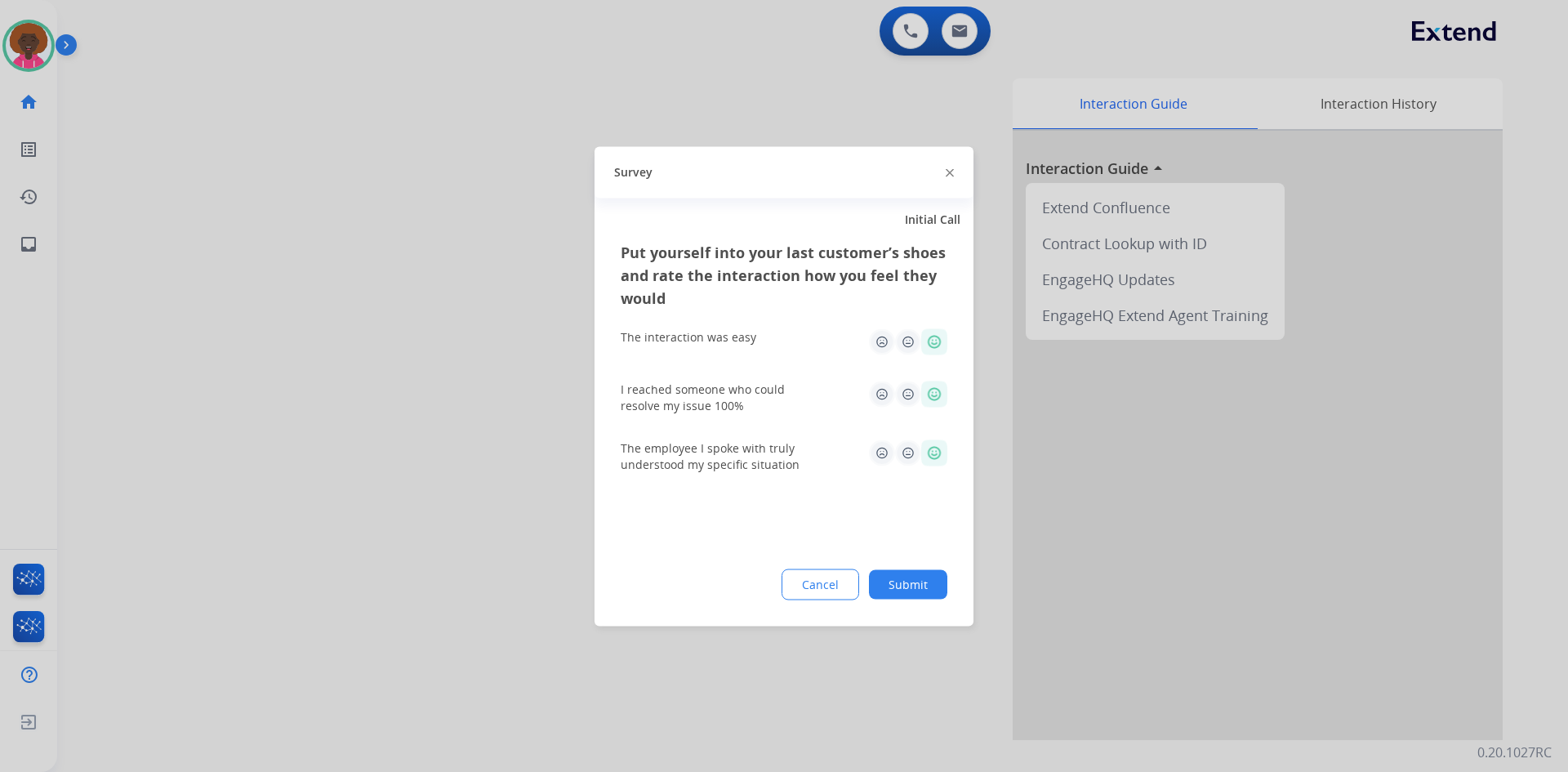
click at [914, 583] on button "Submit" at bounding box center [909, 584] width 79 height 29
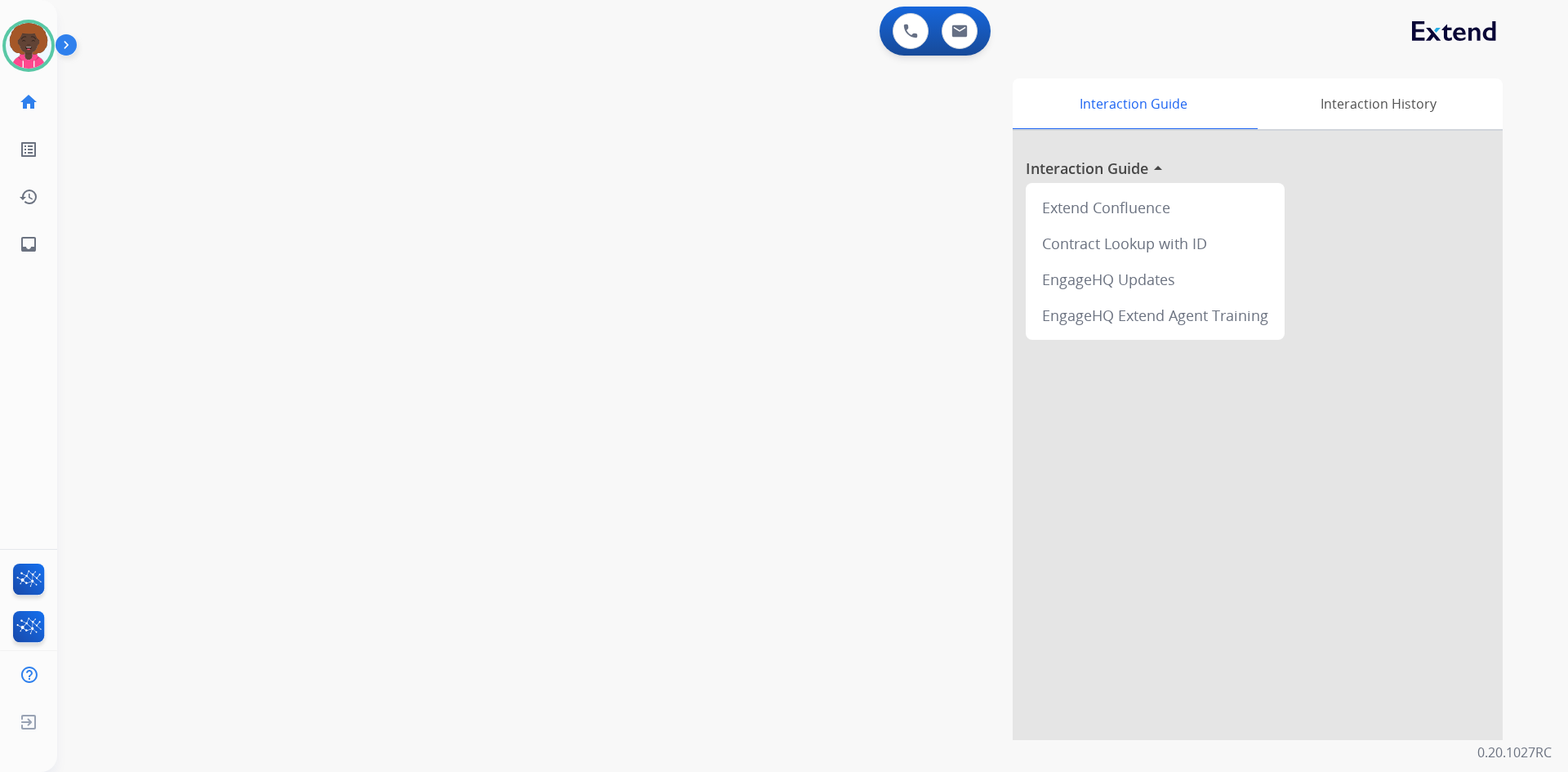
drag, startPoint x: 9, startPoint y: 31, endPoint x: 0, endPoint y: 42, distance: 14.2
click at [4, 39] on div at bounding box center [28, 45] width 52 height 52
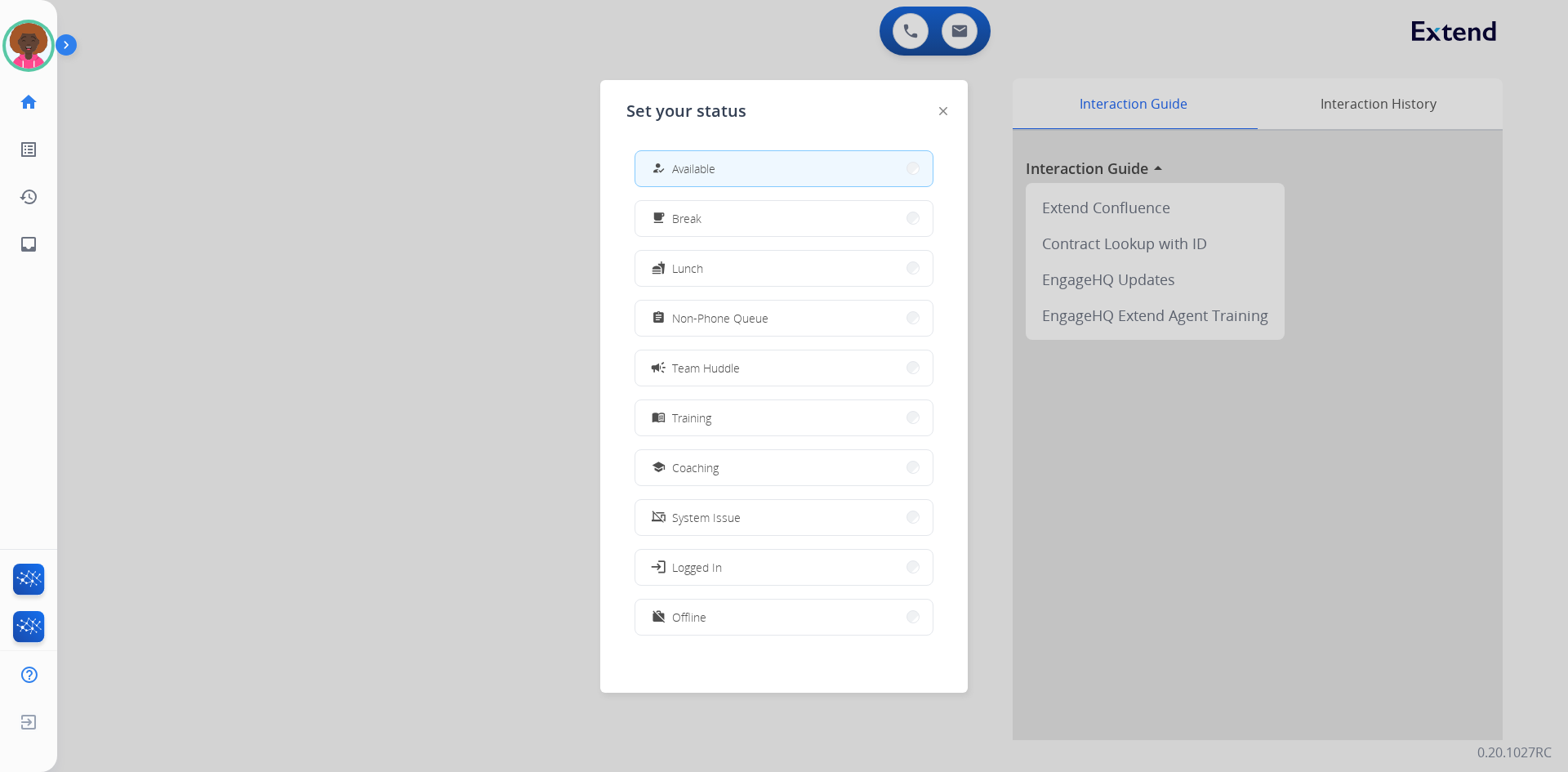
drag, startPoint x: 962, startPoint y: 23, endPoint x: 989, endPoint y: 108, distance: 89.2
click at [962, 26] on div at bounding box center [784, 386] width 1568 height 772
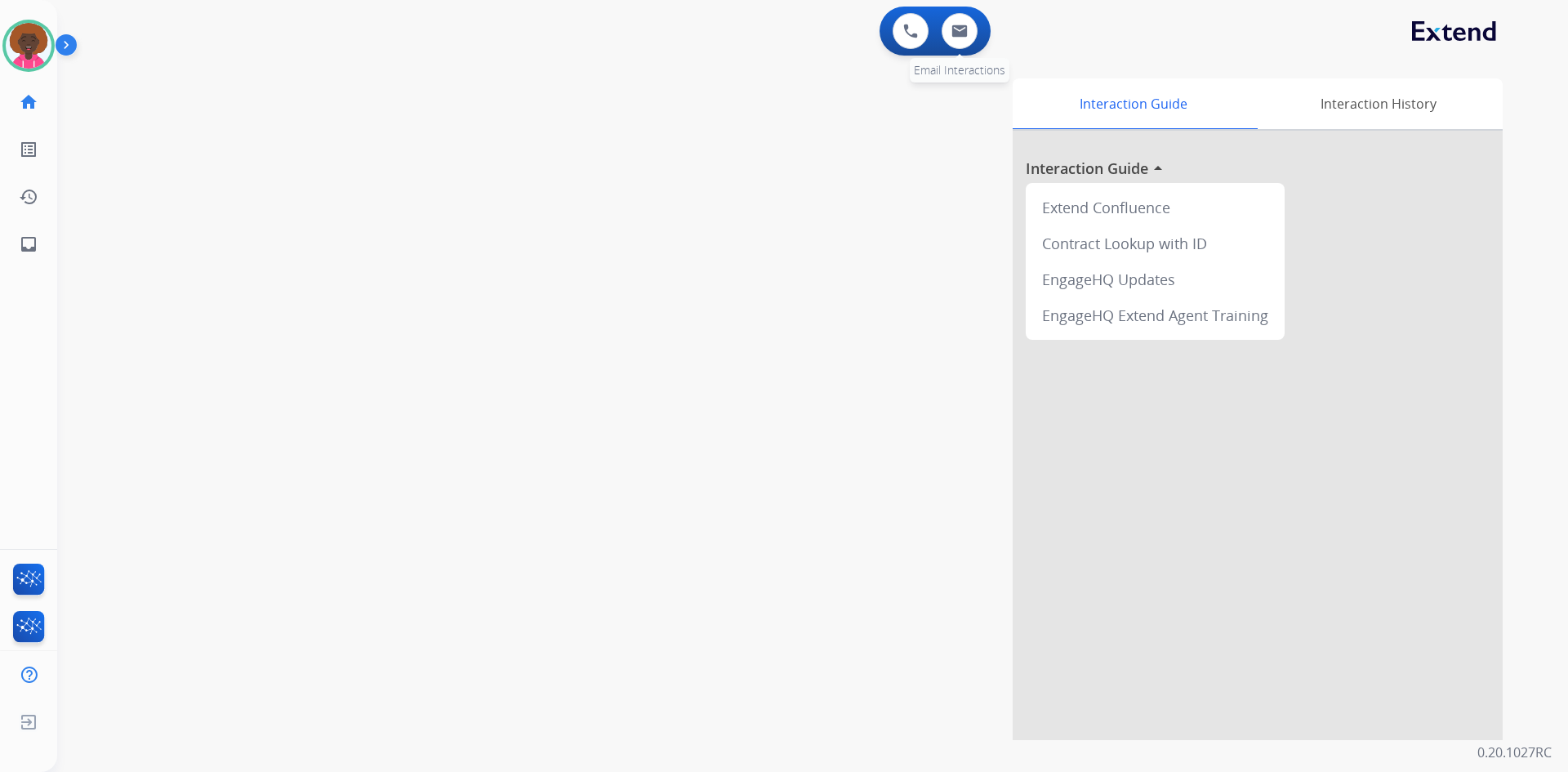
click at [940, 25] on div "0 Email Interactions" at bounding box center [960, 31] width 49 height 36
click at [951, 29] on button at bounding box center [959, 31] width 36 height 36
select select "**********"
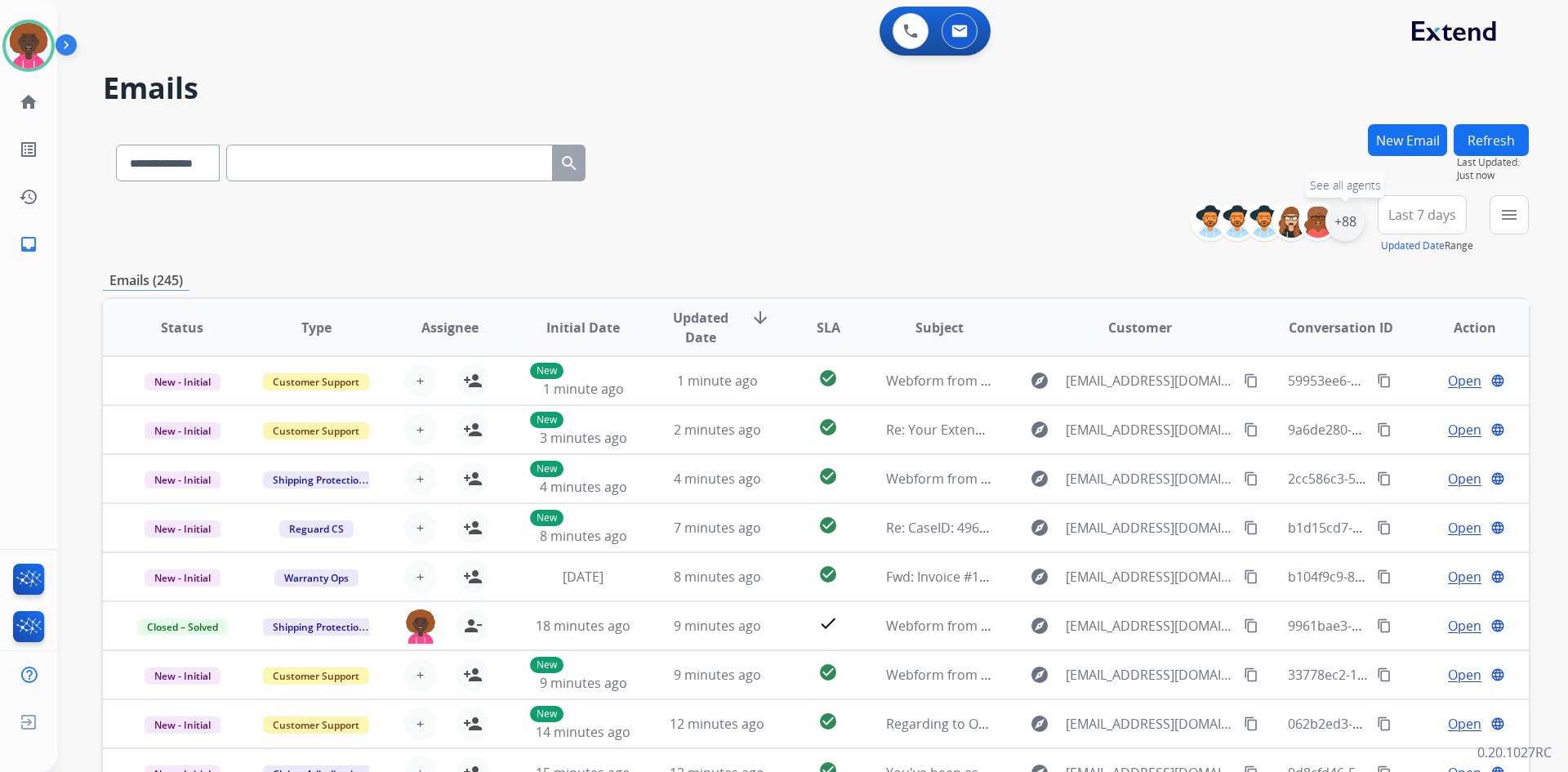
click at [1341, 208] on div "+88" at bounding box center [1345, 221] width 39 height 39
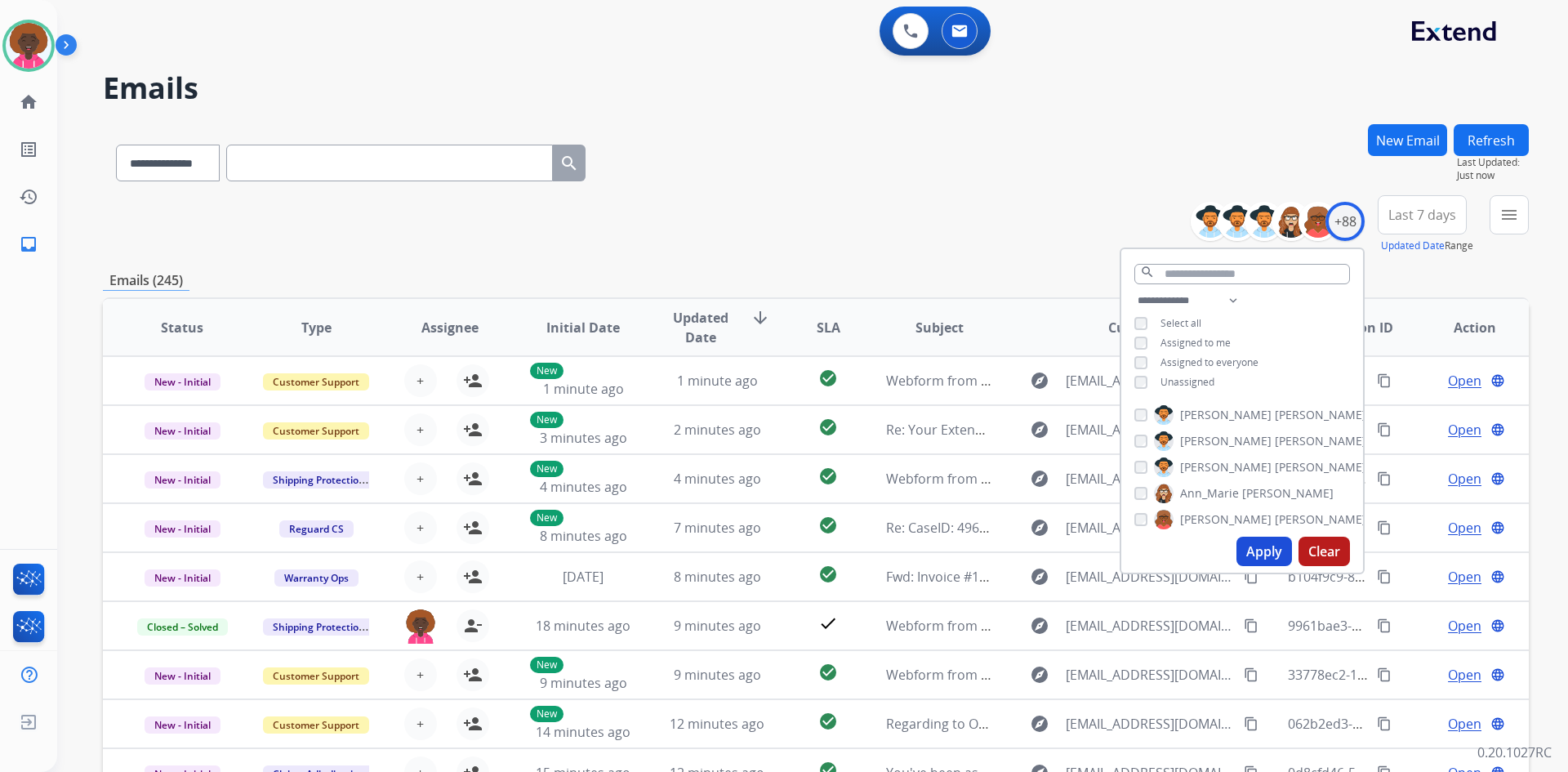
click at [1282, 520] on div "[PERSON_NAME] [PERSON_NAME] [PERSON_NAME] [PERSON_NAME] [PERSON_NAME] [PERSON_N…" at bounding box center [1242, 464] width 242 height 131
click at [1275, 546] on button "Apply" at bounding box center [1265, 551] width 55 height 29
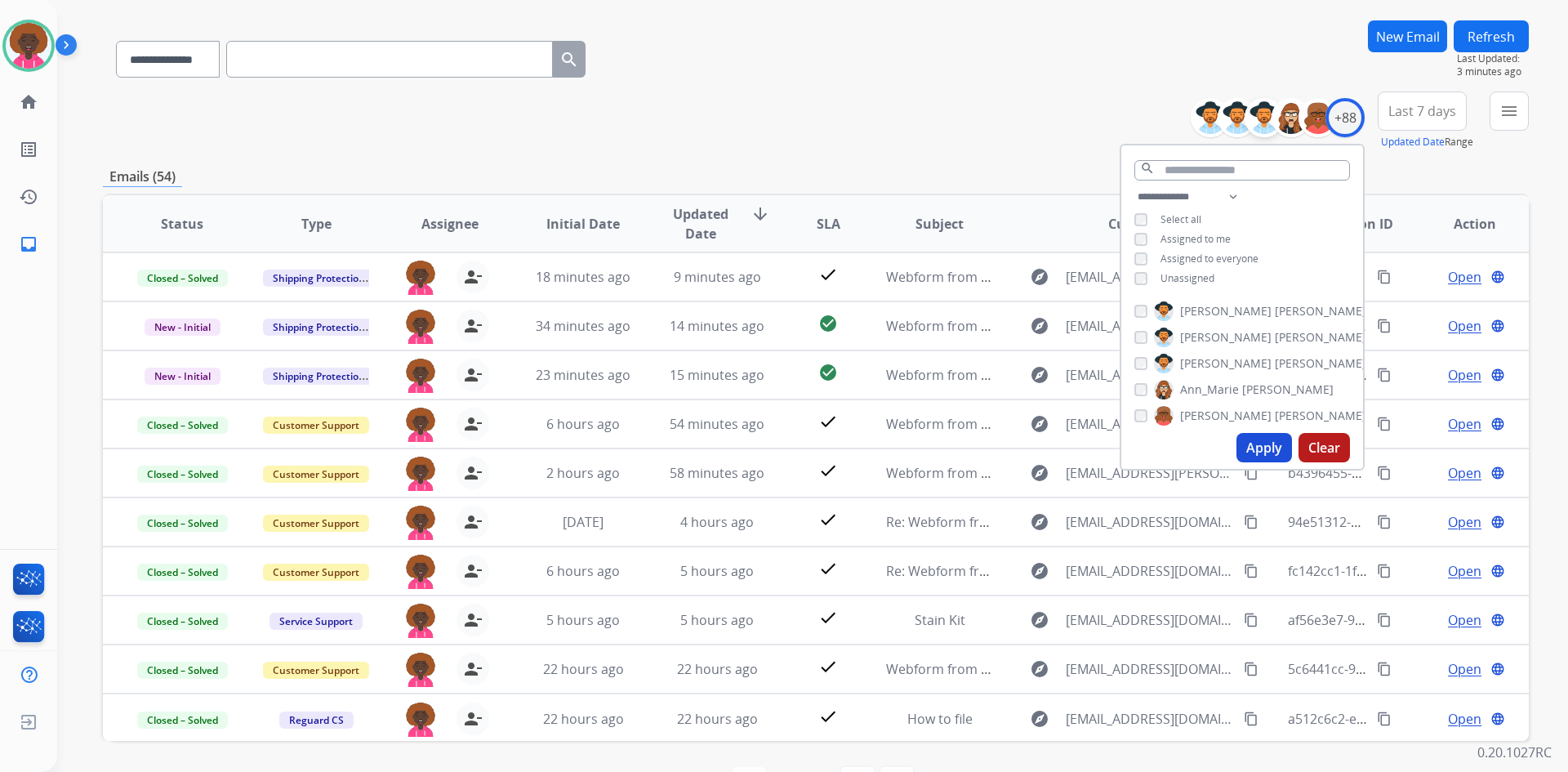
scroll to position [157, 0]
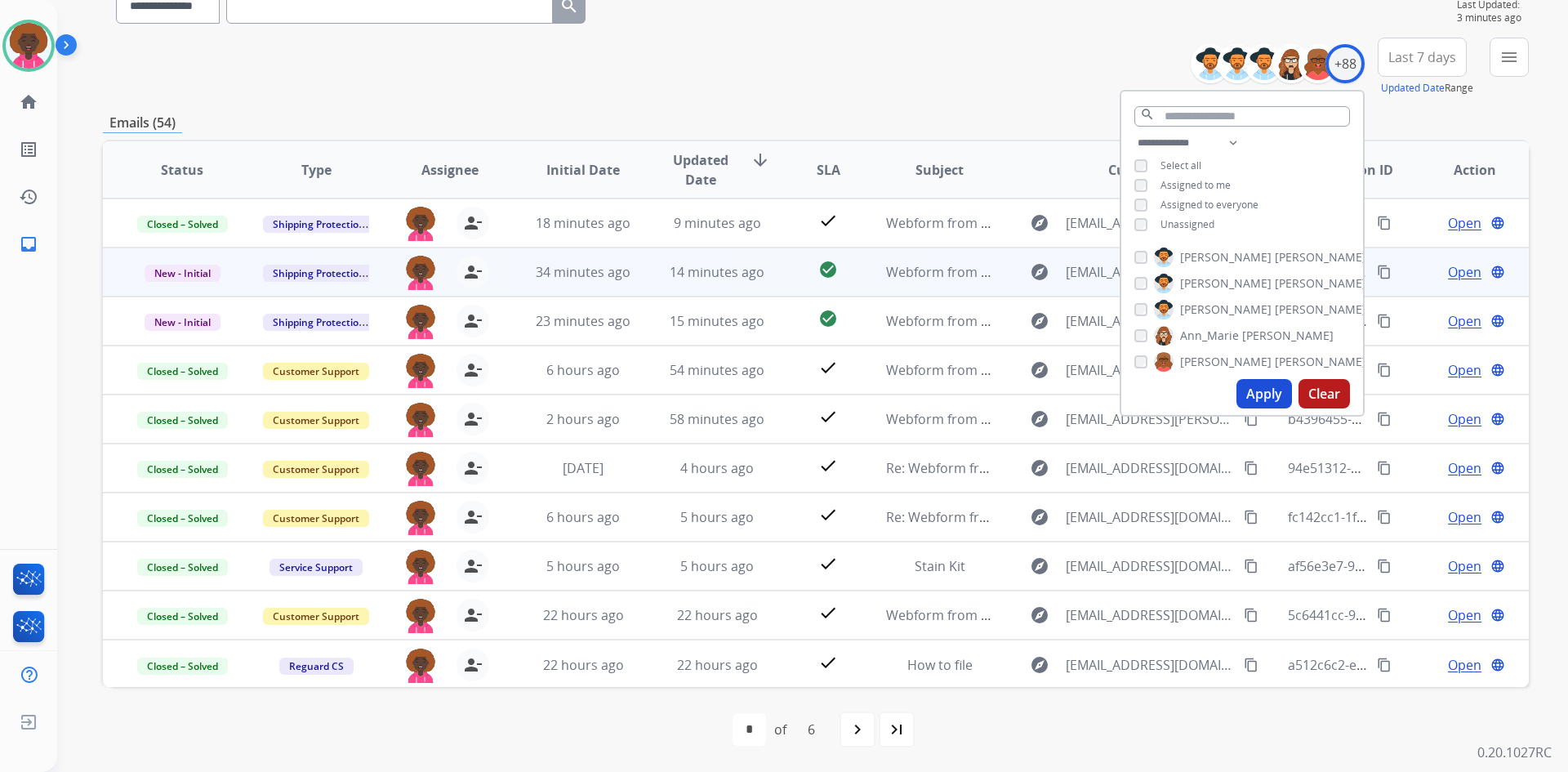
click at [840, 257] on td "check_circle" at bounding box center [816, 271] width 89 height 49
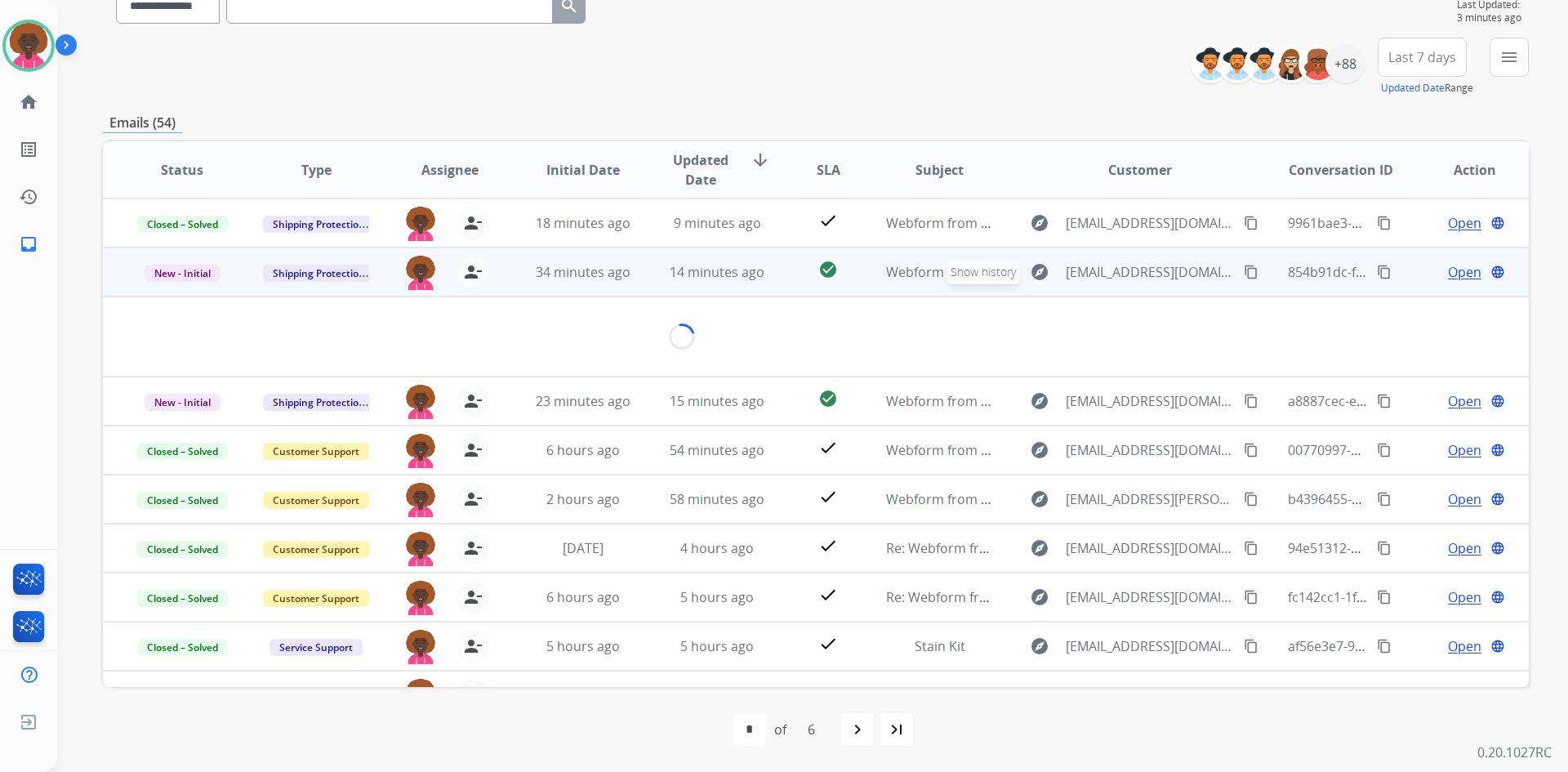
scroll to position [49, 0]
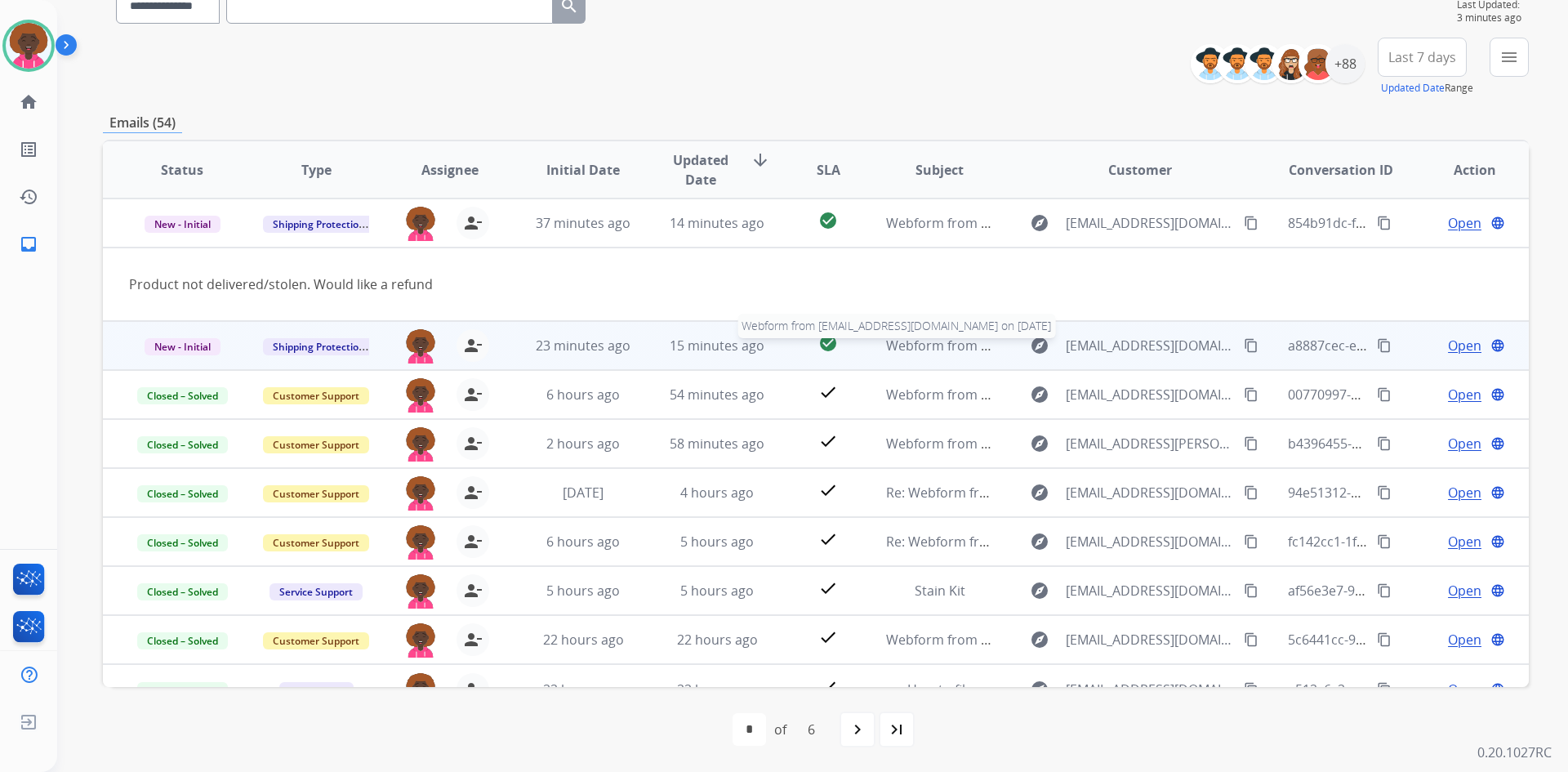
drag, startPoint x: 839, startPoint y: 335, endPoint x: 932, endPoint y: 337, distance: 93.0
click at [542, 354] on div "23 minutes ago" at bounding box center [584, 345] width 107 height 19
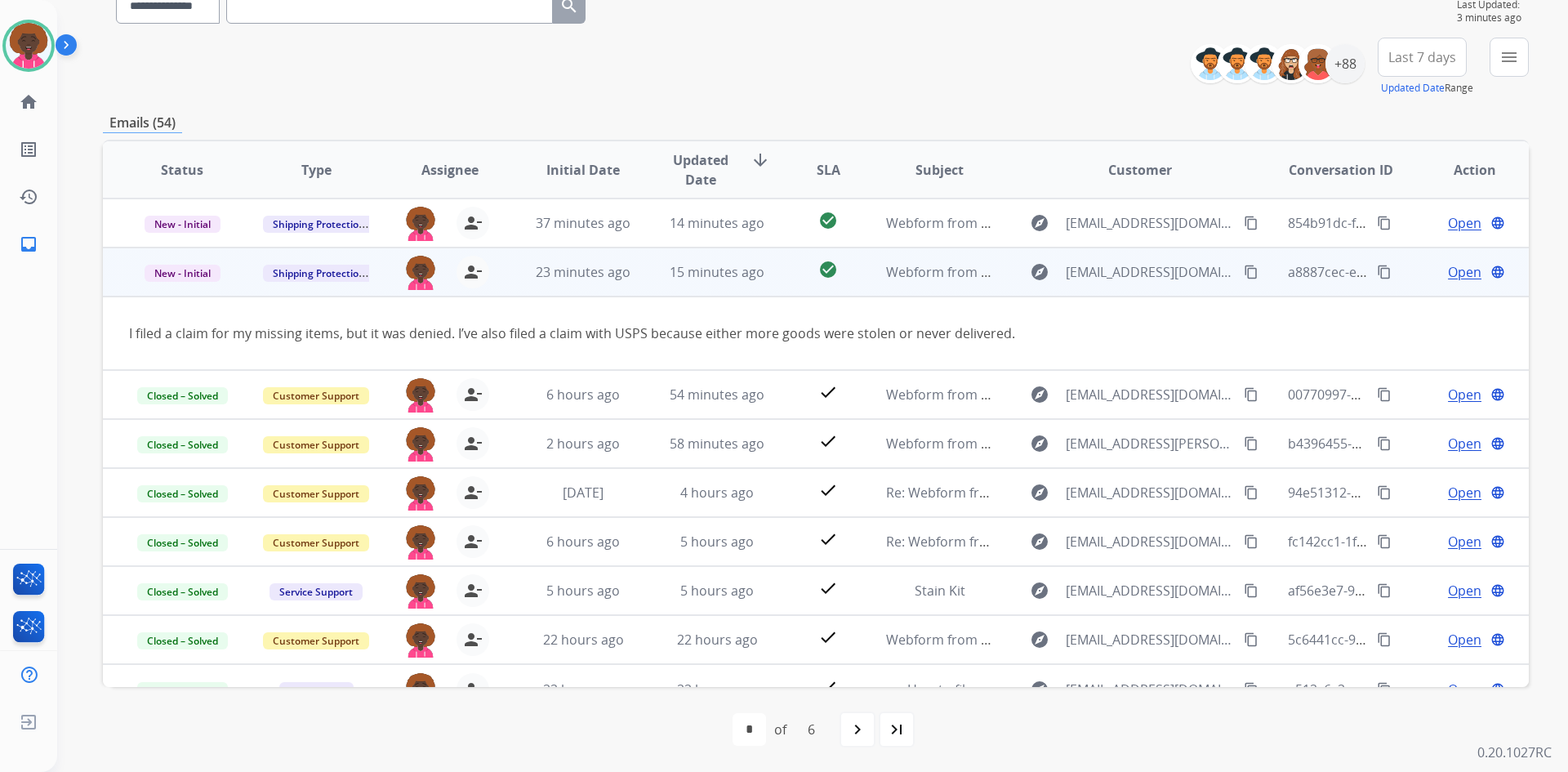
scroll to position [75, 0]
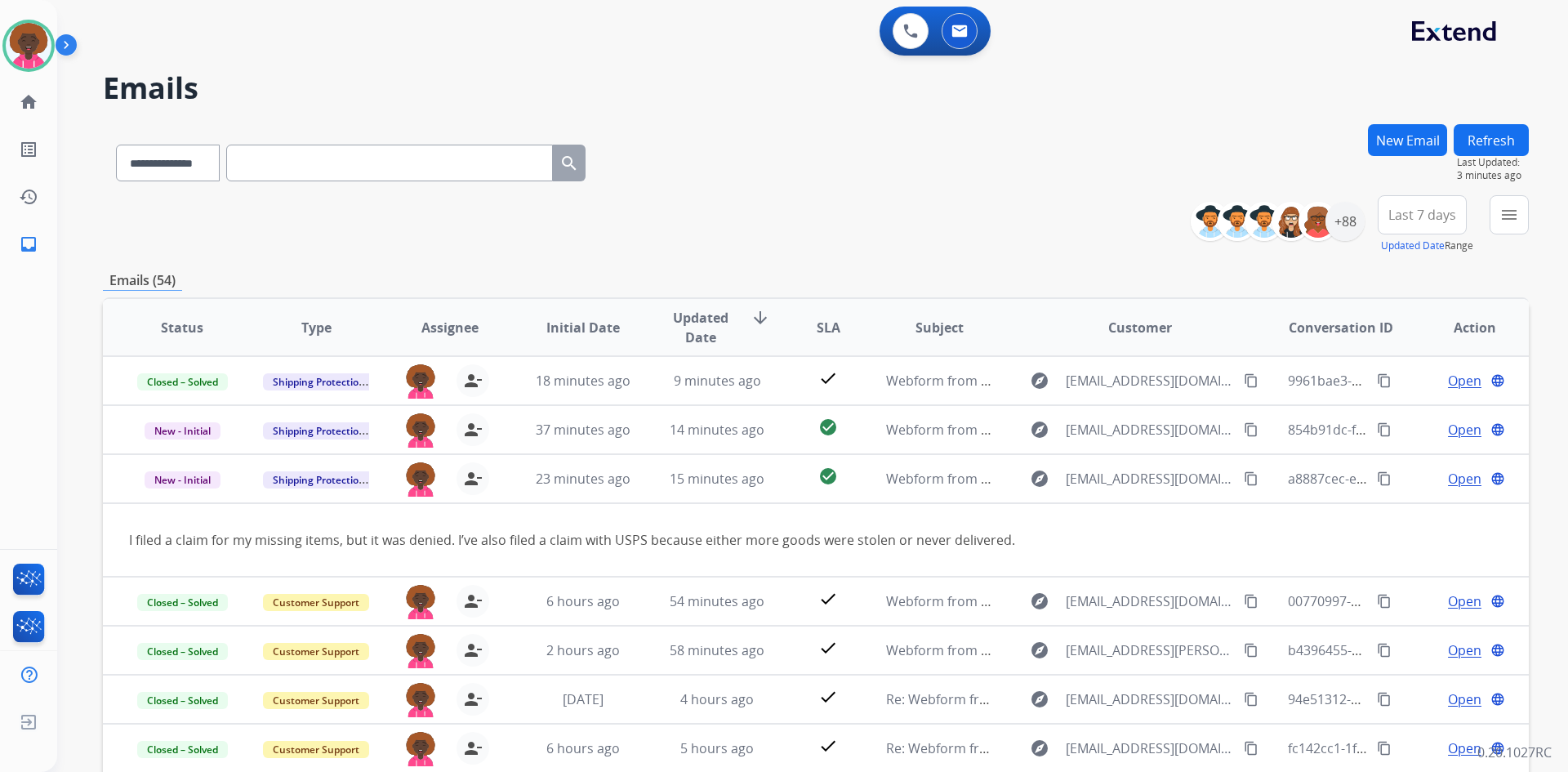
select select "**********"
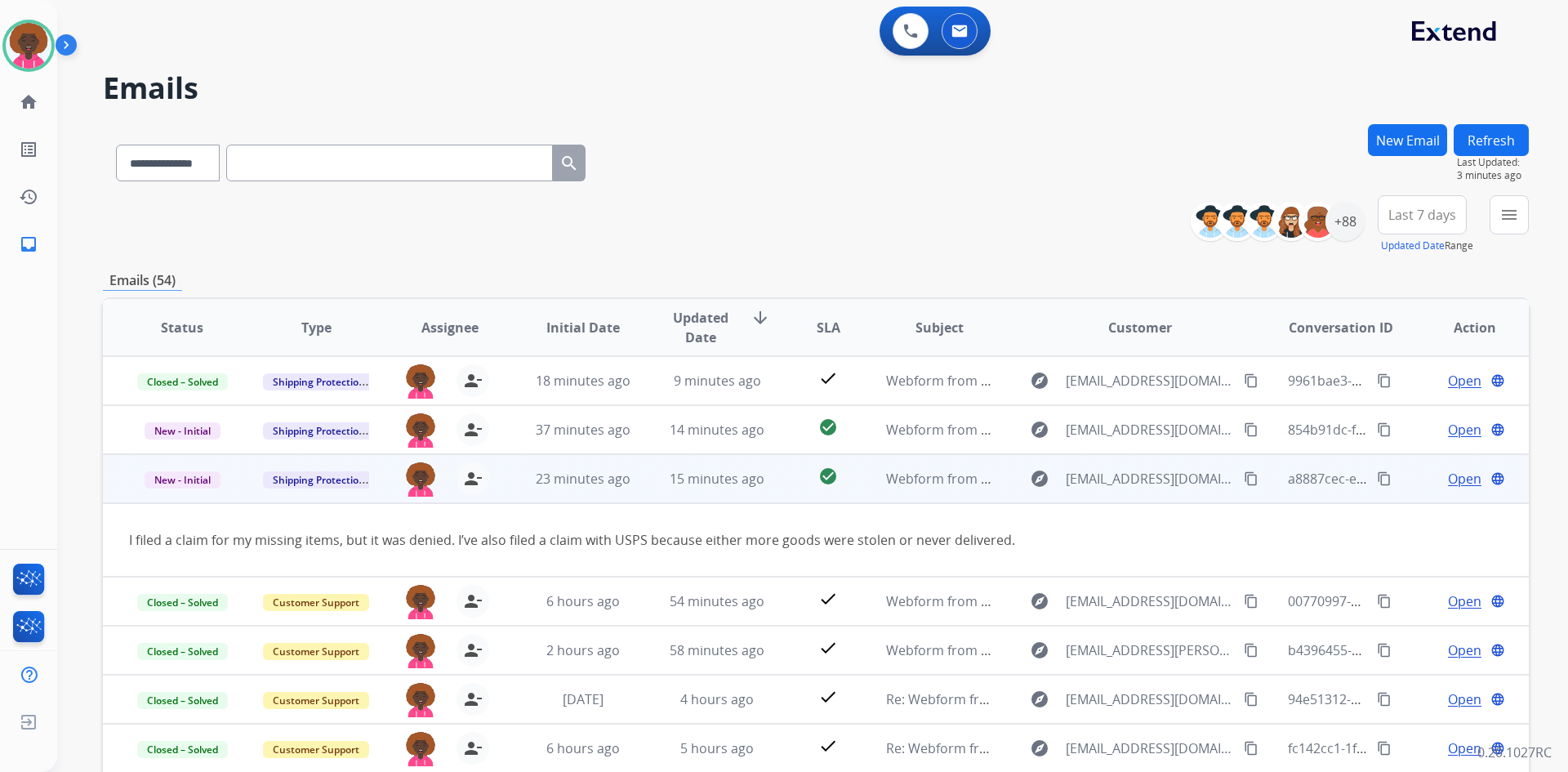
scroll to position [75, 0]
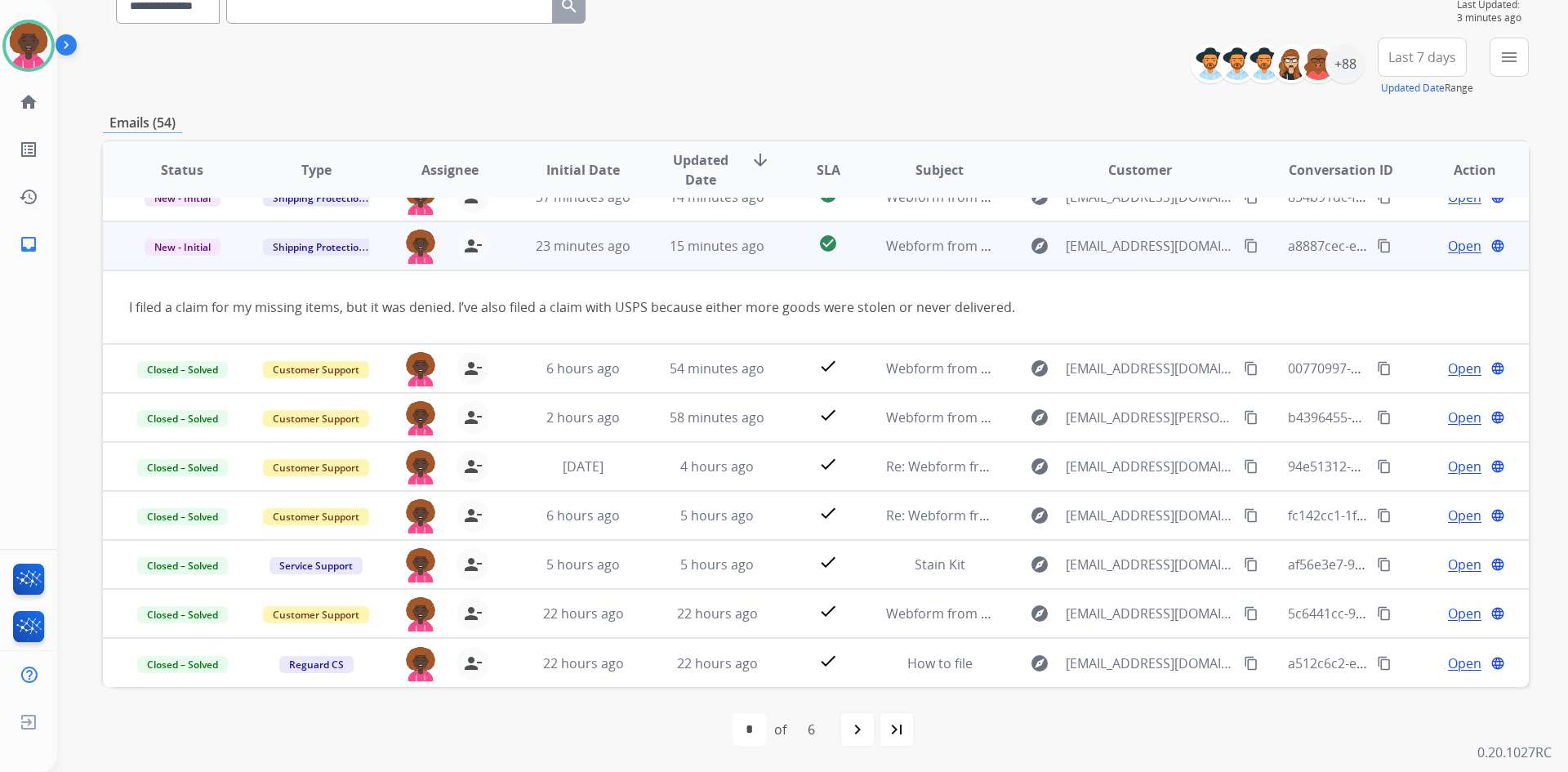
click at [1244, 244] on mat-icon "content_copy" at bounding box center [1251, 246] width 15 height 15
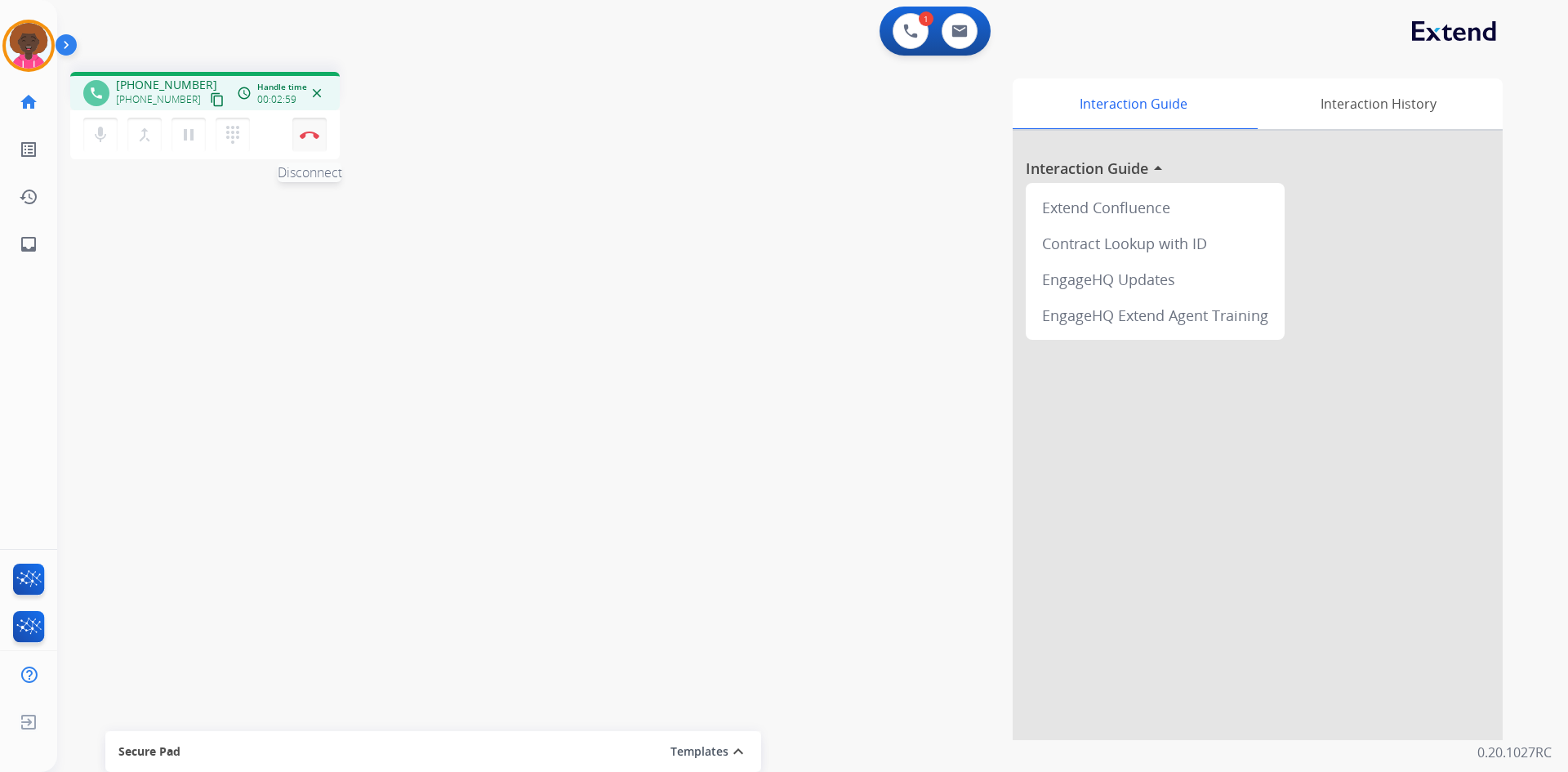
click at [313, 142] on button "Disconnect" at bounding box center [309, 134] width 34 height 34
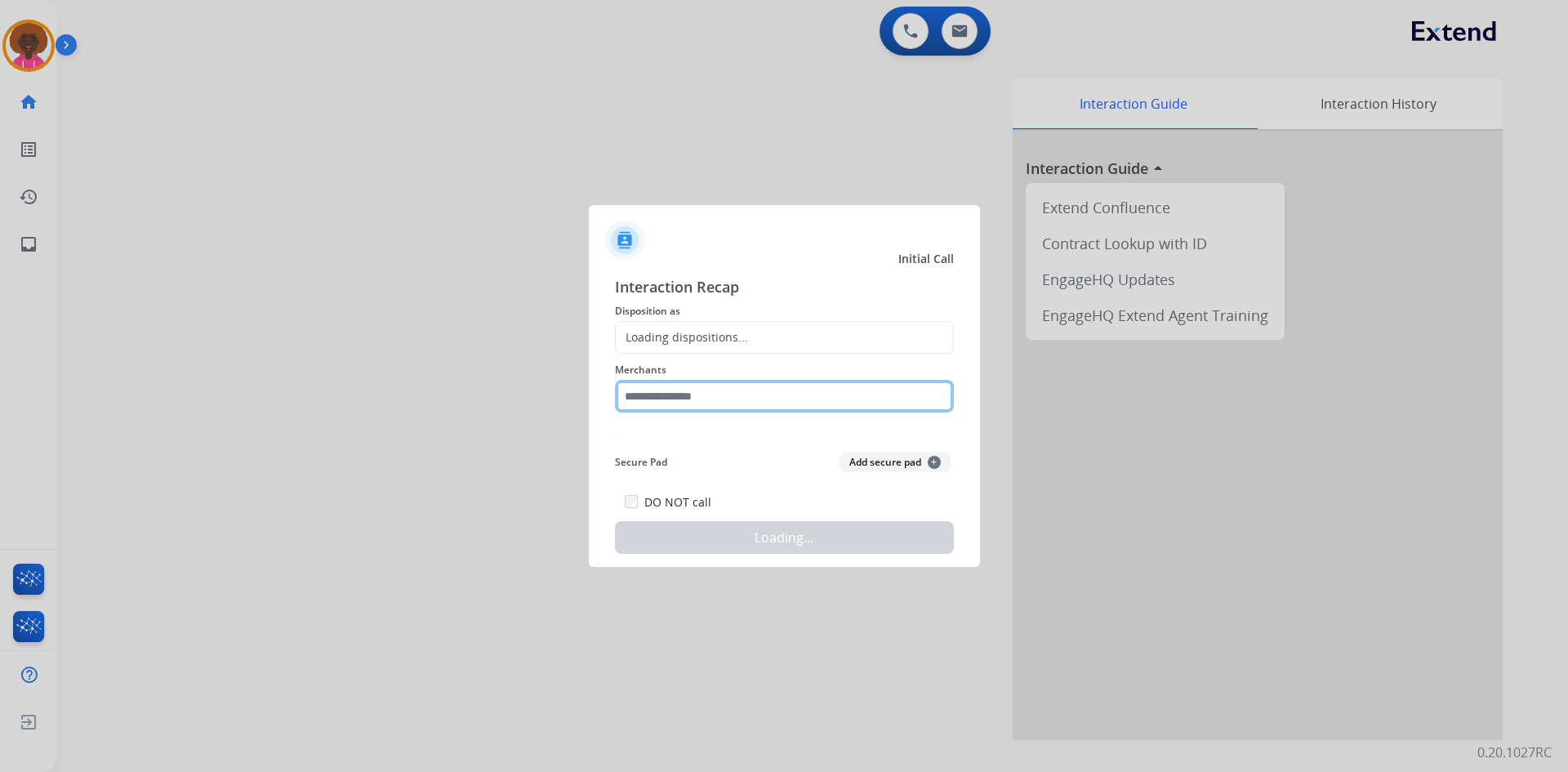
drag, startPoint x: 818, startPoint y: 409, endPoint x: 787, endPoint y: 394, distance: 34.4
click at [801, 401] on input "text" at bounding box center [784, 395] width 339 height 33
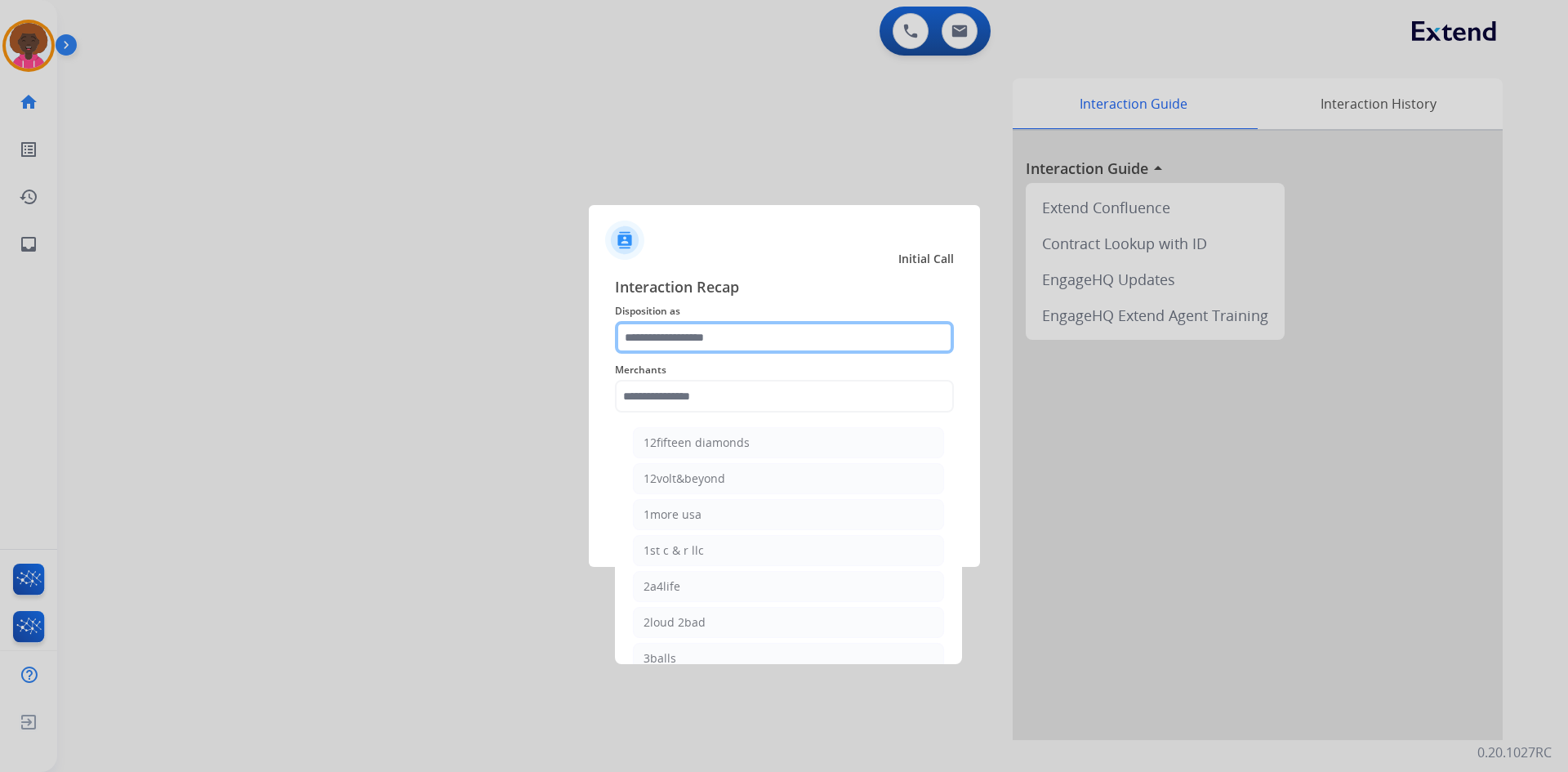
drag, startPoint x: 816, startPoint y: 349, endPoint x: 806, endPoint y: 342, distance: 12.2
click at [815, 346] on input "text" at bounding box center [784, 337] width 339 height 33
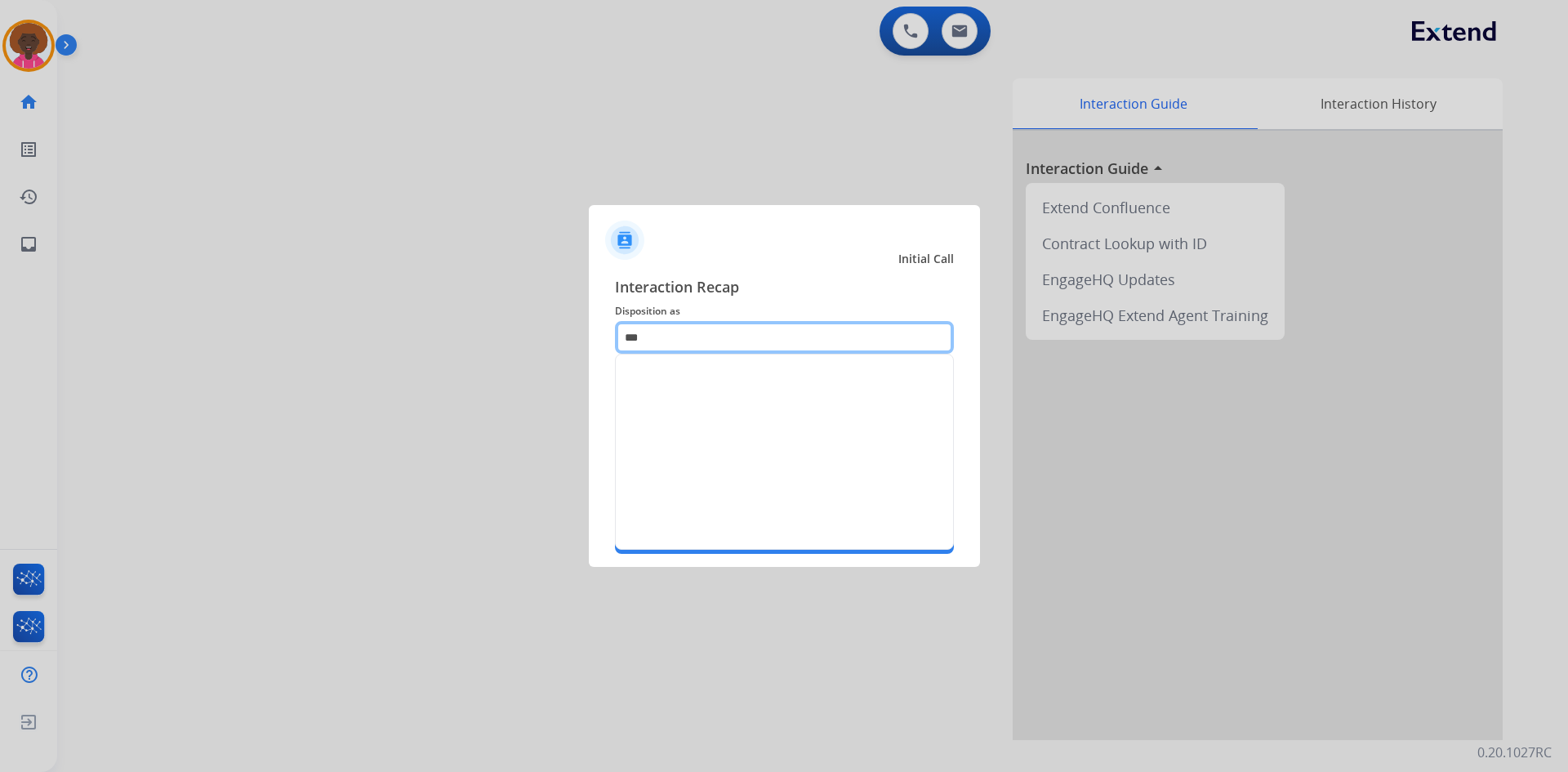
type input "***"
drag, startPoint x: 776, startPoint y: 257, endPoint x: 677, endPoint y: 278, distance: 101.2
click at [742, 255] on div "Initial Call" at bounding box center [771, 259] width 391 height 17
click at [666, 296] on span "Interaction Recap" at bounding box center [784, 288] width 339 height 26
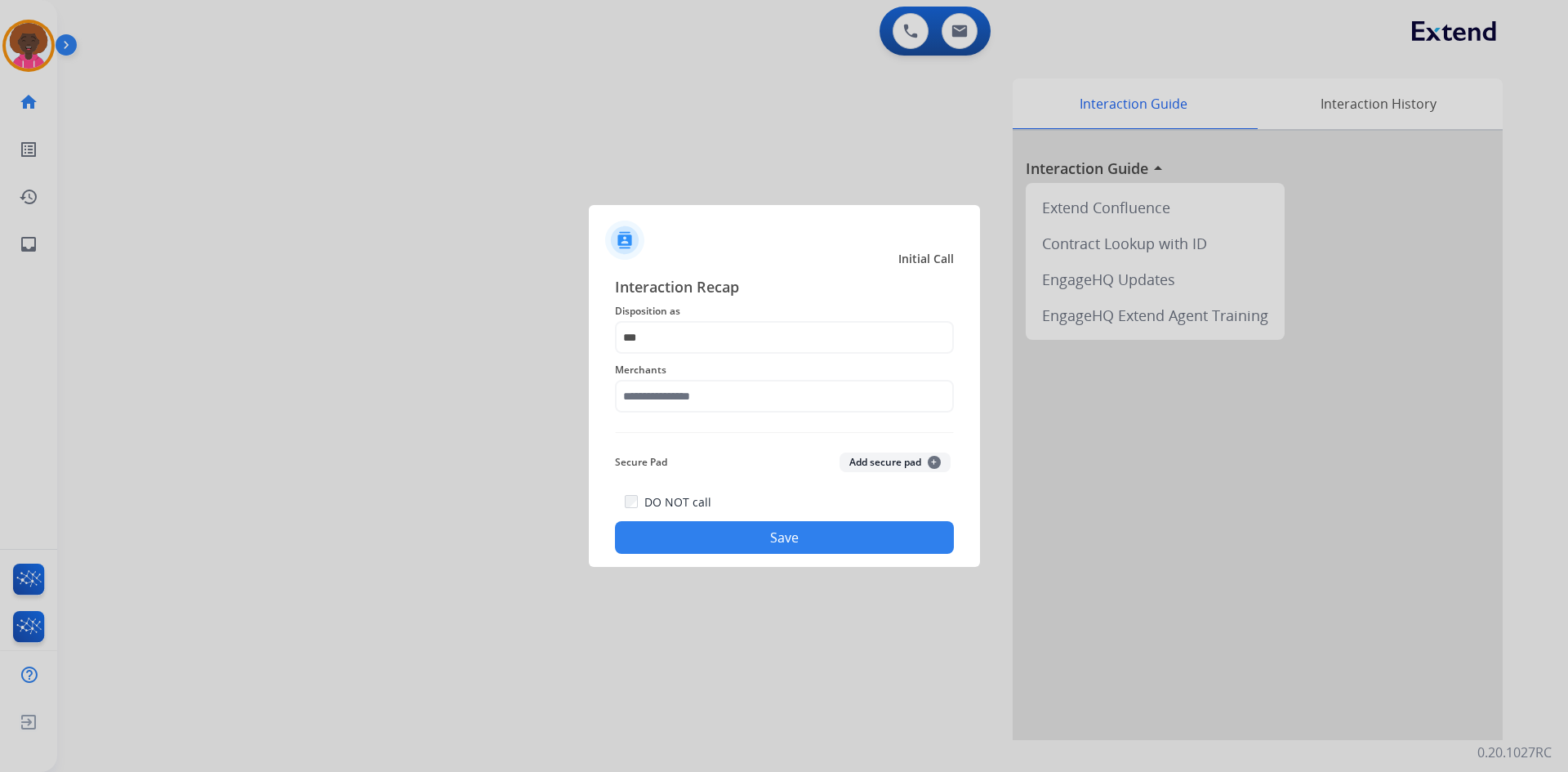
drag, startPoint x: 906, startPoint y: 304, endPoint x: 840, endPoint y: 310, distance: 66.3
click at [901, 308] on span "Disposition as" at bounding box center [784, 311] width 339 height 19
click at [734, 404] on input "text" at bounding box center [784, 395] width 339 height 33
click at [772, 454] on li "Not found" at bounding box center [789, 442] width 312 height 31
type input "*********"
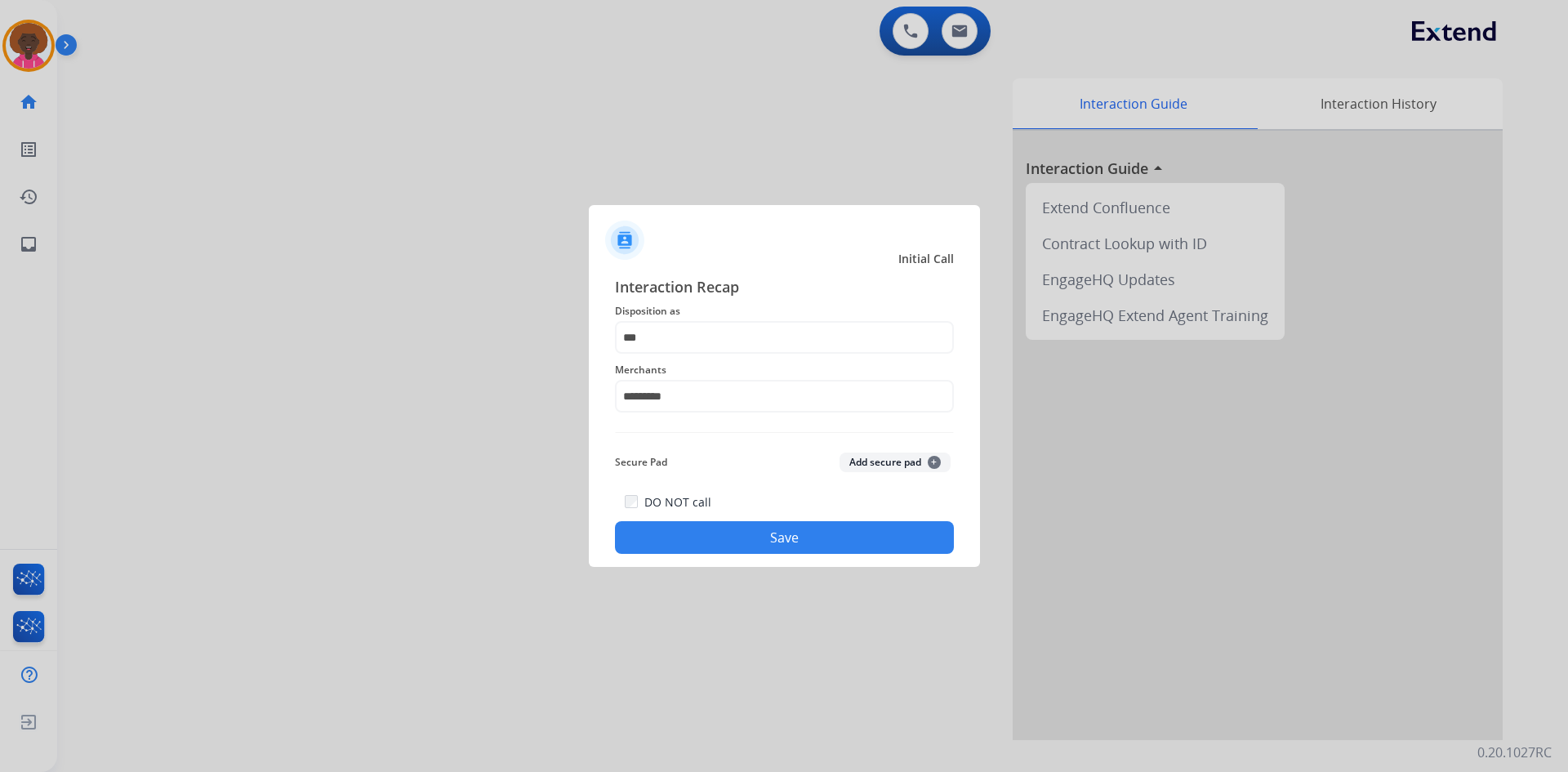
click at [766, 361] on span "Merchants" at bounding box center [784, 369] width 339 height 19
click at [736, 326] on input "***" at bounding box center [784, 337] width 339 height 33
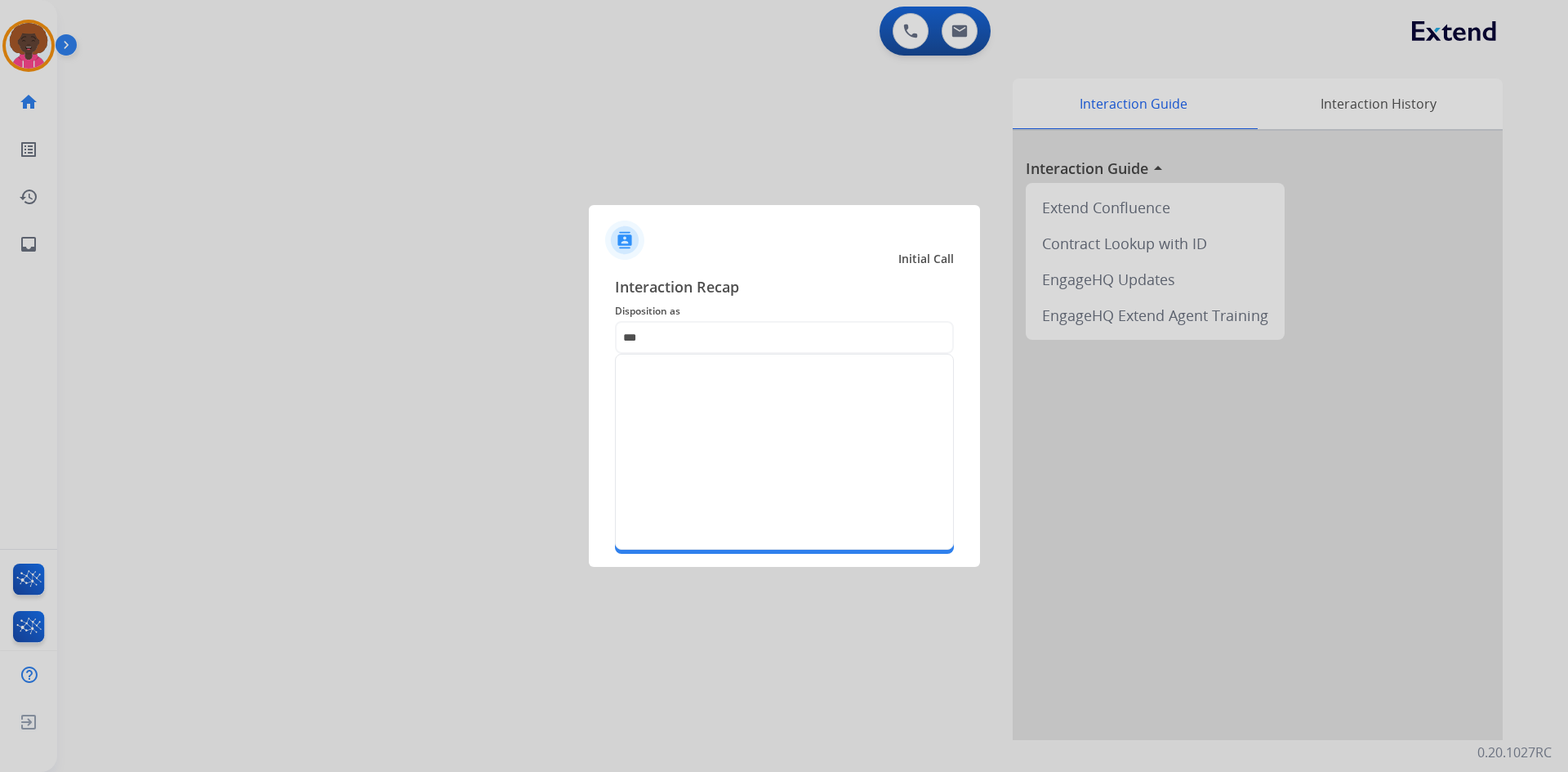
click at [708, 370] on div at bounding box center [784, 451] width 339 height 196
click at [689, 327] on input "***" at bounding box center [784, 337] width 339 height 33
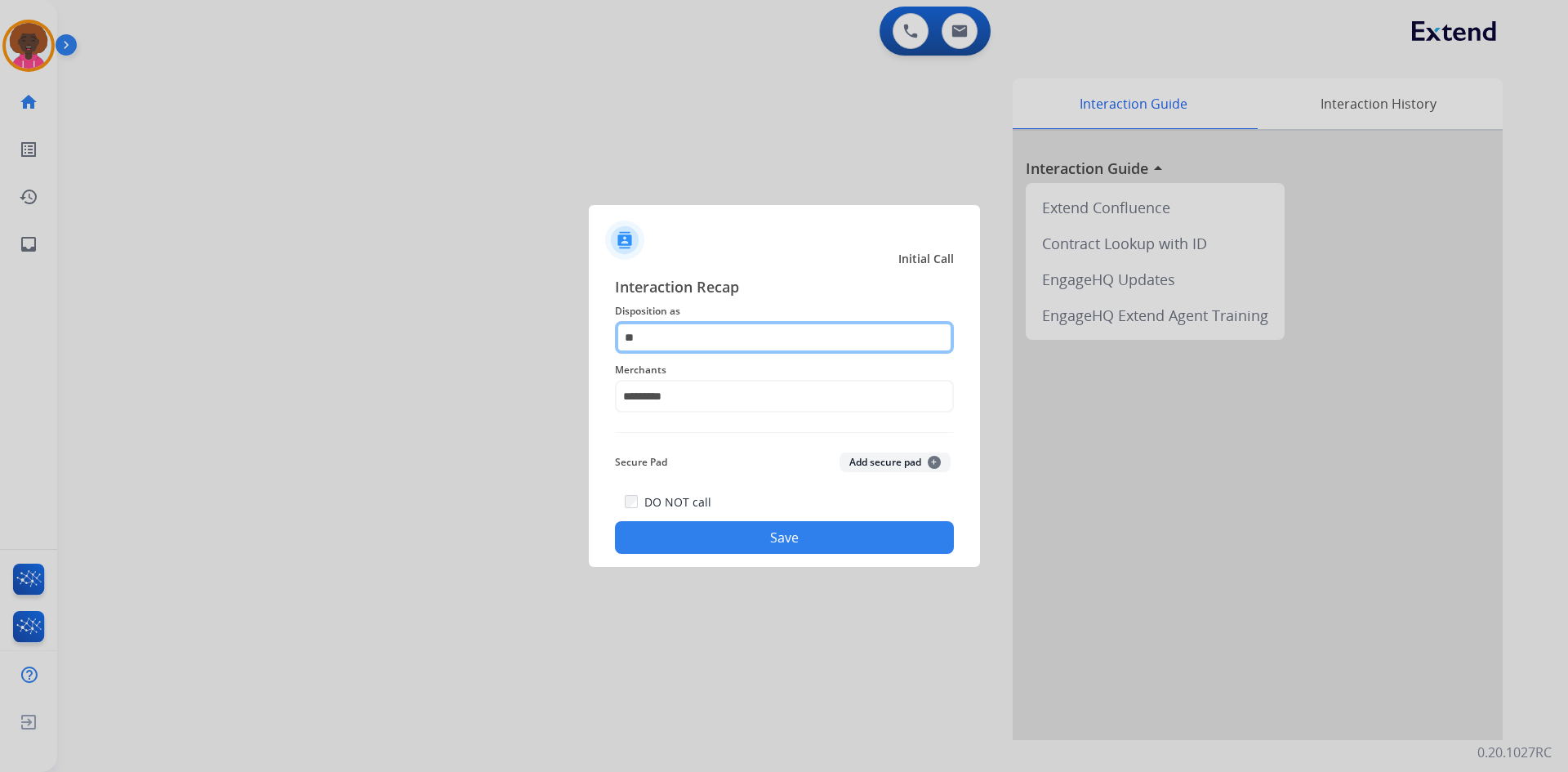
type input "*"
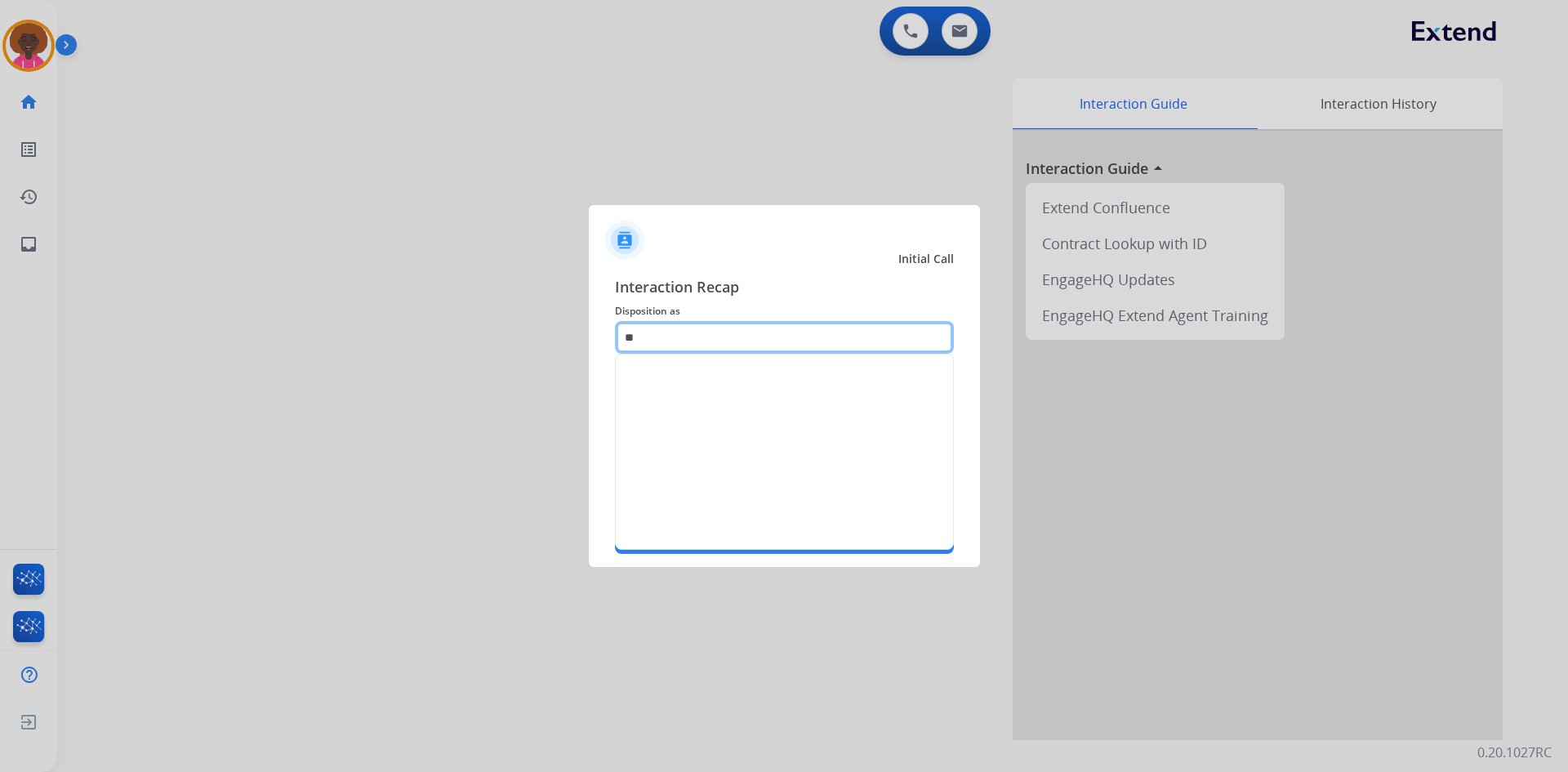
type input "*"
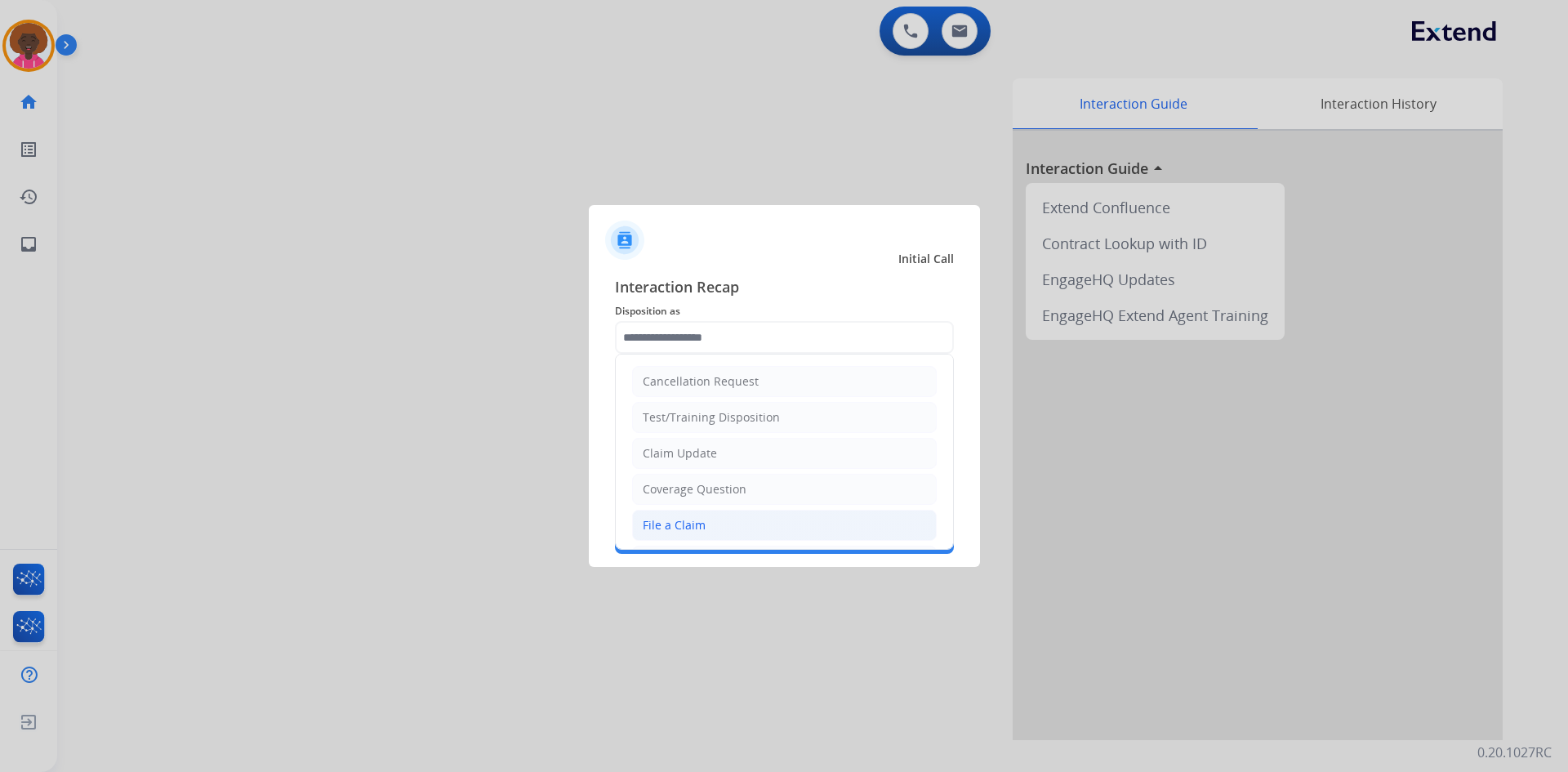
click at [674, 537] on li "File a Claim" at bounding box center [785, 525] width 305 height 31
type input "**********"
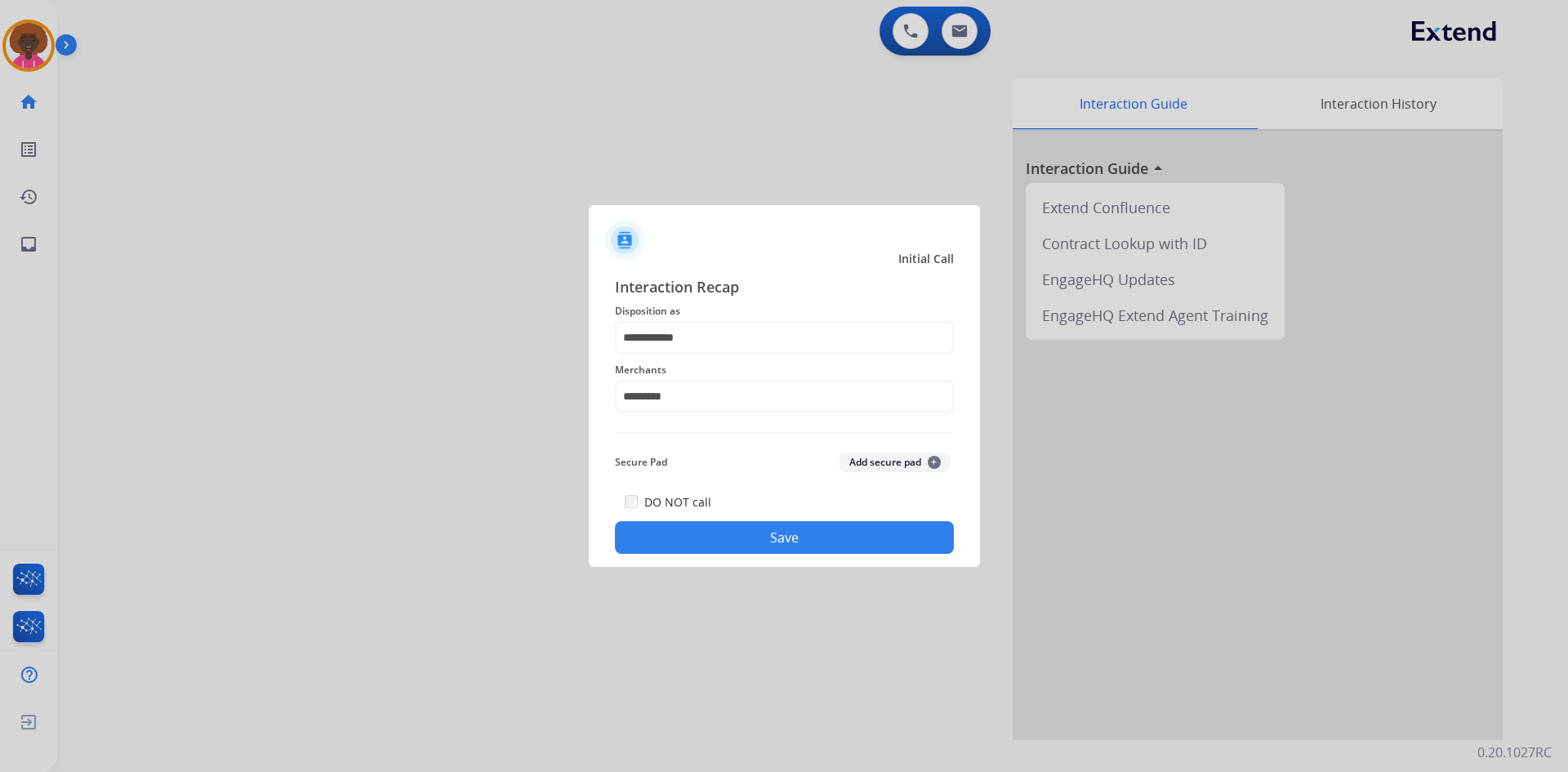
click at [785, 558] on div "**********" at bounding box center [784, 414] width 391 height 305
click at [796, 545] on button "Save" at bounding box center [784, 537] width 339 height 33
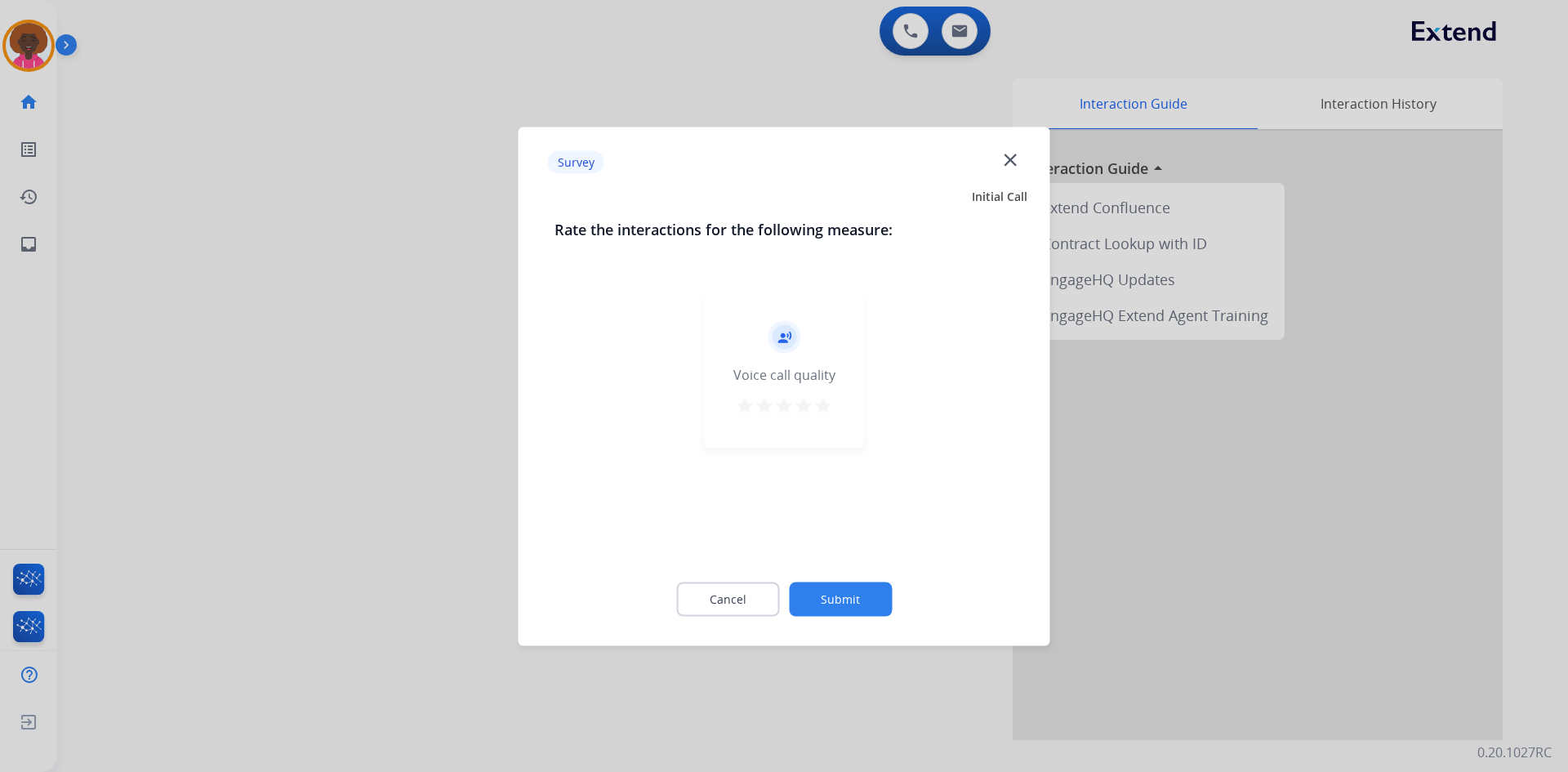
click at [823, 397] on mat-icon "star" at bounding box center [823, 404] width 19 height 19
click at [815, 563] on div "Cancel Submit" at bounding box center [784, 599] width 460 height 74
click at [824, 588] on button "Submit" at bounding box center [840, 598] width 103 height 34
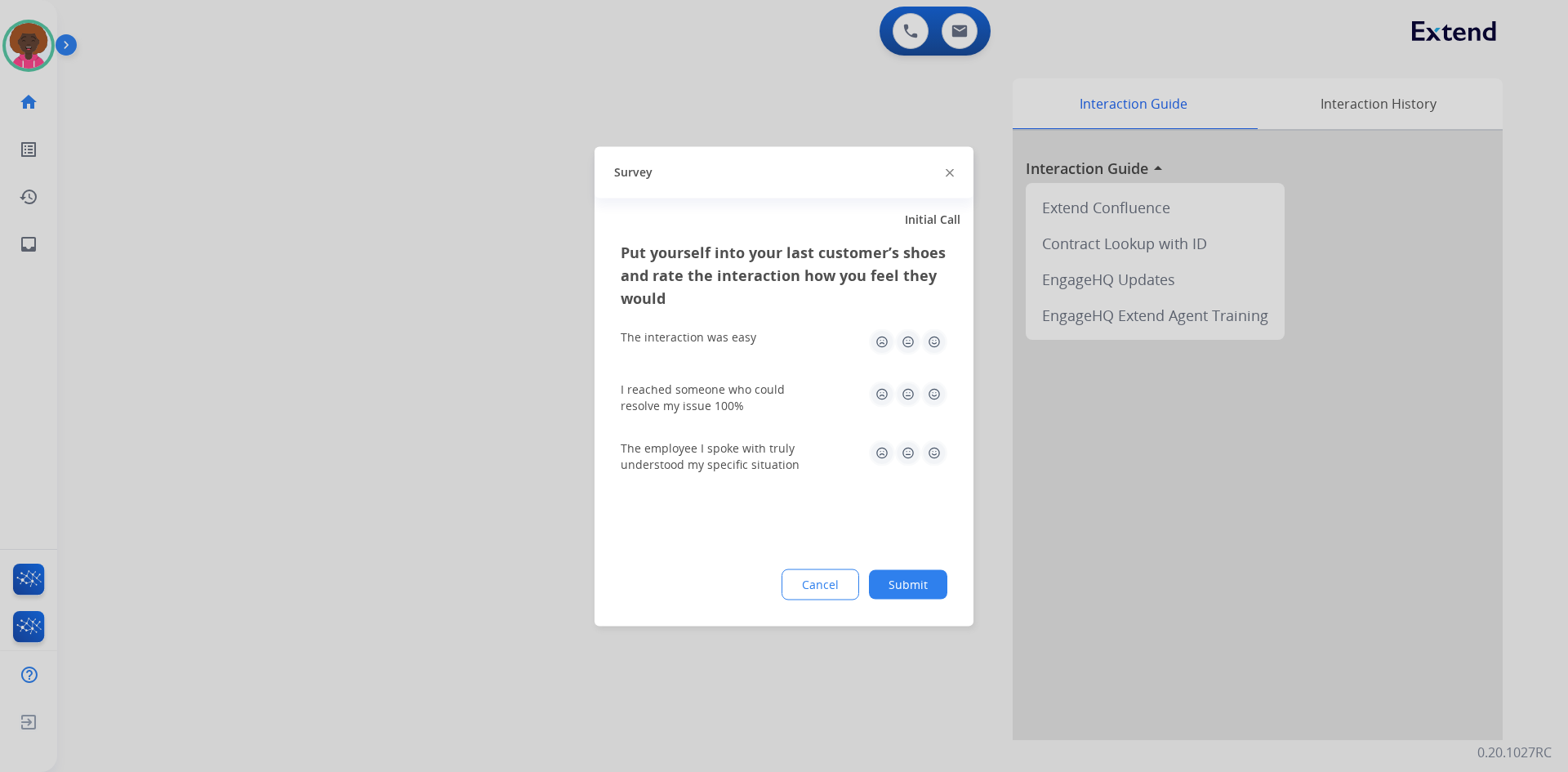
click at [928, 336] on img at bounding box center [934, 341] width 26 height 26
click at [938, 397] on img at bounding box center [934, 393] width 26 height 26
click at [941, 461] on img at bounding box center [934, 452] width 26 height 26
drag, startPoint x: 914, startPoint y: 552, endPoint x: 913, endPoint y: 611, distance: 59.0
click at [907, 565] on div "Put yourself into your last customer’s shoes and rate the interaction how you f…" at bounding box center [784, 433] width 379 height 385
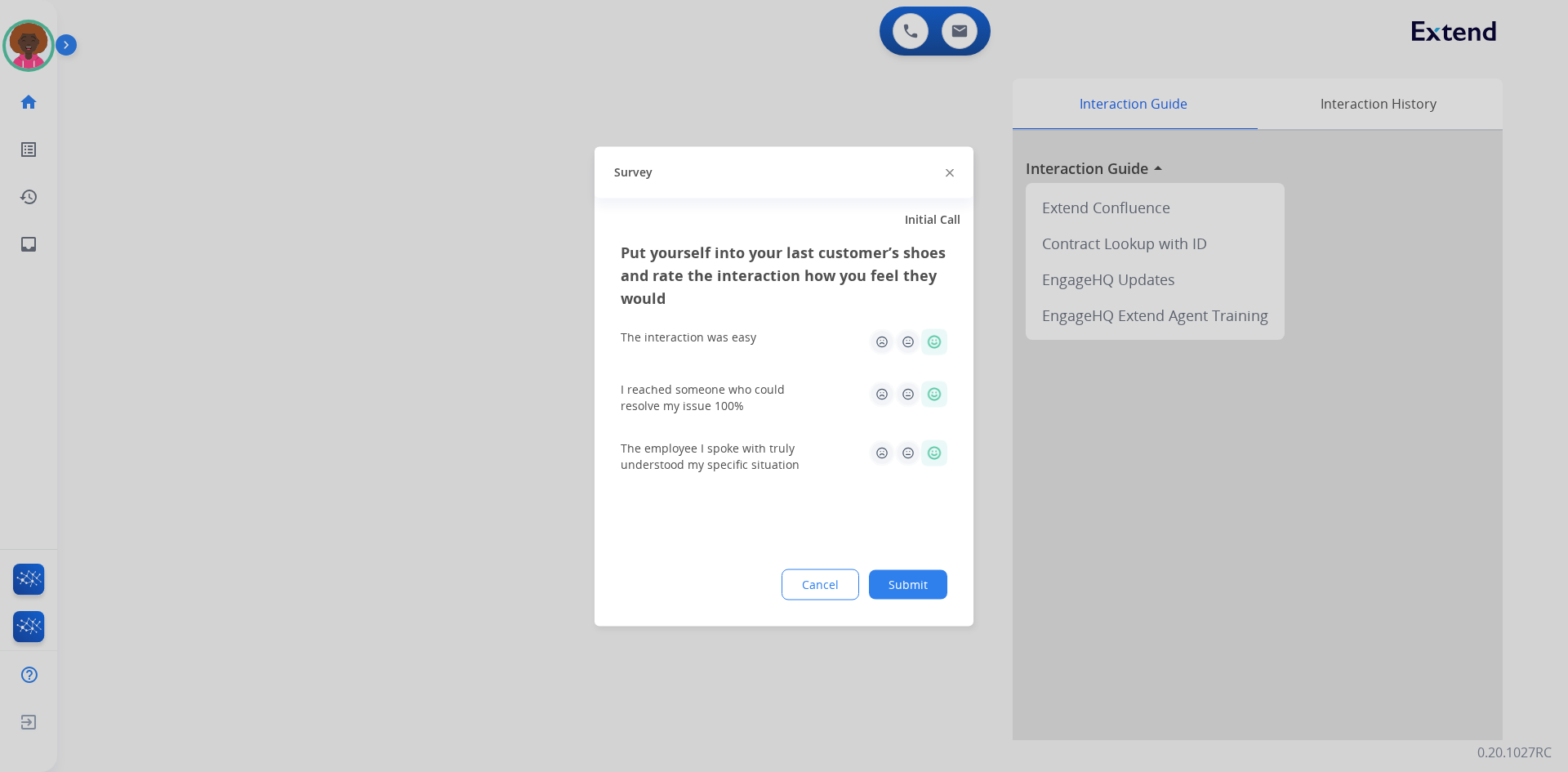
click at [913, 611] on div "Put yourself into your last customer’s shoes and rate the interaction how you f…" at bounding box center [784, 433] width 379 height 385
click at [913, 601] on div "Put yourself into your last customer’s shoes and rate the interaction how you f…" at bounding box center [784, 433] width 379 height 385
click at [911, 585] on button "Submit" at bounding box center [909, 584] width 79 height 29
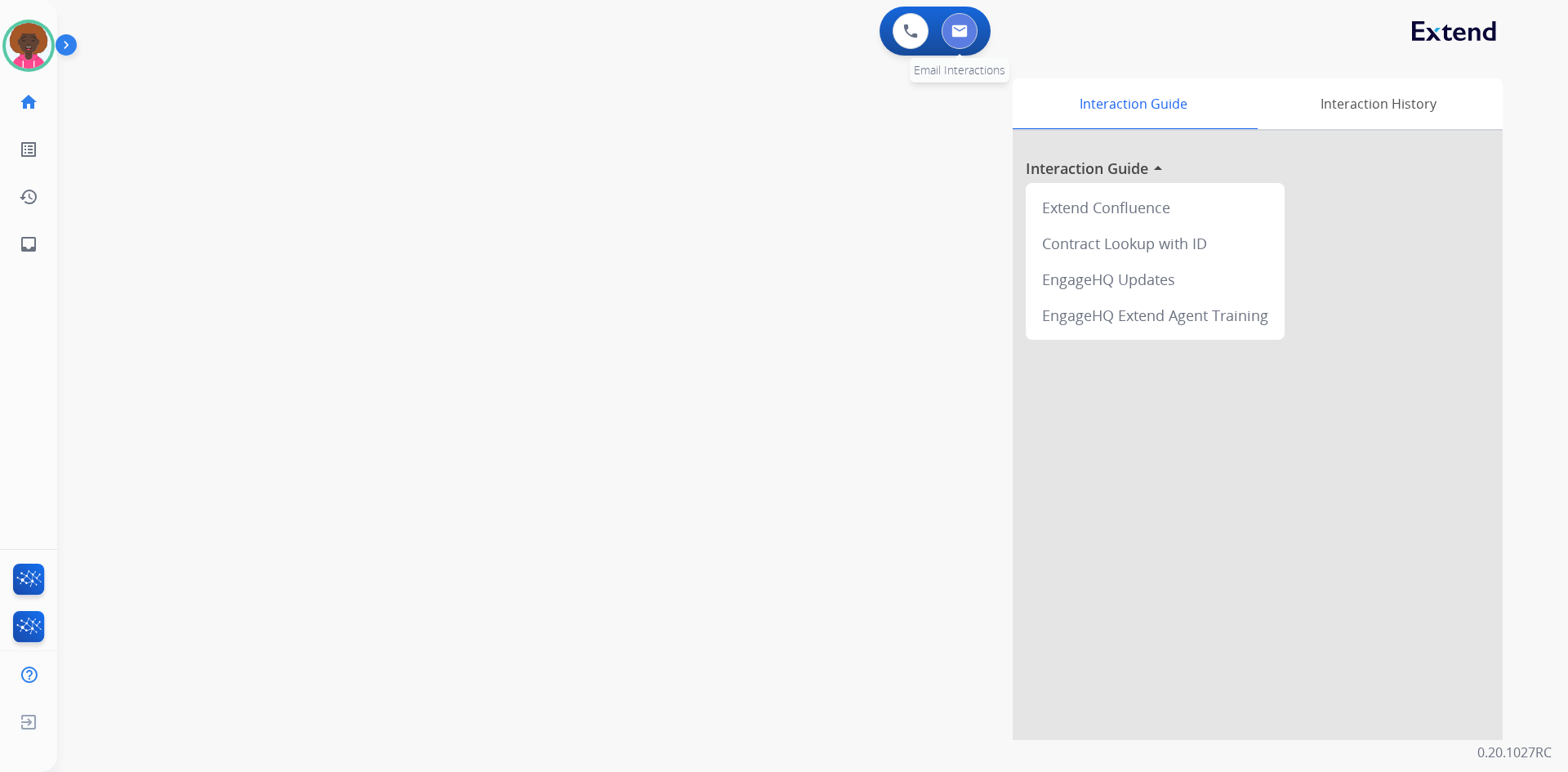
click at [962, 29] on img at bounding box center [960, 31] width 17 height 13
select select "**********"
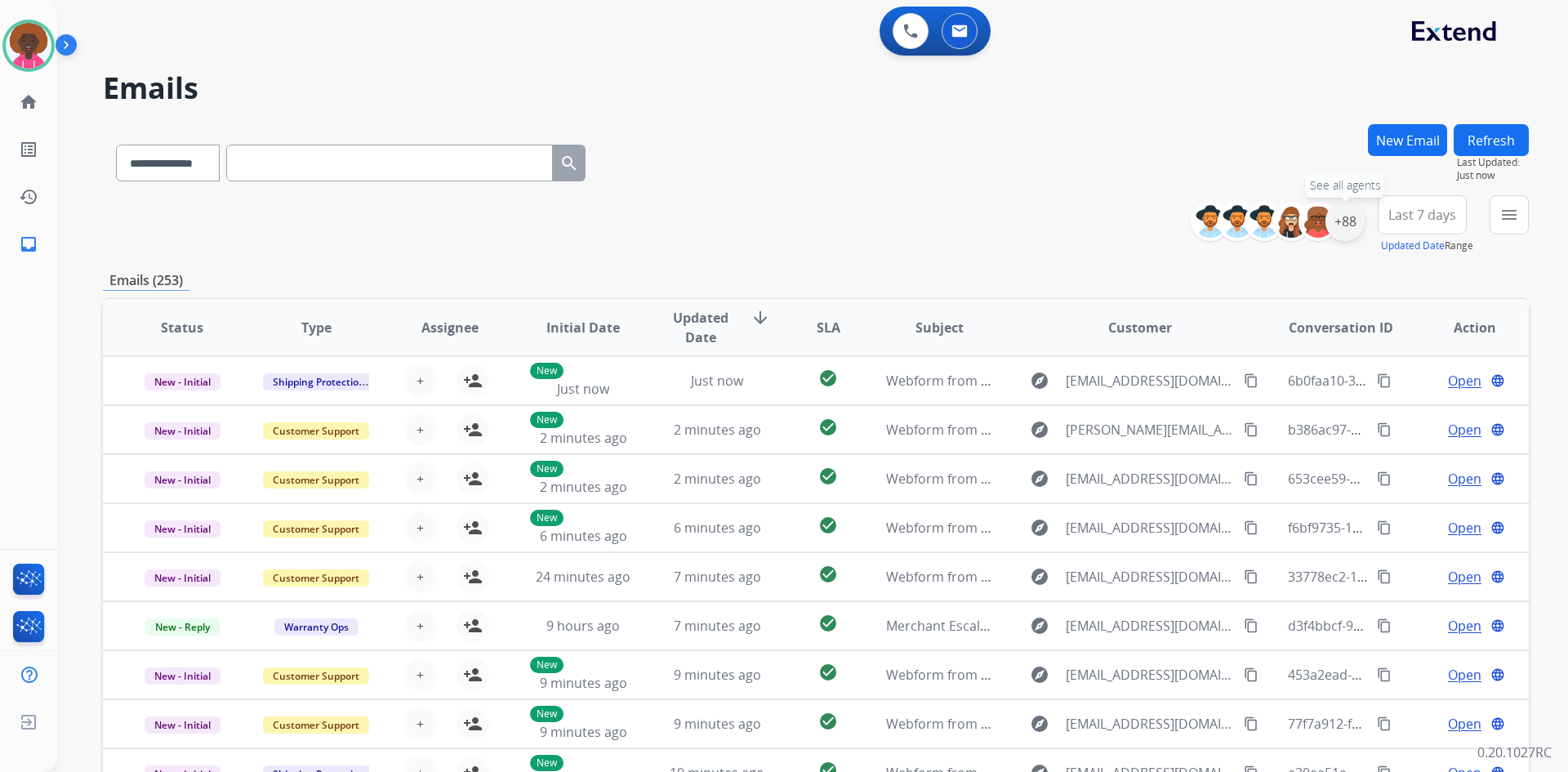
click at [1349, 220] on div "+88" at bounding box center [1345, 221] width 39 height 39
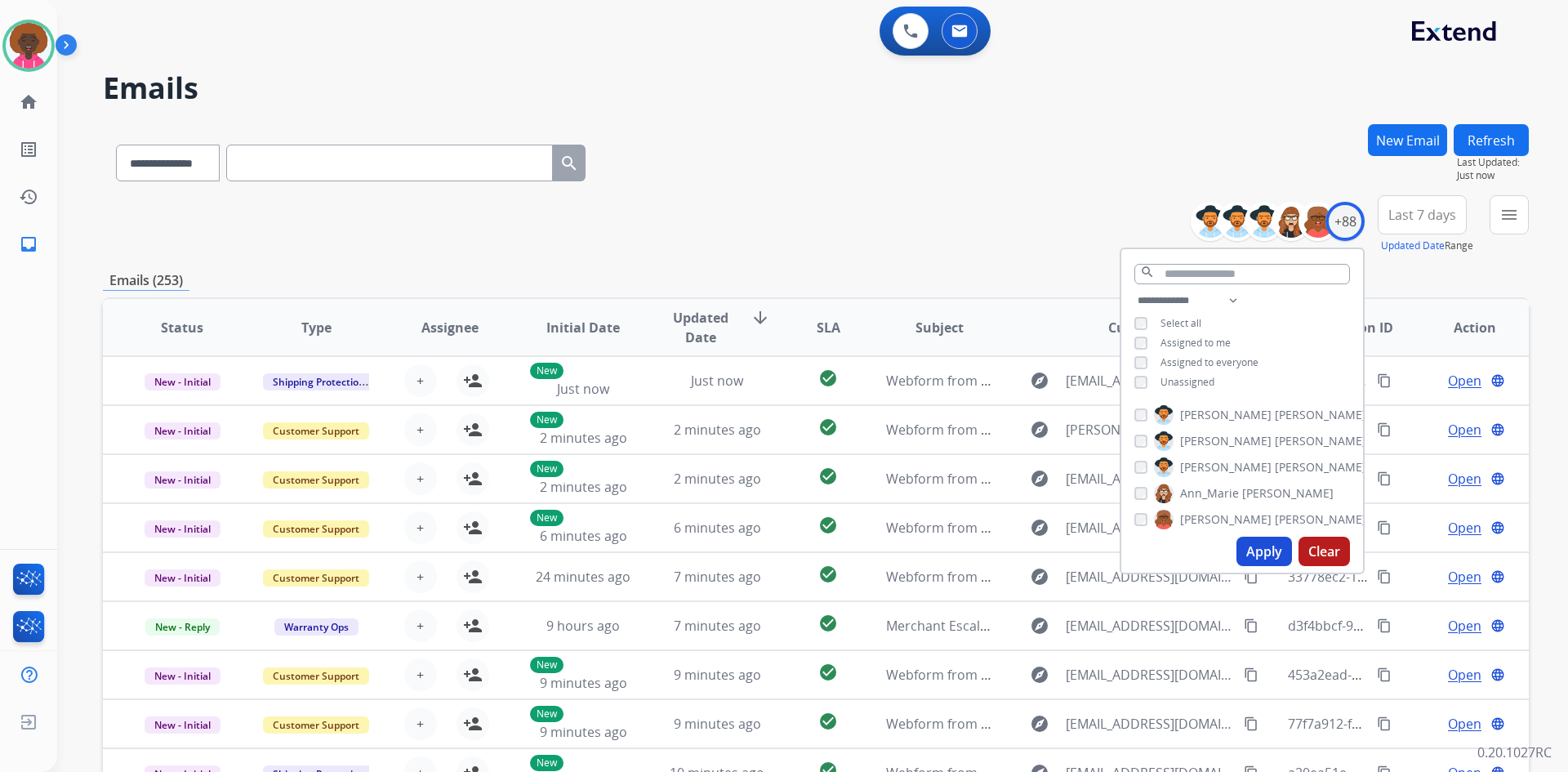
click at [1246, 553] on button "Apply" at bounding box center [1265, 551] width 55 height 29
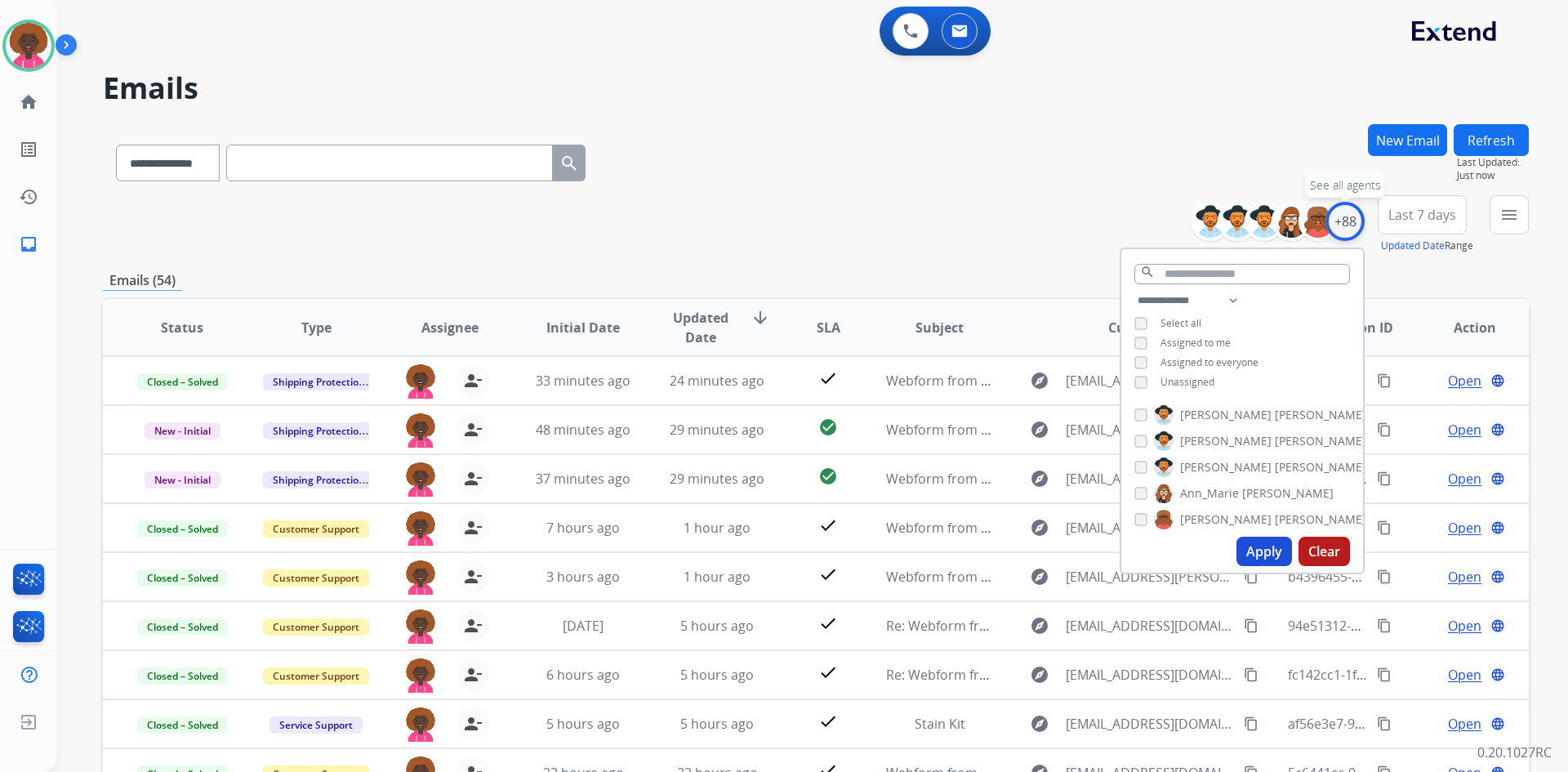
click at [1350, 222] on div "+88" at bounding box center [1345, 221] width 39 height 39
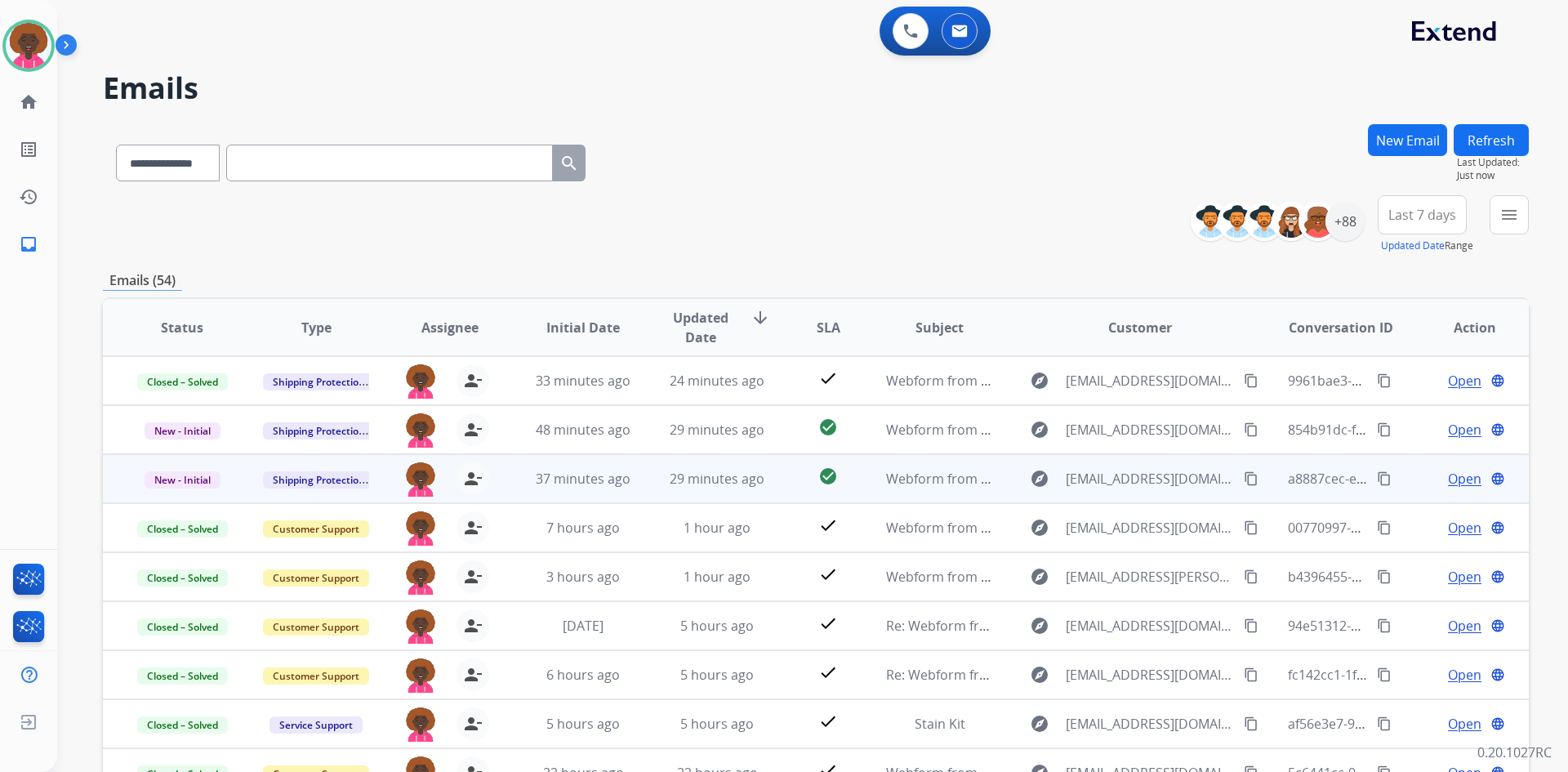
click at [1451, 476] on span "Open" at bounding box center [1465, 478] width 34 height 19
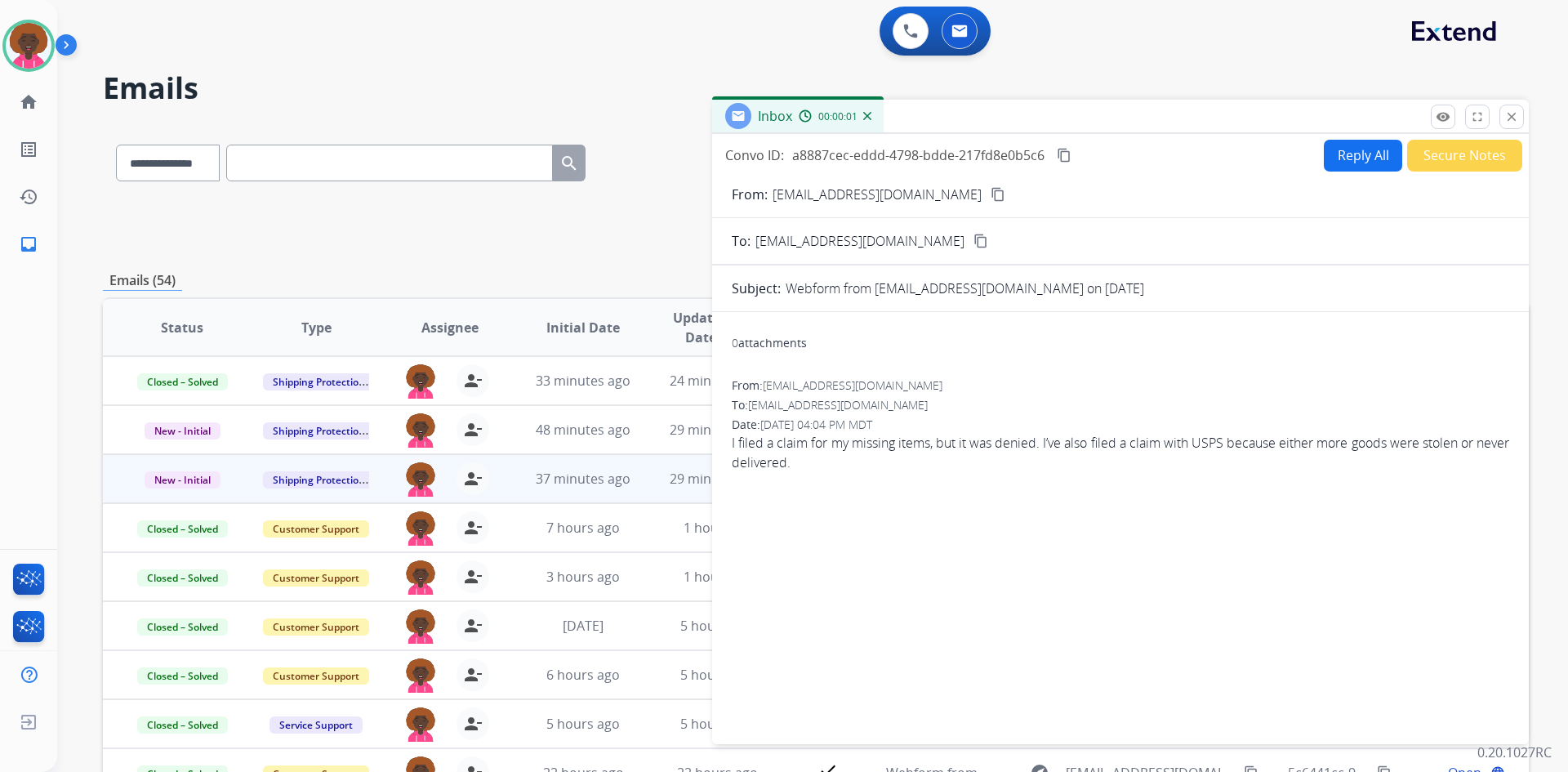
click at [1311, 179] on form "From: Lenagyrl@icloud.com content_copy To: support@extend.com content_copy Subj…" at bounding box center [1120, 455] width 817 height 566
click at [1423, 148] on button "Secure Notes" at bounding box center [1465, 156] width 116 height 32
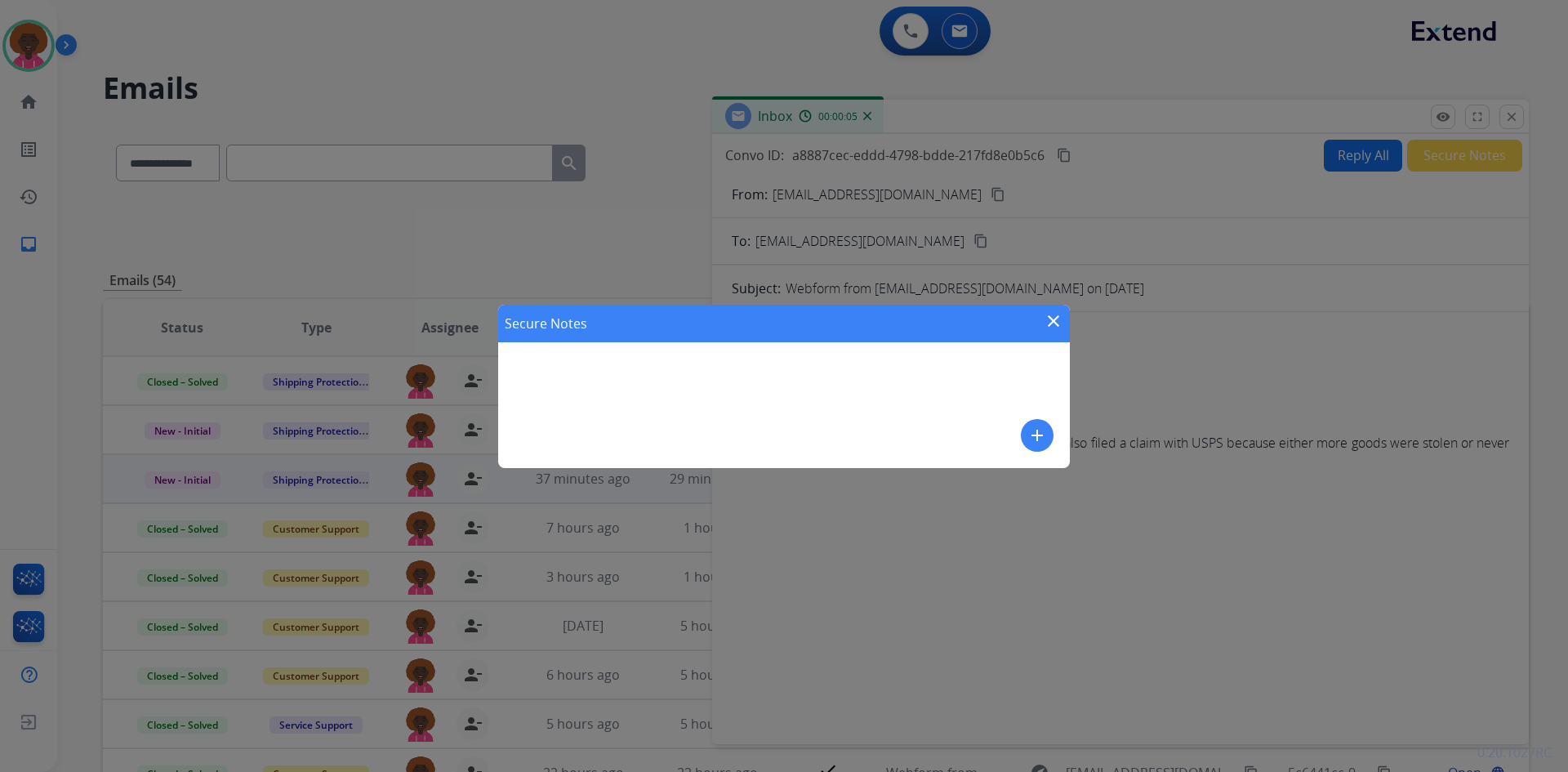
click at [1041, 446] on button "add" at bounding box center [1037, 435] width 33 height 33
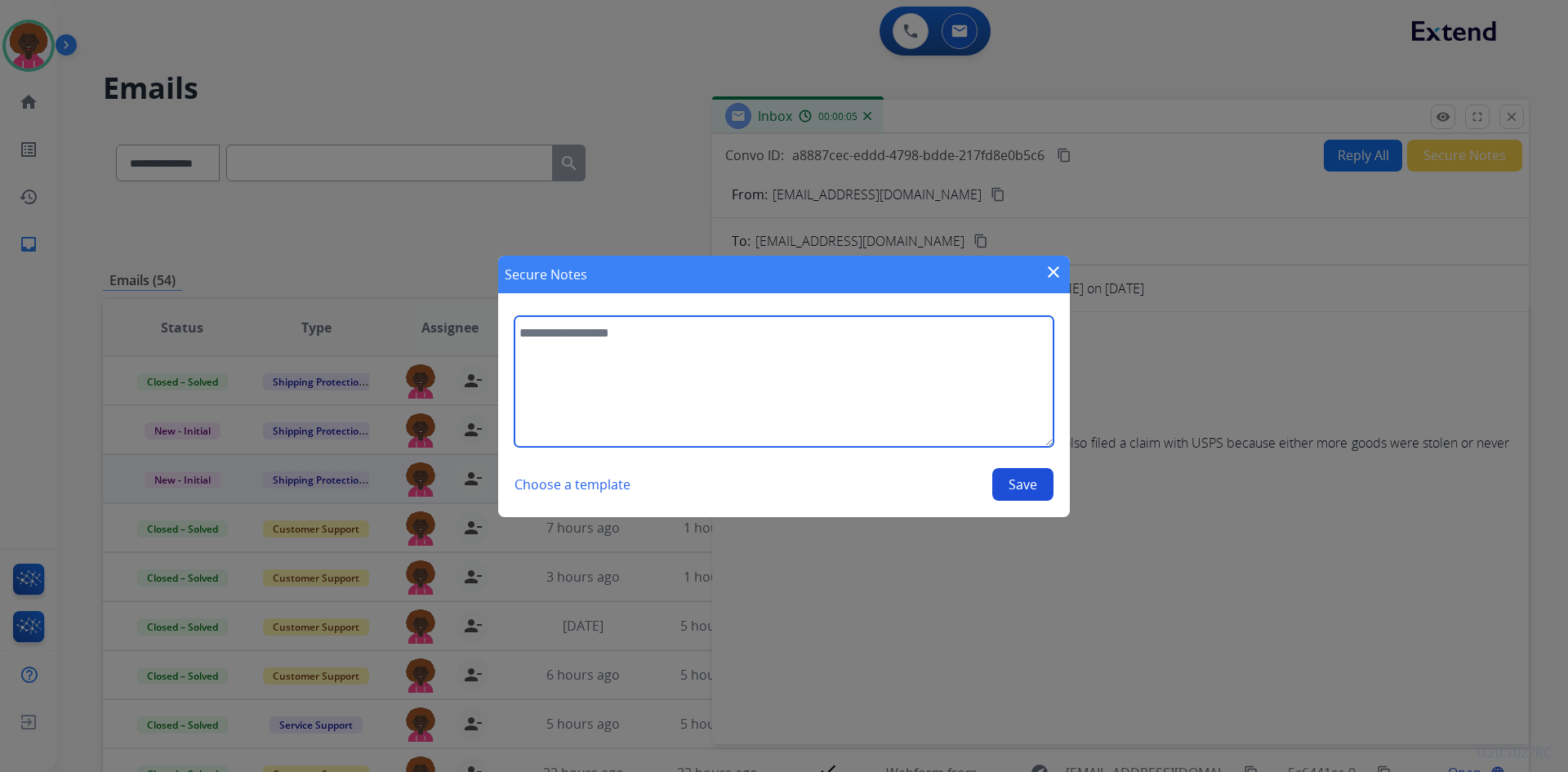
click at [916, 370] on textarea at bounding box center [784, 381] width 539 height 131
type textarea "**********"
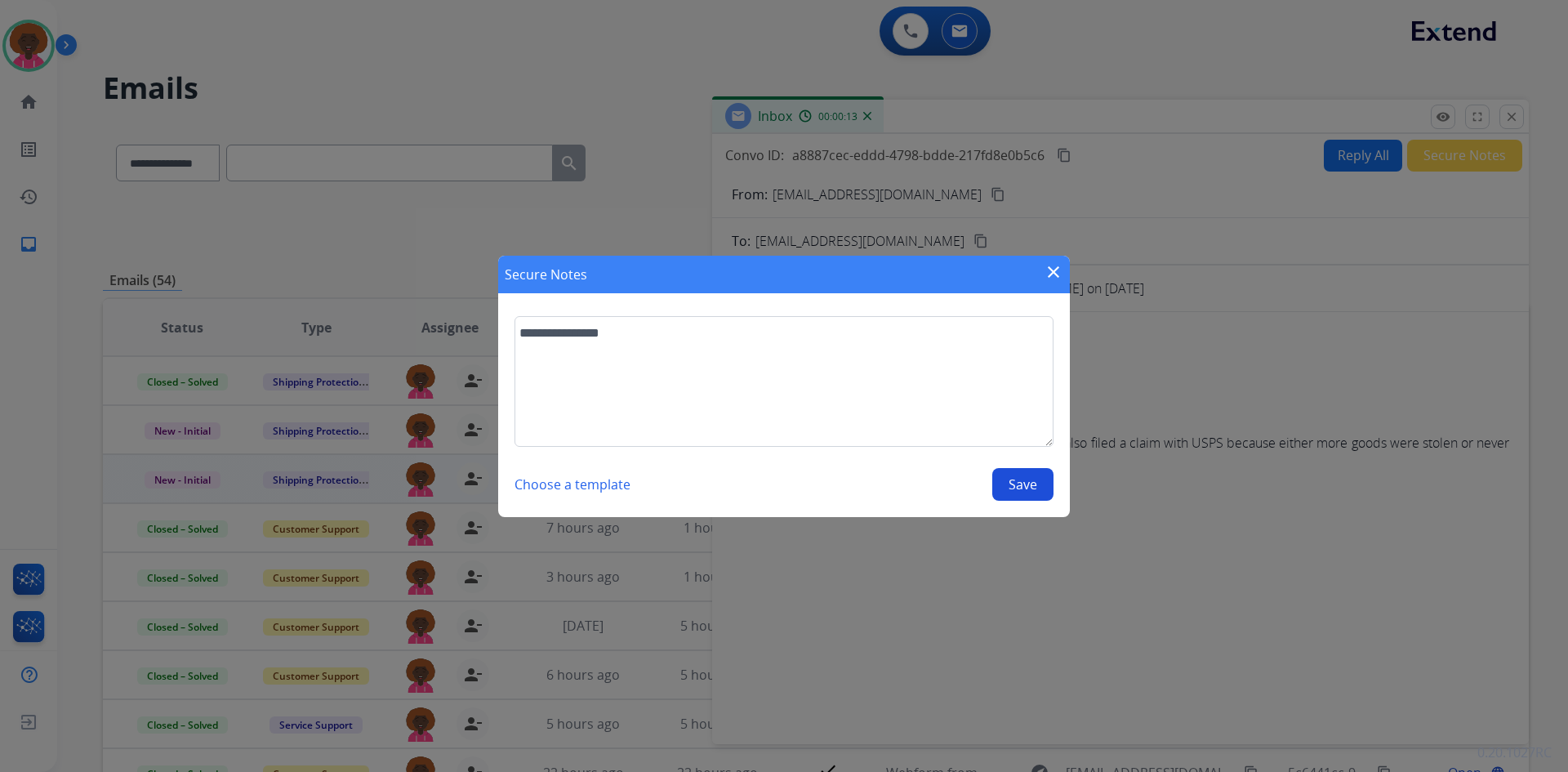
click at [1010, 478] on button "Save" at bounding box center [1023, 484] width 61 height 33
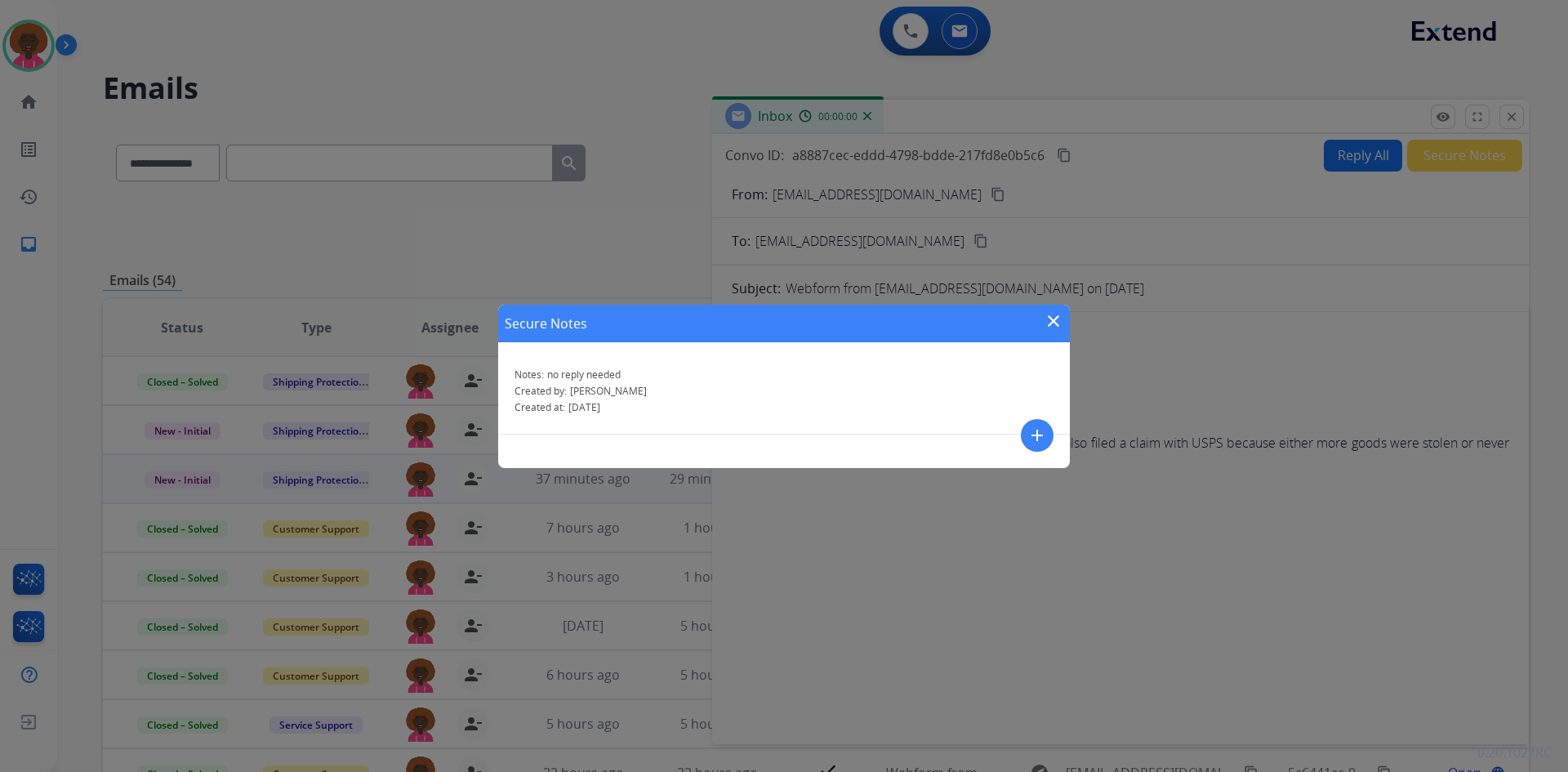
click at [1060, 319] on mat-icon "close" at bounding box center [1053, 321] width 19 height 19
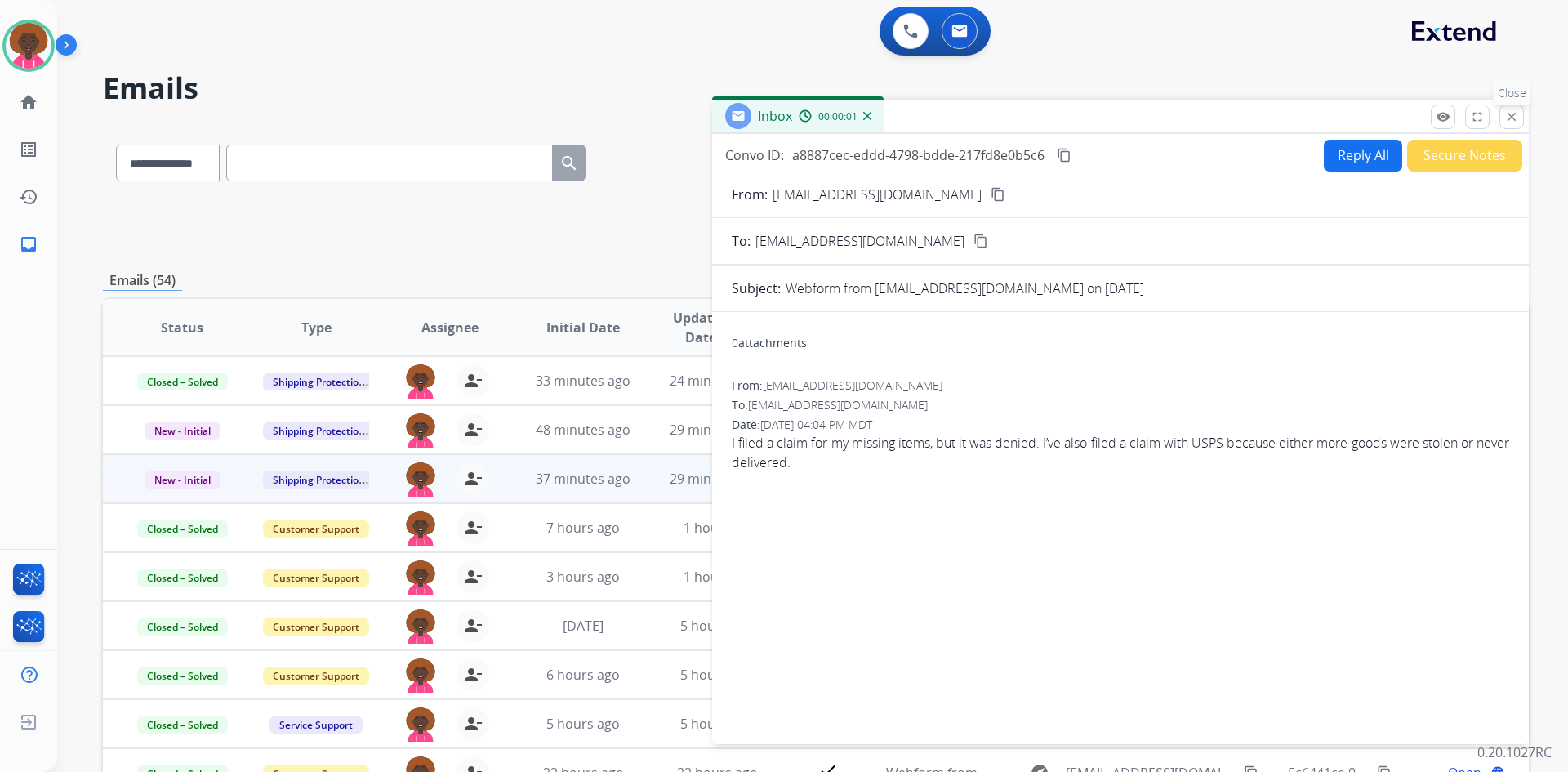
click at [1513, 117] on mat-icon "close" at bounding box center [1512, 117] width 15 height 15
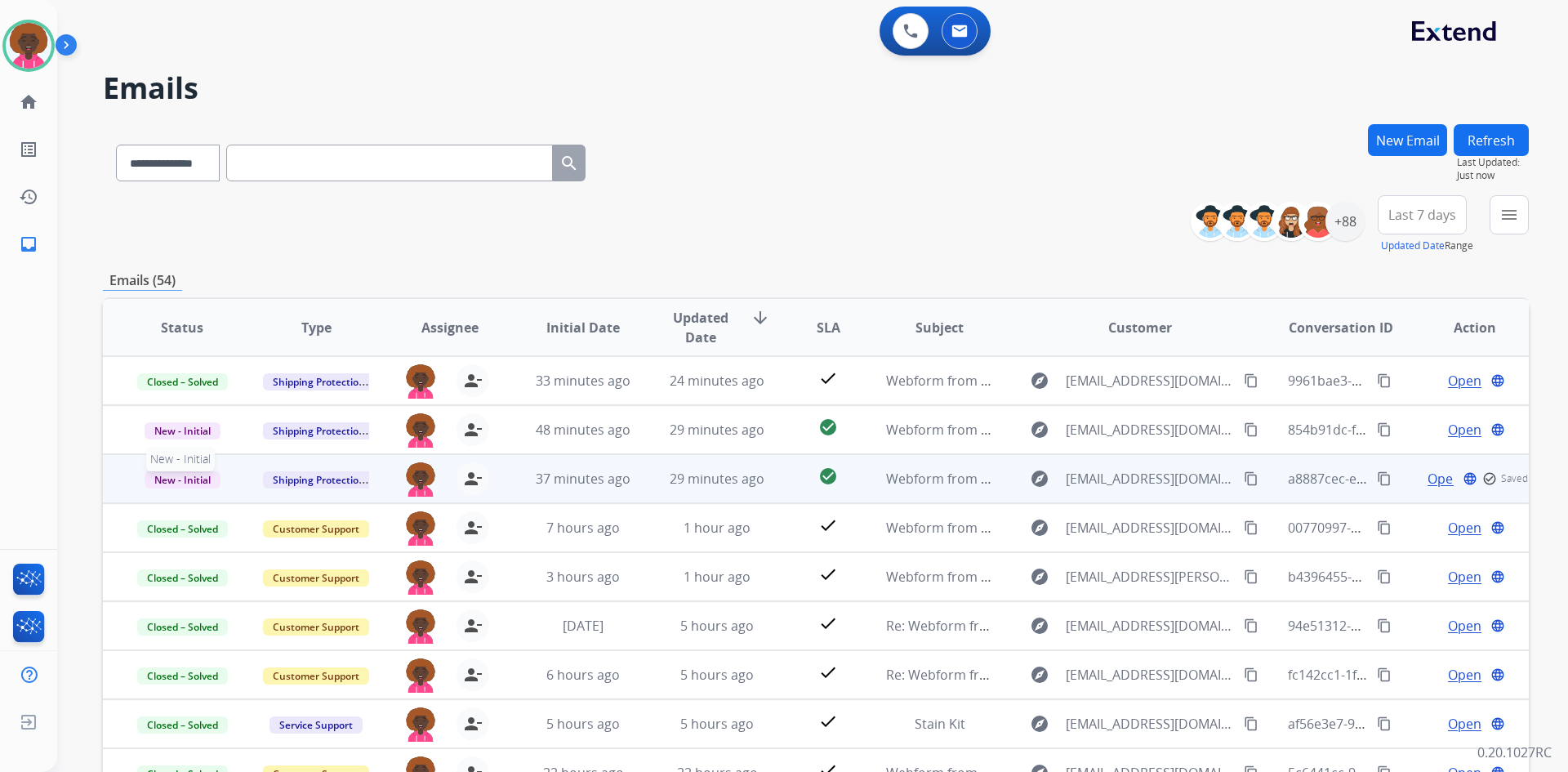
click at [200, 486] on span "New - Initial" at bounding box center [183, 480] width 76 height 17
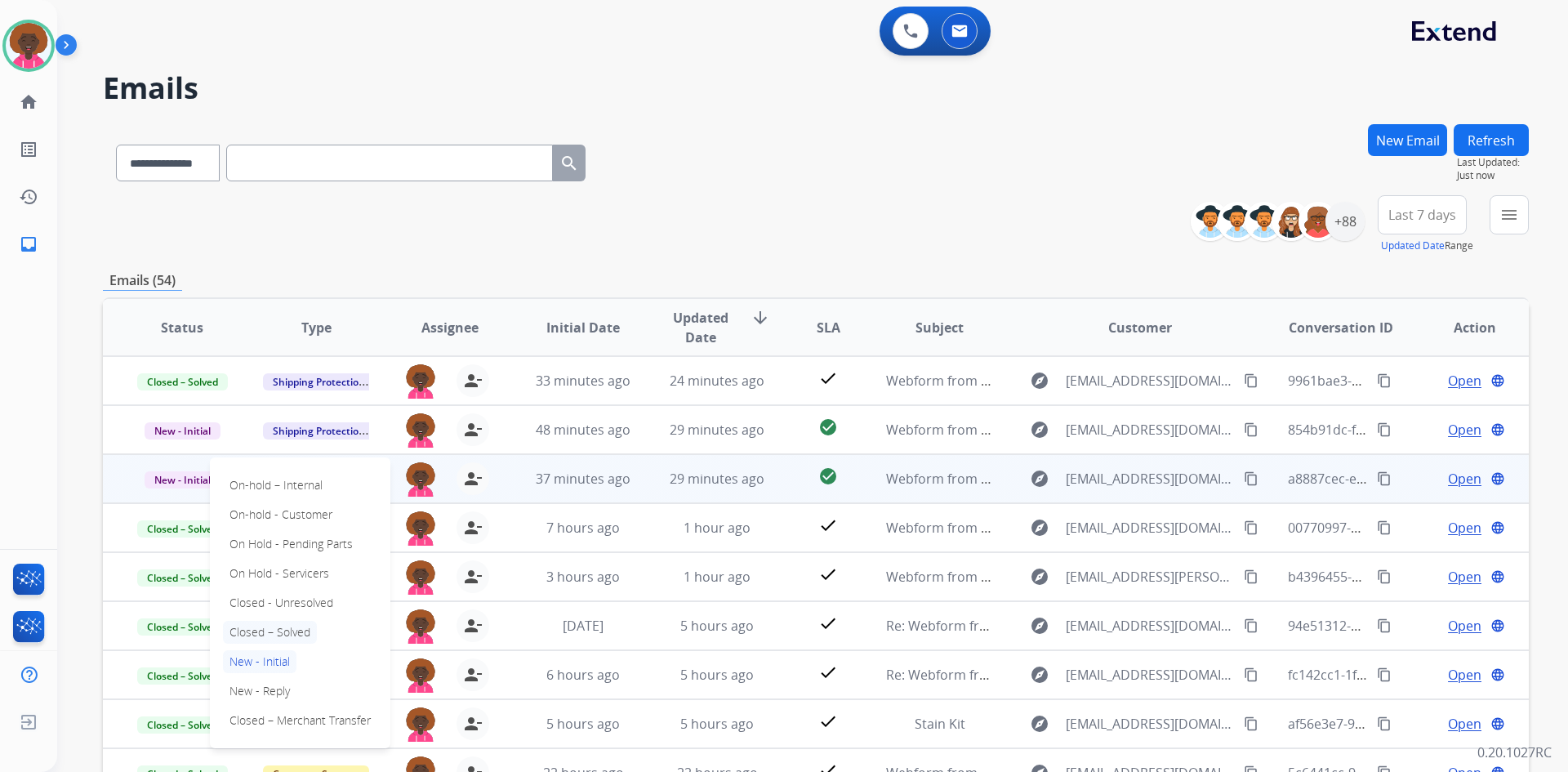
click at [310, 627] on p "Closed – Solved" at bounding box center [270, 631] width 94 height 23
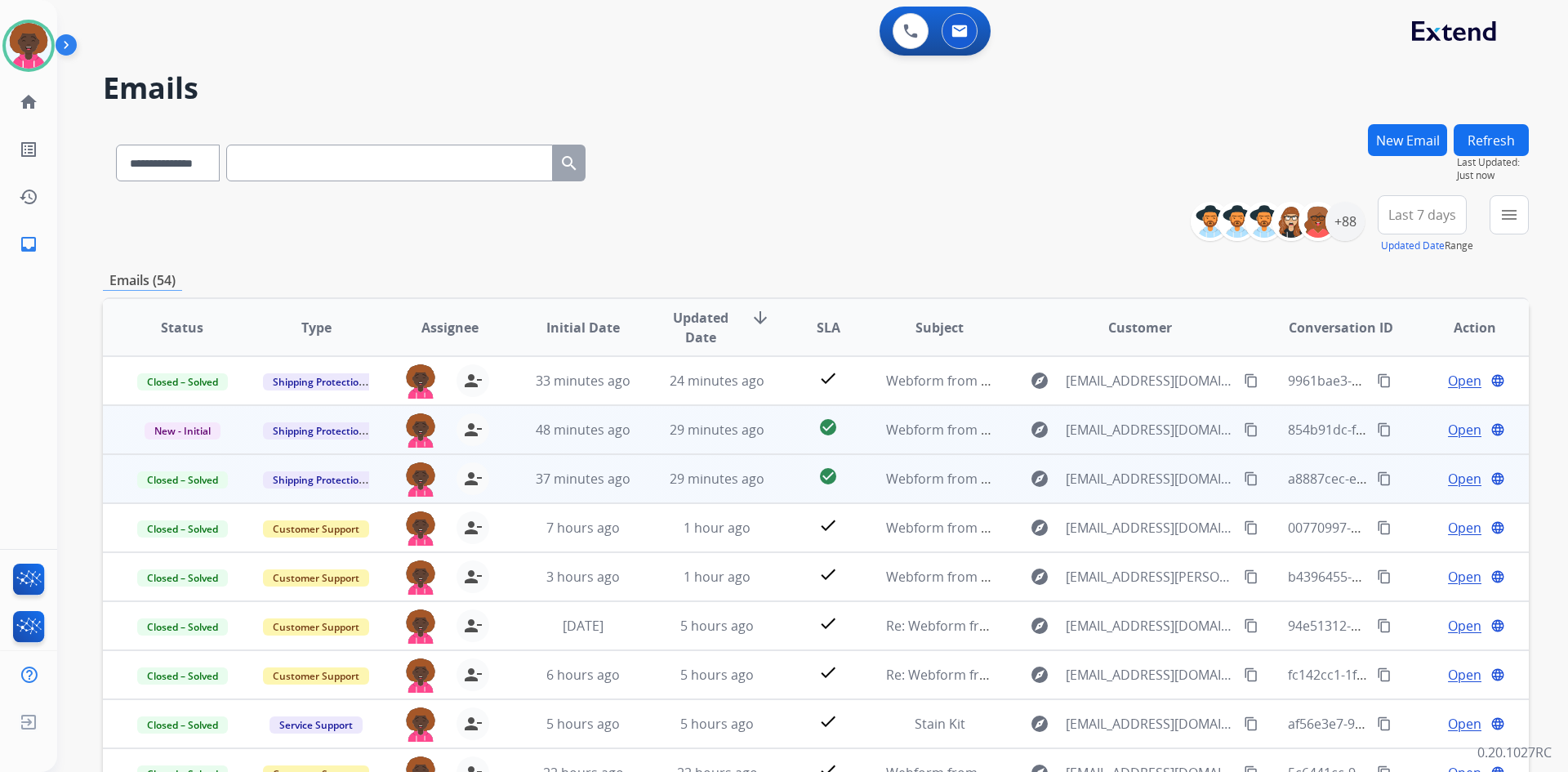
click at [1448, 425] on span "Open" at bounding box center [1465, 429] width 34 height 19
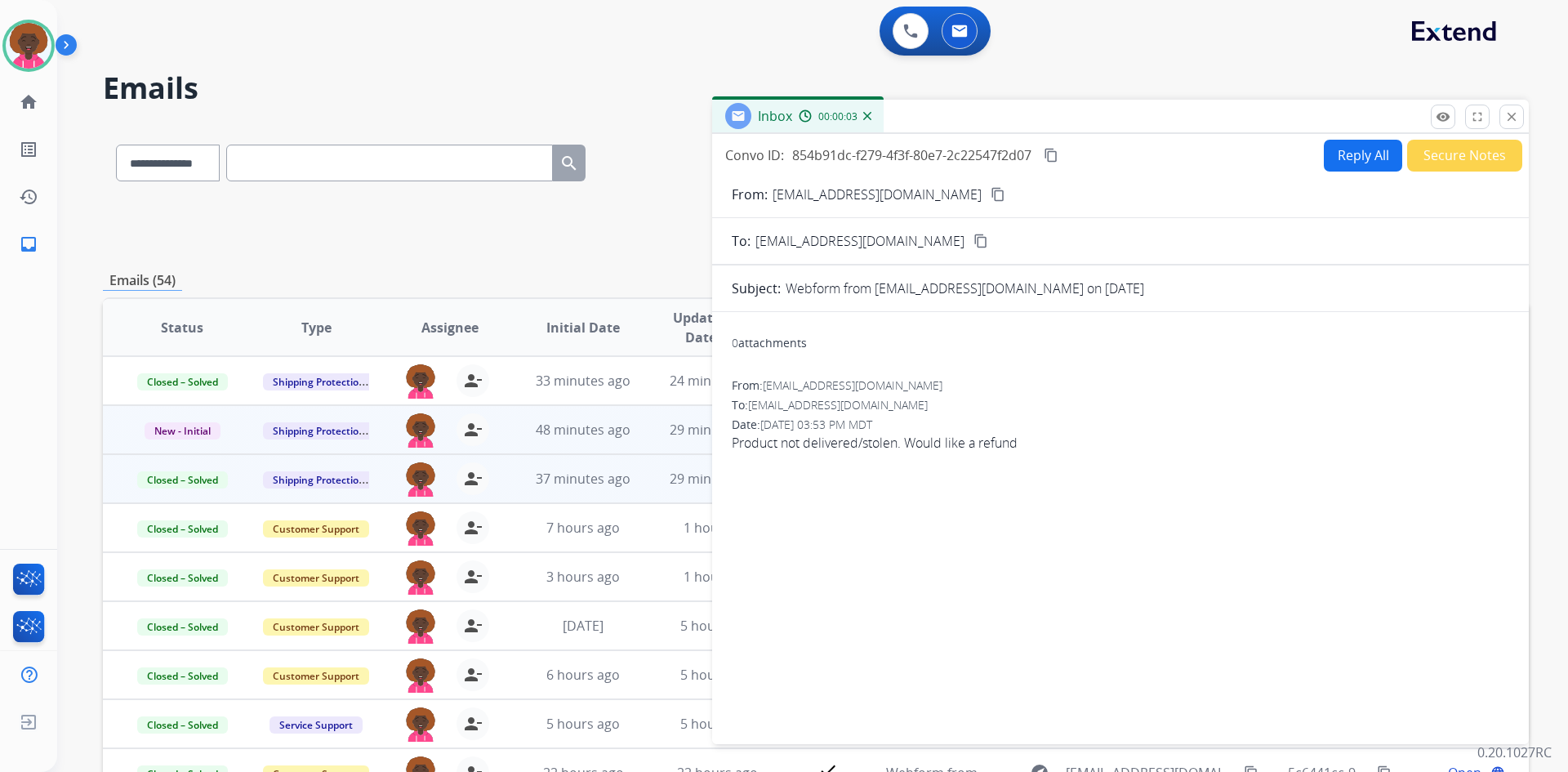
click at [1342, 165] on button "Reply All" at bounding box center [1364, 156] width 79 height 32
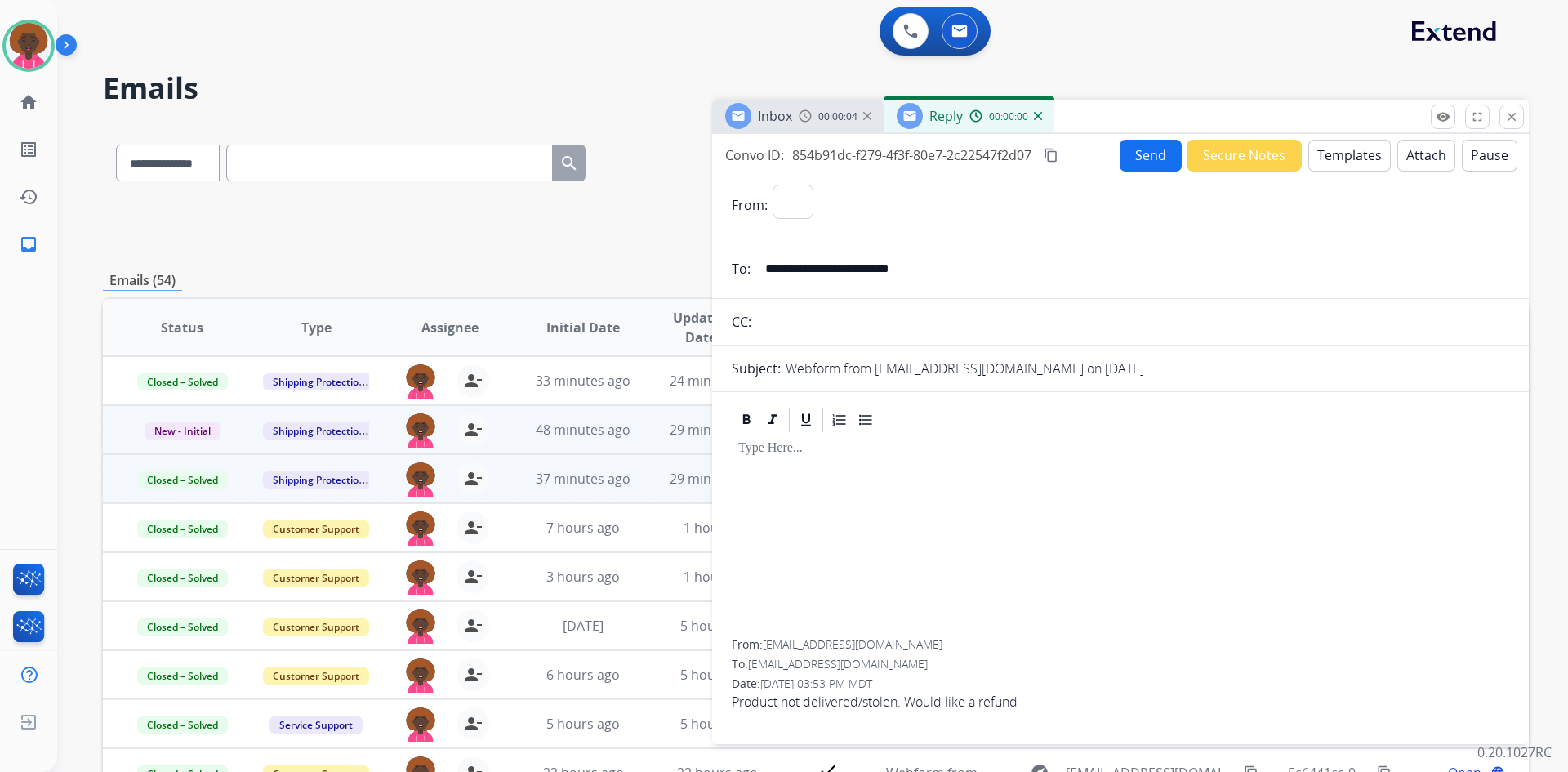
select select "**********"
click at [1344, 160] on button "Templates" at bounding box center [1349, 156] width 82 height 32
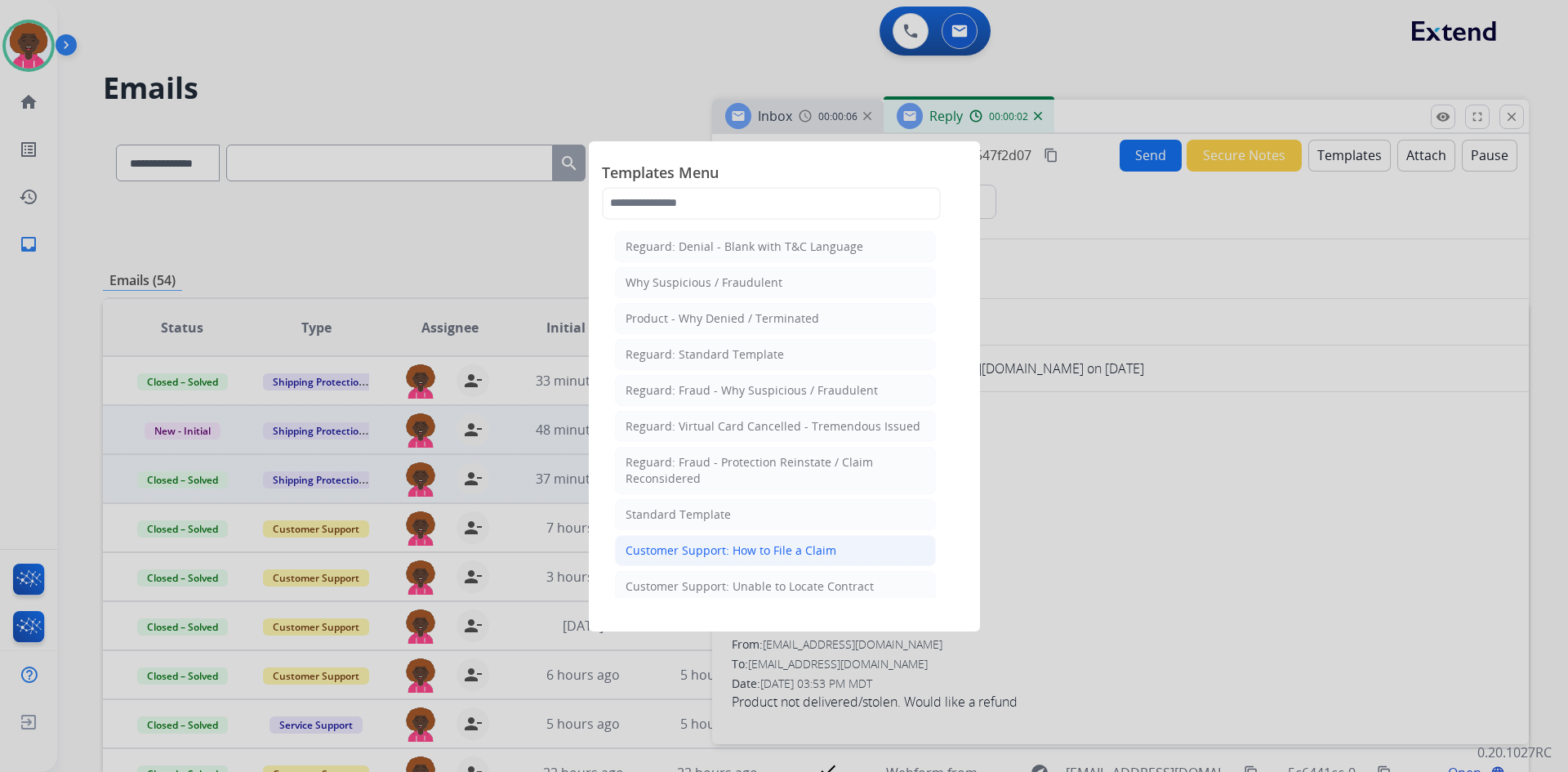
click at [815, 546] on div "Customer Support: How to File a Claim" at bounding box center [731, 551] width 211 height 17
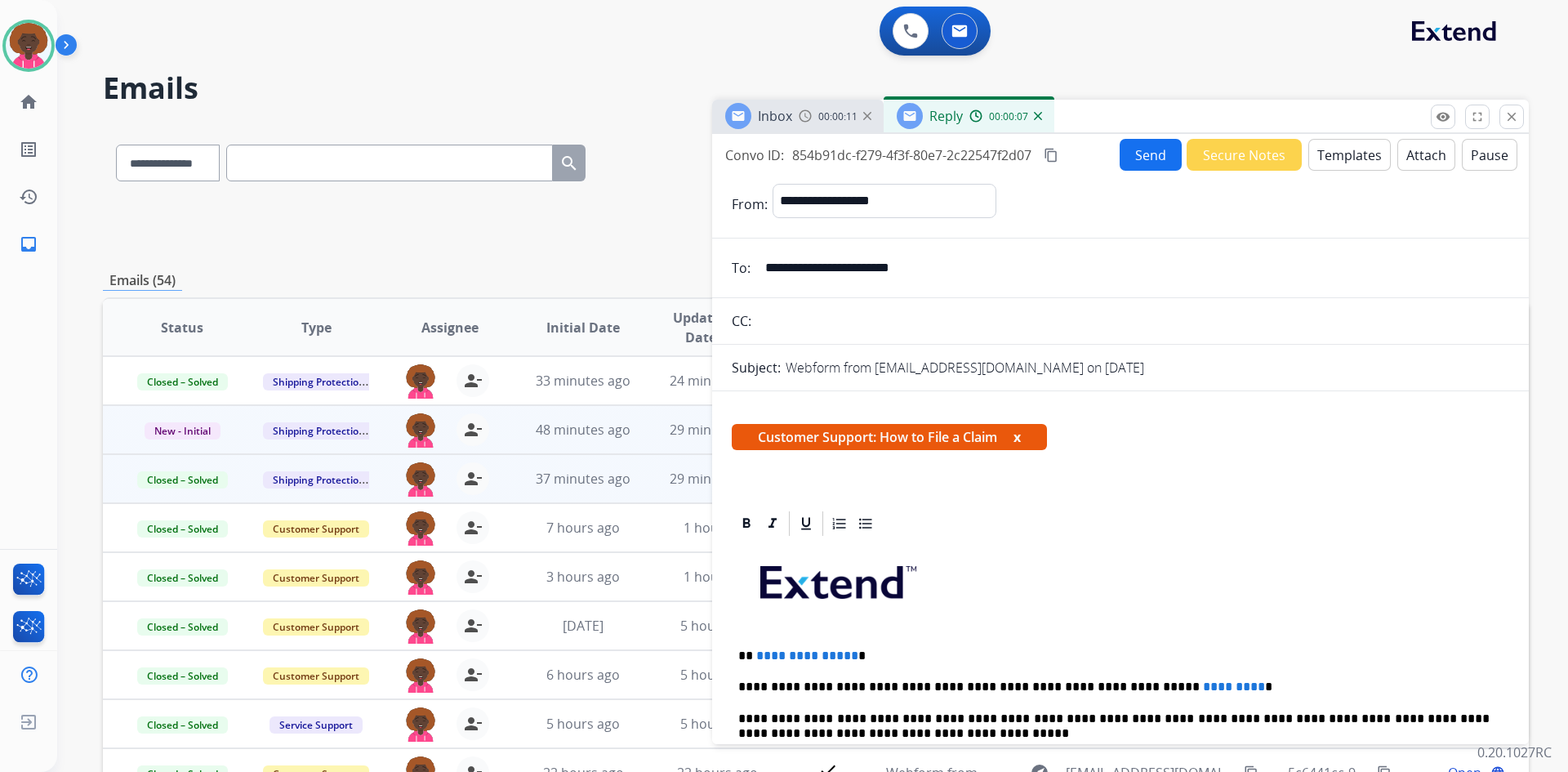
drag, startPoint x: 939, startPoint y: 265, endPoint x: 748, endPoint y: 238, distance: 192.9
click at [748, 238] on form "**********" at bounding box center [1120, 653] width 817 height 965
drag, startPoint x: 848, startPoint y: 655, endPoint x: 754, endPoint y: 652, distance: 94.0
click at [754, 652] on p "**********" at bounding box center [1114, 656] width 751 height 15
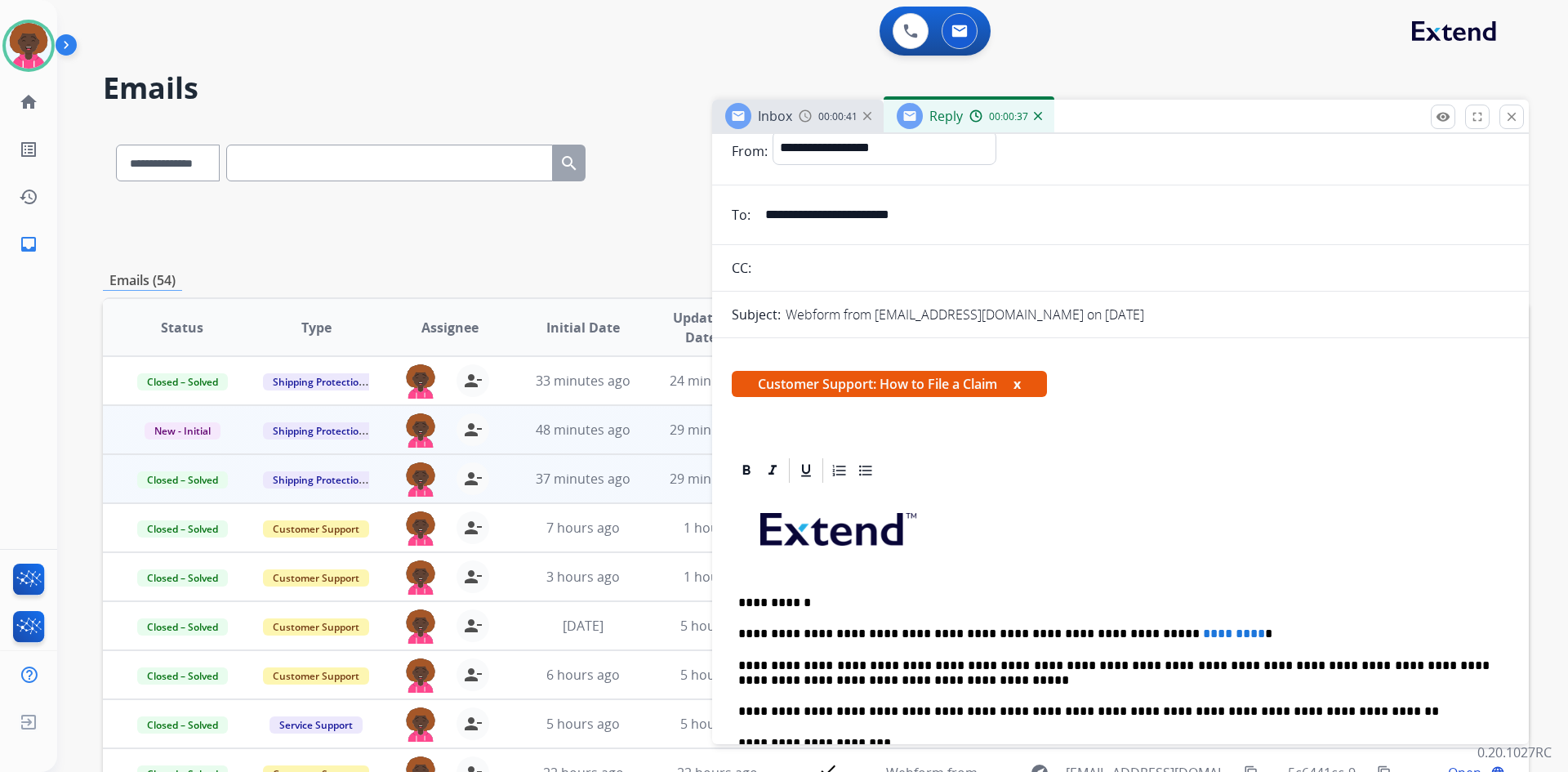
scroll to position [82, 0]
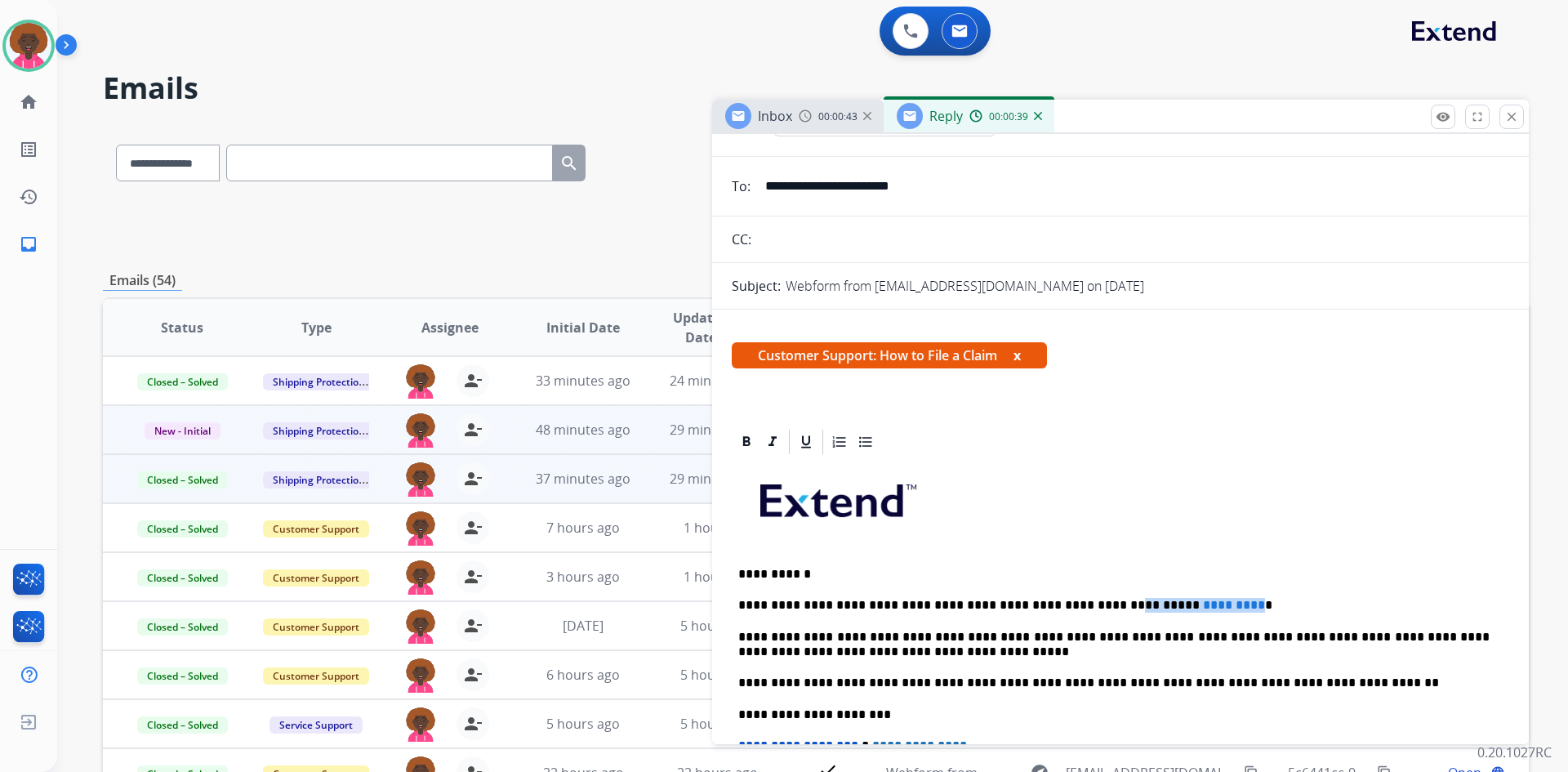
drag, startPoint x: 1184, startPoint y: 603, endPoint x: 1069, endPoint y: 598, distance: 115.1
click at [1069, 598] on p "**********" at bounding box center [1114, 605] width 751 height 15
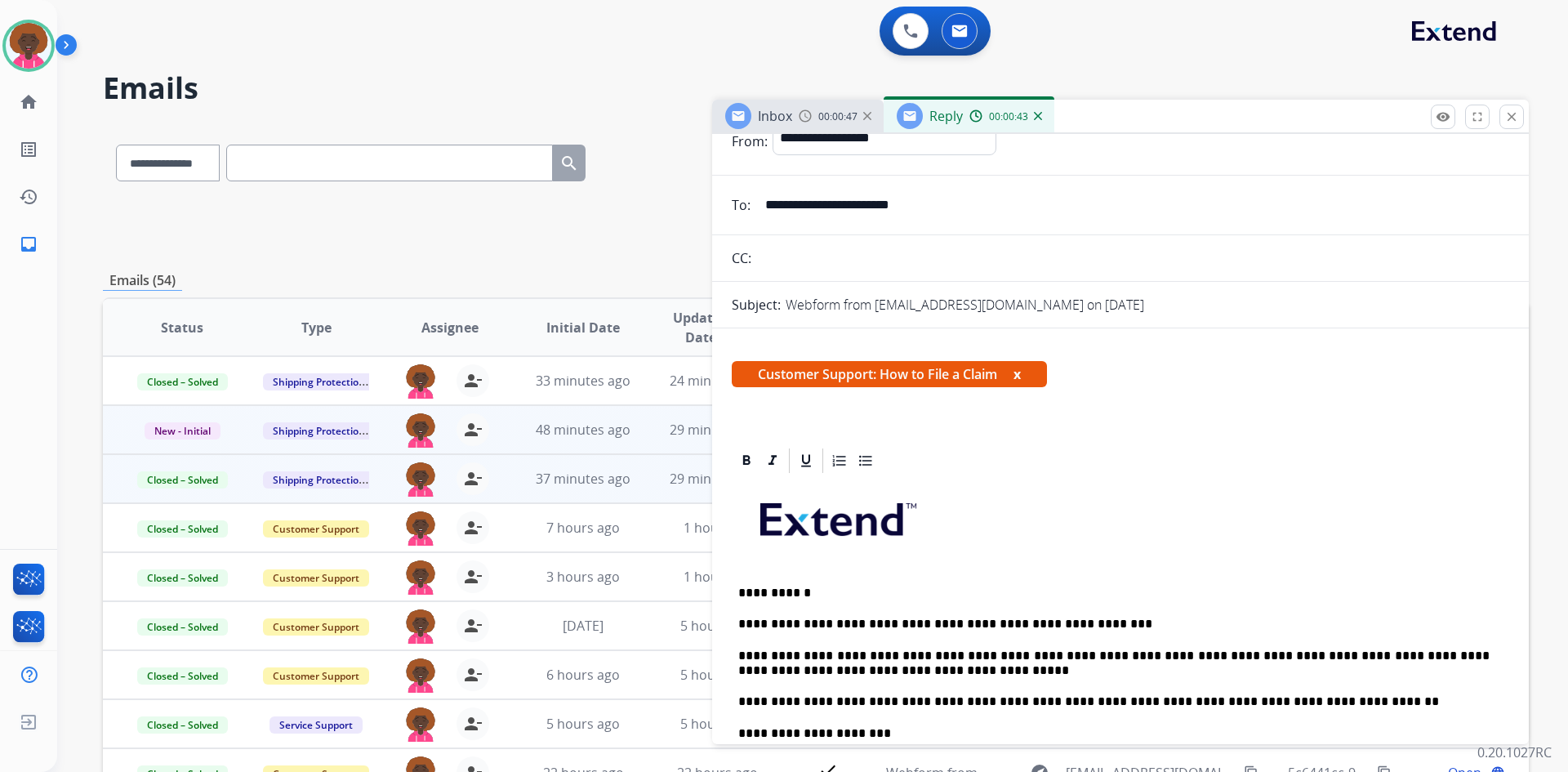
scroll to position [0, 0]
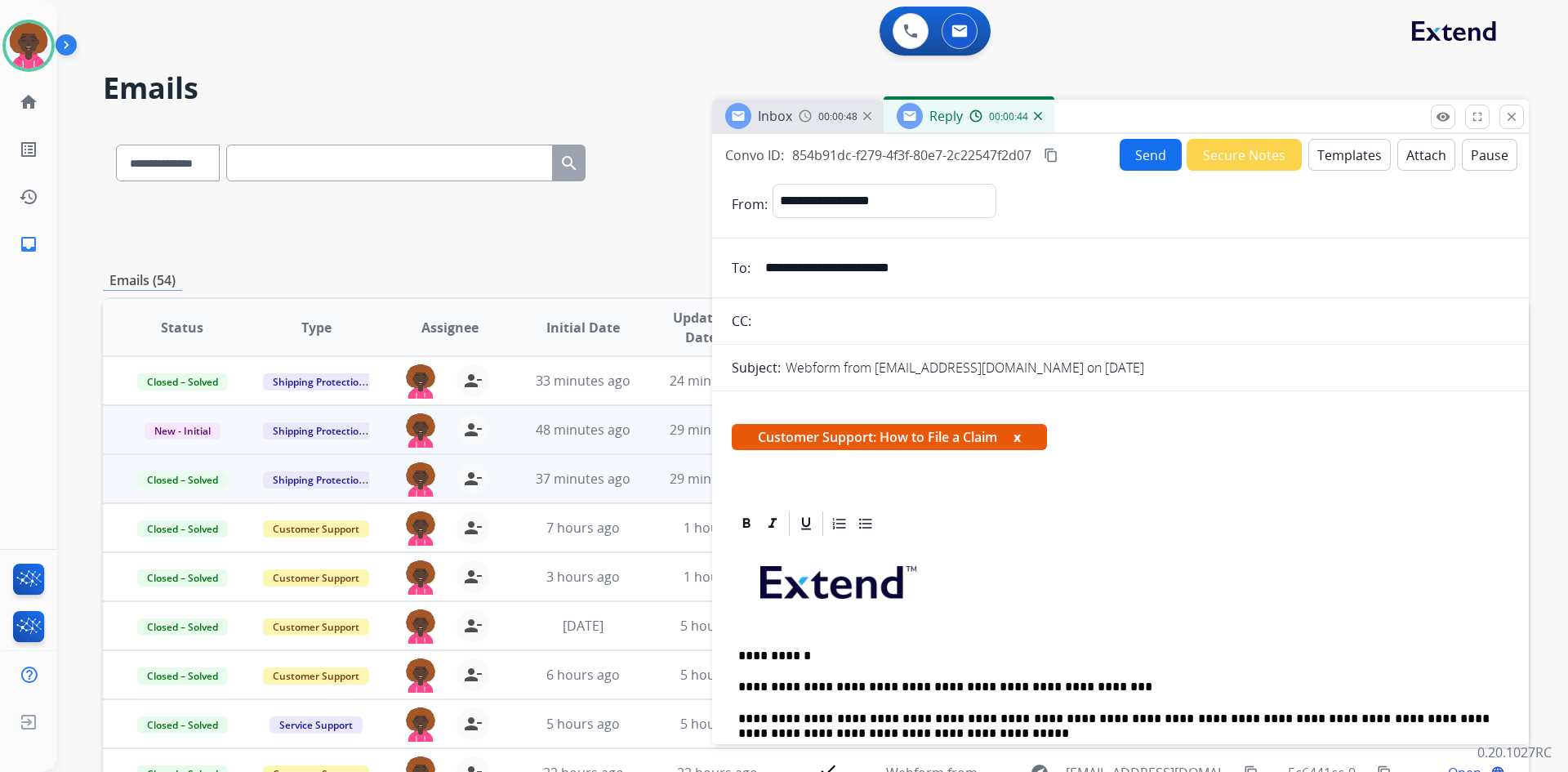
click at [1122, 150] on button "Send" at bounding box center [1151, 155] width 62 height 32
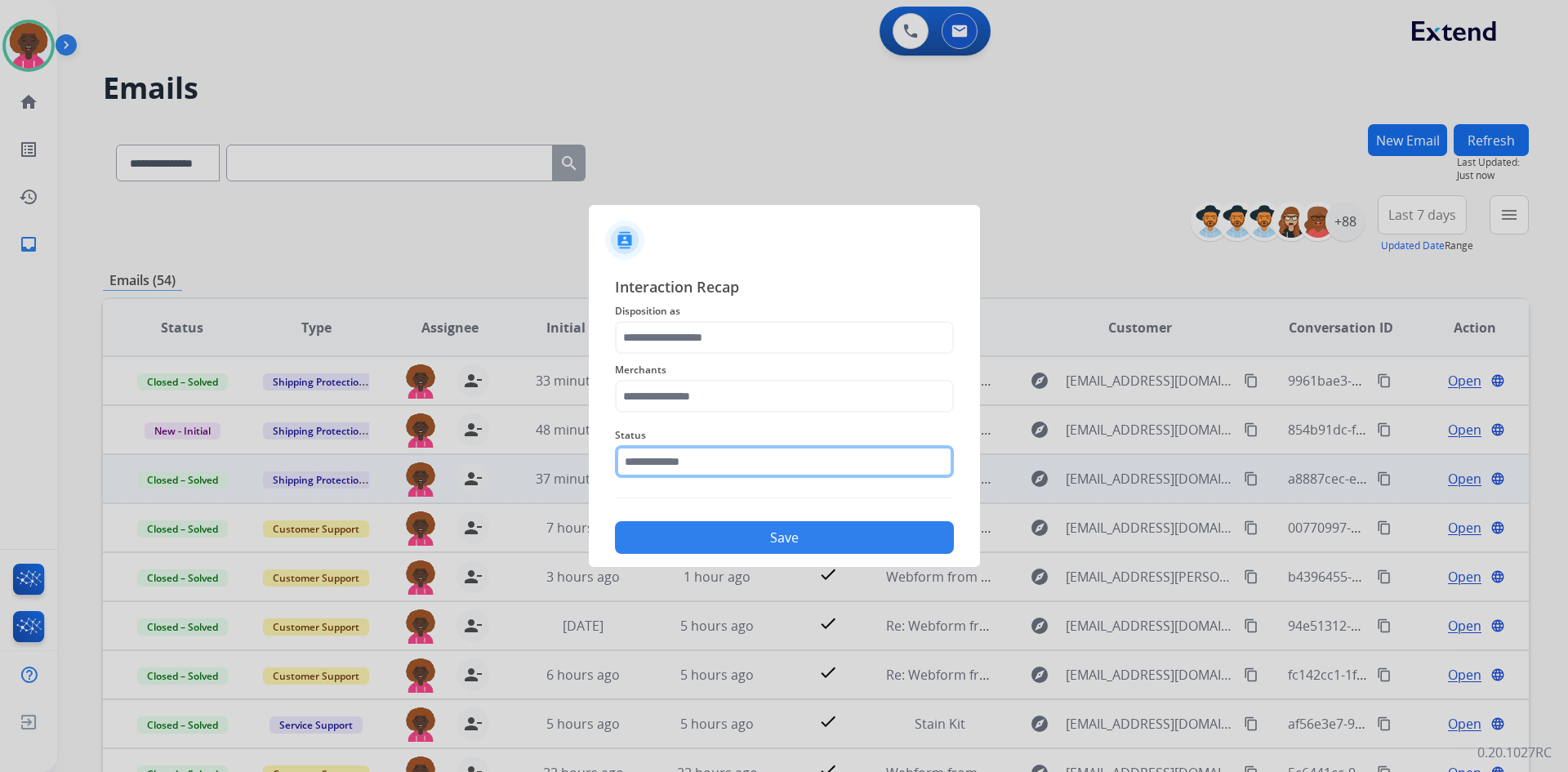
click at [695, 461] on input "text" at bounding box center [784, 461] width 339 height 33
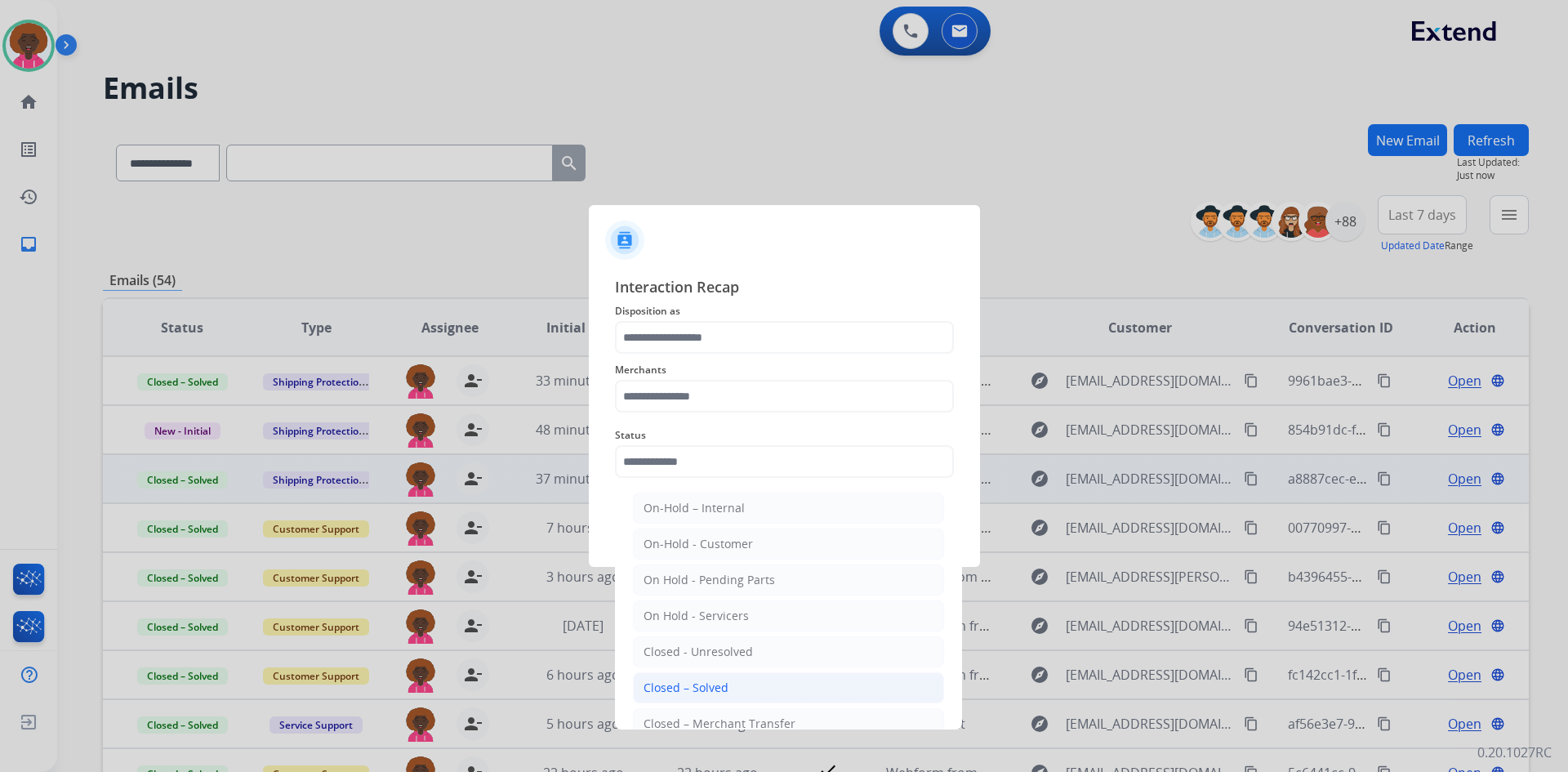
click at [725, 687] on div "Closed – Solved" at bounding box center [685, 687] width 85 height 17
type input "**********"
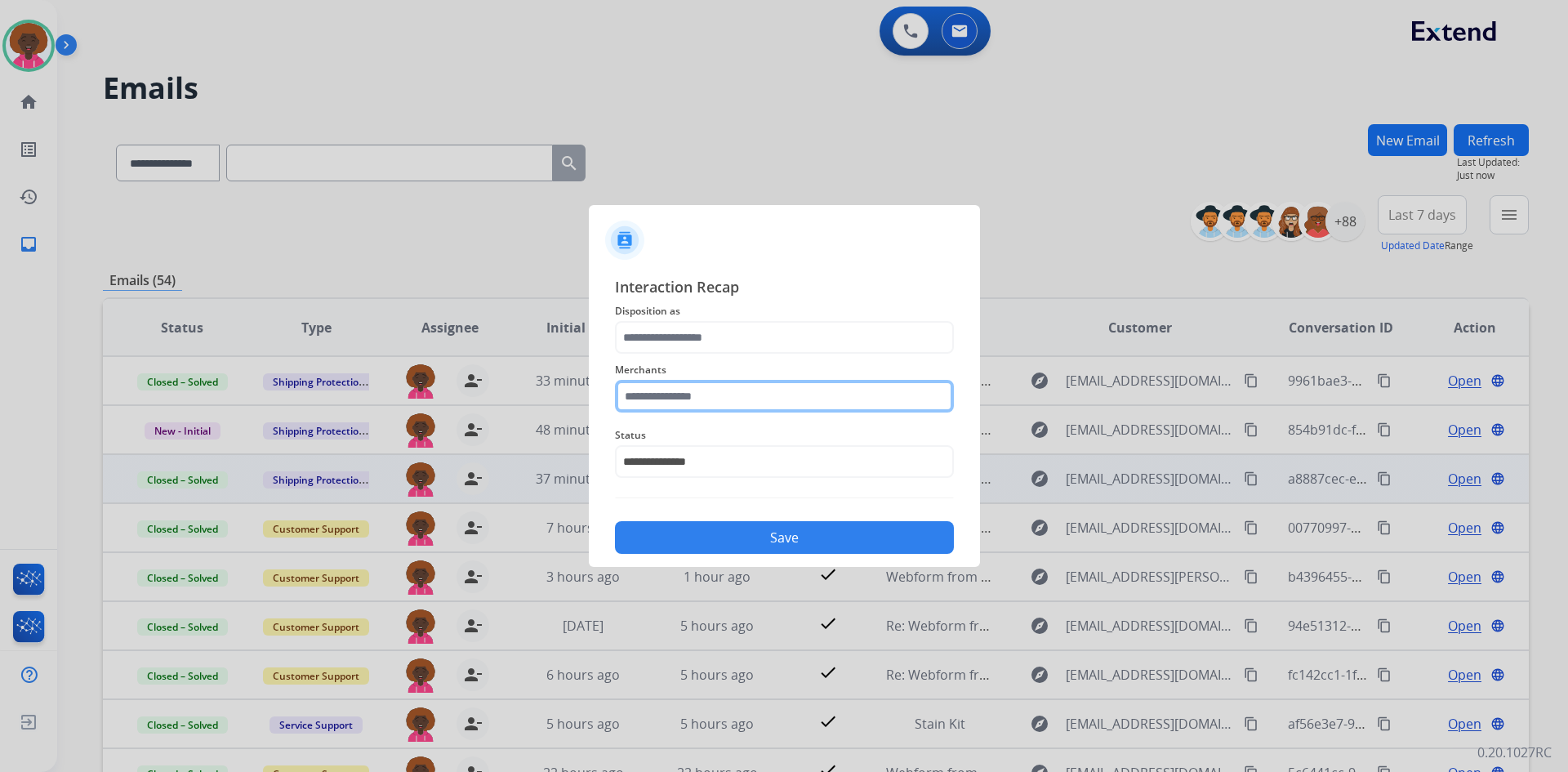
click at [669, 406] on input "text" at bounding box center [784, 395] width 339 height 33
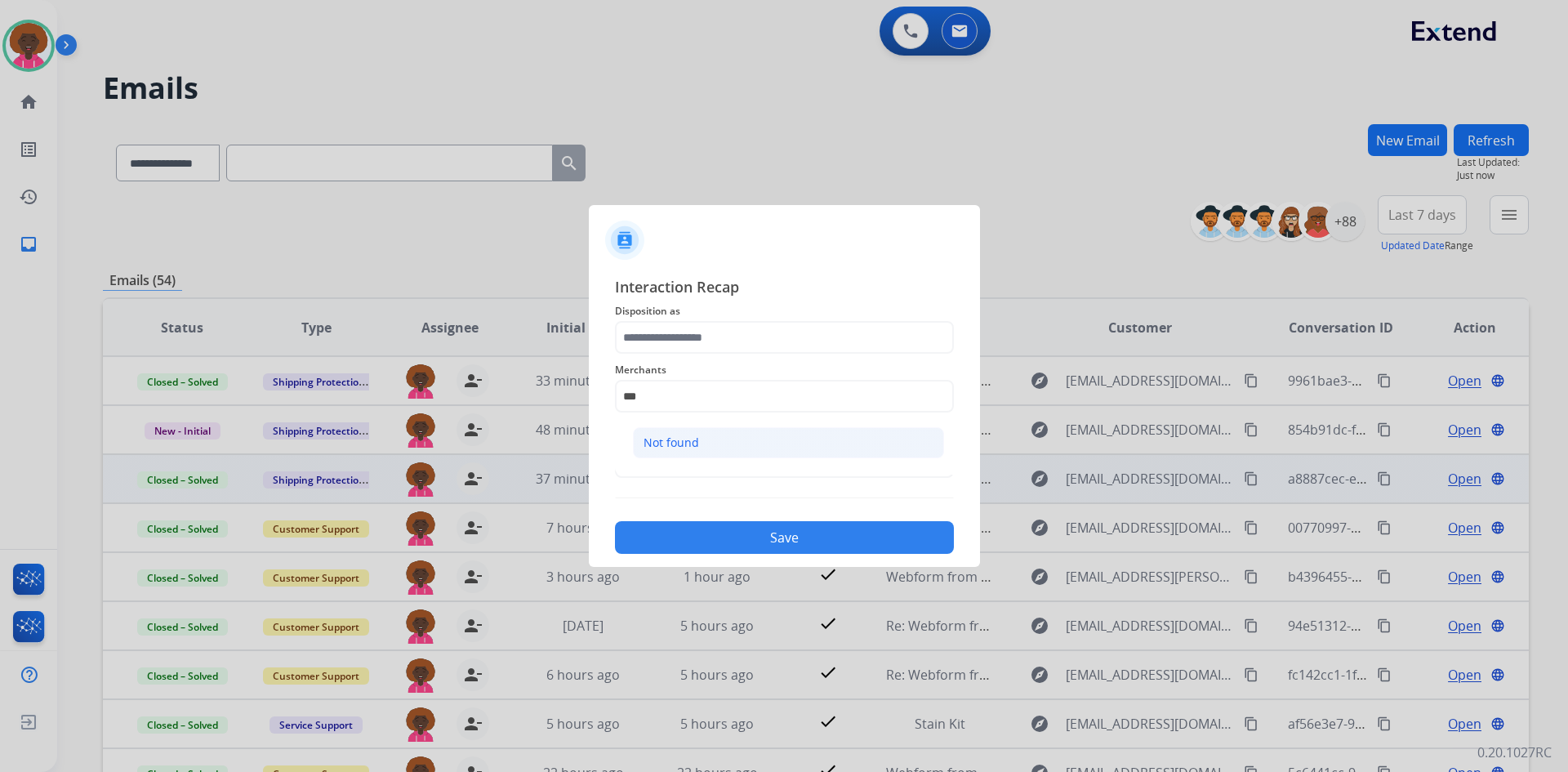
click at [667, 446] on div "Not found" at bounding box center [671, 443] width 55 height 17
type input "*********"
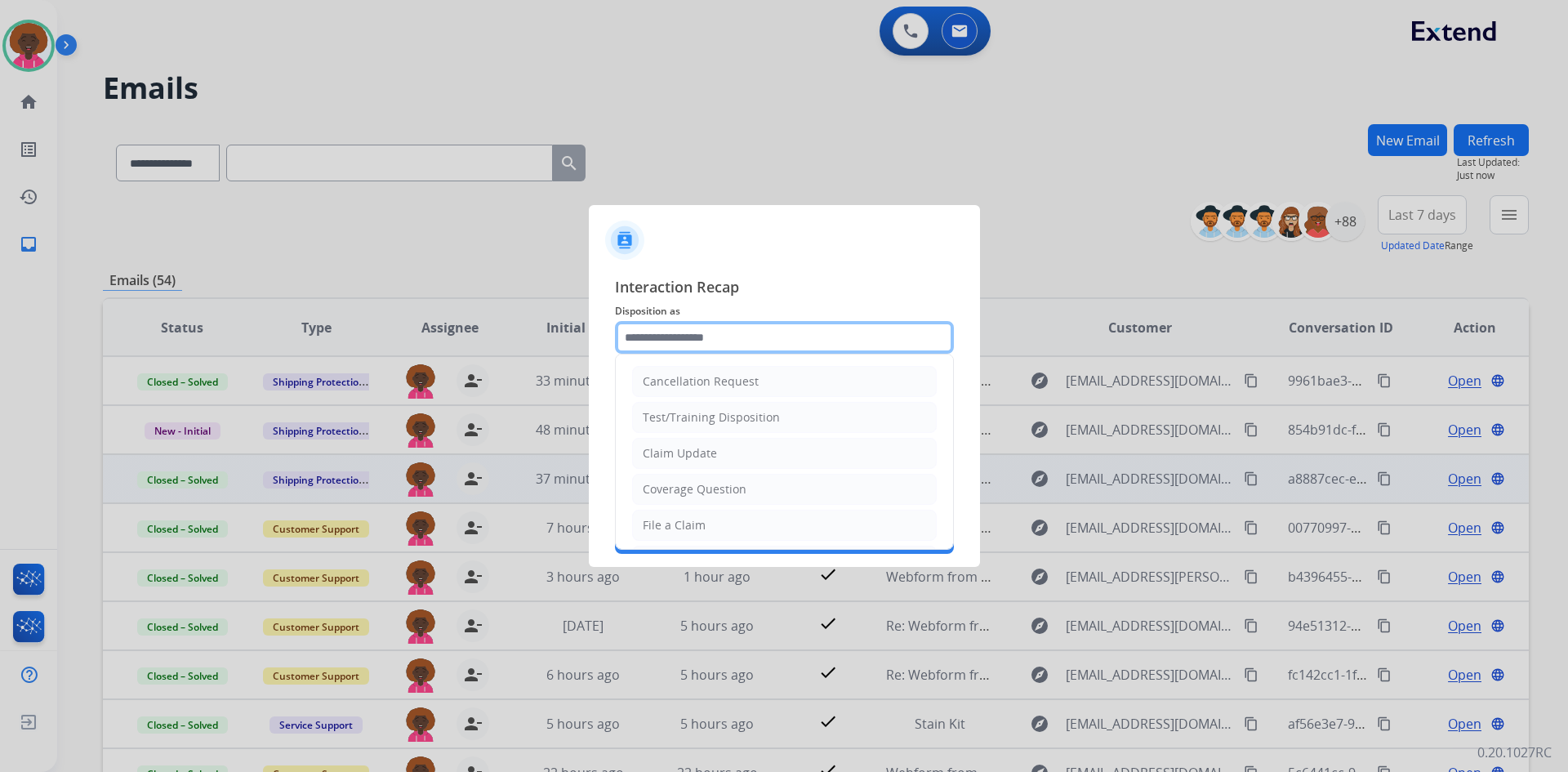
click at [695, 334] on input "text" at bounding box center [784, 337] width 339 height 33
click at [731, 517] on li "File a Claim" at bounding box center [785, 525] width 305 height 31
type input "**********"
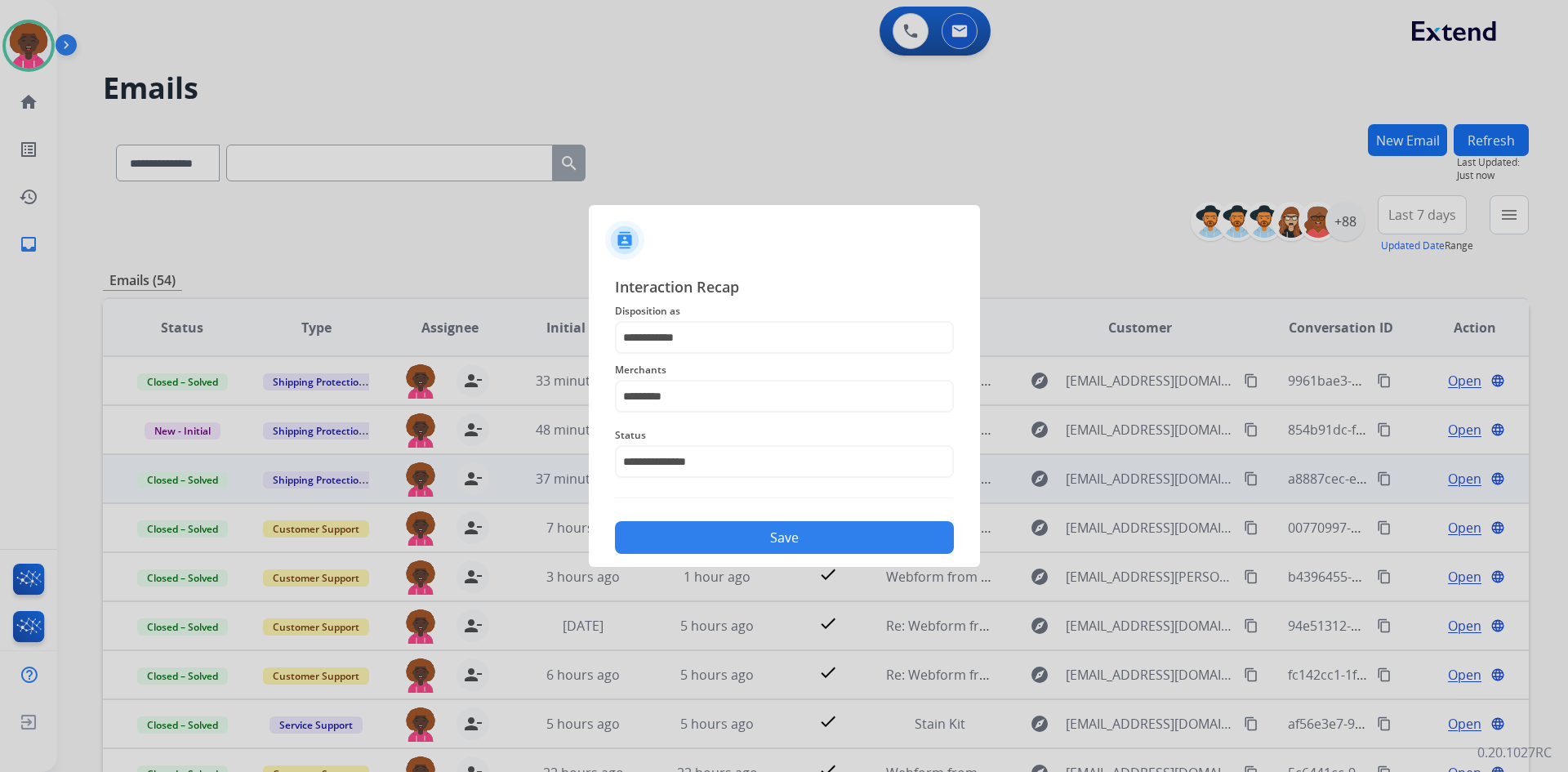
click at [786, 548] on button "Save" at bounding box center [784, 537] width 339 height 33
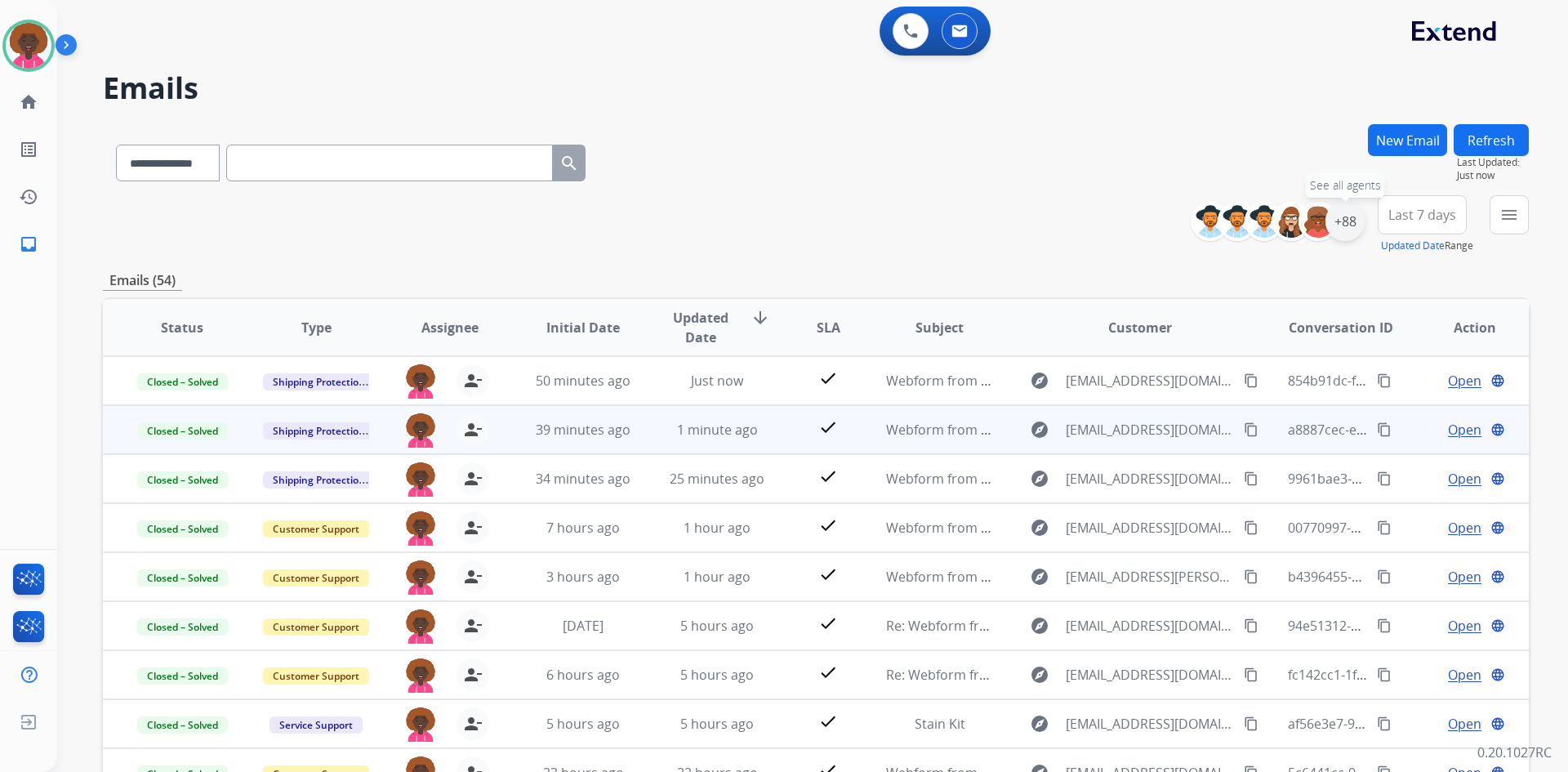
click at [1349, 225] on div "+88" at bounding box center [1345, 221] width 39 height 39
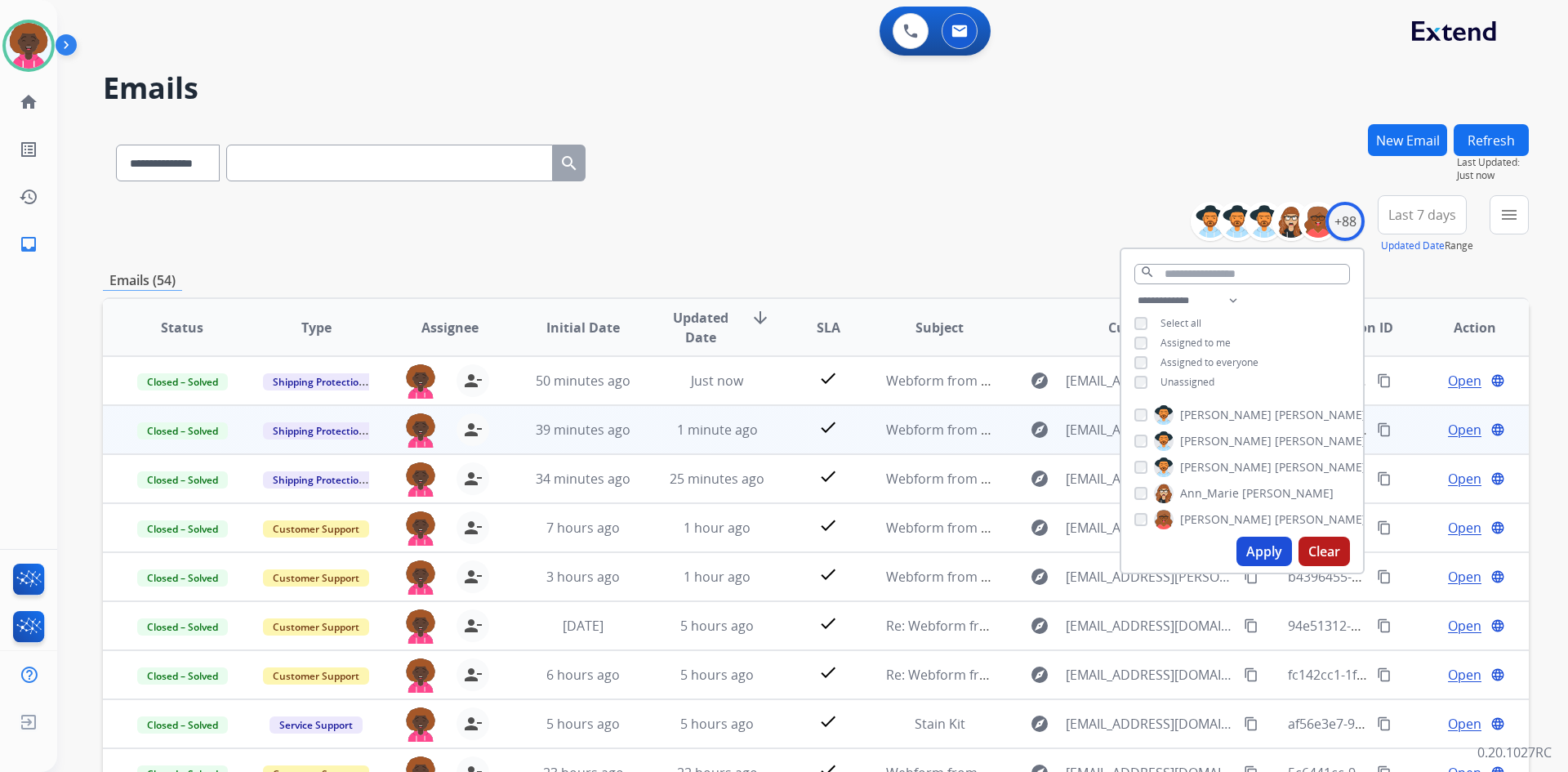
click at [1155, 379] on div "Unassigned" at bounding box center [1175, 383] width 80 height 13
click at [1248, 558] on button "Apply" at bounding box center [1265, 551] width 55 height 29
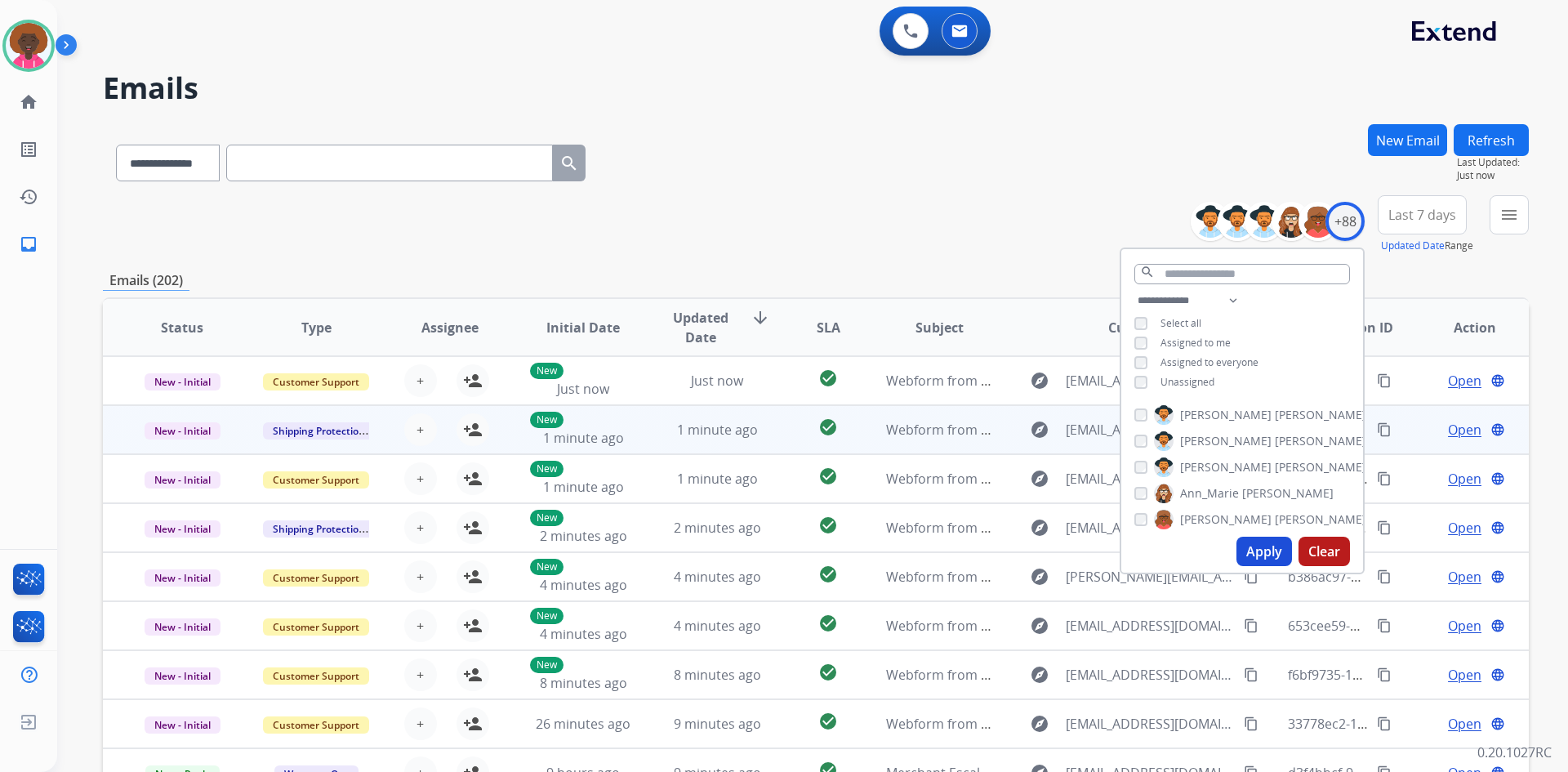
scroll to position [2, 0]
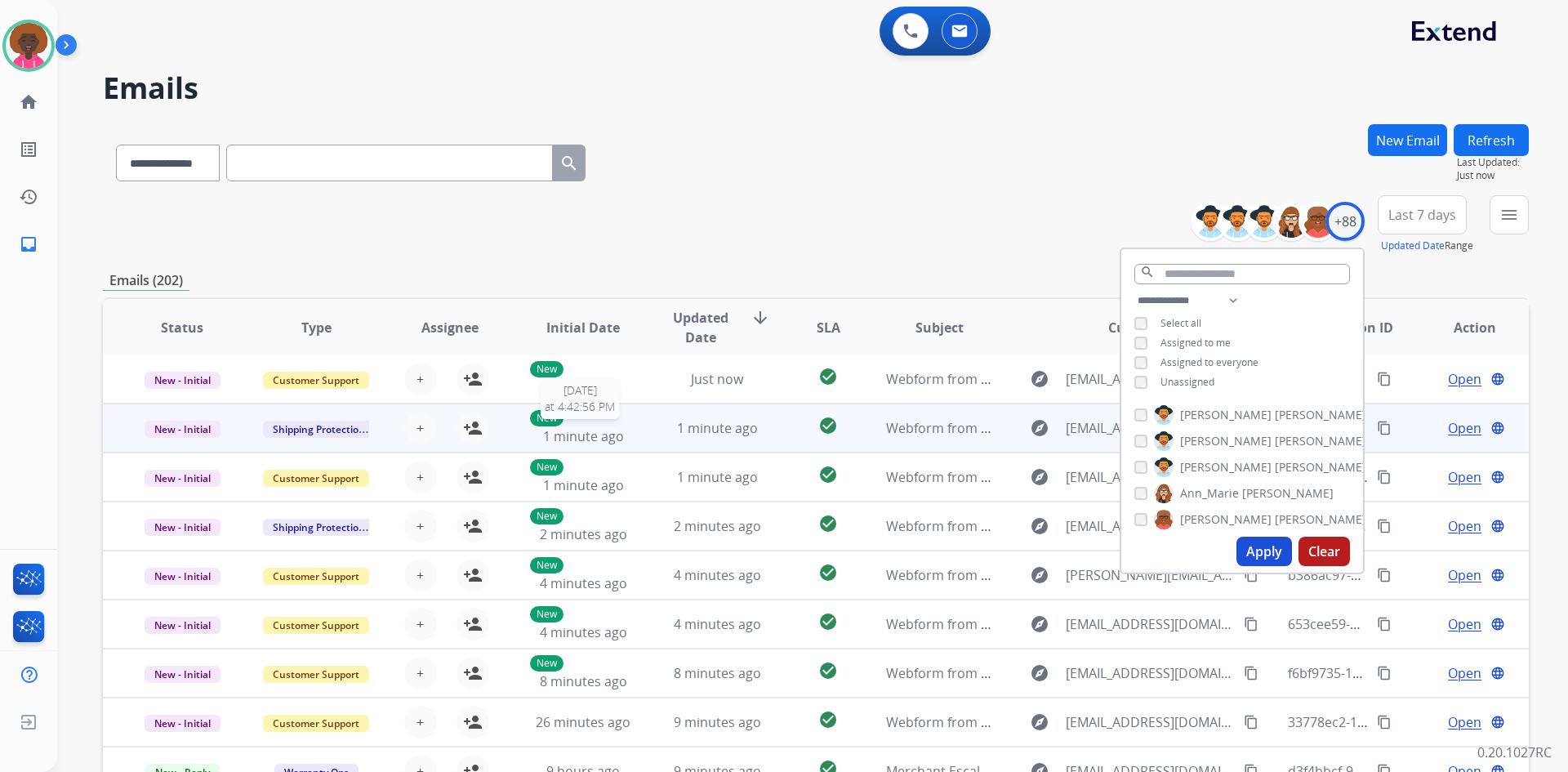
click at [564, 424] on div "New 1 minute ago" at bounding box center [584, 428] width 107 height 36
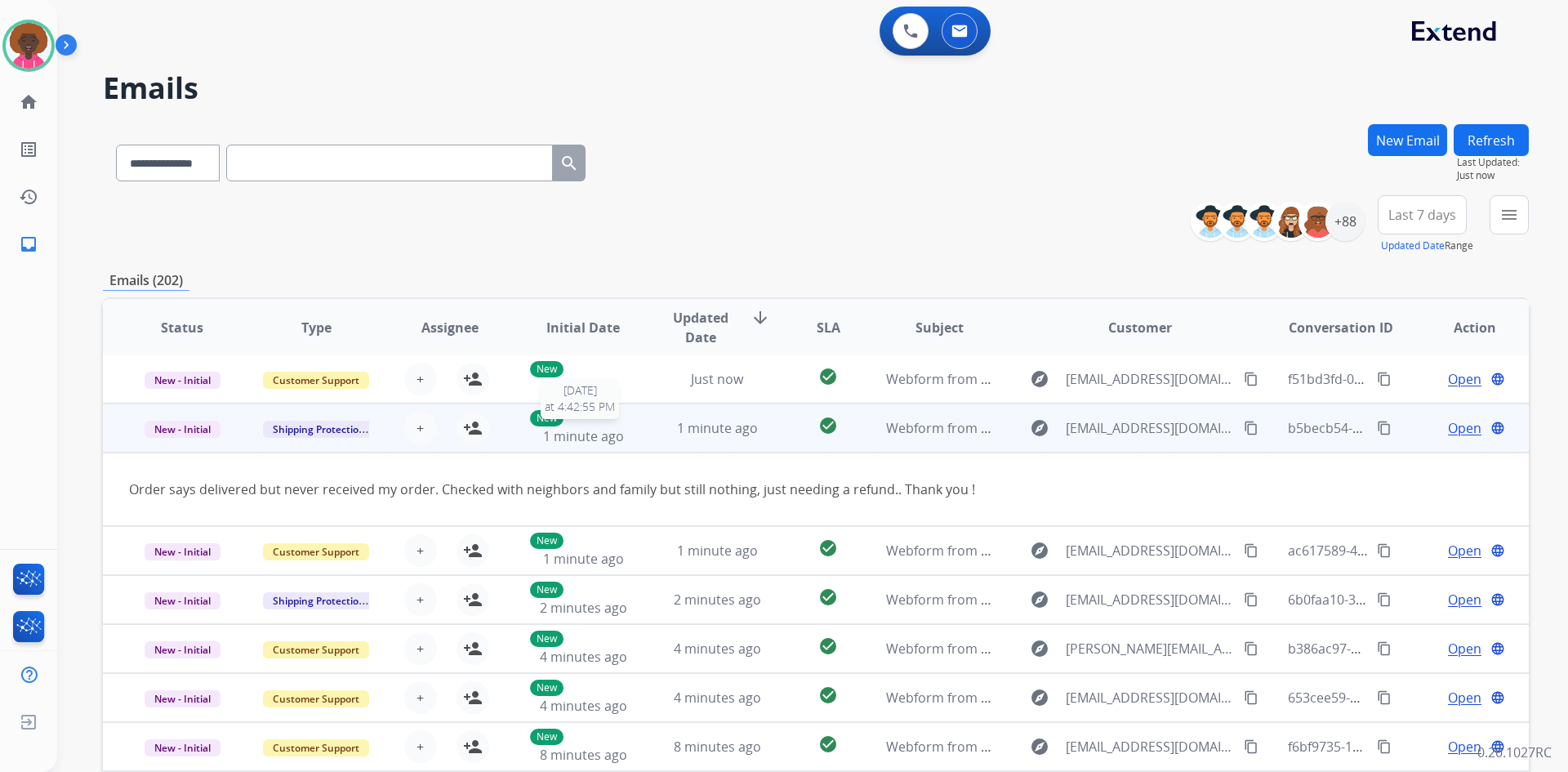
scroll to position [49, 0]
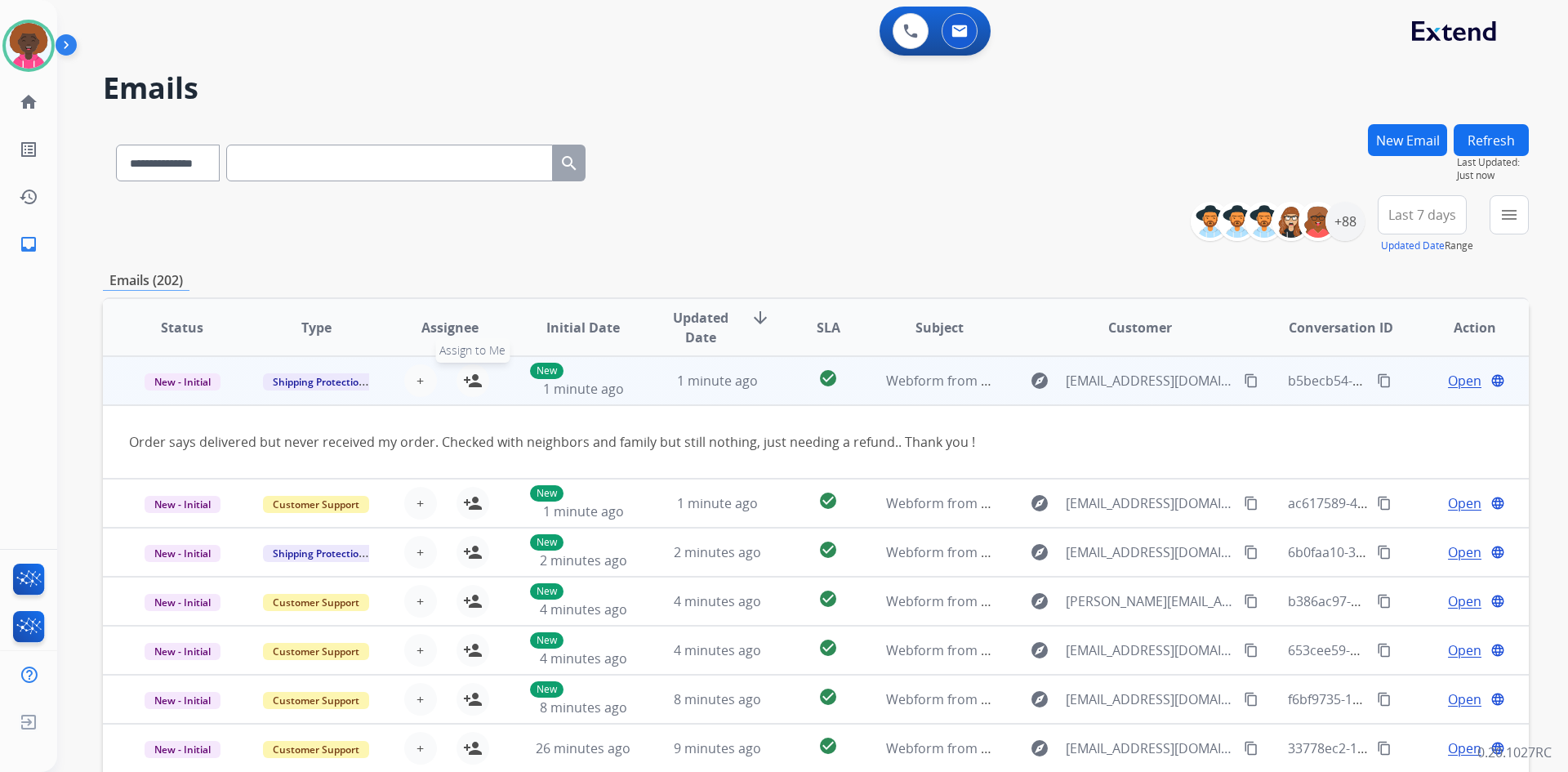
click at [480, 381] on button "person_add Assign to Me" at bounding box center [472, 380] width 33 height 33
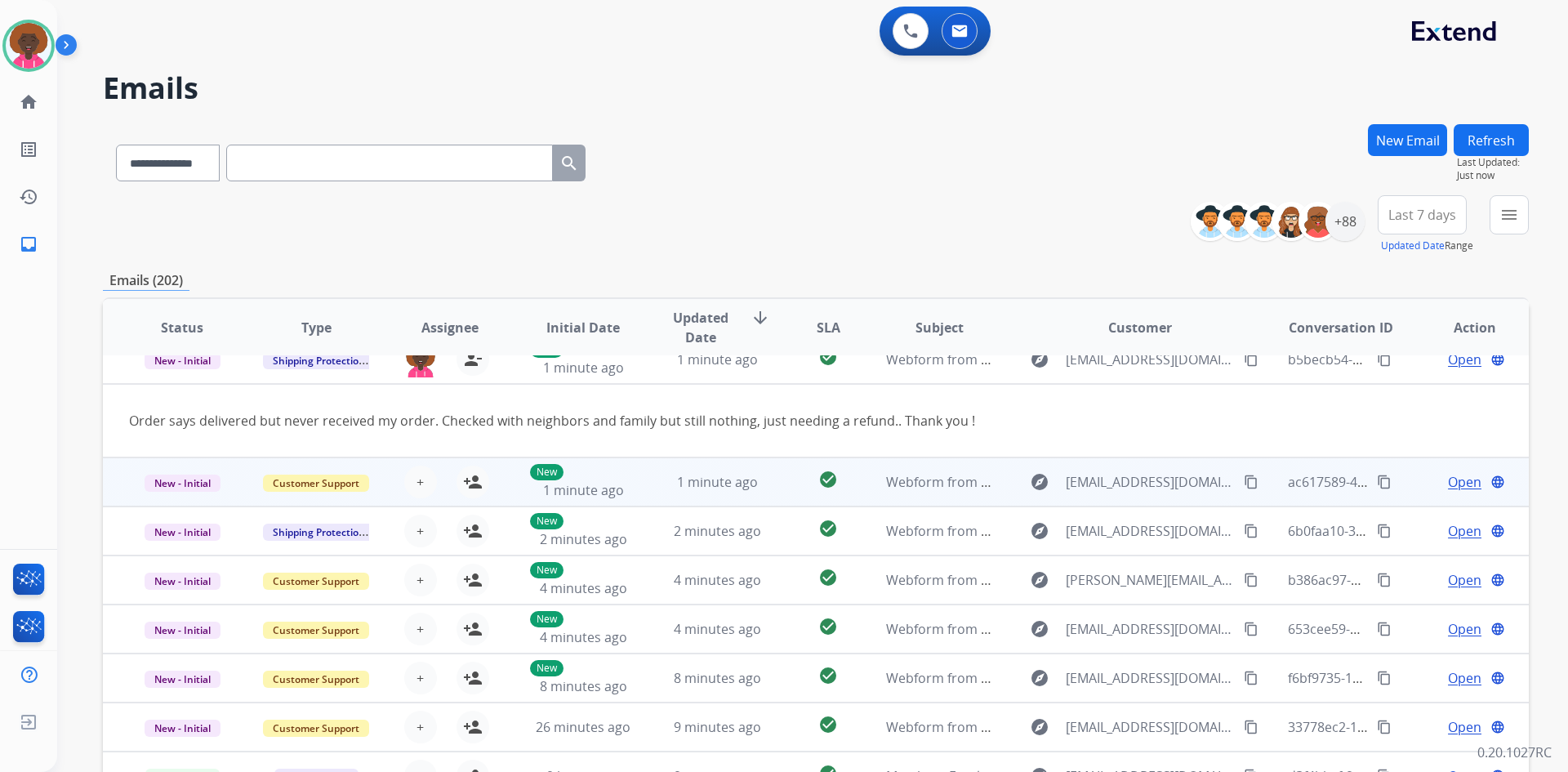
scroll to position [75, 0]
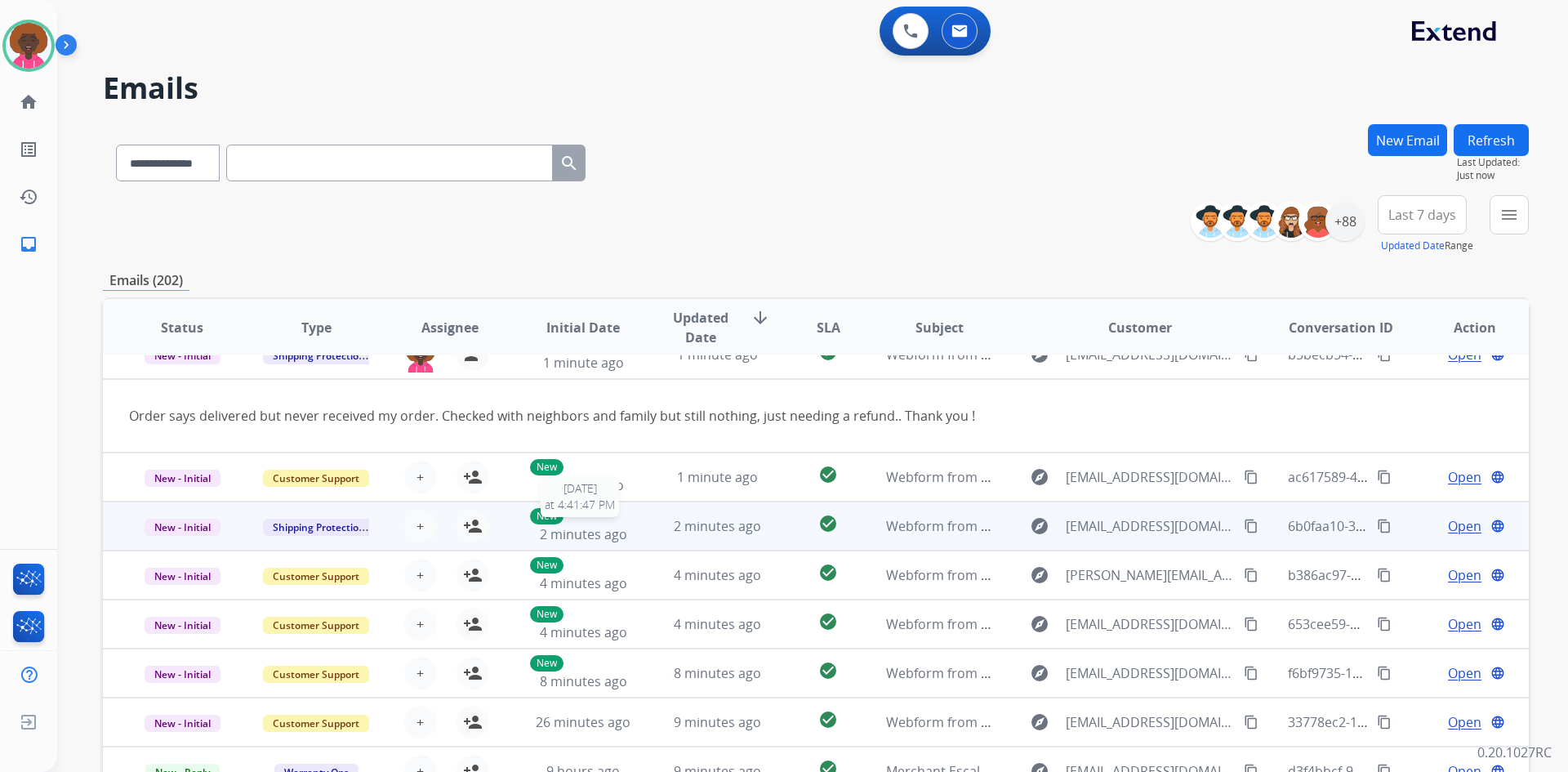
click at [570, 525] on span "2 minutes ago" at bounding box center [584, 533] width 87 height 18
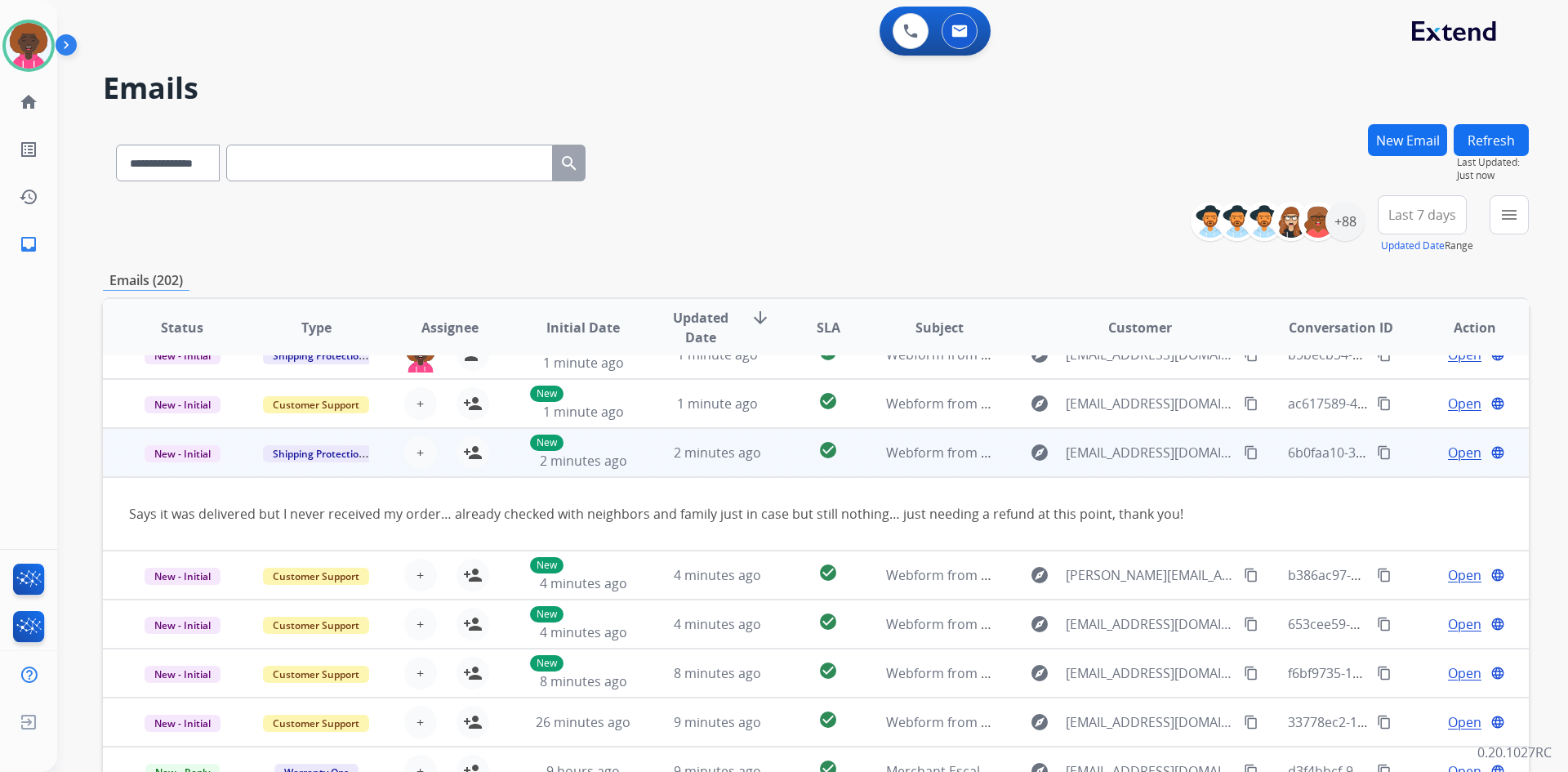
scroll to position [0, 0]
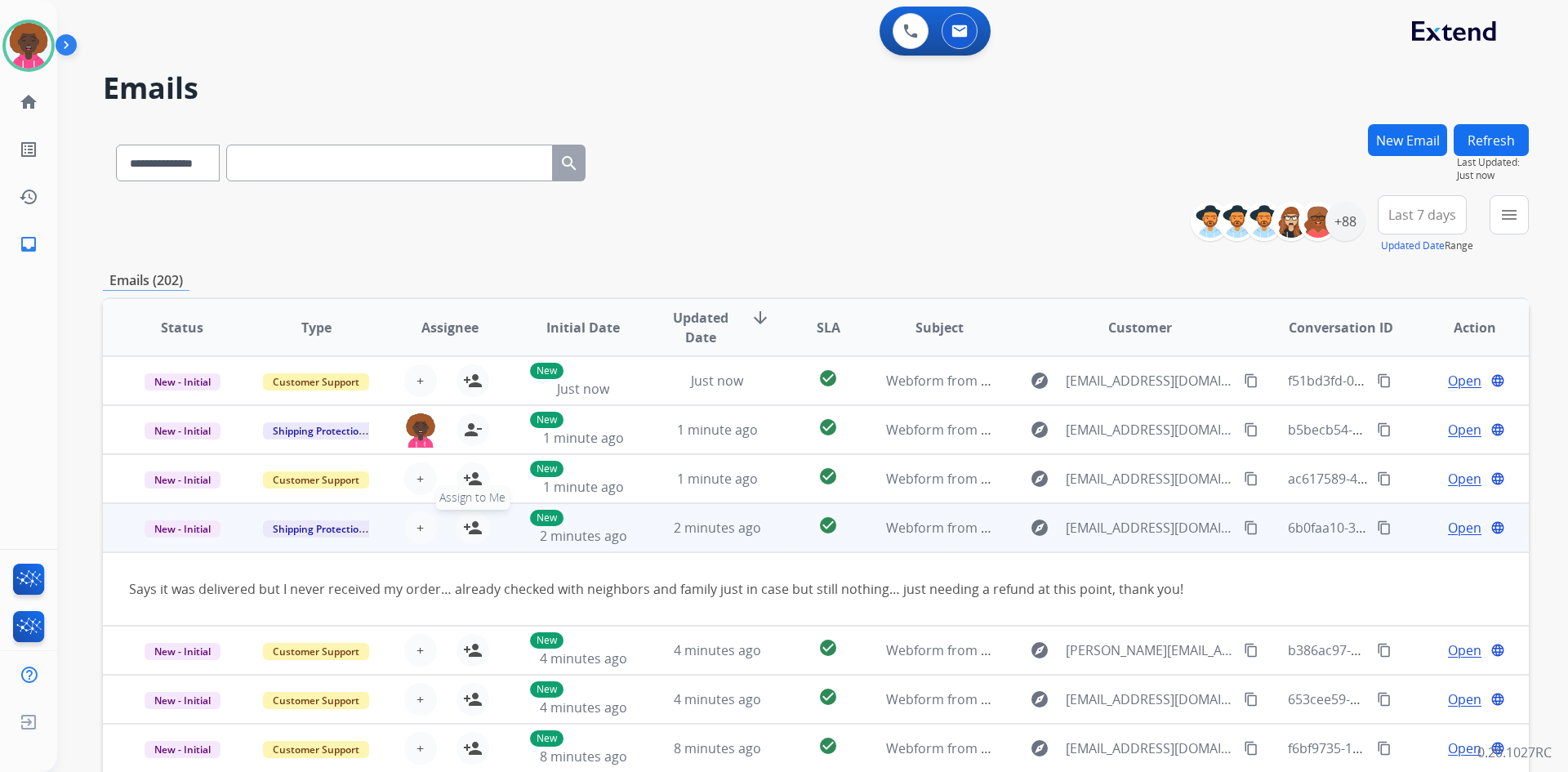
click at [471, 525] on mat-icon "person_add" at bounding box center [472, 527] width 19 height 19
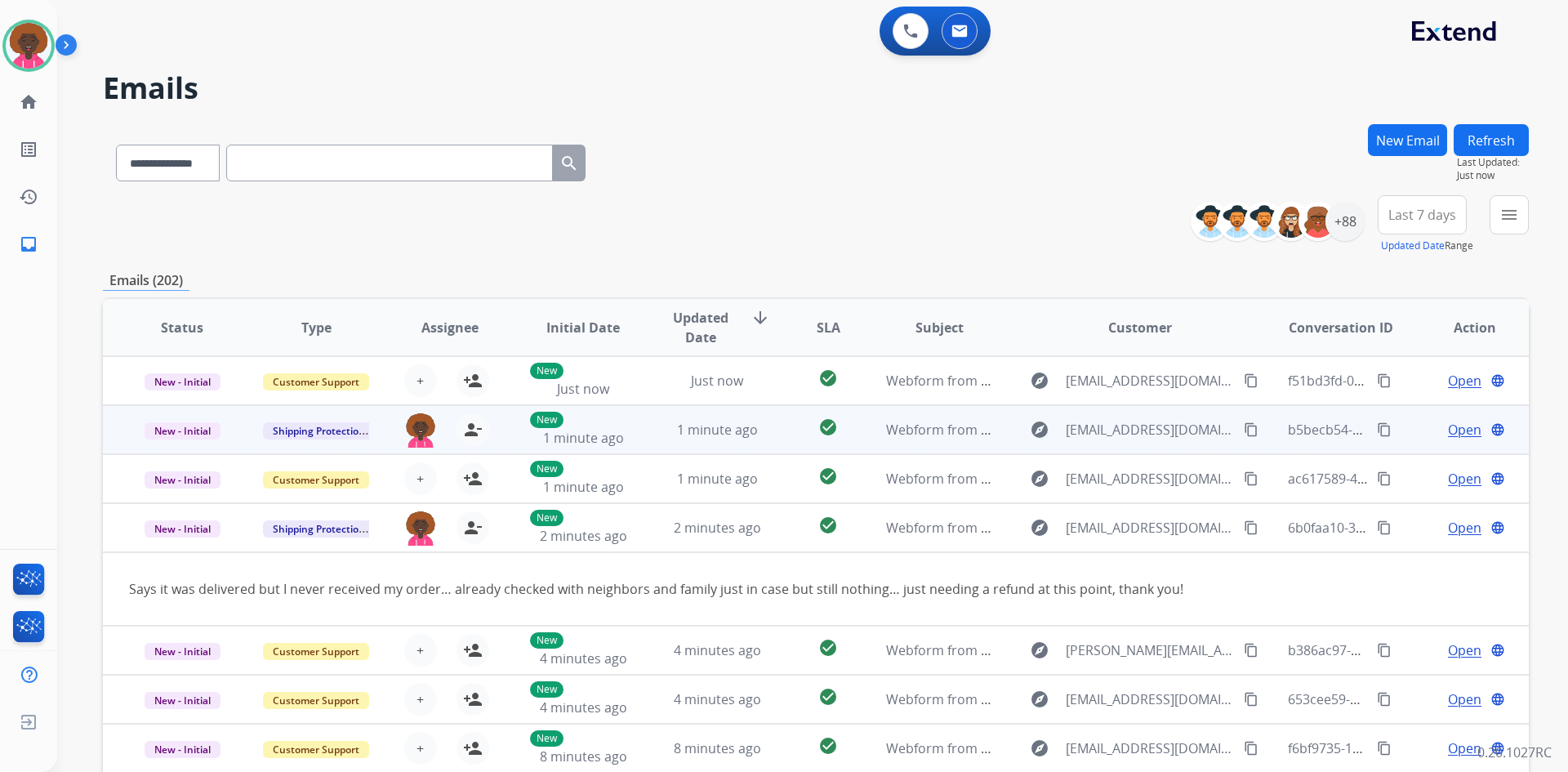
click at [1448, 432] on span "Open" at bounding box center [1465, 429] width 34 height 19
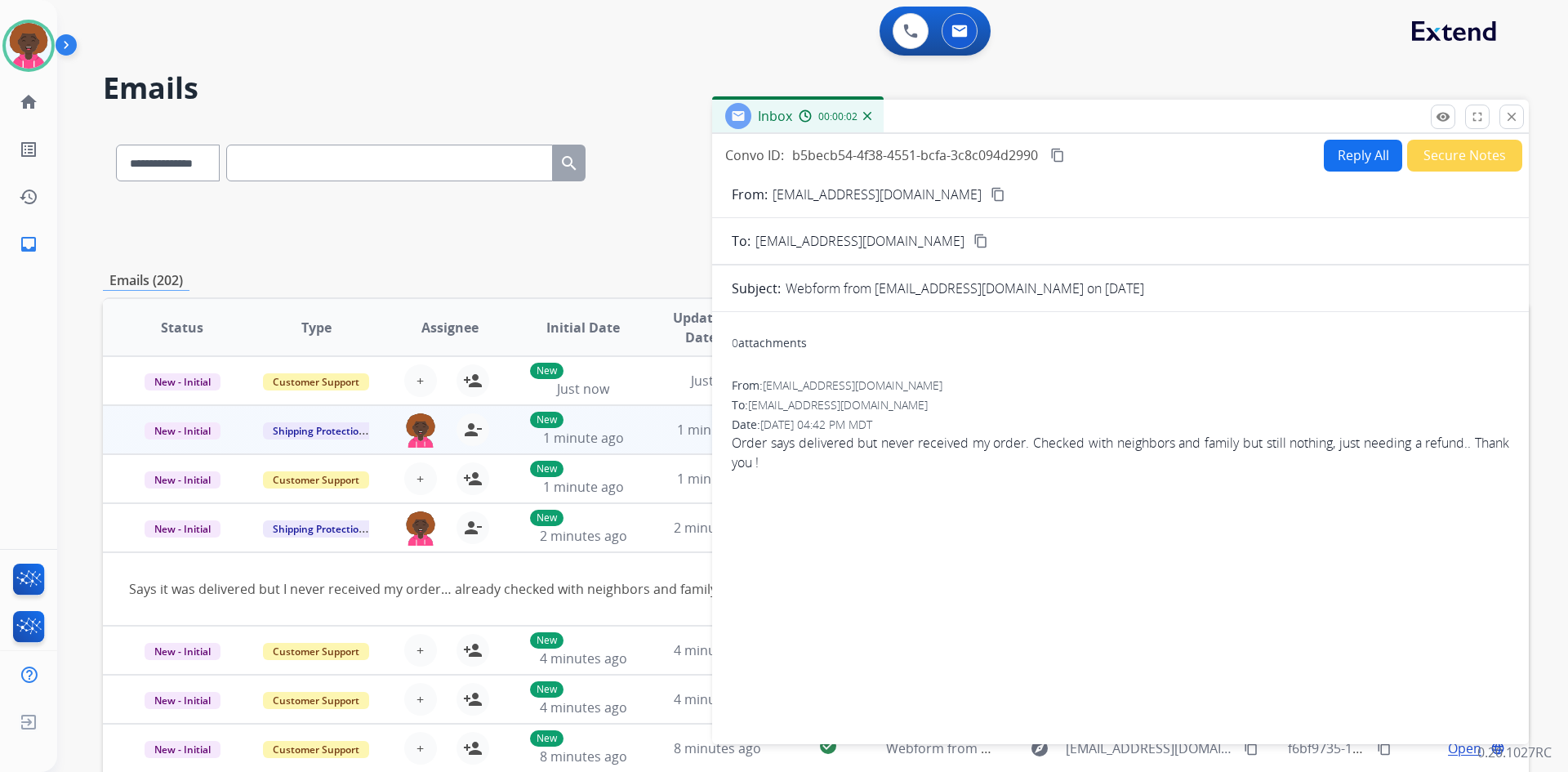
click at [988, 201] on button "content_copy" at bounding box center [998, 193] width 19 height 19
click at [1342, 150] on button "Reply All" at bounding box center [1364, 156] width 79 height 32
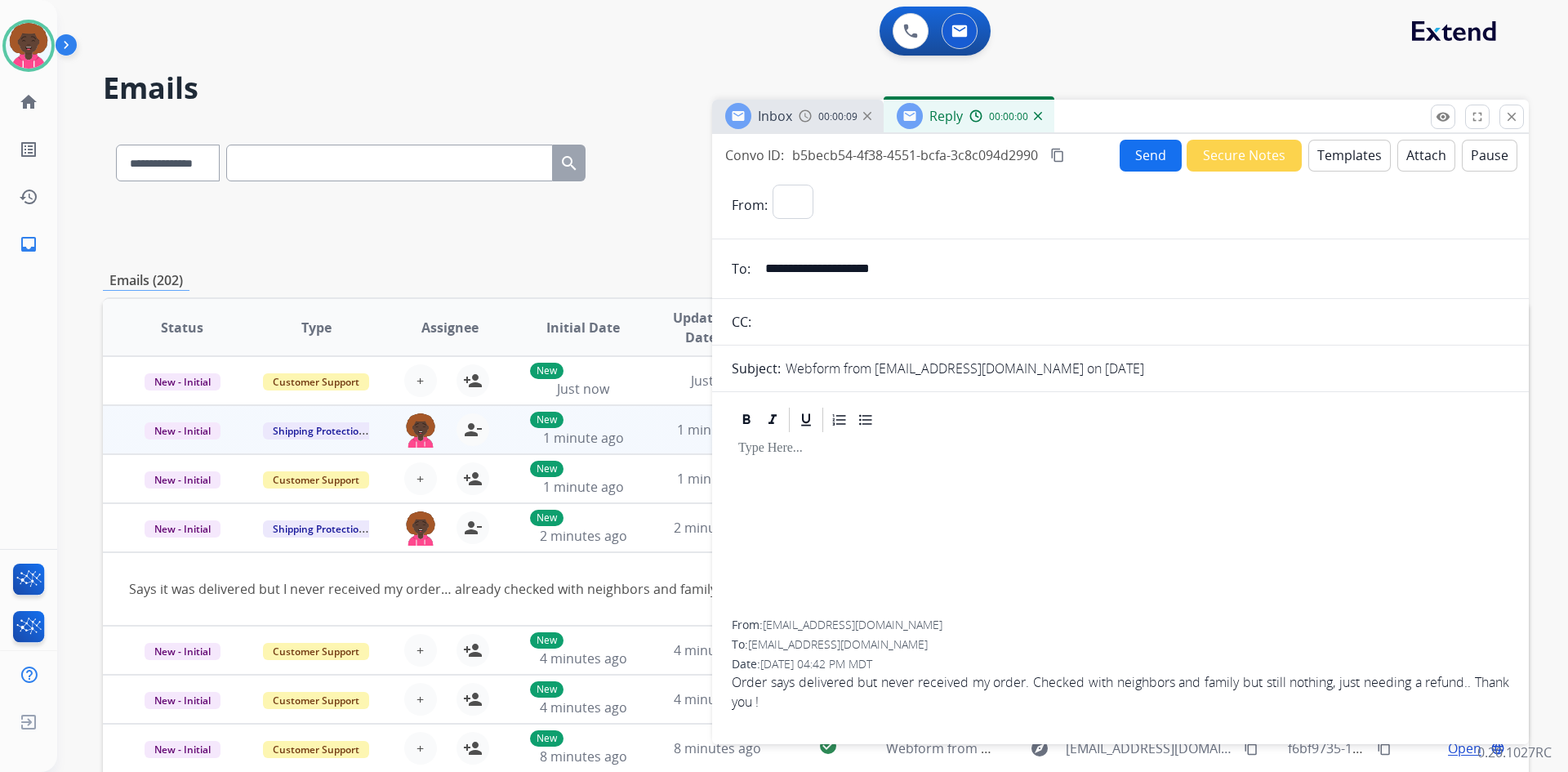
select select "**********"
click at [1356, 157] on button "Templates" at bounding box center [1349, 156] width 82 height 32
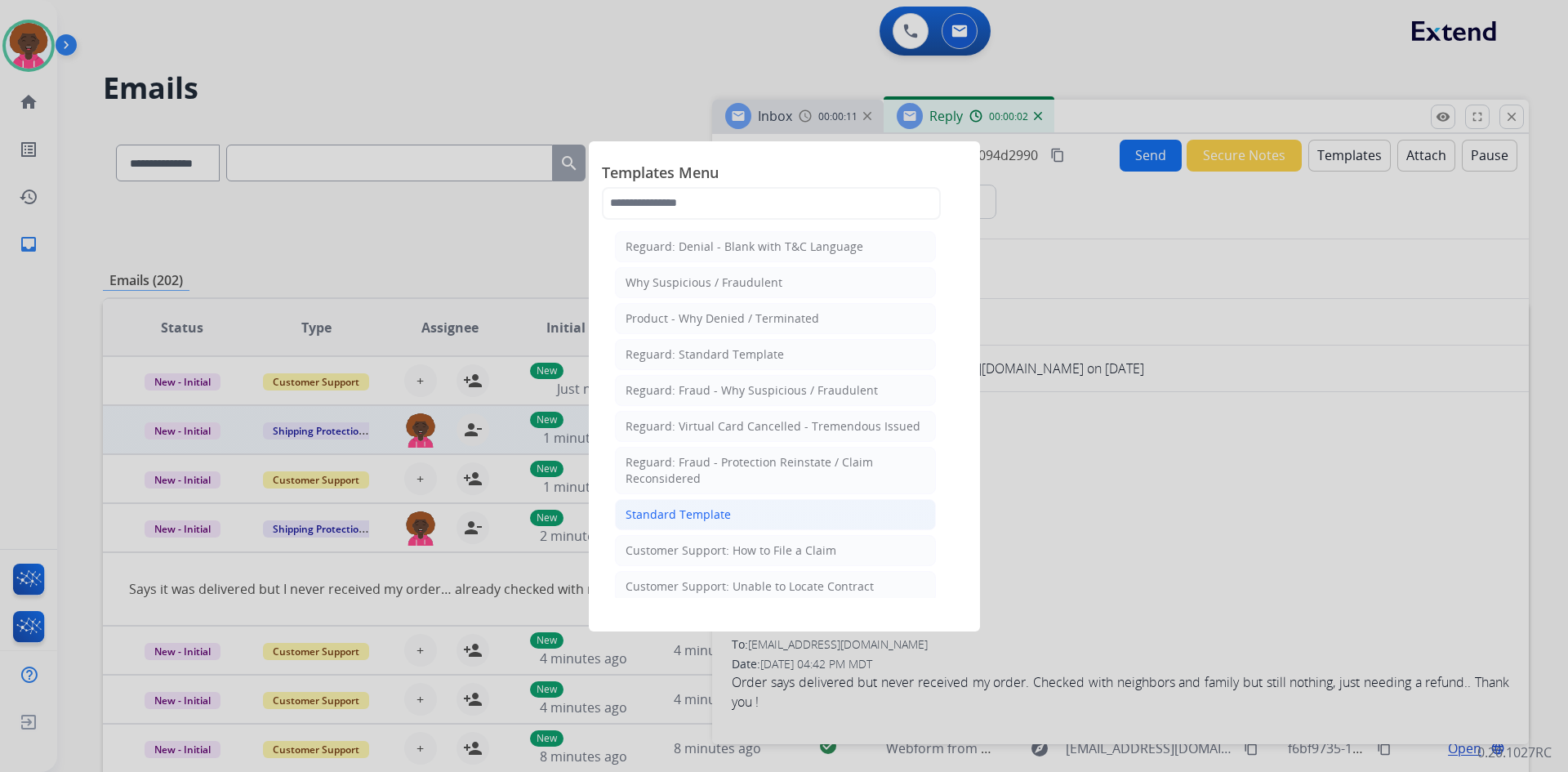
click at [742, 512] on li "Standard Template" at bounding box center [775, 514] width 321 height 31
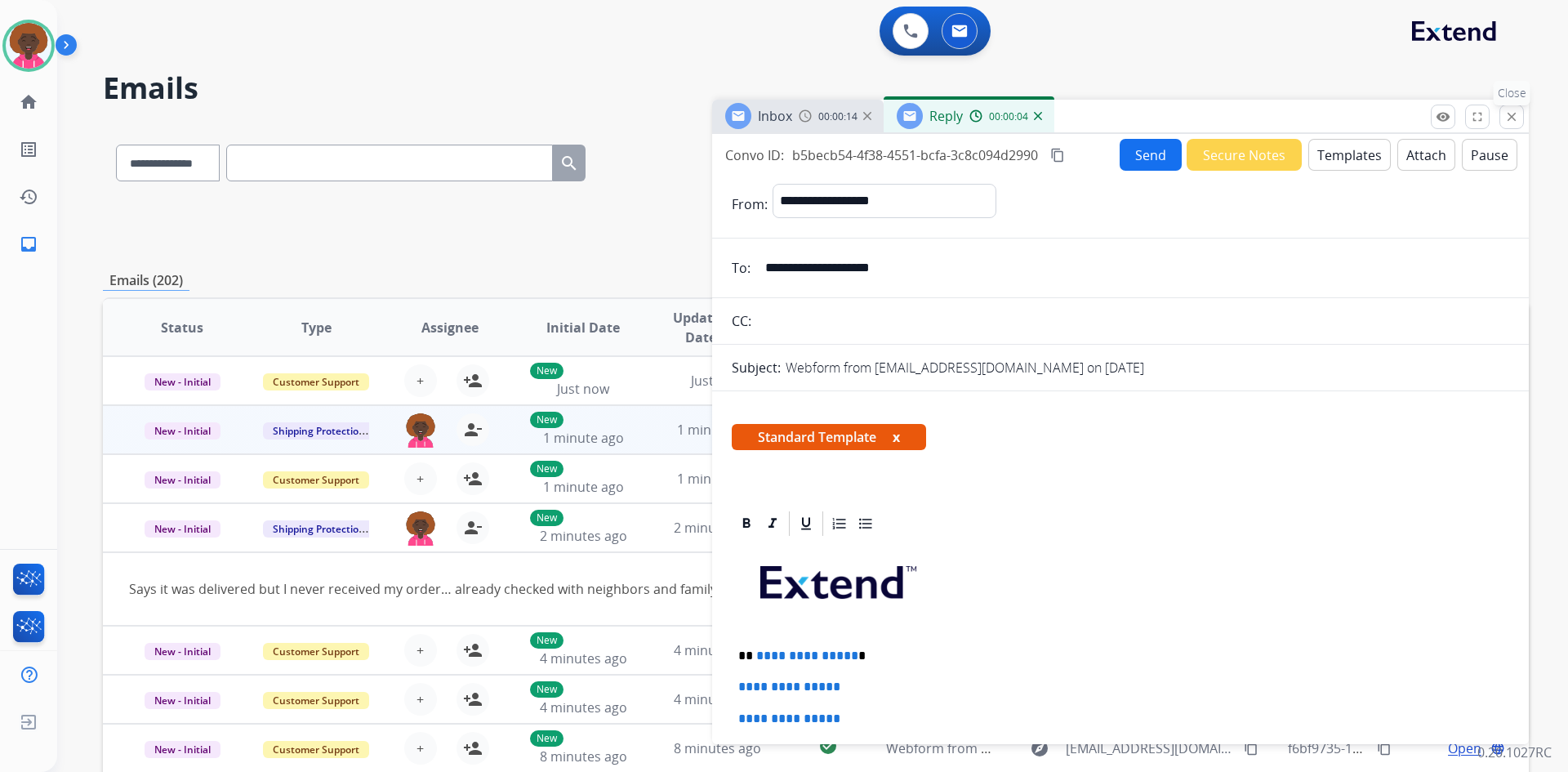
click at [1514, 123] on mat-icon "close" at bounding box center [1512, 117] width 15 height 15
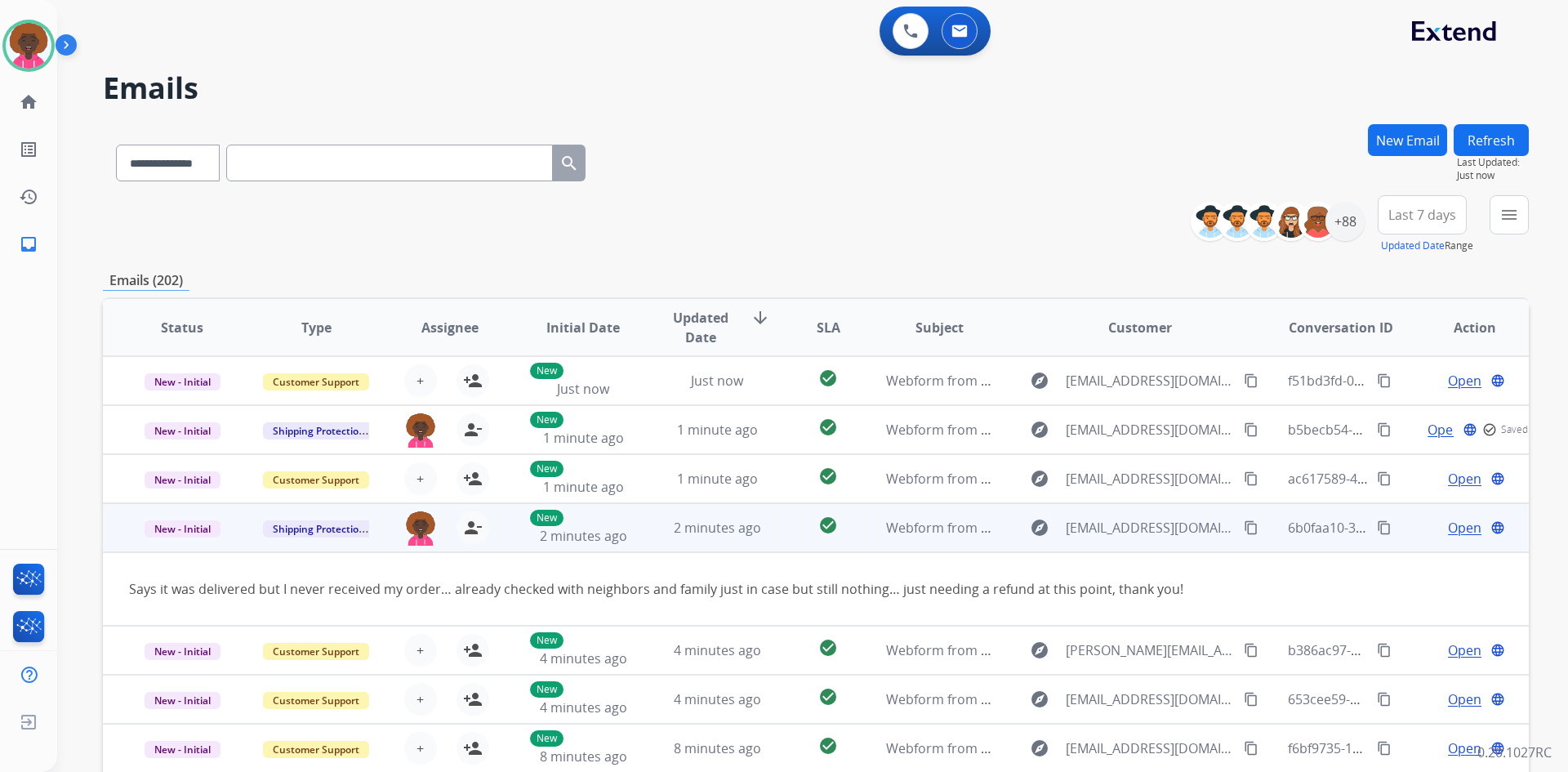
click at [1448, 529] on span "Open" at bounding box center [1465, 527] width 34 height 19
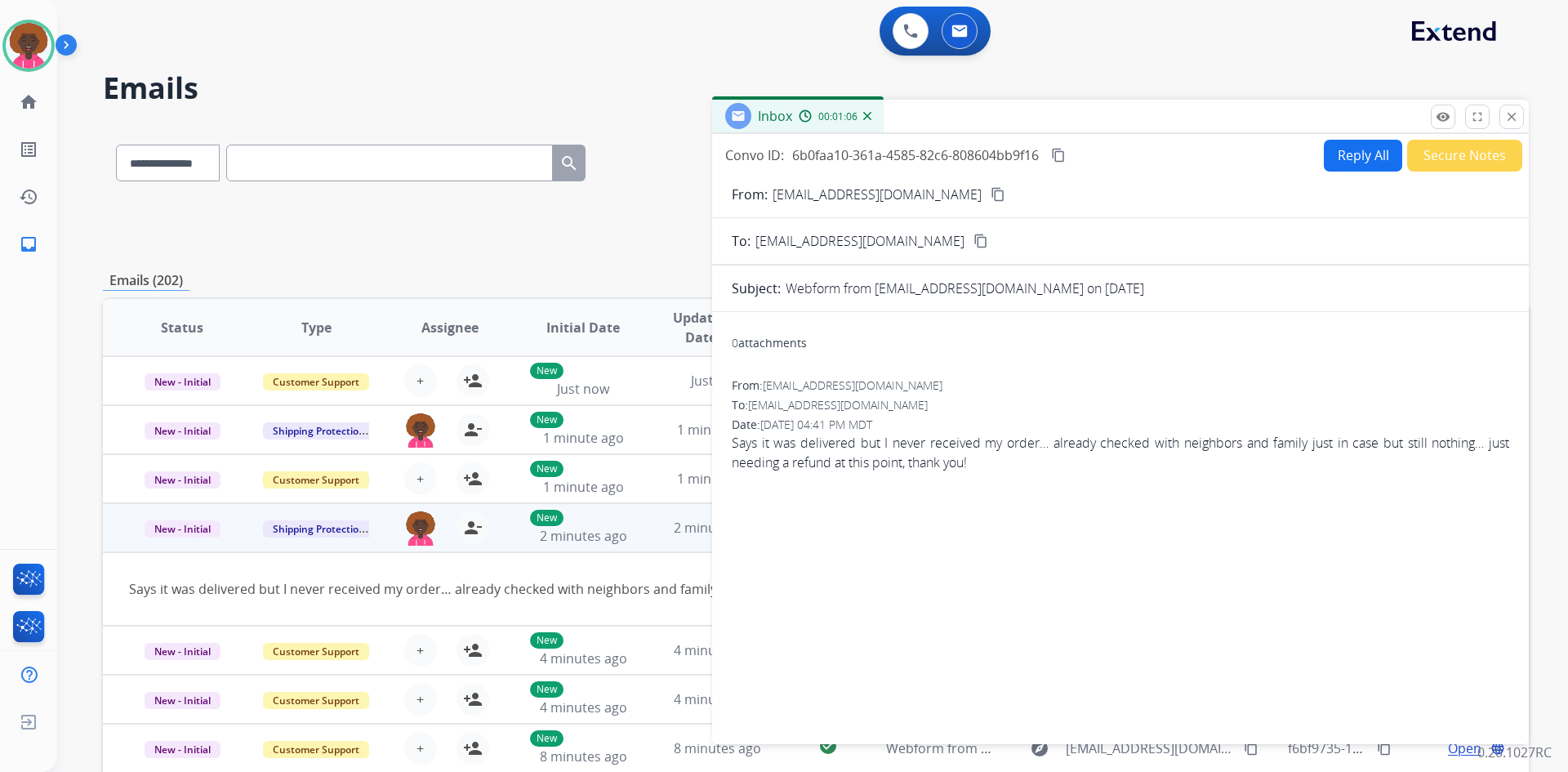
click at [1377, 166] on button "Reply All" at bounding box center [1364, 156] width 79 height 32
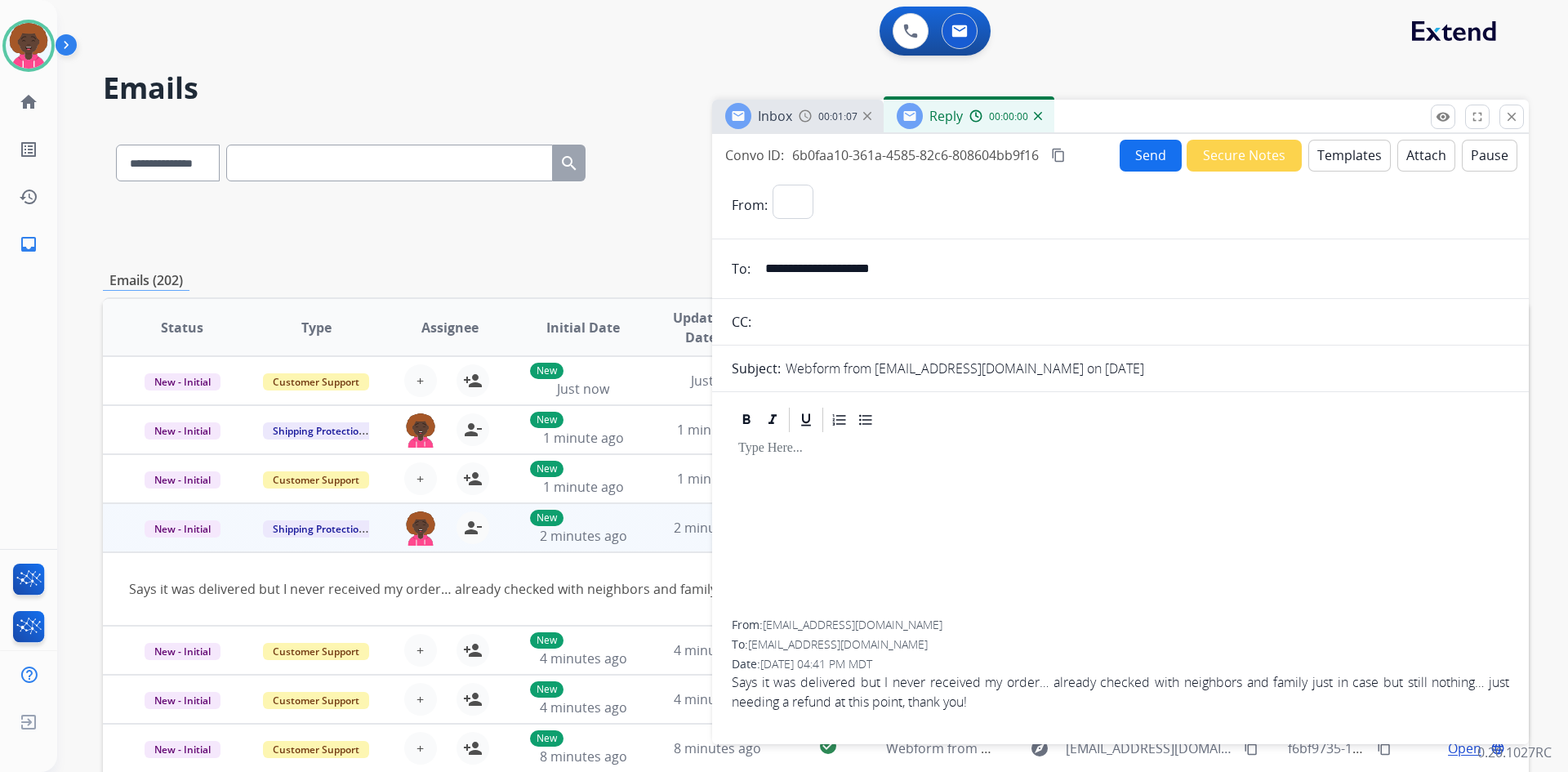
select select "**********"
click at [1334, 153] on button "Templates" at bounding box center [1349, 156] width 82 height 32
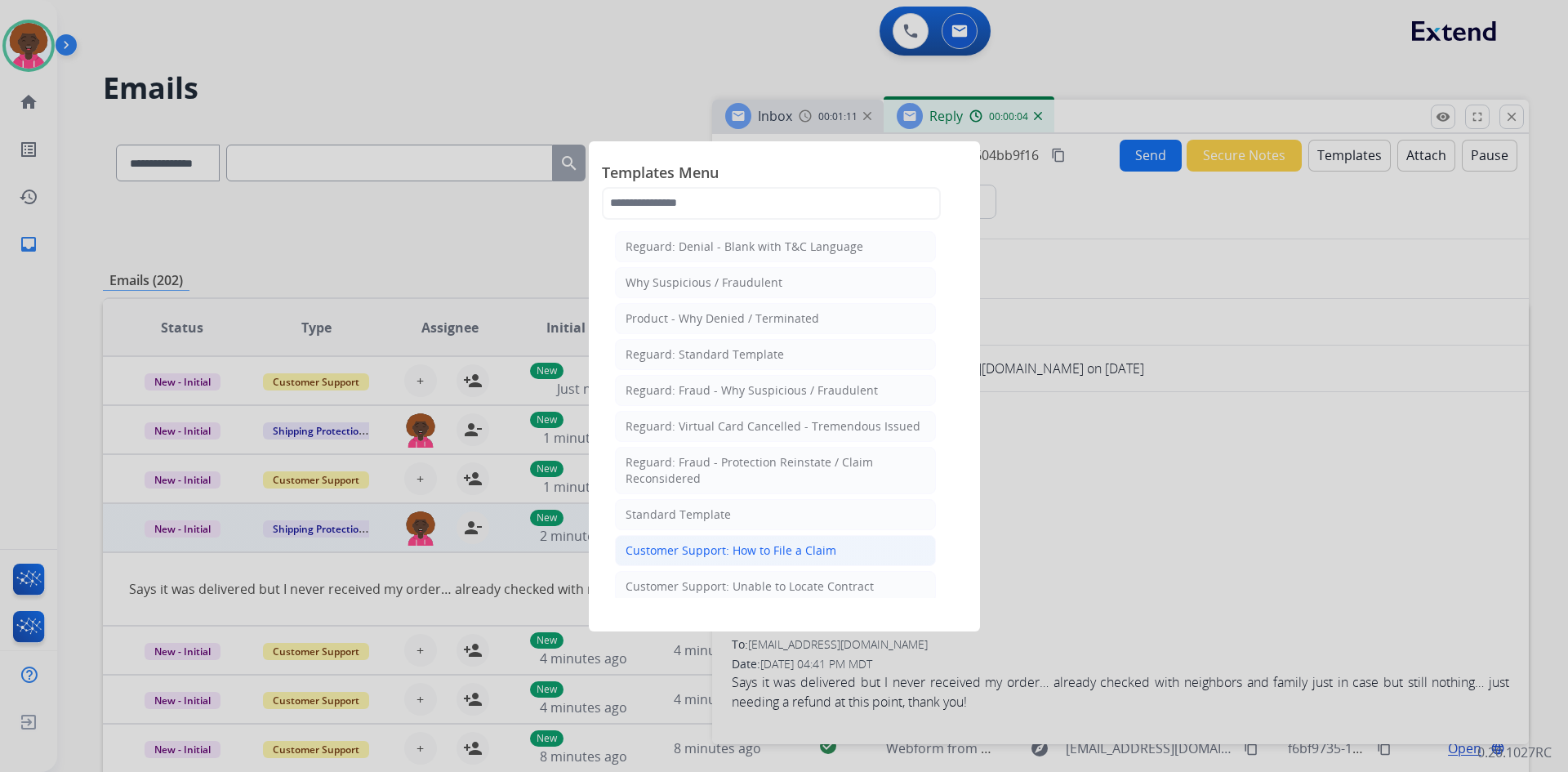
click at [812, 558] on li "Customer Support: How to File a Claim" at bounding box center [775, 550] width 321 height 31
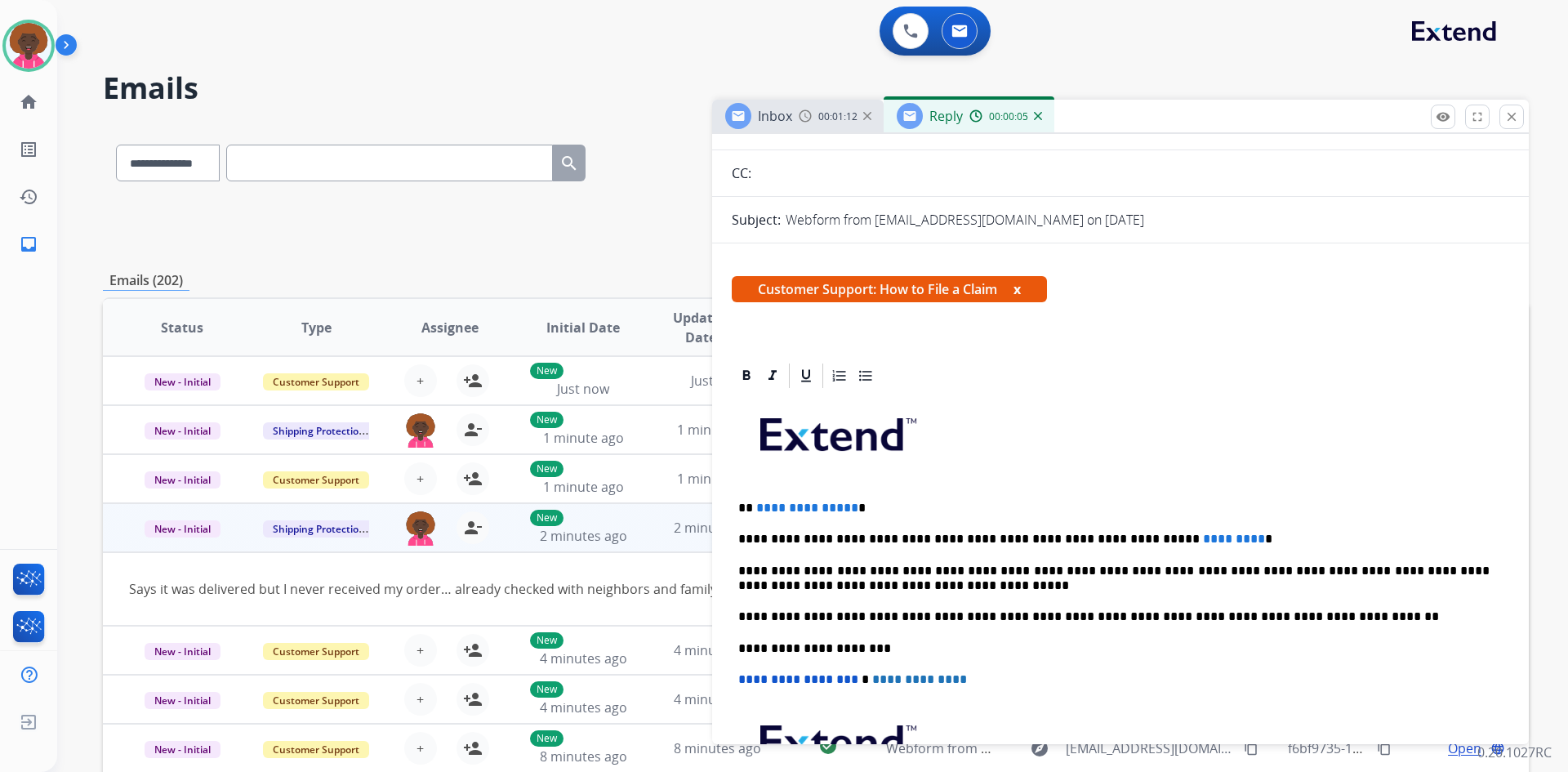
scroll to position [327, 0]
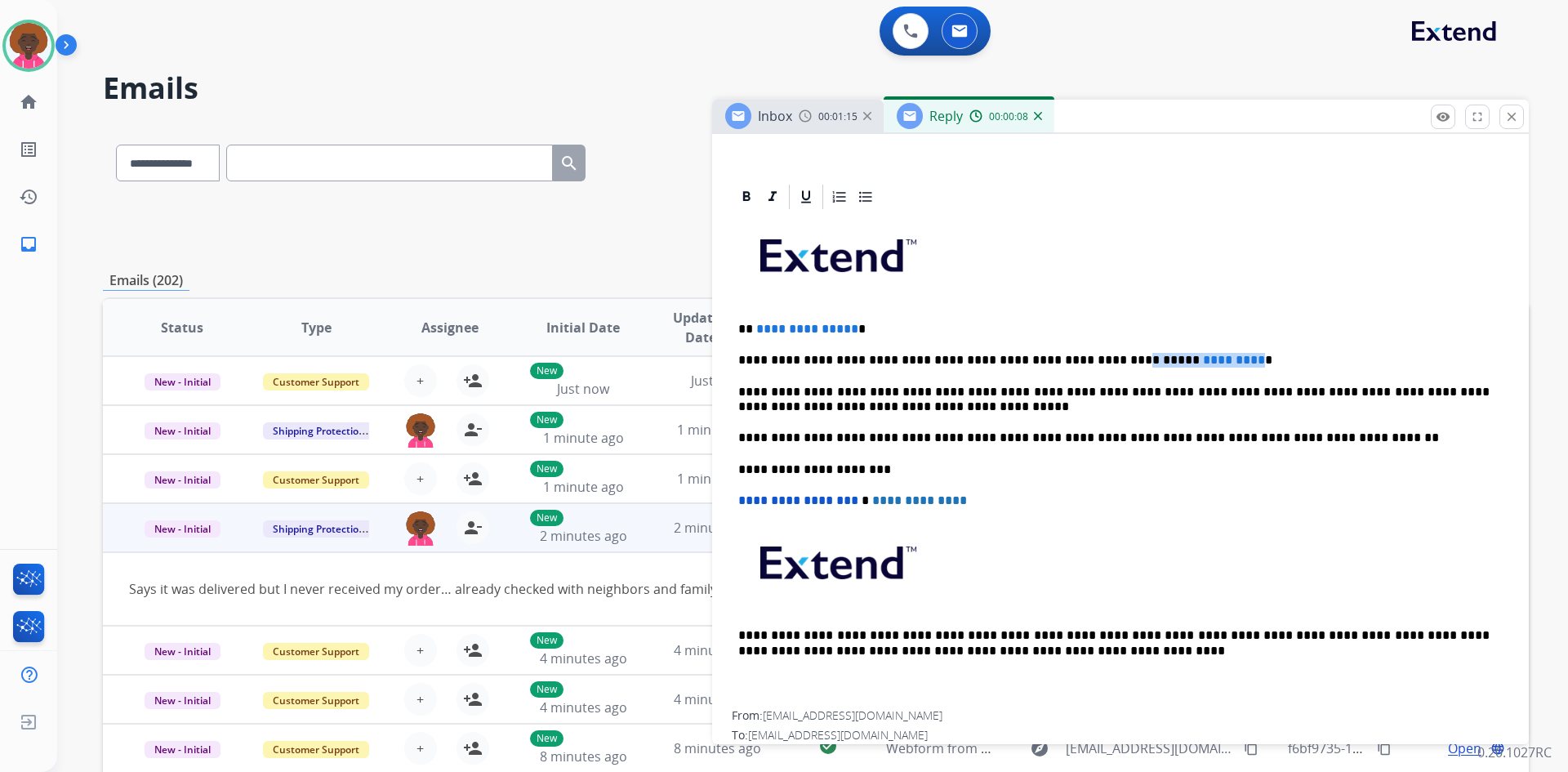
drag, startPoint x: 1179, startPoint y: 359, endPoint x: 1072, endPoint y: 355, distance: 107.1
click at [1070, 354] on p "**********" at bounding box center [1114, 360] width 751 height 15
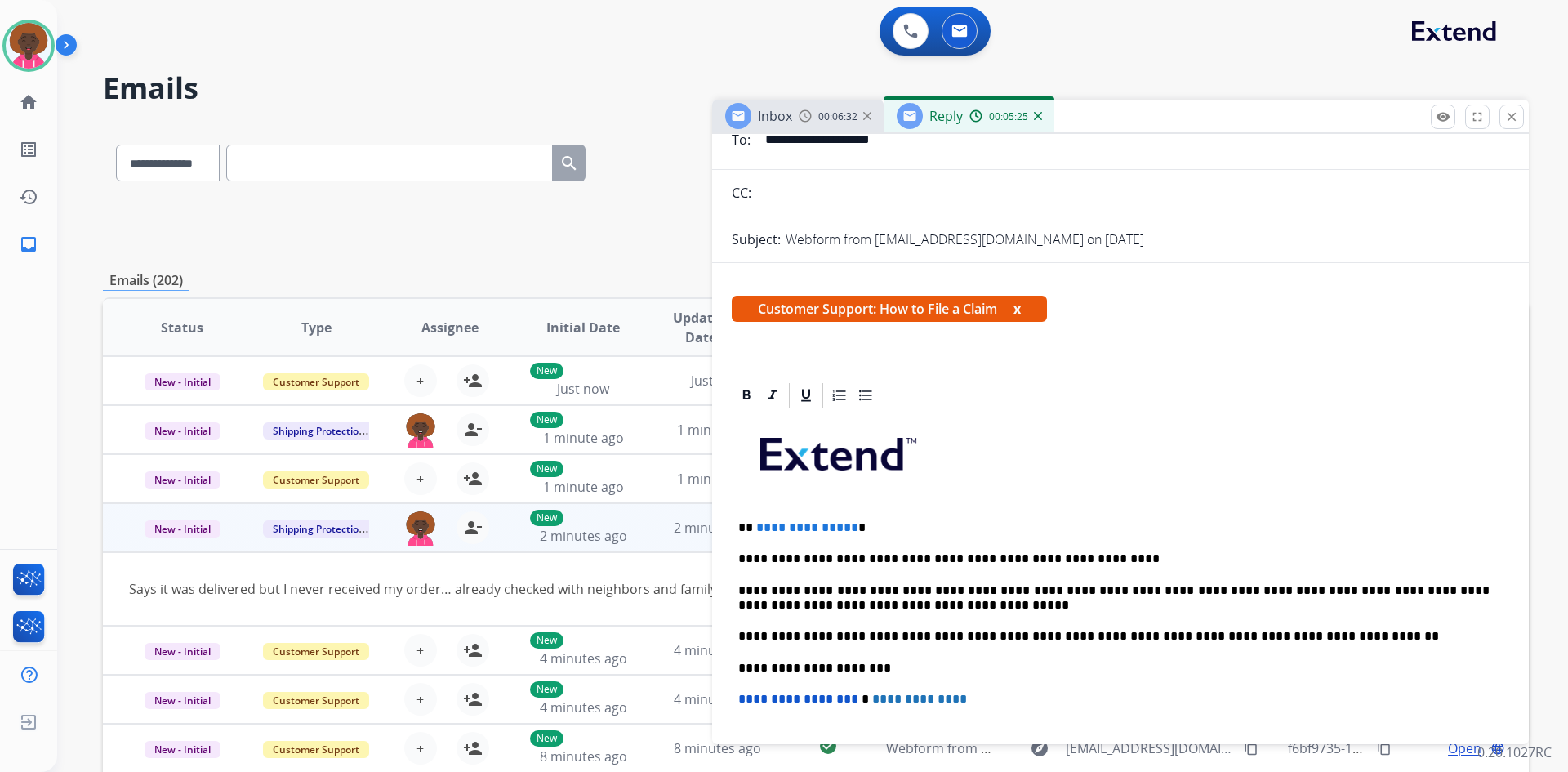
scroll to position [0, 0]
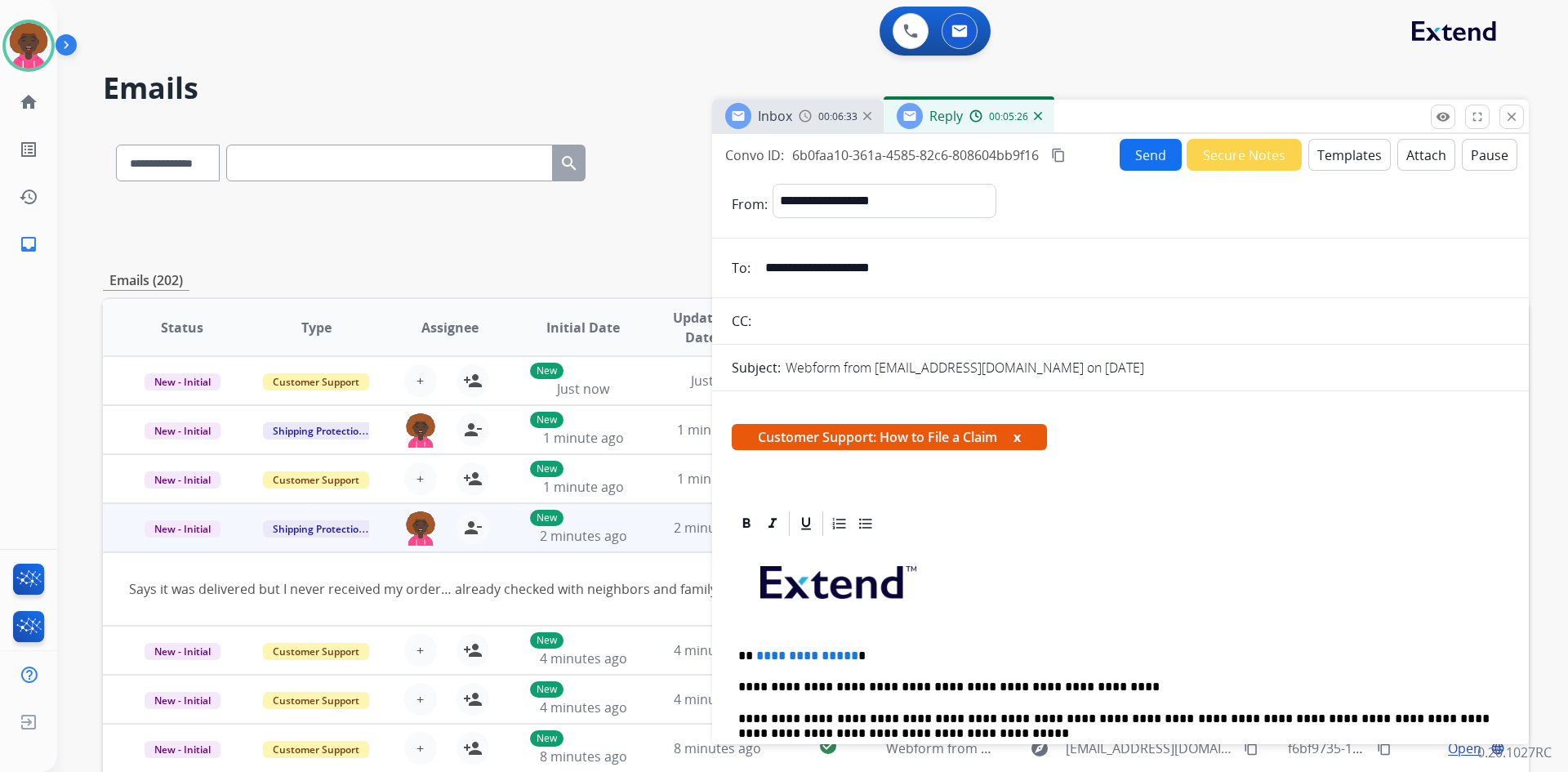
click at [865, 263] on input "**********" at bounding box center [1132, 267] width 754 height 33
click at [864, 263] on input "**********" at bounding box center [1132, 267] width 754 height 33
click at [864, 264] on input "**********" at bounding box center [1132, 267] width 754 height 33
drag, startPoint x: 848, startPoint y: 656, endPoint x: 759, endPoint y: 646, distance: 89.6
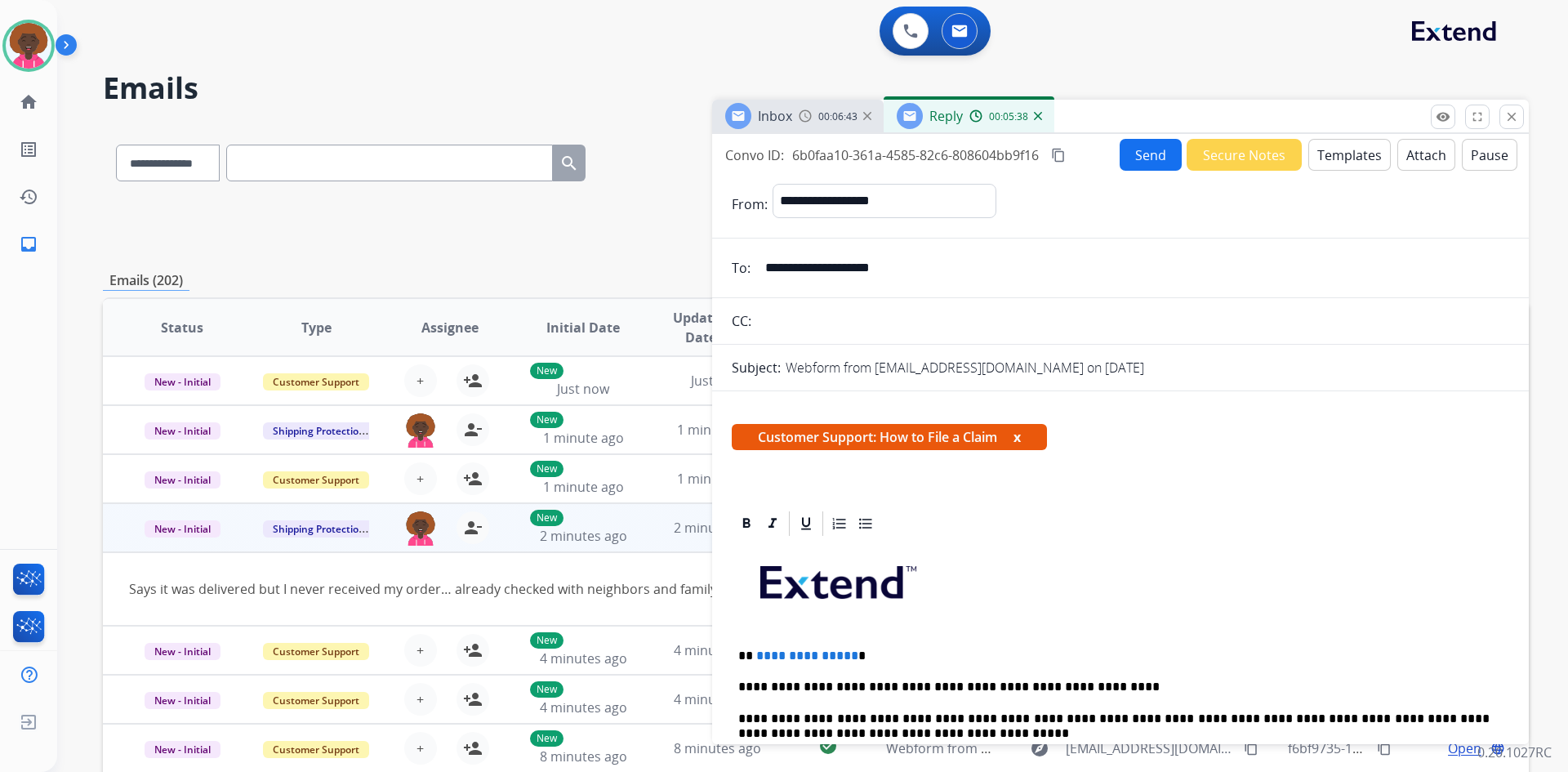
drag, startPoint x: 774, startPoint y: 664, endPoint x: 1065, endPoint y: 562, distance: 308.4
drag, startPoint x: 848, startPoint y: 653, endPoint x: 756, endPoint y: 640, distance: 92.9
click at [1136, 143] on button "Send" at bounding box center [1151, 155] width 62 height 32
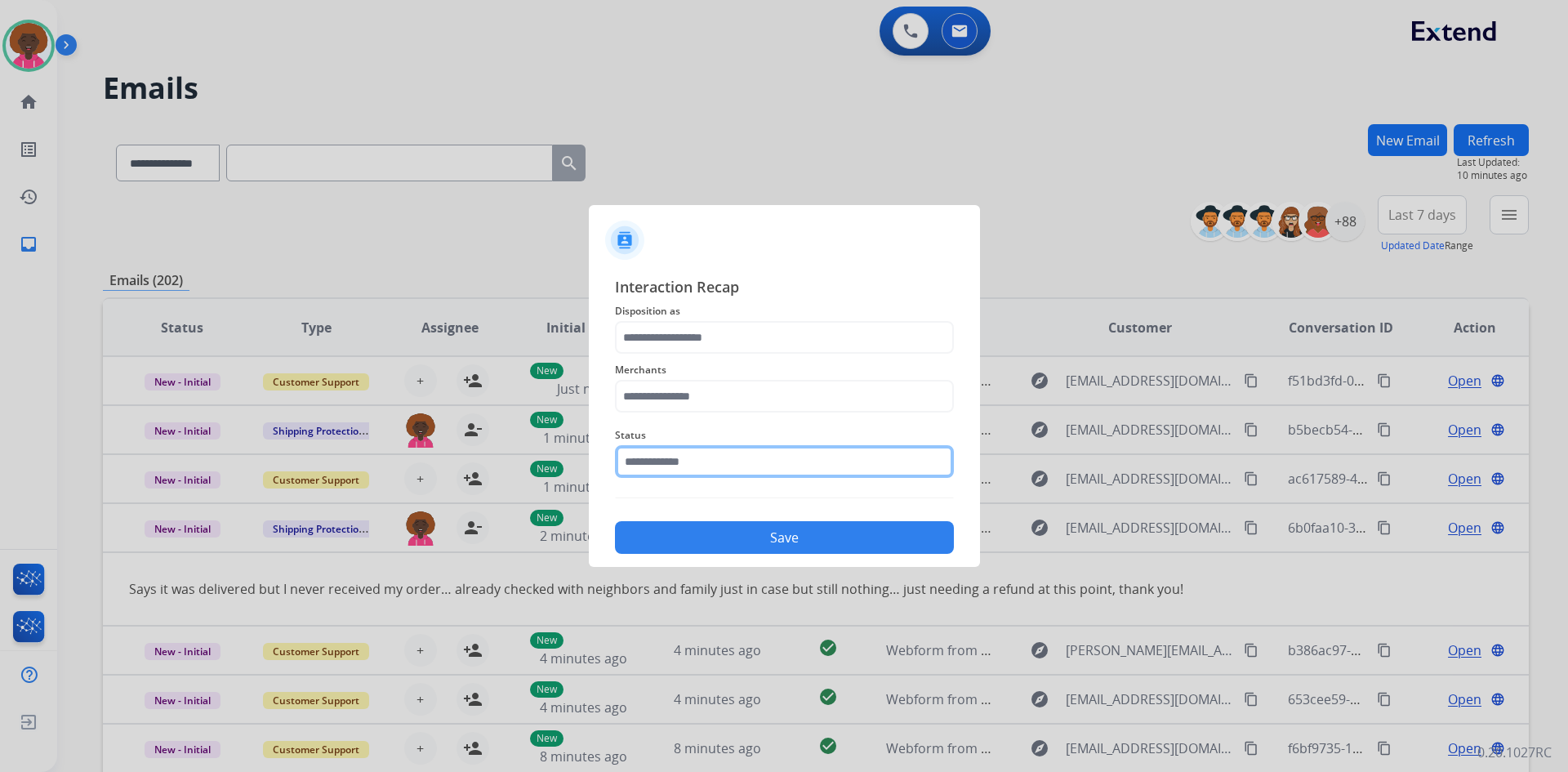
click at [676, 461] on input "text" at bounding box center [784, 461] width 339 height 33
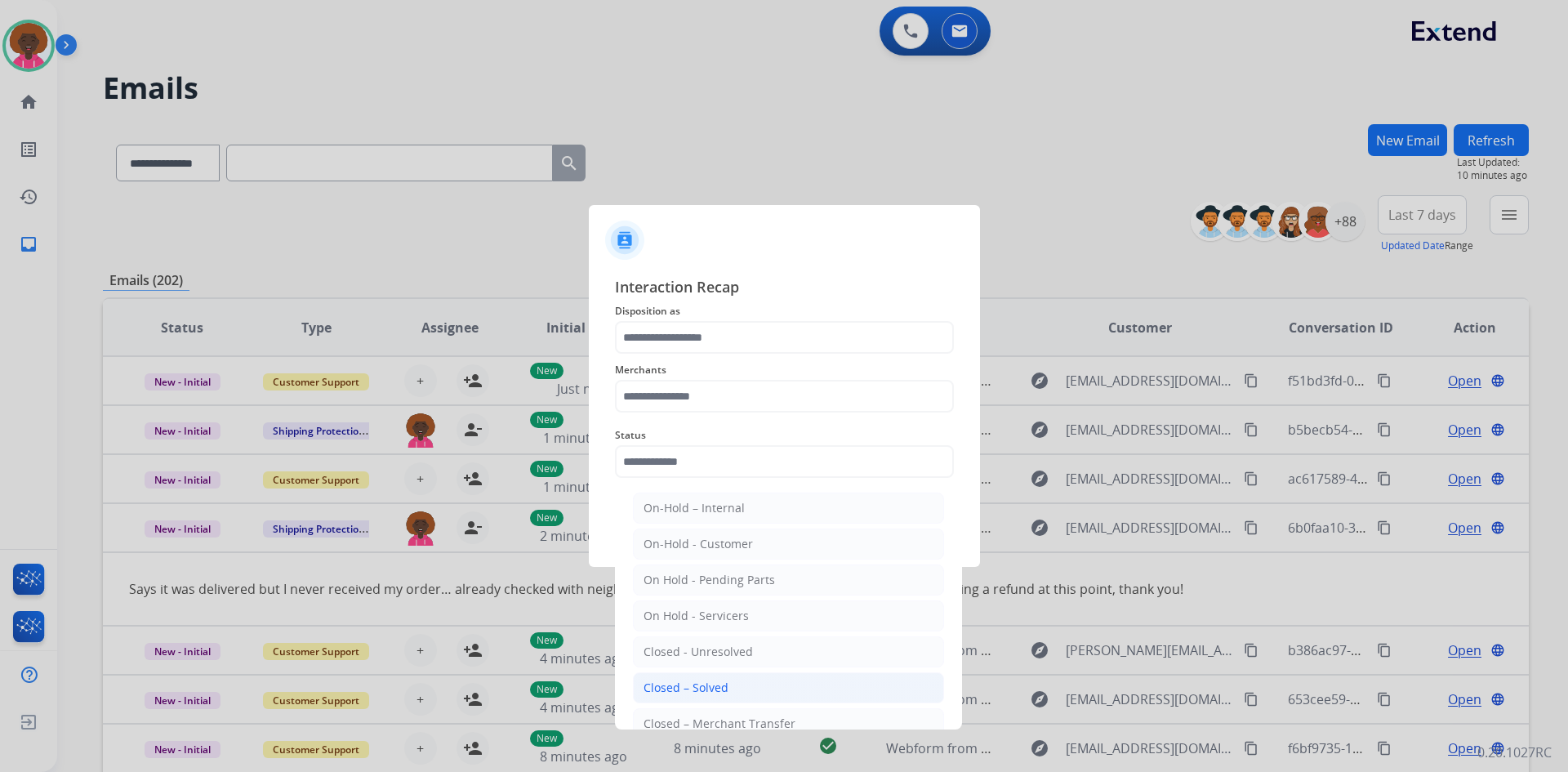
click at [749, 692] on li "Closed – Solved" at bounding box center [789, 687] width 312 height 31
type input "**********"
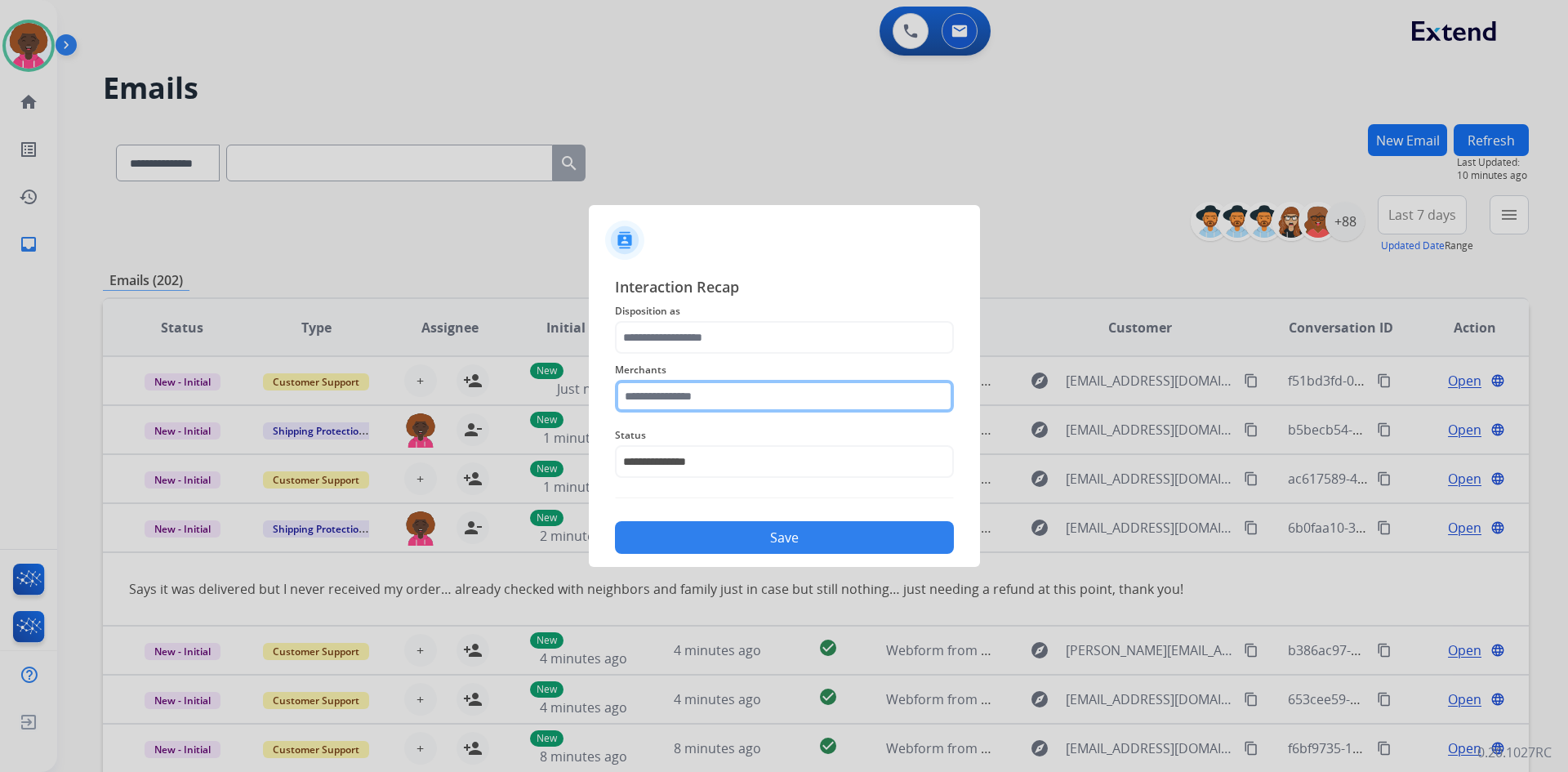
click at [709, 393] on input "text" at bounding box center [784, 395] width 339 height 33
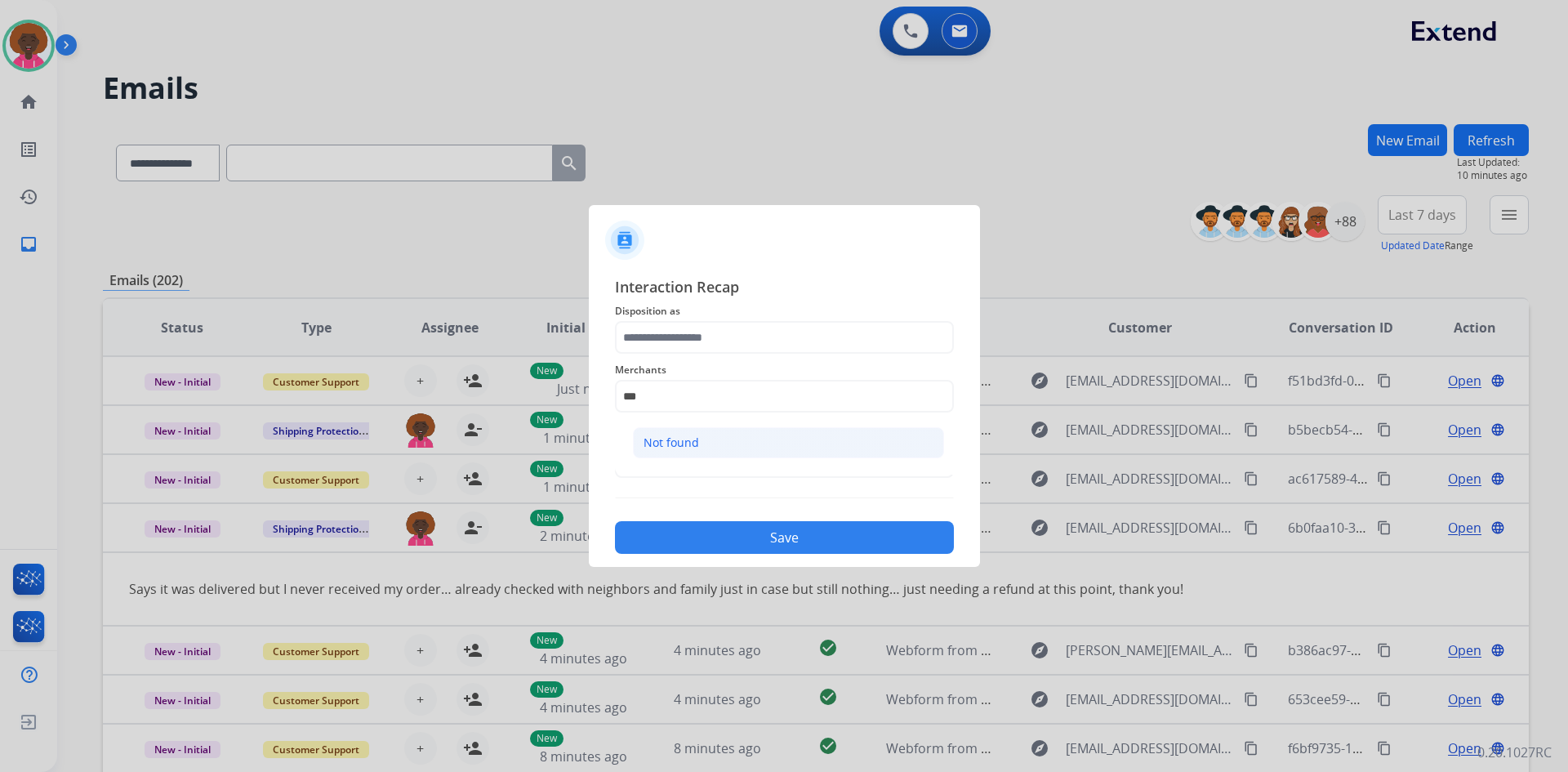
click at [720, 432] on li "Not found" at bounding box center [789, 442] width 312 height 31
type input "*********"
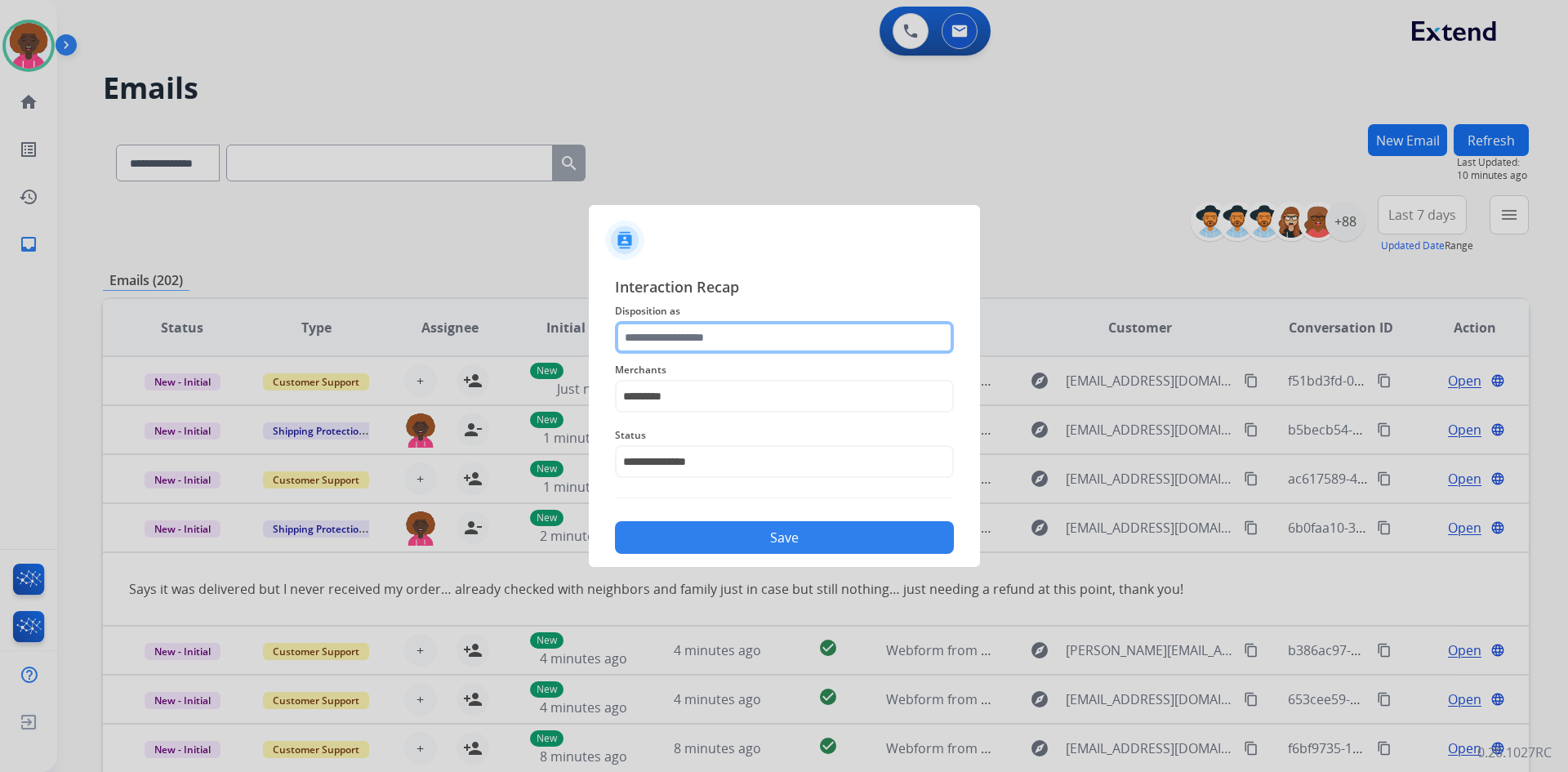
click at [712, 330] on input "text" at bounding box center [784, 337] width 339 height 33
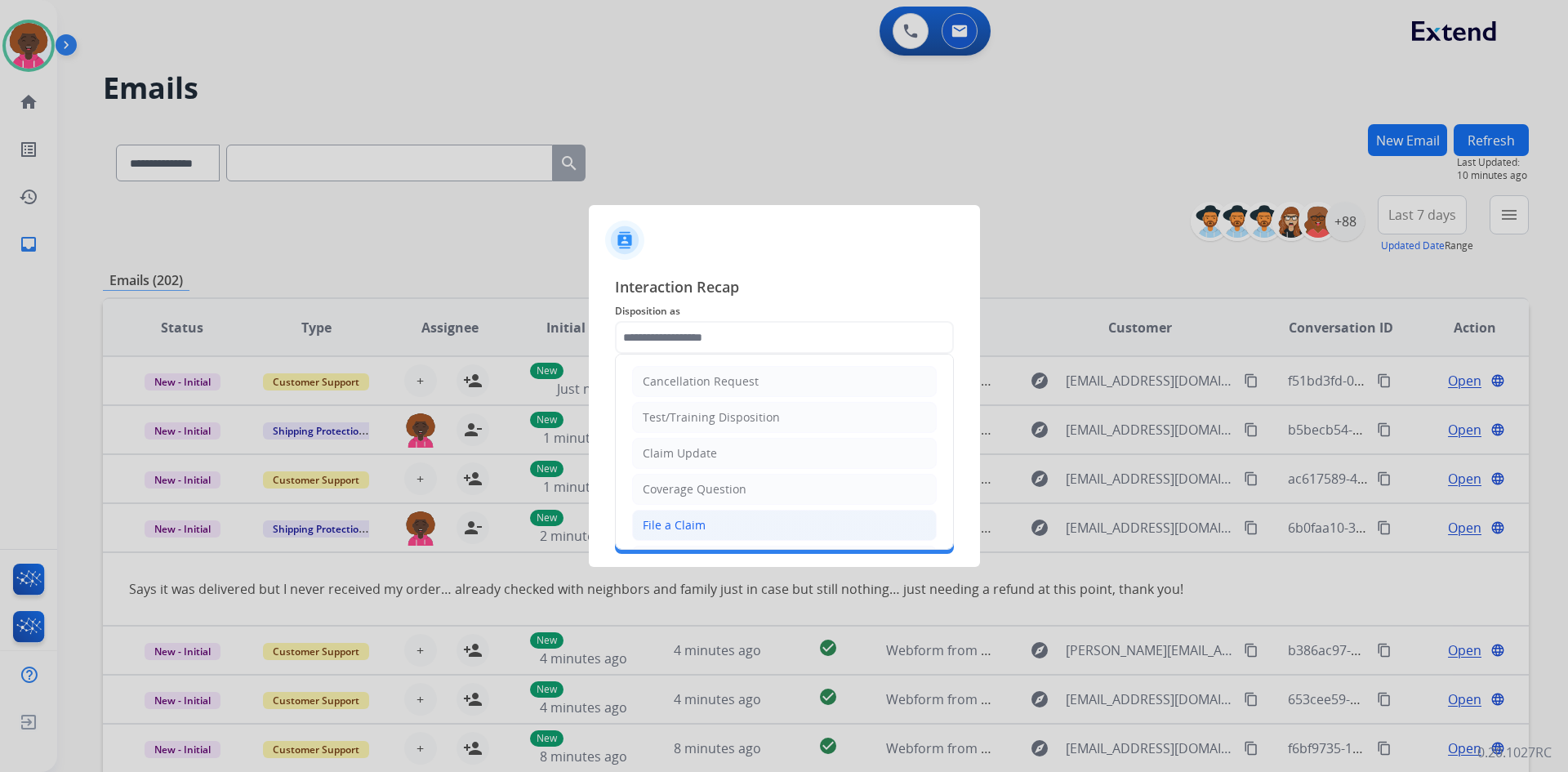
click at [688, 540] on li "File a Claim" at bounding box center [785, 525] width 305 height 31
type input "**********"
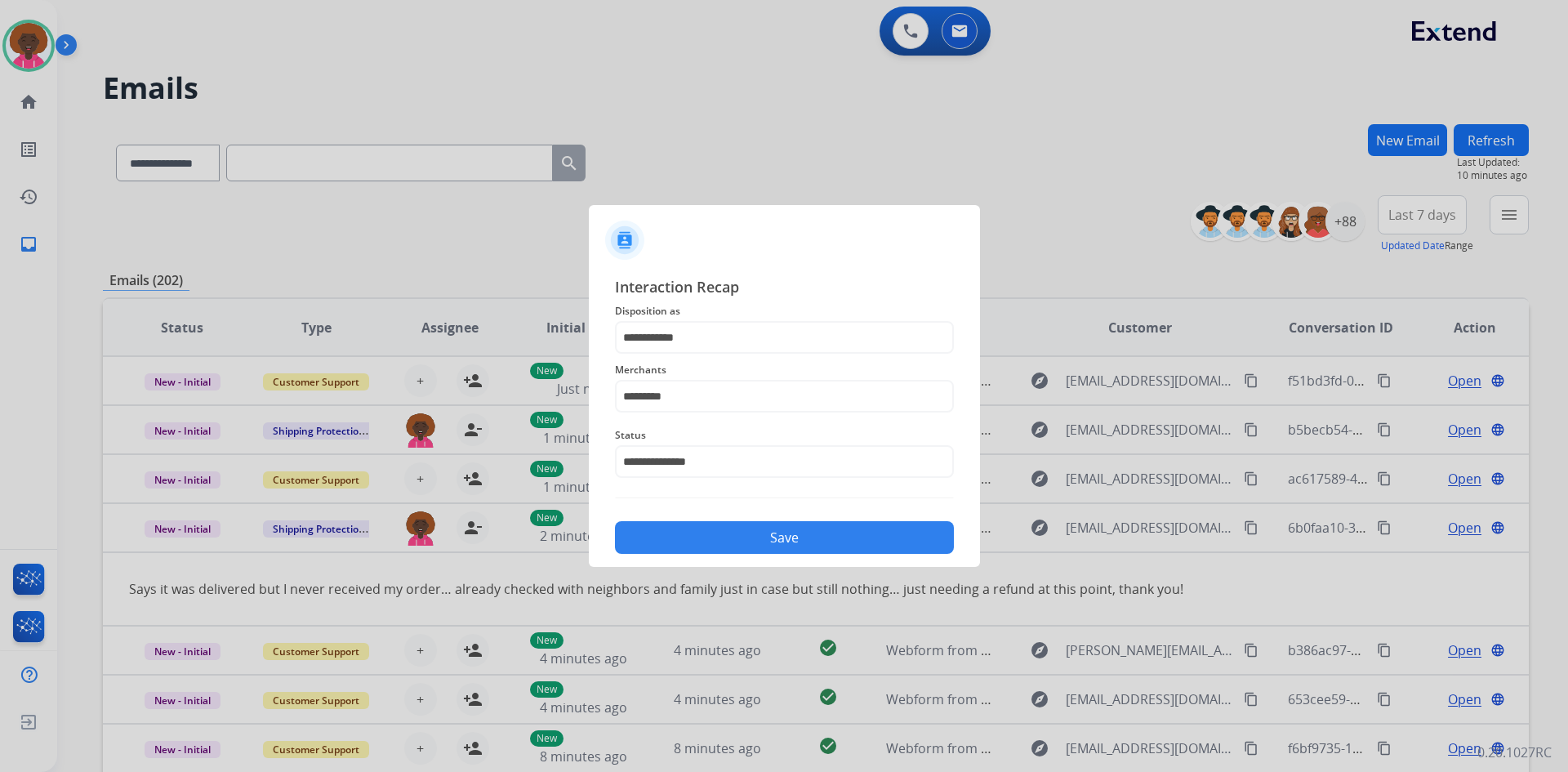
click at [831, 544] on button "Save" at bounding box center [784, 537] width 339 height 33
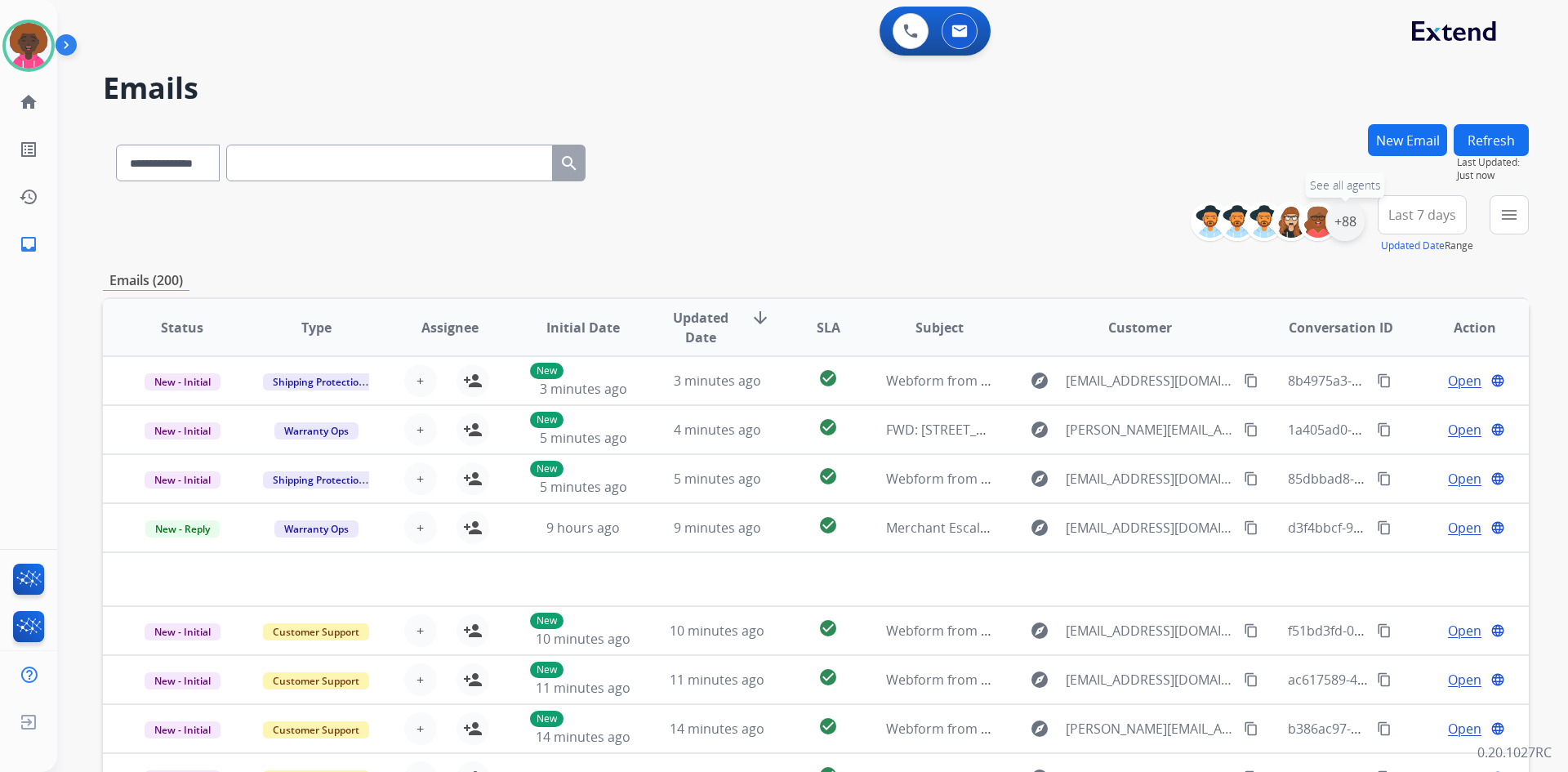
click at [1344, 220] on div "+88" at bounding box center [1345, 221] width 39 height 39
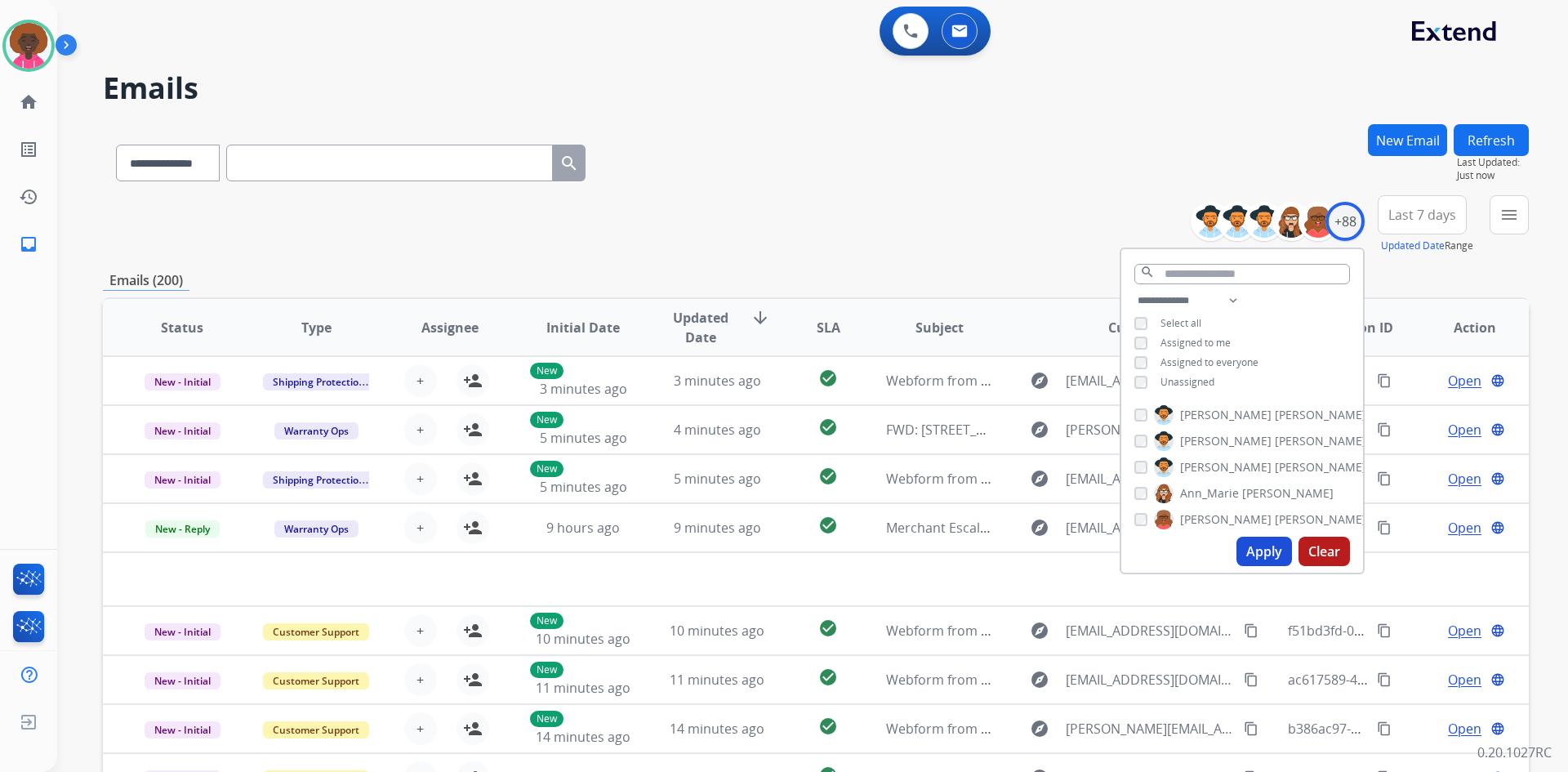
click at [1129, 376] on div "**********" at bounding box center [1242, 342] width 242 height 105
click at [1241, 549] on button "Apply" at bounding box center [1265, 551] width 55 height 29
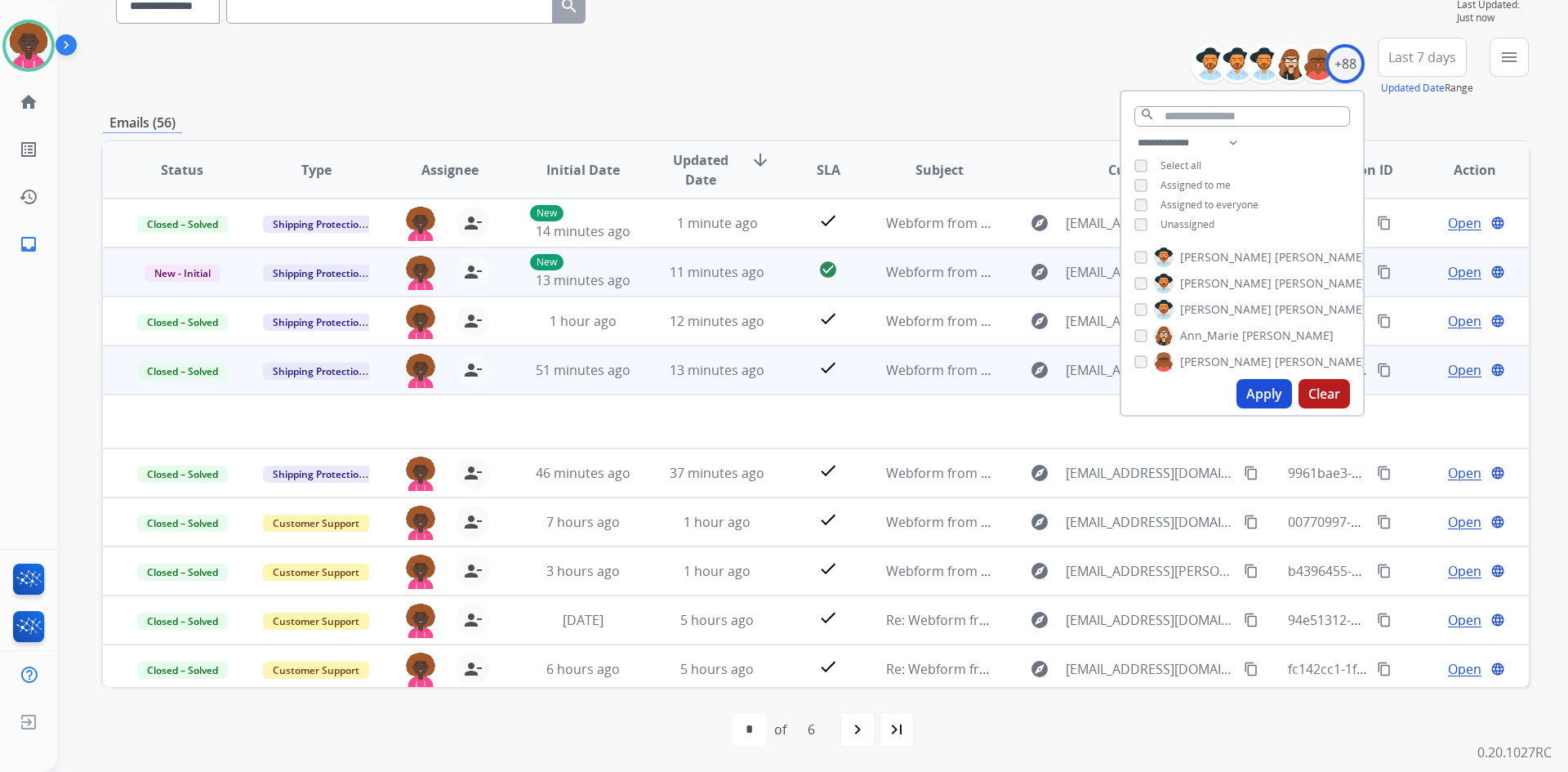
click at [869, 265] on td "Webform from alecesquire@yahoo.com on 08/15/2025" at bounding box center [927, 271] width 134 height 49
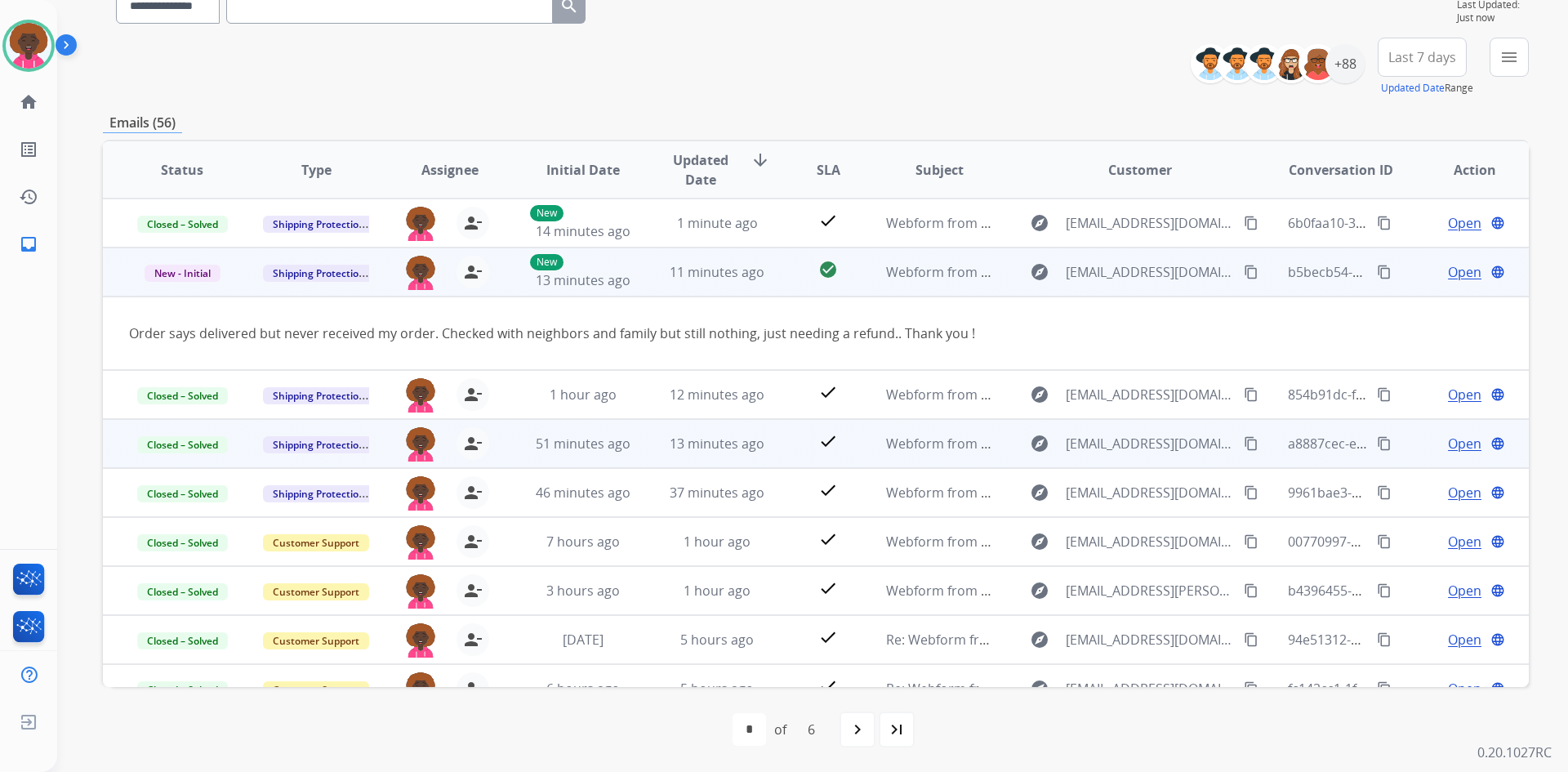
scroll to position [49, 0]
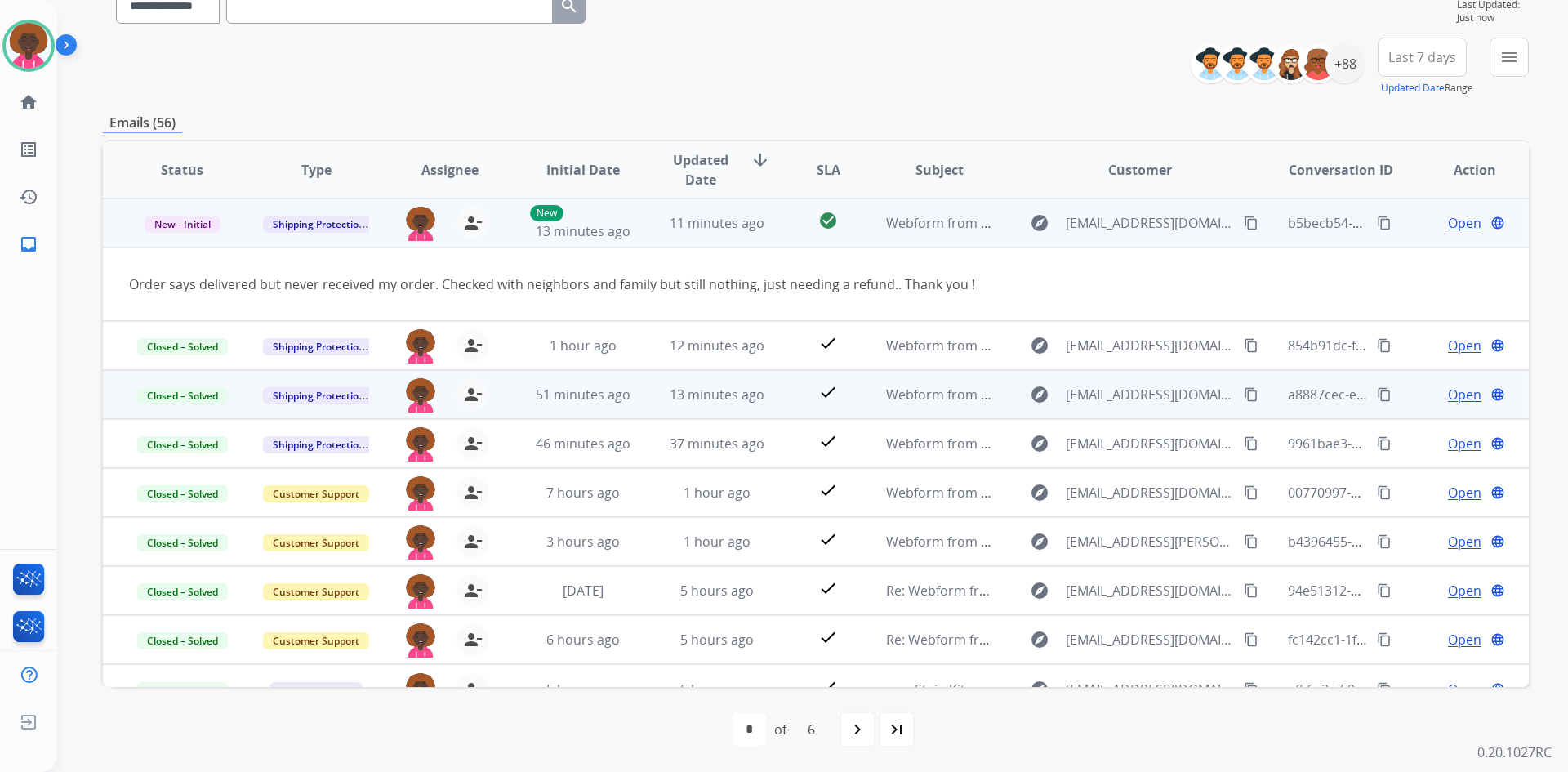
click at [1452, 228] on span "Open" at bounding box center [1465, 223] width 34 height 19
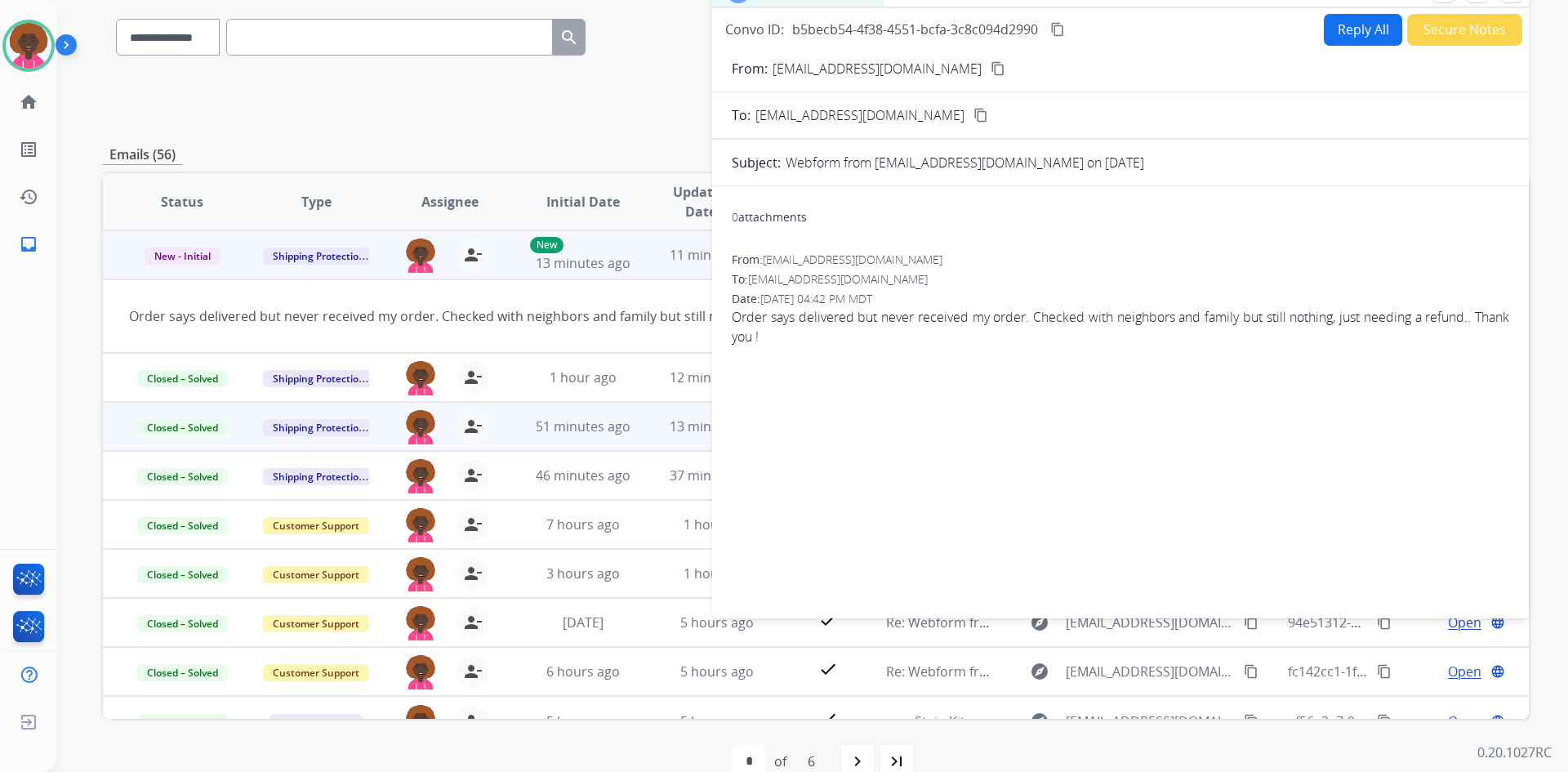
scroll to position [0, 0]
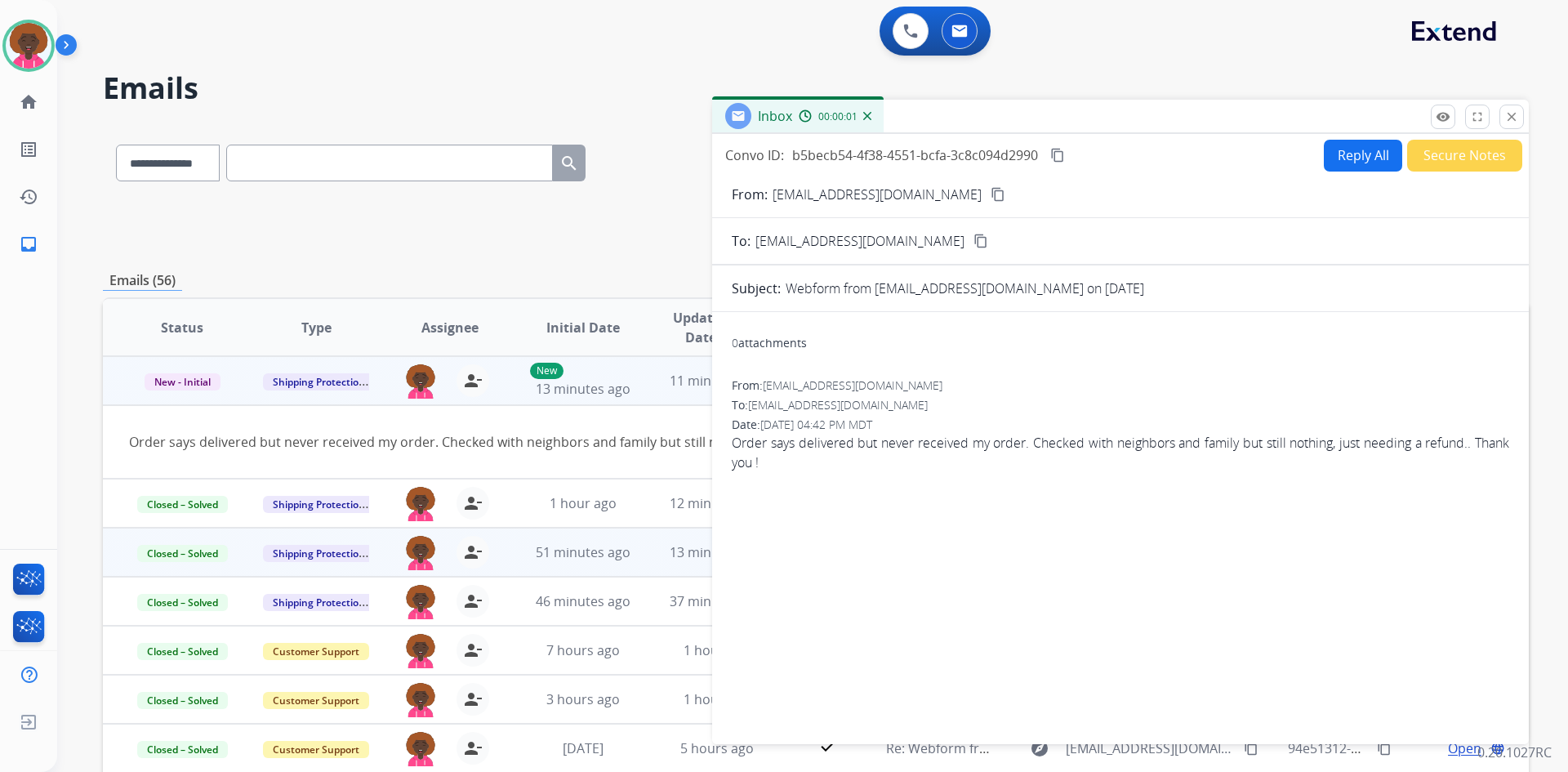
click at [1436, 146] on button "Secure Notes" at bounding box center [1465, 156] width 116 height 32
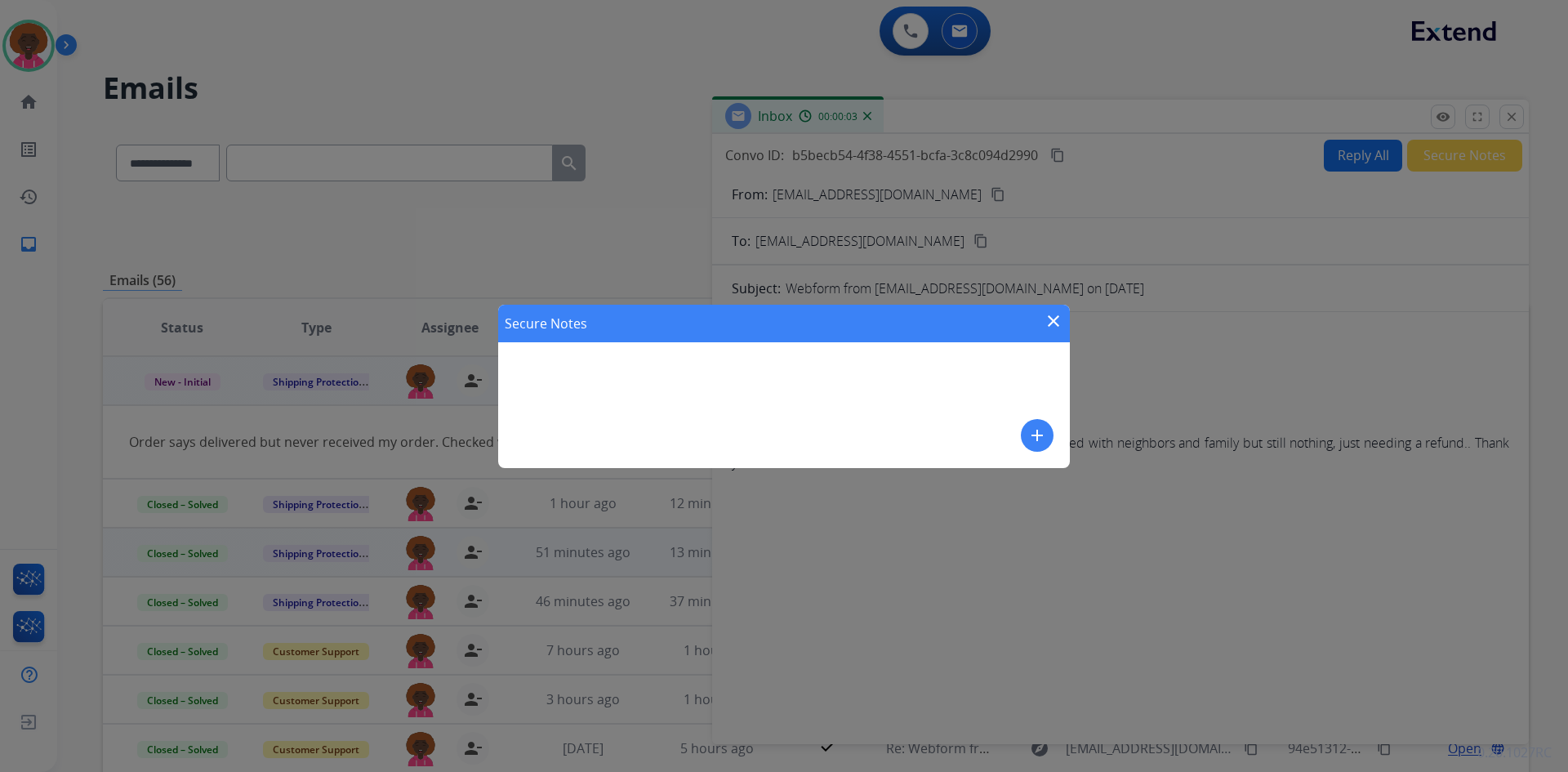
click at [1039, 430] on mat-icon "add" at bounding box center [1037, 435] width 19 height 19
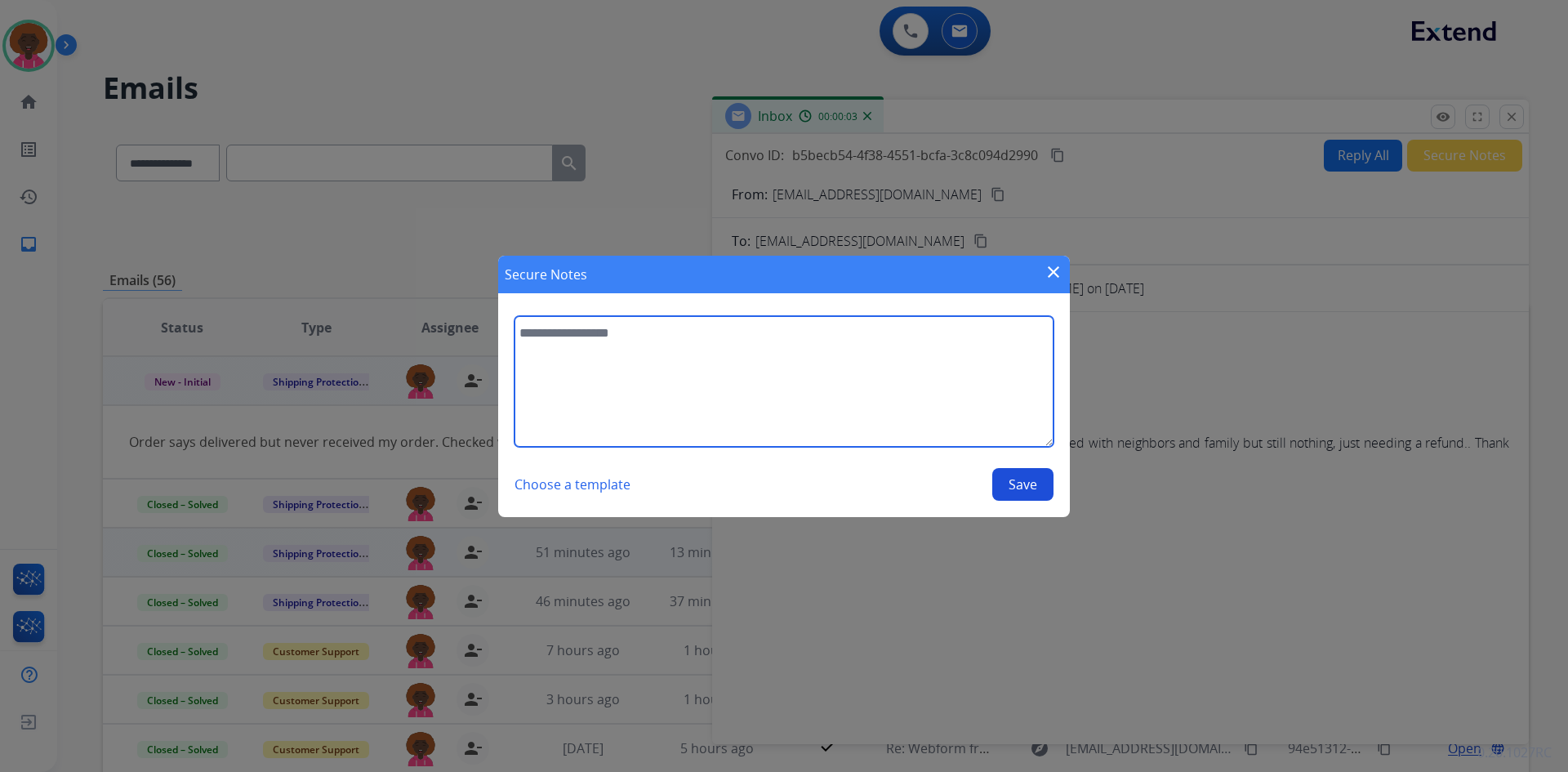
click at [766, 383] on textarea at bounding box center [784, 381] width 539 height 131
type textarea "**********"
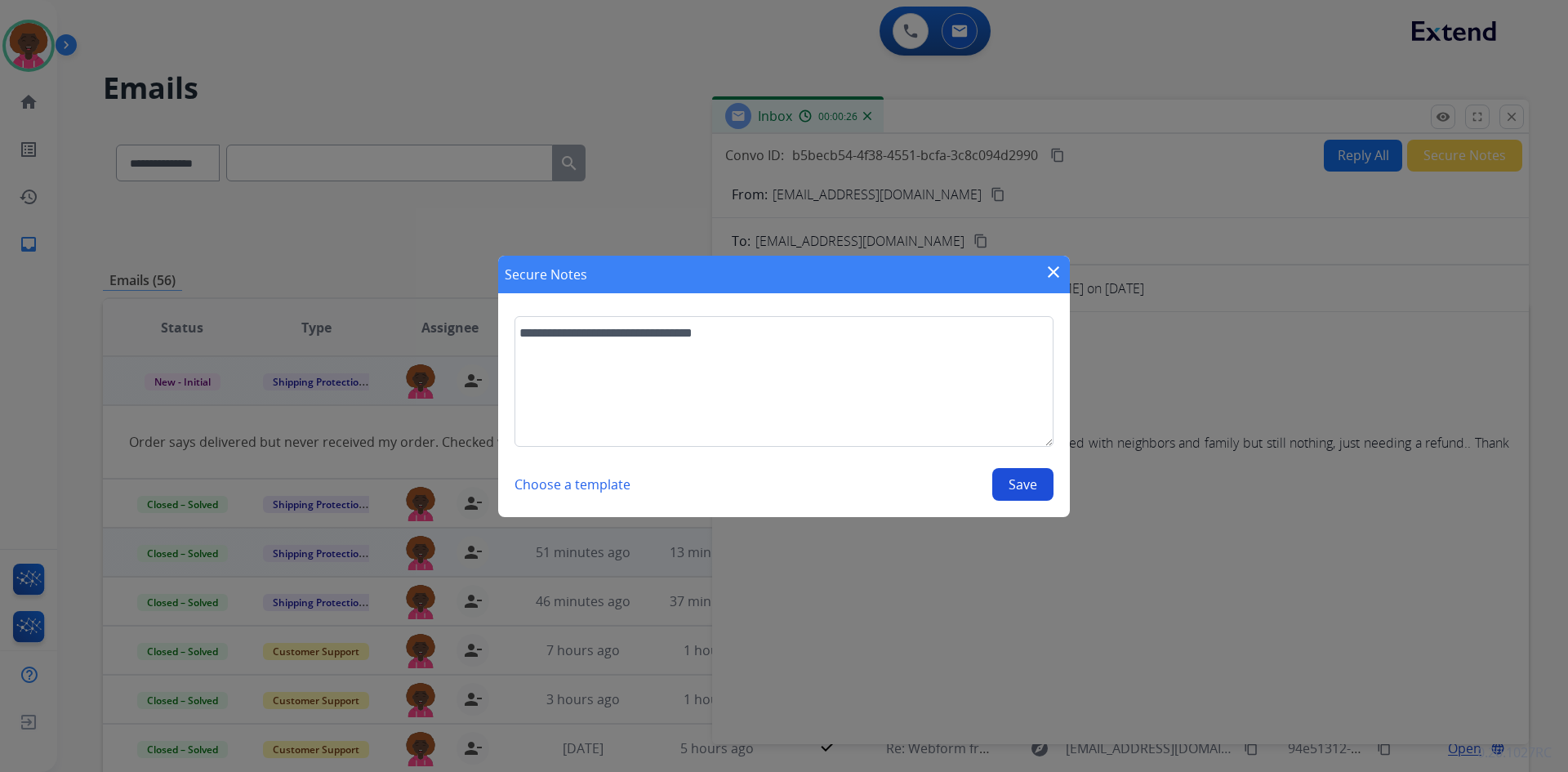
click at [1044, 490] on button "Save" at bounding box center [1023, 484] width 61 height 33
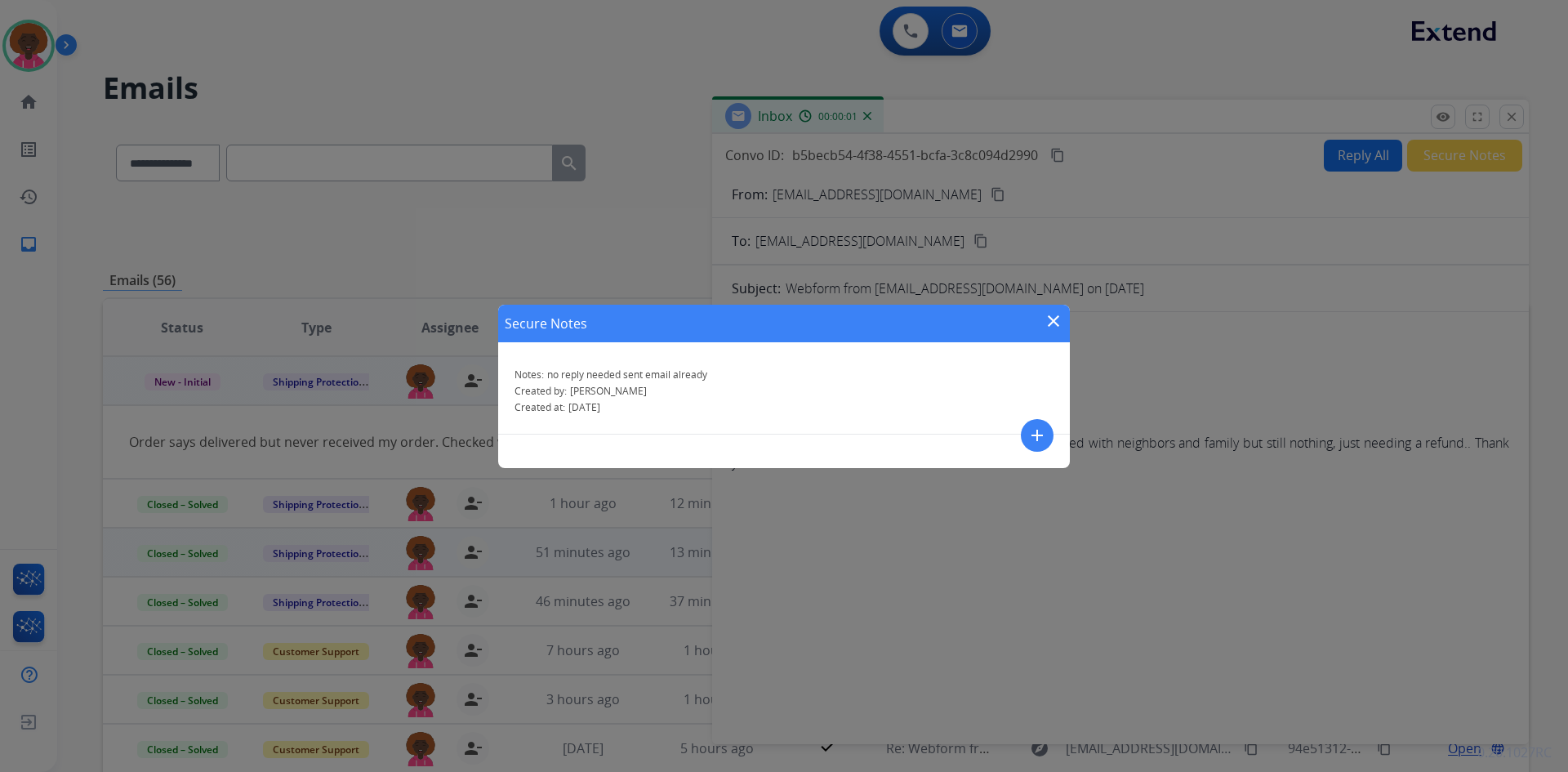
click at [1055, 327] on mat-icon "close" at bounding box center [1053, 321] width 19 height 19
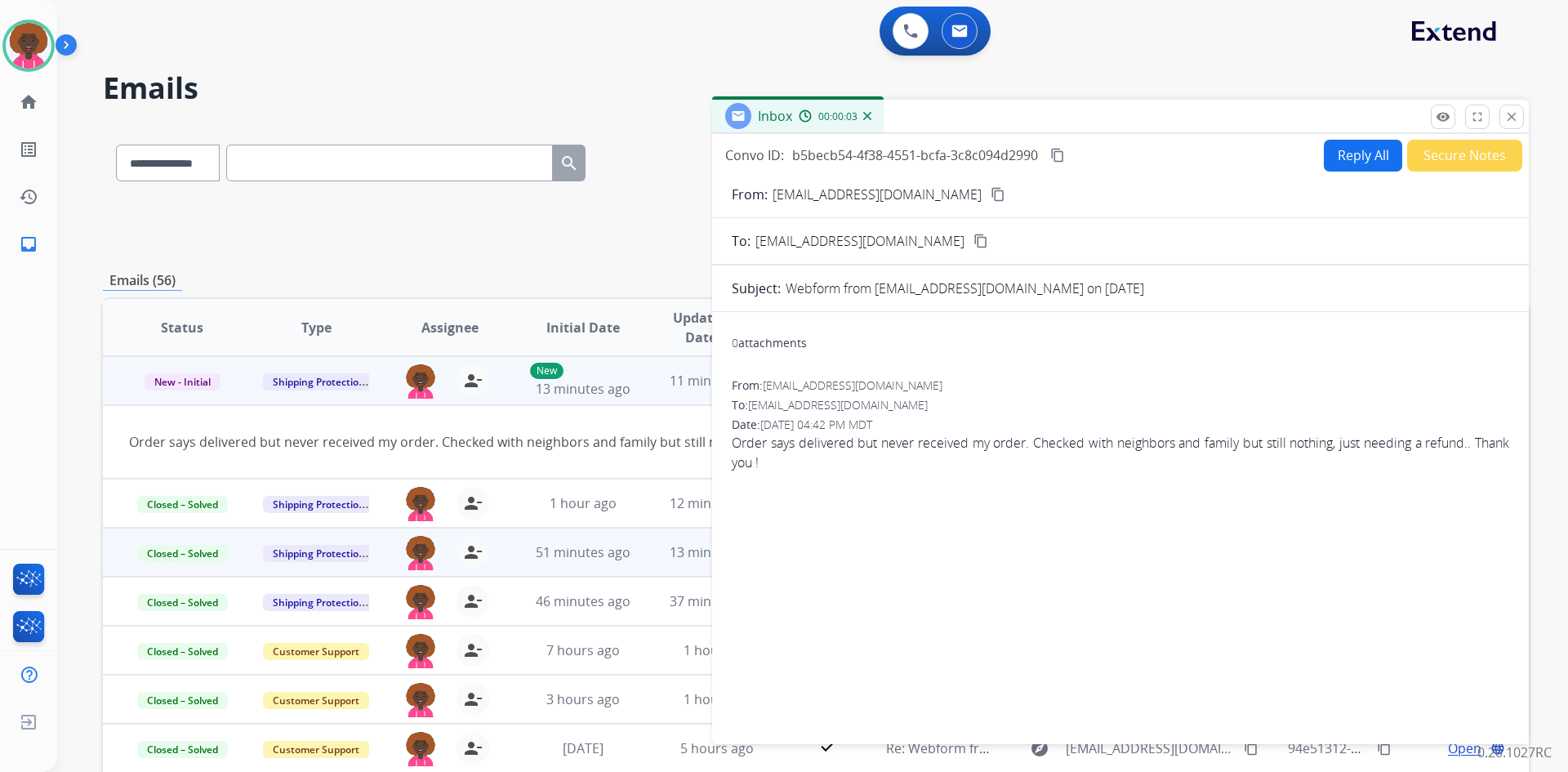
click at [1524, 116] on div "Inbox 00:00:03" at bounding box center [1120, 116] width 817 height 34
click at [1509, 111] on mat-icon "close" at bounding box center [1512, 117] width 15 height 15
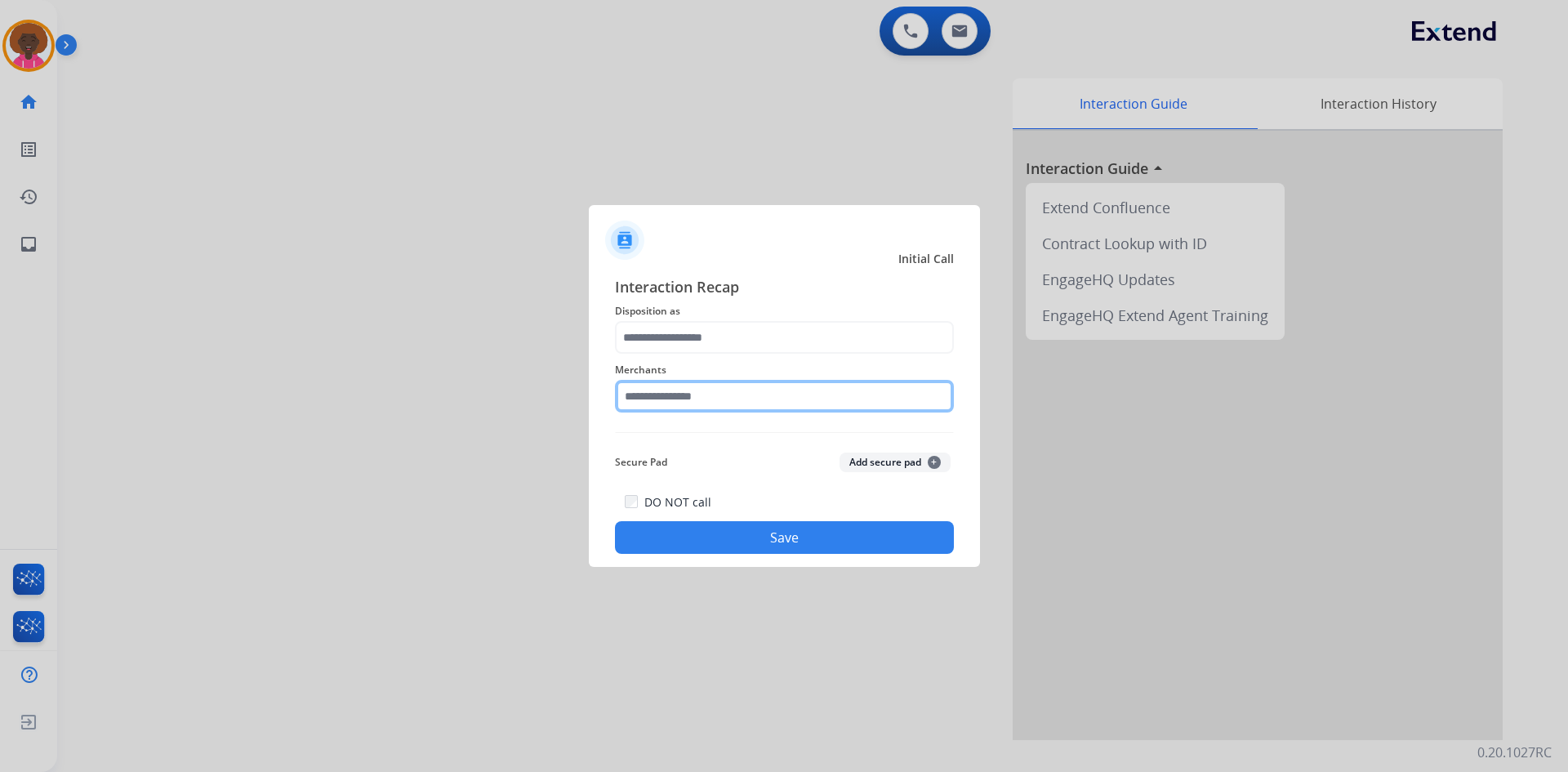
click at [751, 394] on input "text" at bounding box center [784, 395] width 339 height 33
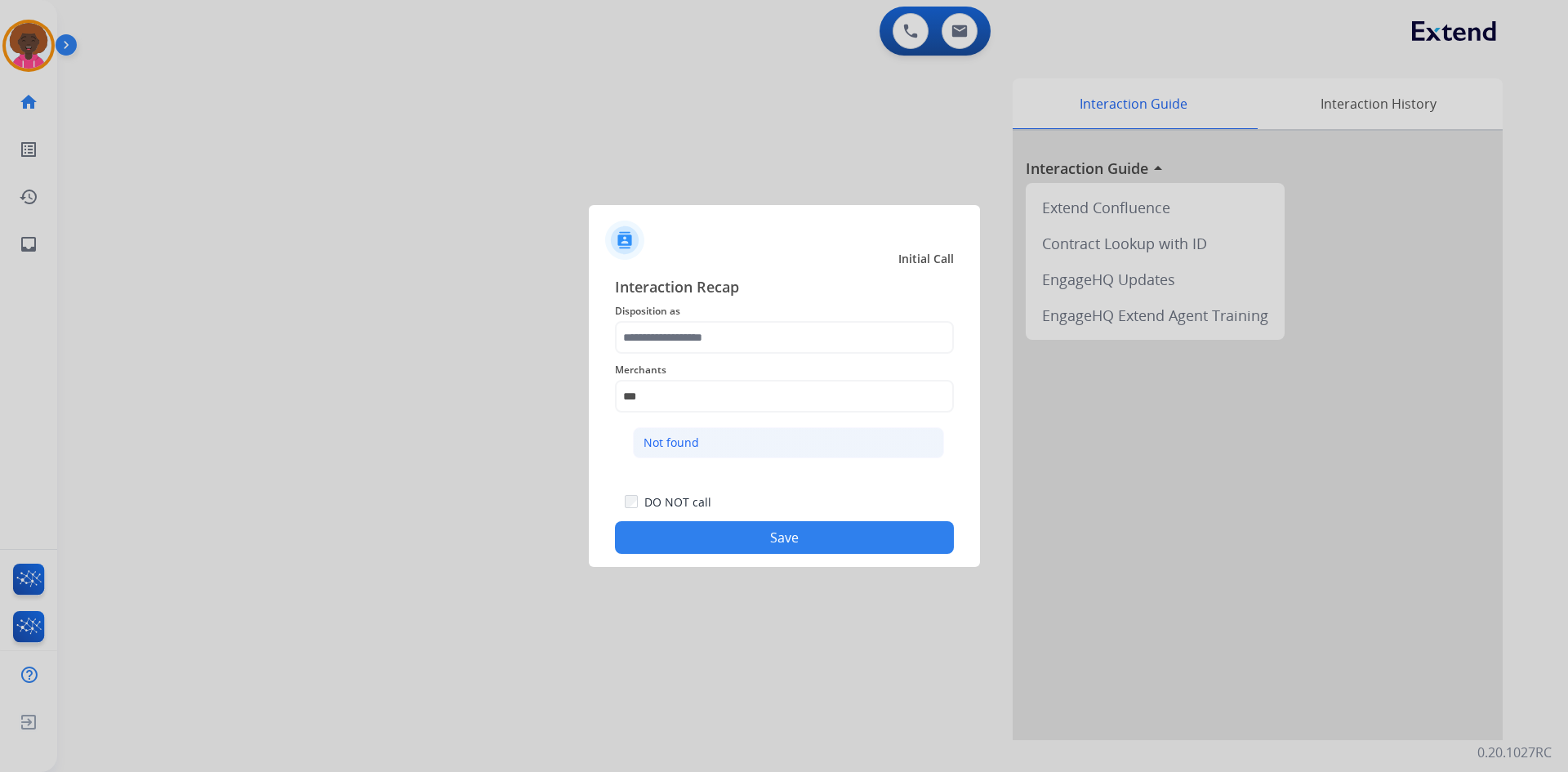
click at [677, 445] on div "Not found" at bounding box center [671, 443] width 55 height 17
type input "*********"
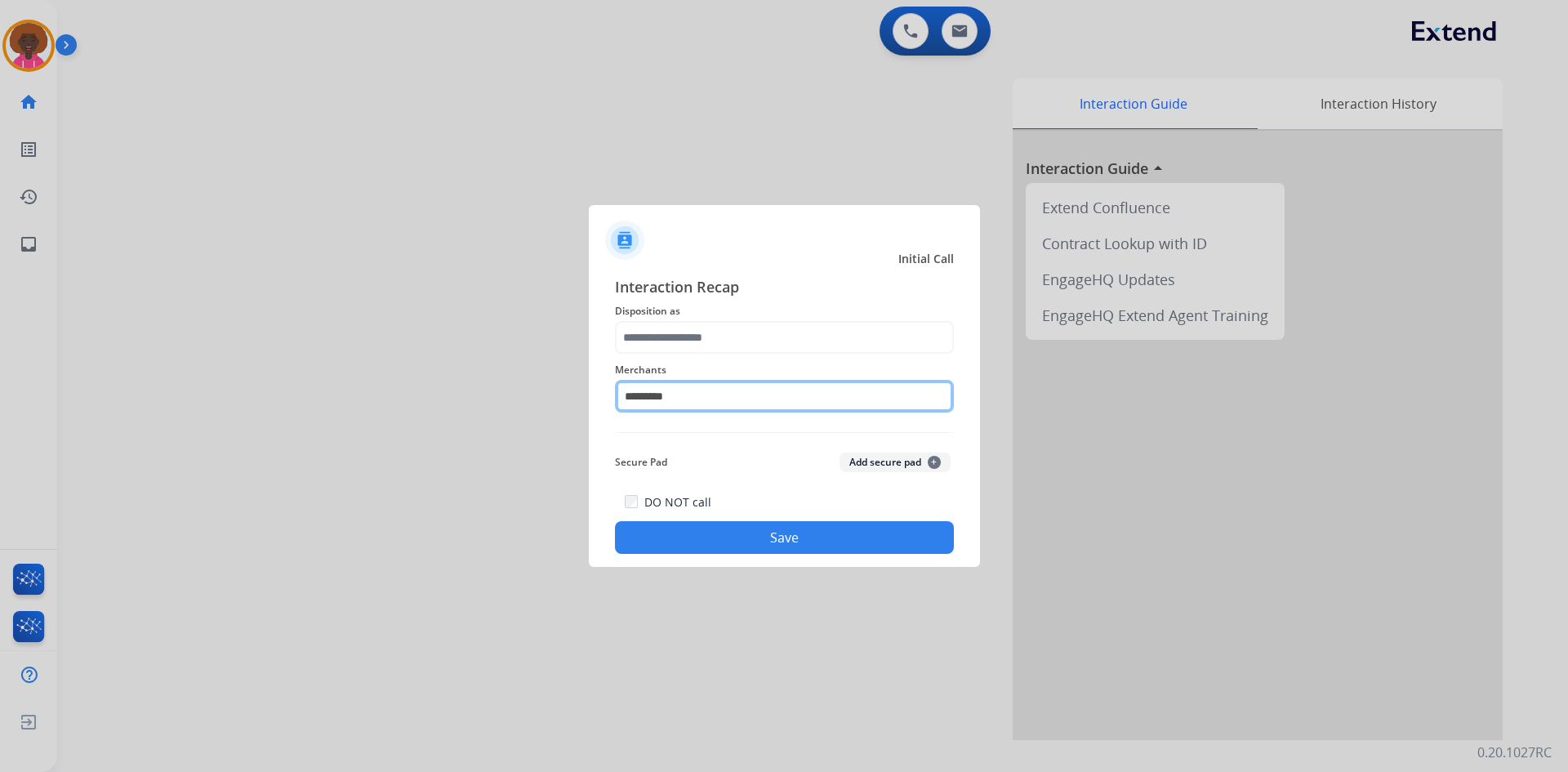
click at [694, 389] on input "*********" at bounding box center [784, 395] width 339 height 33
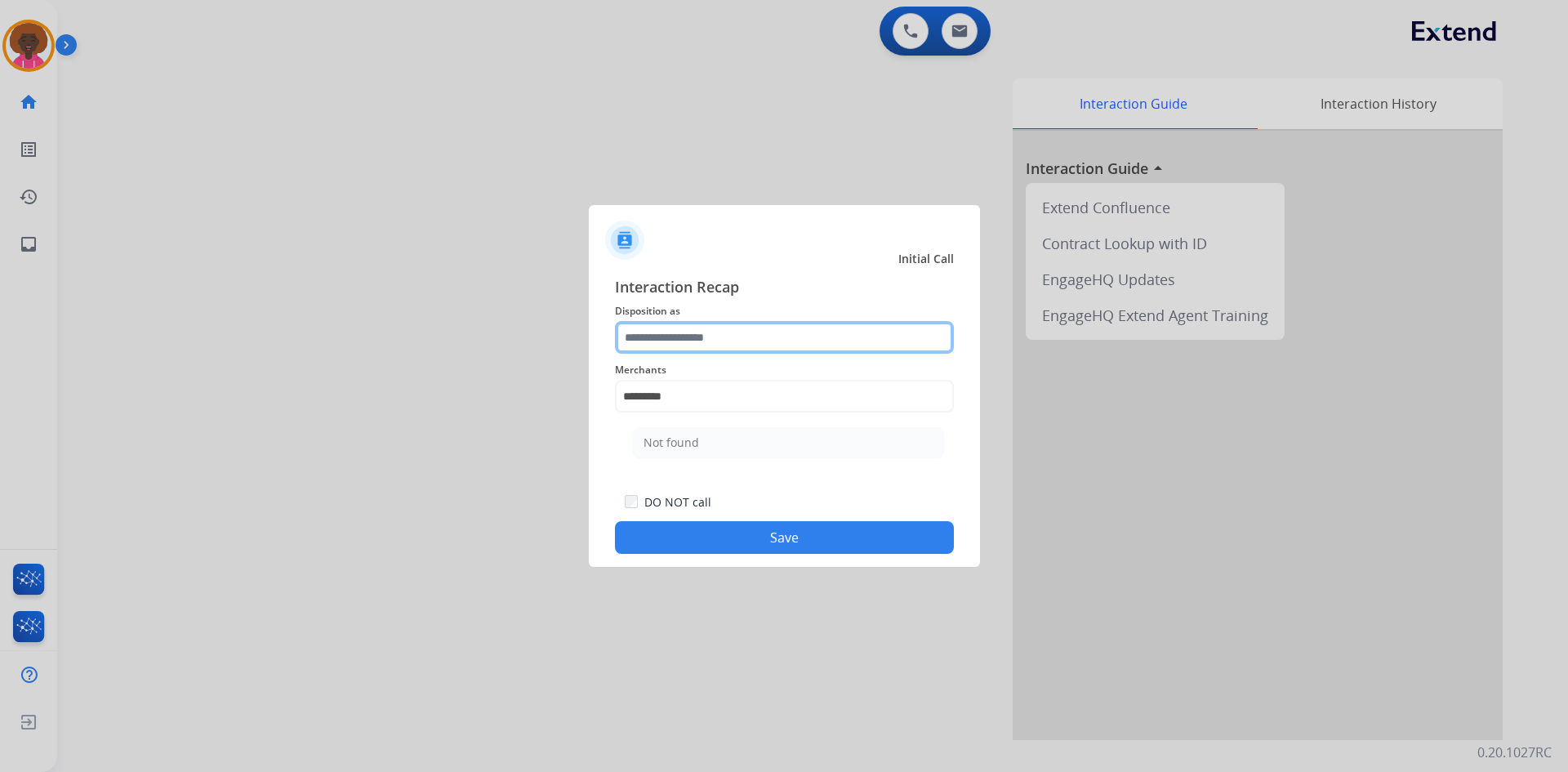
click at [754, 332] on input "text" at bounding box center [784, 337] width 339 height 33
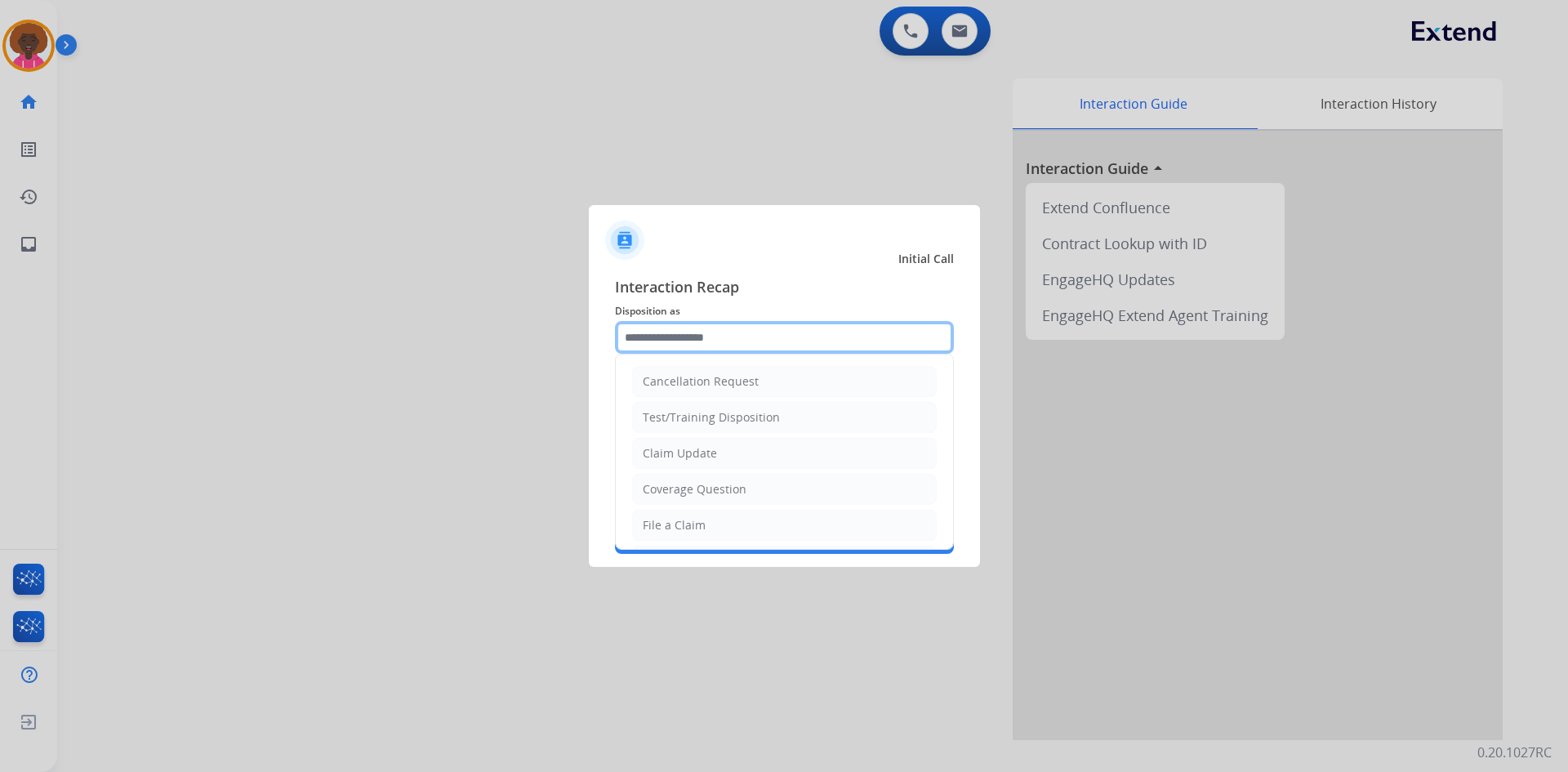
click at [739, 325] on input "text" at bounding box center [784, 337] width 339 height 33
click at [702, 528] on div "File a Claim" at bounding box center [674, 525] width 63 height 17
type input "**********"
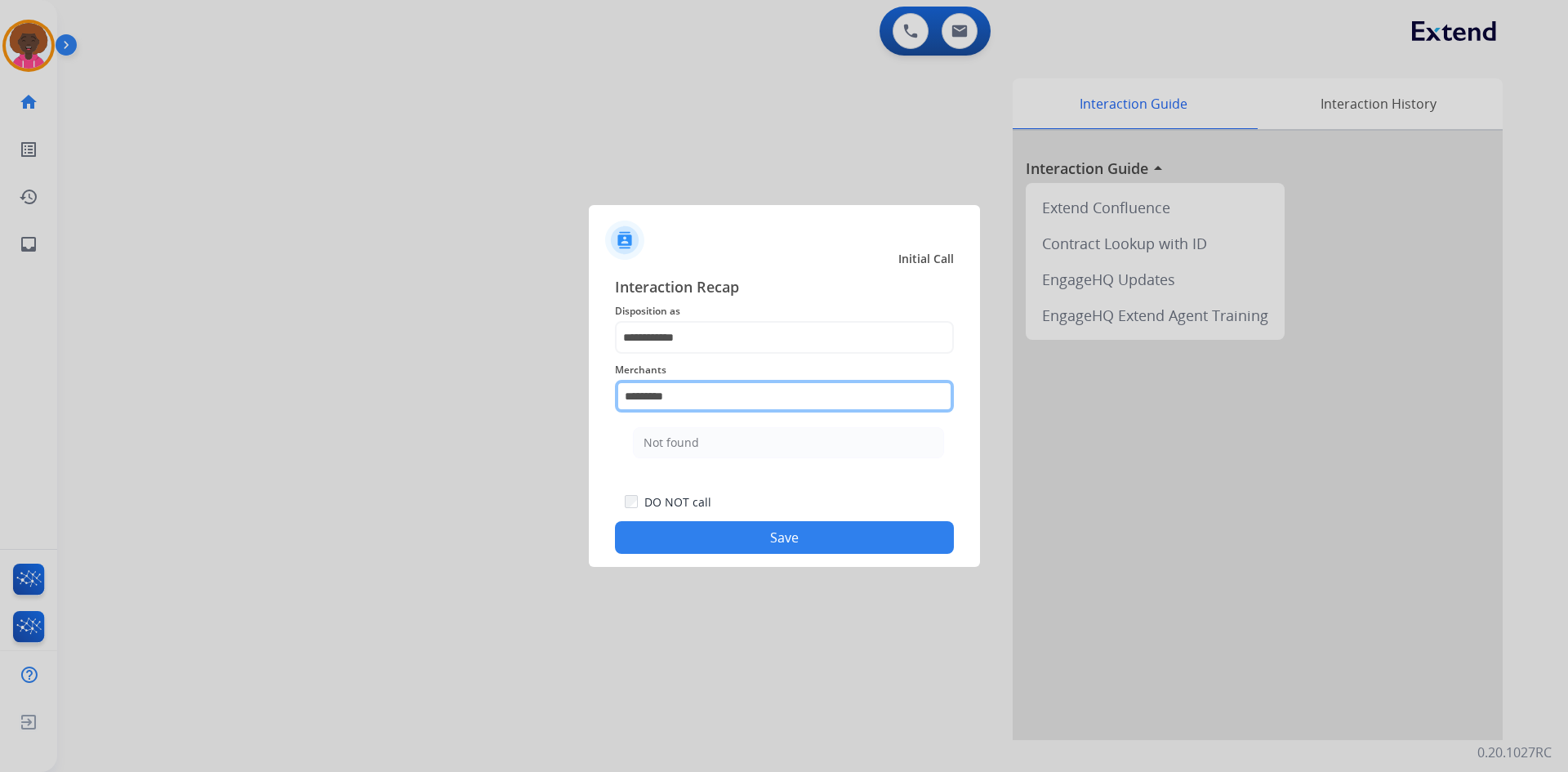
click at [748, 394] on input "*********" at bounding box center [784, 395] width 339 height 33
type input "*"
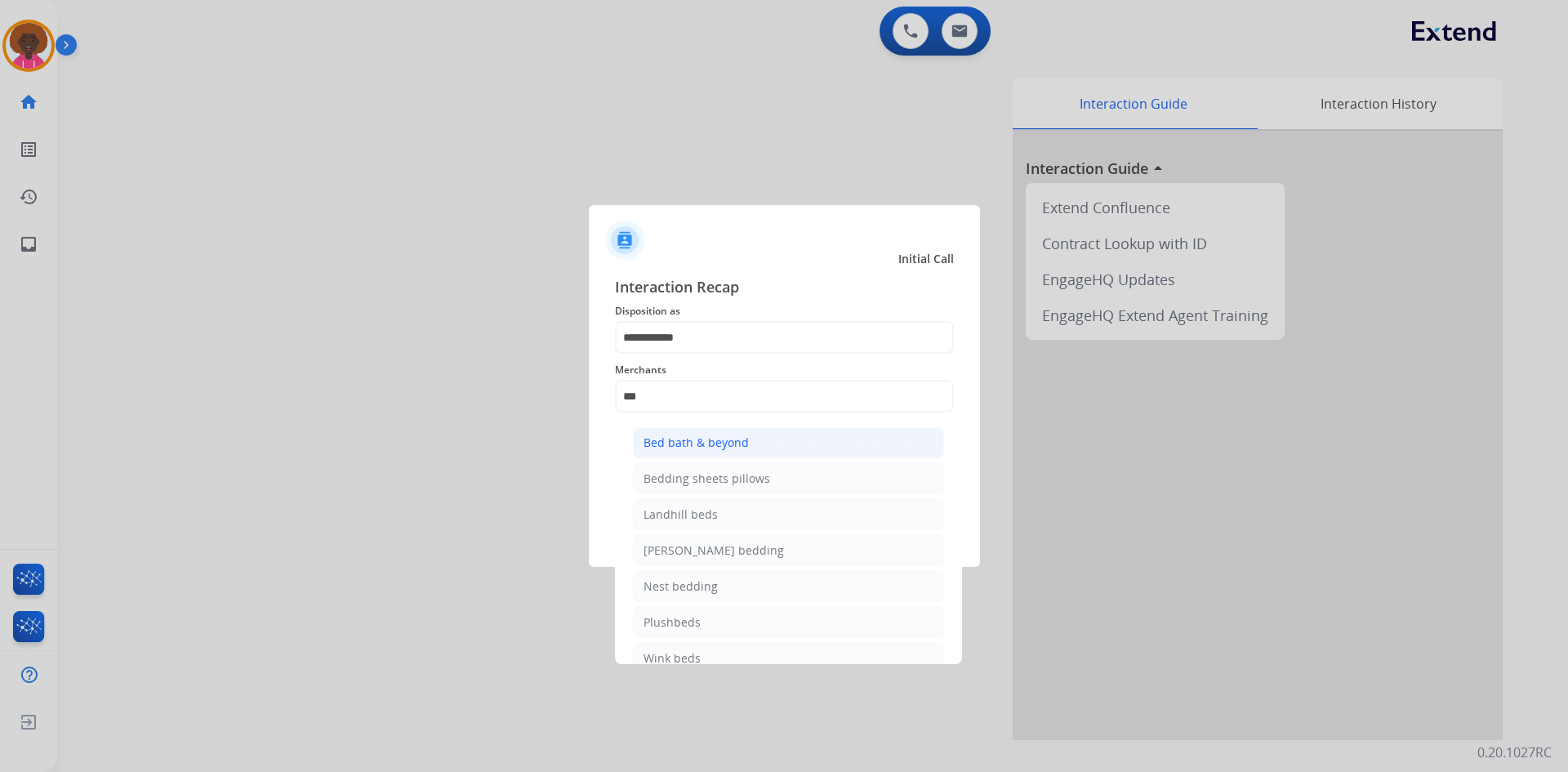
click at [720, 435] on div "Bed bath & beyond" at bounding box center [696, 443] width 106 height 17
type input "**********"
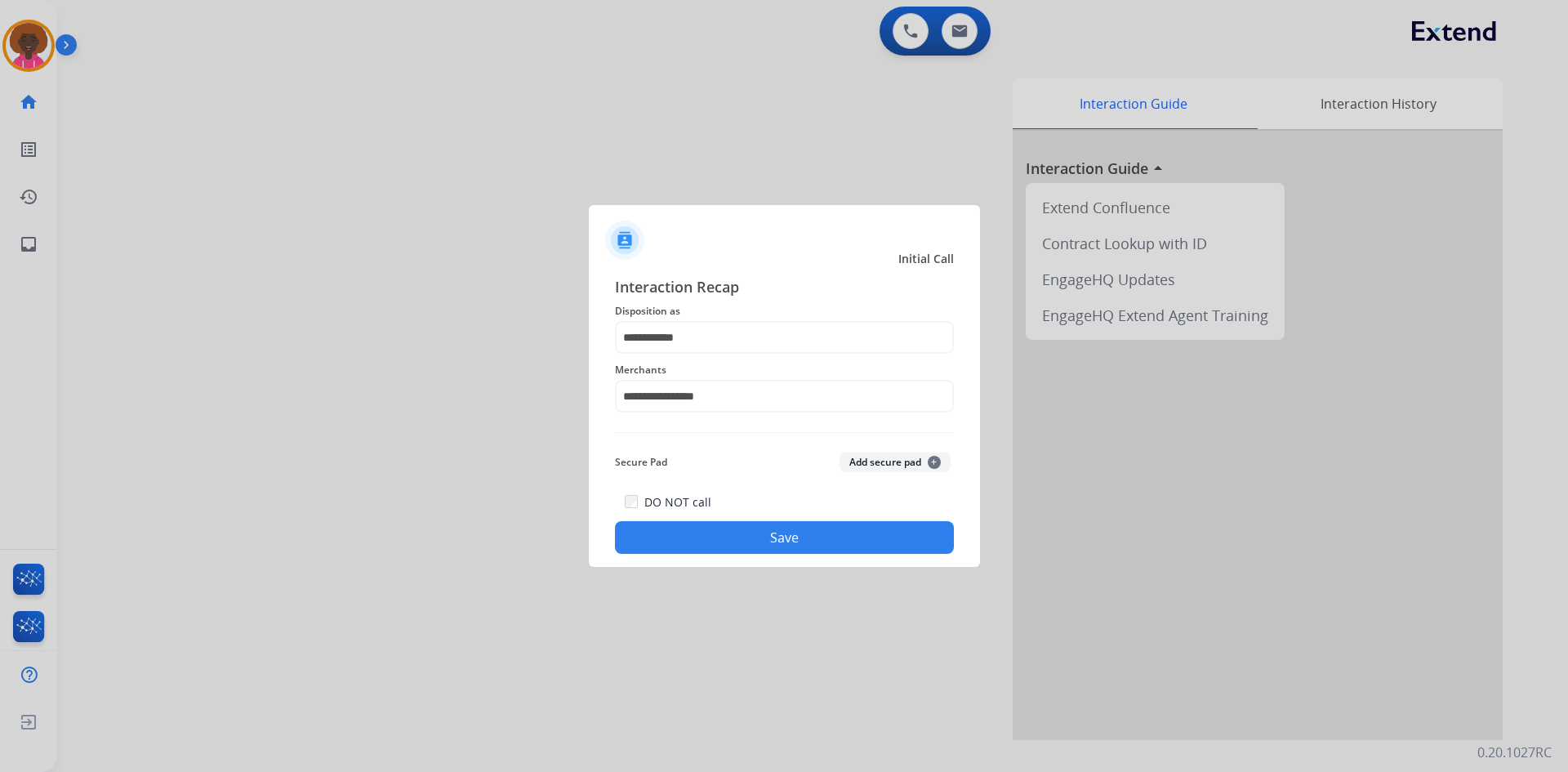
click at [755, 528] on button "Save" at bounding box center [784, 537] width 339 height 33
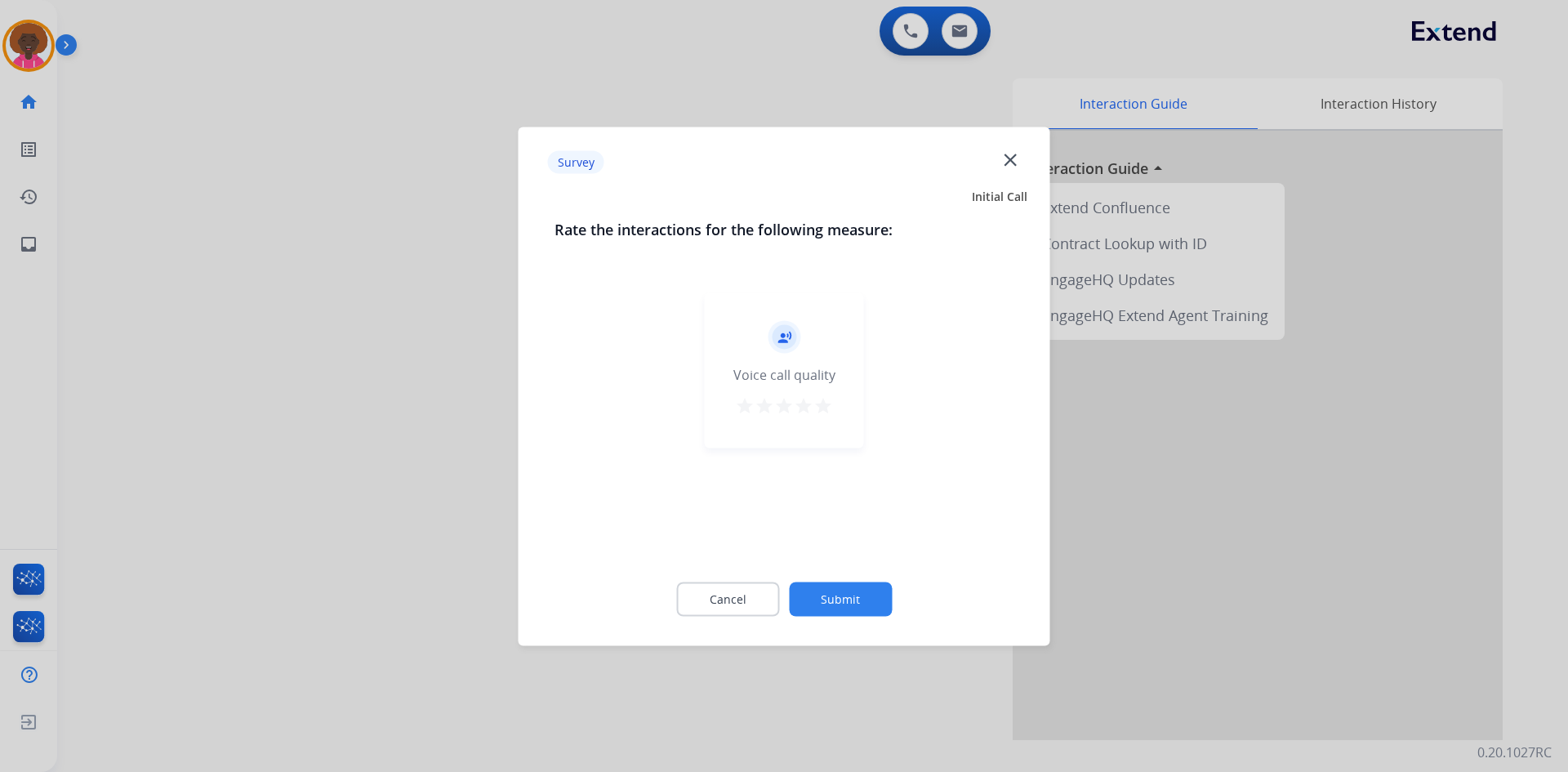
drag, startPoint x: 820, startPoint y: 408, endPoint x: 843, endPoint y: 472, distance: 68.0
click at [818, 408] on mat-icon "star" at bounding box center [823, 404] width 19 height 19
click at [859, 593] on button "Submit" at bounding box center [840, 598] width 103 height 34
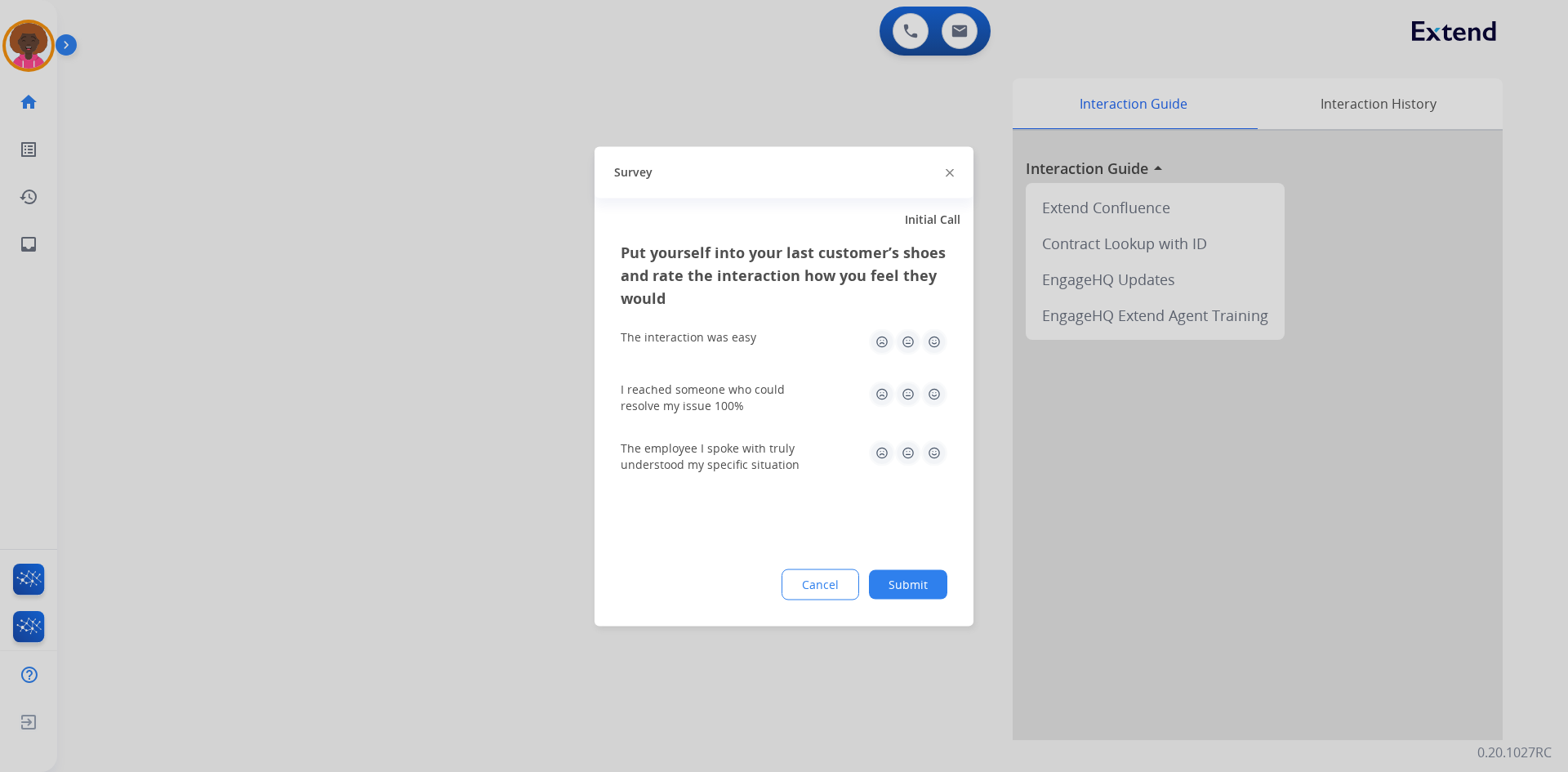
click at [931, 329] on img at bounding box center [934, 341] width 26 height 26
drag, startPoint x: 931, startPoint y: 389, endPoint x: 928, endPoint y: 415, distance: 26.2
click at [931, 391] on img at bounding box center [934, 393] width 26 height 26
click at [927, 447] on img at bounding box center [934, 452] width 26 height 26
drag, startPoint x: 918, startPoint y: 574, endPoint x: 894, endPoint y: 577, distance: 24.2
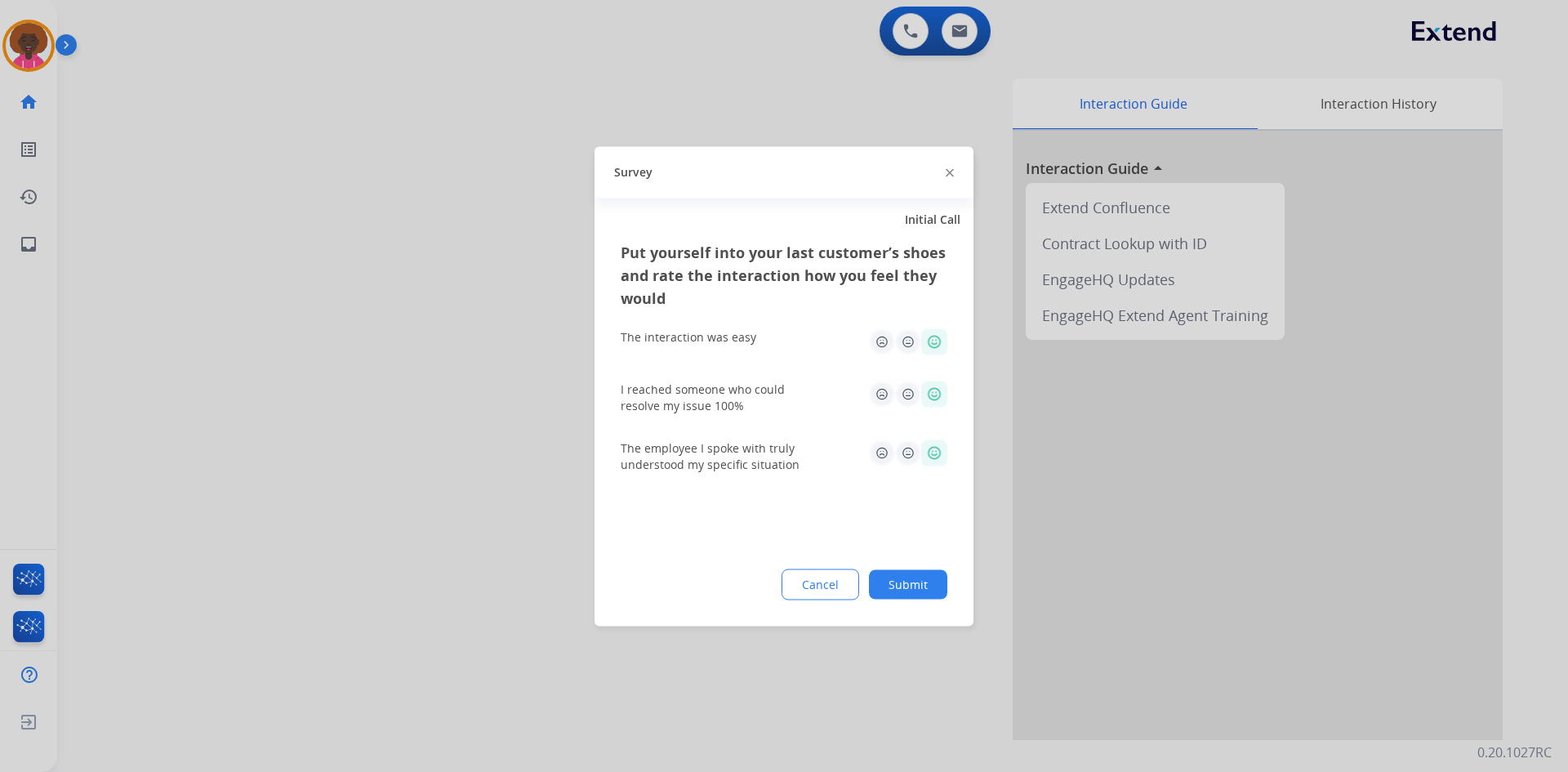
click at [916, 574] on button "Submit" at bounding box center [909, 584] width 79 height 29
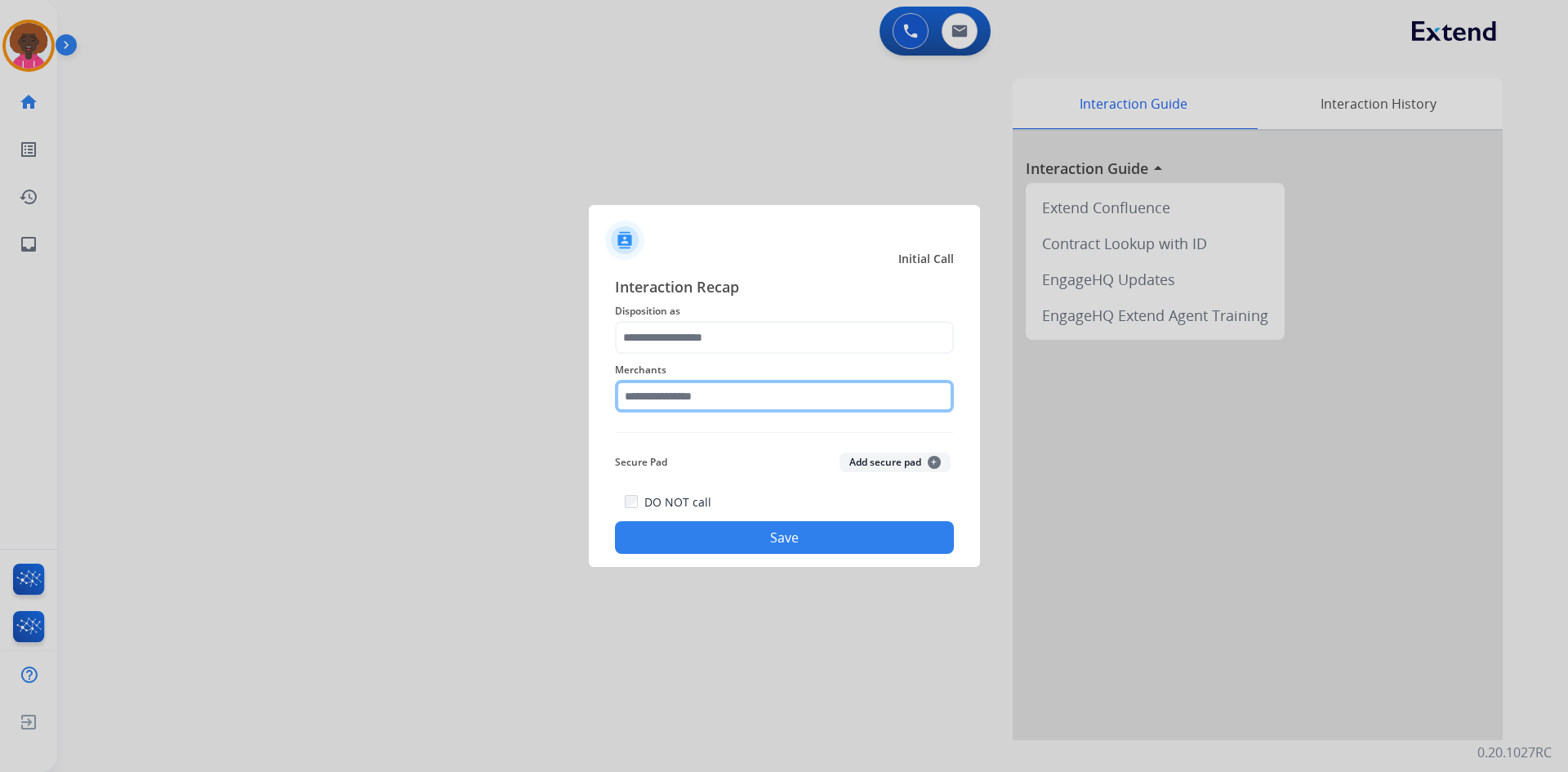
click at [688, 401] on input "text" at bounding box center [784, 395] width 339 height 33
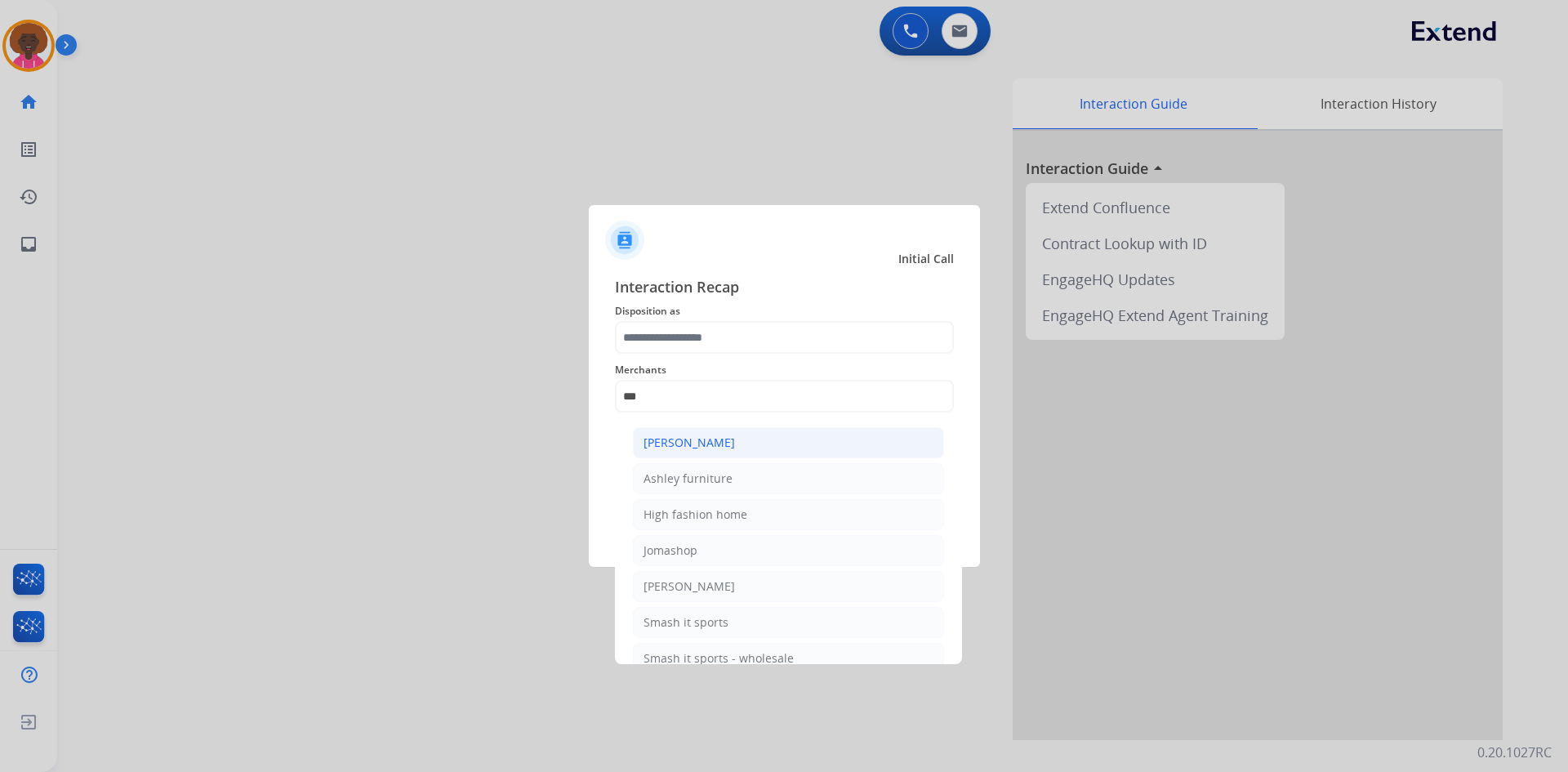
click at [714, 440] on div "[PERSON_NAME]" at bounding box center [689, 443] width 91 height 17
type input "**********"
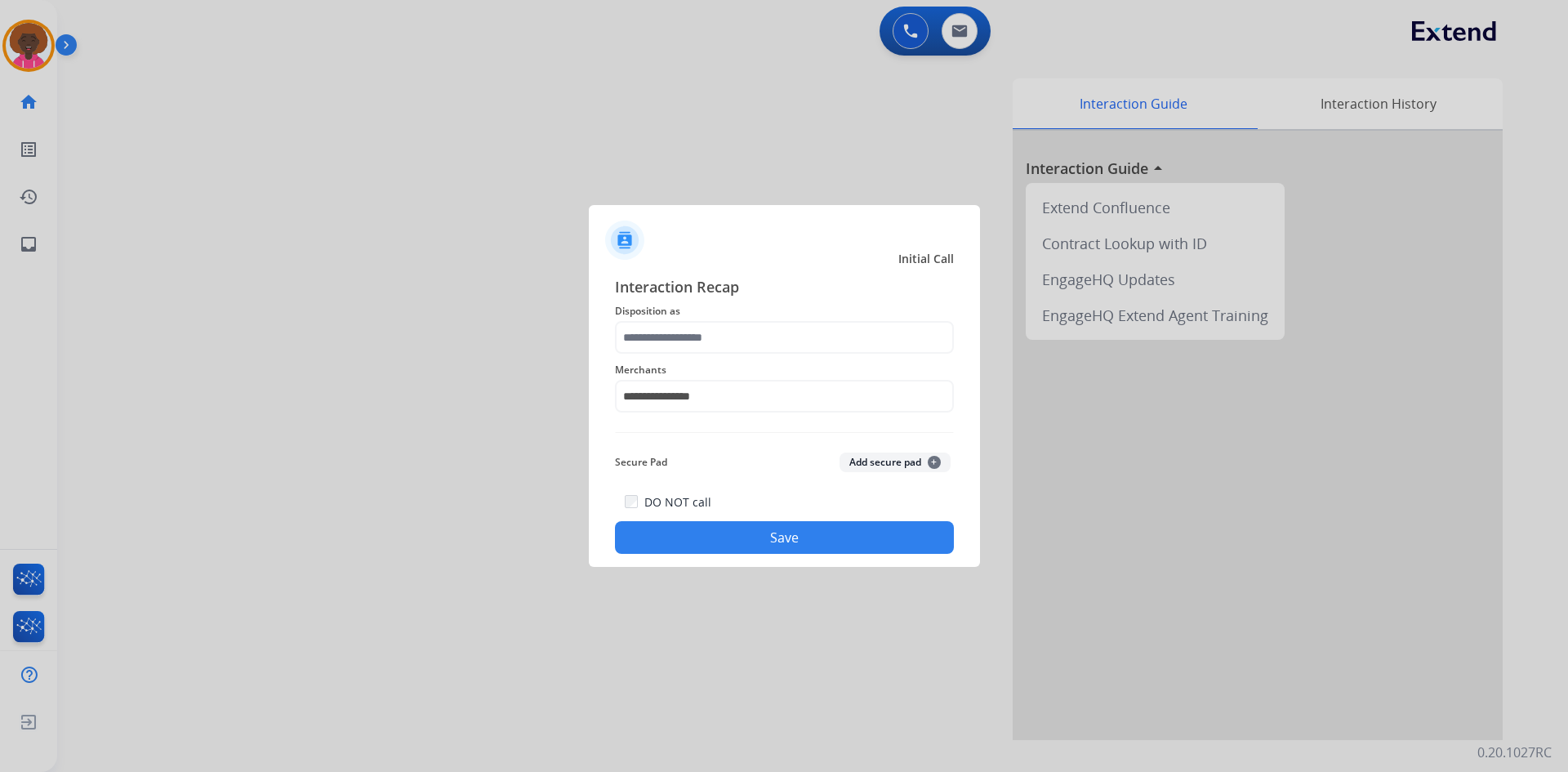
click at [700, 368] on span "Merchants" at bounding box center [784, 369] width 339 height 19
click at [712, 344] on input "text" at bounding box center [784, 337] width 339 height 33
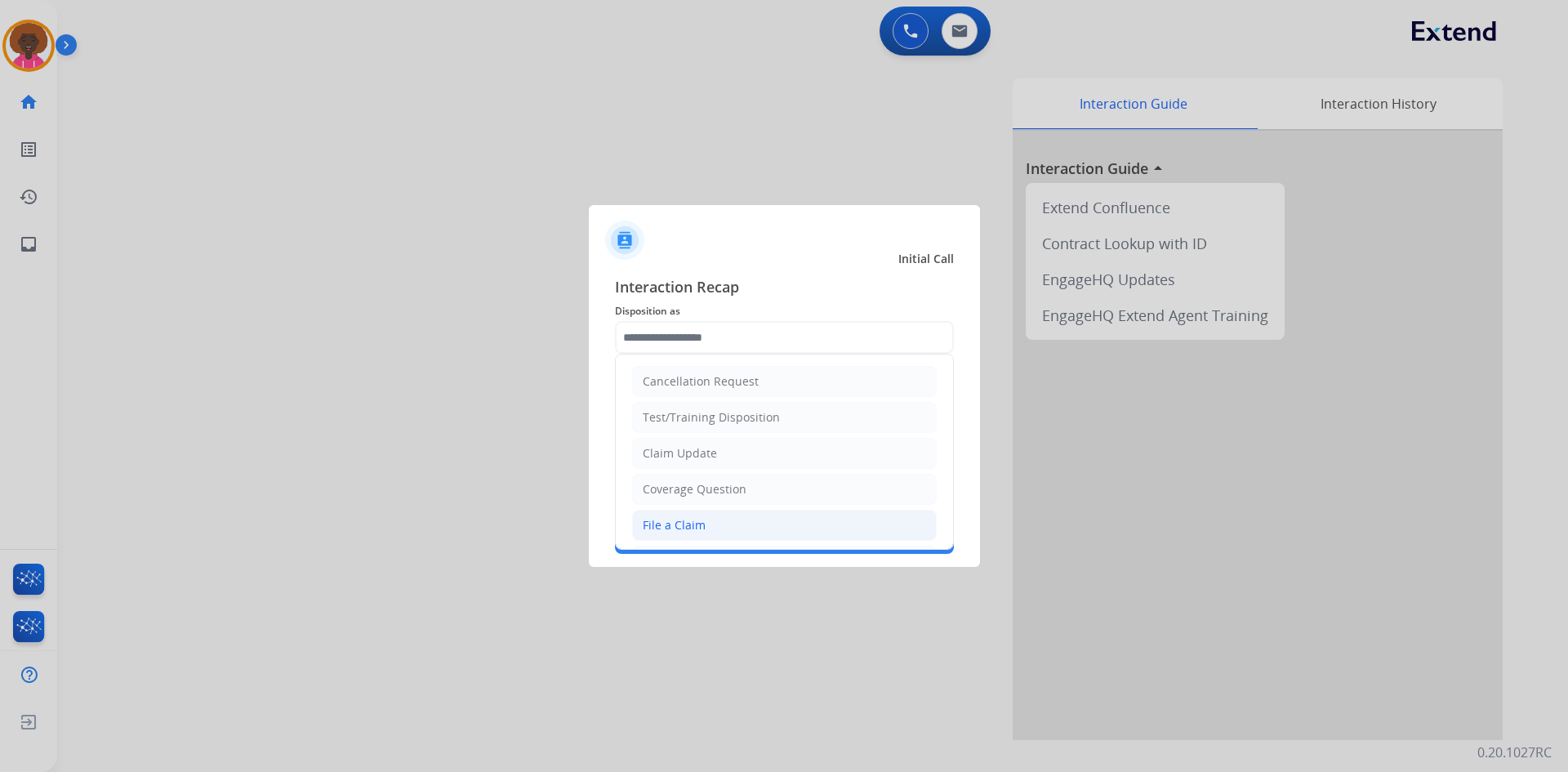
click at [704, 530] on li "File a Claim" at bounding box center [785, 525] width 305 height 31
type input "**********"
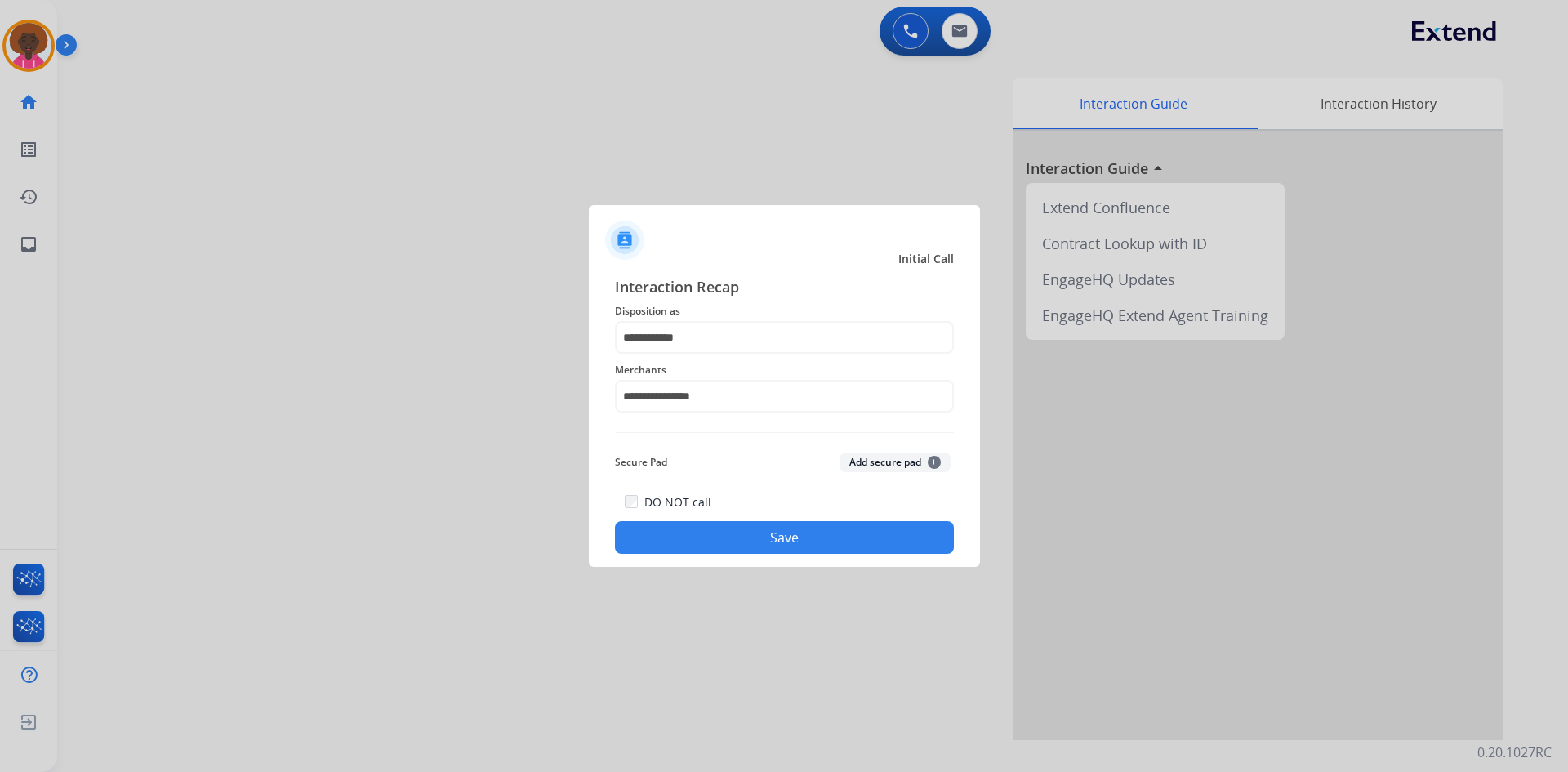
click at [780, 514] on div "DO NOT call Save" at bounding box center [784, 522] width 339 height 62
click at [771, 540] on button "Save" at bounding box center [784, 537] width 339 height 33
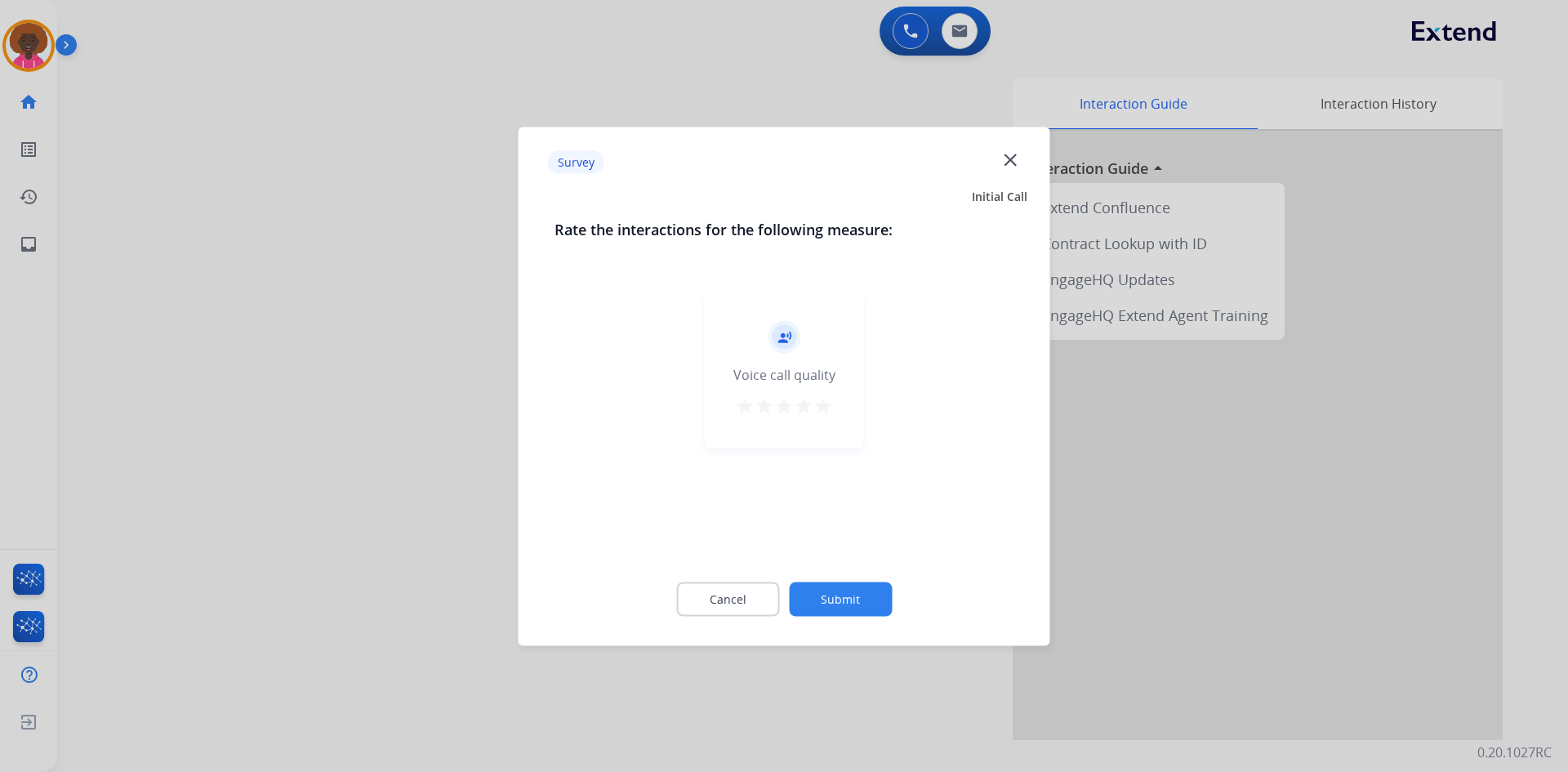
click at [842, 418] on div "record_voice_over Voice call quality star star star star star" at bounding box center [785, 369] width 159 height 155
drag, startPoint x: 813, startPoint y: 399, endPoint x: 829, endPoint y: 412, distance: 20.6
click at [814, 399] on mat-icon "star" at bounding box center [823, 404] width 19 height 19
click at [829, 411] on mat-icon "star" at bounding box center [823, 404] width 19 height 19
click at [847, 616] on div "Cancel Submit" at bounding box center [784, 599] width 460 height 74
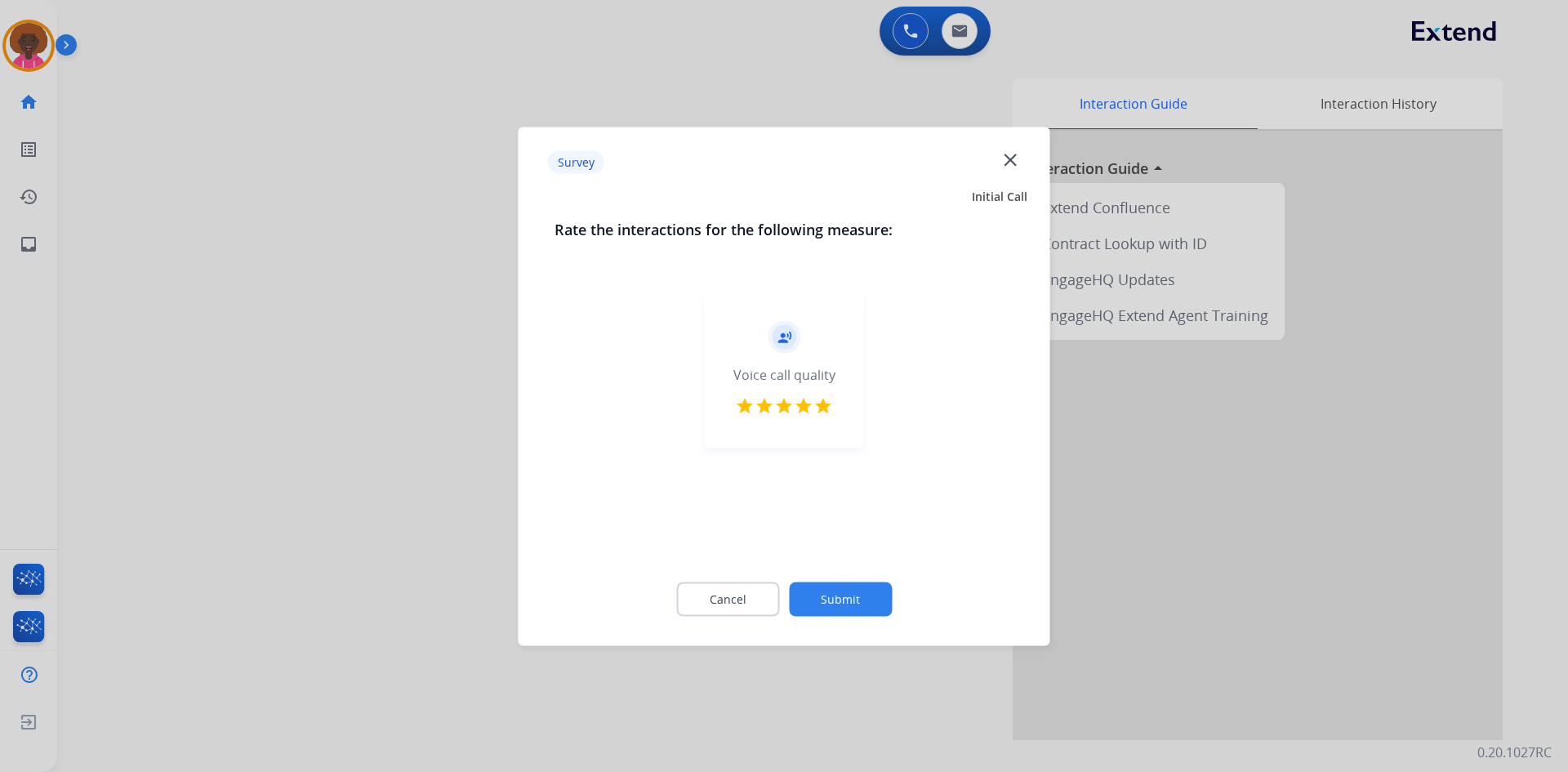
click at [851, 607] on button "Submit" at bounding box center [840, 598] width 103 height 34
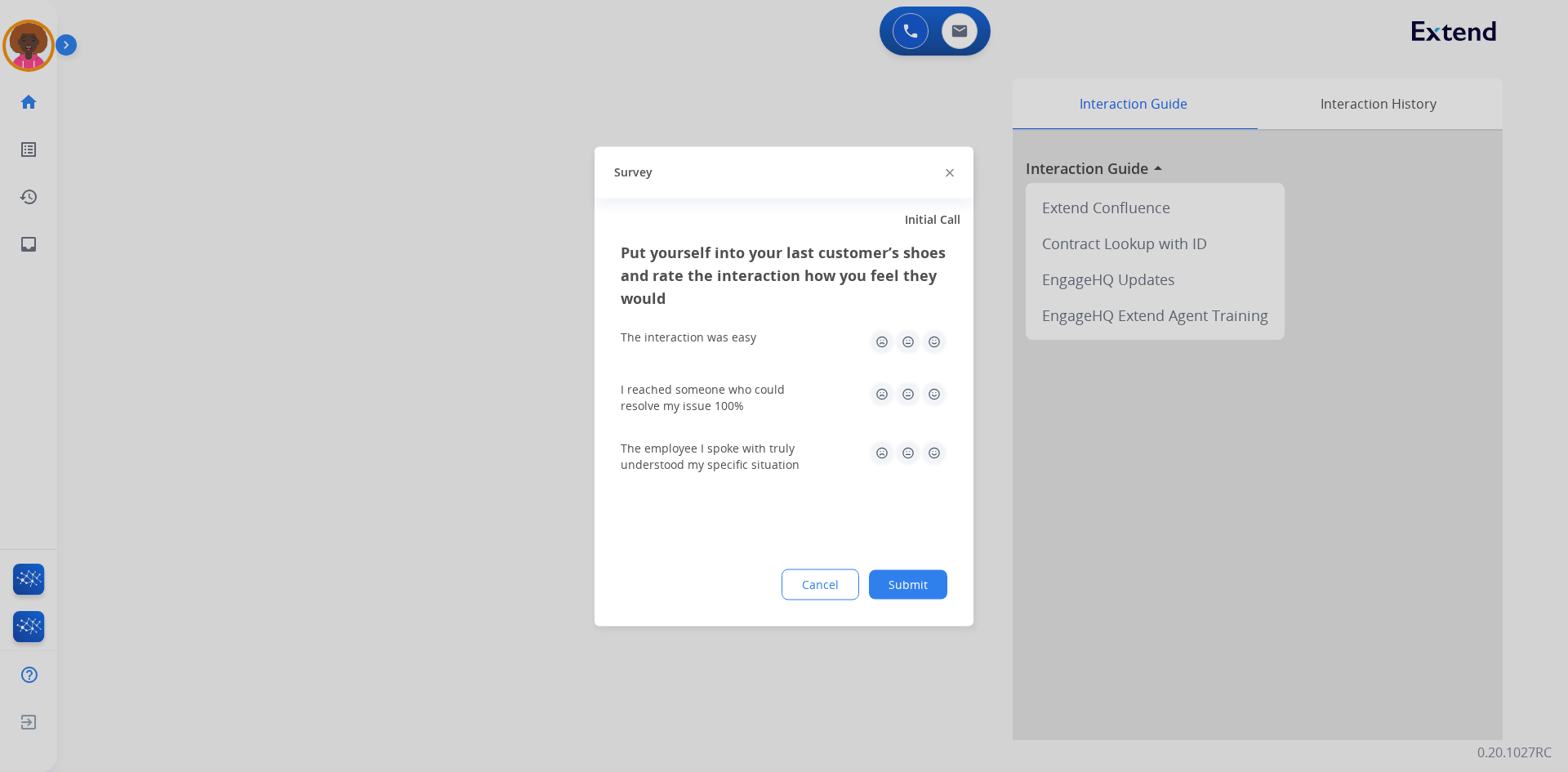
click at [936, 358] on div "The interaction was easy" at bounding box center [784, 341] width 327 height 52
click at [936, 344] on img at bounding box center [934, 341] width 26 height 26
click at [928, 401] on img at bounding box center [934, 393] width 26 height 26
click at [926, 468] on div "The employee I spoke with truly understood my specific situation" at bounding box center [784, 455] width 327 height 33
click at [931, 451] on img at bounding box center [934, 452] width 26 height 26
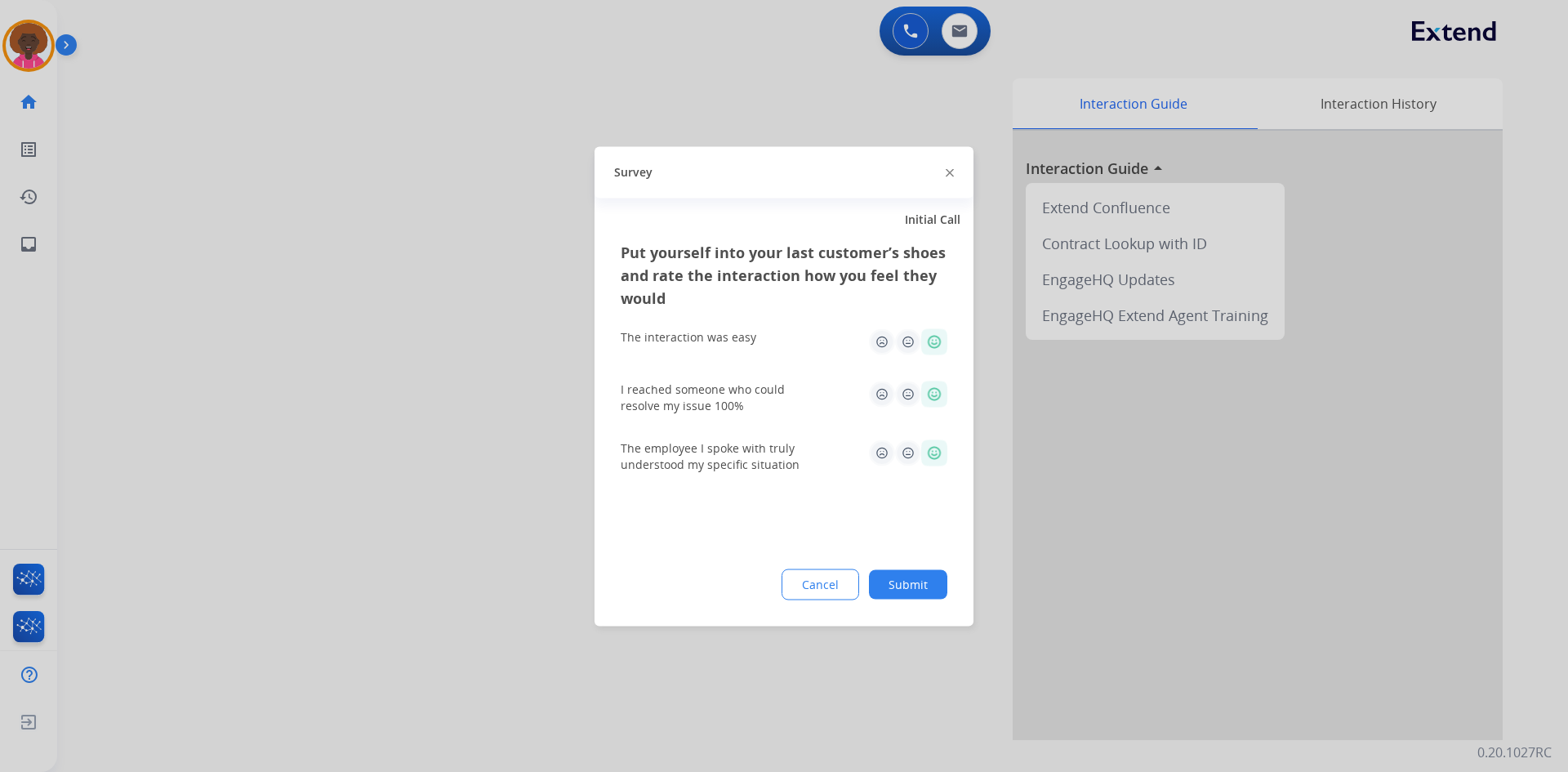
click at [949, 578] on div "Put yourself into your last customer’s shoes and rate the interaction how you f…" at bounding box center [784, 433] width 379 height 385
click at [937, 578] on button "Submit" at bounding box center [909, 584] width 79 height 29
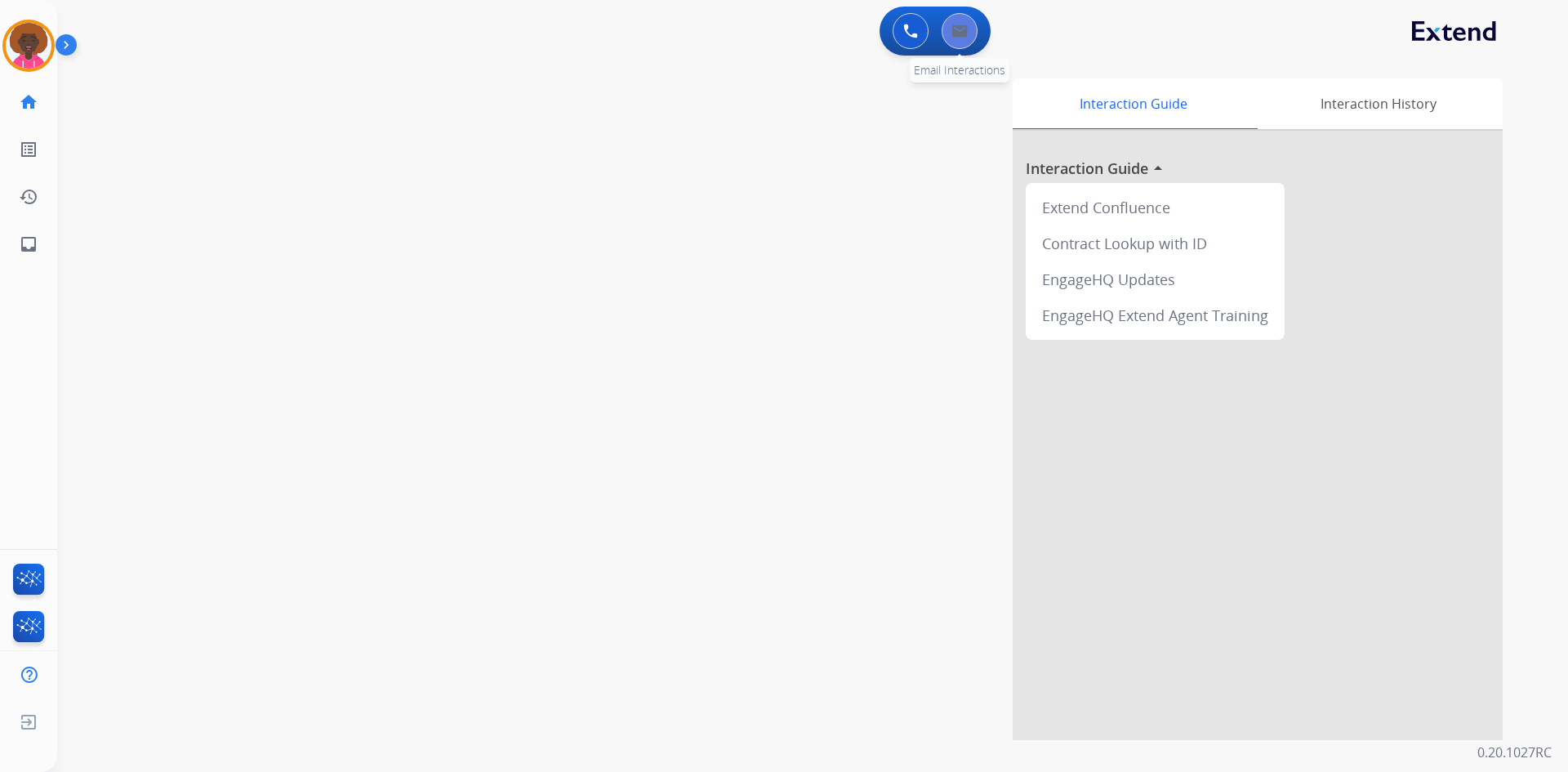
click at [963, 29] on img at bounding box center [960, 31] width 17 height 13
select select "**********"
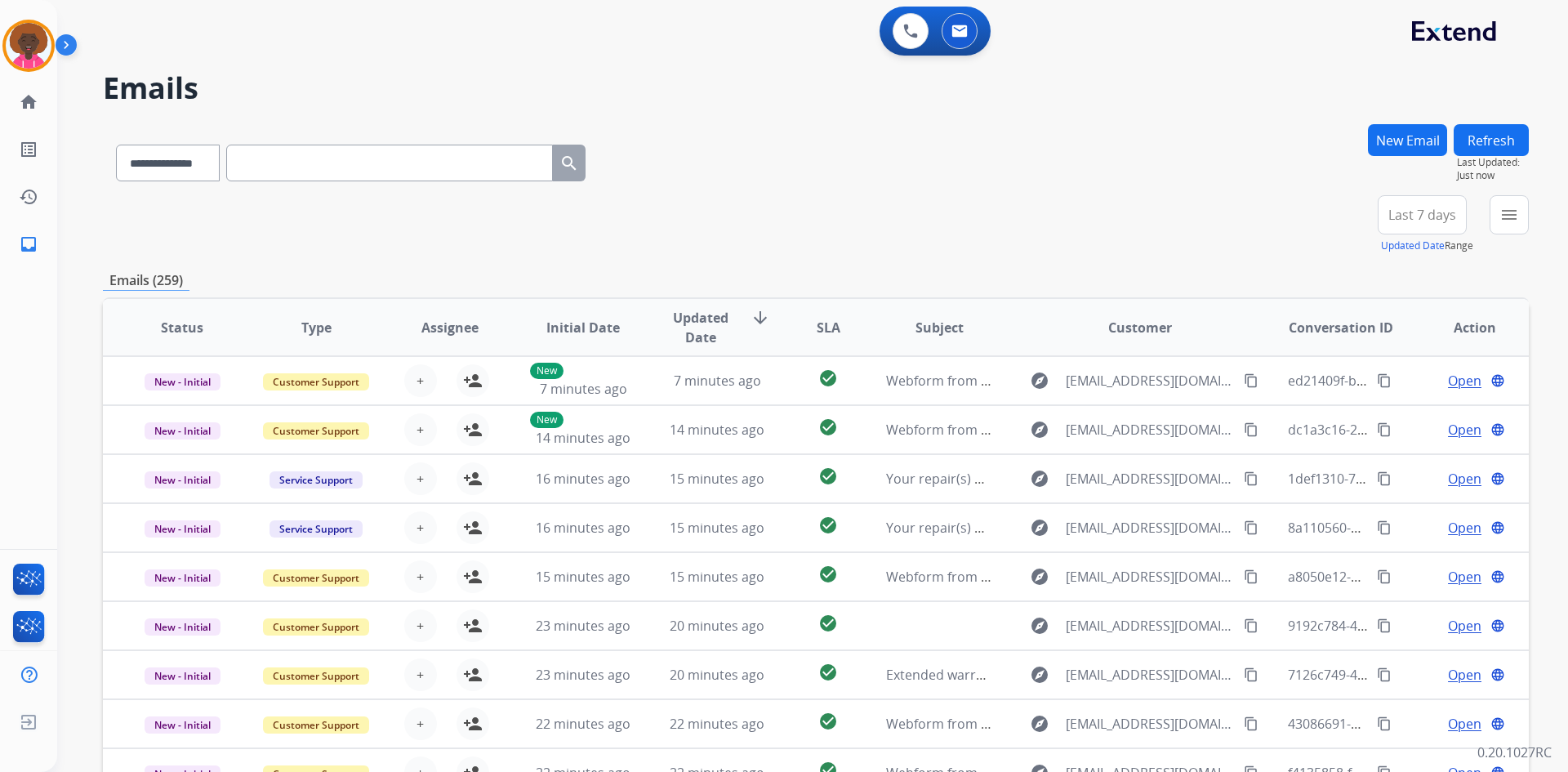
click at [1421, 140] on button "New Email" at bounding box center [1408, 140] width 80 height 32
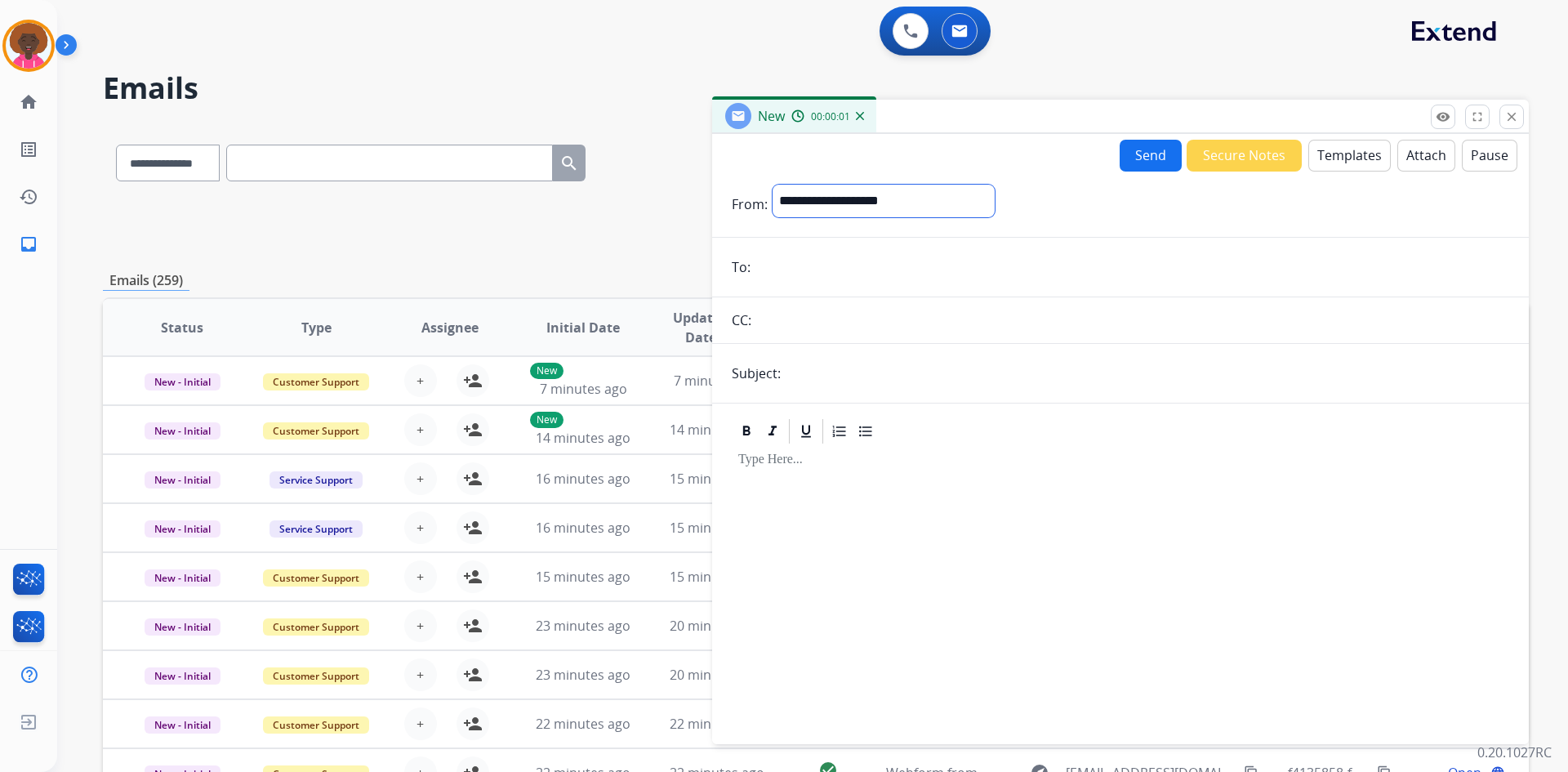
drag, startPoint x: 898, startPoint y: 193, endPoint x: 905, endPoint y: 197, distance: 8.1
click at [898, 193] on select "**********" at bounding box center [884, 200] width 222 height 33
select select "**********"
click at [773, 184] on select "**********" at bounding box center [884, 200] width 222 height 33
click at [838, 268] on input "email" at bounding box center [1132, 268] width 754 height 33
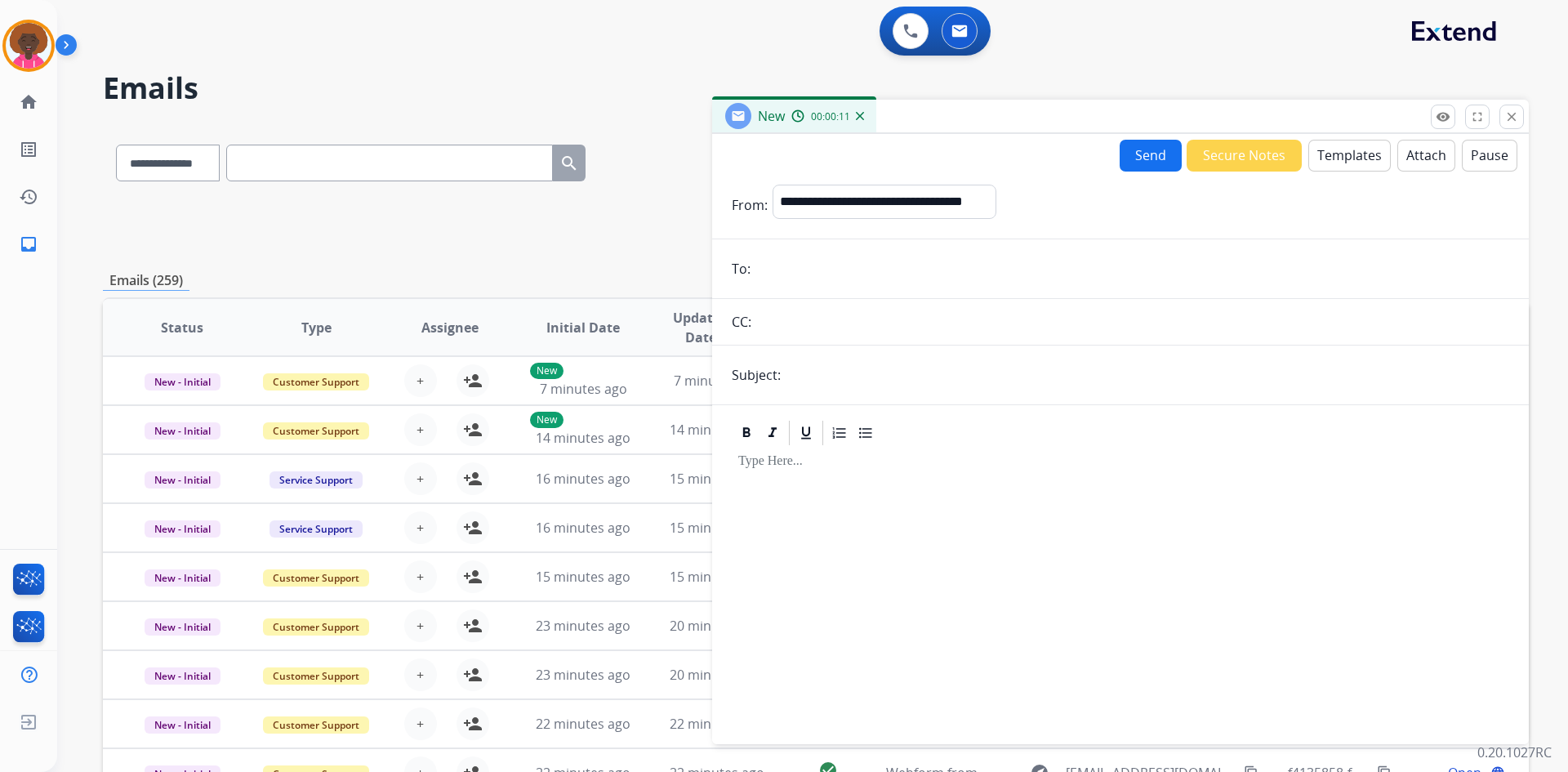
click at [1137, 253] on input "email" at bounding box center [1132, 268] width 754 height 33
click at [1289, 250] on form "**********" at bounding box center [1120, 455] width 817 height 566
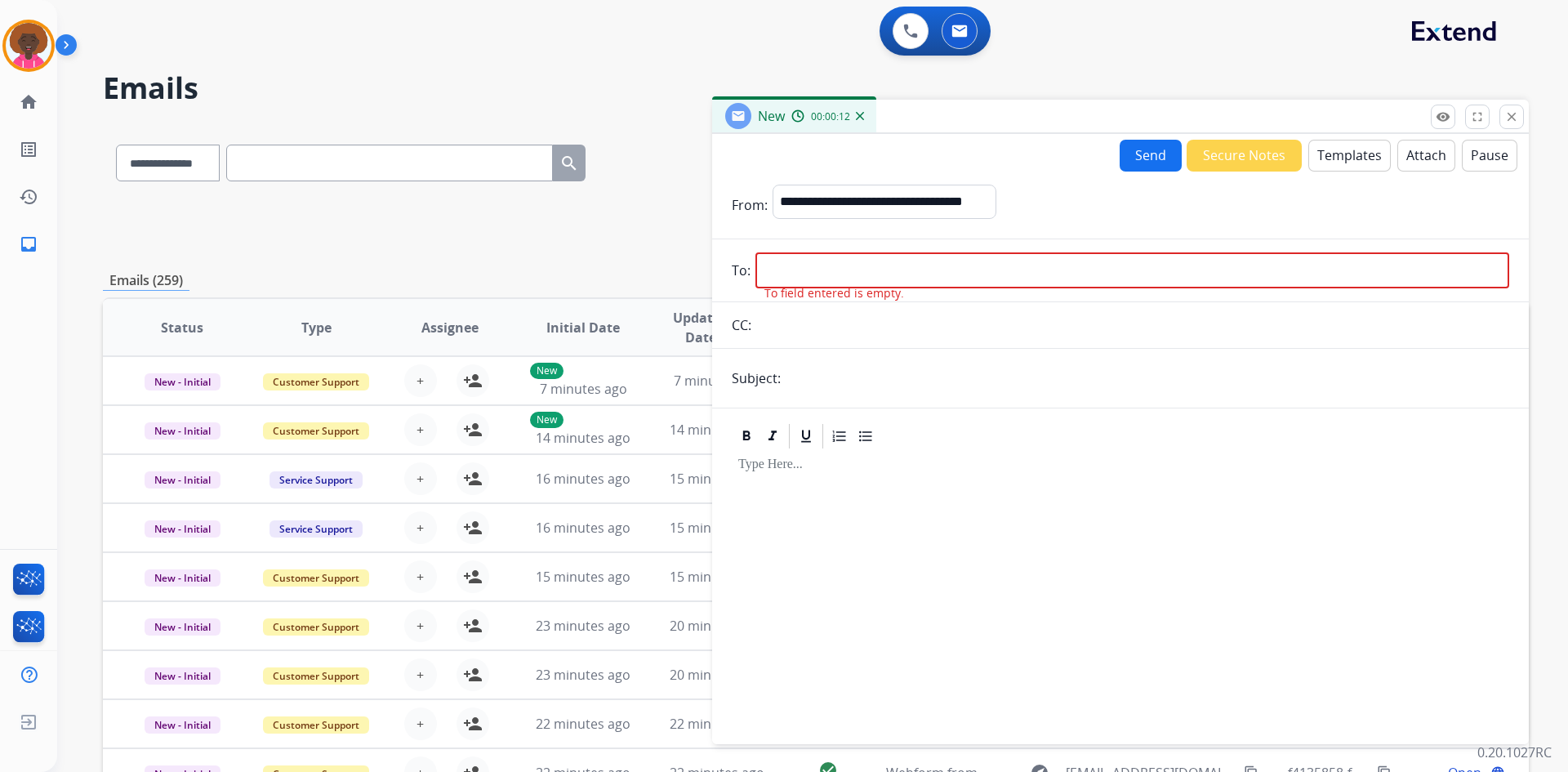
click at [1207, 265] on input "email" at bounding box center [1132, 270] width 754 height 36
drag, startPoint x: 1270, startPoint y: 385, endPoint x: 1247, endPoint y: 386, distance: 23.0
click at [1270, 385] on input "text" at bounding box center [1148, 378] width 724 height 33
drag, startPoint x: 1168, startPoint y: 323, endPoint x: 1116, endPoint y: 311, distance: 53.4
click at [1168, 323] on input "text" at bounding box center [1132, 325] width 753 height 33
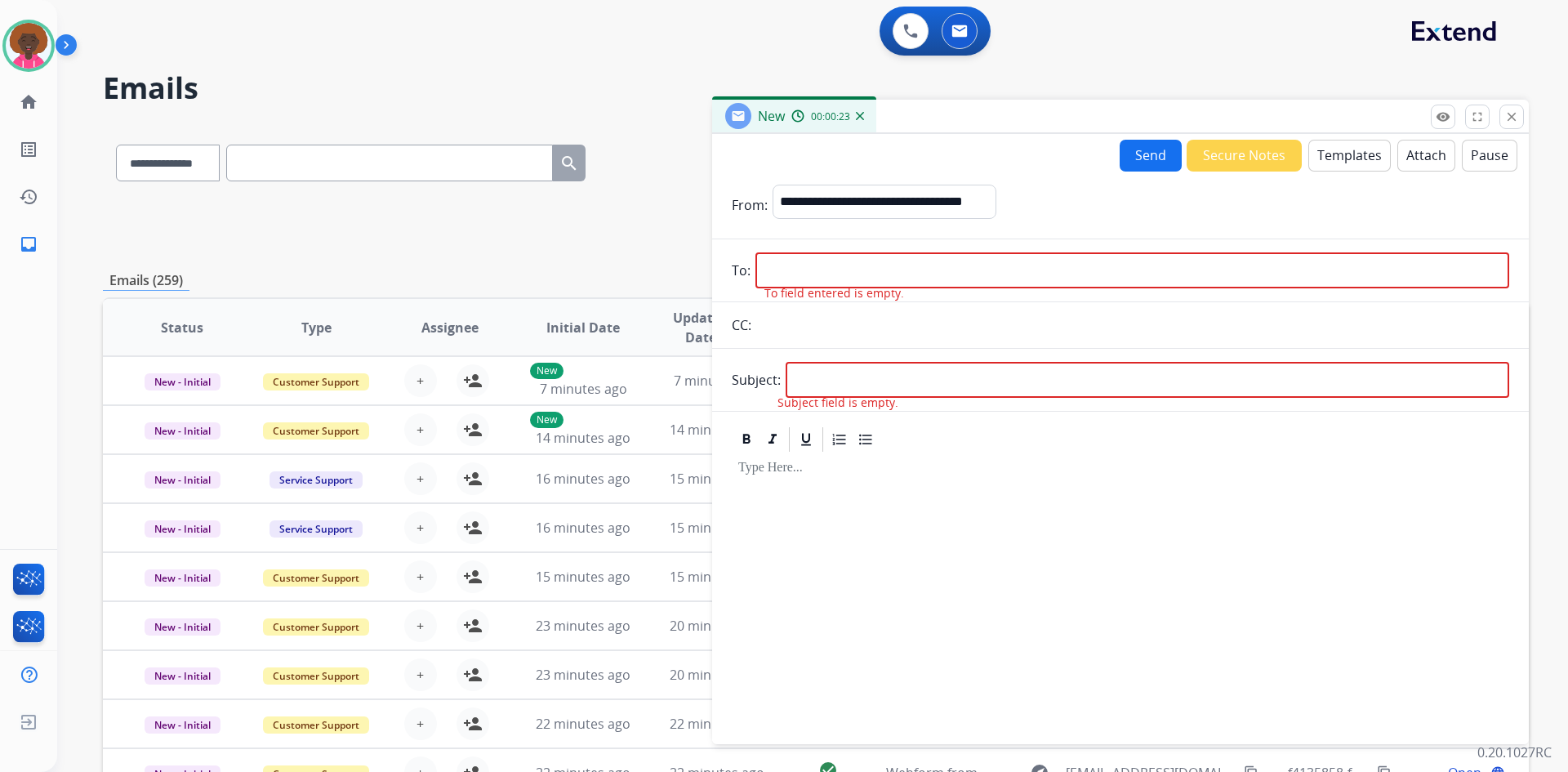
click at [973, 315] on input "text" at bounding box center [1132, 325] width 753 height 33
drag, startPoint x: 942, startPoint y: 224, endPoint x: 967, endPoint y: 284, distance: 65.0
click at [944, 230] on form "**********" at bounding box center [1120, 455] width 817 height 566
click at [974, 292] on form "**********" at bounding box center [1120, 455] width 817 height 566
click at [1029, 246] on form "**********" at bounding box center [1120, 455] width 817 height 566
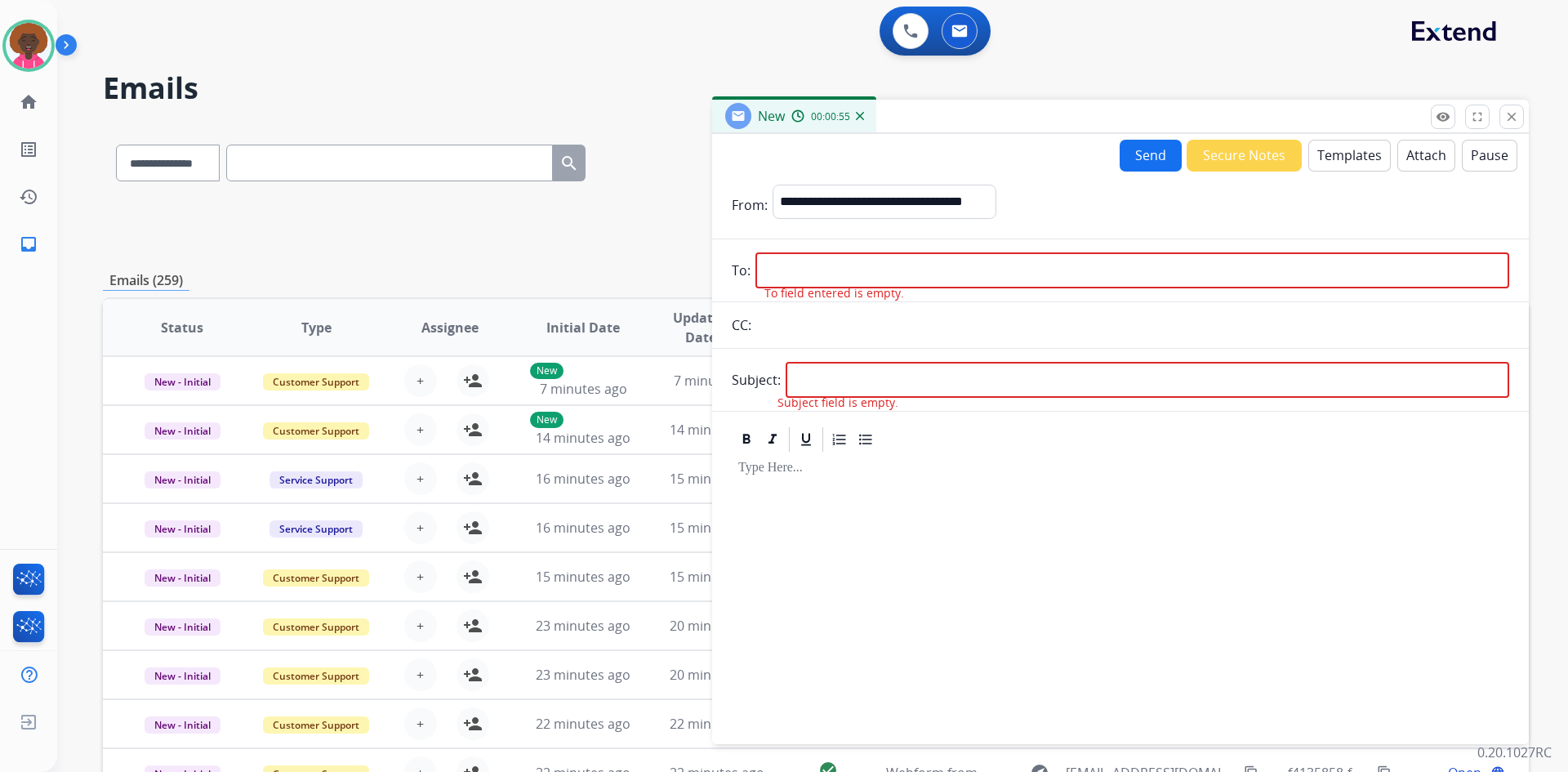
click at [854, 258] on input "email" at bounding box center [1132, 270] width 754 height 36
drag, startPoint x: 782, startPoint y: 306, endPoint x: 788, endPoint y: 320, distance: 15.2
click at [782, 306] on form "**********" at bounding box center [1120, 455] width 817 height 566
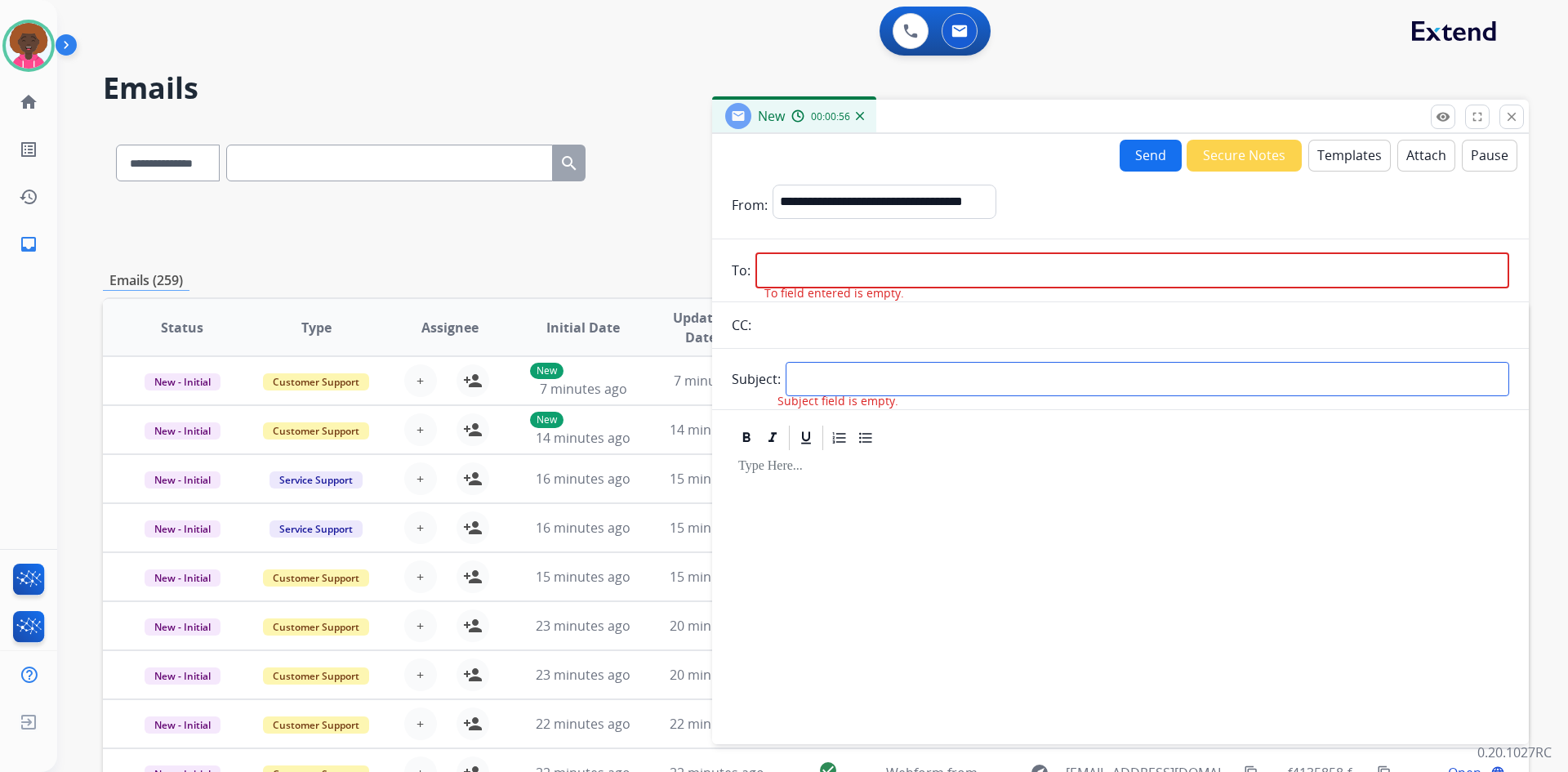
click at [819, 388] on input "text" at bounding box center [1148, 378] width 724 height 34
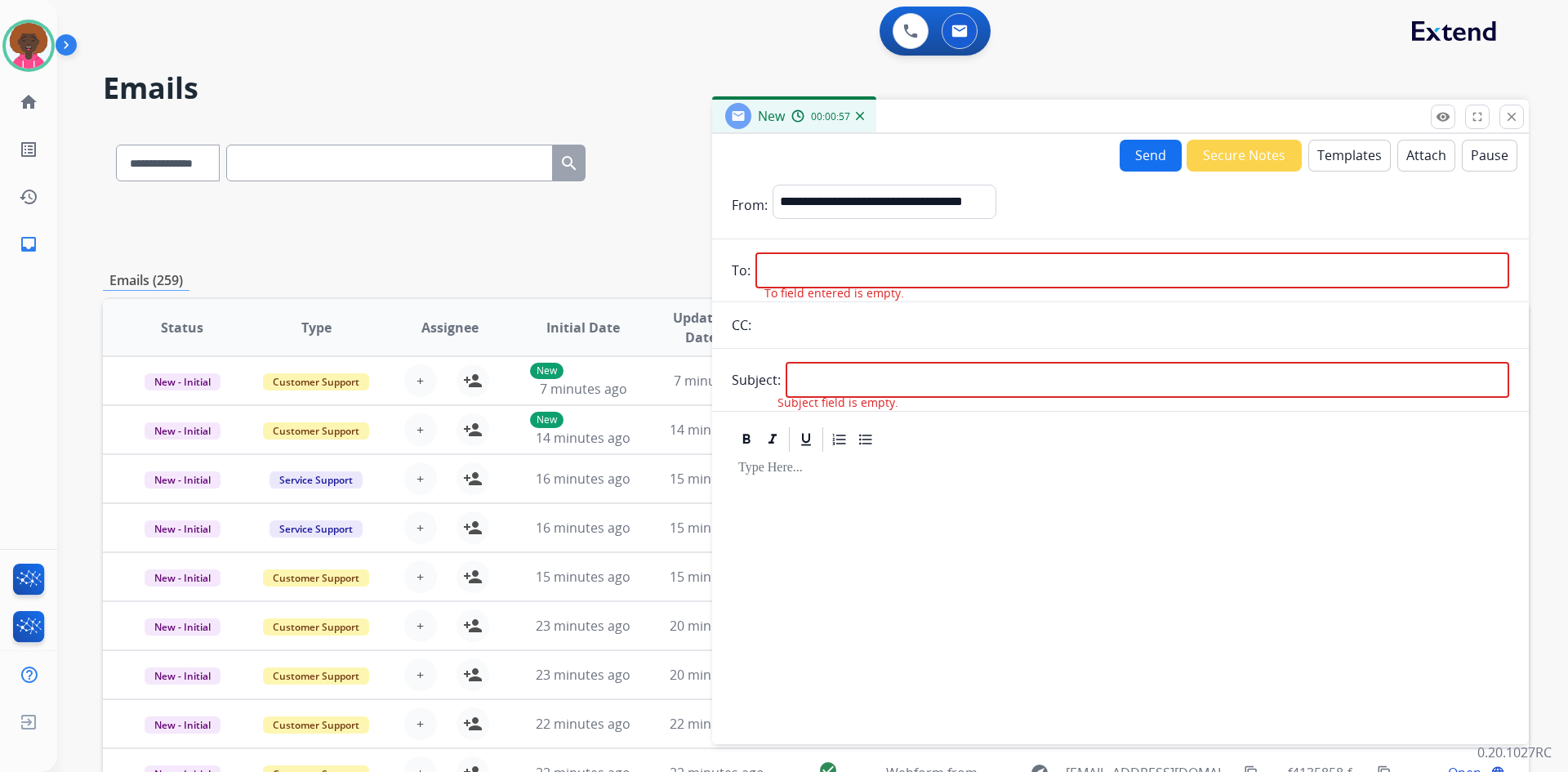
click at [835, 277] on input "email" at bounding box center [1132, 270] width 754 height 36
paste input "**********"
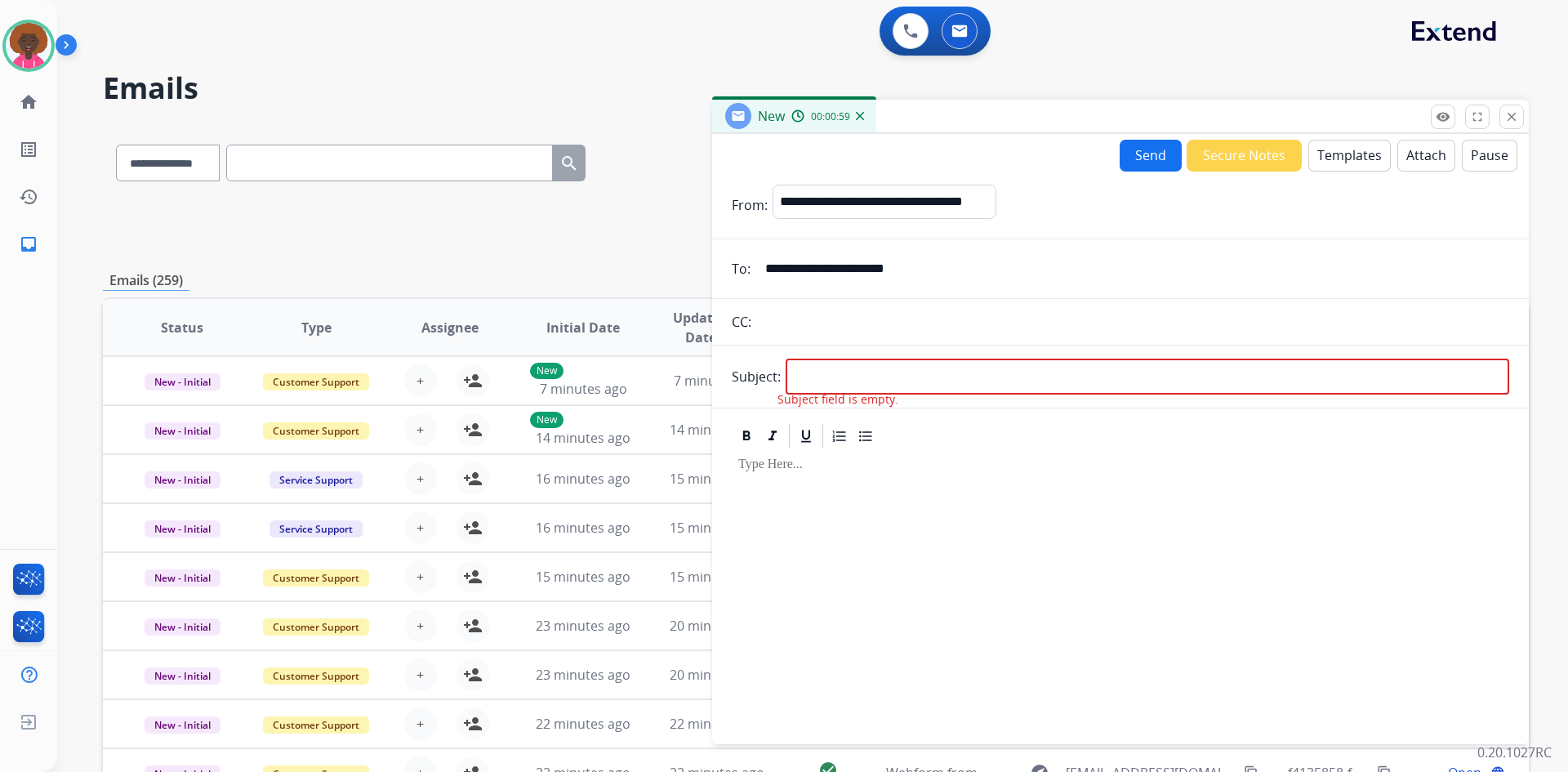
type input "**********"
click at [992, 394] on form "**********" at bounding box center [1120, 455] width 817 height 566
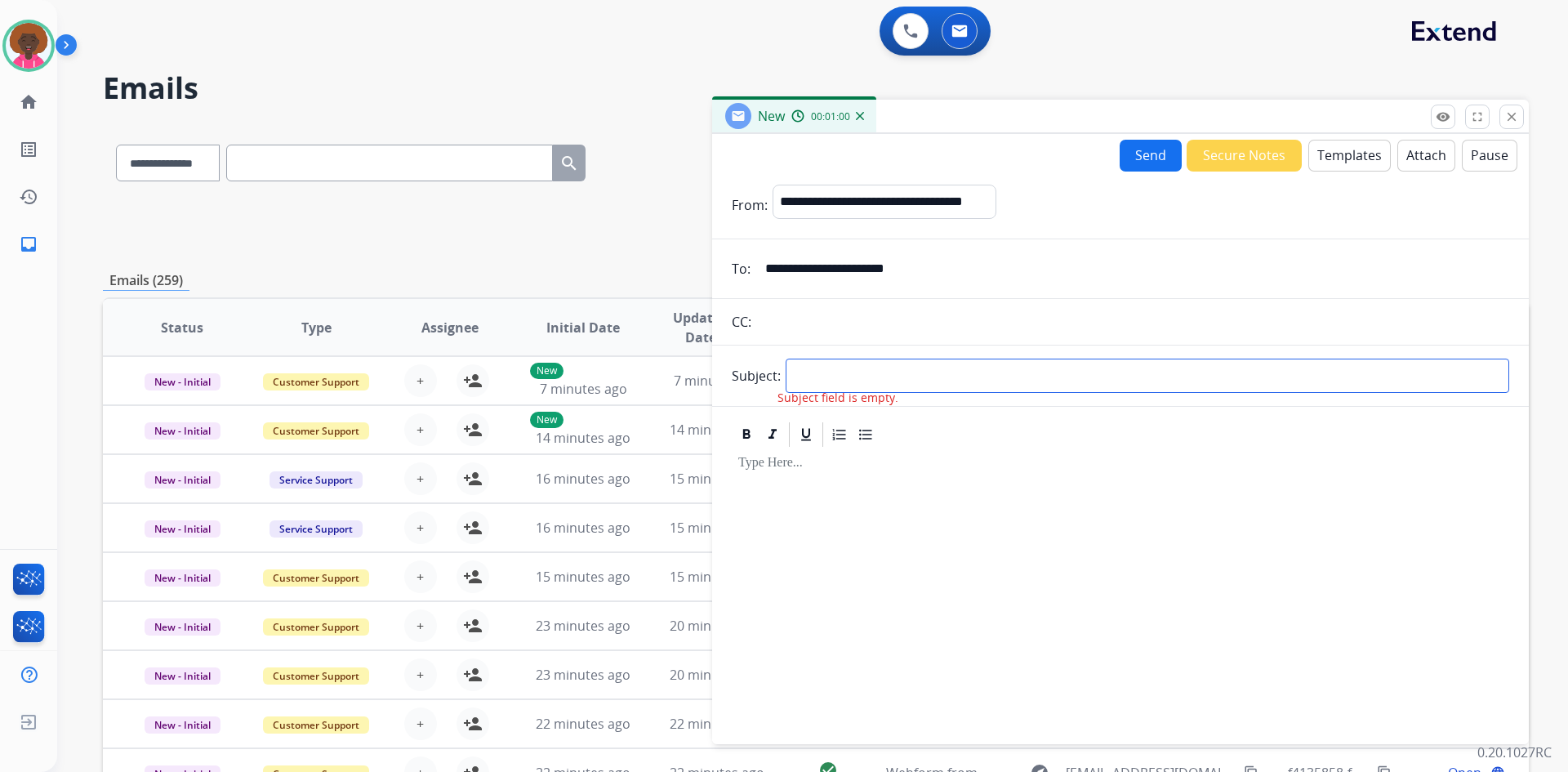
click at [1009, 382] on input "text" at bounding box center [1148, 375] width 724 height 34
click at [914, 388] on input "text" at bounding box center [1148, 375] width 724 height 34
type input "**********"
click at [1012, 454] on p at bounding box center [1121, 461] width 765 height 15
click at [1325, 163] on button "Templates" at bounding box center [1349, 156] width 82 height 32
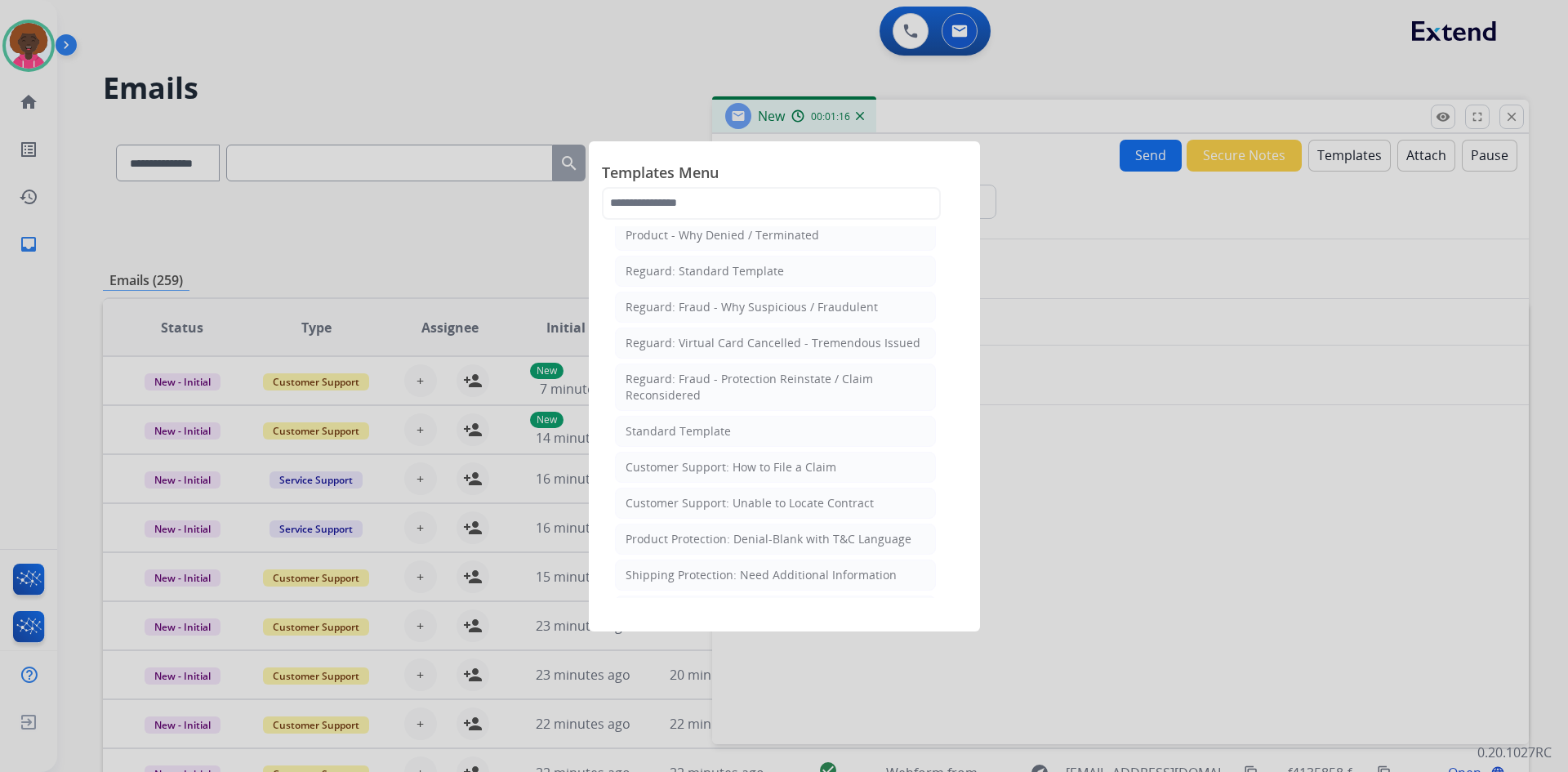
scroll to position [82, 0]
click at [756, 270] on div "Reguard: Standard Template" at bounding box center [704, 273] width 158 height 17
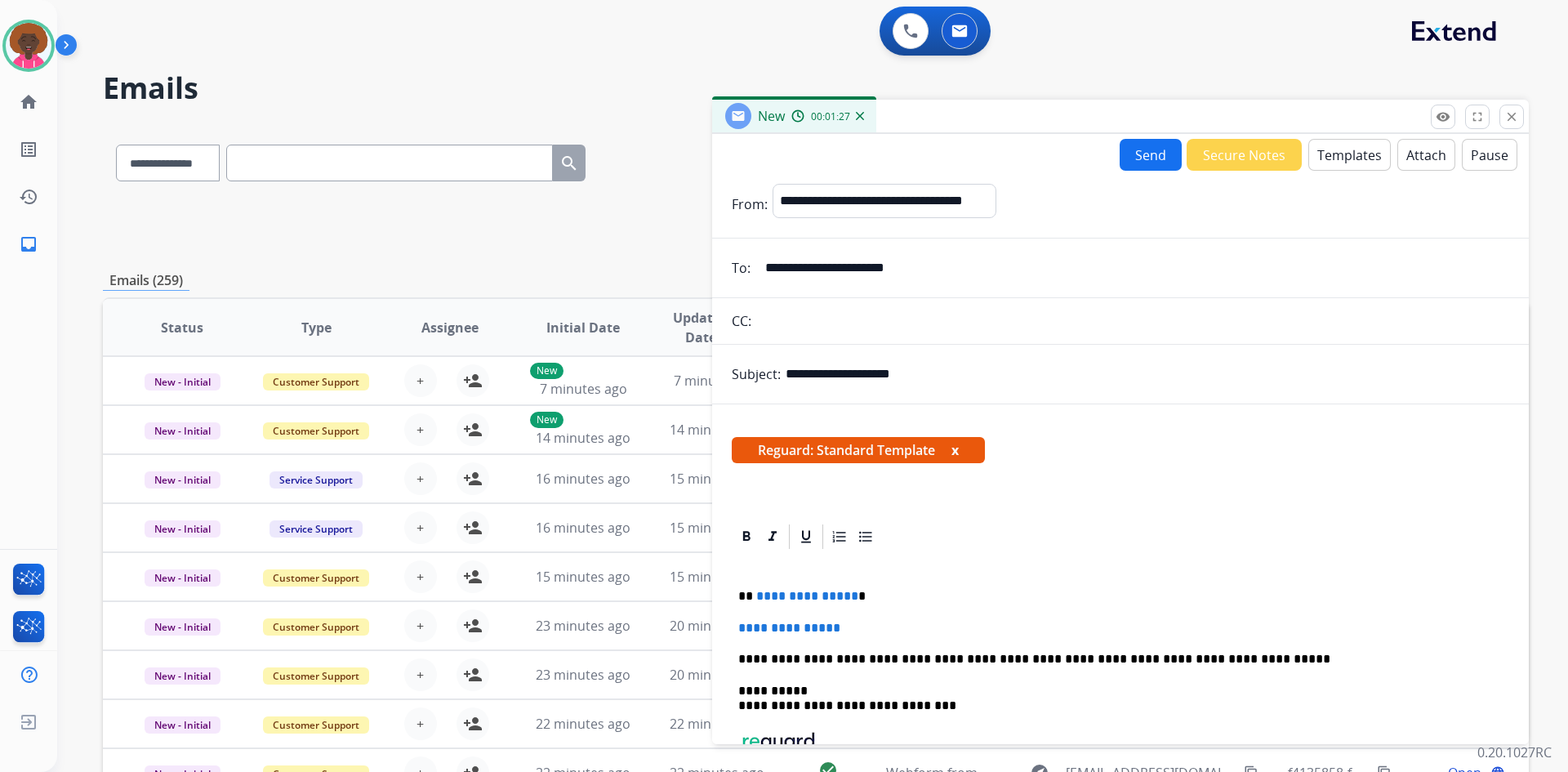
click at [864, 625] on p "**********" at bounding box center [1121, 628] width 765 height 15
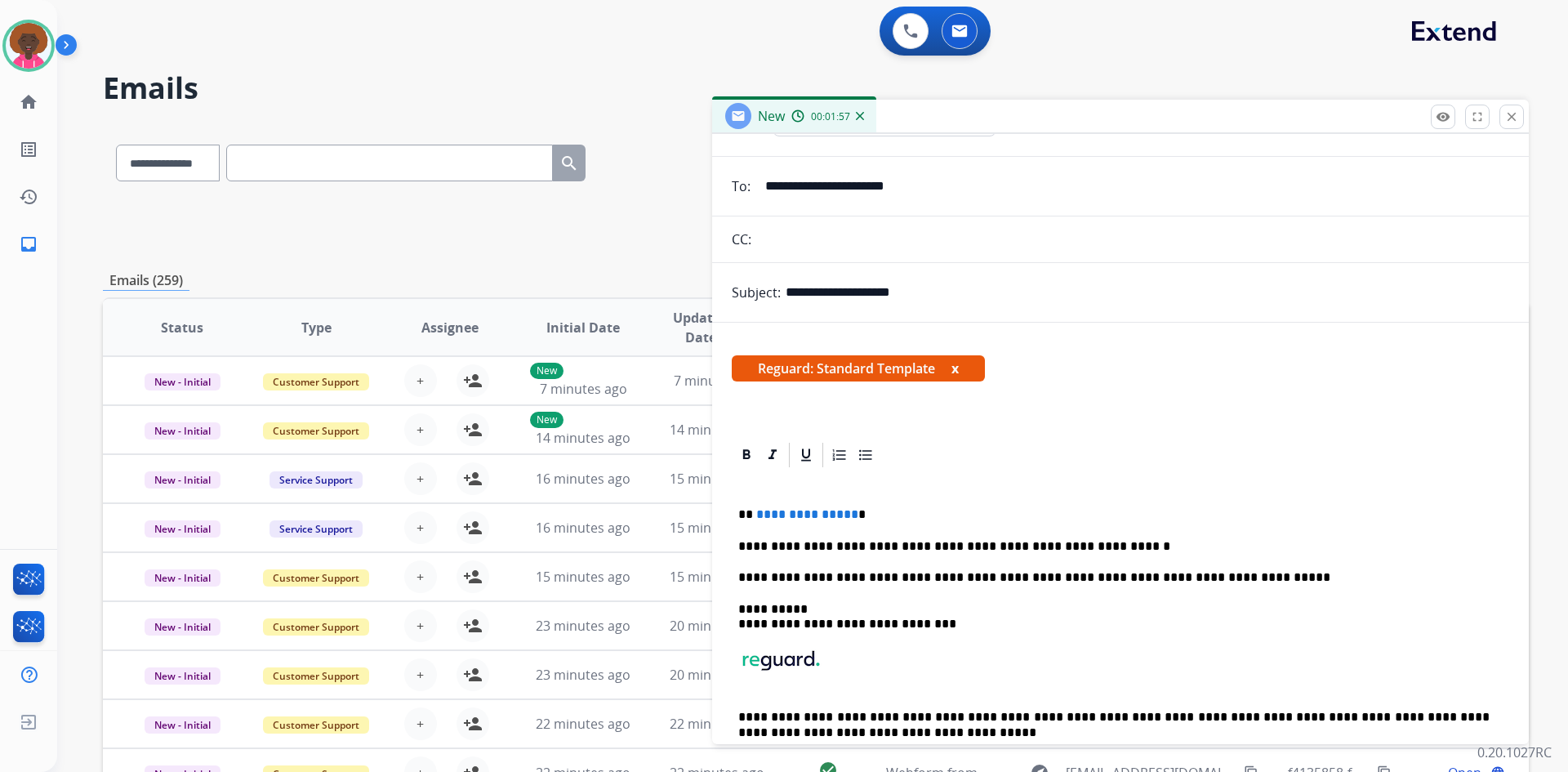
click at [1130, 547] on p "**********" at bounding box center [1114, 547] width 751 height 15
click at [1146, 544] on p "**********" at bounding box center [1114, 547] width 751 height 15
click at [1067, 550] on p "**********" at bounding box center [1114, 547] width 751 height 15
click at [959, 548] on p "**********" at bounding box center [1114, 547] width 751 height 15
drag, startPoint x: 848, startPoint y: 511, endPoint x: 757, endPoint y: 507, distance: 91.1
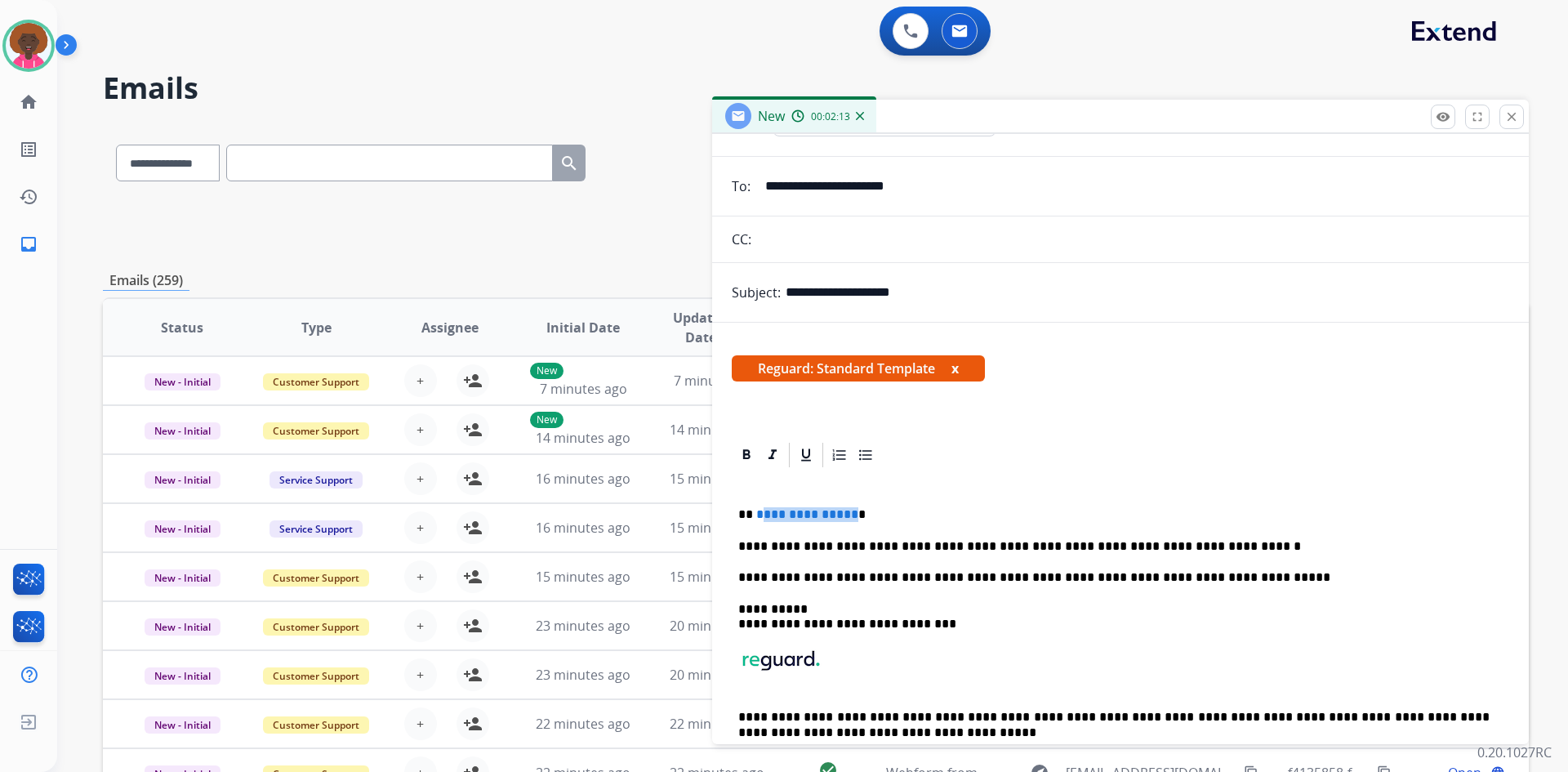
click at [757, 507] on div "**********" at bounding box center [1121, 630] width 777 height 322
click at [758, 509] on span "*" at bounding box center [760, 514] width 8 height 13
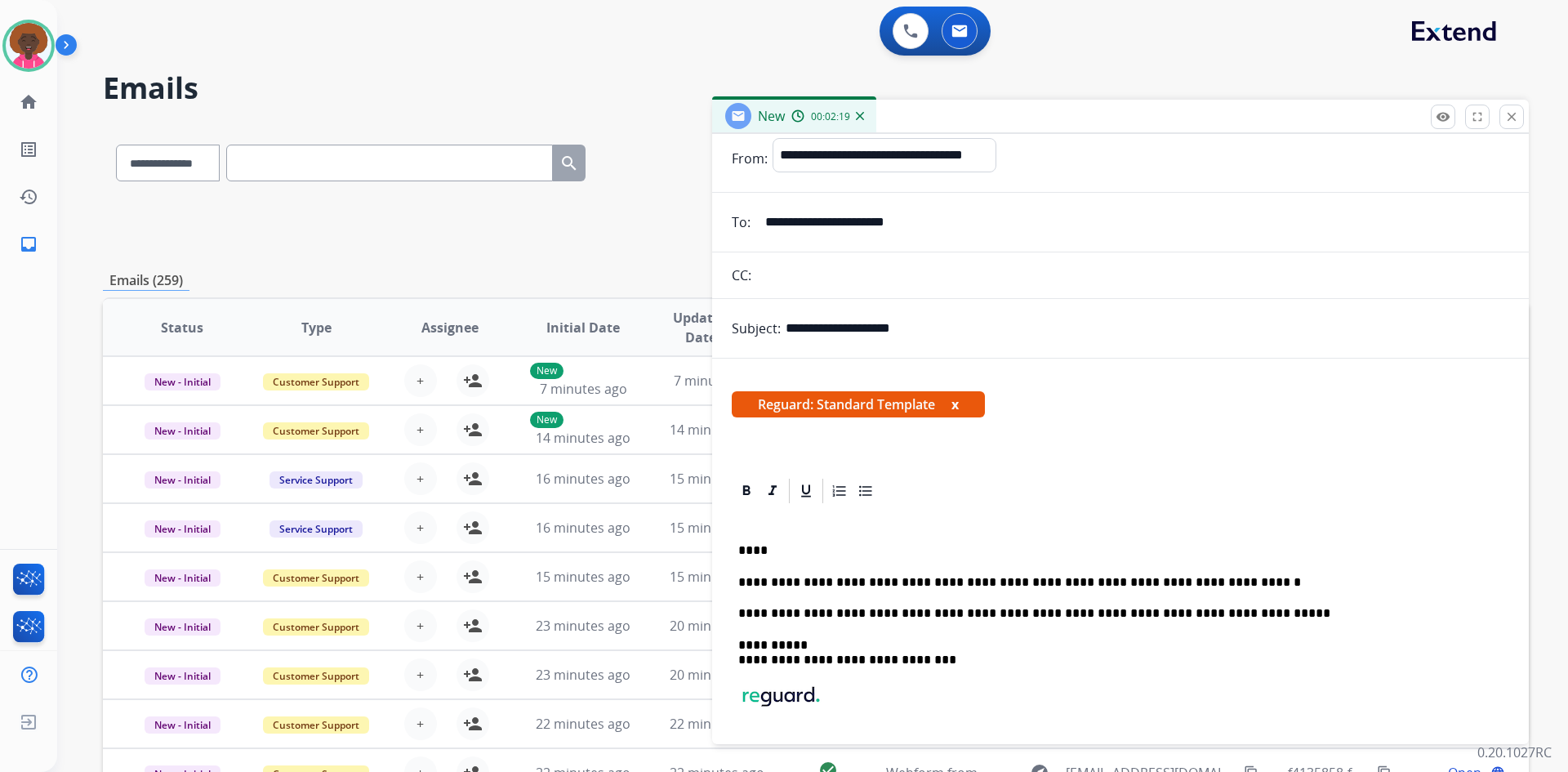
scroll to position [0, 0]
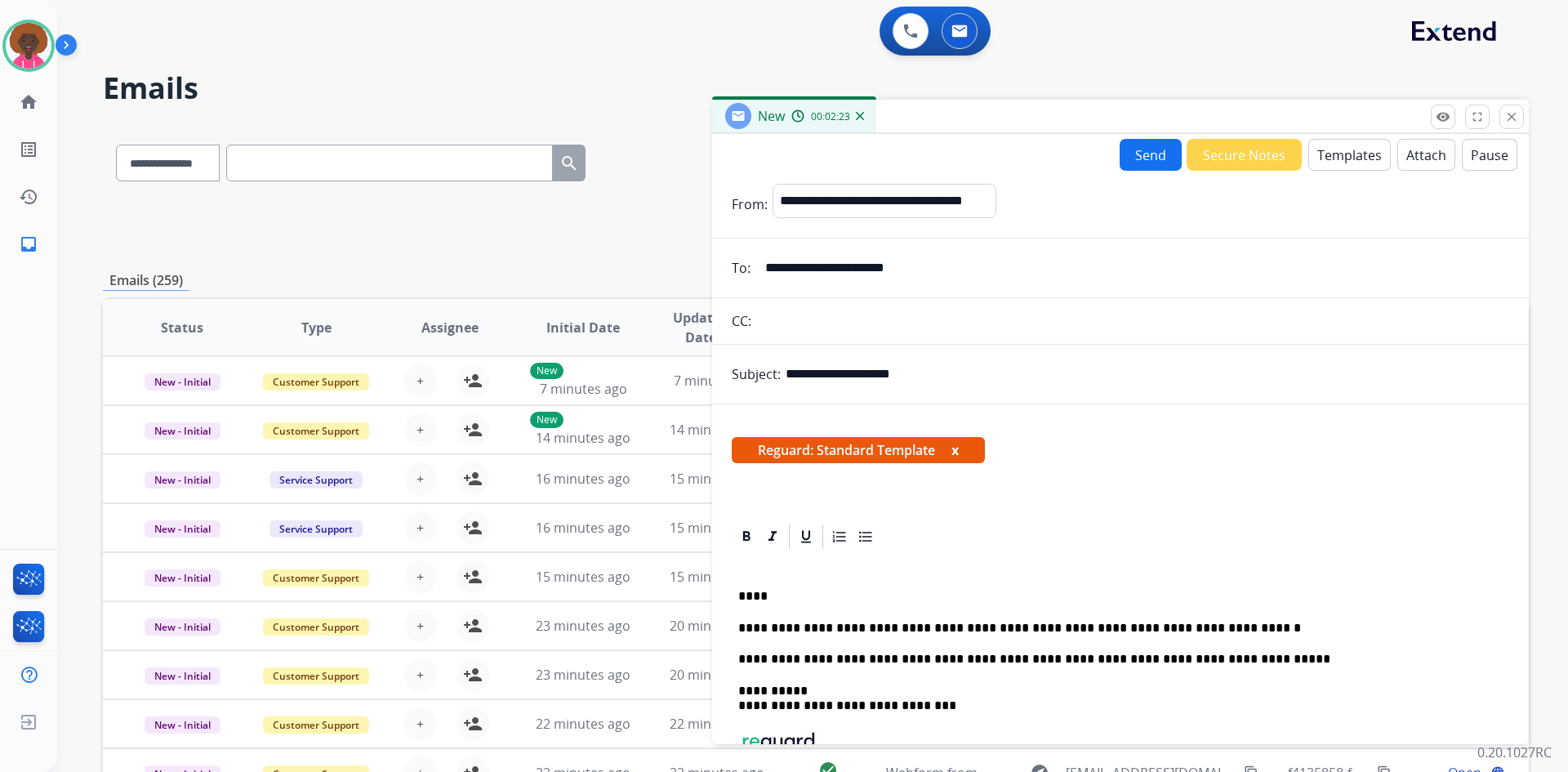
click at [1398, 156] on button "Attach" at bounding box center [1426, 155] width 58 height 32
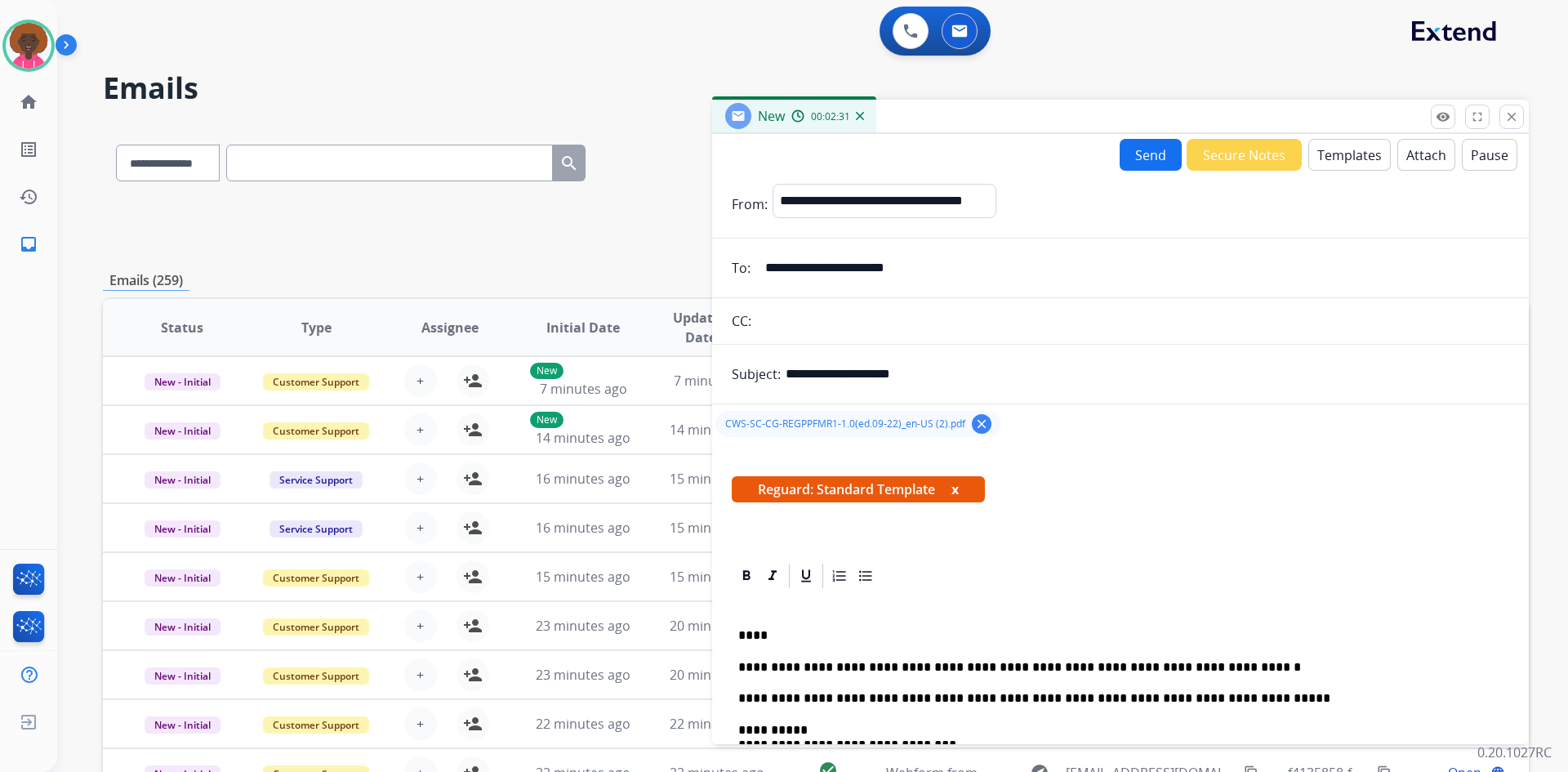
click at [1145, 167] on button "Send" at bounding box center [1151, 155] width 62 height 32
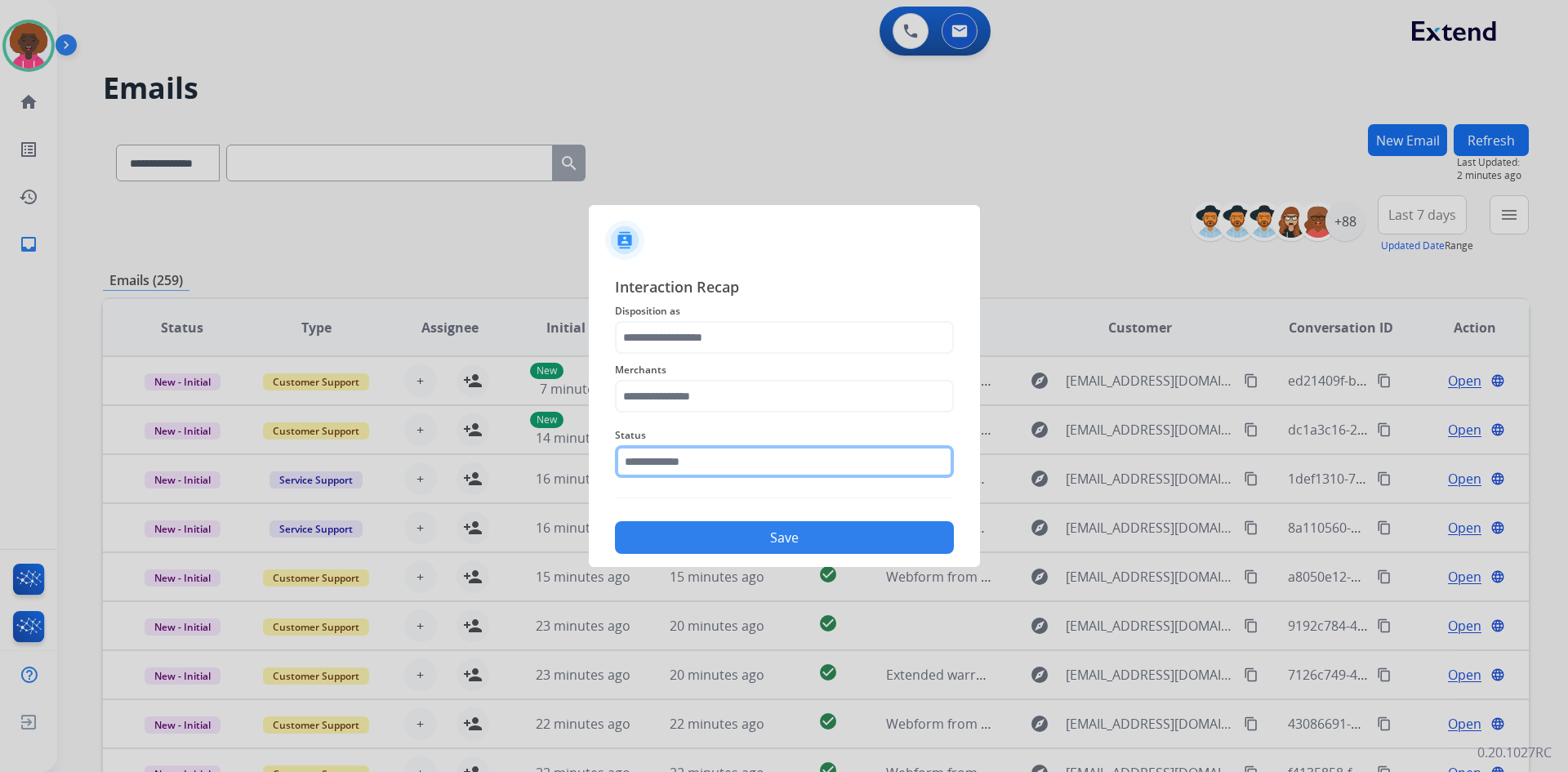
click at [767, 448] on input "text" at bounding box center [784, 461] width 339 height 33
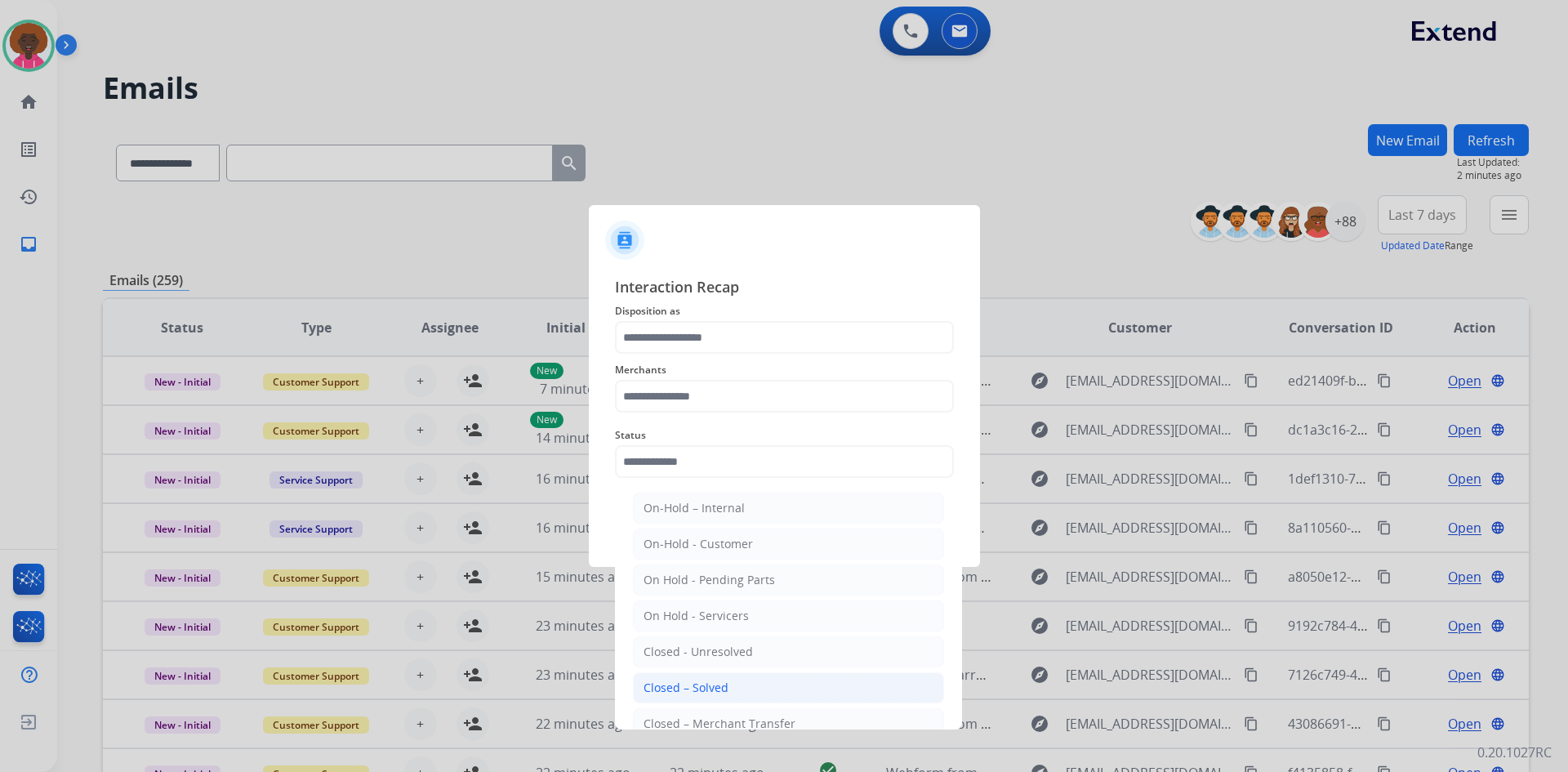
click at [646, 690] on div "Closed – Solved" at bounding box center [685, 687] width 85 height 17
type input "**********"
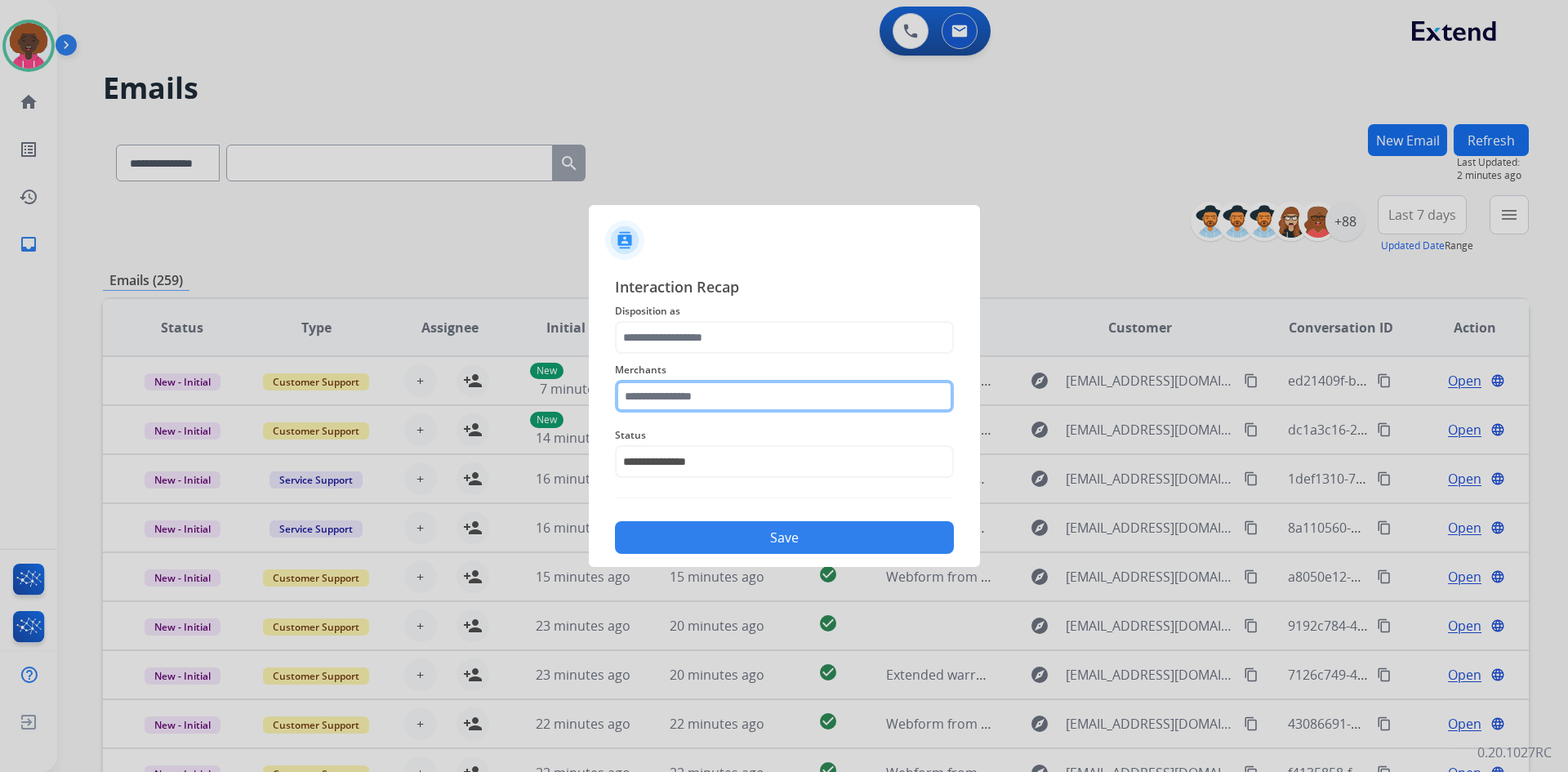
click at [690, 410] on input "text" at bounding box center [784, 395] width 339 height 33
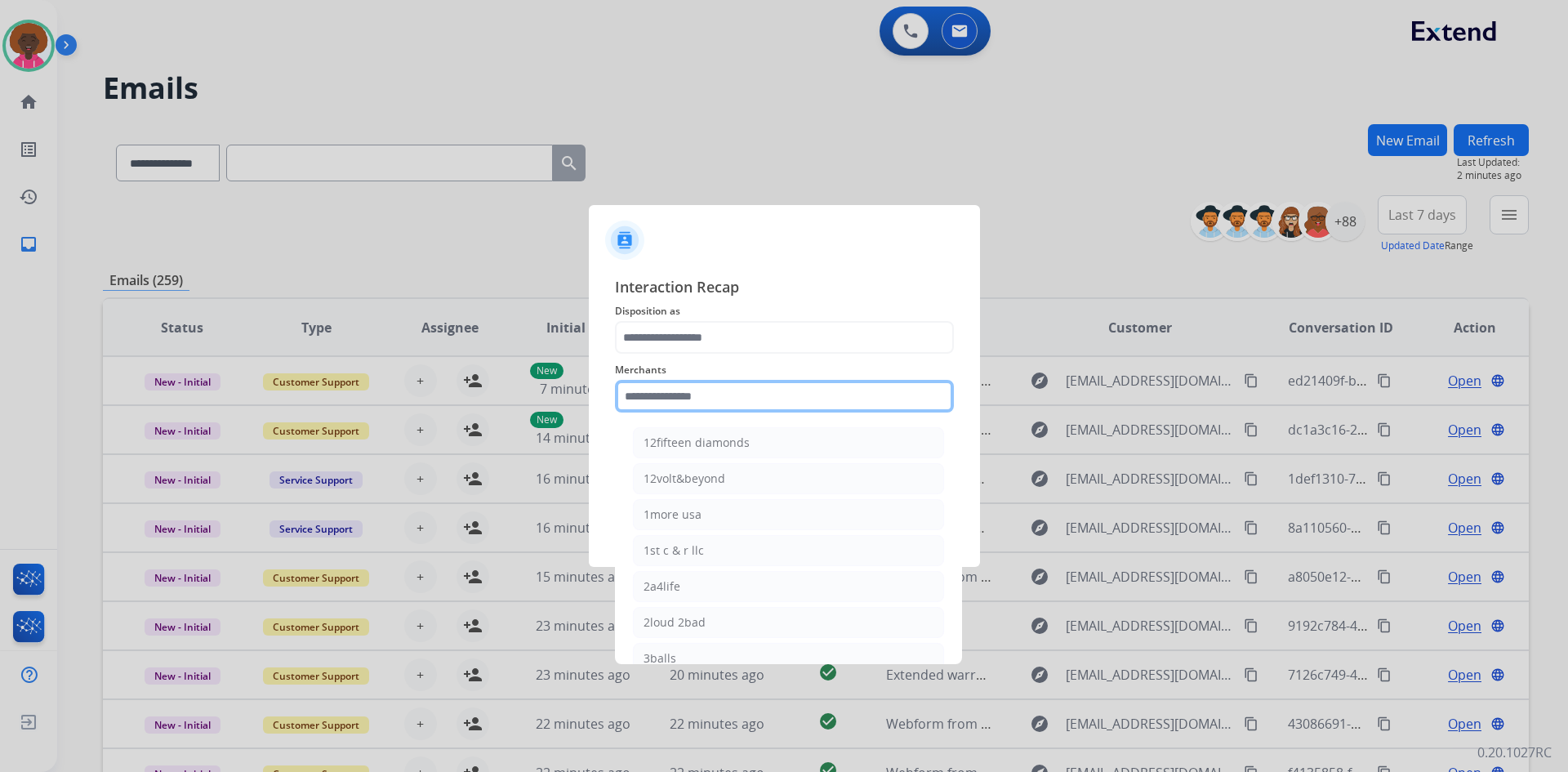
click at [708, 406] on input "text" at bounding box center [784, 395] width 339 height 33
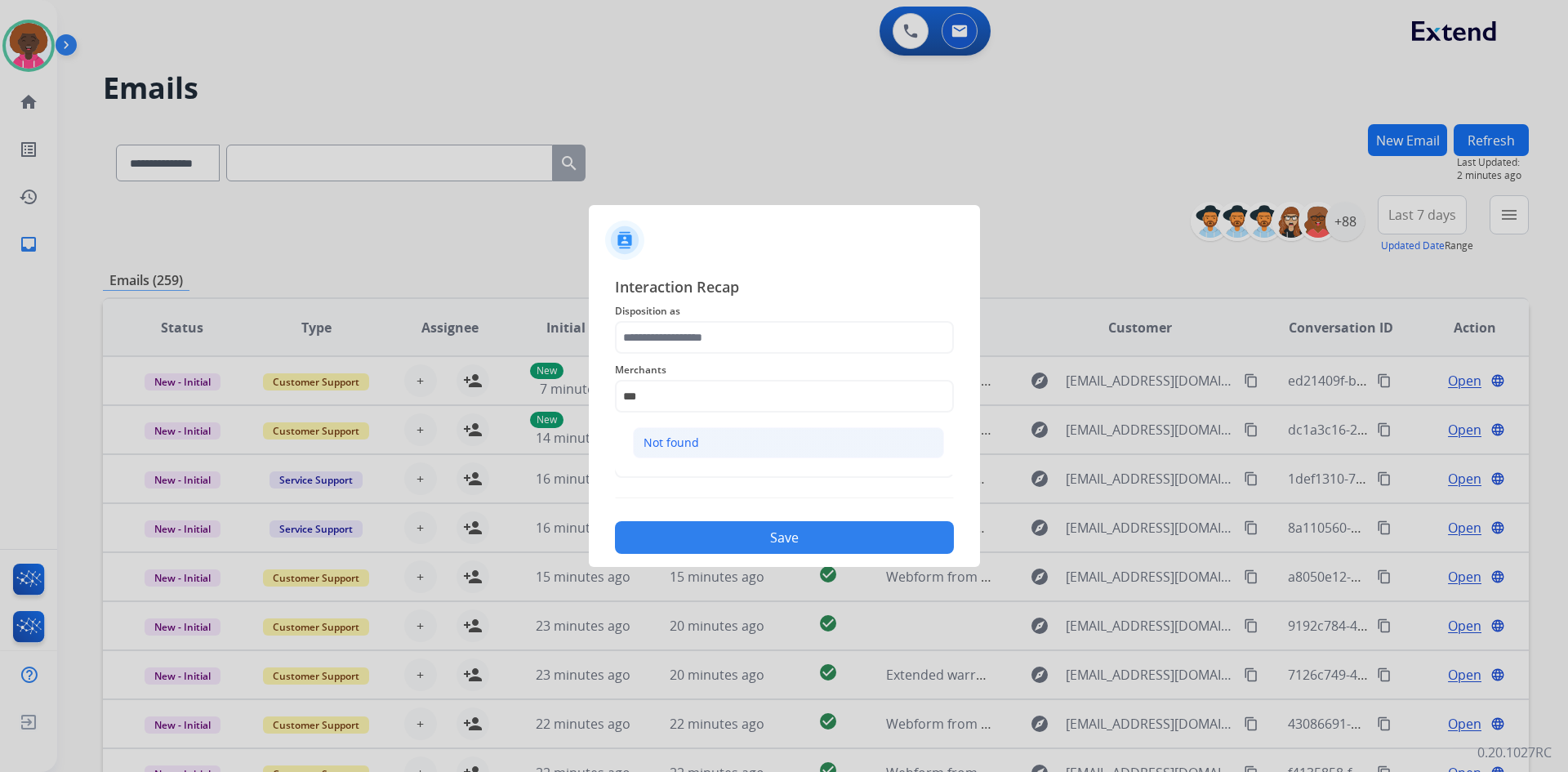
click at [831, 445] on li "Not found" at bounding box center [789, 442] width 312 height 31
type input "*********"
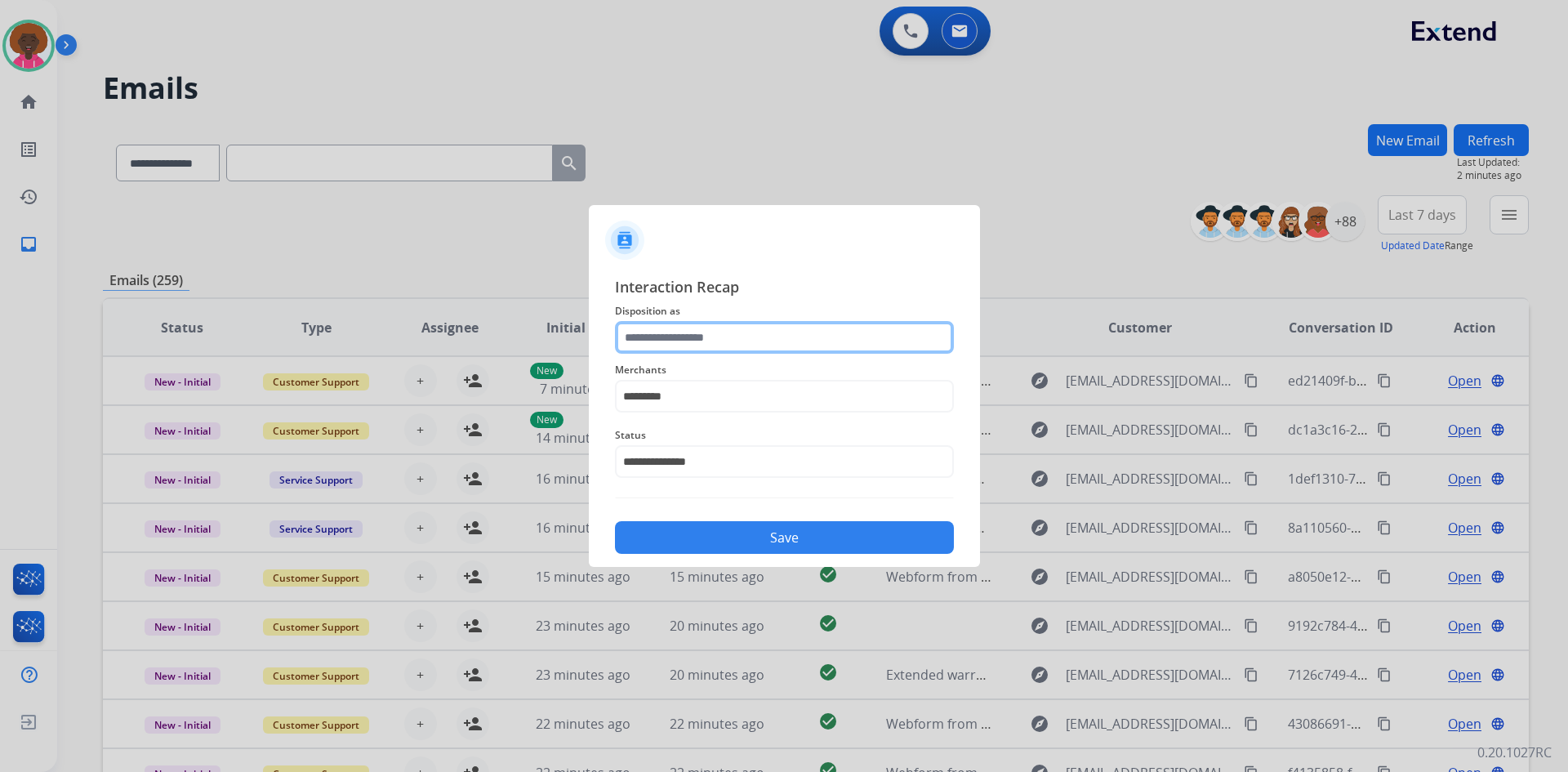
click at [755, 321] on input "text" at bounding box center [784, 337] width 339 height 33
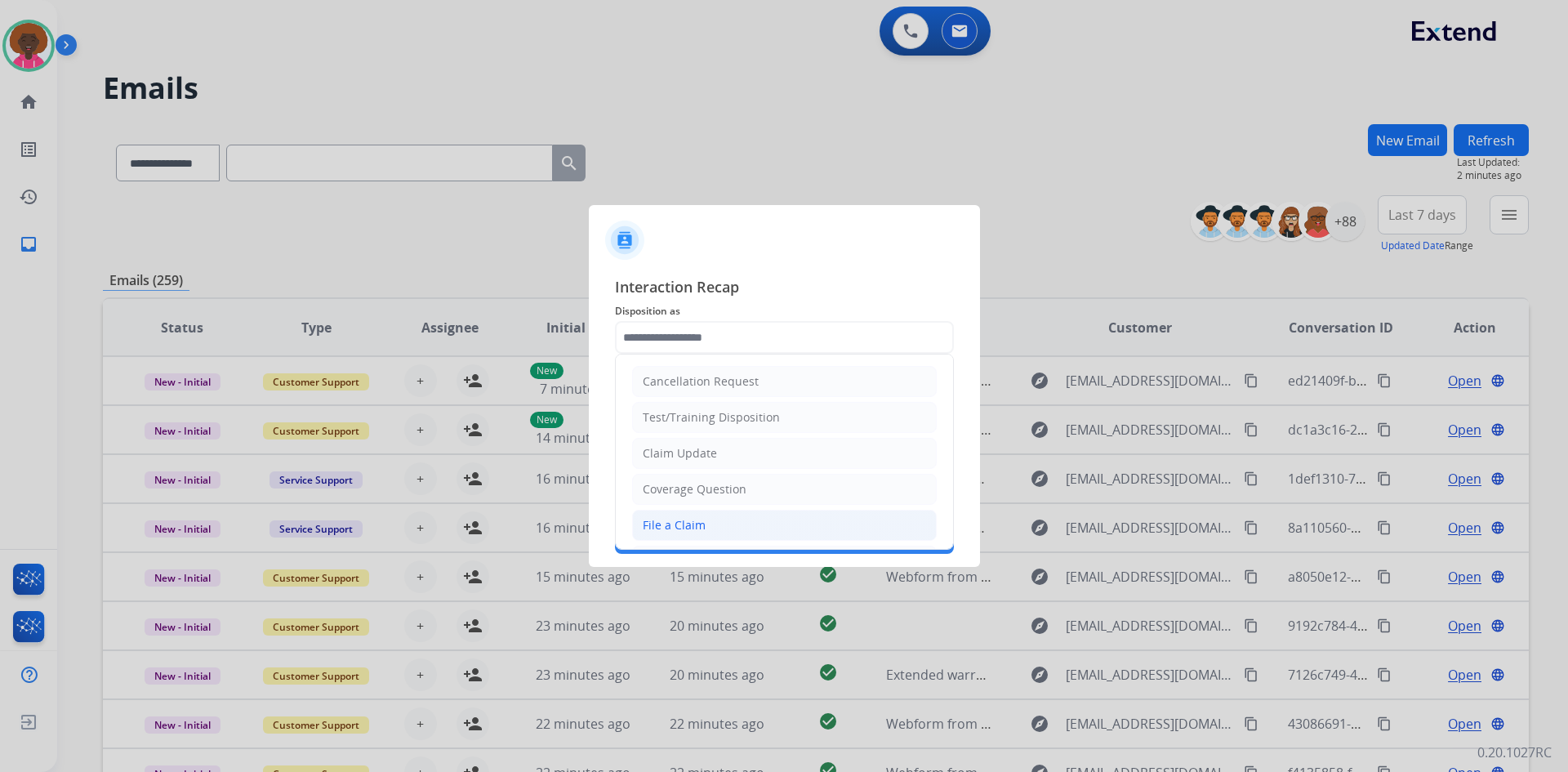
click at [663, 523] on div "File a Claim" at bounding box center [674, 525] width 63 height 17
type input "**********"
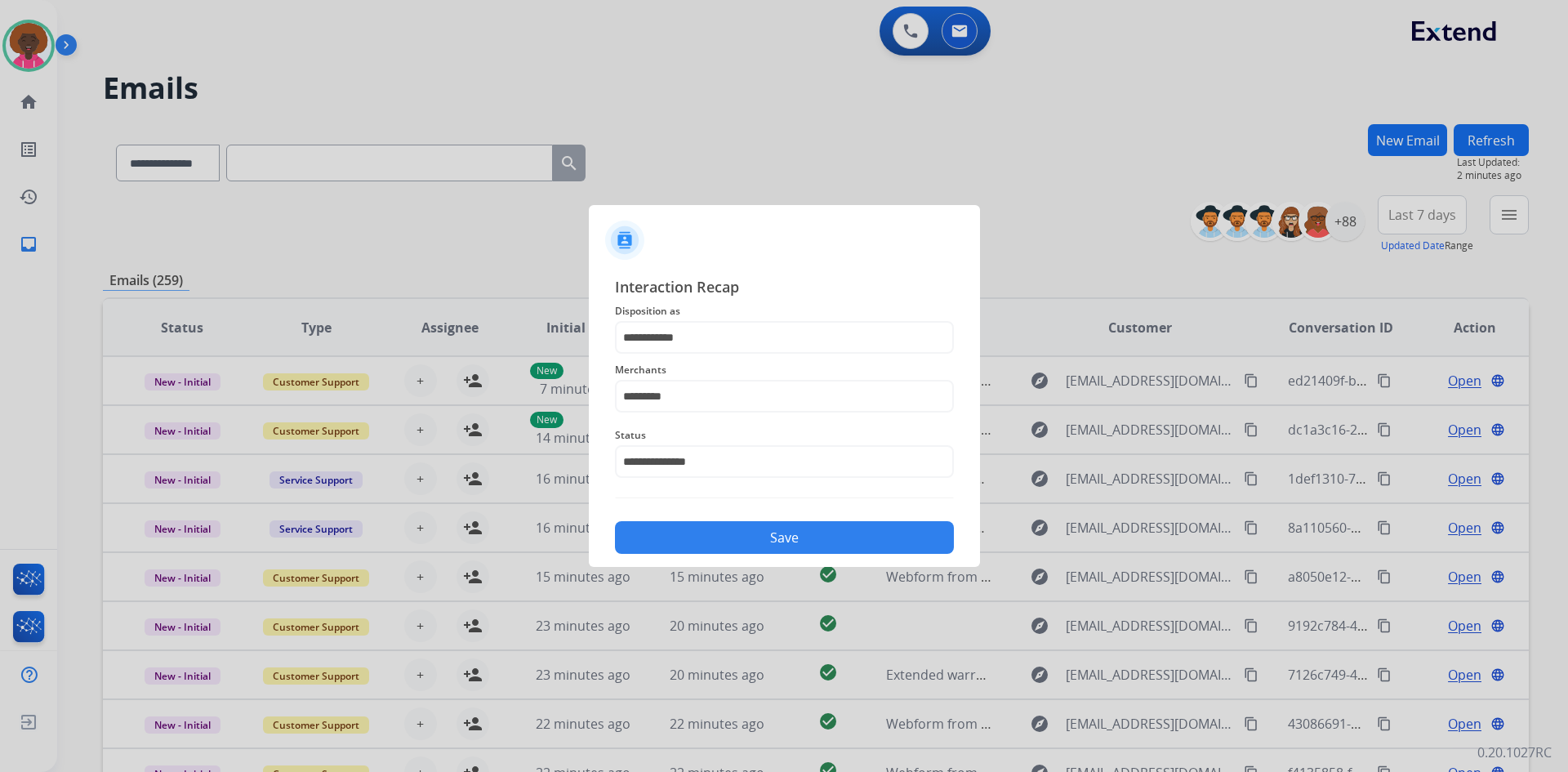
click at [771, 562] on div "**********" at bounding box center [784, 414] width 391 height 305
click at [777, 548] on button "Save" at bounding box center [784, 537] width 339 height 33
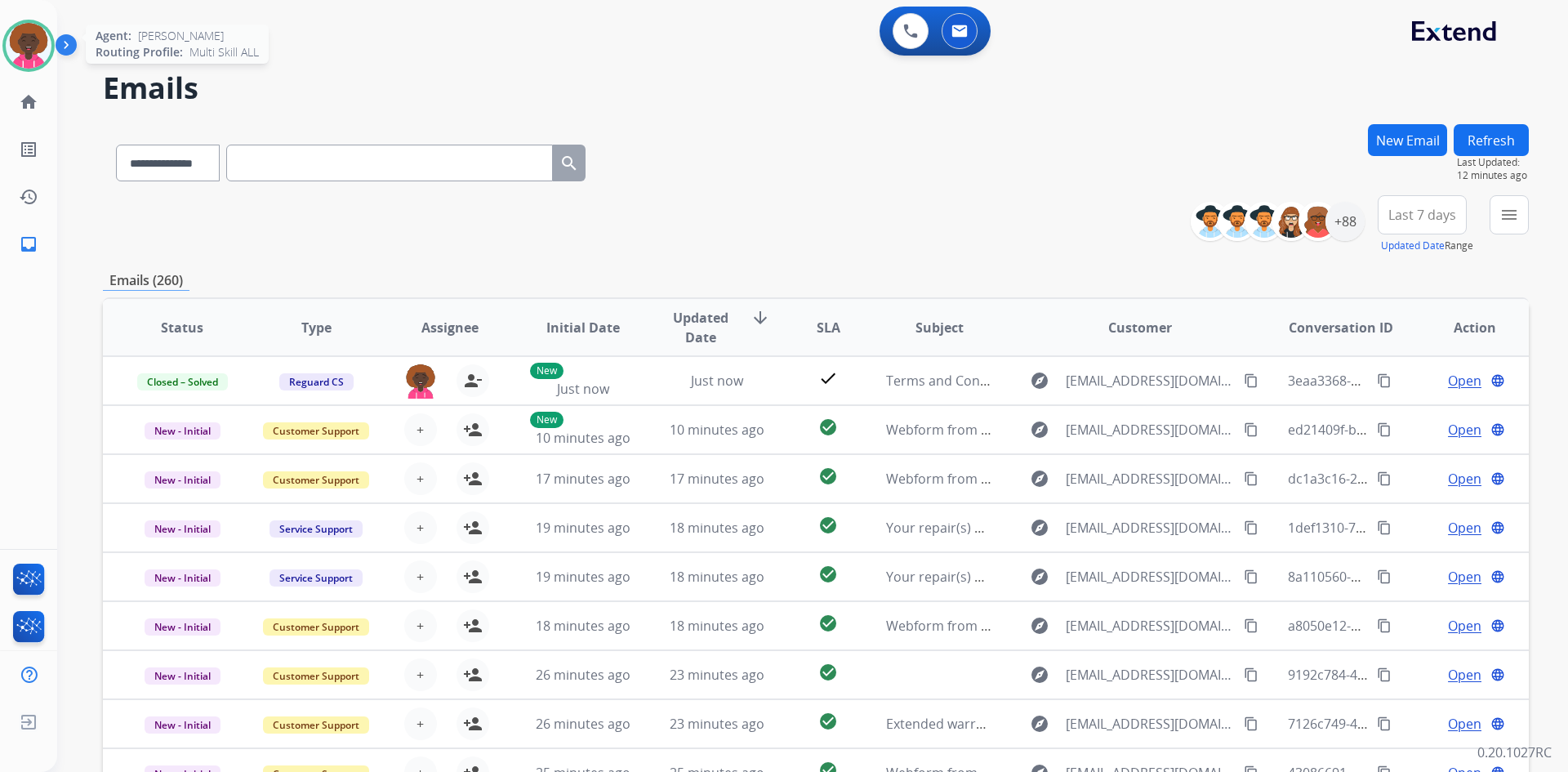
click at [45, 36] on img at bounding box center [28, 45] width 46 height 46
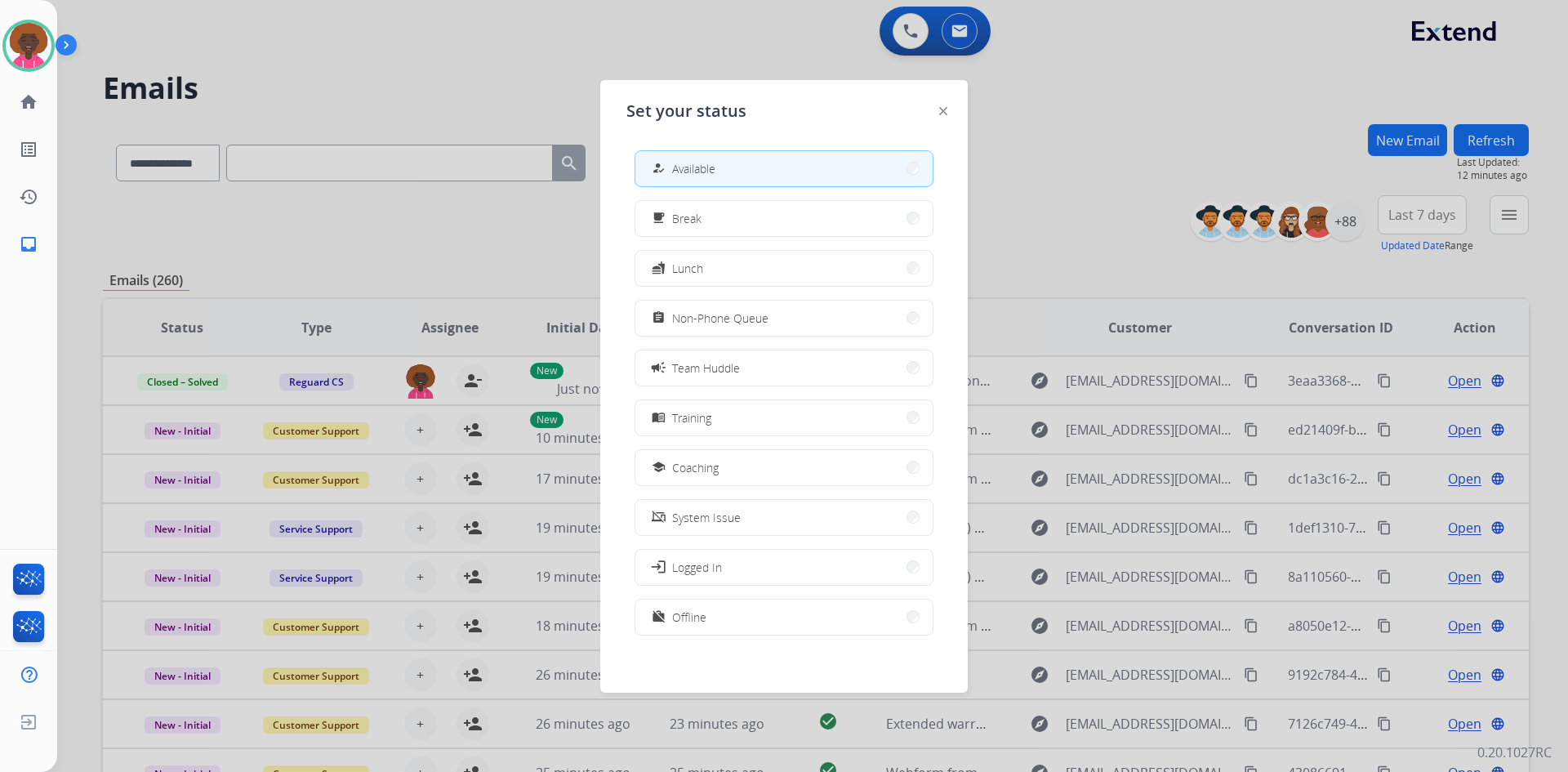
click at [1137, 164] on div at bounding box center [784, 386] width 1568 height 772
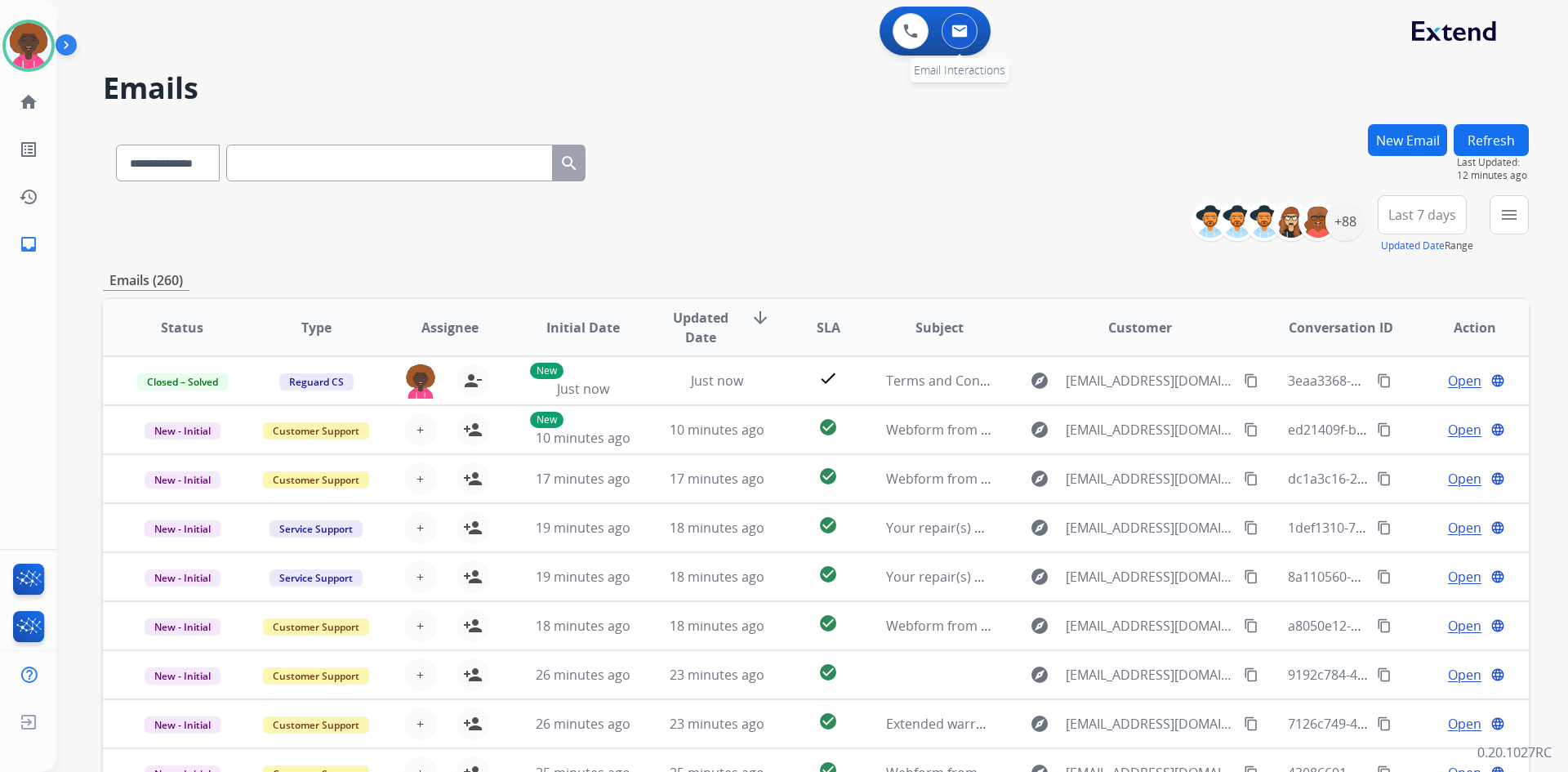
drag, startPoint x: 941, startPoint y: 9, endPoint x: 939, endPoint y: 18, distance: 9.2
click at [938, 14] on div "0 Voice Interactions 0 Email Interactions" at bounding box center [935, 31] width 111 height 49
click at [955, 43] on button at bounding box center [959, 31] width 36 height 36
click at [959, 40] on button at bounding box center [959, 31] width 36 height 36
click at [957, 27] on img at bounding box center [960, 31] width 17 height 13
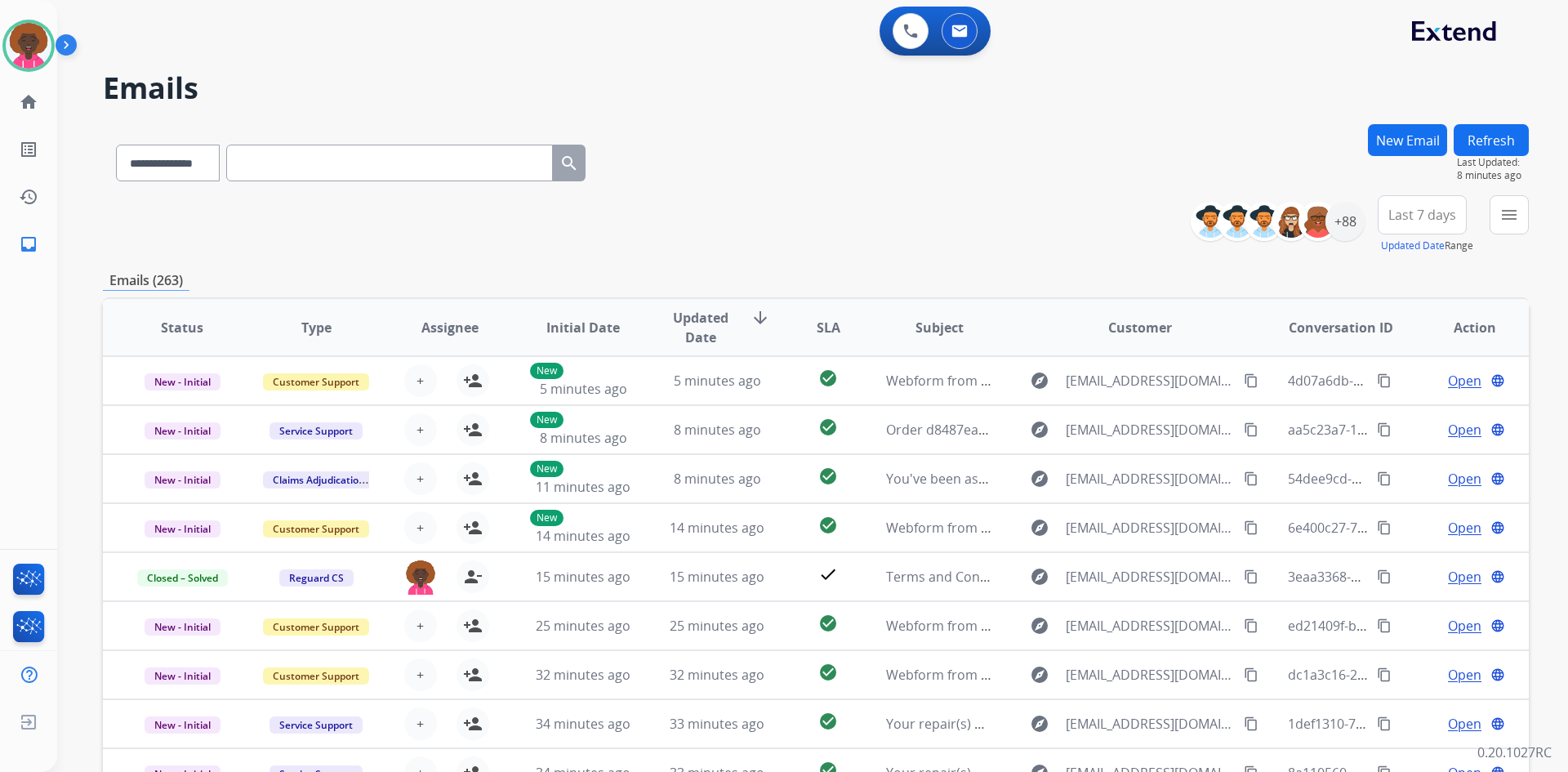
click at [57, 49] on img at bounding box center [69, 48] width 28 height 31
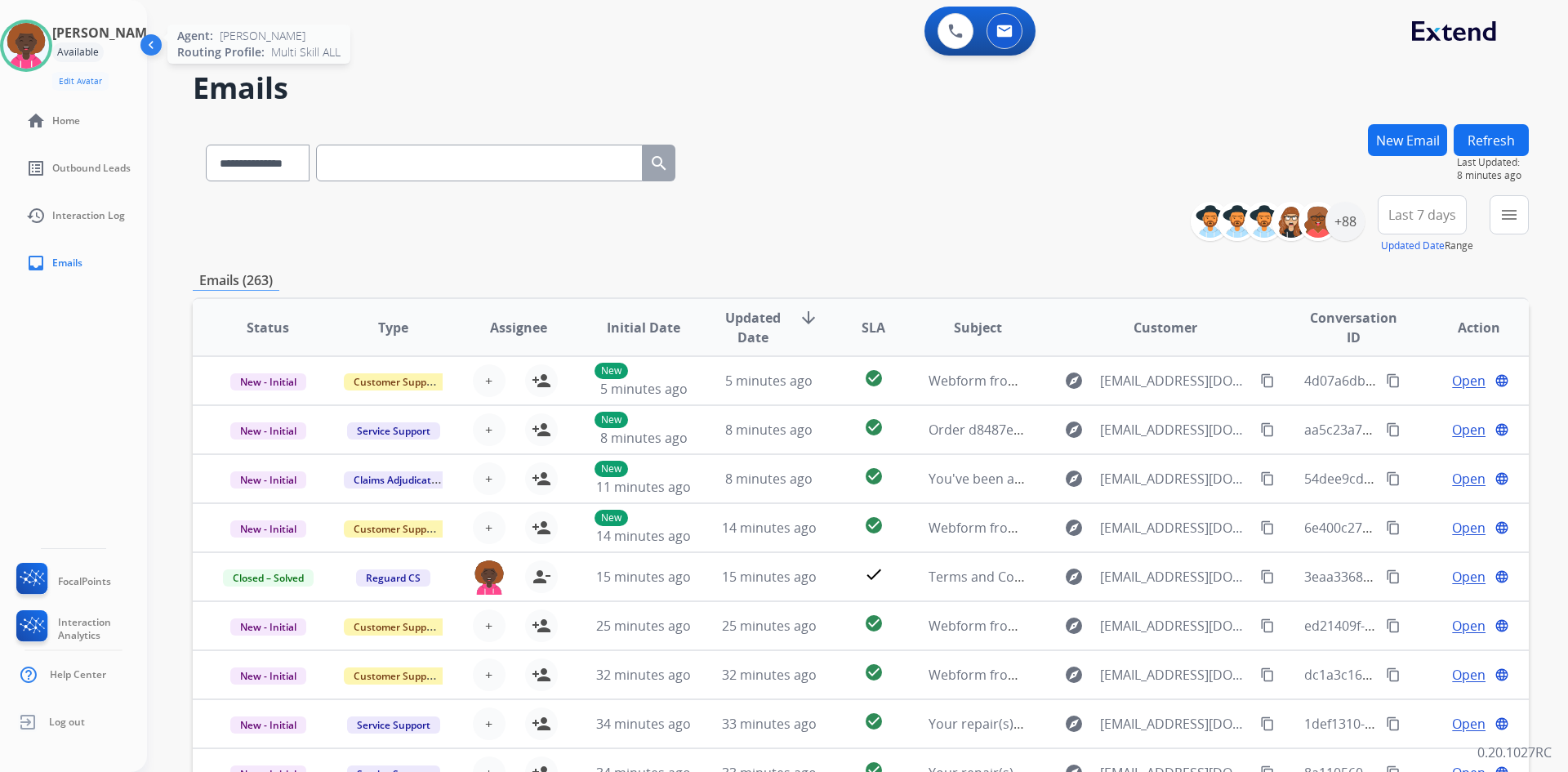
click at [37, 33] on img at bounding box center [26, 45] width 46 height 46
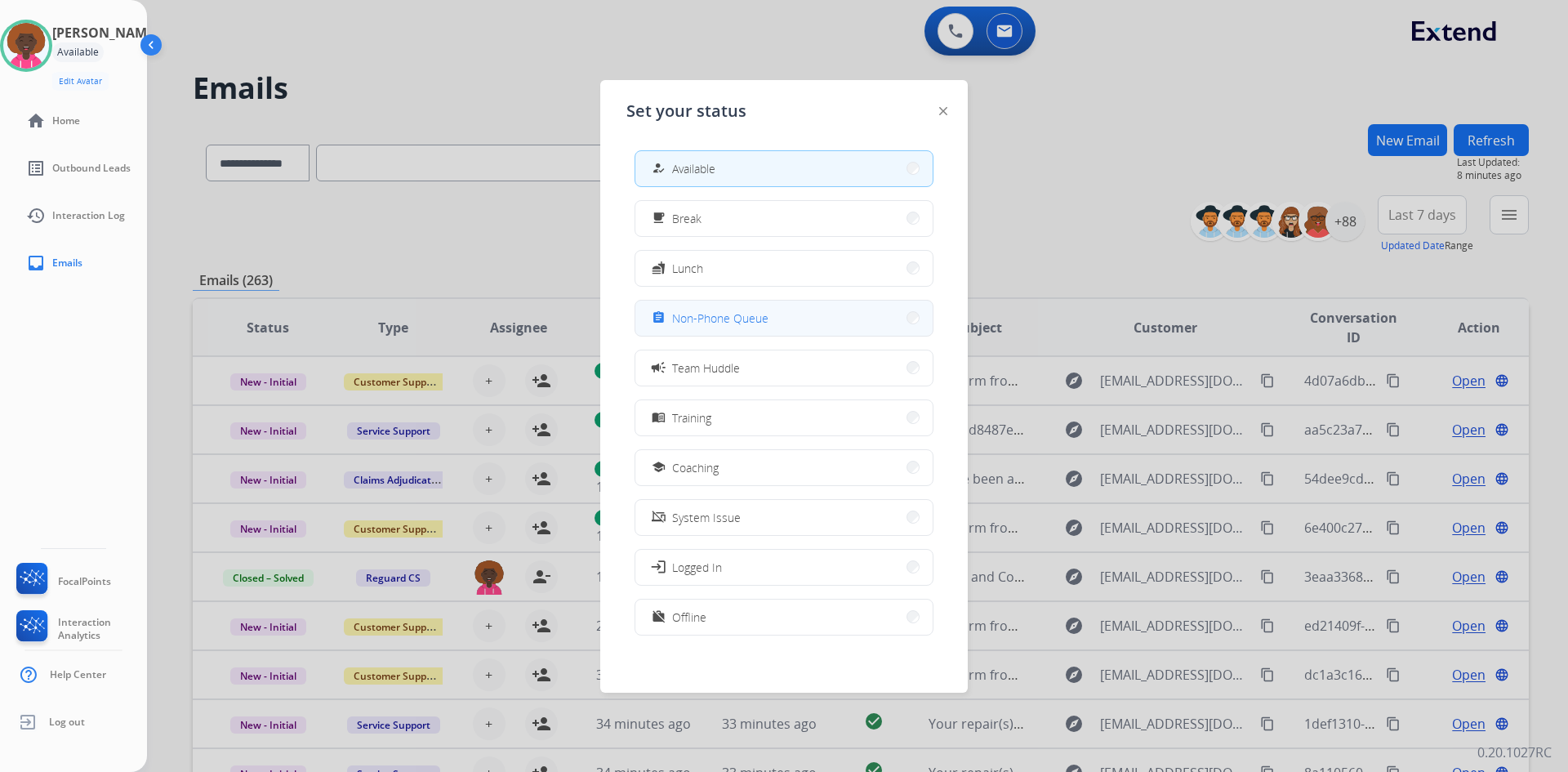
click at [704, 311] on span "Non-Phone Queue" at bounding box center [720, 318] width 96 height 17
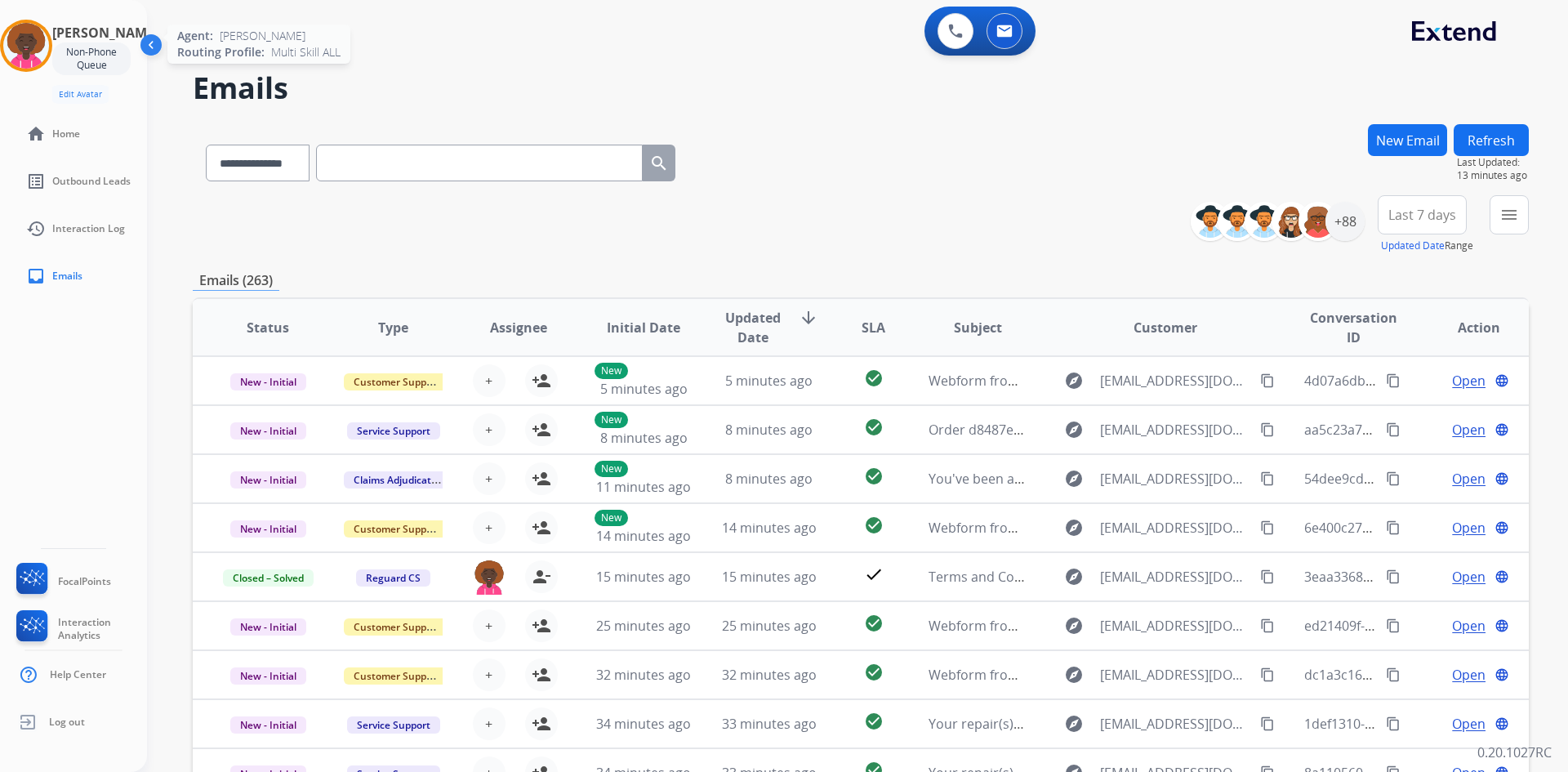
click at [28, 43] on img at bounding box center [26, 45] width 46 height 46
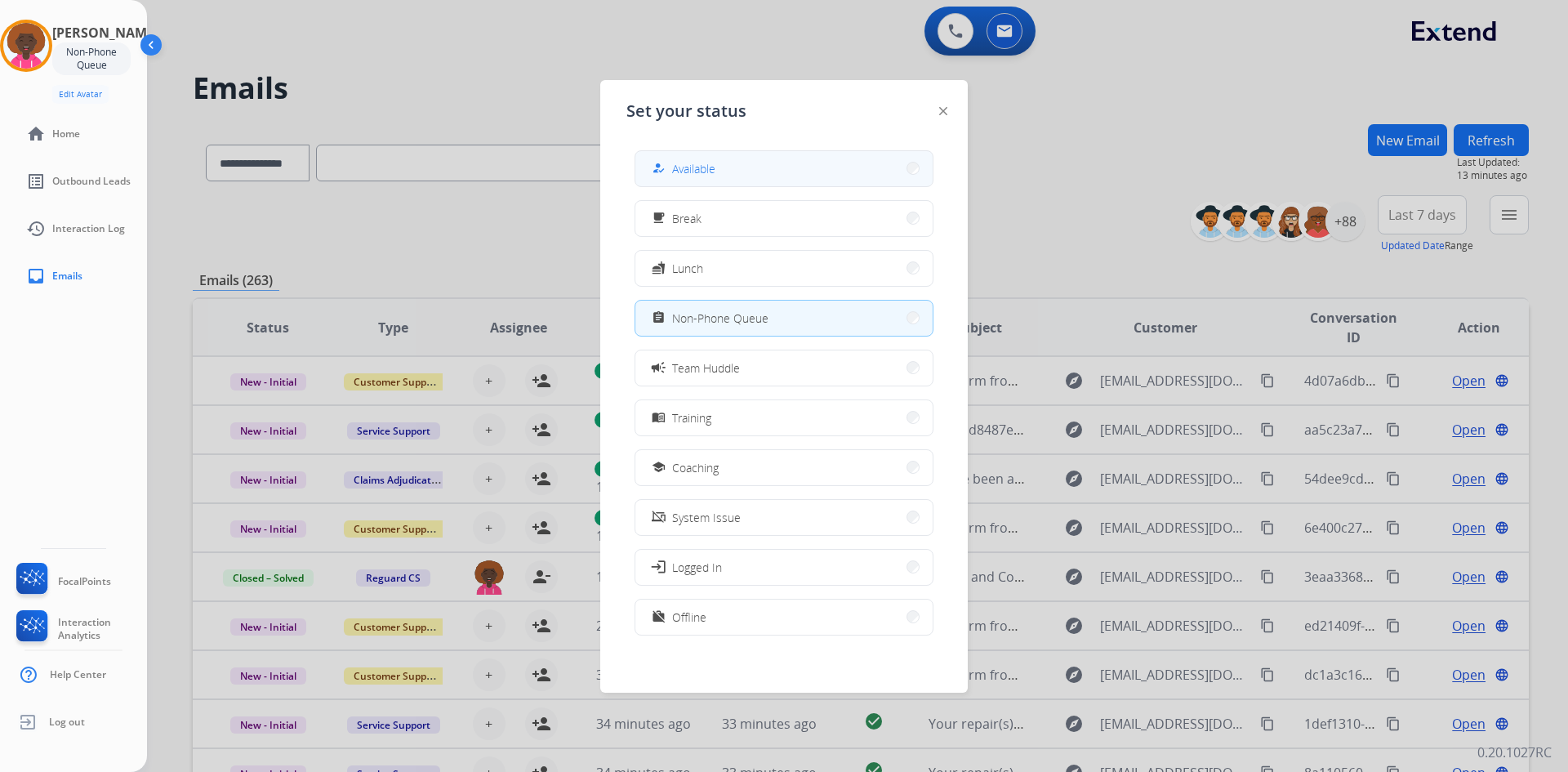
click at [733, 154] on button "how_to_reg Available" at bounding box center [784, 168] width 297 height 35
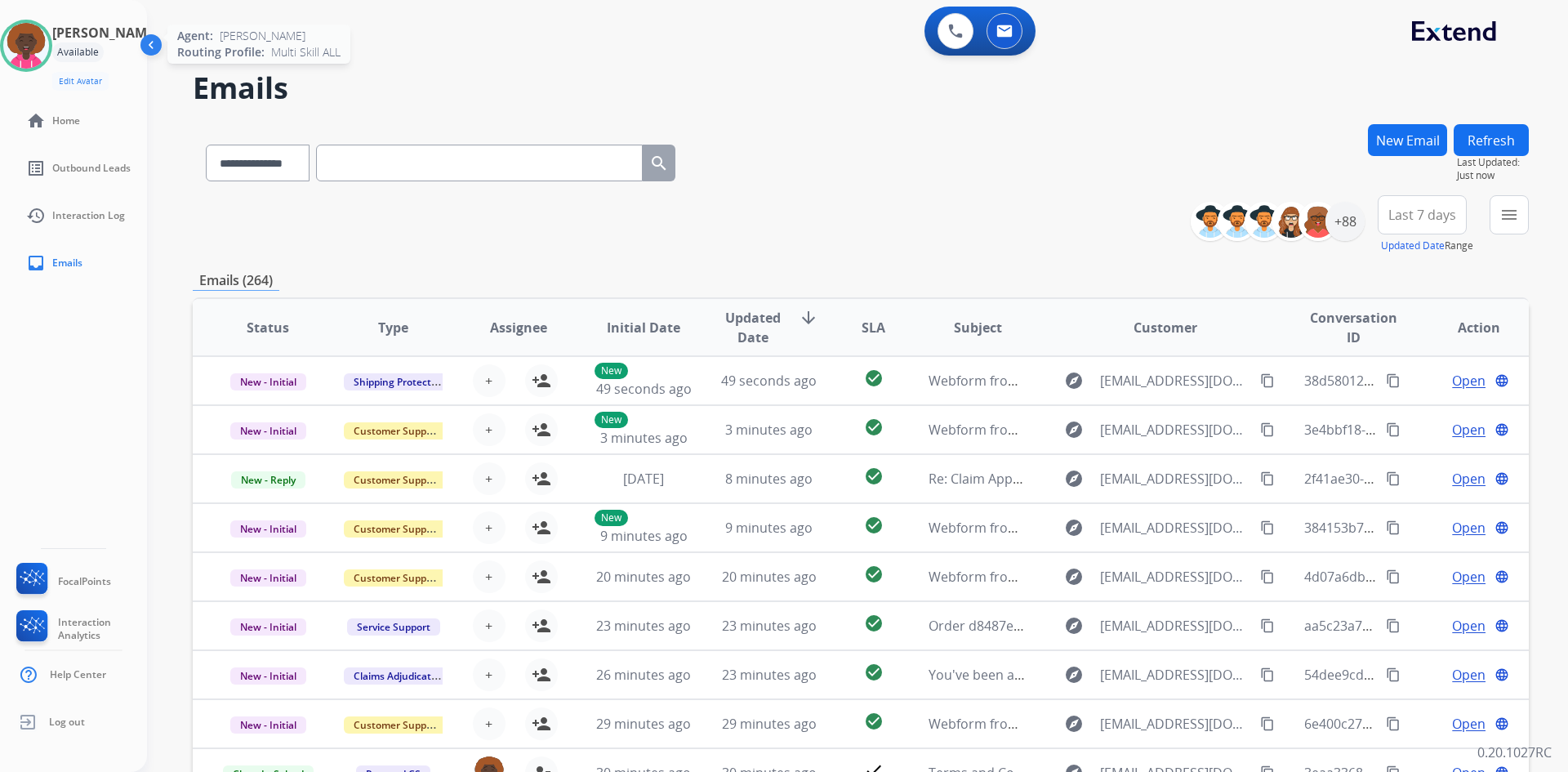
click at [49, 51] on img at bounding box center [26, 45] width 46 height 46
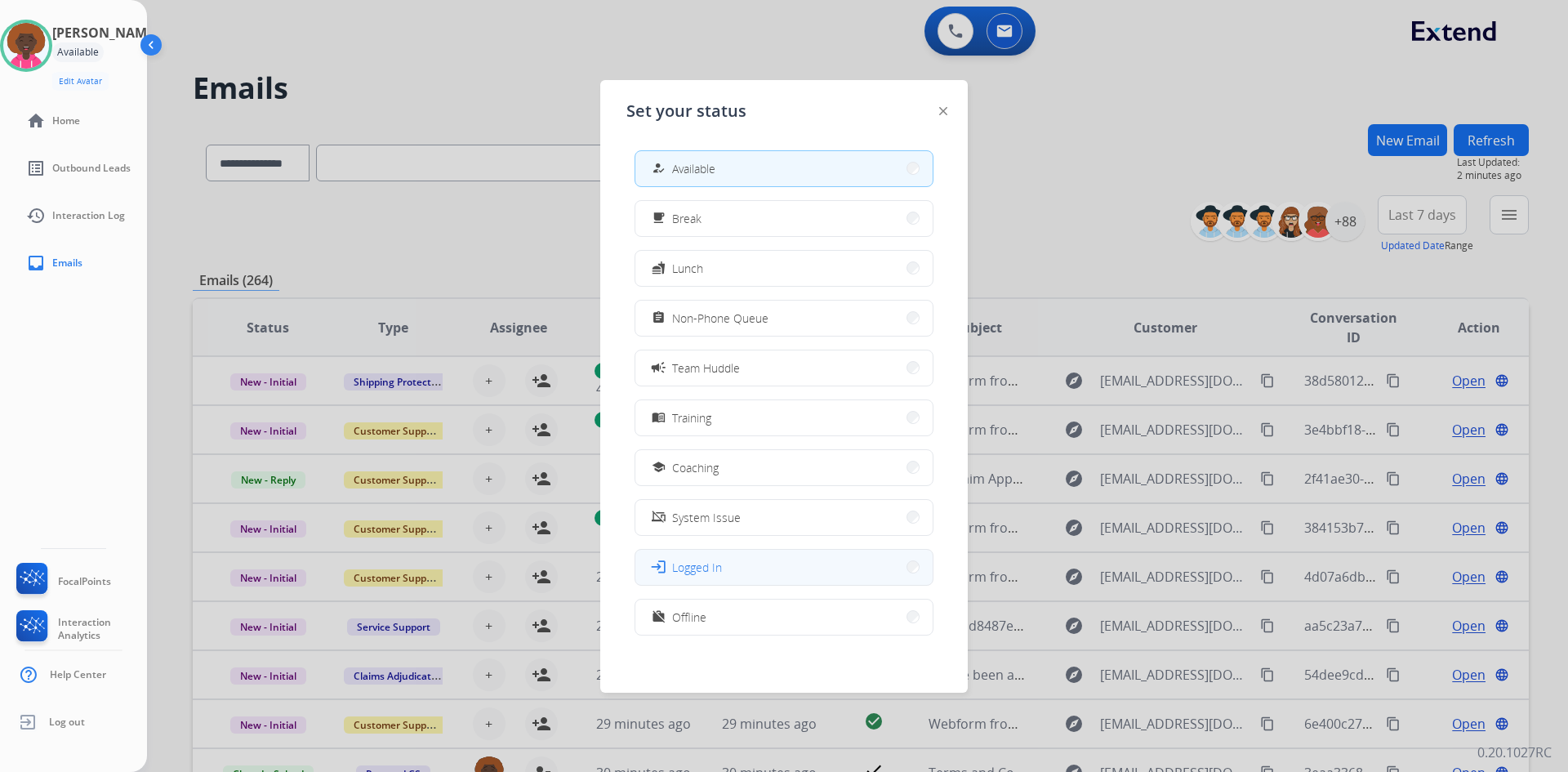
scroll to position [5, 0]
click at [728, 615] on button "work_off Offline" at bounding box center [784, 612] width 297 height 35
